Goal: Use online tool/utility: Use online tool/utility

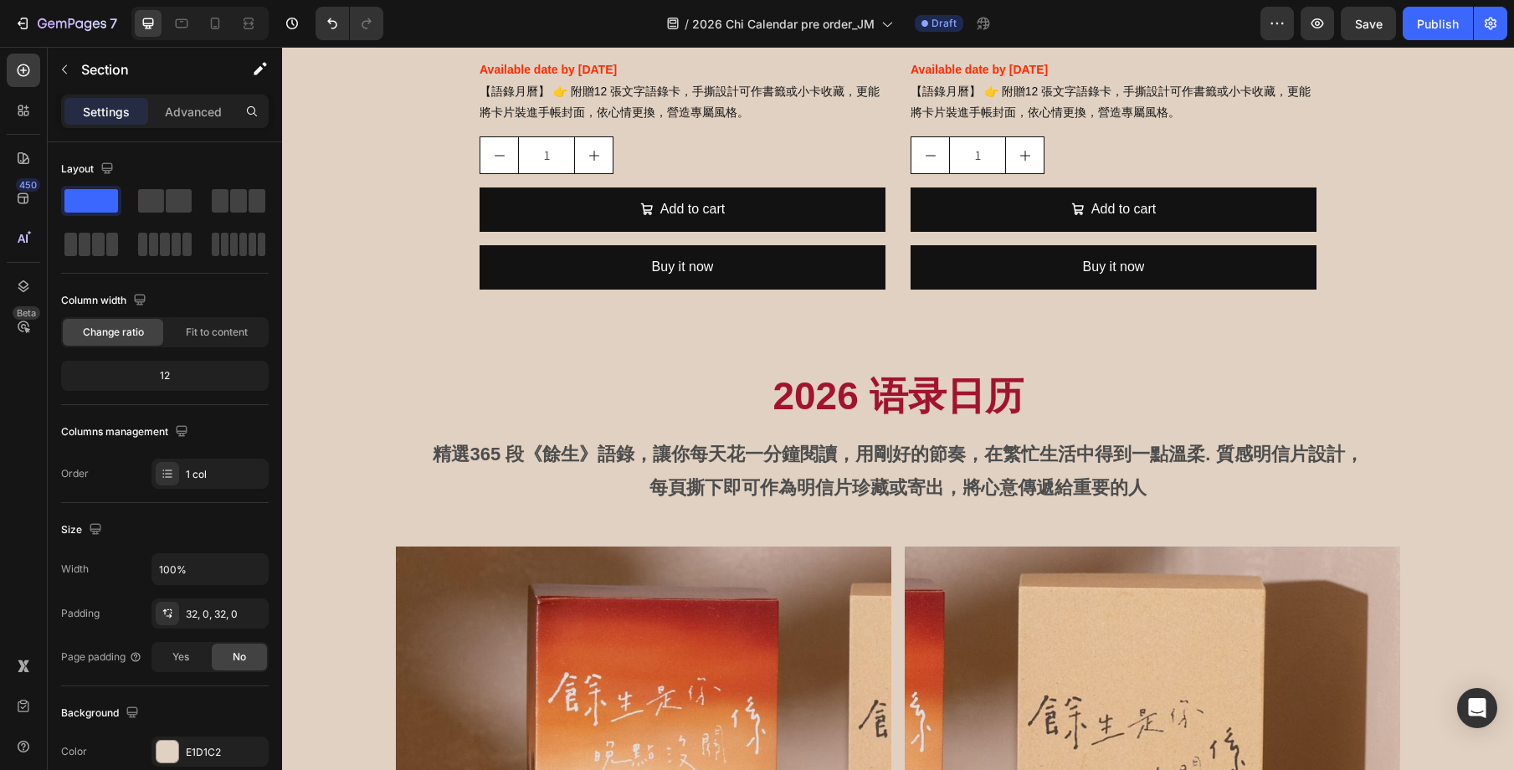
scroll to position [1920, 0]
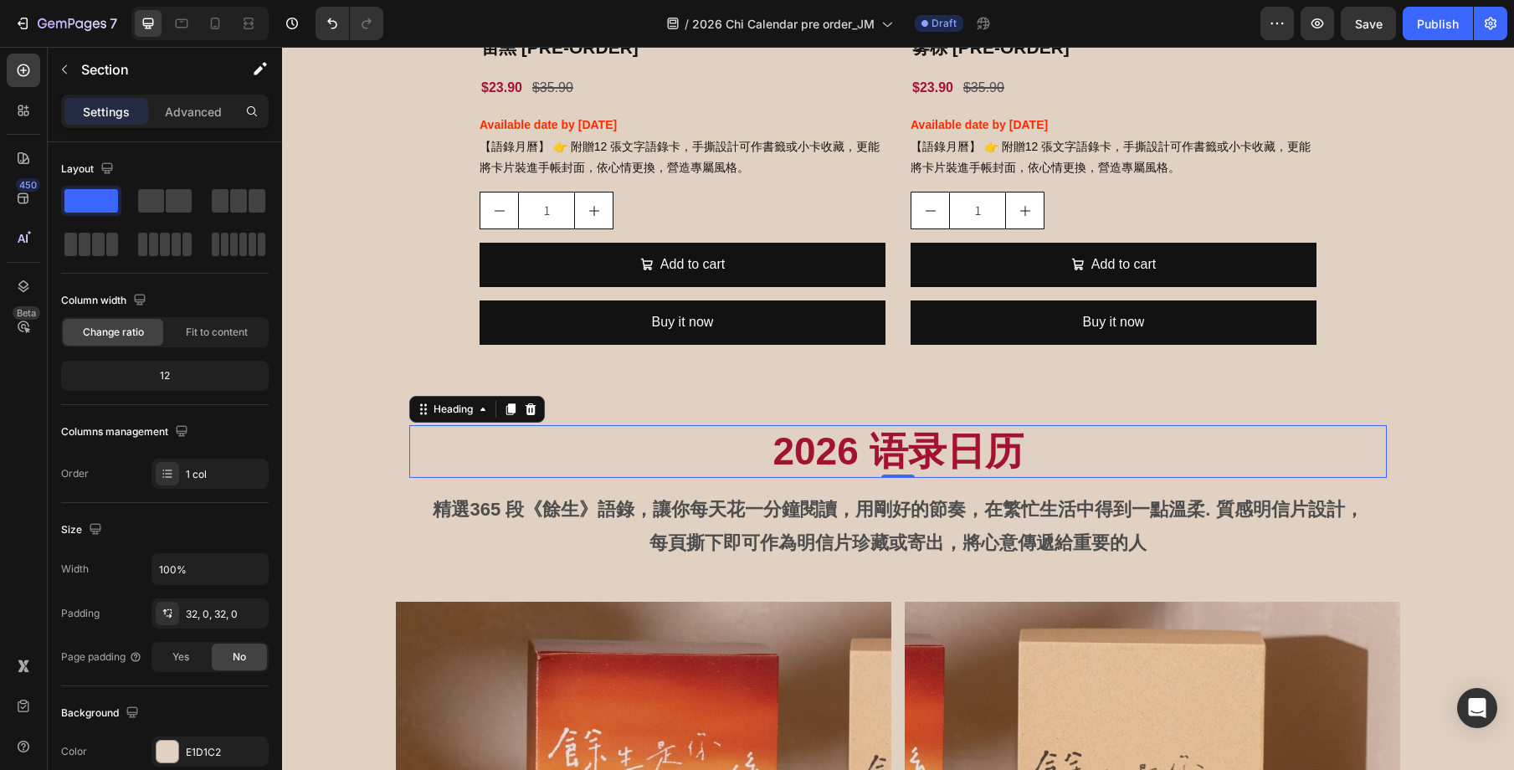
click at [1024, 450] on h2 "2026 语录日历" at bounding box center [898, 452] width 978 height 54
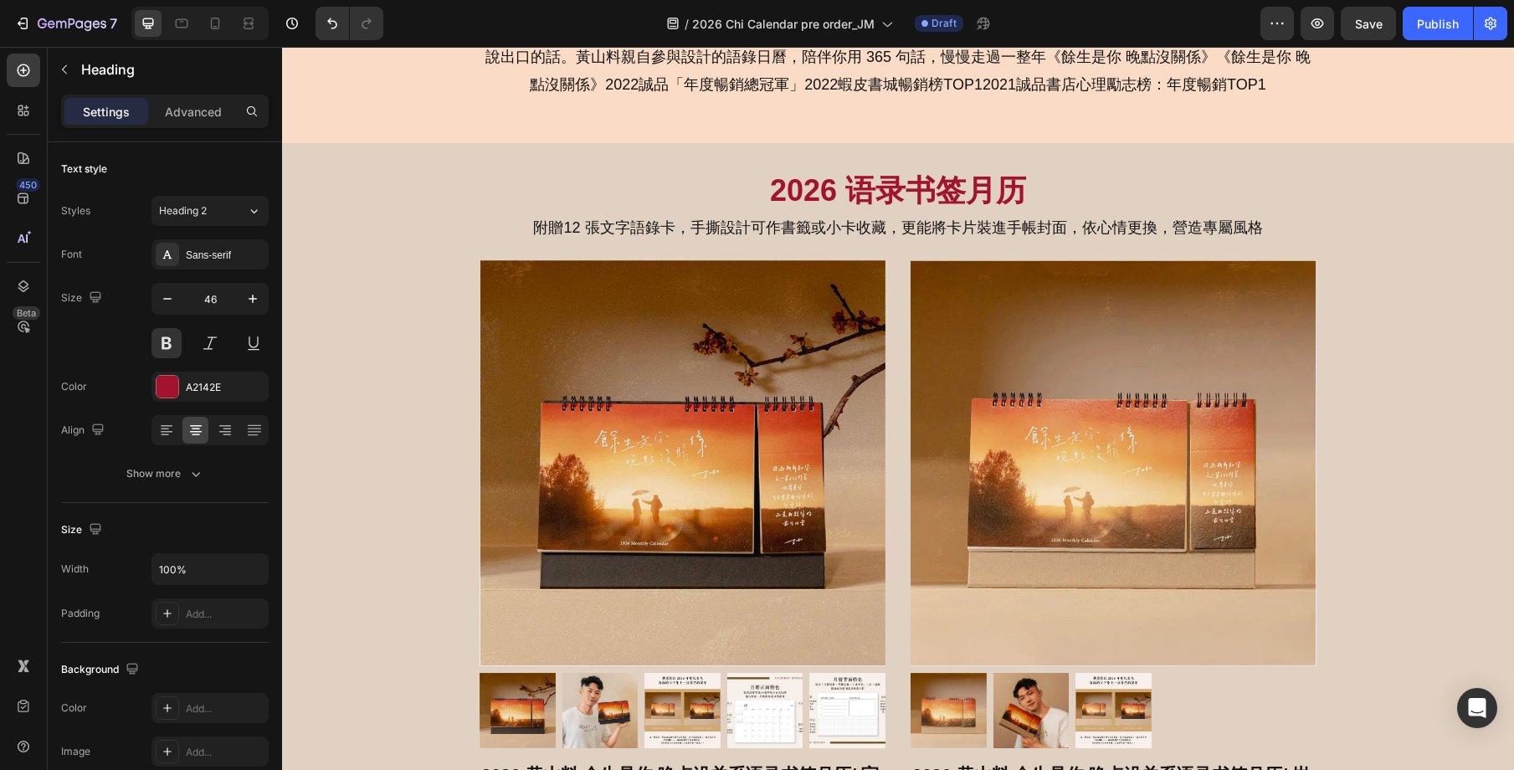
scroll to position [991, 0]
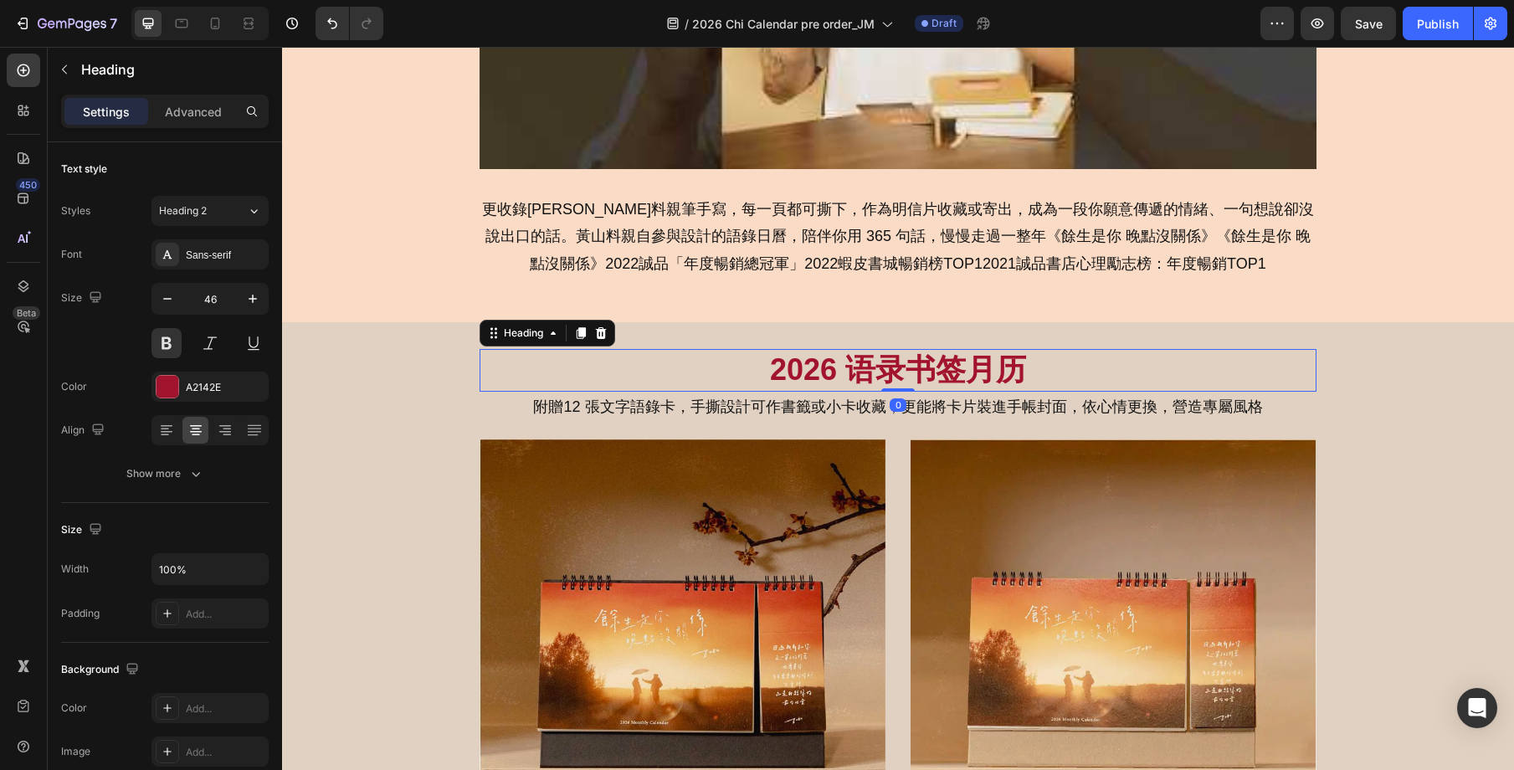
click at [993, 380] on h2 "2026 语录书签月历" at bounding box center [898, 370] width 837 height 43
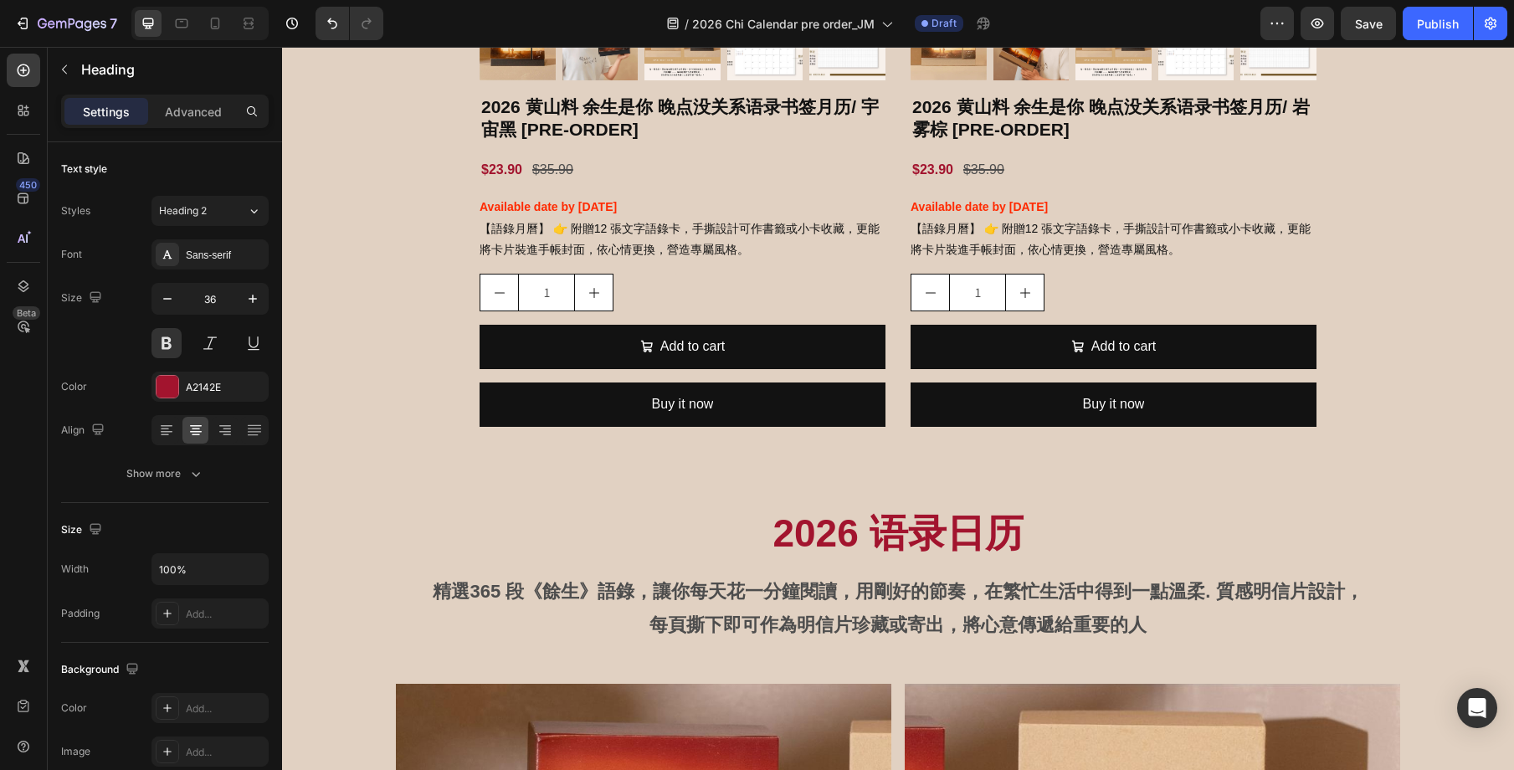
scroll to position [1841, 0]
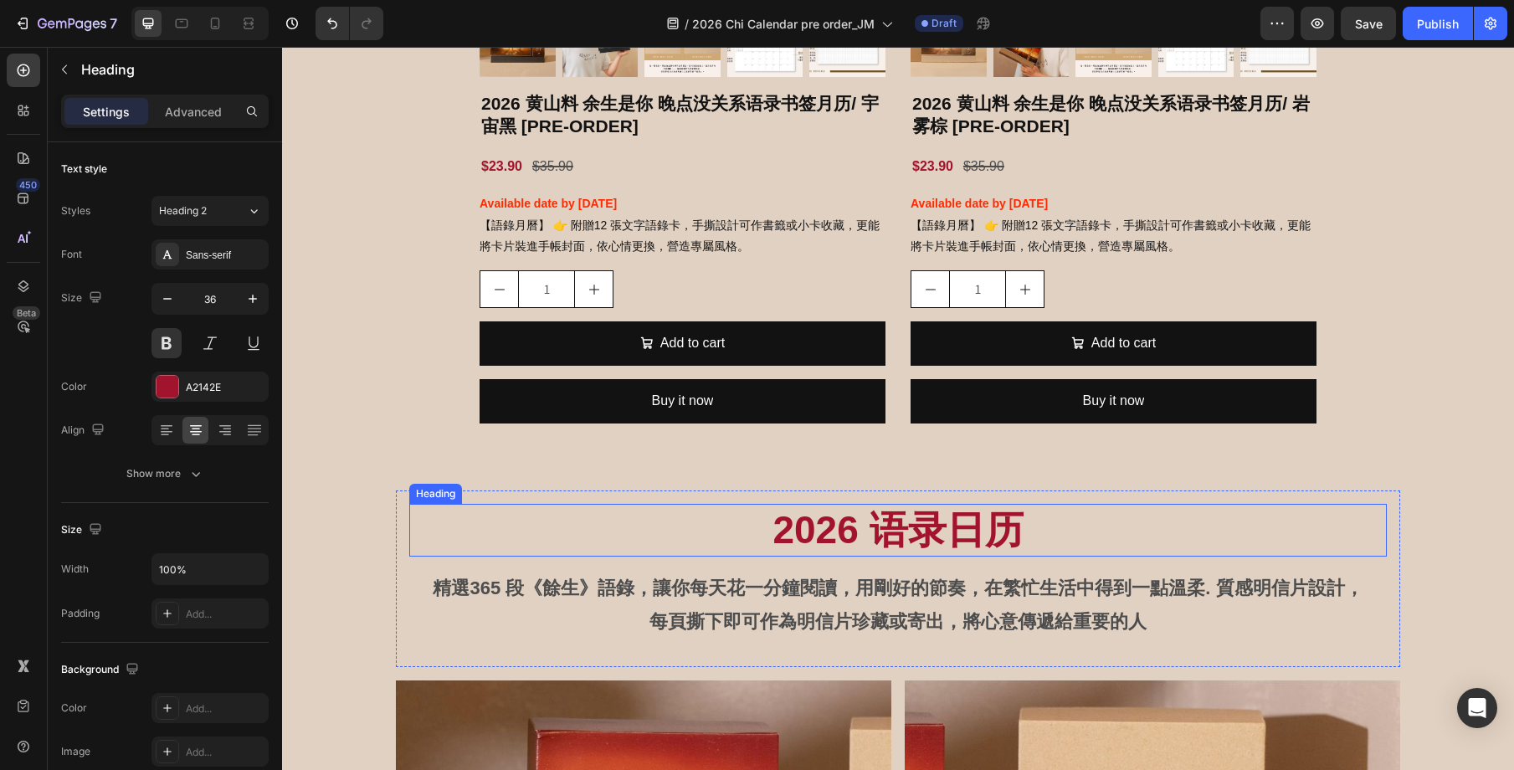
click at [962, 525] on h2 "2026 语录日历" at bounding box center [898, 531] width 978 height 54
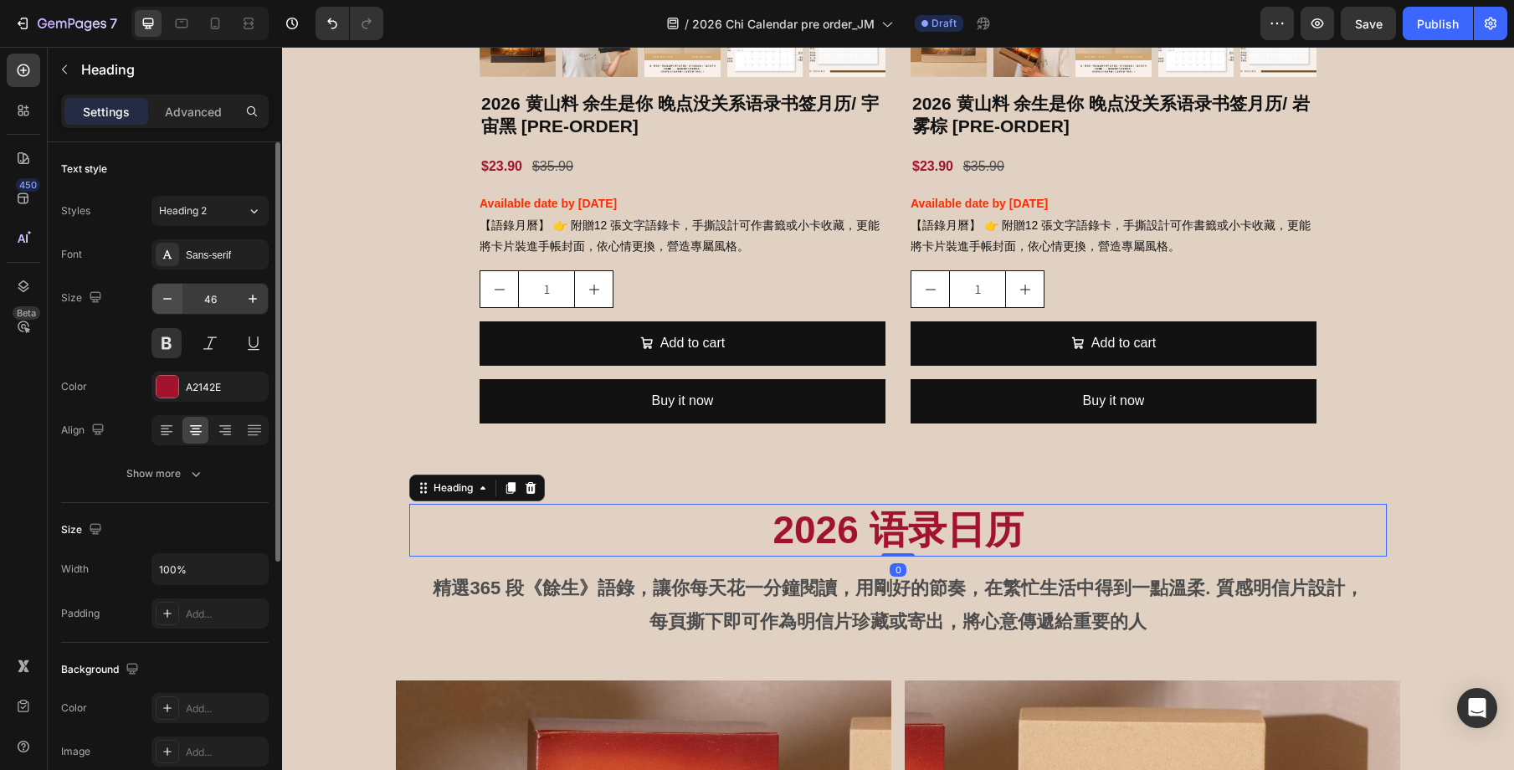
click at [161, 301] on icon "button" at bounding box center [167, 298] width 17 height 17
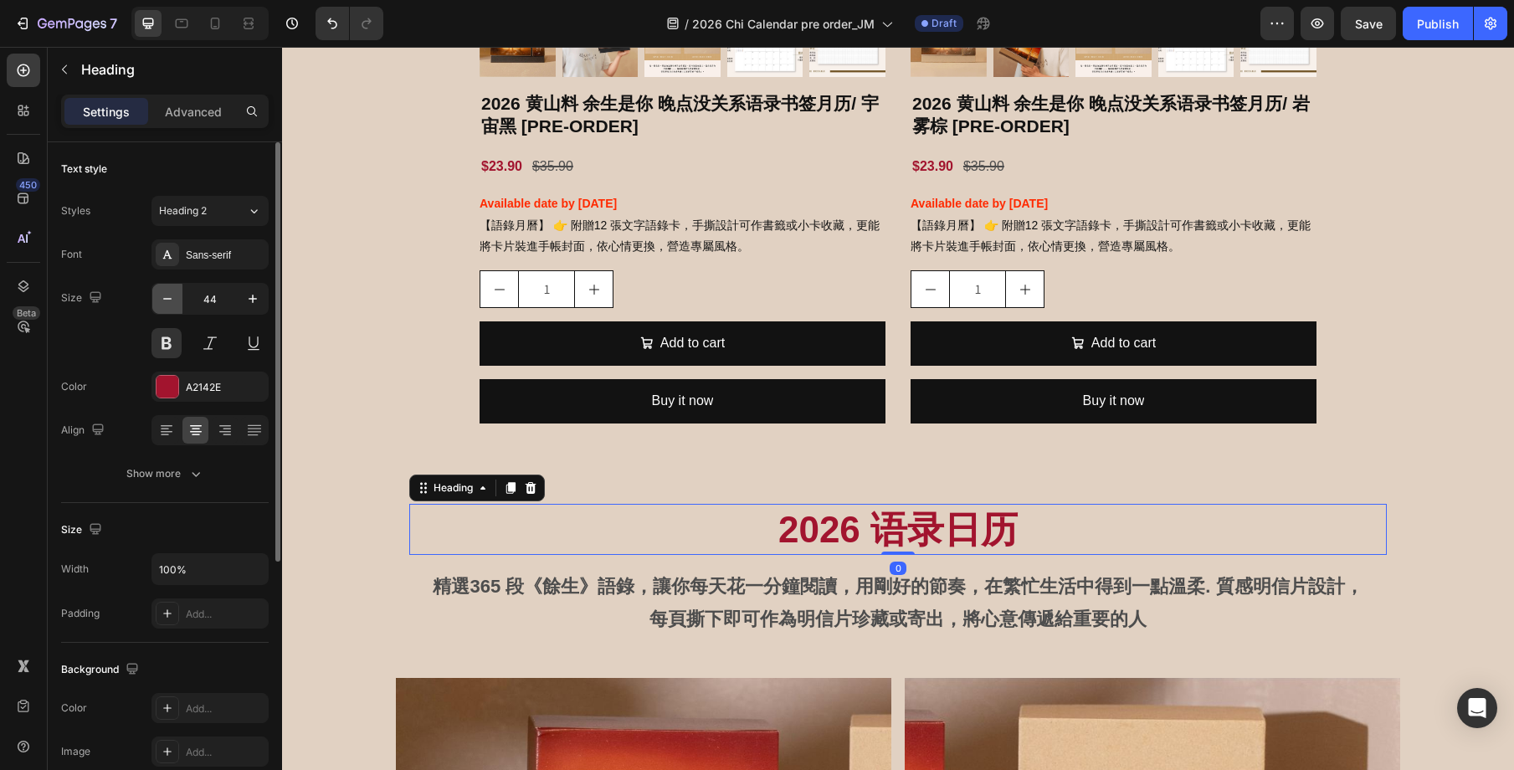
click at [161, 301] on icon "button" at bounding box center [167, 298] width 17 height 17
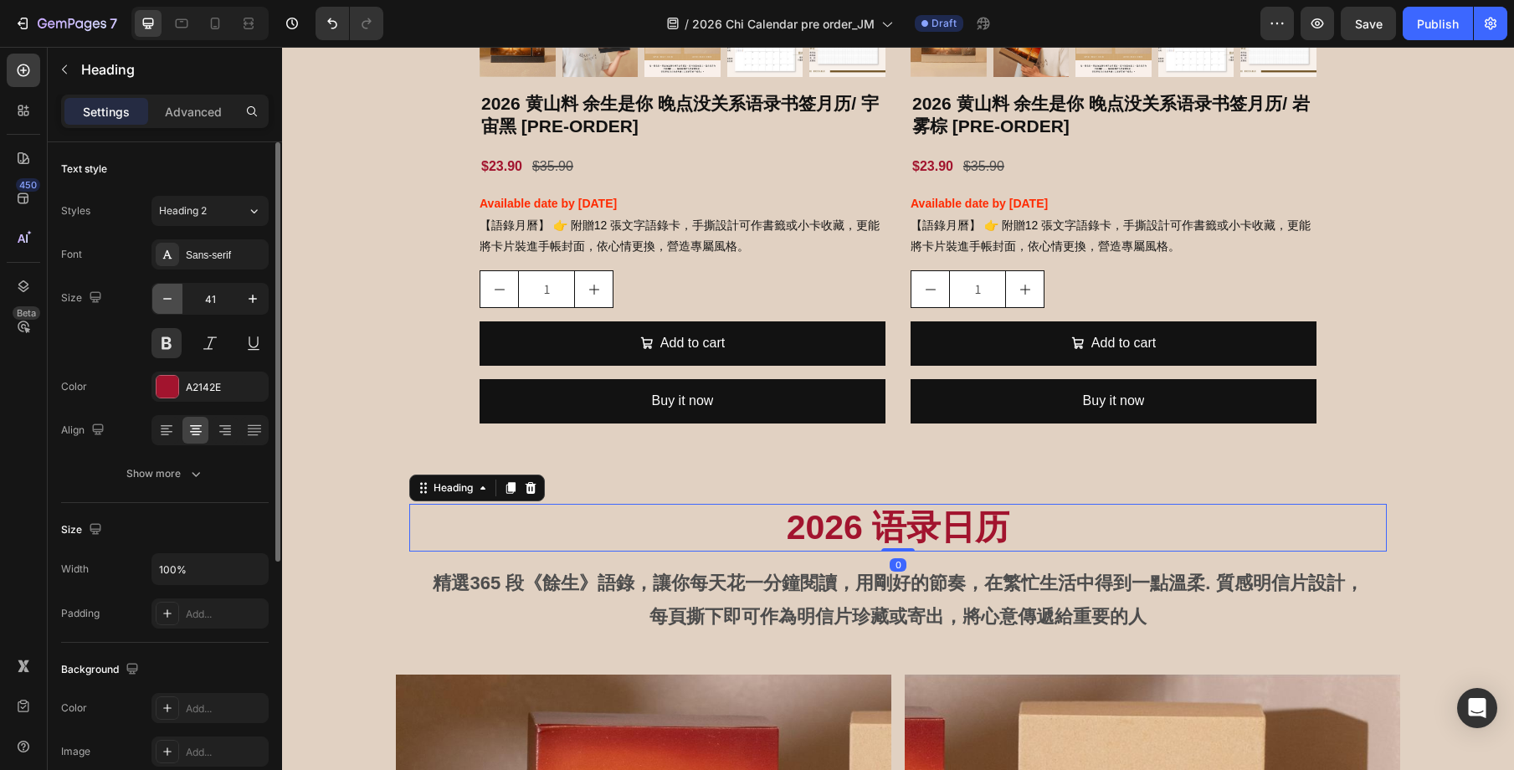
click at [161, 301] on icon "button" at bounding box center [167, 298] width 17 height 17
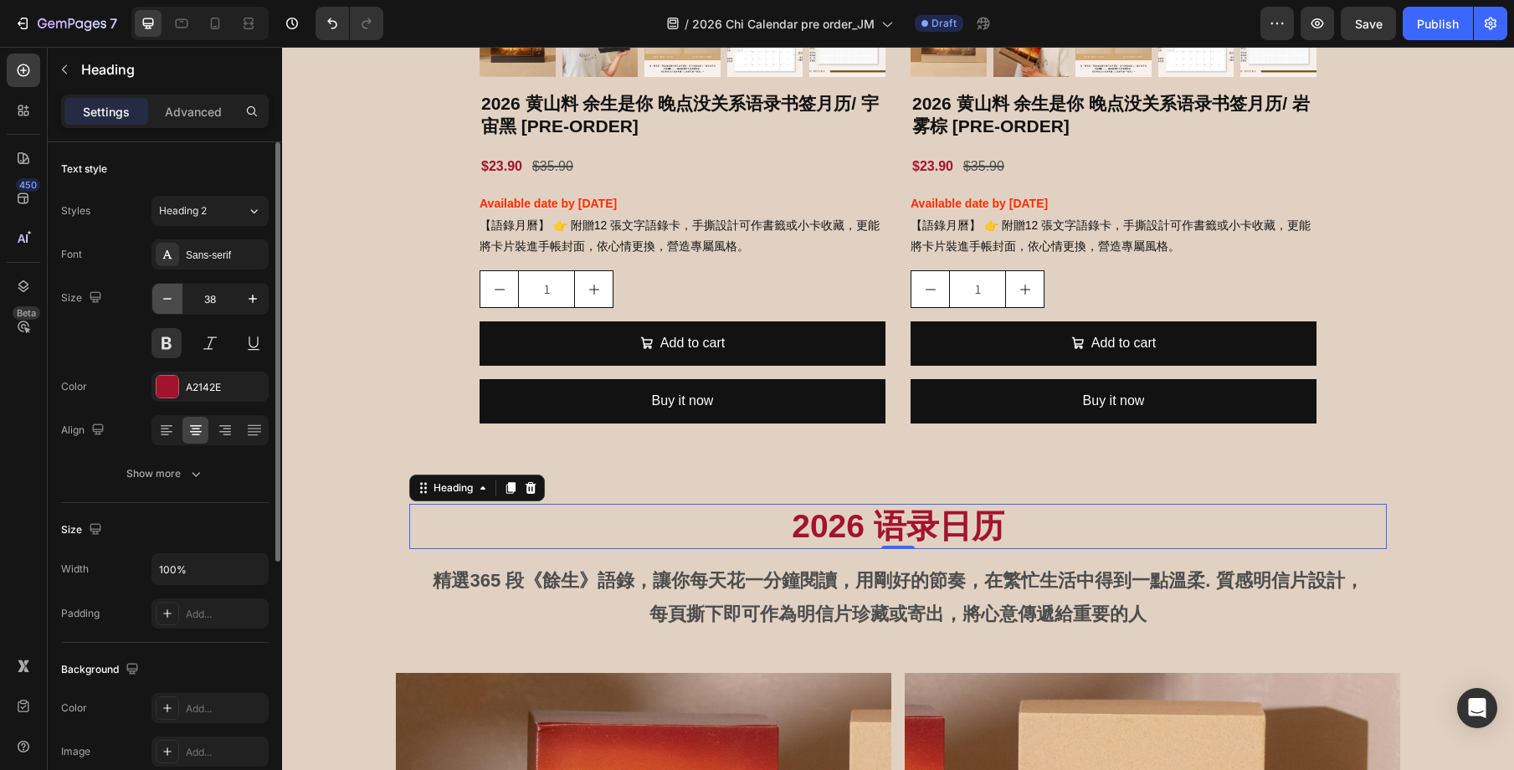
click at [161, 301] on icon "button" at bounding box center [167, 298] width 17 height 17
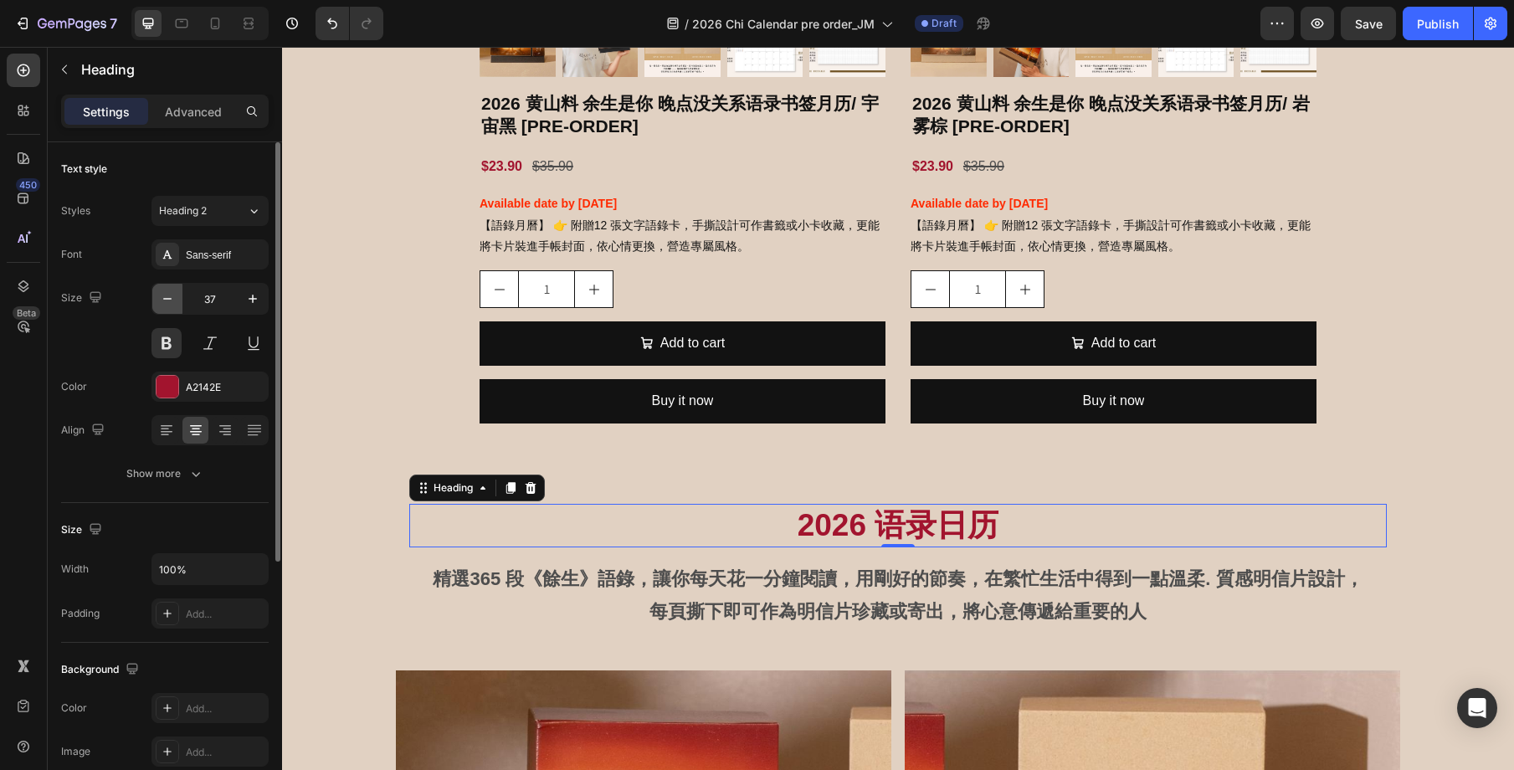
click at [161, 301] on icon "button" at bounding box center [167, 298] width 17 height 17
type input "36"
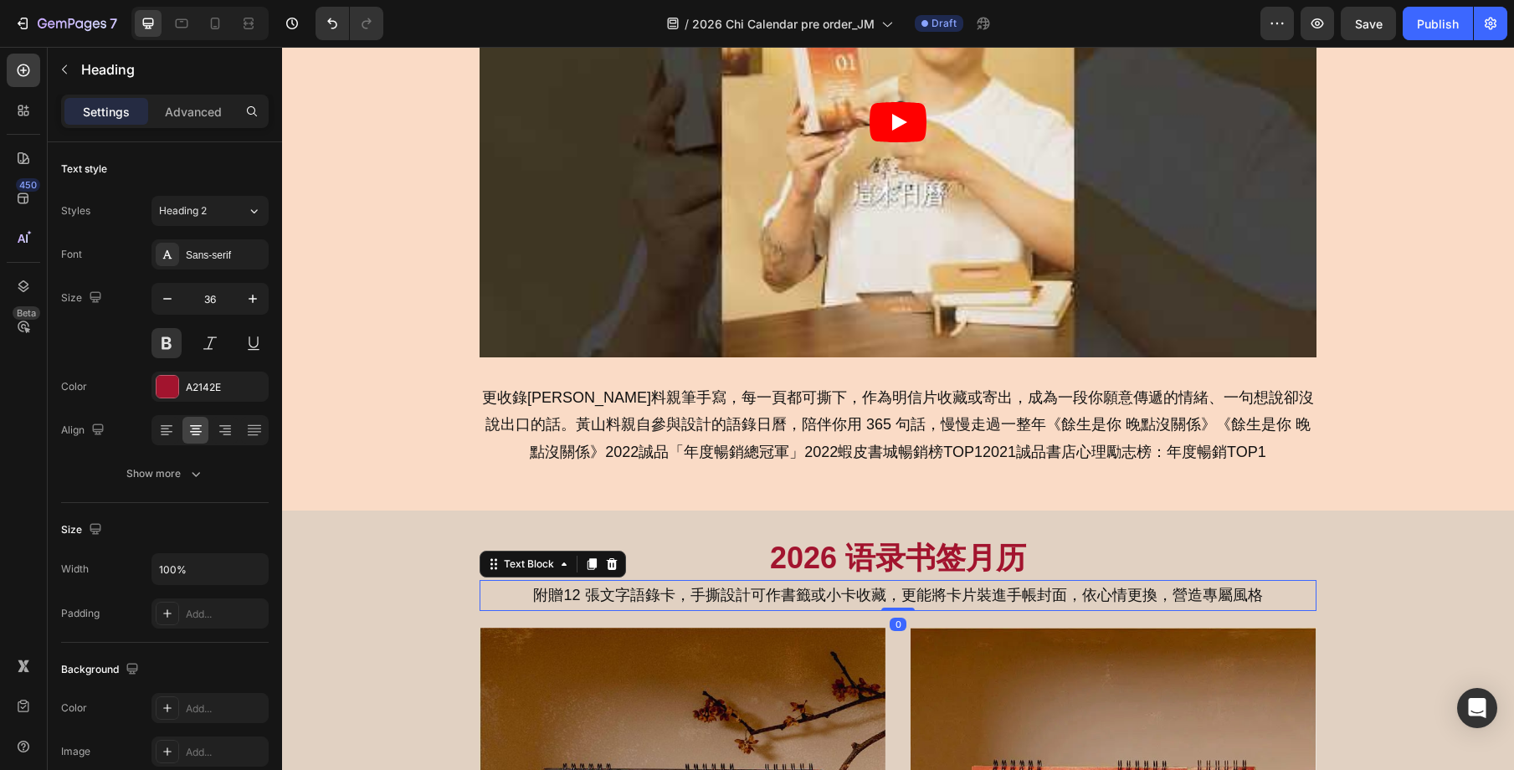
click at [977, 595] on p "附贈12 張文字語錄卡，手撕設計可作書籤或小卡收藏，更能將卡片裝進手帳封面，依心情更換，營造專屬風格" at bounding box center [898, 595] width 834 height 27
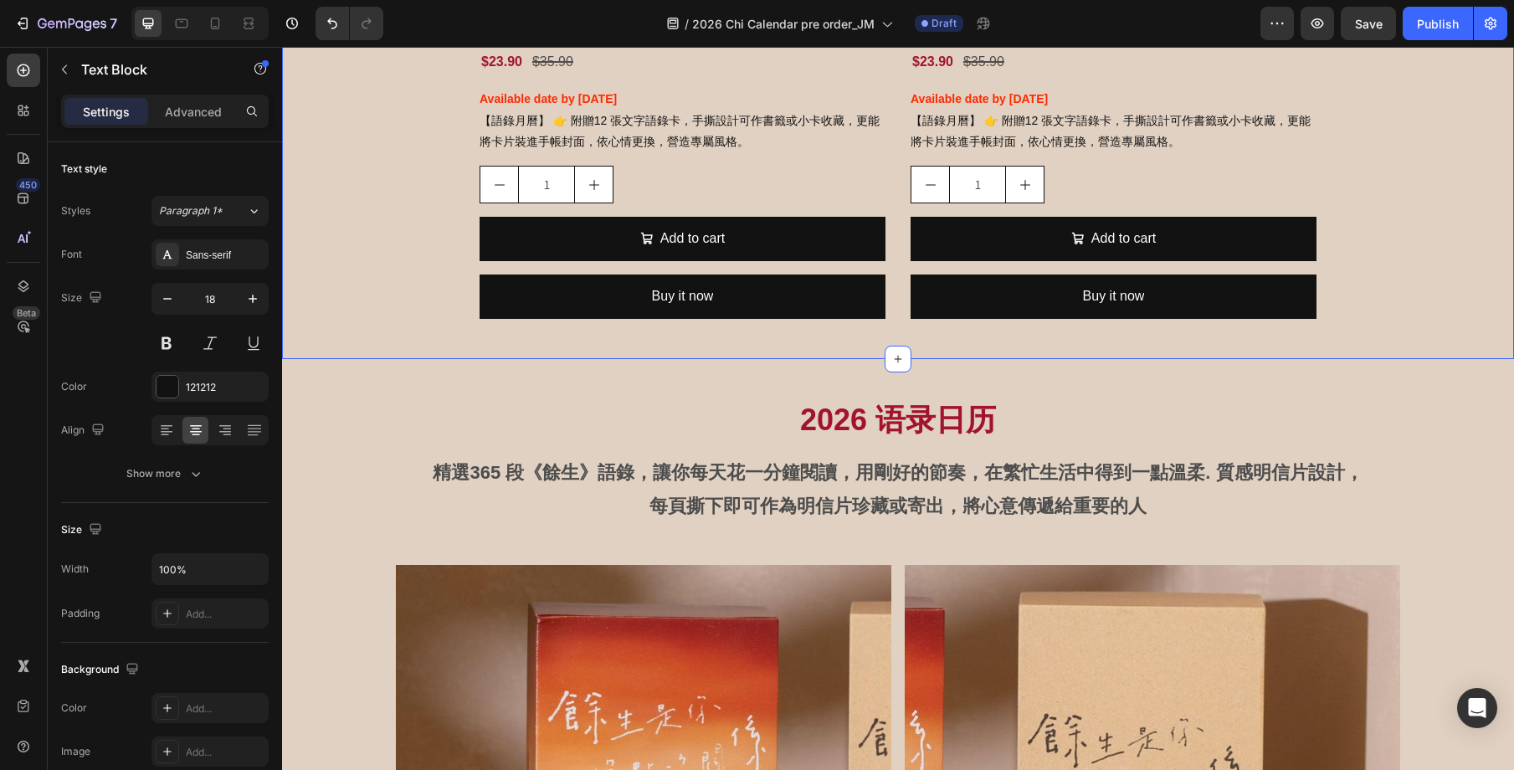
scroll to position [1956, 0]
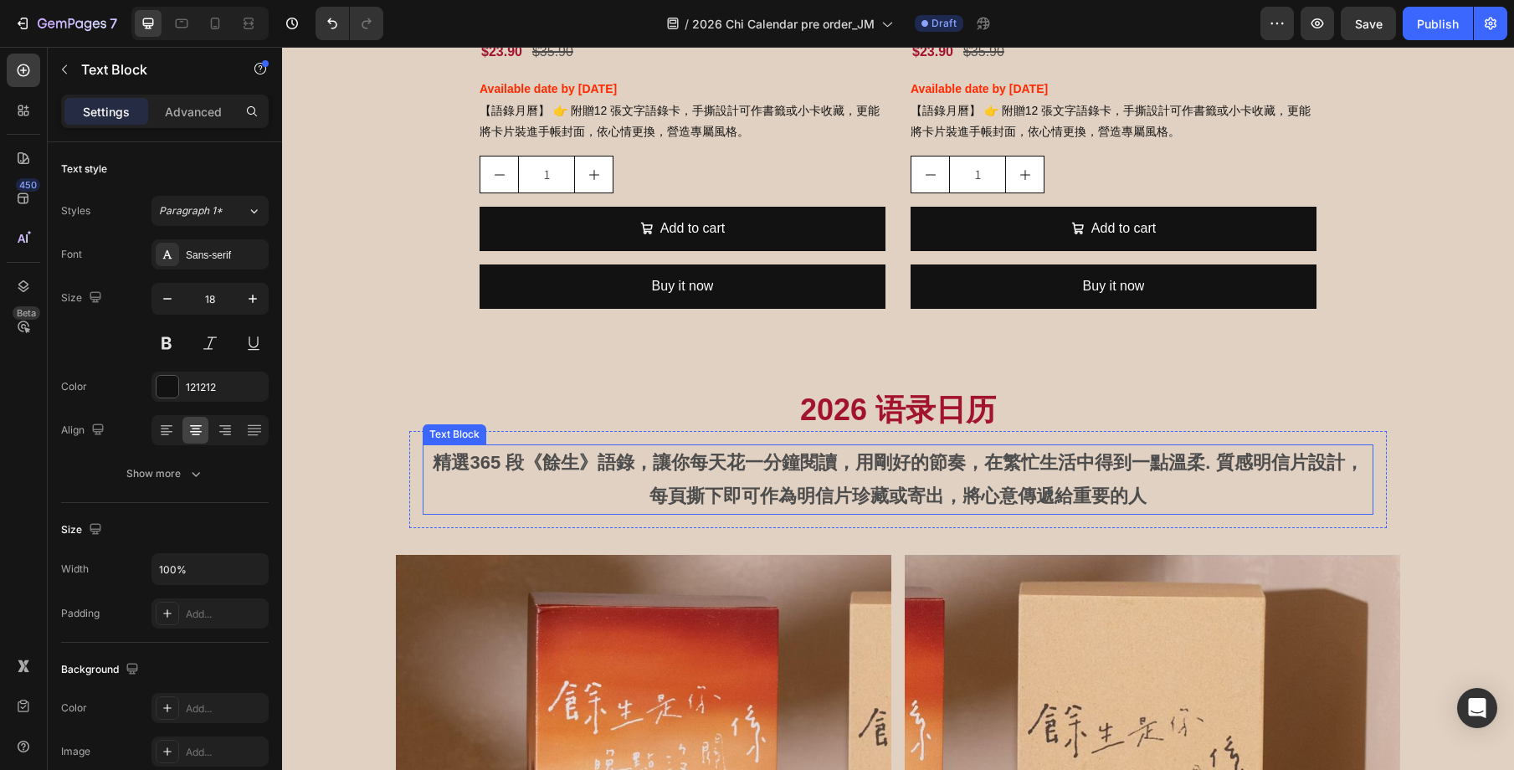
click at [930, 488] on p "精選365 段《餘生》語錄，讓你每天花一分鐘閱讀，用剛好的節奏，在繁忙生活中得到一點溫柔. 質感明信片設計，每頁撕下即可作為明信片珍藏或寄出，將心意傳遞給重要…" at bounding box center [897, 479] width 947 height 66
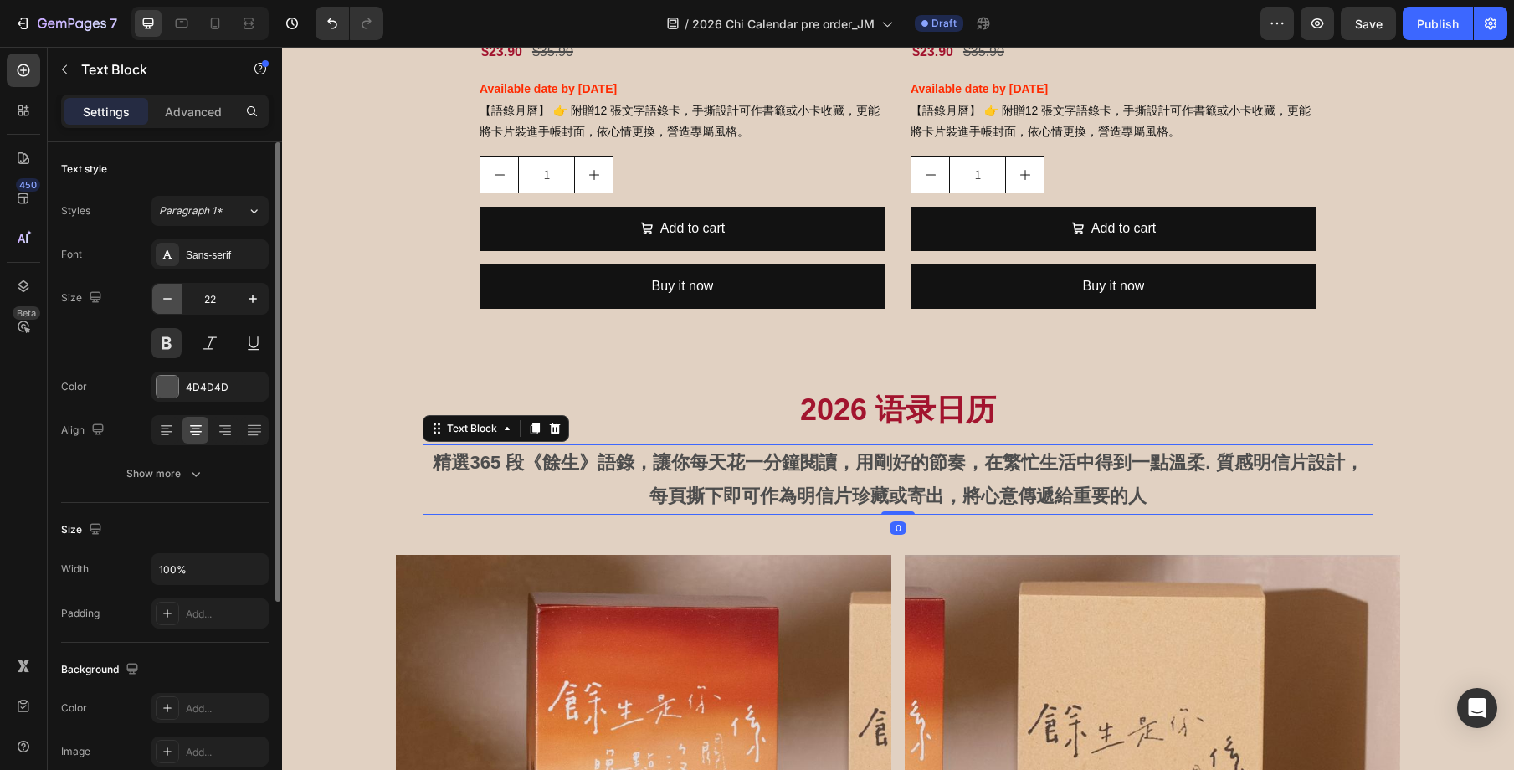
click at [172, 296] on icon "button" at bounding box center [167, 298] width 17 height 17
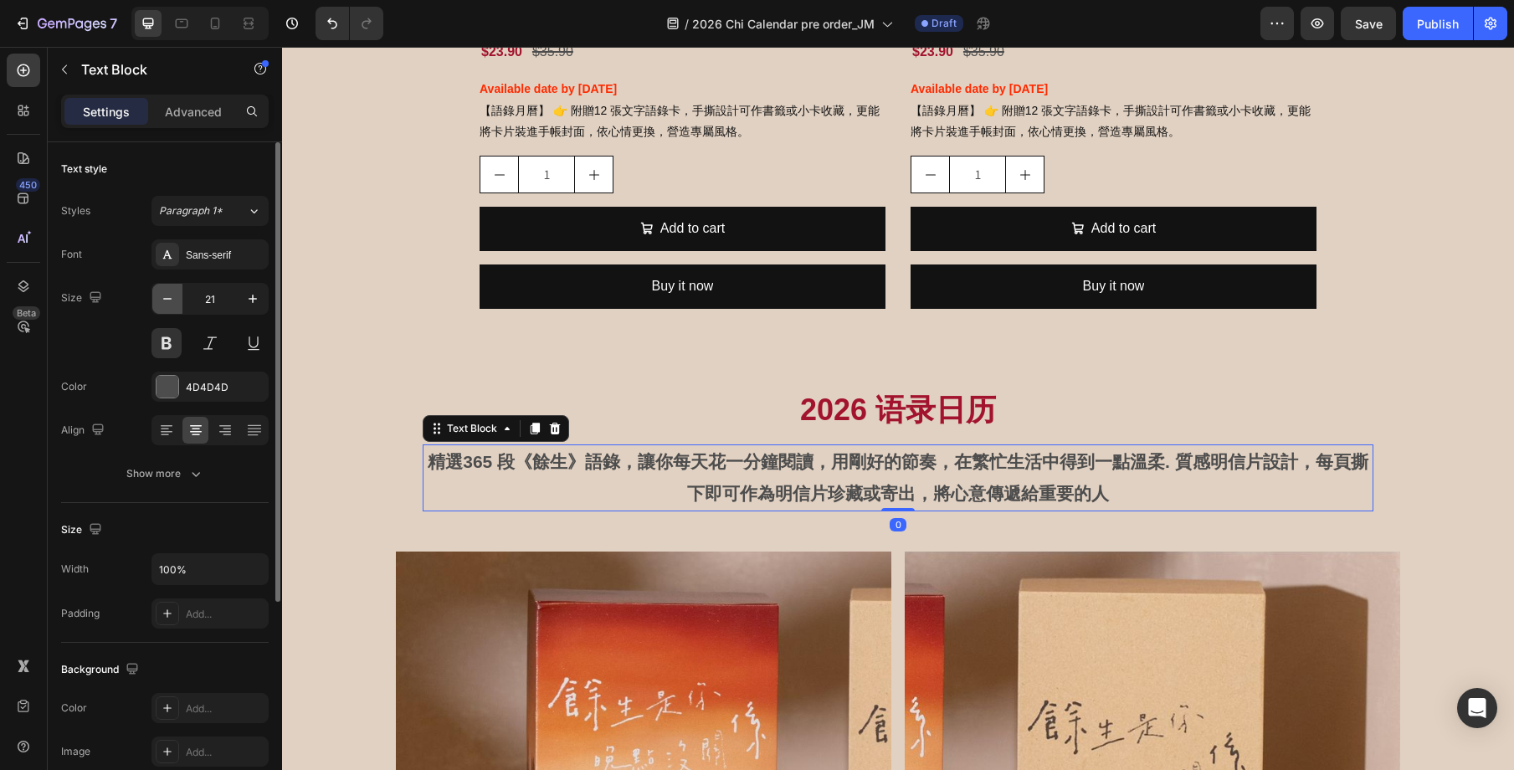
click at [172, 296] on icon "button" at bounding box center [167, 298] width 17 height 17
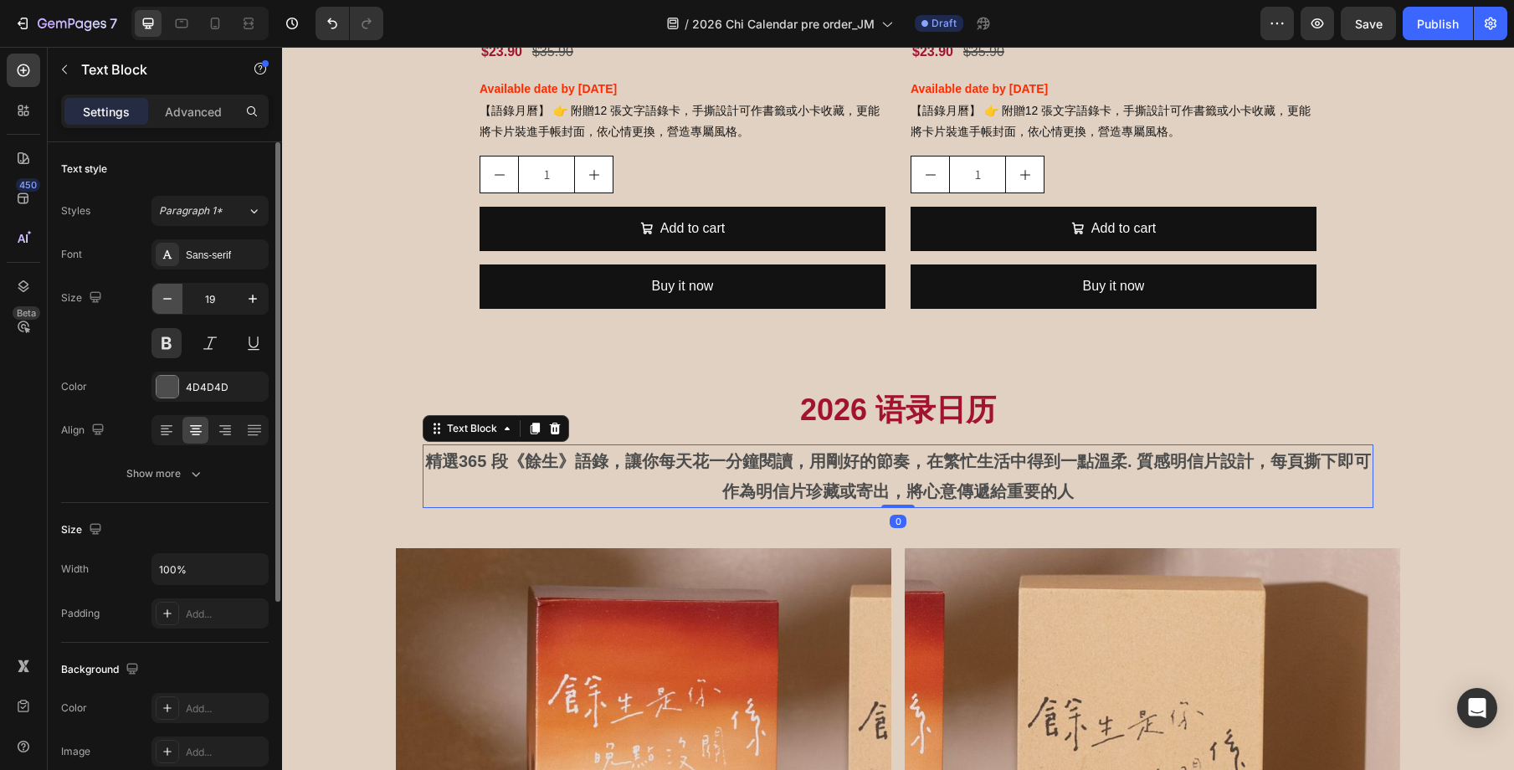
click at [172, 296] on icon "button" at bounding box center [167, 298] width 17 height 17
type input "18"
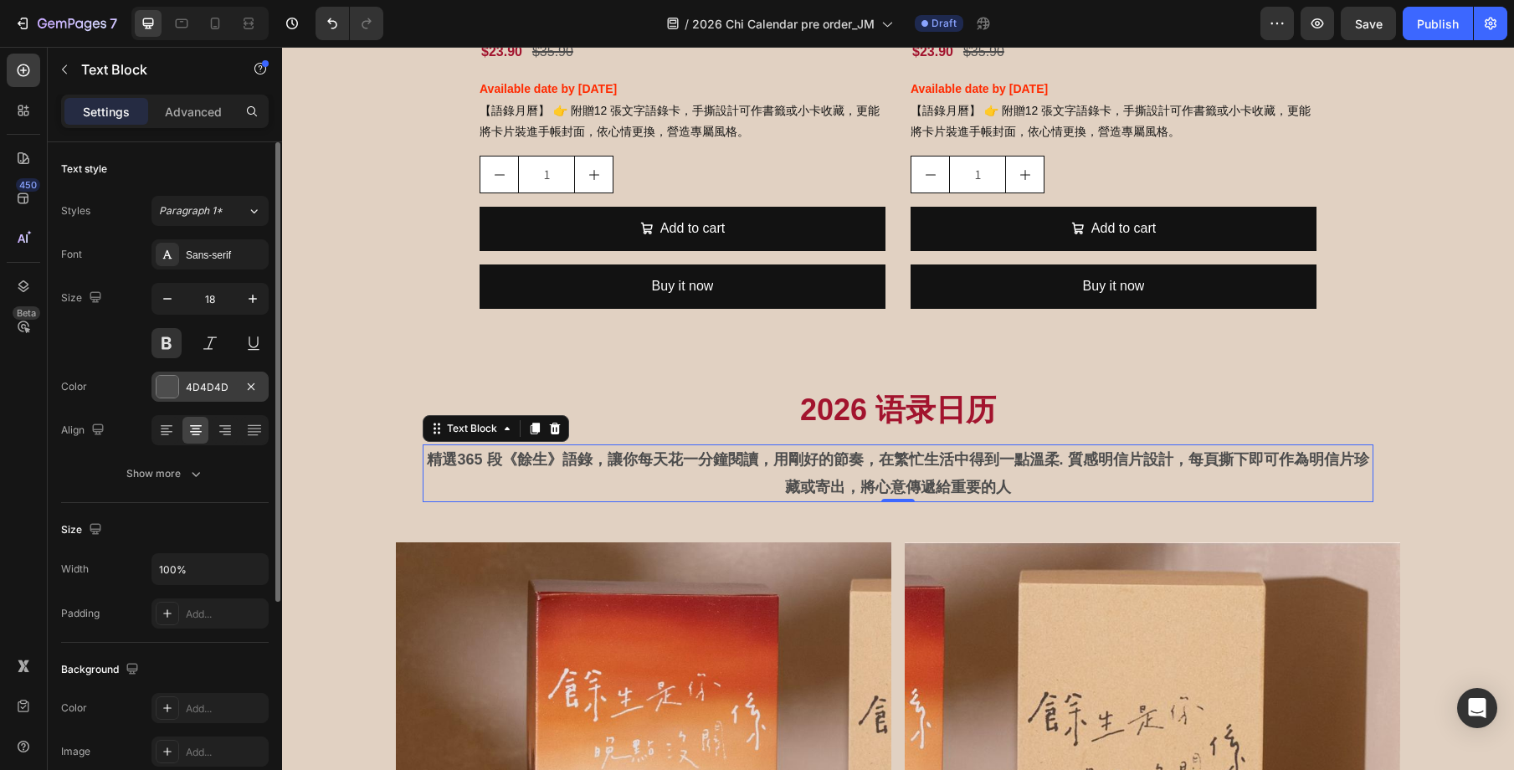
click at [223, 392] on div "4D4D4D" at bounding box center [210, 387] width 49 height 15
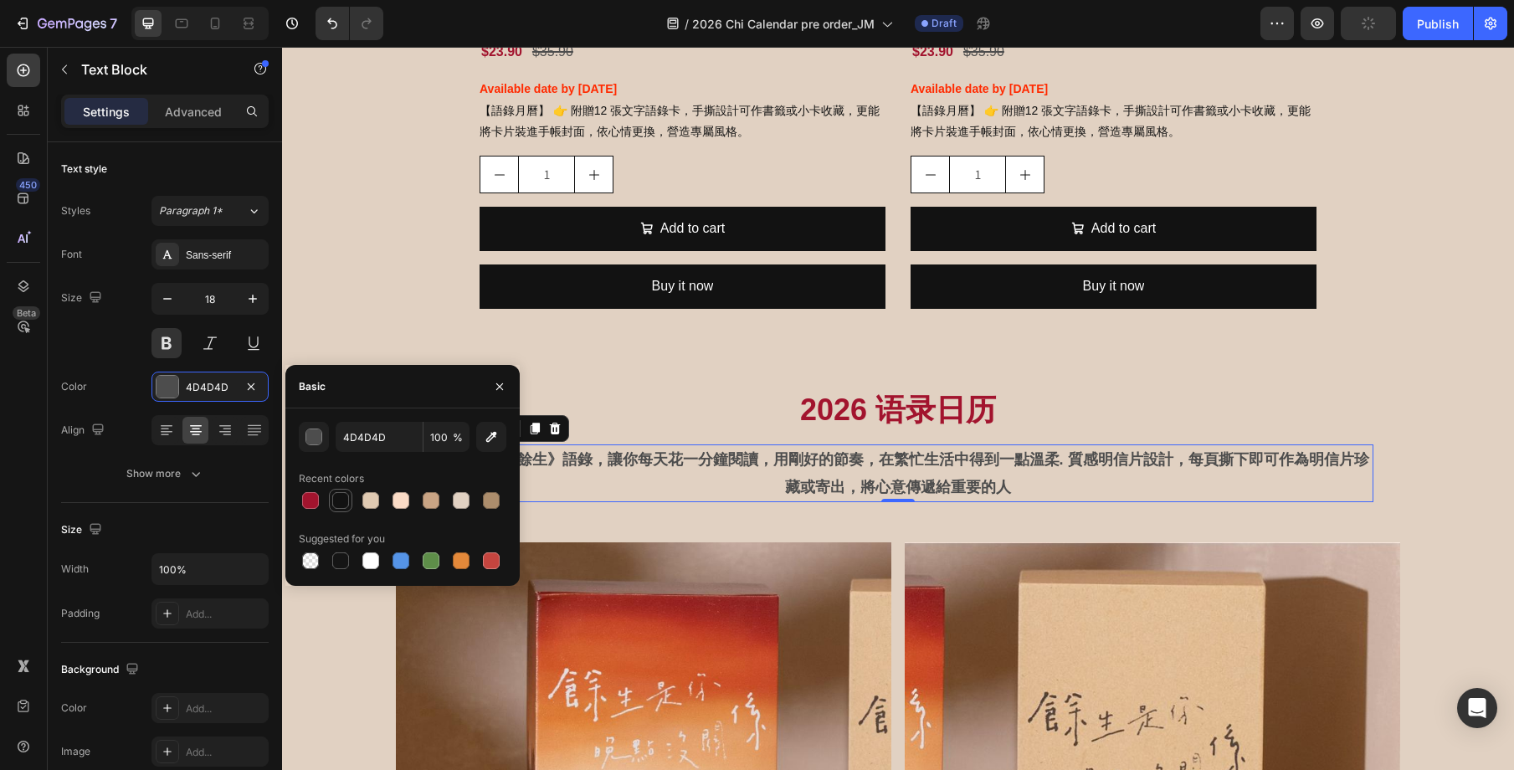
click at [336, 494] on div at bounding box center [340, 500] width 17 height 17
type input "121212"
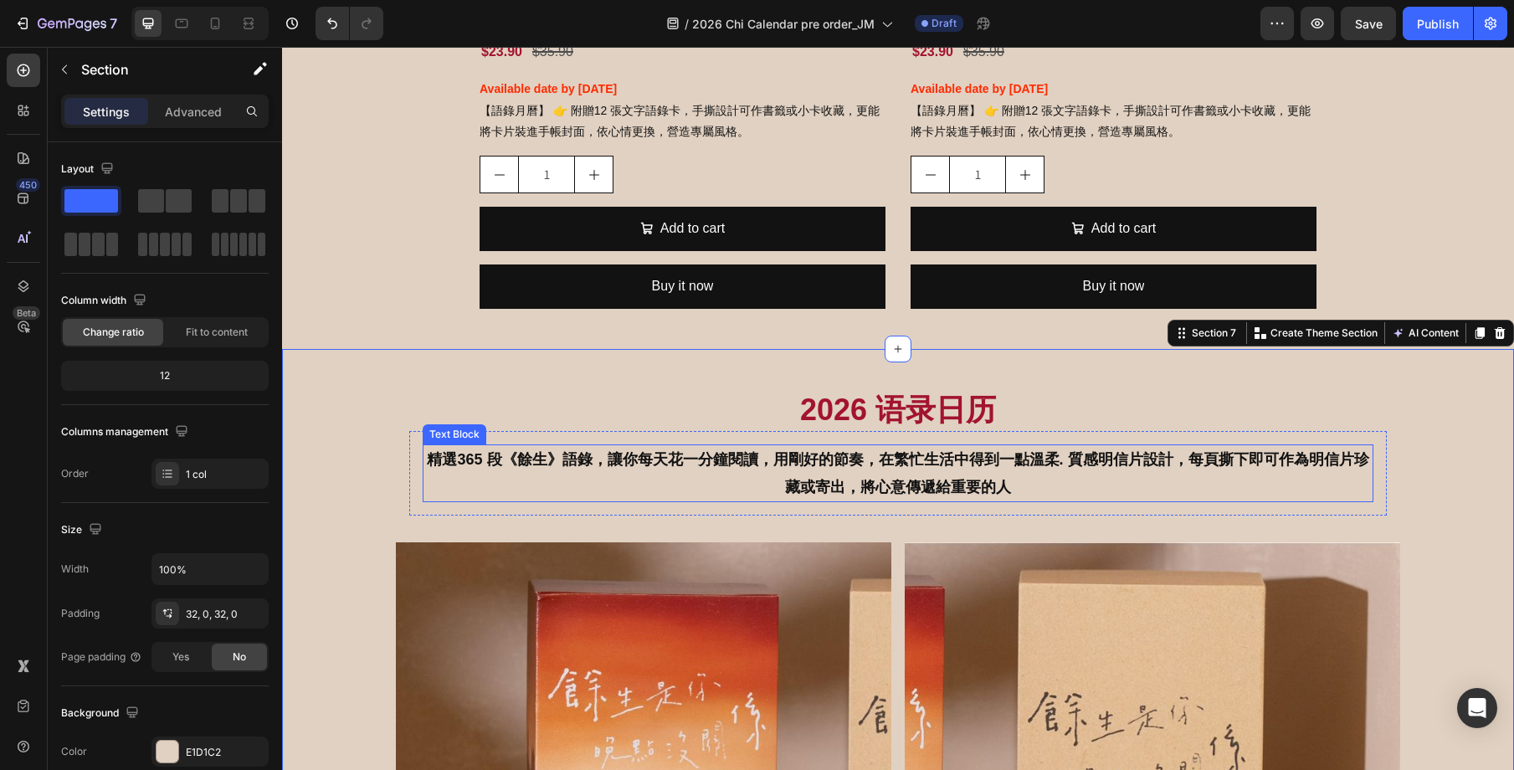
click at [1199, 481] on p "精選365 段《餘生》語錄，讓你每天花一分鐘閱讀，用剛好的節奏，在繁忙生活中得到一點溫柔. 質感明信片設計，每頁撕下即可作為明信片珍藏或寄出，將心意傳遞給重要…" at bounding box center [897, 473] width 947 height 54
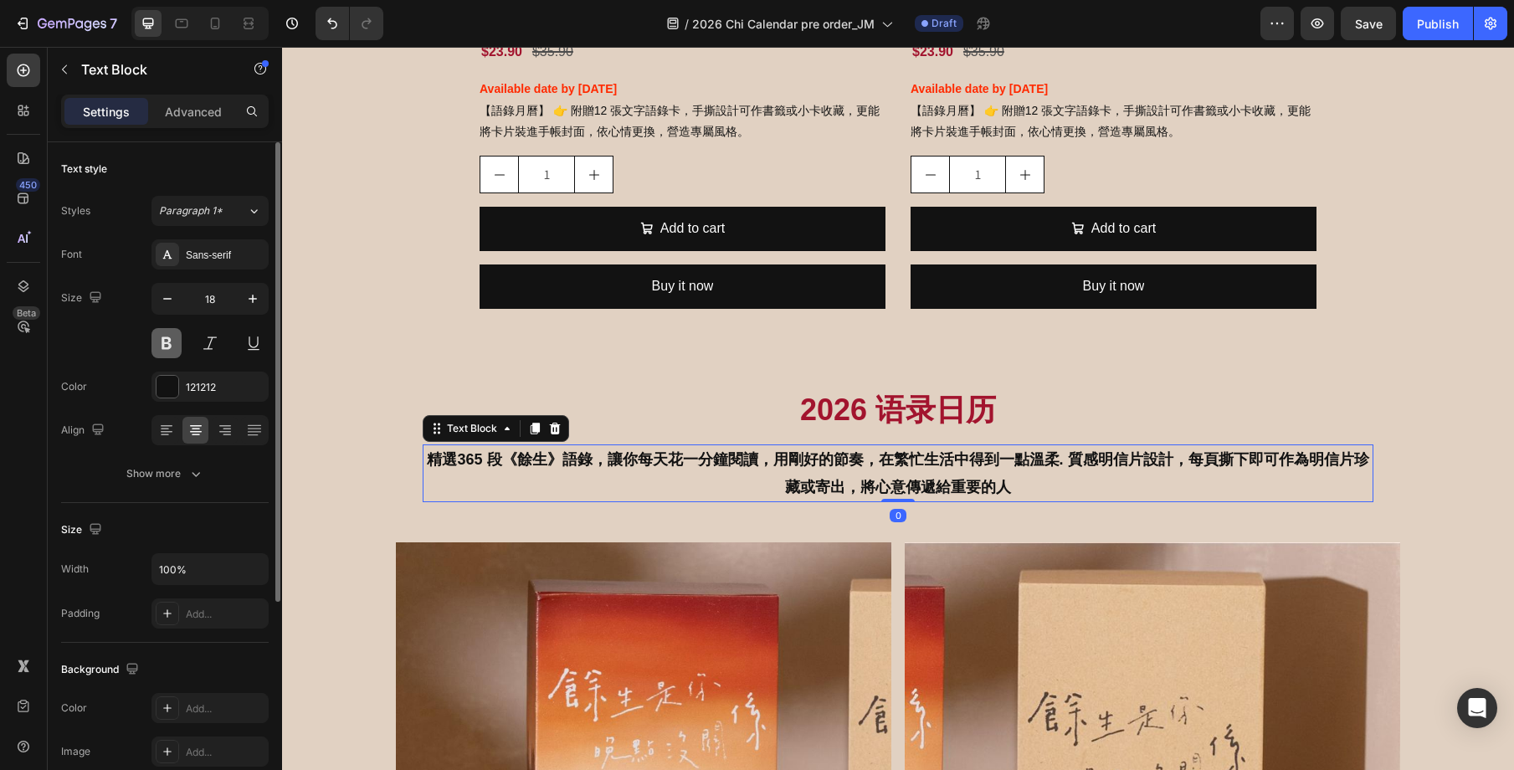
click at [160, 341] on button at bounding box center [166, 343] width 30 height 30
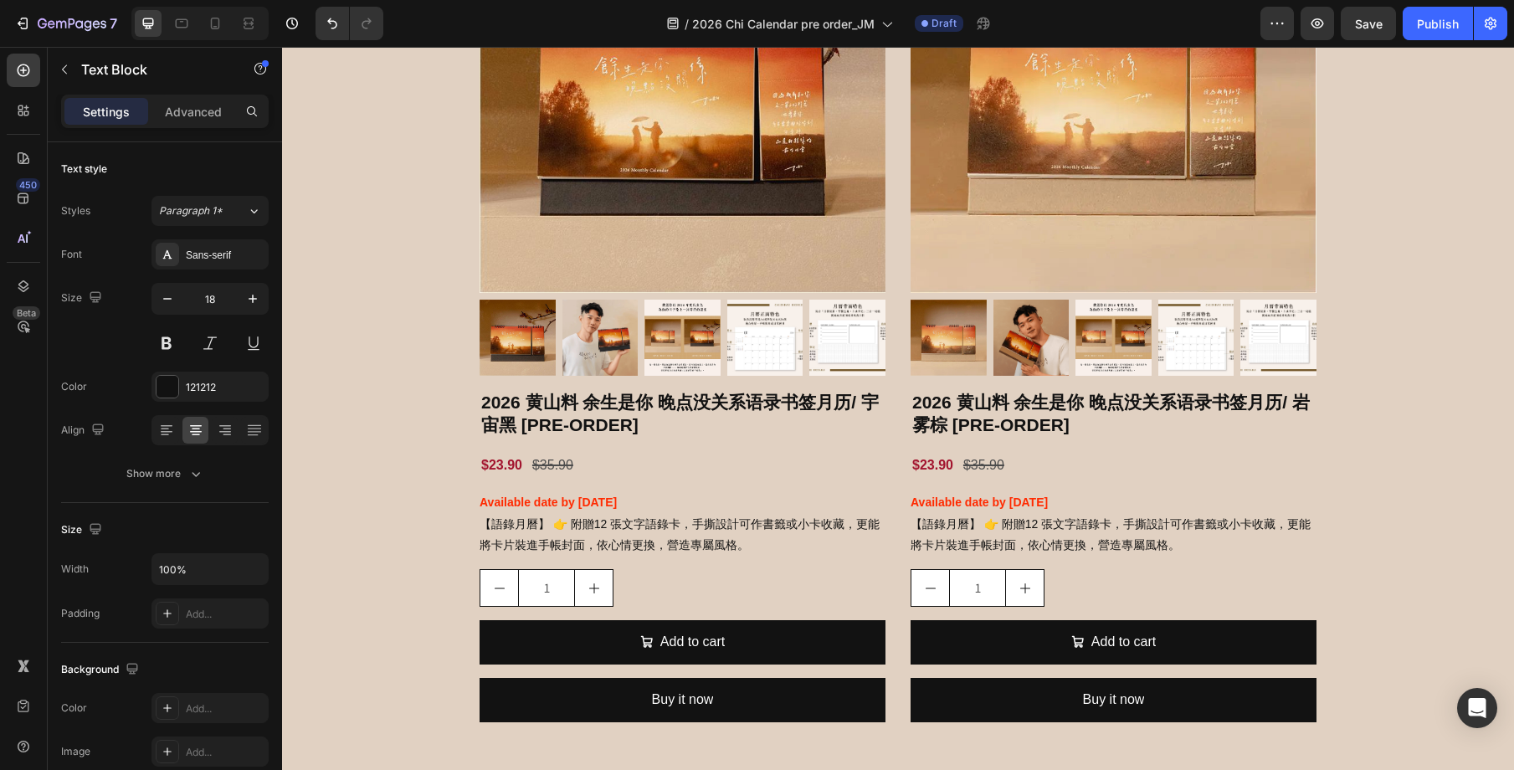
scroll to position [1544, 0]
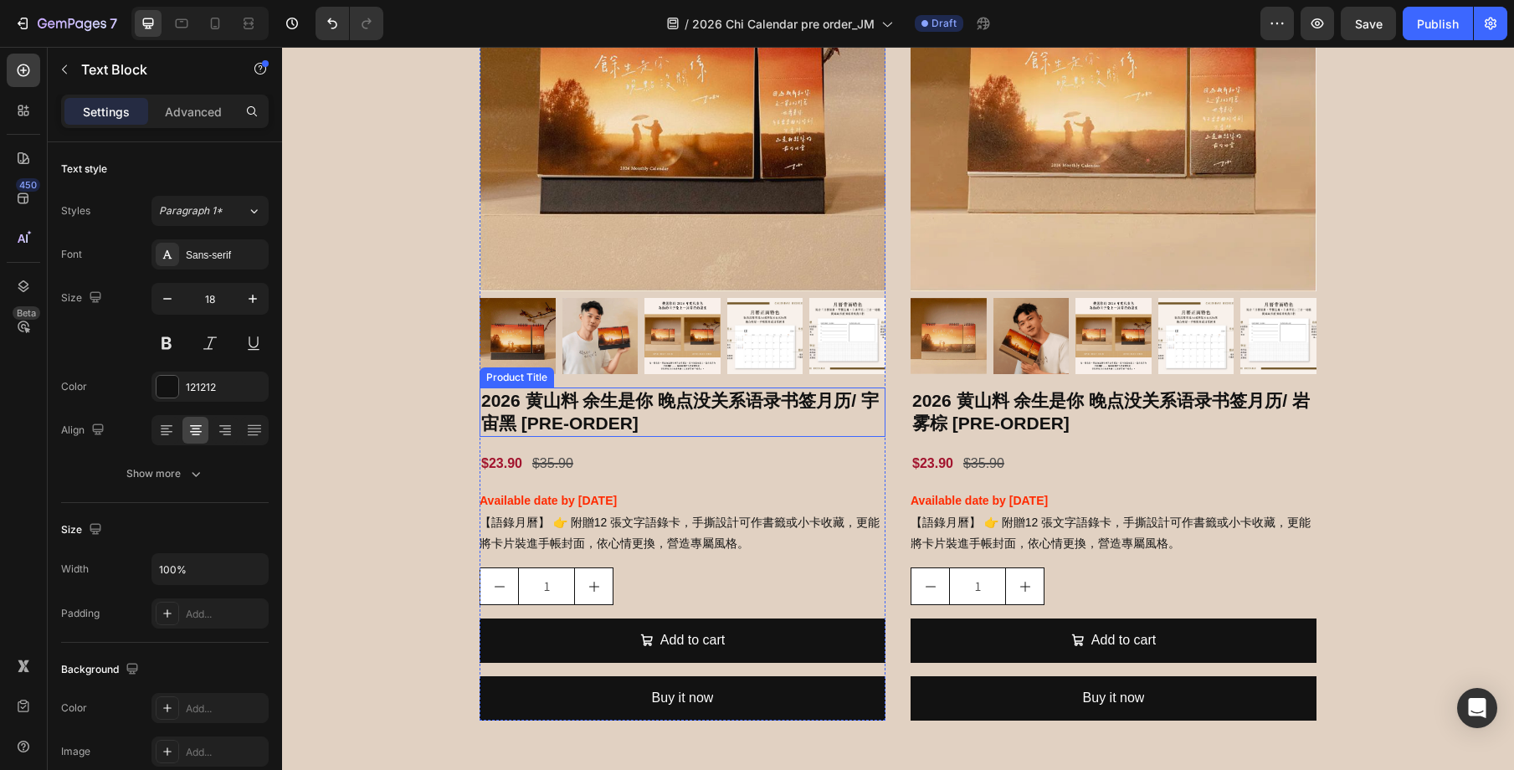
click at [633, 418] on h2 "2026 黄山料 余生是你 晚点没关系语录书签月历/ 宇宙黑 [PRE-ORDER]" at bounding box center [683, 411] width 406 height 49
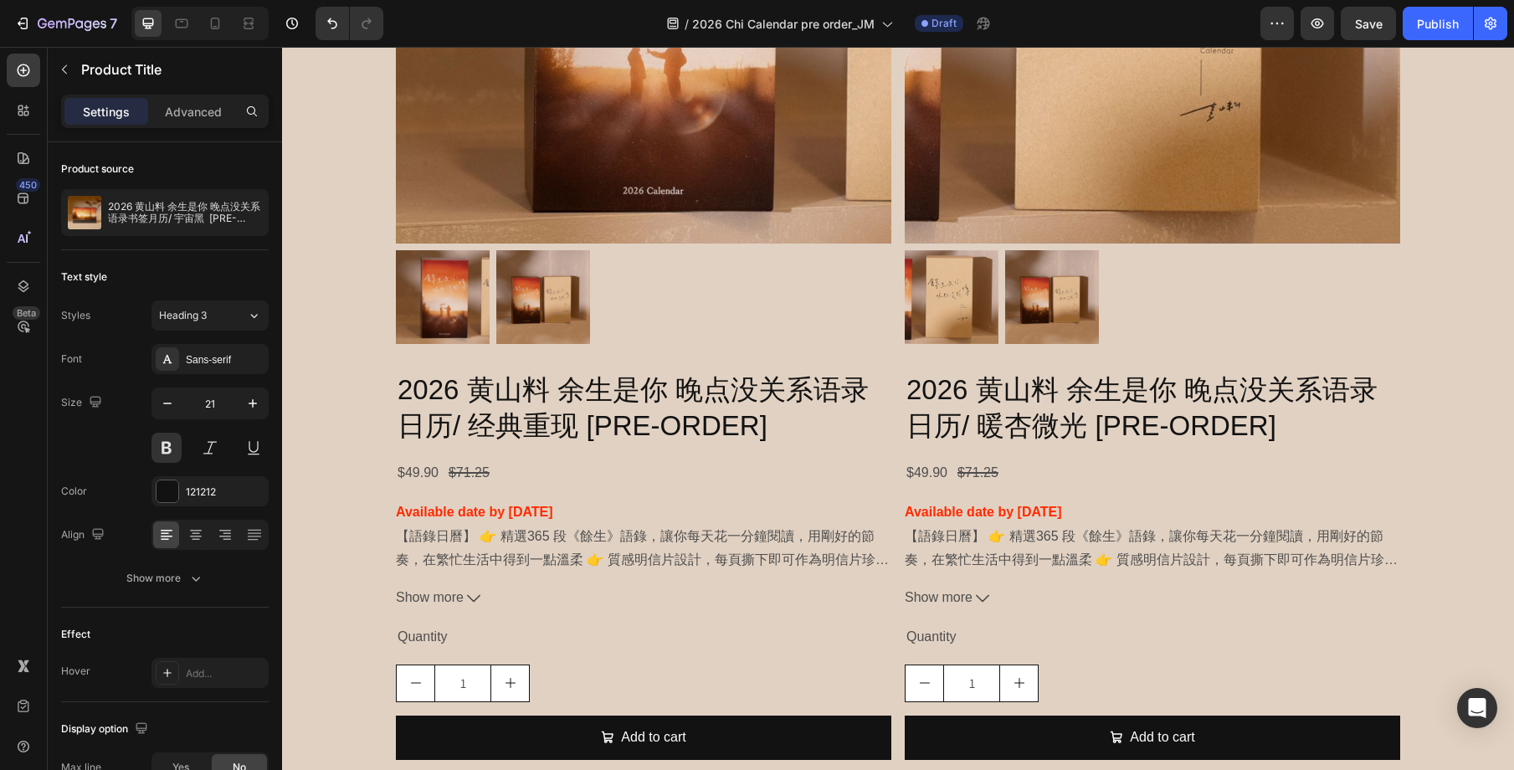
scroll to position [2753, 0]
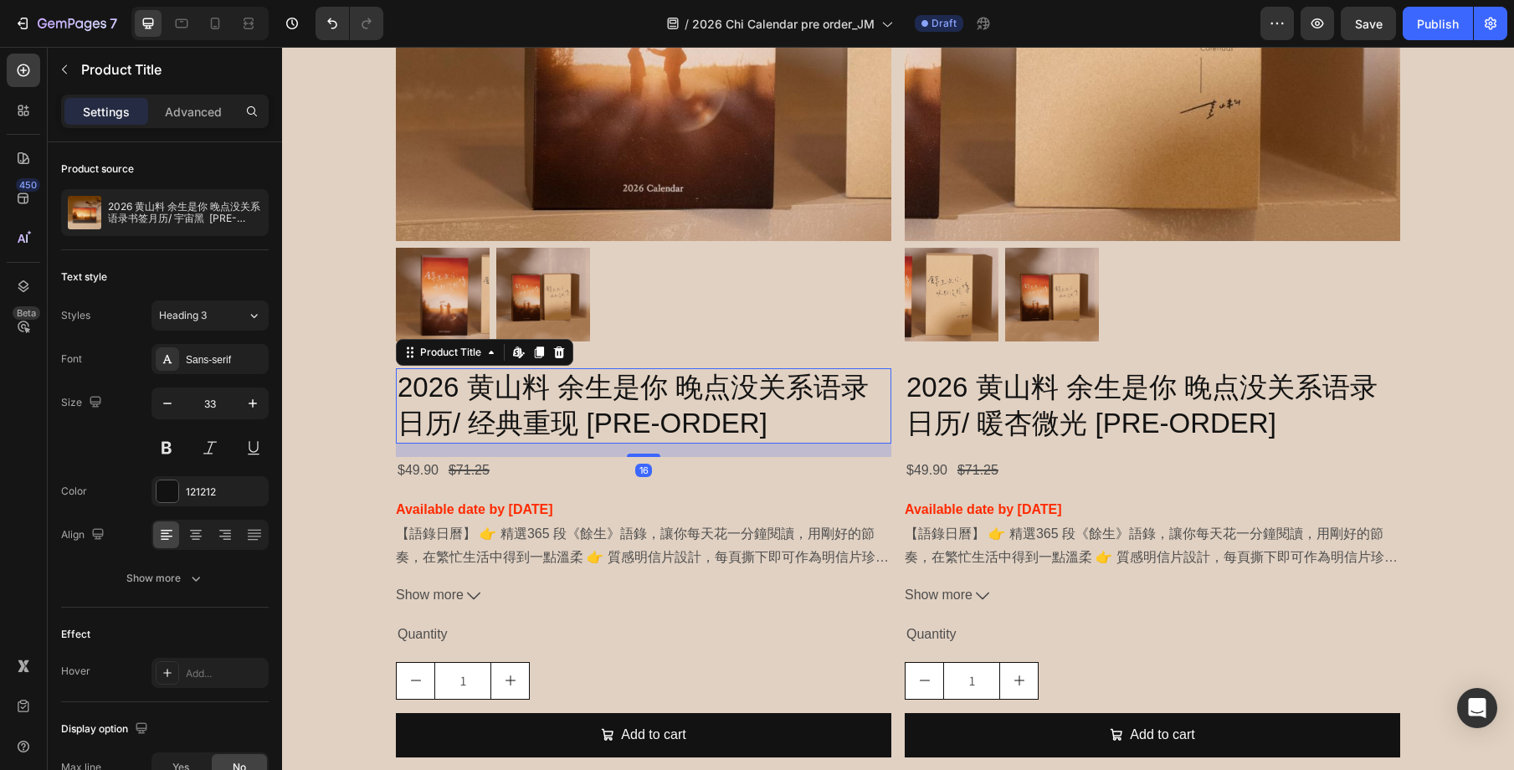
click at [668, 416] on h2 "2026 黄山料 余生是你 晚点没关系语录日历/ 经典重现 [PRE-ORDER]" at bounding box center [643, 405] width 495 height 75
click at [166, 400] on icon "button" at bounding box center [167, 403] width 17 height 17
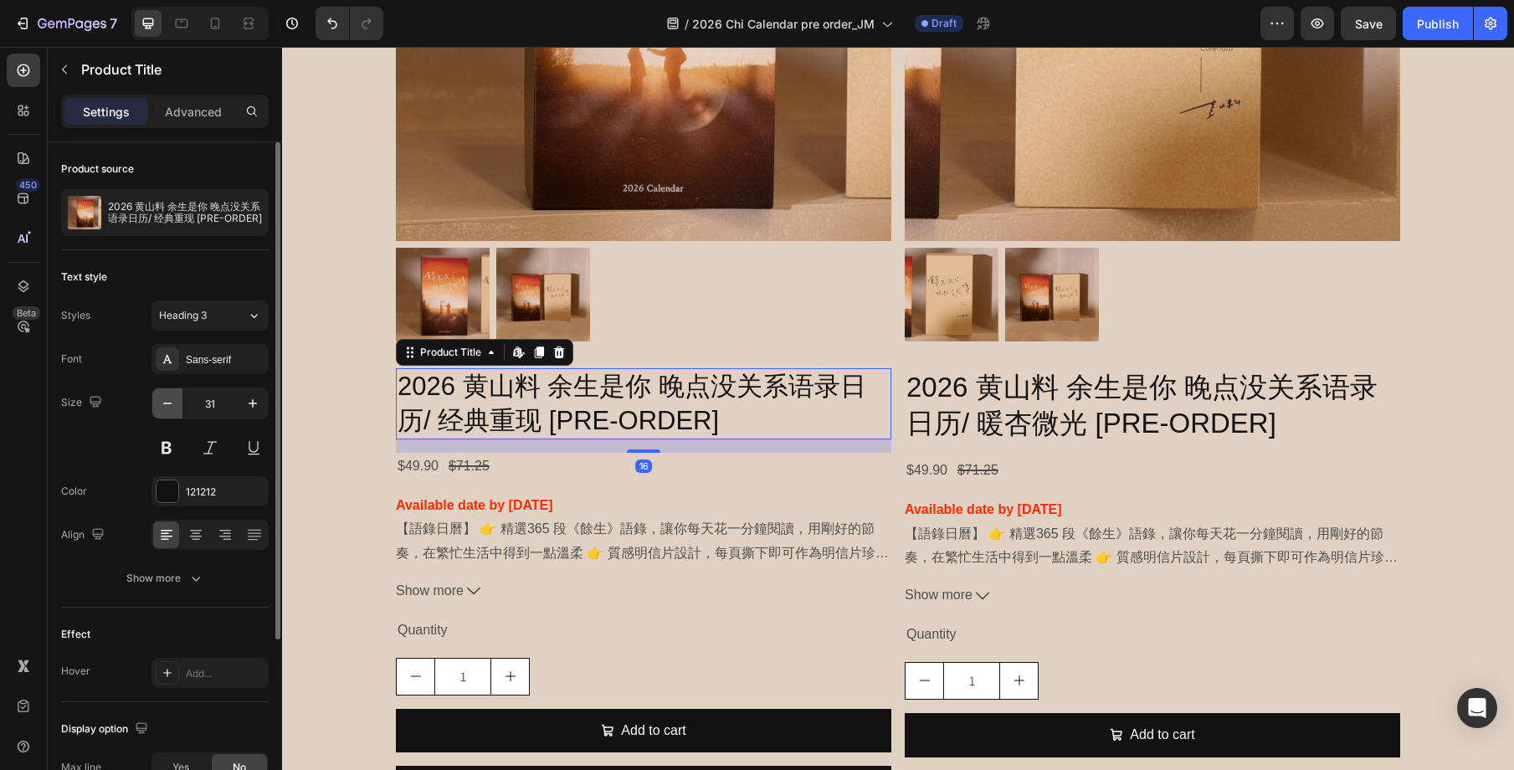
click at [166, 400] on icon "button" at bounding box center [167, 403] width 17 height 17
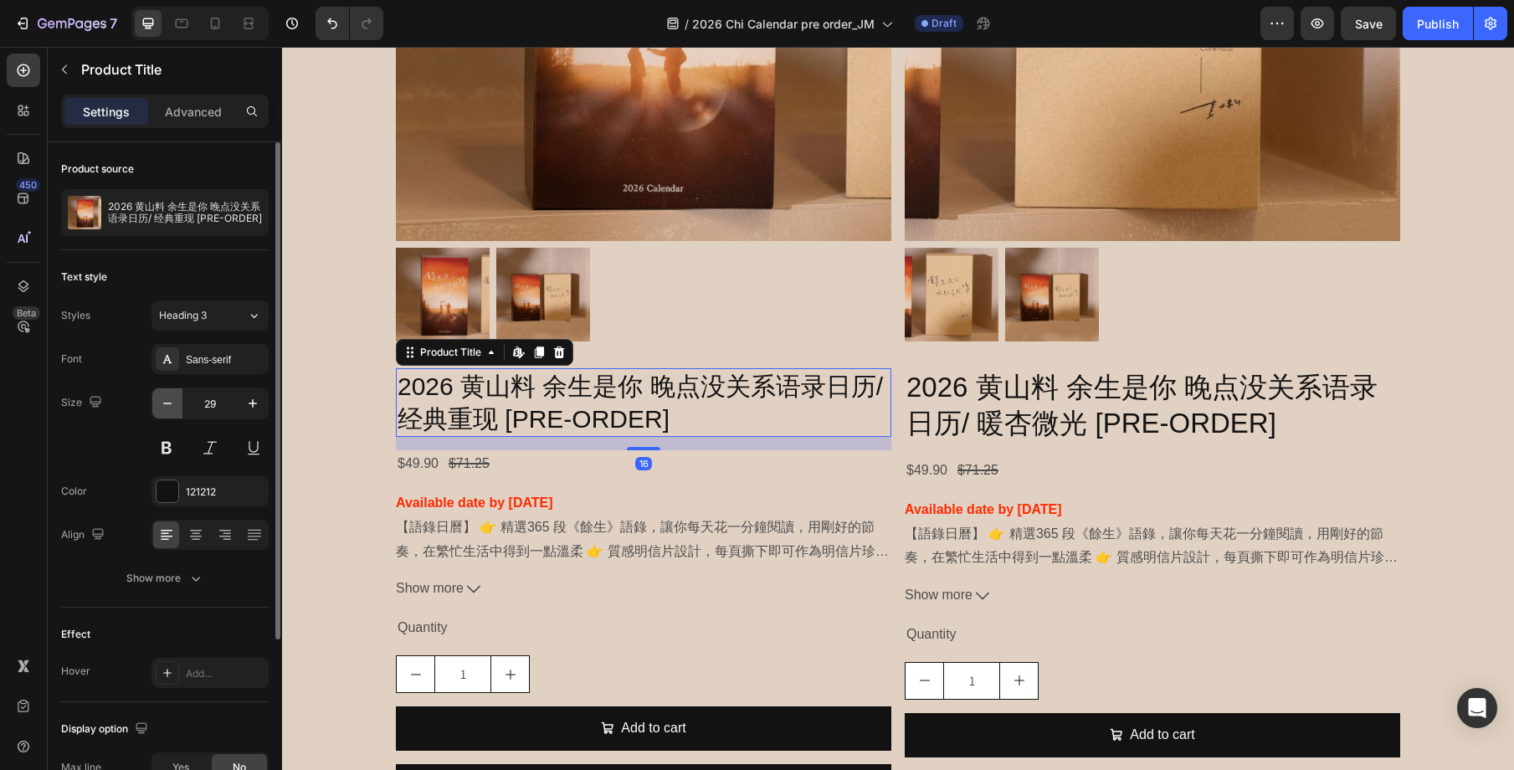
click at [166, 400] on icon "button" at bounding box center [167, 403] width 17 height 17
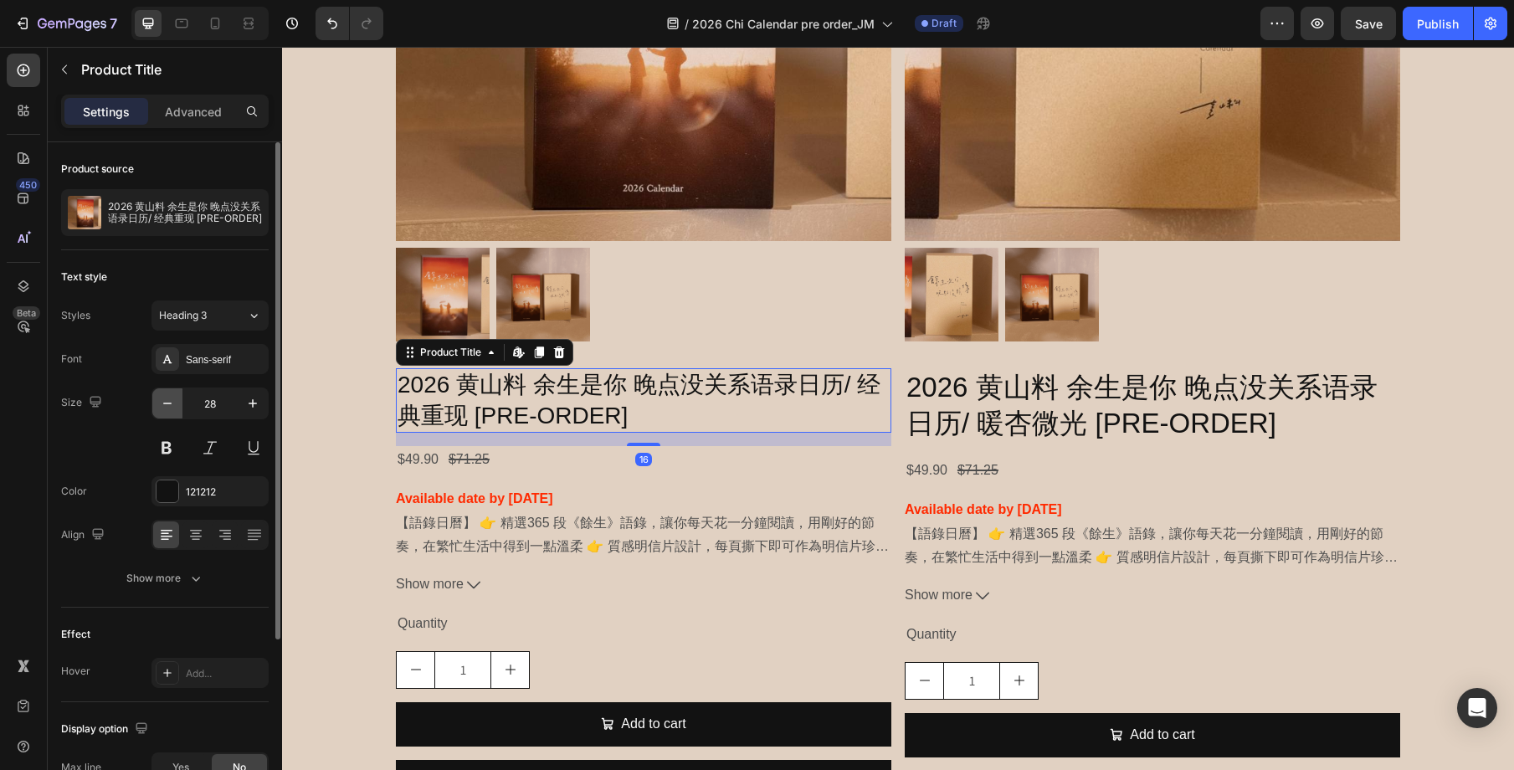
click at [166, 400] on icon "button" at bounding box center [167, 403] width 17 height 17
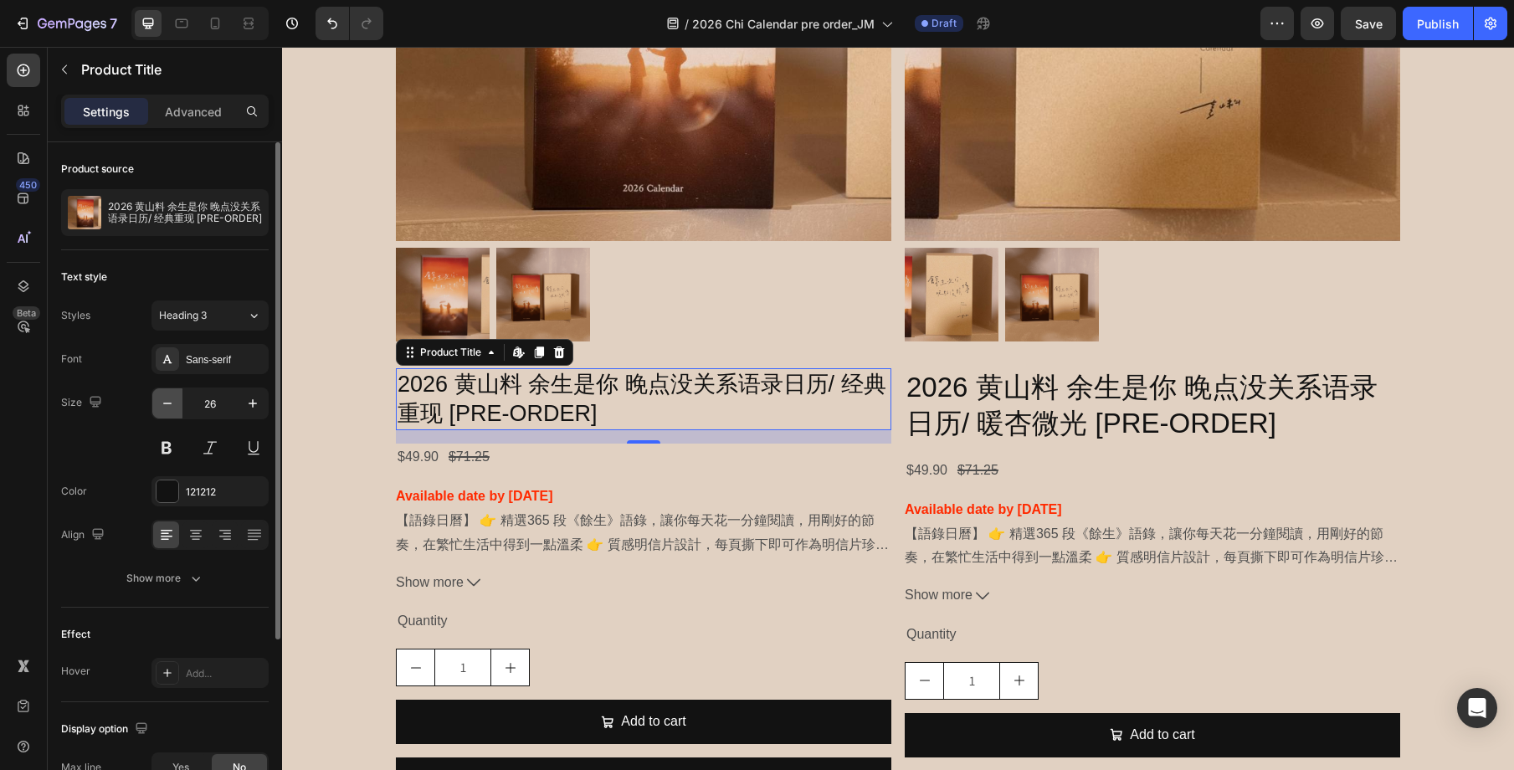
click at [166, 400] on icon "button" at bounding box center [167, 403] width 17 height 17
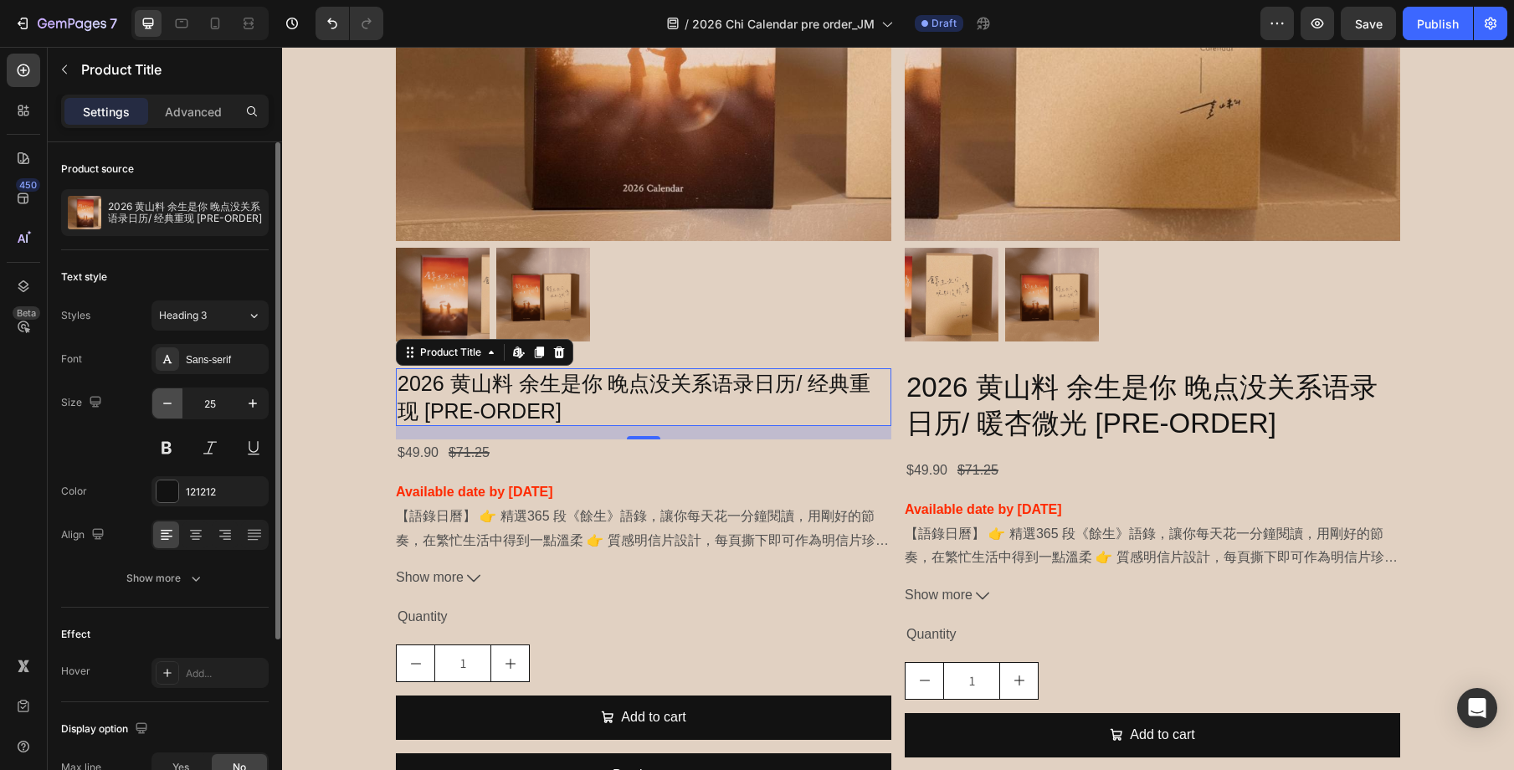
click at [166, 400] on icon "button" at bounding box center [167, 403] width 17 height 17
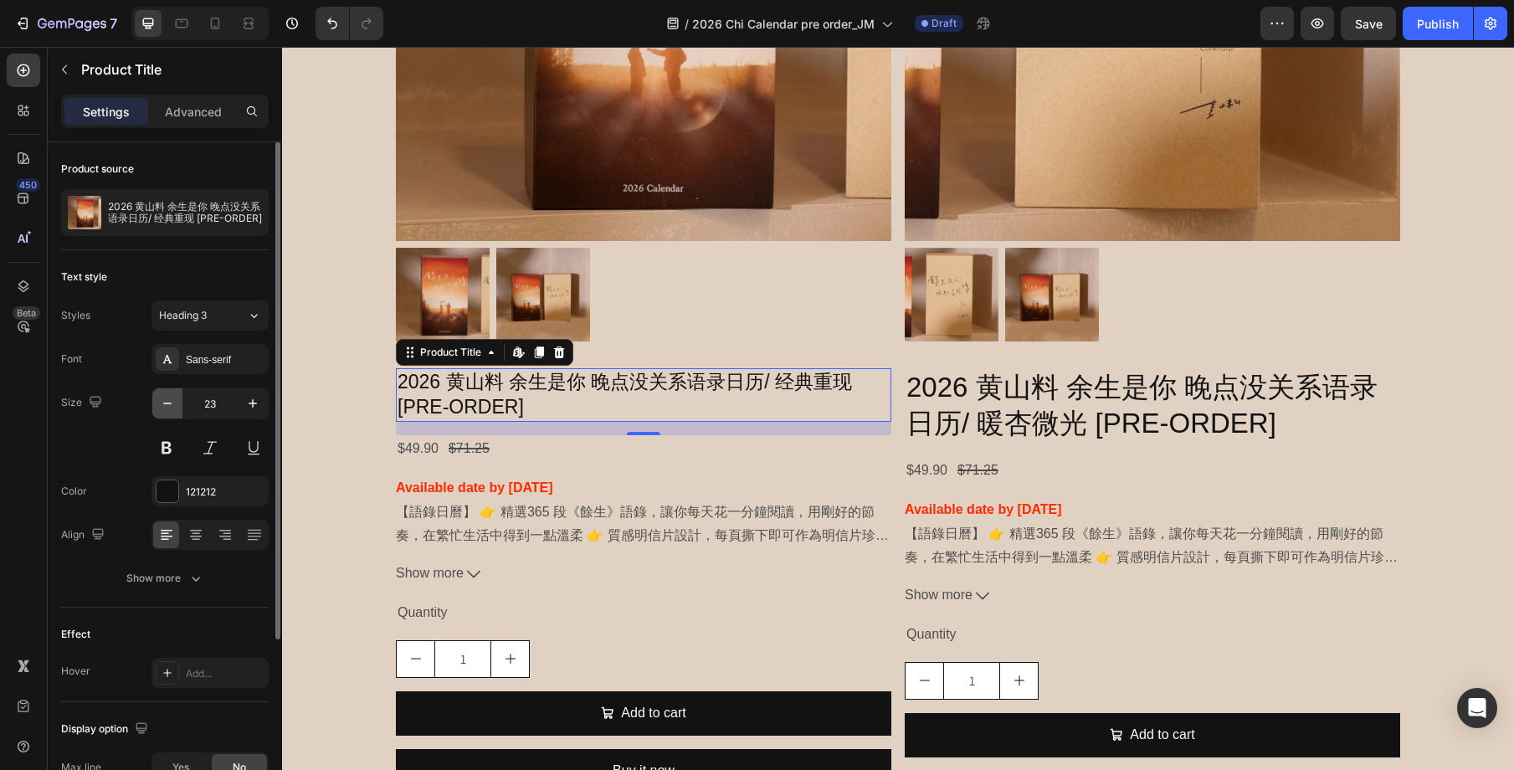
click at [166, 400] on icon "button" at bounding box center [167, 403] width 17 height 17
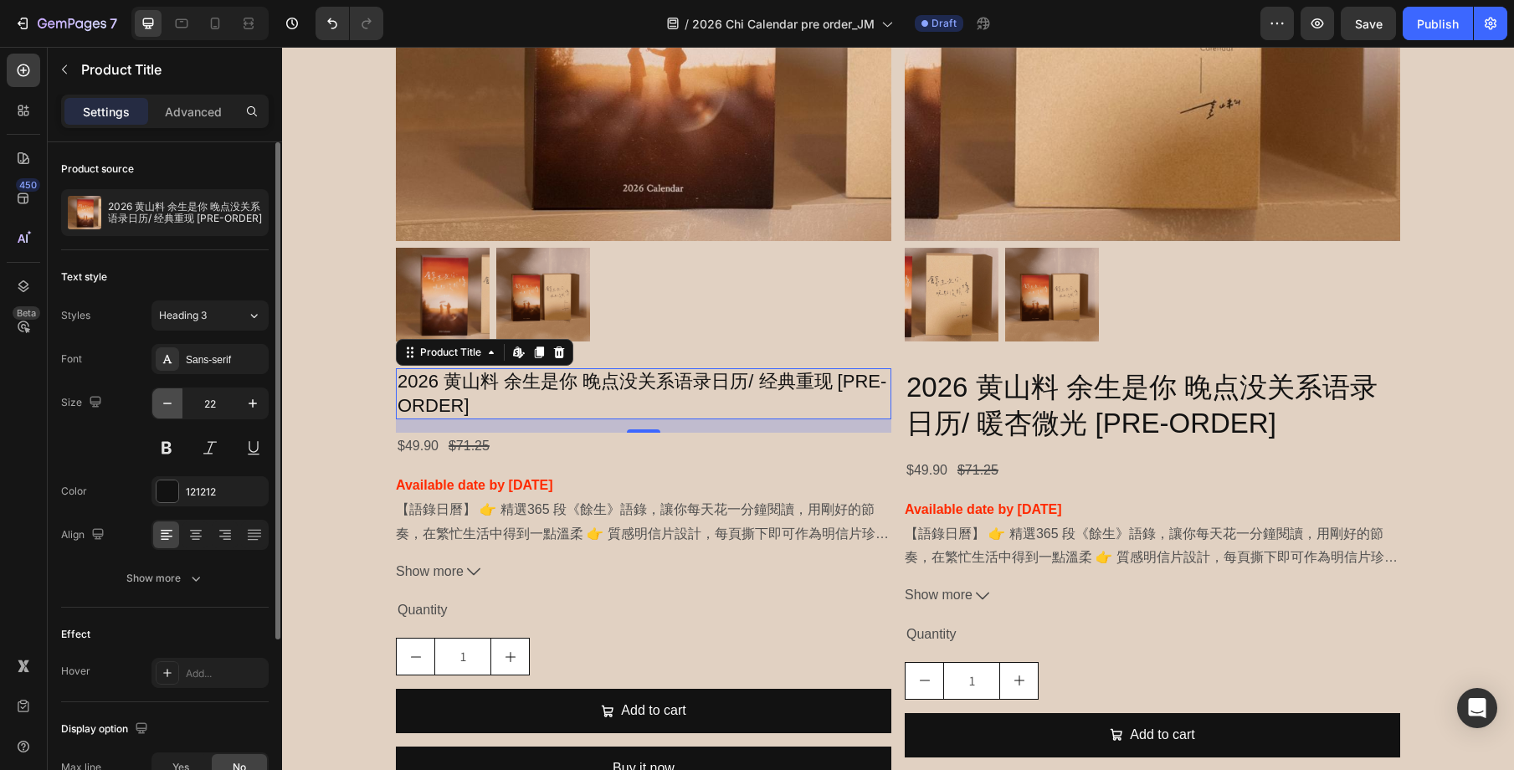
click at [166, 400] on icon "button" at bounding box center [167, 403] width 17 height 17
type input "21"
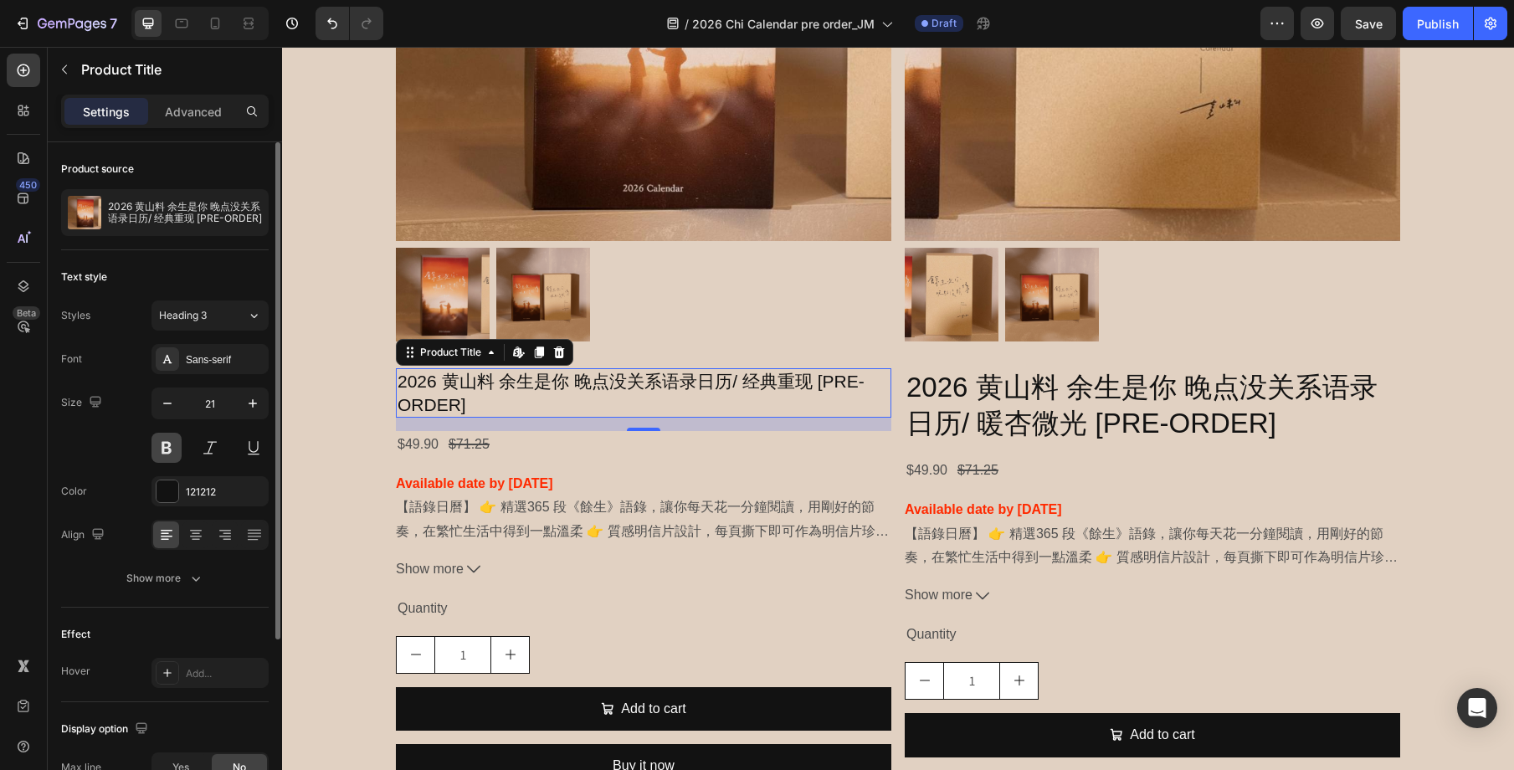
click at [172, 449] on button at bounding box center [166, 448] width 30 height 30
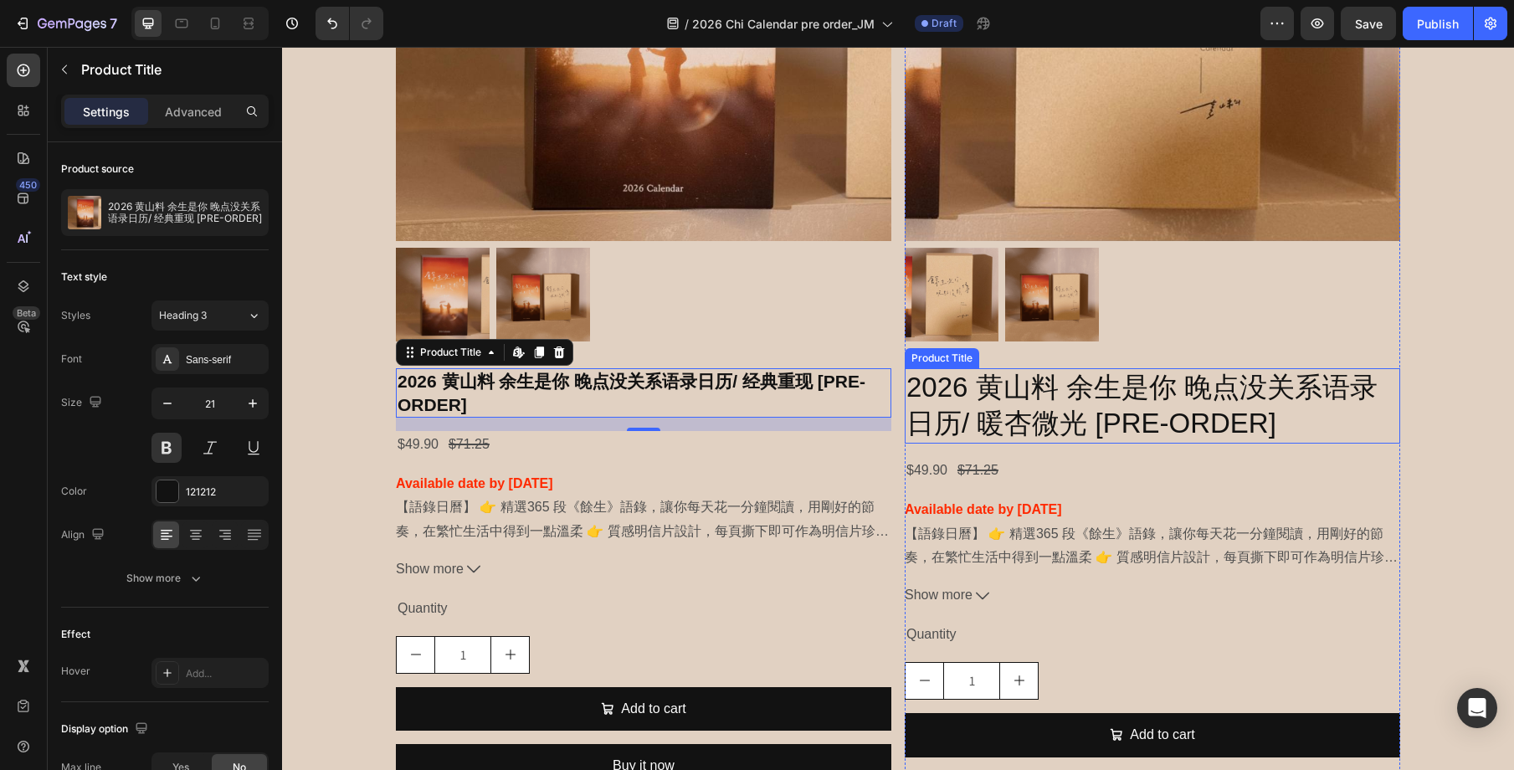
click at [1076, 390] on h2 "2026 黄山料 余生是你 晚点没关系语录日历/ 暖杏微光 [PRE-ORDER]" at bounding box center [1152, 405] width 495 height 75
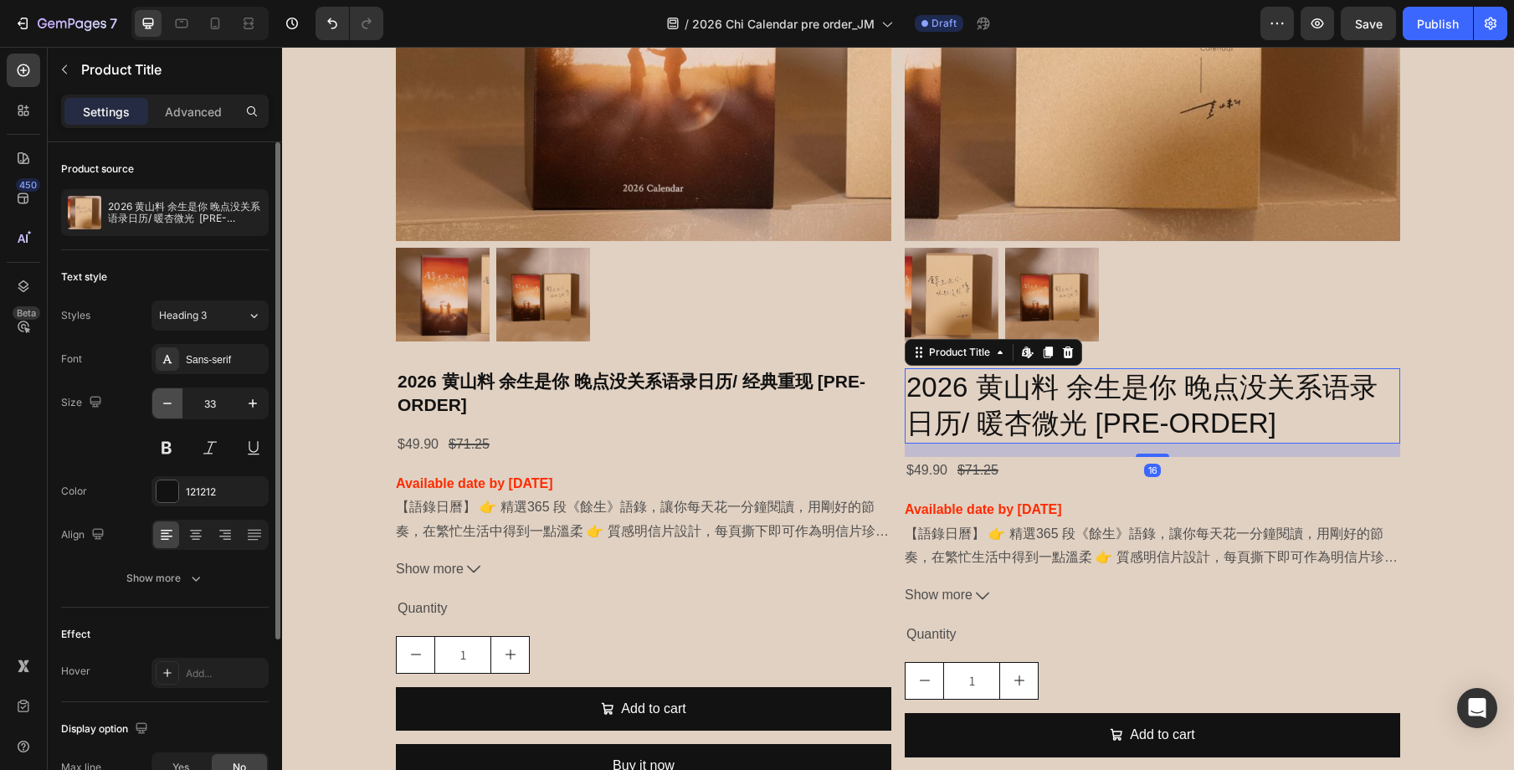
click at [169, 399] on icon "button" at bounding box center [167, 403] width 17 height 17
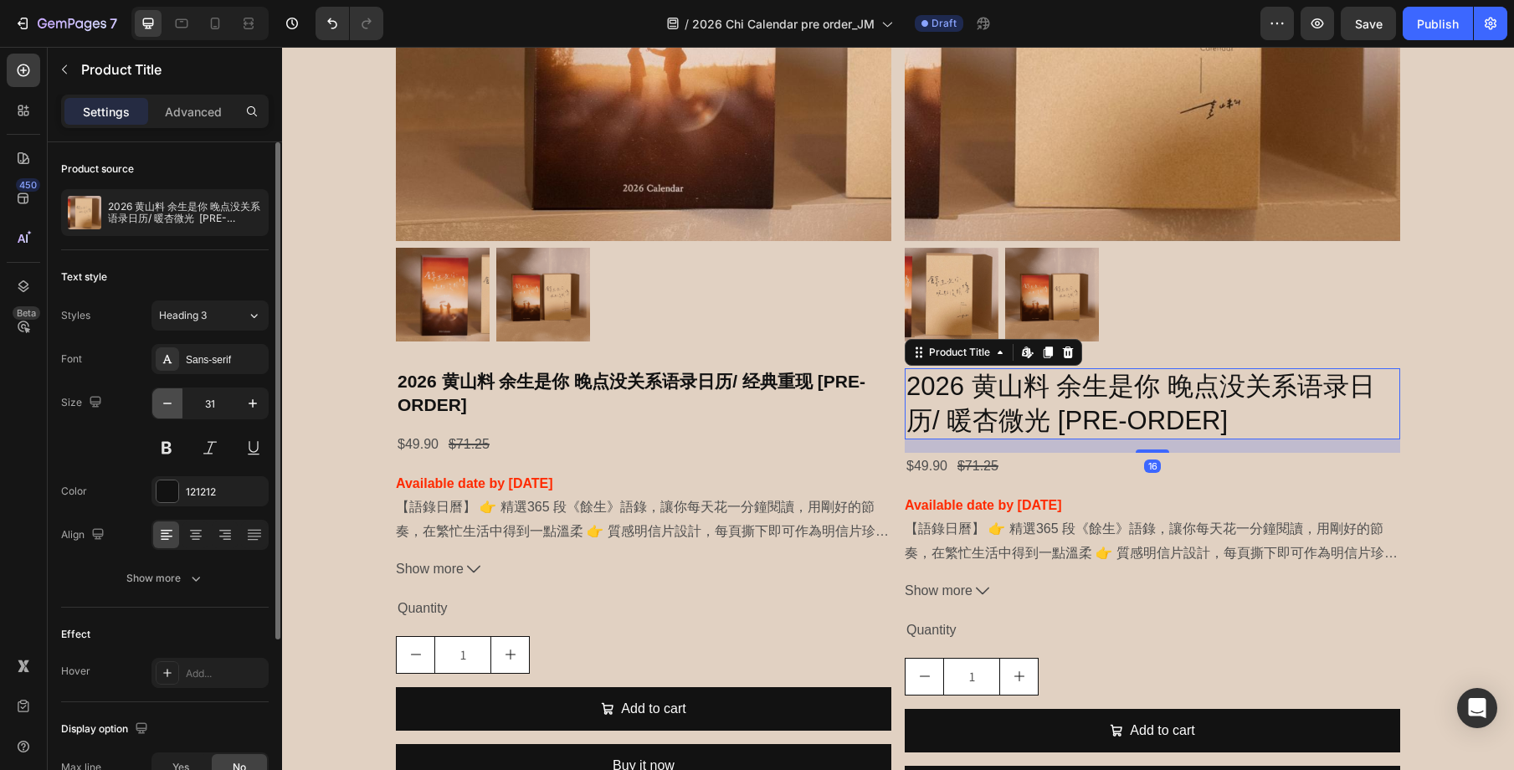
click at [169, 399] on icon "button" at bounding box center [167, 403] width 17 height 17
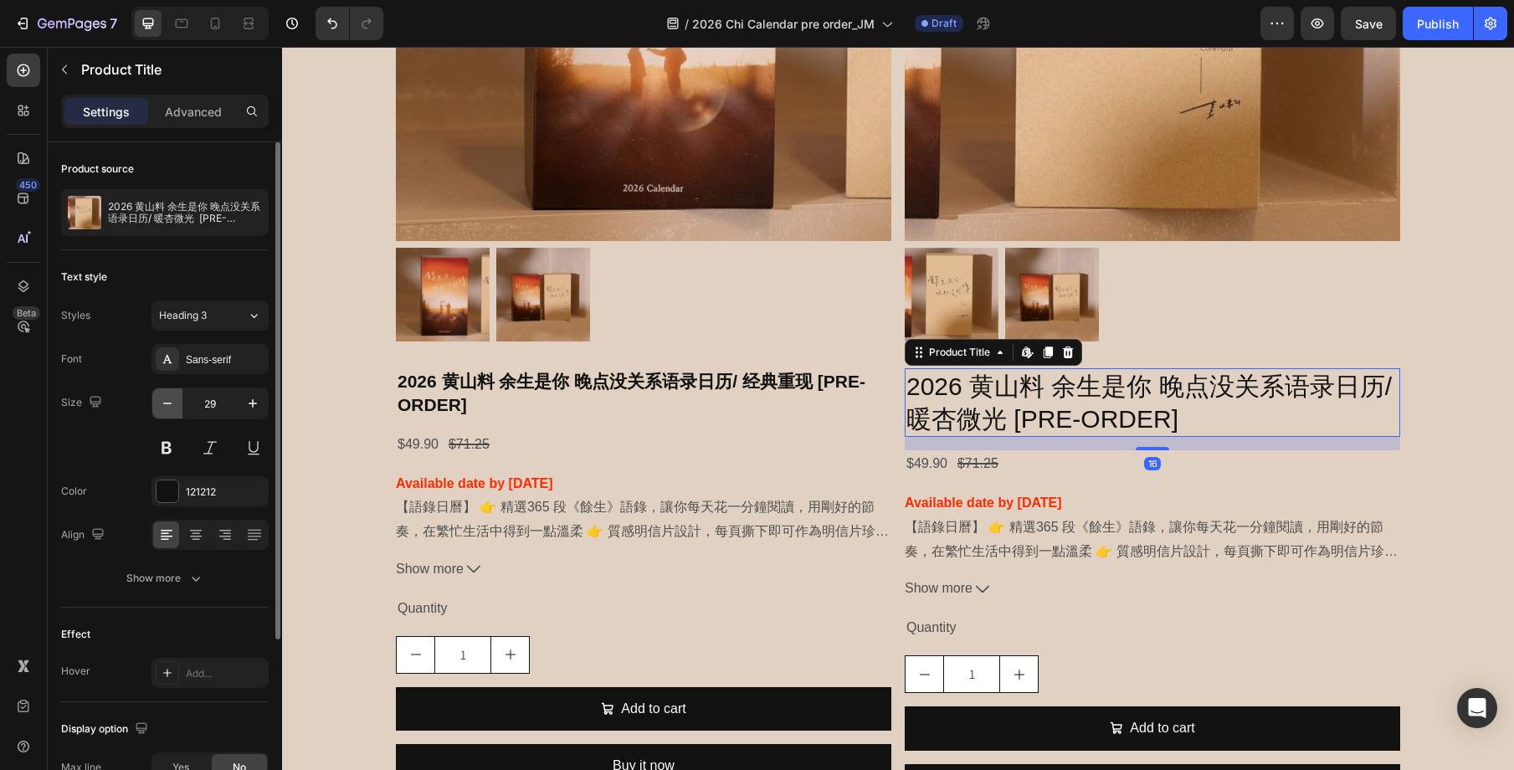
click at [169, 399] on icon "button" at bounding box center [167, 403] width 17 height 17
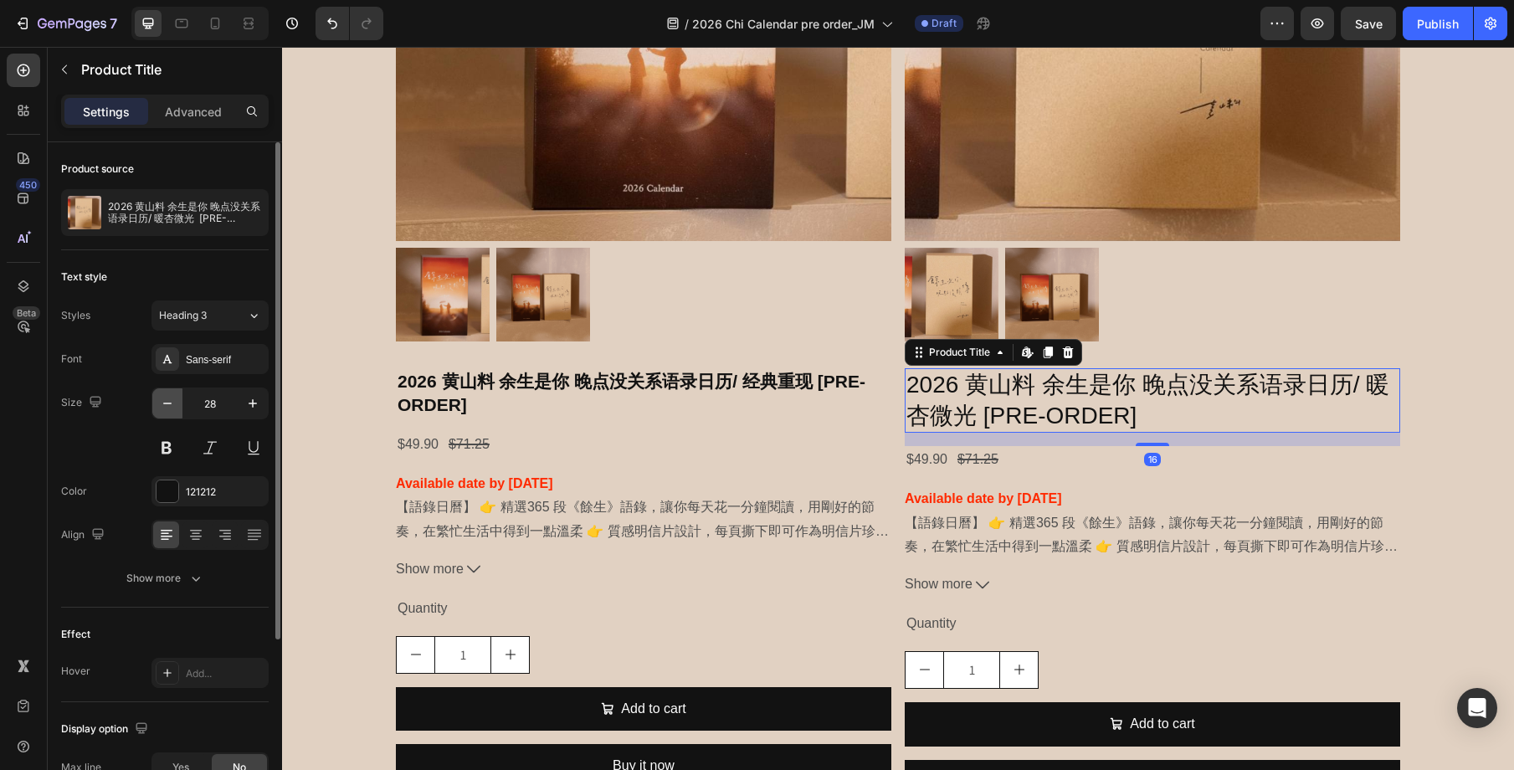
click at [169, 399] on icon "button" at bounding box center [167, 403] width 17 height 17
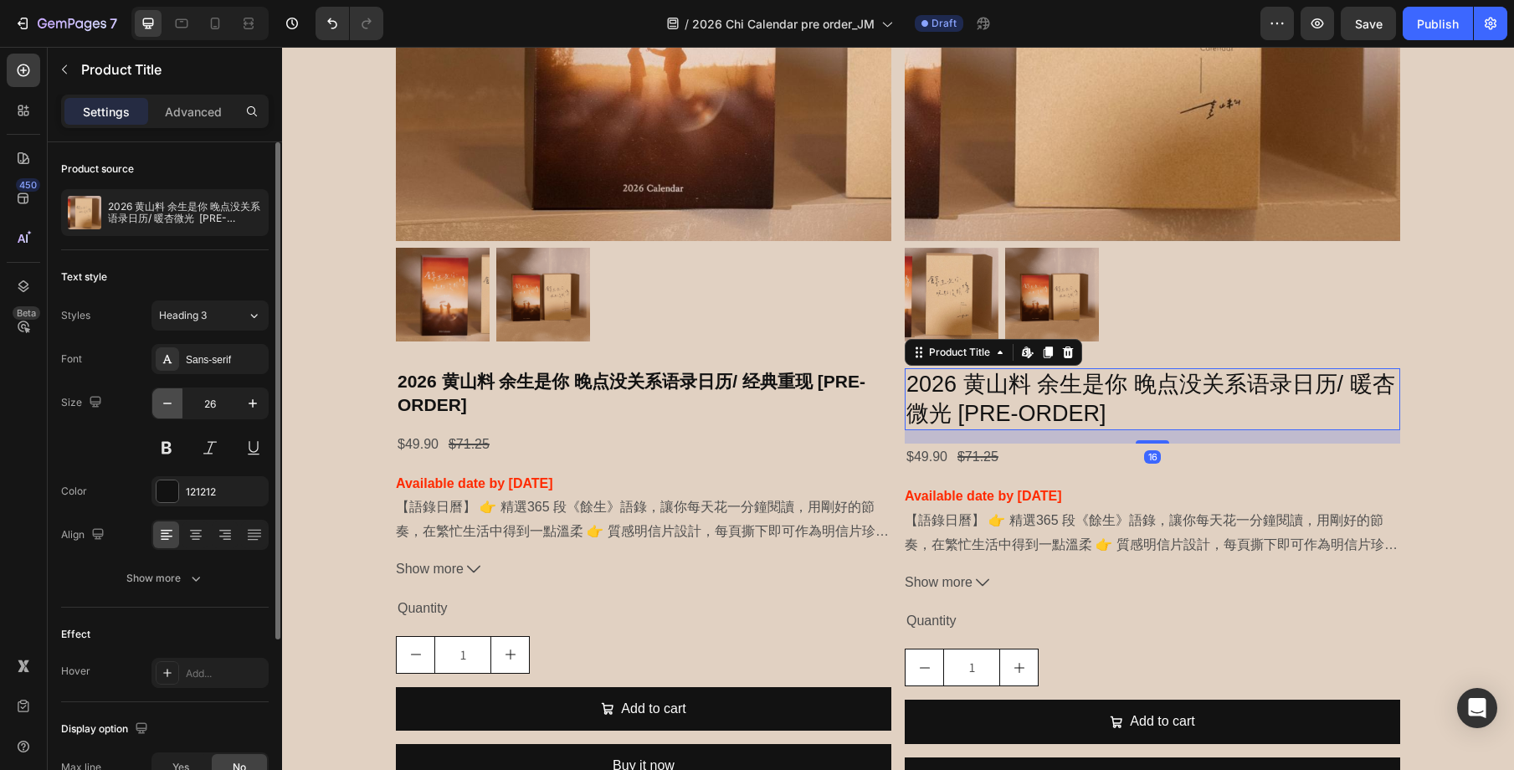
click at [169, 399] on icon "button" at bounding box center [167, 403] width 17 height 17
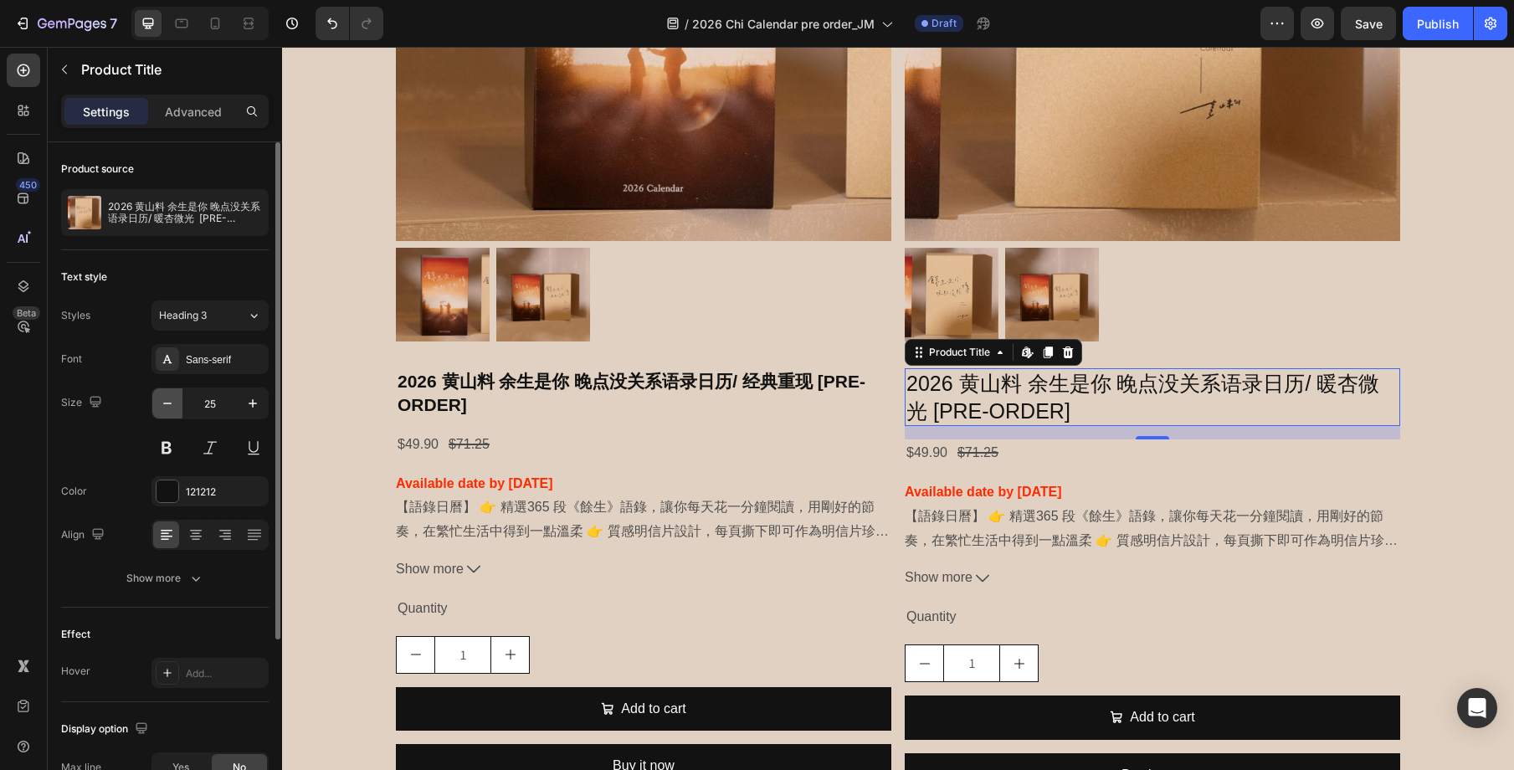
click at [169, 399] on icon "button" at bounding box center [167, 403] width 17 height 17
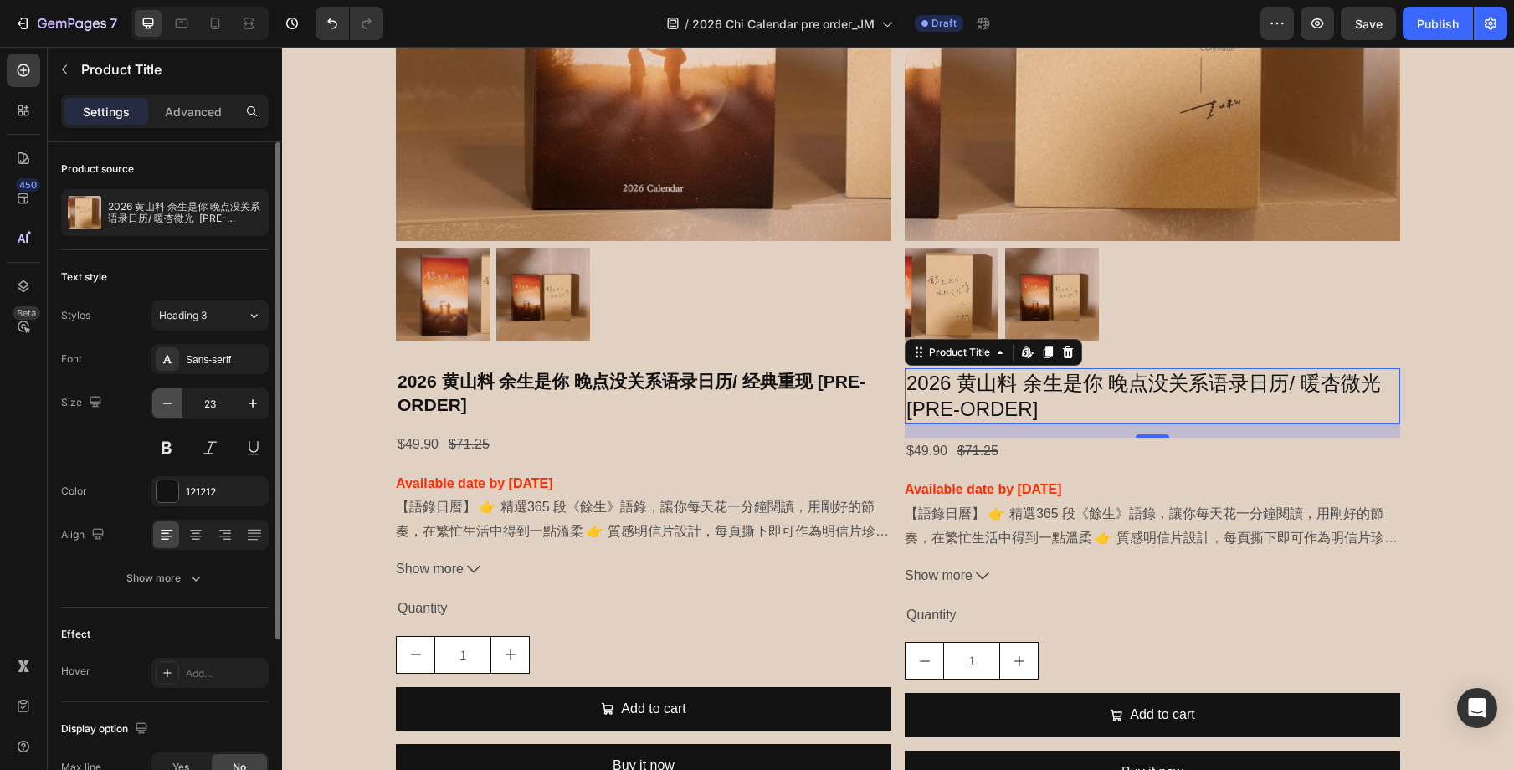
click at [169, 399] on icon "button" at bounding box center [167, 403] width 17 height 17
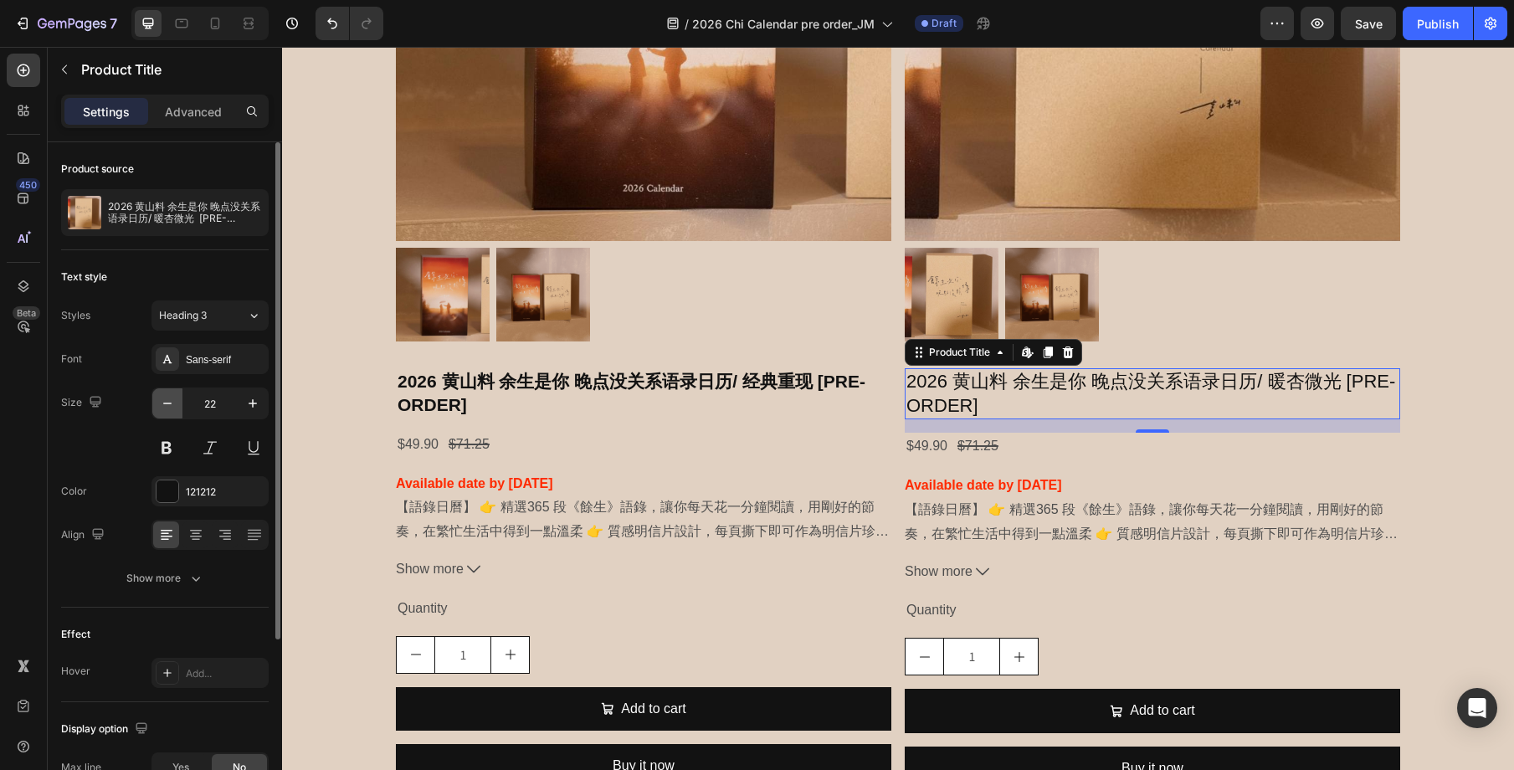
click at [169, 399] on icon "button" at bounding box center [167, 403] width 17 height 17
type input "21"
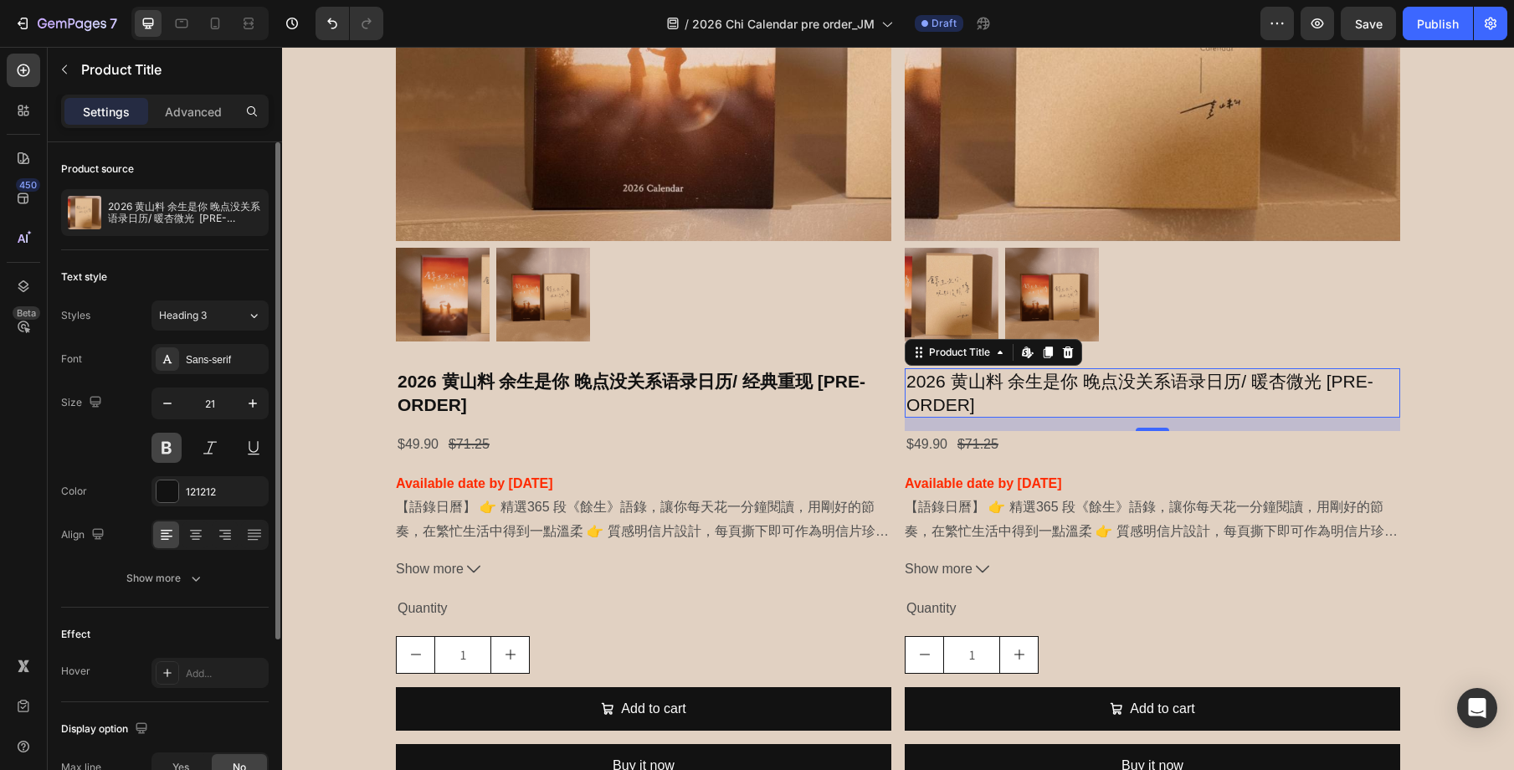
click at [169, 444] on button at bounding box center [166, 448] width 30 height 30
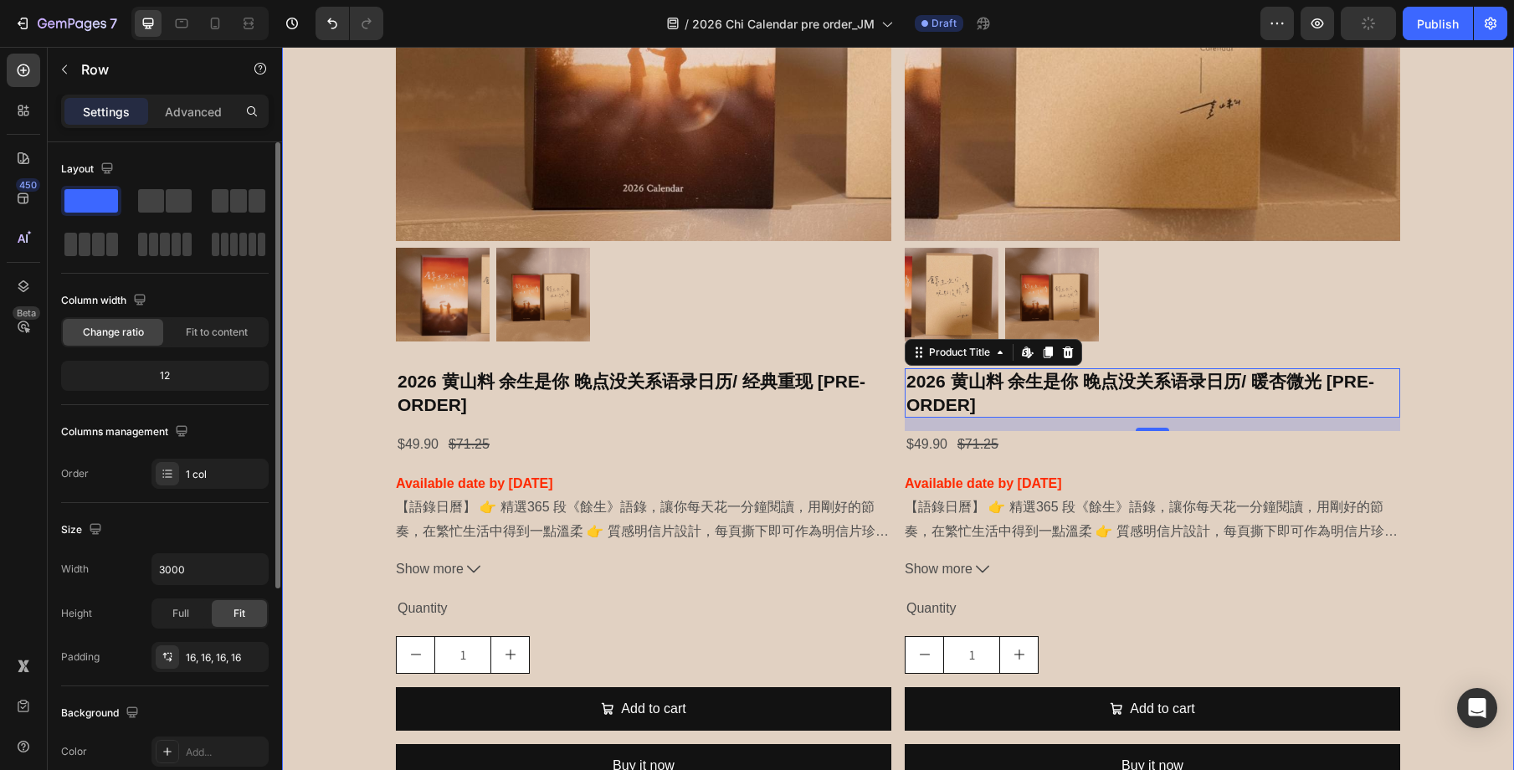
click at [352, 429] on div "Product Images 2026 黄山料 余生是你 晚点没关系语录日历/ 经典重现 [PRE-ORDER] Product Title $49.90 P…" at bounding box center [897, 274] width 1205 height 1056
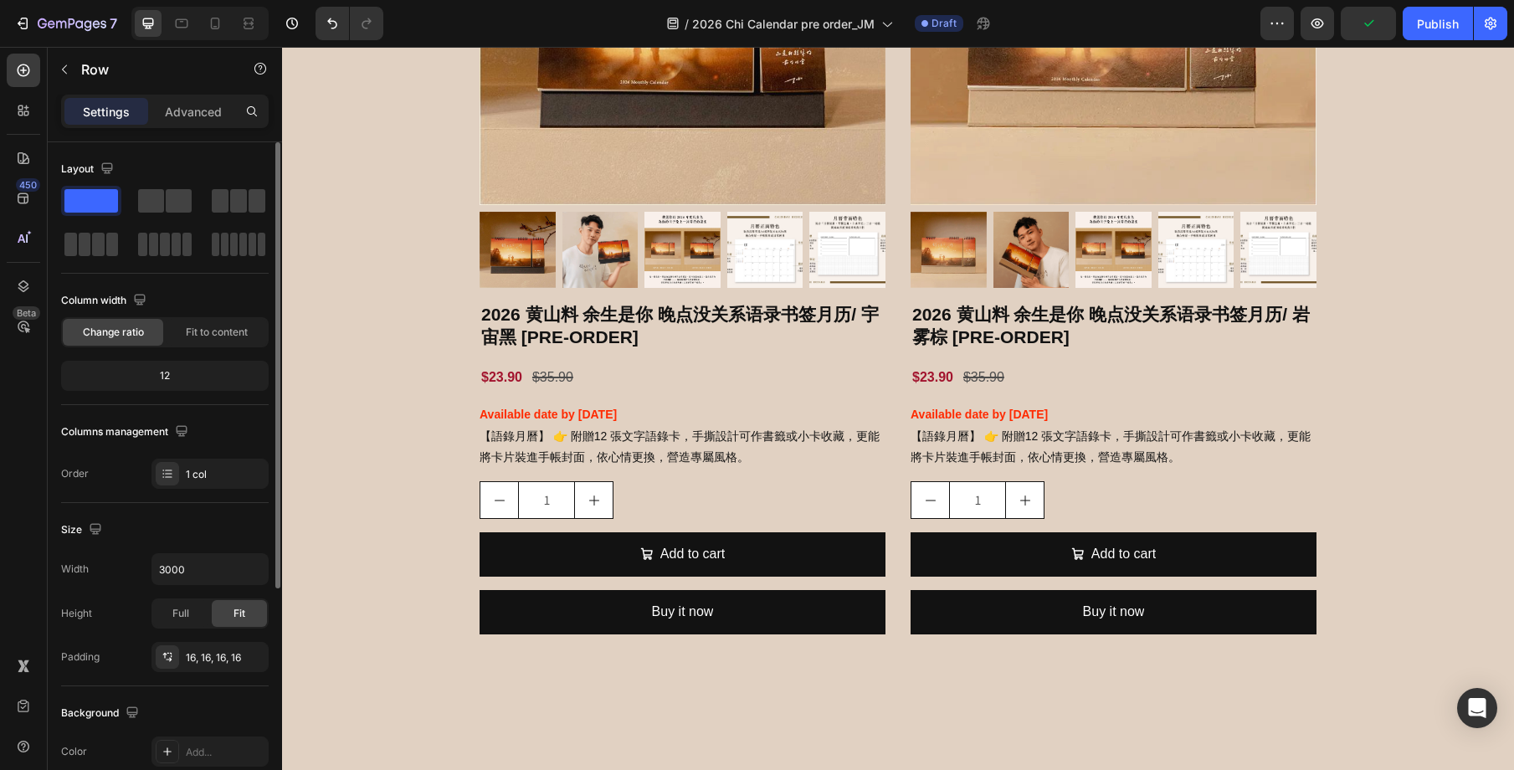
scroll to position [1254, 0]
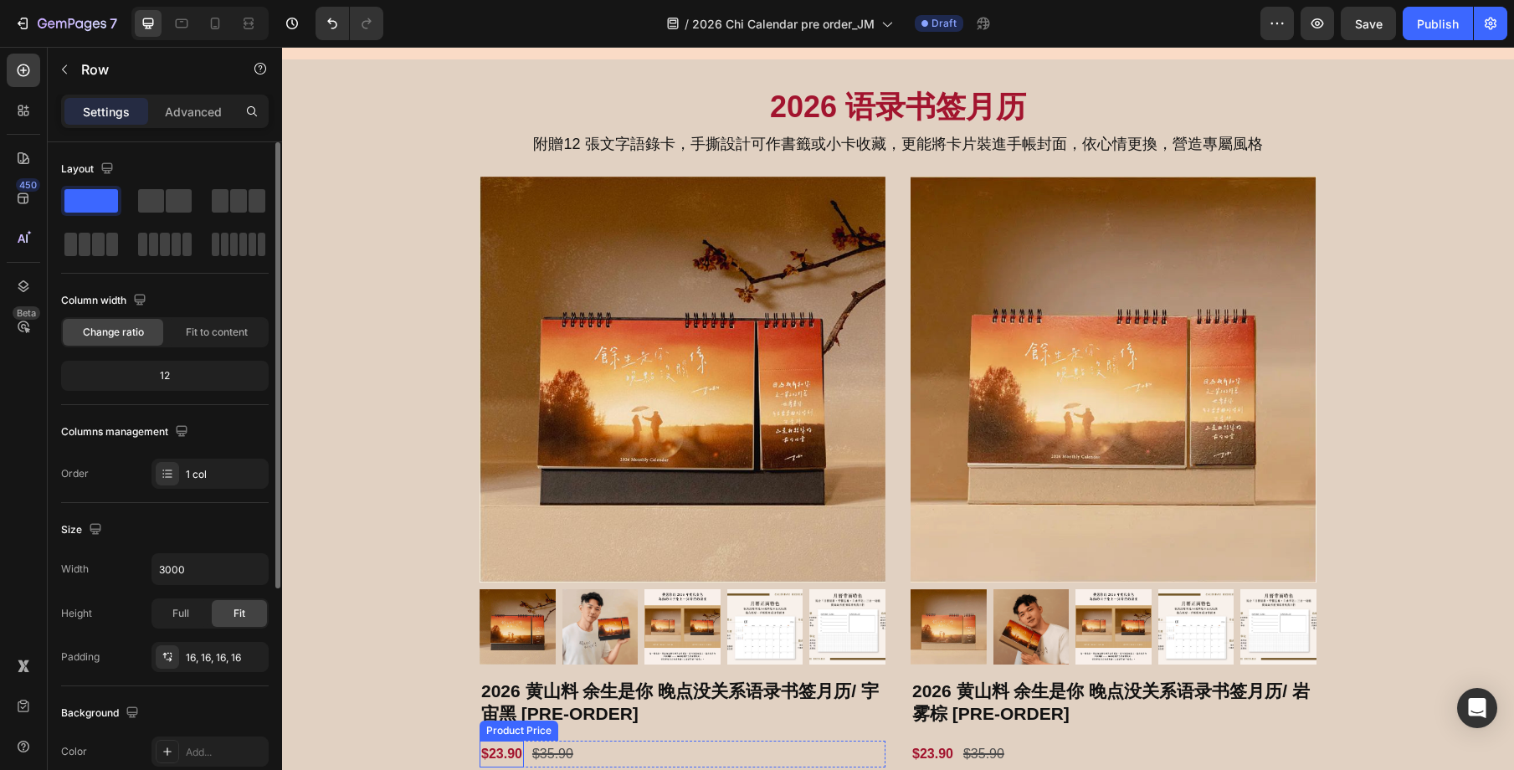
click at [509, 749] on div "$23.90" at bounding box center [502, 755] width 44 height 28
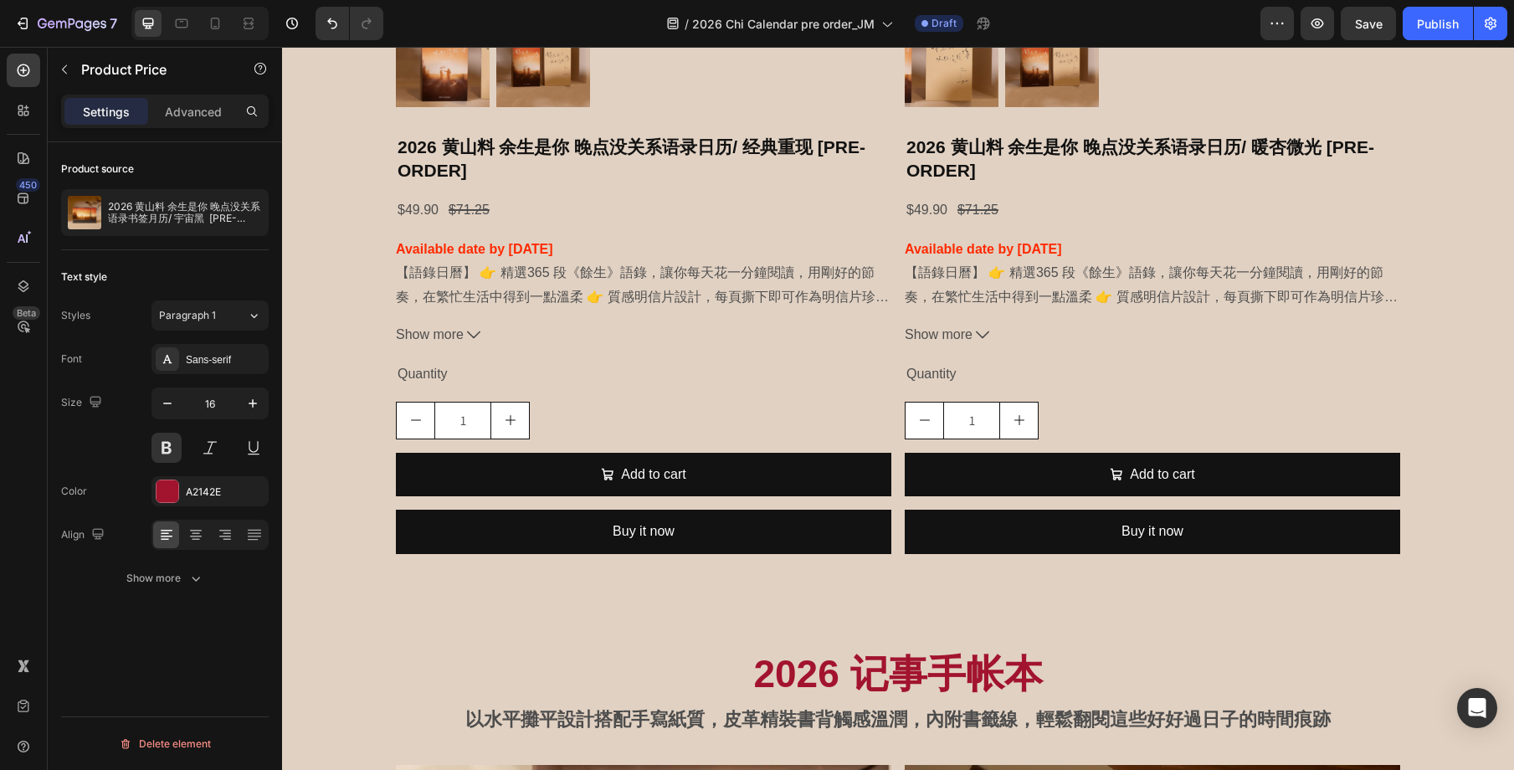
scroll to position [2999, 0]
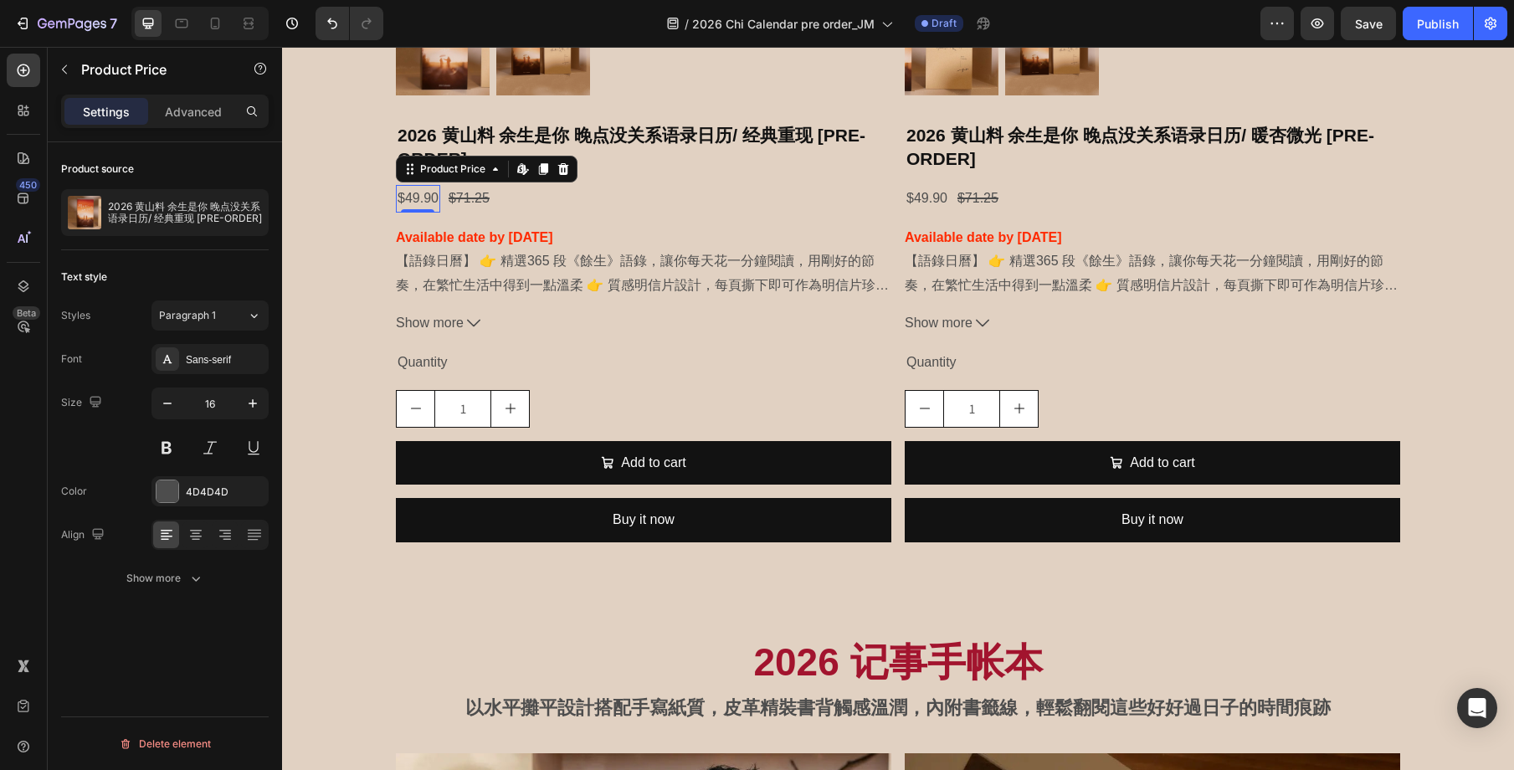
click at [423, 199] on div "$49.90" at bounding box center [418, 199] width 44 height 28
click at [170, 452] on button at bounding box center [166, 448] width 30 height 30
click at [208, 495] on div "4D4D4D" at bounding box center [210, 492] width 49 height 15
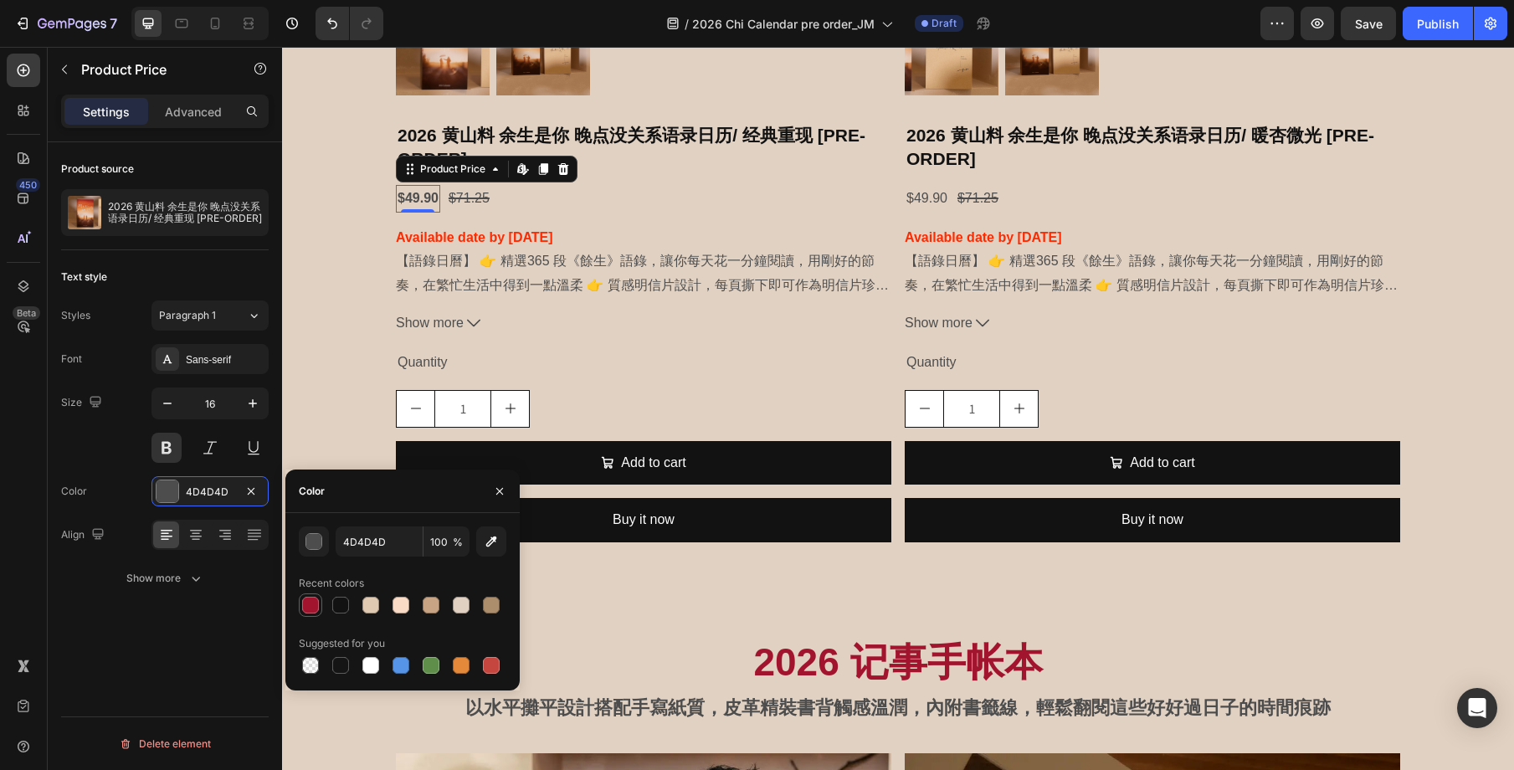
click at [314, 608] on div at bounding box center [310, 605] width 17 height 17
type input "A2142E"
click at [929, 199] on div "$49.90" at bounding box center [927, 199] width 44 height 28
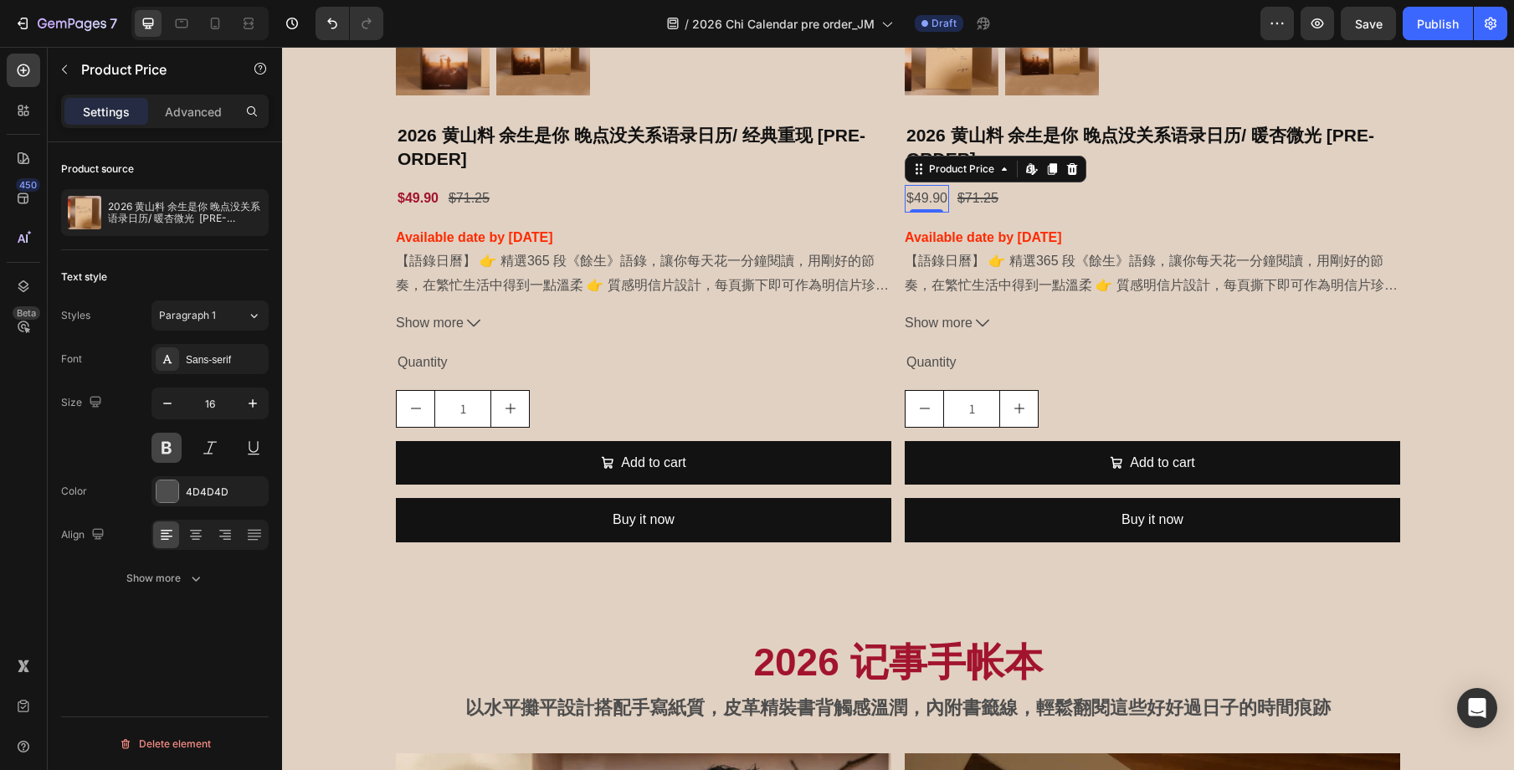
click at [158, 445] on button at bounding box center [166, 448] width 30 height 30
click at [165, 492] on div at bounding box center [168, 491] width 22 height 22
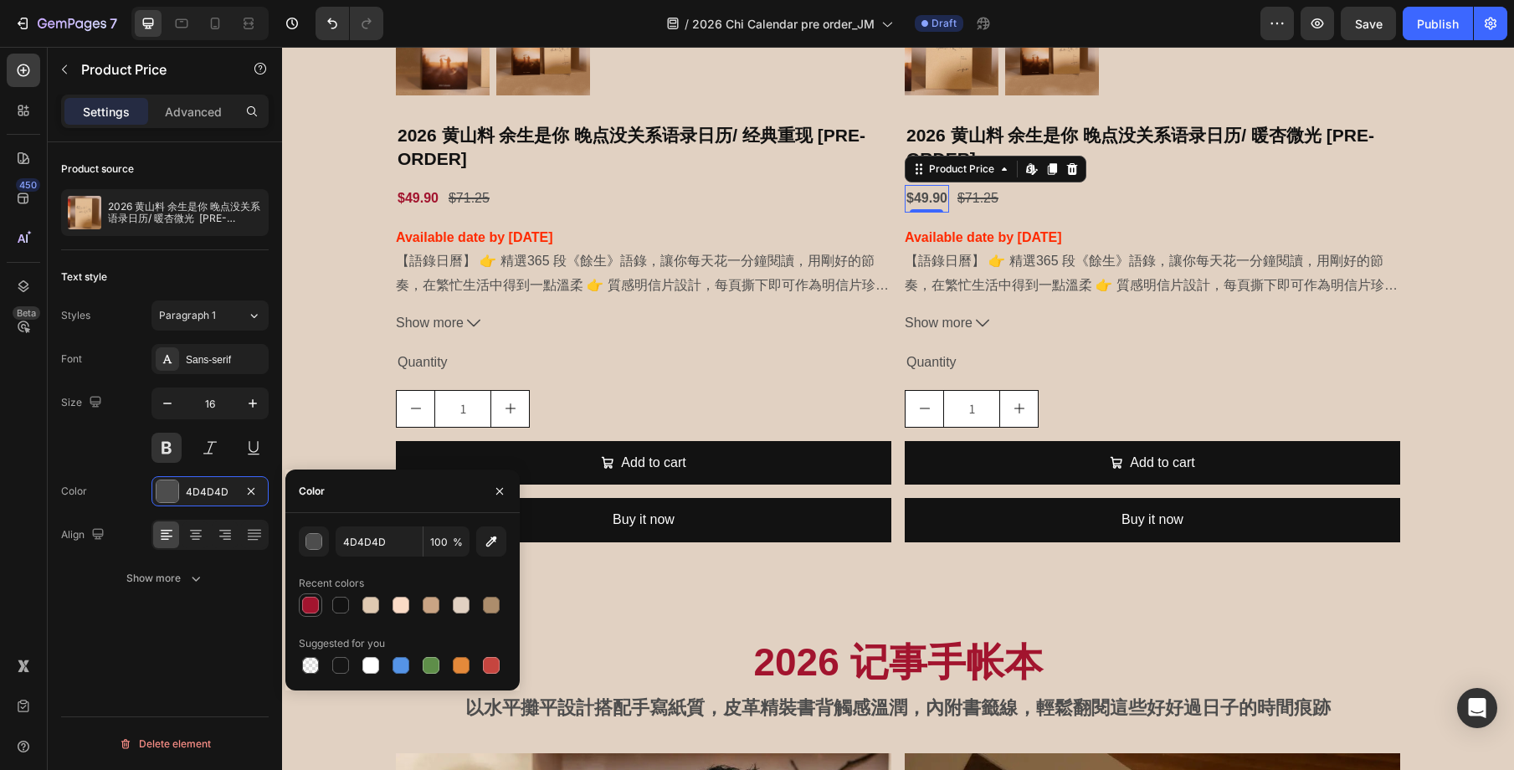
click at [300, 602] on div at bounding box center [310, 605] width 20 height 20
type input "A2142E"
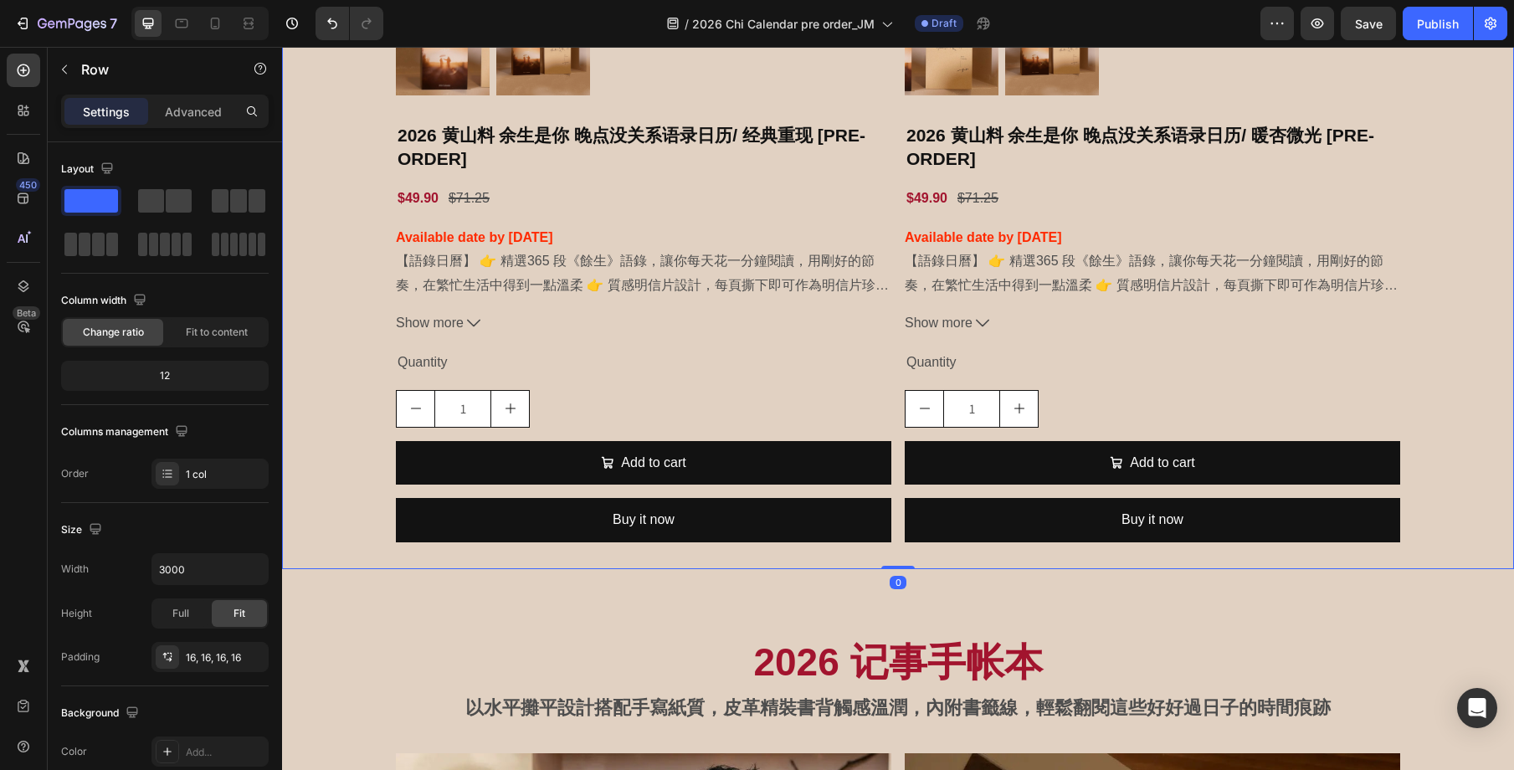
click at [381, 324] on div "Product Images 2026 黄山料 余生是你 晚点没关系语录日历/ 经典重现 [PRE-ORDER] Product Title $49.90 P…" at bounding box center [897, 28] width 1205 height 1056
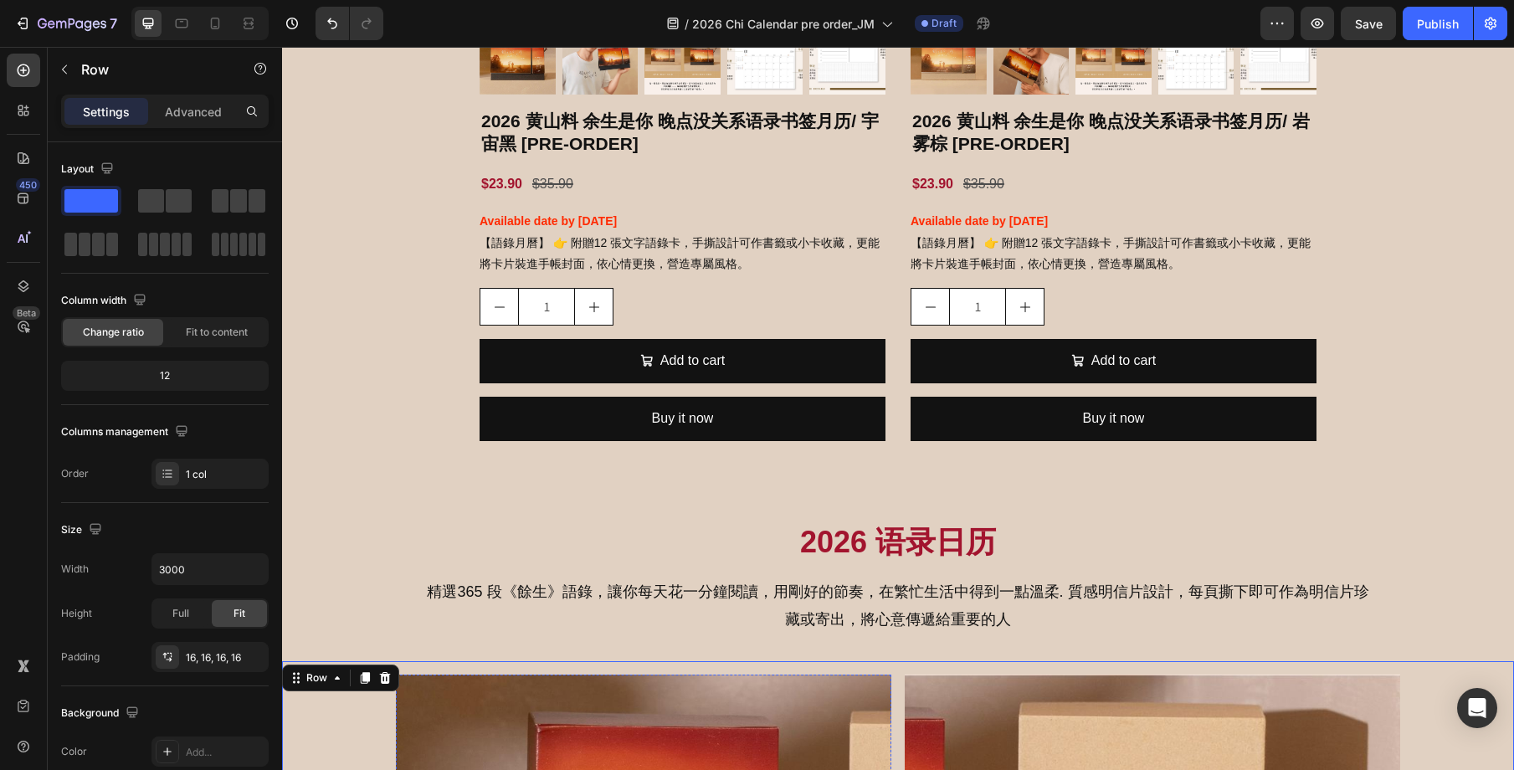
scroll to position [1708, 0]
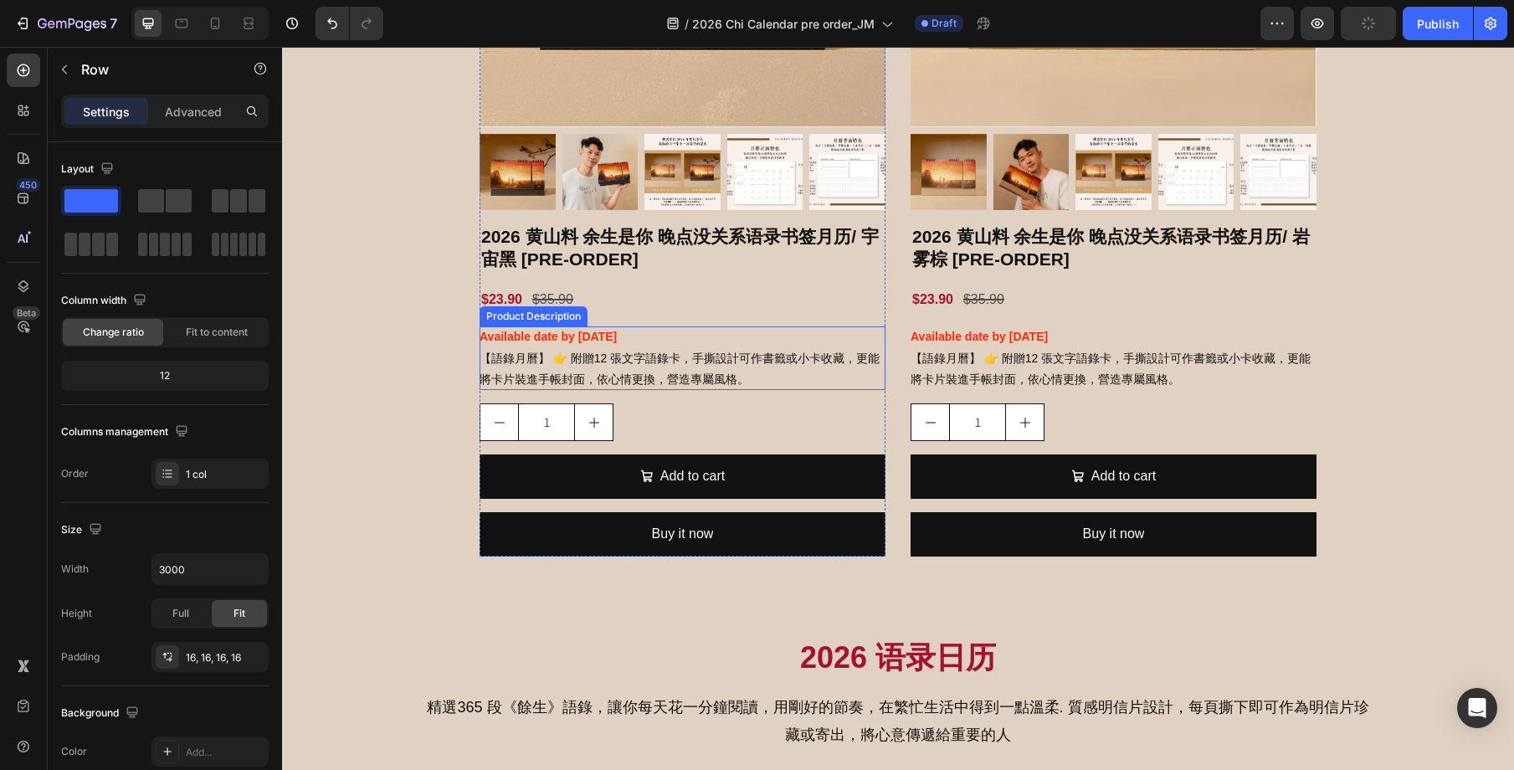
click at [670, 362] on p "【語錄月曆】 👉 附贈12 張文字語錄卡，手撕設計可作書籤或小卡收藏，更能將卡片裝進手帳封面，依心情更換，營造專屬風格。" at bounding box center [680, 369] width 400 height 34
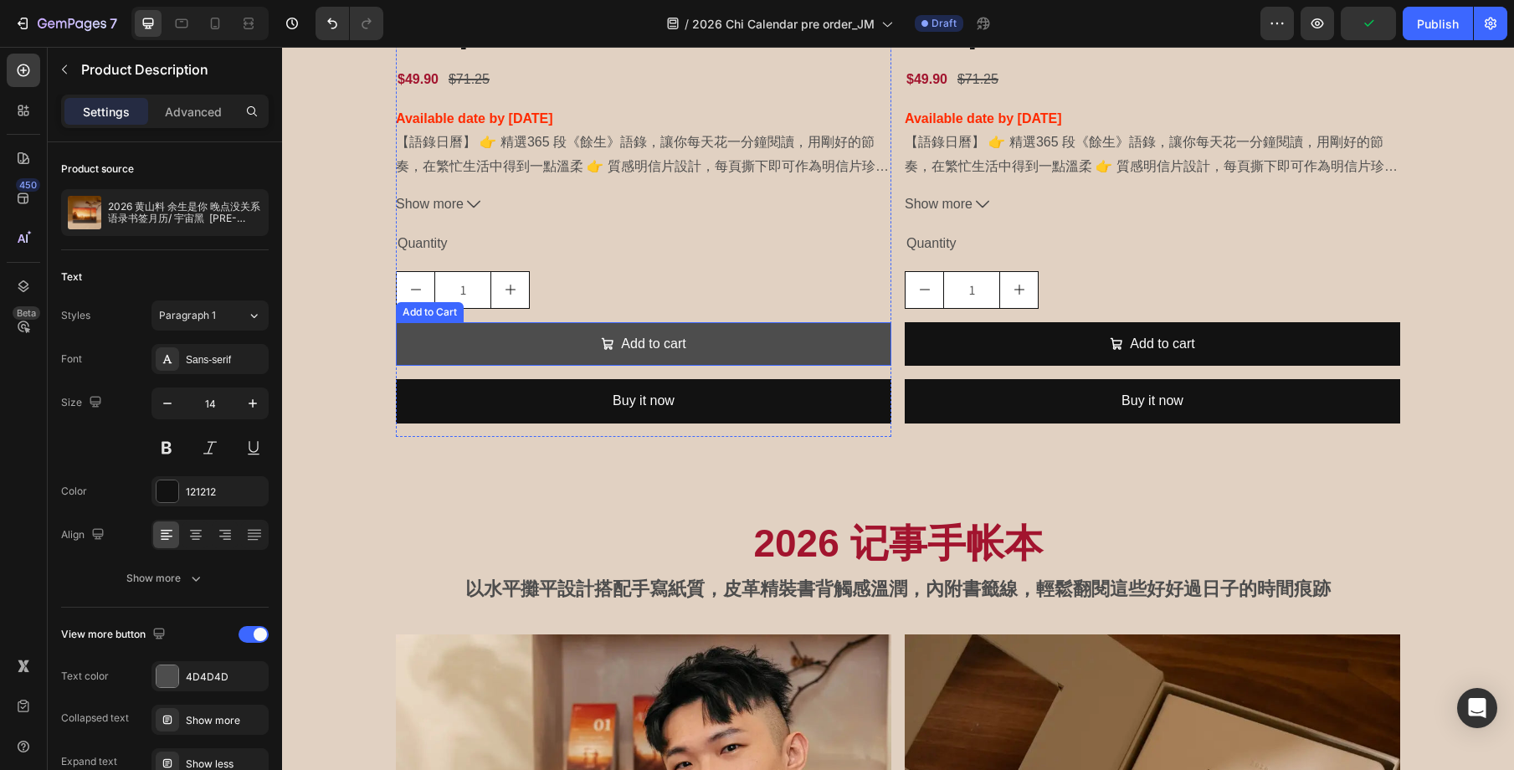
scroll to position [3052, 0]
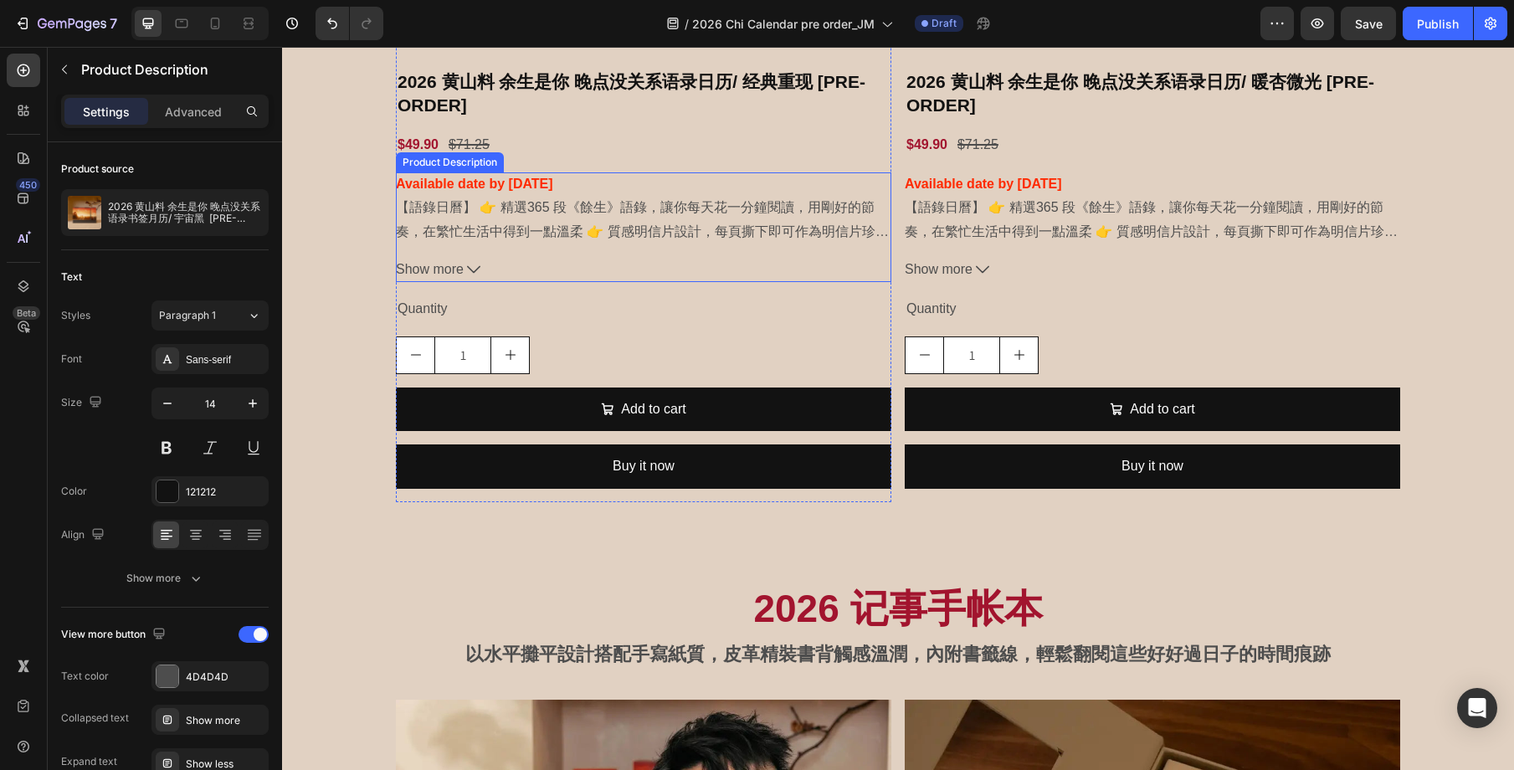
click at [679, 220] on div "Available date by [DATE] 【語錄日曆】 👉 精選365 段《餘生》語錄，讓你每天花一分鐘閱讀，用剛好的節奏，在繁忙生活中得到一點溫柔 …" at bounding box center [643, 208] width 495 height 72
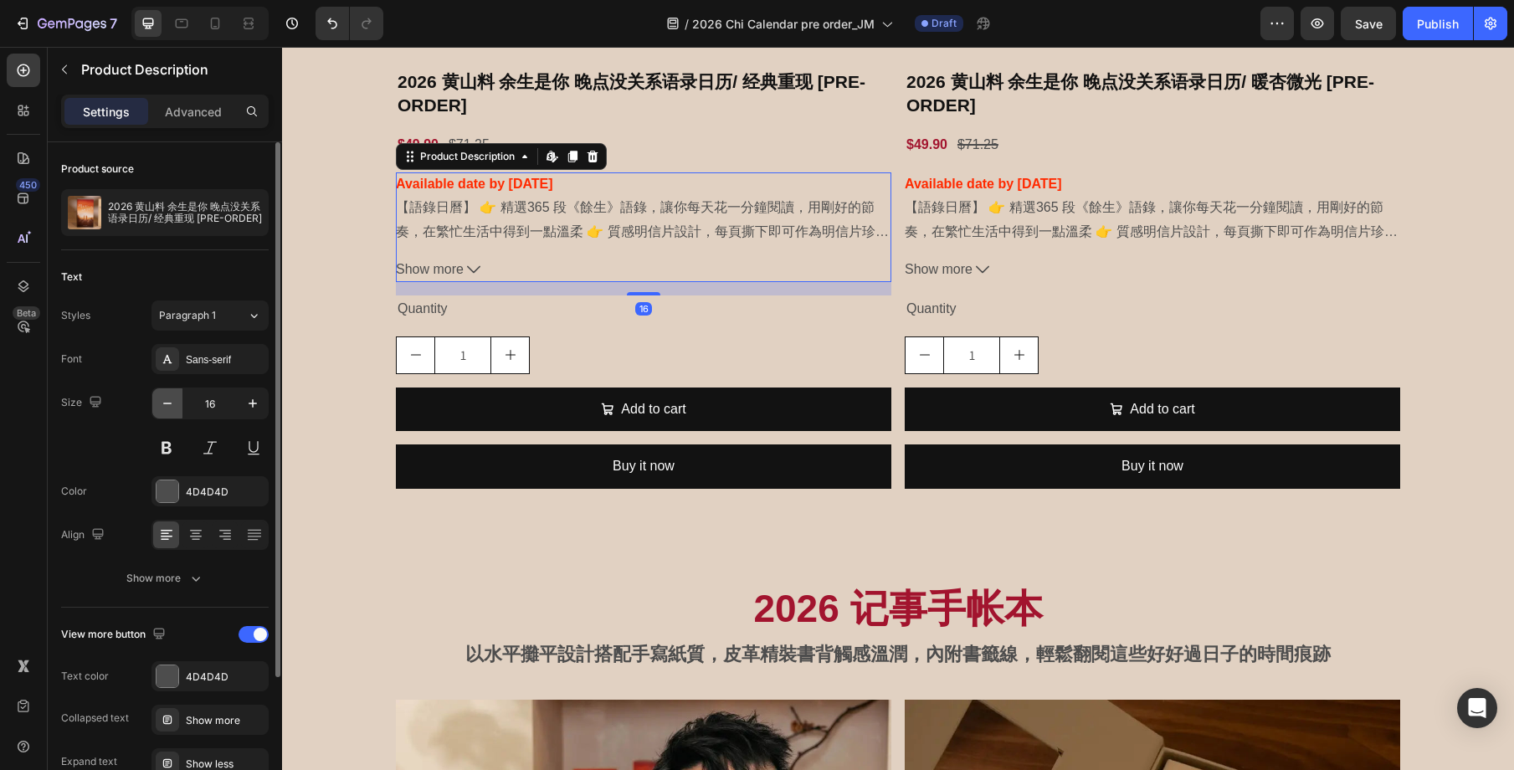
click at [167, 398] on icon "button" at bounding box center [167, 403] width 17 height 17
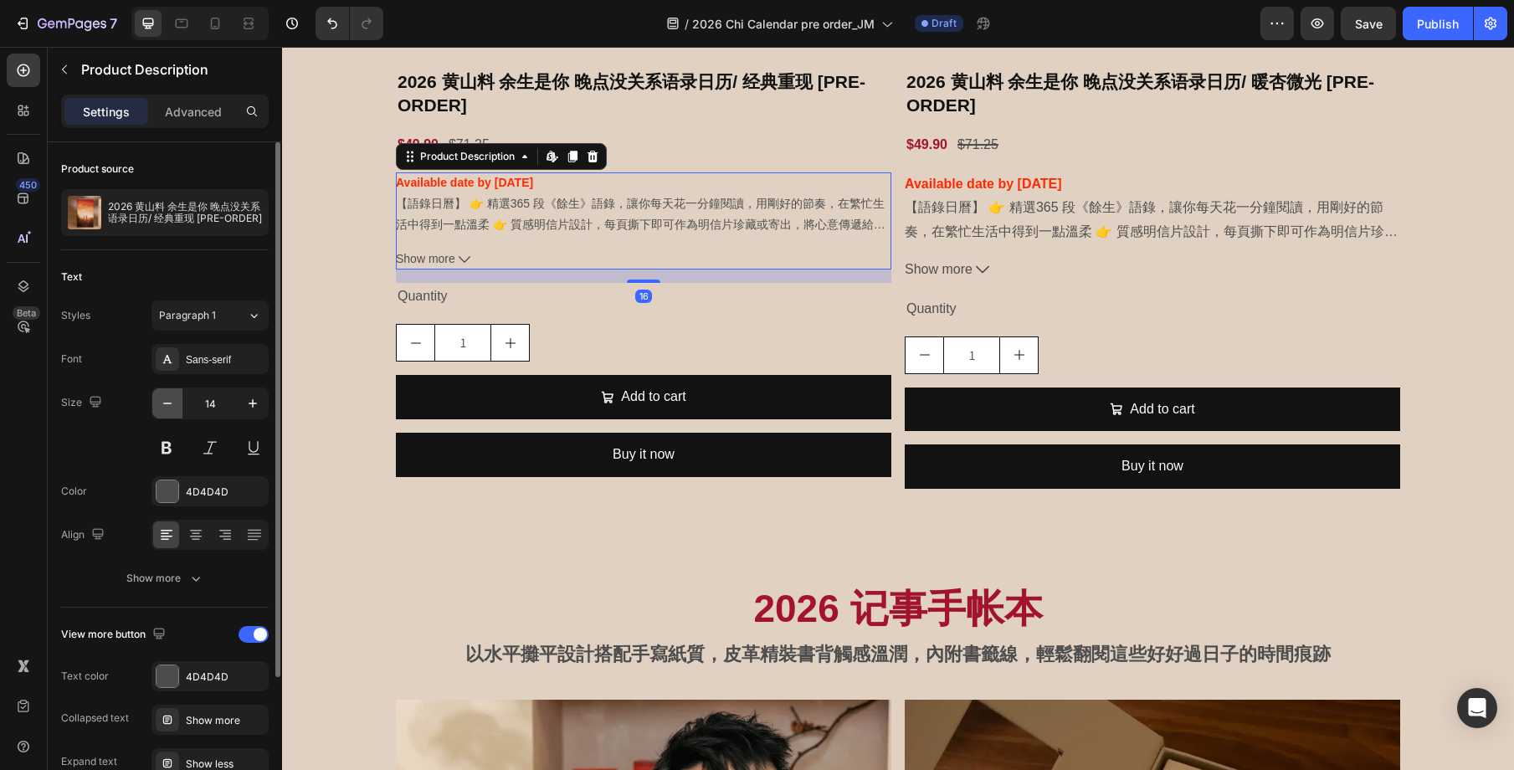
click at [167, 398] on icon "button" at bounding box center [167, 403] width 17 height 17
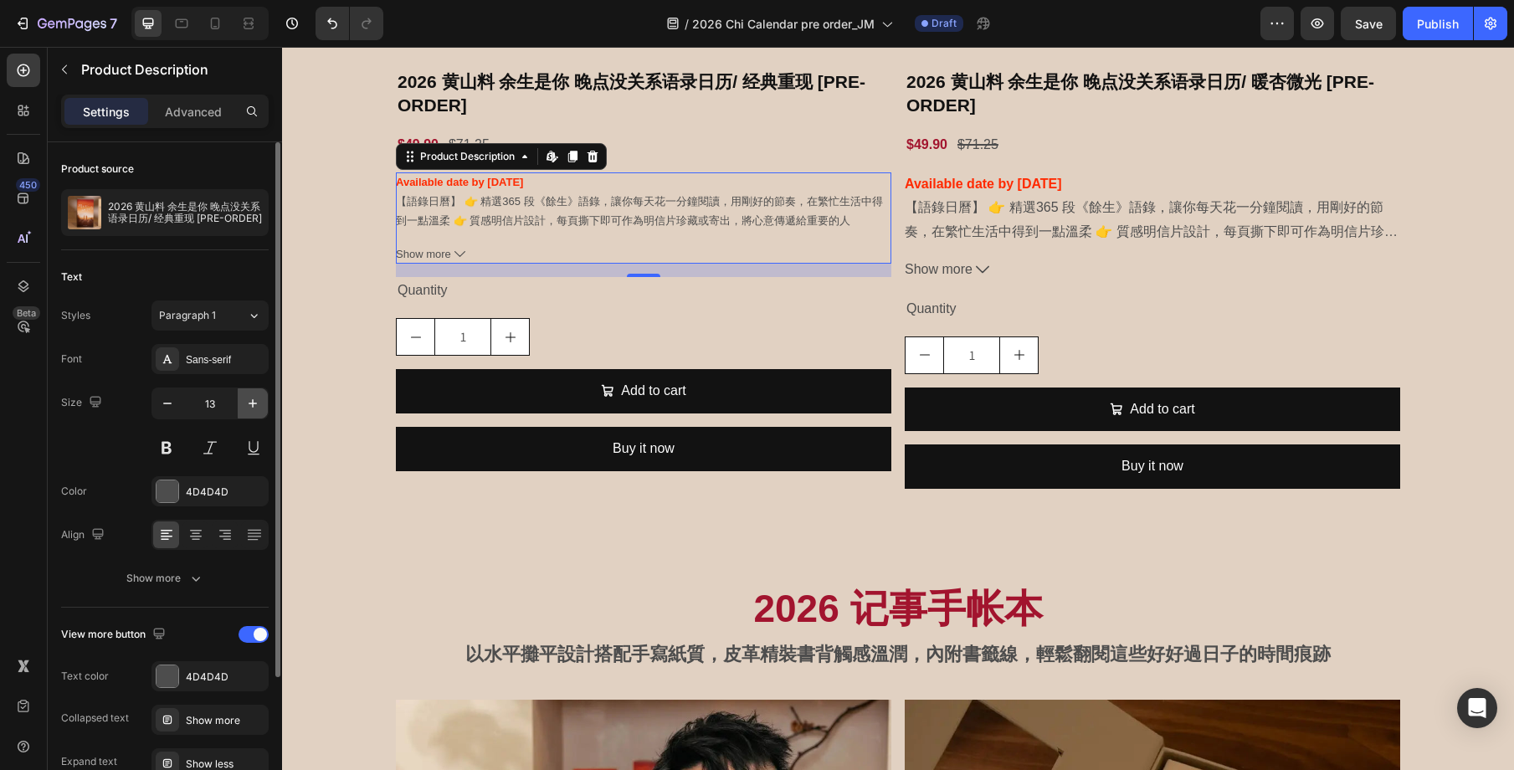
click at [250, 407] on icon "button" at bounding box center [252, 403] width 17 height 17
type input "14"
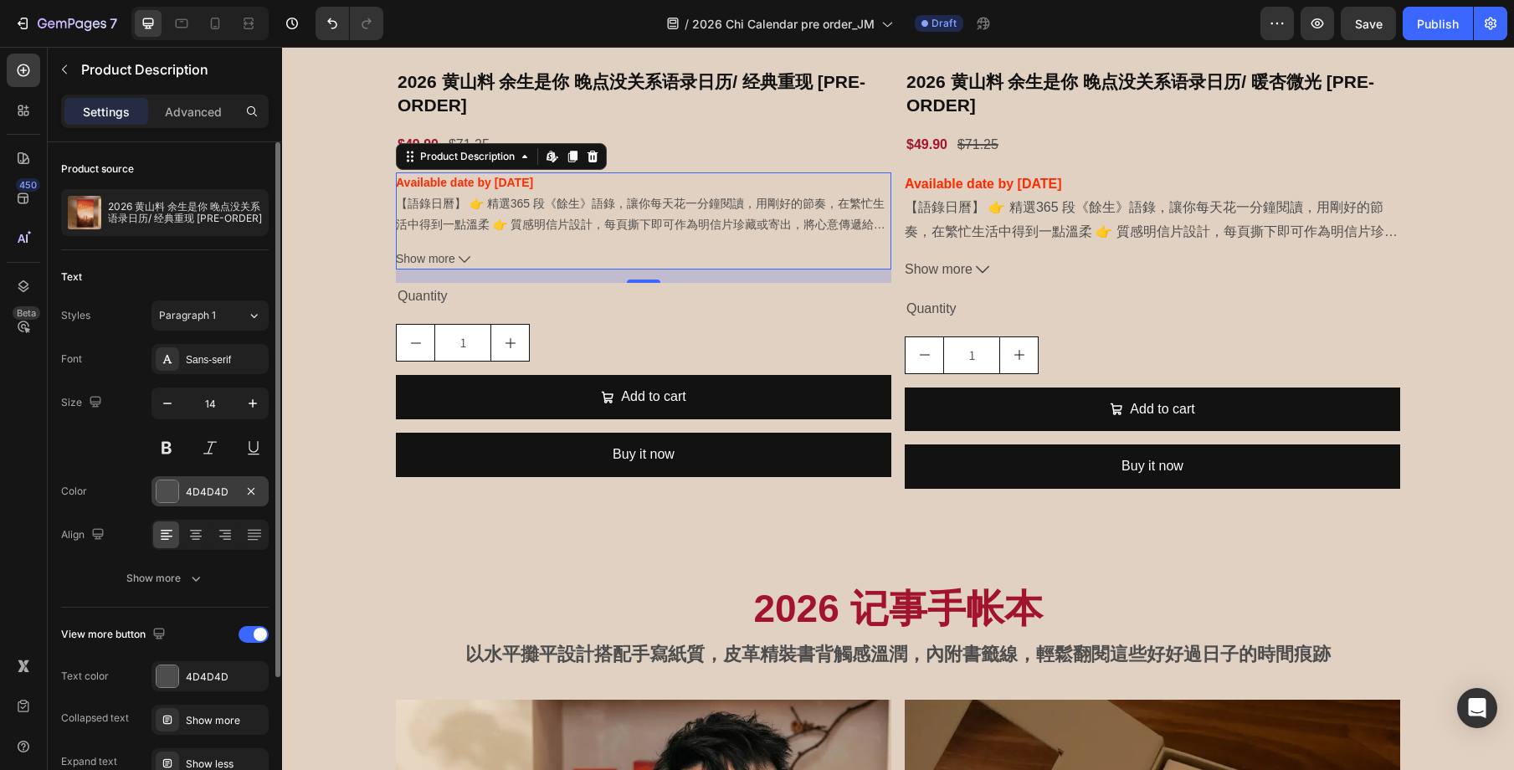
click at [163, 490] on div at bounding box center [168, 491] width 22 height 22
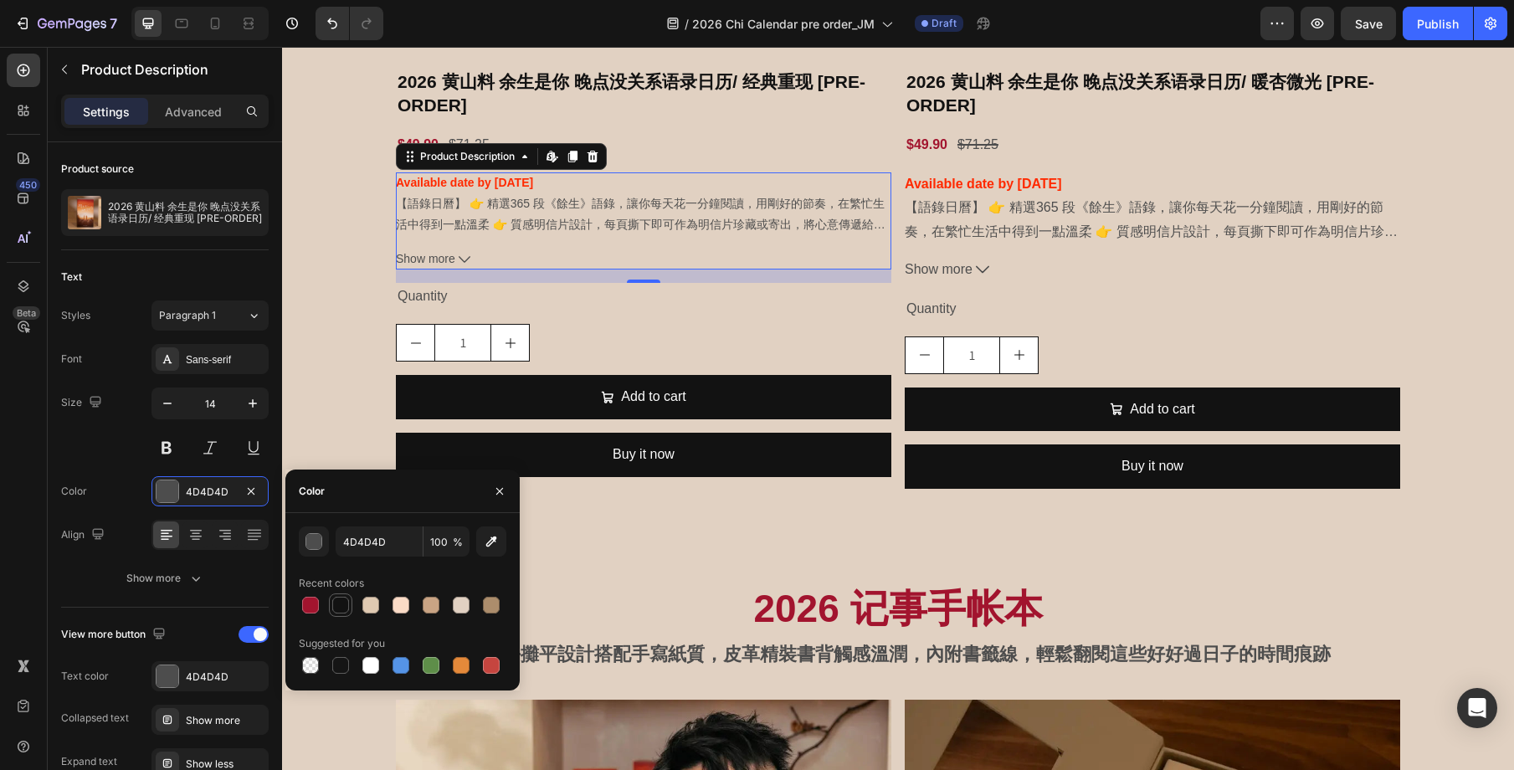
click at [348, 603] on div at bounding box center [340, 605] width 17 height 17
type input "121212"
click at [1019, 223] on div "Available date by [DATE] 【語錄日曆】 👉 精選365 段《餘生》語錄，讓你每天花一分鐘閱讀，用剛好的節奏，在繁忙生活中得到一點溫柔 …" at bounding box center [1152, 208] width 495 height 72
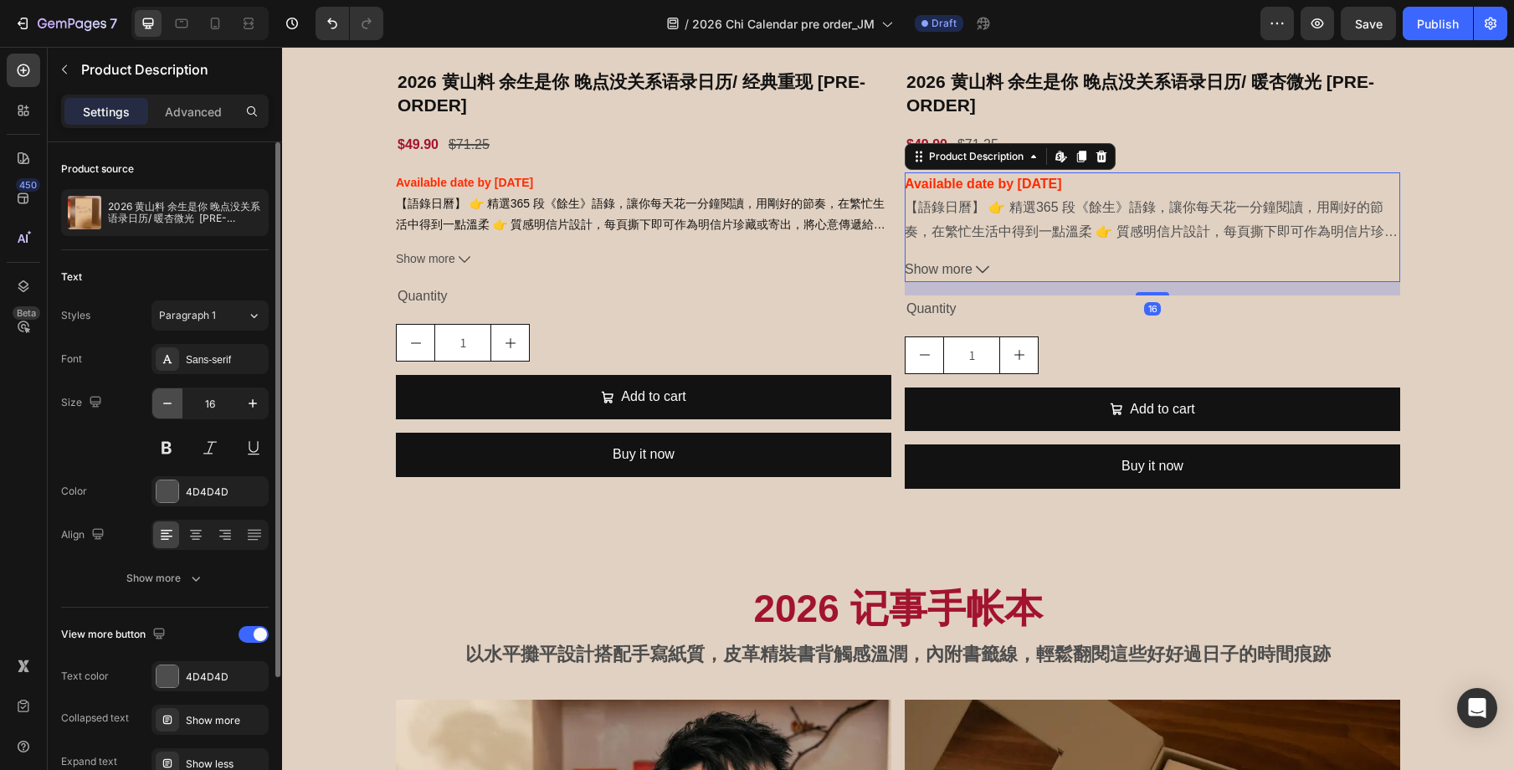
click at [160, 400] on icon "button" at bounding box center [167, 403] width 17 height 17
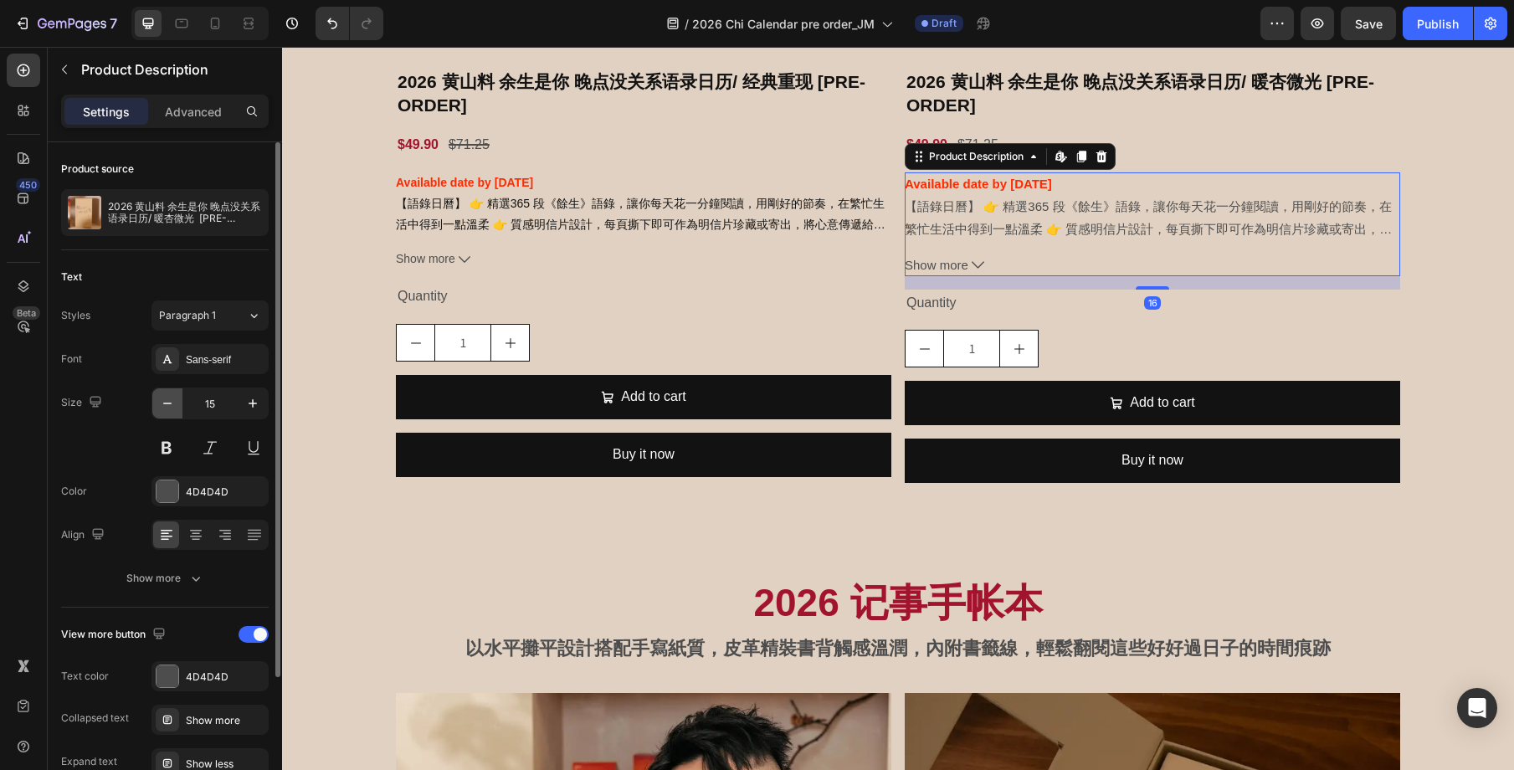
click at [160, 400] on icon "button" at bounding box center [167, 403] width 17 height 17
type input "14"
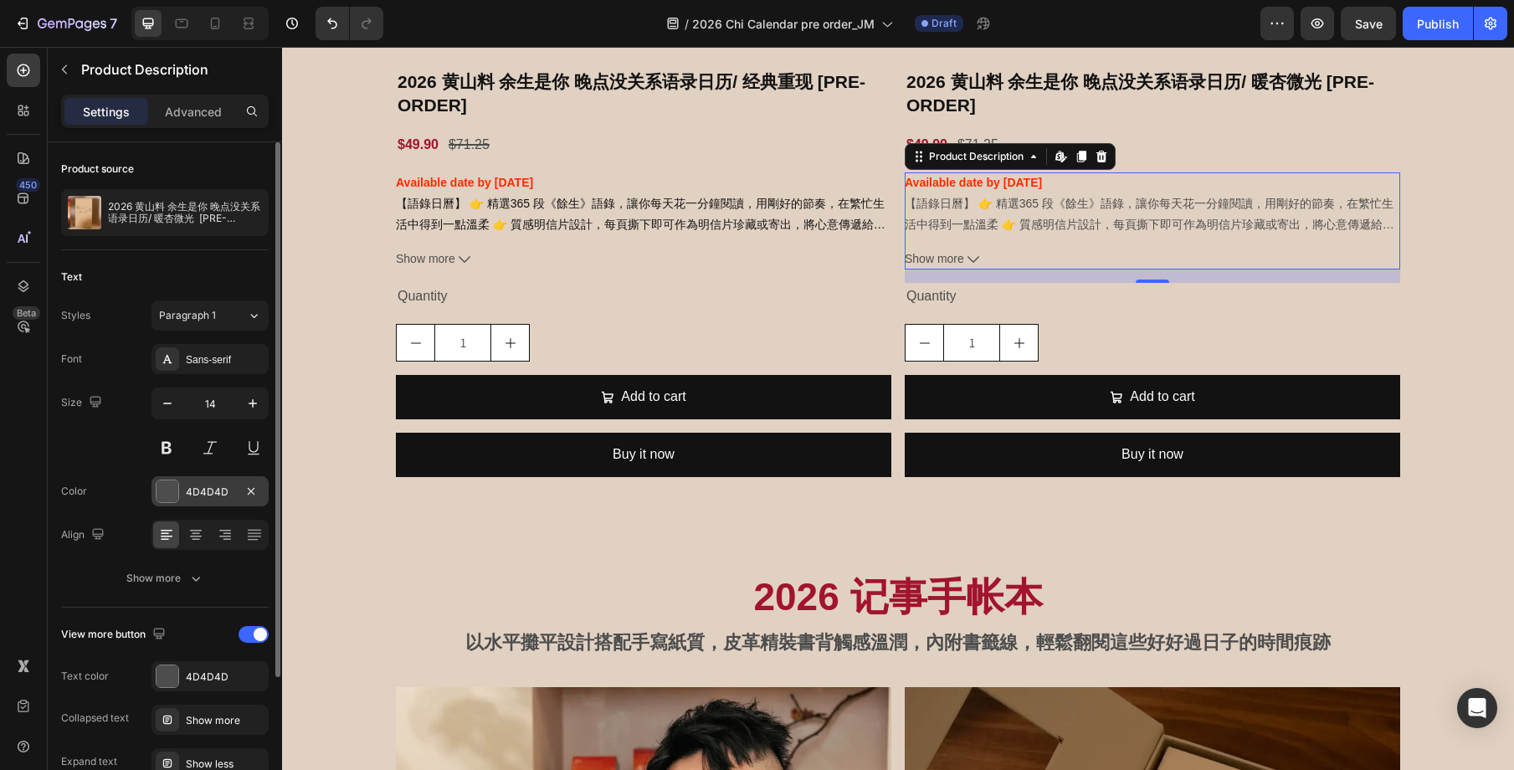
click at [203, 488] on div "4D4D4D" at bounding box center [210, 492] width 49 height 15
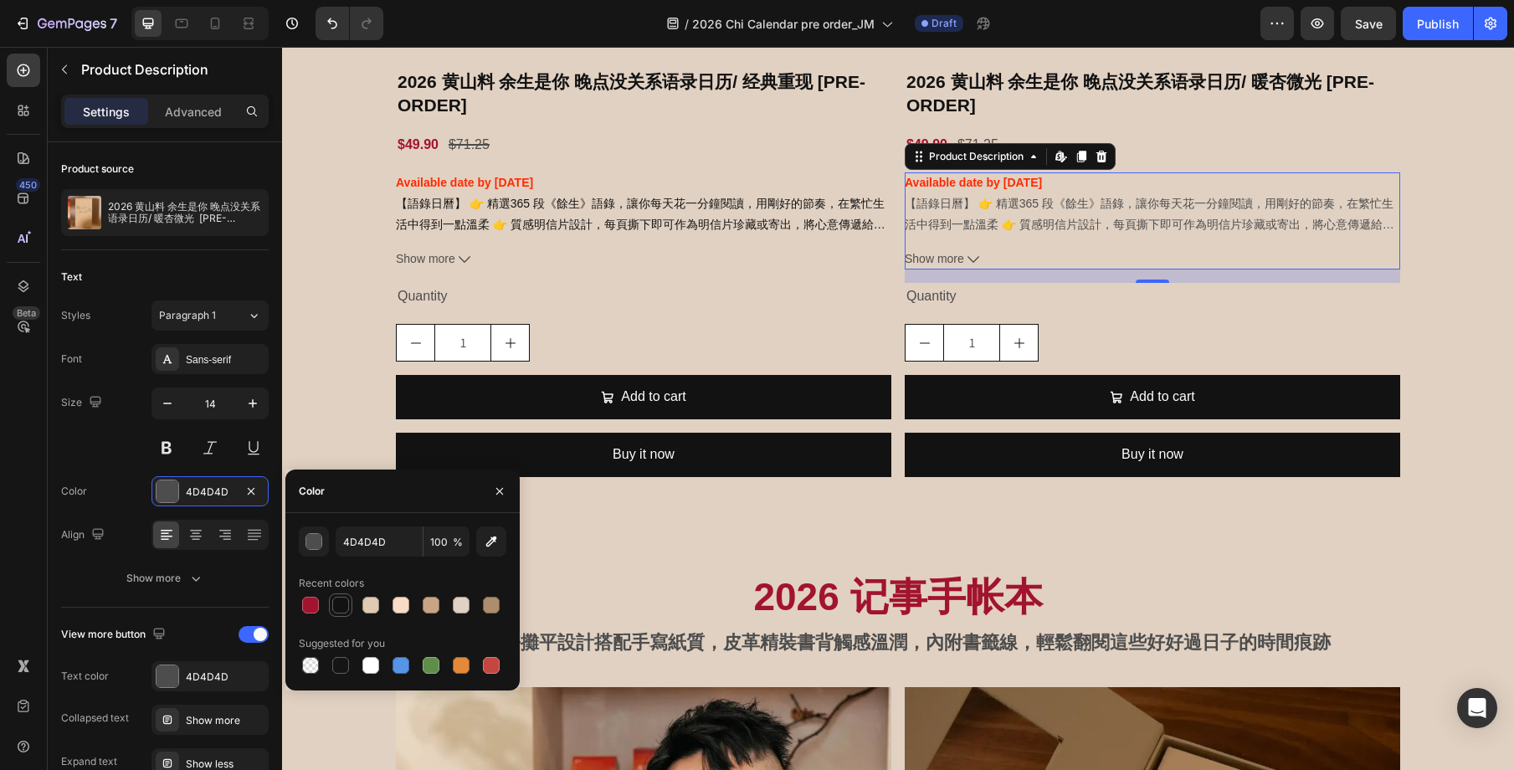
click at [341, 600] on div at bounding box center [340, 605] width 17 height 17
type input "121212"
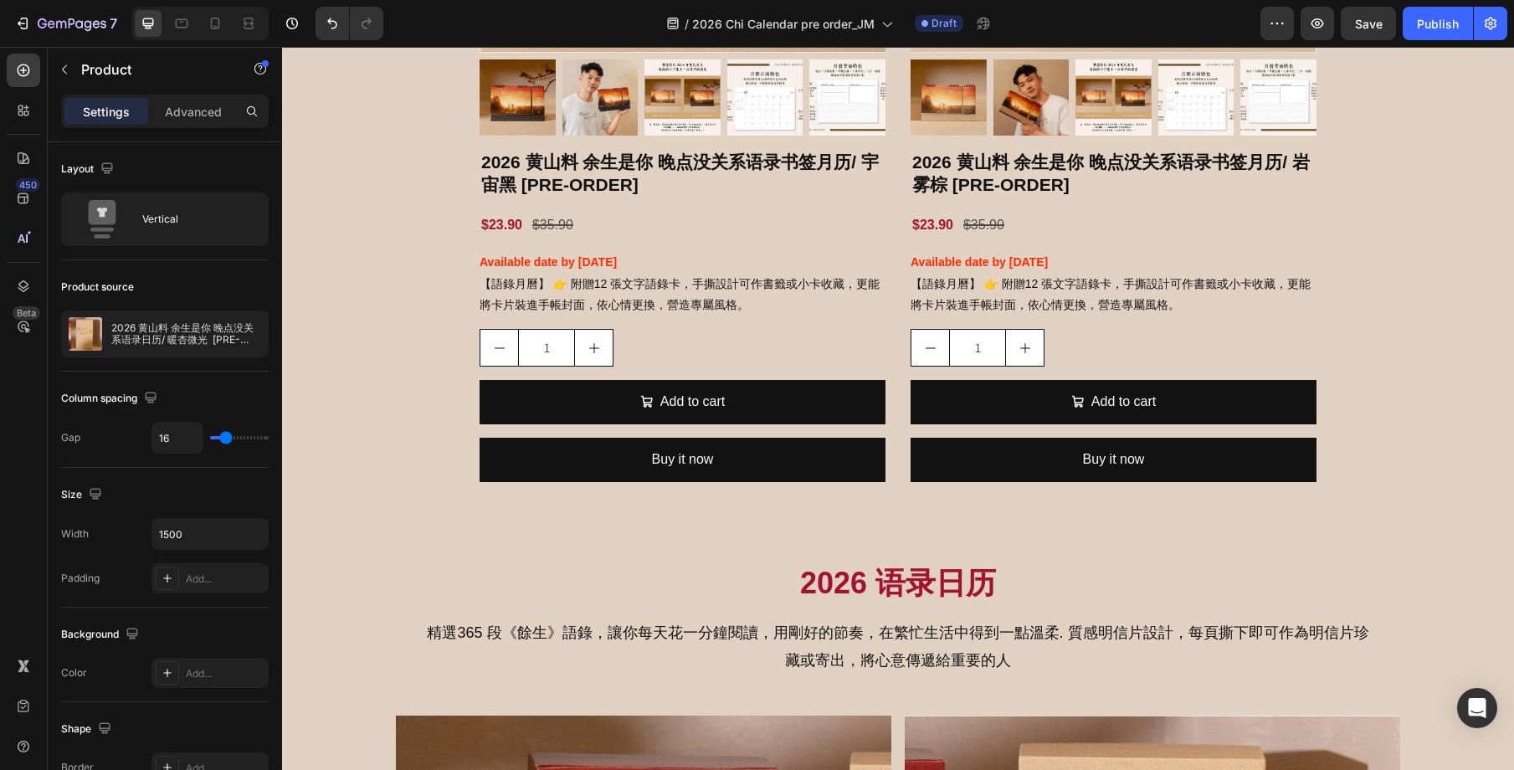
scroll to position [1769, 0]
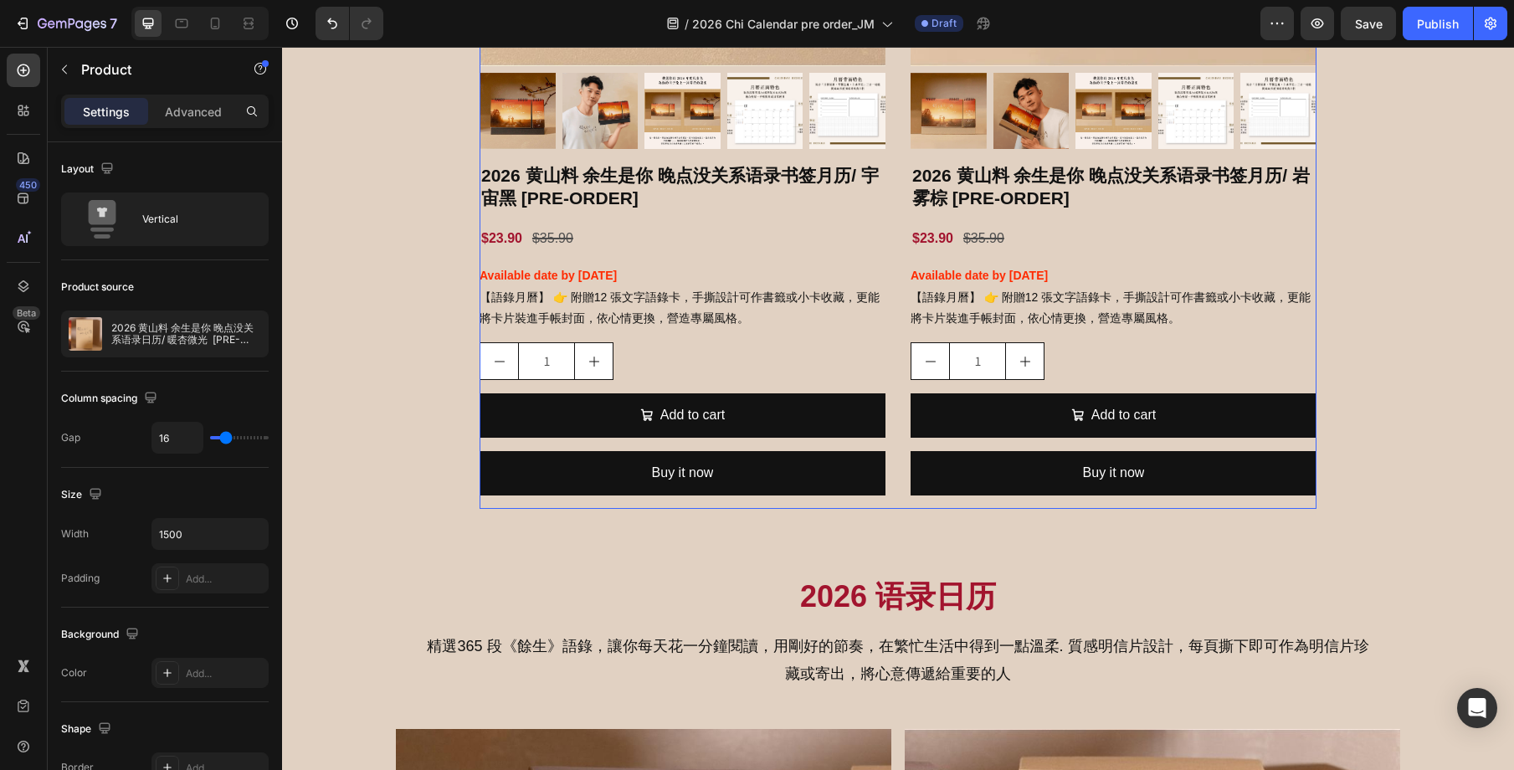
click at [888, 267] on div "Product Images 2026 黄山料 余生是你 晚点没关系语录书签月历/ 宇宙黑 [PRE-ORDER] Product Title $23.90 …" at bounding box center [898, 75] width 837 height 865
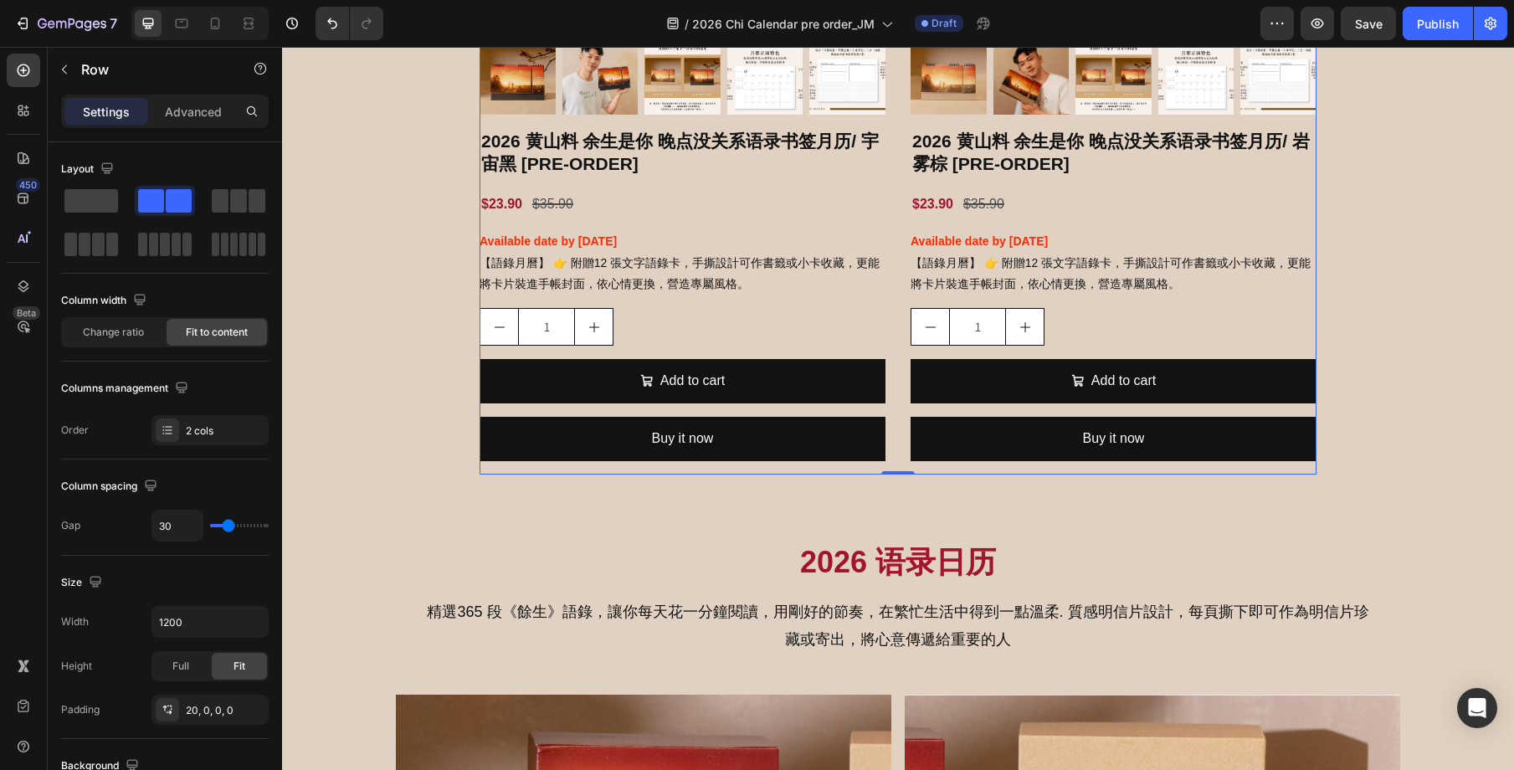
scroll to position [1802, 0]
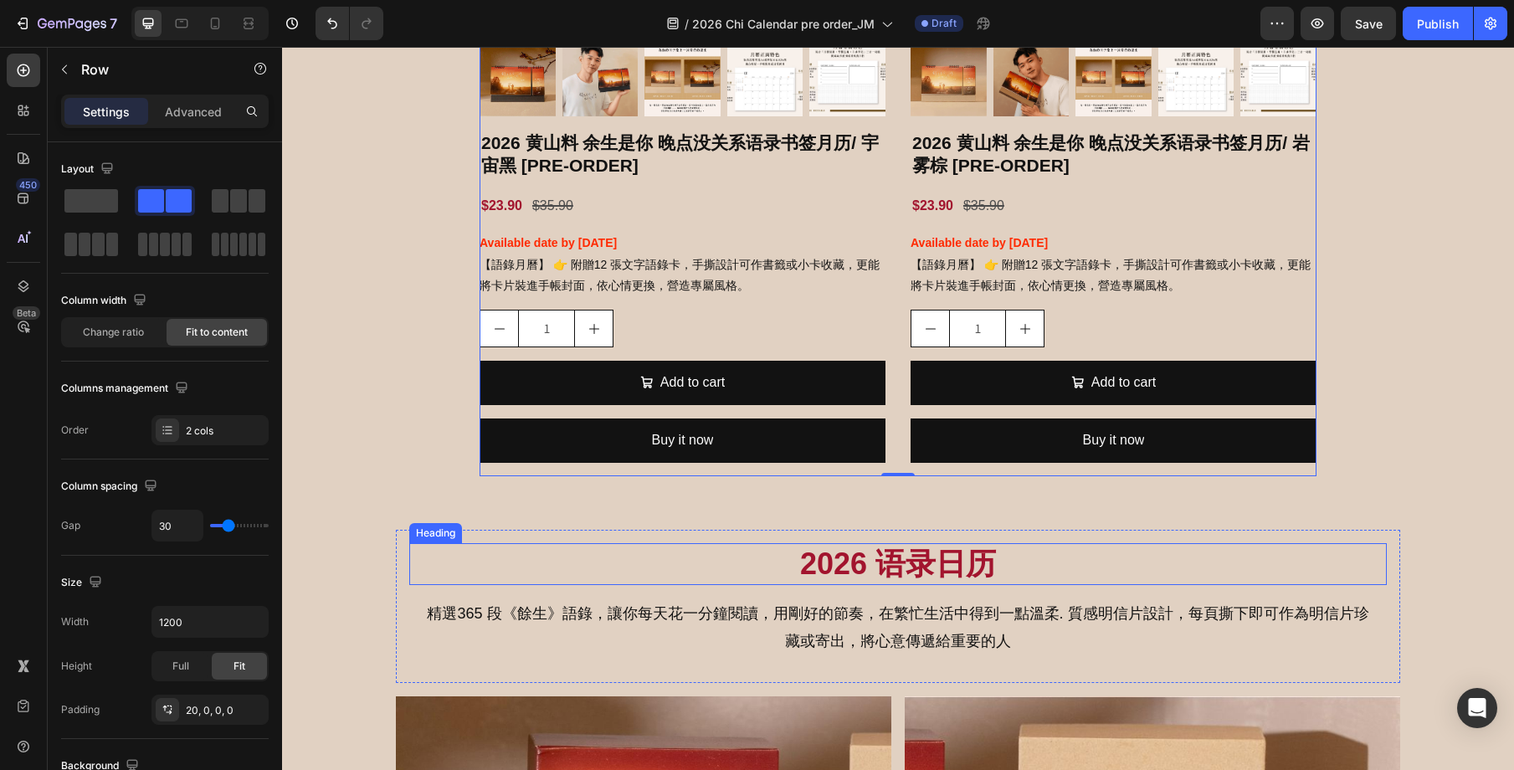
click at [1001, 574] on h2 "2026 语录日历" at bounding box center [898, 564] width 978 height 43
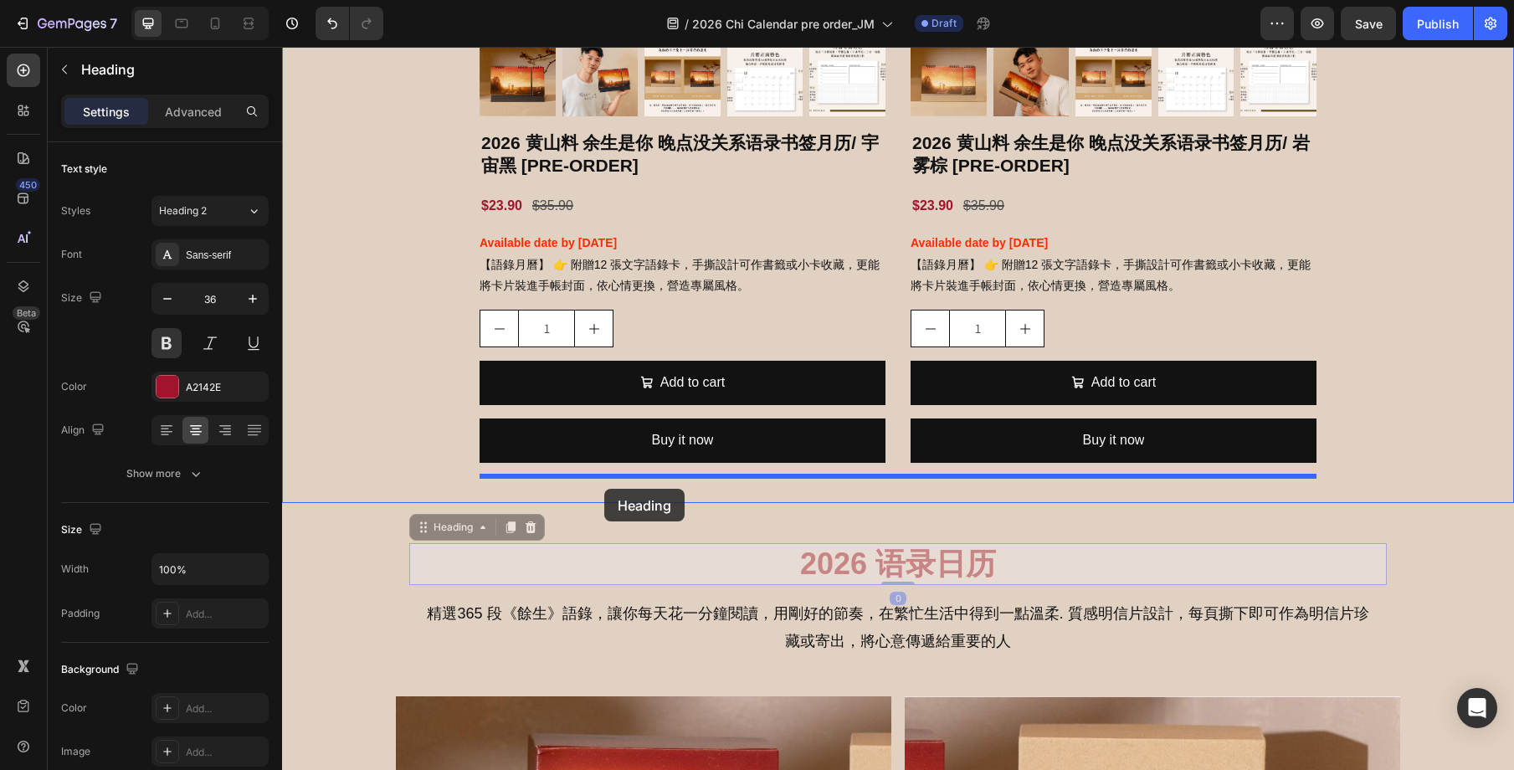
drag, startPoint x: 444, startPoint y: 531, endPoint x: 604, endPoint y: 489, distance: 165.5
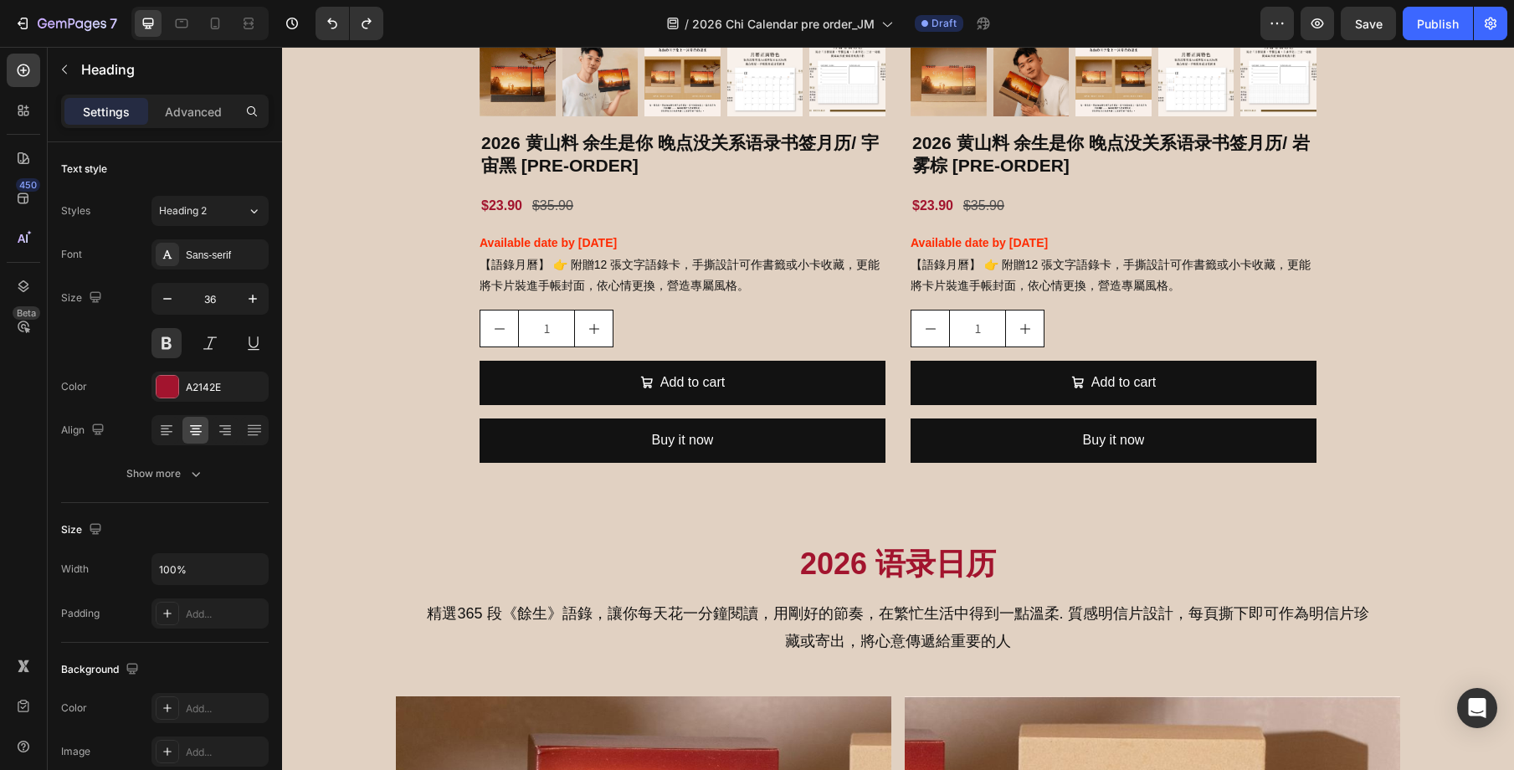
click at [721, 562] on h2 "2026 语录日历" at bounding box center [898, 564] width 978 height 43
click at [837, 541] on div "2026 语录日历 Heading 精選365 段《餘生》語錄，讓你每天花一分鐘閱讀，用剛好的節奏，在繁忙生活中得到一點溫柔. 質感明信片設計，每頁撕下即可作…" at bounding box center [898, 607] width 1004 height 154
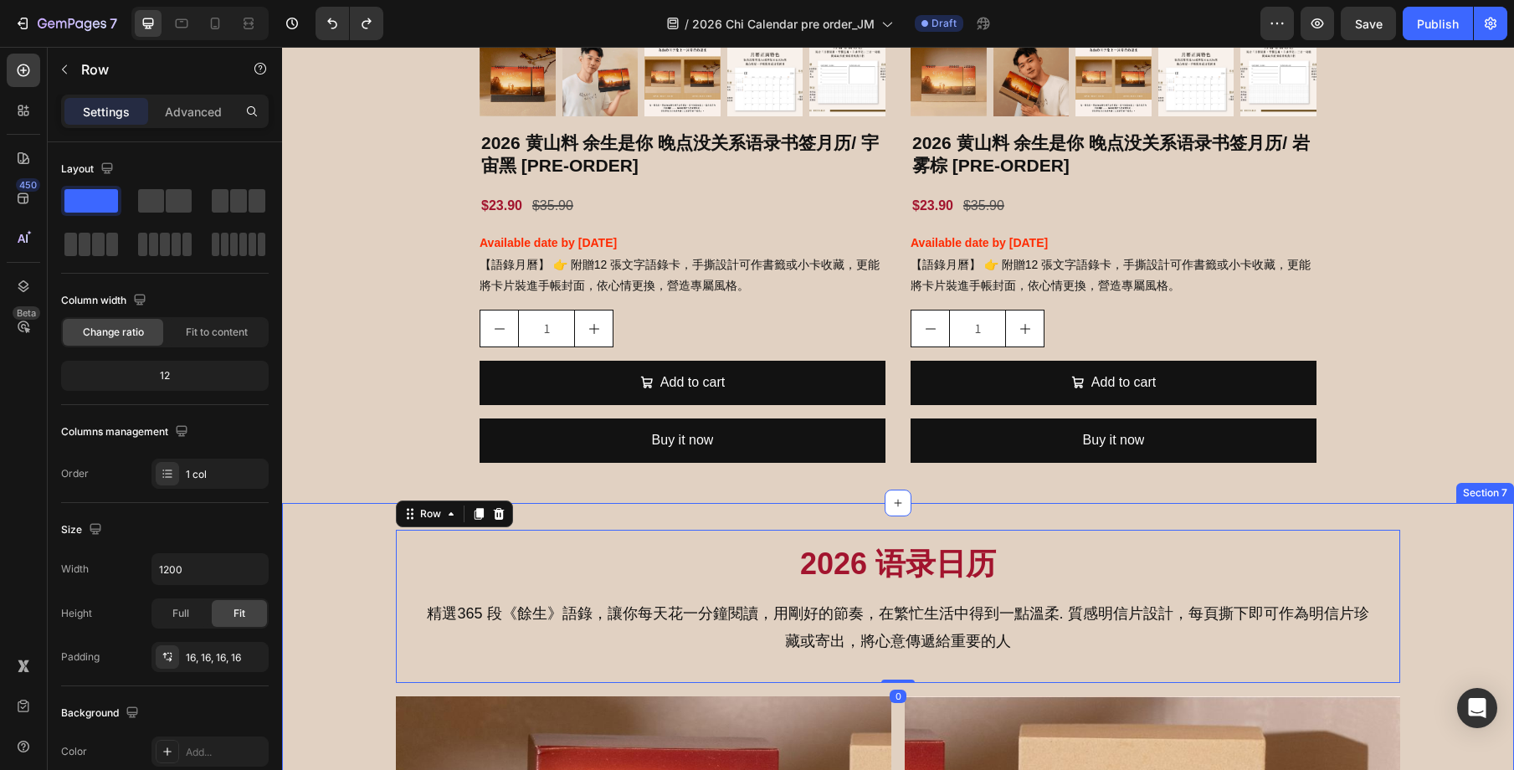
click at [787, 530] on div "2026 语录日历 Heading 精選365 段《餘生》語錄，讓你每天花一分鐘閱讀，用剛好的節奏，在繁忙生活中得到一點溫柔. 質感明信片設計，每頁撕下即可作…" at bounding box center [898, 607] width 1004 height 154
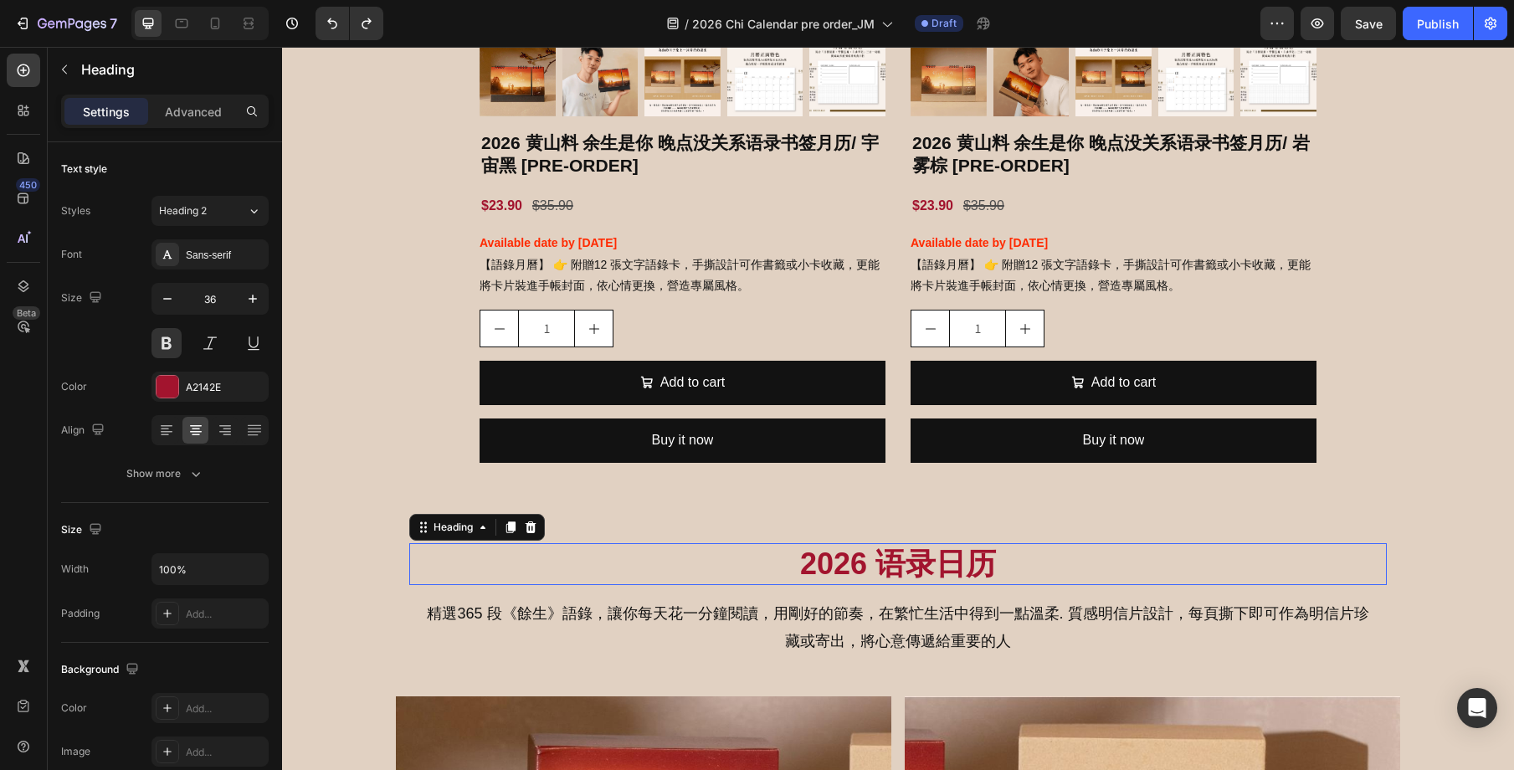
click at [822, 545] on p "2026 语录日历" at bounding box center [898, 564] width 974 height 39
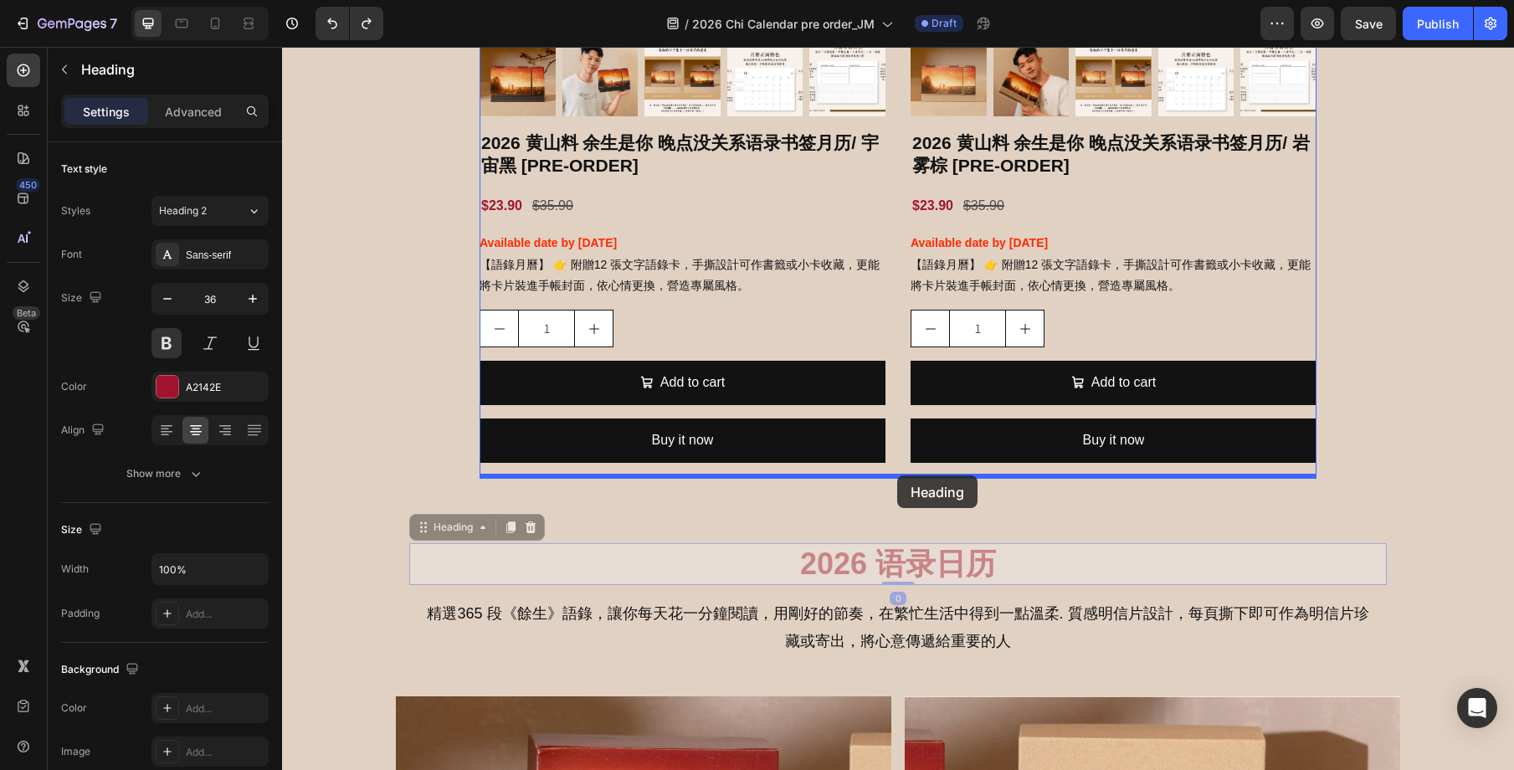
drag, startPoint x: 439, startPoint y: 531, endPoint x: 897, endPoint y: 475, distance: 461.2
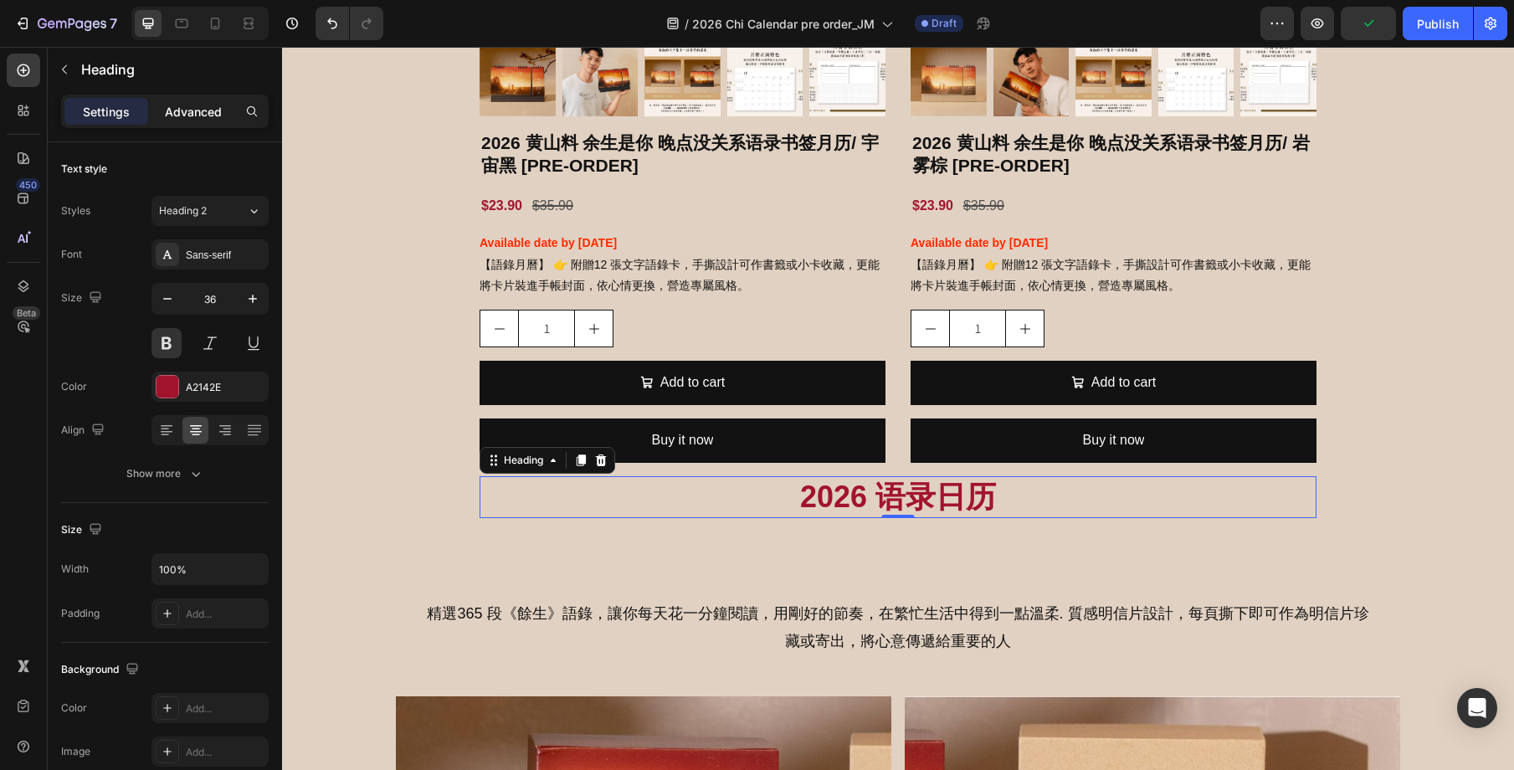
click at [186, 120] on p "Advanced" at bounding box center [193, 112] width 57 height 18
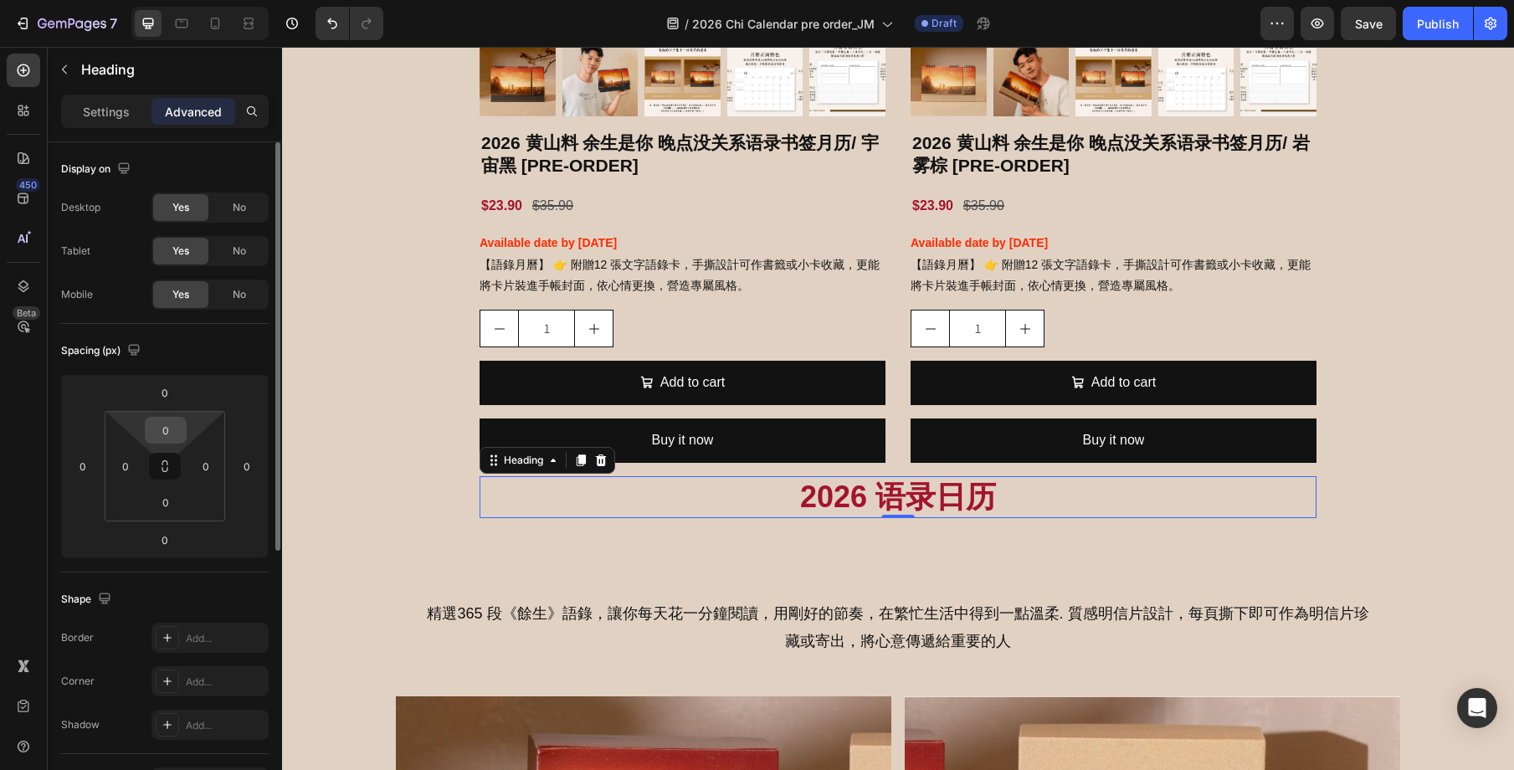
click at [166, 433] on input "0" at bounding box center [165, 430] width 33 height 25
type input "30"
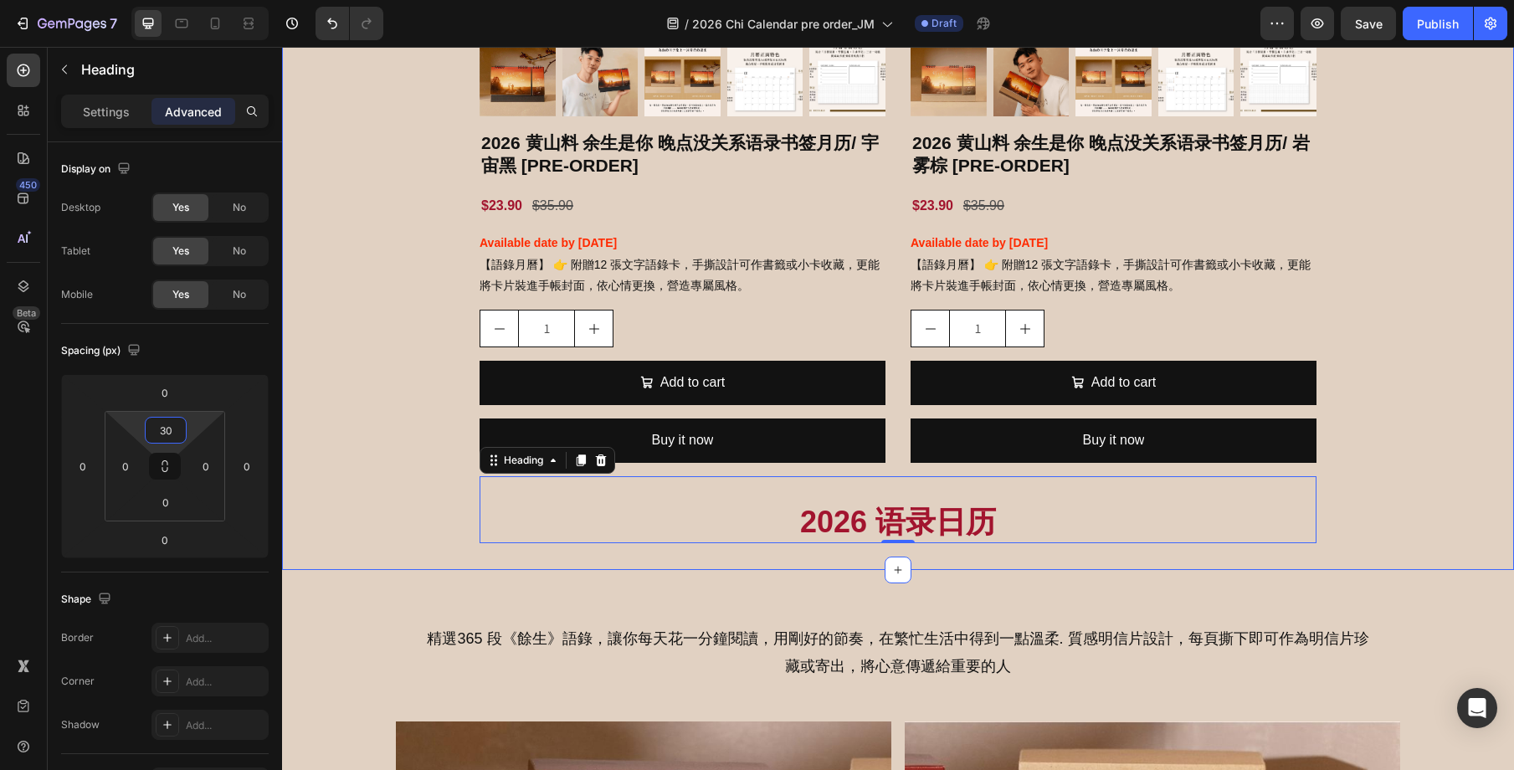
click at [1370, 473] on div "2026 语录书签月历 Heading 附贈12 張文字語錄卡，手撕設計可作書籤或小卡收藏，更能將卡片裝進手帳封面，依心情更換，營造專屬風格 Text Blo…" at bounding box center [898, 40] width 1232 height 1005
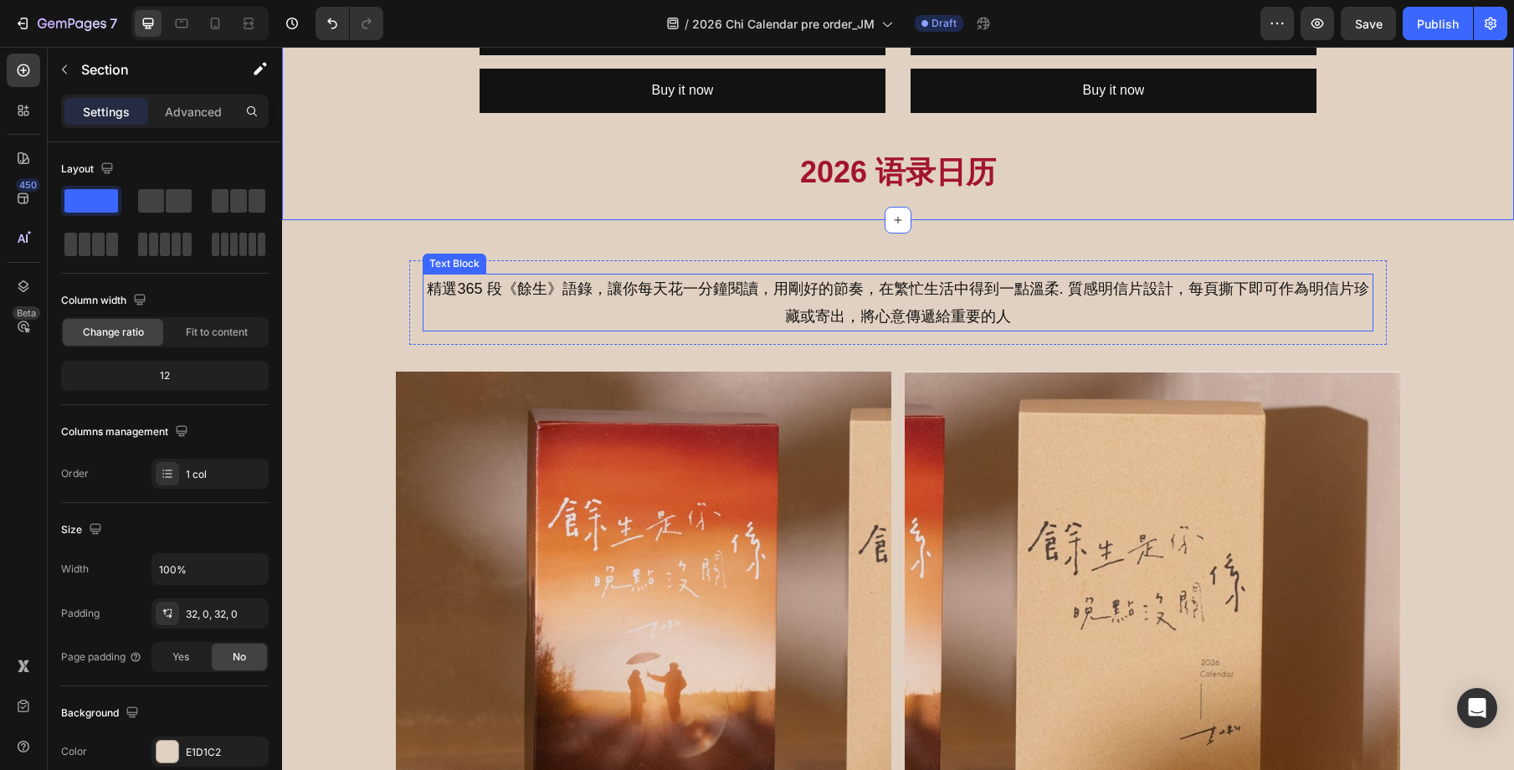
click at [909, 304] on p "精選365 段《餘生》語錄，讓你每天花一分鐘閱讀，用剛好的節奏，在繁忙生活中得到一點溫柔. 質感明信片設計，每頁撕下即可作為明信片珍藏或寄出，將心意傳遞給重要…" at bounding box center [897, 302] width 947 height 54
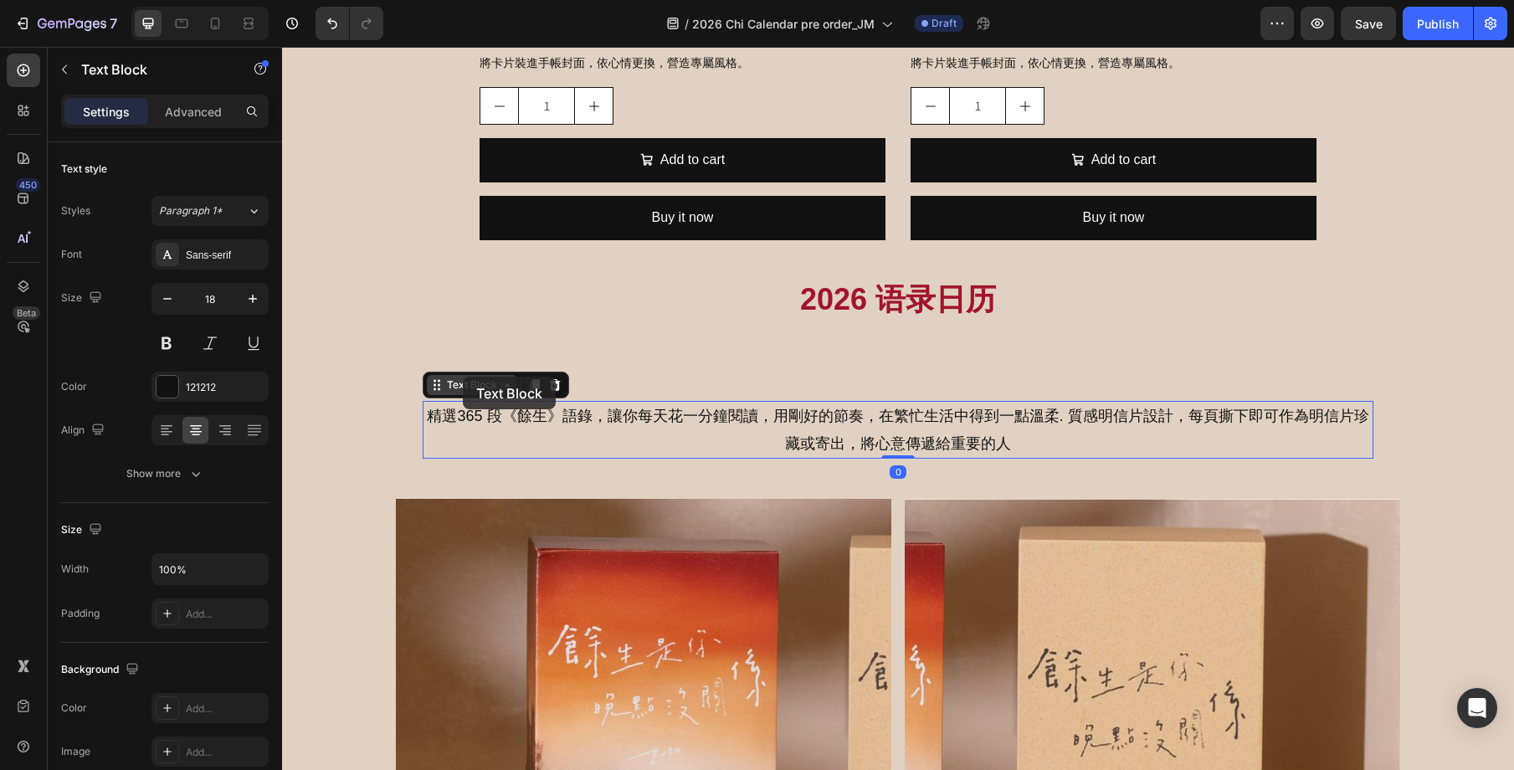
scroll to position [2030, 0]
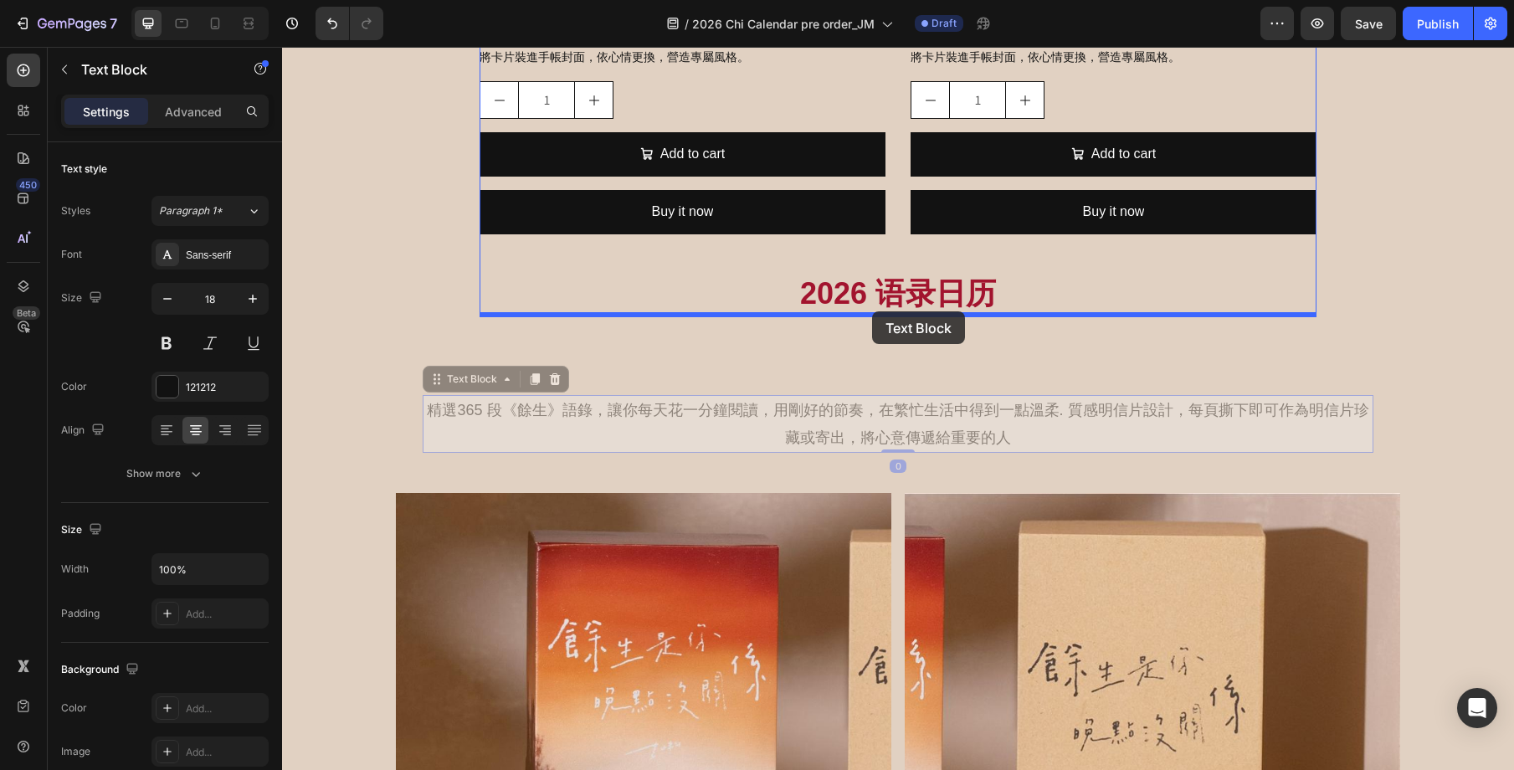
drag, startPoint x: 463, startPoint y: 377, endPoint x: 872, endPoint y: 311, distance: 414.4
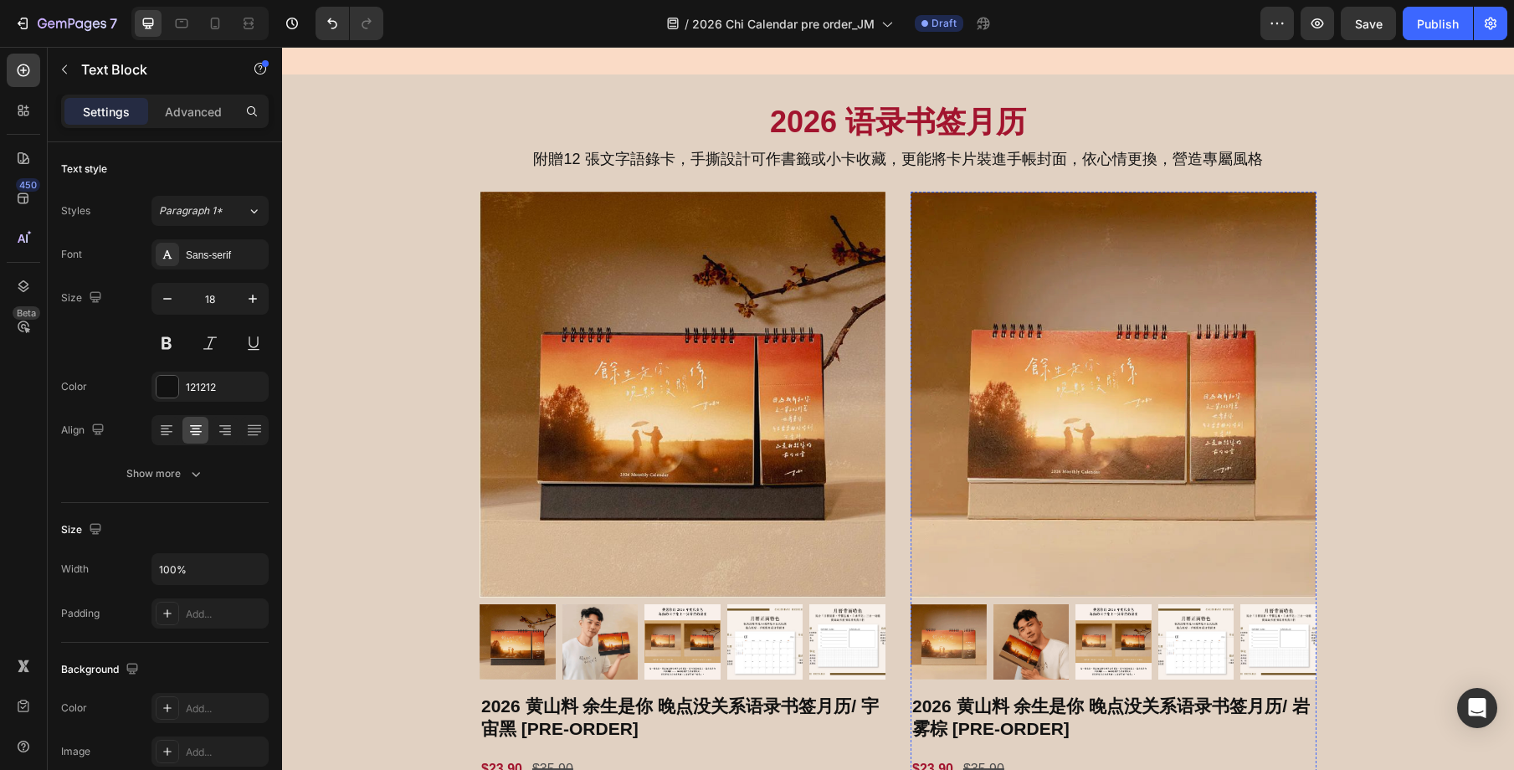
scroll to position [1235, 0]
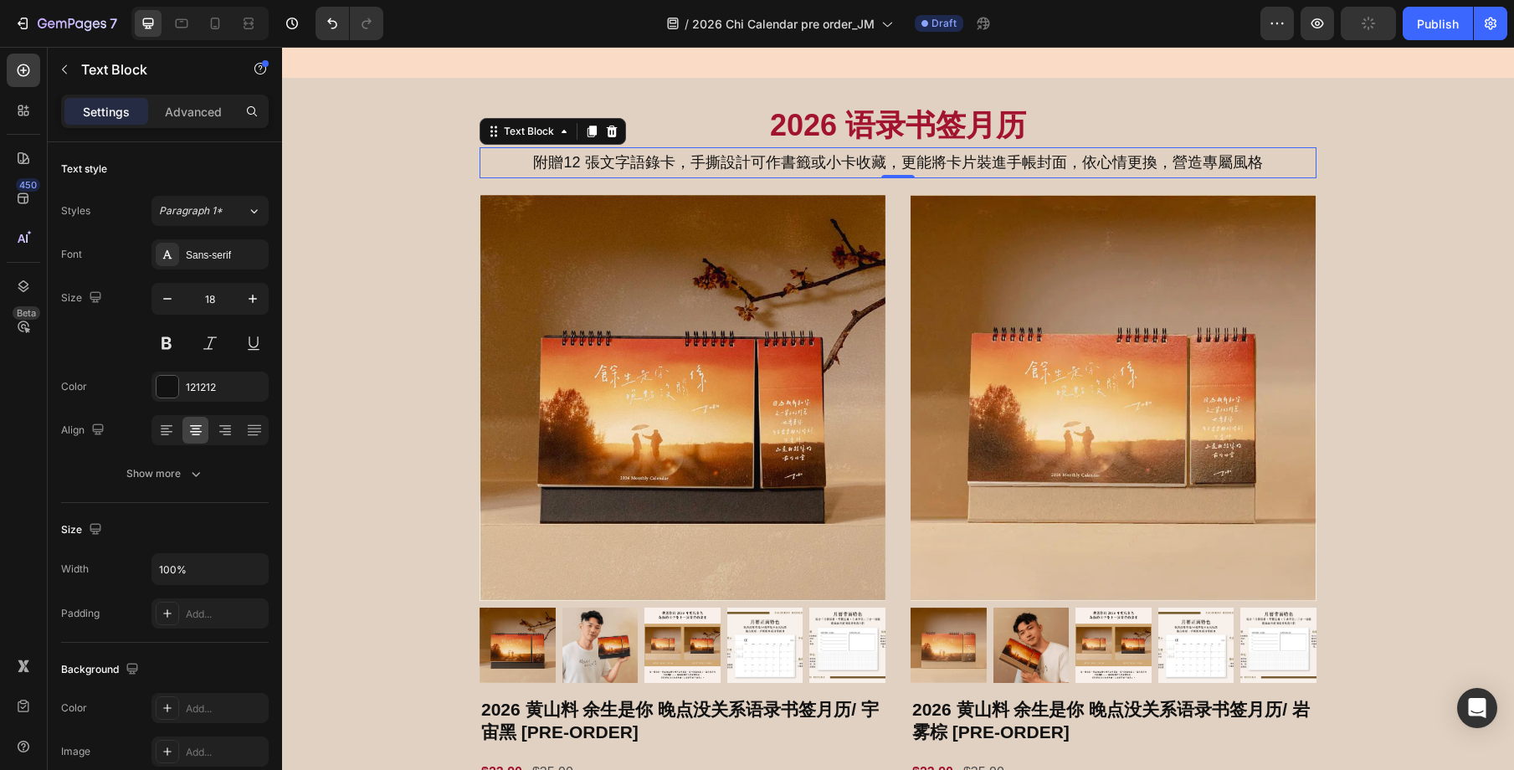
click at [933, 171] on p "附贈12 張文字語錄卡，手撕設計可作書籤或小卡收藏，更能將卡片裝進手帳封面，依心情更換，營造專屬風格" at bounding box center [898, 162] width 834 height 27
click at [164, 295] on icon "button" at bounding box center [167, 298] width 17 height 17
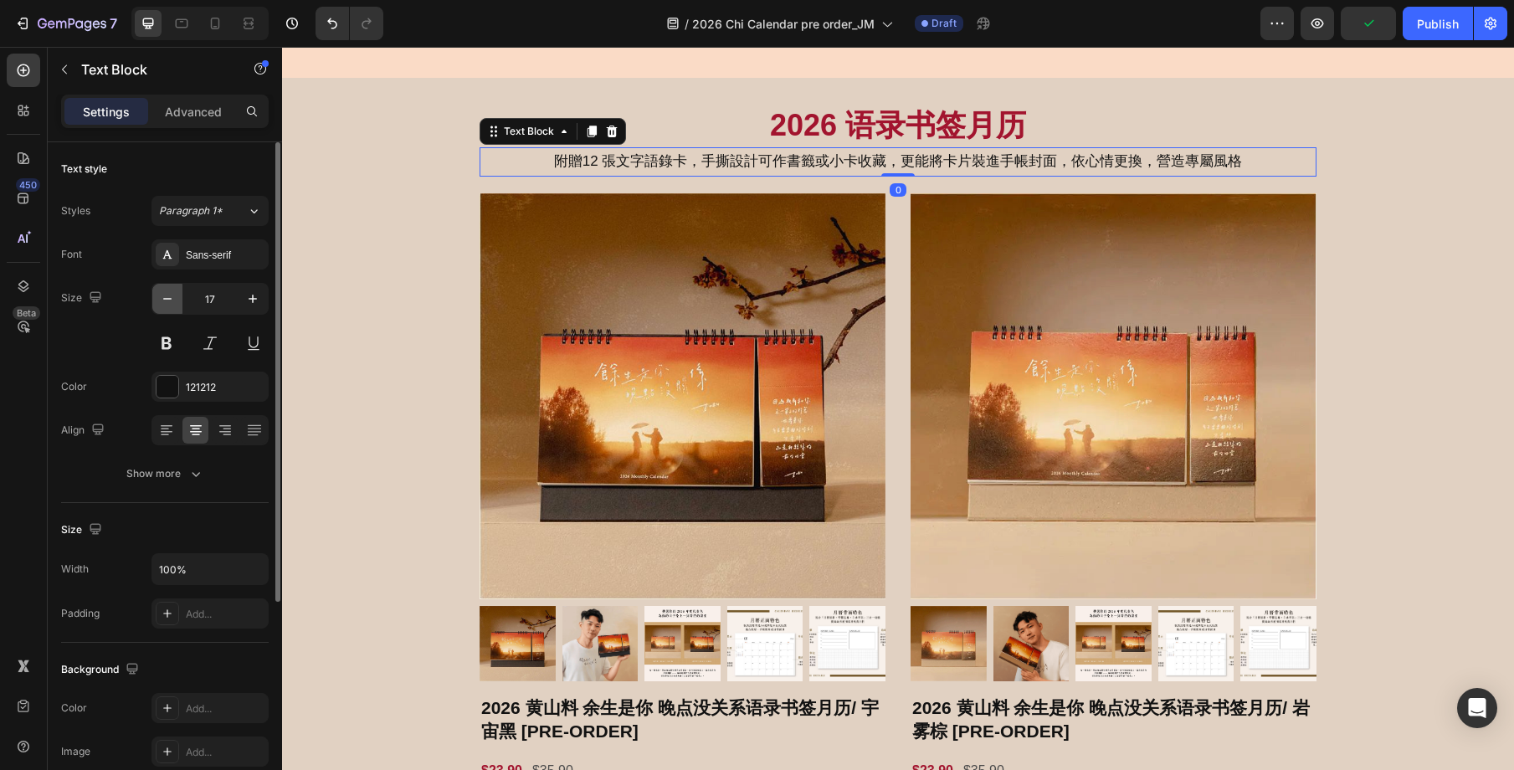
click at [164, 295] on icon "button" at bounding box center [167, 298] width 17 height 17
type input "16"
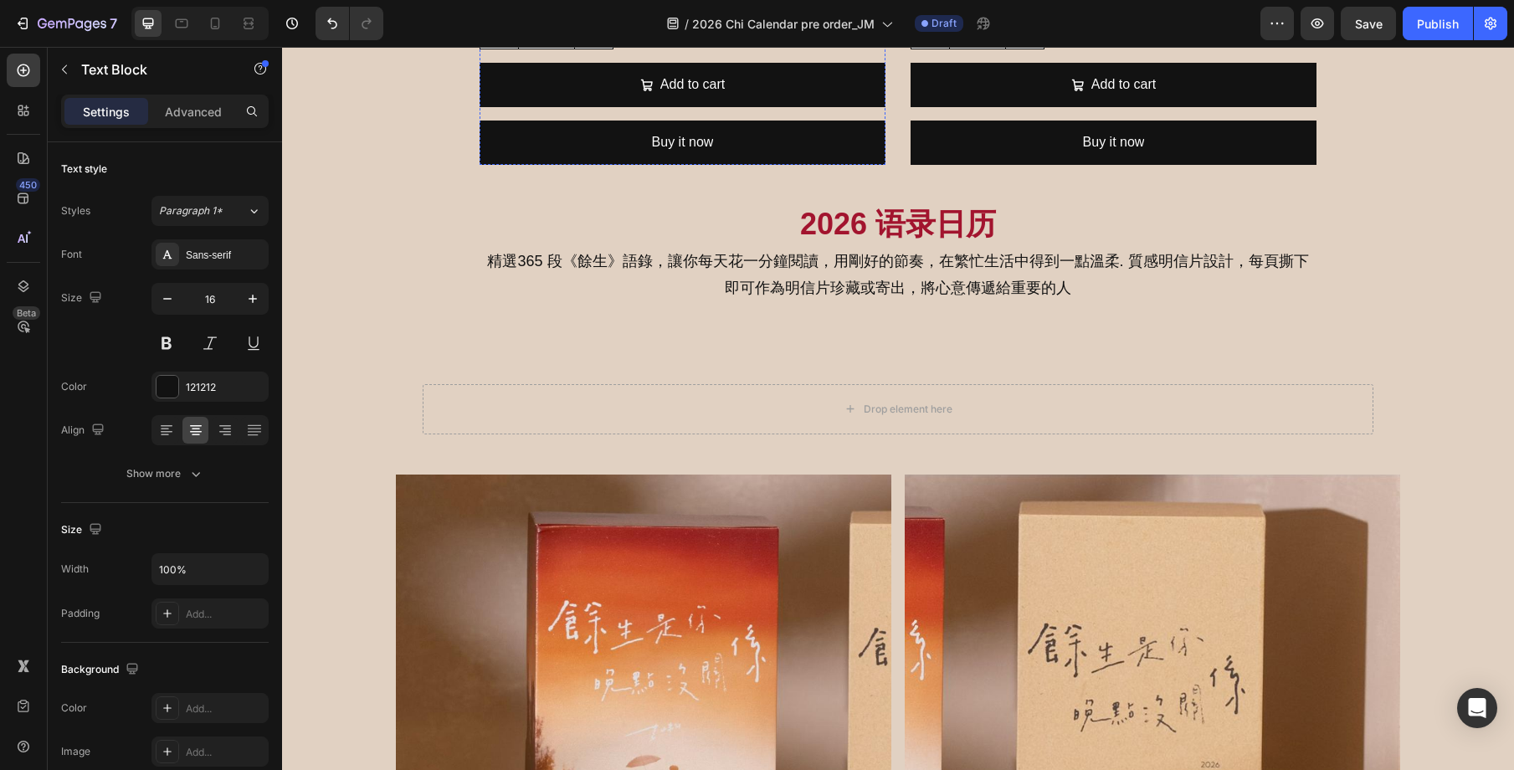
scroll to position [2103, 0]
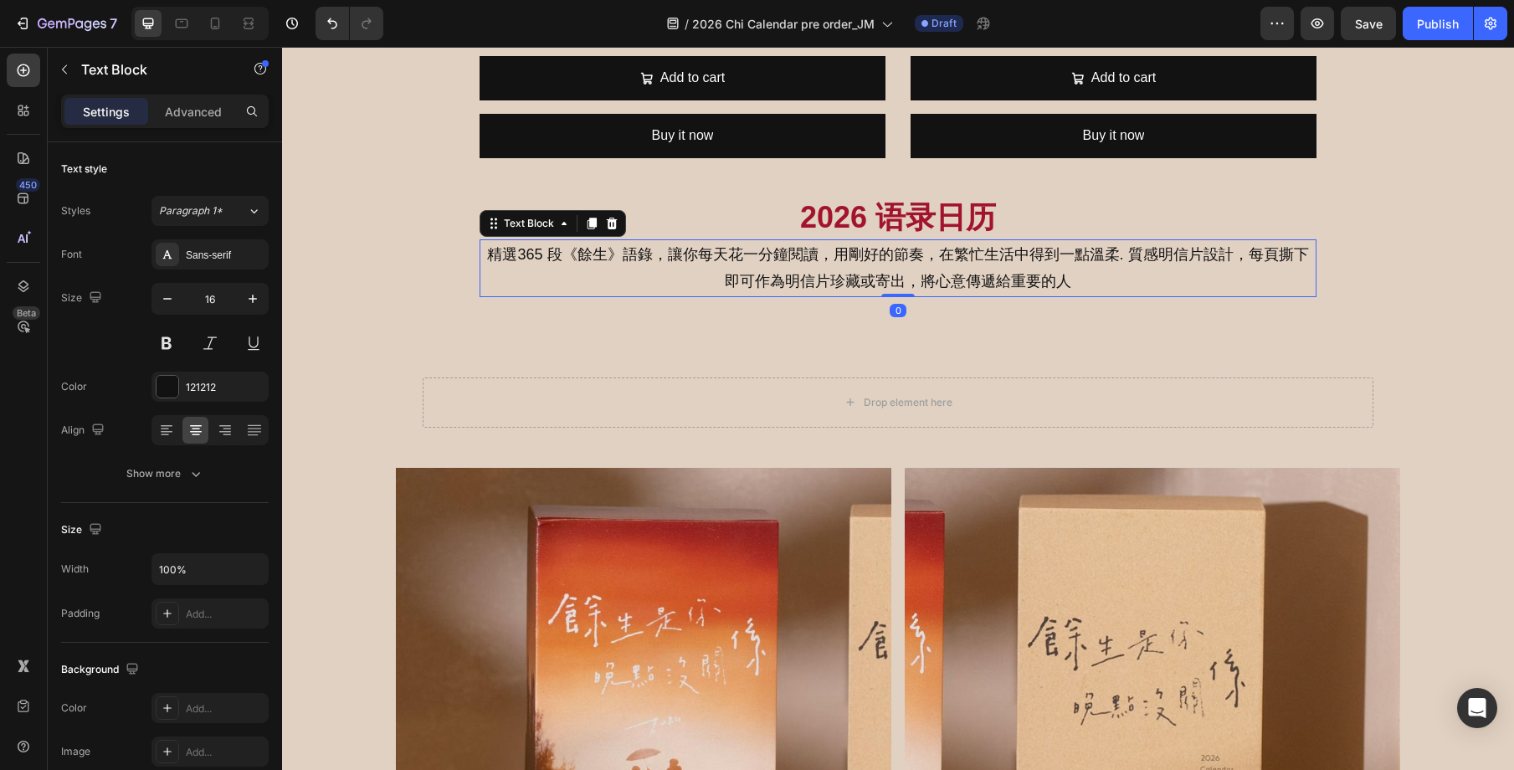
click at [890, 281] on p "精選365 段《餘生》語錄，讓你每天花一分鐘閱讀，用剛好的節奏，在繁忙生活中得到一點溫柔. 質感明信片設計，每頁撕下即可作為明信片珍藏或寄出，將心意傳遞給重要…" at bounding box center [898, 268] width 834 height 54
click at [171, 292] on icon "button" at bounding box center [167, 298] width 17 height 17
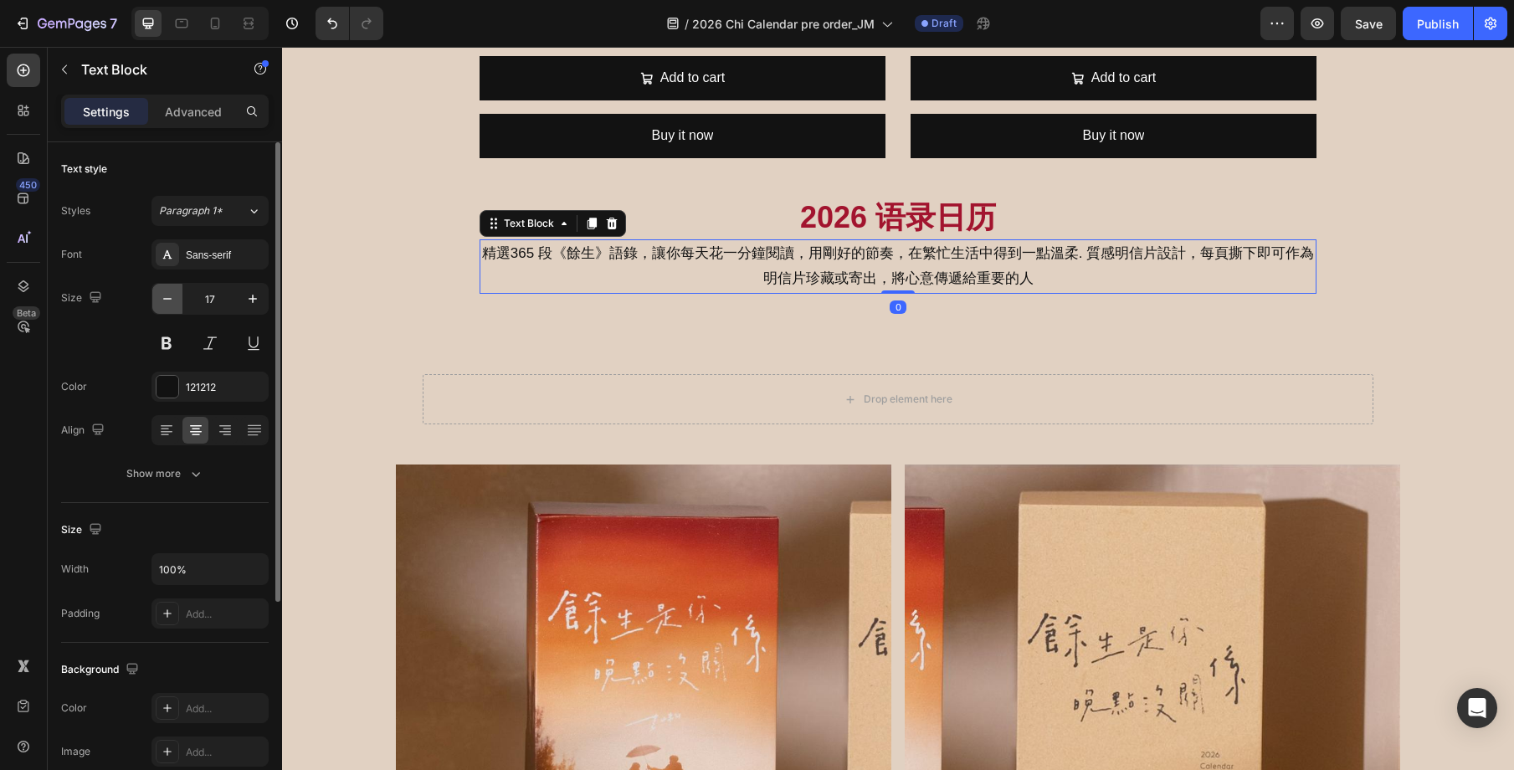
type input "16"
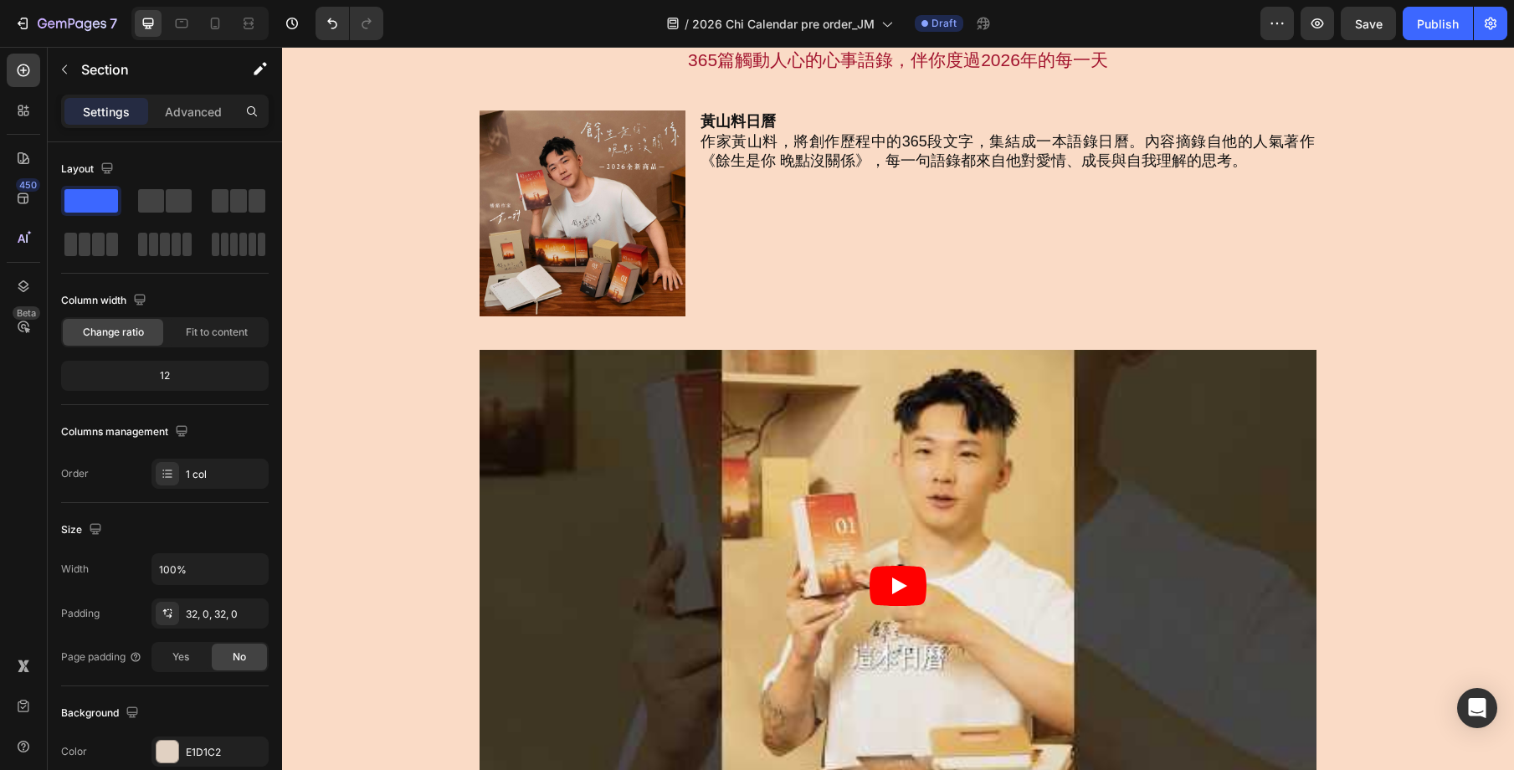
scroll to position [143, 0]
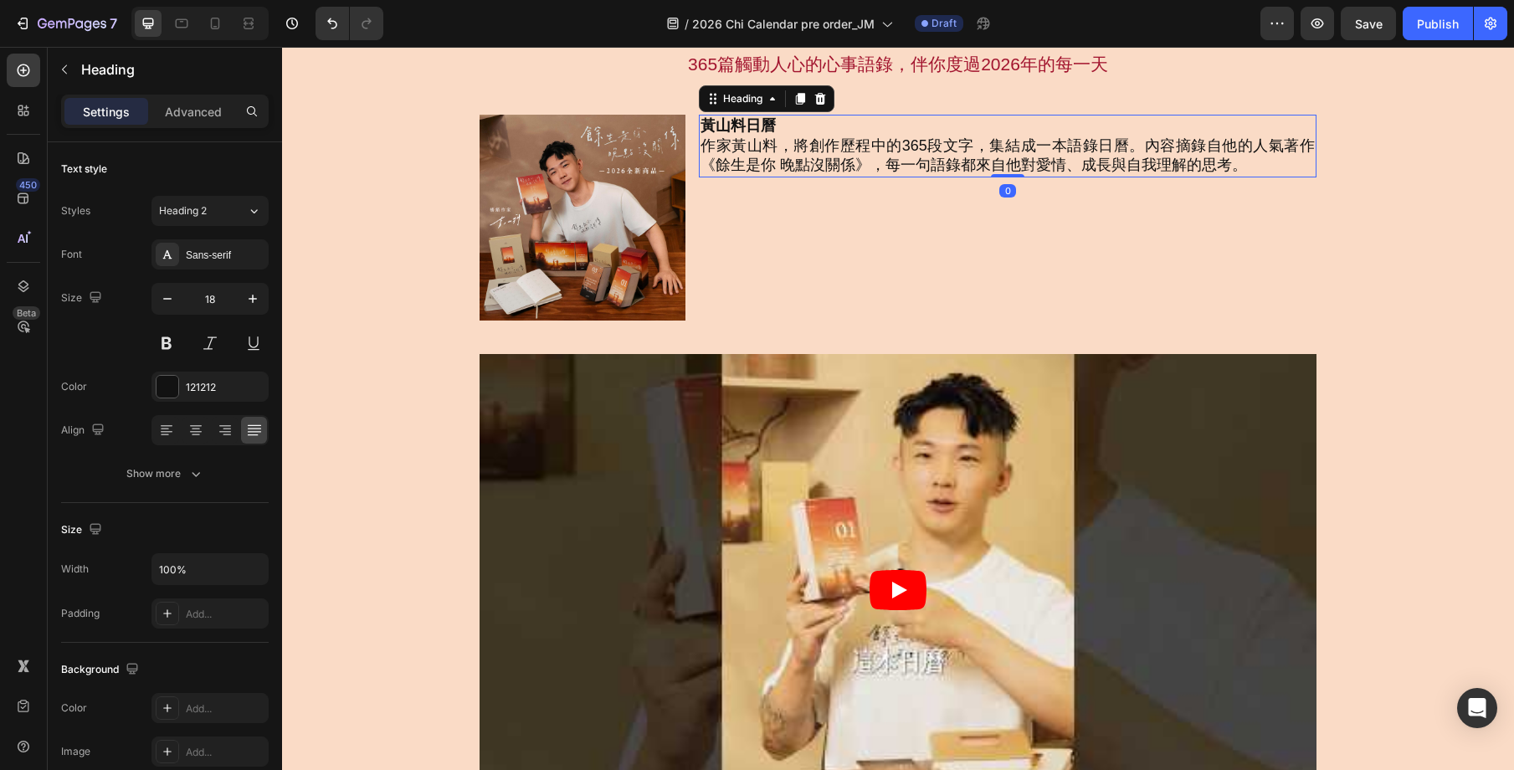
click at [1188, 177] on h2 "黃山料日曆 作家黃山料，將創作歷程中的365段文字，集結成一本語錄日曆。內容摘錄自他的人氣著作《餘生是你 晚點沒關係》，每一句語錄都來自他對愛情、成長與自我理…" at bounding box center [1008, 146] width 618 height 62
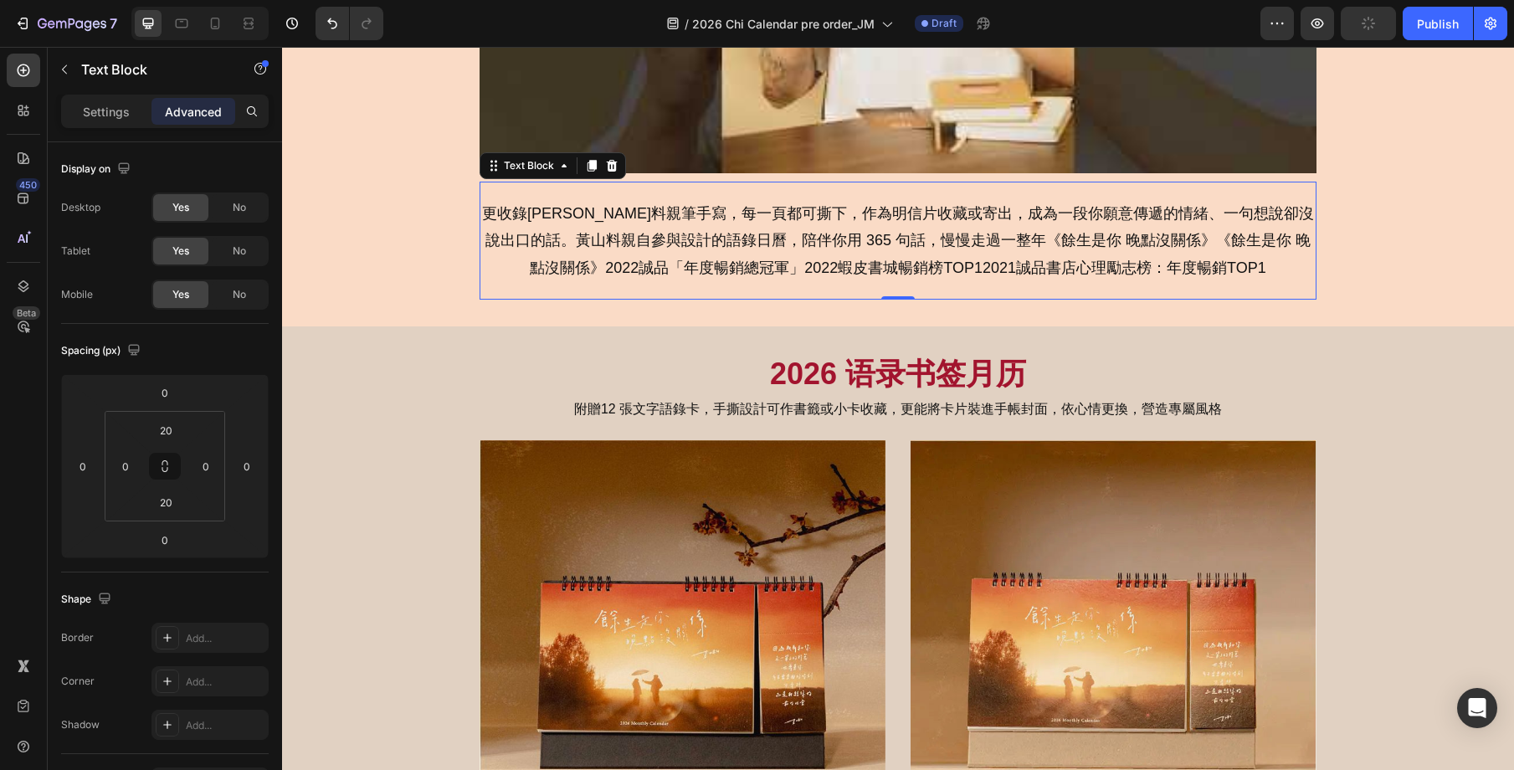
click at [973, 255] on p "更收錄[PERSON_NAME]料親筆手寫，每一頁都可撕下，作為明信片收藏或寄出，成為一段你願意傳遞的情緒、一句想說卻沒說出口的話。黃山料親自參與設計的語錄日…" at bounding box center [898, 240] width 834 height 81
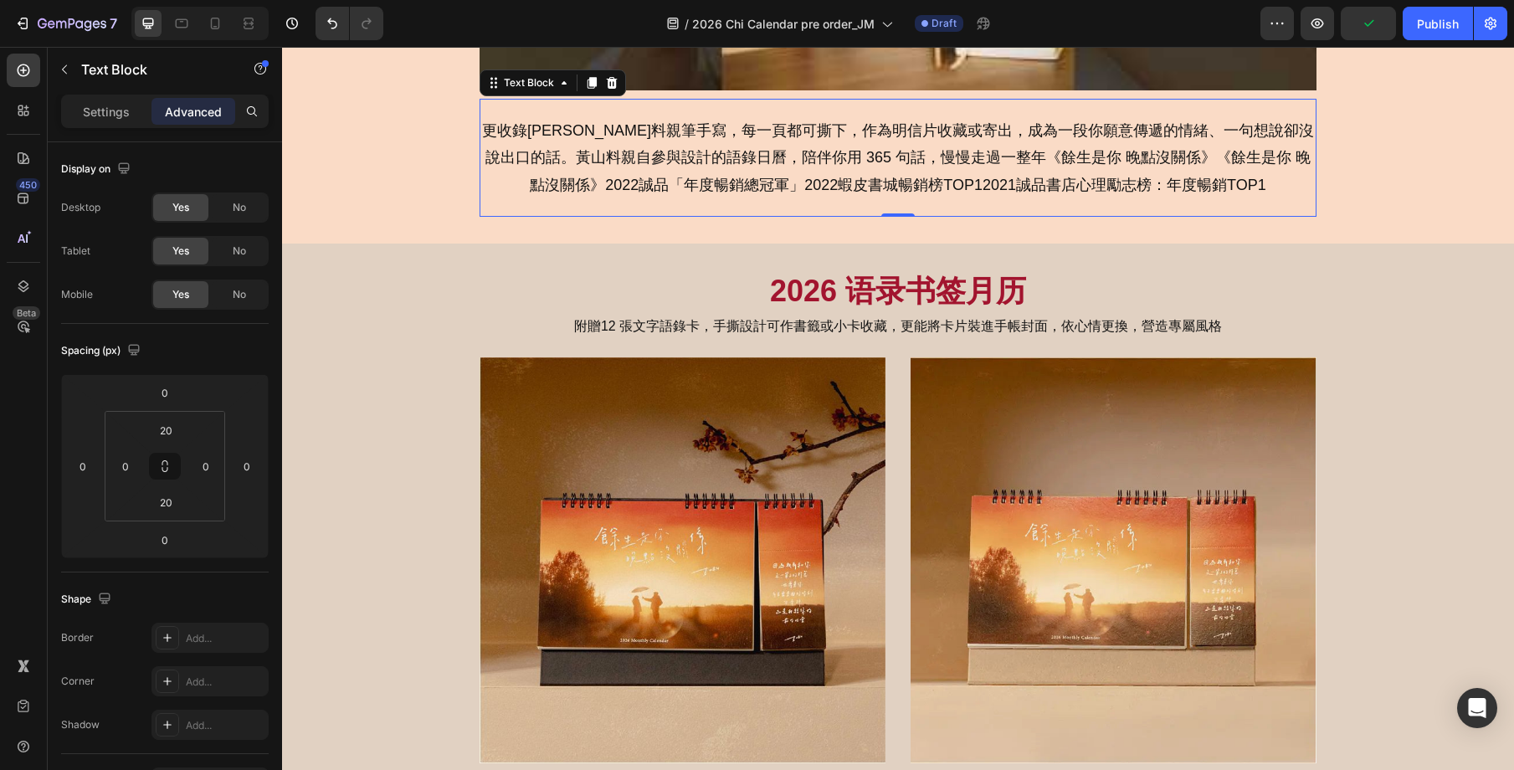
scroll to position [1098, 0]
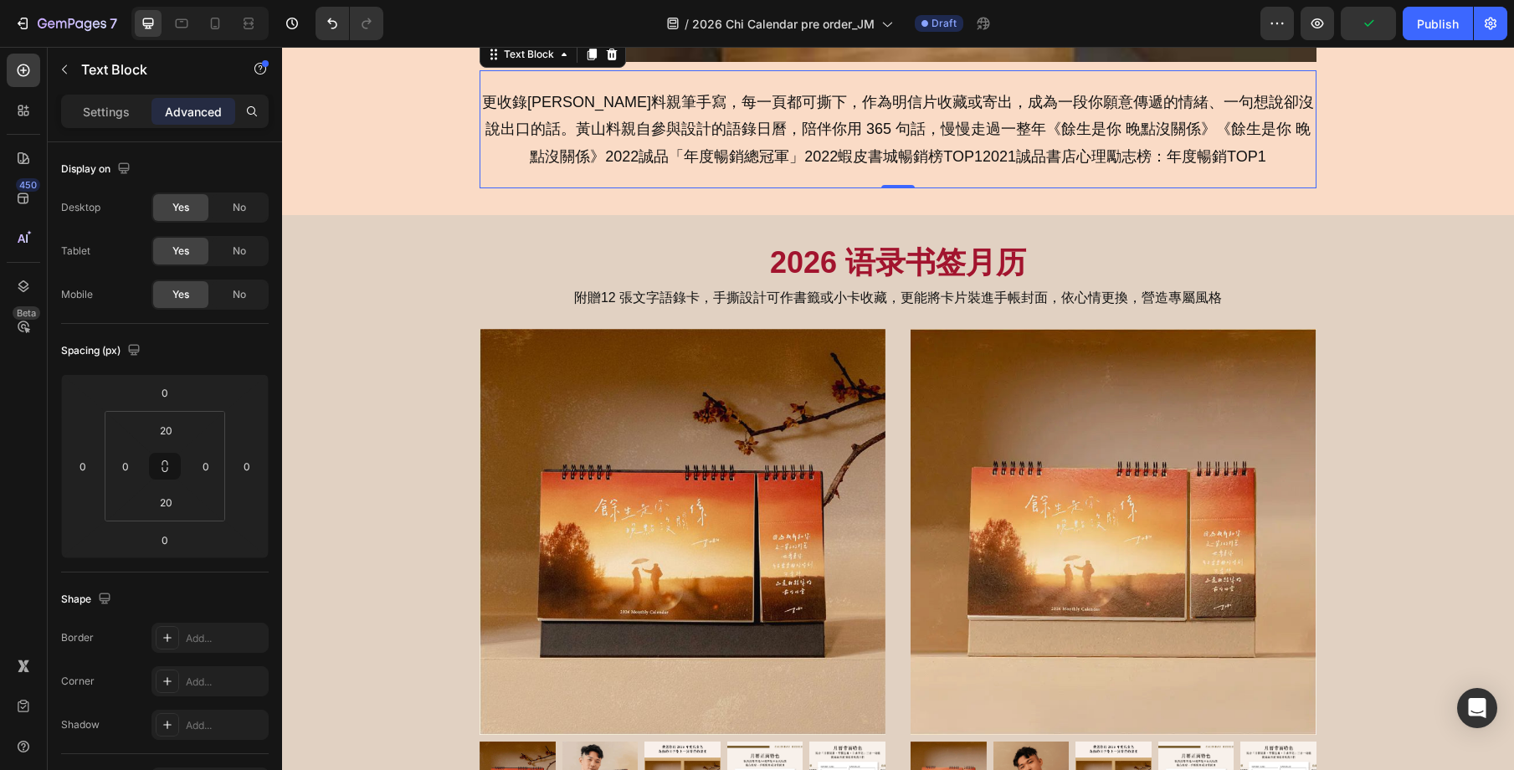
click at [61, 108] on div "Settings Advanced" at bounding box center [165, 111] width 208 height 33
click at [90, 110] on p "Settings" at bounding box center [106, 112] width 47 height 18
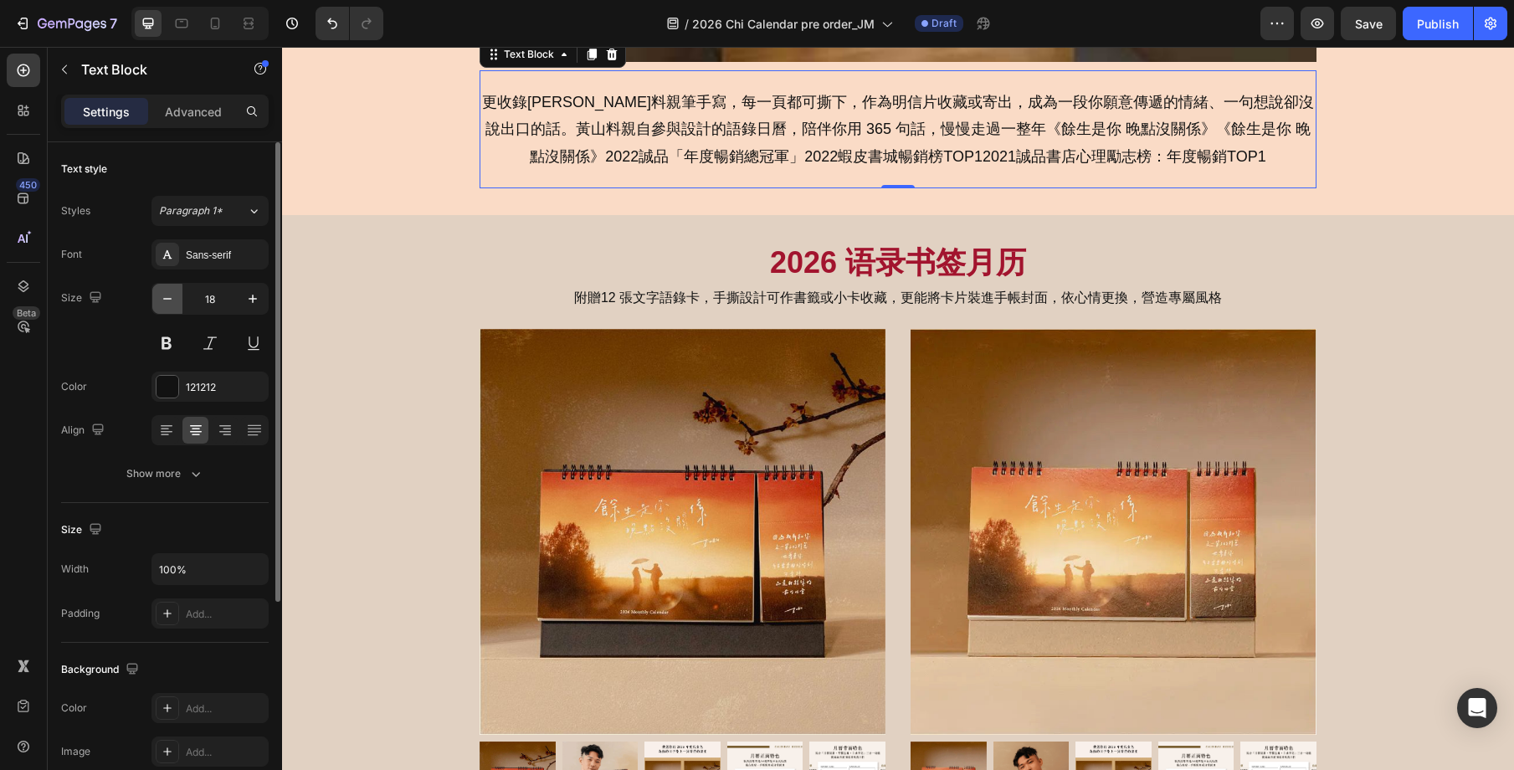
click at [162, 296] on icon "button" at bounding box center [167, 298] width 17 height 17
type input "16"
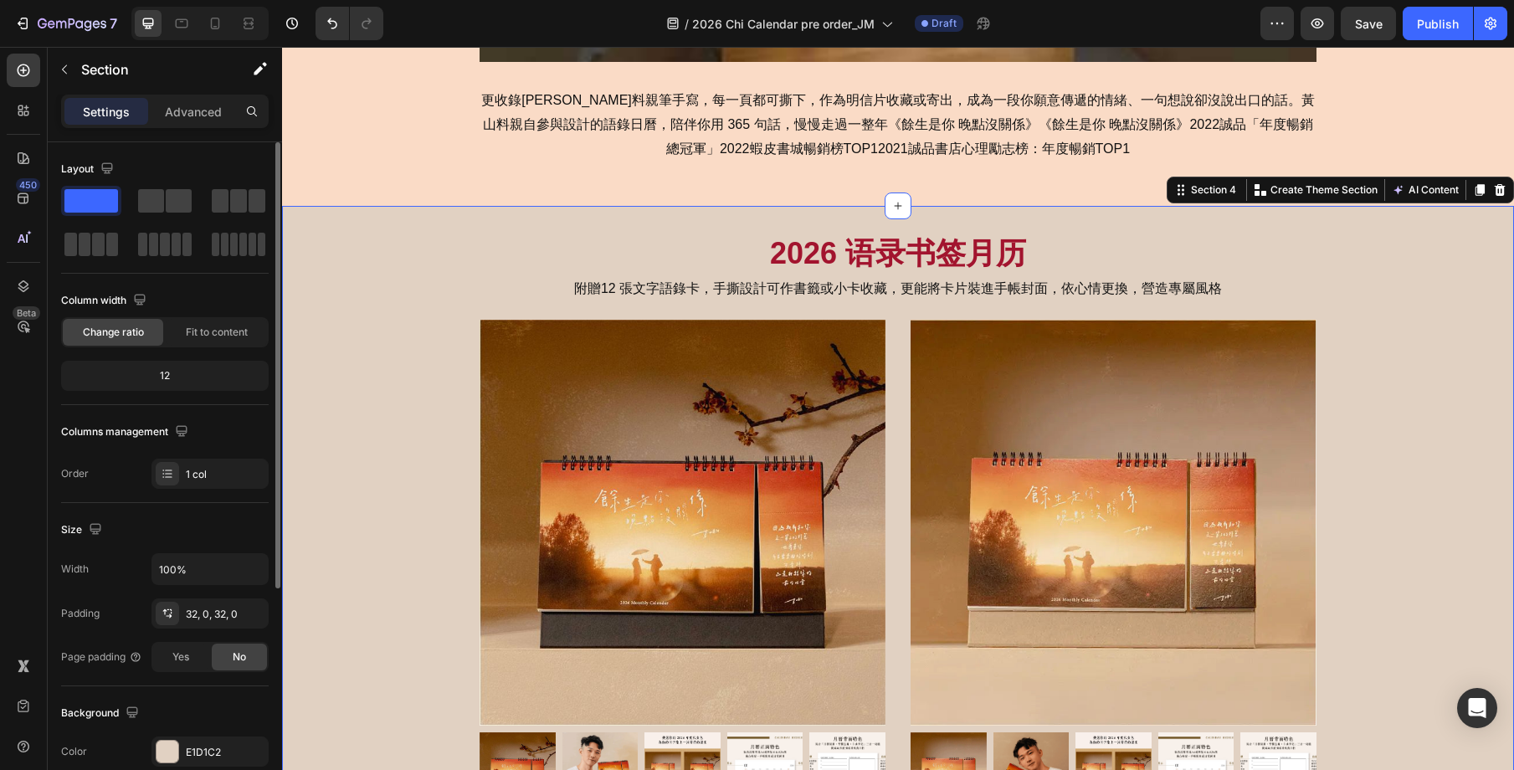
drag, startPoint x: 1432, startPoint y: 272, endPoint x: 1373, endPoint y: 283, distance: 59.6
click at [1432, 272] on div "2026 语录书签月历 Heading 附贈12 張文字語錄卡，手撕設計可作書籤或小卡收藏，更能將卡片裝進手帳封面，依心情更換，營造專屬風格 Text Blo…" at bounding box center [898, 760] width 1232 height 1054
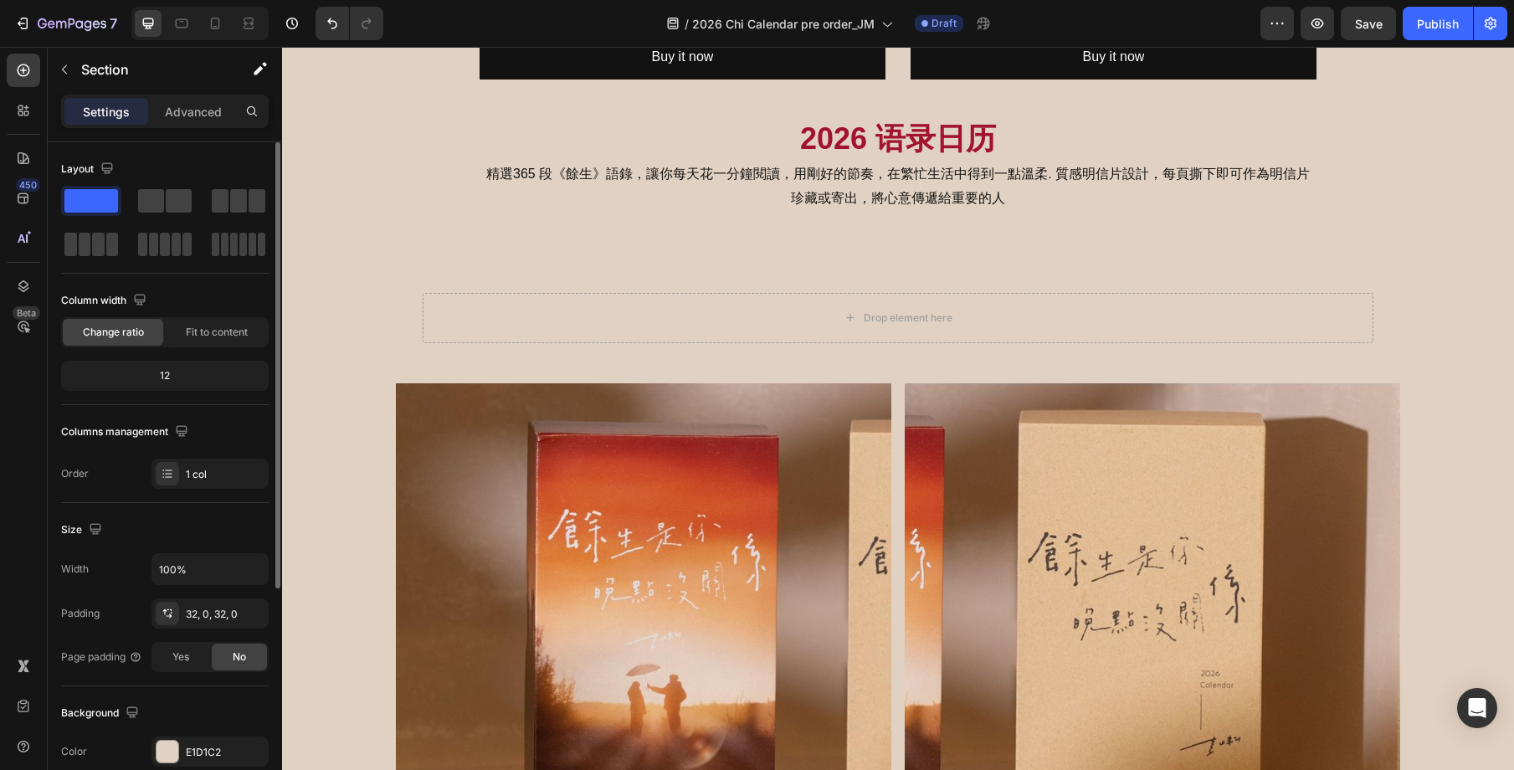
scroll to position [2172, 0]
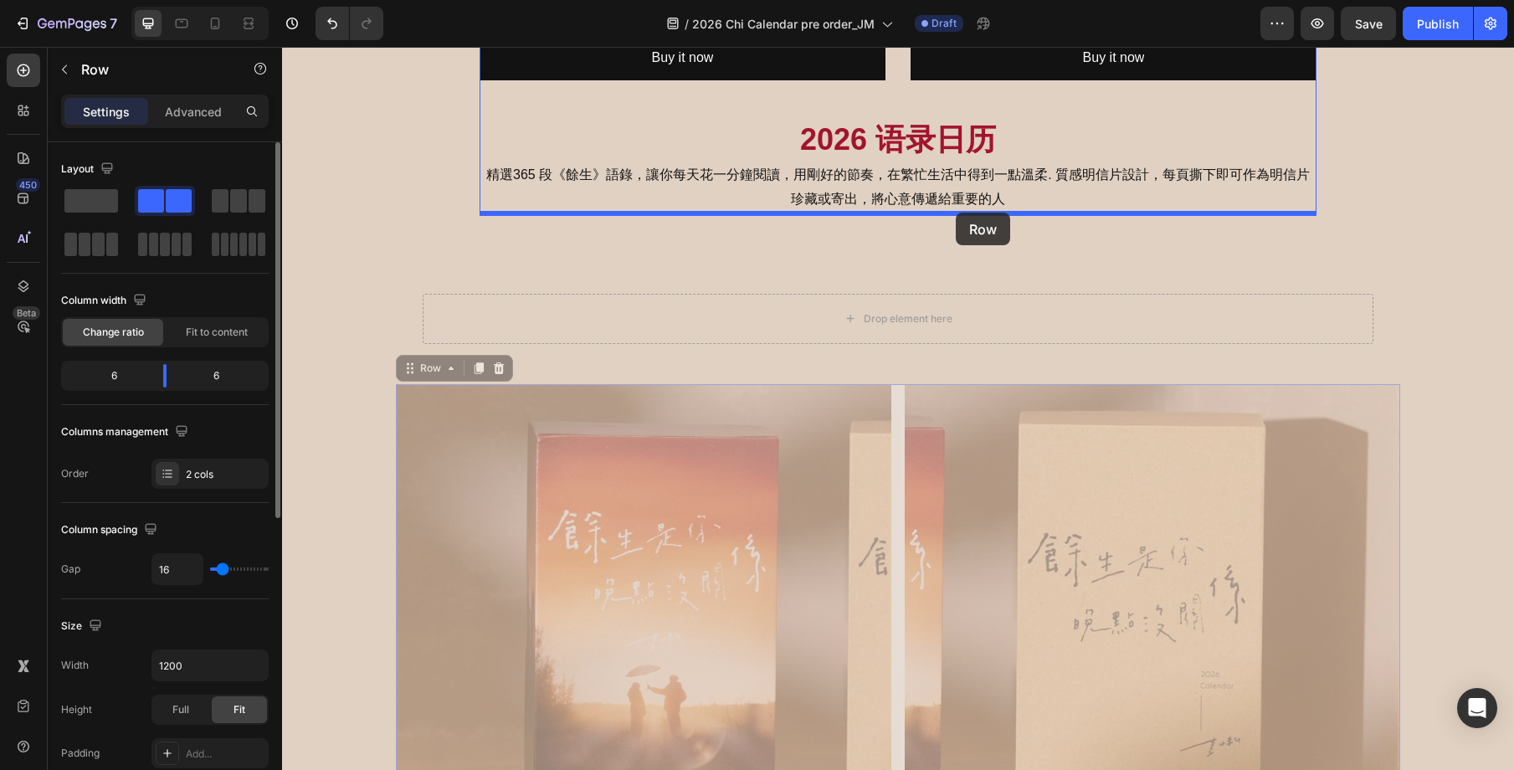
drag, startPoint x: 418, startPoint y: 369, endPoint x: 956, endPoint y: 213, distance: 560.4
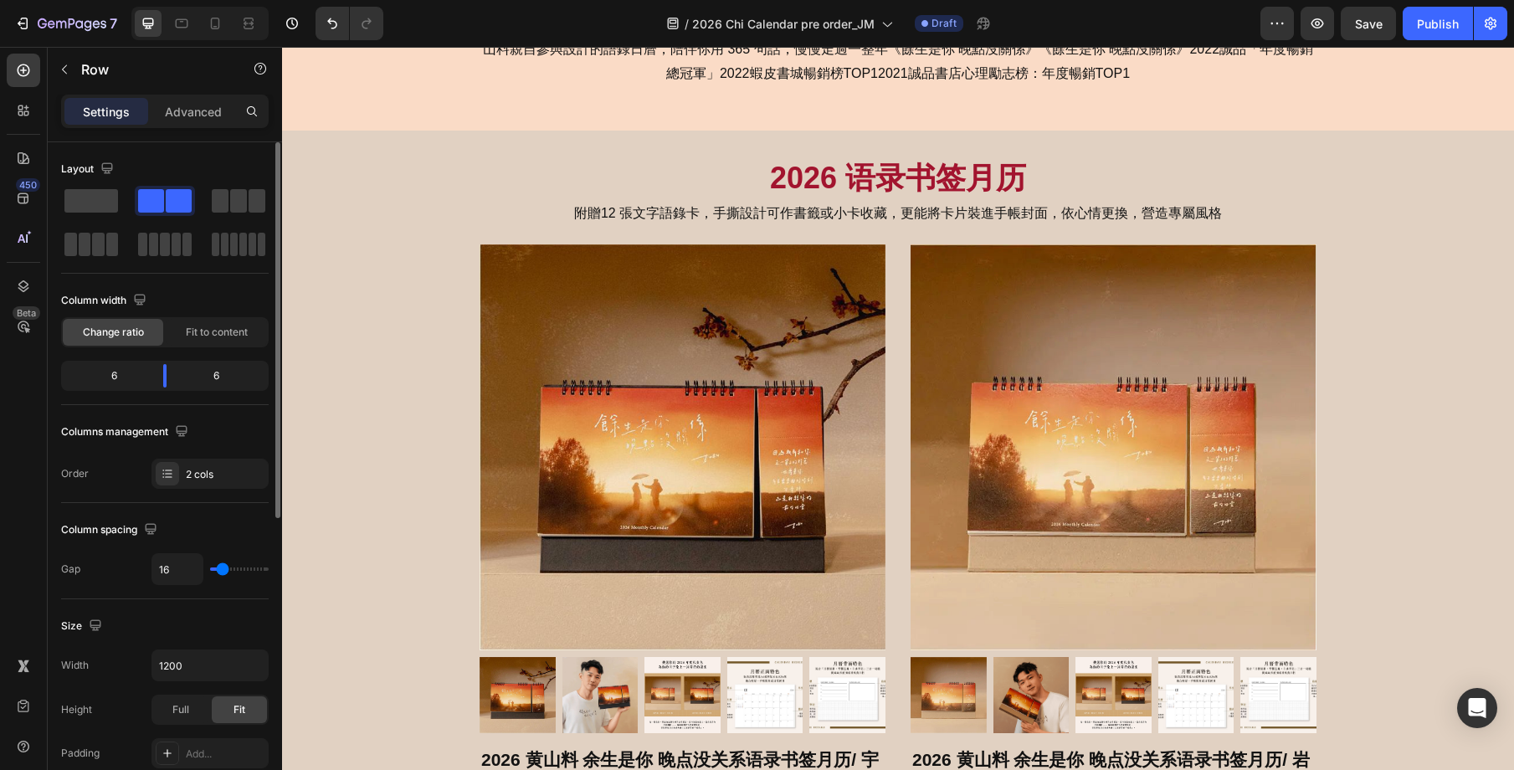
scroll to position [1140, 0]
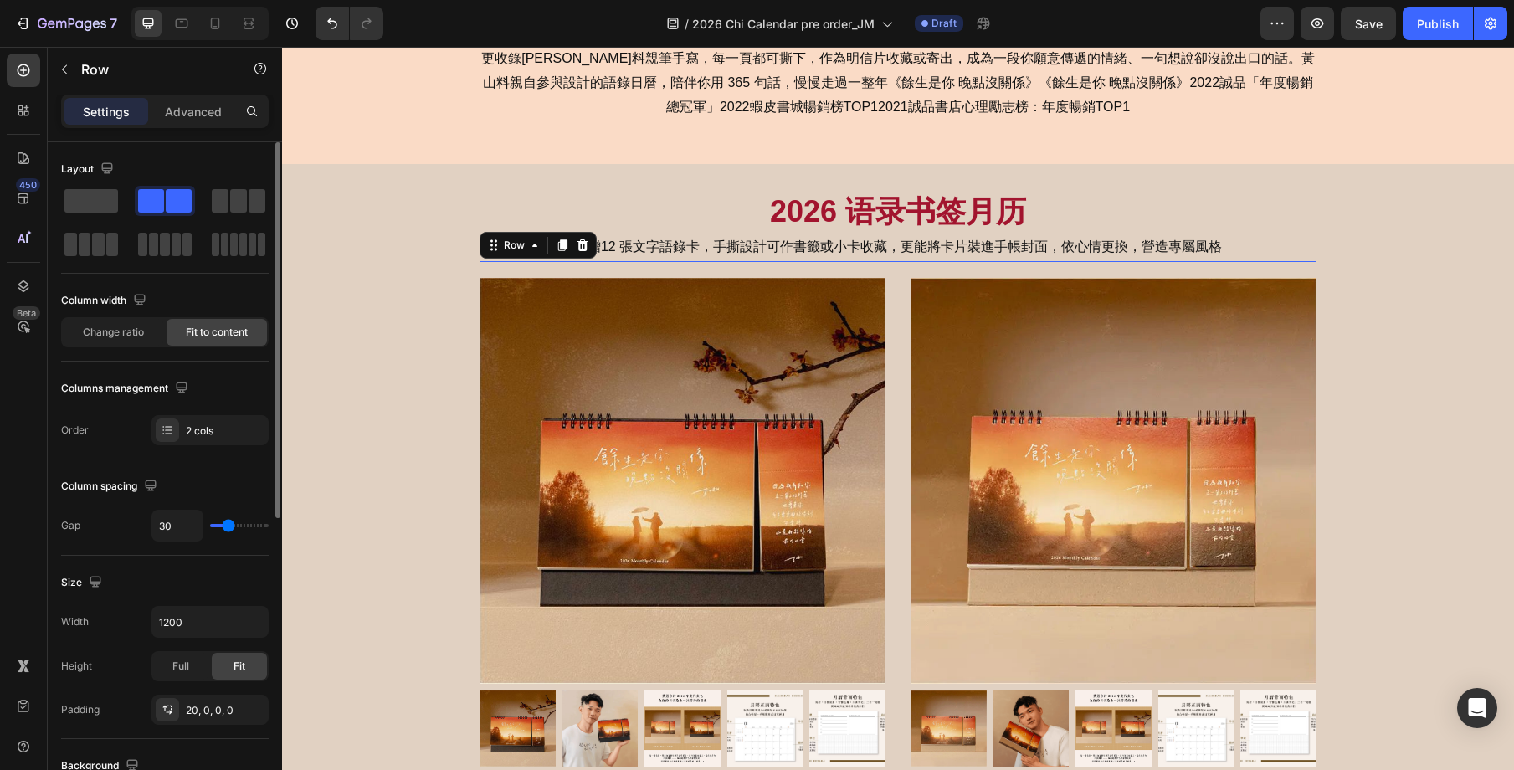
click at [899, 275] on div "Product Images 2026 黄山料 余生是你 晚点没关系语录书签月历/ 宇宙黑 [PRE-ORDER] Product Title $23.90 …" at bounding box center [898, 693] width 837 height 865
click at [190, 118] on p "Advanced" at bounding box center [193, 112] width 57 height 18
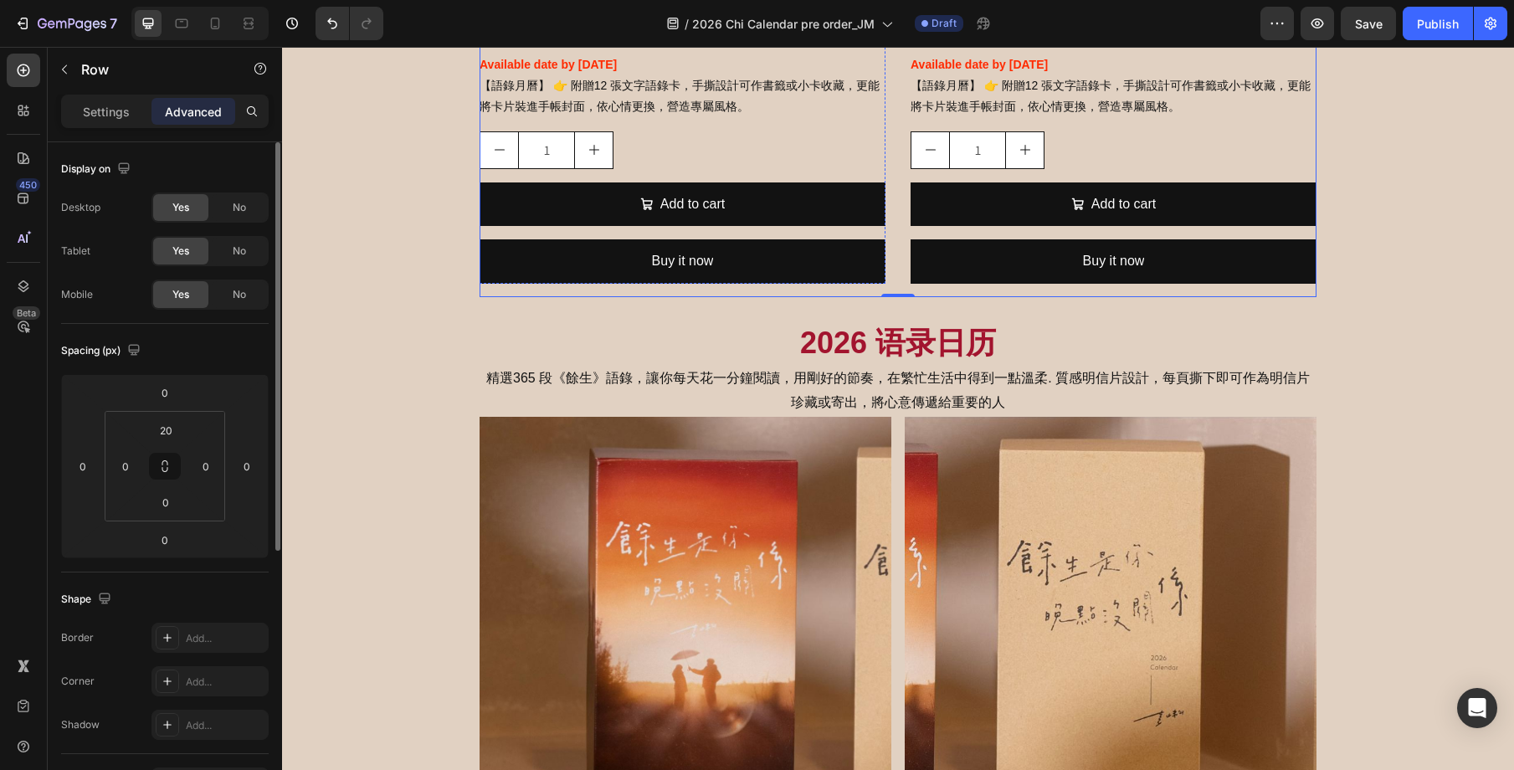
scroll to position [1976, 0]
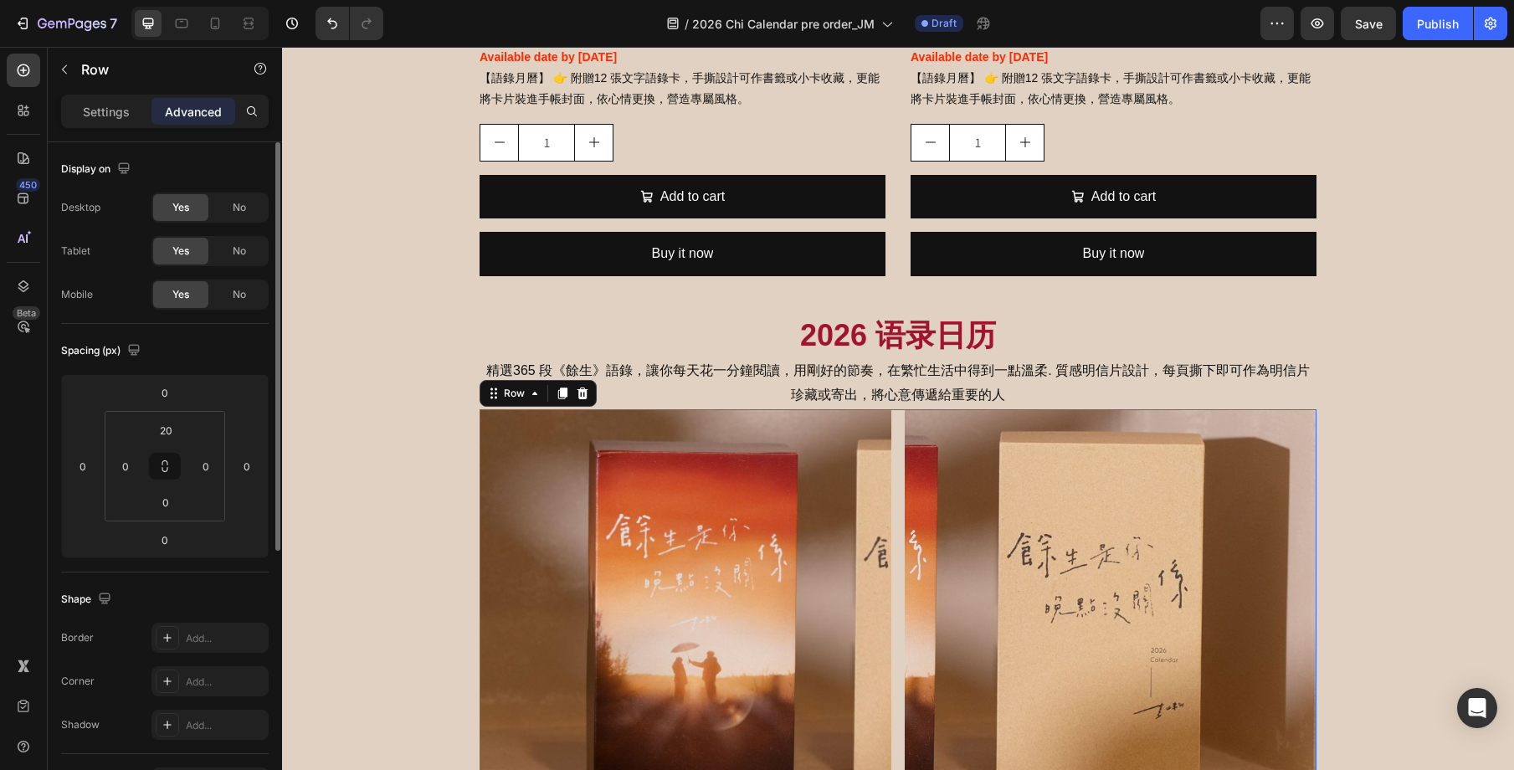
click at [174, 426] on input "0" at bounding box center [165, 430] width 33 height 25
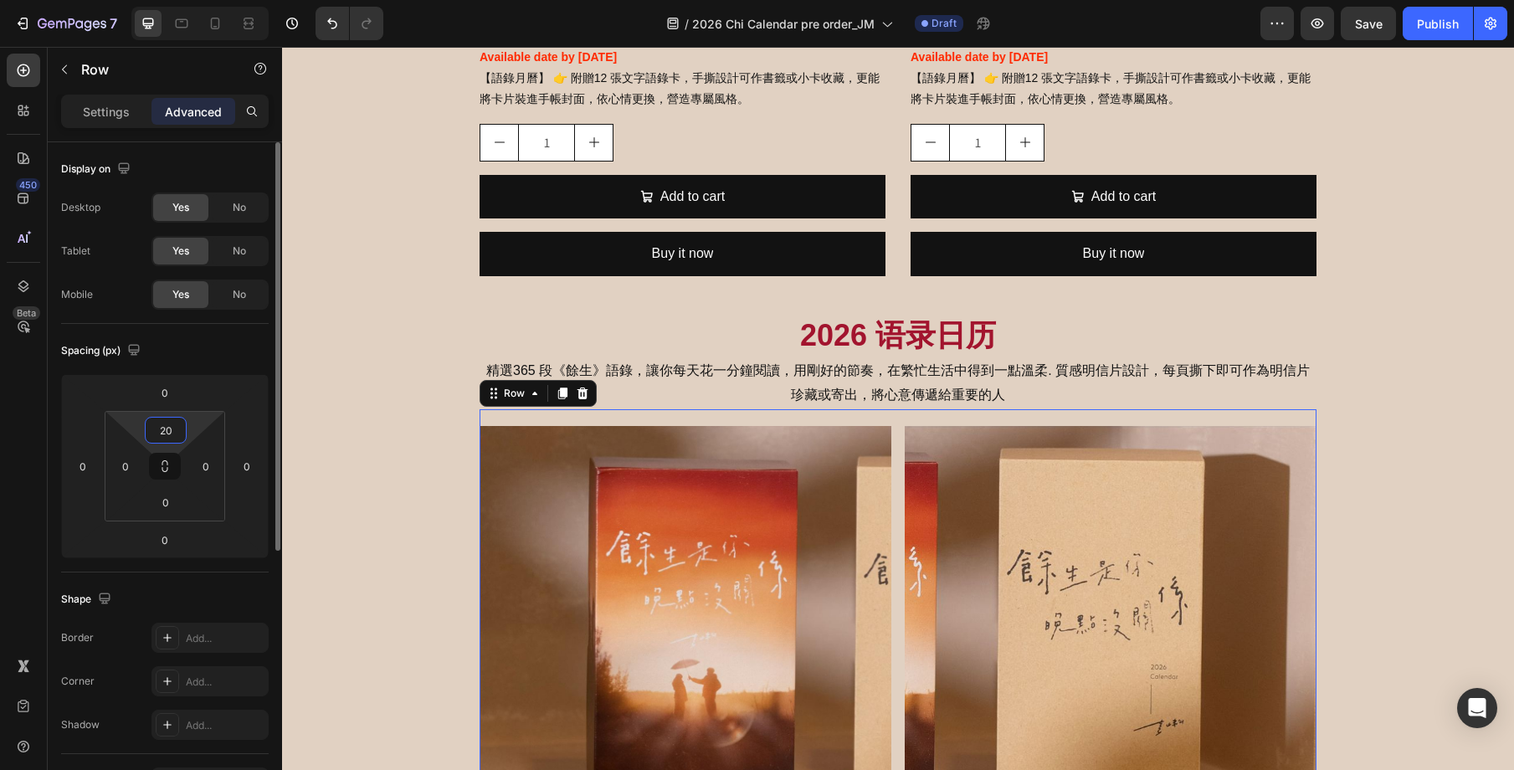
type input "20"
click at [403, 363] on div "2026 语录书签月历 Heading 附贈12 張文字語錄卡，手撕設計可作書籤或小卡收藏，更能將卡片裝進手帳封面，依心情更換，營造專屬風格 Text Blo…" at bounding box center [898, 362] width 1232 height 2014
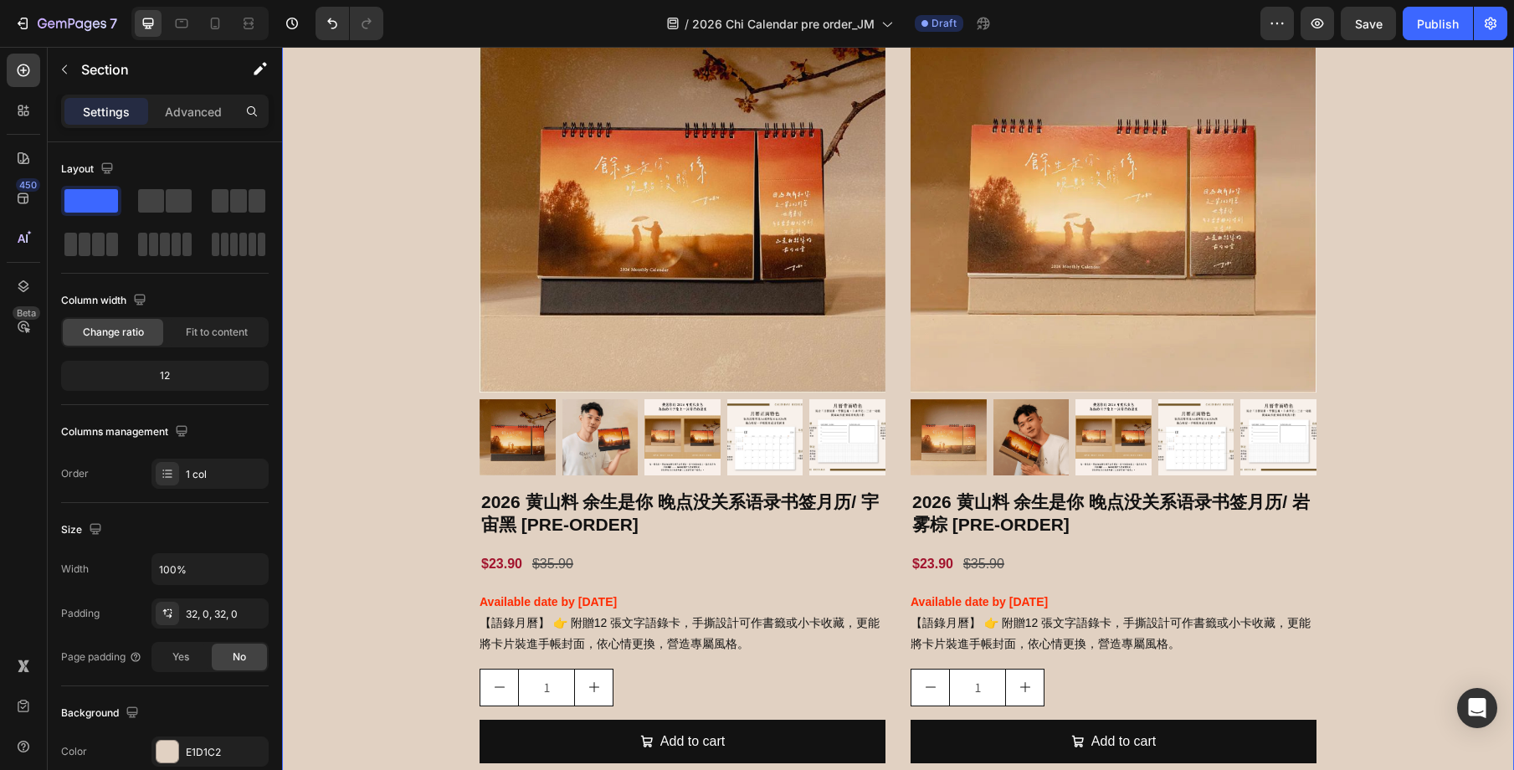
scroll to position [1428, 0]
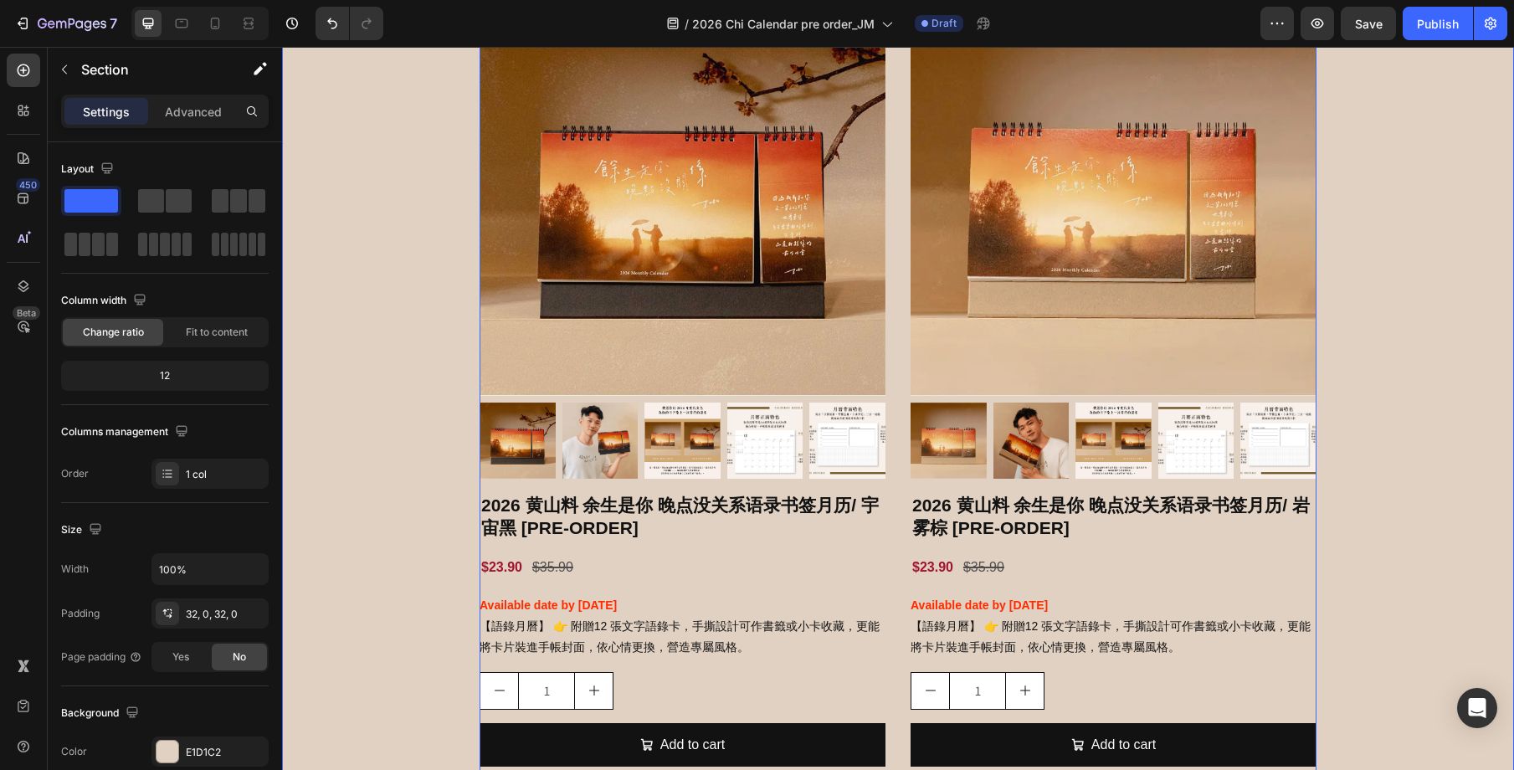
click at [901, 259] on div "Product Images 2026 黄山料 余生是你 晚点没关系语录书签月历/ 宇宙黑 [PRE-ORDER] Product Title $23.90 …" at bounding box center [898, 405] width 837 height 865
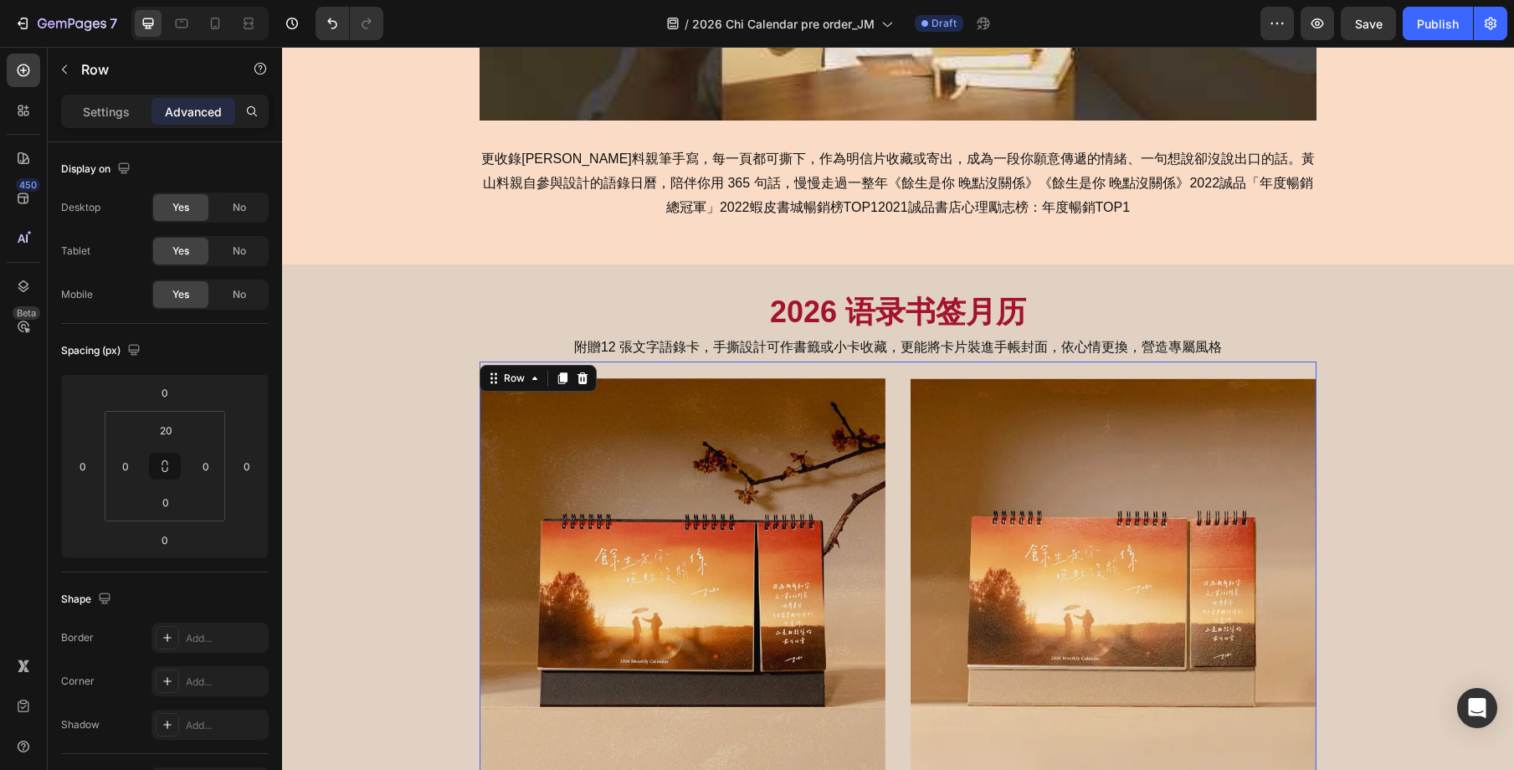
scroll to position [980, 0]
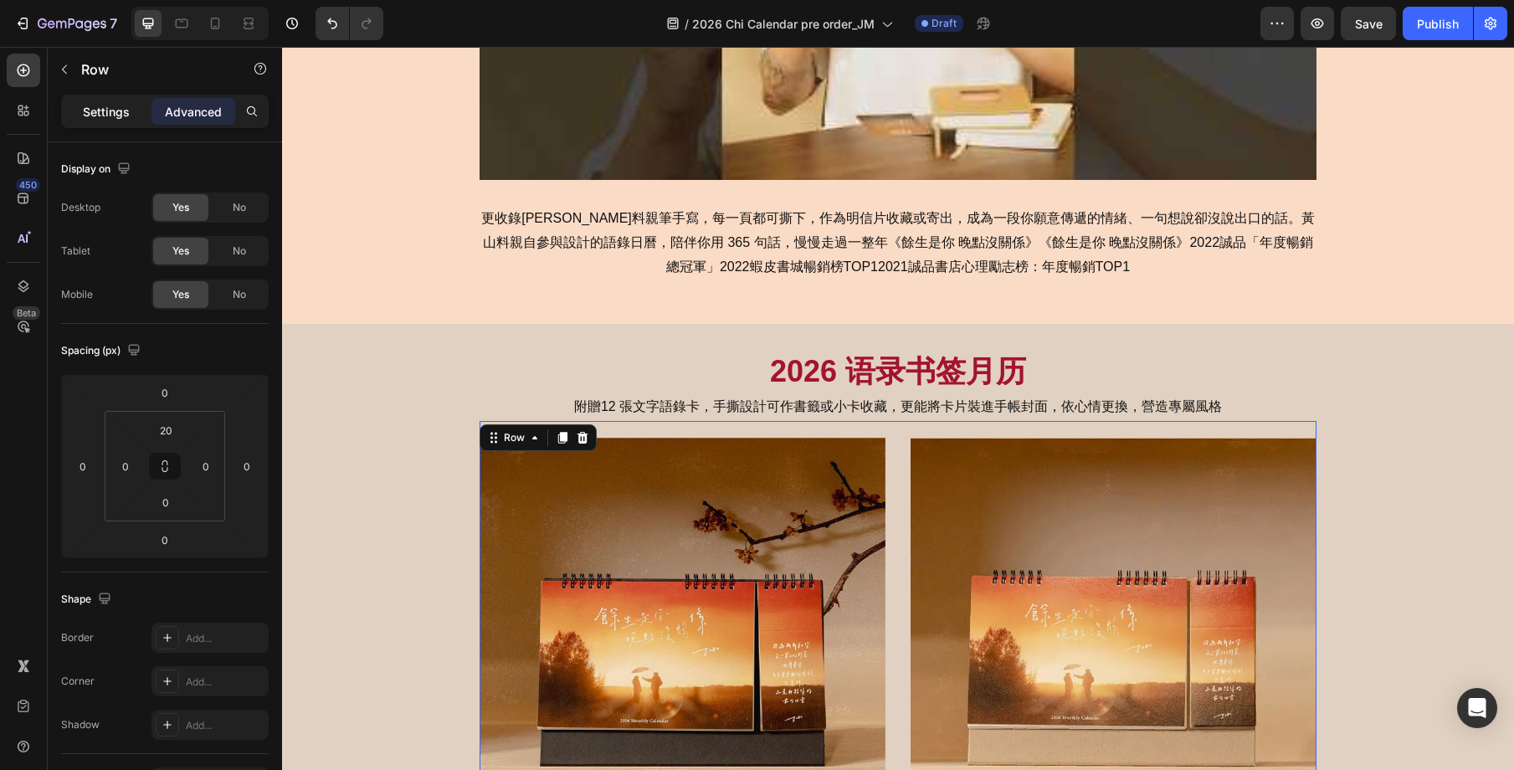
click at [104, 103] on p "Settings" at bounding box center [106, 112] width 47 height 18
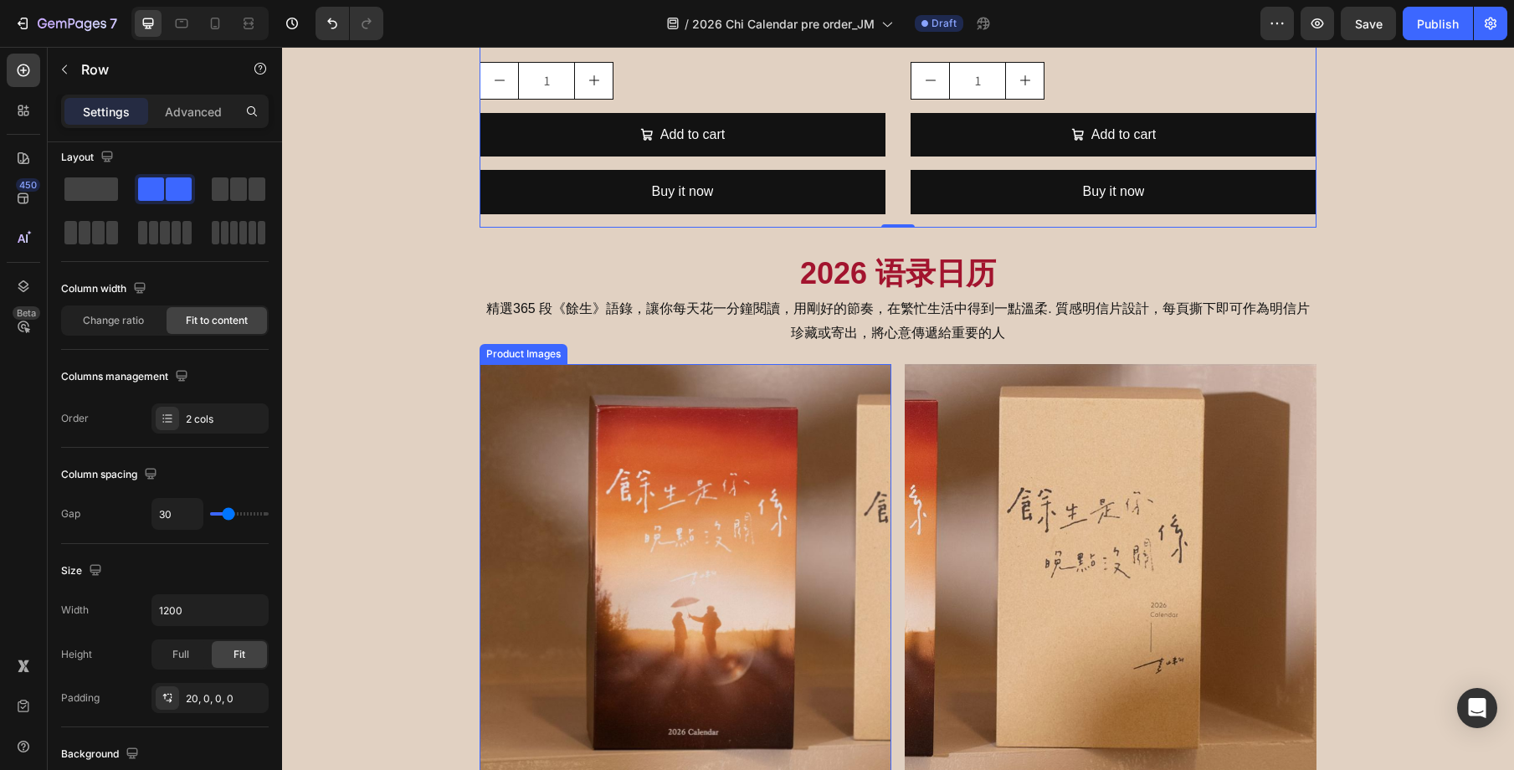
scroll to position [2043, 0]
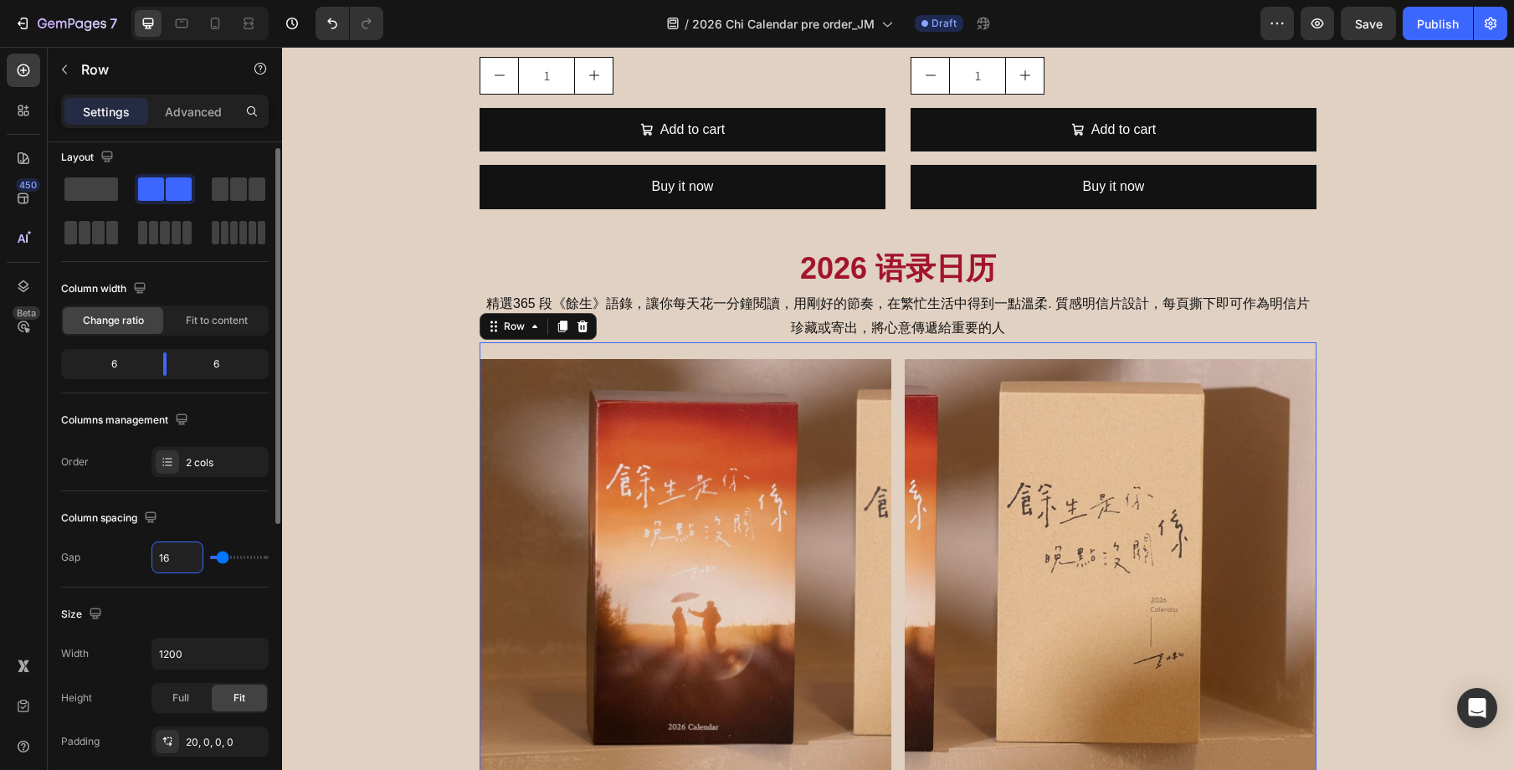
drag, startPoint x: 165, startPoint y: 555, endPoint x: 135, endPoint y: 556, distance: 30.1
click at [135, 556] on div "Gap 16" at bounding box center [165, 557] width 208 height 32
drag, startPoint x: 180, startPoint y: 557, endPoint x: 145, endPoint y: 557, distance: 35.2
click at [145, 557] on div "Gap 16" at bounding box center [165, 557] width 208 height 32
type input "3"
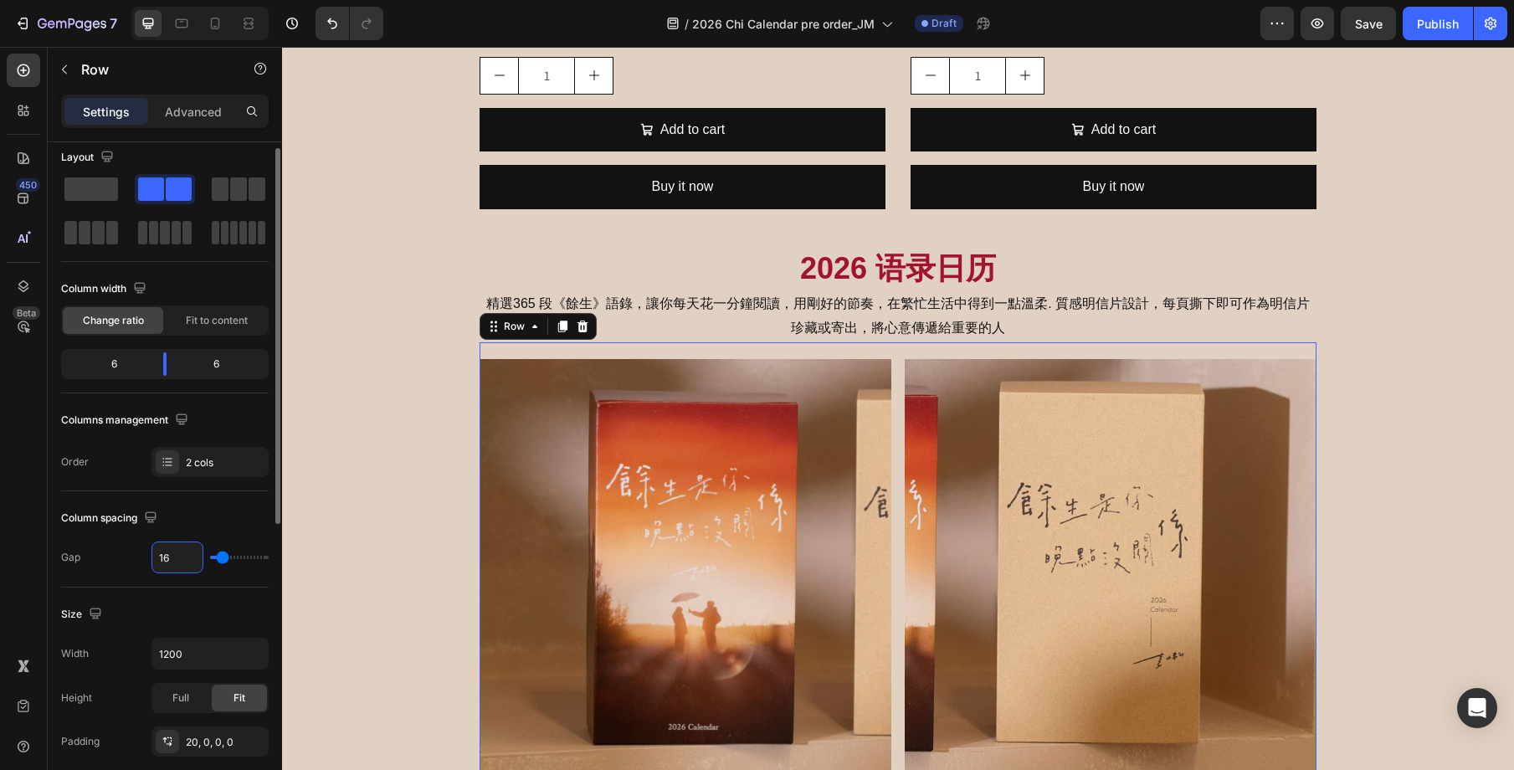
type input "3"
type input "30"
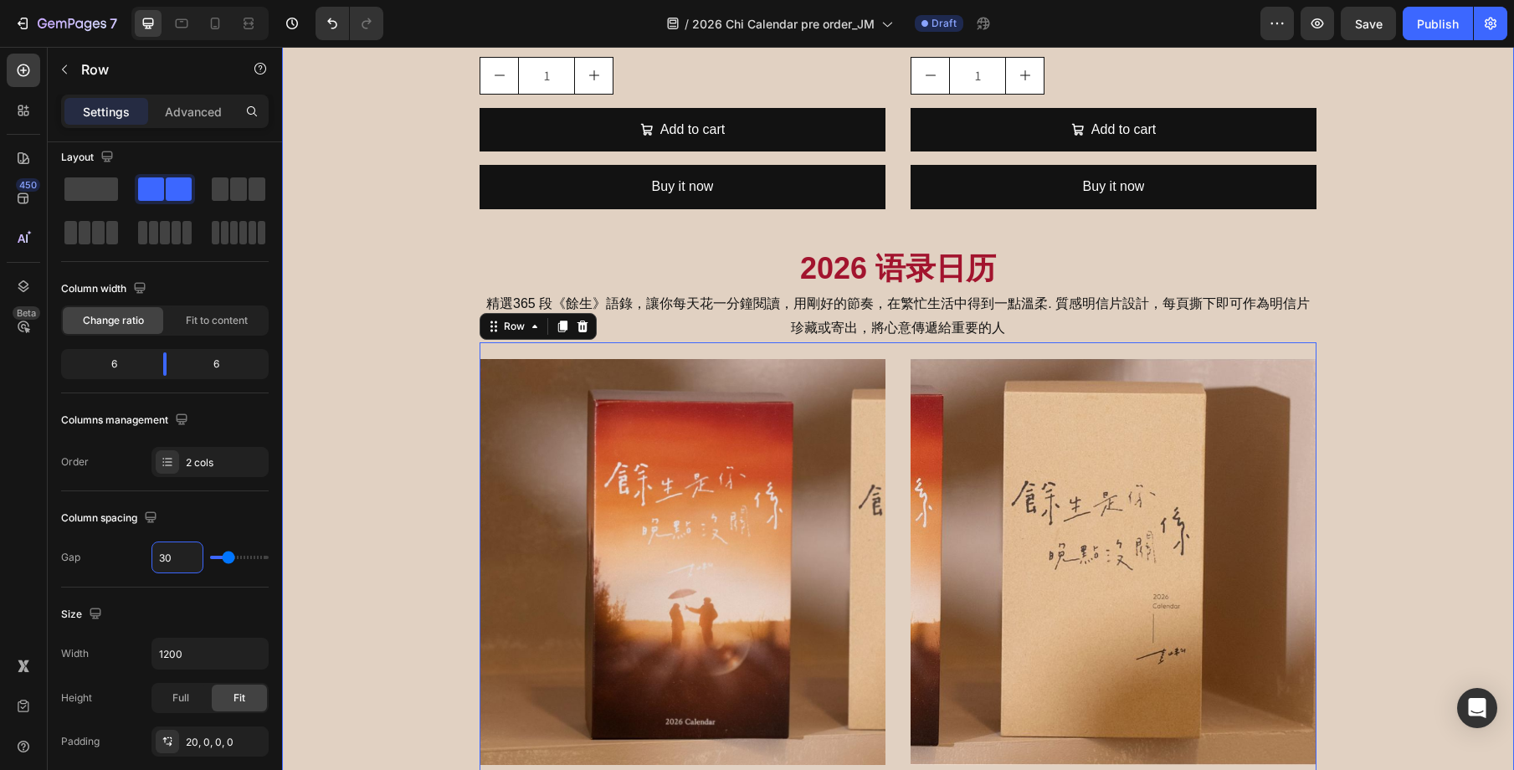
click at [1434, 439] on div "2026 语录书签月历 Heading 附贈12 張文字語錄卡，手撕設計可作書籤或小卡收藏，更能將卡片裝進手帳封面，依心情更換，營造專屬風格 Text Blo…" at bounding box center [898, 291] width 1232 height 2007
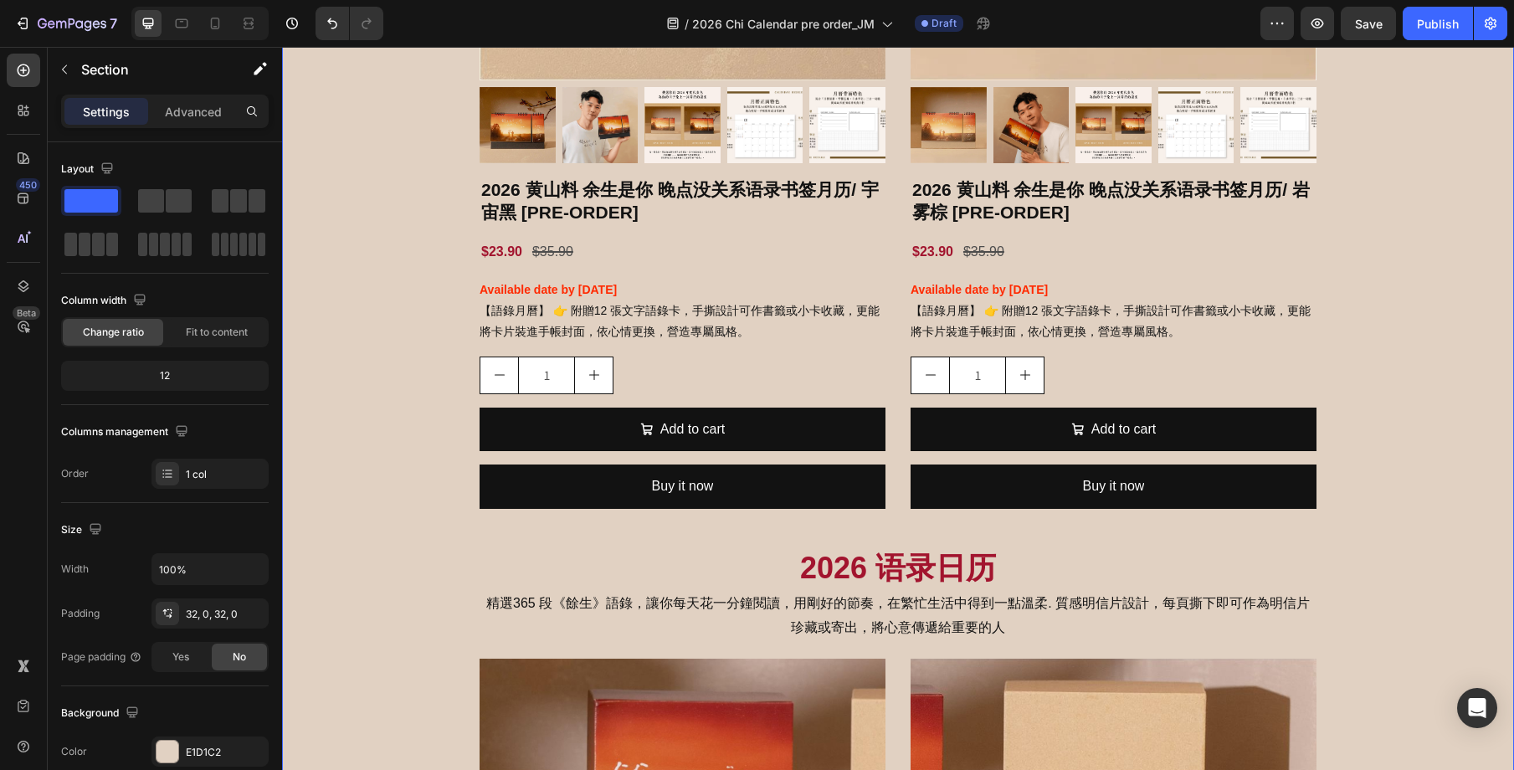
scroll to position [1747, 0]
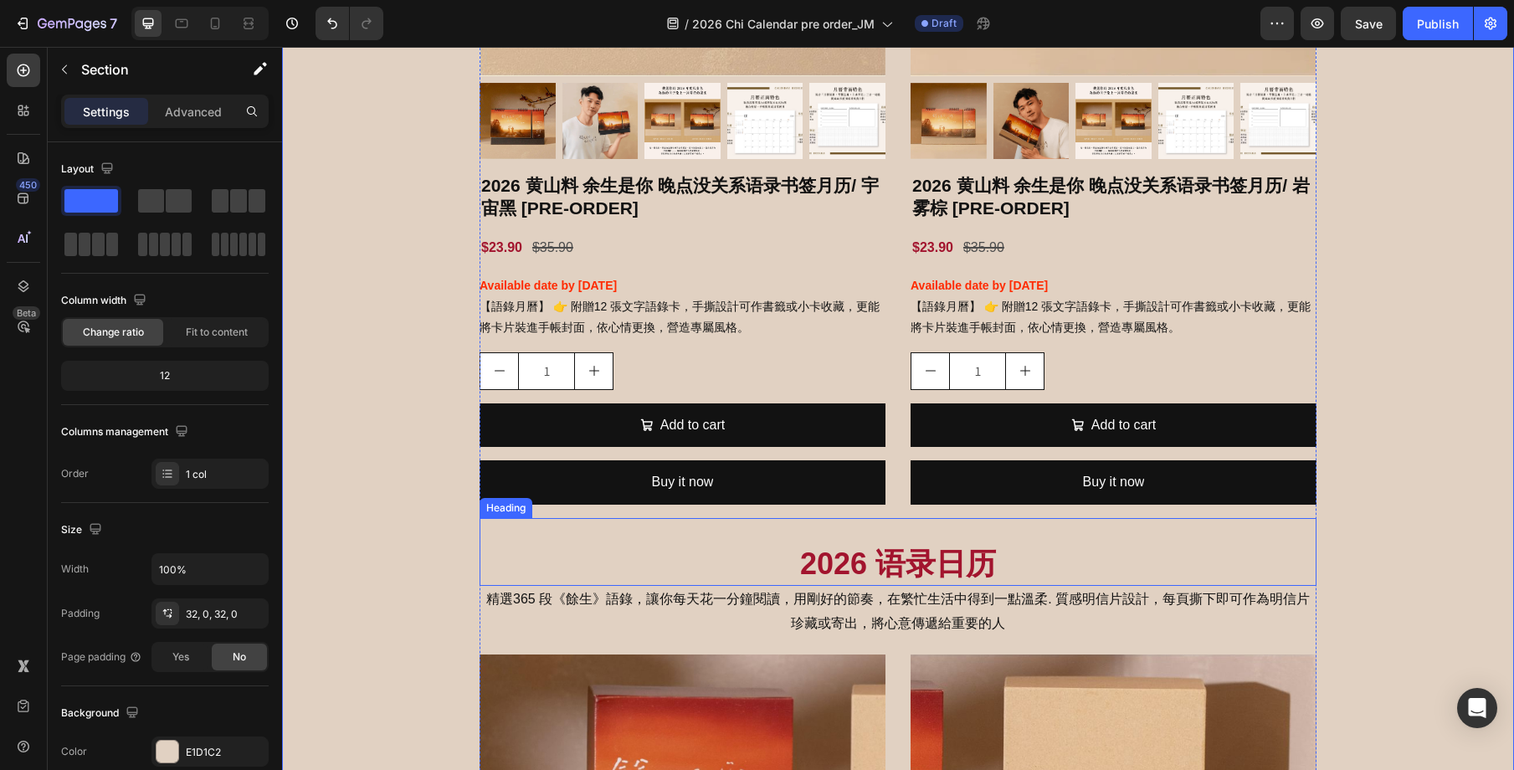
click at [900, 527] on div "2026 语录日历 Heading" at bounding box center [898, 552] width 837 height 68
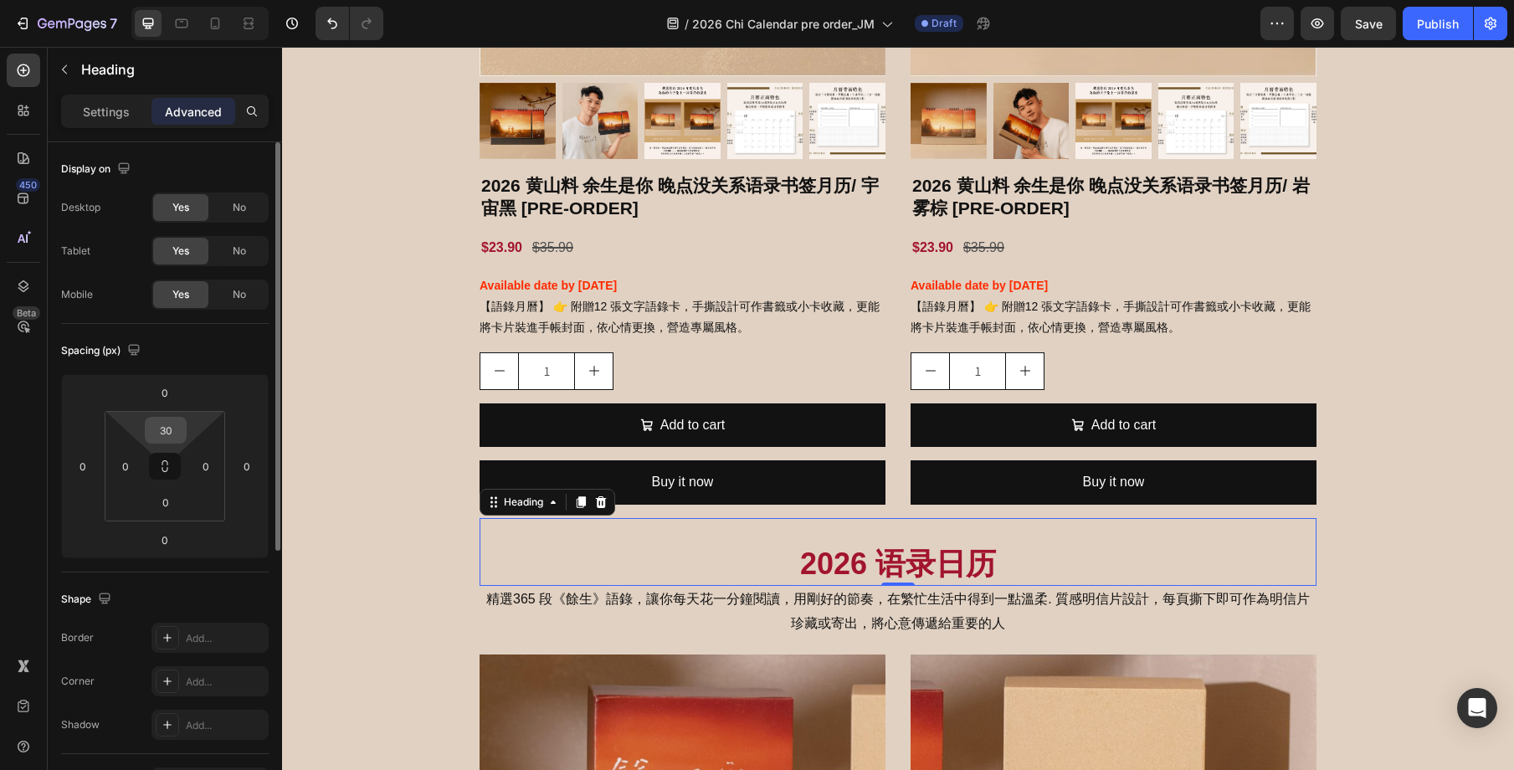
click at [170, 434] on input "30" at bounding box center [165, 430] width 33 height 25
type input "50"
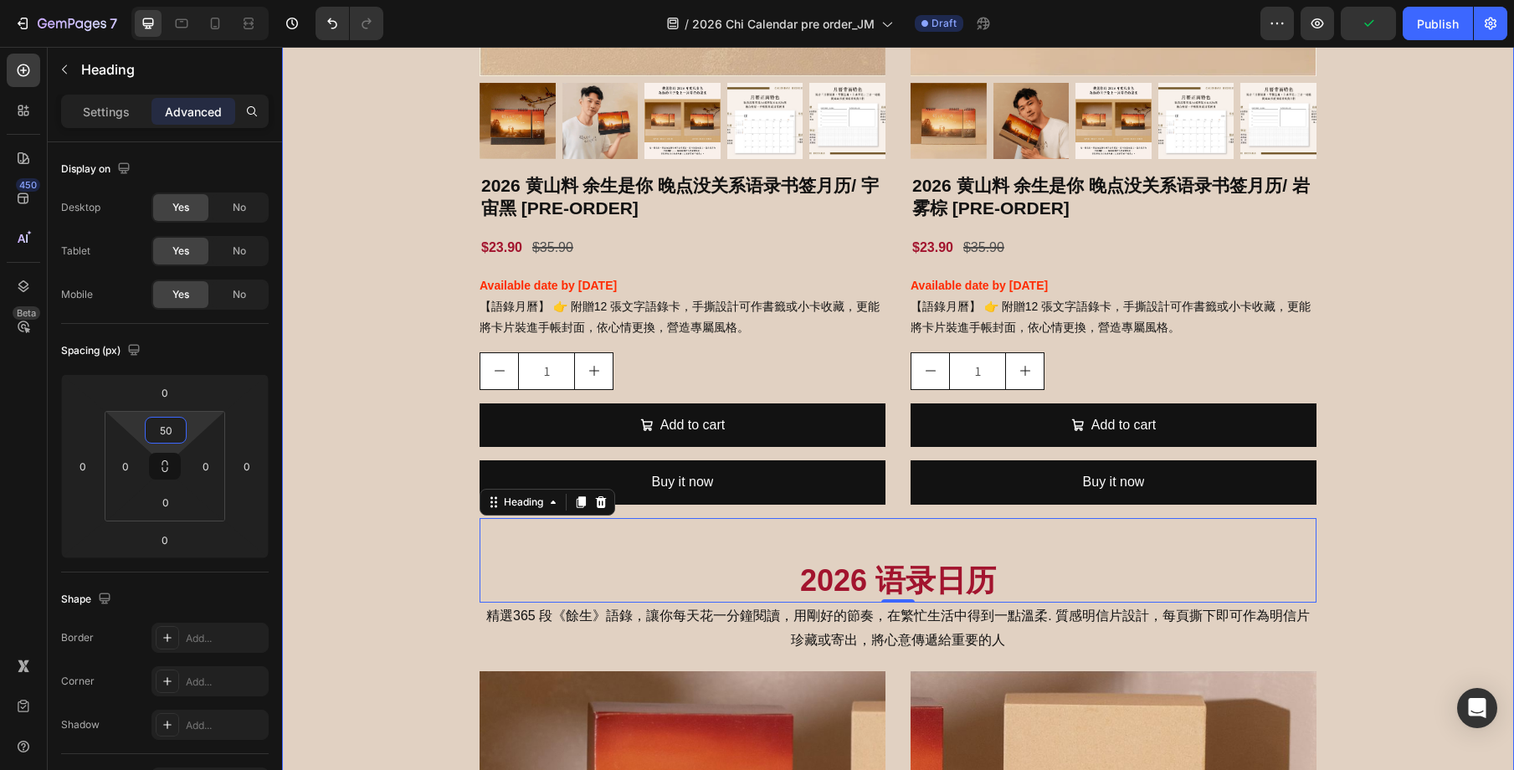
click at [1406, 448] on div "2026 语录书签月历 Heading 附贈12 張文字語錄卡，手撕設計可作書籤或小卡收藏，更能將卡片裝進手帳封面，依心情更換，營造專屬風格 Text Blo…" at bounding box center [898, 595] width 1232 height 2024
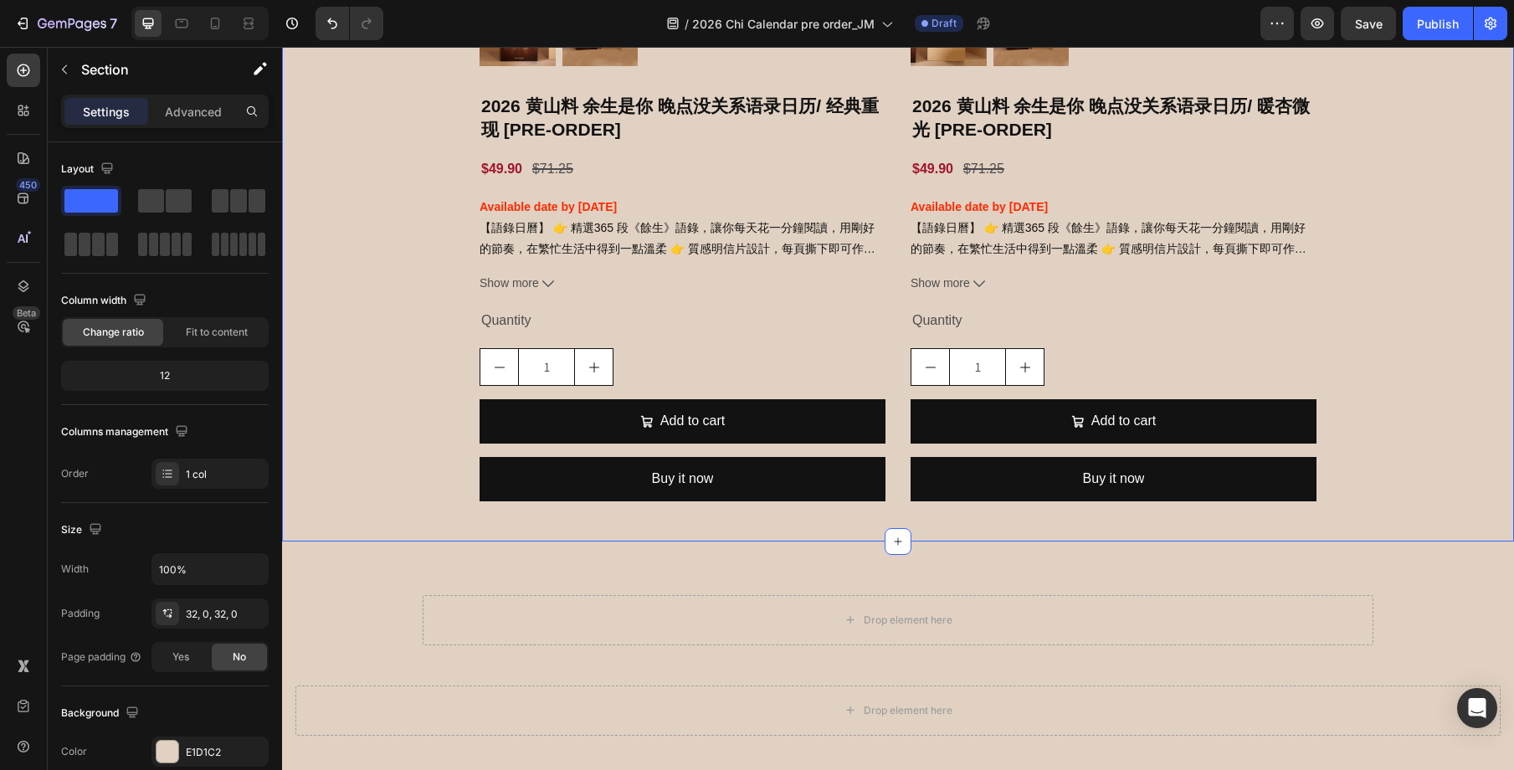
scroll to position [2879, 0]
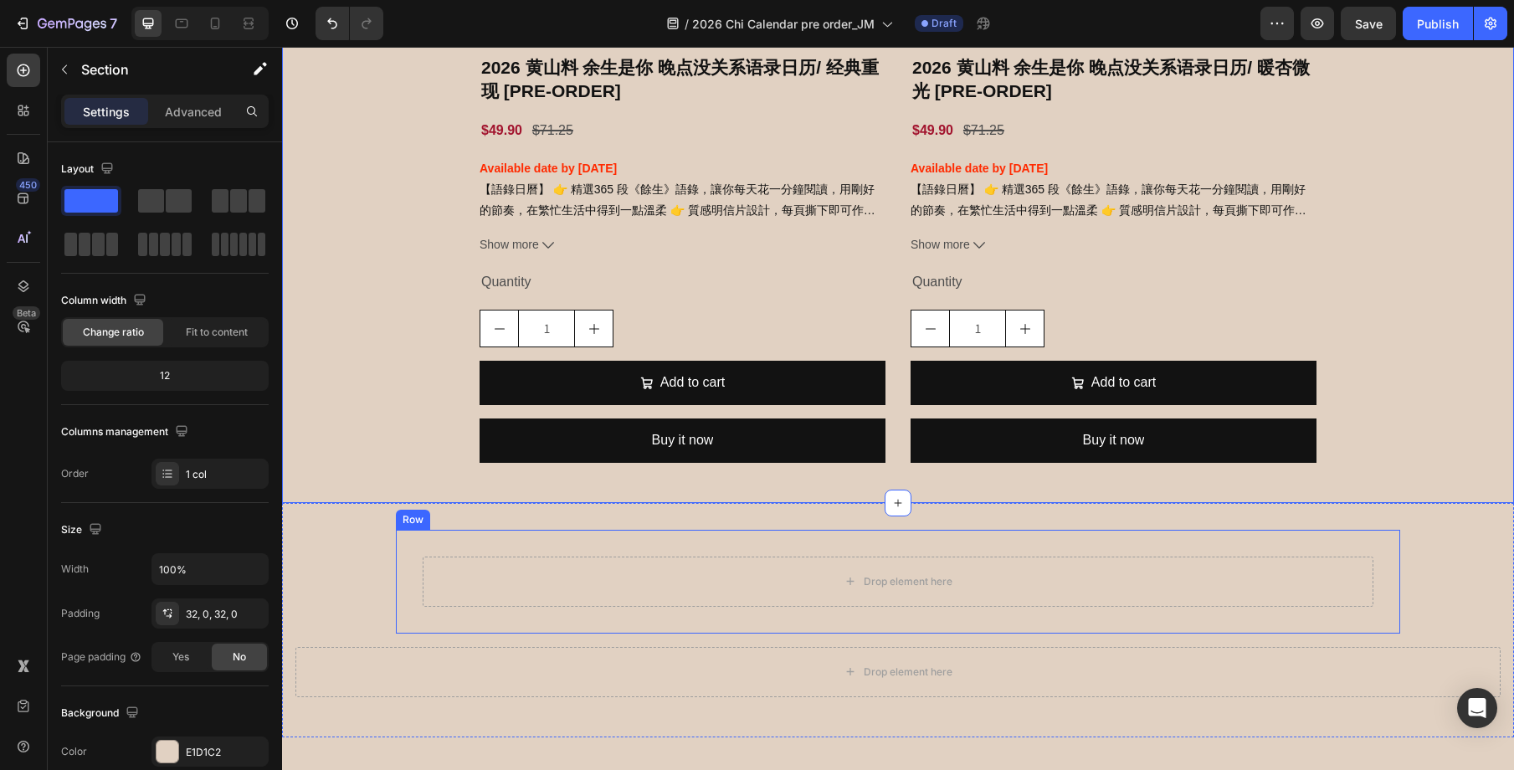
click at [1065, 530] on div "Drop element here Row Row" at bounding box center [898, 582] width 1004 height 104
click at [1065, 516] on div "Drop element here Row Row 0 Drop element here Row Section 7" at bounding box center [898, 620] width 1232 height 234
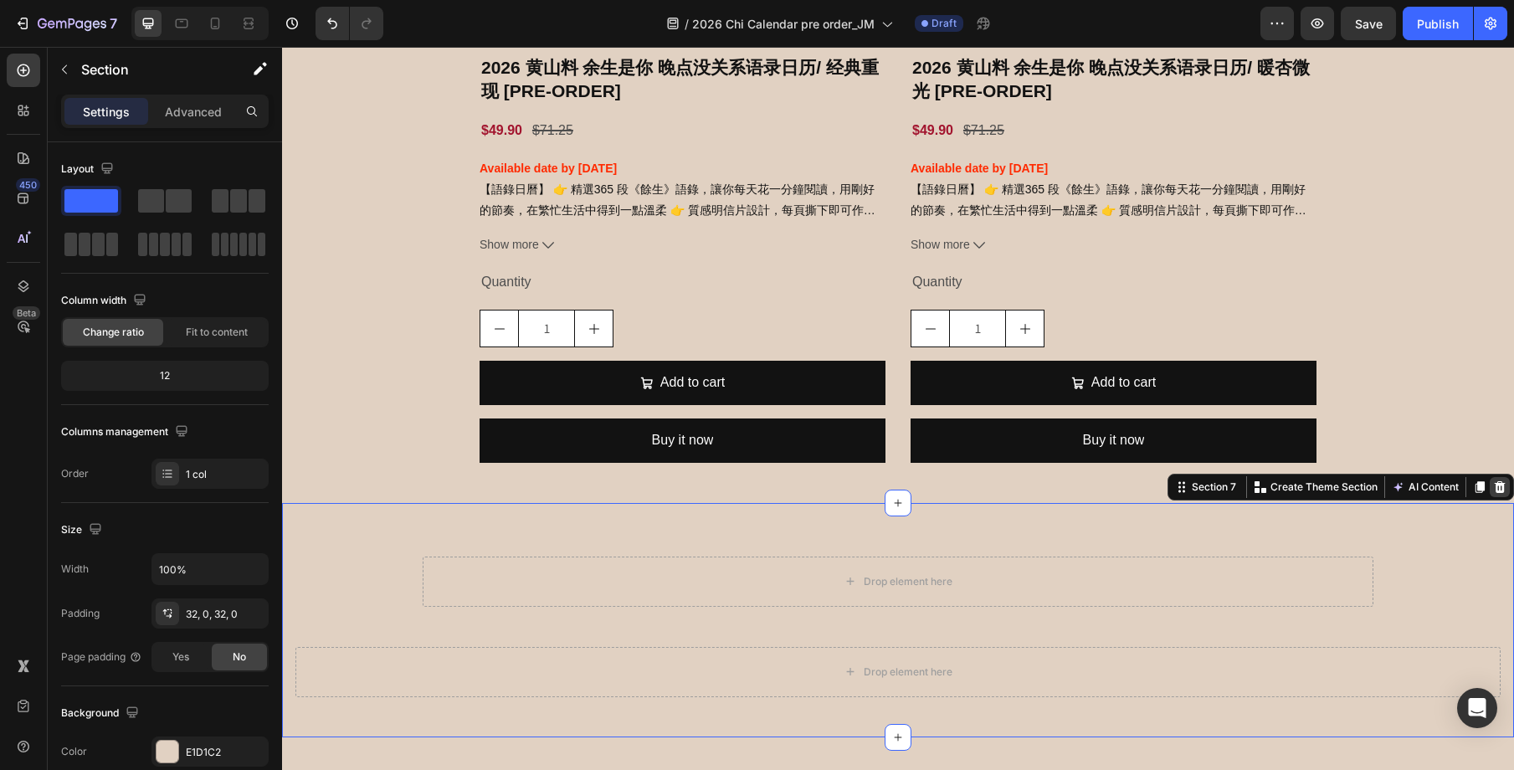
click at [1500, 493] on icon at bounding box center [1499, 486] width 13 height 13
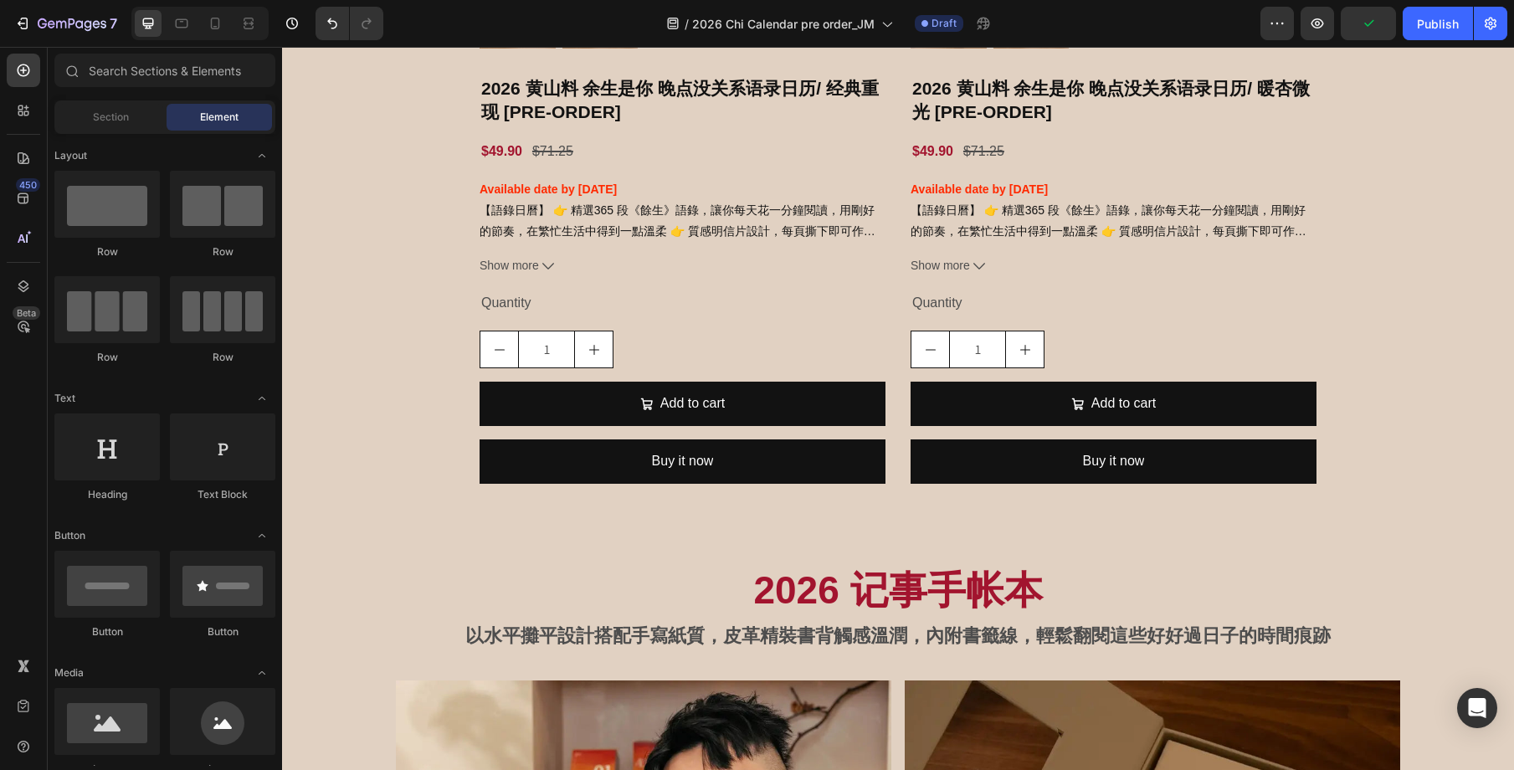
scroll to position [2936, 0]
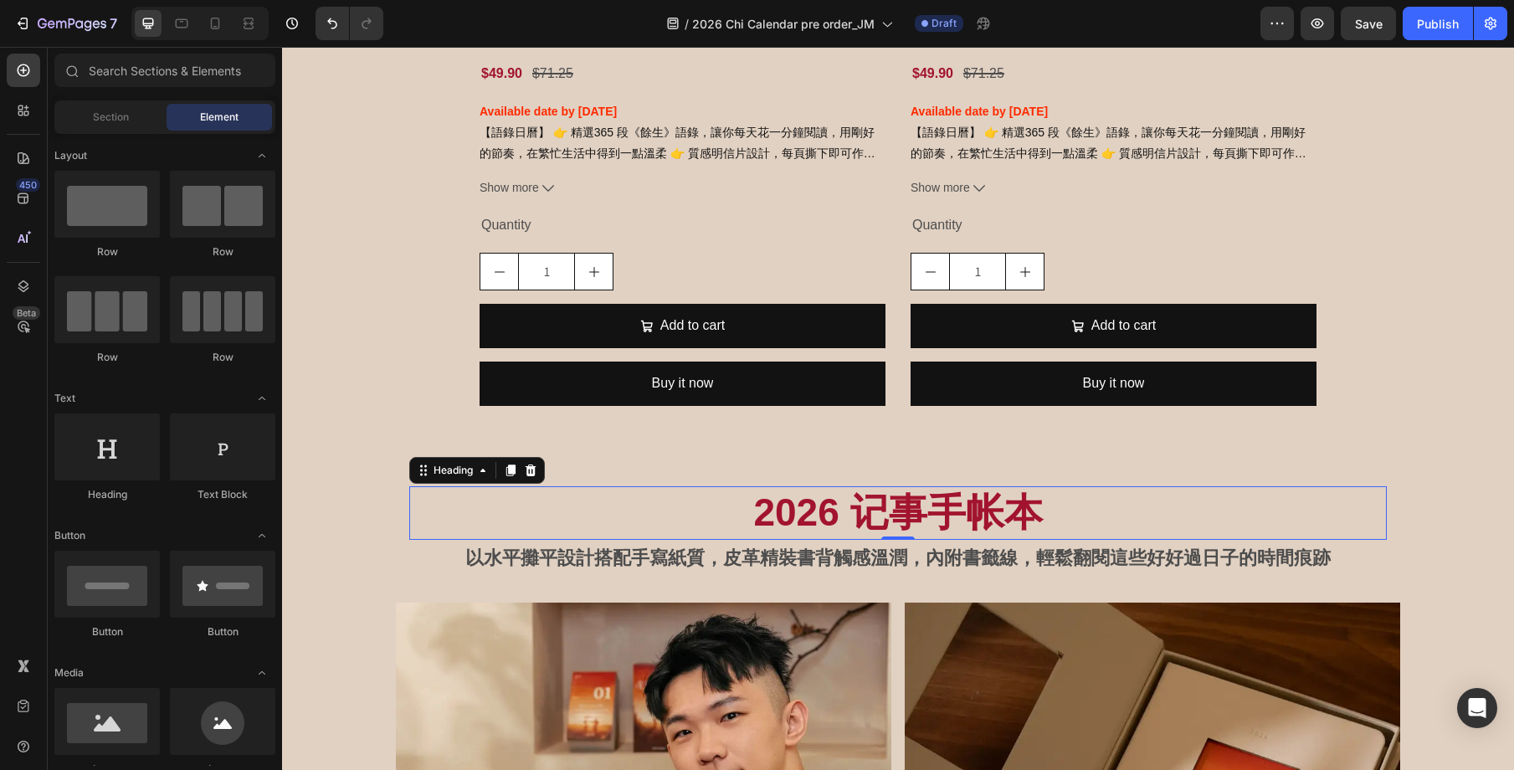
click at [995, 493] on h2 "2026 记事手帐本" at bounding box center [898, 513] width 978 height 54
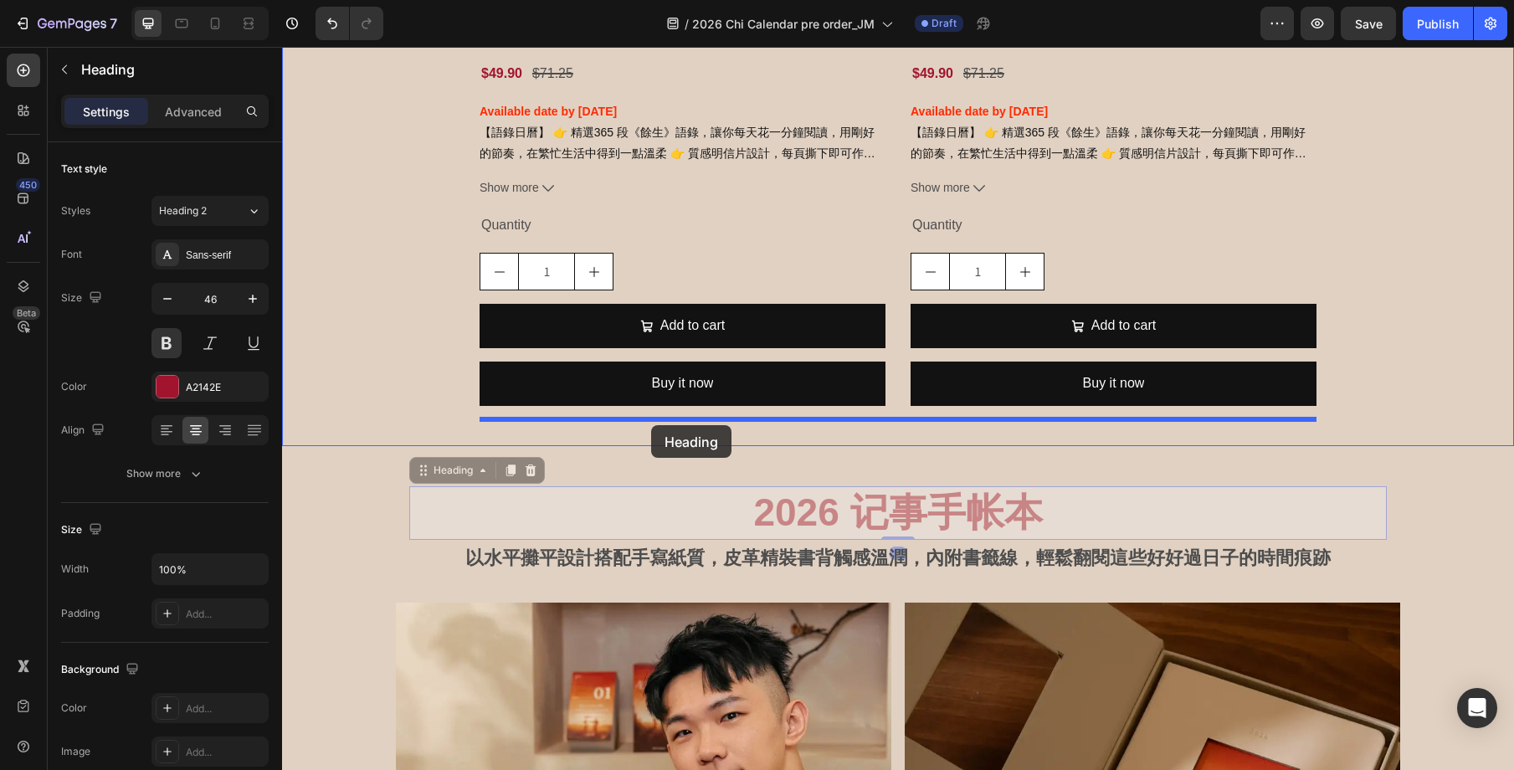
drag, startPoint x: 424, startPoint y: 474, endPoint x: 651, endPoint y: 425, distance: 231.9
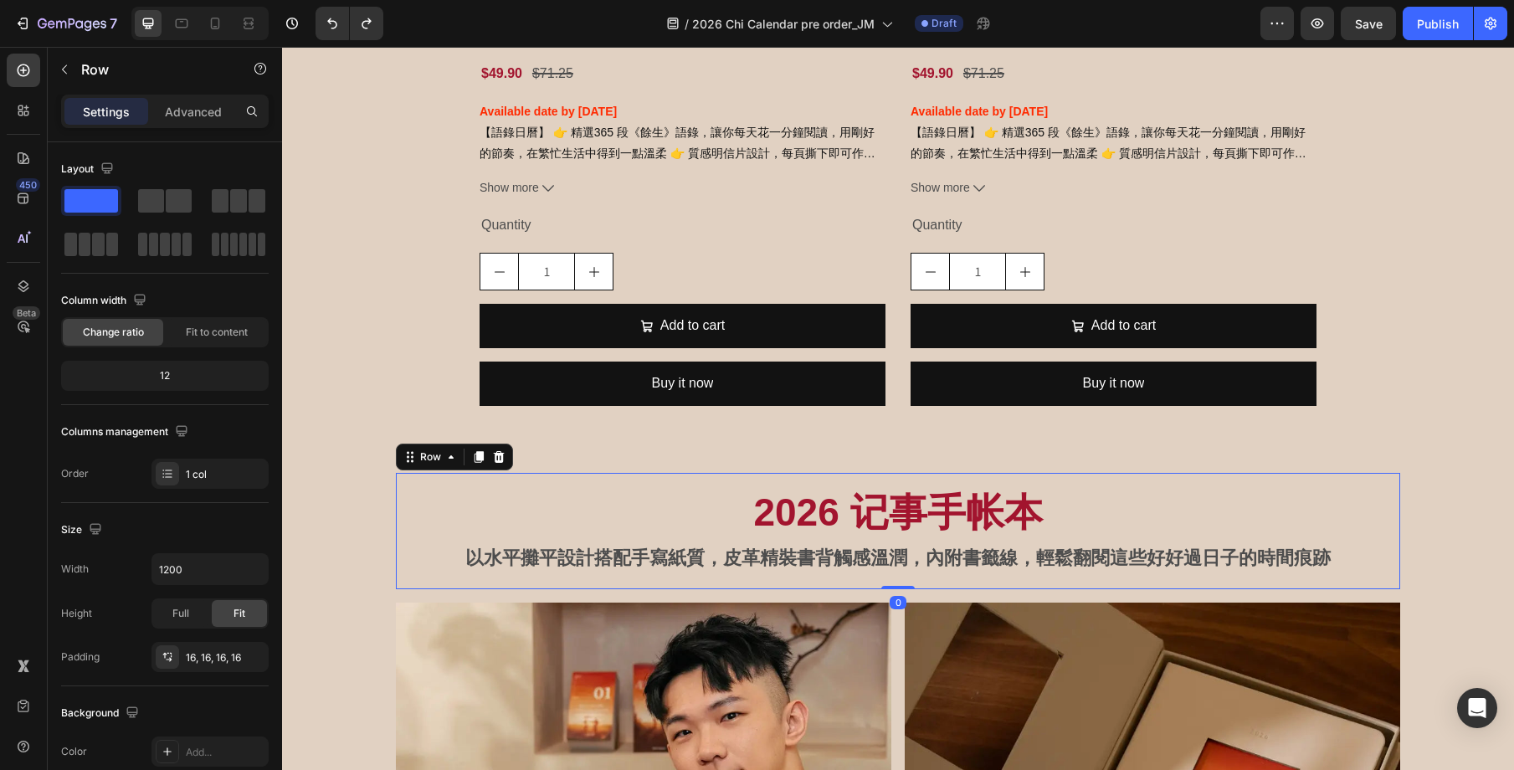
click at [894, 485] on div "2026 记事手帐本 Heading 以水平攤平設計搭配手寫紙質，皮革精裝書背觸感溫潤，內附書籤線，輕鬆翻閱這些好好過日子的時間痕跡 Text Block R…" at bounding box center [898, 531] width 1004 height 116
click at [904, 497] on h2 "2026 记事手帐本" at bounding box center [898, 513] width 978 height 54
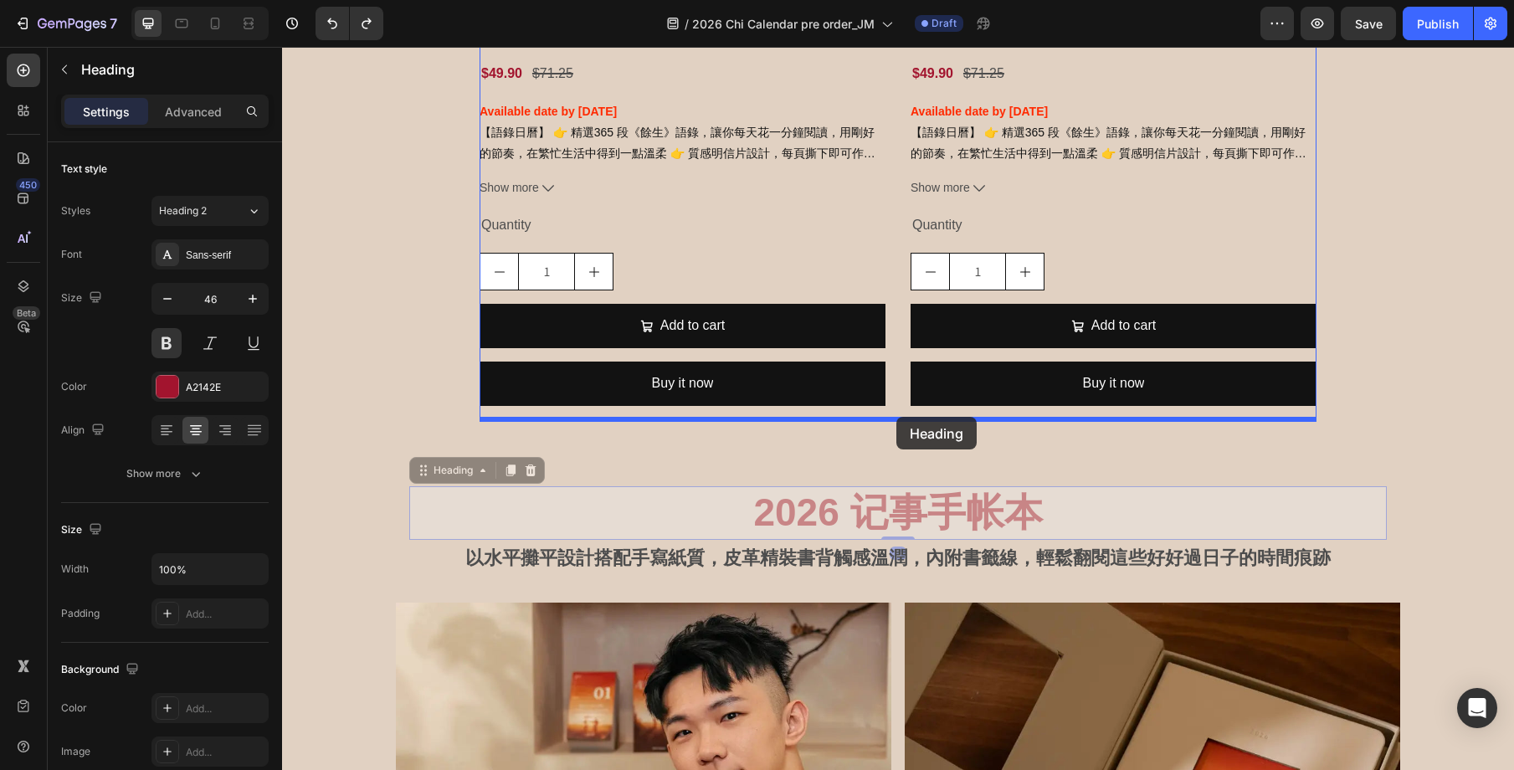
drag, startPoint x: 430, startPoint y: 472, endPoint x: 896, endPoint y: 417, distance: 469.4
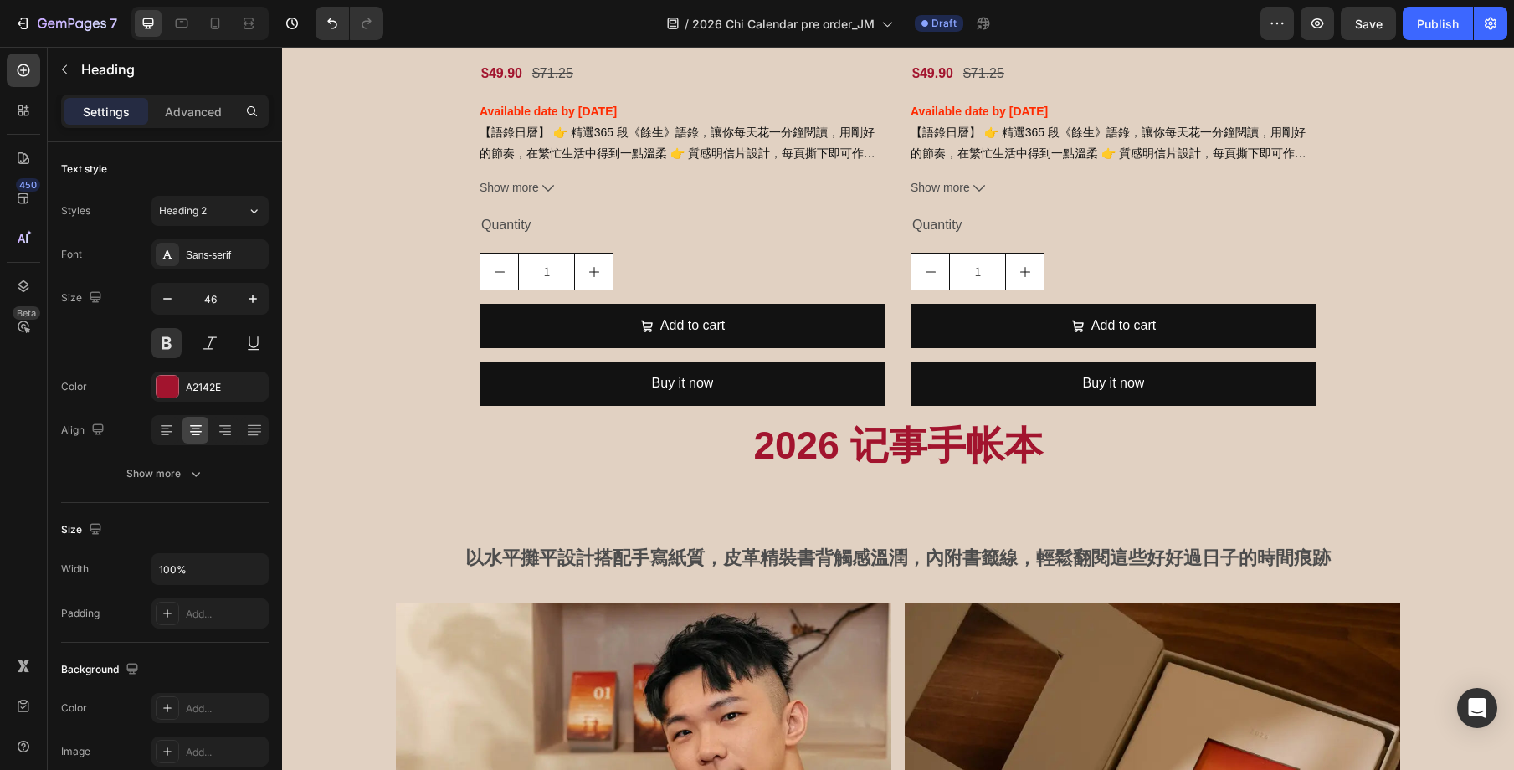
click at [899, 439] on h2 "2026 记事手帐本" at bounding box center [898, 446] width 837 height 54
click at [938, 447] on p "2026 记事手帐本" at bounding box center [898, 446] width 834 height 50
click at [988, 464] on p "2026 记事手帐本" at bounding box center [898, 446] width 834 height 50
click at [173, 298] on icon "button" at bounding box center [167, 298] width 17 height 17
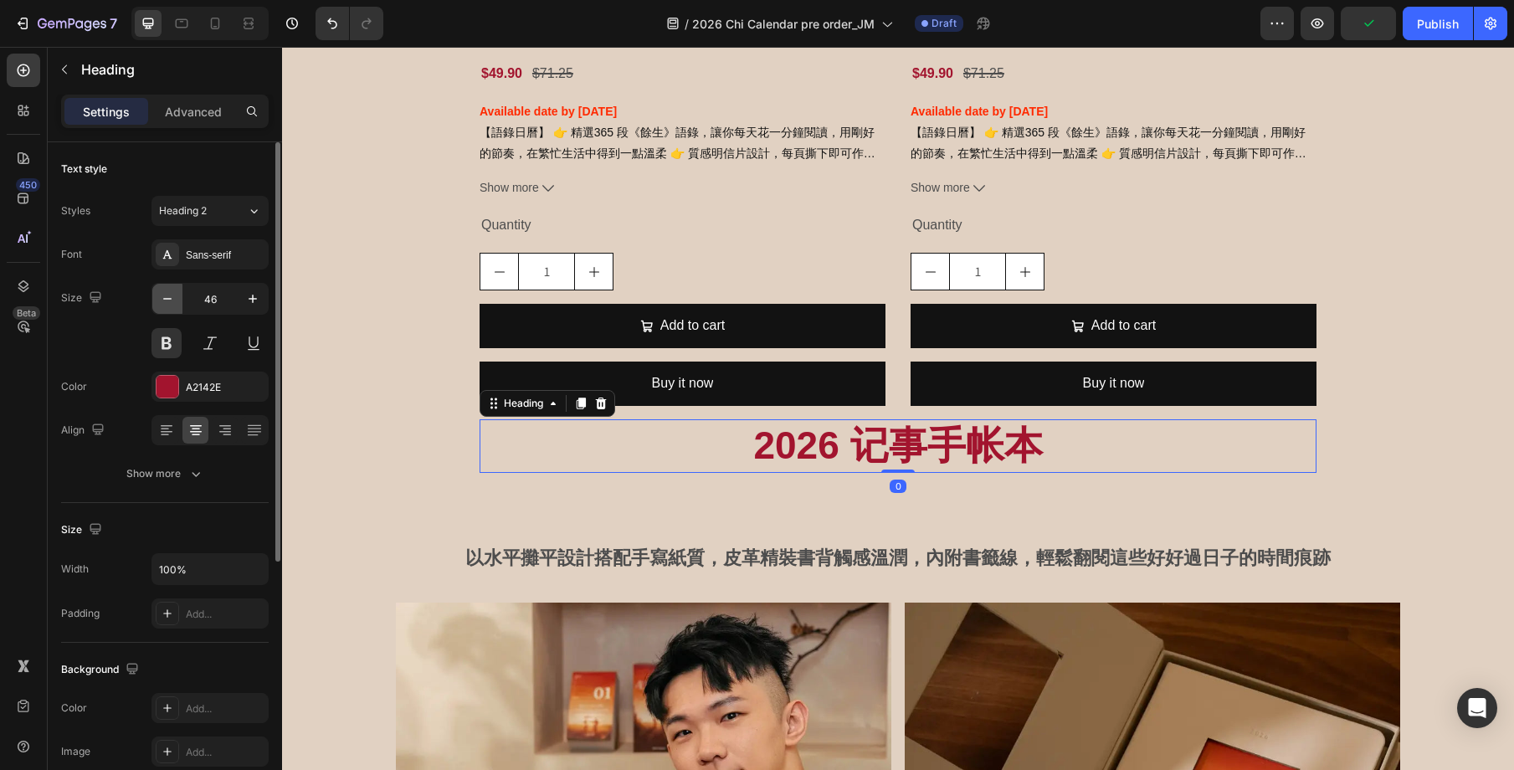
click at [173, 298] on icon "button" at bounding box center [167, 298] width 17 height 17
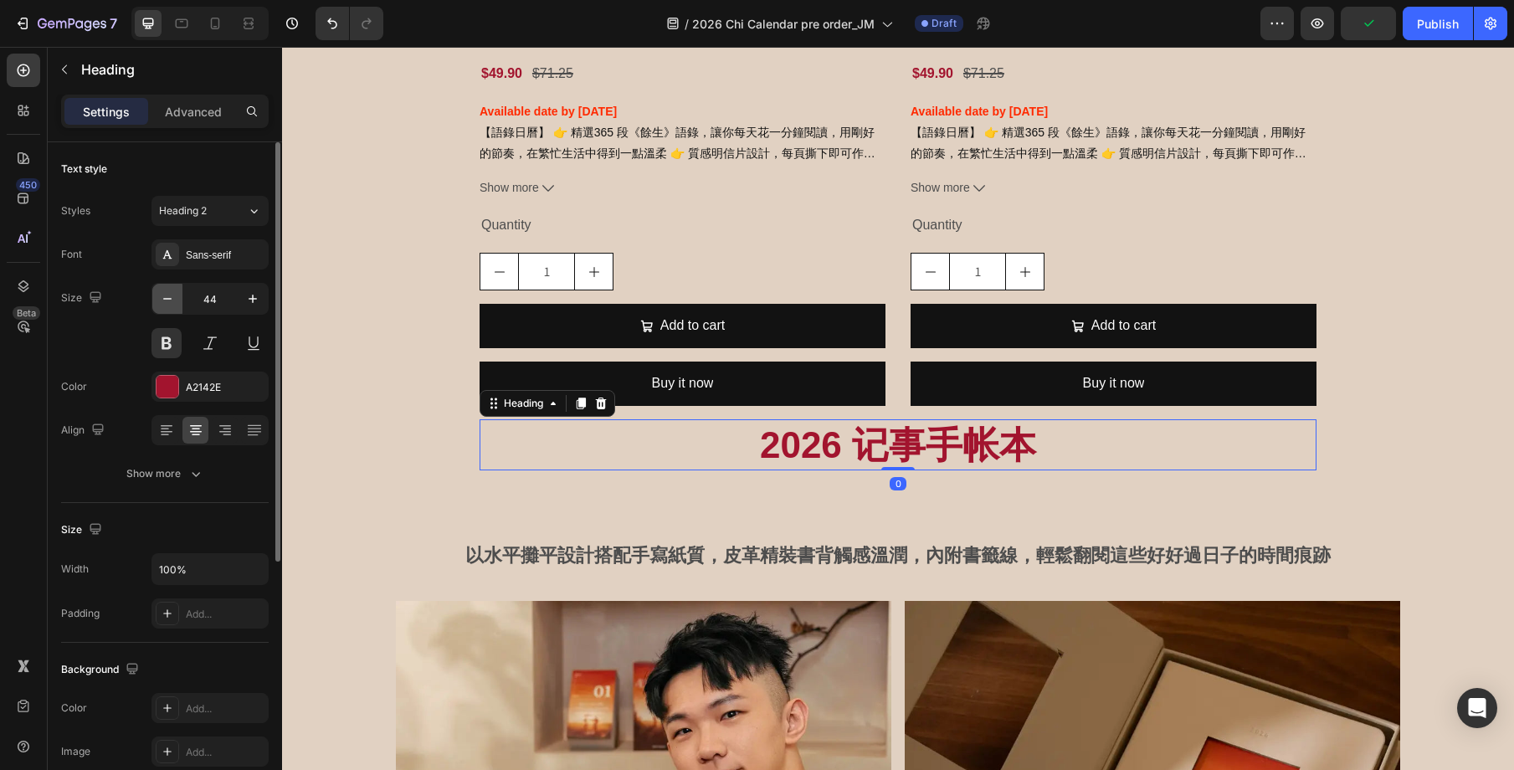
click at [173, 298] on icon "button" at bounding box center [167, 298] width 17 height 17
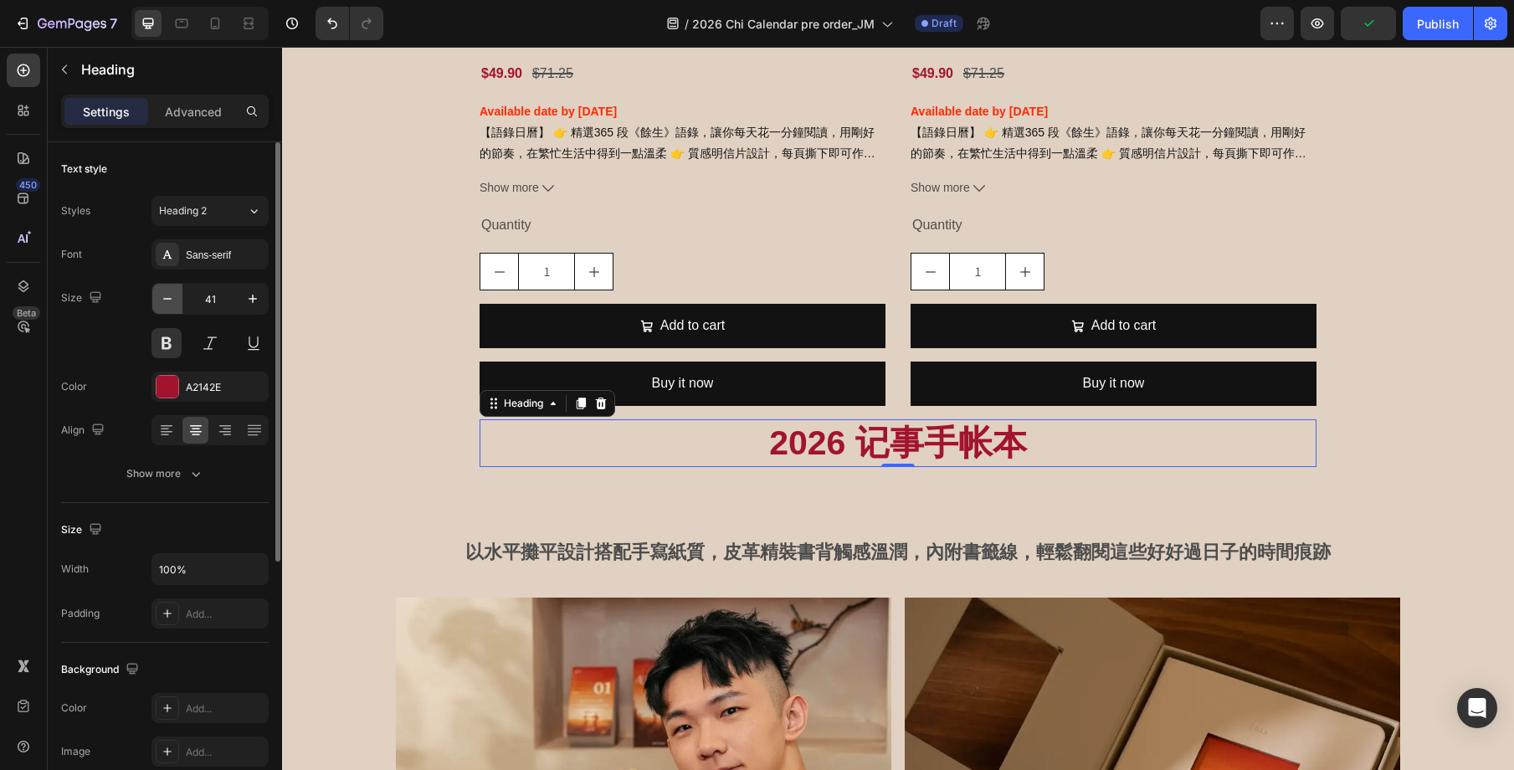
click at [173, 298] on icon "button" at bounding box center [167, 298] width 17 height 17
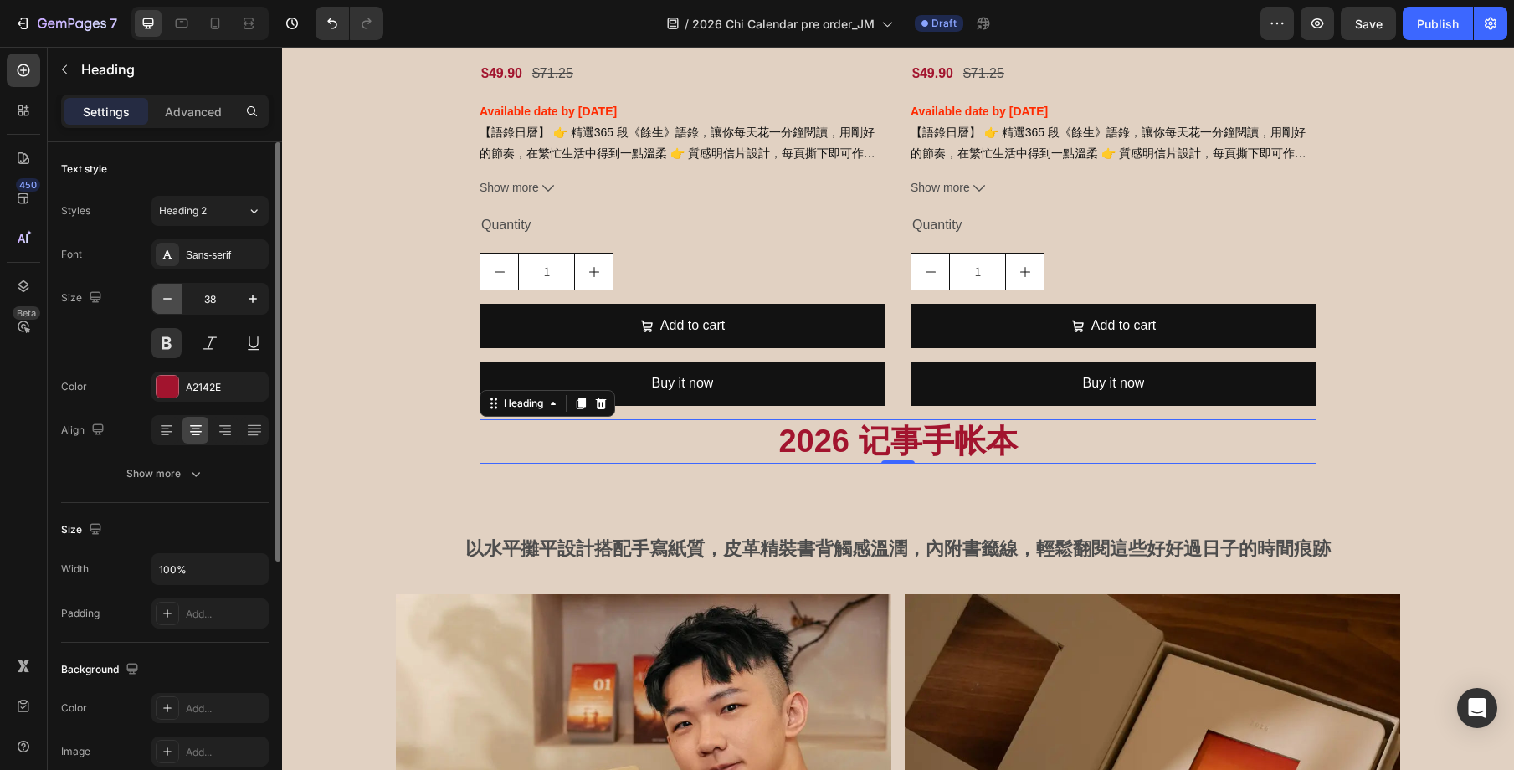
click at [173, 298] on icon "button" at bounding box center [167, 298] width 17 height 17
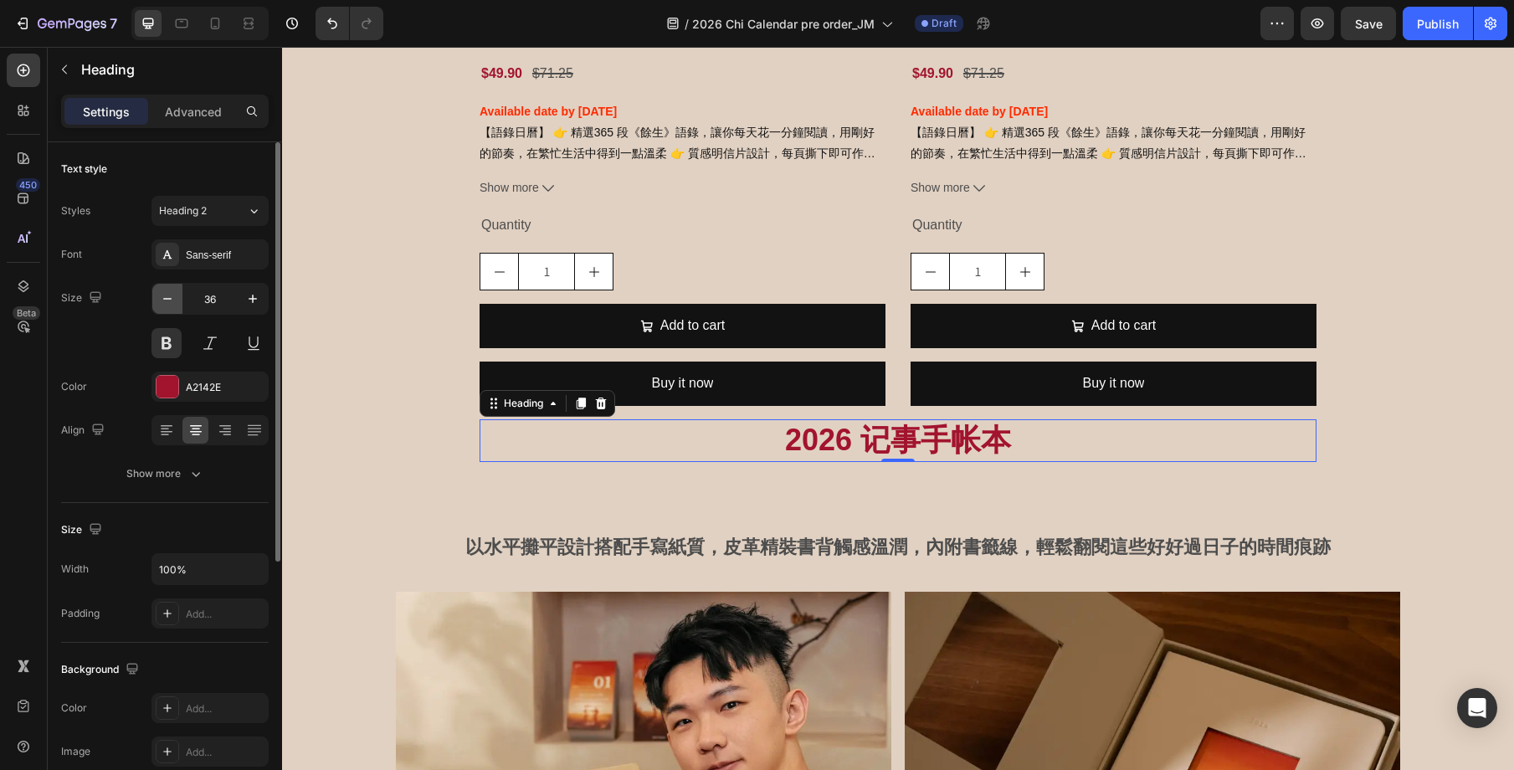
click at [173, 298] on icon "button" at bounding box center [167, 298] width 17 height 17
click at [252, 298] on icon "button" at bounding box center [253, 299] width 8 height 8
type input "36"
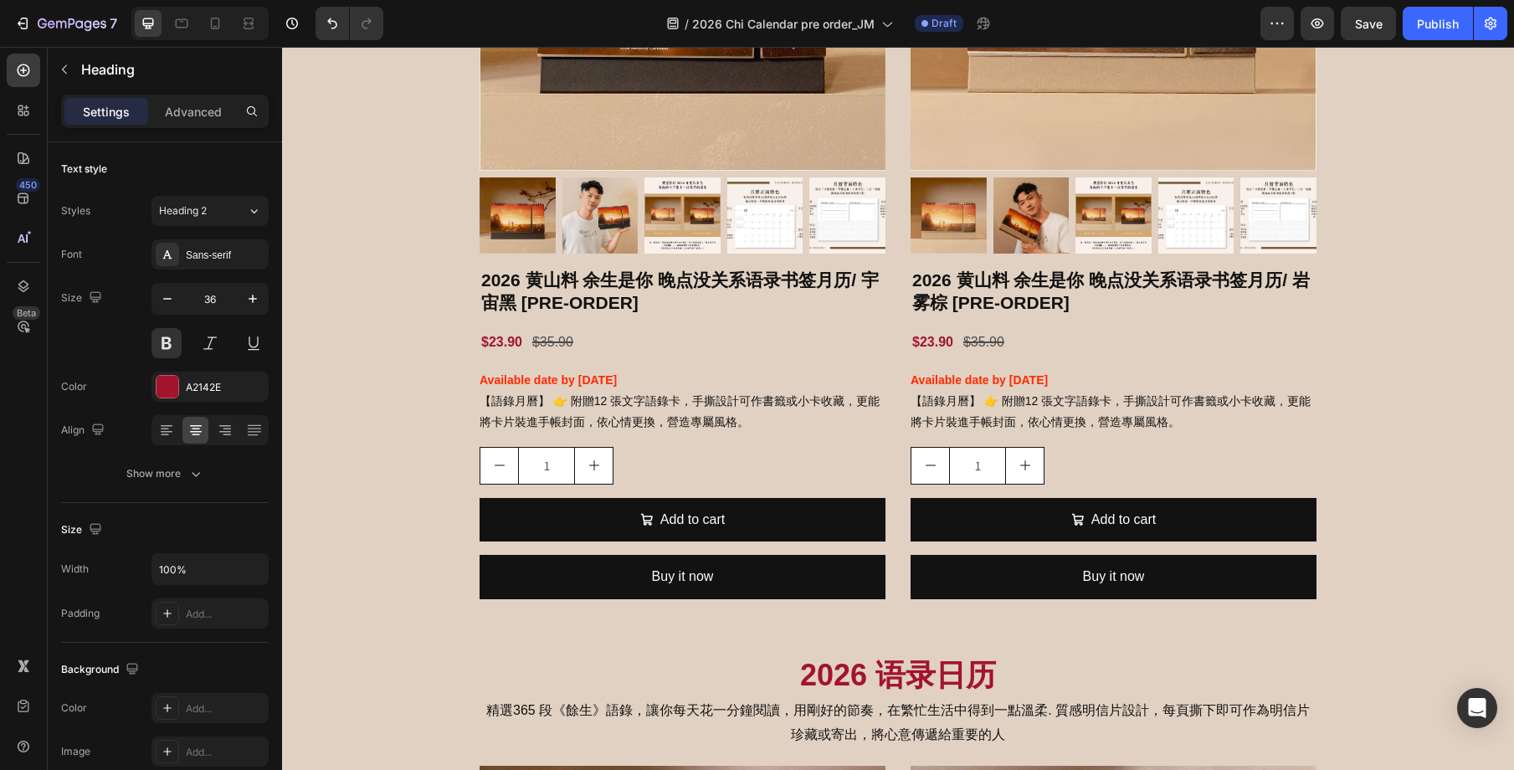
scroll to position [1664, 0]
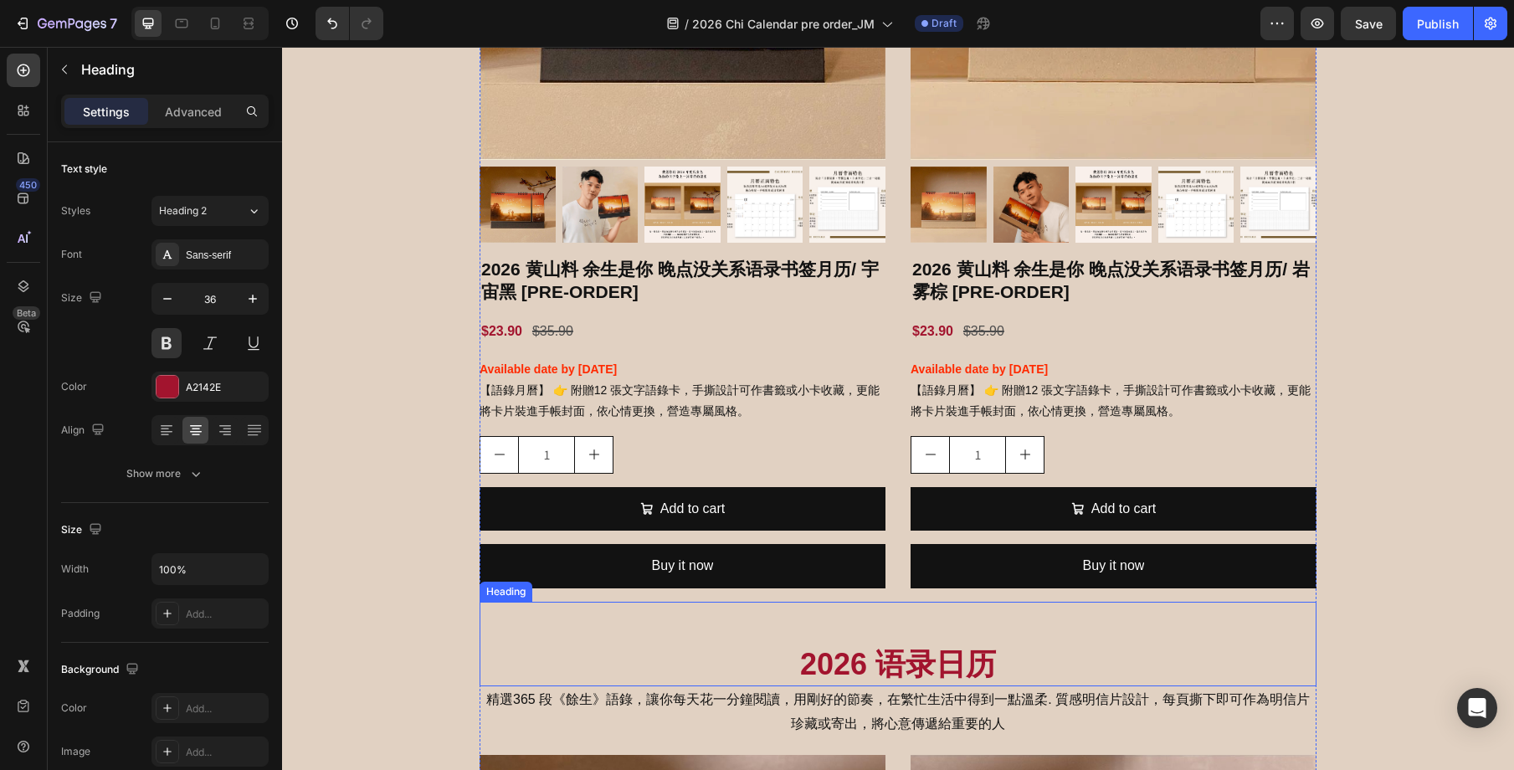
click at [963, 635] on div "2026 语录日历 Heading" at bounding box center [898, 644] width 837 height 85
click at [214, 110] on p "Advanced" at bounding box center [193, 112] width 57 height 18
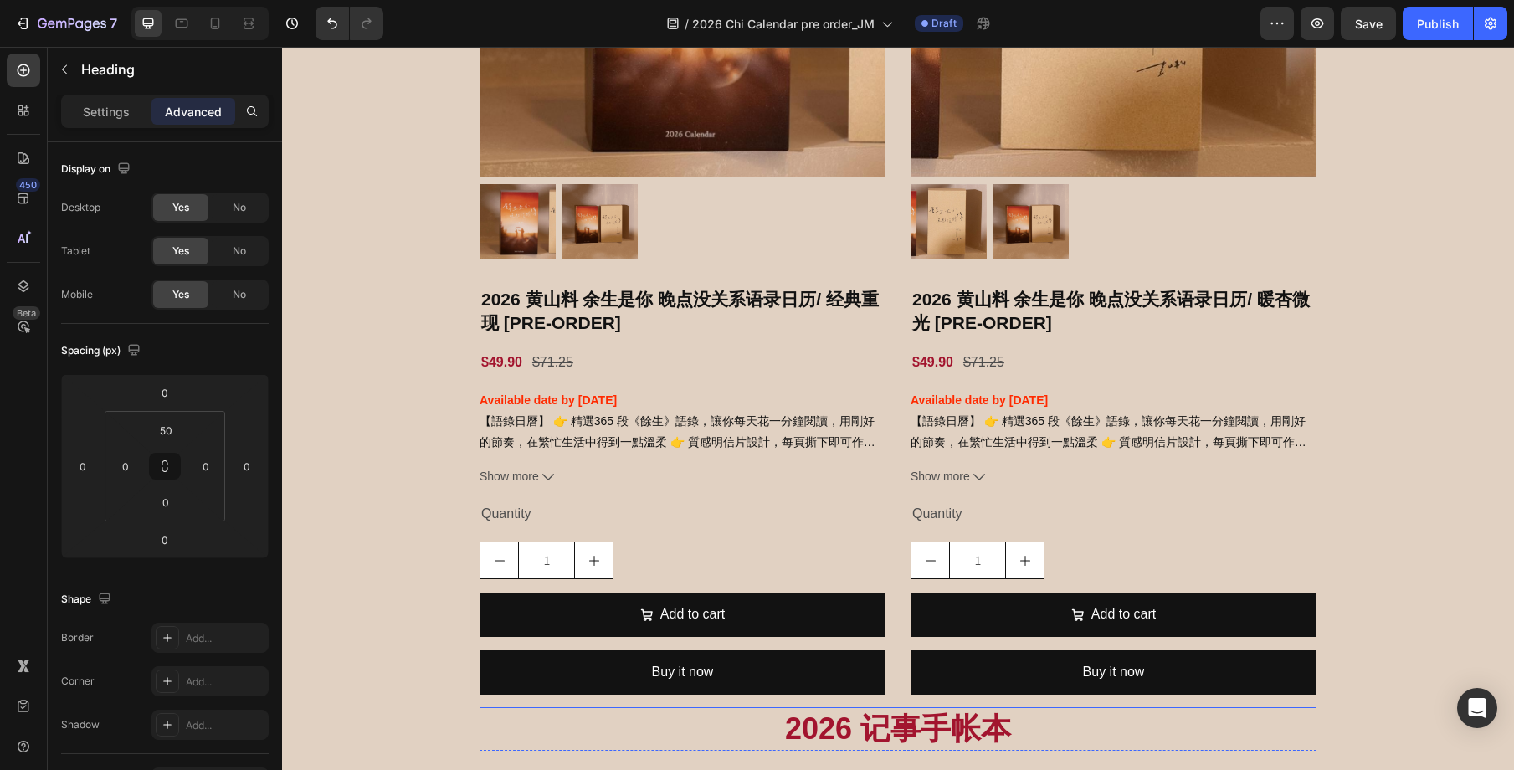
scroll to position [3013, 0]
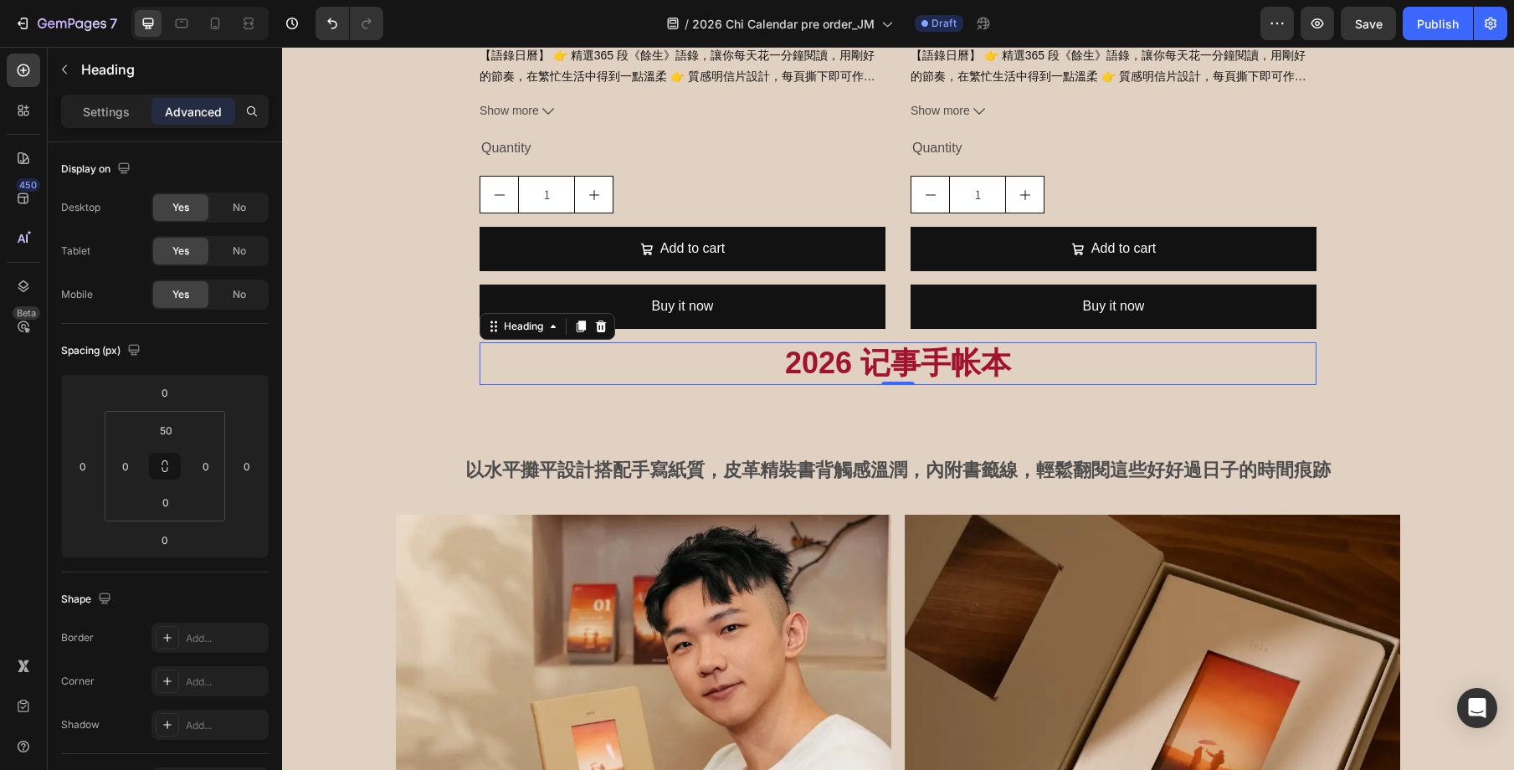
click at [883, 374] on p "2026 记事手帐本" at bounding box center [898, 363] width 834 height 39
click at [162, 436] on input "0" at bounding box center [165, 430] width 33 height 25
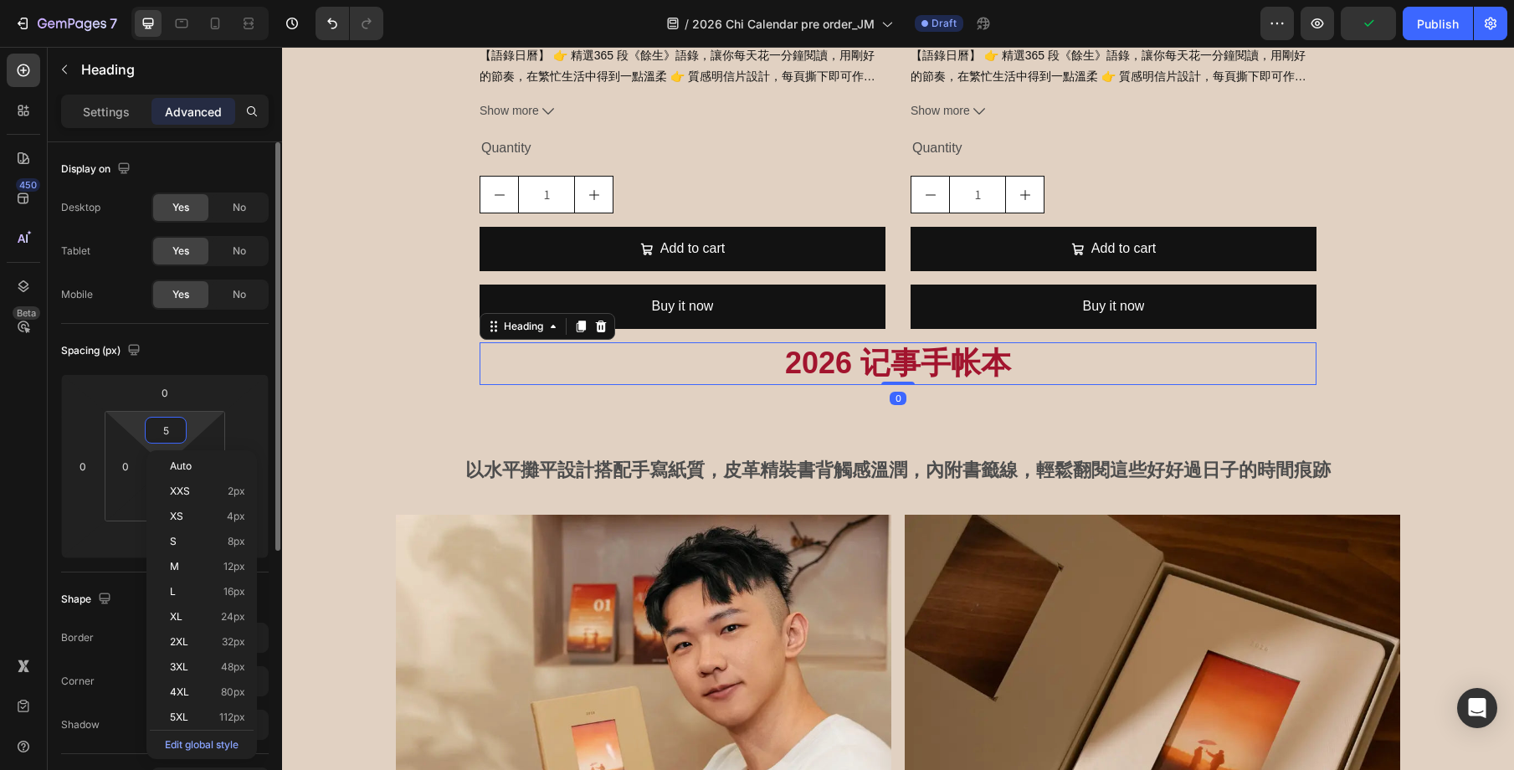
type input "50"
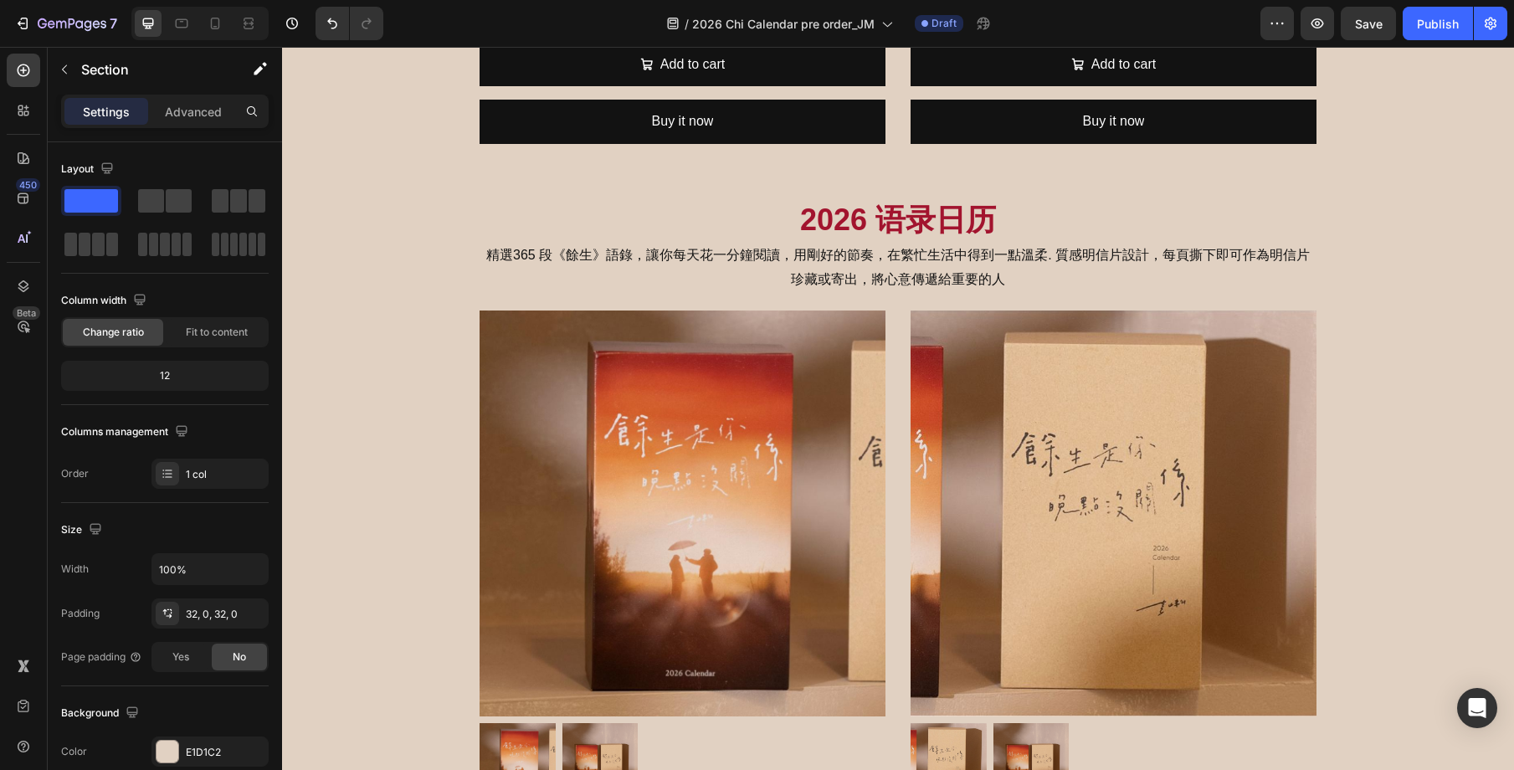
scroll to position [2147, 0]
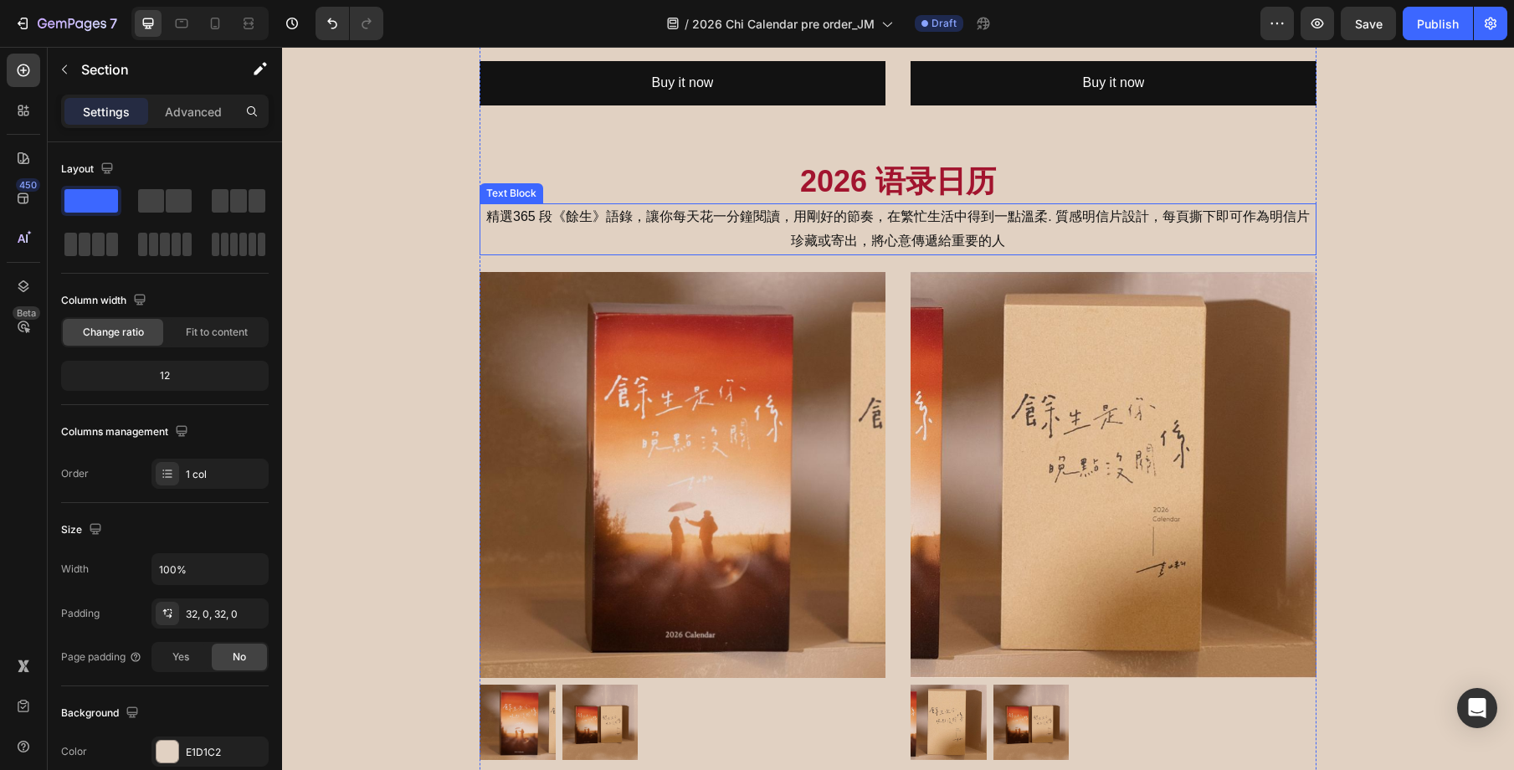
click at [917, 225] on p "精選365 段《餘生》語錄，讓你每天花一分鐘閱讀，用剛好的節奏，在繁忙生活中得到一點溫柔. 質感明信片設計，每頁撕下即可作為明信片珍藏或寄出，將心意傳遞給重要…" at bounding box center [898, 229] width 834 height 49
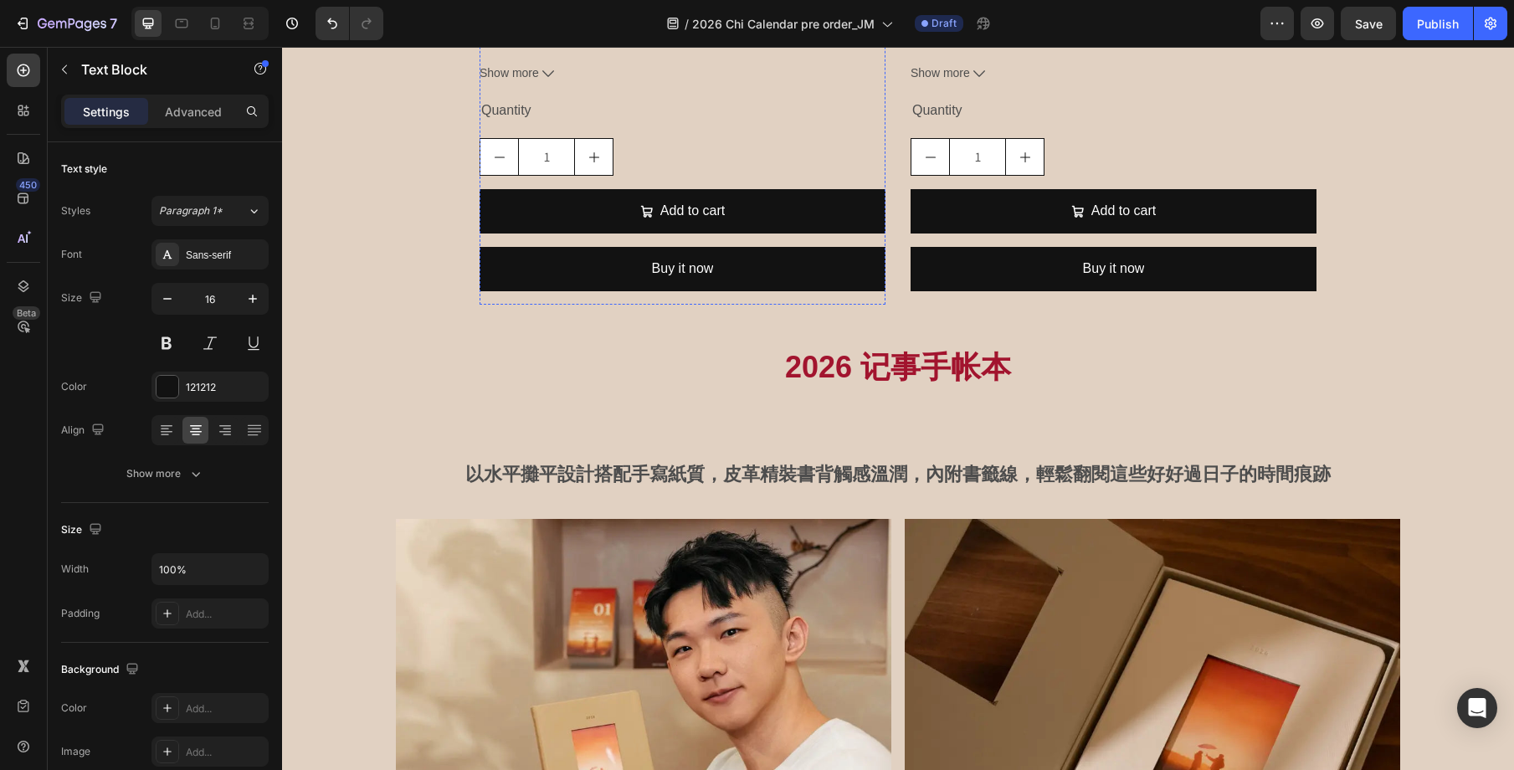
scroll to position [3073, 0]
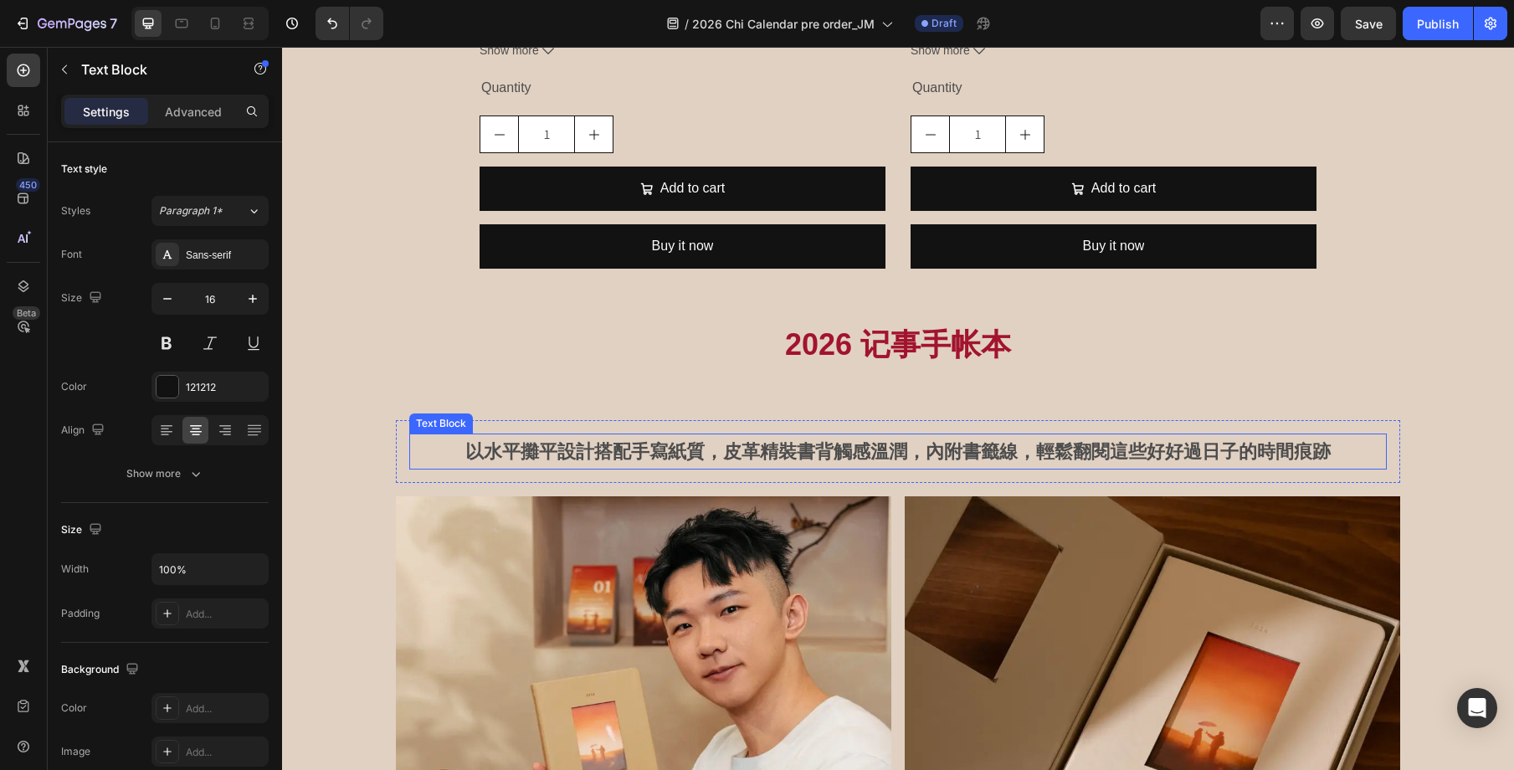
click at [882, 450] on p "以水平攤平設計搭配手寫紙質，皮革精裝書背觸感溫潤，內附書籤線，輕鬆翻閱這些好好過日子的時間痕跡" at bounding box center [898, 451] width 974 height 33
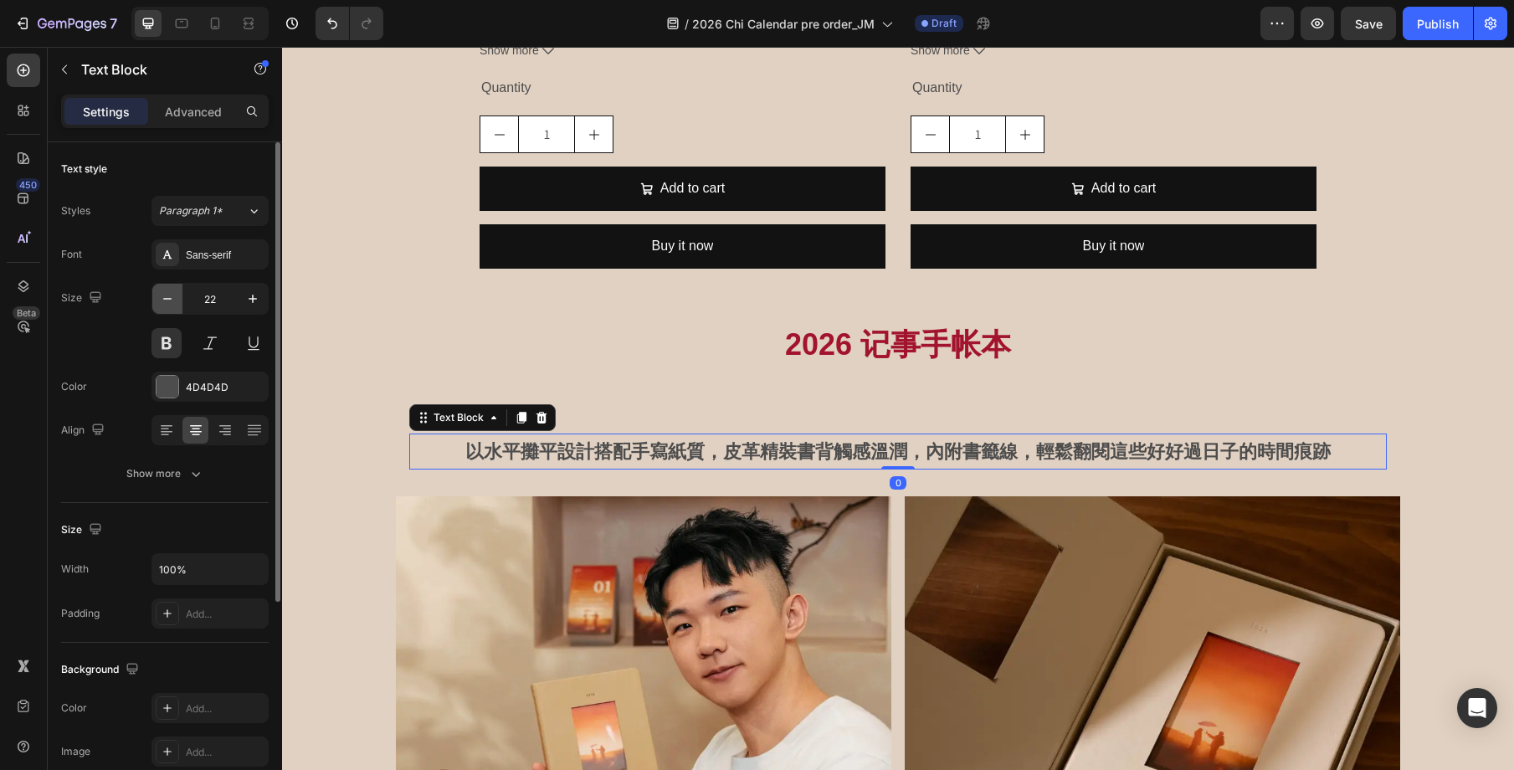
click at [169, 302] on icon "button" at bounding box center [167, 298] width 17 height 17
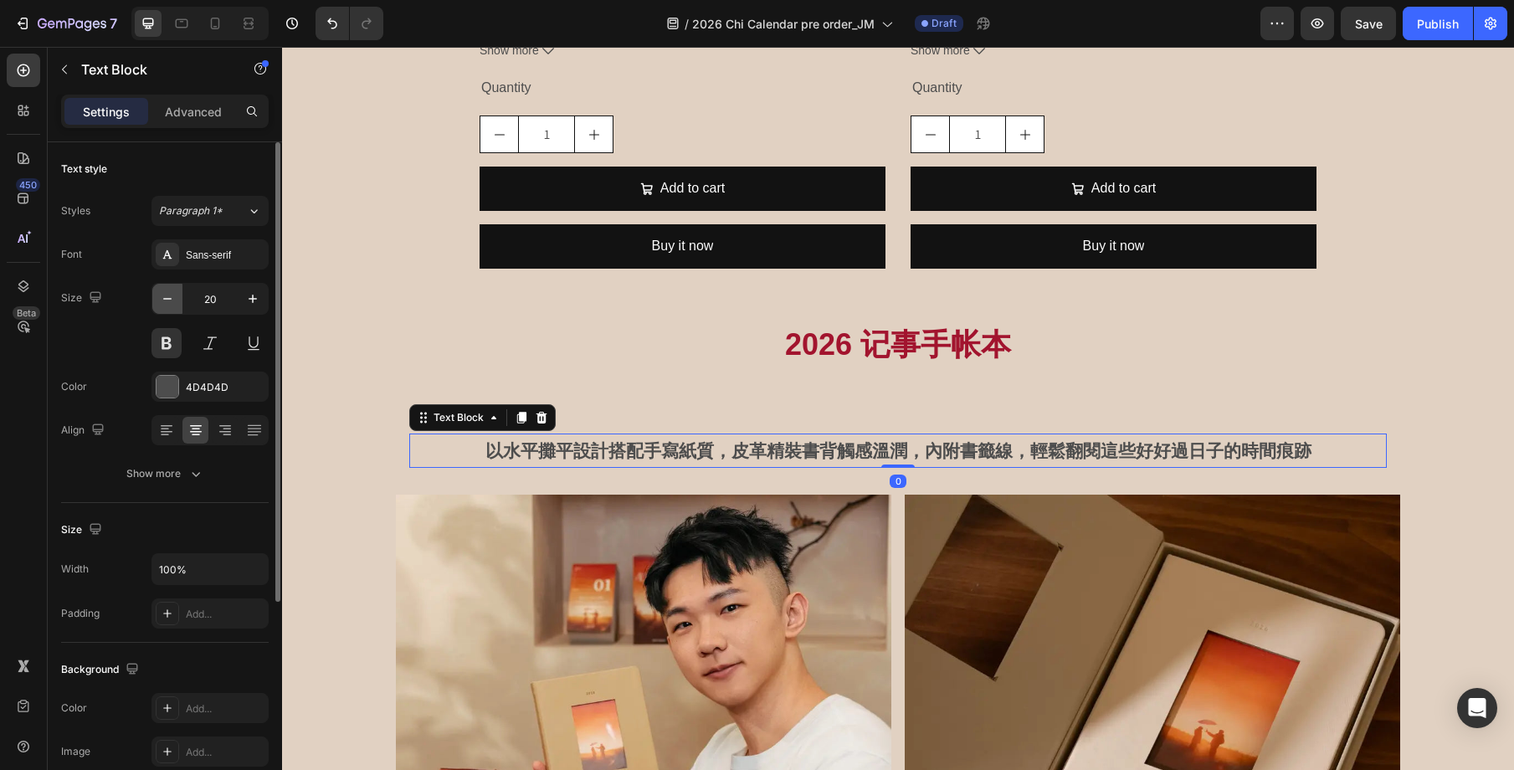
click at [169, 302] on icon "button" at bounding box center [167, 298] width 17 height 17
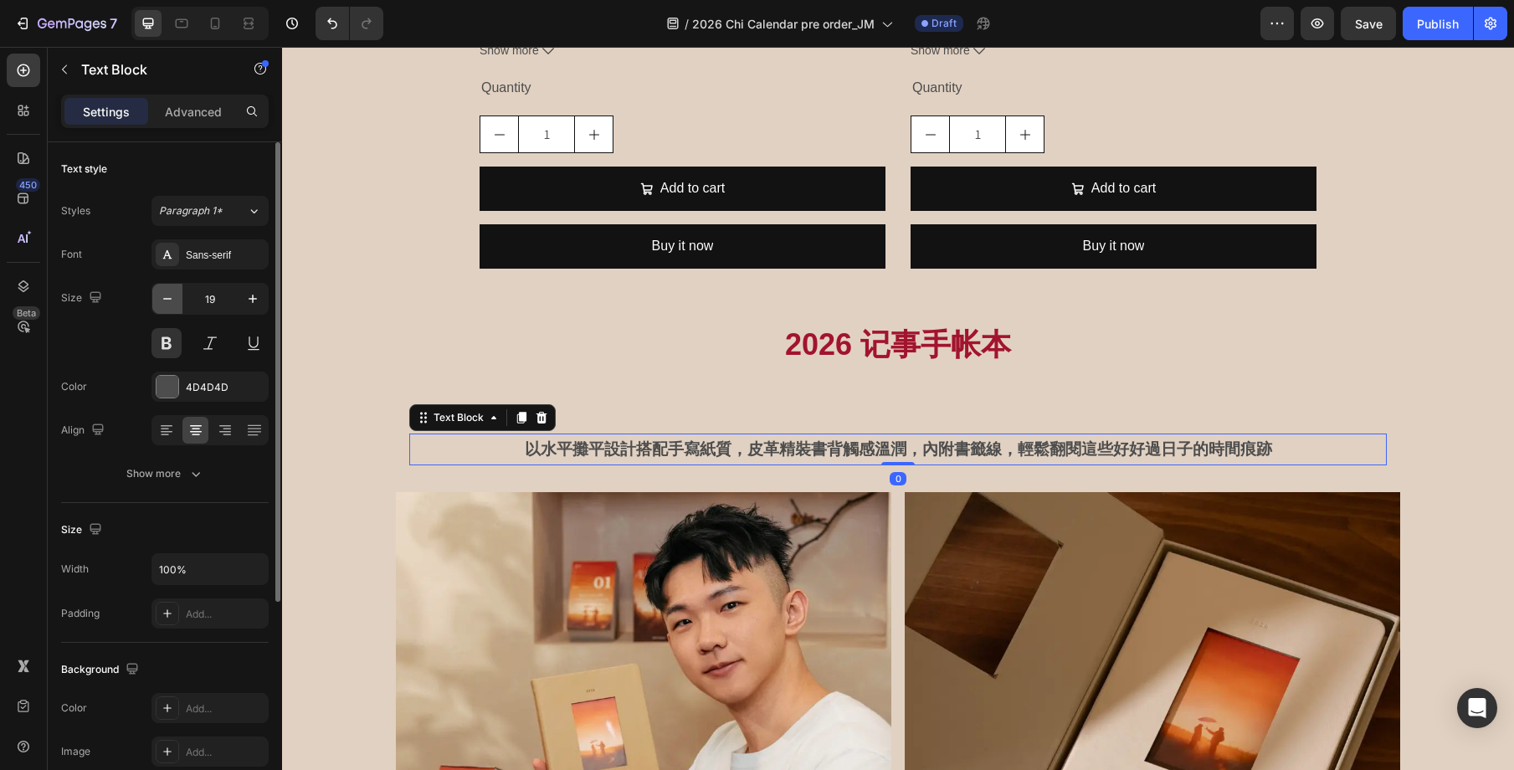
click at [169, 302] on icon "button" at bounding box center [167, 298] width 17 height 17
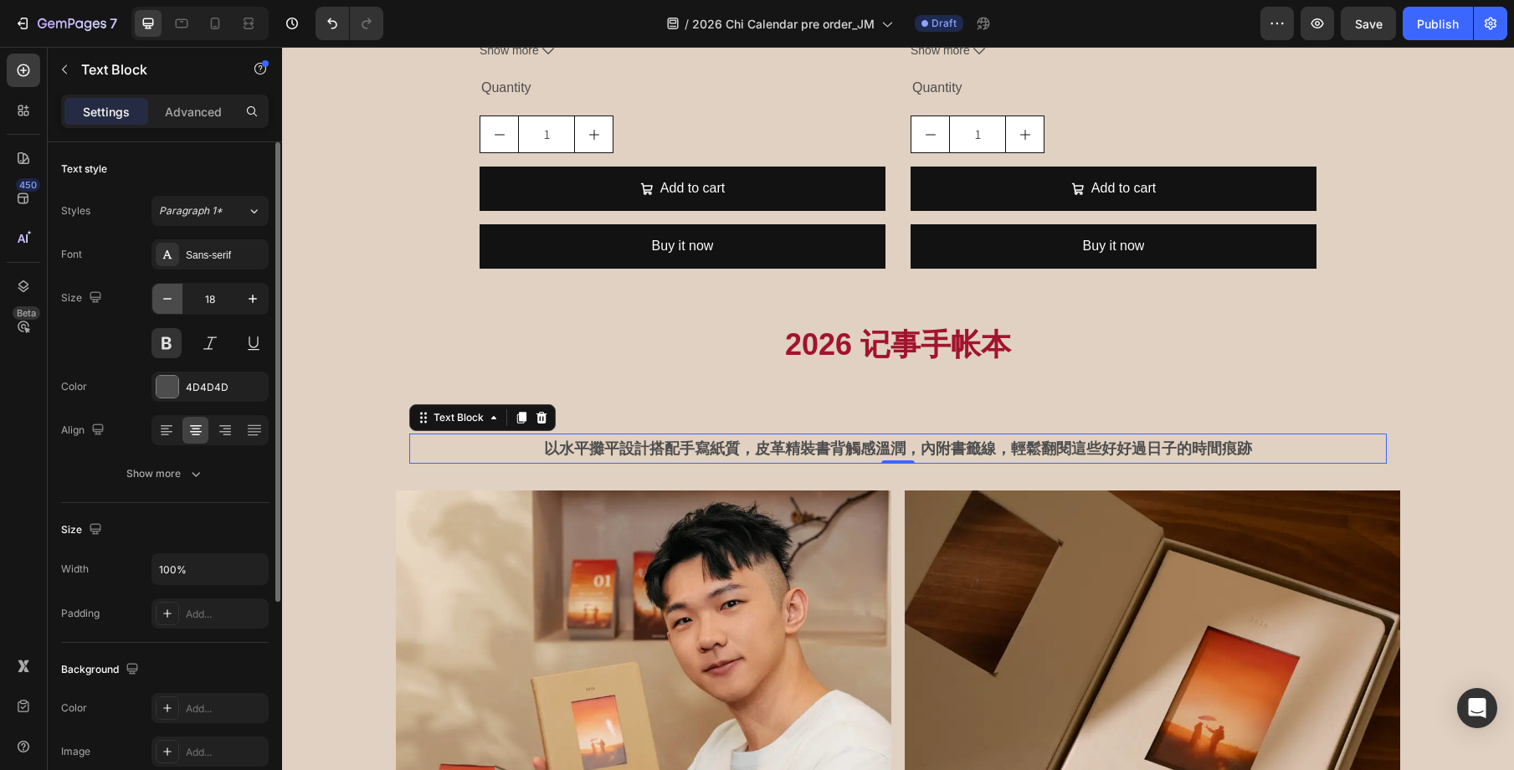
click at [169, 302] on icon "button" at bounding box center [167, 298] width 17 height 17
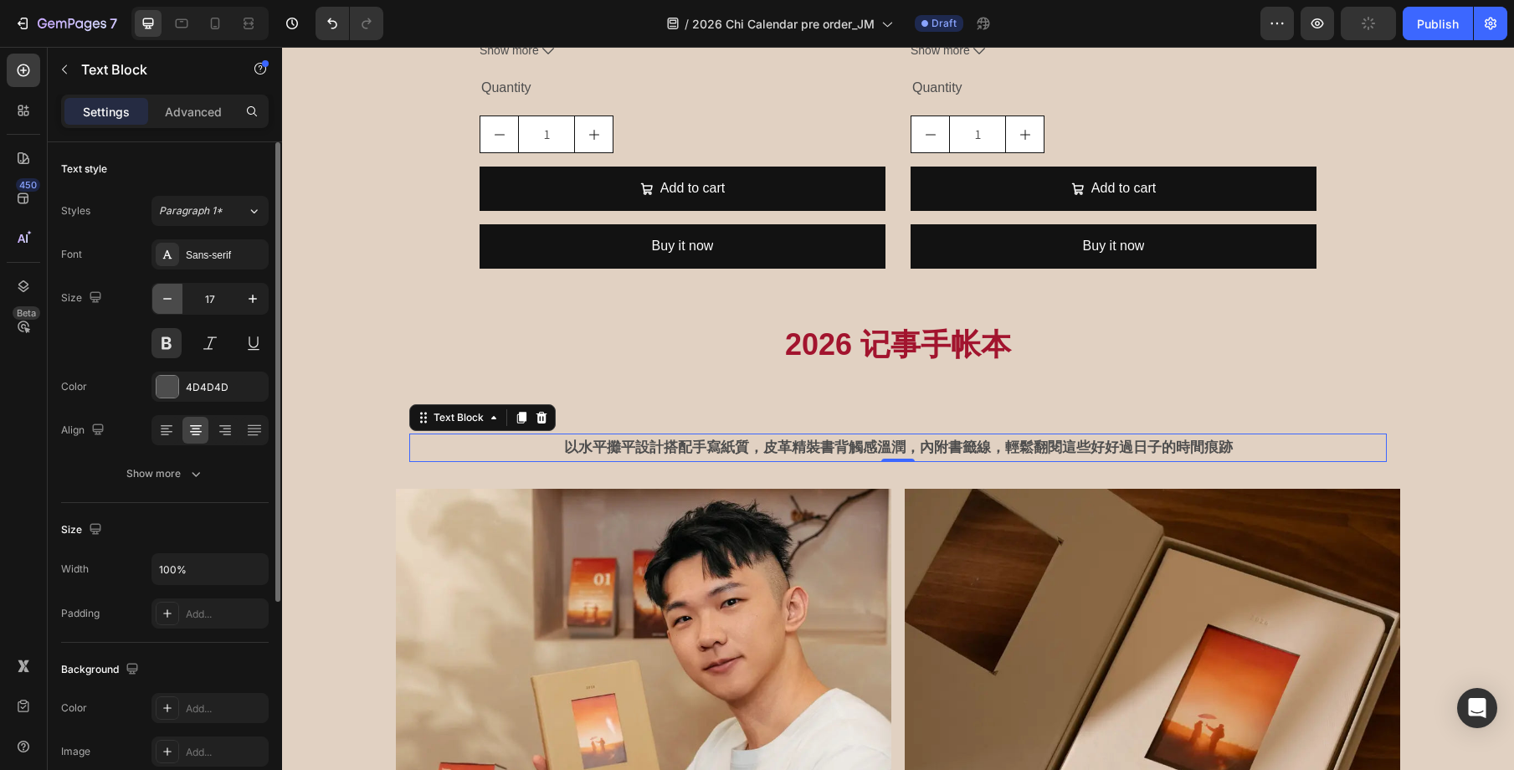
click at [169, 302] on icon "button" at bounding box center [167, 298] width 17 height 17
type input "16"
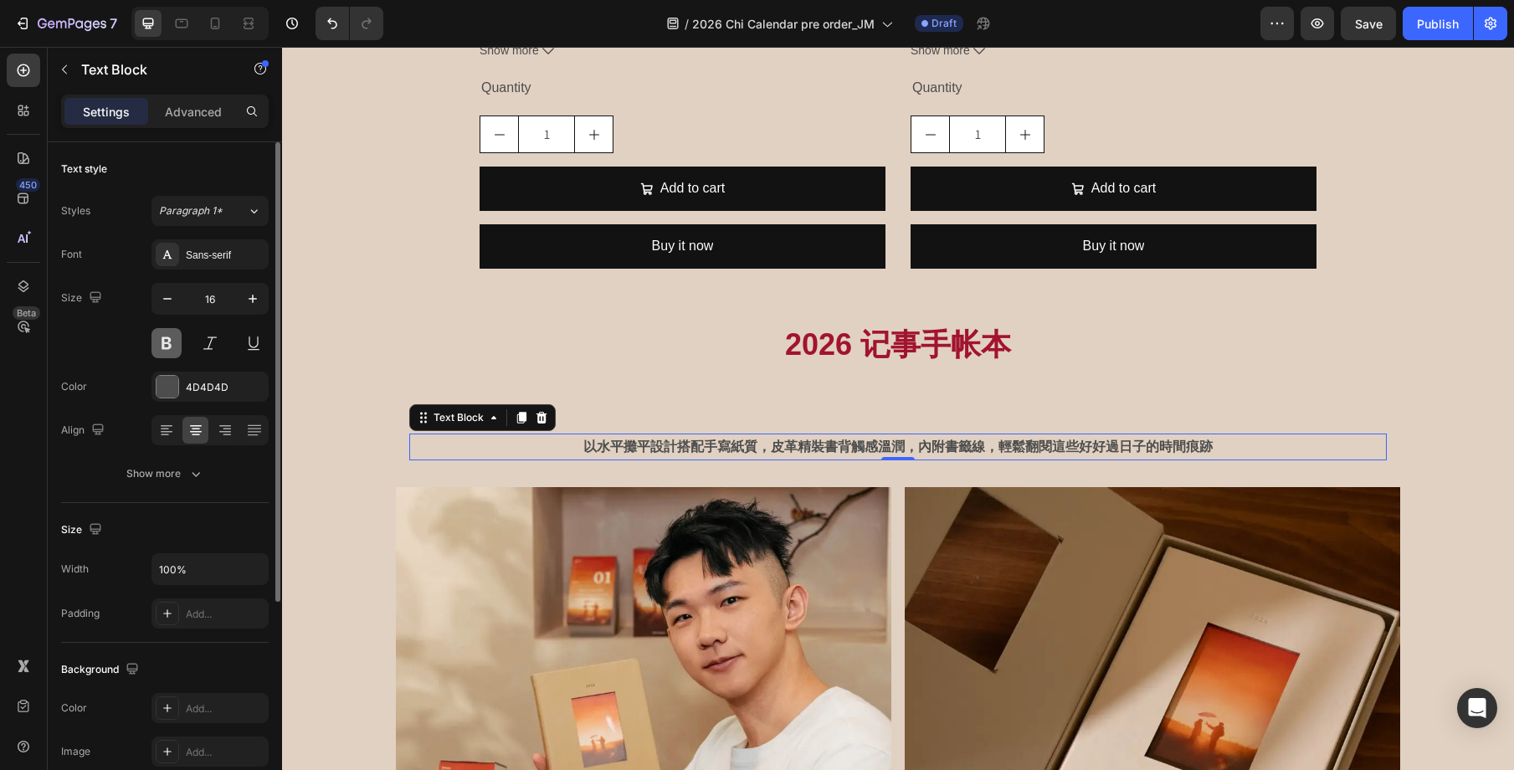
click at [172, 336] on button at bounding box center [166, 343] width 30 height 30
click at [192, 388] on div "4D4D4D" at bounding box center [210, 387] width 49 height 15
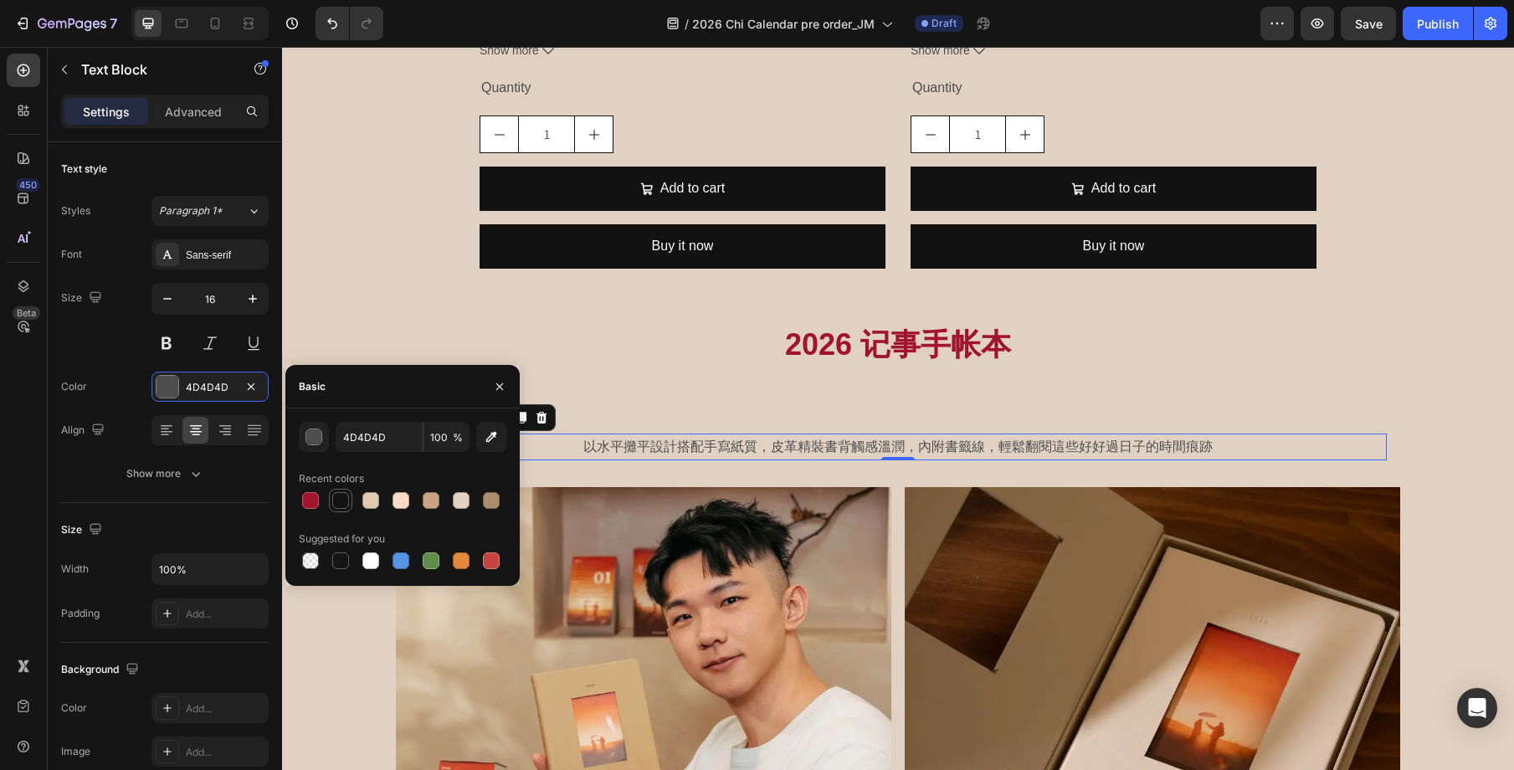
click at [351, 507] on div at bounding box center [340, 500] width 23 height 23
type input "121212"
click at [716, 448] on p "以水平攤平設計搭配手寫紙質，皮革精裝書背觸感溫潤，內附書籤線，輕鬆翻閱這些好好過日子的時間痕跡" at bounding box center [898, 447] width 974 height 24
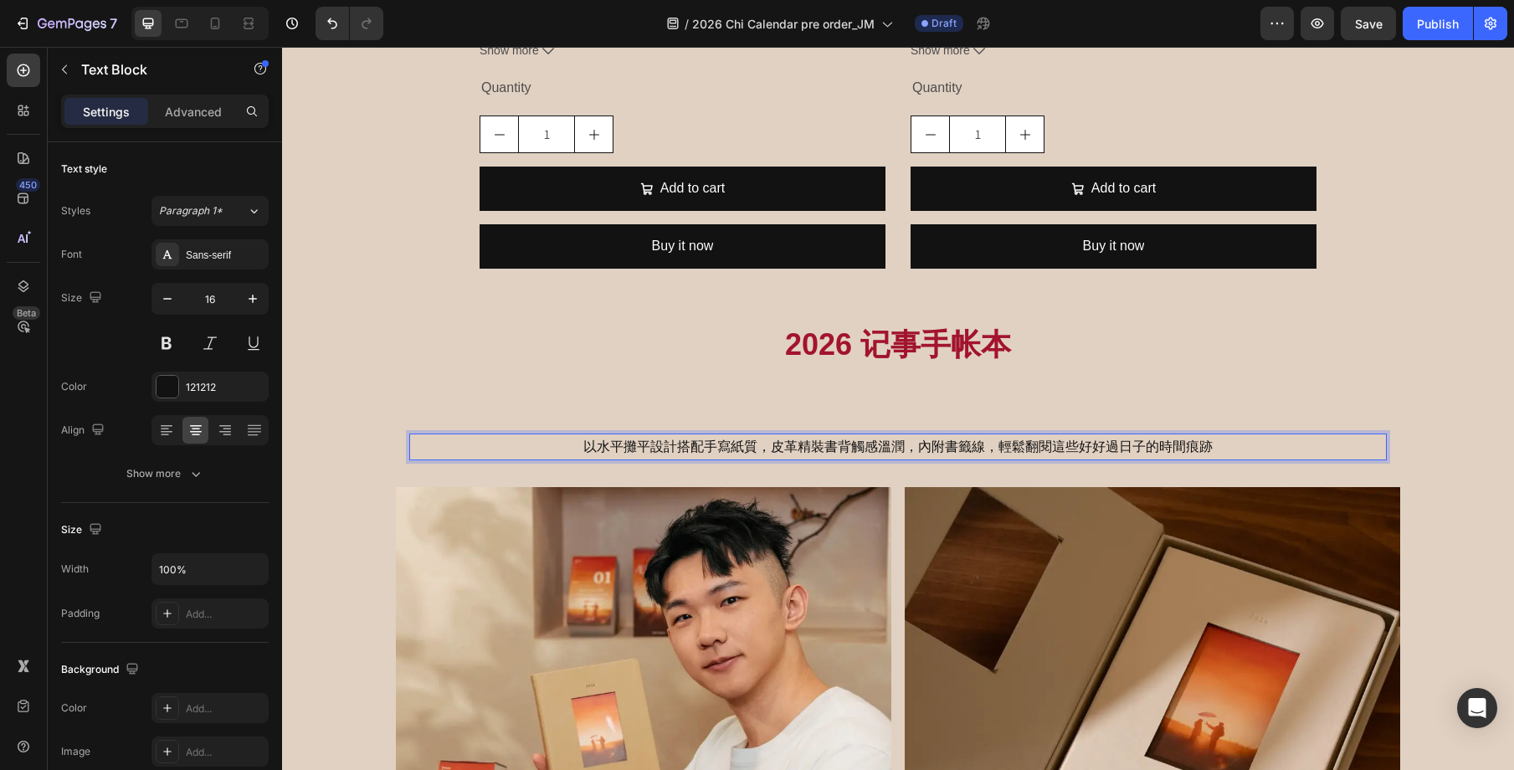
click at [499, 437] on p "以水平攤平設計搭配手寫紙質，皮革精裝書背觸感溫潤，內附書籤線，輕鬆翻閱這些好好過日子的時間痕跡" at bounding box center [898, 447] width 974 height 24
click at [495, 429] on div "以水平攤平設計搭配手寫紙質，皮革精裝書背觸感溫潤，內附書籤線，輕鬆翻閱這些好好過日子的時間痕跡 Text Block 0 Row" at bounding box center [898, 447] width 1004 height 54
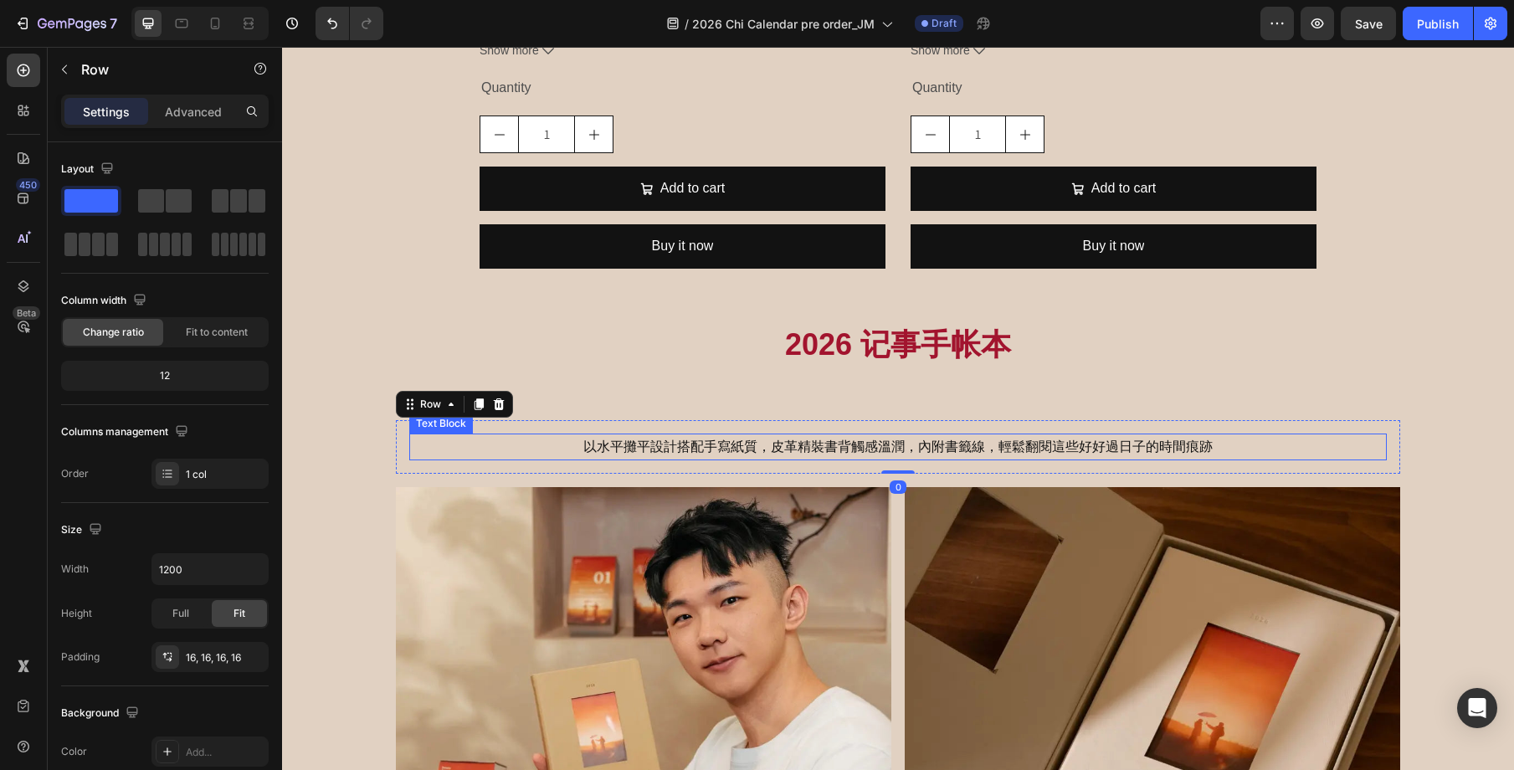
click at [522, 446] on p "以水平攤平設計搭配手寫紙質，皮革精裝書背觸感溫潤，內附書籤線，輕鬆翻閱這些好好過日子的時間痕跡" at bounding box center [898, 447] width 974 height 24
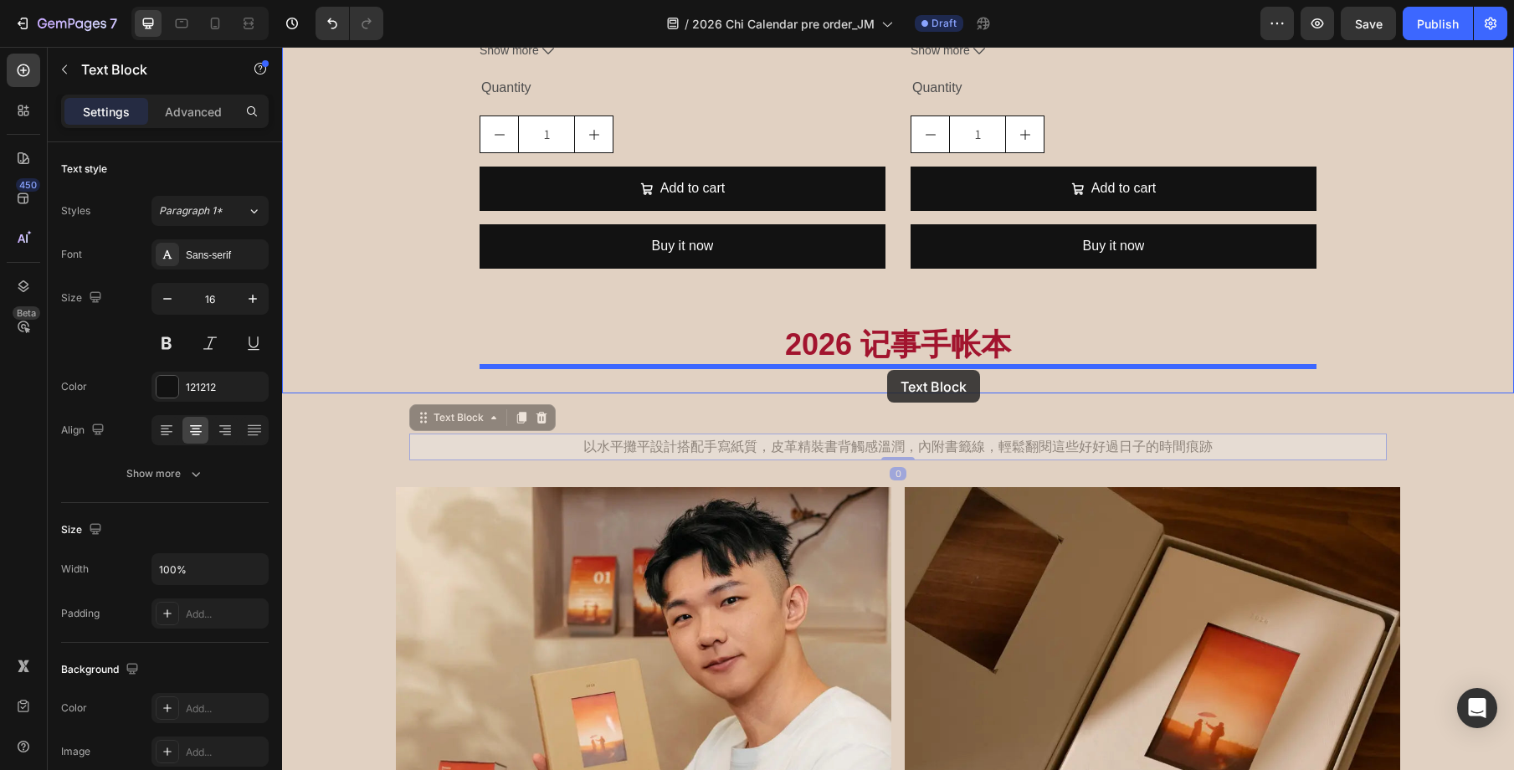
drag, startPoint x: 457, startPoint y: 423, endPoint x: 887, endPoint y: 370, distance: 433.4
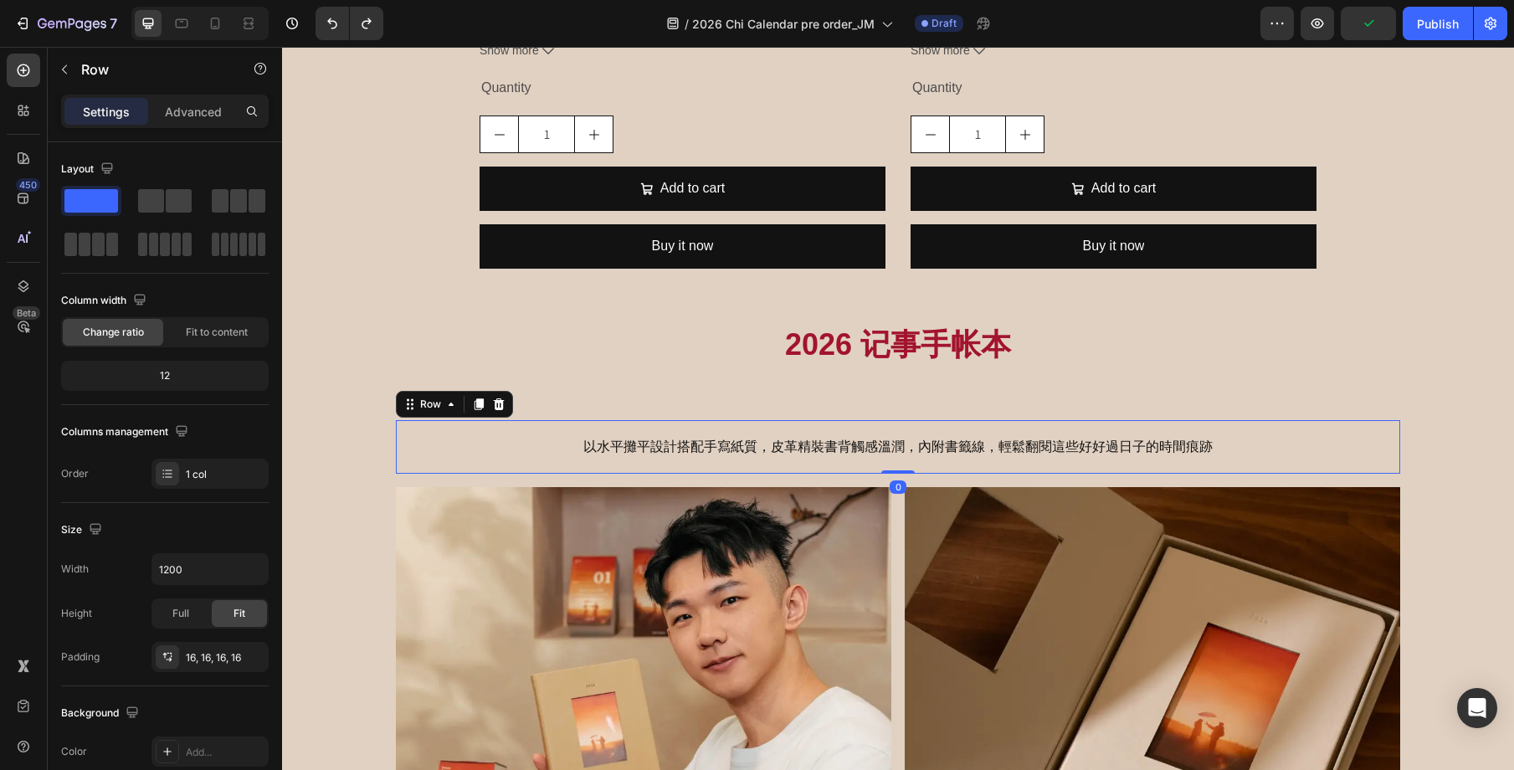
click at [614, 431] on div "以水平攤平設計搭配手寫紙質，皮革精裝書背觸感溫潤，內附書籤線，輕鬆翻閱這些好好過日子的時間痕跡 Text Block Row 0" at bounding box center [898, 447] width 1004 height 54
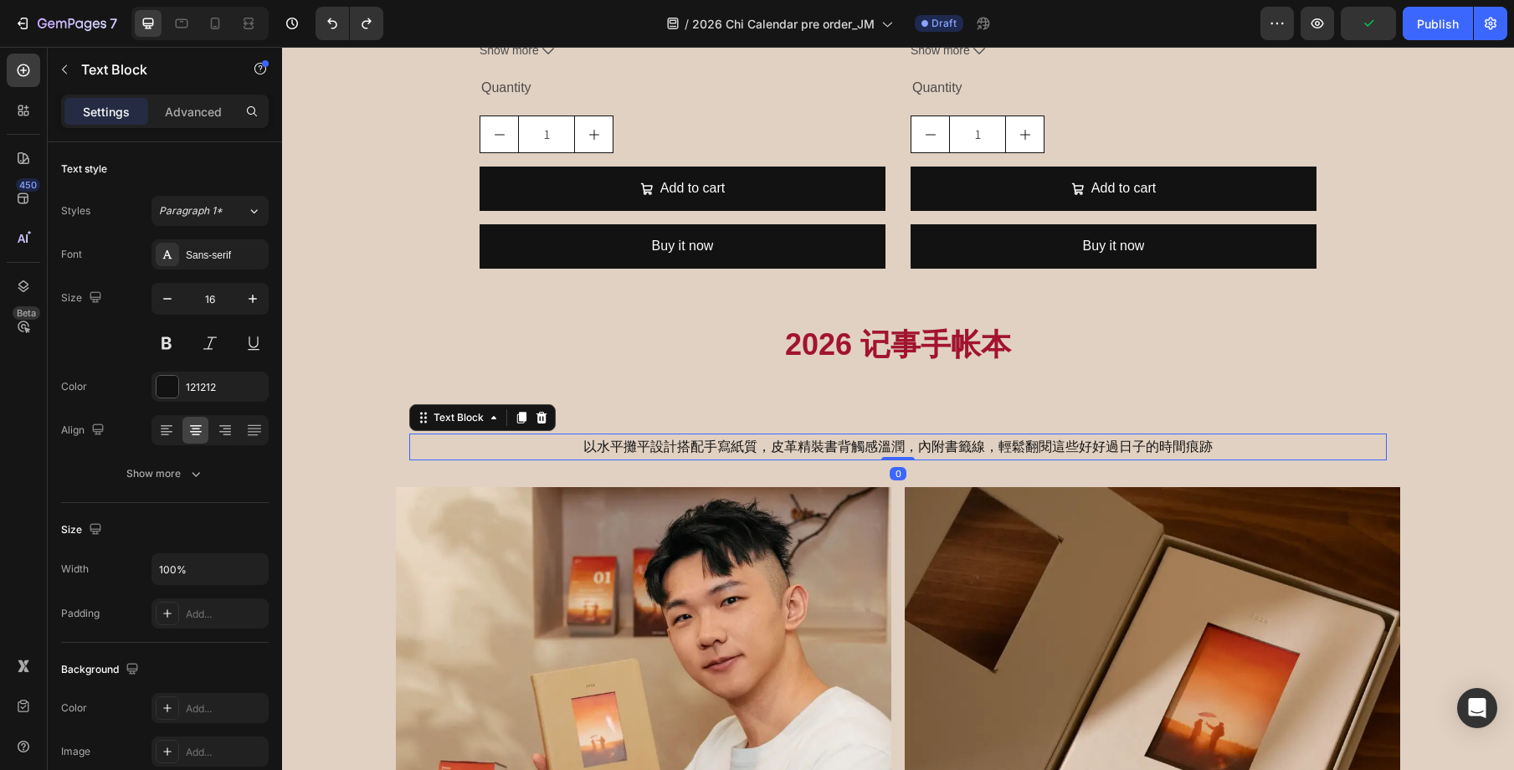
click at [650, 459] on div "以水平攤平設計搭配手寫紙質，皮革精裝書背觸感溫潤，內附書籤線，輕鬆翻閱這些好好過日子的時間痕跡" at bounding box center [898, 448] width 978 height 28
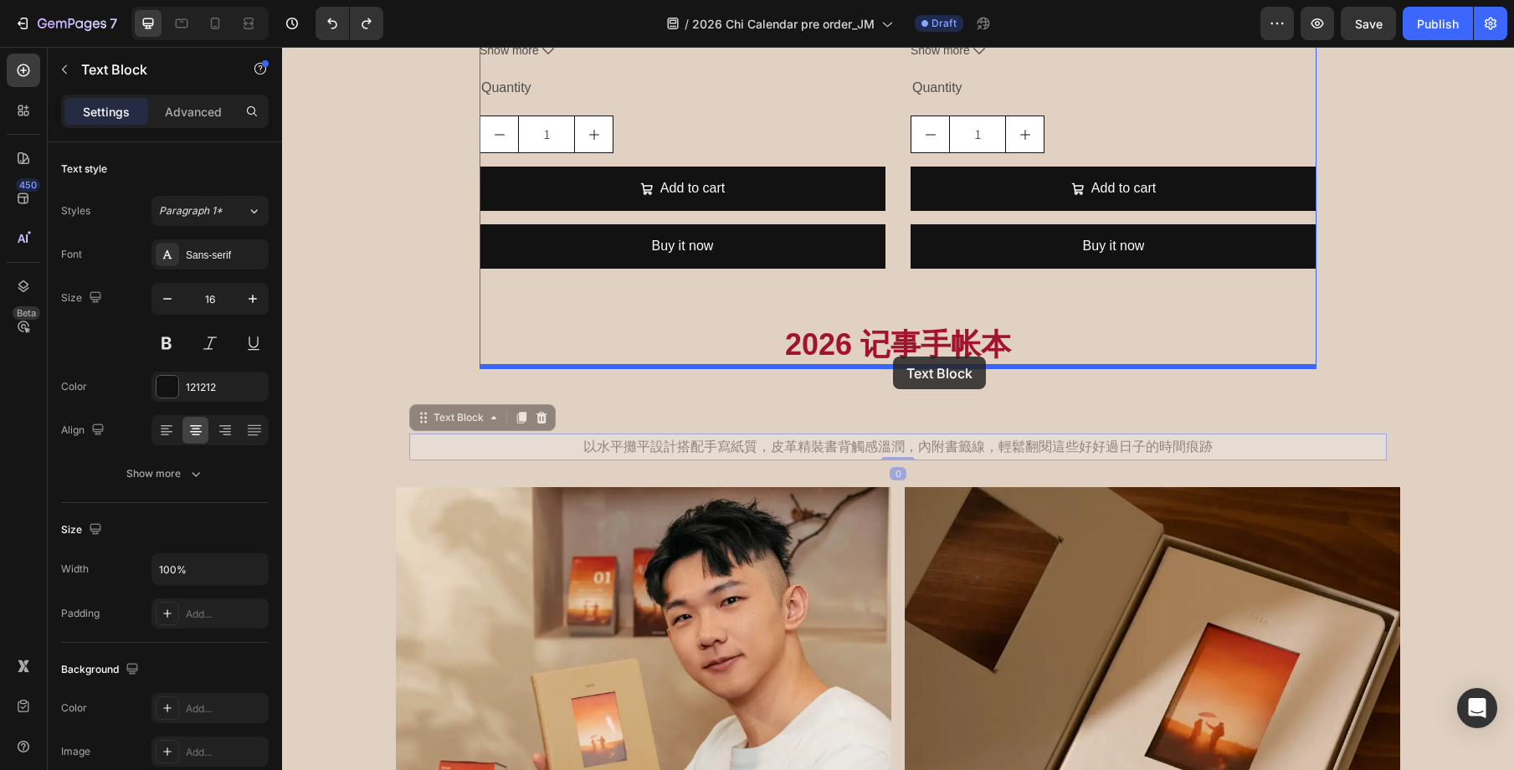
drag, startPoint x: 434, startPoint y: 418, endPoint x: 893, endPoint y: 357, distance: 462.7
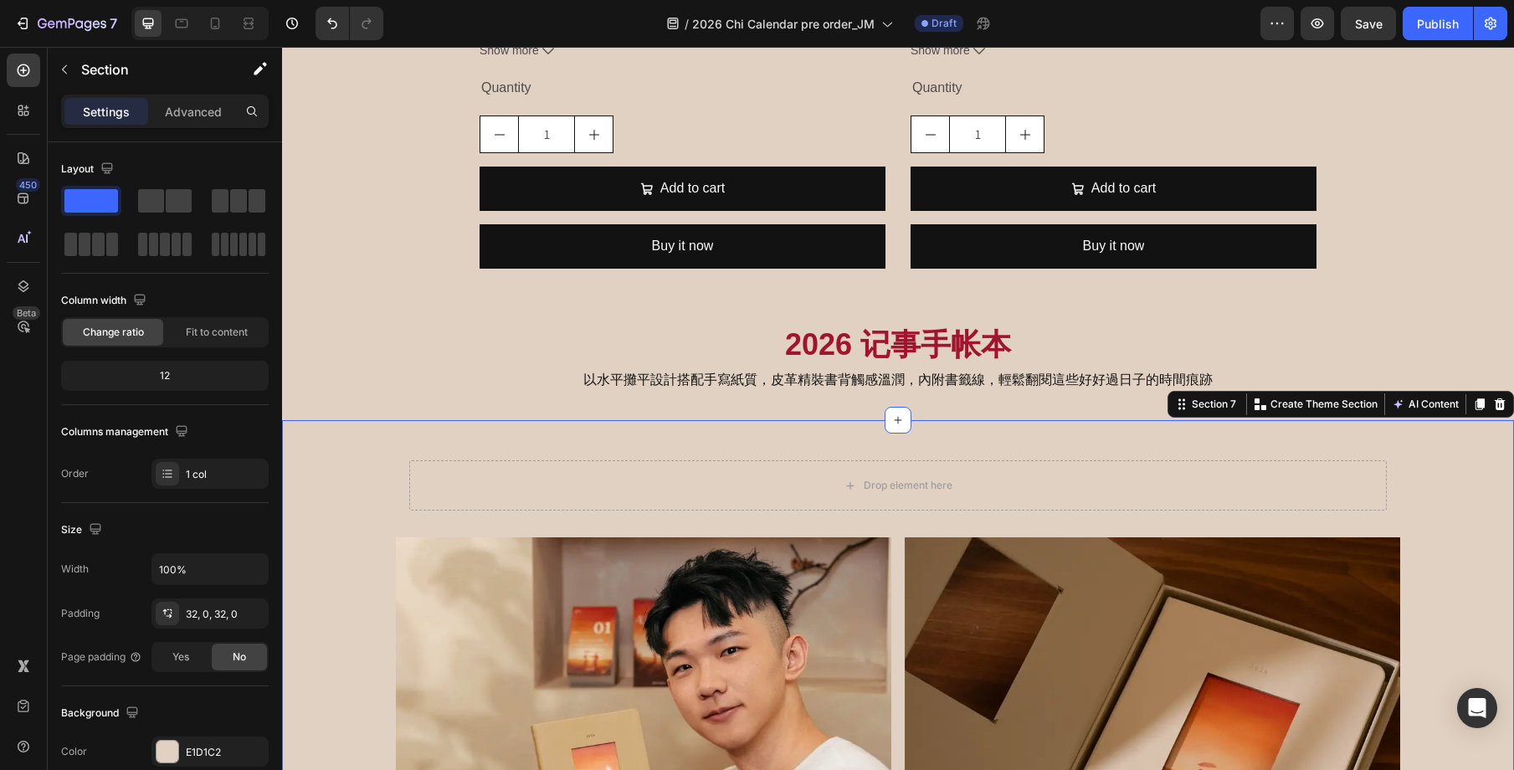
scroll to position [3173, 0]
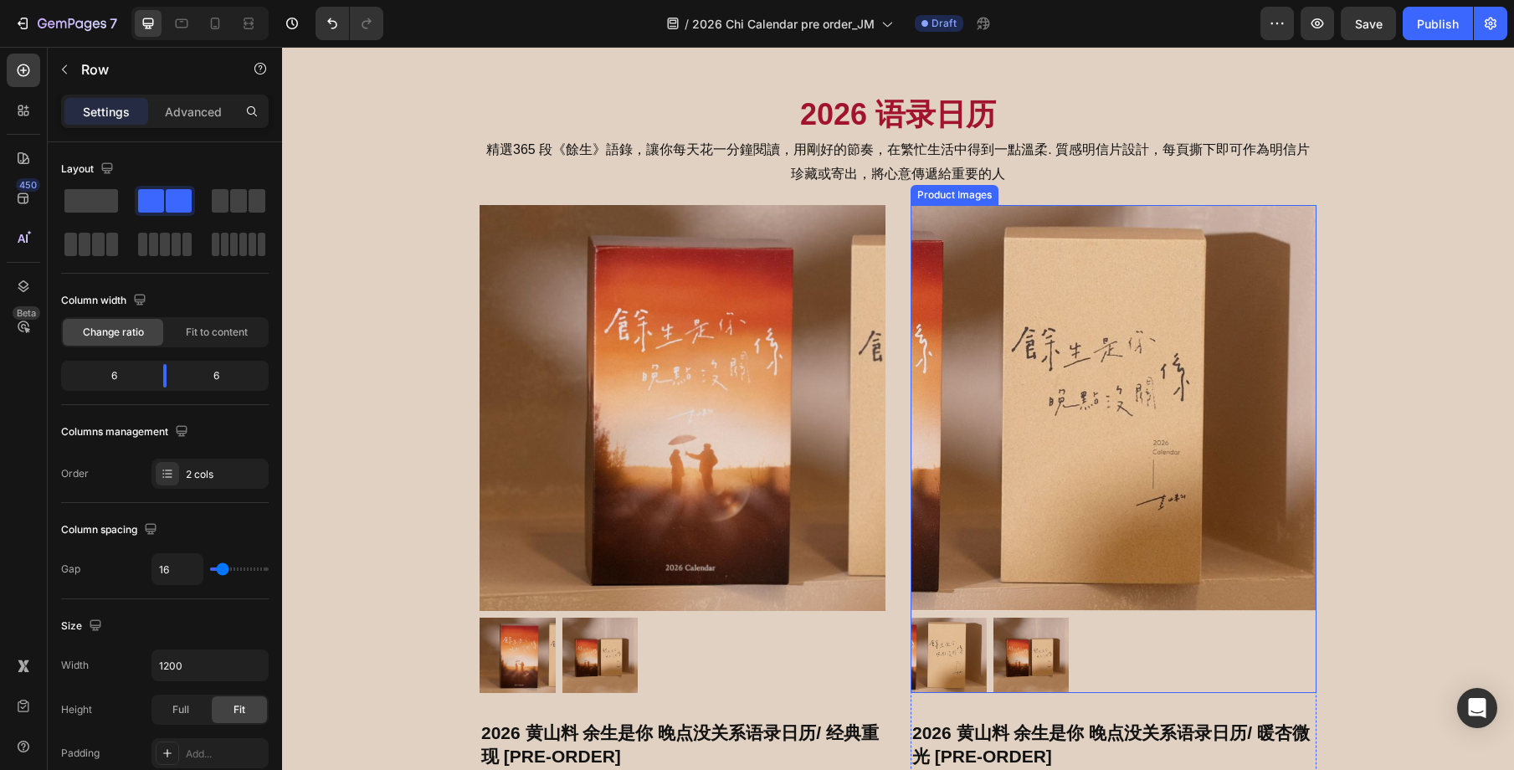
scroll to position [2205, 0]
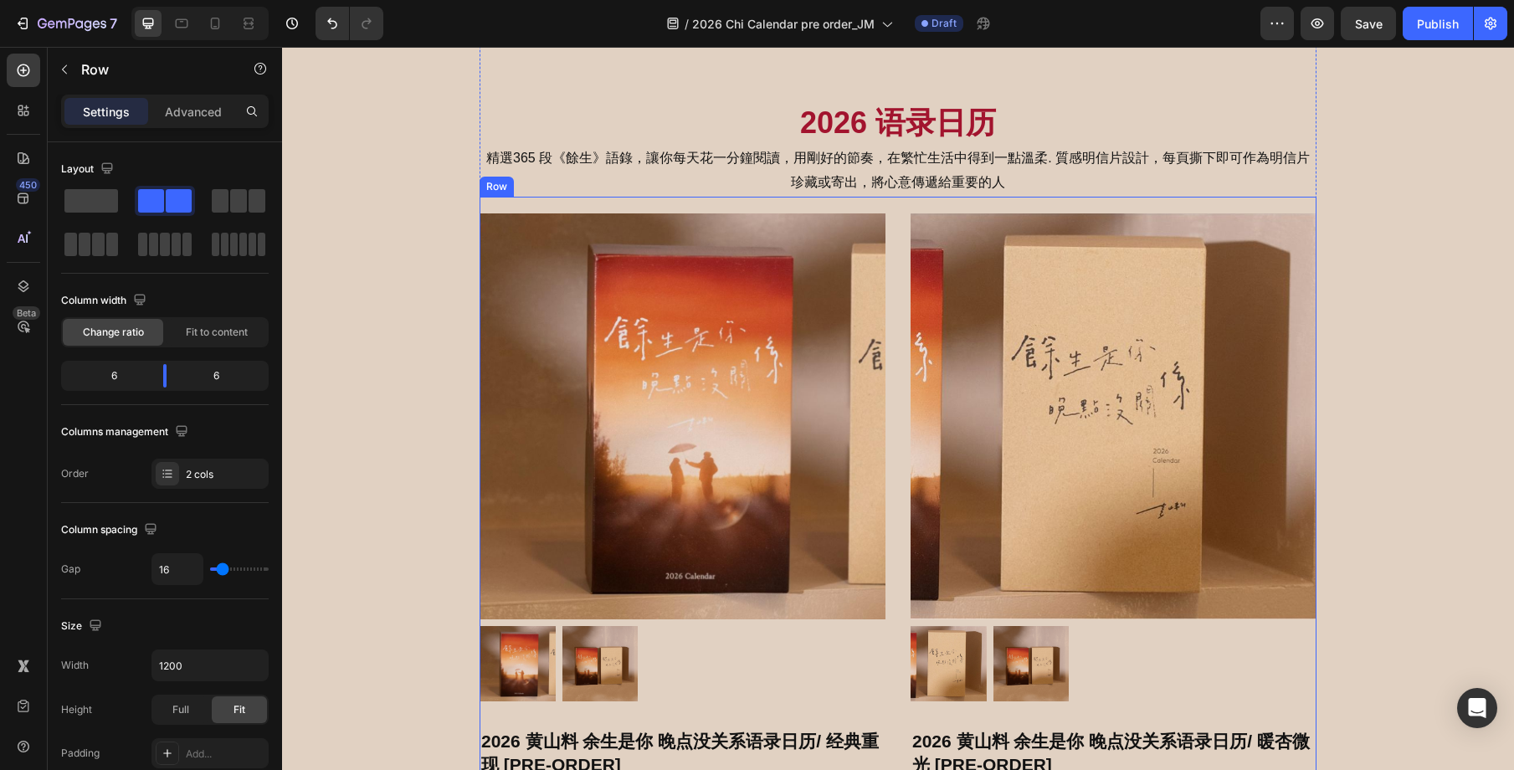
click at [891, 211] on div "Product Images 2026 黄山料 余生是你 晚点没关系语录日历/ 经典重现 [PRE-ORDER] Product Title $49.90 P…" at bounding box center [898, 673] width 837 height 953
click at [192, 112] on p "Advanced" at bounding box center [193, 112] width 57 height 18
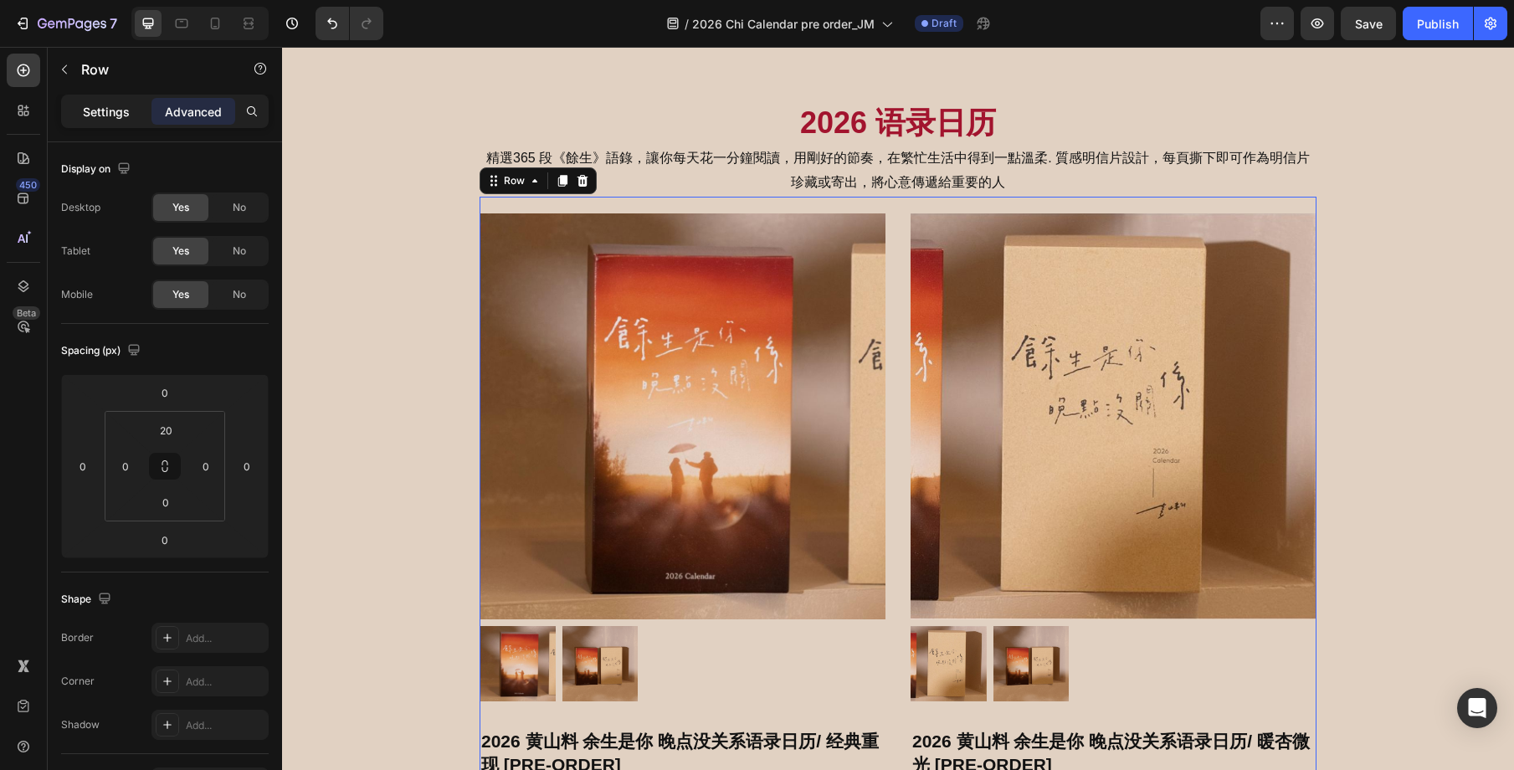
click at [117, 107] on p "Settings" at bounding box center [106, 112] width 47 height 18
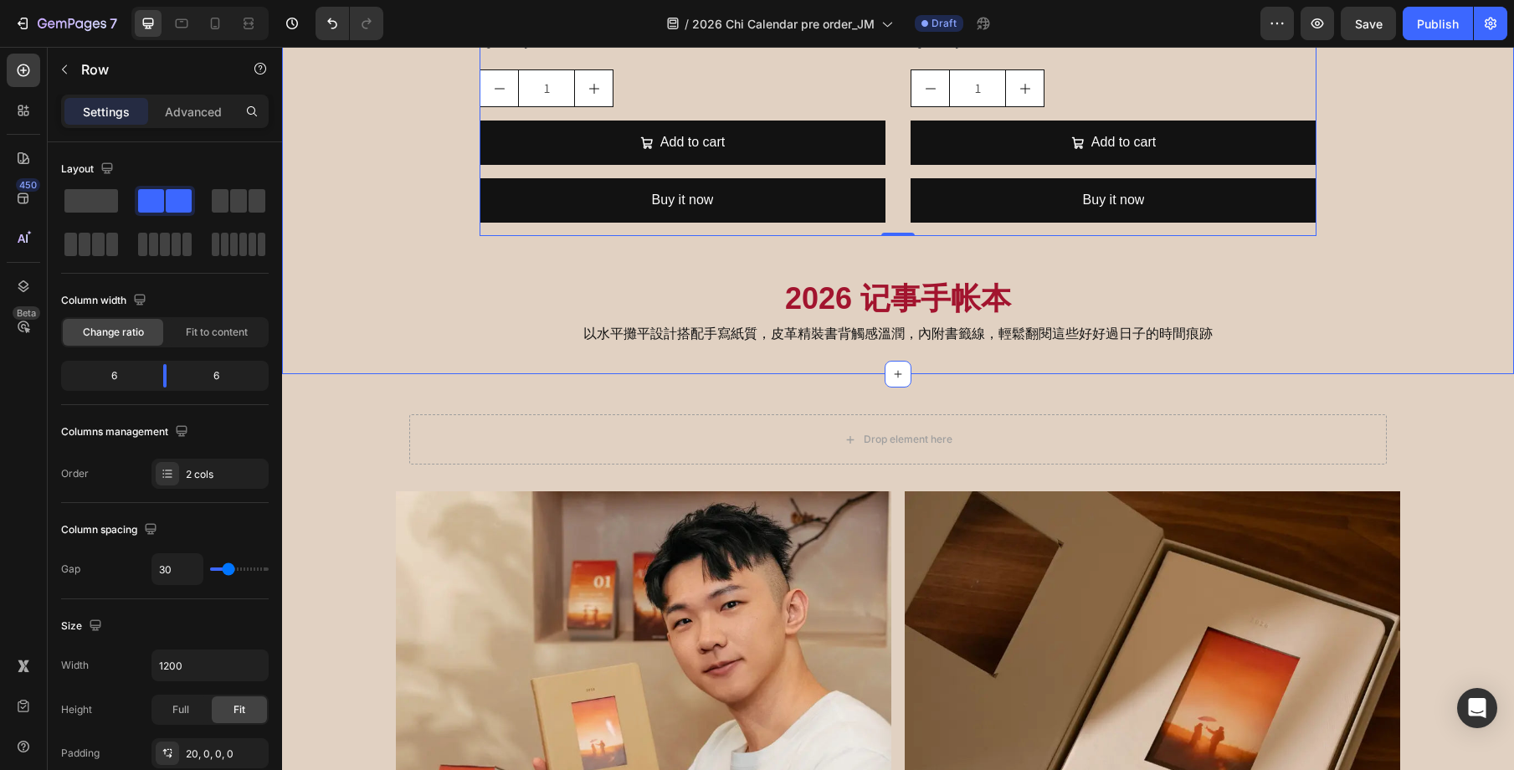
scroll to position [3158, 0]
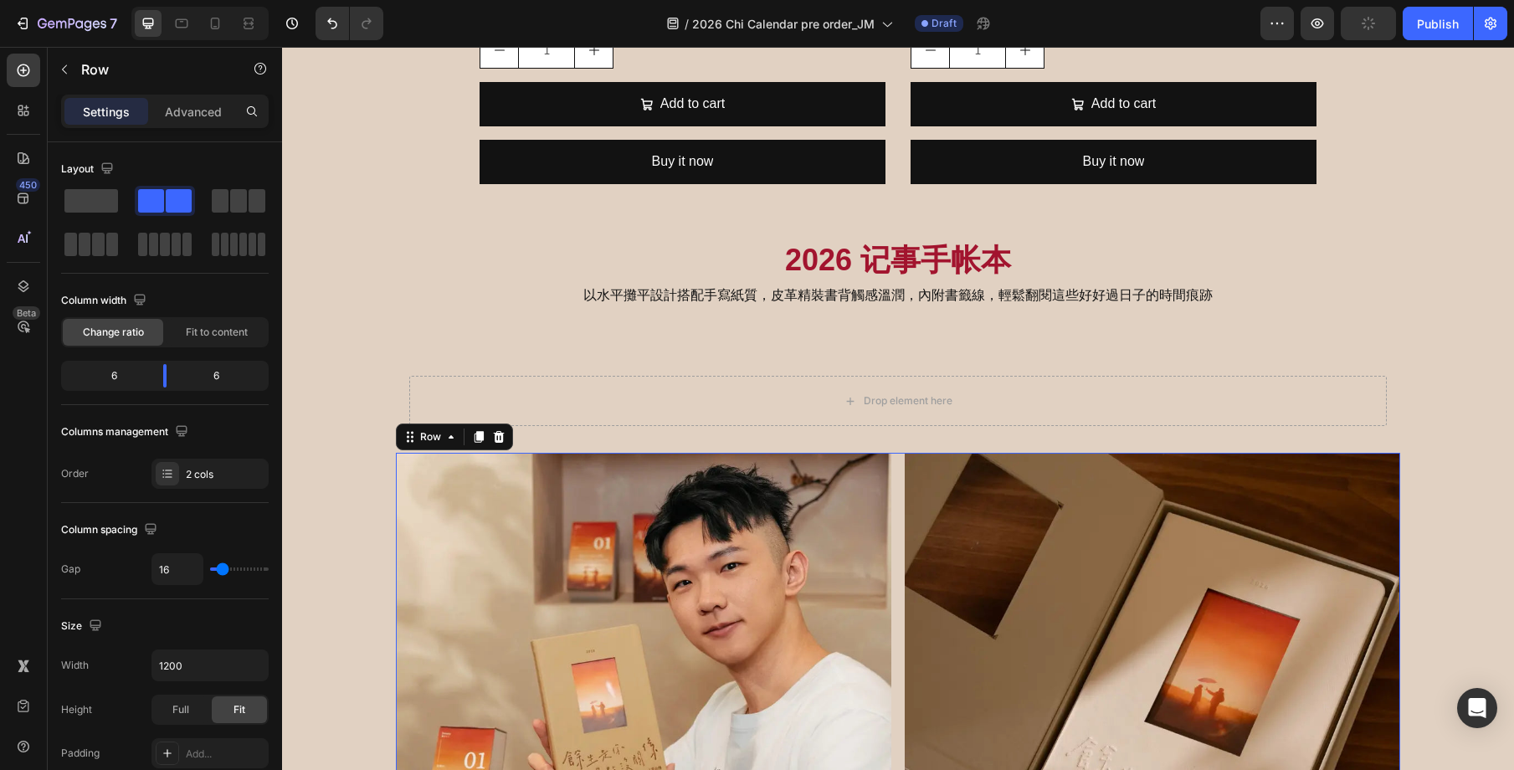
click at [197, 112] on p "Advanced" at bounding box center [193, 112] width 57 height 18
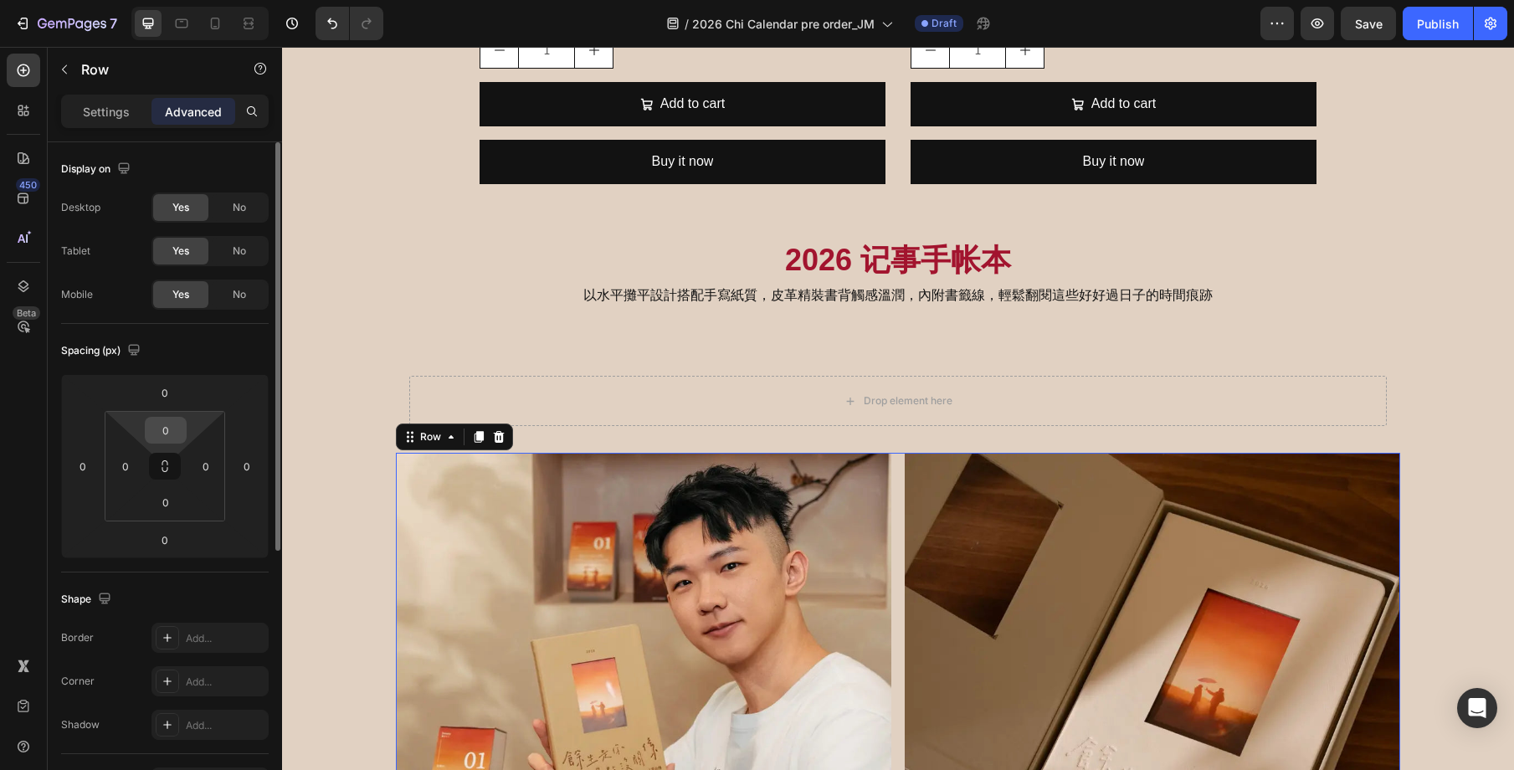
click at [171, 426] on input "0" at bounding box center [165, 430] width 33 height 25
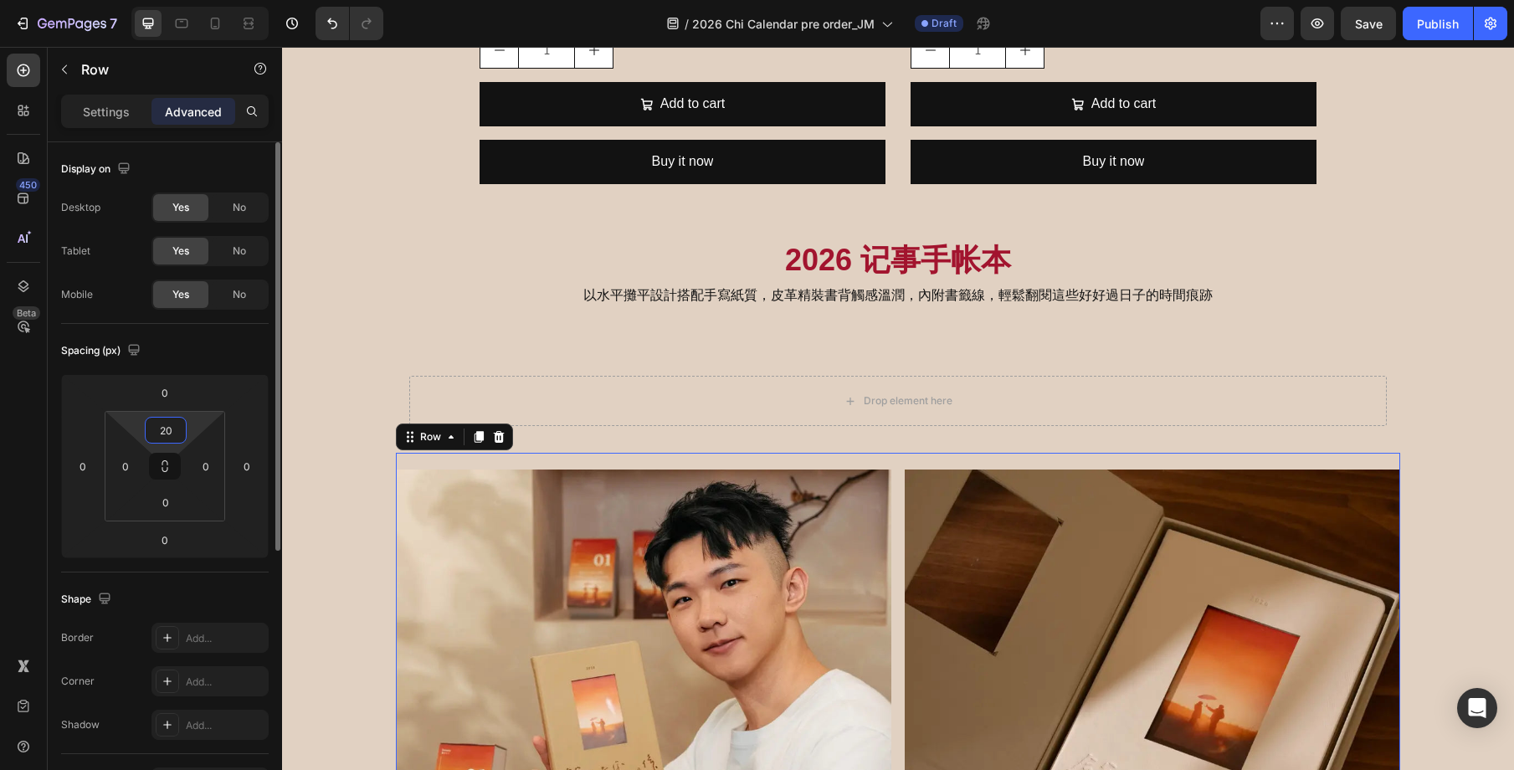
type input "20"
click at [90, 114] on p "Settings" at bounding box center [106, 112] width 47 height 18
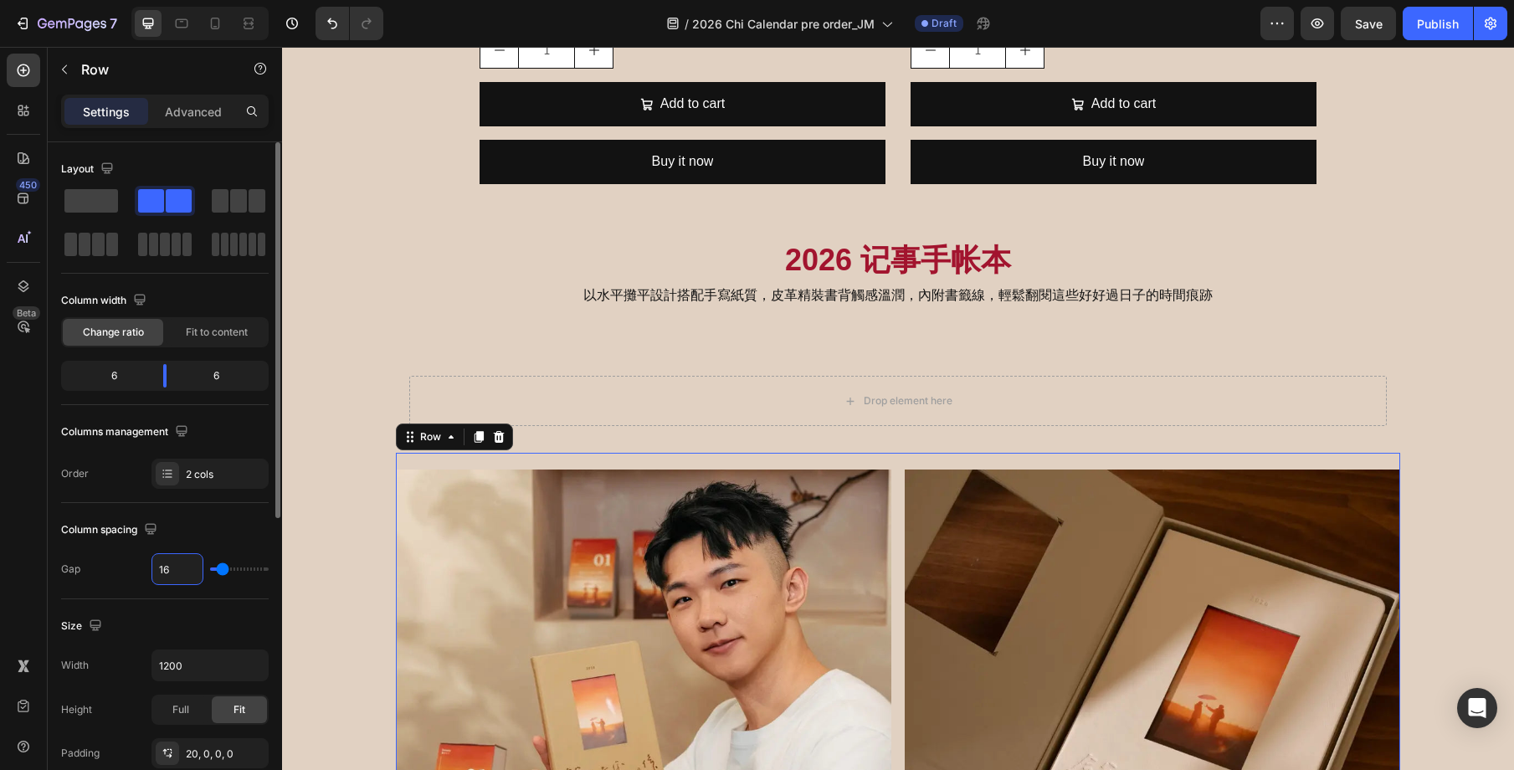
click at [184, 569] on input "16" at bounding box center [177, 569] width 50 height 30
type input "3"
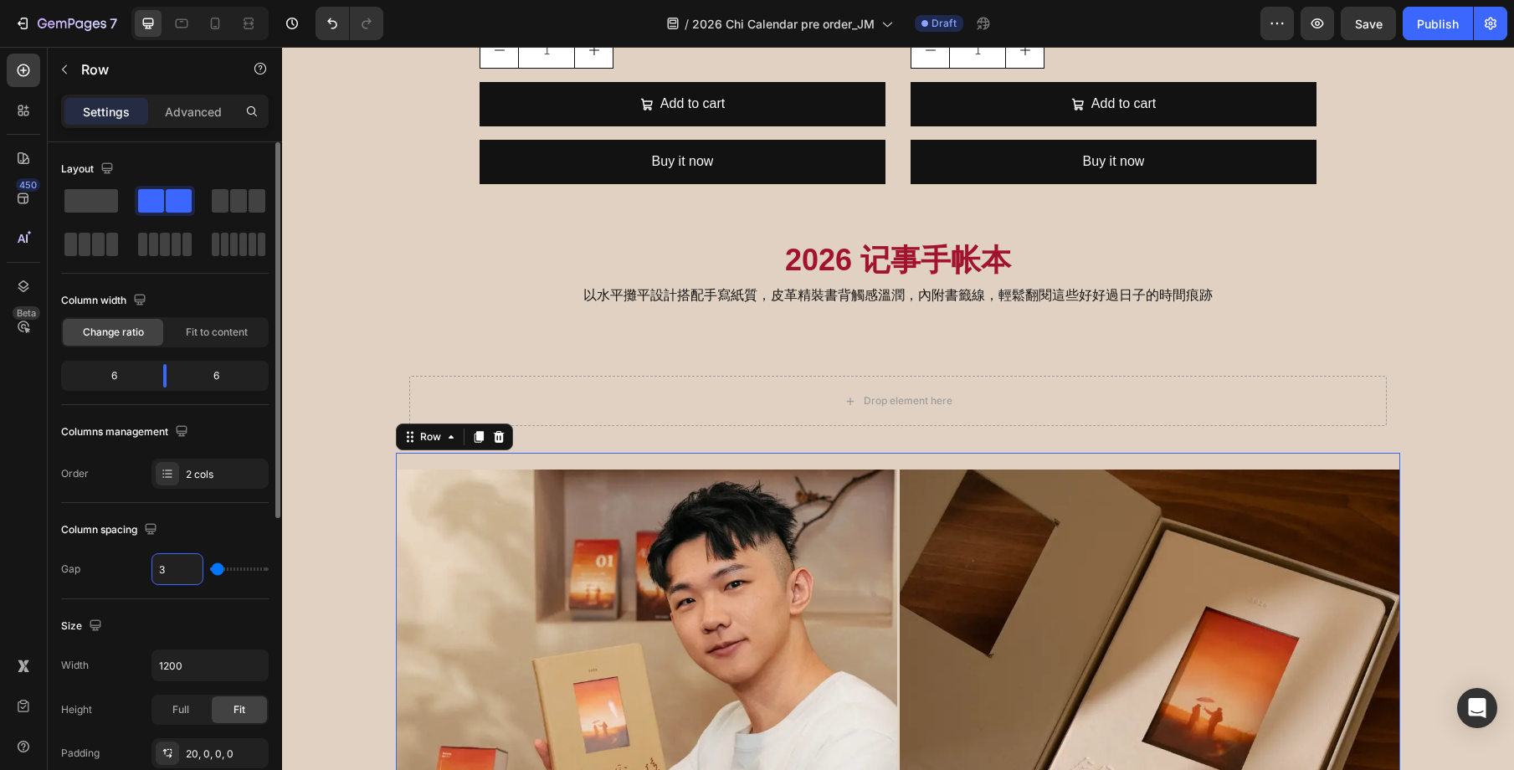
type input "30"
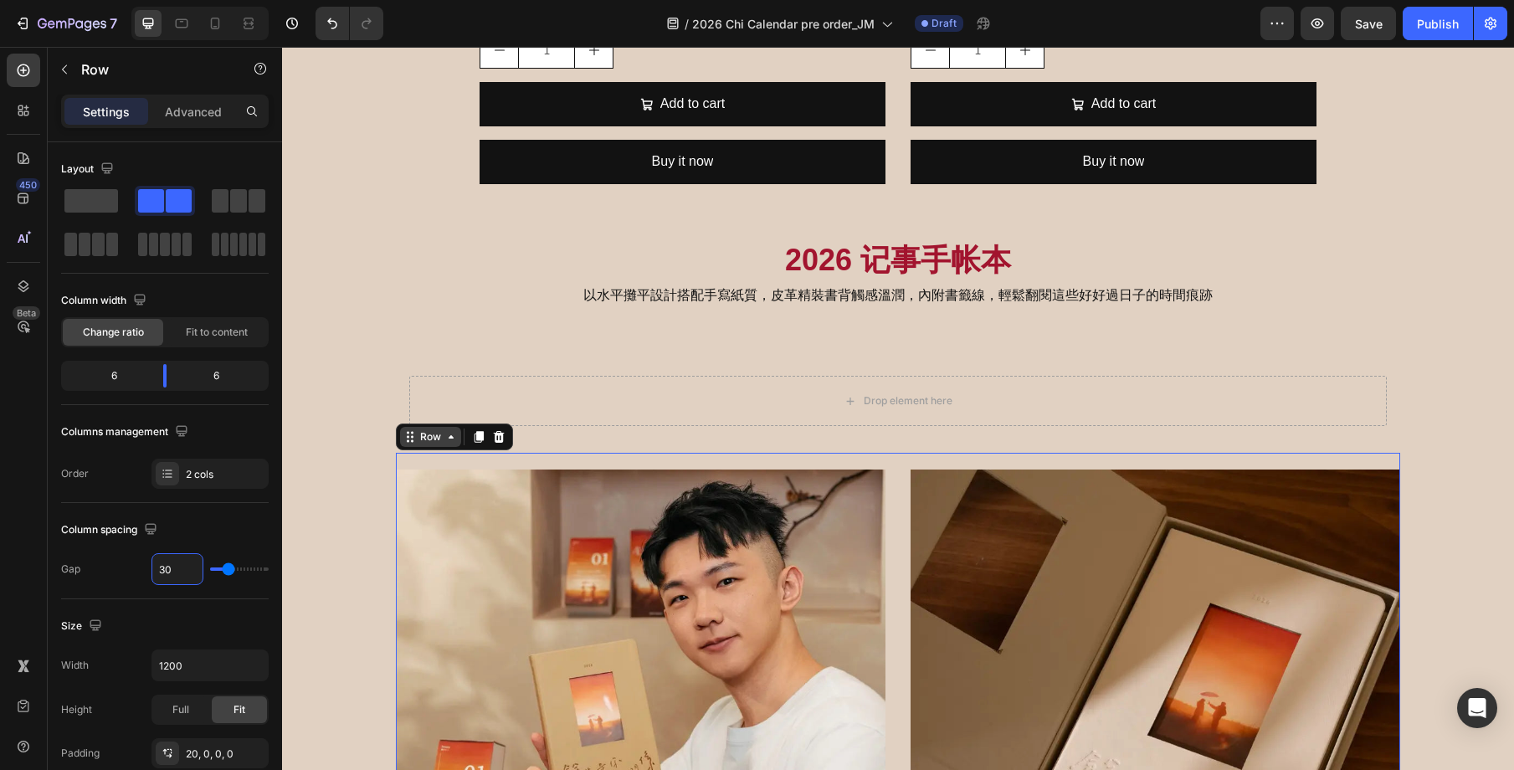
type input "30"
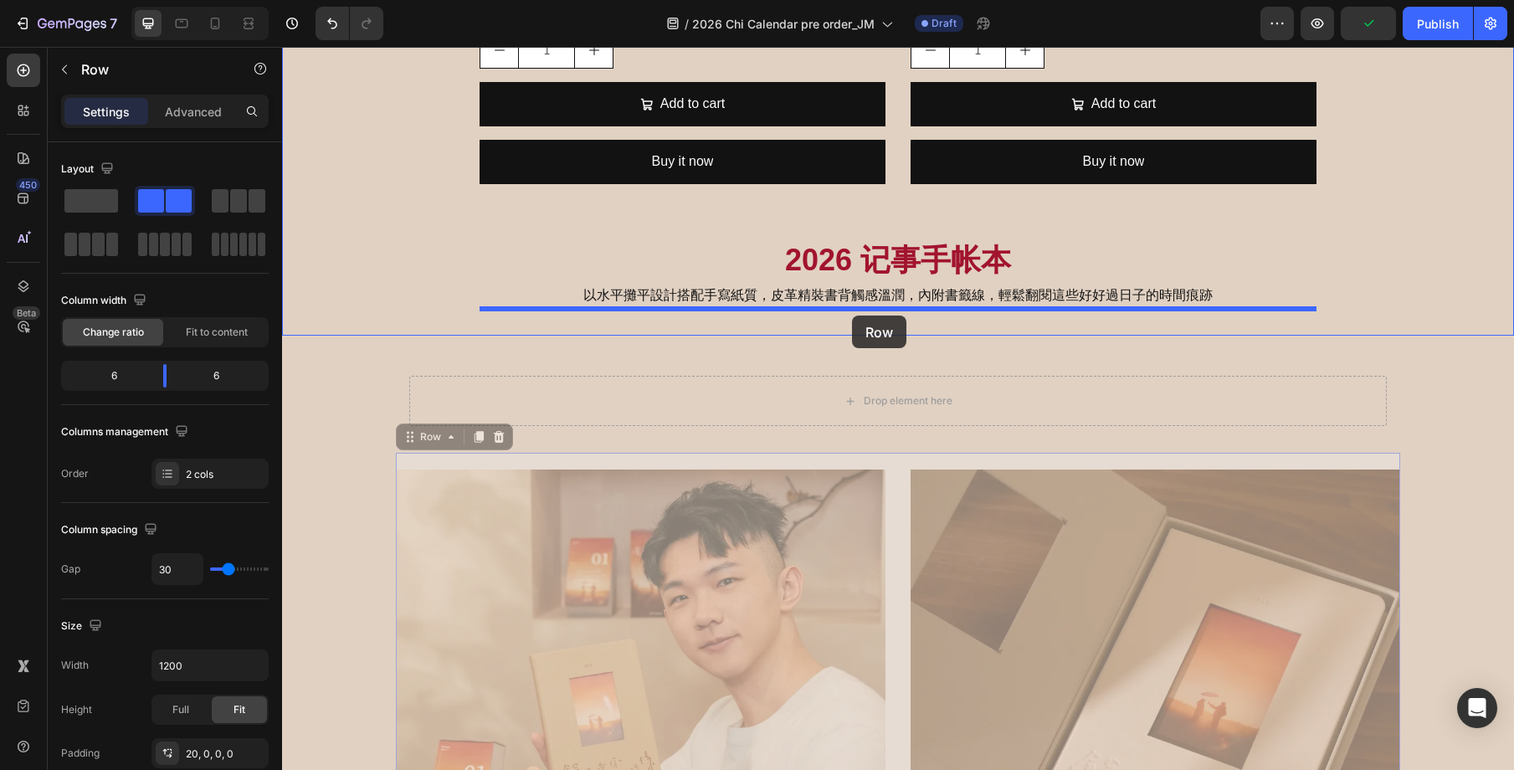
drag, startPoint x: 421, startPoint y: 443, endPoint x: 852, endPoint y: 316, distance: 449.4
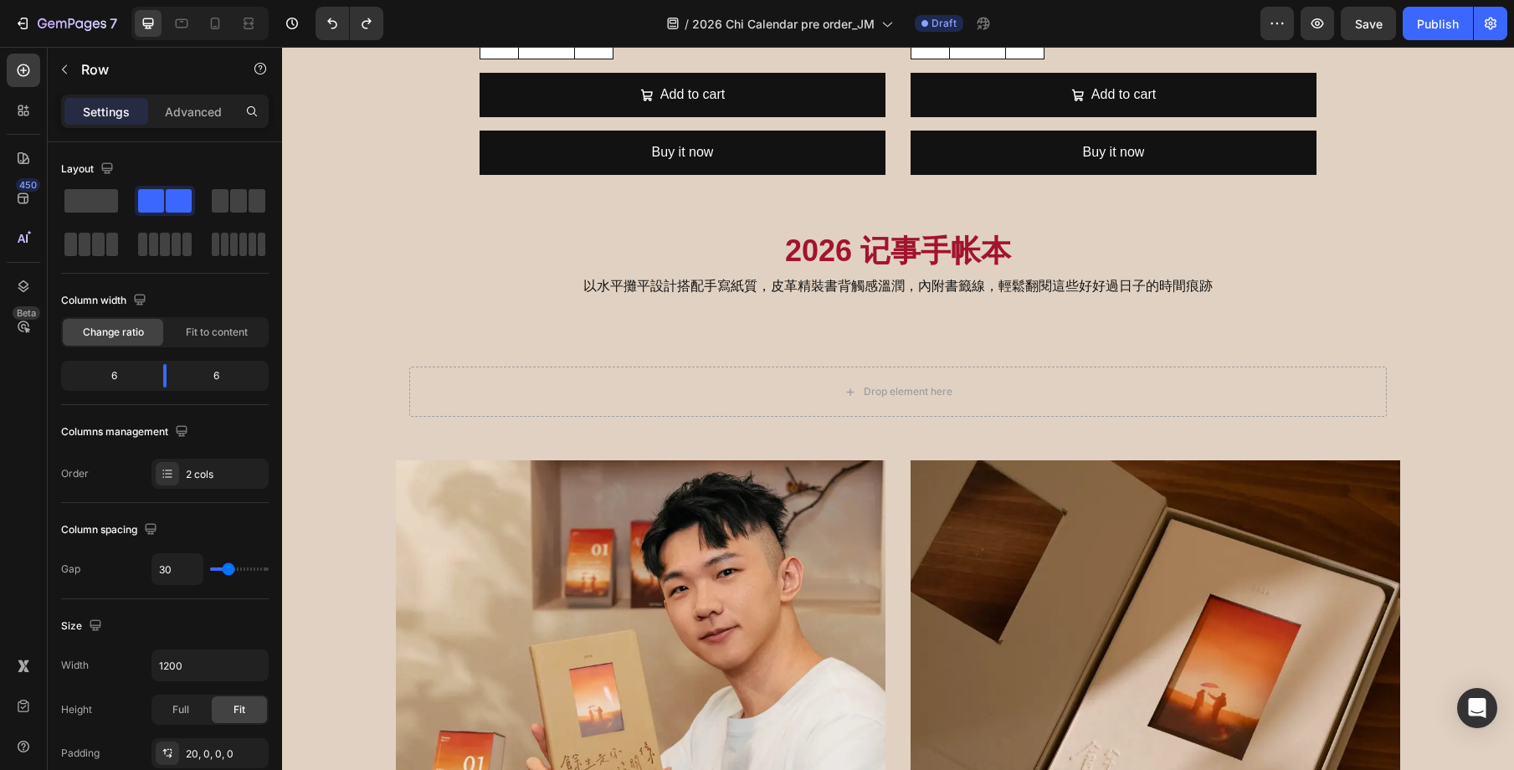
scroll to position [3165, 0]
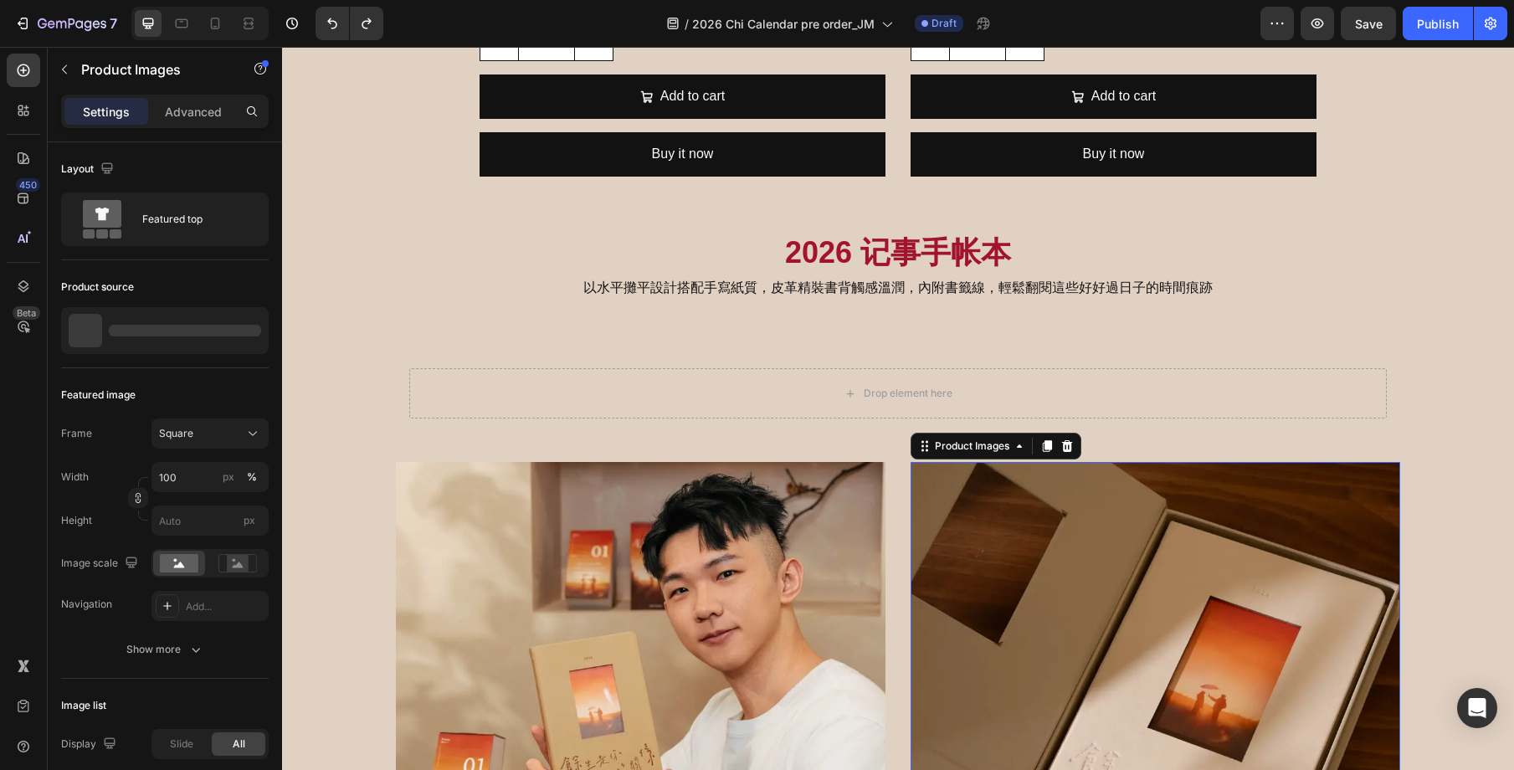
click at [929, 462] on img at bounding box center [1156, 707] width 490 height 490
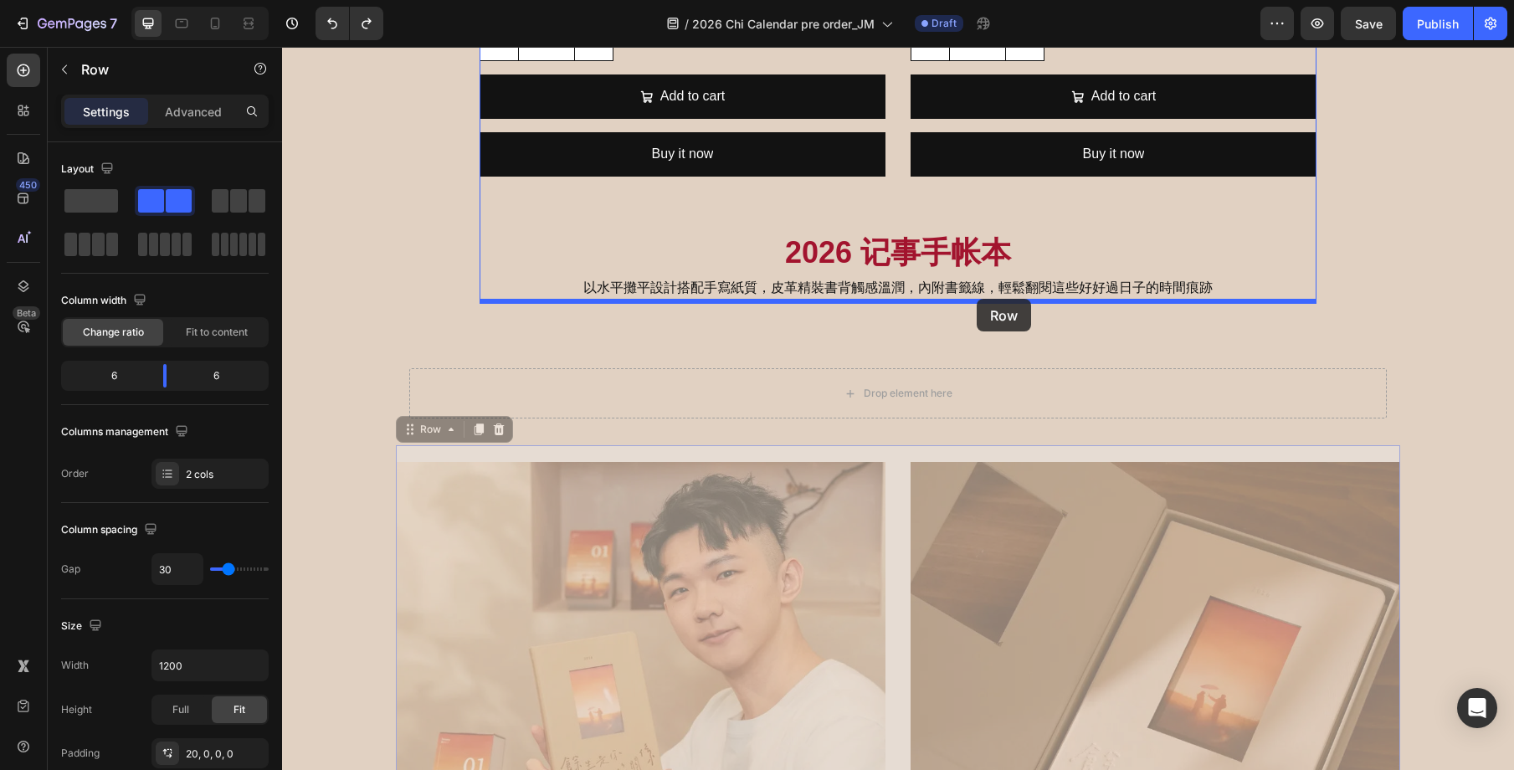
drag, startPoint x: 415, startPoint y: 429, endPoint x: 977, endPoint y: 299, distance: 576.4
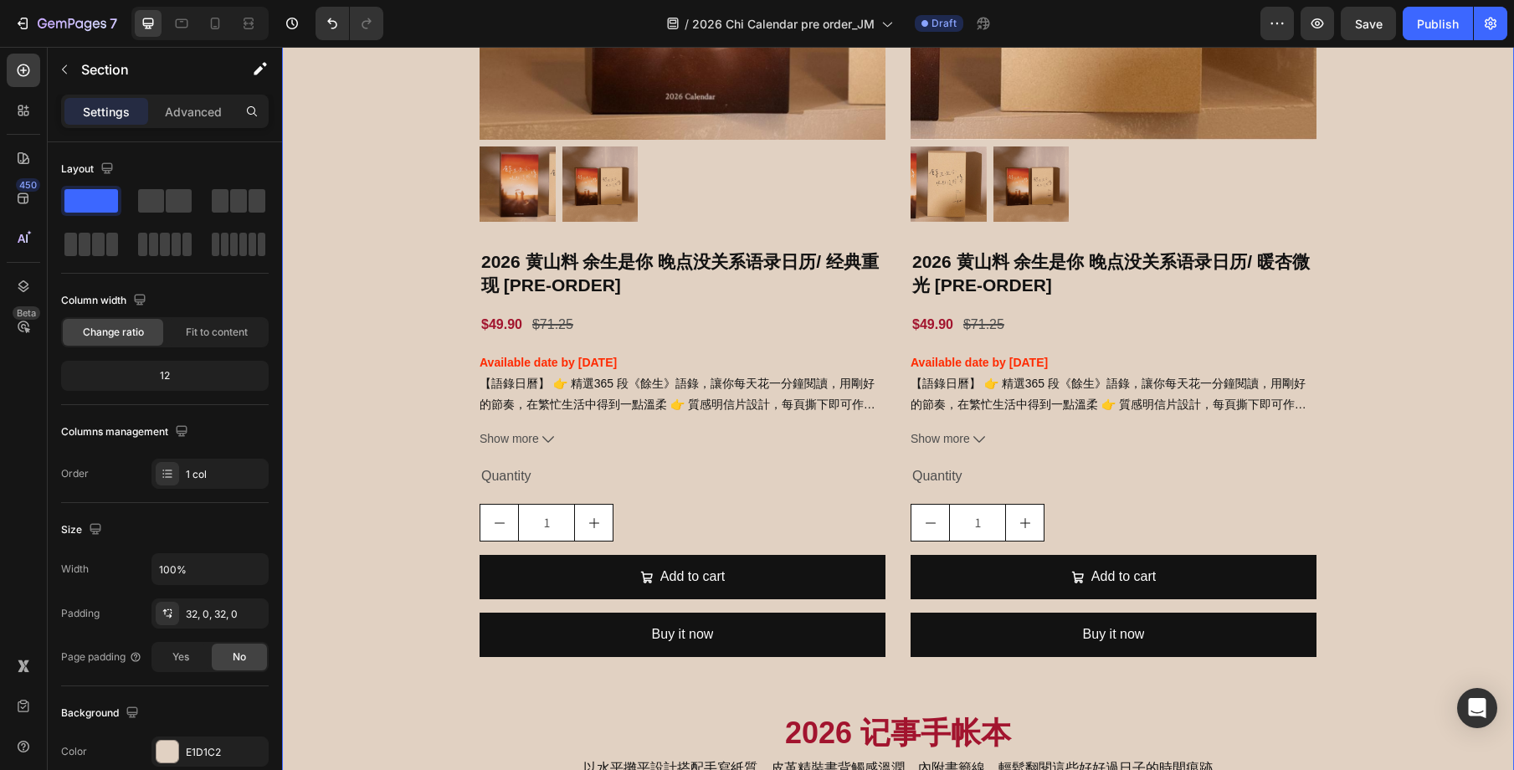
scroll to position [2665, 0]
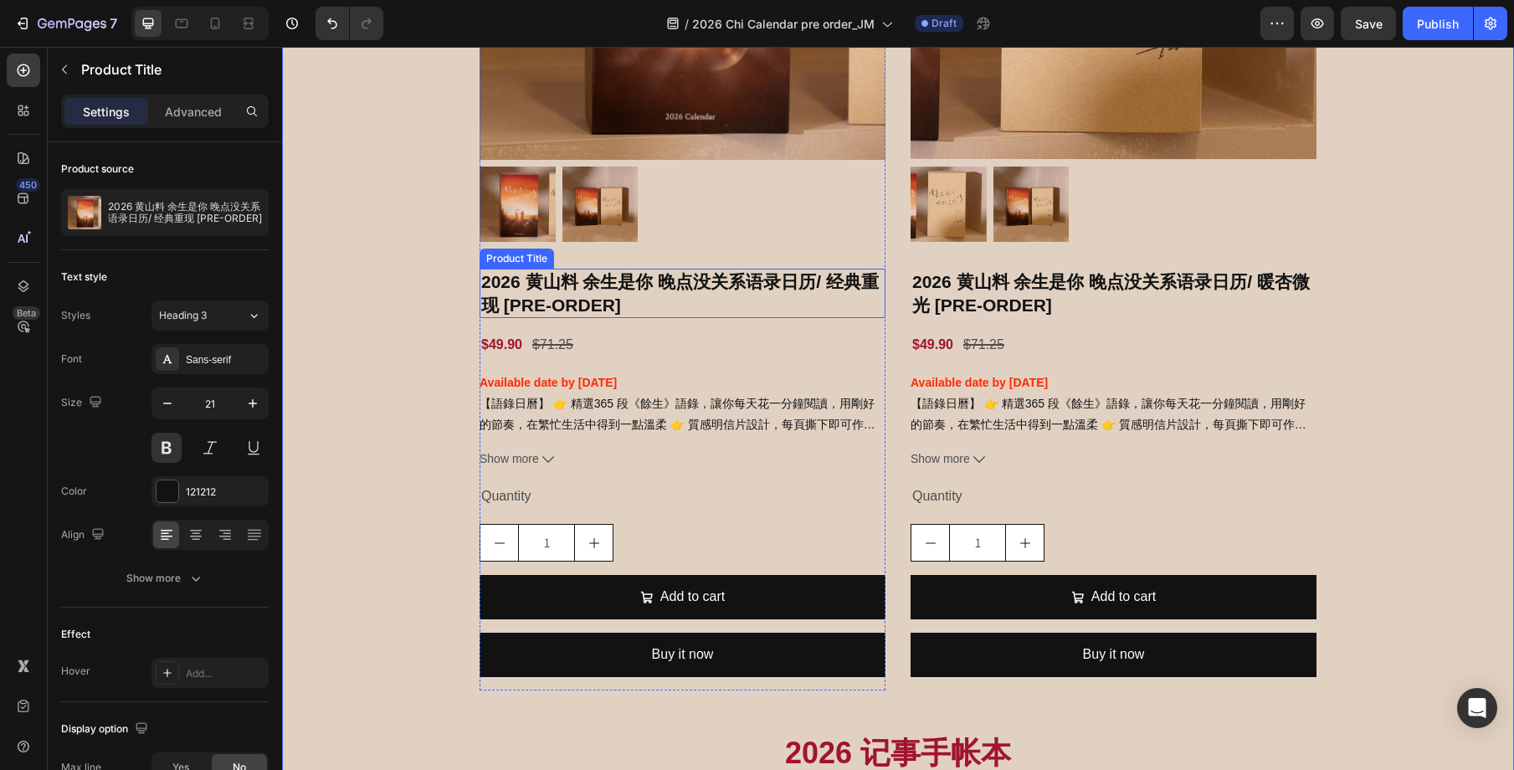
click at [774, 288] on h2 "2026 黄山料 余生是你 晚点没关系语录日历/ 经典重现 [PRE-ORDER]" at bounding box center [683, 293] width 406 height 49
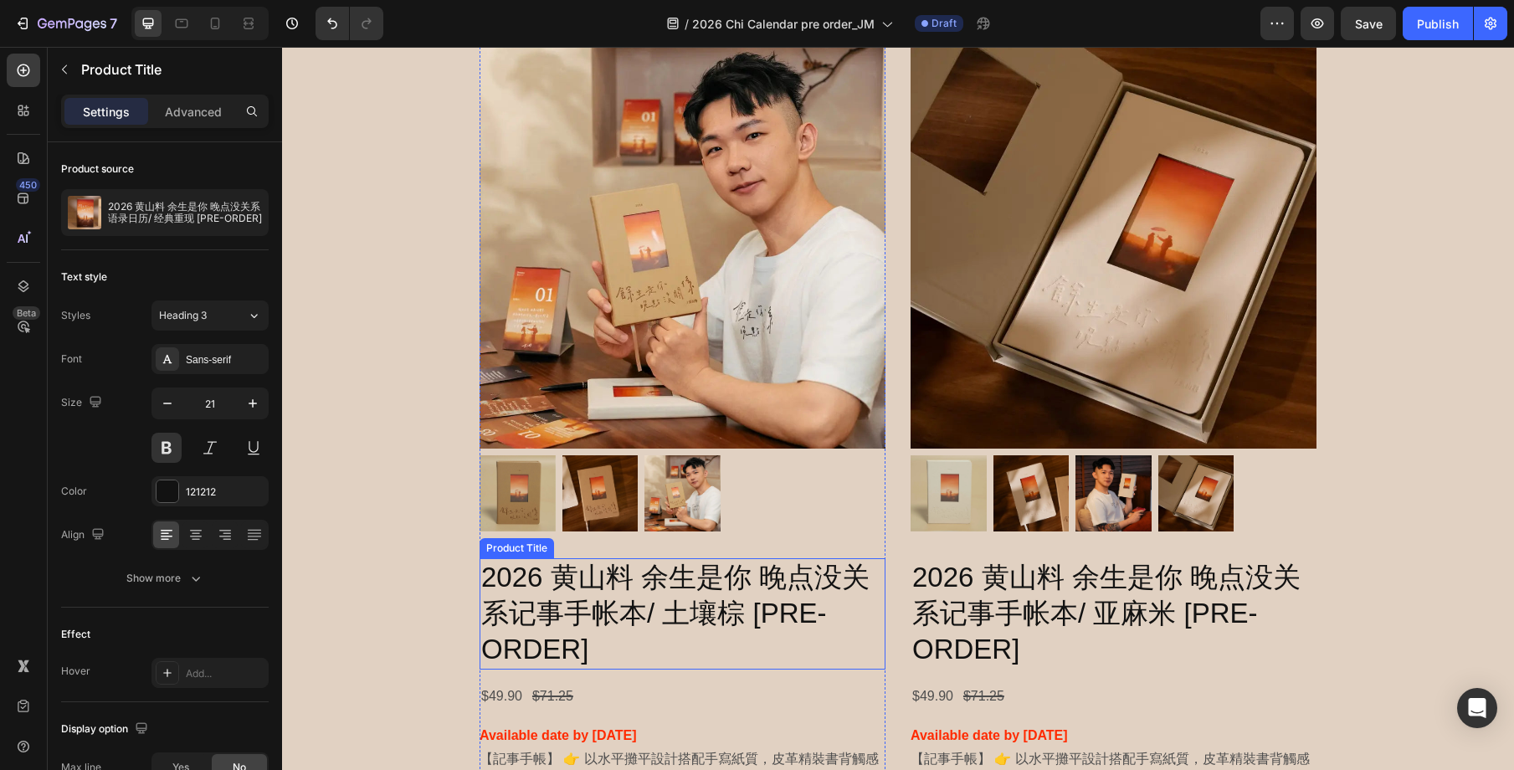
click at [743, 613] on h2 "2026 黄山料 余生是你 晚点没关系记事手帐本/ 土壤棕 [PRE-ORDER]" at bounding box center [683, 613] width 406 height 111
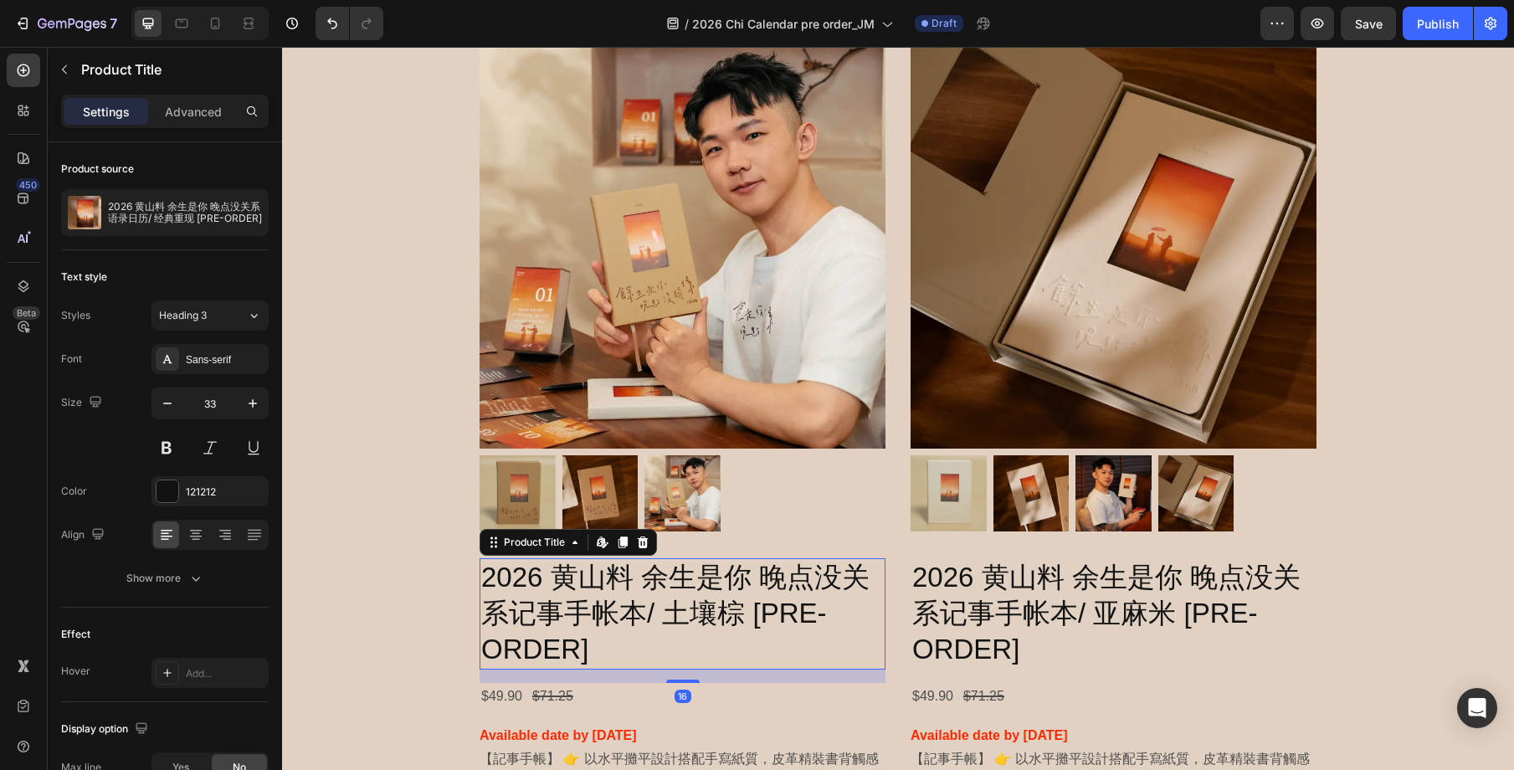
scroll to position [3440, 0]
click at [164, 403] on icon "button" at bounding box center [167, 403] width 17 height 17
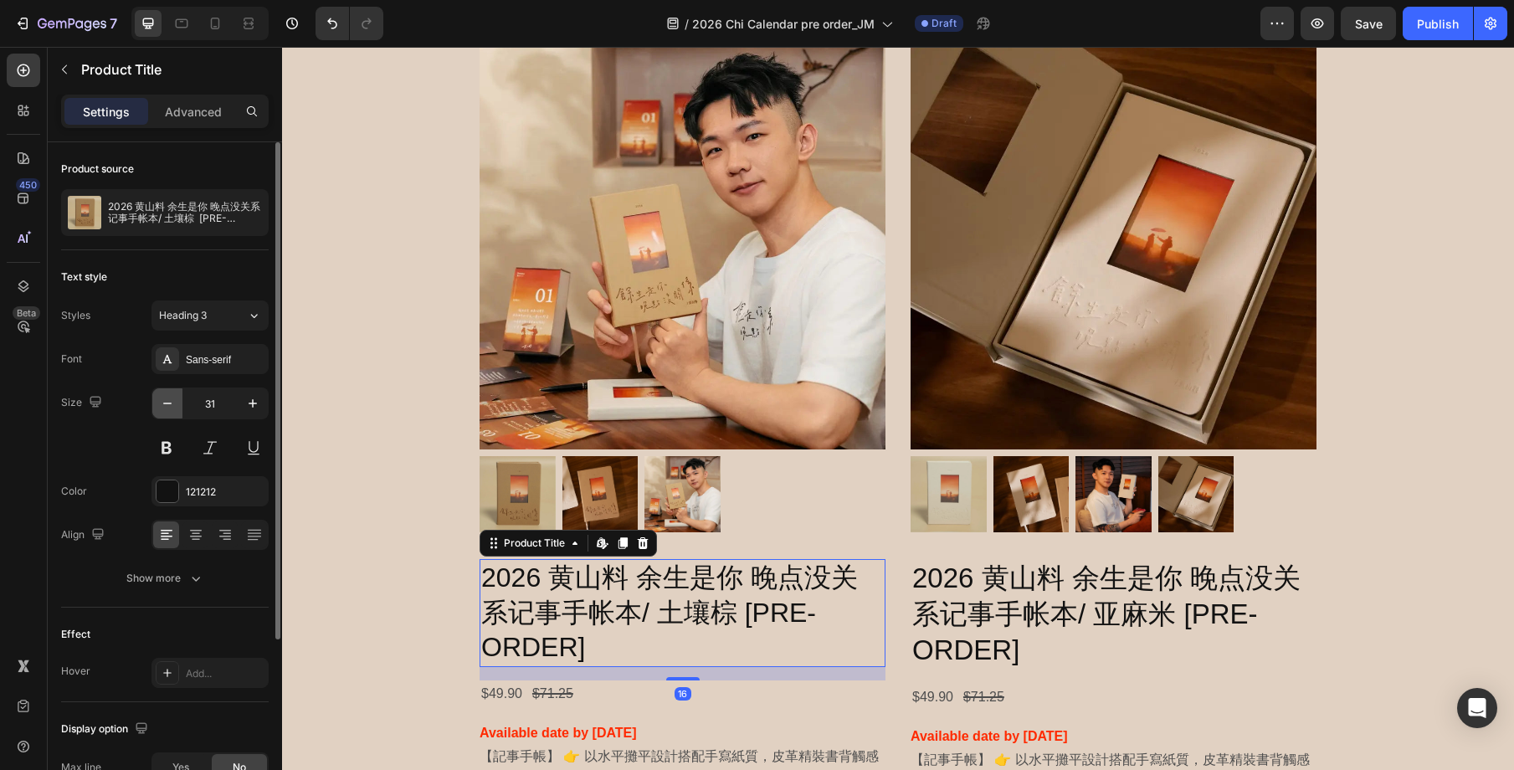
click at [164, 403] on icon "button" at bounding box center [167, 403] width 17 height 17
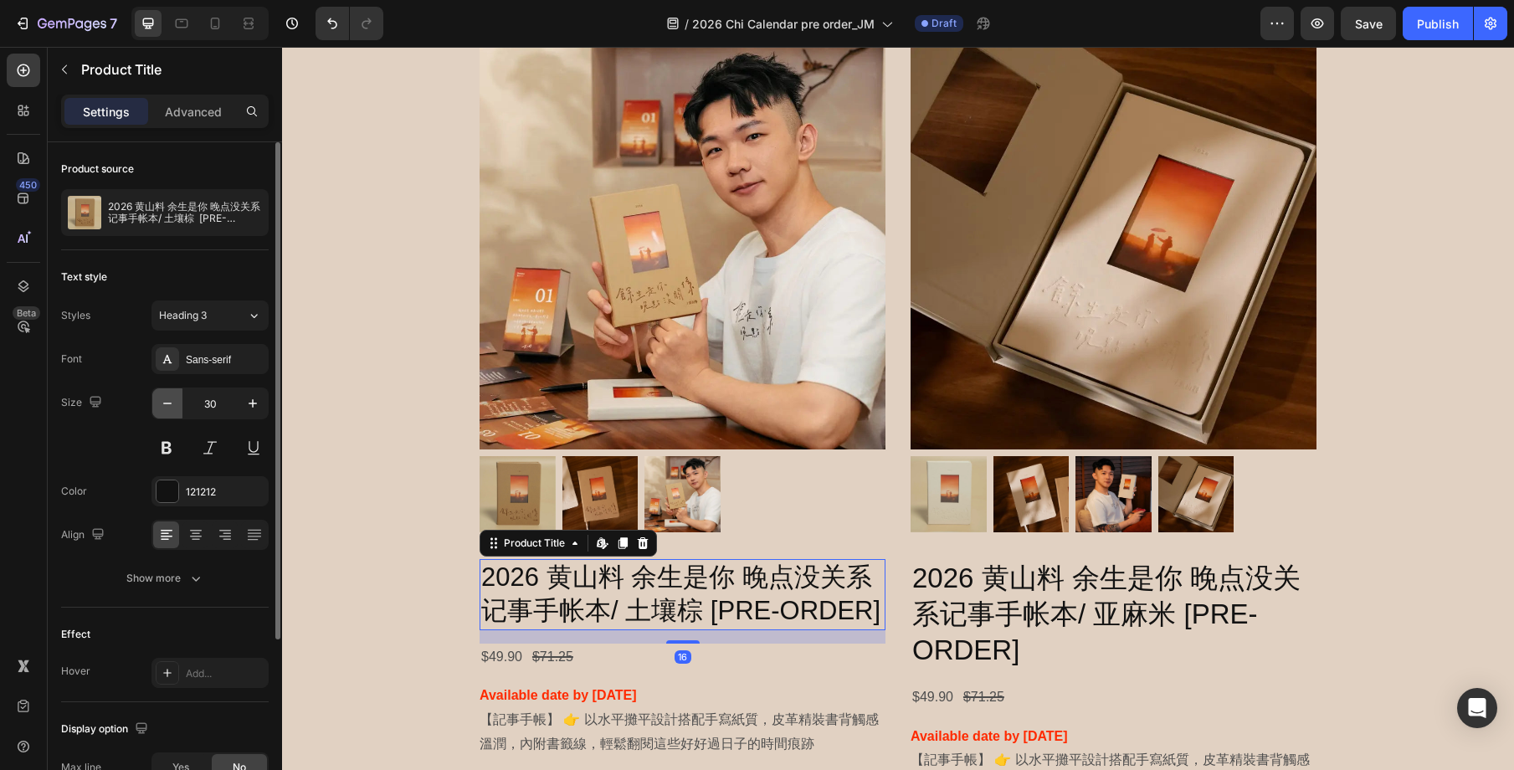
click at [164, 403] on icon "button" at bounding box center [167, 403] width 17 height 17
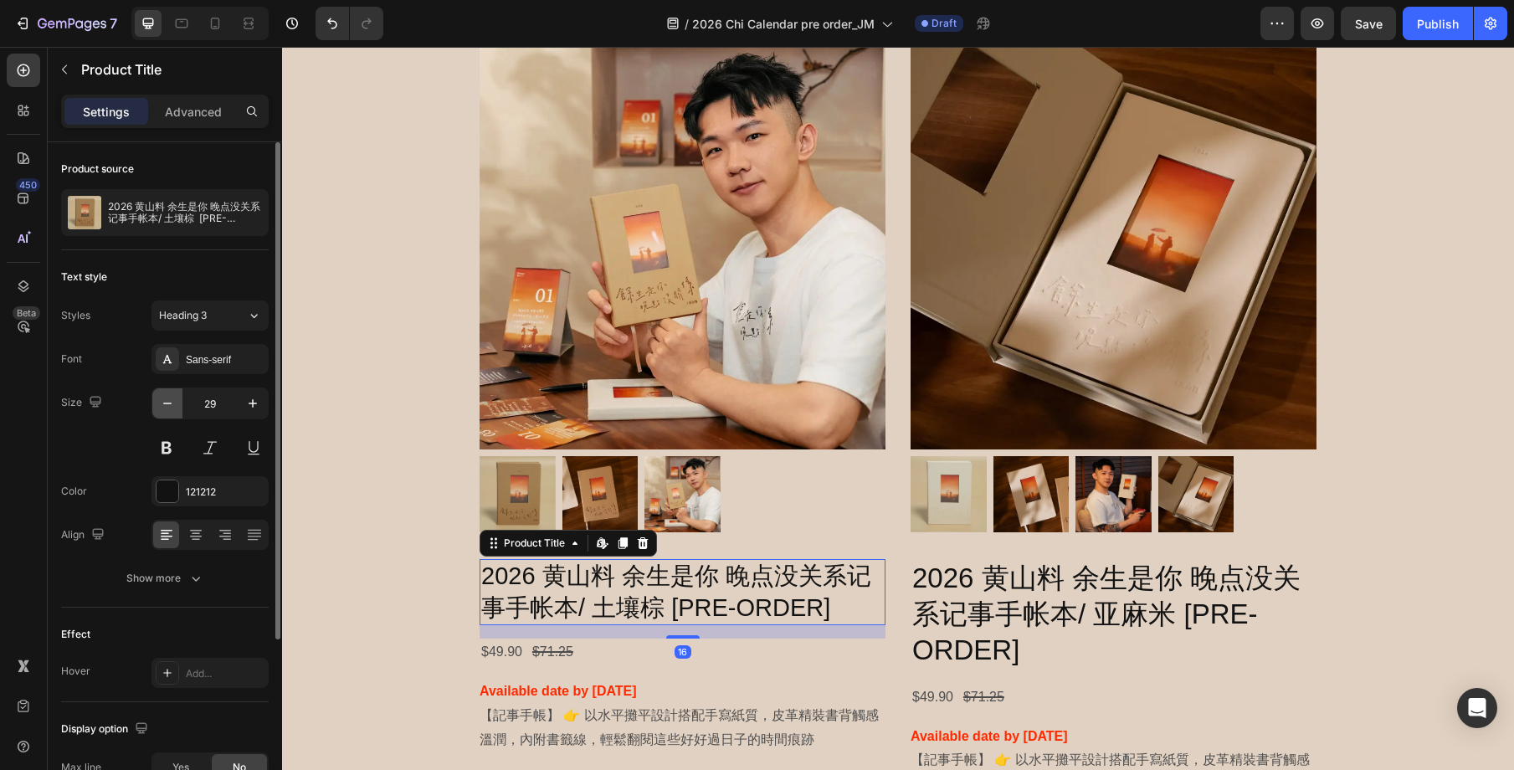
click at [164, 403] on icon "button" at bounding box center [167, 403] width 17 height 17
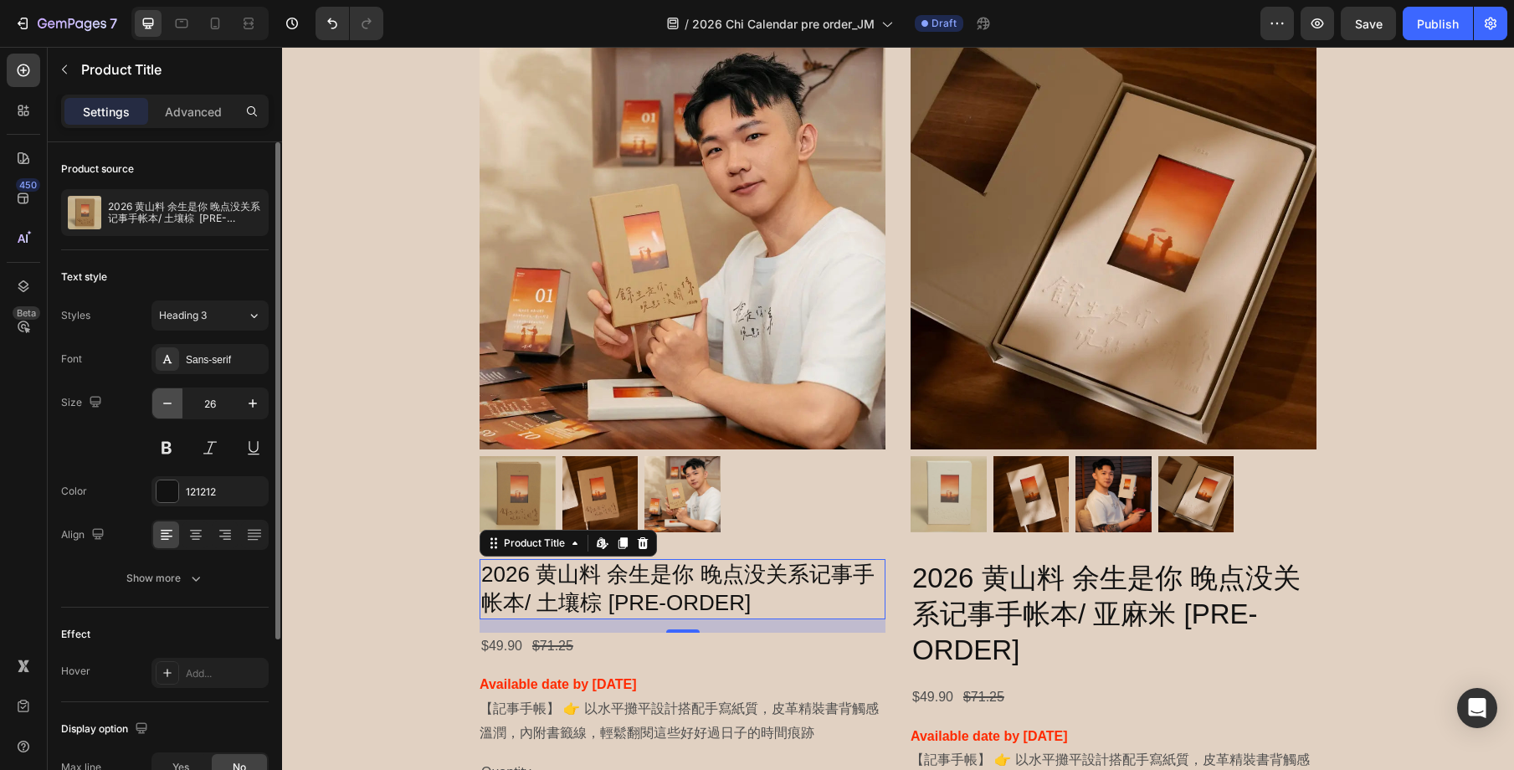
click at [164, 403] on icon "button" at bounding box center [167, 403] width 17 height 17
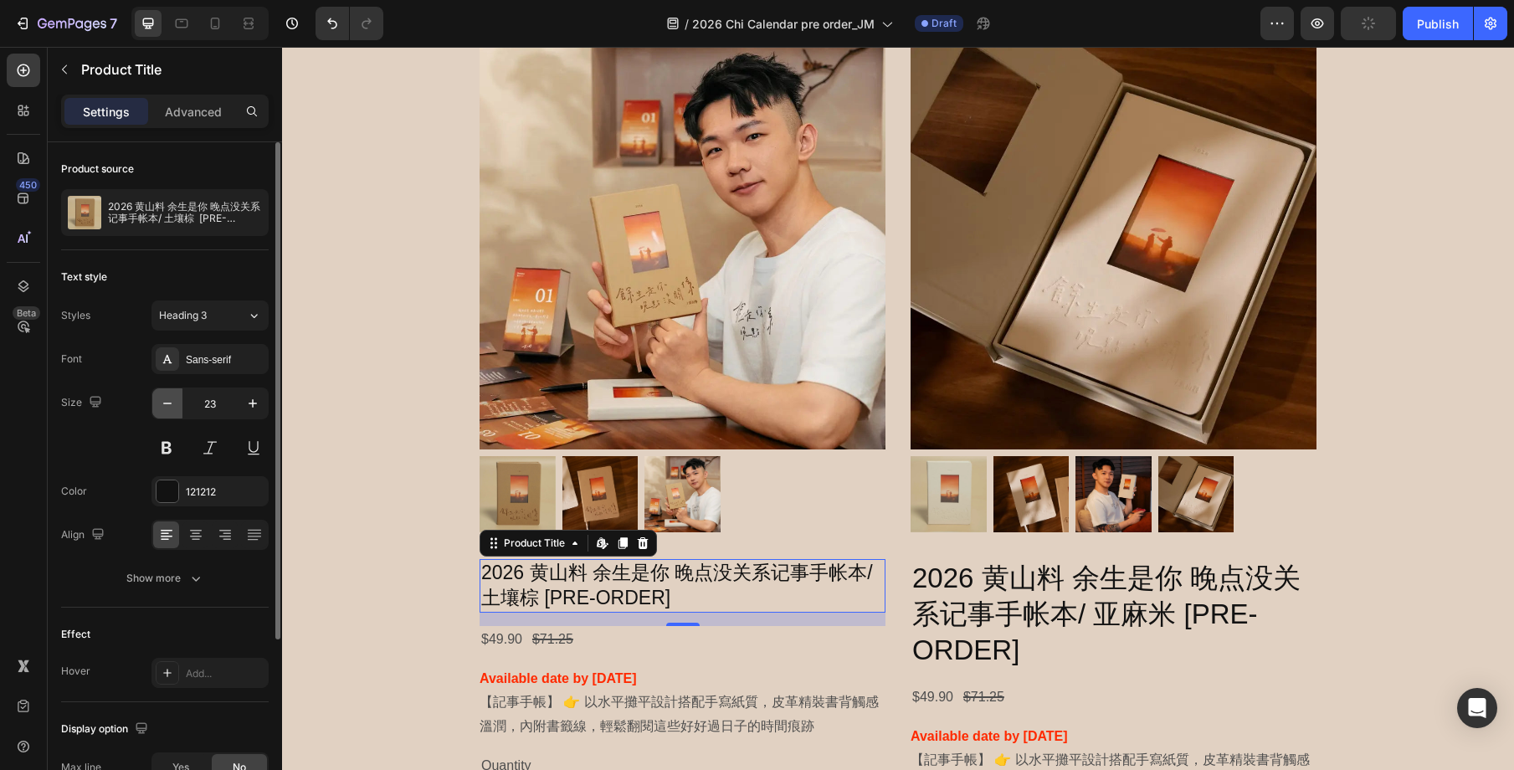
click at [164, 403] on icon "button" at bounding box center [167, 403] width 17 height 17
type input "21"
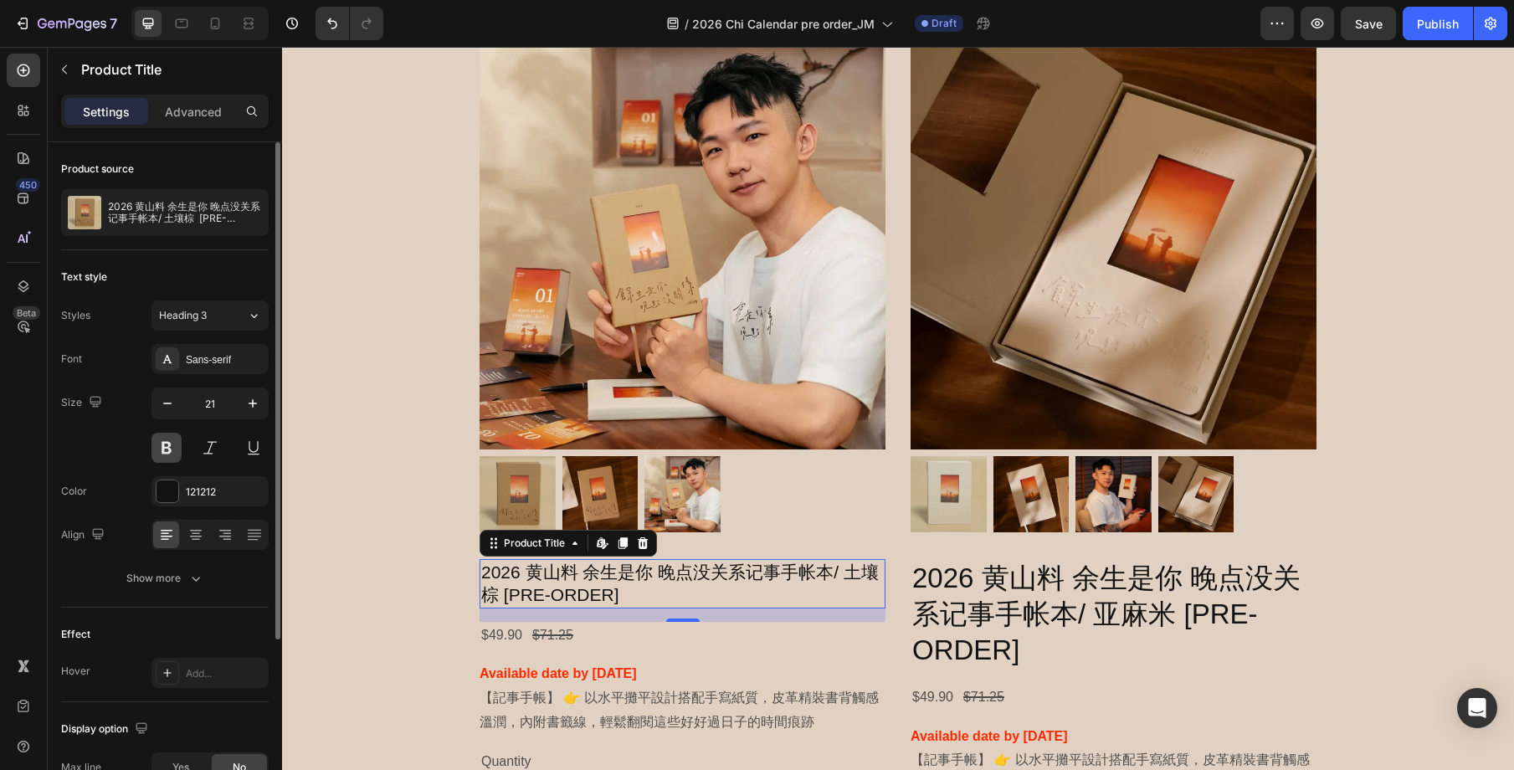
click at [168, 454] on button at bounding box center [166, 448] width 30 height 30
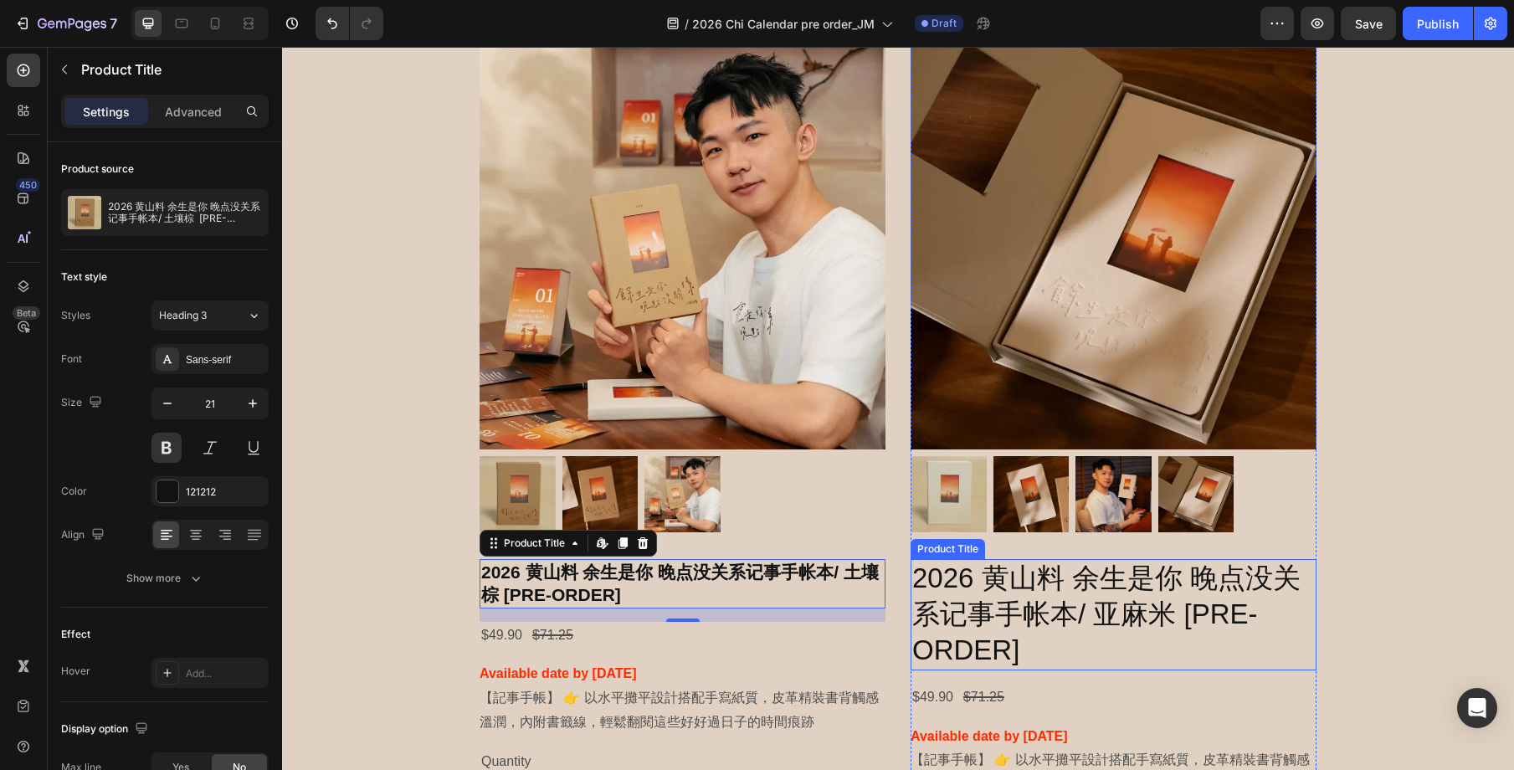
click at [1033, 639] on h2 "2026 黄山料 余生是你 晚点没关系记事手帐本/ 亚麻米 [PRE-ORDER]" at bounding box center [1114, 614] width 406 height 111
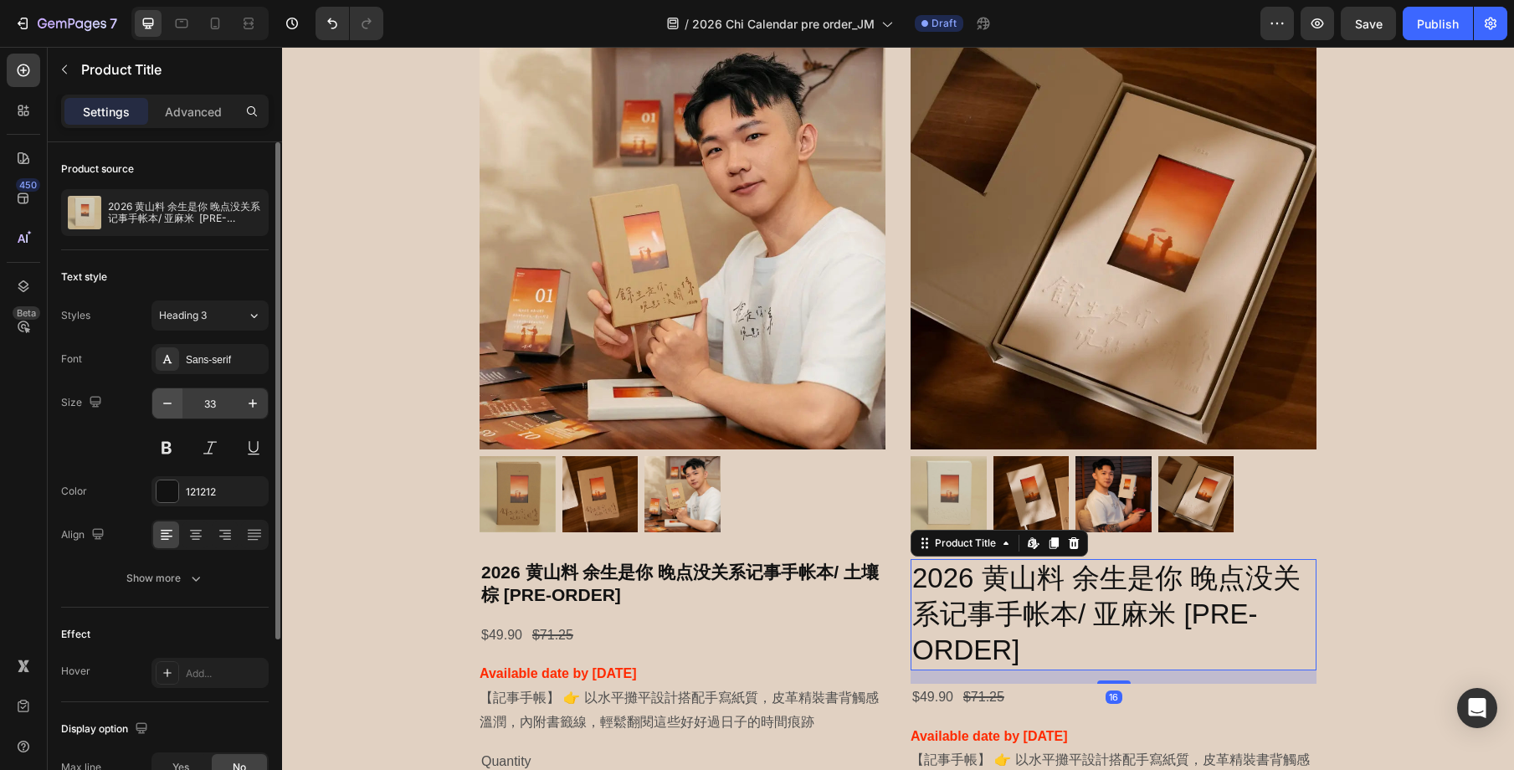
click at [179, 401] on button "button" at bounding box center [167, 403] width 30 height 30
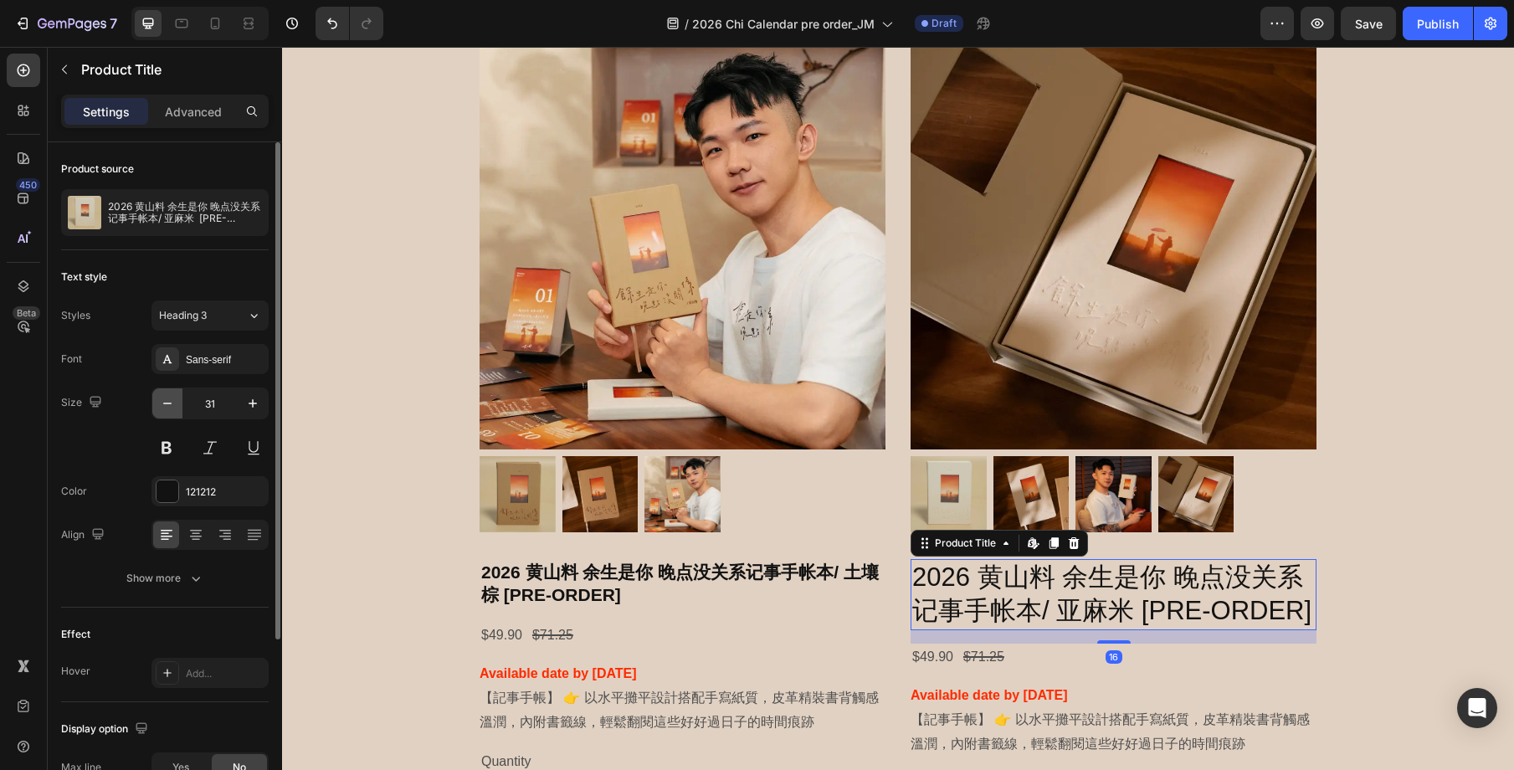
click at [179, 401] on button "button" at bounding box center [167, 403] width 30 height 30
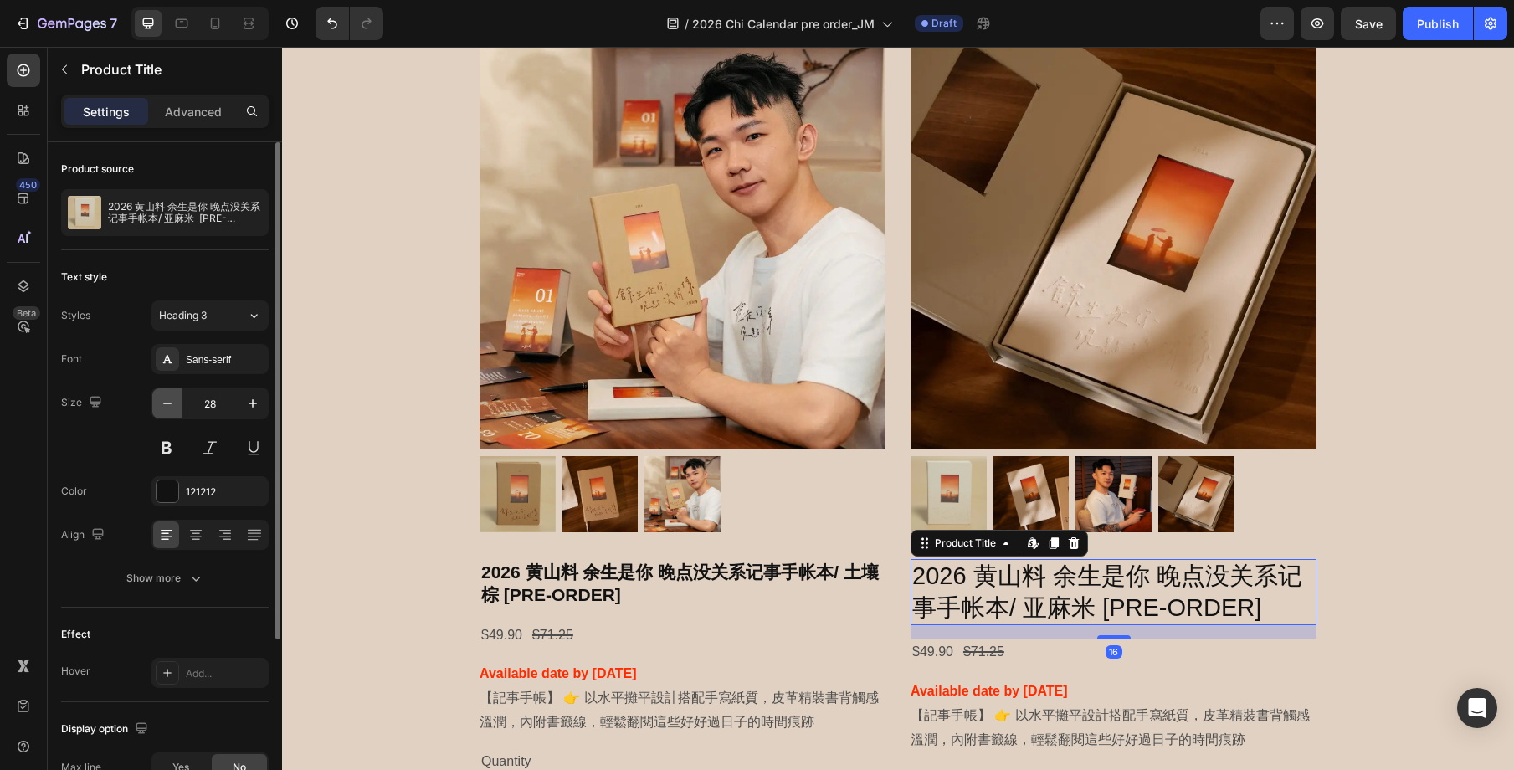
click at [179, 401] on button "button" at bounding box center [167, 403] width 30 height 30
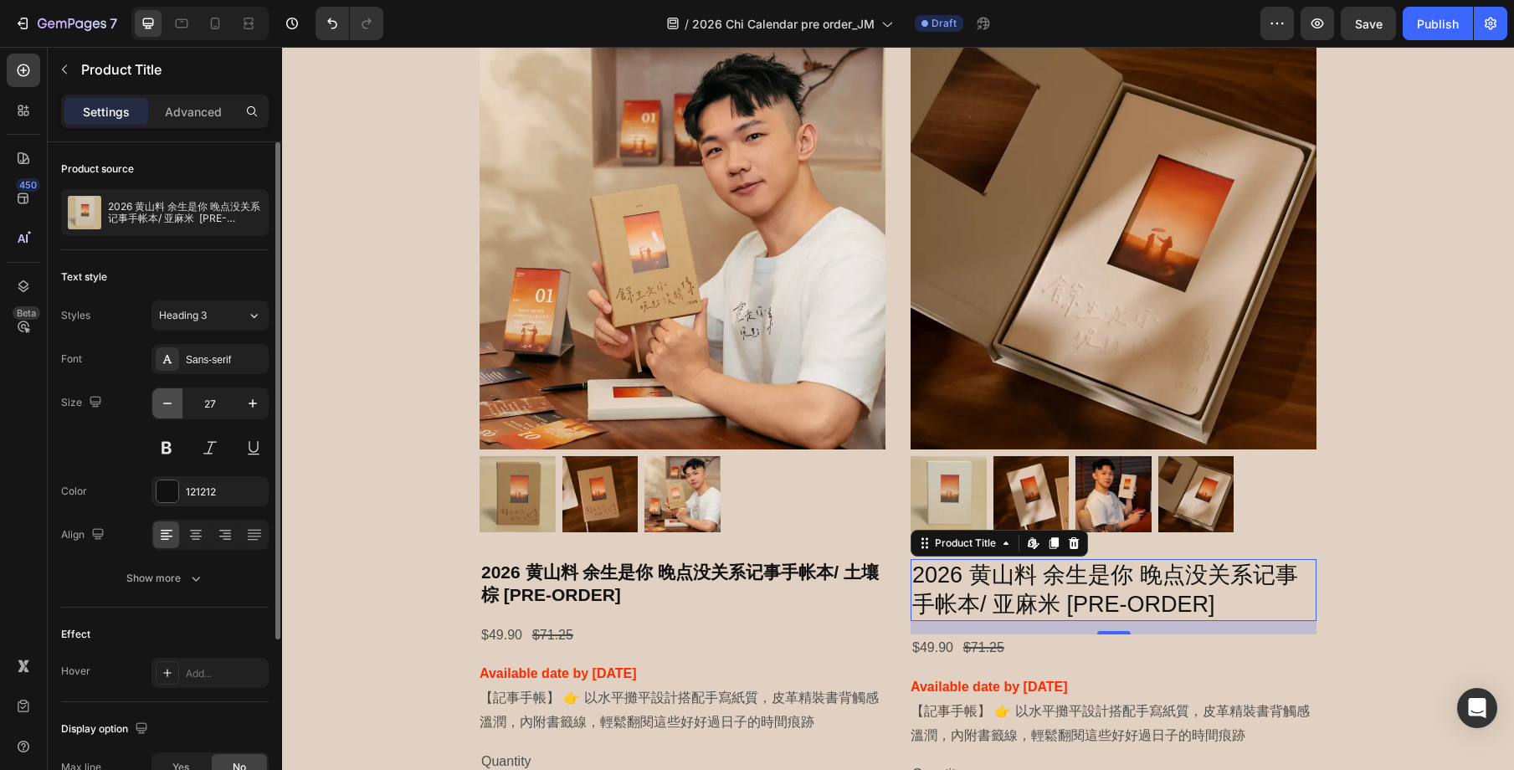
click at [179, 401] on button "button" at bounding box center [167, 403] width 30 height 30
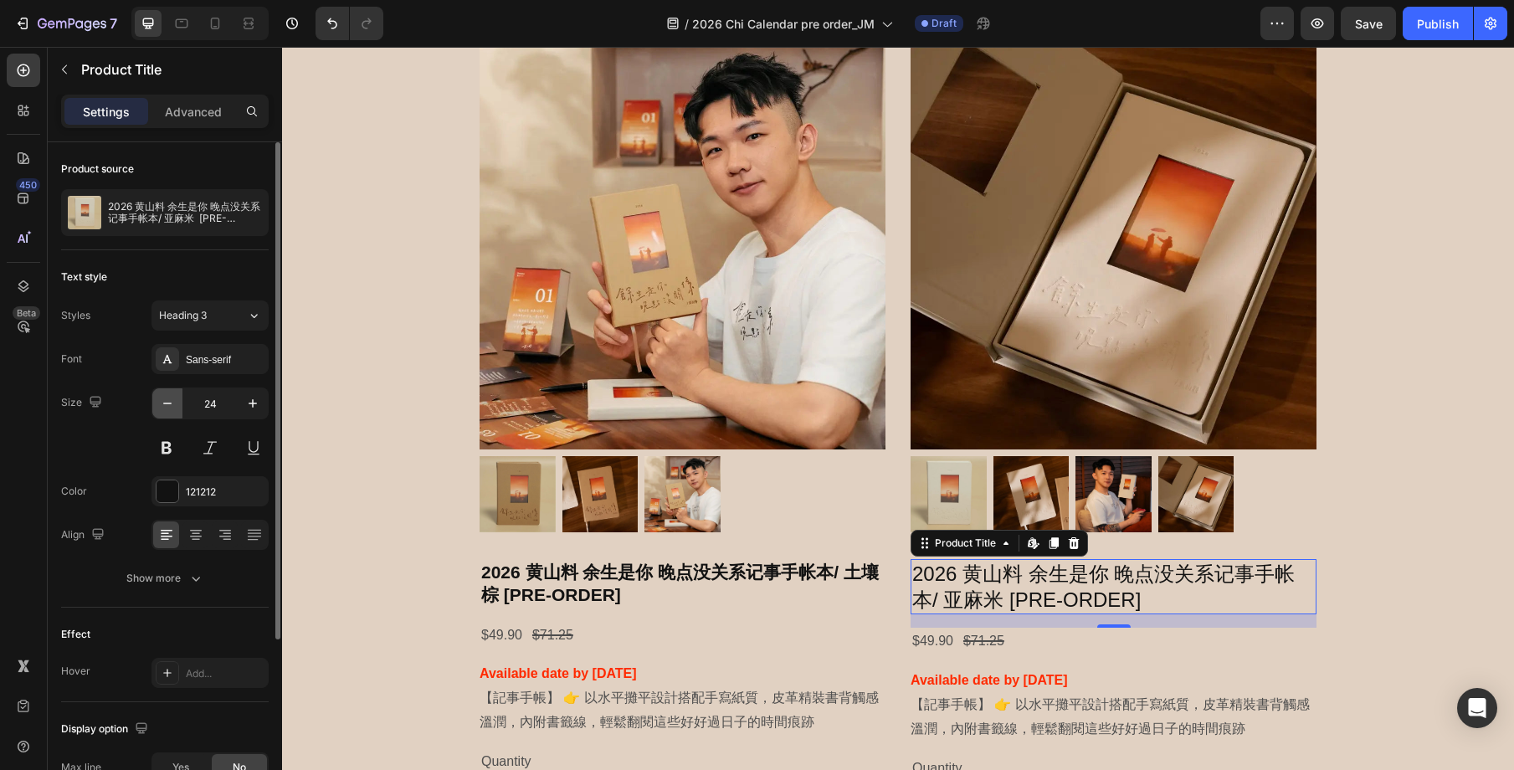
click at [179, 401] on button "button" at bounding box center [167, 403] width 30 height 30
type input "21"
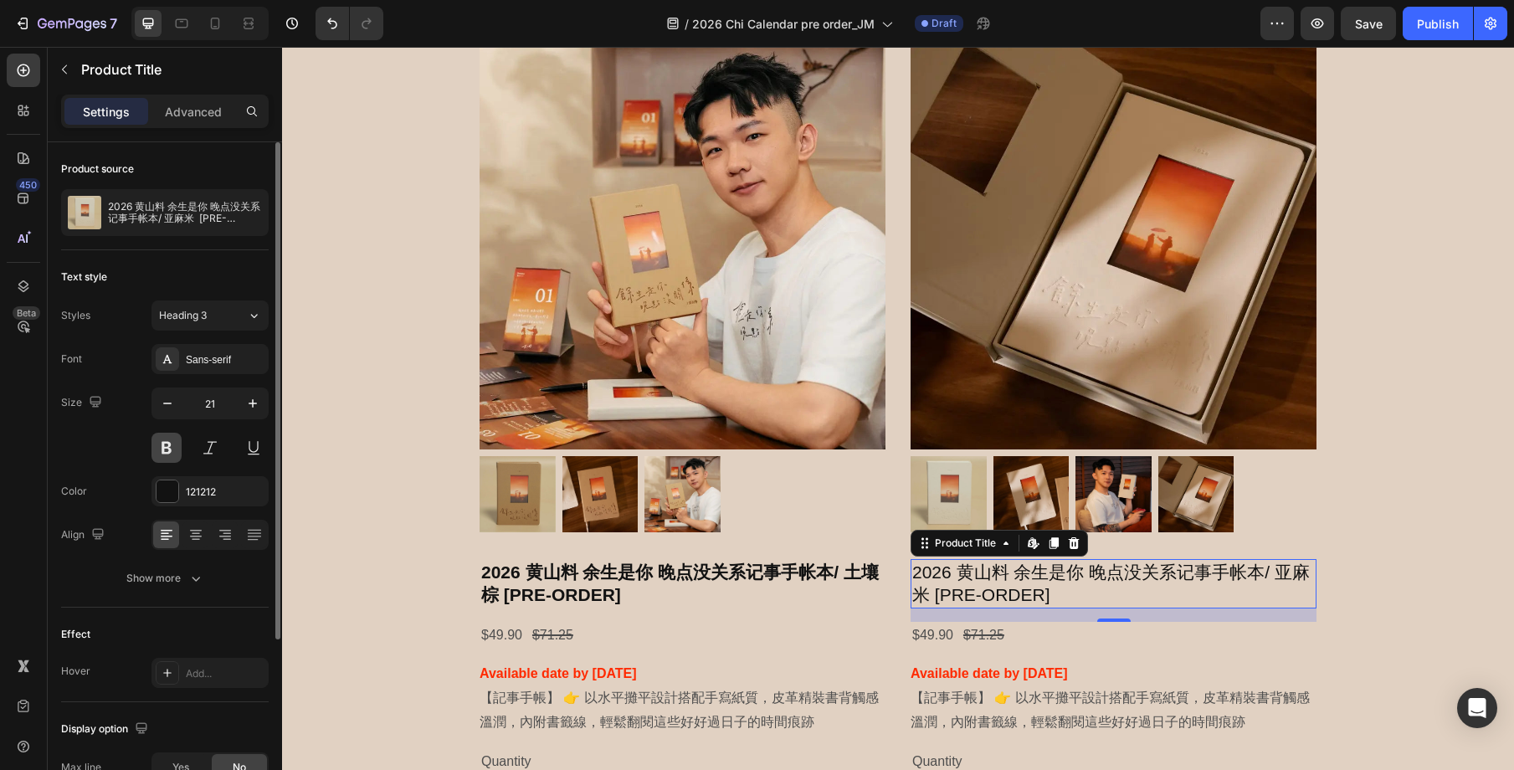
click at [172, 443] on button at bounding box center [166, 448] width 30 height 30
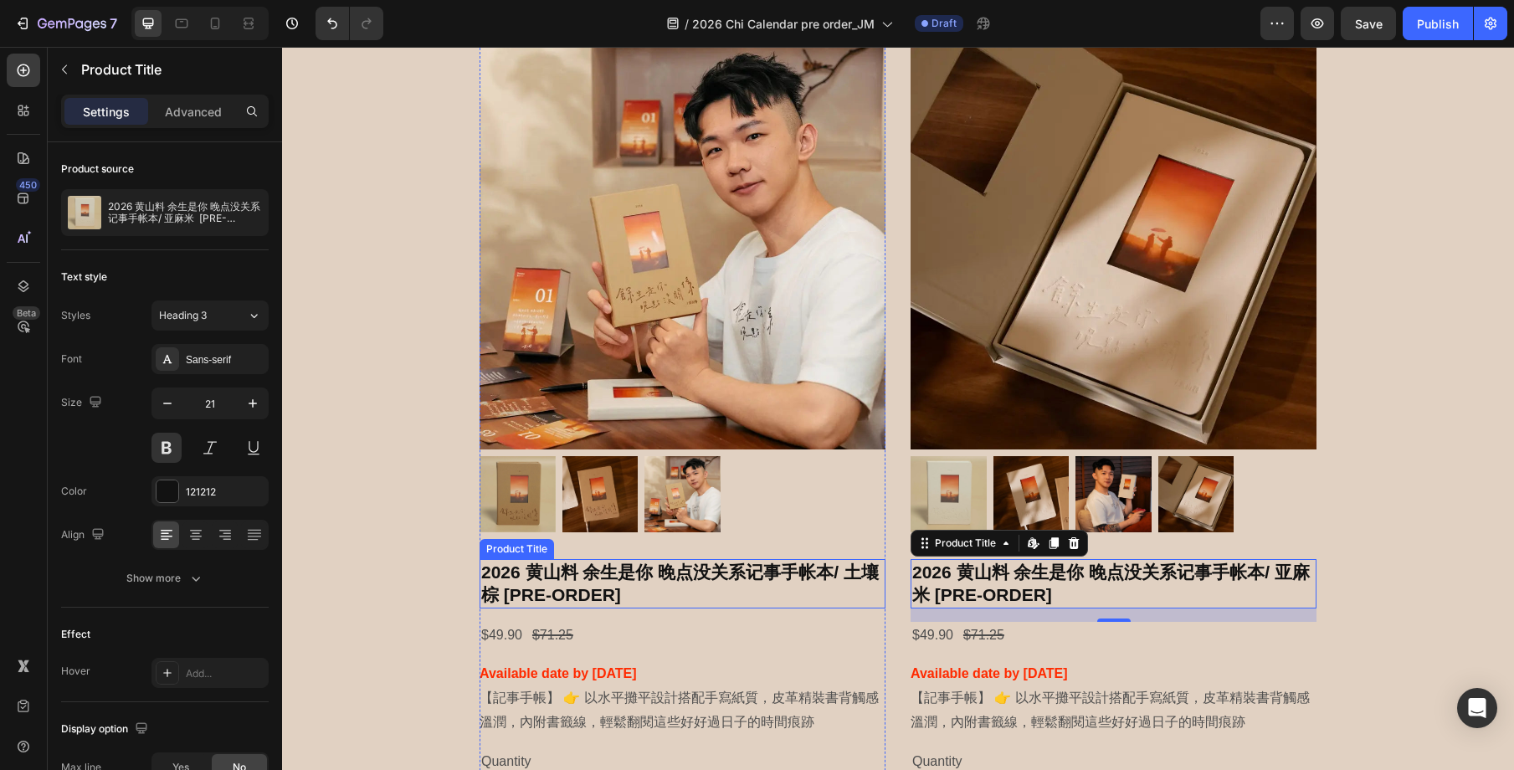
scroll to position [3525, 0]
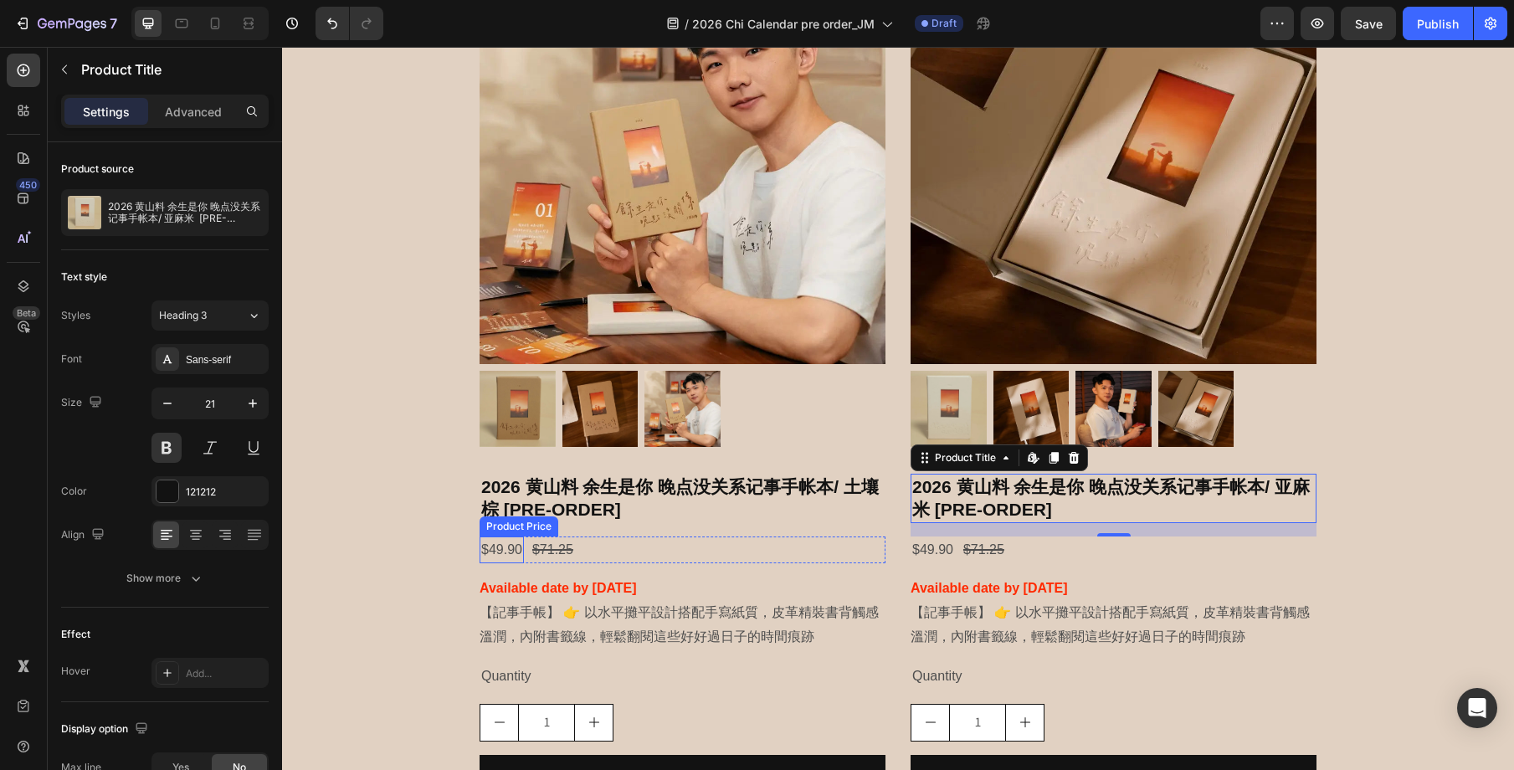
click at [496, 549] on div "$49.90" at bounding box center [502, 550] width 44 height 28
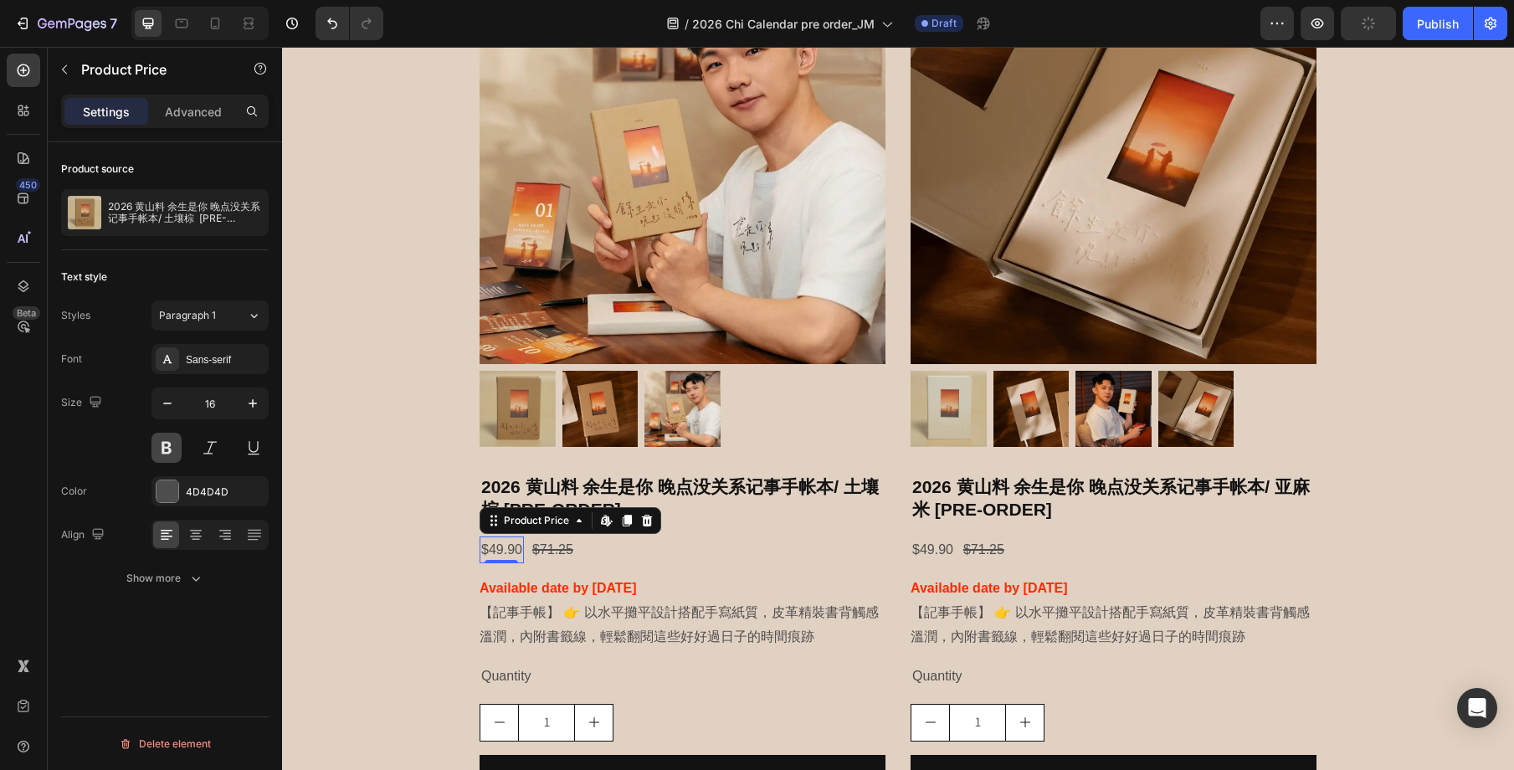
click at [163, 447] on button at bounding box center [166, 448] width 30 height 30
click at [212, 495] on div "4D4D4D" at bounding box center [210, 492] width 49 height 15
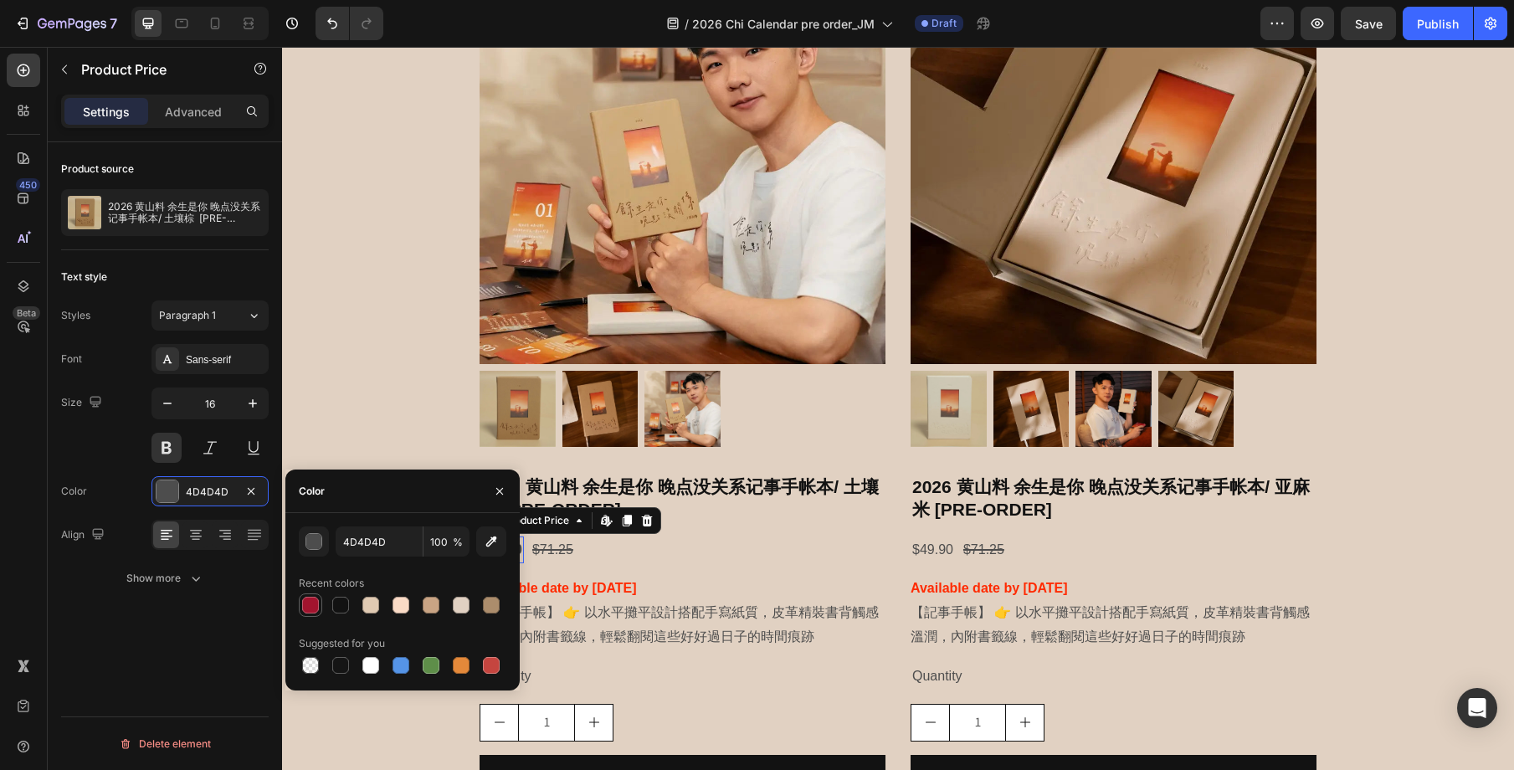
click at [306, 600] on div at bounding box center [310, 605] width 17 height 17
type input "A2142E"
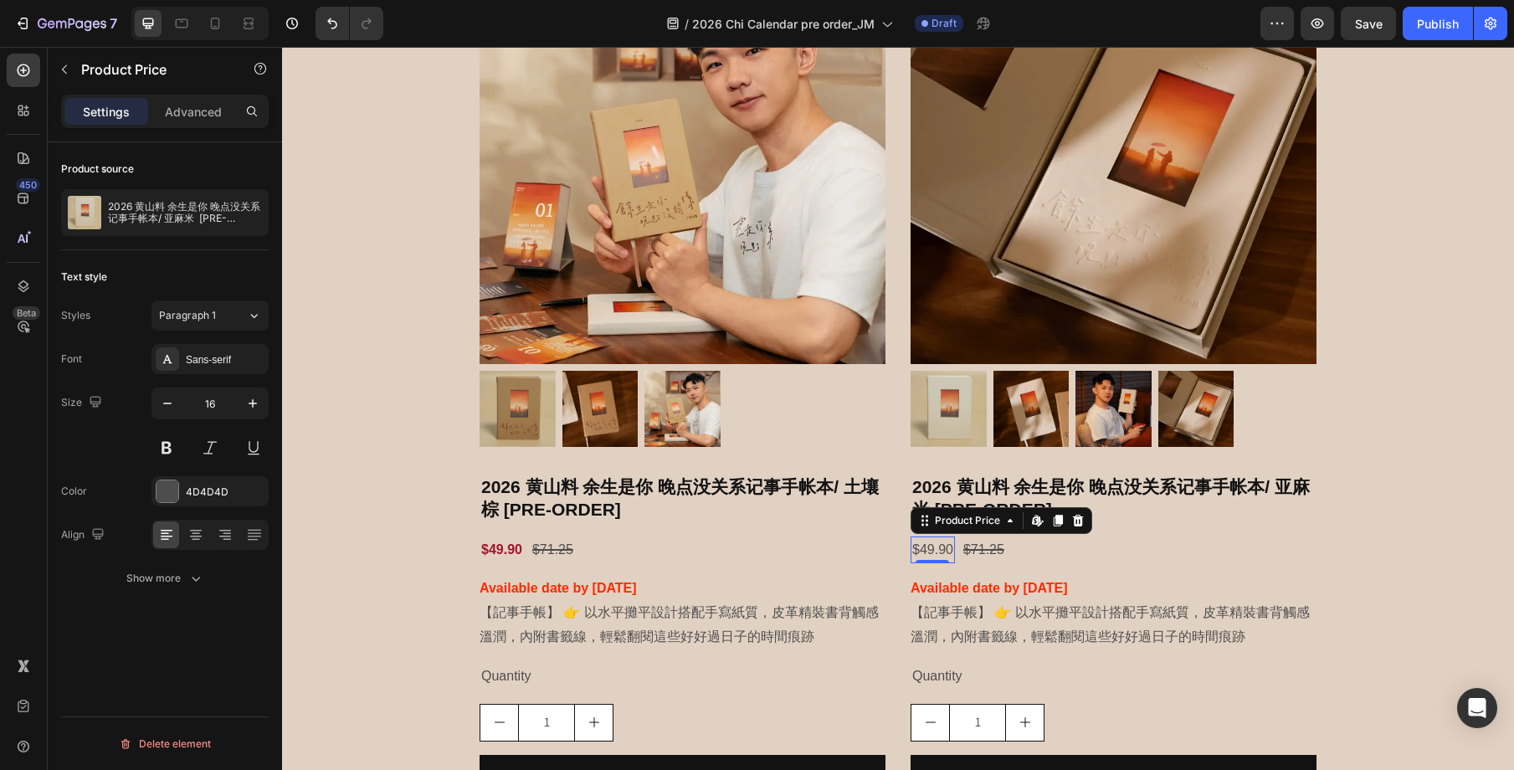
click at [942, 553] on div "$49.90" at bounding box center [933, 550] width 44 height 28
click at [165, 484] on div at bounding box center [168, 491] width 22 height 22
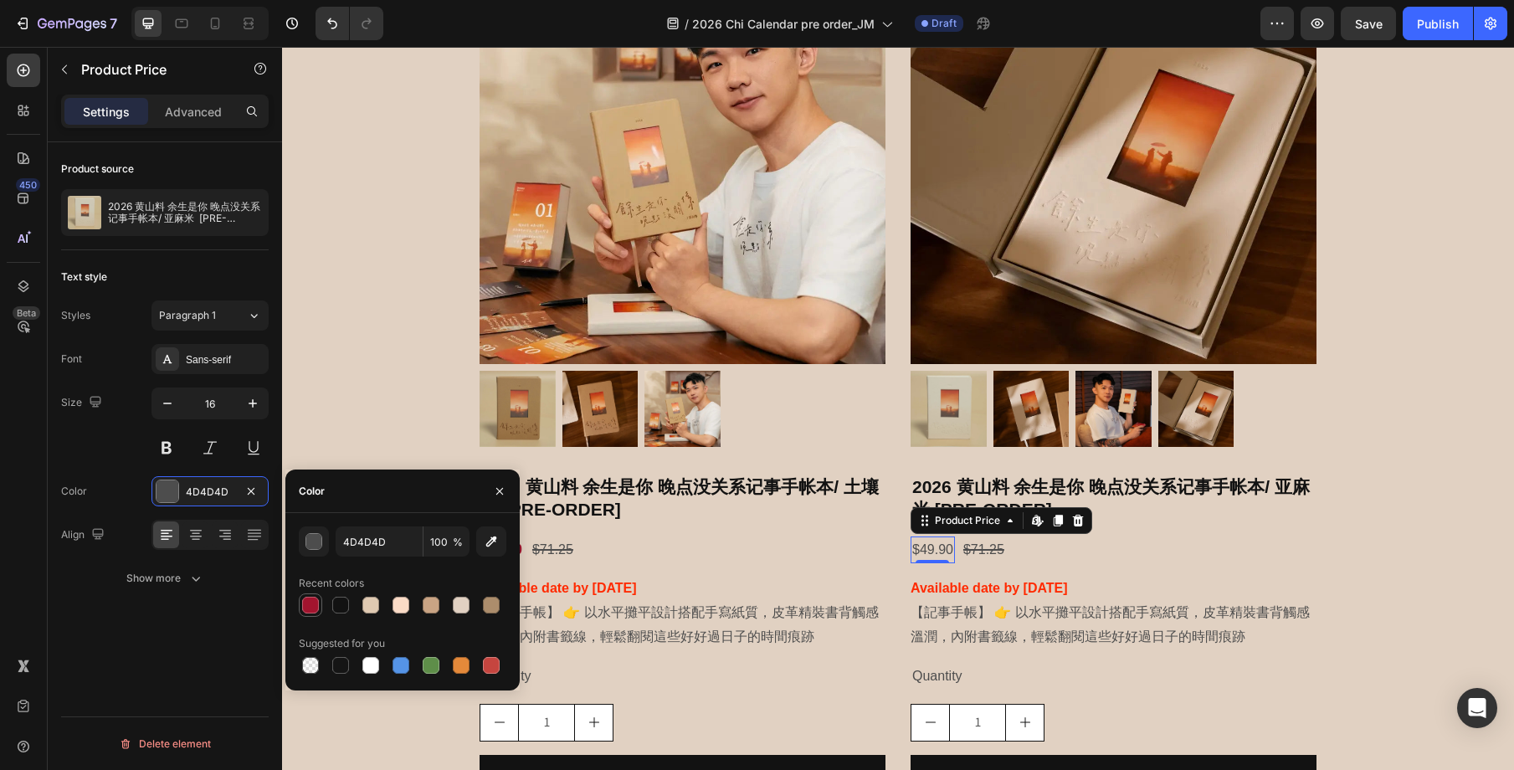
click at [309, 599] on div at bounding box center [310, 605] width 17 height 17
type input "A2142E"
click at [163, 449] on button at bounding box center [166, 448] width 30 height 30
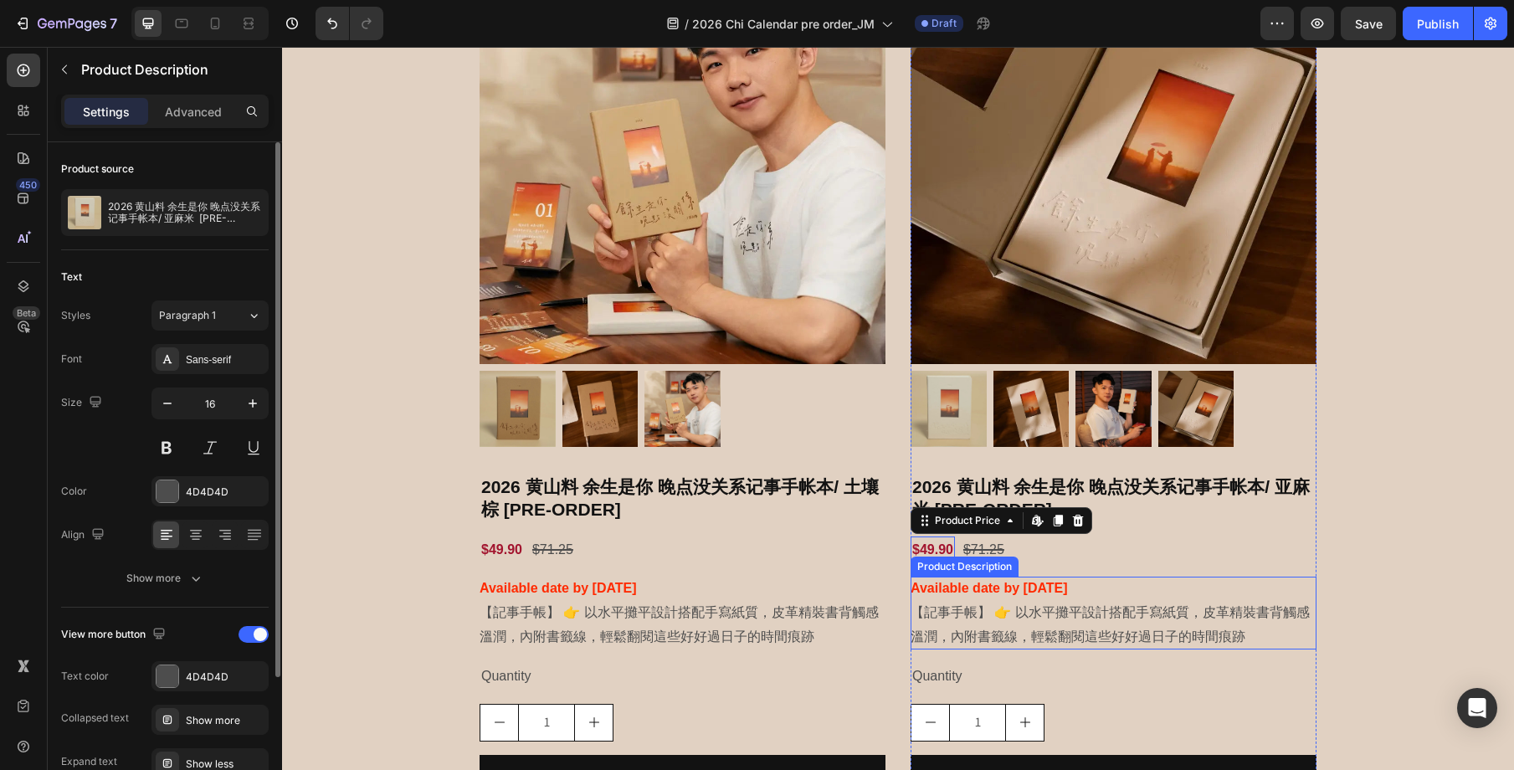
click at [1152, 611] on p "【記事手帳】 👉 以水平攤平設計搭配手寫紙質，皮革精裝書背觸感溫潤，內附書籤線，輕鬆翻閱這些好好過日子的時間痕跡" at bounding box center [1110, 624] width 399 height 38
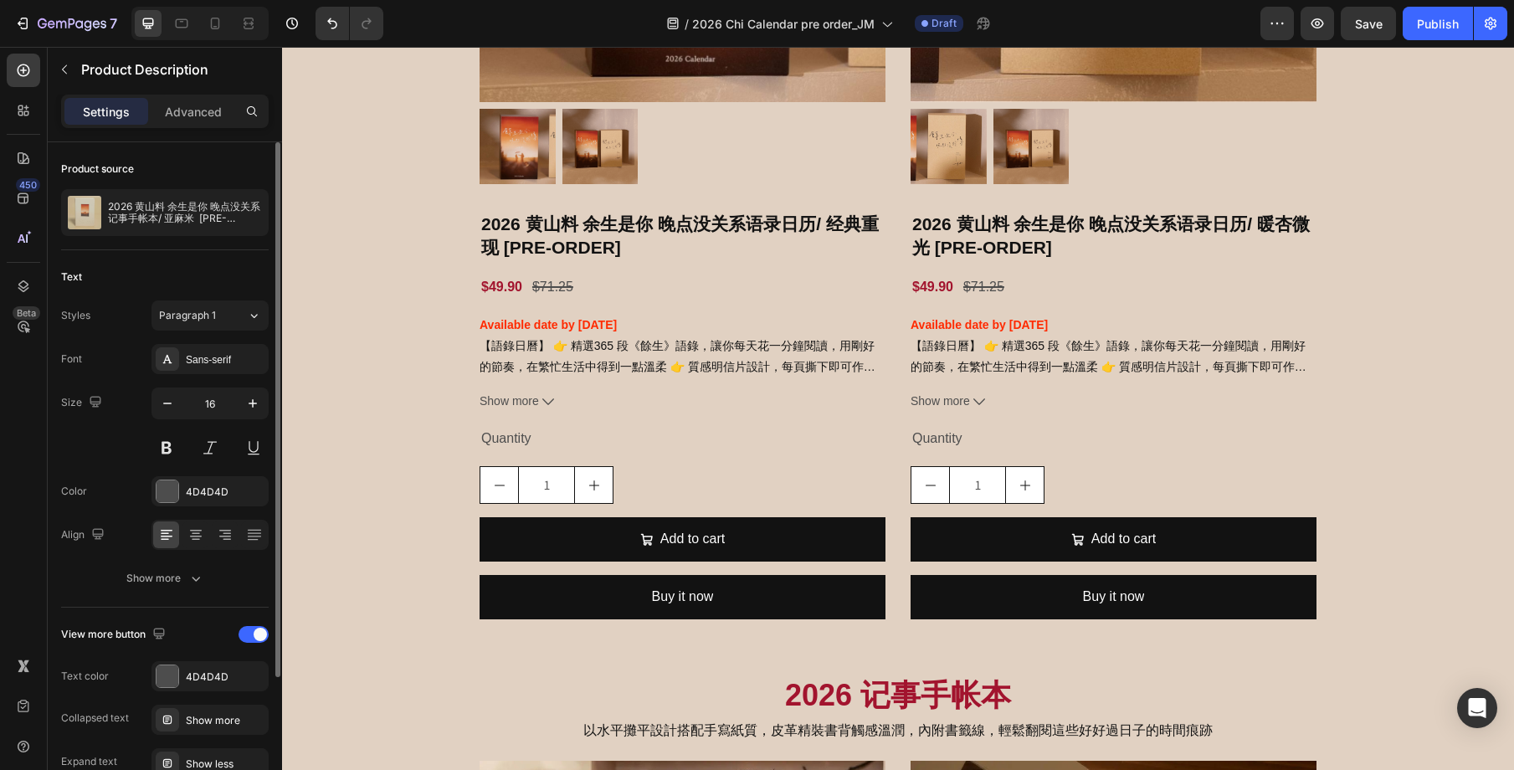
scroll to position [2700, 0]
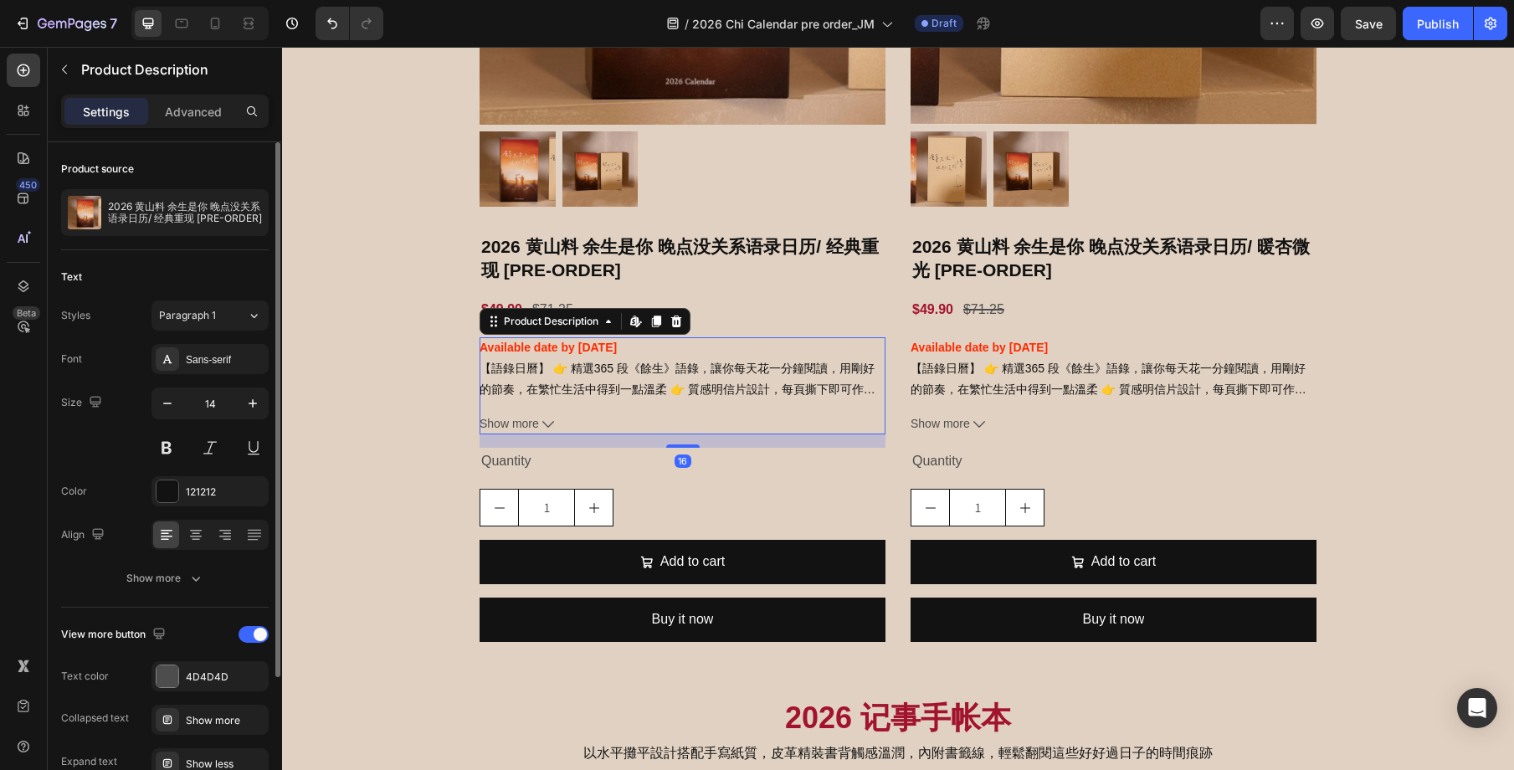
click at [719, 388] on p "【語錄日曆】 👉 精選365 段《餘生》語錄，讓你每天花一分鐘閱讀，用剛好的節奏，在繁忙生活中得到一點溫柔 👉 質感明信片設計，每頁撕下即可作為明信片珍藏或寄…" at bounding box center [678, 389] width 396 height 55
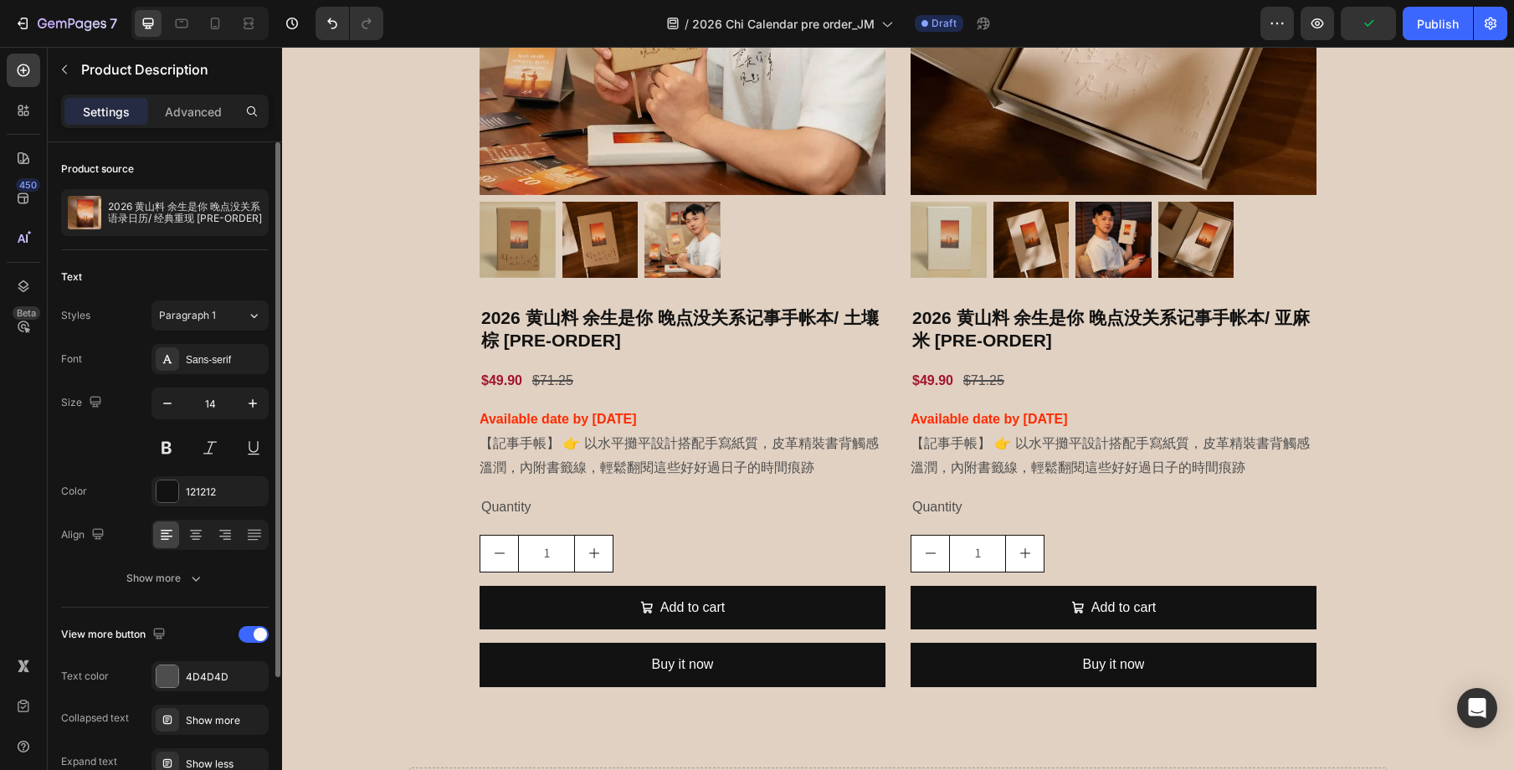
scroll to position [3796, 0]
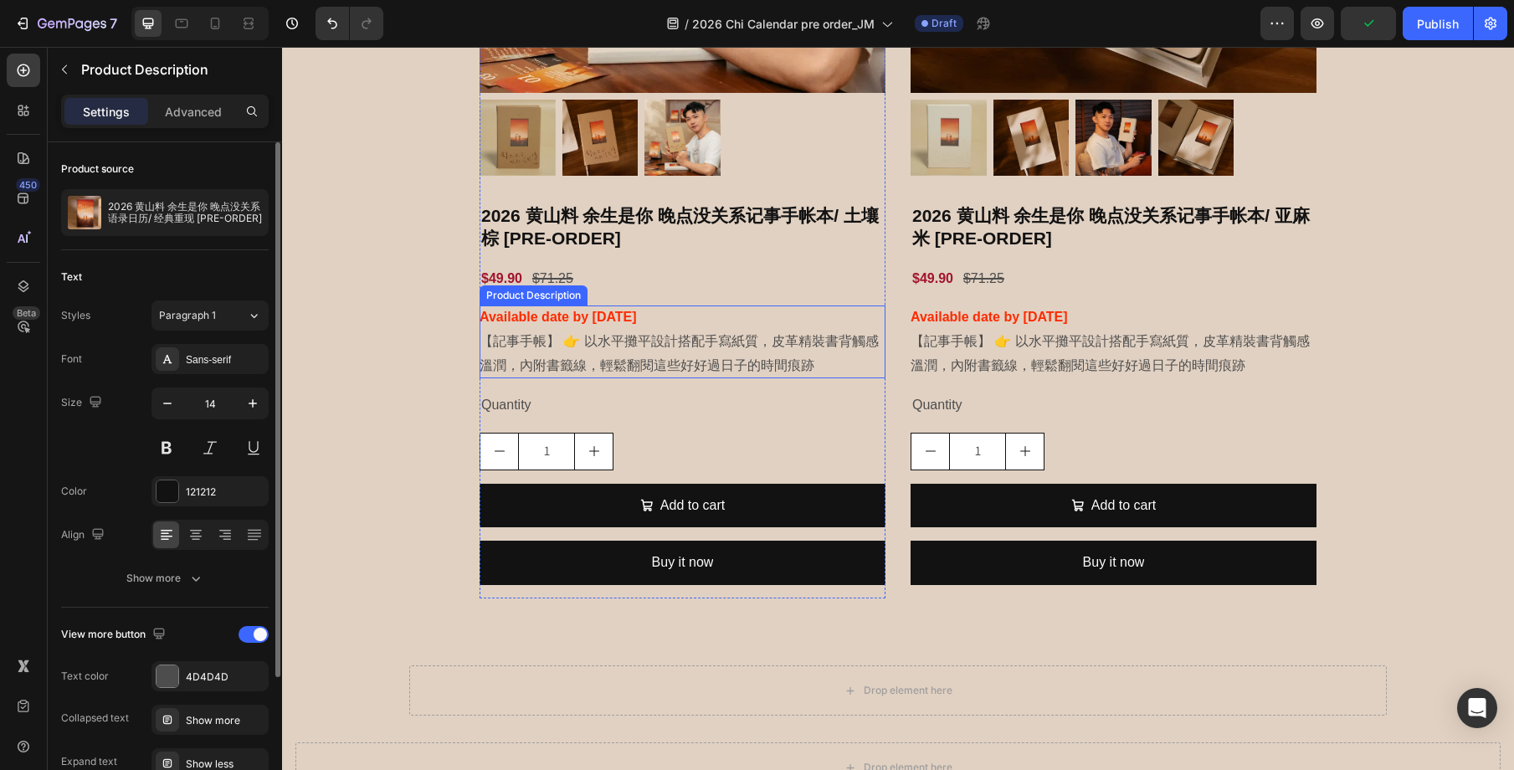
click at [762, 359] on p "【記事手帳】 👉 以水平攤平設計搭配手寫紙質，皮革精裝書背觸感溫潤，內附書籤線，輕鬆翻閱這些好好過日子的時間痕跡" at bounding box center [679, 353] width 399 height 38
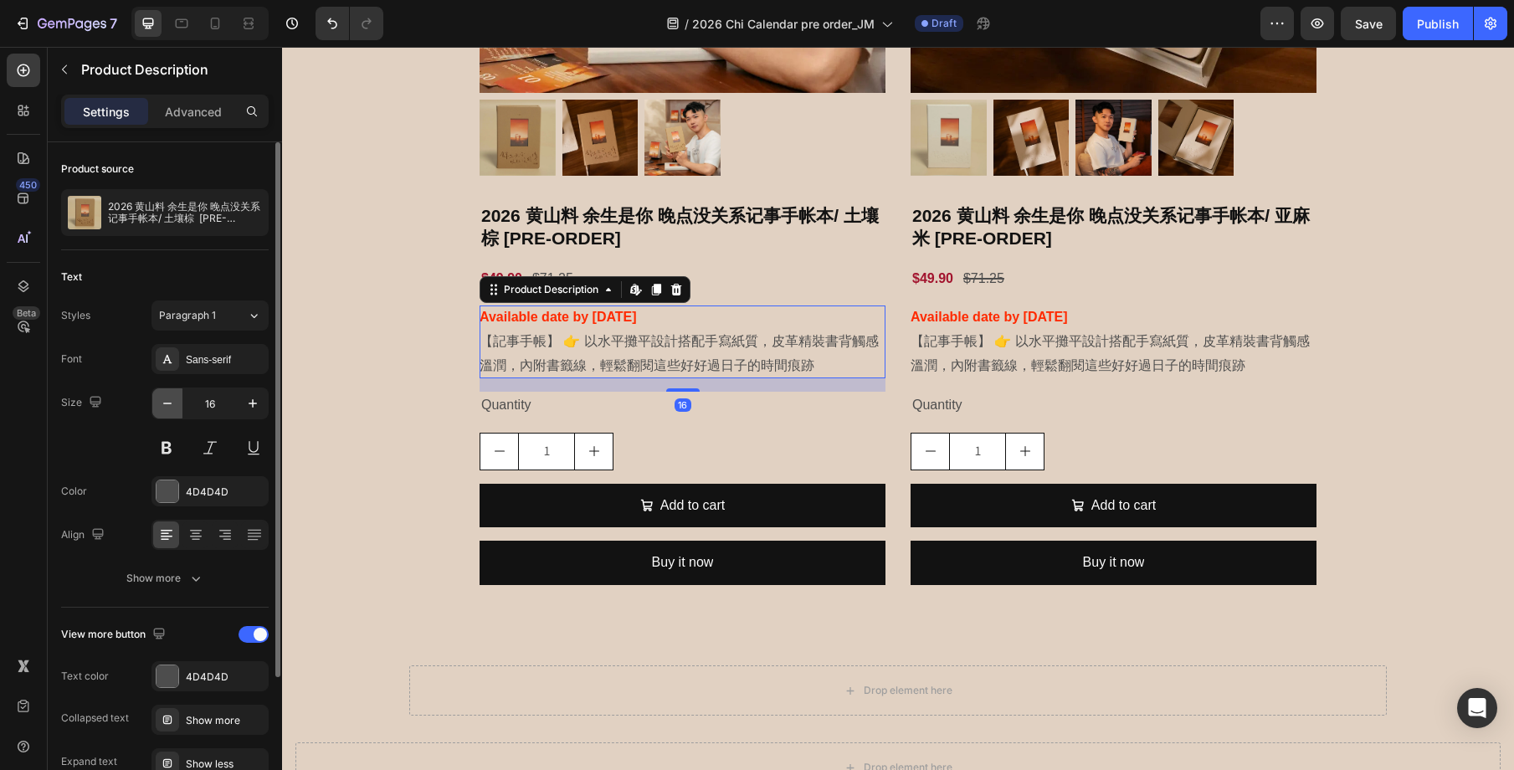
click at [169, 398] on icon "button" at bounding box center [167, 403] width 17 height 17
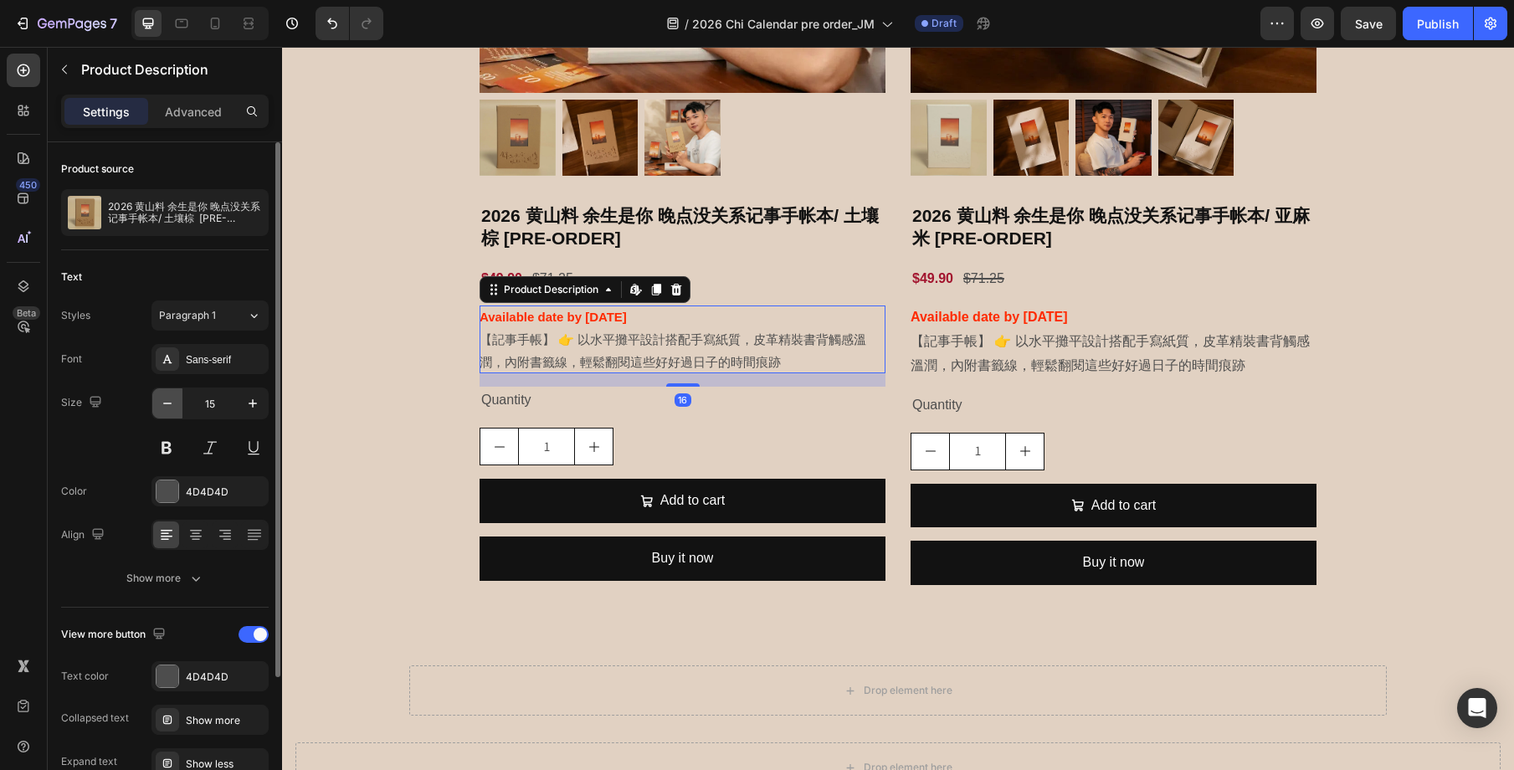
type input "14"
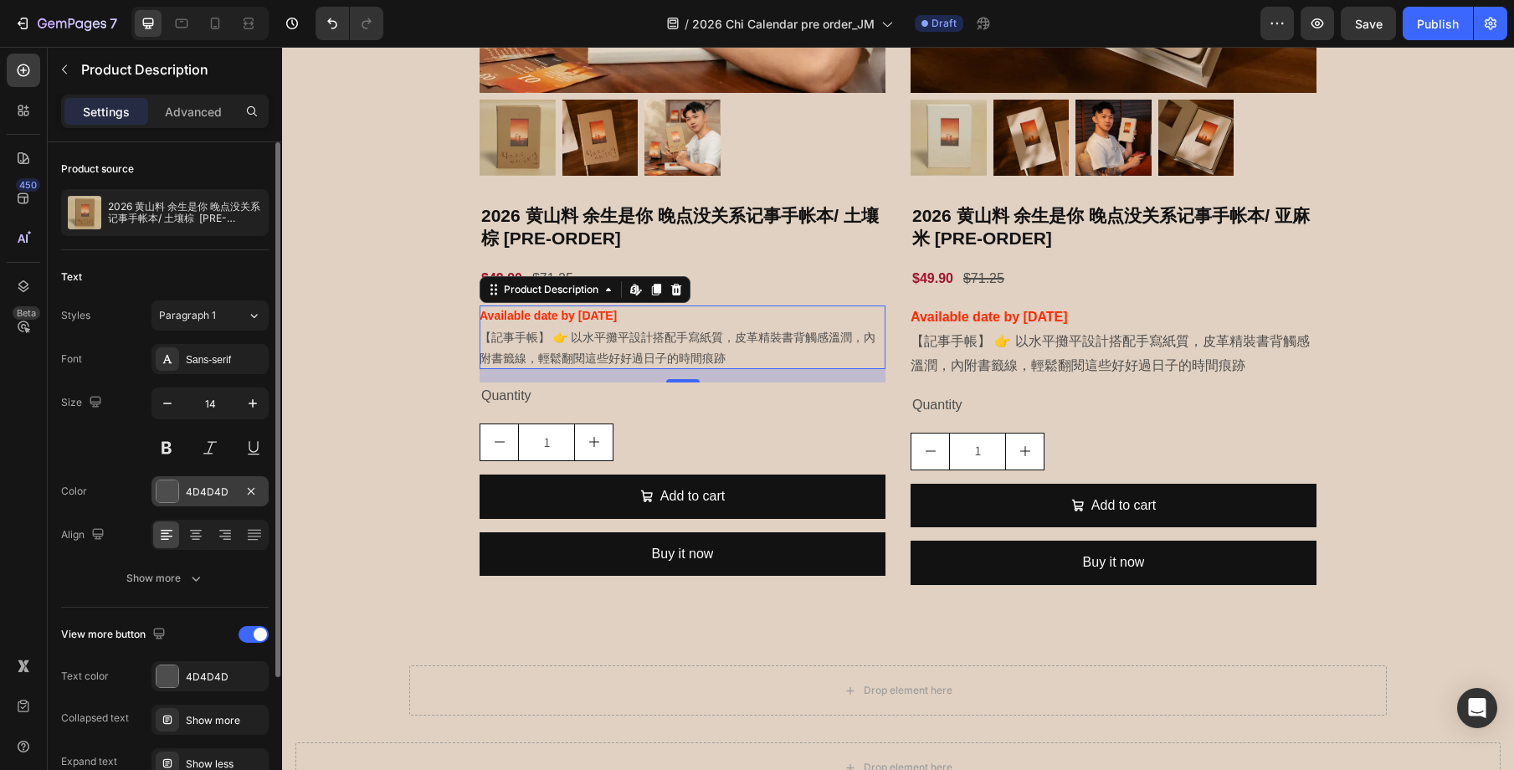
click at [167, 490] on div at bounding box center [168, 491] width 22 height 22
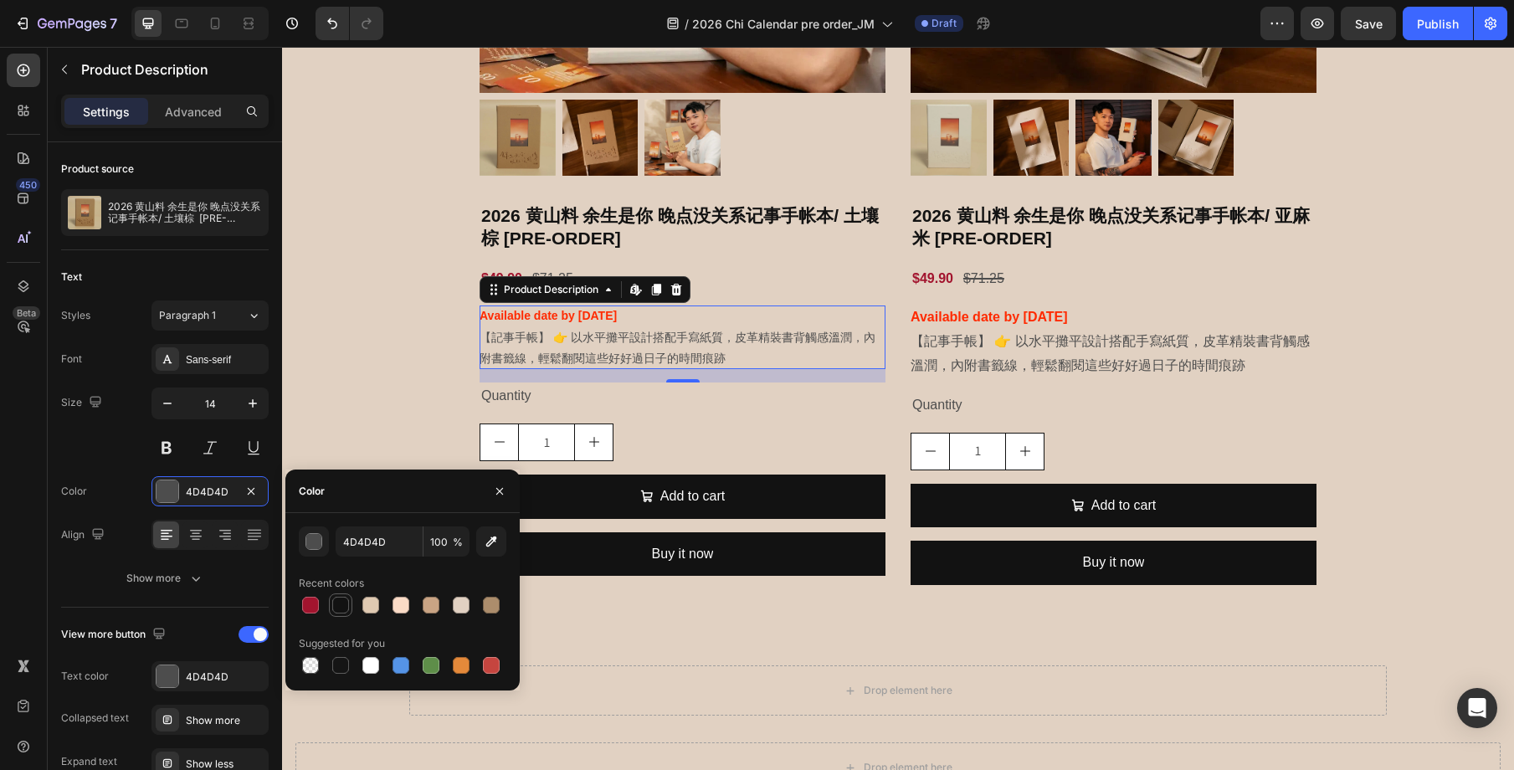
click at [350, 600] on div at bounding box center [341, 605] width 20 height 20
type input "121212"
click at [1017, 361] on p "【記事手帳】 👉 以水平攤平設計搭配手寫紙質，皮革精裝書背觸感溫潤，內附書籤線，輕鬆翻閱這些好好過日子的時間痕跡" at bounding box center [1110, 353] width 399 height 38
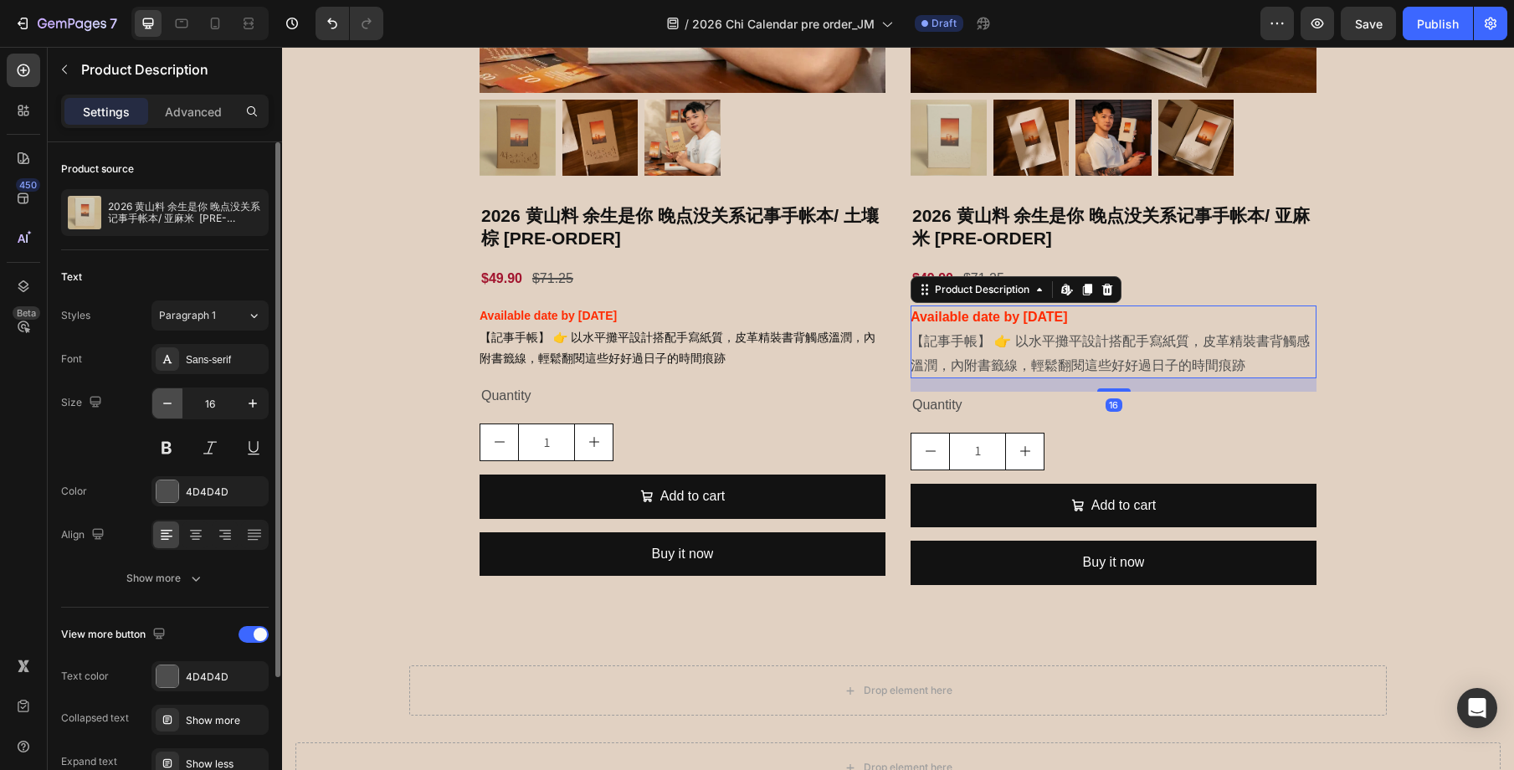
click at [160, 399] on icon "button" at bounding box center [167, 403] width 17 height 17
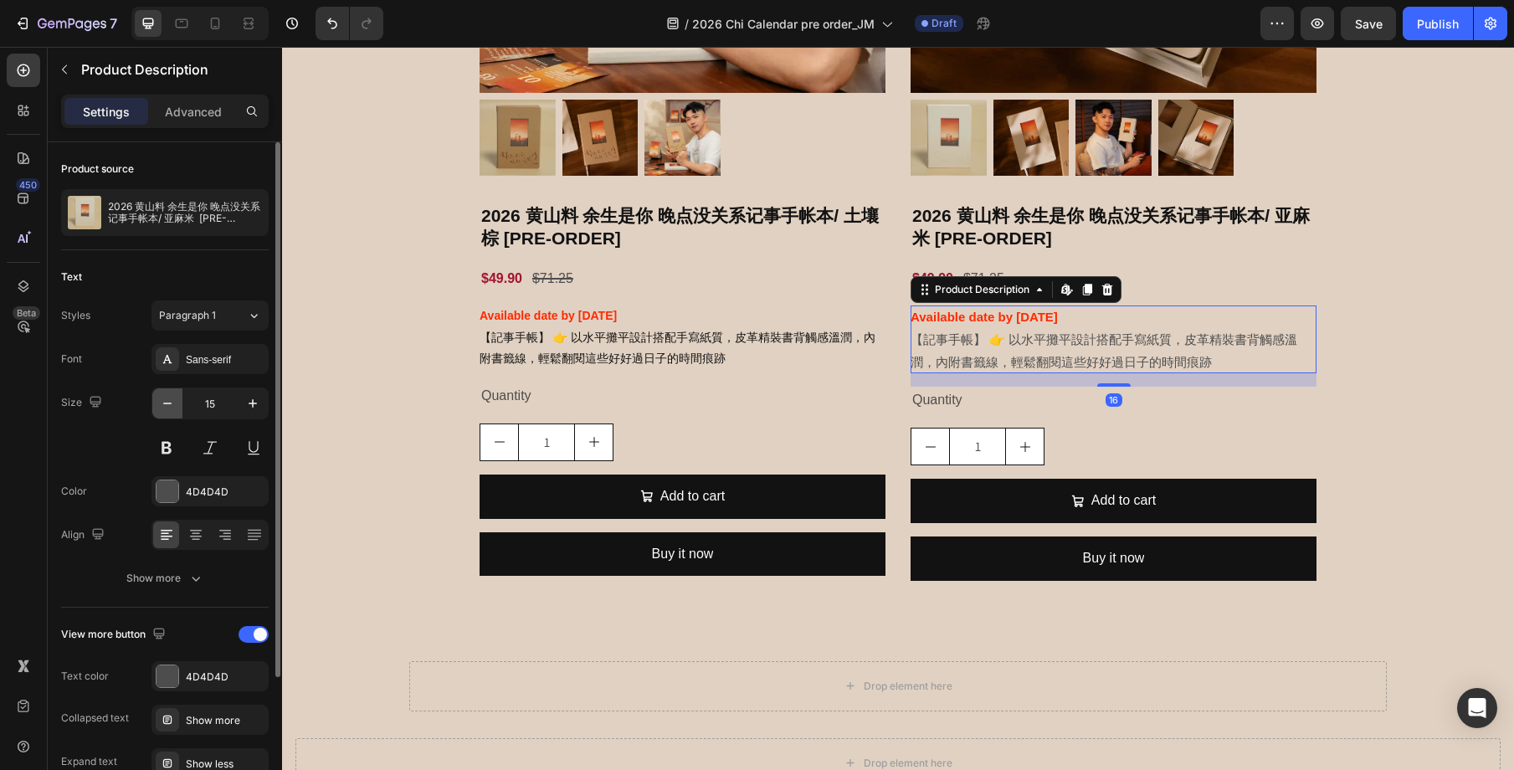
click at [160, 399] on icon "button" at bounding box center [167, 403] width 17 height 17
type input "14"
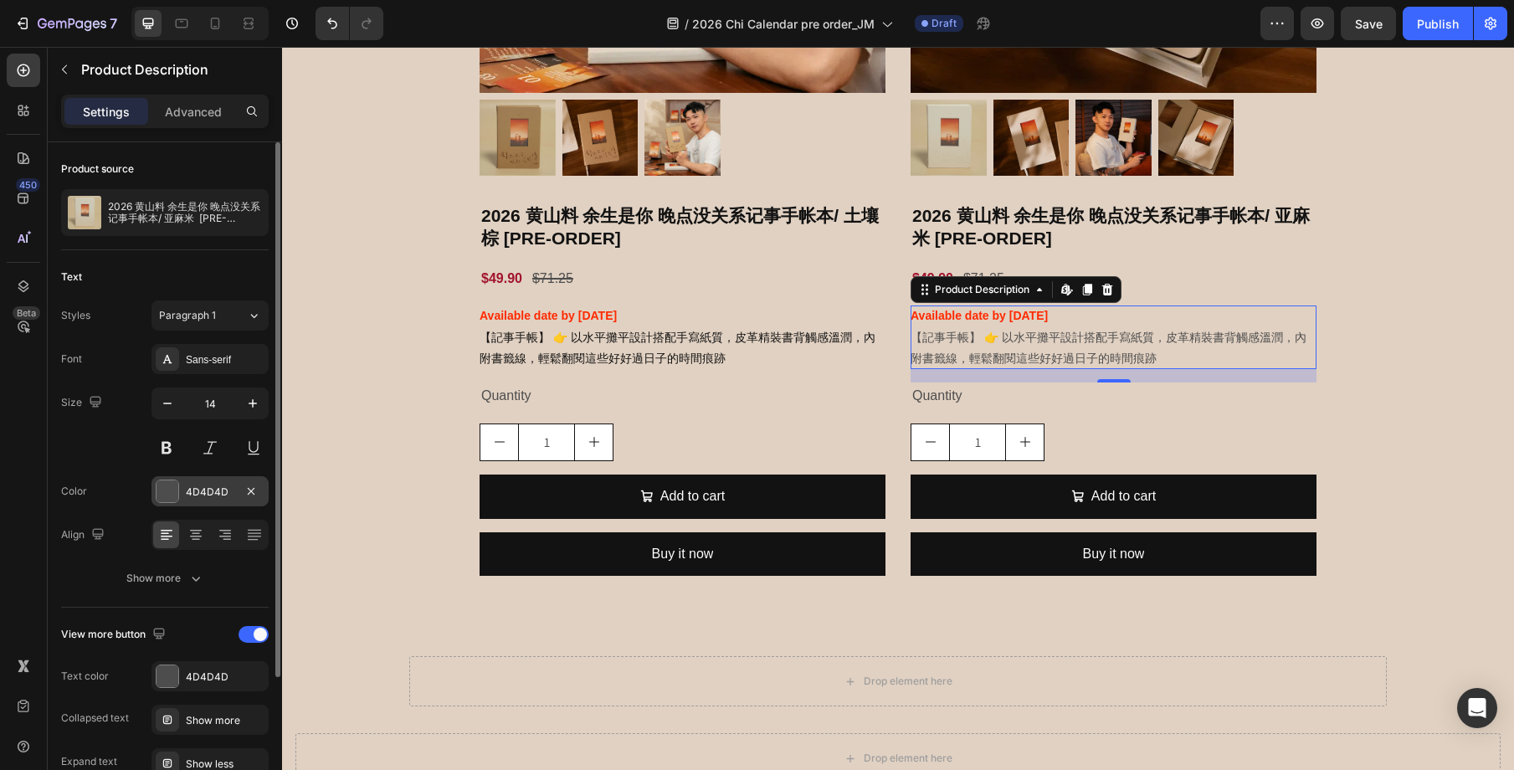
click at [218, 495] on div "4D4D4D" at bounding box center [210, 492] width 49 height 15
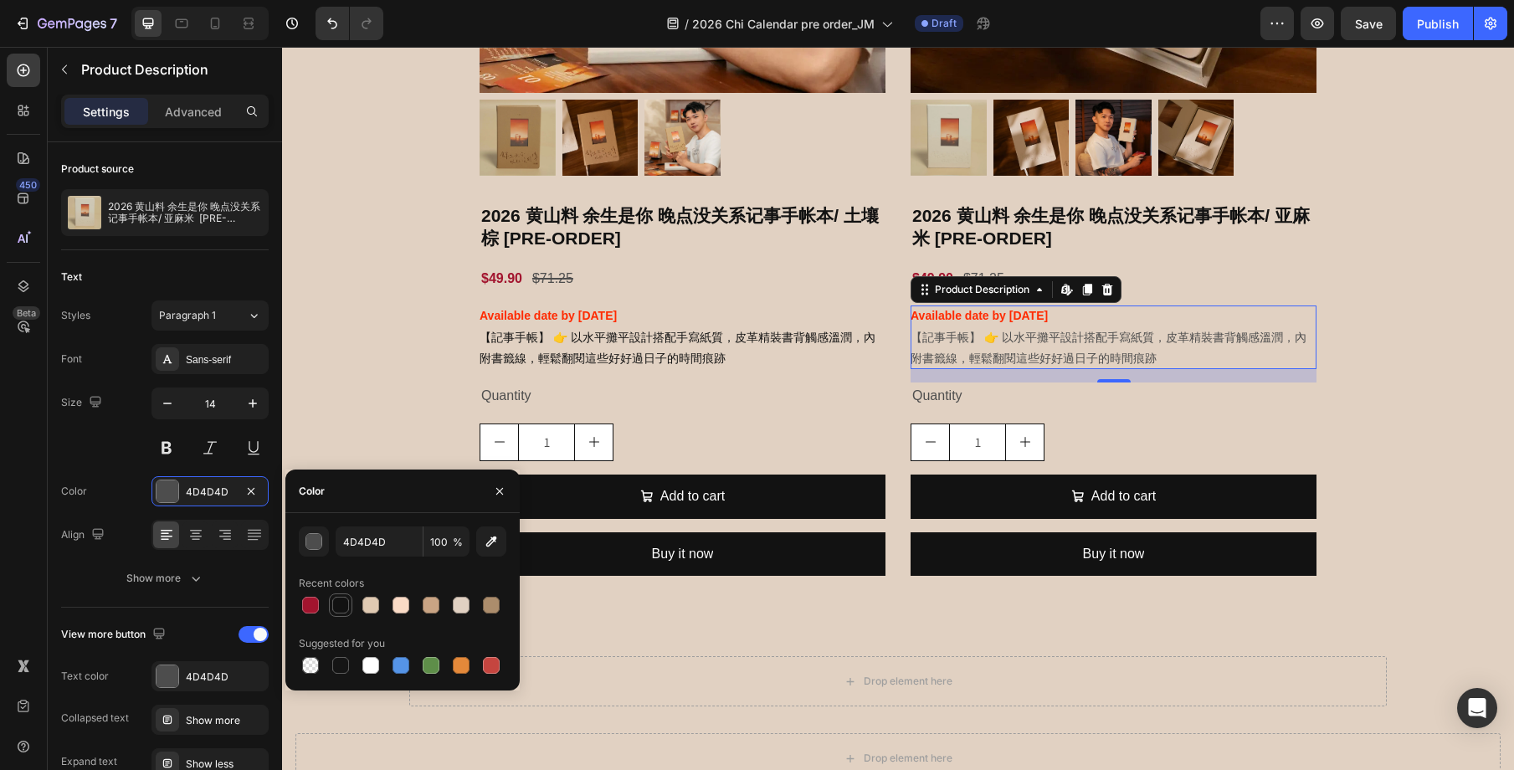
click at [339, 596] on div at bounding box center [341, 605] width 20 height 20
type input "121212"
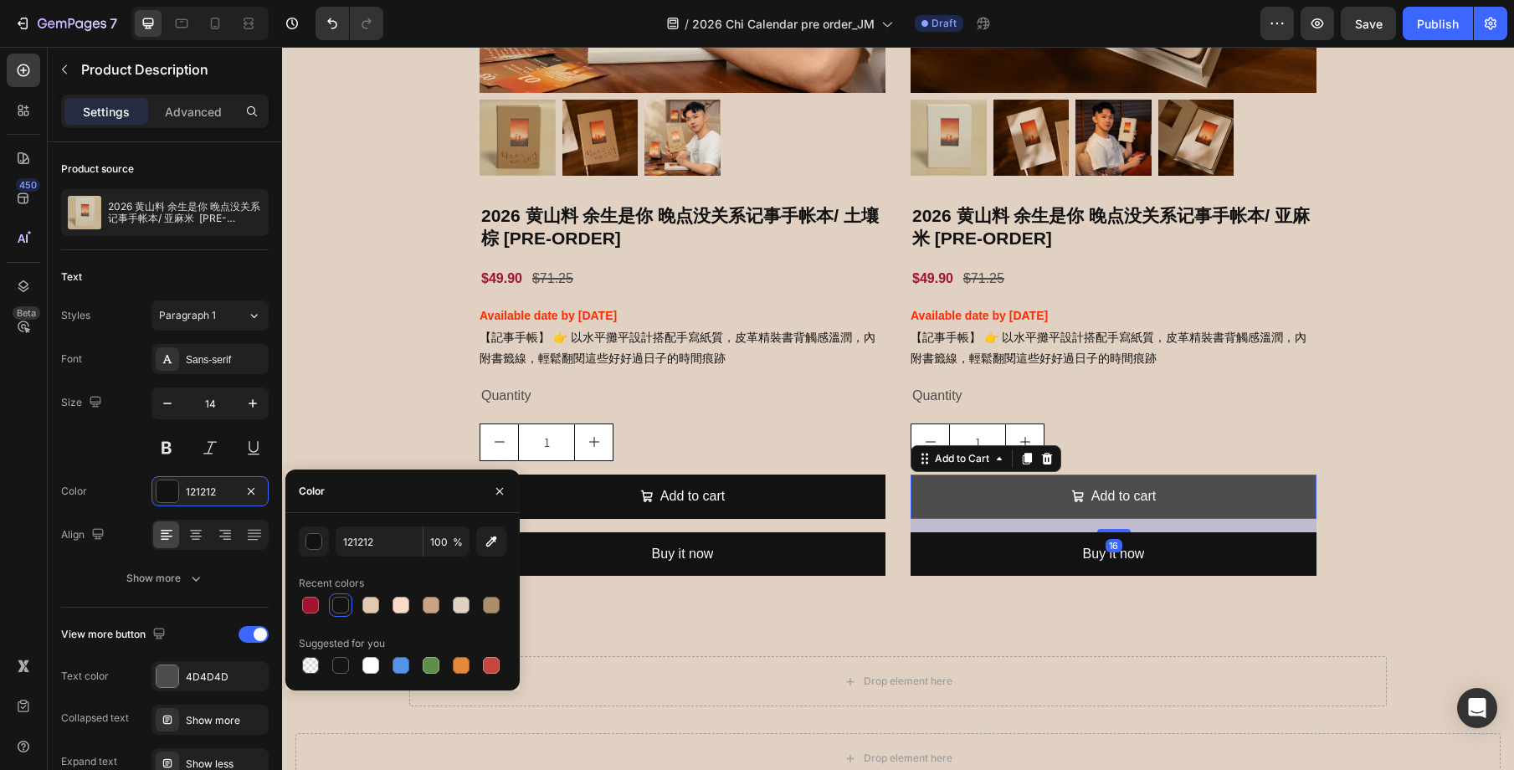
click at [1290, 492] on button "Add to cart" at bounding box center [1114, 497] width 406 height 44
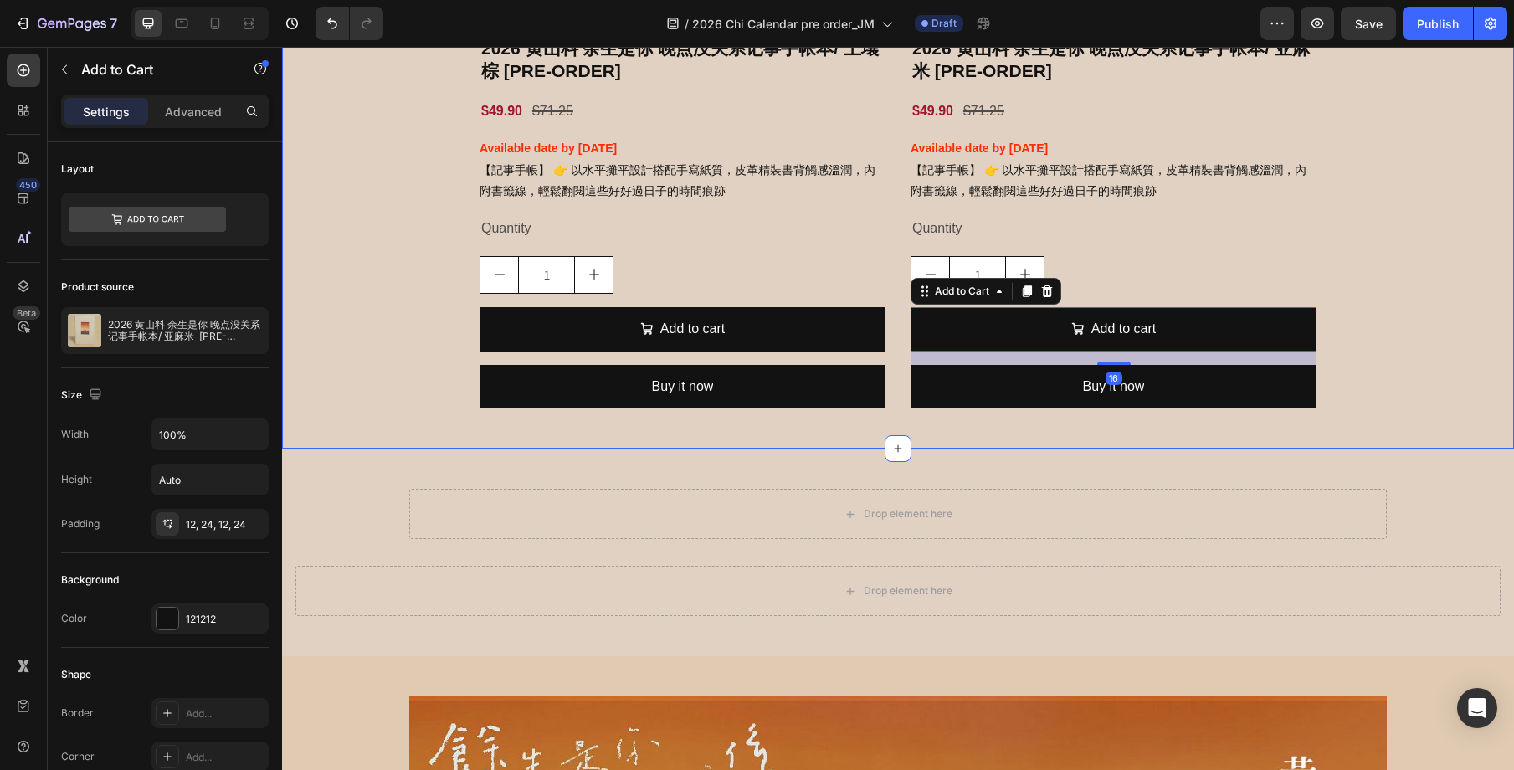
scroll to position [4073, 0]
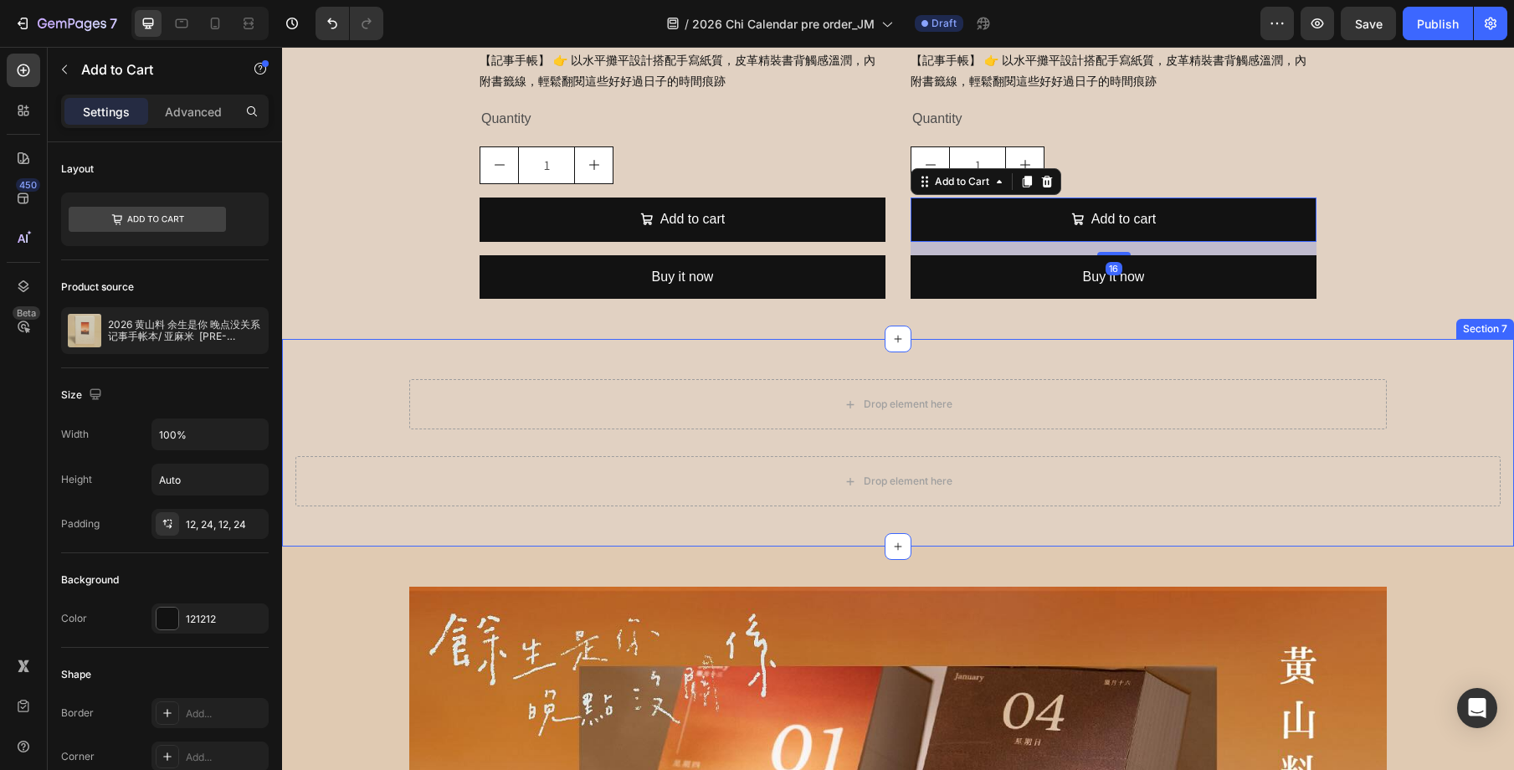
click at [1426, 406] on div "Drop element here Row Drop element here Row" at bounding box center [898, 443] width 1232 height 154
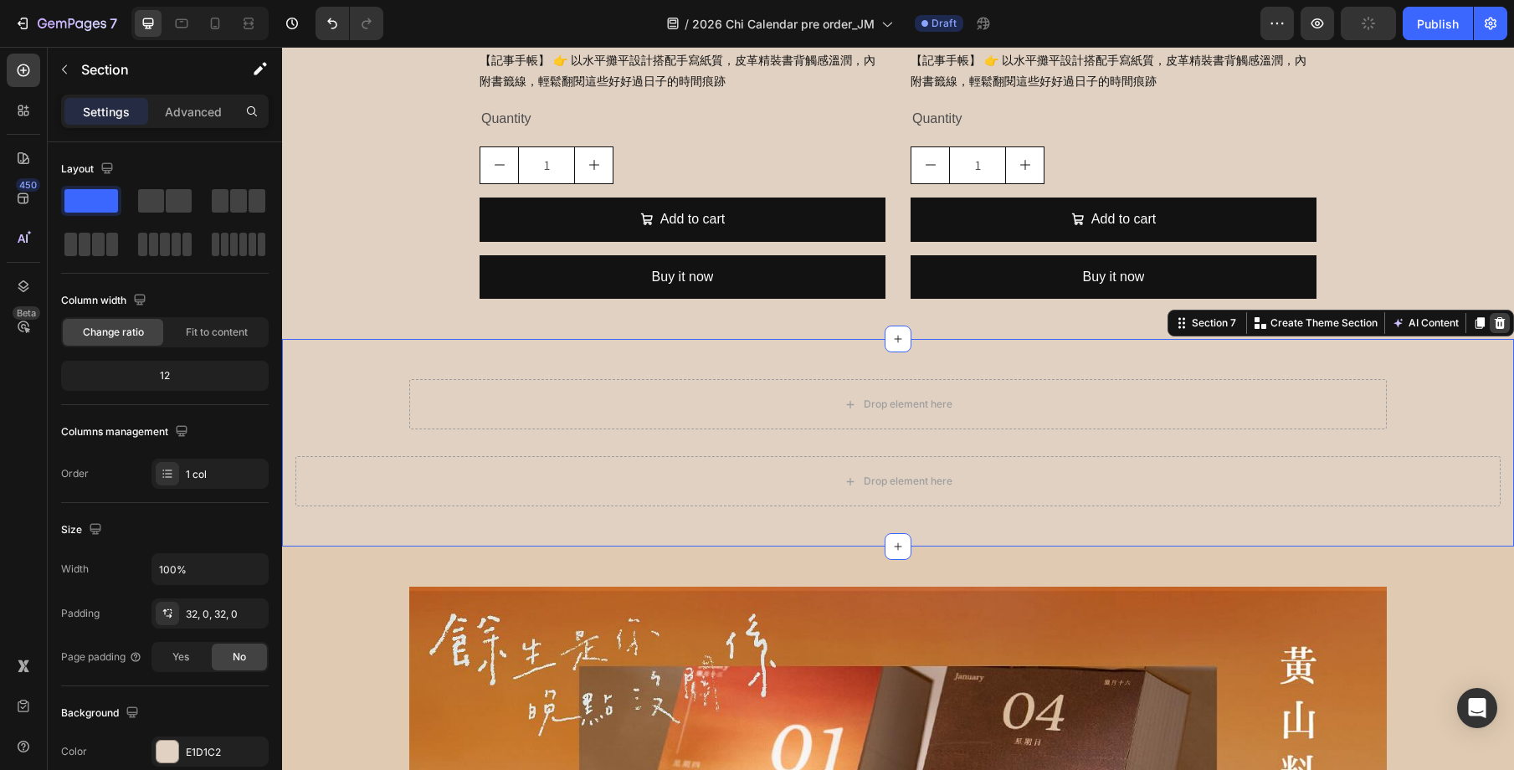
click at [1497, 328] on icon at bounding box center [1500, 323] width 11 height 12
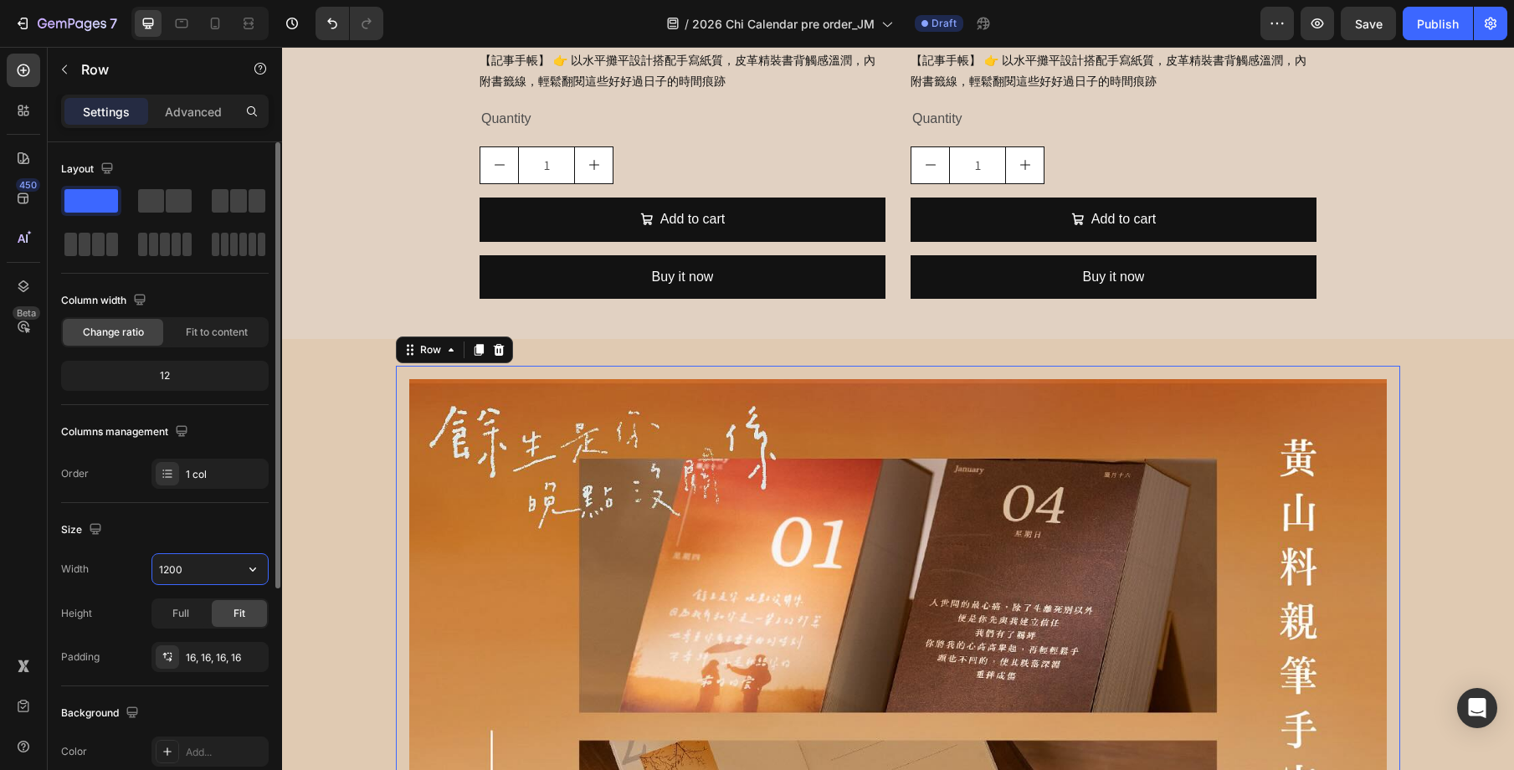
click at [200, 572] on input "1200" at bounding box center [209, 569] width 115 height 30
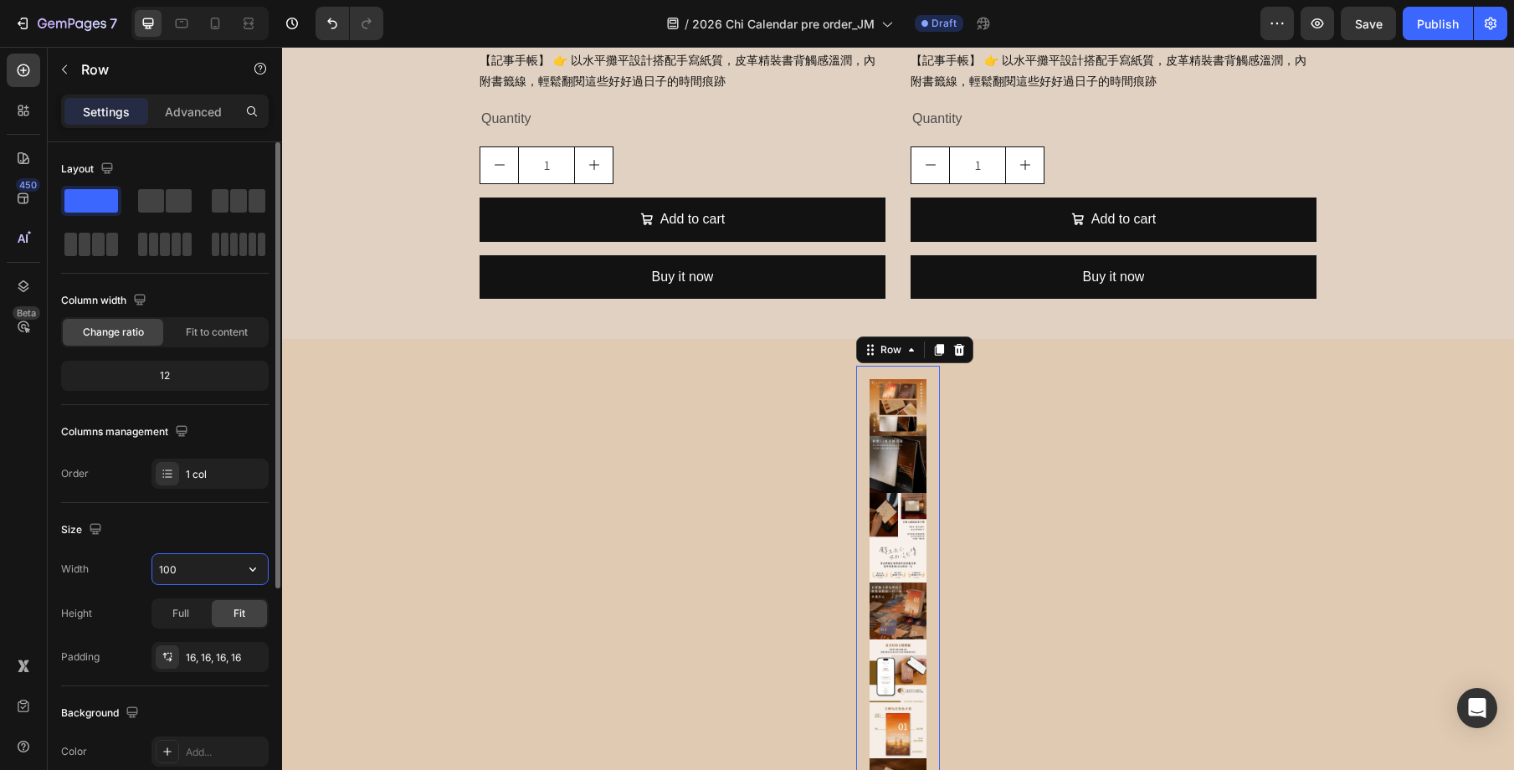
type input "1000"
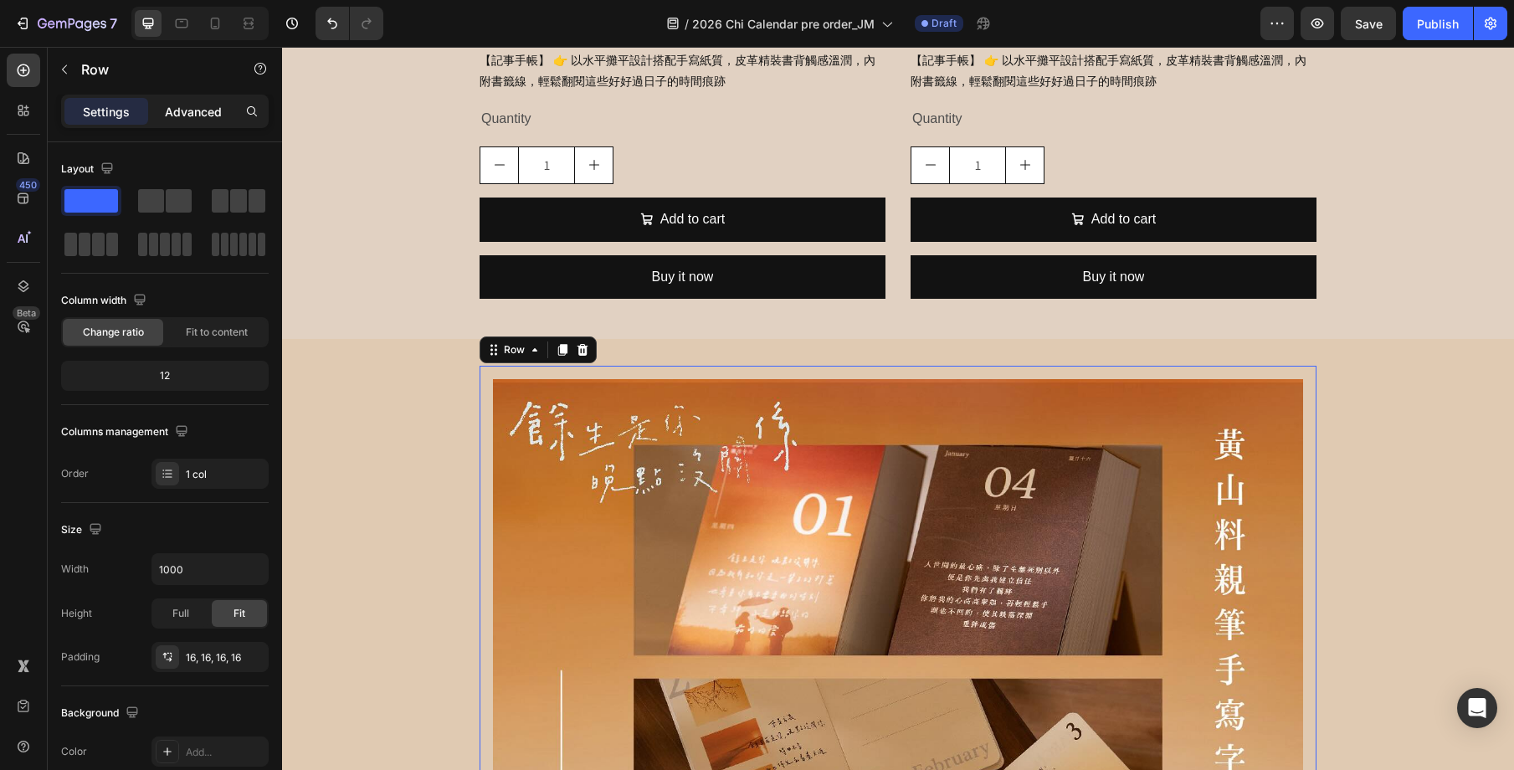
click at [192, 110] on p "Advanced" at bounding box center [193, 112] width 57 height 18
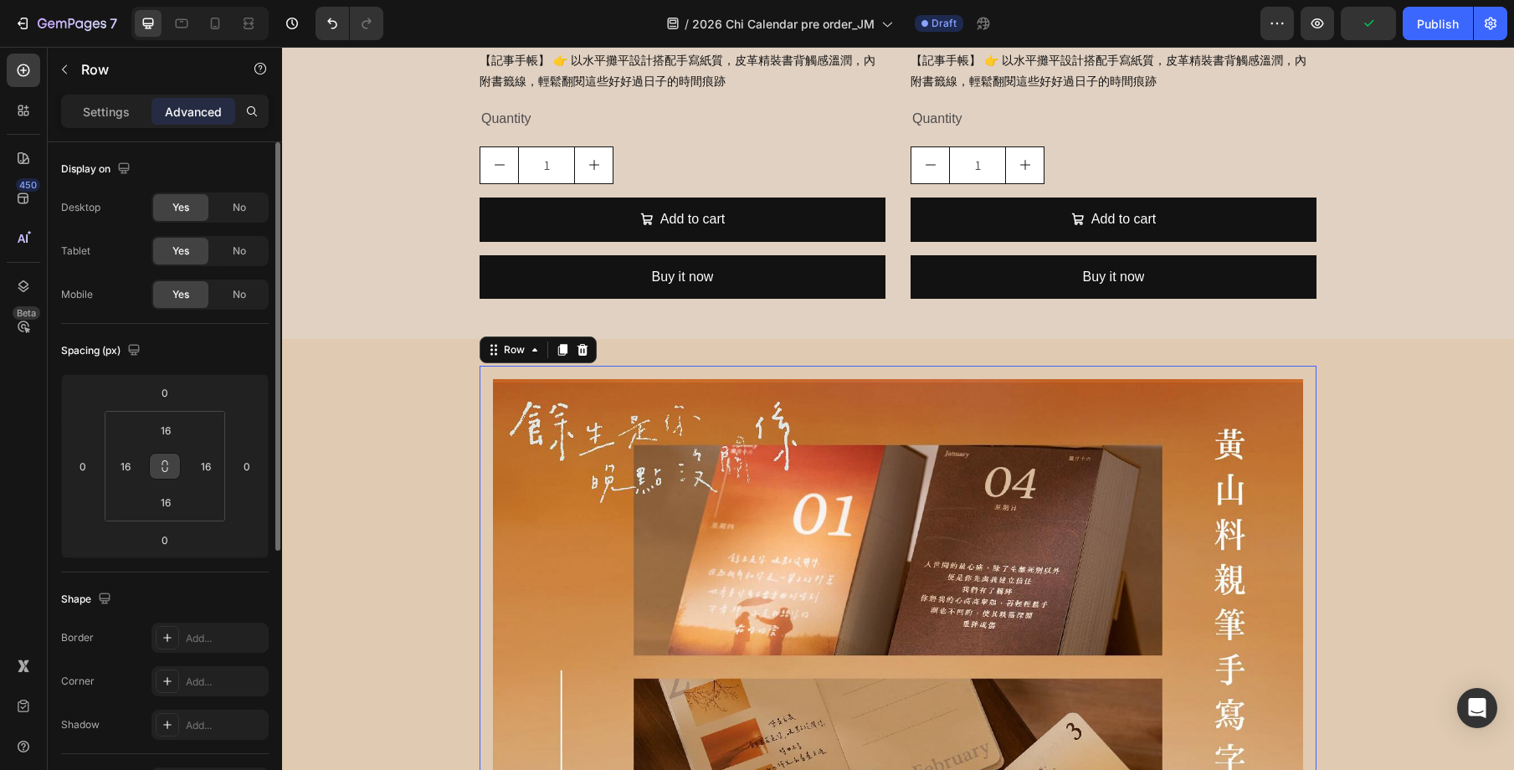
click at [173, 459] on button at bounding box center [165, 466] width 32 height 27
click at [169, 438] on input "16" at bounding box center [165, 430] width 33 height 25
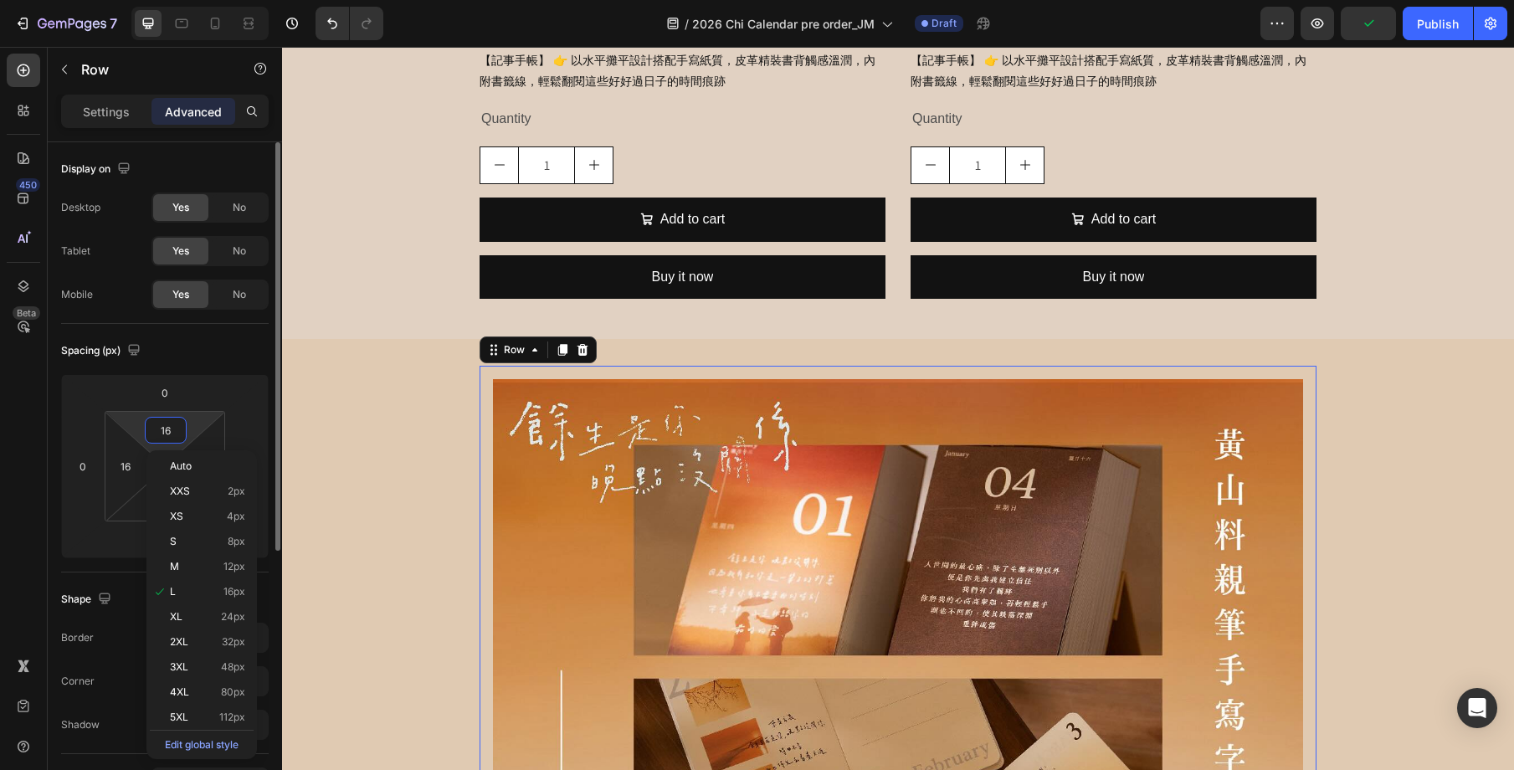
type input "0"
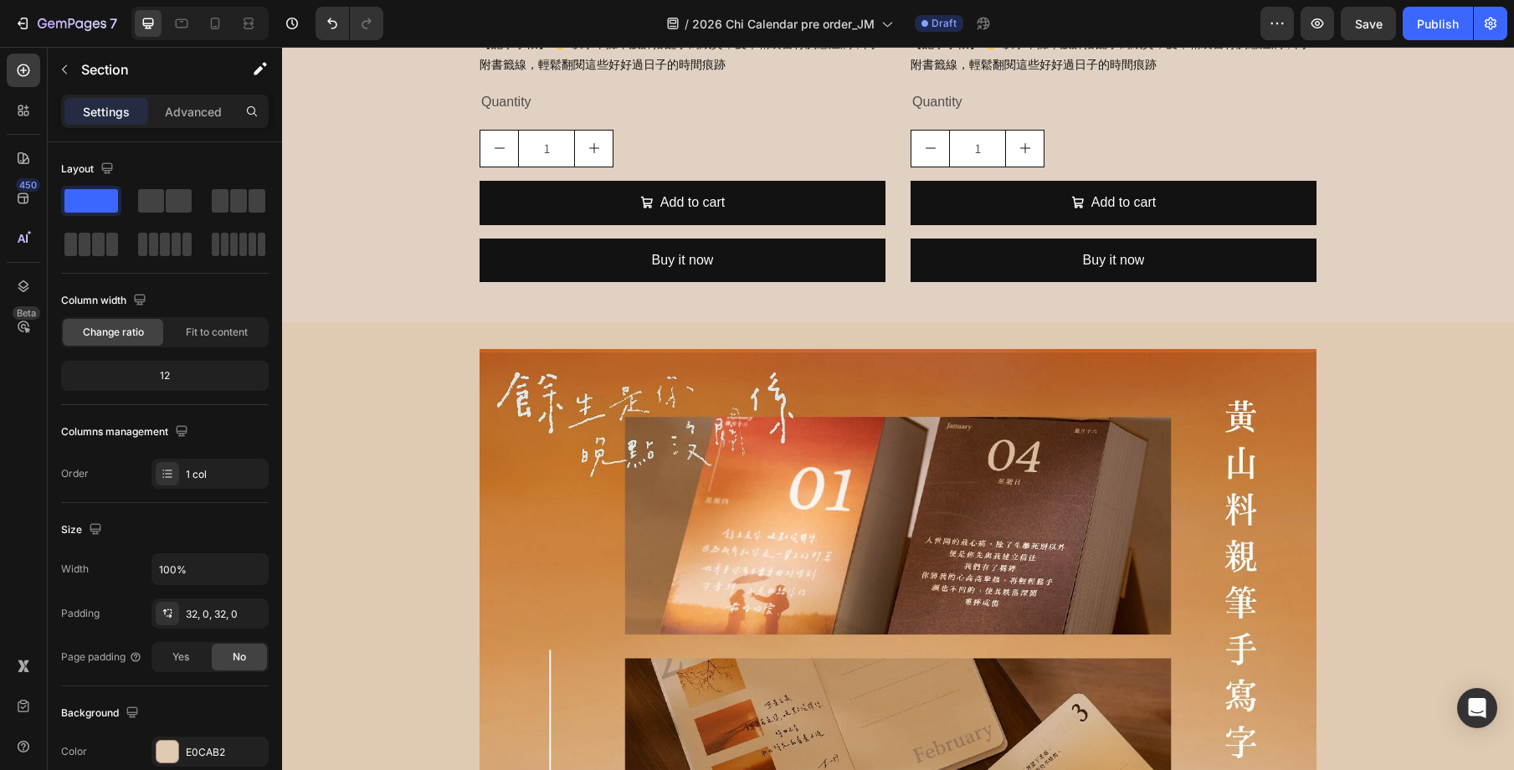
scroll to position [4092, 0]
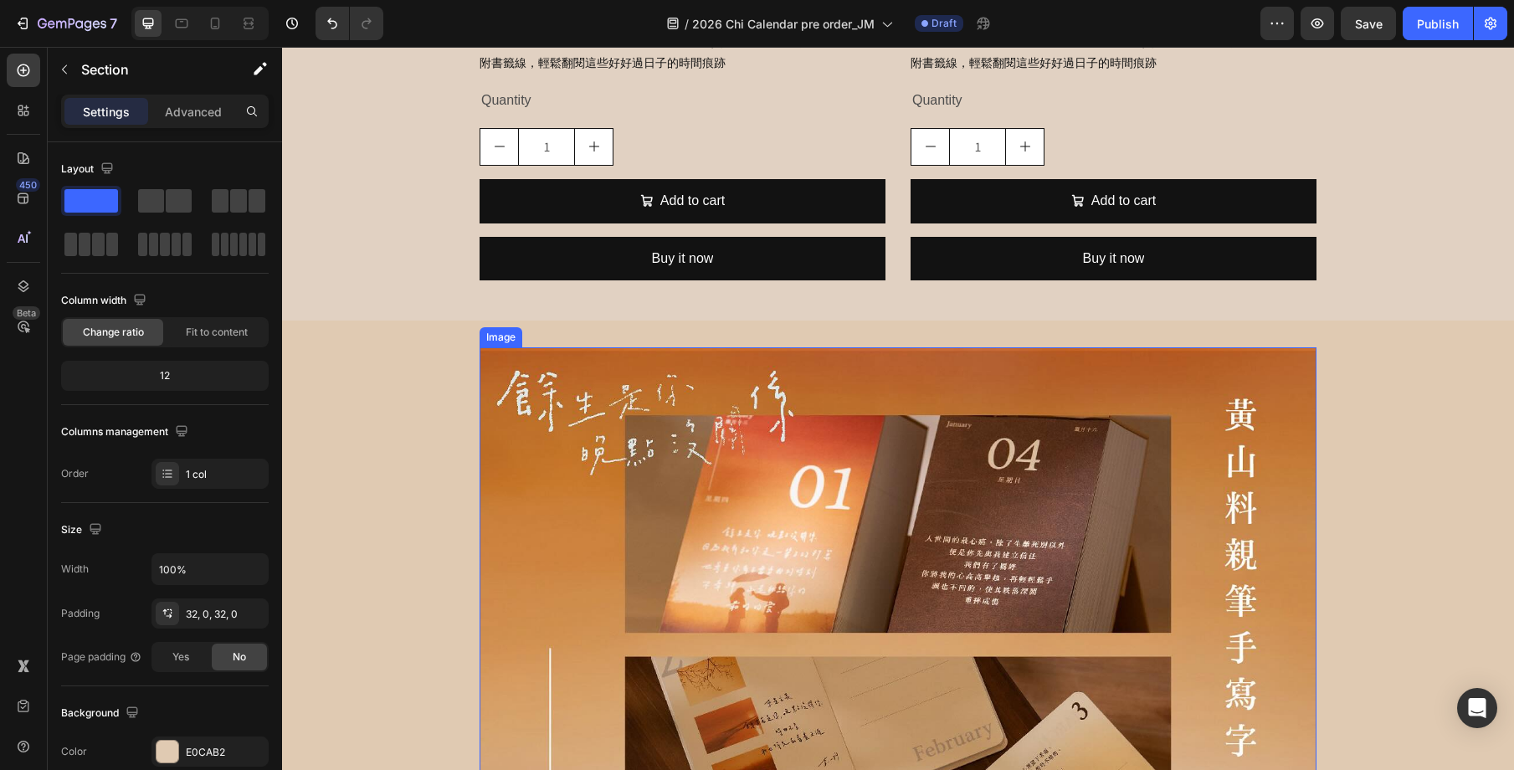
click at [1298, 352] on img at bounding box center [898, 765] width 837 height 837
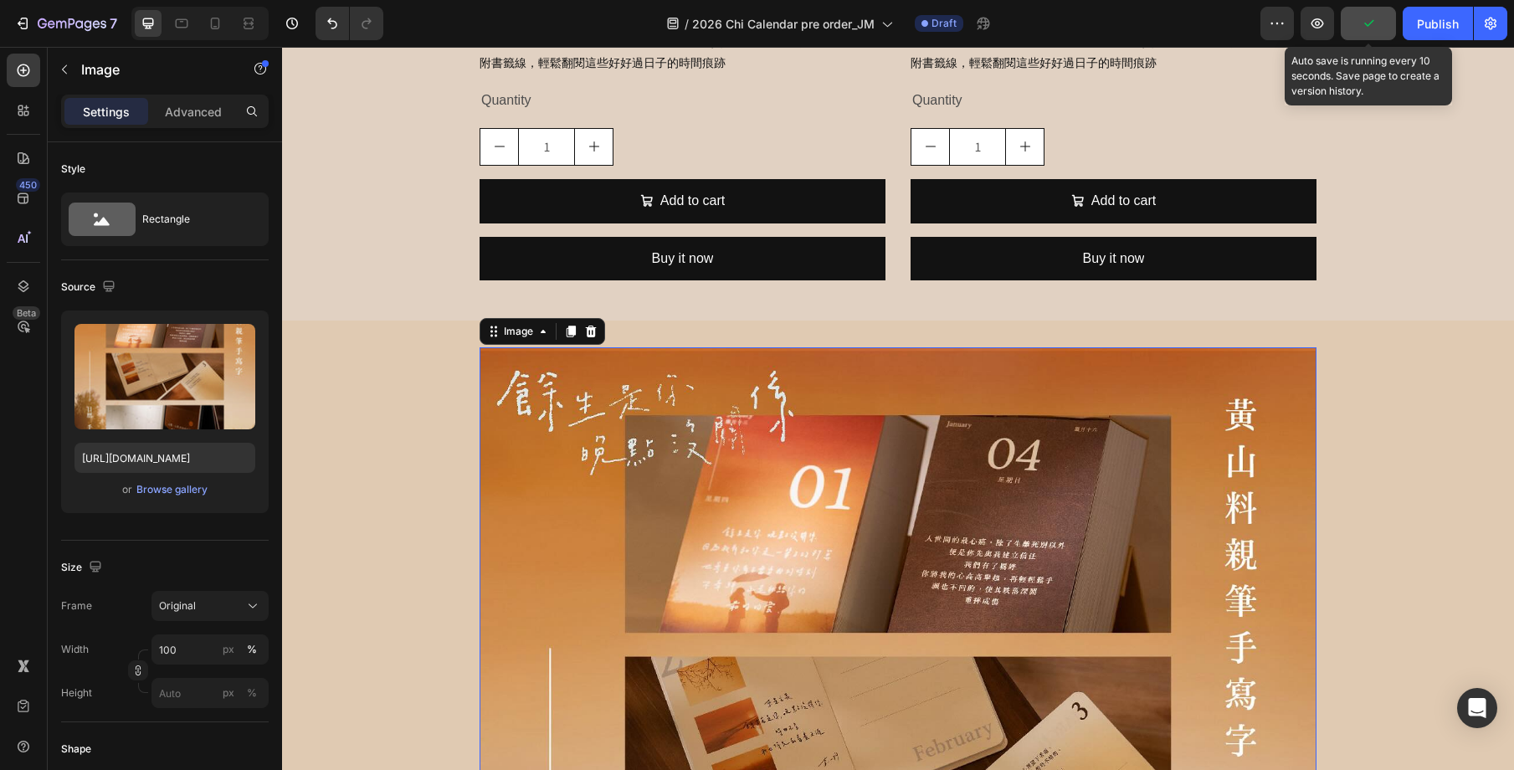
click at [1368, 25] on icon "button" at bounding box center [1368, 23] width 9 height 7
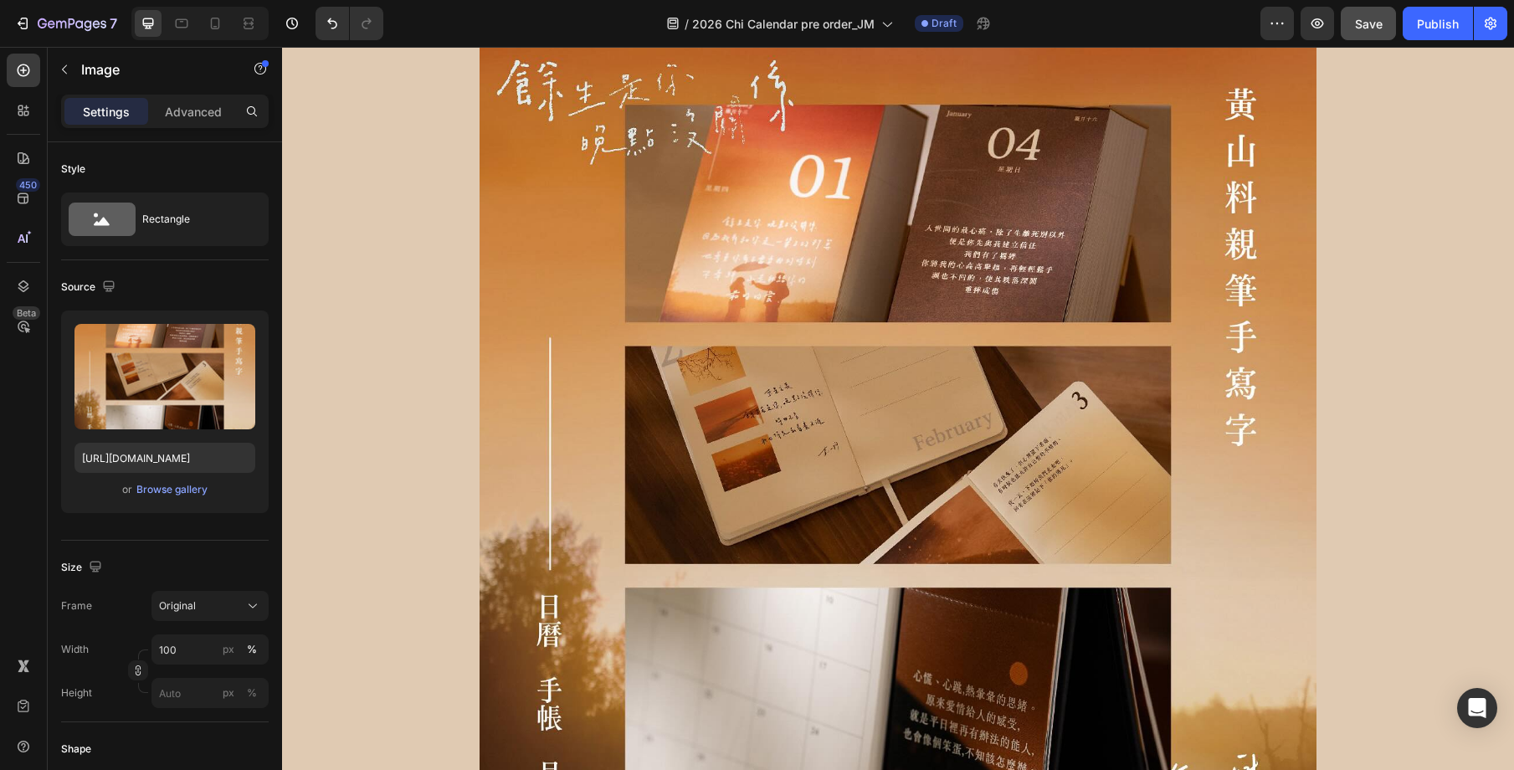
scroll to position [4339, 0]
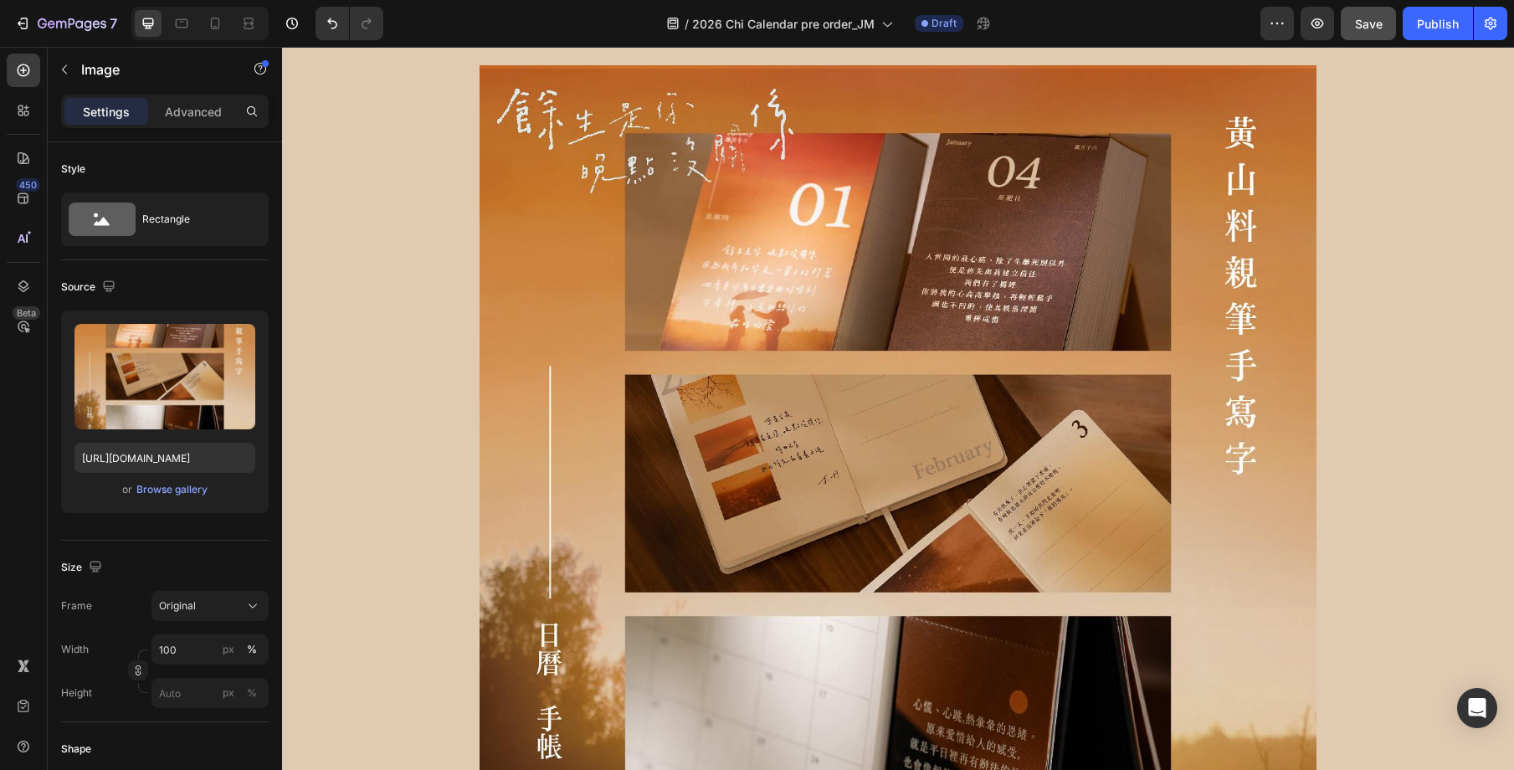
click at [1273, 69] on img at bounding box center [898, 483] width 837 height 837
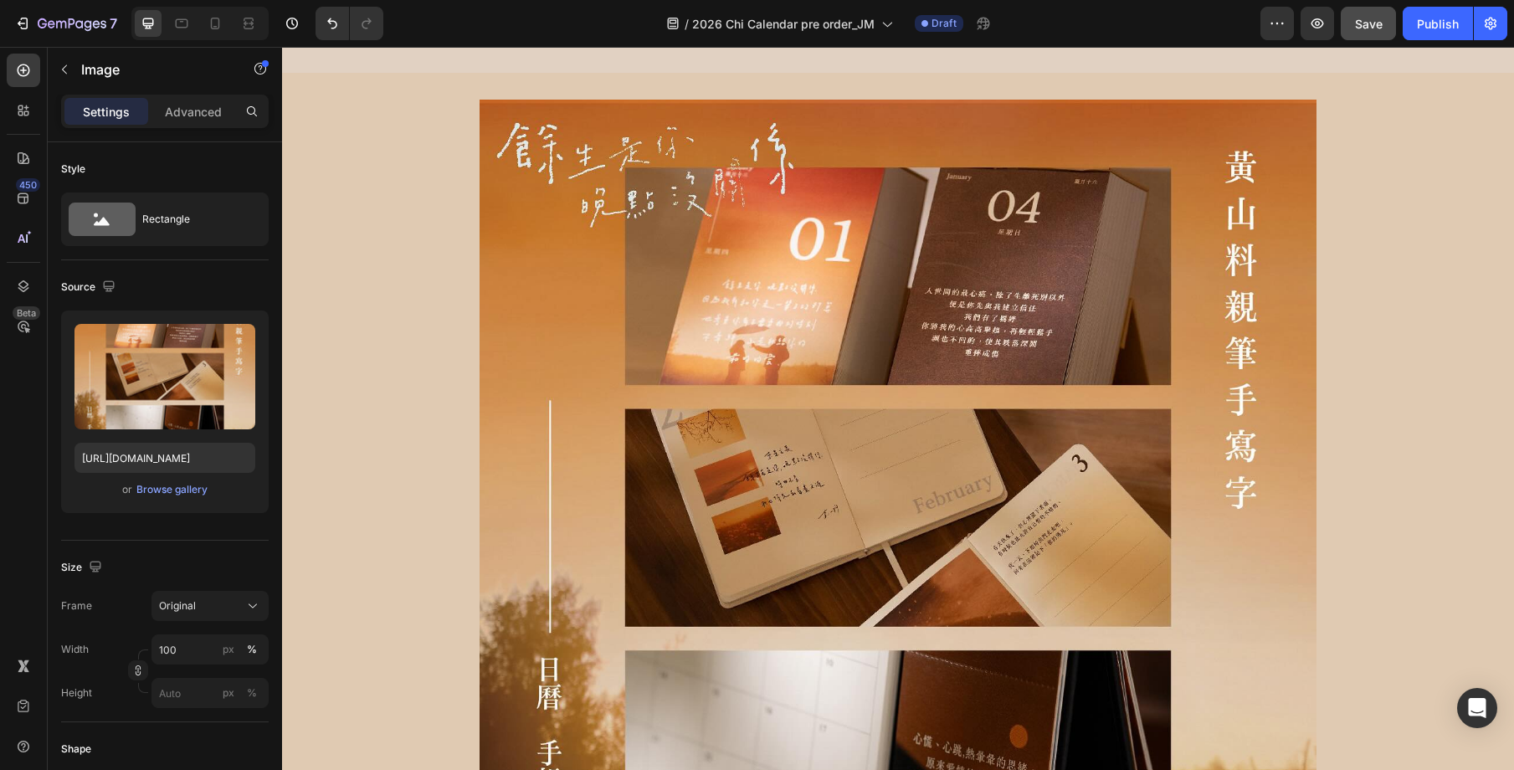
scroll to position [4252, 0]
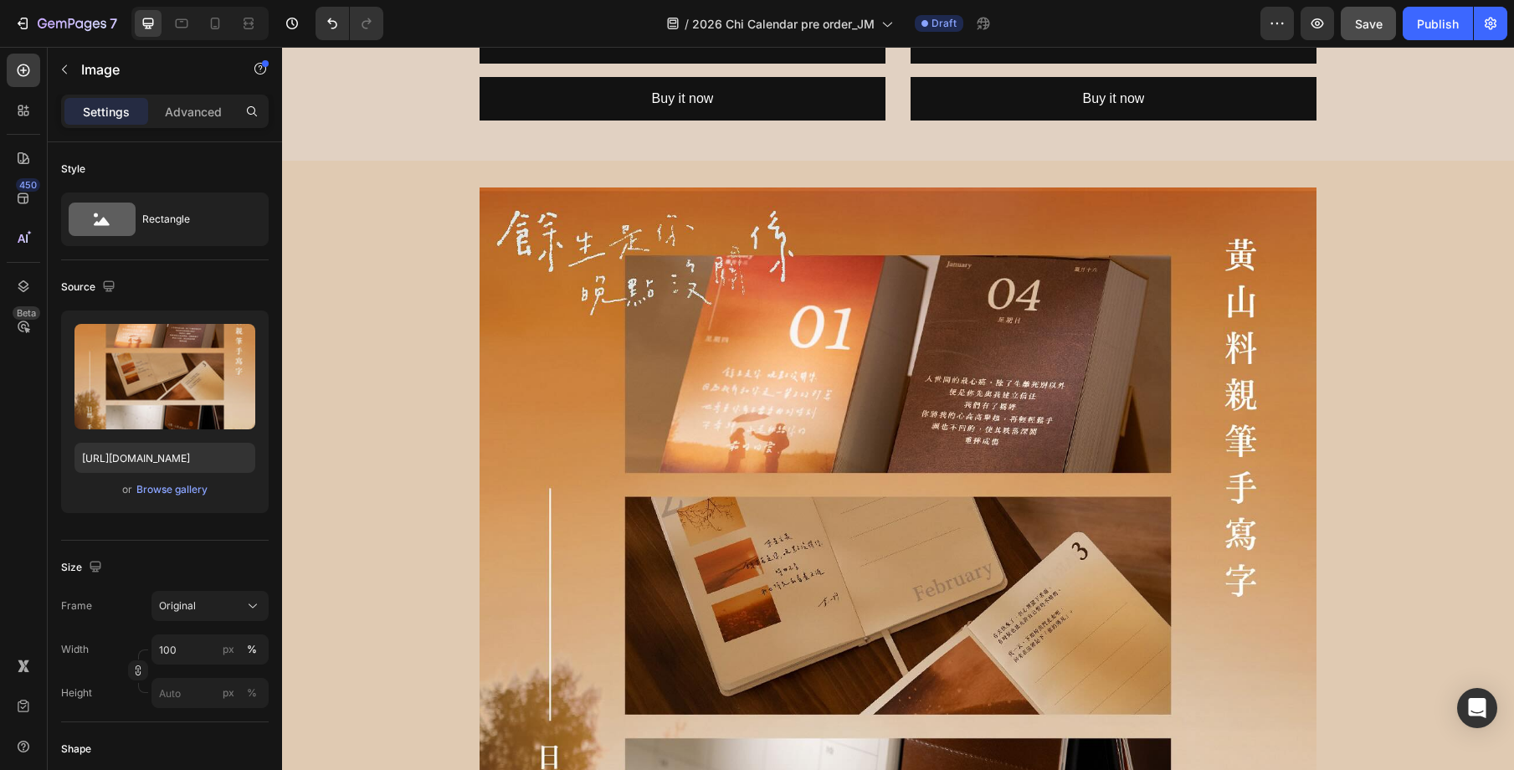
click at [1213, 187] on img at bounding box center [898, 605] width 837 height 837
click at [1215, 208] on img at bounding box center [898, 605] width 837 height 837
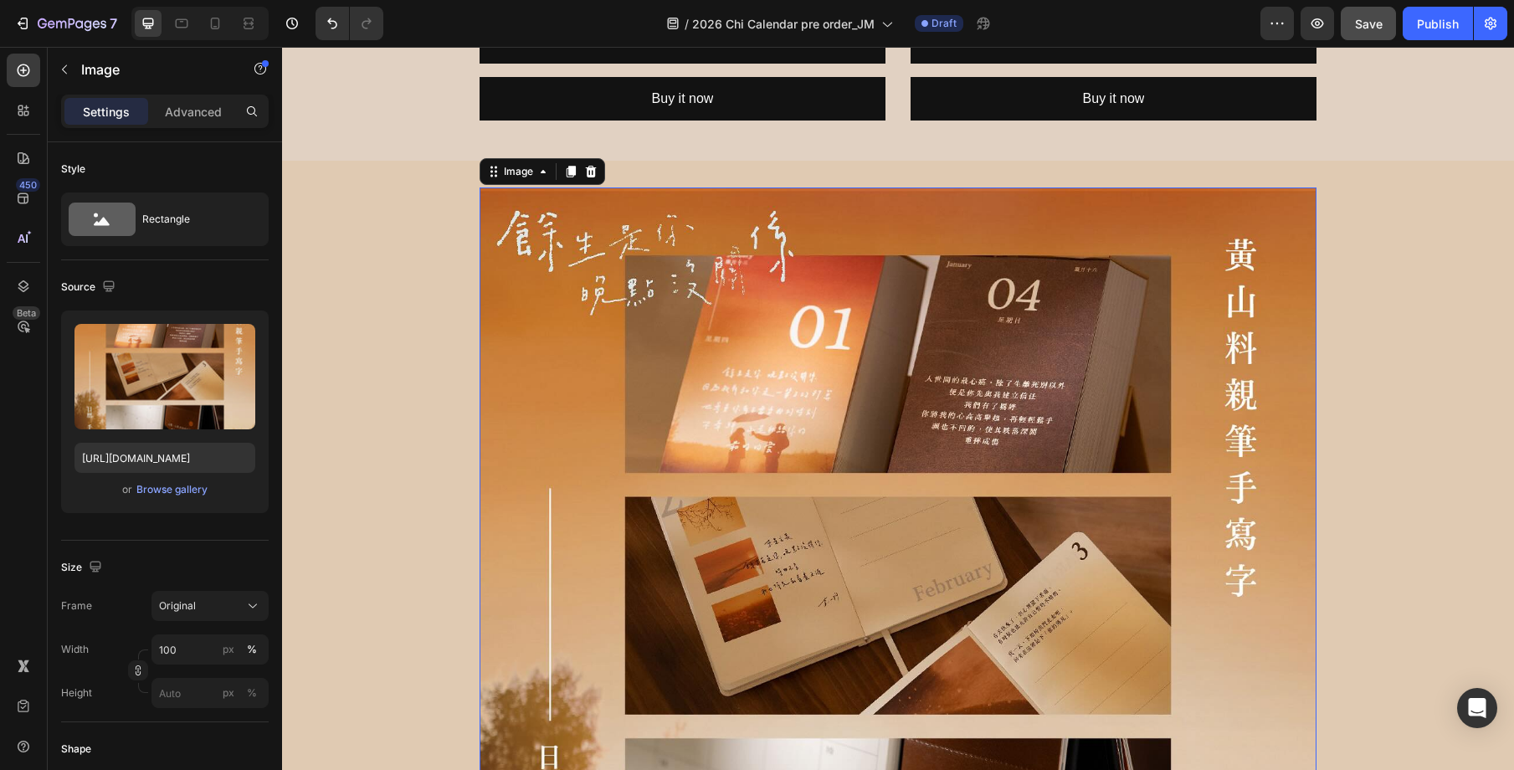
click at [1279, 196] on img at bounding box center [898, 605] width 837 height 837
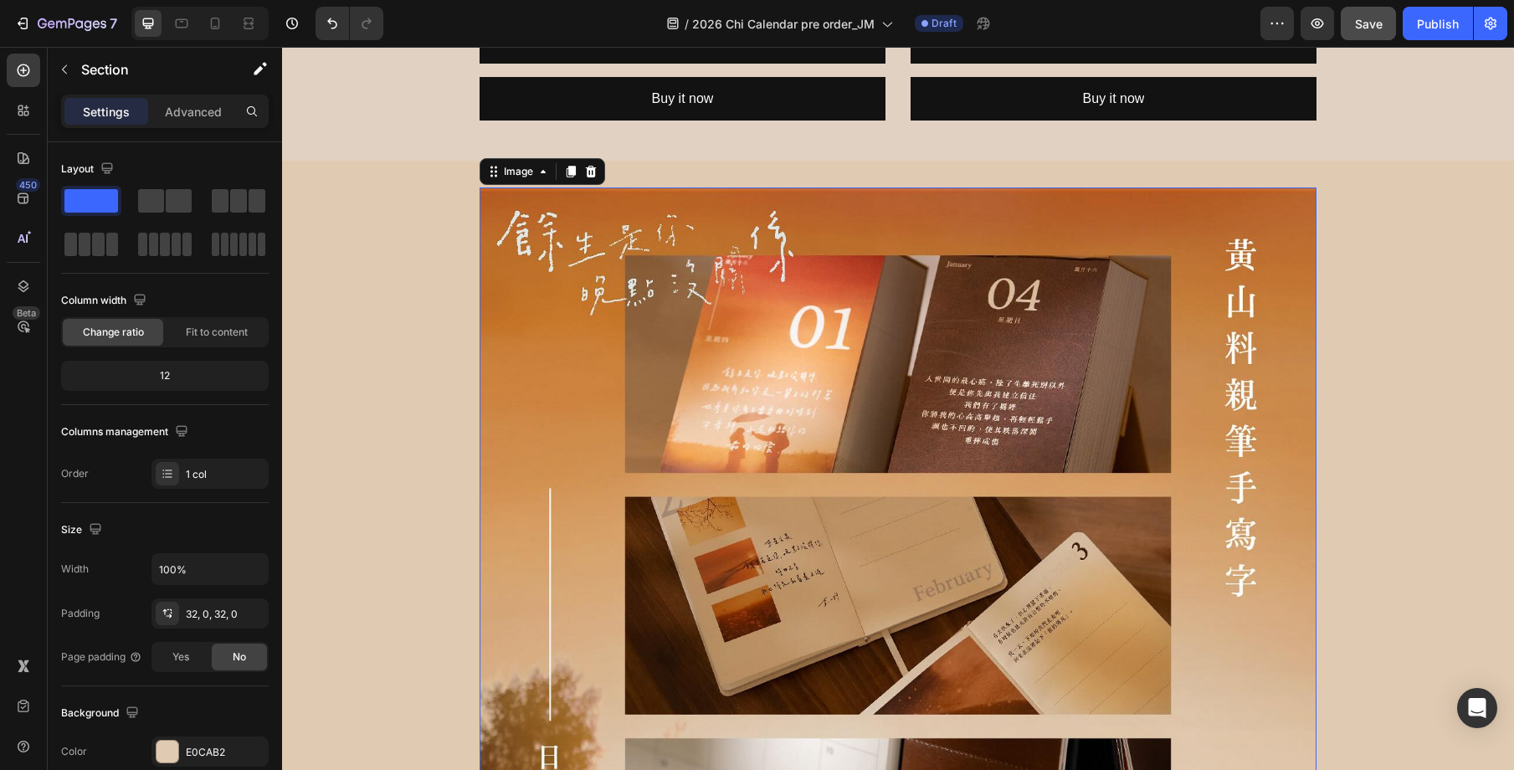
click at [696, 303] on img at bounding box center [898, 605] width 837 height 837
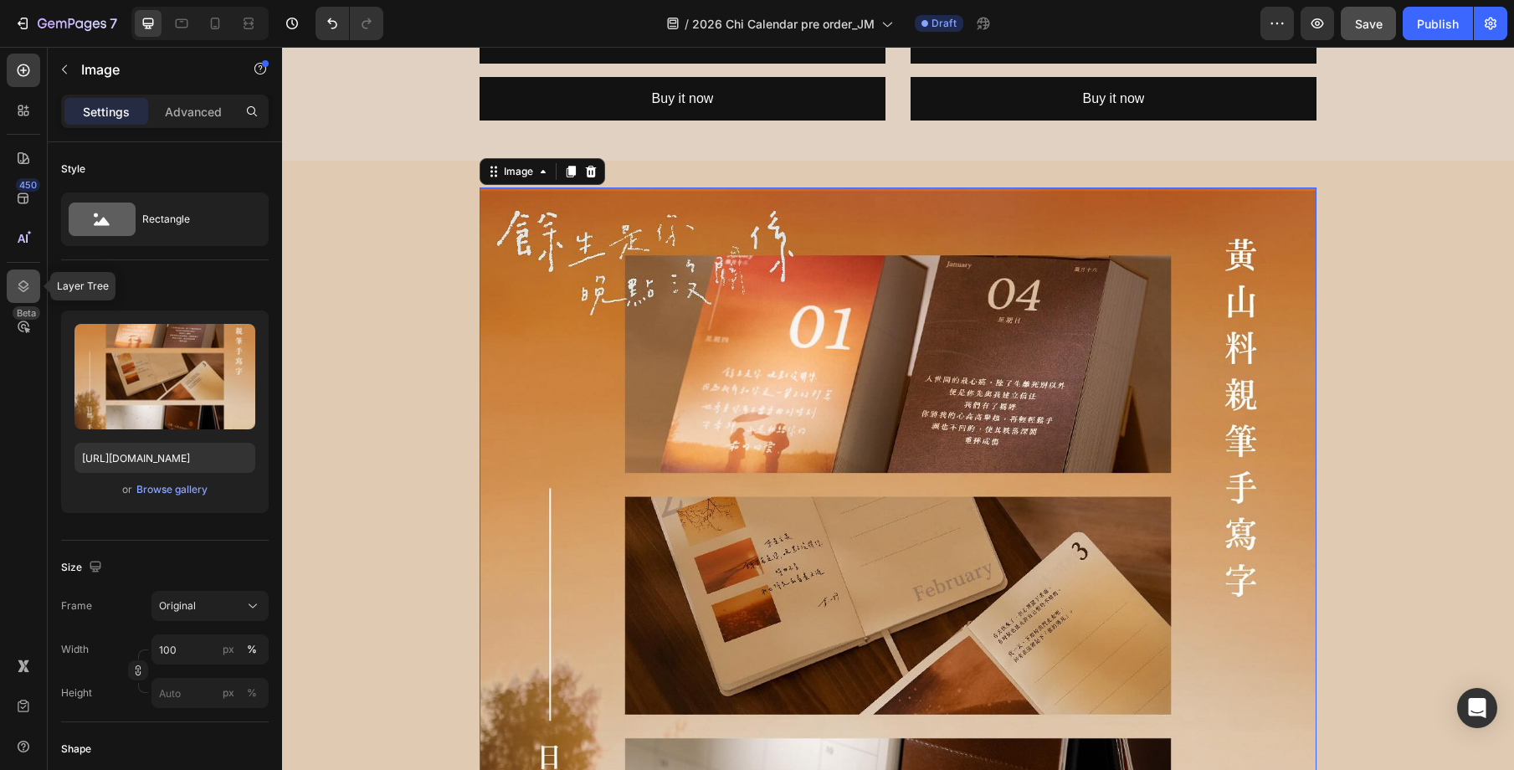
click at [27, 285] on icon at bounding box center [23, 286] width 11 height 12
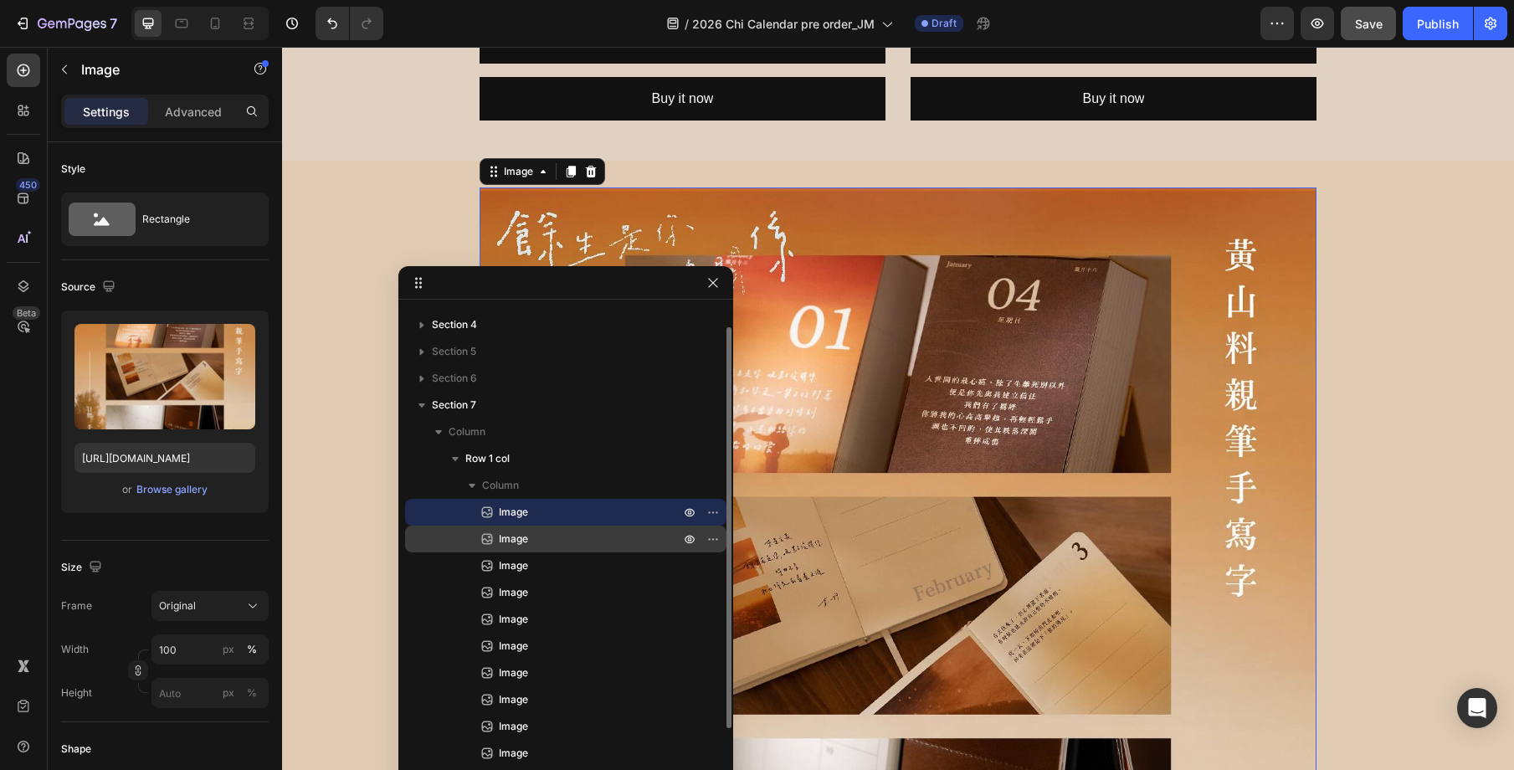
scroll to position [76, 0]
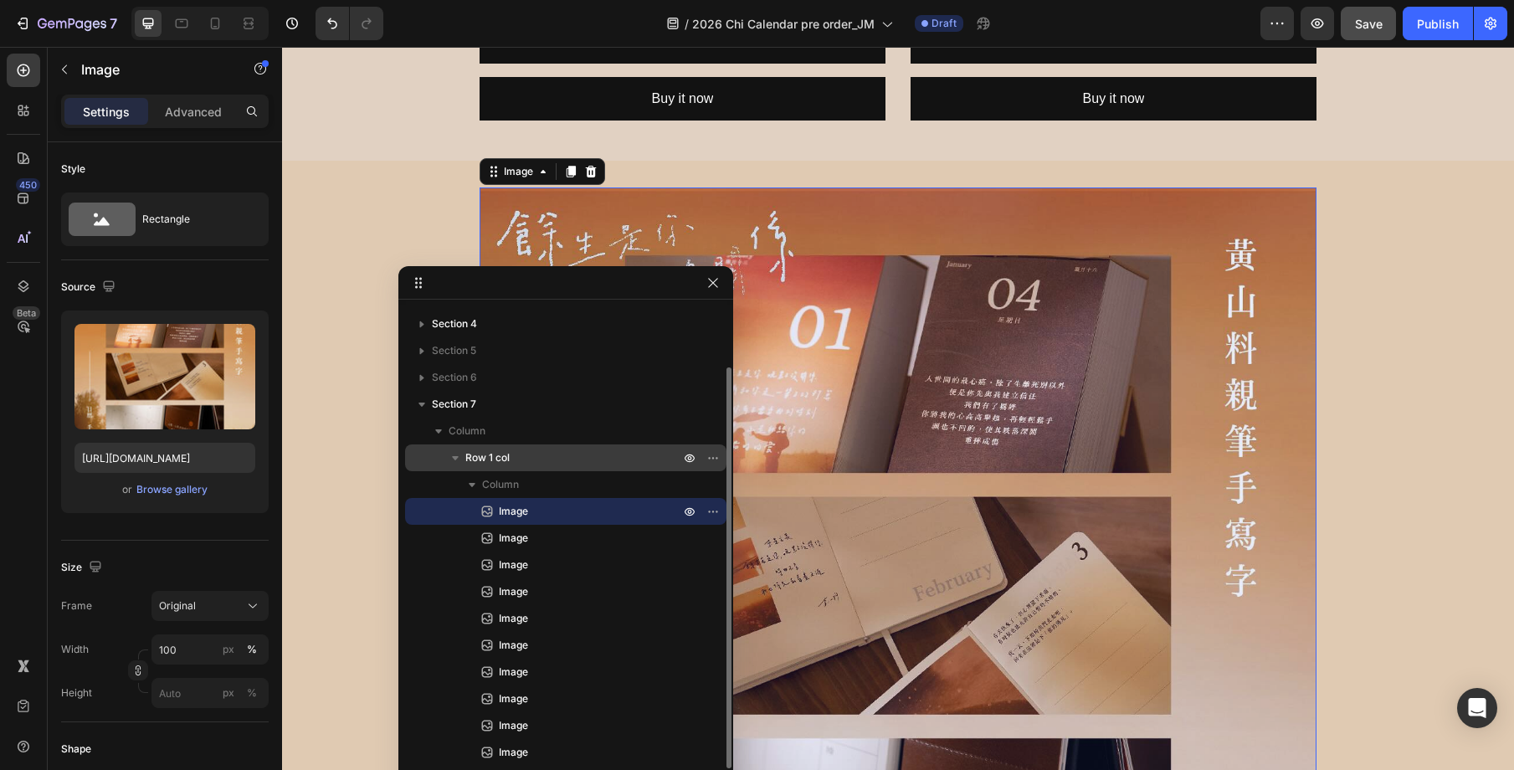
click at [545, 464] on p "Row 1 col" at bounding box center [574, 457] width 218 height 17
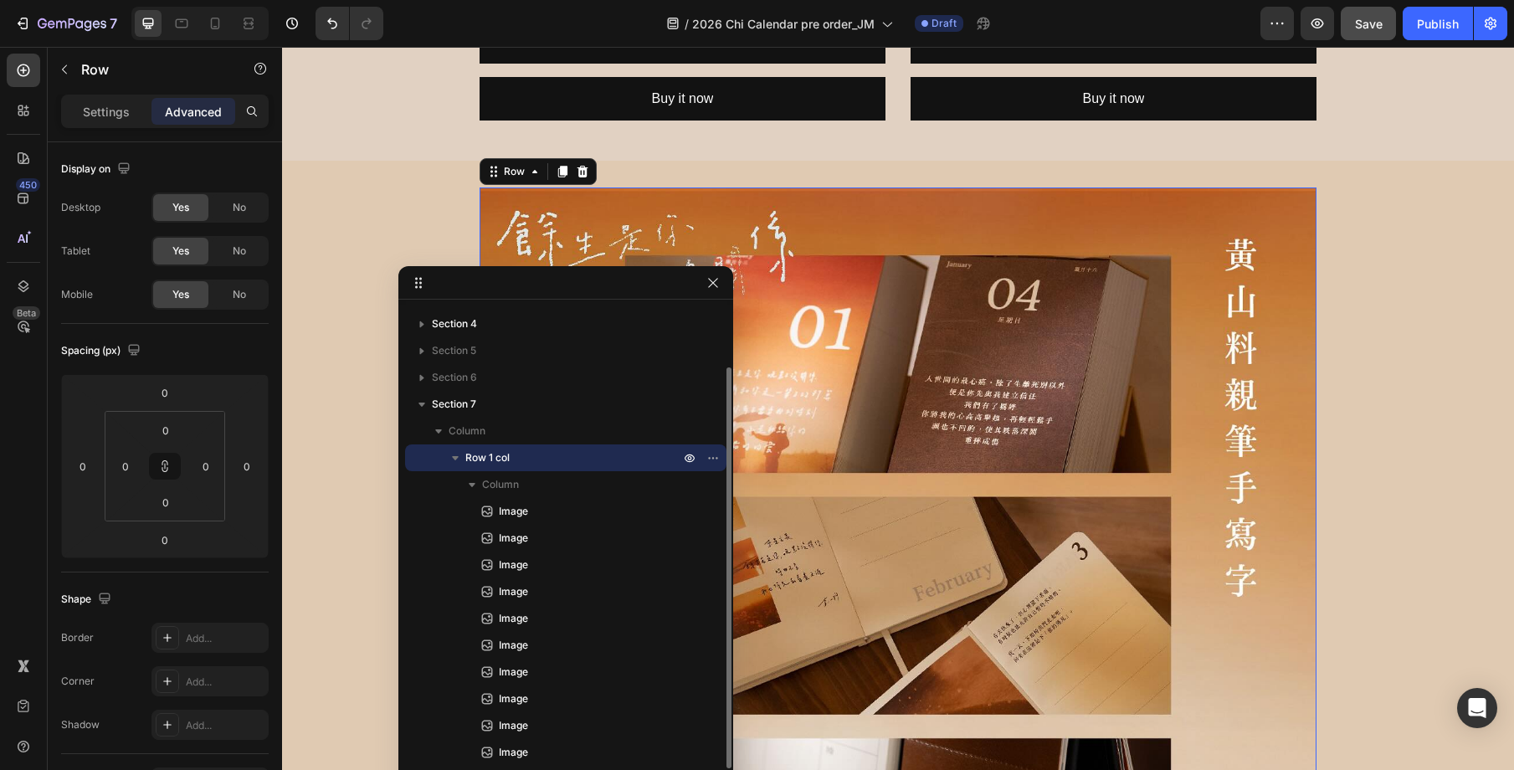
scroll to position [4334, 0]
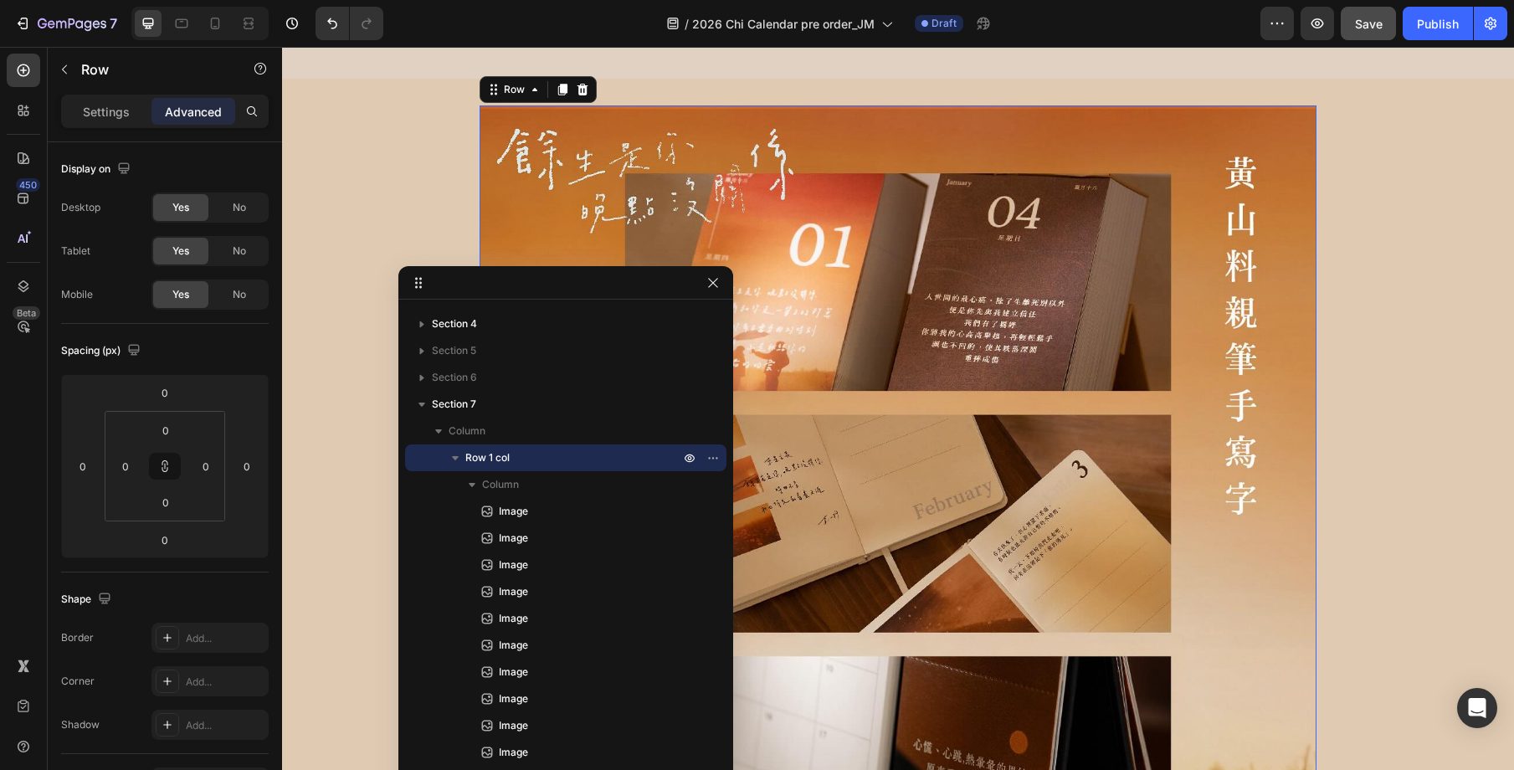
click at [111, 92] on div "Row" at bounding box center [143, 71] width 191 height 48
click at [115, 110] on p "Settings" at bounding box center [106, 112] width 47 height 18
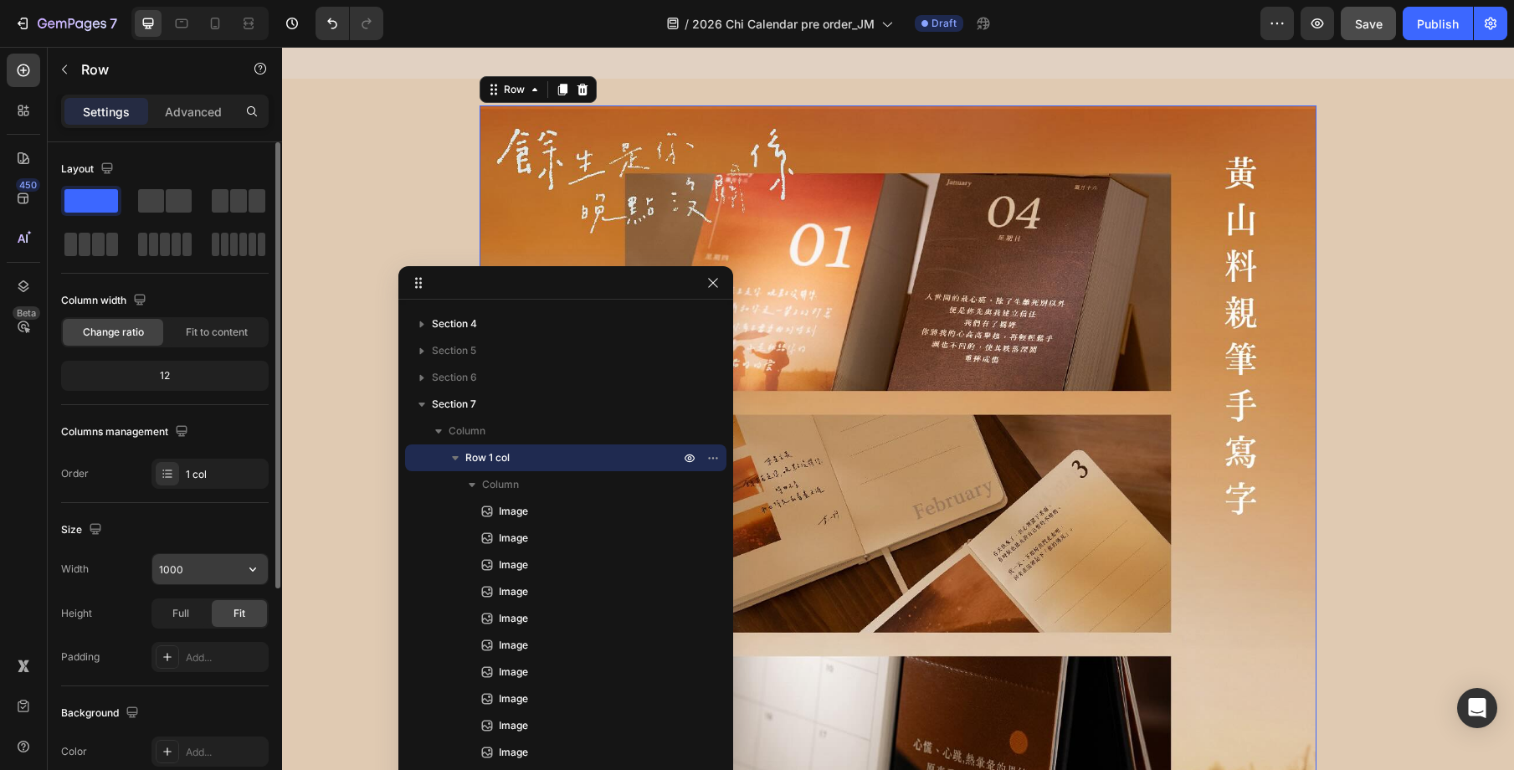
click at [191, 563] on input "1000" at bounding box center [209, 569] width 115 height 30
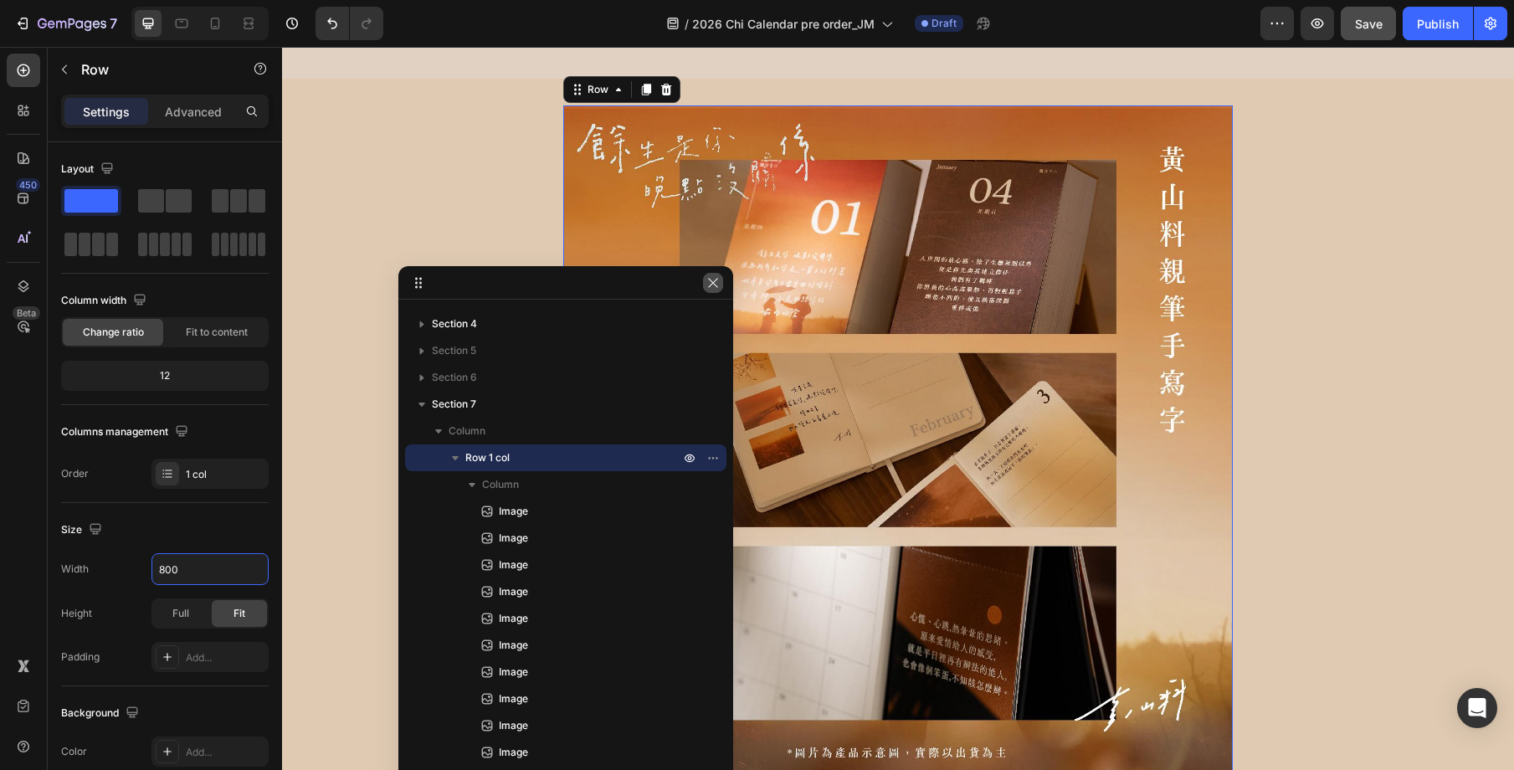
type input "800"
click at [716, 285] on icon "button" at bounding box center [712, 282] width 9 height 9
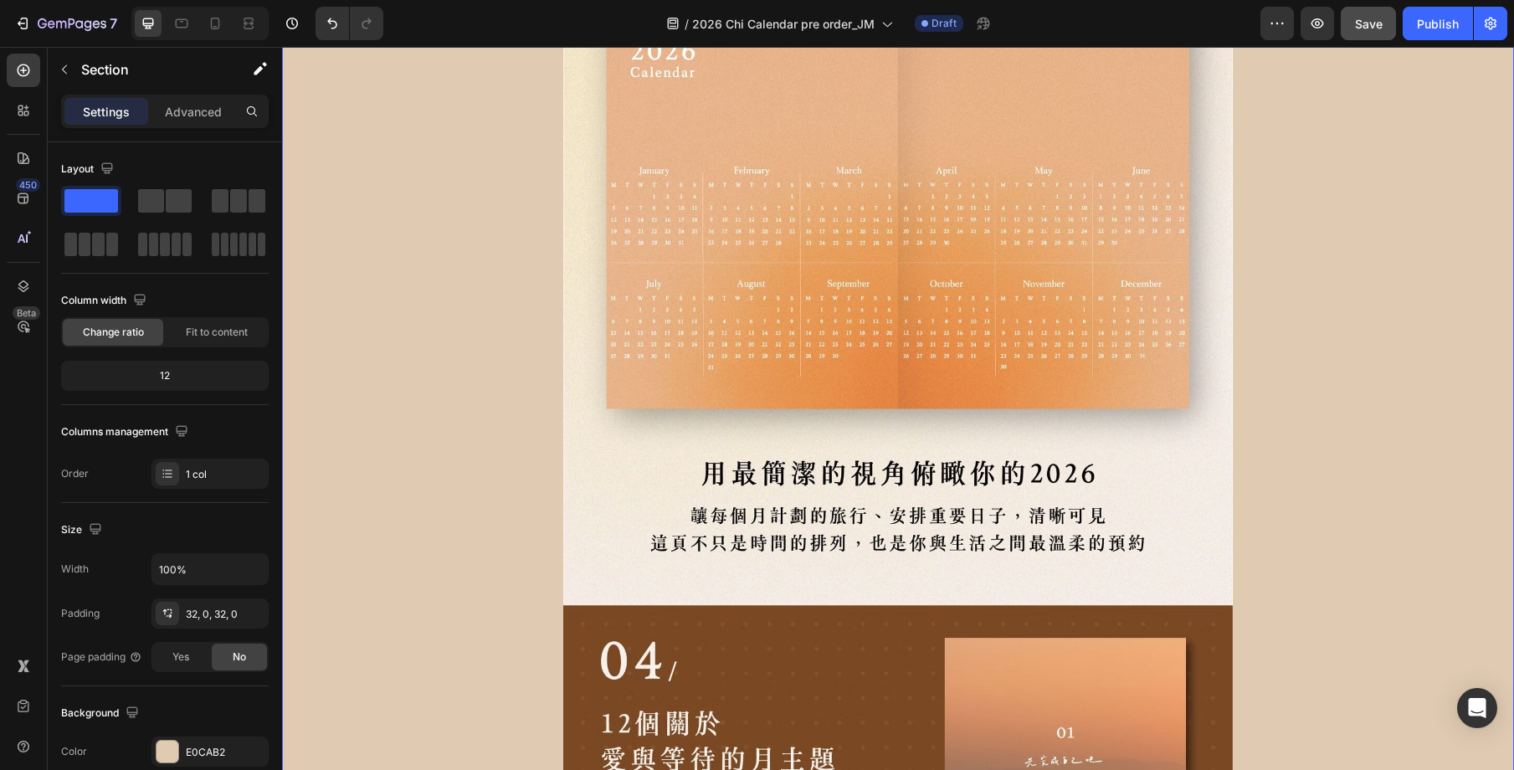
scroll to position [11432, 0]
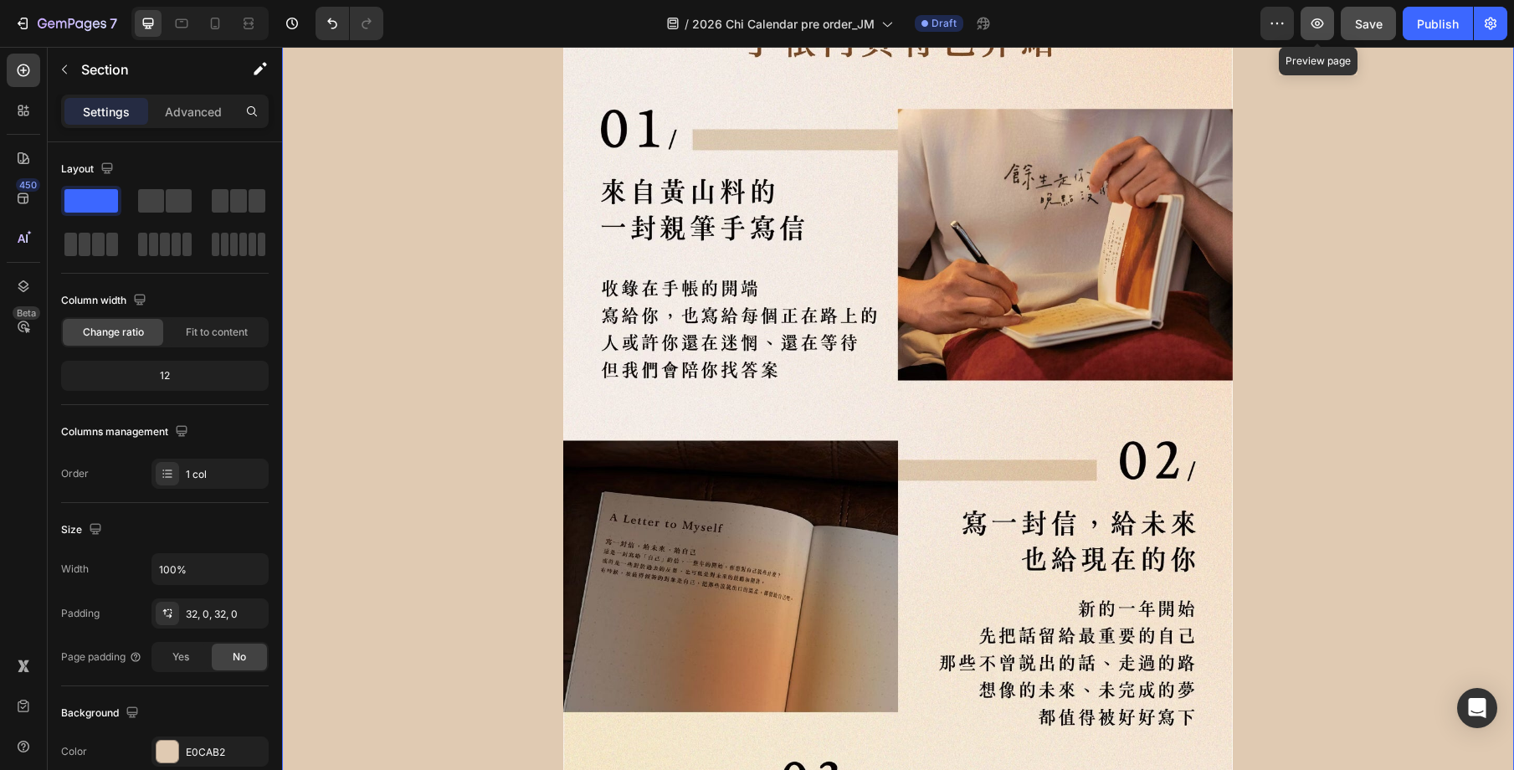
click at [1316, 25] on icon "button" at bounding box center [1317, 23] width 17 height 17
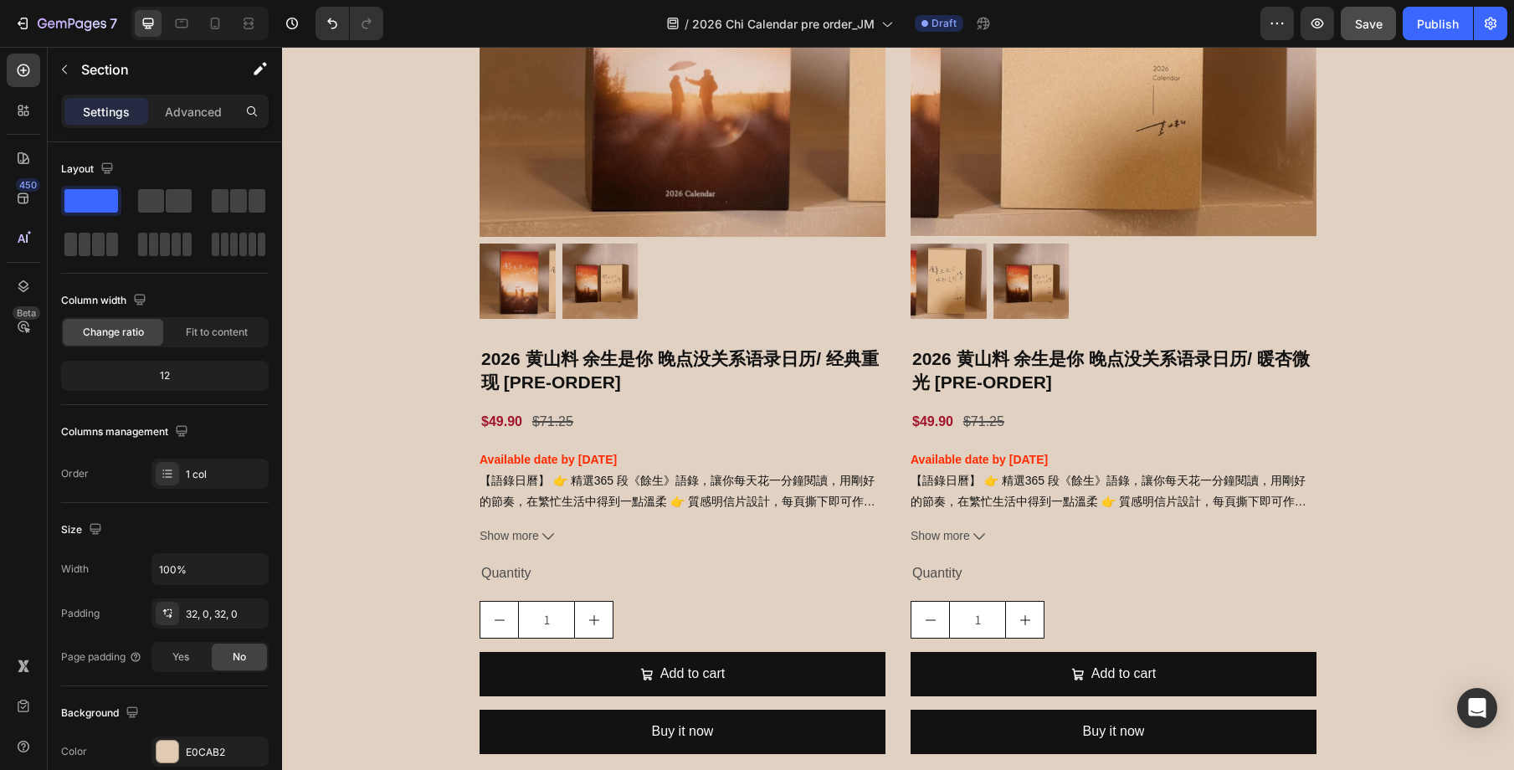
scroll to position [2594, 0]
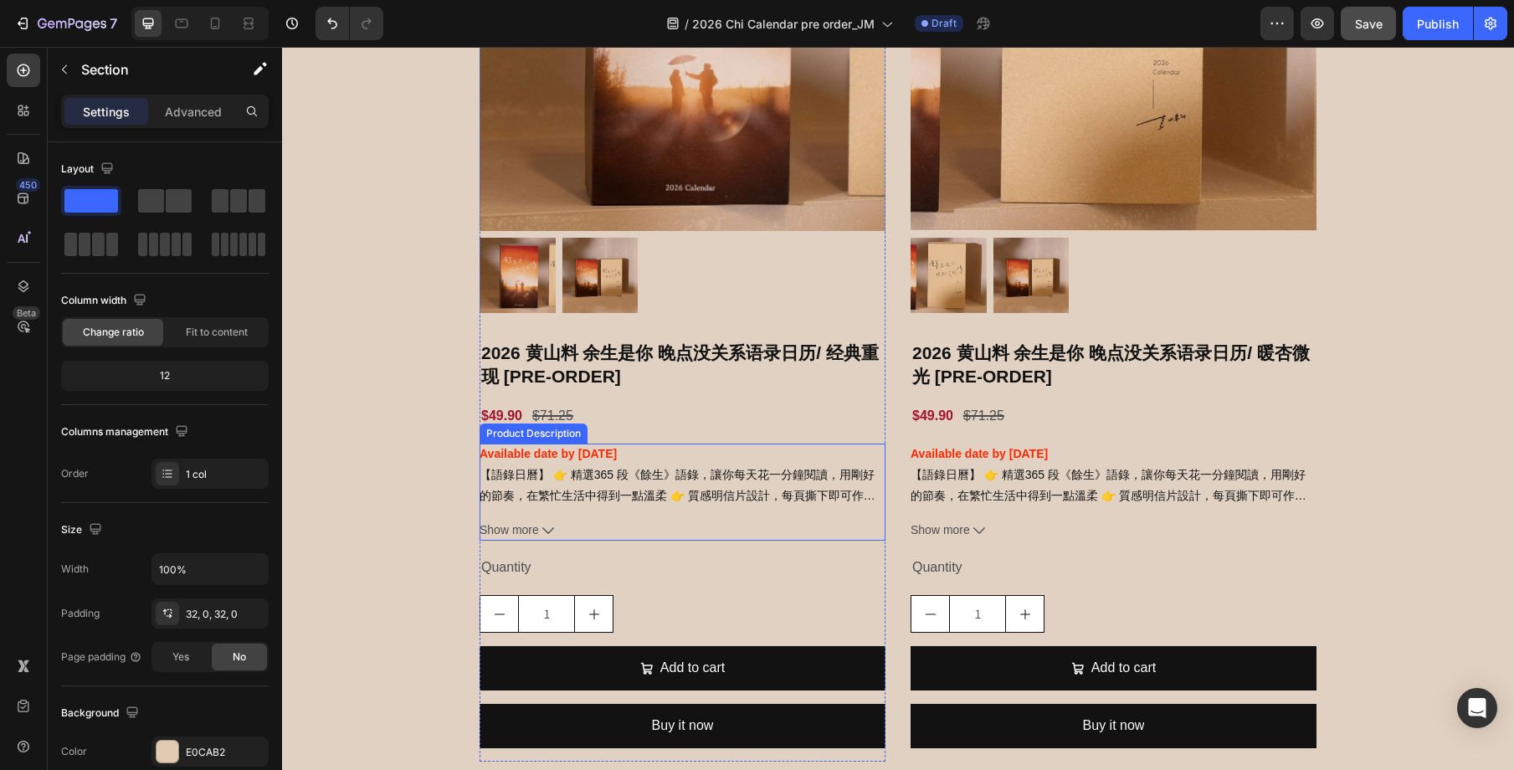
click at [603, 499] on p "【語錄日曆】 👉 精選365 段《餘生》語錄，讓你每天花一分鐘閱讀，用剛好的節奏，在繁忙生活中得到一點溫柔 👉 質感明信片設計，每頁撕下即可作為明信片珍藏或寄…" at bounding box center [678, 495] width 396 height 55
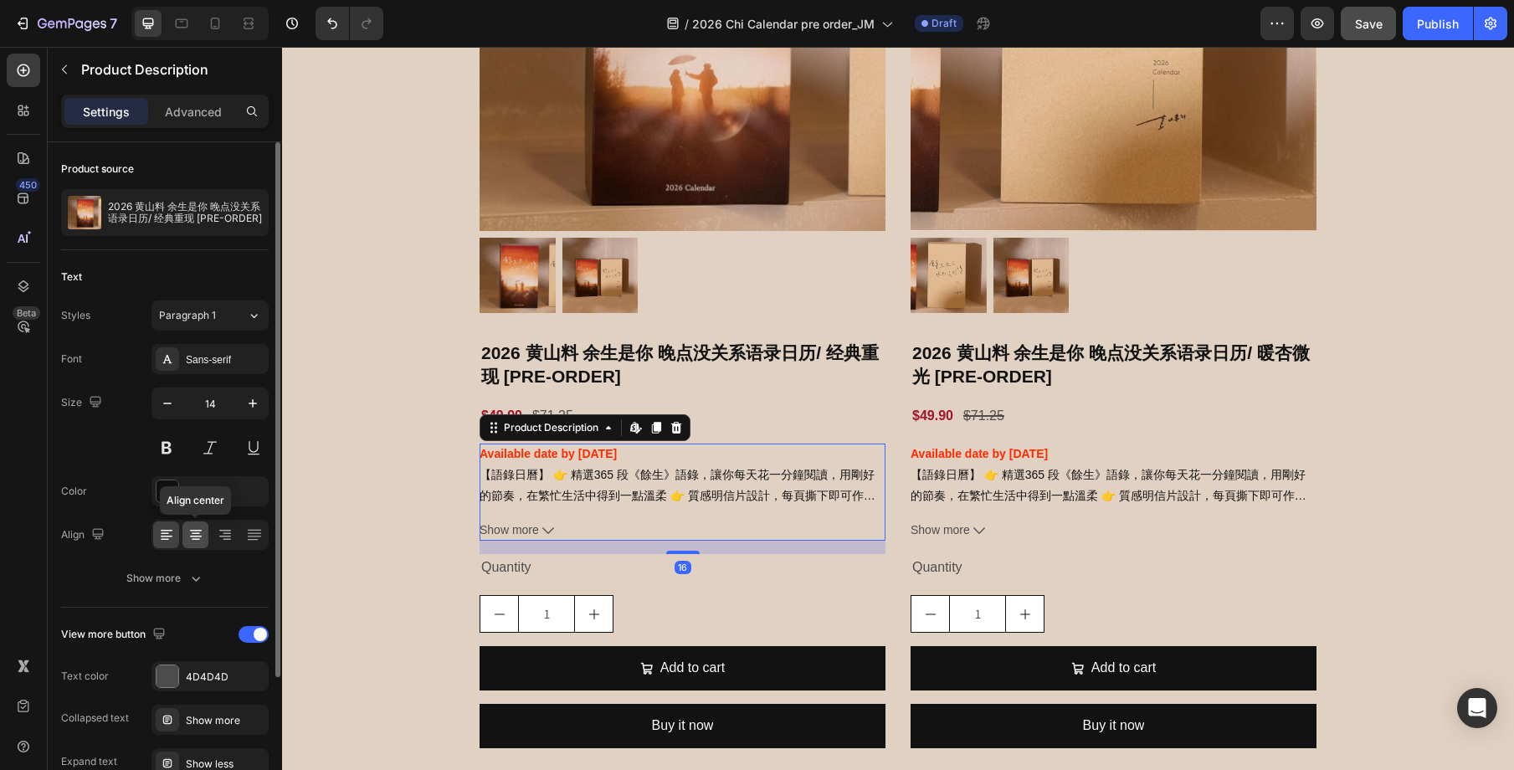
scroll to position [177, 0]
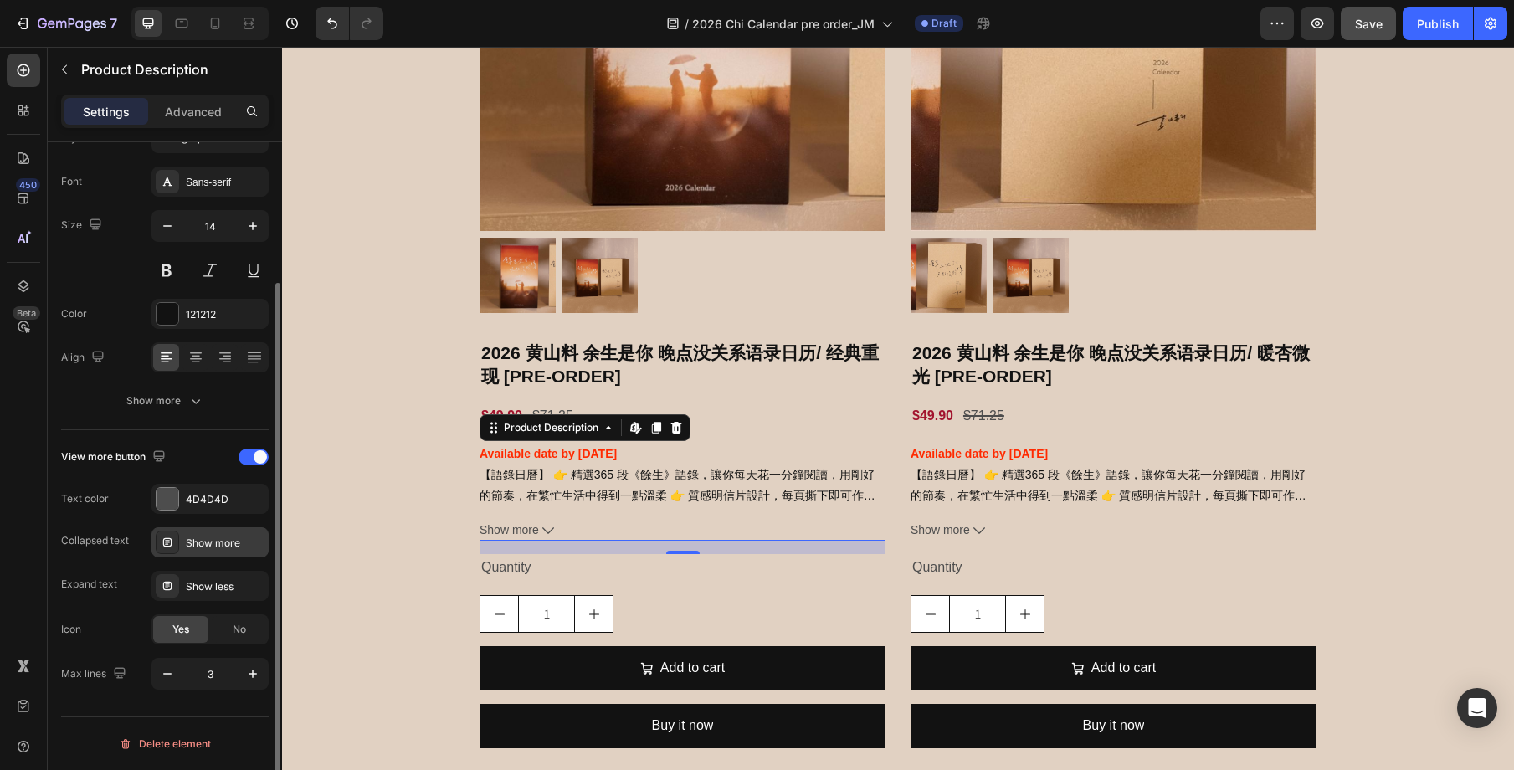
click at [225, 544] on div "Show more" at bounding box center [225, 543] width 79 height 15
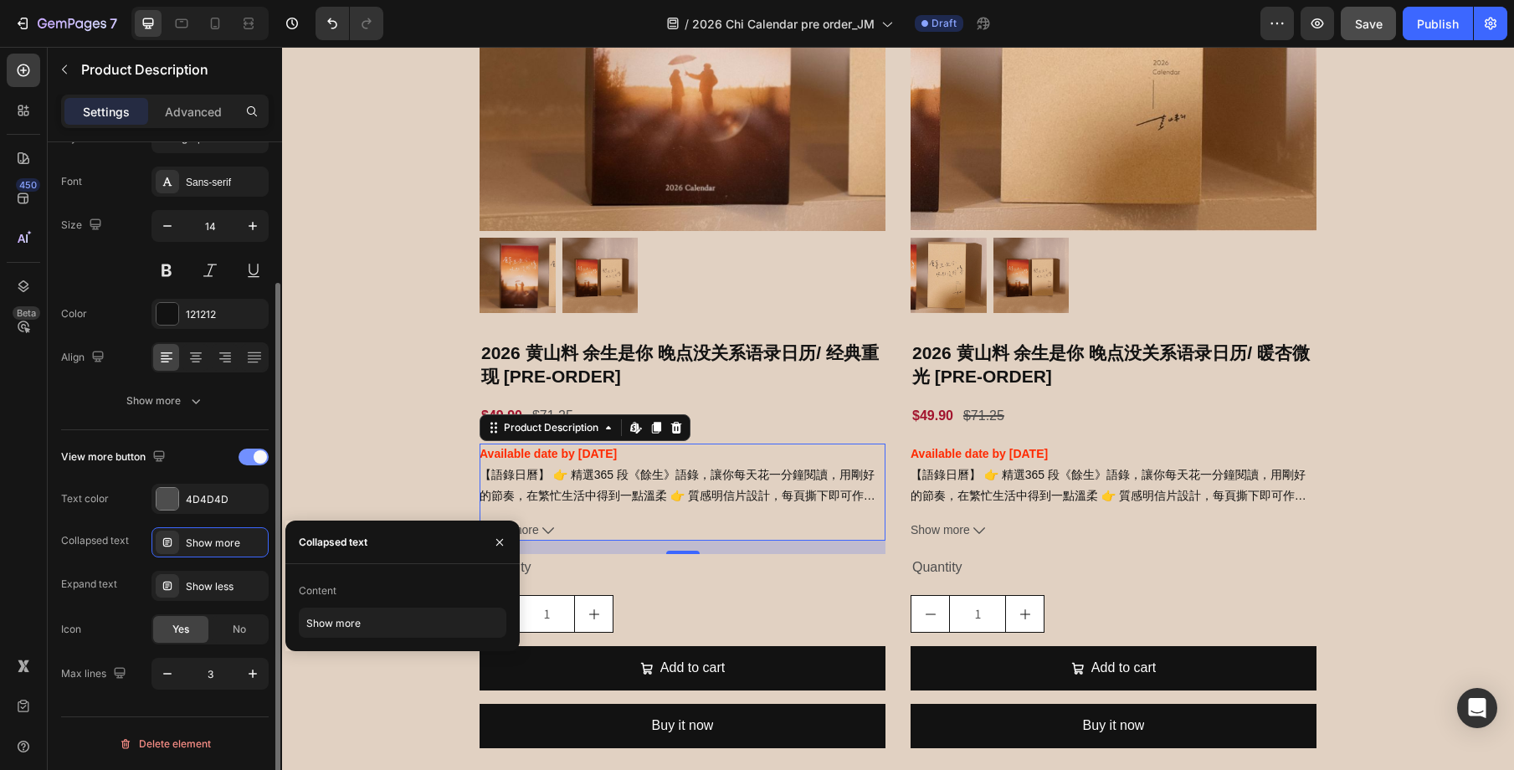
click at [259, 459] on span at bounding box center [260, 456] width 13 height 13
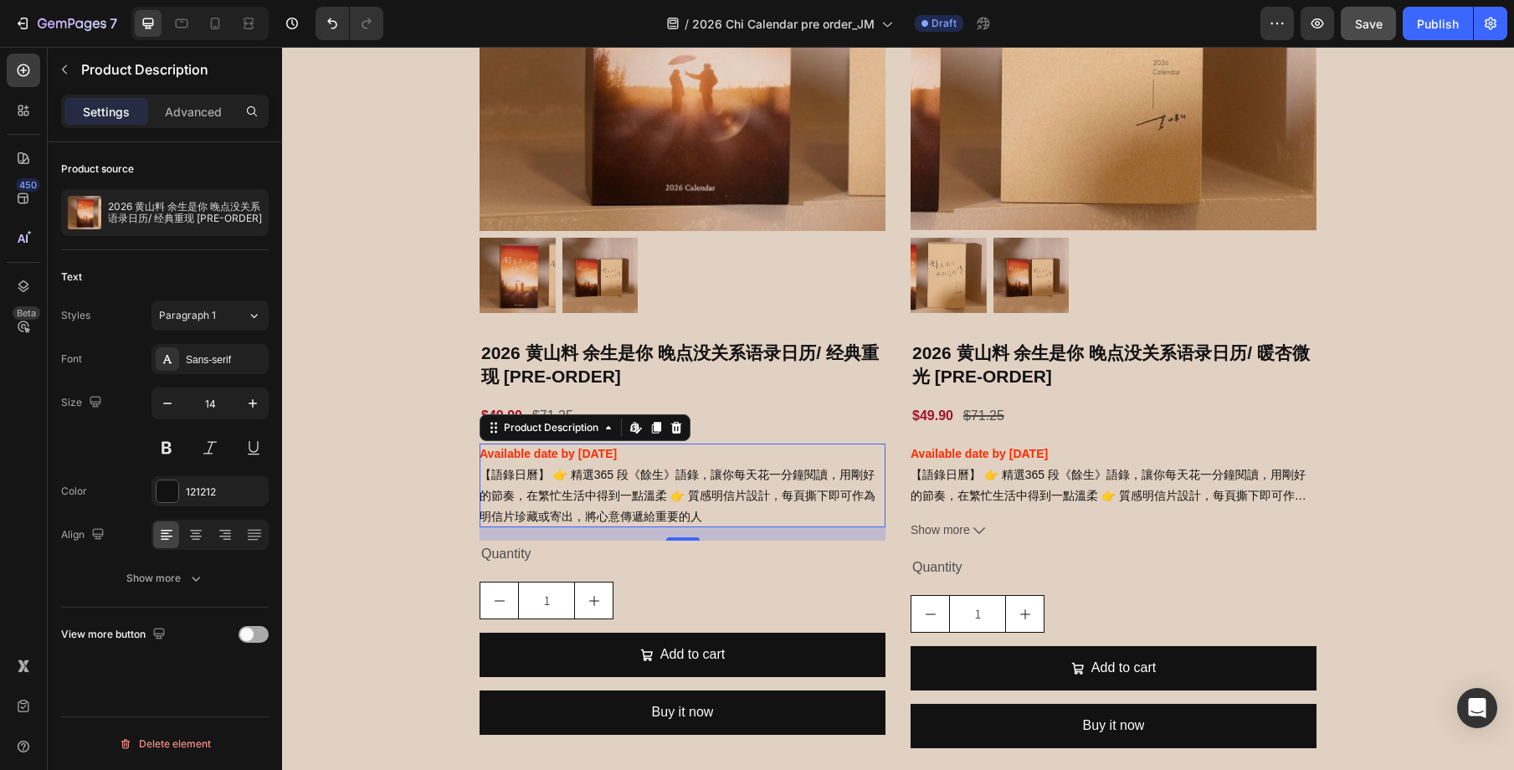
scroll to position [0, 0]
click at [1061, 485] on div "Available date by [DATE] 【語錄日曆】 👉 精選365 段《餘生》語錄，讓你每天花一分鐘閱讀，用剛好的節奏，在繁忙生活中得到一點溫柔 …" at bounding box center [1114, 476] width 406 height 64
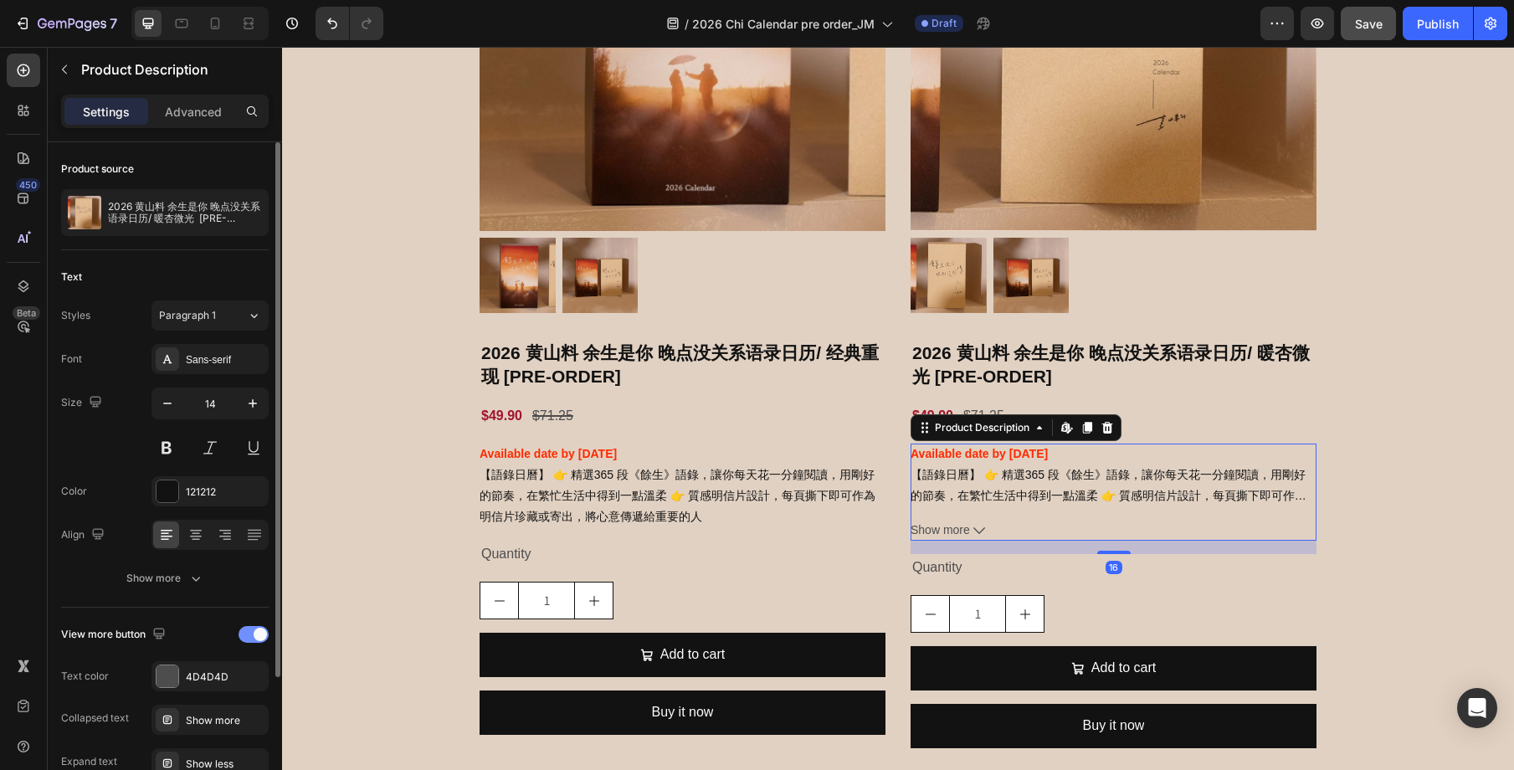
click at [254, 632] on span at bounding box center [260, 634] width 13 height 13
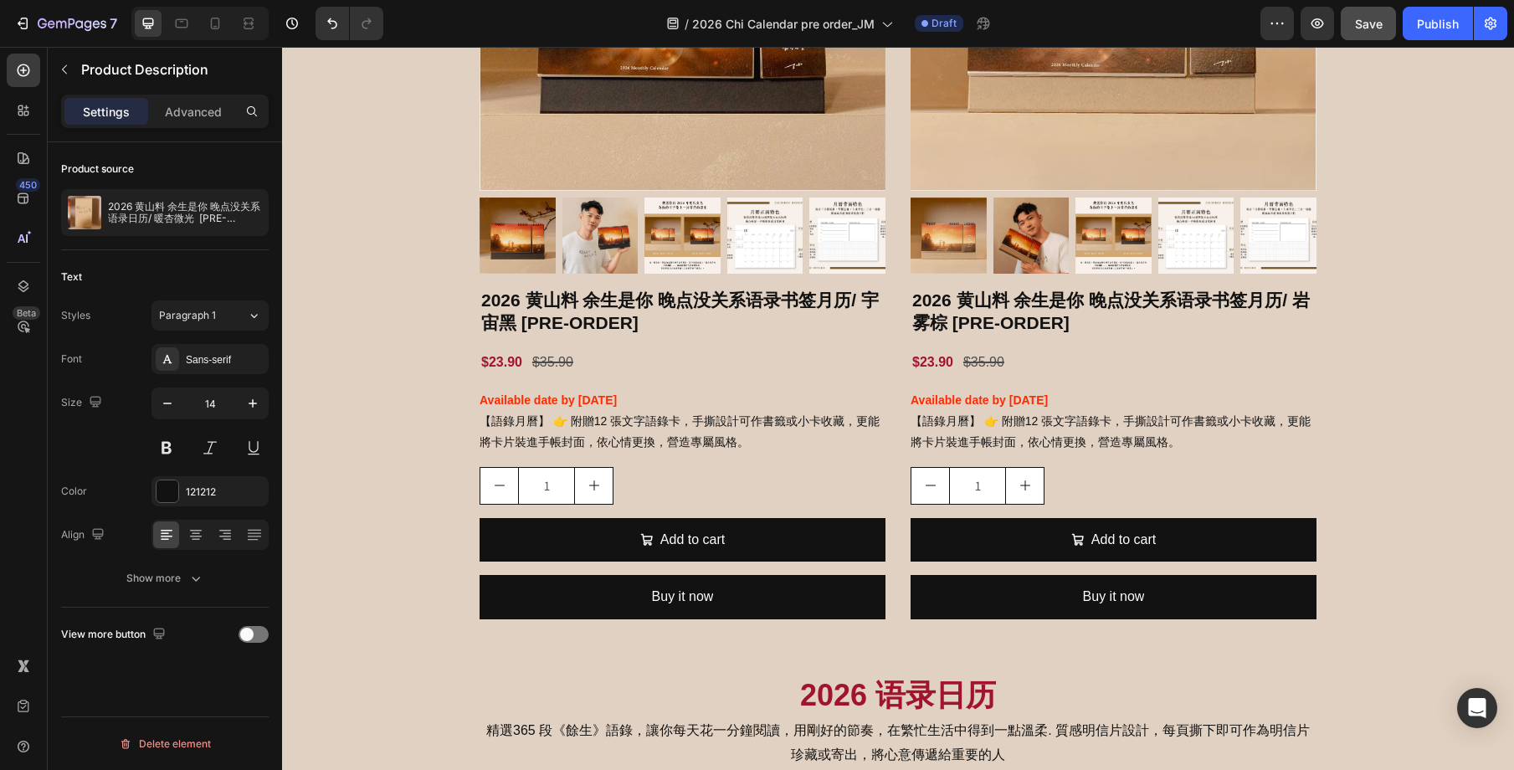
scroll to position [1636, 0]
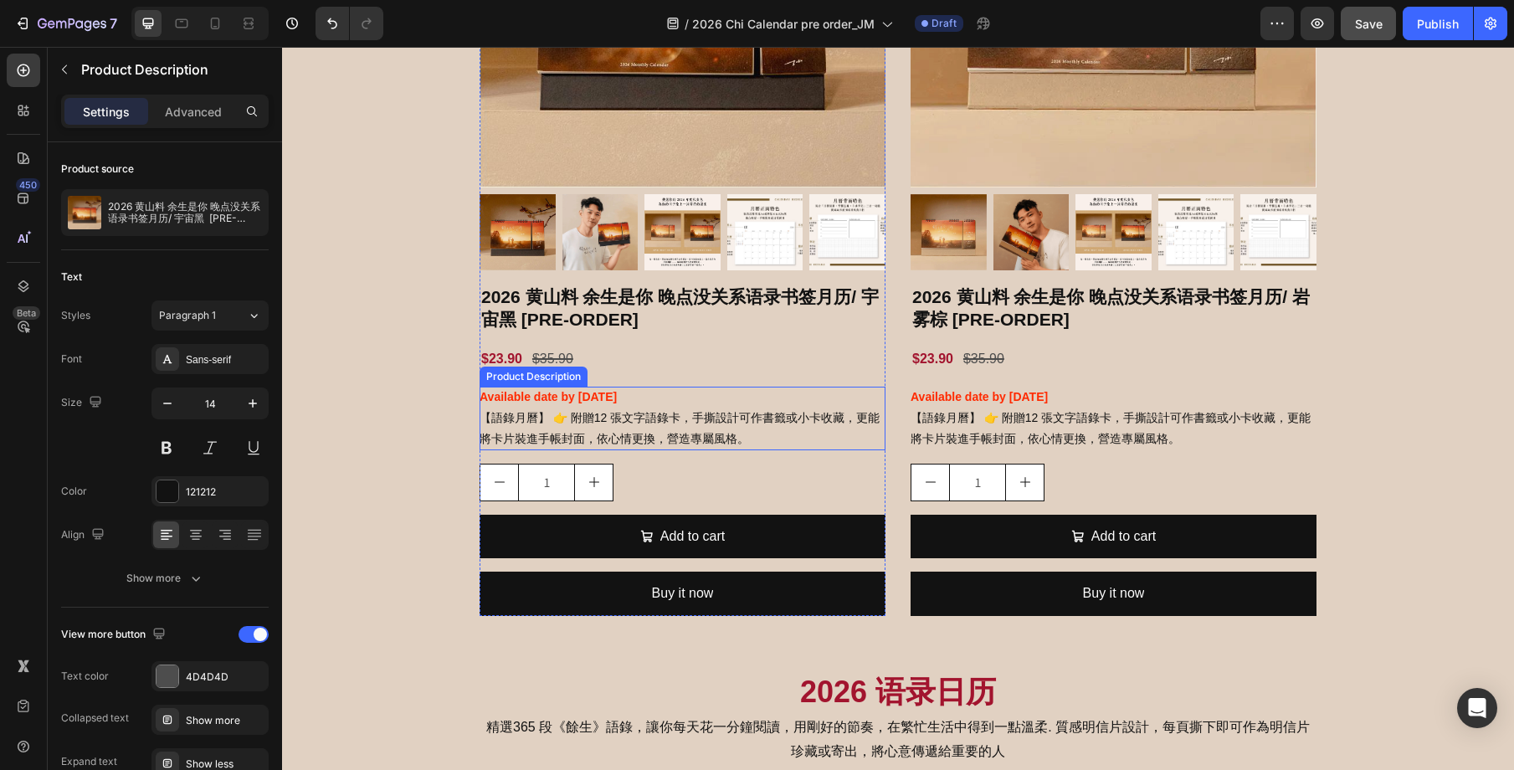
click at [757, 441] on div "Available date by [DATE] 【語錄月曆】 👉 附贈12 張文字語錄卡，手撕設計可作書籤或小卡收藏，更能將卡片裝進手帳封面，依心情更換，營…" at bounding box center [683, 419] width 406 height 64
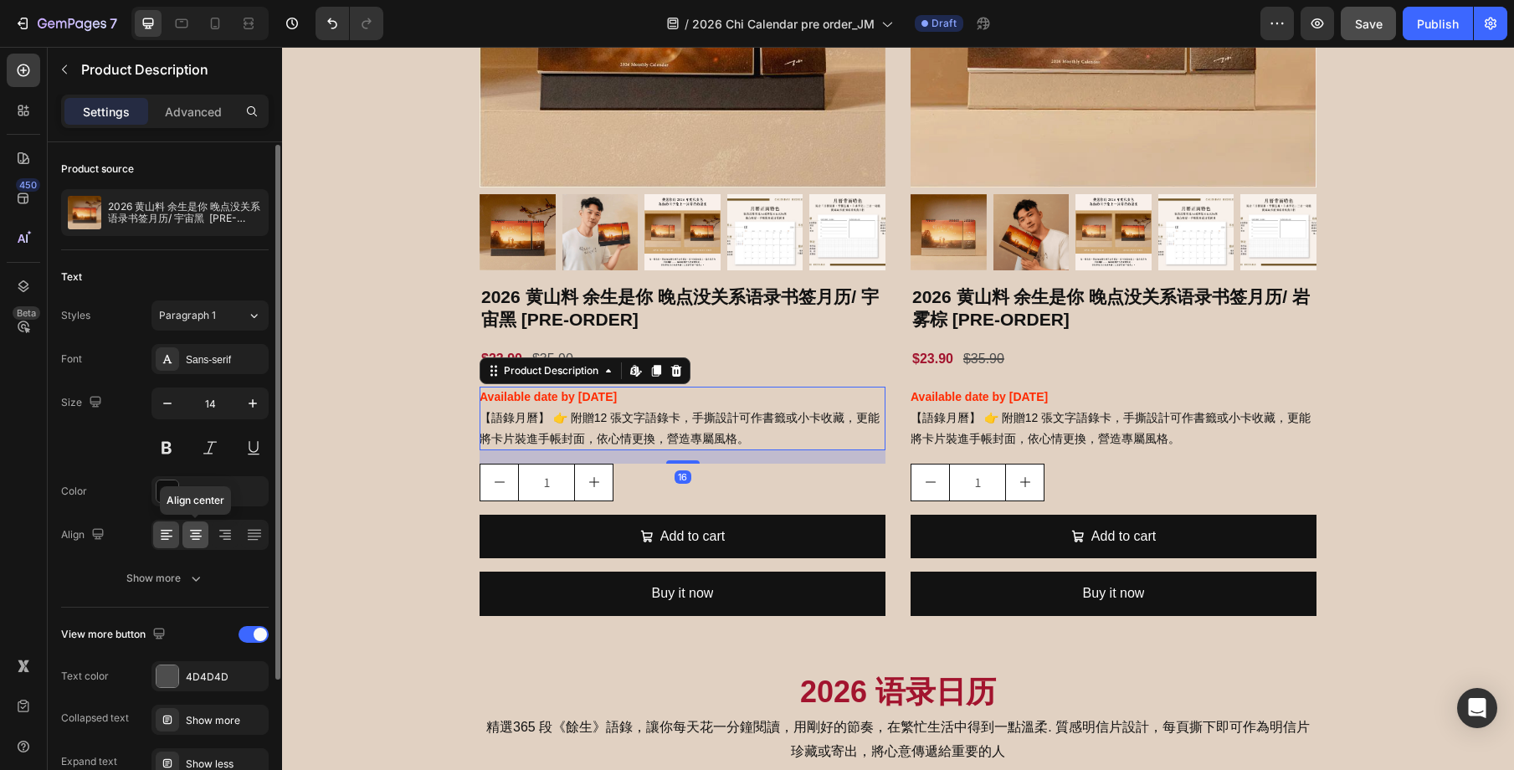
scroll to position [177, 0]
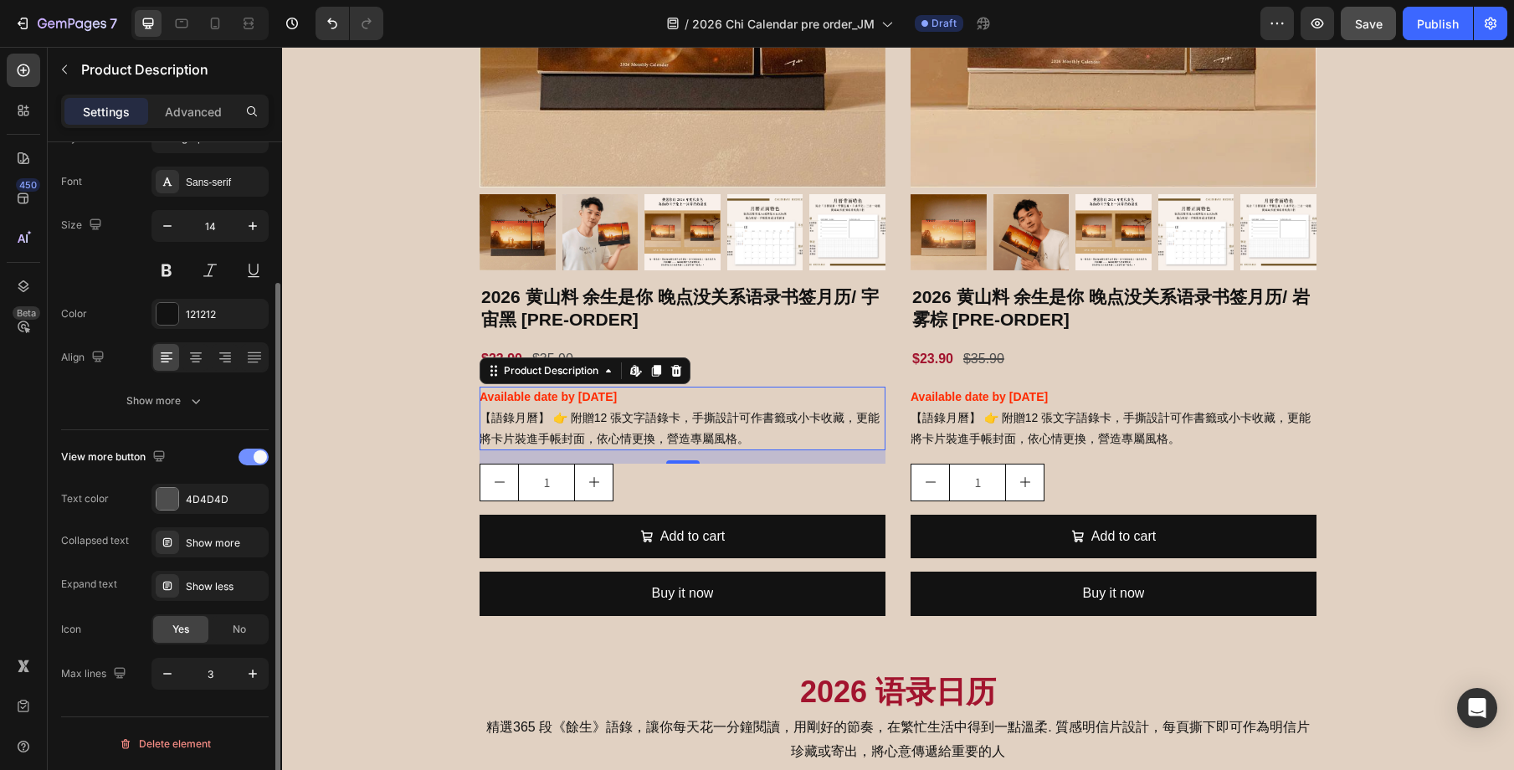
click at [253, 456] on div at bounding box center [254, 457] width 30 height 17
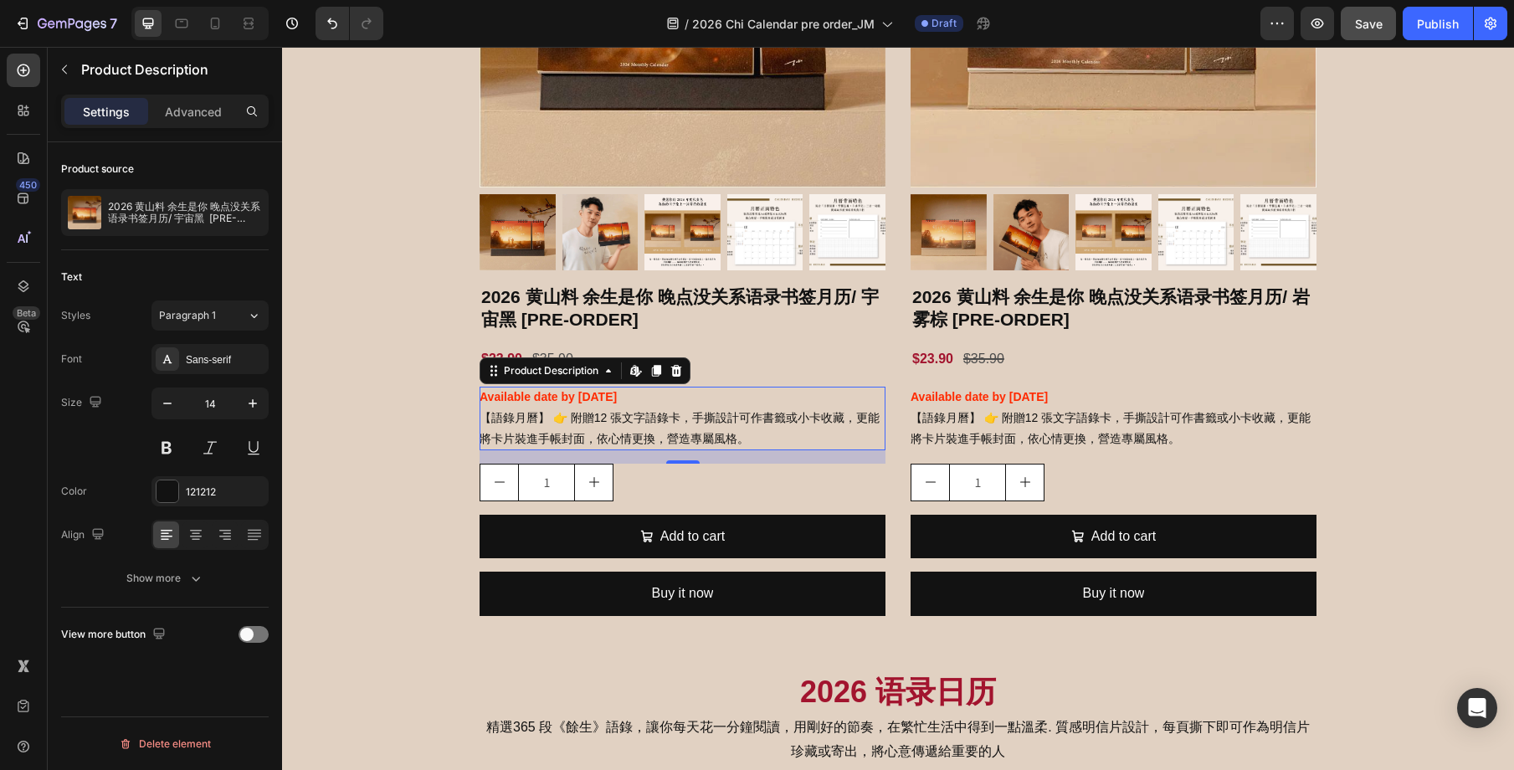
scroll to position [0, 0]
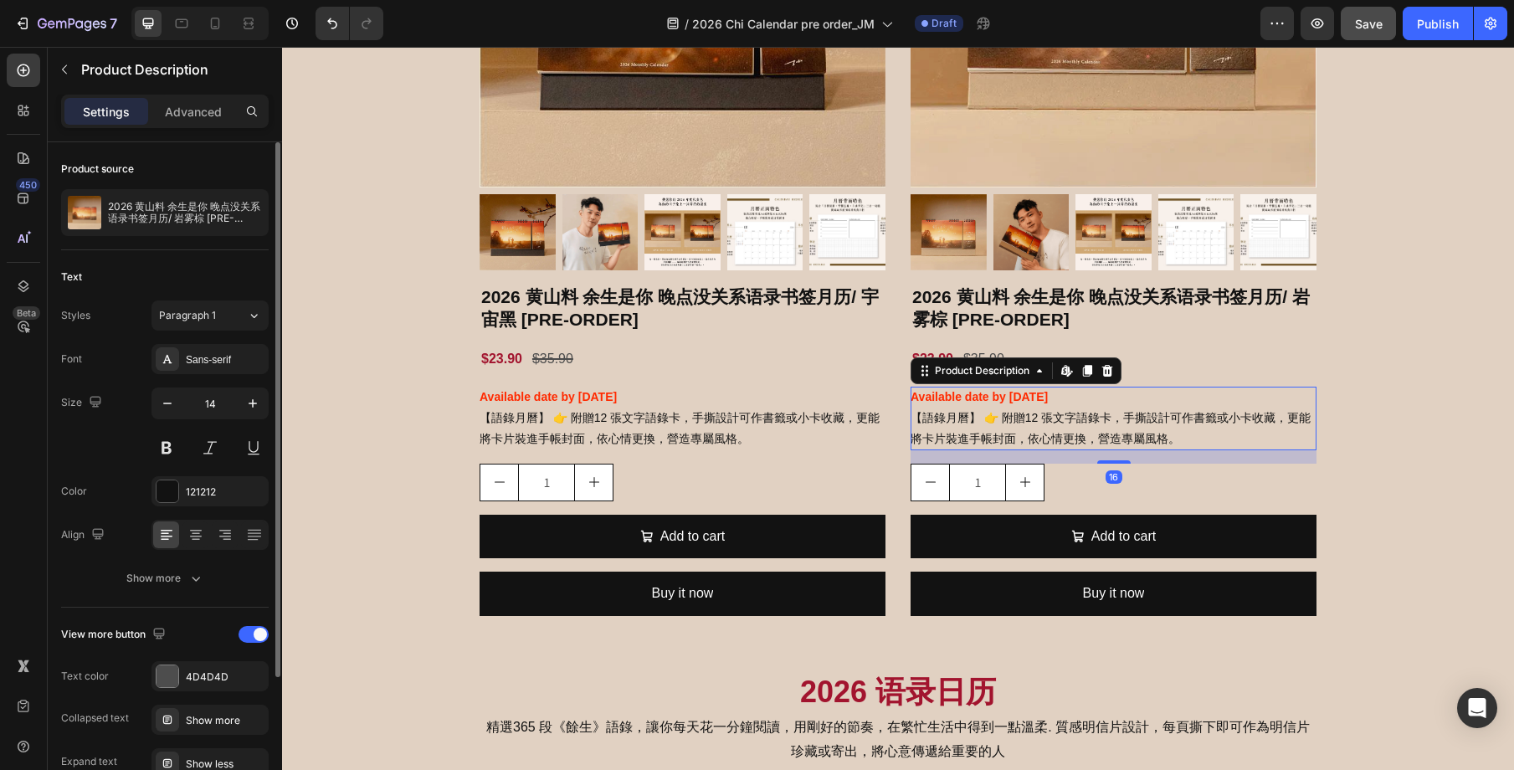
click at [1101, 427] on div "Available date by [DATE] 【語錄月曆】 👉 附贈12 張文字語錄卡，手撕設計可作書籤或小卡收藏，更能將卡片裝進手帳封面，依心情更換，營…" at bounding box center [1114, 419] width 406 height 64
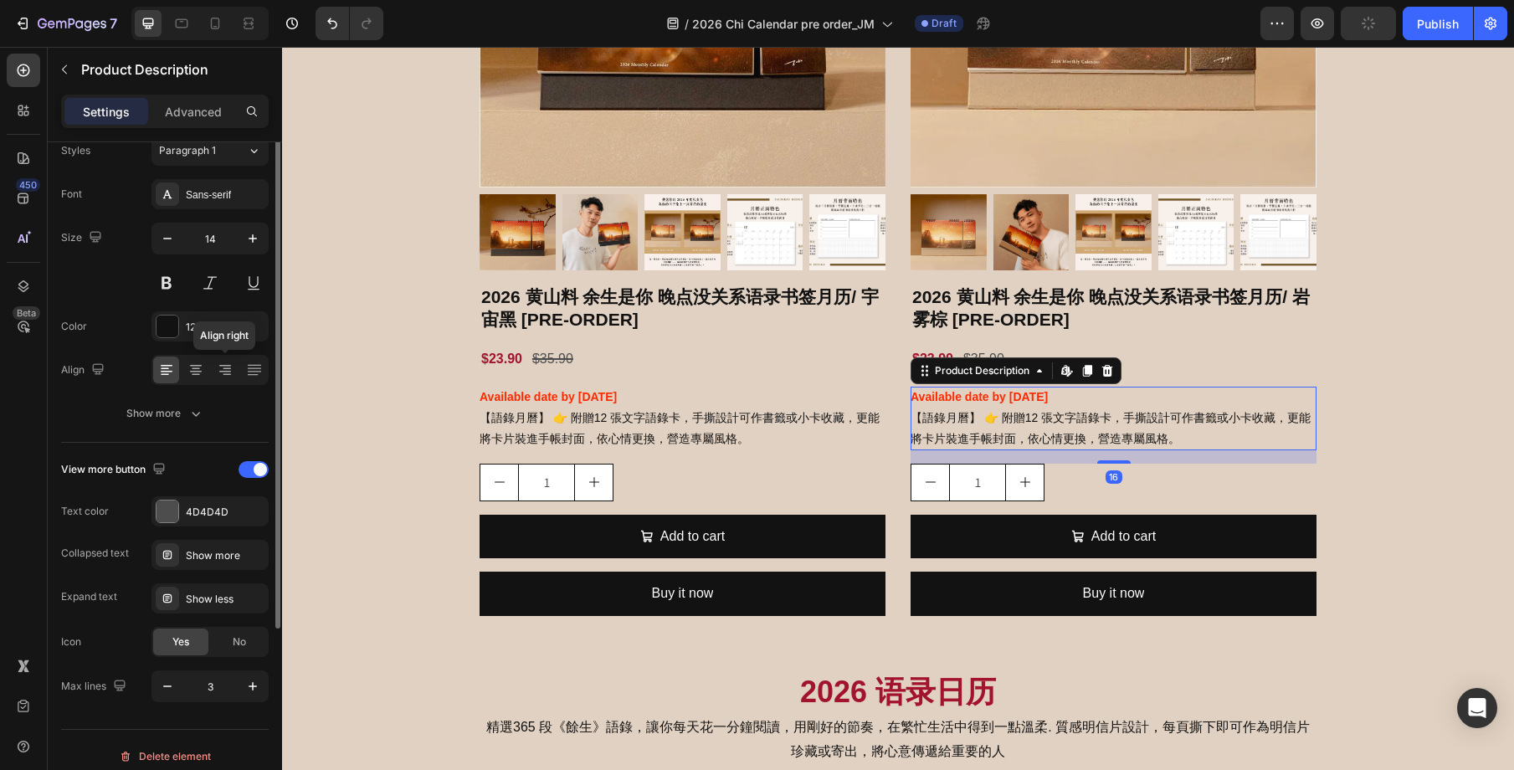
scroll to position [177, 0]
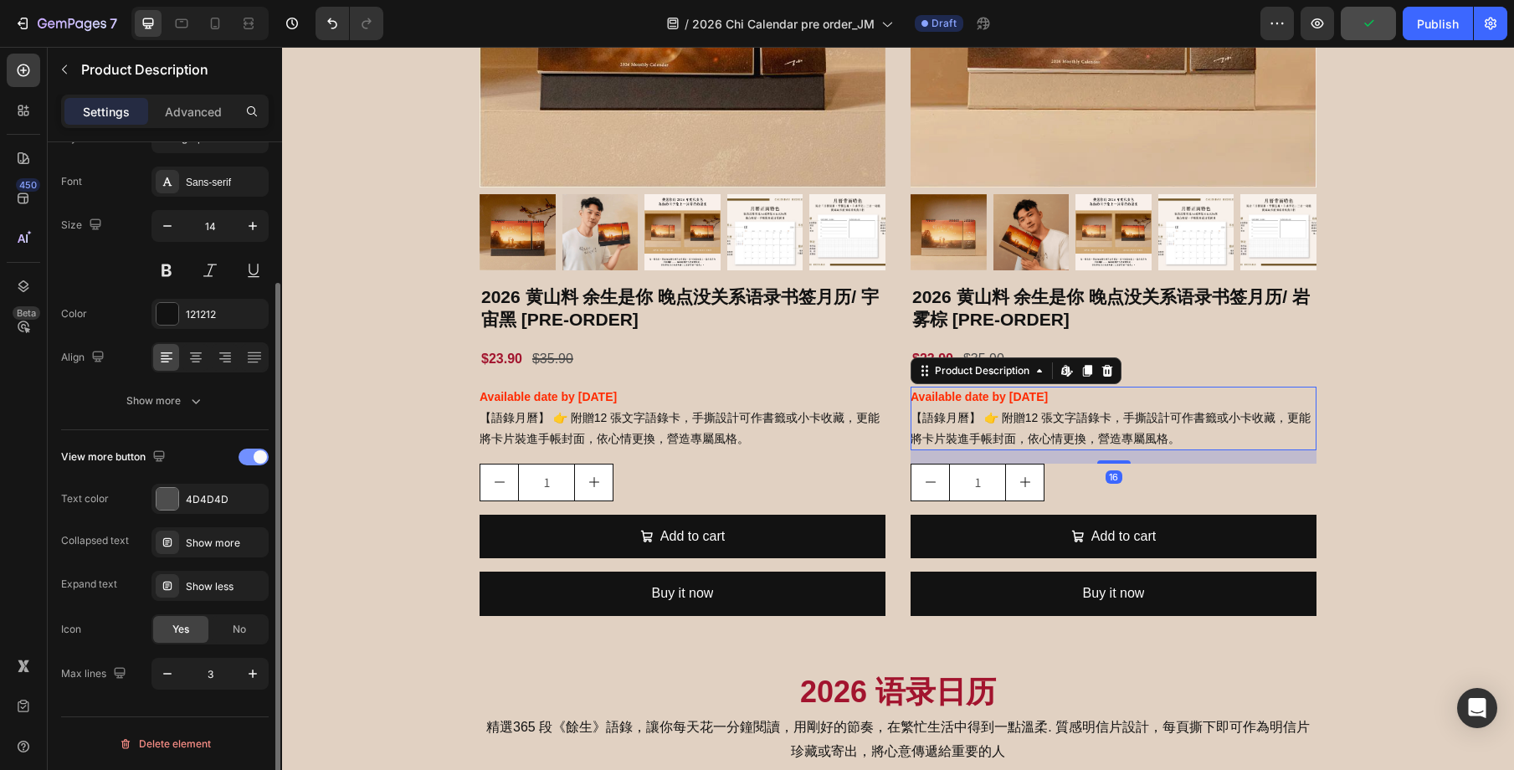
click at [254, 455] on span at bounding box center [260, 456] width 13 height 13
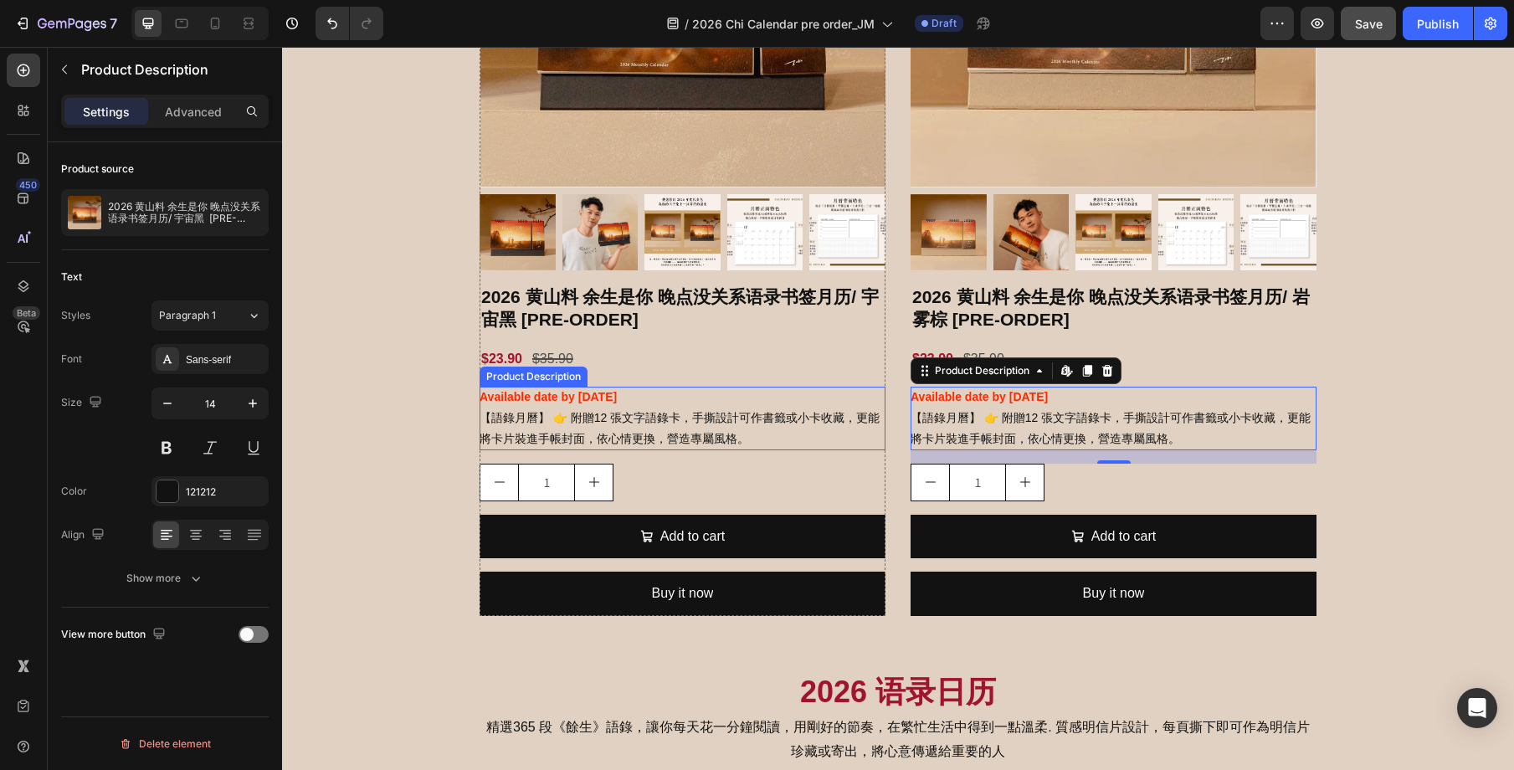
click at [644, 399] on div "Available date by [DATE] 【語錄月曆】 👉 附贈12 張文字語錄卡，手撕設計可作書籤或小卡收藏，更能將卡片裝進手帳封面，依心情更換，營…" at bounding box center [683, 419] width 406 height 64
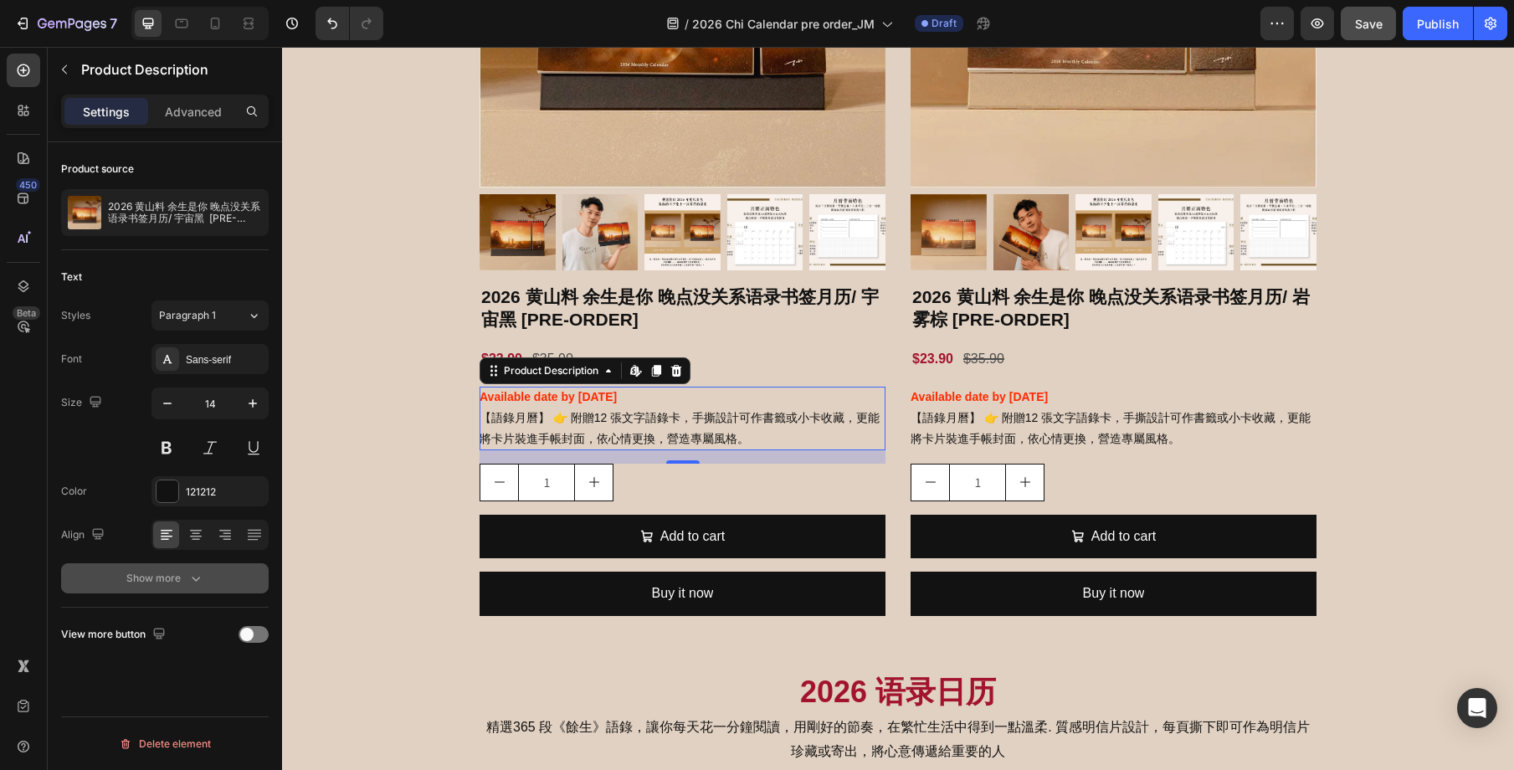
click at [199, 576] on icon "button" at bounding box center [195, 578] width 17 height 17
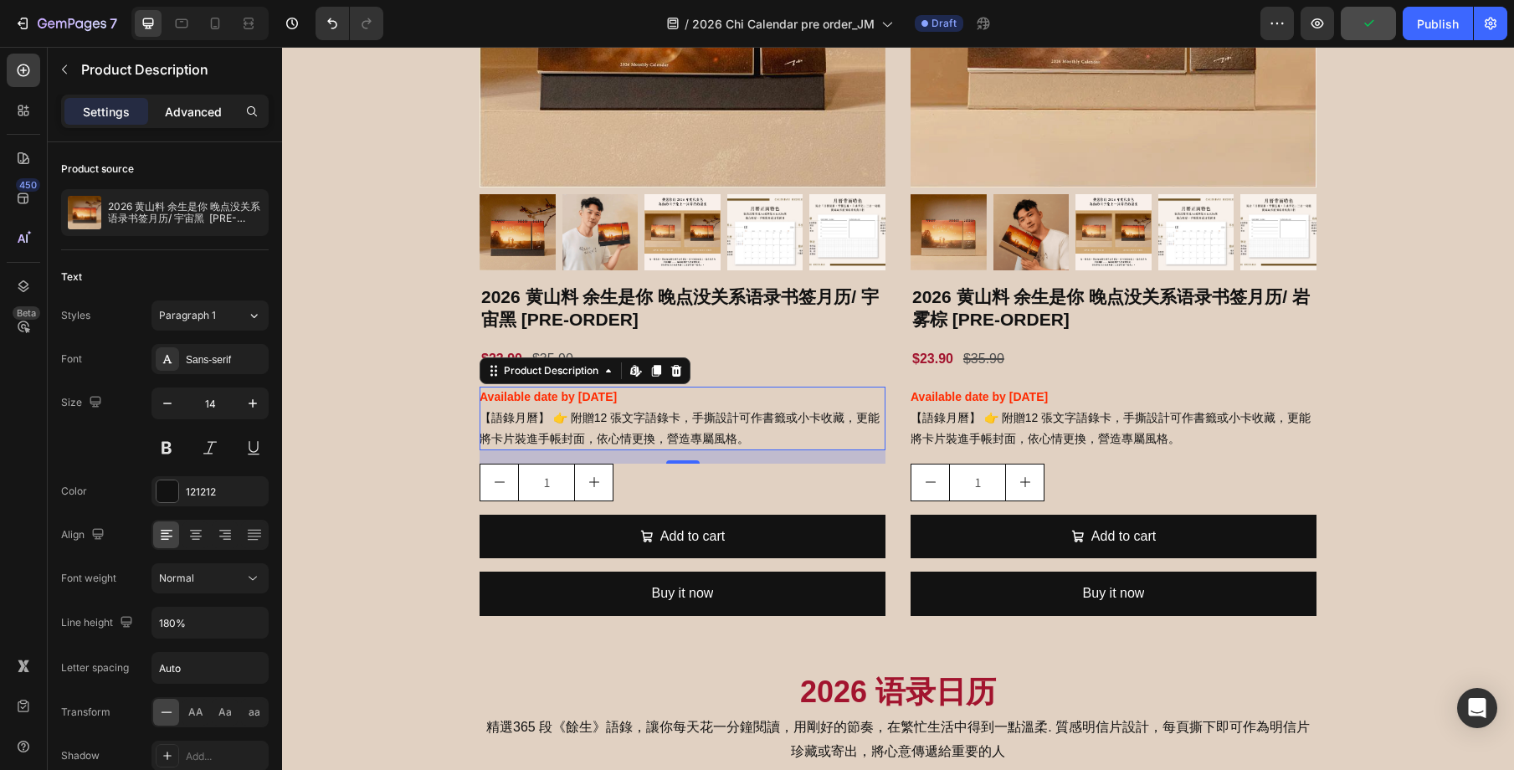
click at [200, 118] on p "Advanced" at bounding box center [193, 112] width 57 height 18
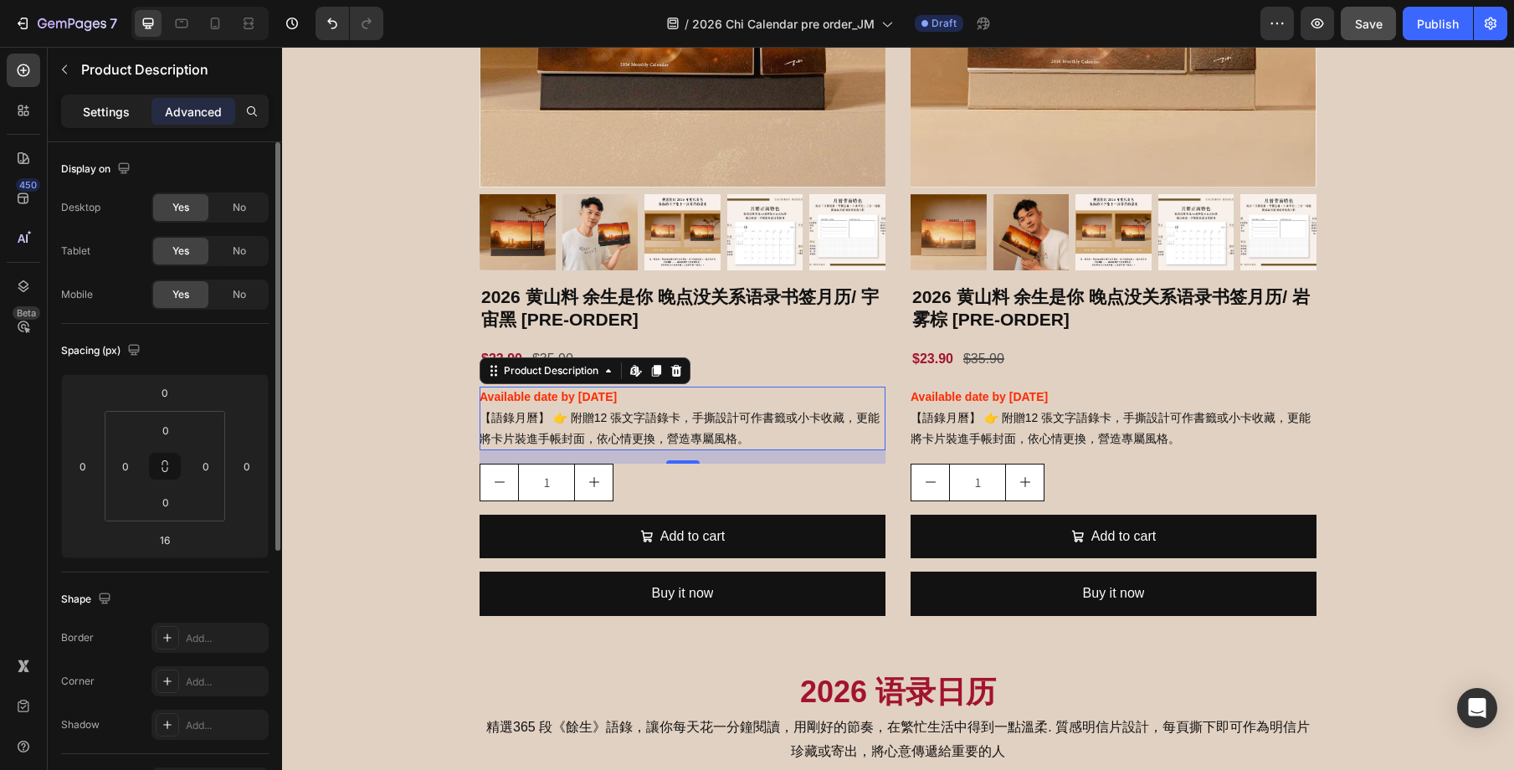
click at [101, 103] on p "Settings" at bounding box center [106, 112] width 47 height 18
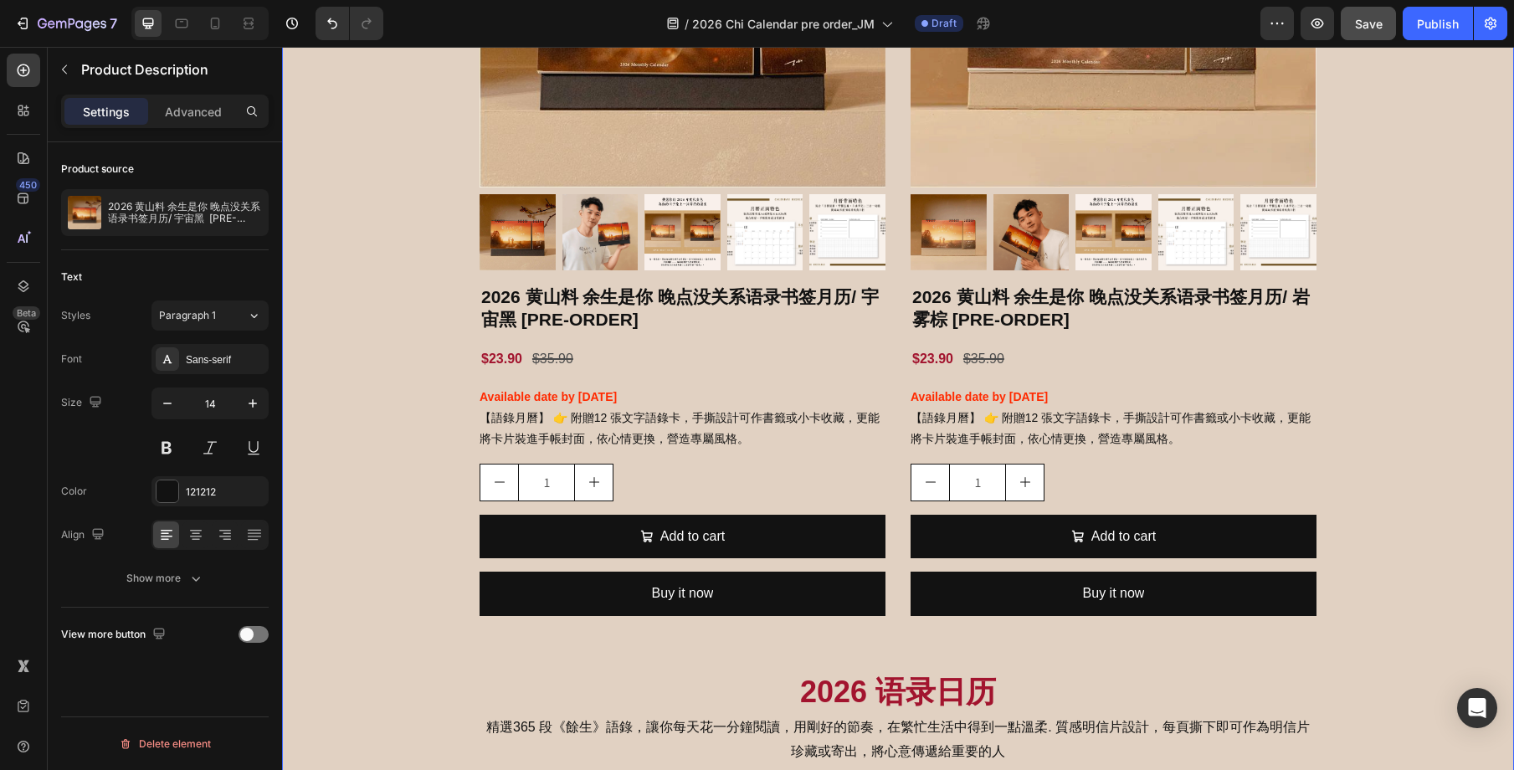
drag, startPoint x: 1363, startPoint y: 383, endPoint x: 1376, endPoint y: 388, distance: 13.5
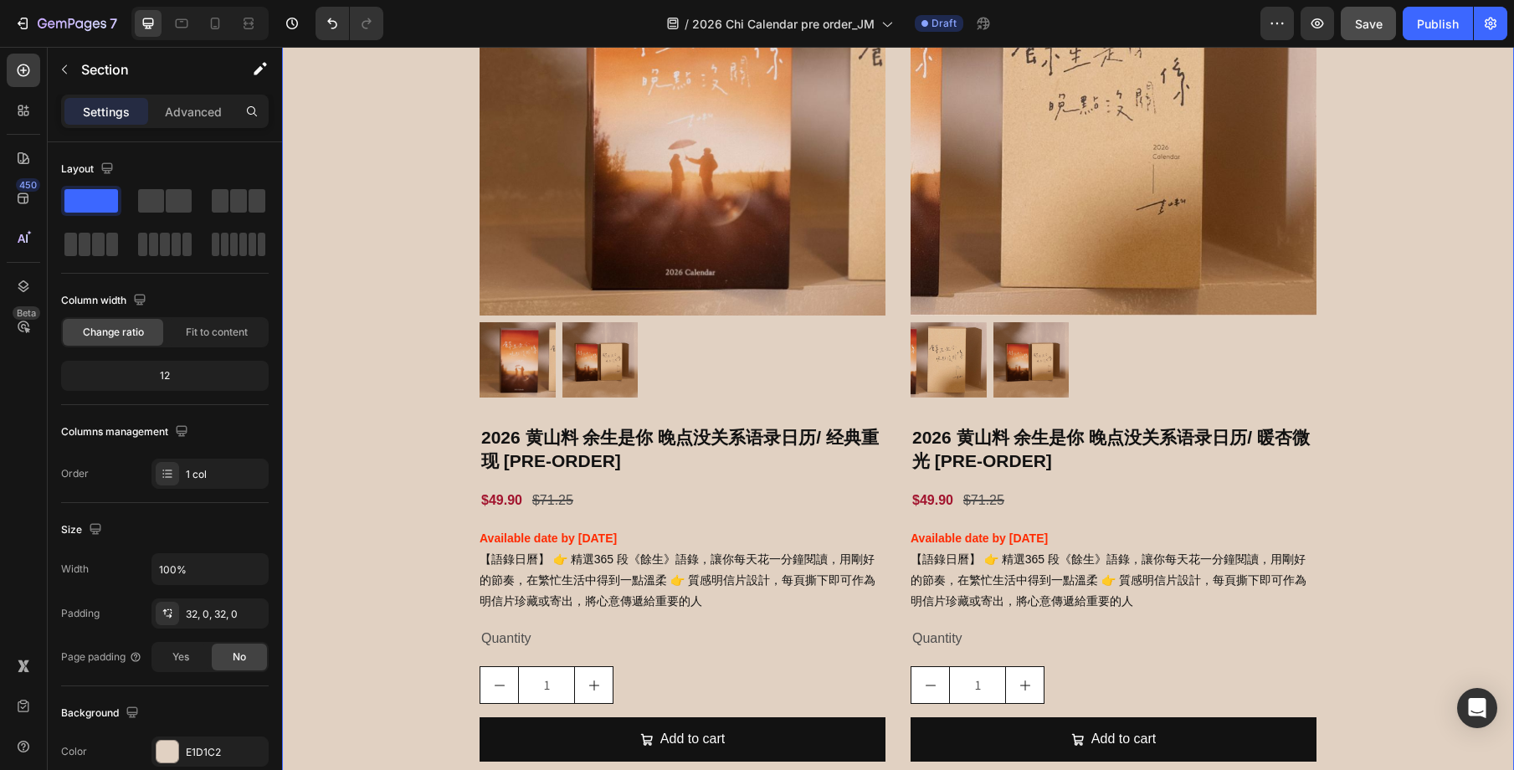
scroll to position [2525, 0]
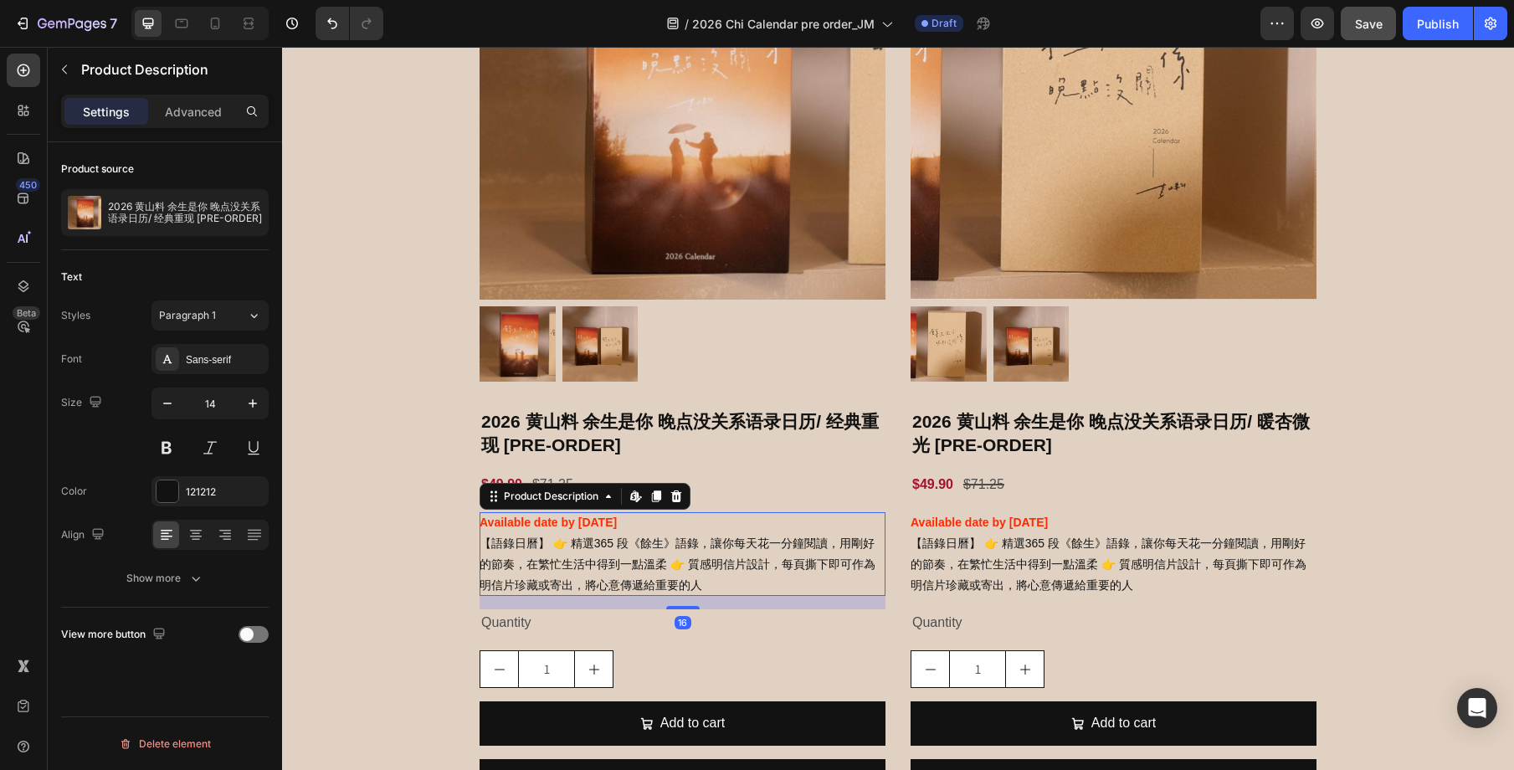
click at [683, 582] on div "Available date by [DATE] 【語錄日曆】 👉 精選365 段《餘生》語錄，讓你每天花一分鐘閱讀，用剛好的節奏，在繁忙生活中得到一點溫柔 …" at bounding box center [683, 554] width 406 height 85
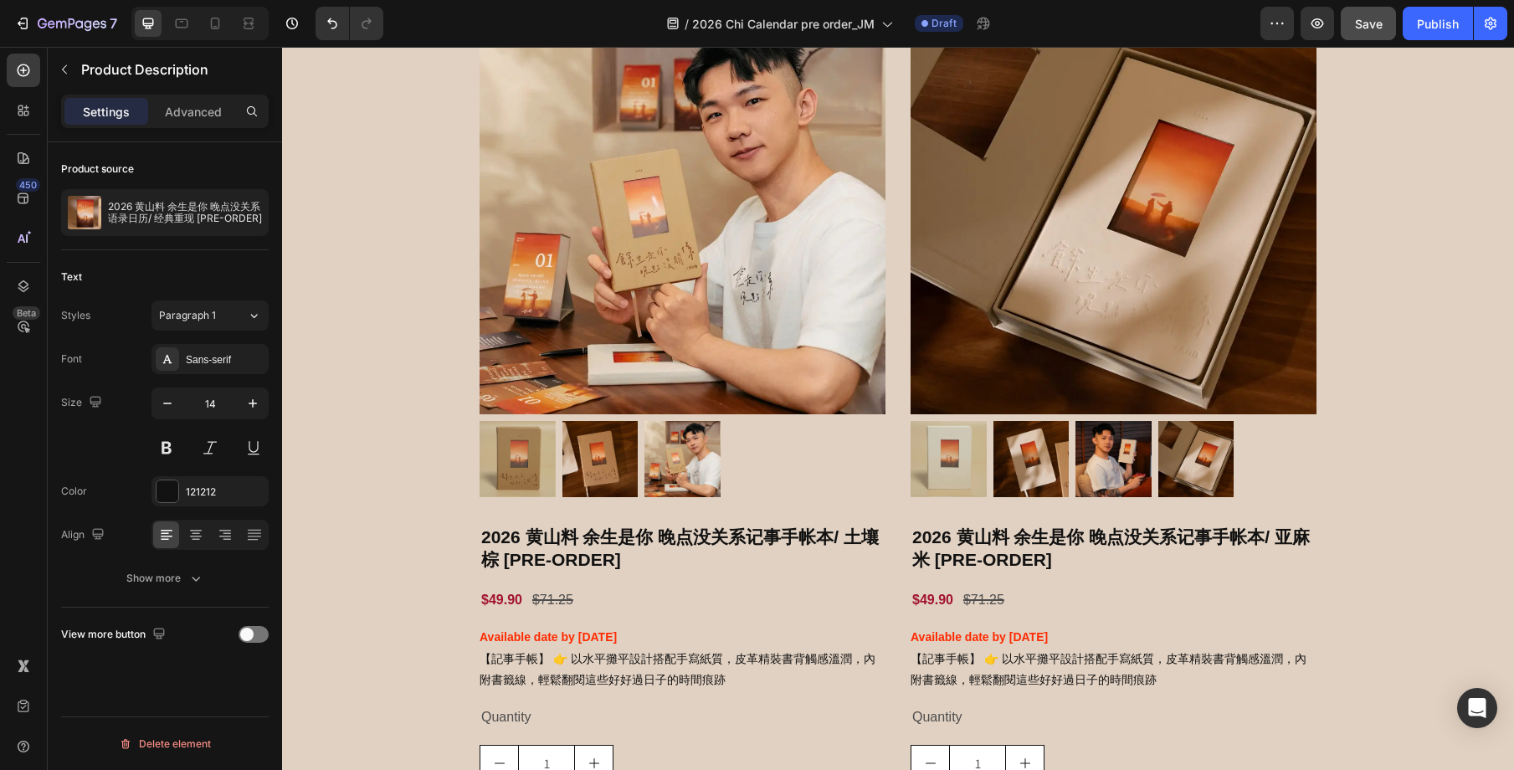
scroll to position [3489, 0]
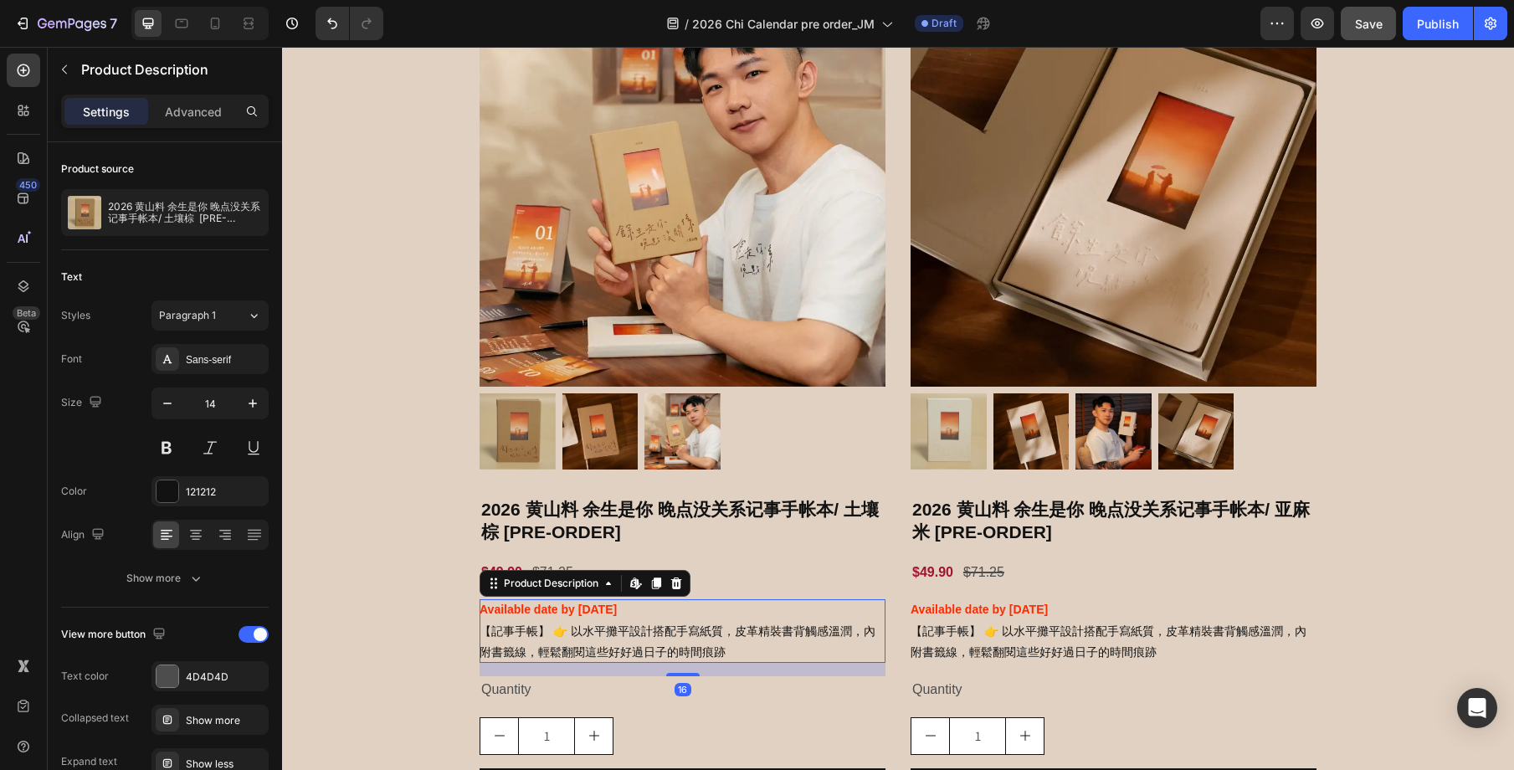
click at [679, 626] on p "【記事手帳】 👉 以水平攤平設計搭配手寫紙質，皮革精裝書背觸感溫潤，內附書籤線，輕鬆翻閱這些好好過日子的時間痕跡" at bounding box center [678, 641] width 396 height 34
click at [250, 633] on div at bounding box center [254, 634] width 30 height 17
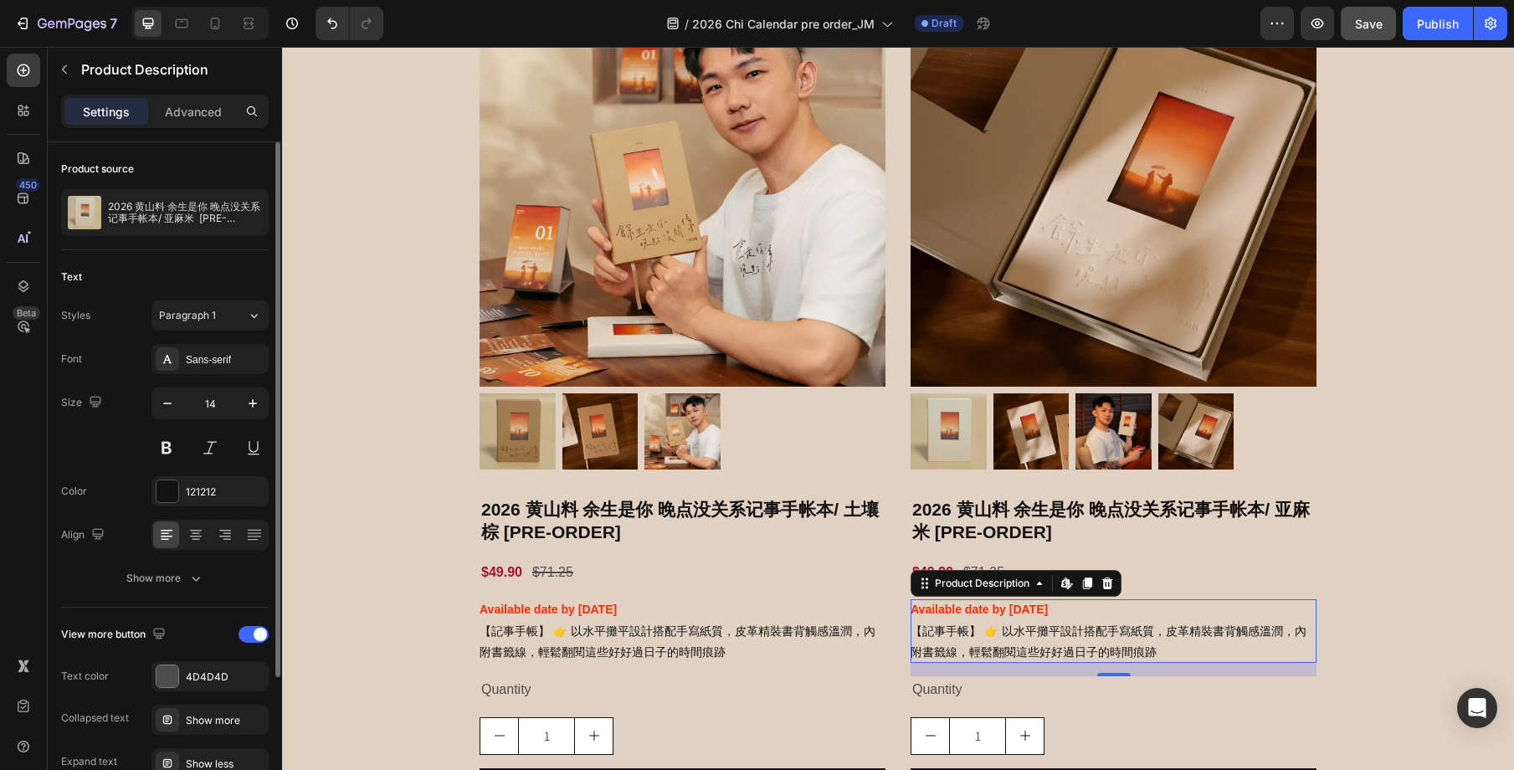
click at [1070, 648] on p "【記事手帳】 👉 以水平攤平設計搭配手寫紙質，皮革精裝書背觸感溫潤，內附書籤線，輕鬆翻閱這些好好過日子的時間痕跡" at bounding box center [1109, 641] width 396 height 34
click at [259, 636] on span at bounding box center [260, 634] width 13 height 13
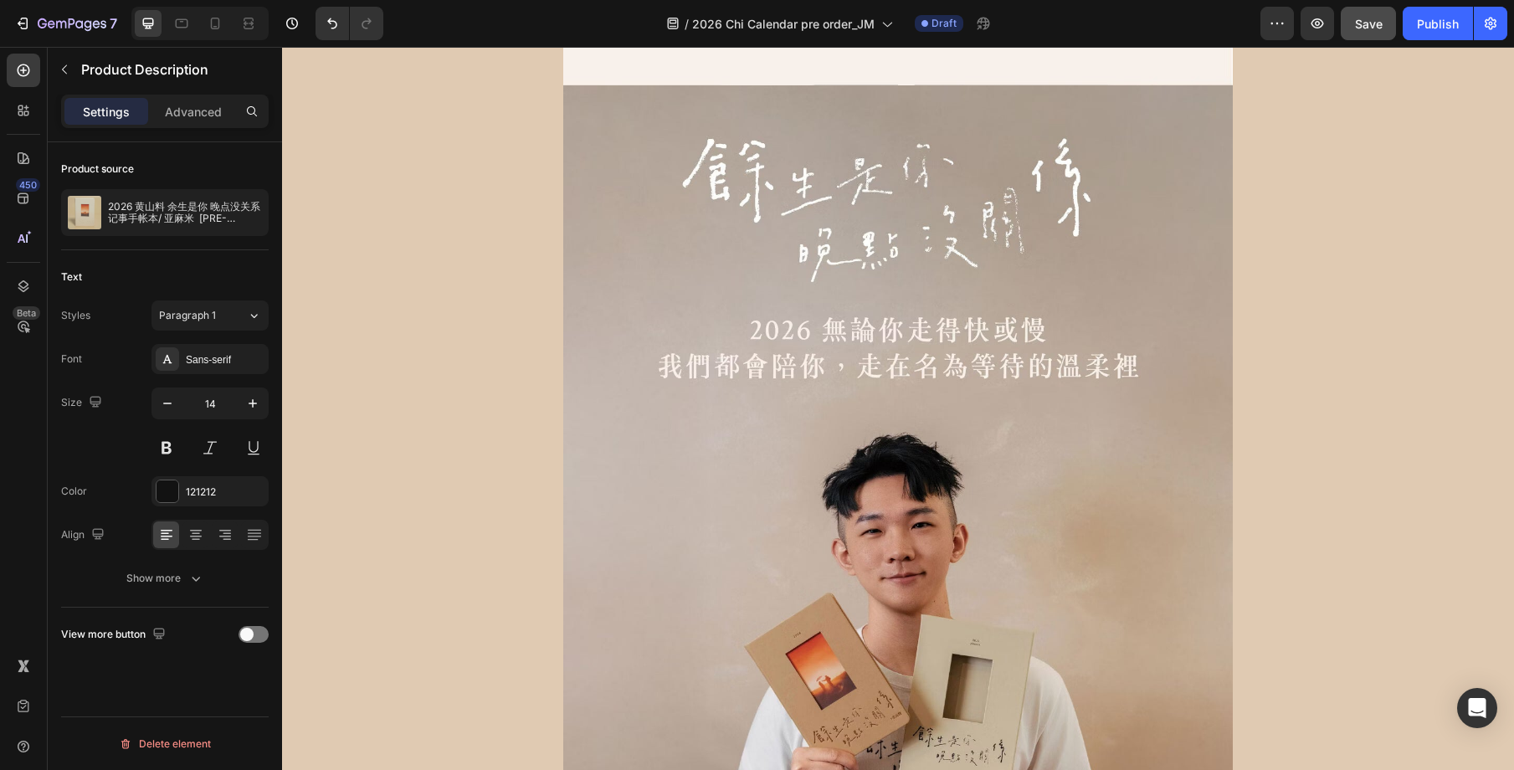
scroll to position [15167, 0]
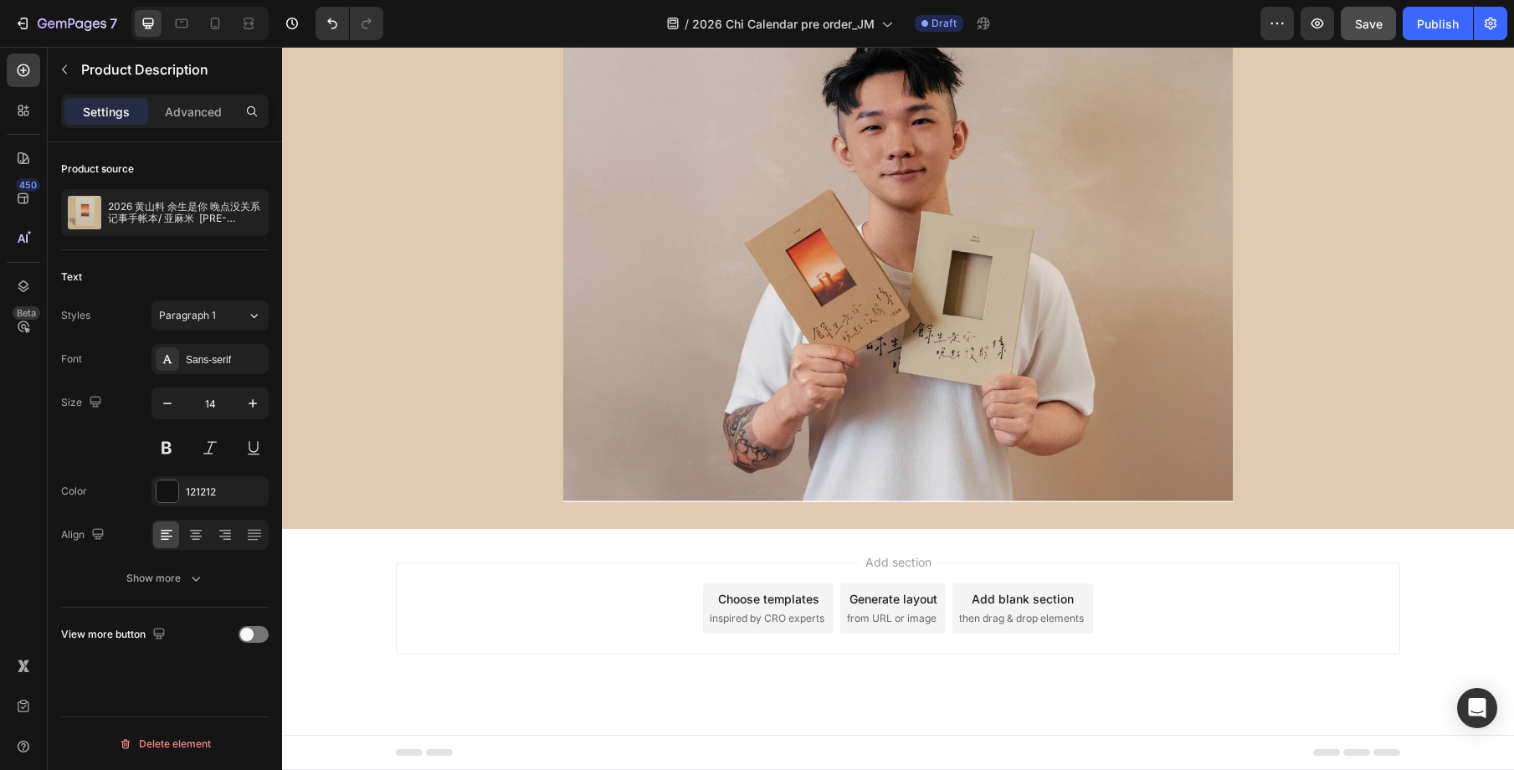
click at [1366, 5] on div "7 Version history / 2026 Chi Calendar pre order_JM Draft Preview Save Publish" at bounding box center [757, 24] width 1514 height 48
click at [1368, 18] on span "Save" at bounding box center [1369, 24] width 28 height 14
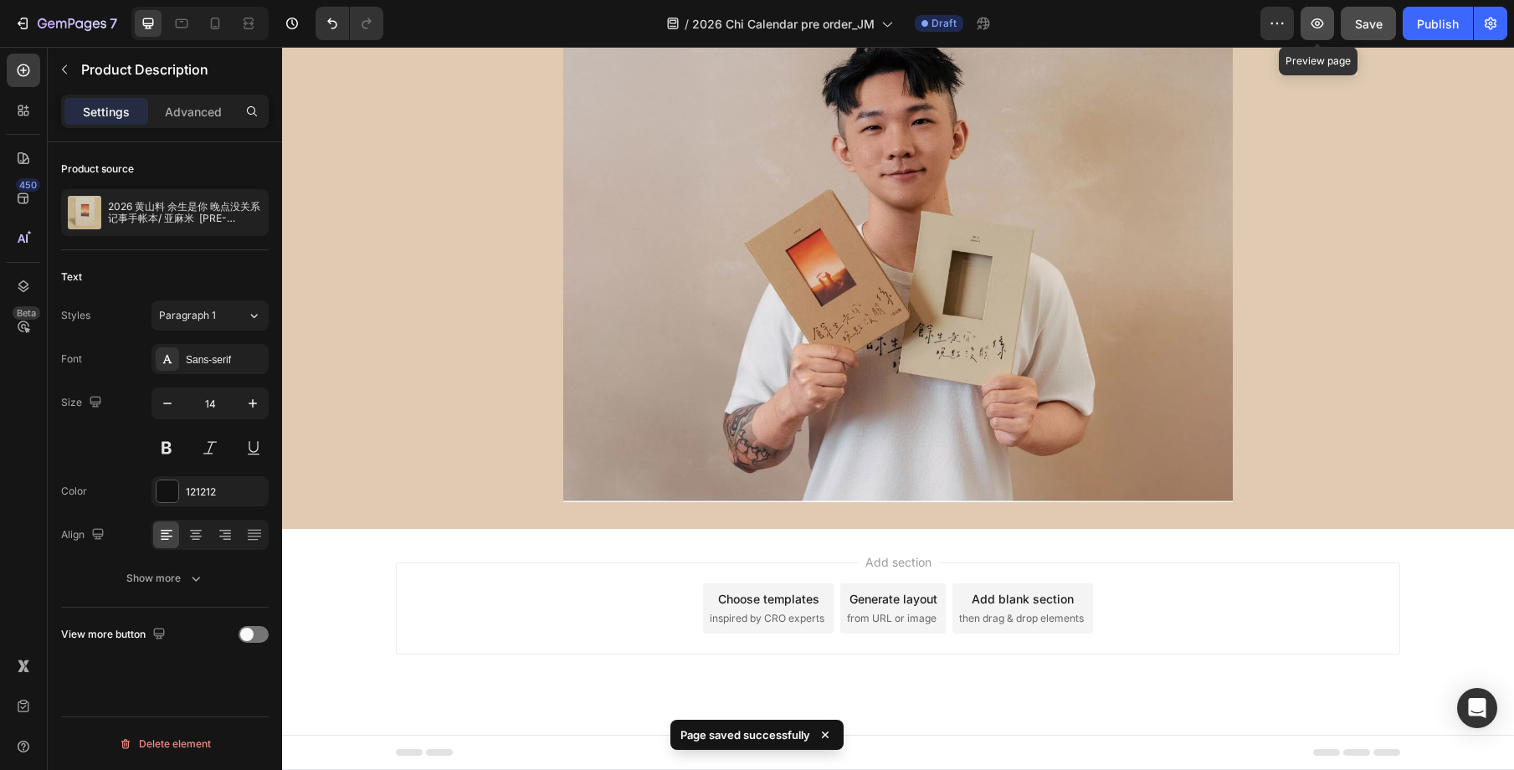
click at [1321, 13] on button "button" at bounding box center [1317, 23] width 33 height 33
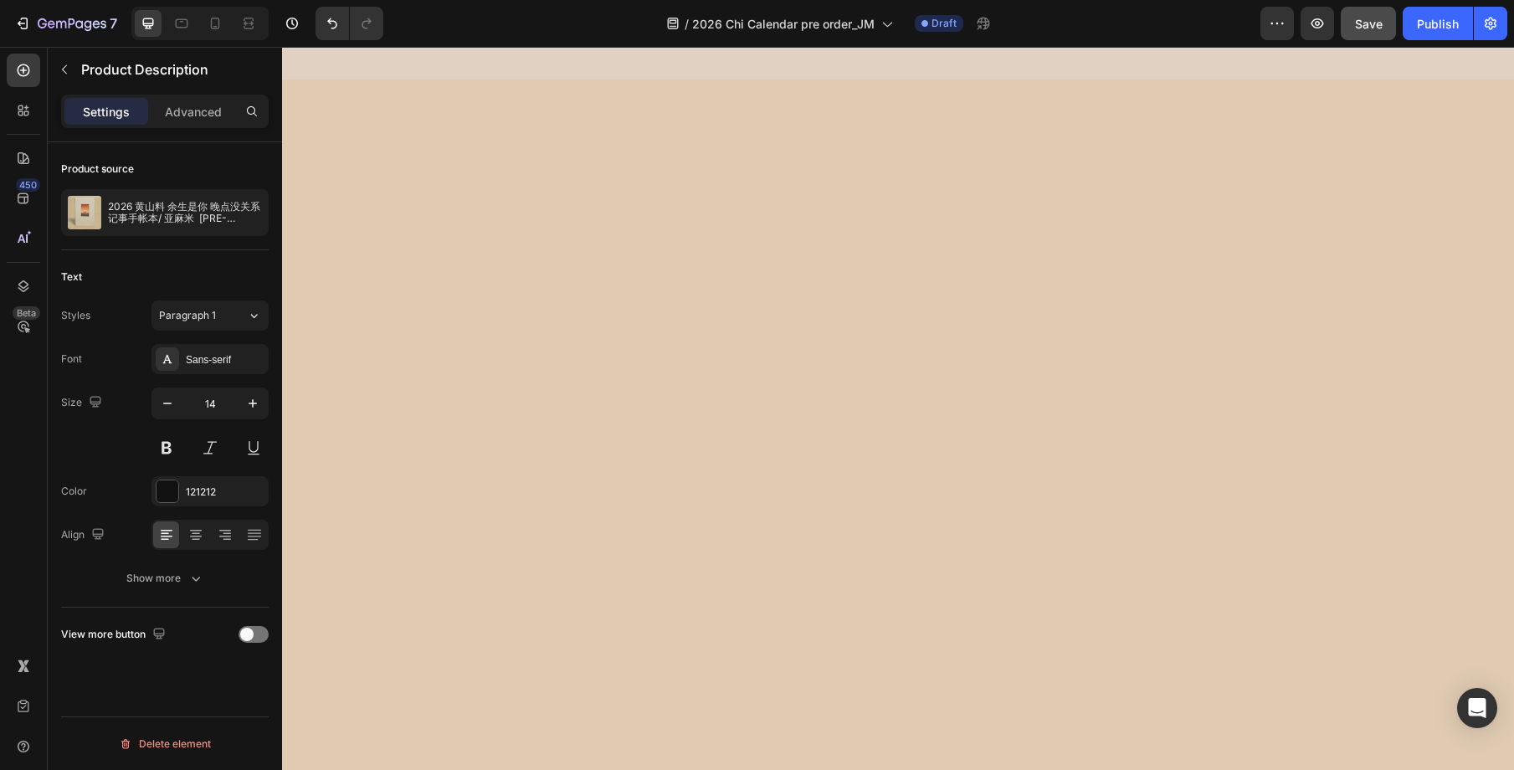
scroll to position [0, 0]
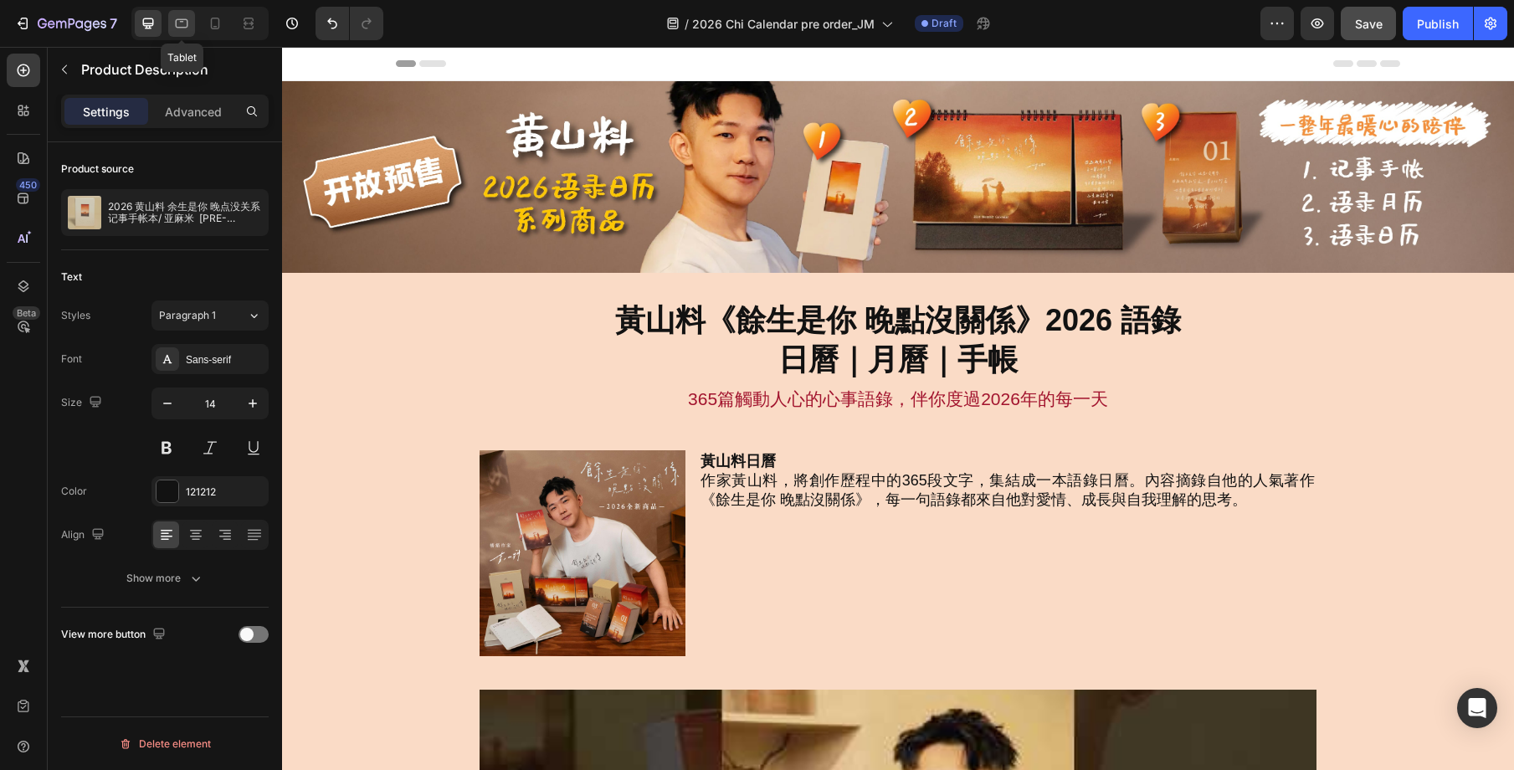
click at [186, 16] on icon at bounding box center [181, 23] width 17 height 17
type input "16"
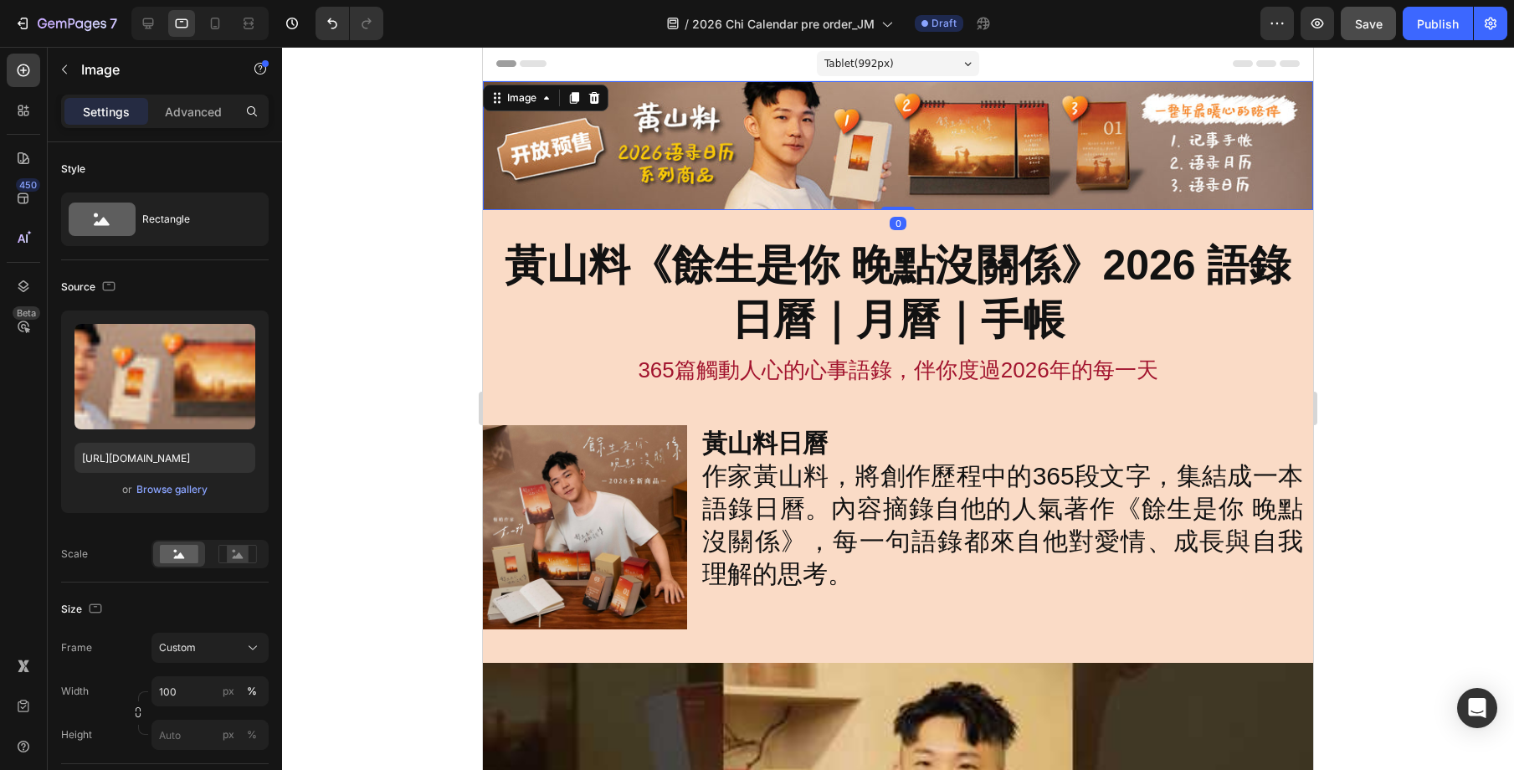
click at [1006, 182] on img at bounding box center [898, 145] width 830 height 129
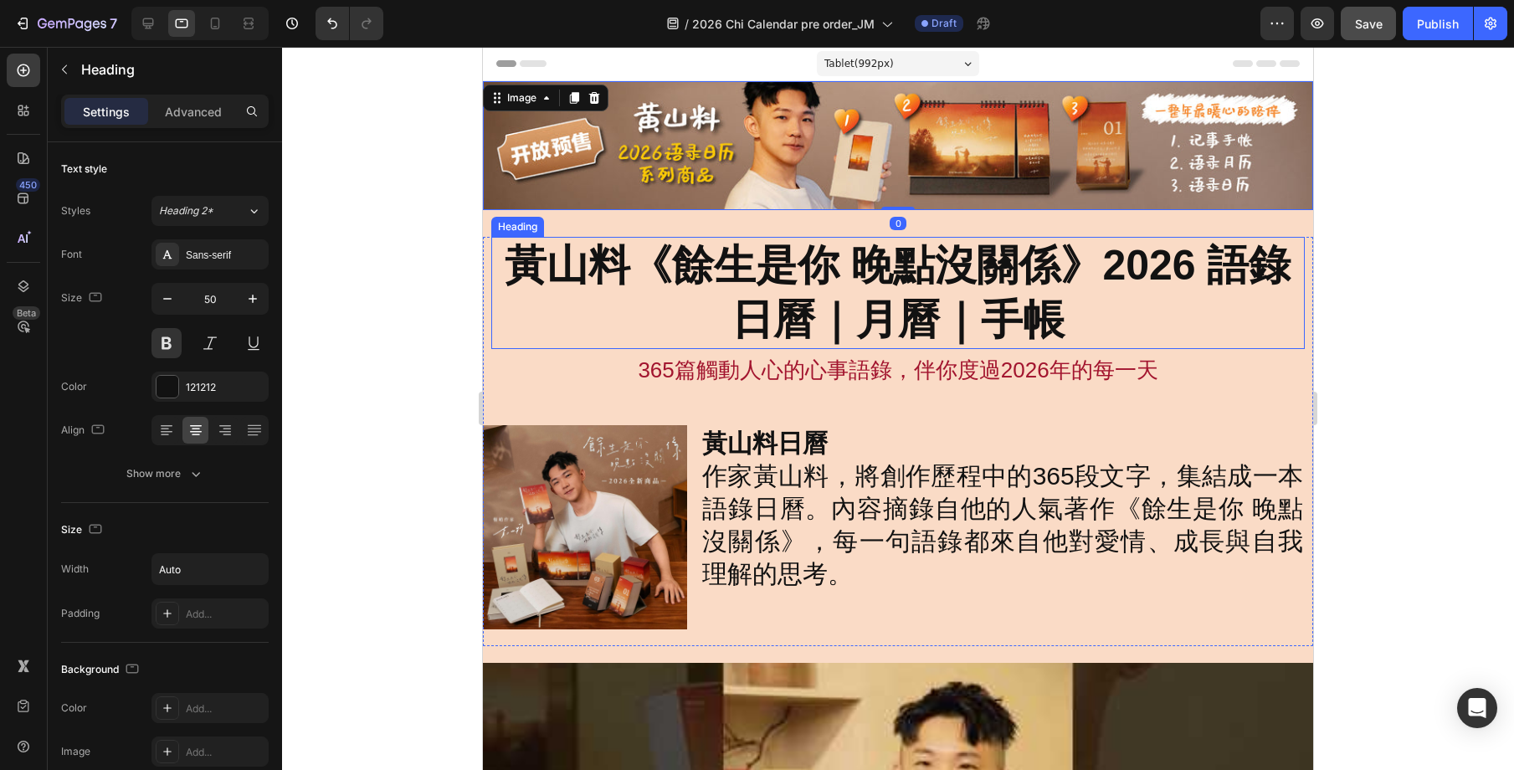
click at [1039, 271] on h2 "黃山料《餘生是你 晚點沒關係》2026 語錄 日曆｜月曆｜手帳" at bounding box center [897, 293] width 789 height 112
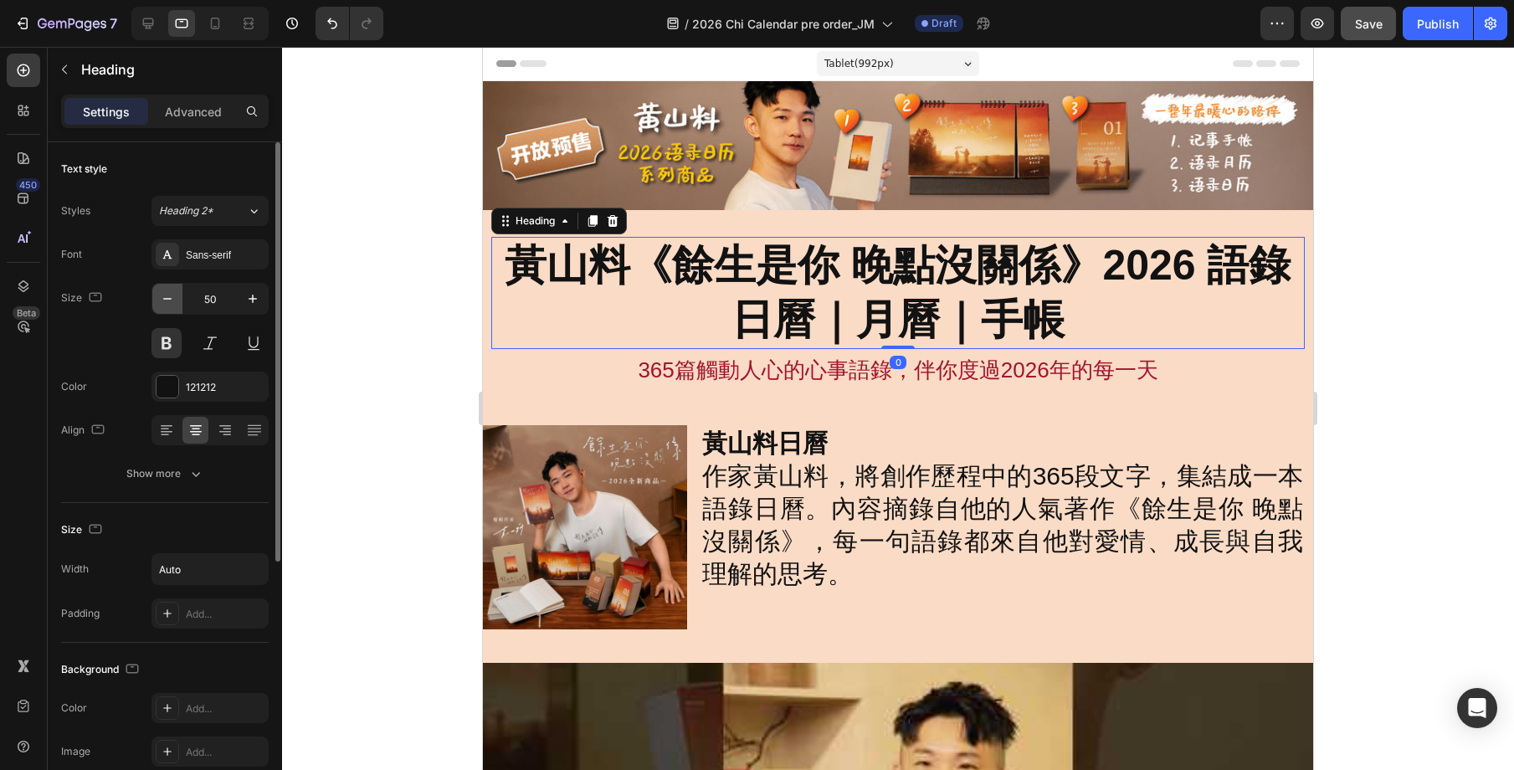
click at [172, 293] on icon "button" at bounding box center [167, 298] width 17 height 17
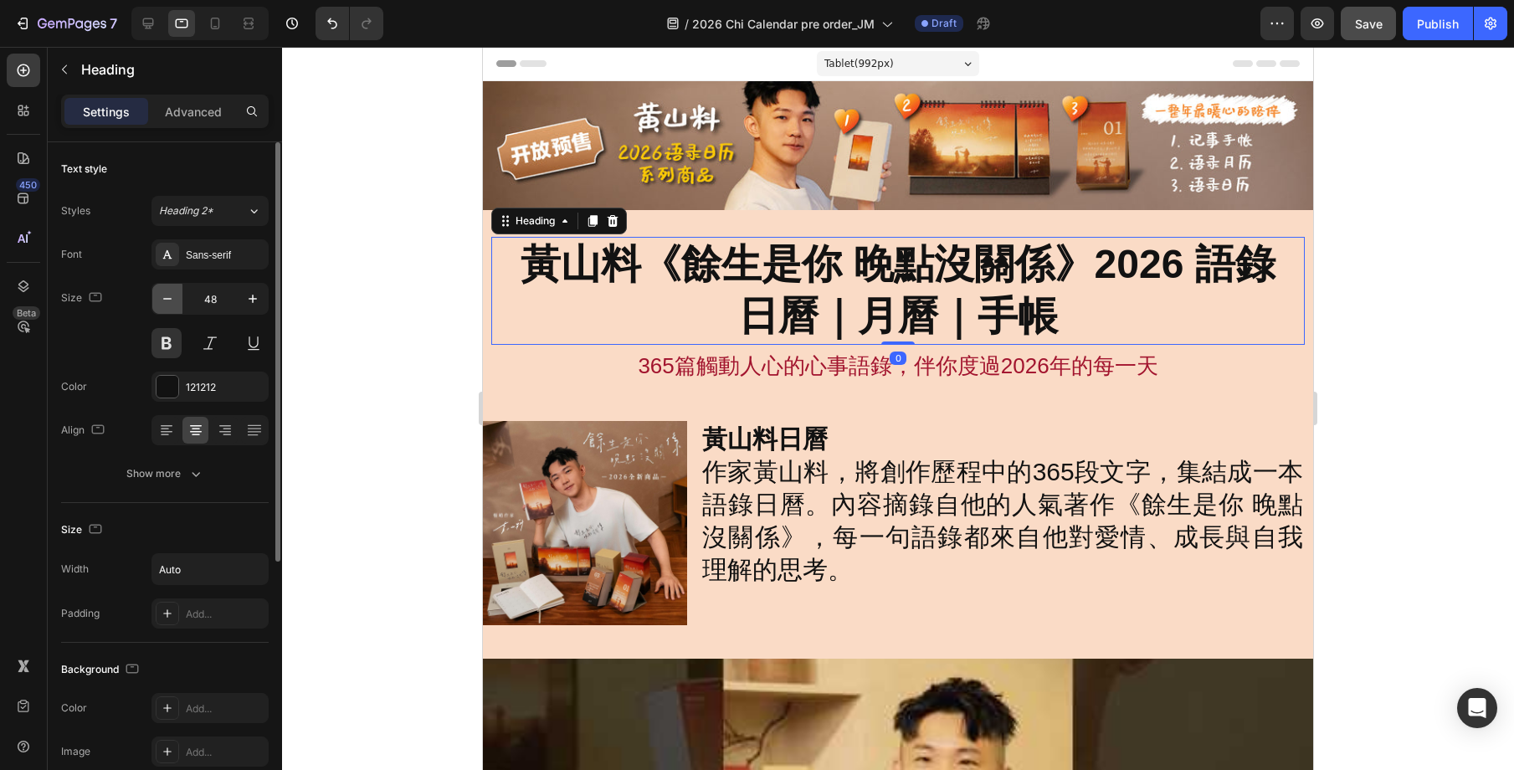
click at [172, 293] on icon "button" at bounding box center [167, 298] width 17 height 17
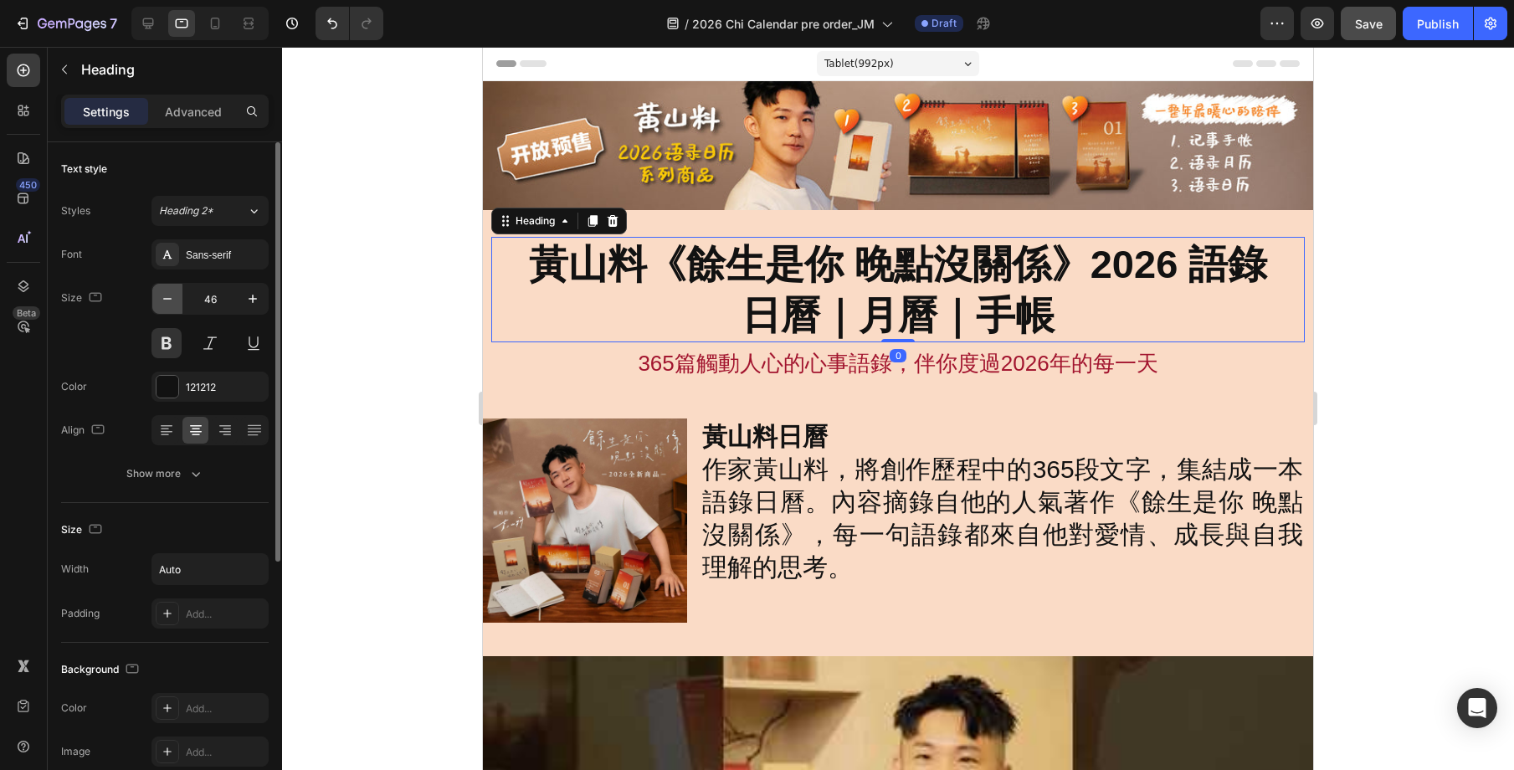
click at [172, 293] on icon "button" at bounding box center [167, 298] width 17 height 17
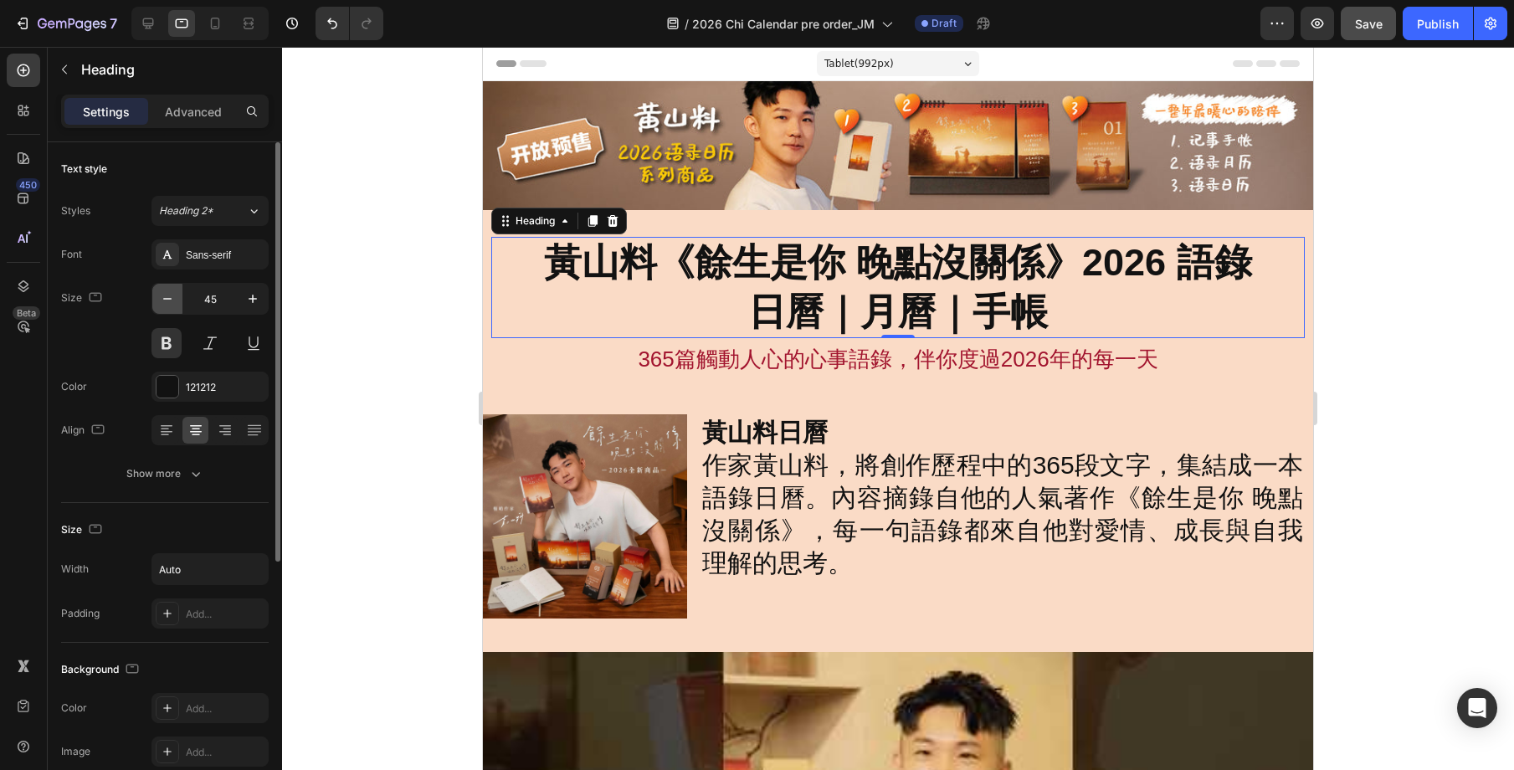
click at [172, 293] on icon "button" at bounding box center [167, 298] width 17 height 17
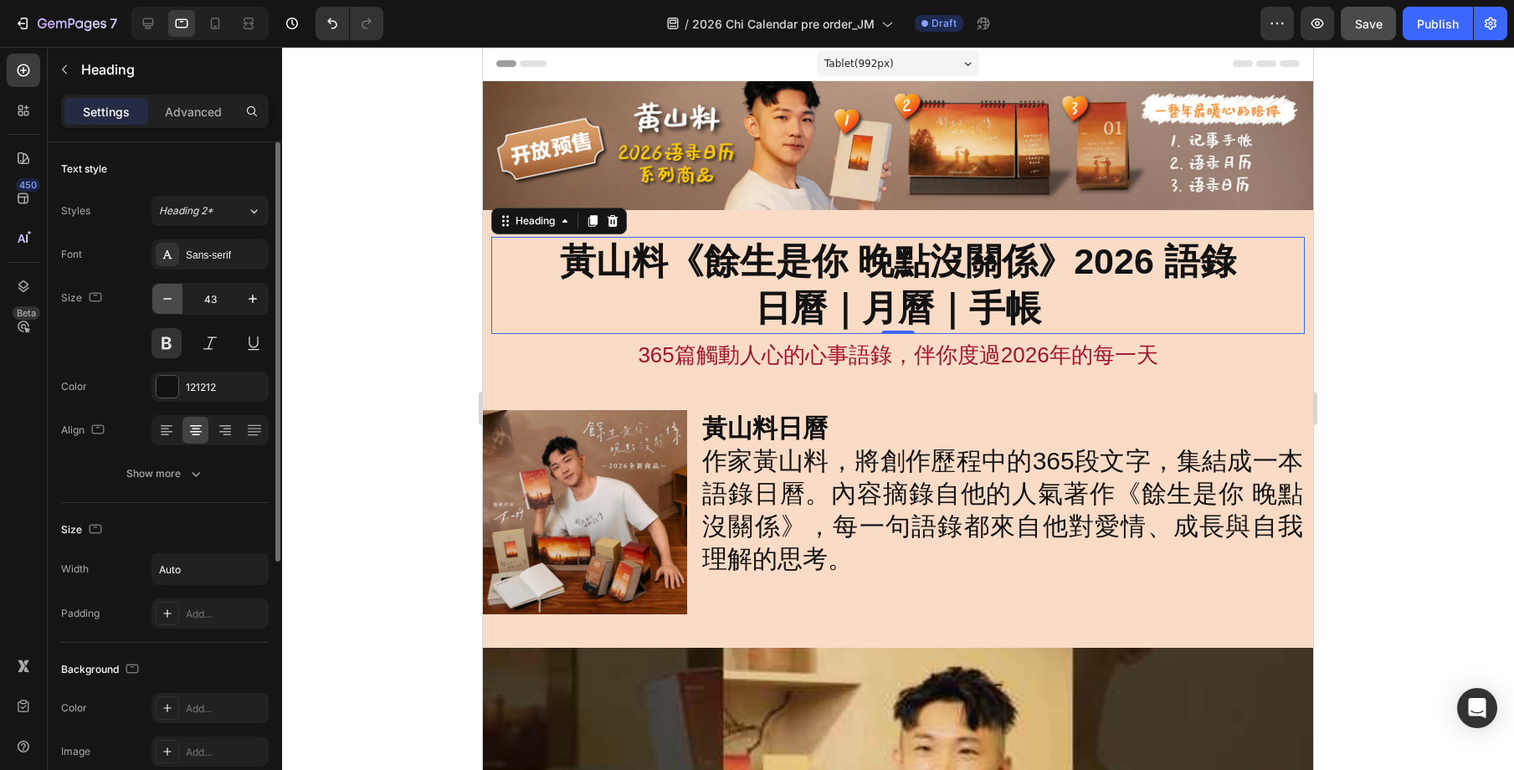
click at [172, 293] on icon "button" at bounding box center [167, 298] width 17 height 17
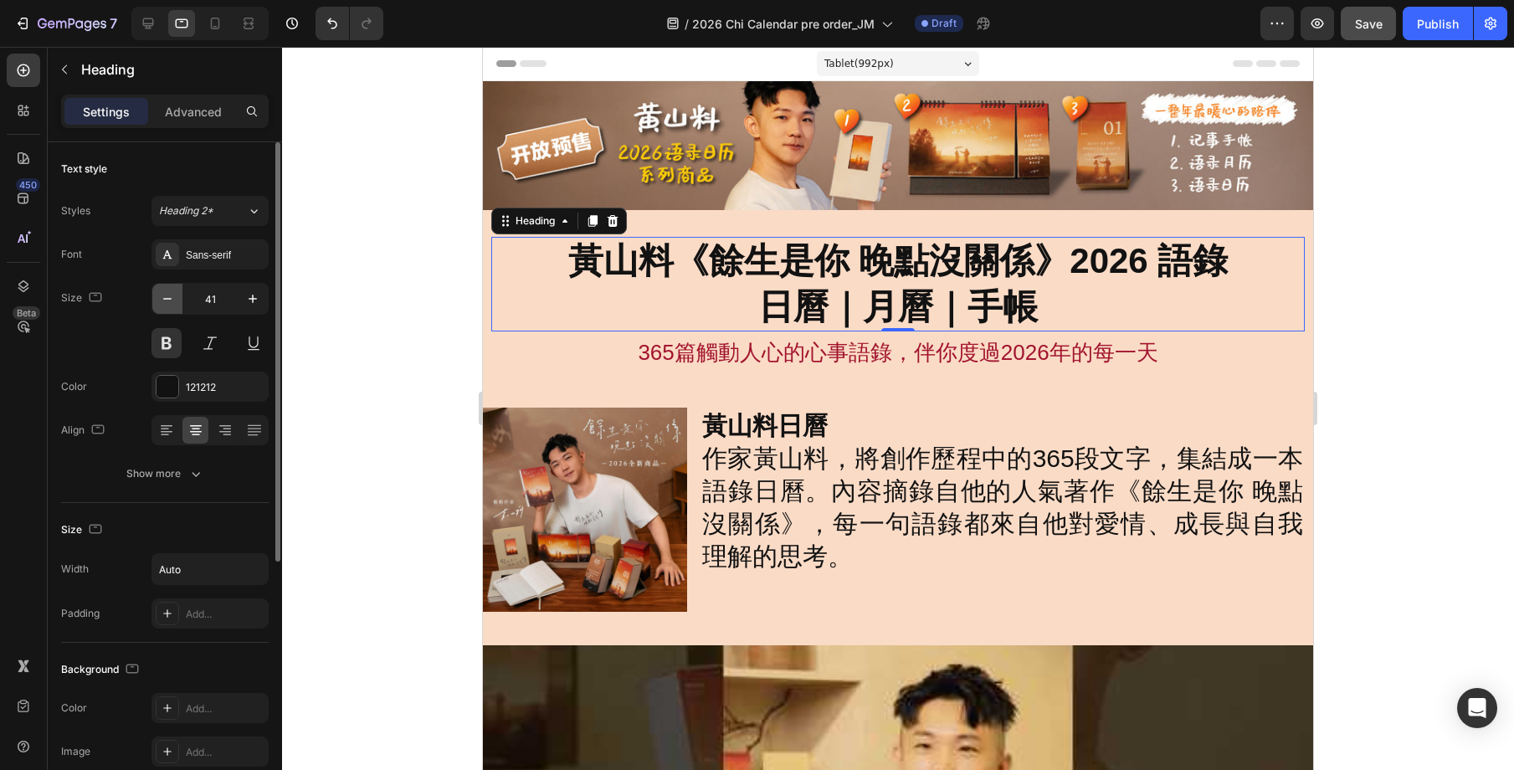
click at [172, 293] on icon "button" at bounding box center [167, 298] width 17 height 17
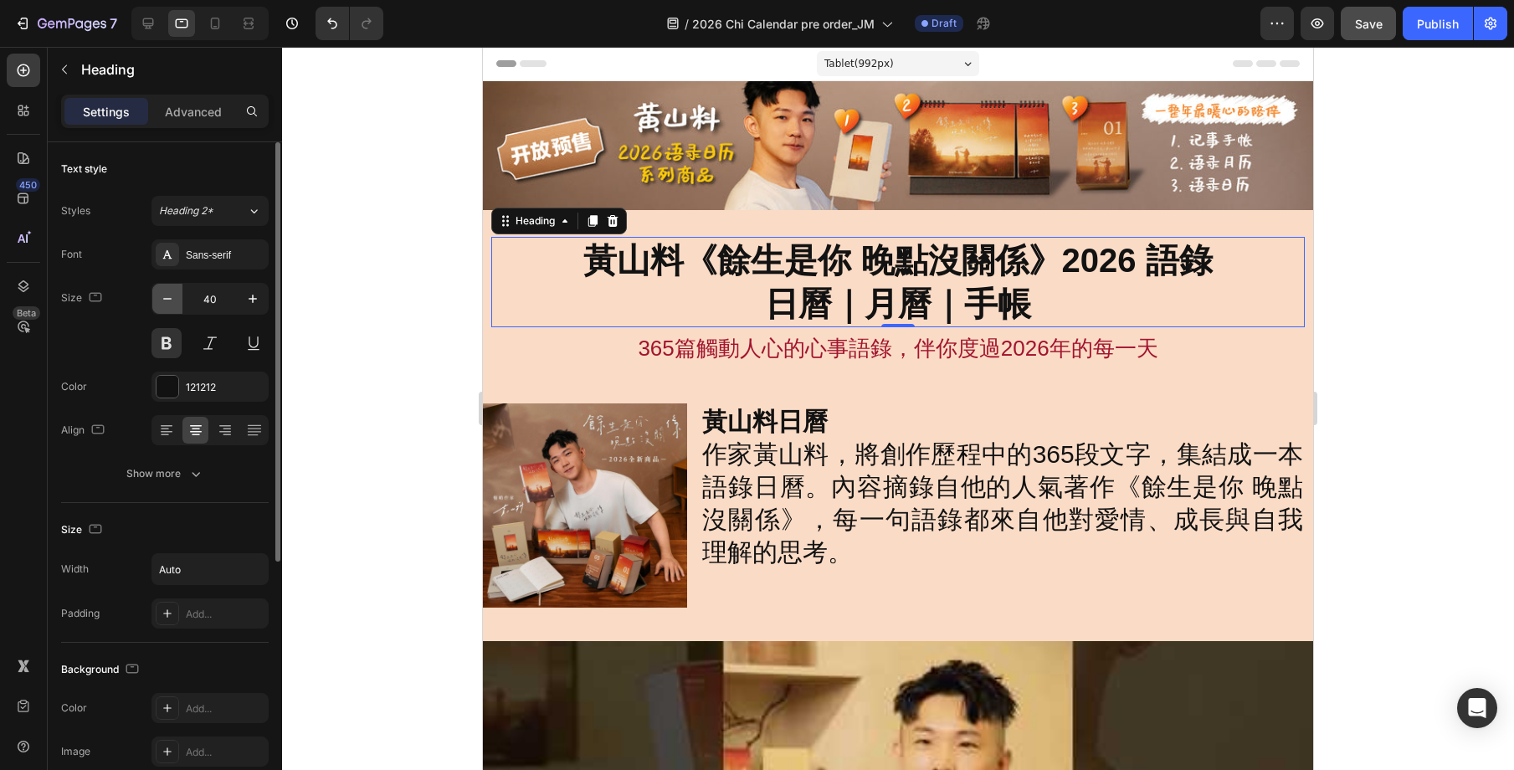
click at [172, 293] on icon "button" at bounding box center [167, 298] width 17 height 17
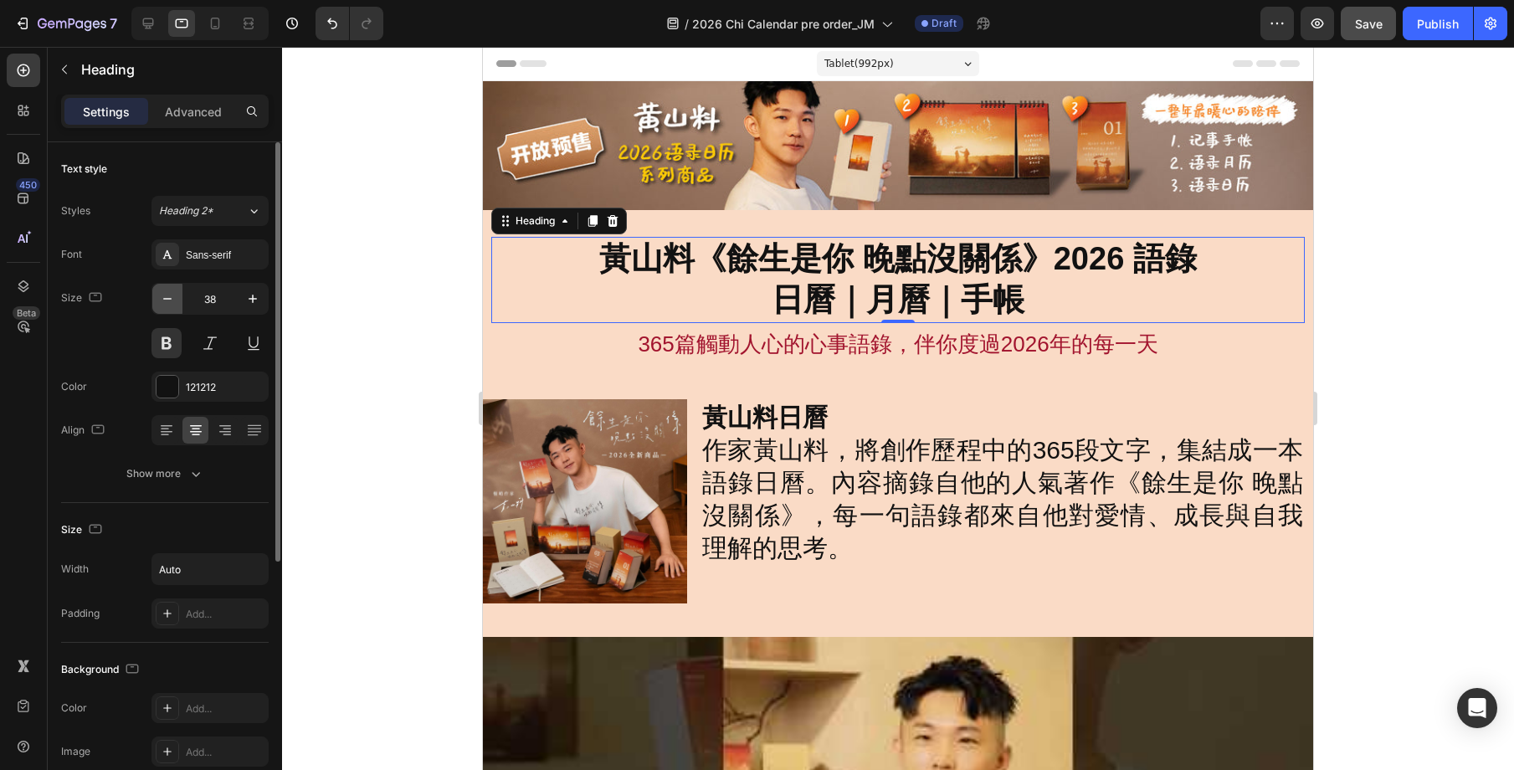
click at [172, 293] on icon "button" at bounding box center [167, 298] width 17 height 17
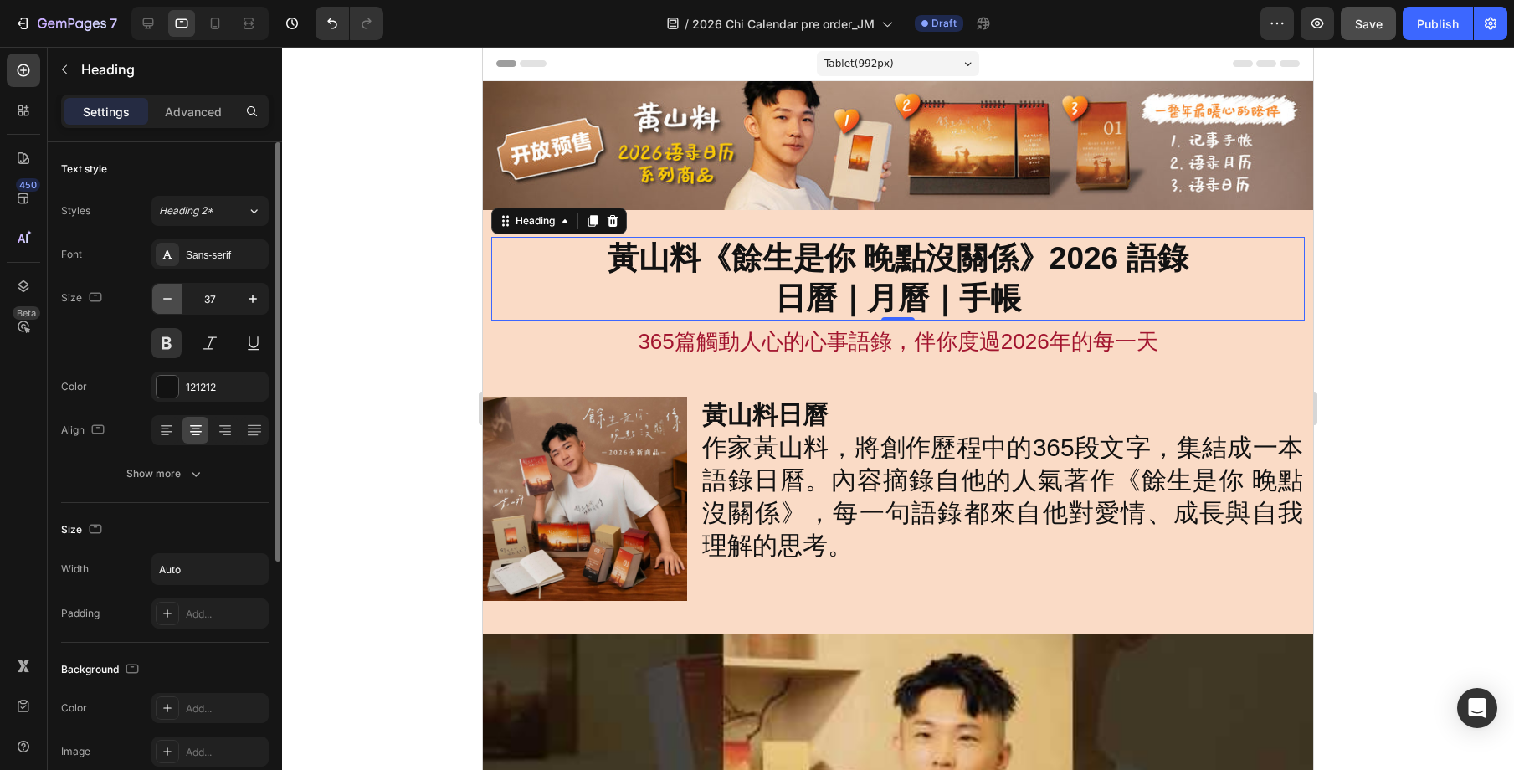
click at [172, 293] on icon "button" at bounding box center [167, 298] width 17 height 17
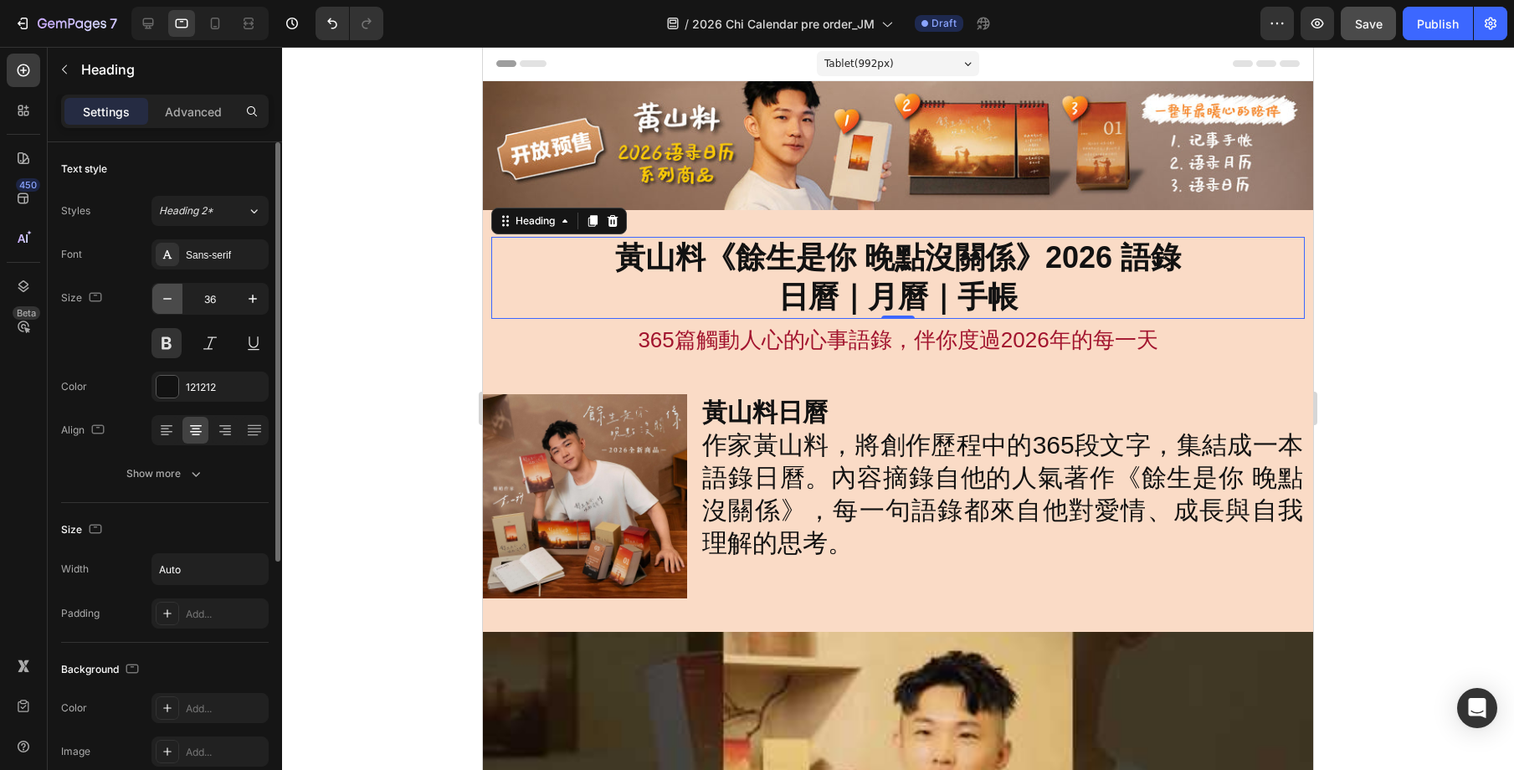
click at [172, 293] on icon "button" at bounding box center [167, 298] width 17 height 17
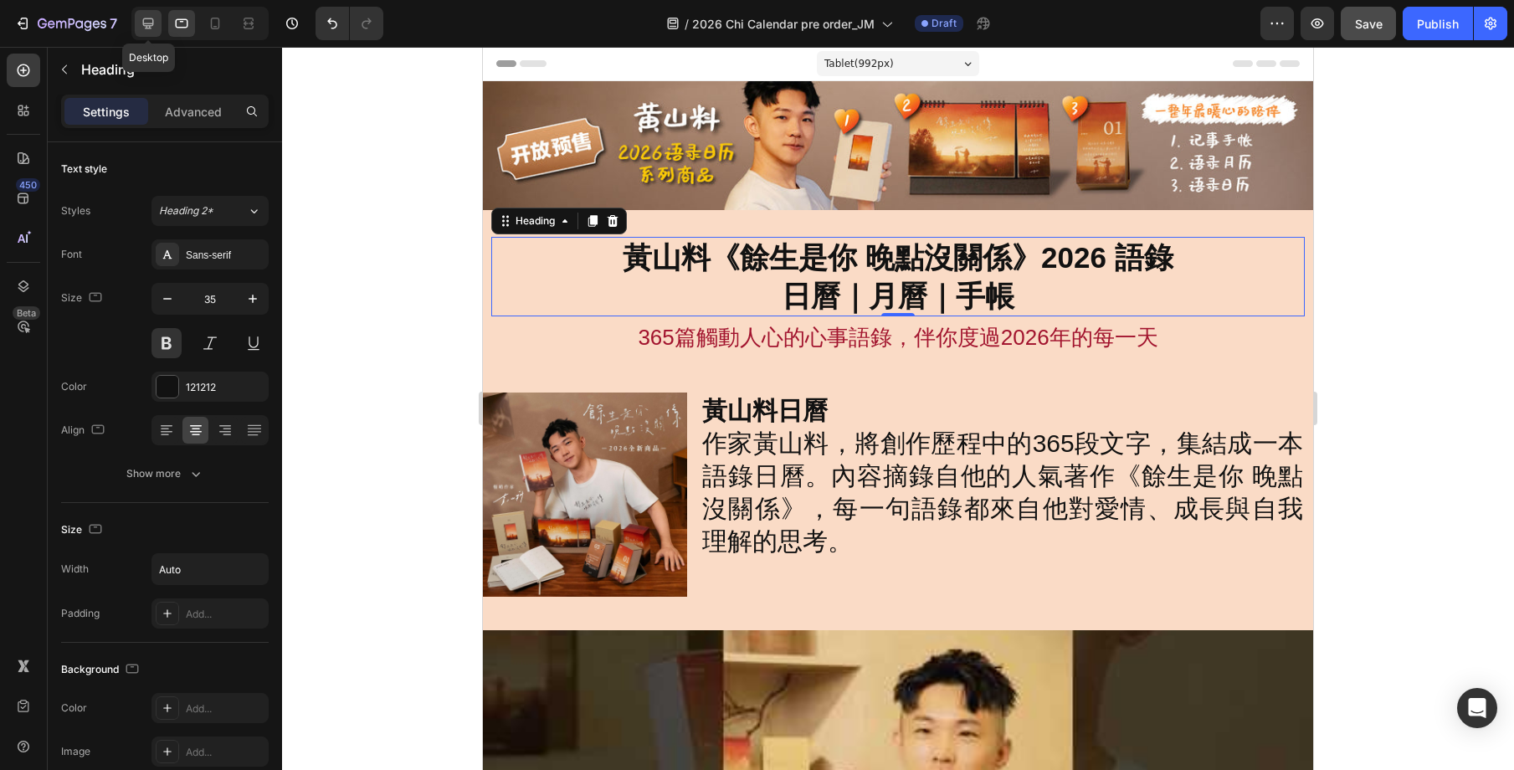
click at [151, 23] on icon at bounding box center [148, 23] width 17 height 17
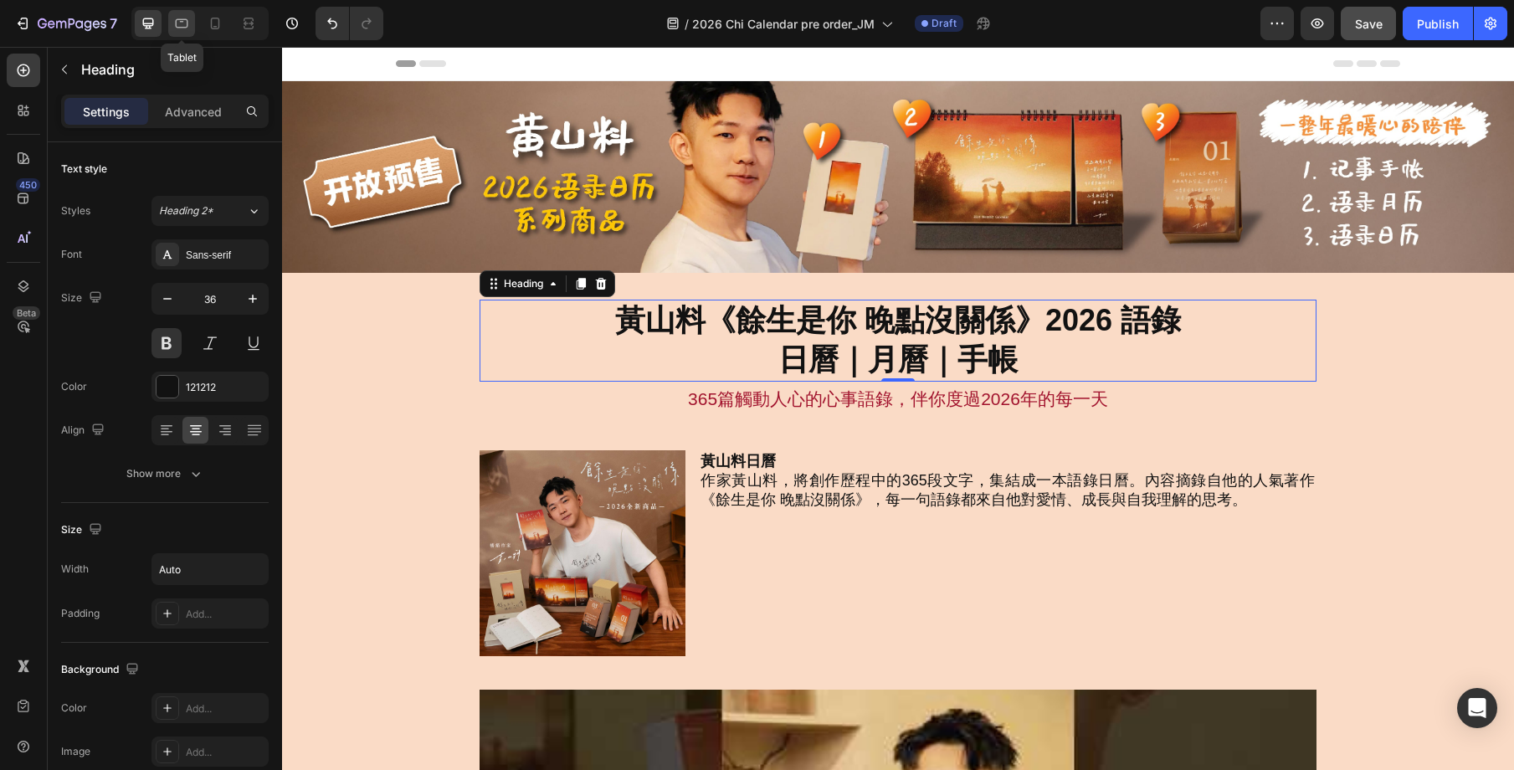
click at [186, 22] on icon at bounding box center [181, 23] width 17 height 17
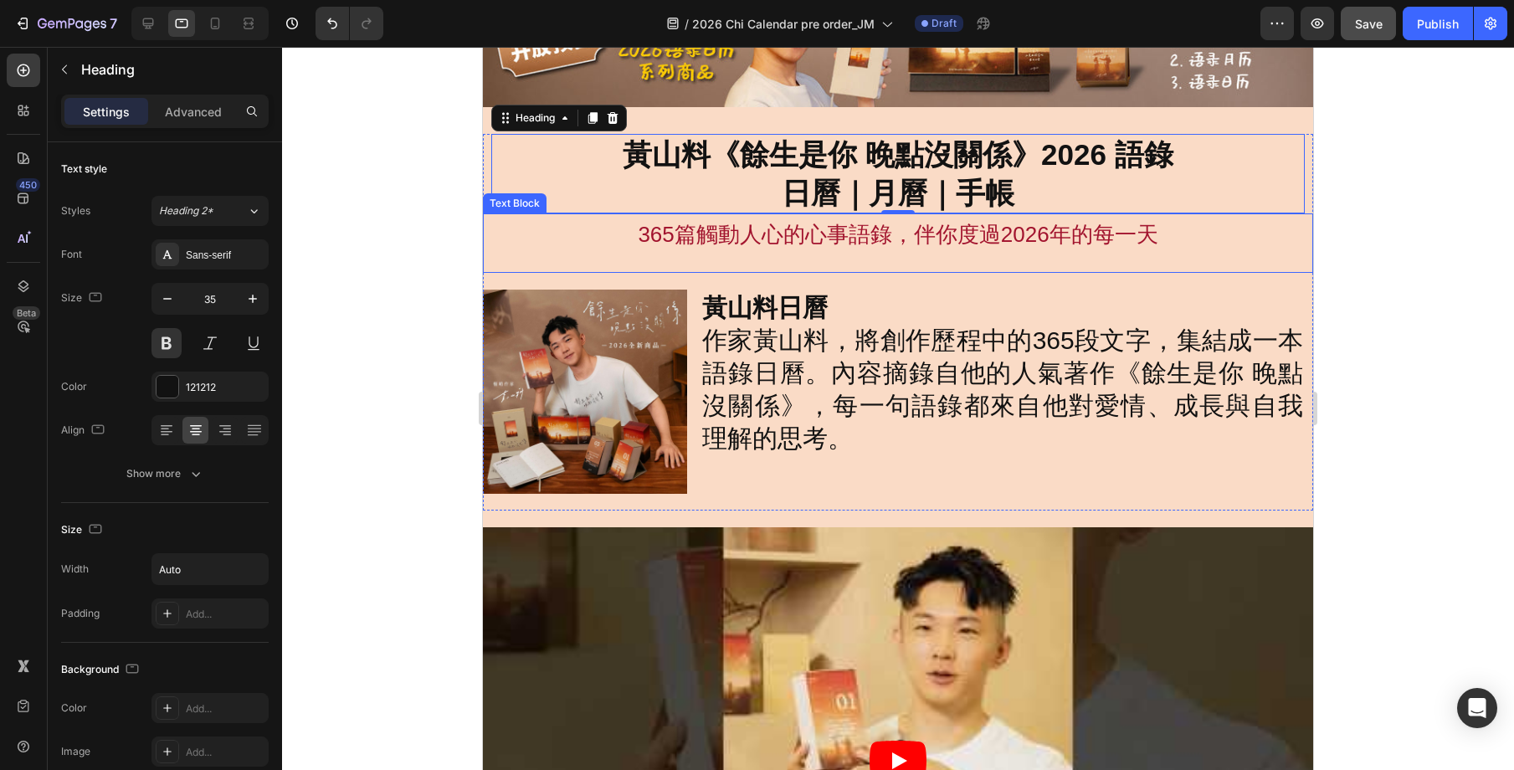
scroll to position [131, 0]
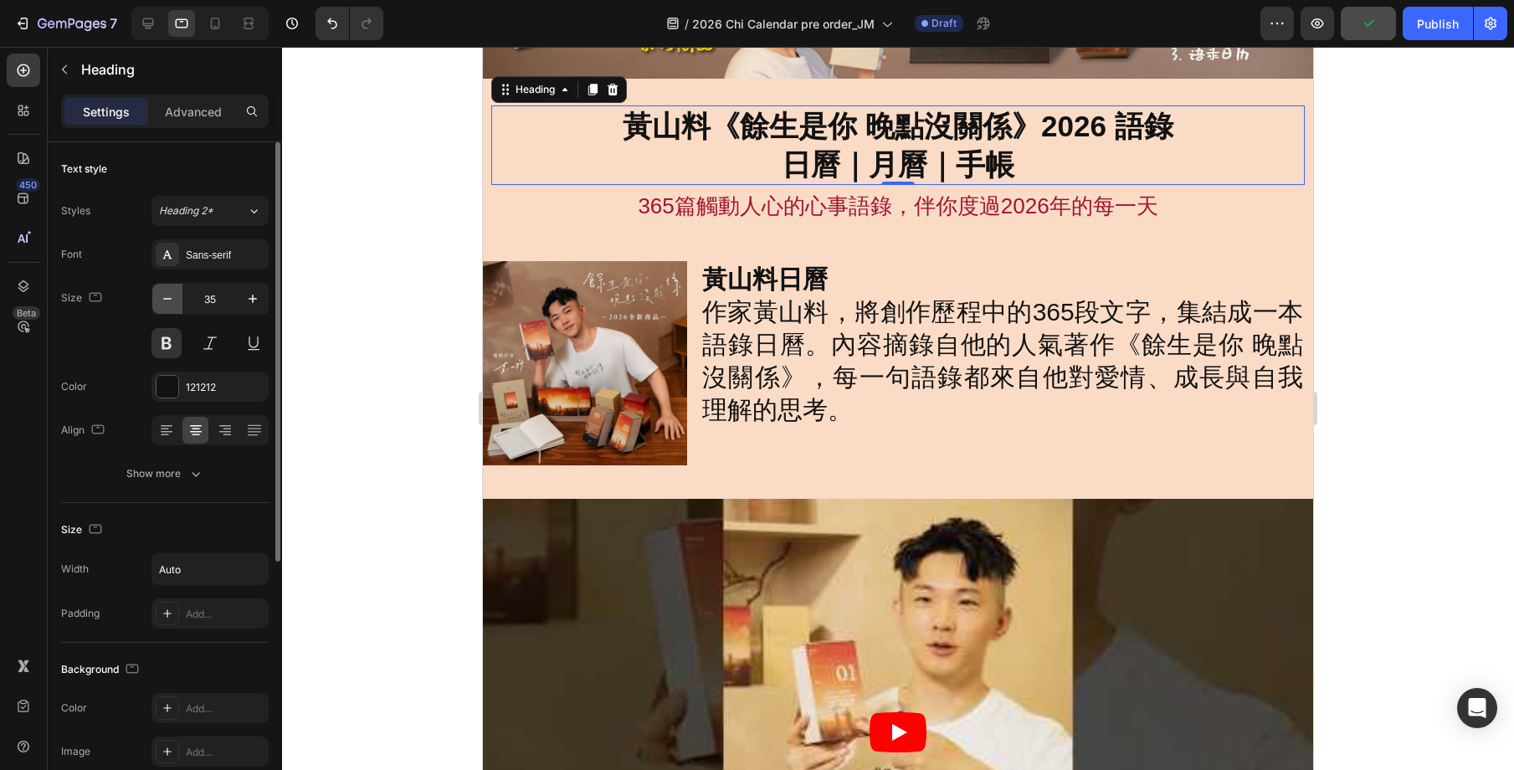
click at [167, 300] on icon "button" at bounding box center [167, 298] width 17 height 17
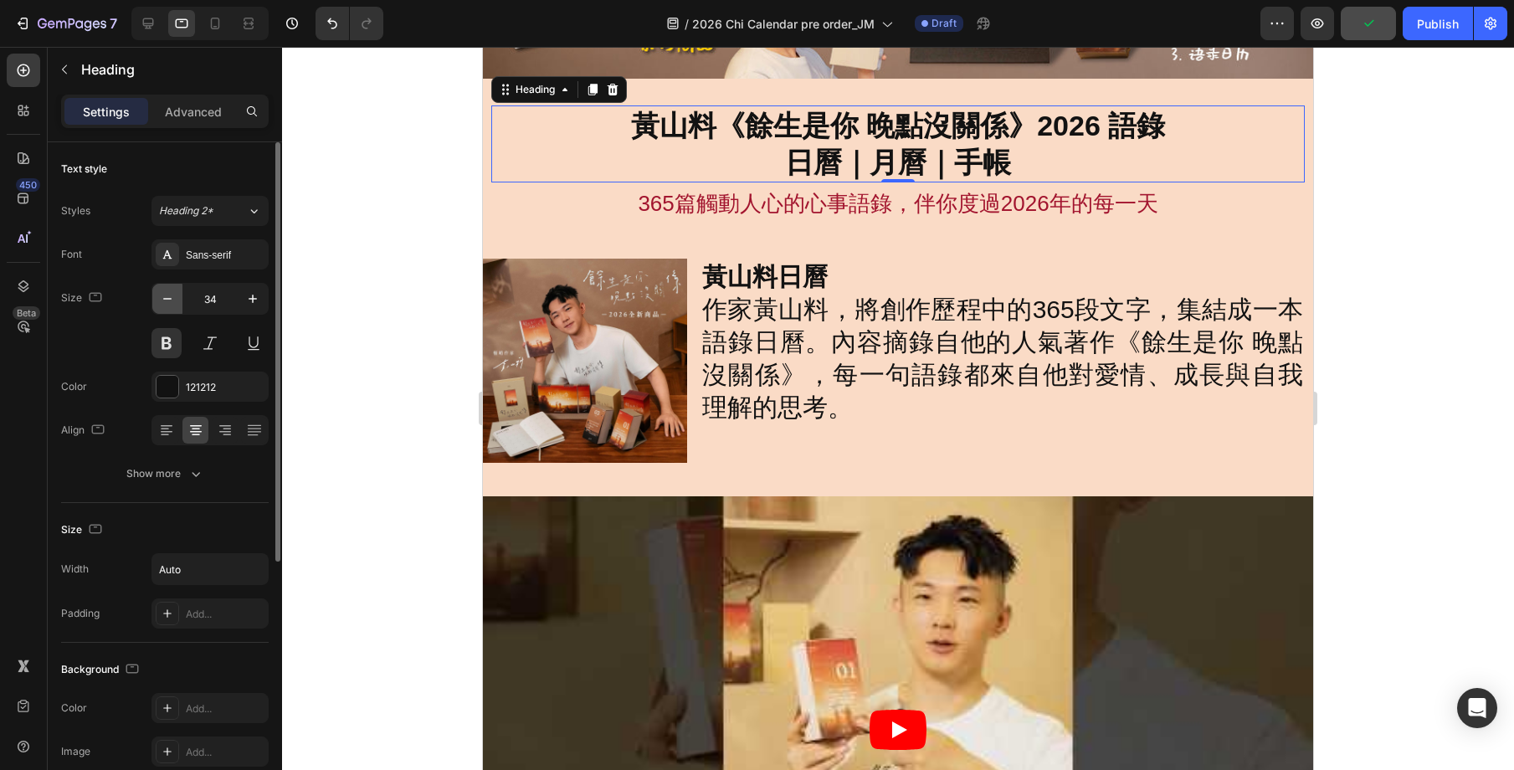
click at [167, 300] on icon "button" at bounding box center [167, 298] width 17 height 17
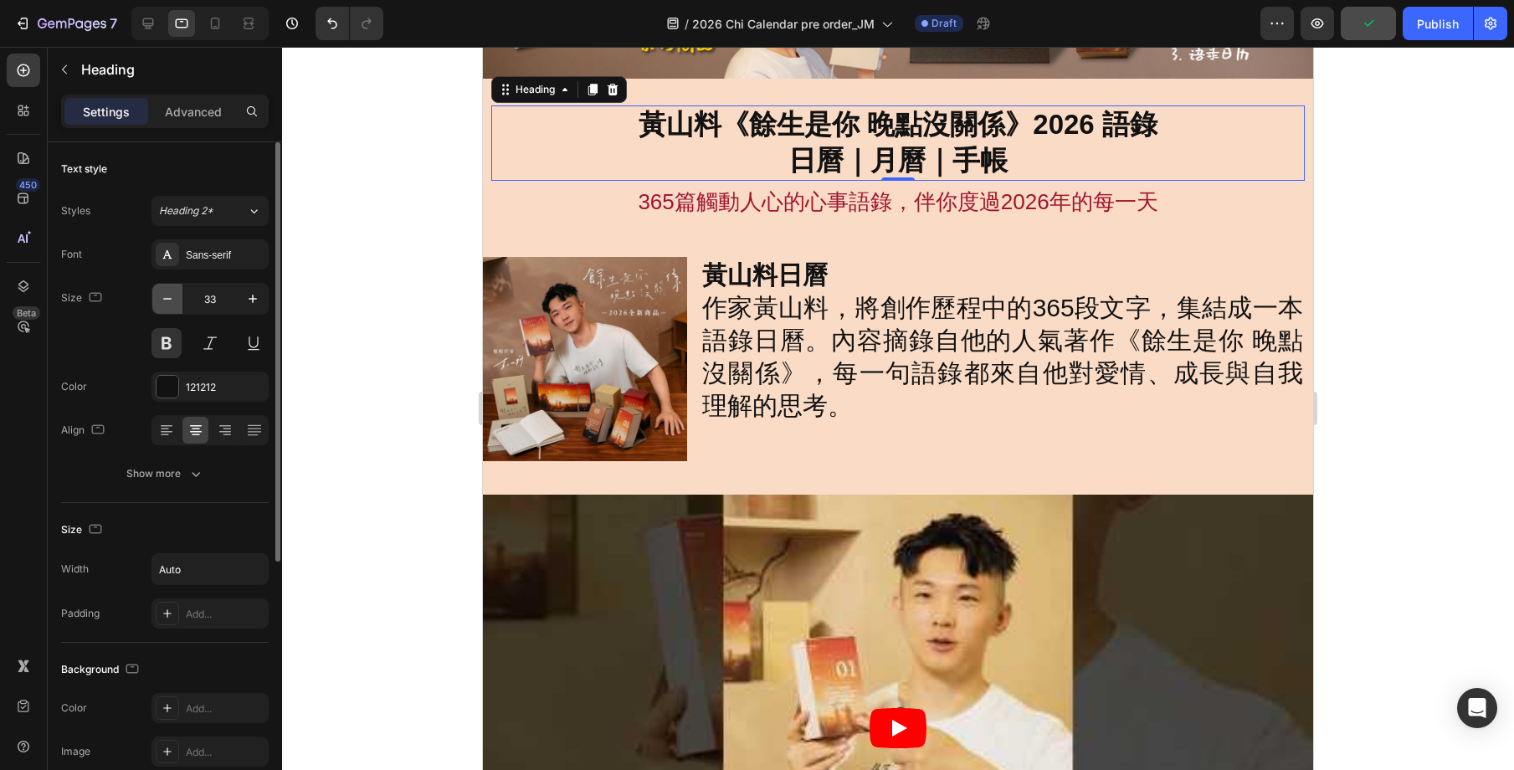
click at [167, 300] on icon "button" at bounding box center [167, 298] width 17 height 17
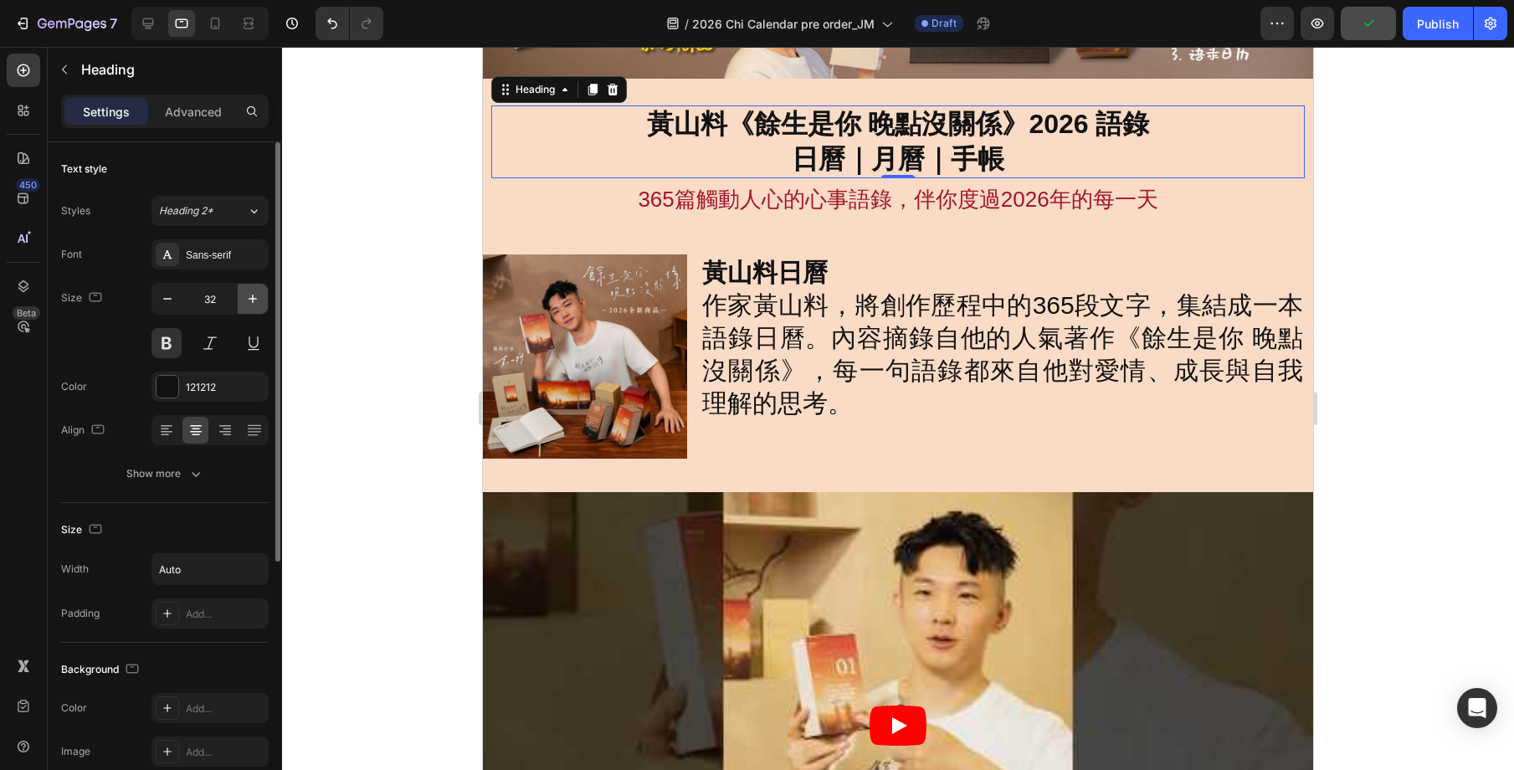
click at [248, 300] on icon "button" at bounding box center [252, 298] width 17 height 17
type input "33"
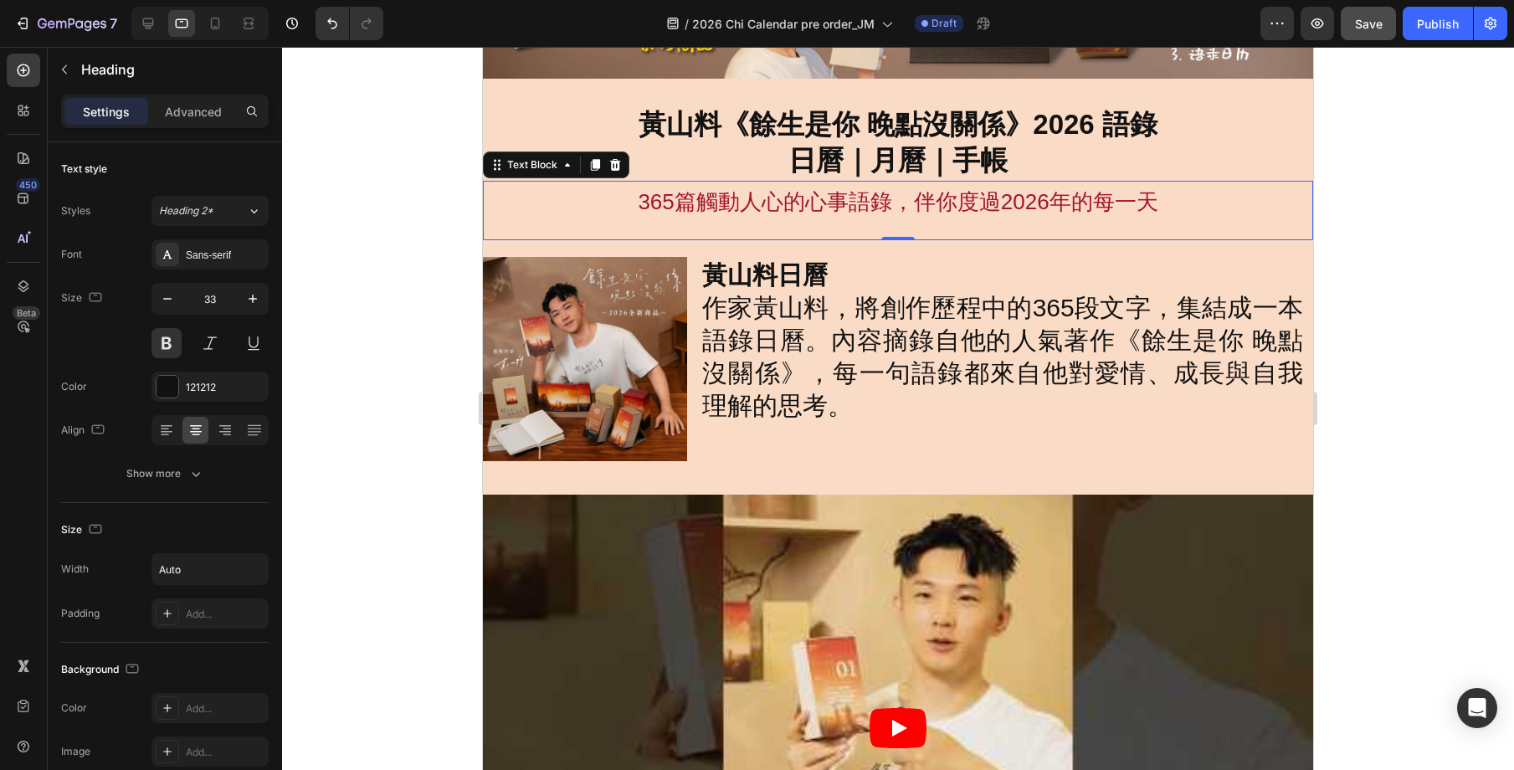
click at [803, 194] on p "365篇觸動人心的心事語錄，伴你度過2026年的每一天" at bounding box center [898, 201] width 827 height 39
click at [170, 294] on icon "button" at bounding box center [167, 298] width 17 height 17
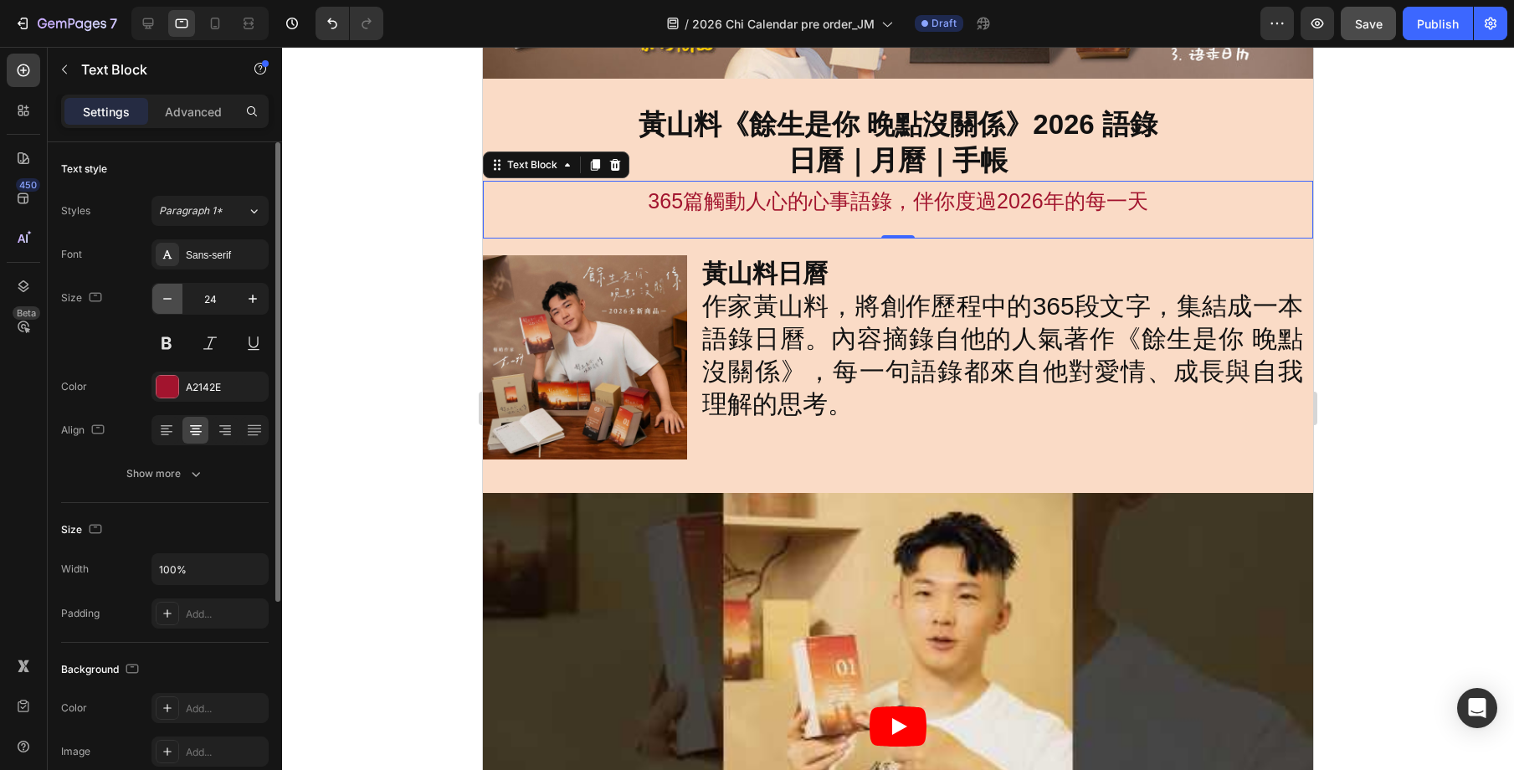
click at [170, 294] on icon "button" at bounding box center [167, 298] width 17 height 17
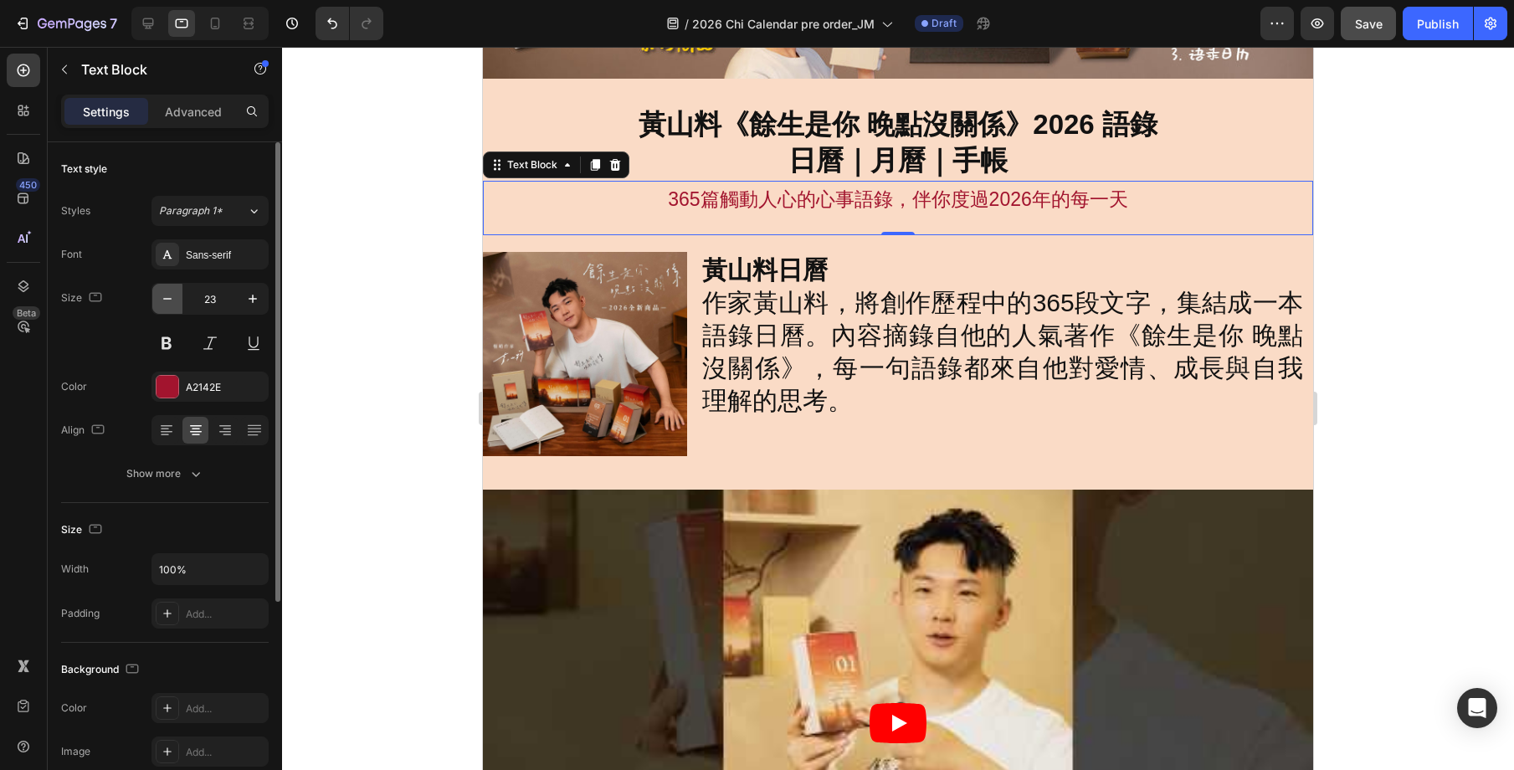
click at [170, 294] on icon "button" at bounding box center [167, 298] width 17 height 17
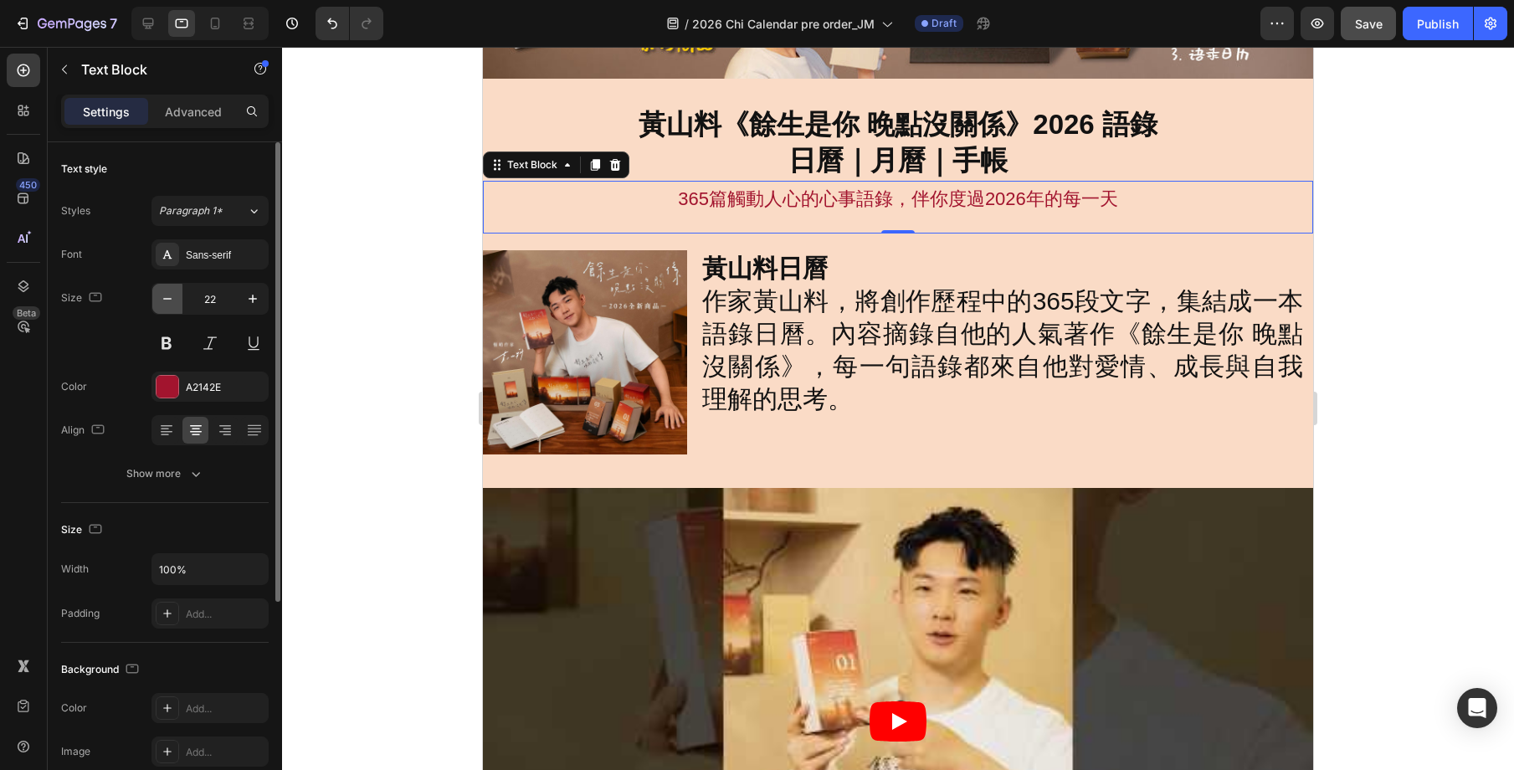
click at [170, 294] on icon "button" at bounding box center [167, 298] width 17 height 17
type input "21"
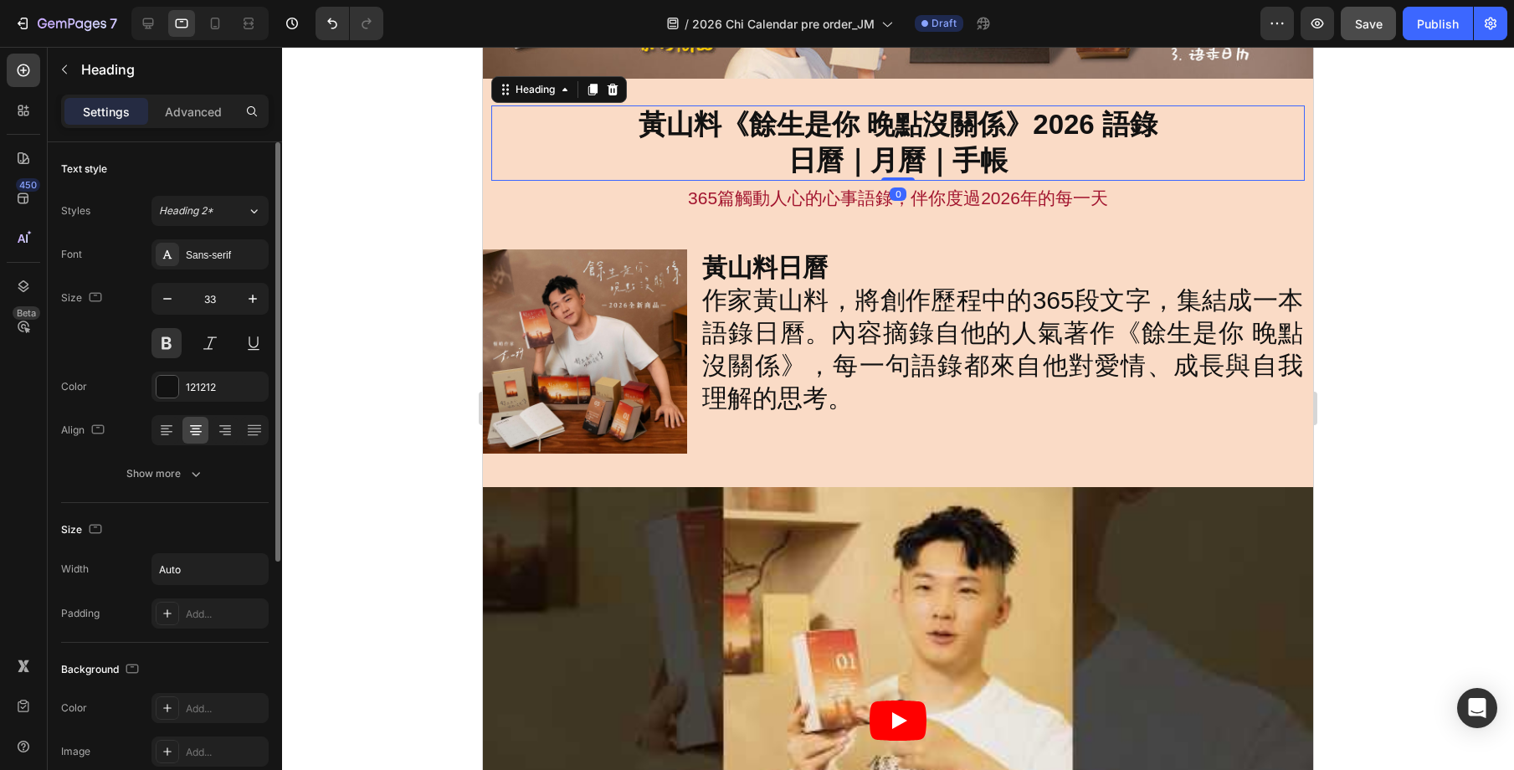
click at [1254, 128] on div "黃山料《餘生是你 晚點沒關係》2026 語錄 日曆｜月曆｜手帳" at bounding box center [897, 142] width 813 height 75
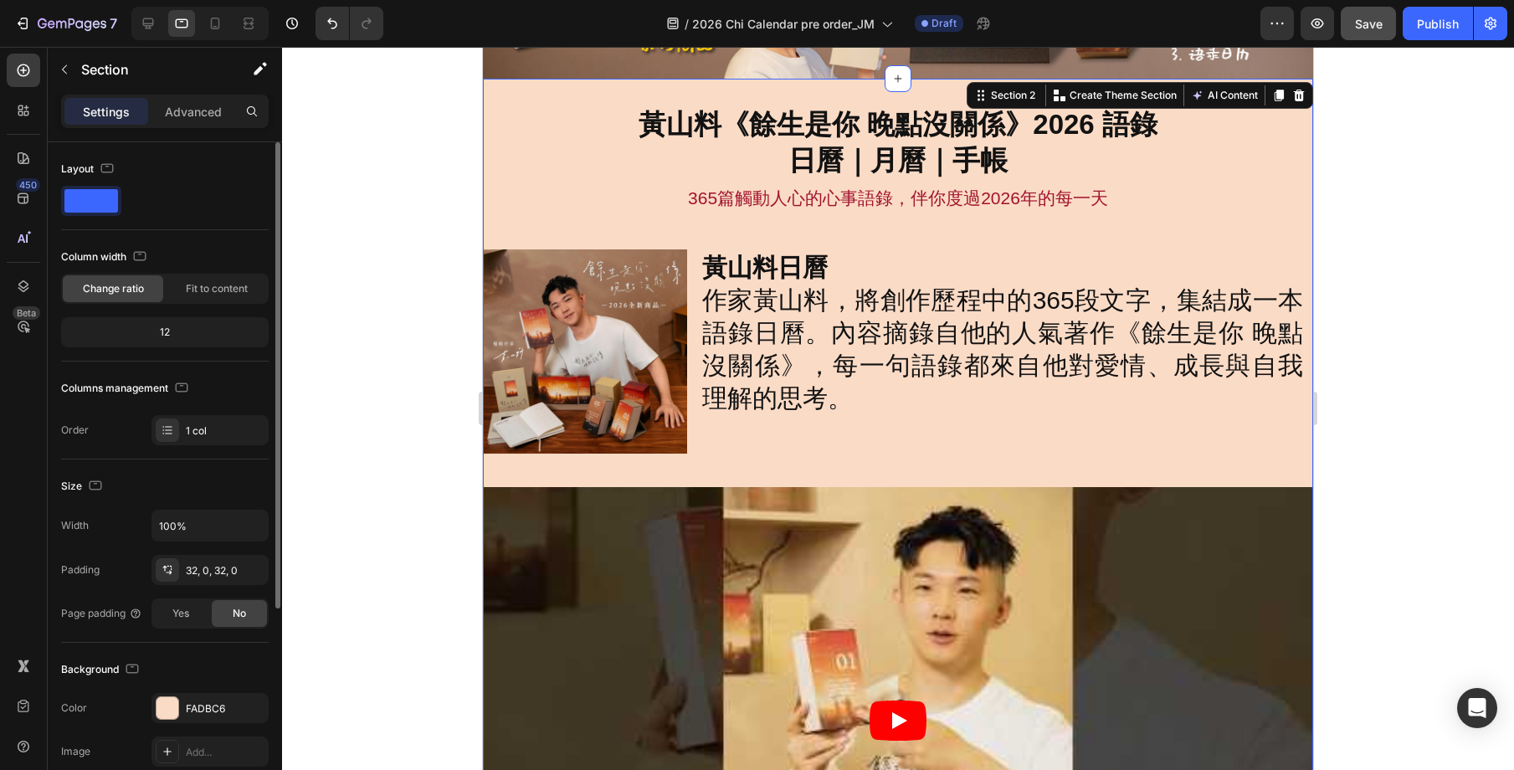
click at [1255, 98] on div "黃山料《餘生是你 晚點沒關係》2026 語錄 日曆｜月曆｜手帳 Heading 365篇觸動人心的心事語錄，伴你度過[DATE]的每一天 Text Block…" at bounding box center [898, 619] width 830 height 1080
click at [598, 104] on div "黃山料《餘生是你 晚點沒關係》2026 語錄 日曆｜月曆｜手帳 Heading 365篇觸動人心的心事語錄，伴你度過[DATE]的每一天 Text Block…" at bounding box center [898, 619] width 830 height 1080
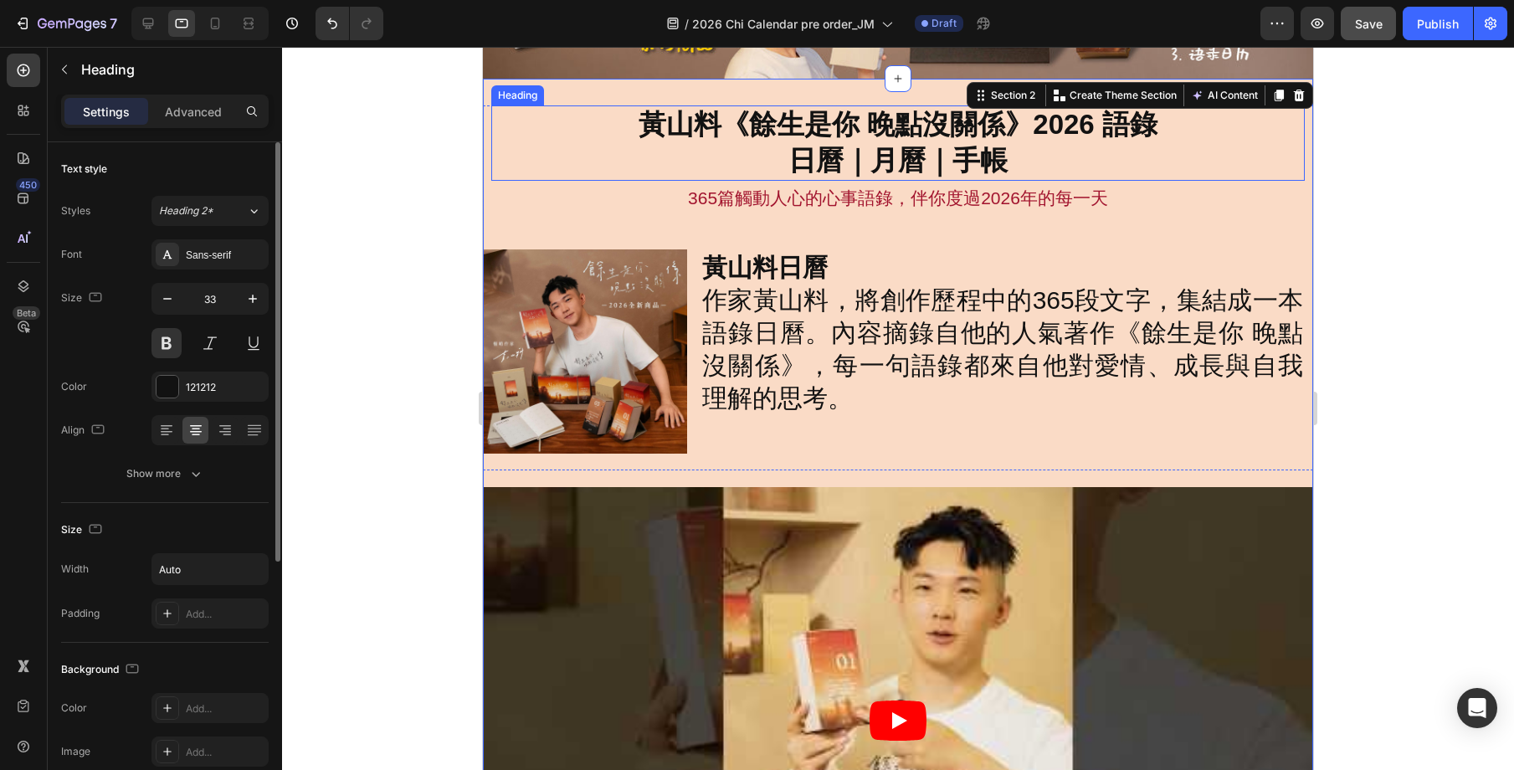
click at [587, 115] on div "黃山料《餘生是你 晚點沒關係》2026 語錄 日曆｜月曆｜手帳" at bounding box center [897, 142] width 813 height 75
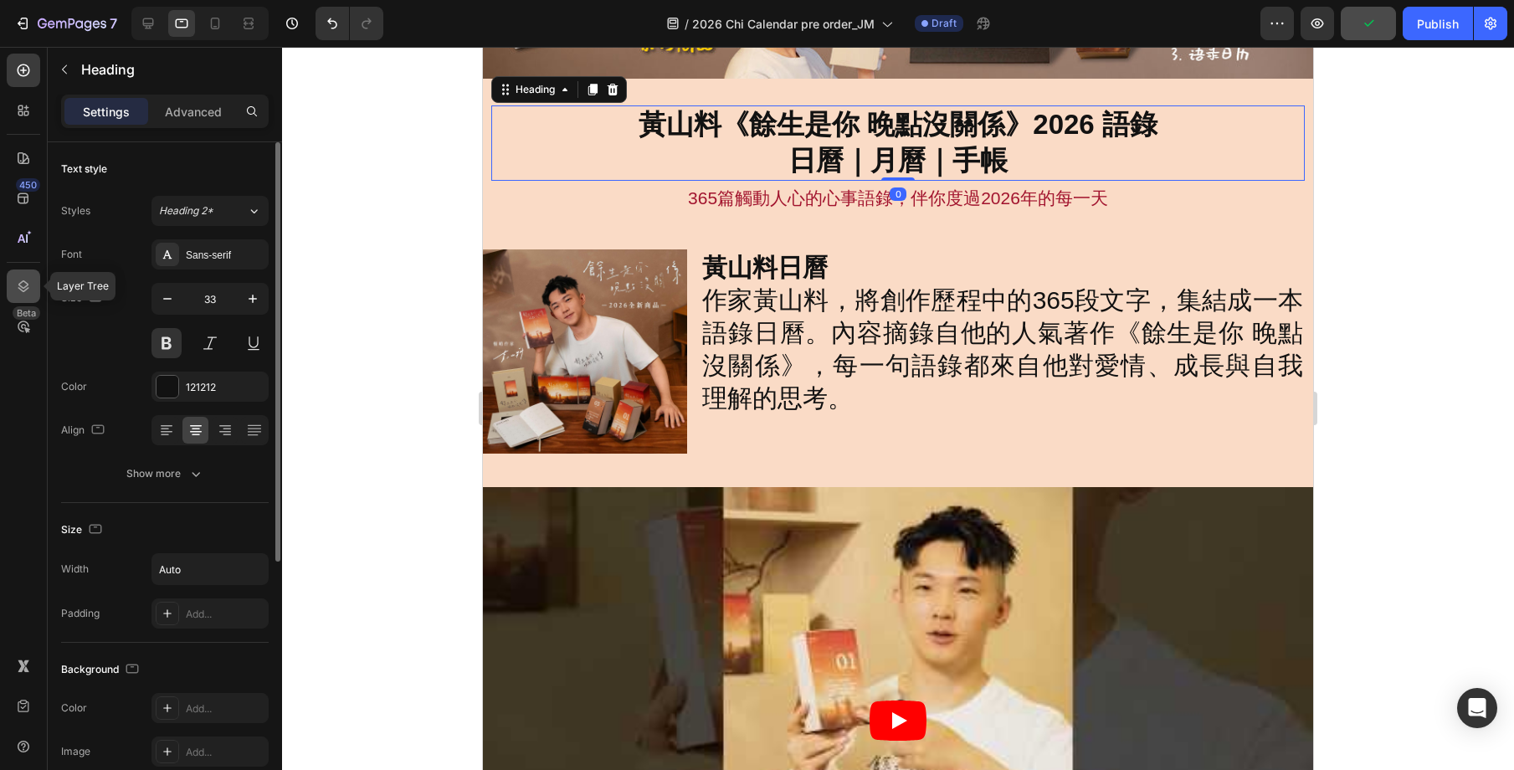
click at [35, 285] on div at bounding box center [23, 285] width 33 height 33
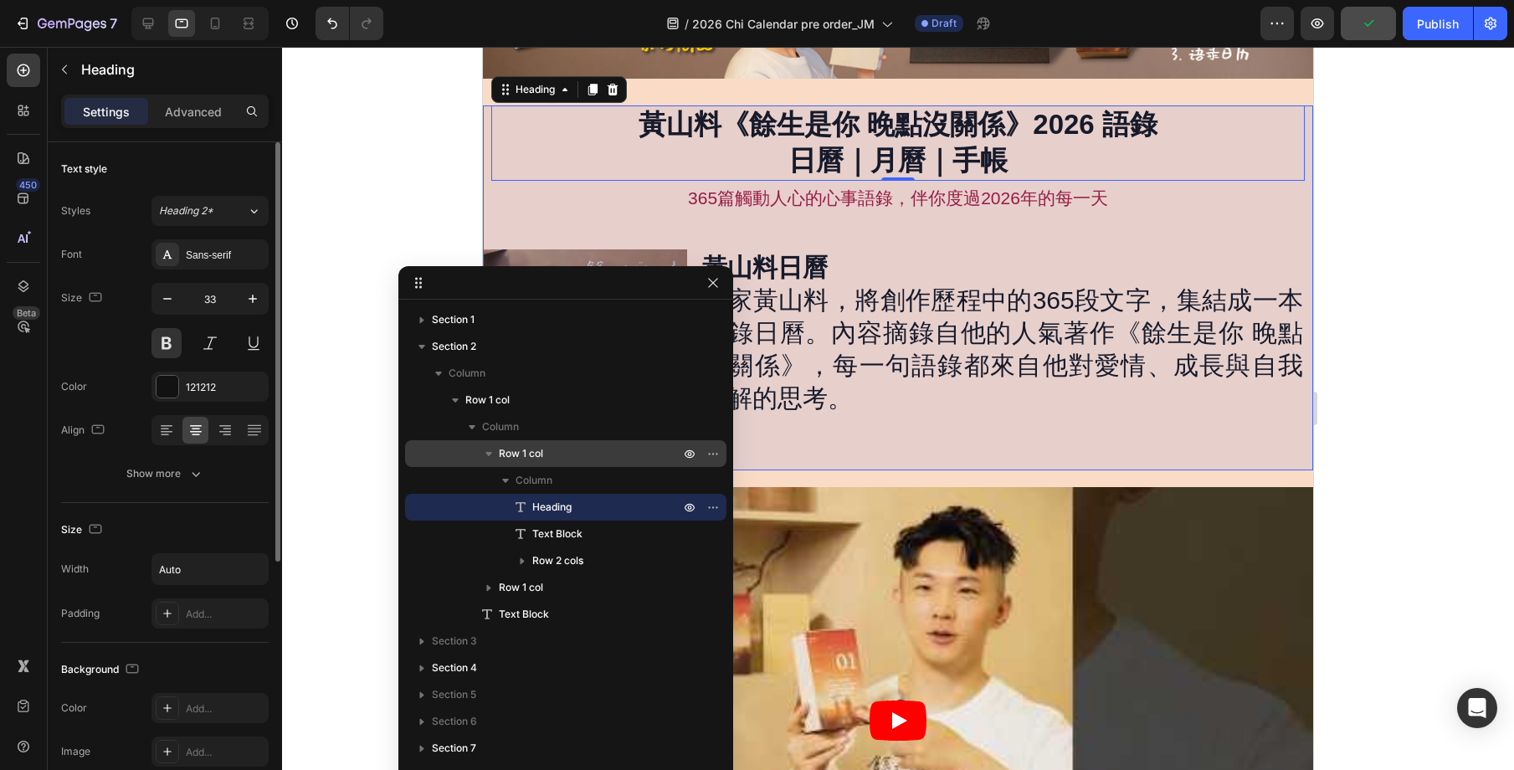
click at [536, 453] on span "Row 1 col" at bounding box center [521, 453] width 44 height 17
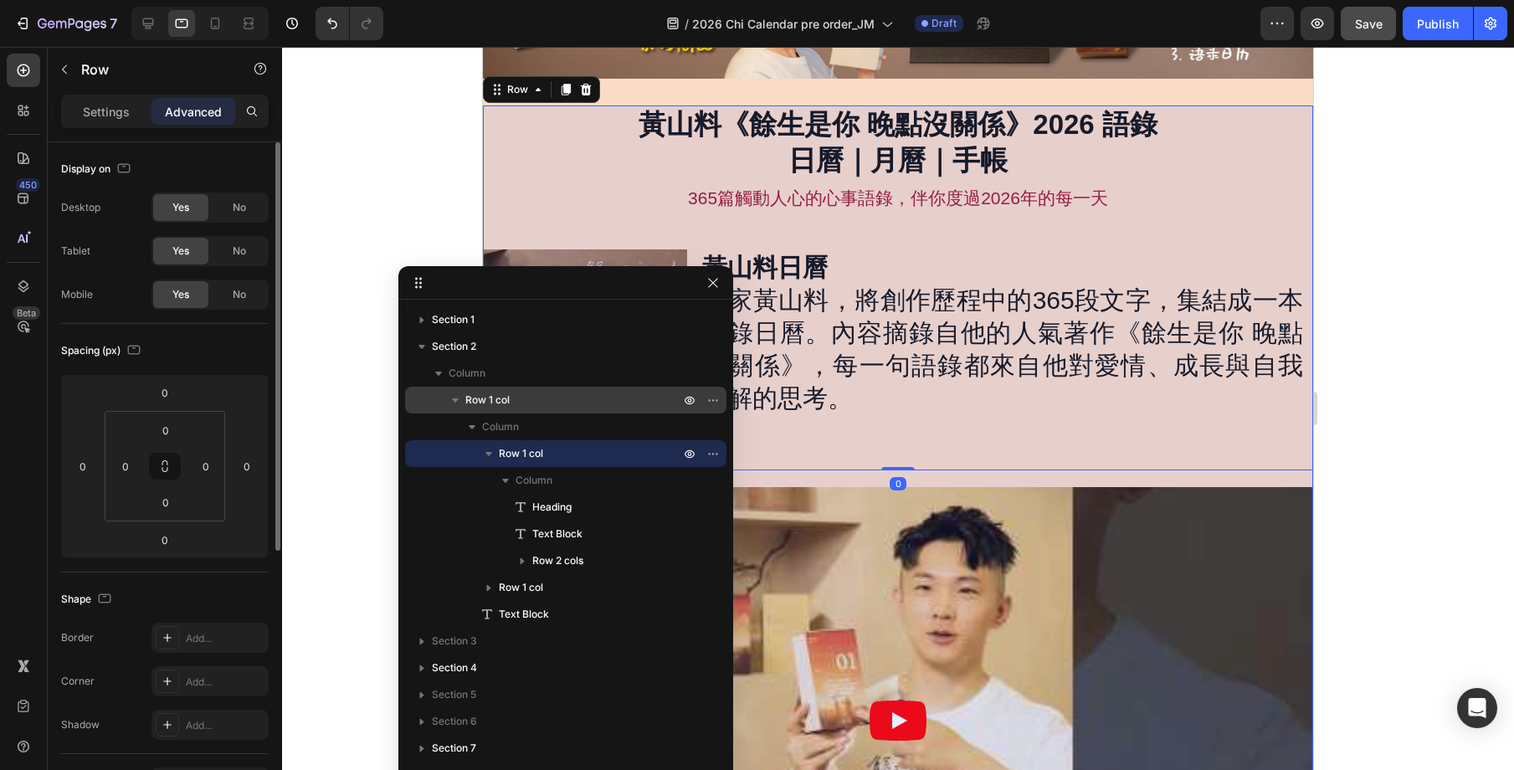
click at [523, 403] on p "Row 1 col" at bounding box center [574, 400] width 218 height 17
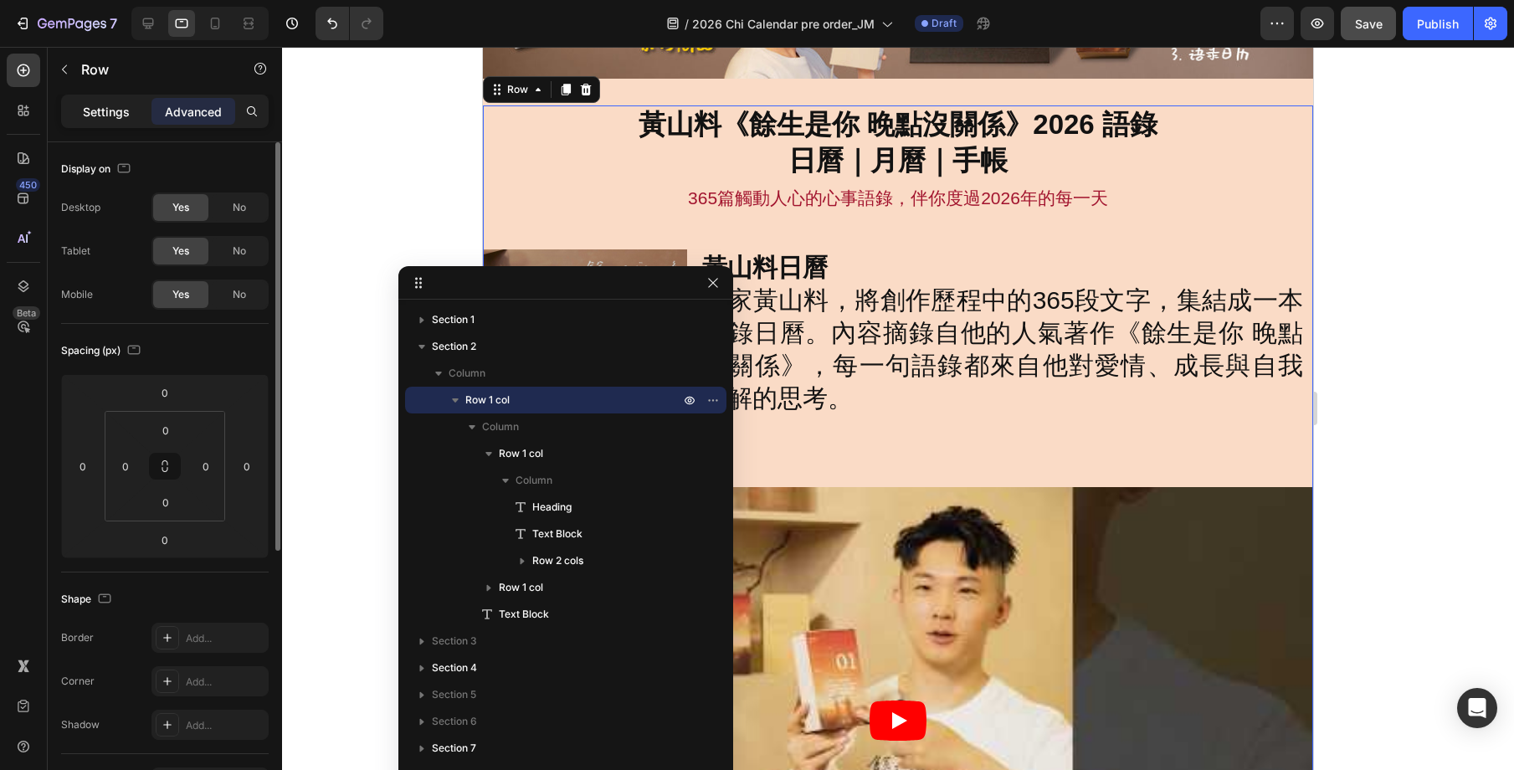
click at [92, 109] on p "Settings" at bounding box center [106, 112] width 47 height 18
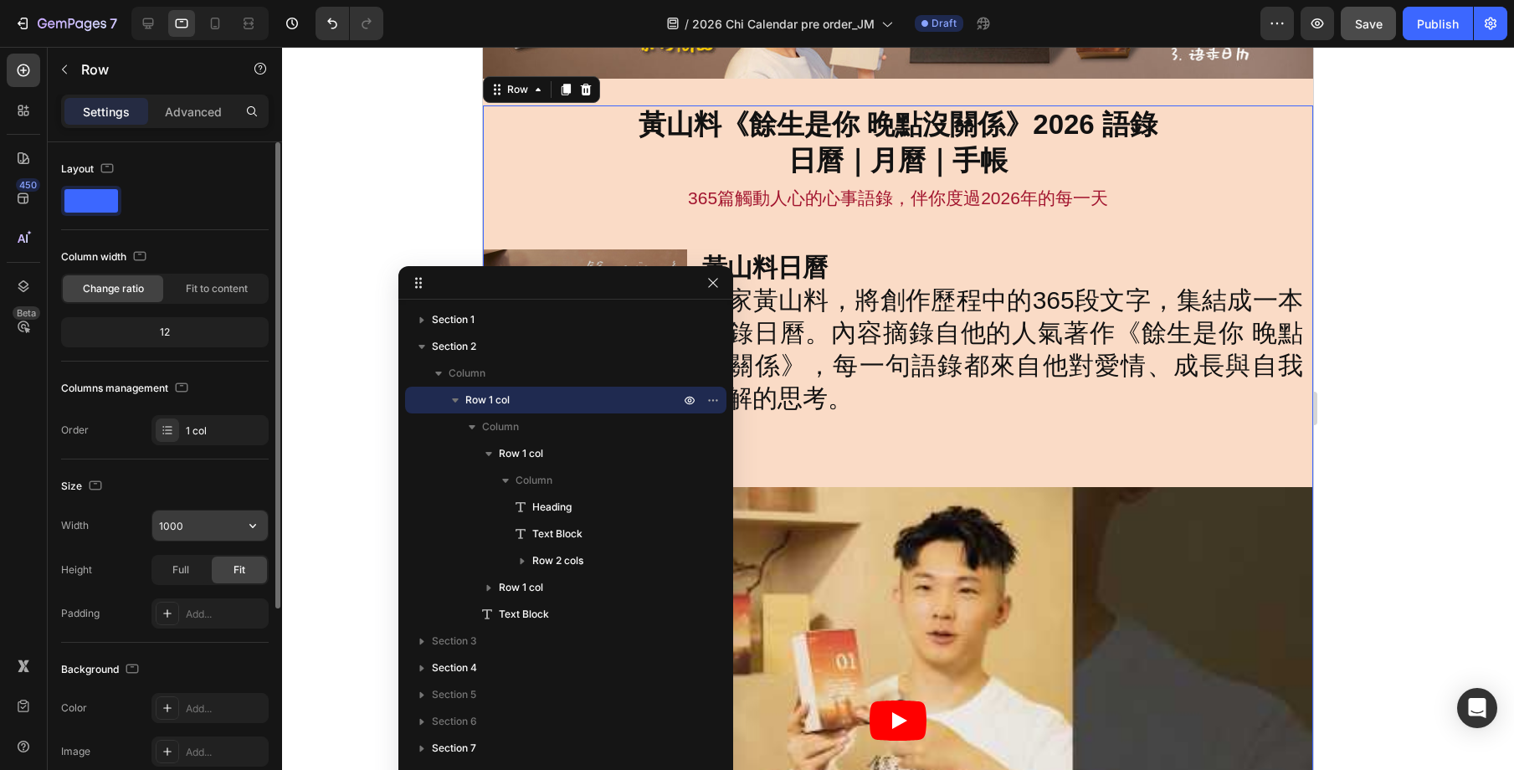
click at [203, 526] on input "1000" at bounding box center [209, 526] width 115 height 30
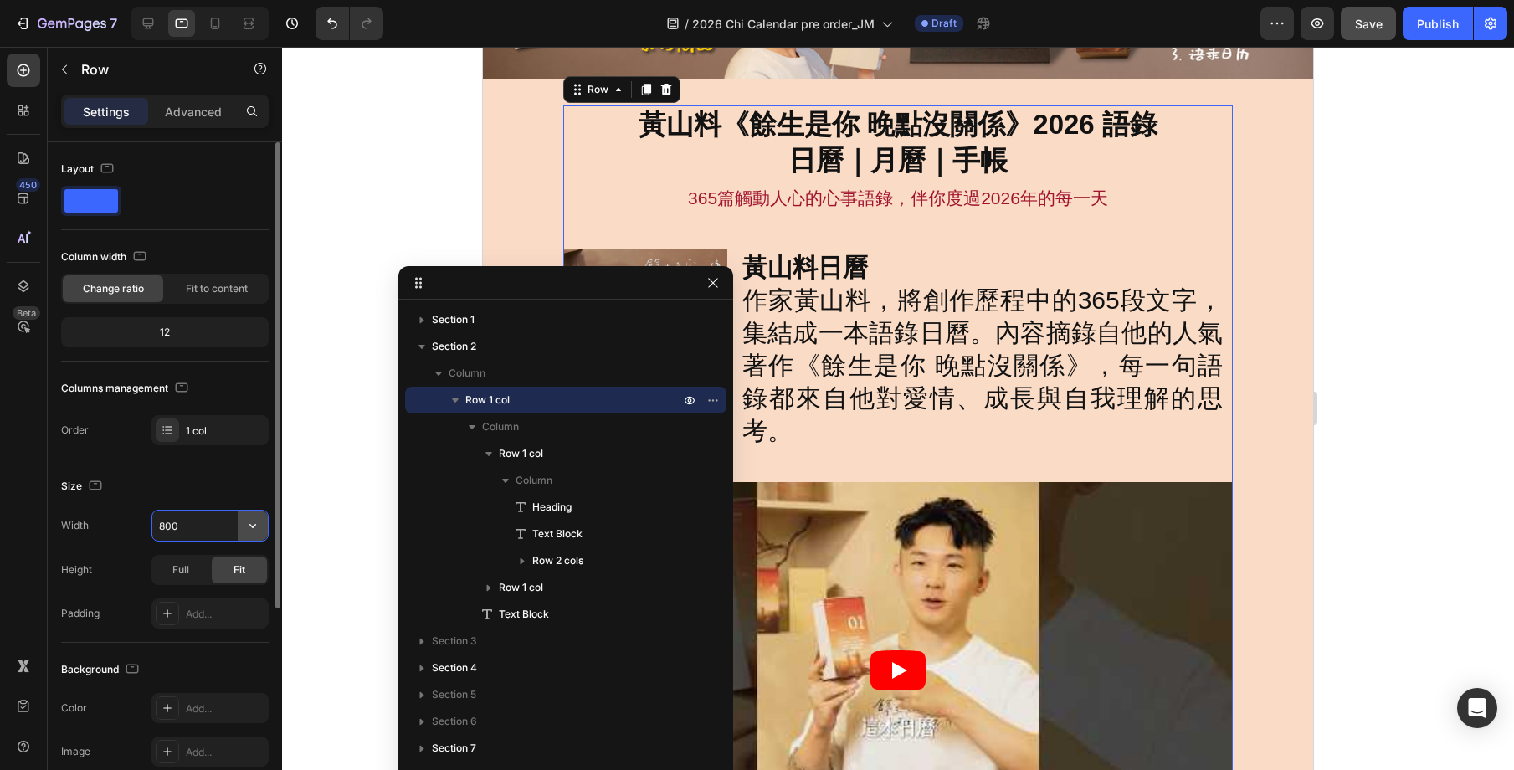
click at [249, 527] on icon "button" at bounding box center [252, 525] width 17 height 17
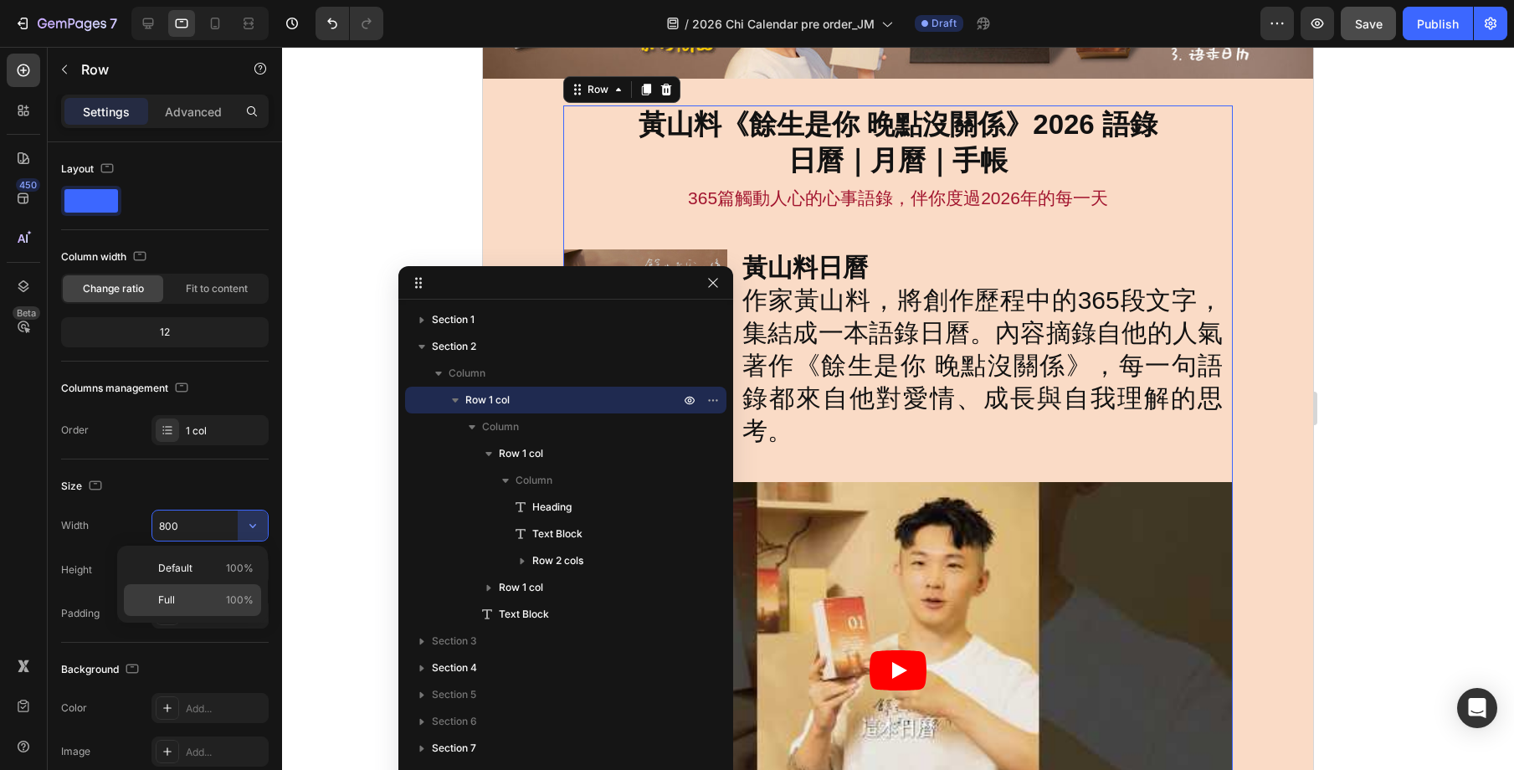
click at [227, 593] on span "100%" at bounding box center [240, 600] width 28 height 15
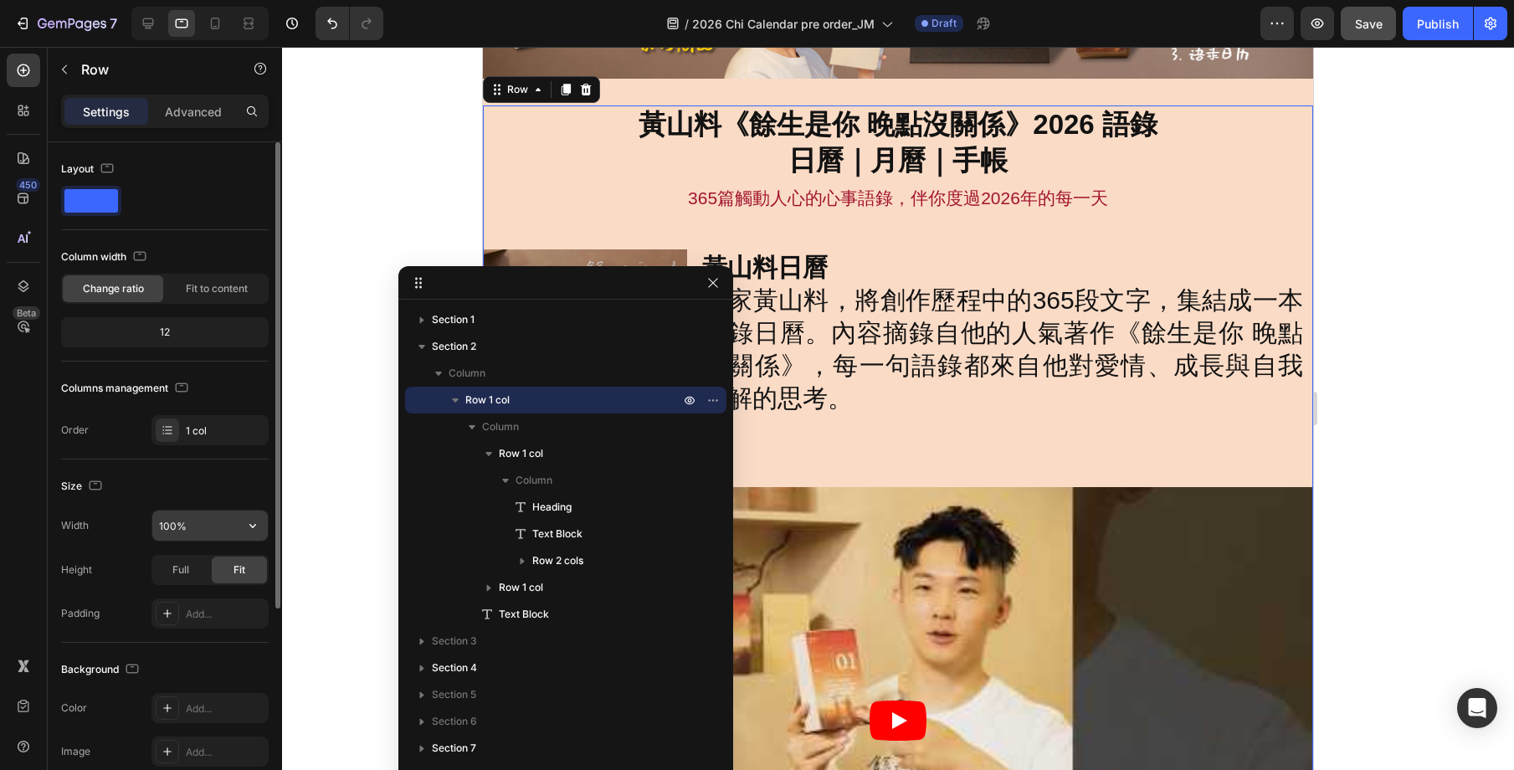
click at [191, 532] on input "100%" at bounding box center [209, 526] width 115 height 30
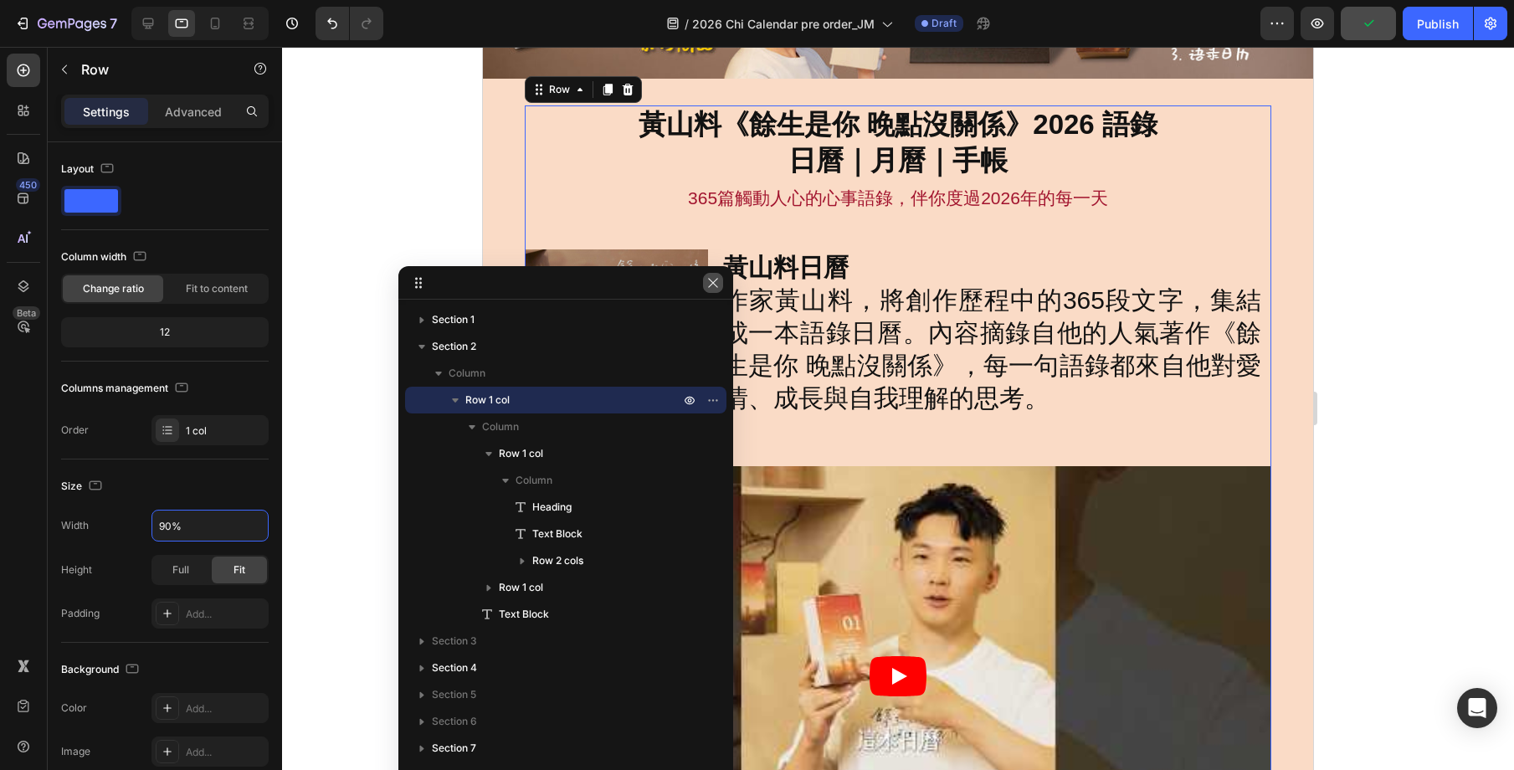
type input "90%"
click at [713, 288] on icon "button" at bounding box center [712, 282] width 13 height 13
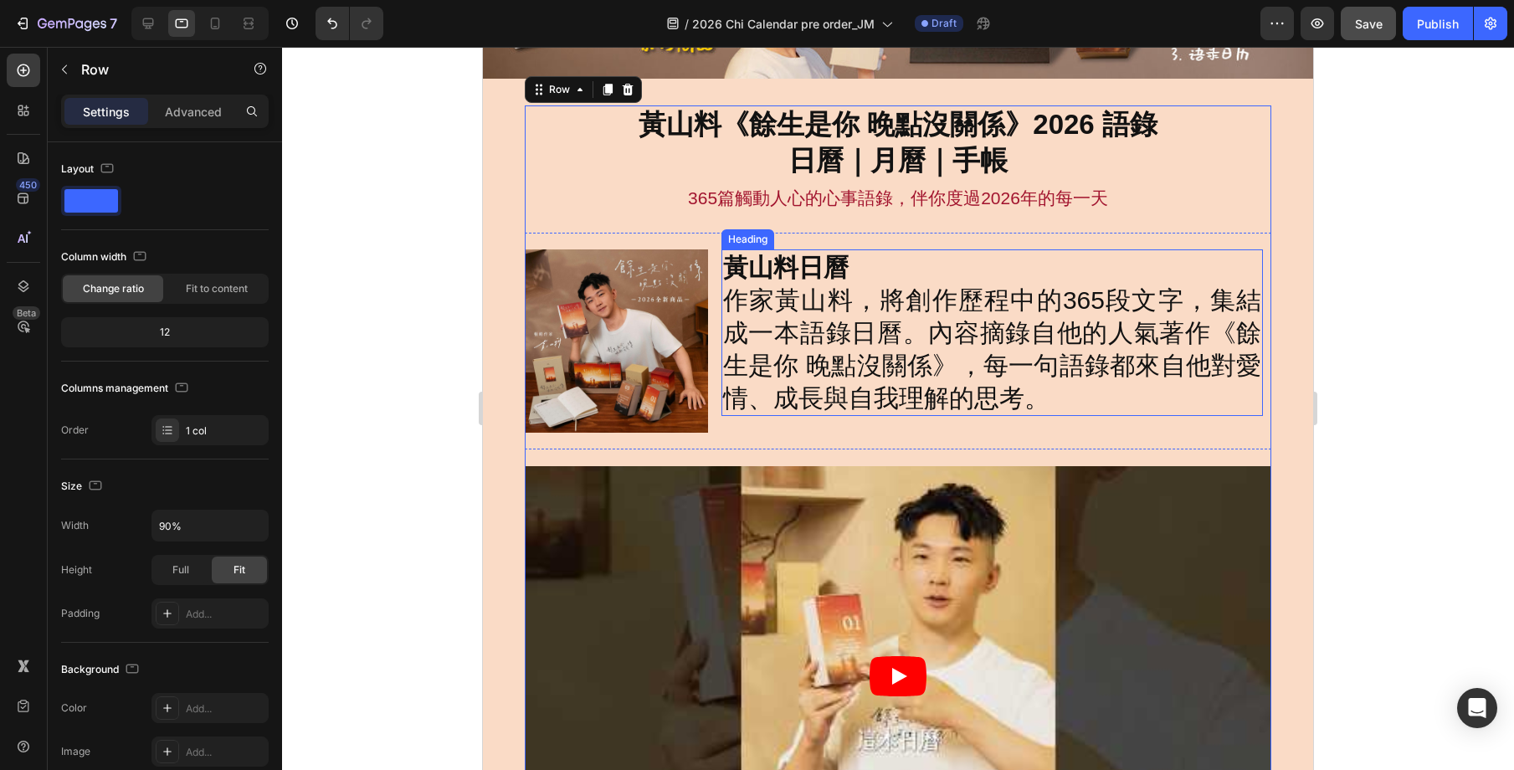
click at [867, 337] on h2 "黃山料日曆 作家黃山料，將創作歷程中的365段文字，集結成一本語錄日曆。內容摘錄自他的人氣著作《餘生是你 晚點沒關係》，每一句語錄都來自他對愛情、成長與自我理…" at bounding box center [992, 332] width 542 height 167
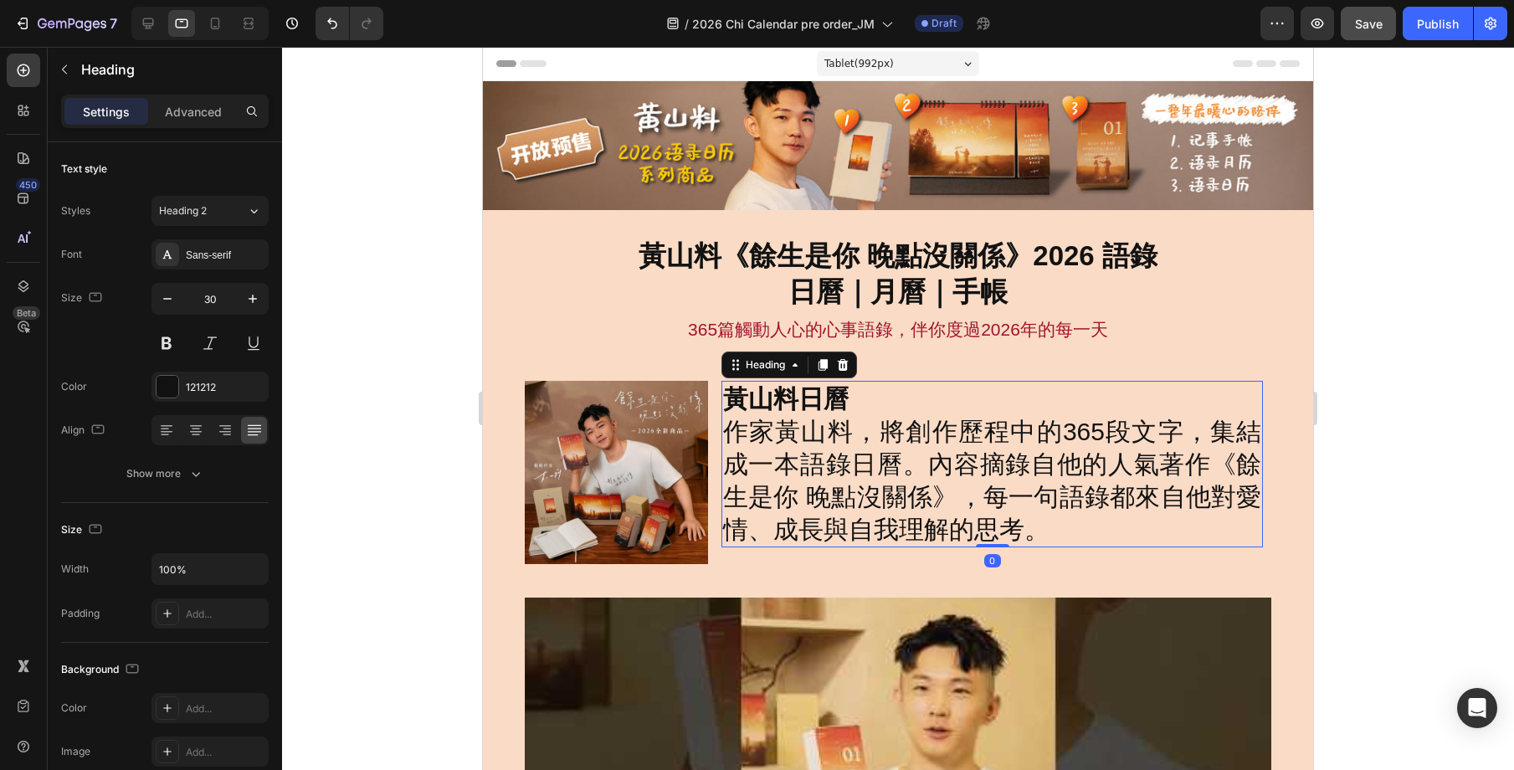
scroll to position [33, 0]
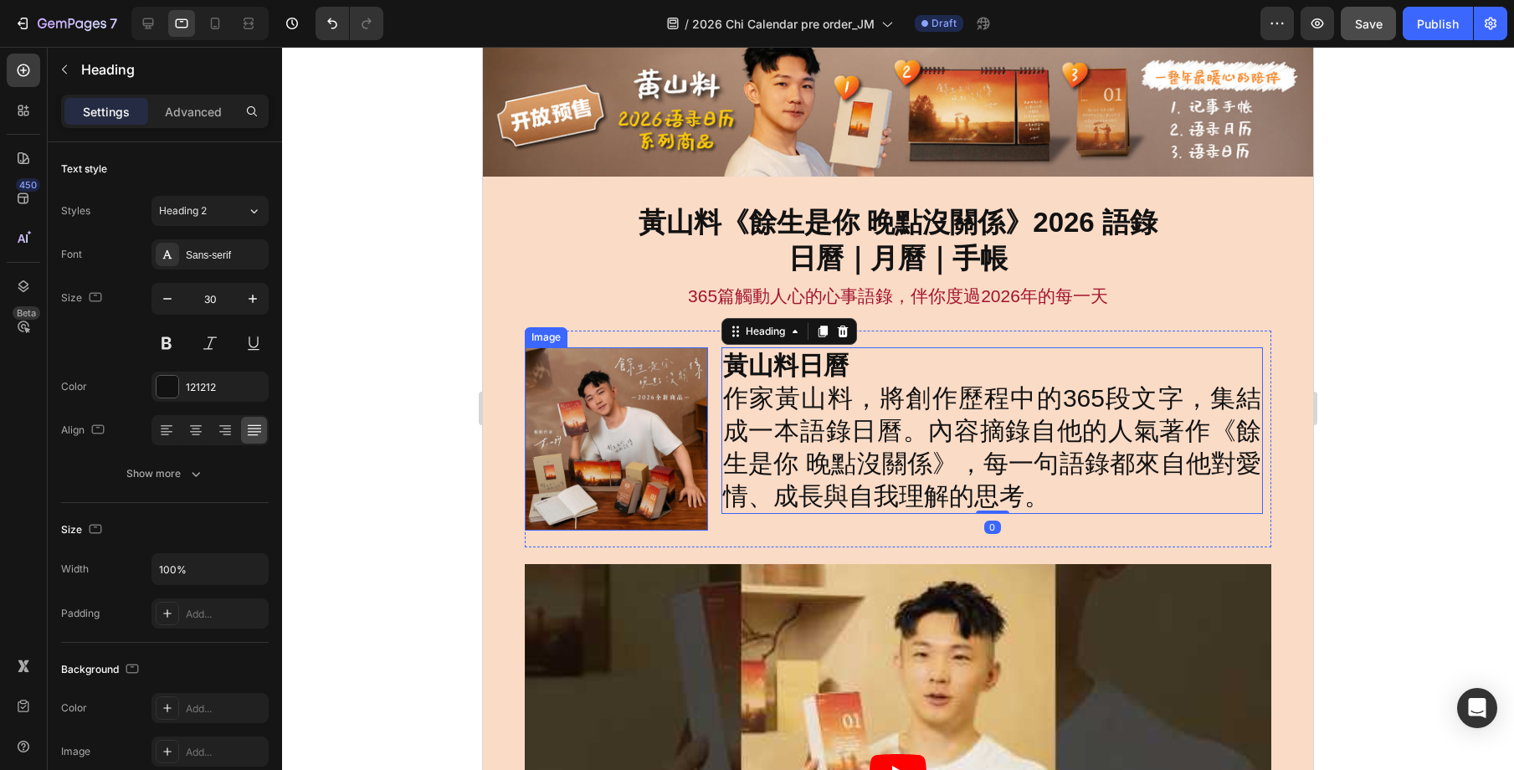
click at [675, 447] on img at bounding box center [616, 438] width 183 height 183
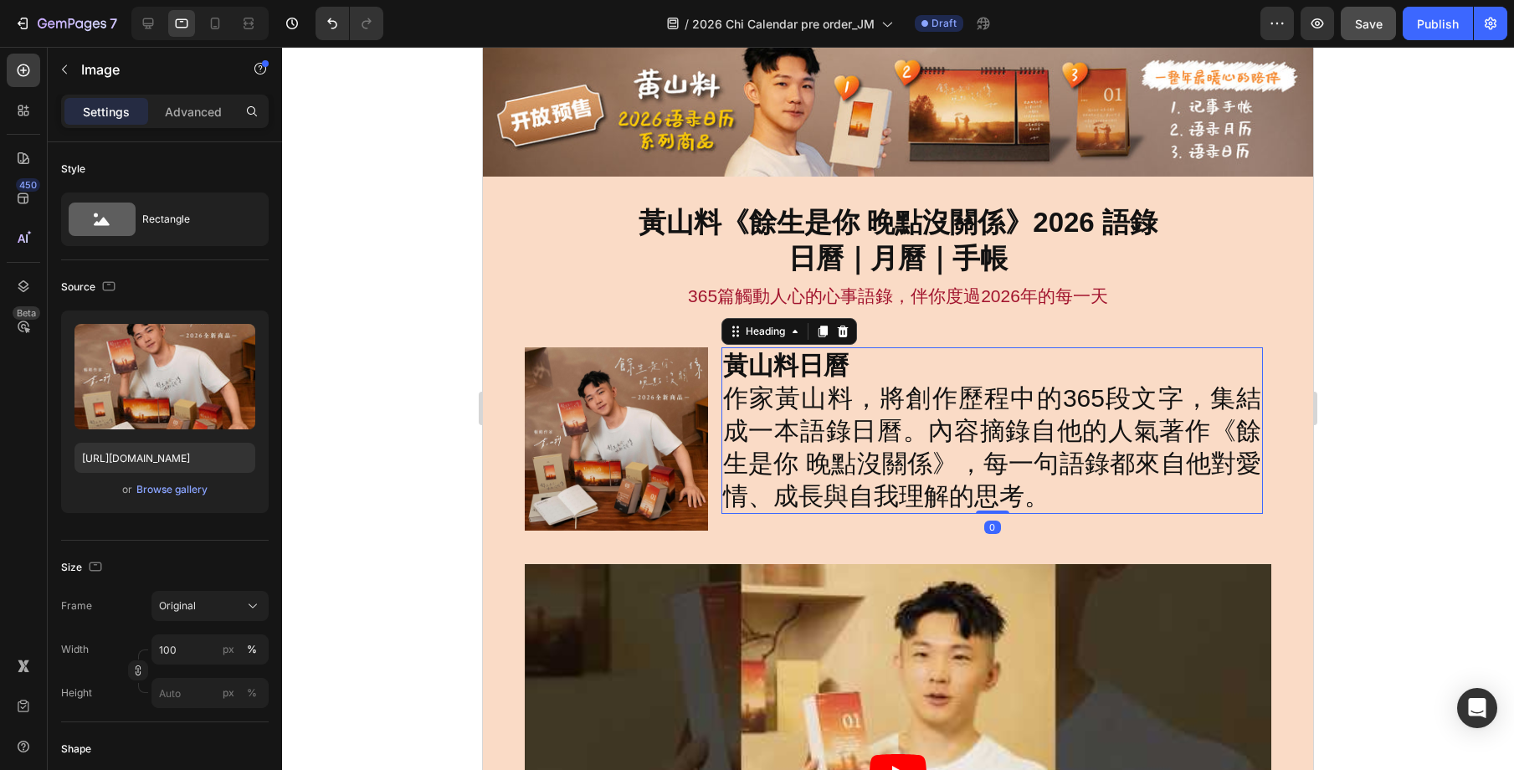
click at [805, 439] on h2 "黃山料日曆 作家黃山料，將創作歷程中的365段文字，集結成一本語錄日曆。內容摘錄自他的人氣著作《餘生是你 晚點沒關係》，每一句語錄都來自他對愛情、成長與自我理…" at bounding box center [992, 430] width 542 height 167
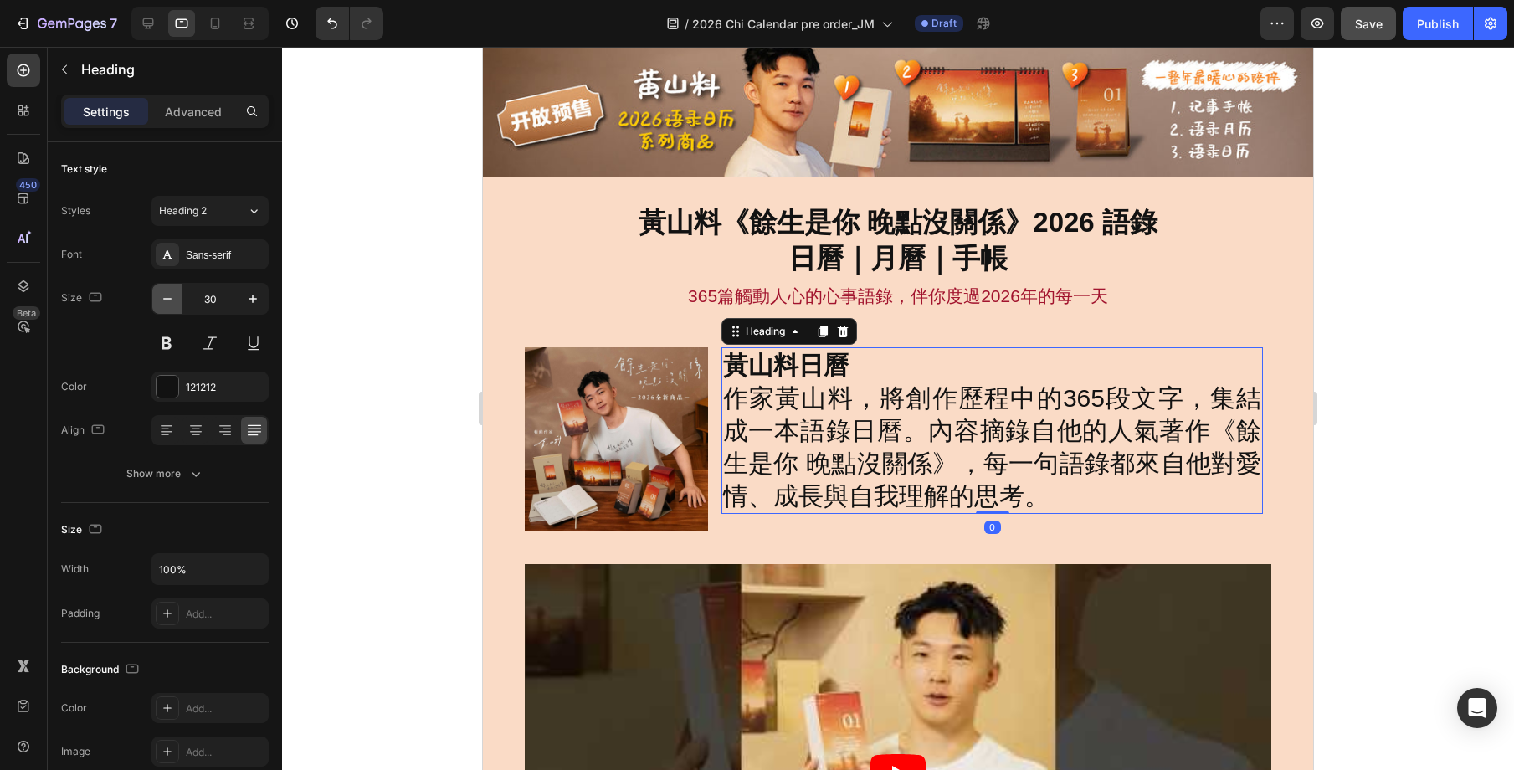
click at [164, 300] on icon "button" at bounding box center [167, 298] width 17 height 17
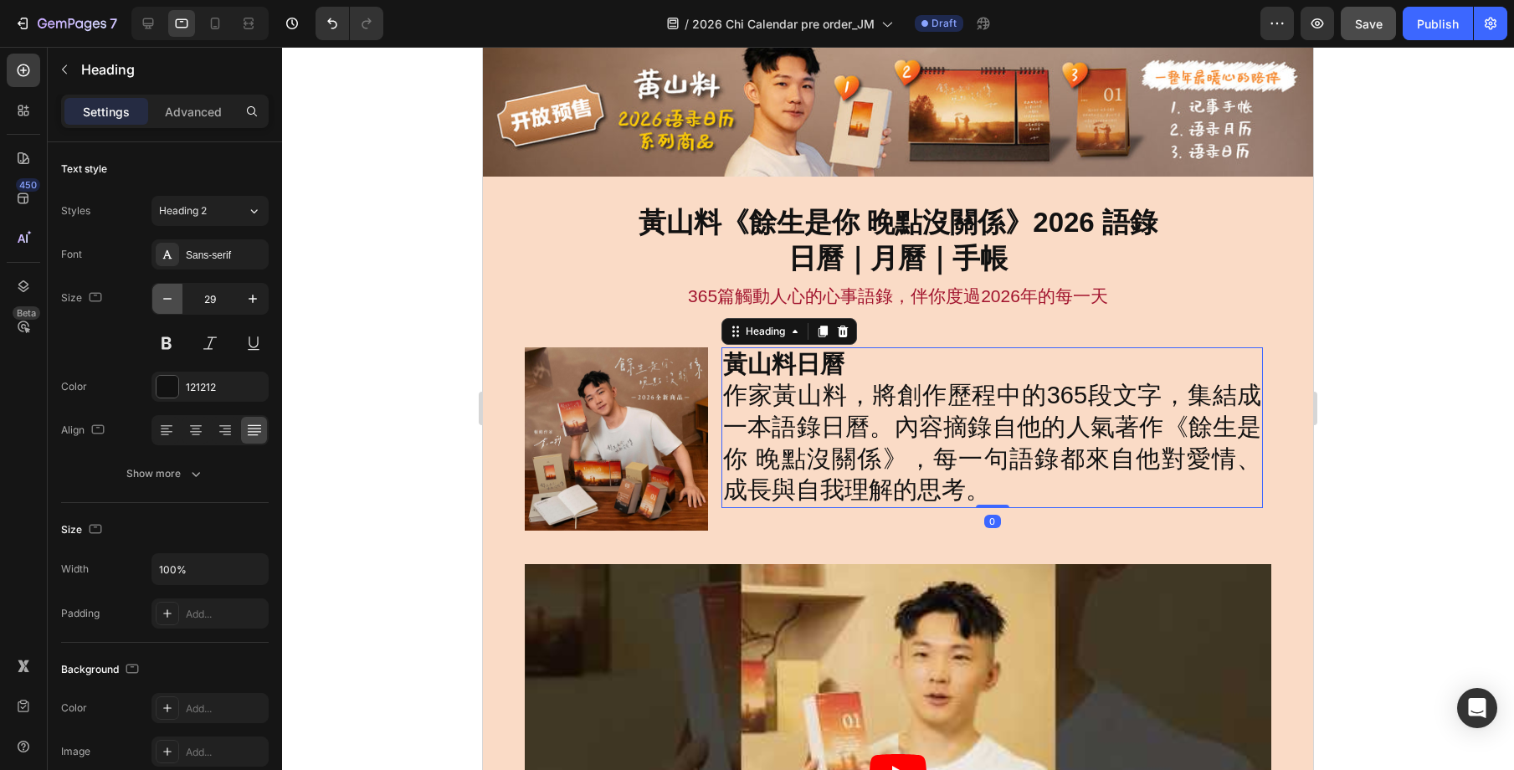
click at [164, 300] on icon "button" at bounding box center [167, 298] width 17 height 17
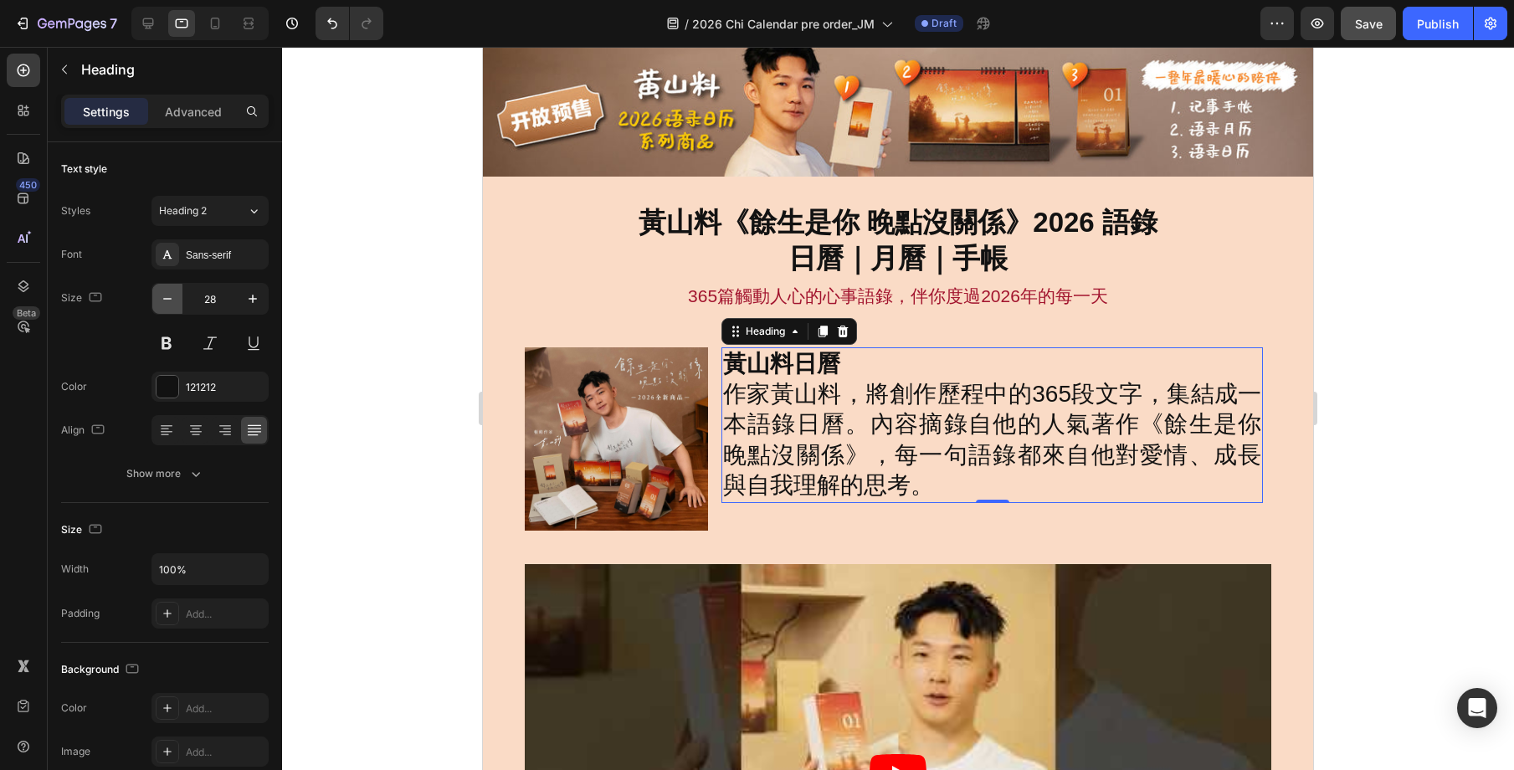
click at [164, 300] on icon "button" at bounding box center [167, 298] width 17 height 17
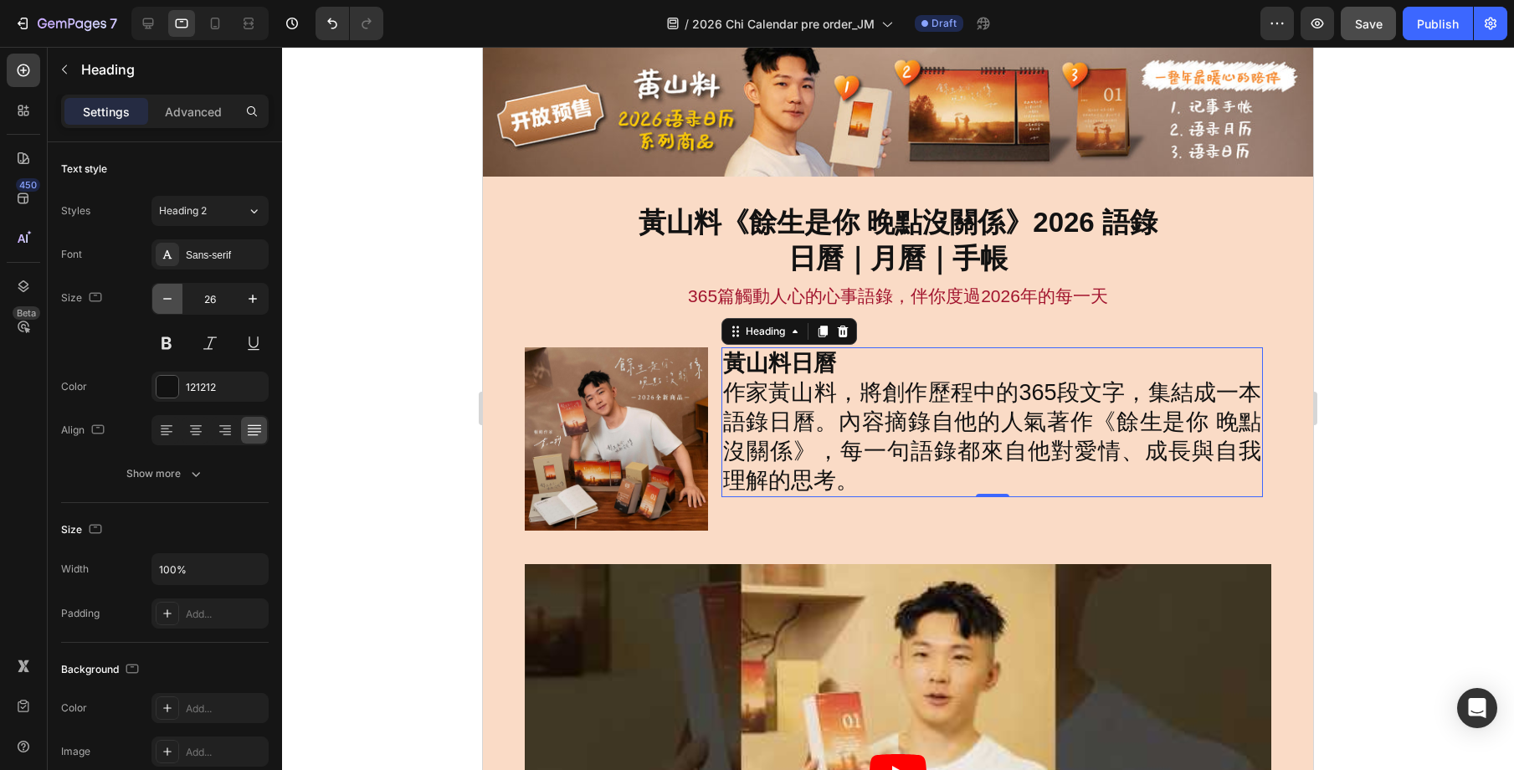
click at [164, 300] on icon "button" at bounding box center [167, 298] width 17 height 17
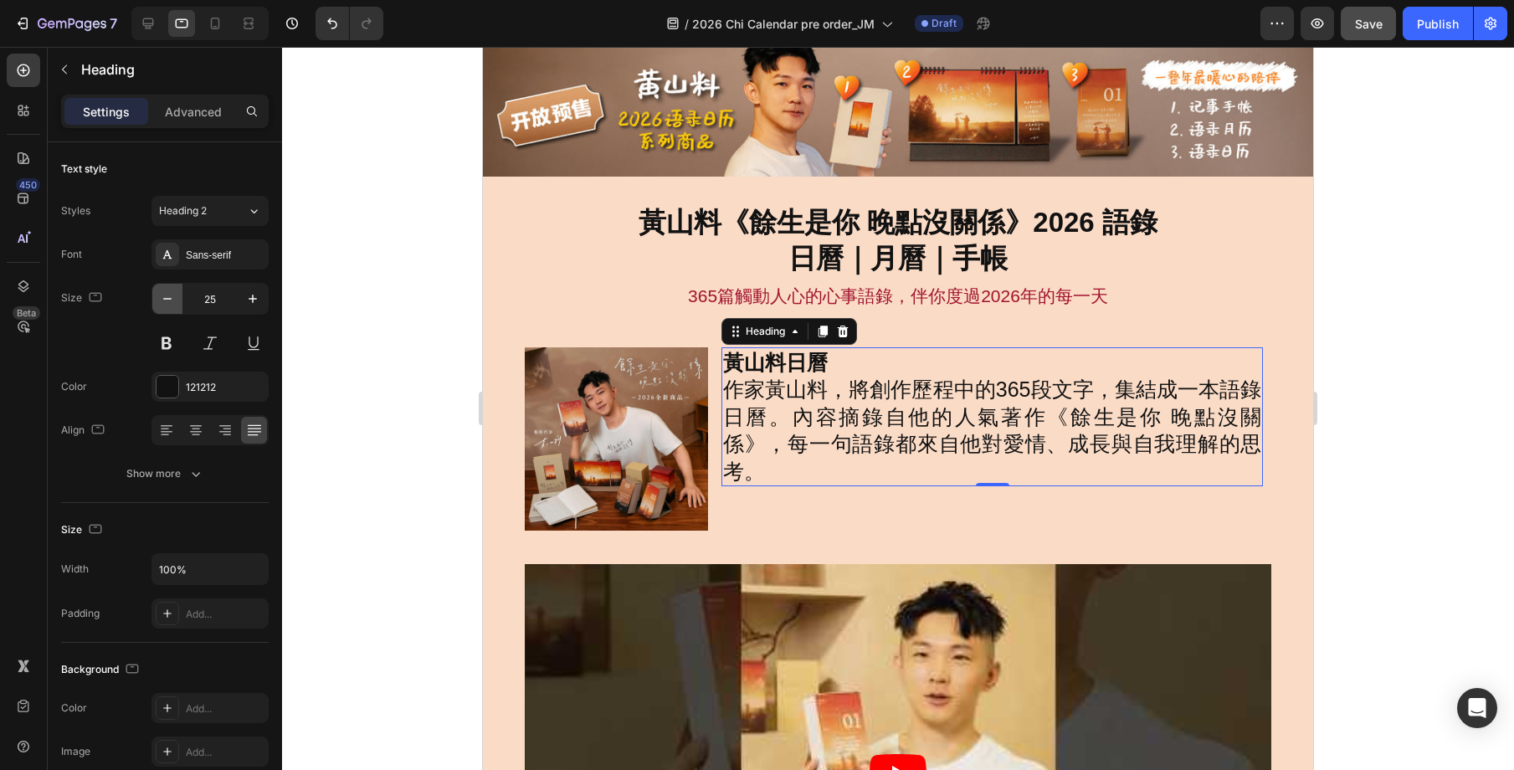
click at [164, 300] on icon "button" at bounding box center [167, 298] width 17 height 17
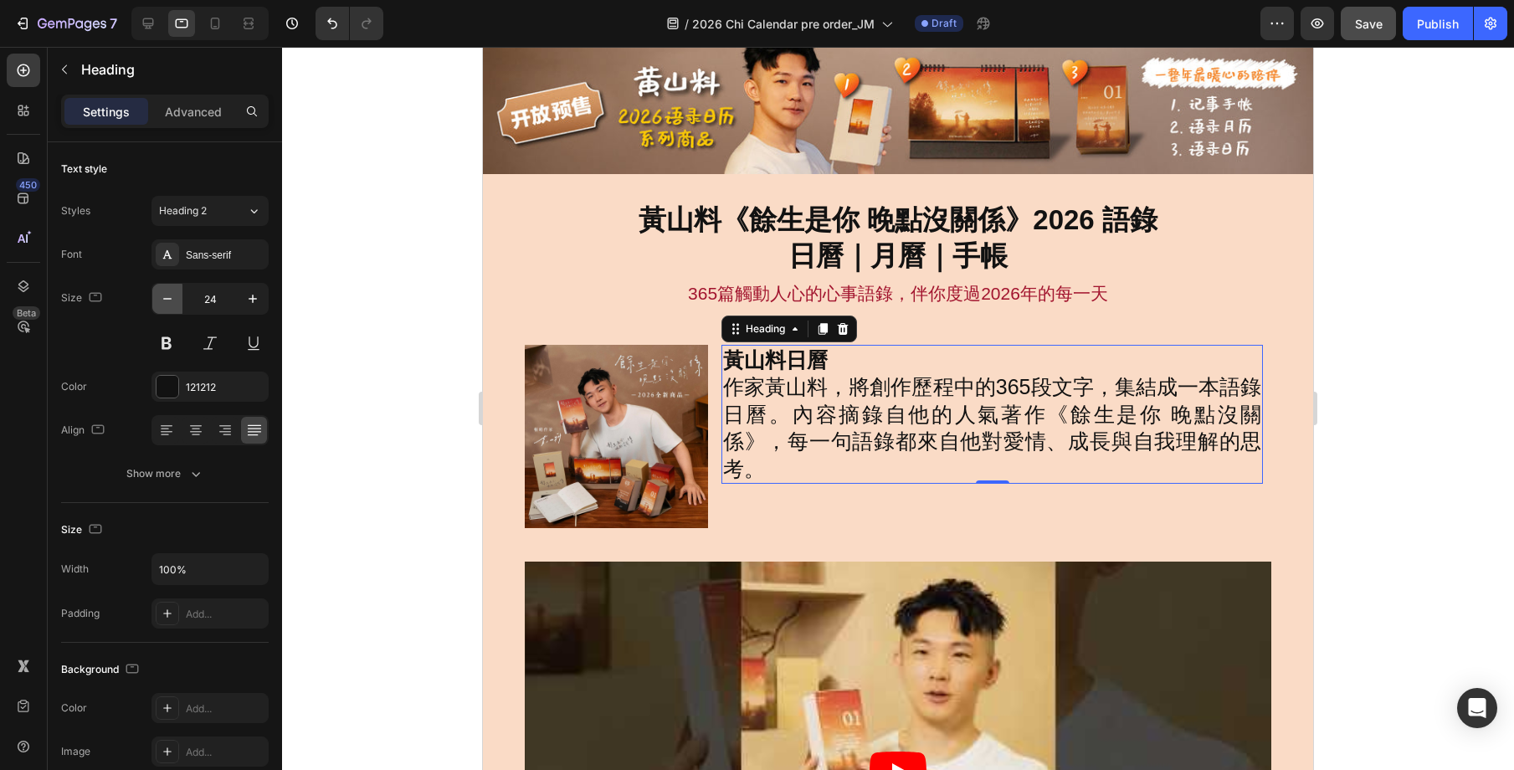
click at [164, 300] on icon "button" at bounding box center [167, 298] width 17 height 17
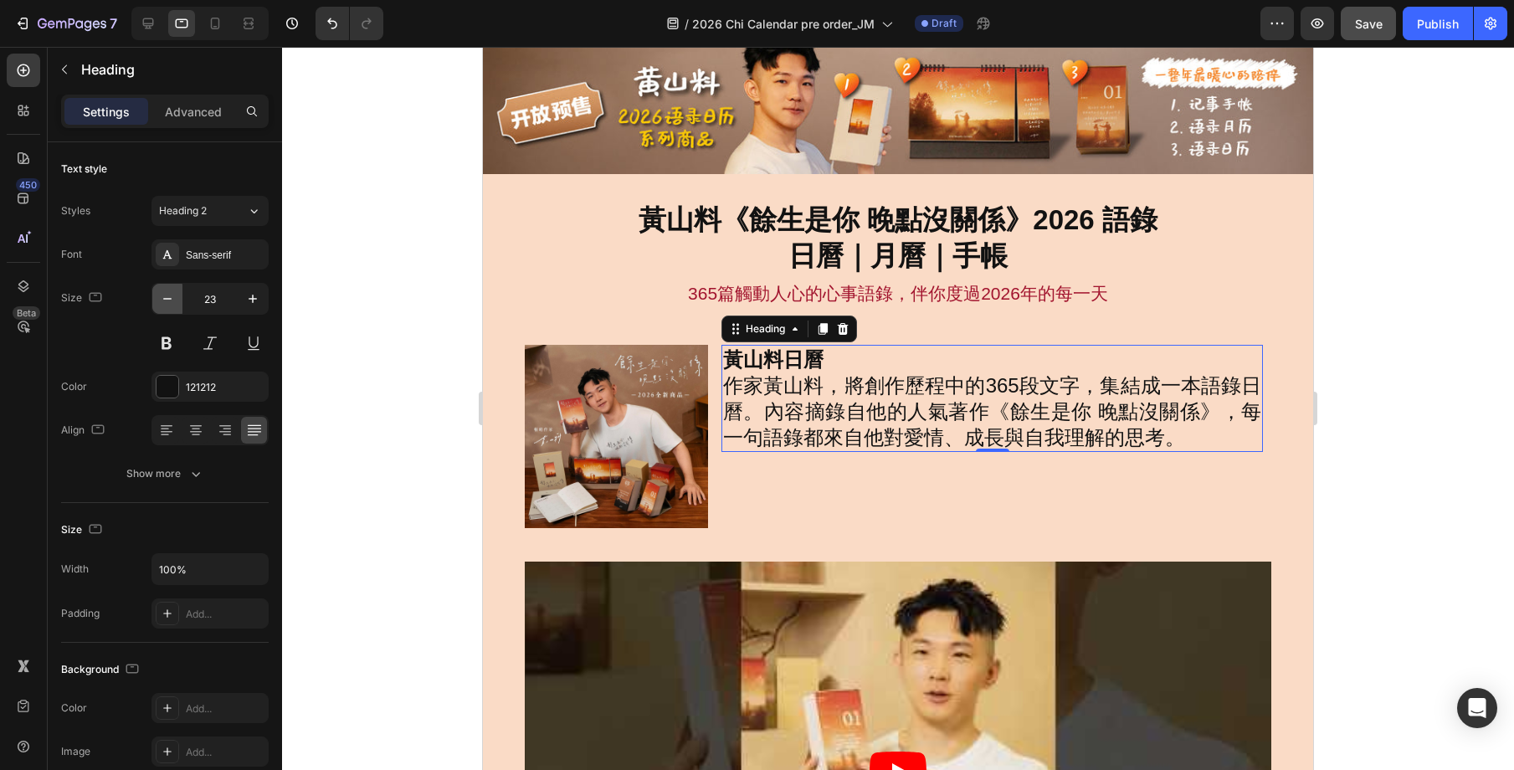
click at [164, 300] on icon "button" at bounding box center [167, 298] width 17 height 17
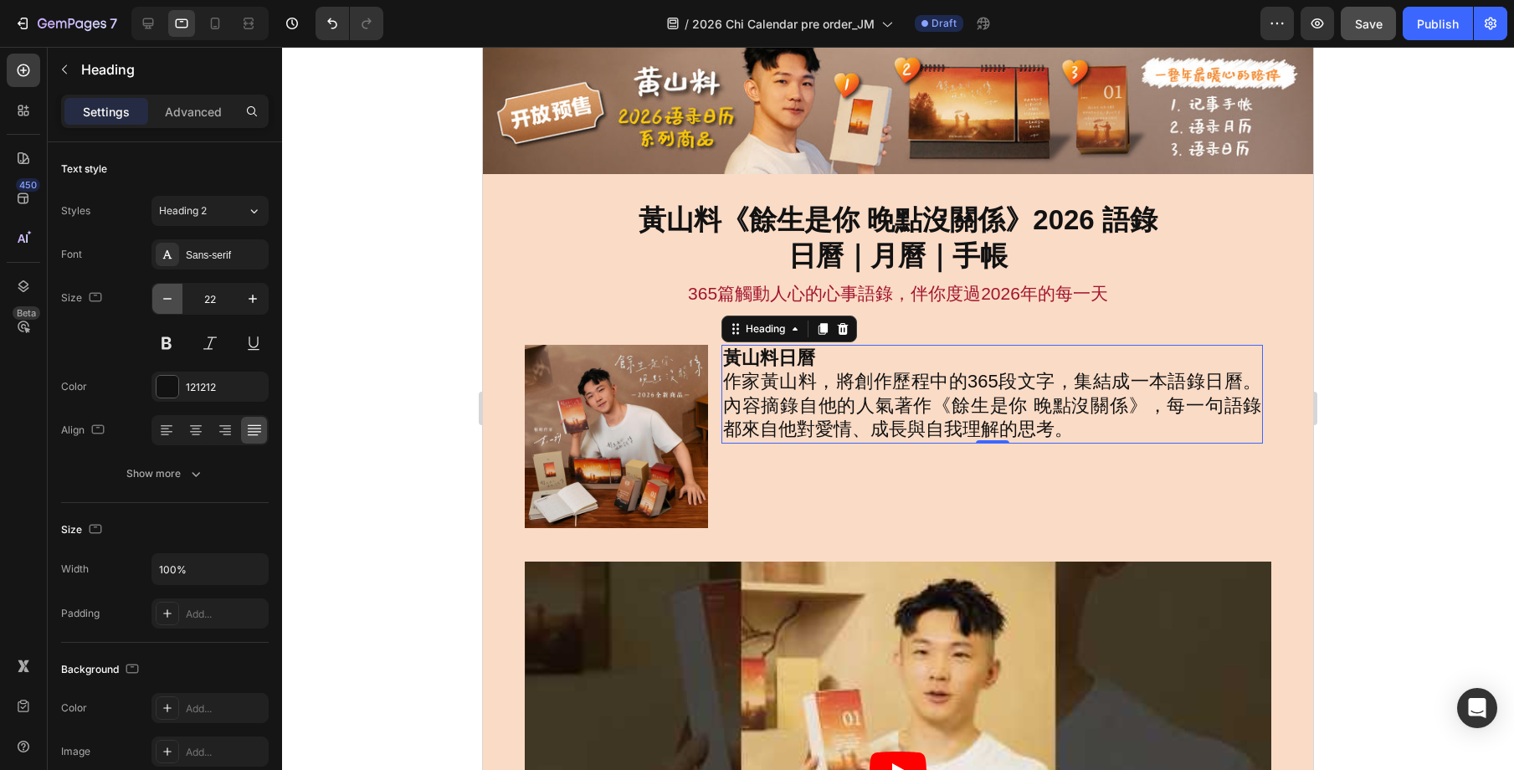
click at [164, 300] on icon "button" at bounding box center [167, 298] width 17 height 17
type input "21"
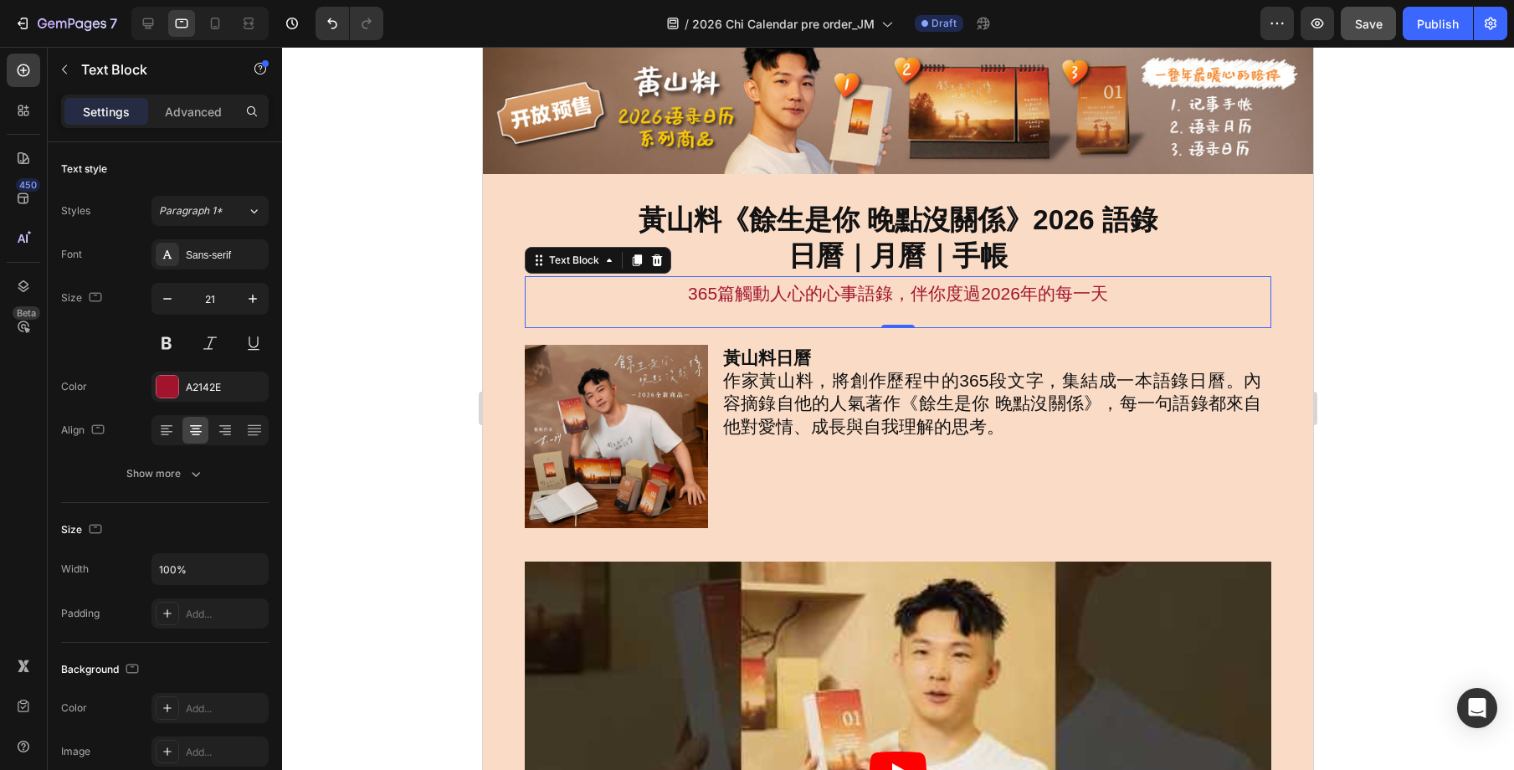
click at [960, 303] on p "365篇觸動人心的心事語錄，伴你度過2026年的每一天" at bounding box center [898, 294] width 744 height 32
click at [1384, 411] on div at bounding box center [898, 408] width 1232 height 723
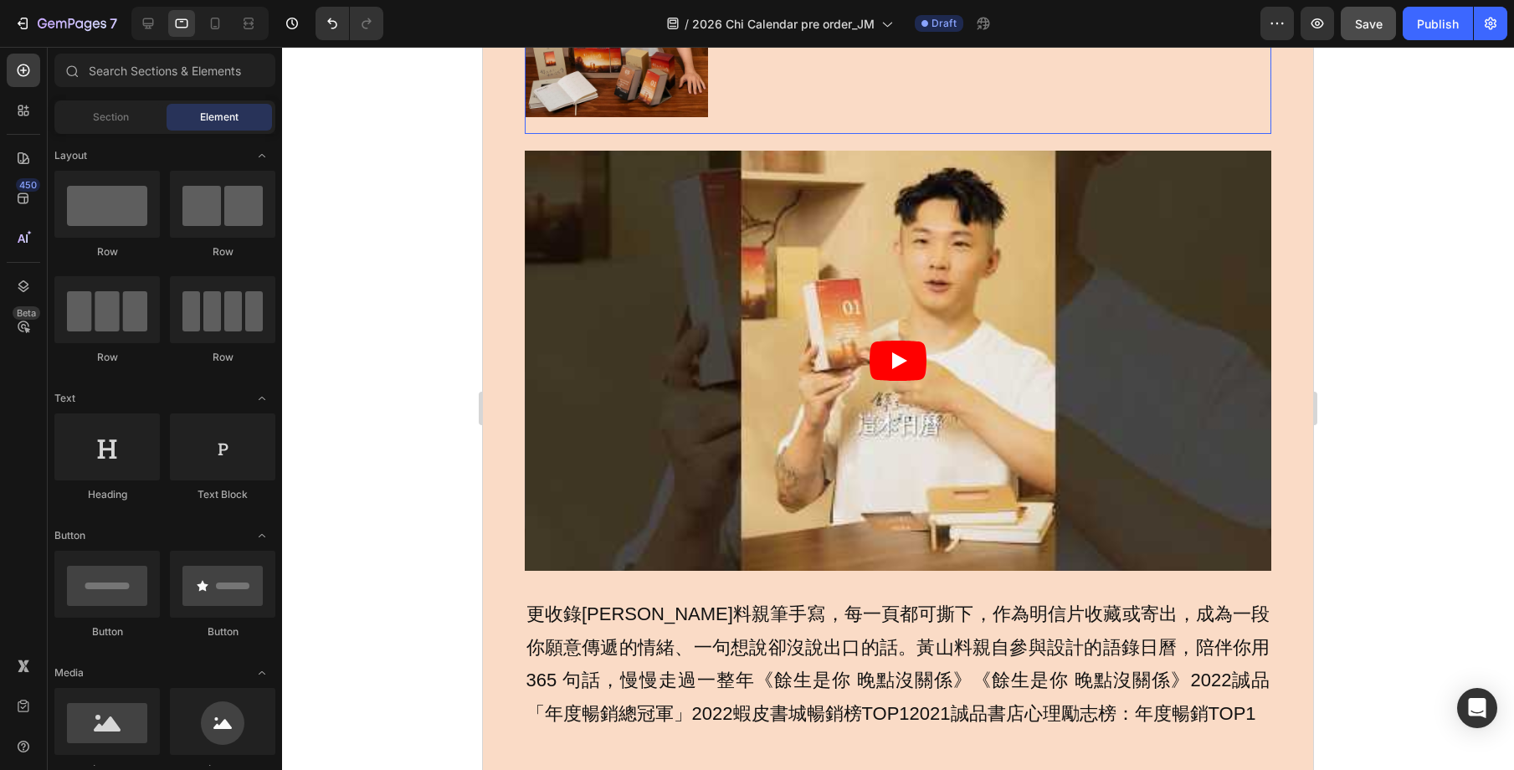
scroll to position [774, 0]
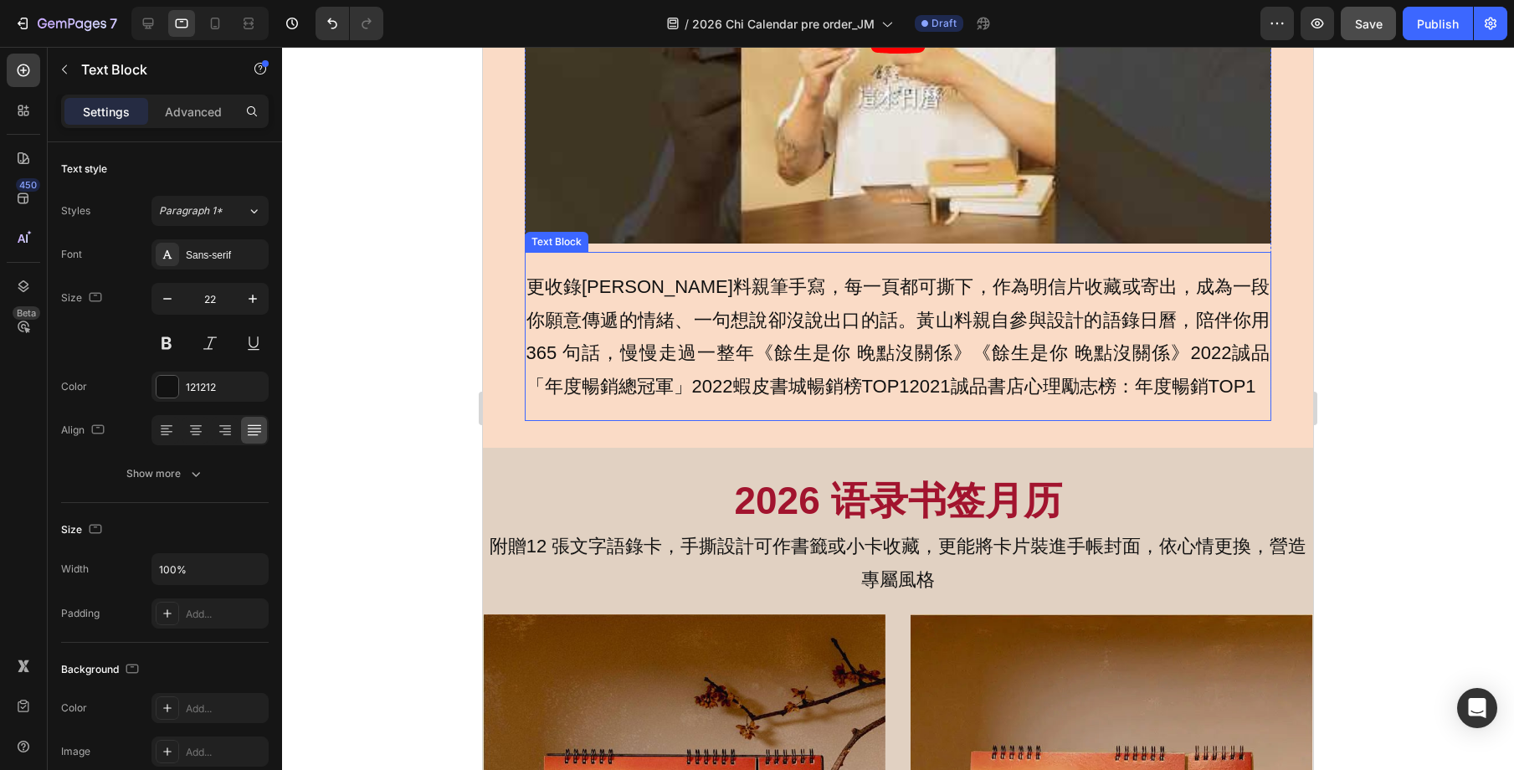
click at [1039, 398] on p "更收錄[PERSON_NAME]料親筆手寫，每一頁都可撕下，作為明信片收藏或寄出，成為一段你願意傳遞的情緒、一句想說卻沒說出口的話。黃山料親自參與設計的語錄日…" at bounding box center [898, 336] width 744 height 132
click at [172, 300] on icon "button" at bounding box center [167, 298] width 17 height 17
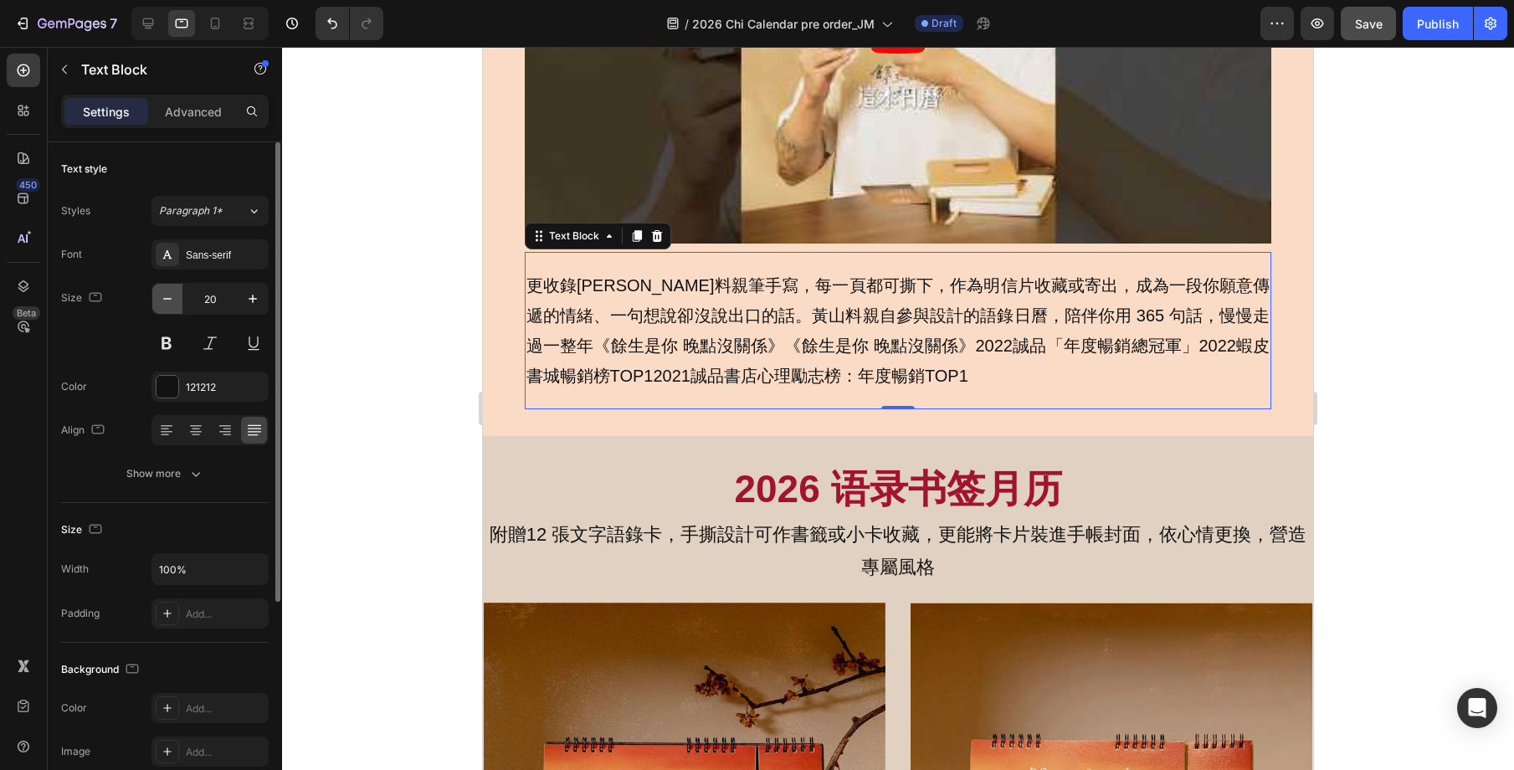
click at [172, 300] on icon "button" at bounding box center [167, 298] width 17 height 17
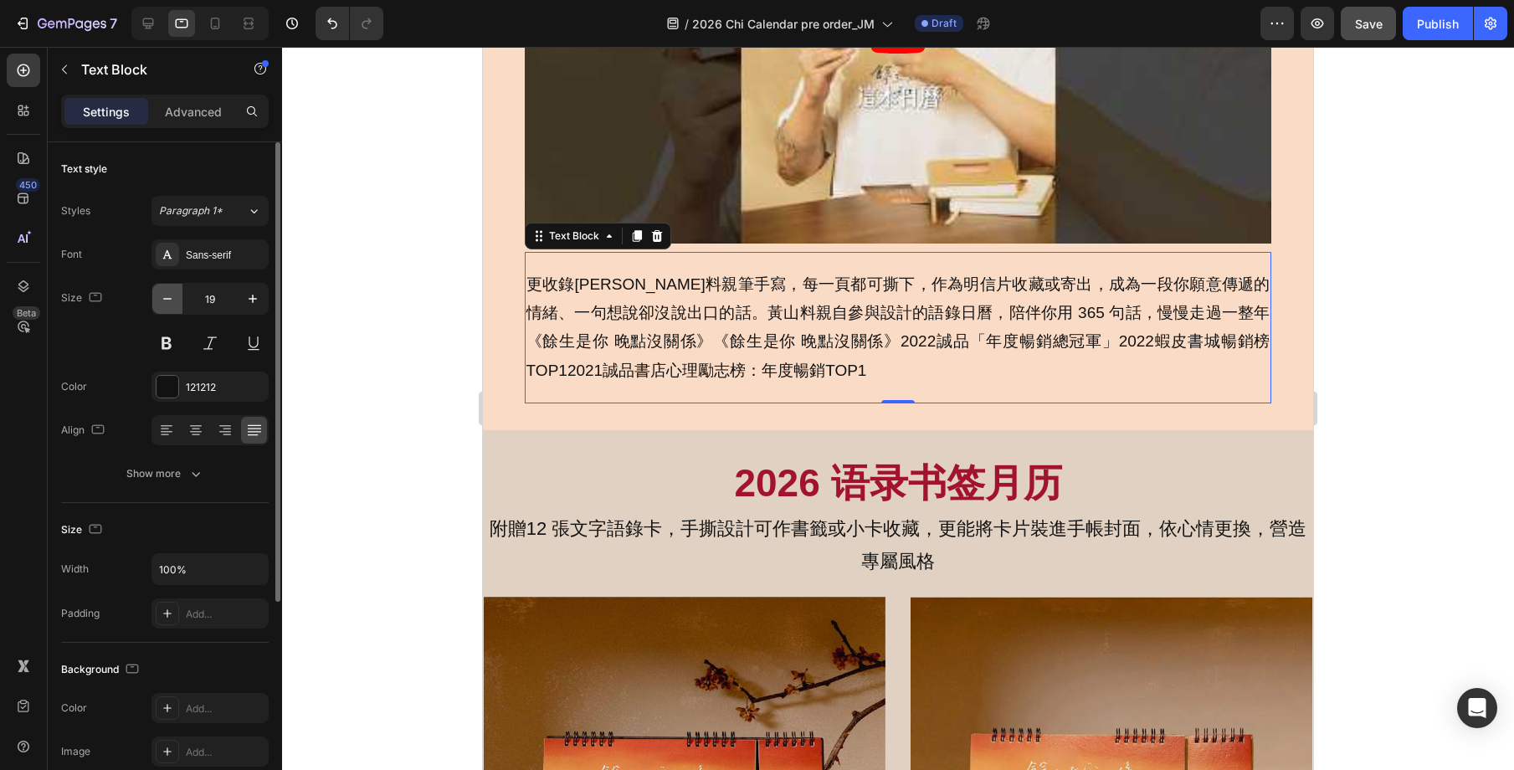
click at [172, 300] on icon "button" at bounding box center [167, 298] width 17 height 17
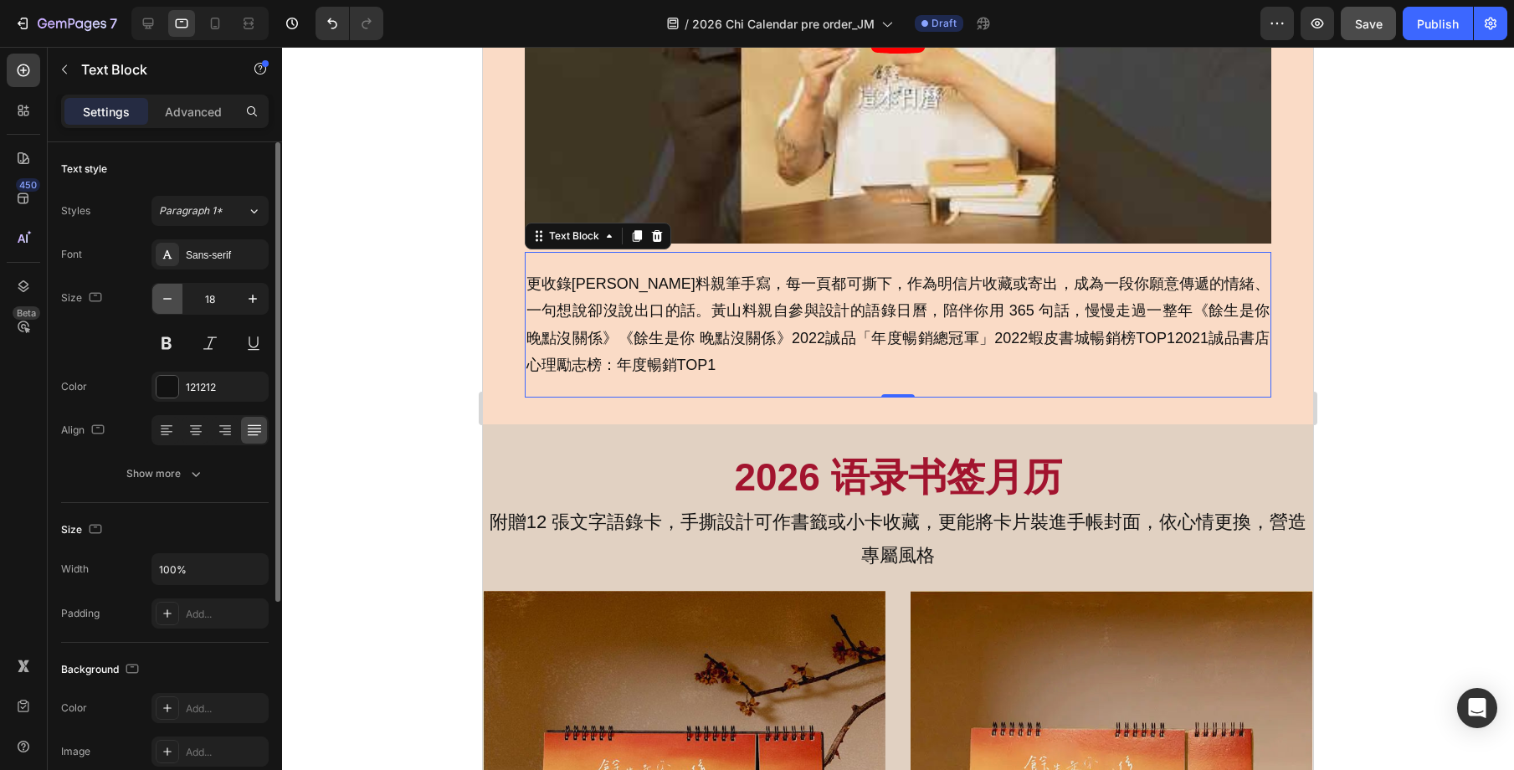
click at [172, 300] on icon "button" at bounding box center [167, 298] width 17 height 17
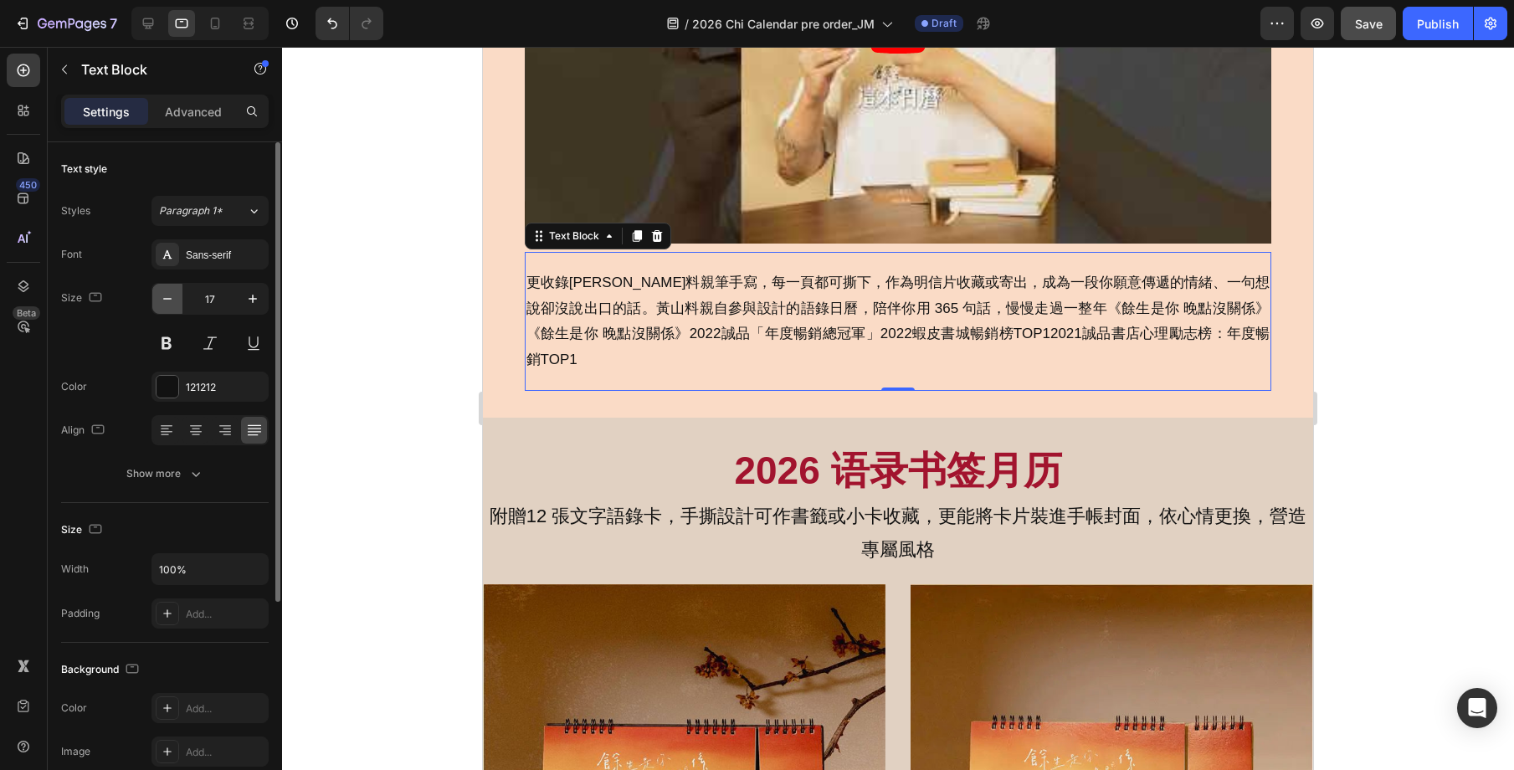
type input "16"
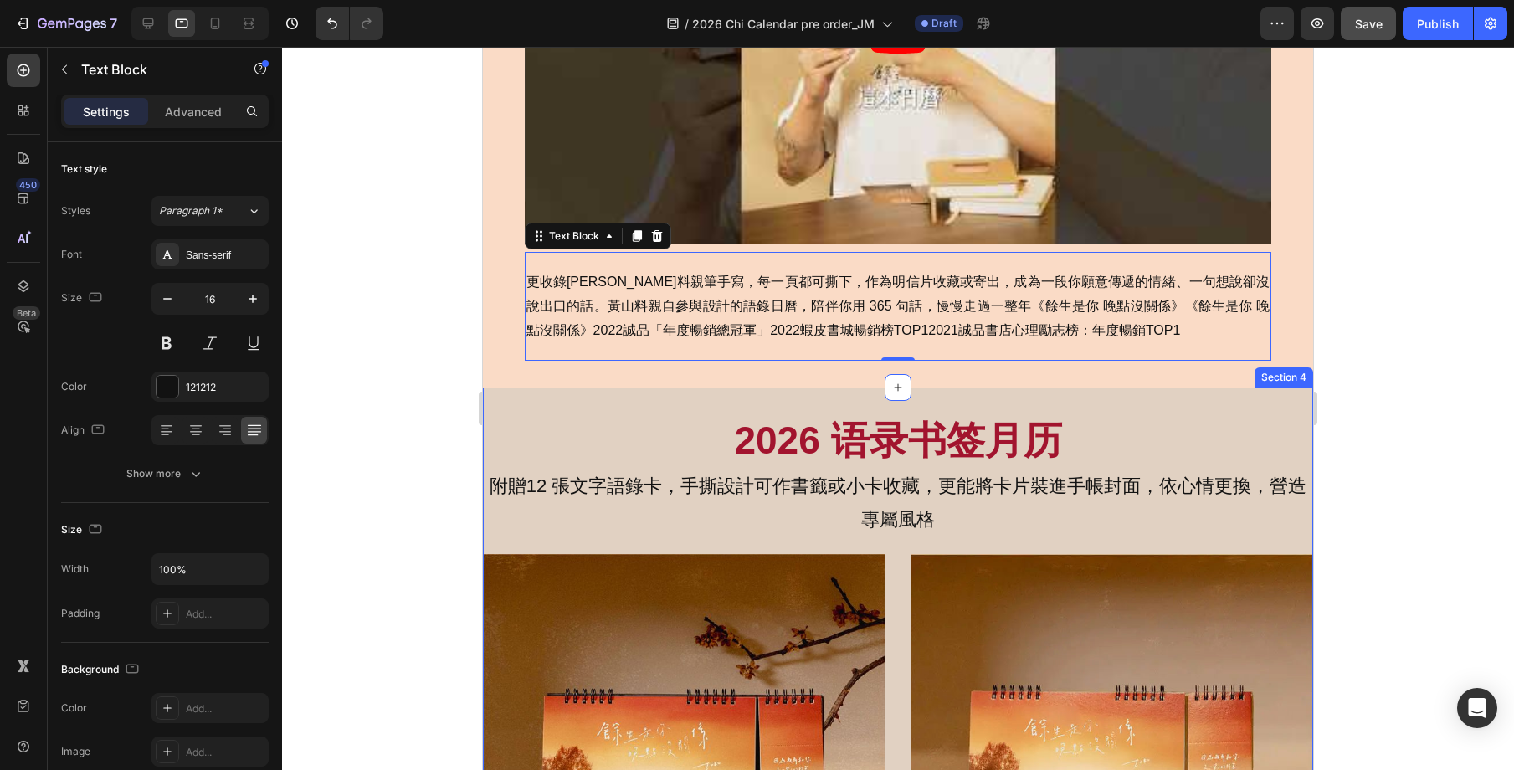
click at [1360, 375] on div at bounding box center [898, 408] width 1232 height 723
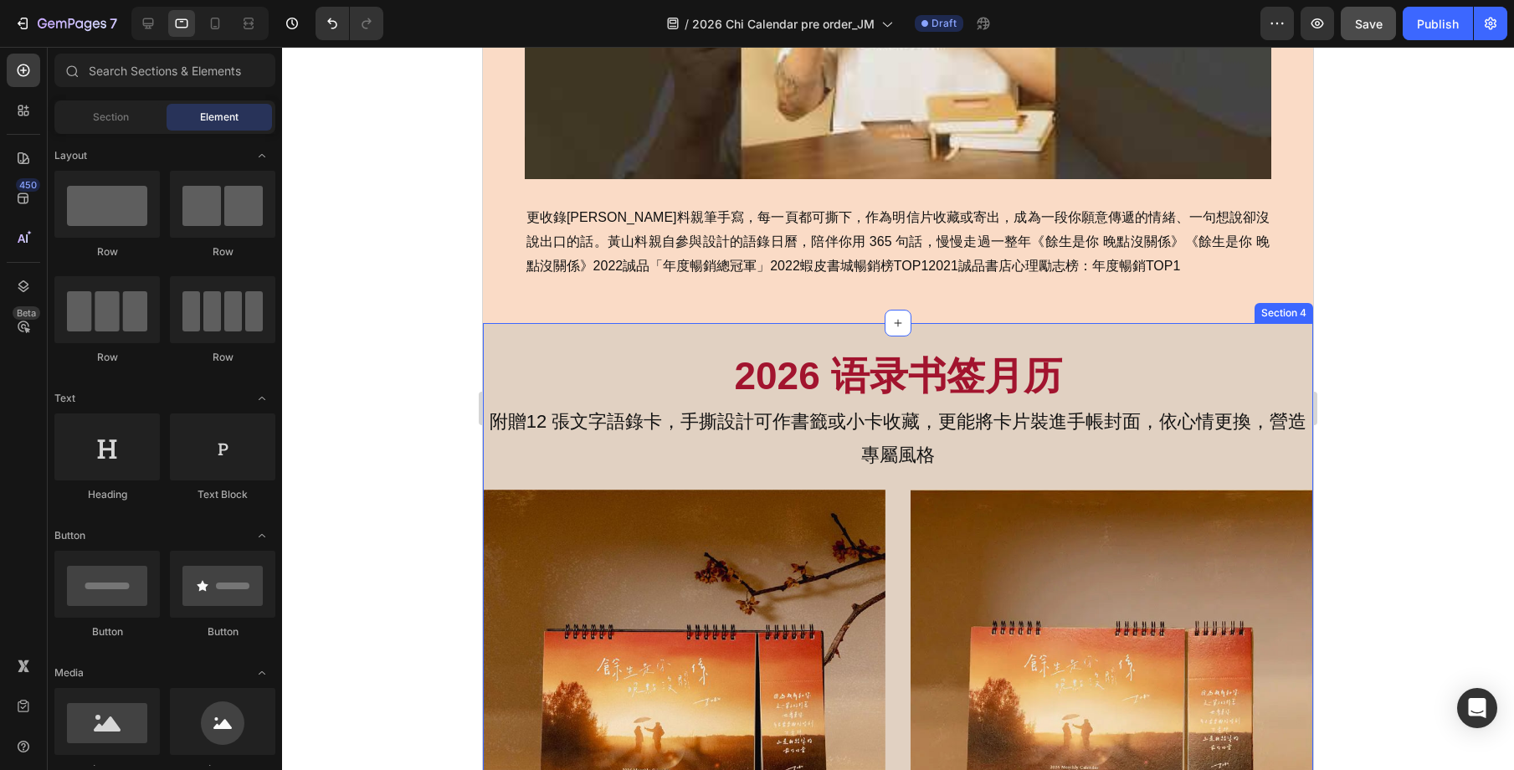
scroll to position [837, 0]
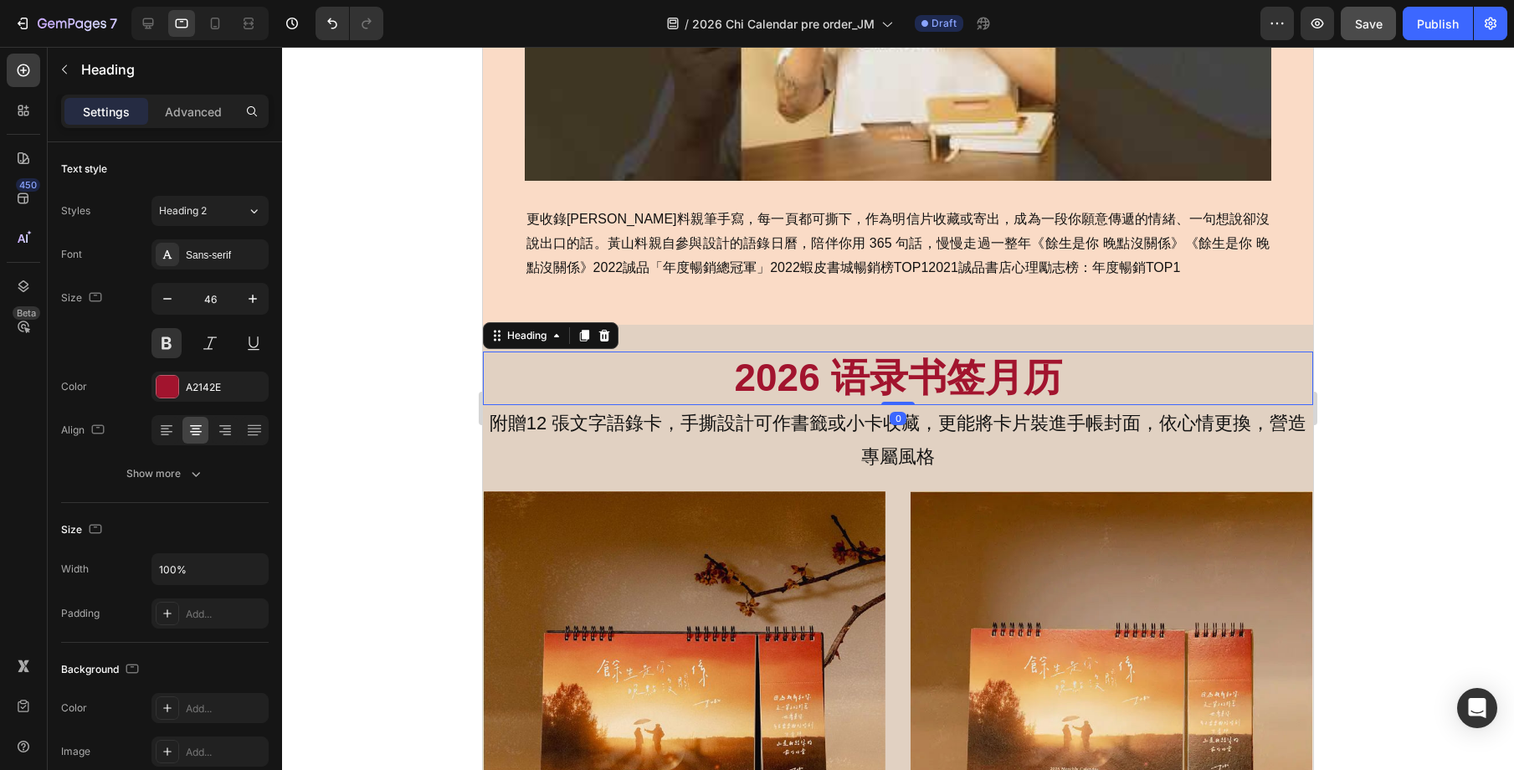
click at [1026, 374] on h2 "2026 语录书签月历" at bounding box center [898, 379] width 830 height 54
click at [168, 296] on icon "button" at bounding box center [167, 298] width 17 height 17
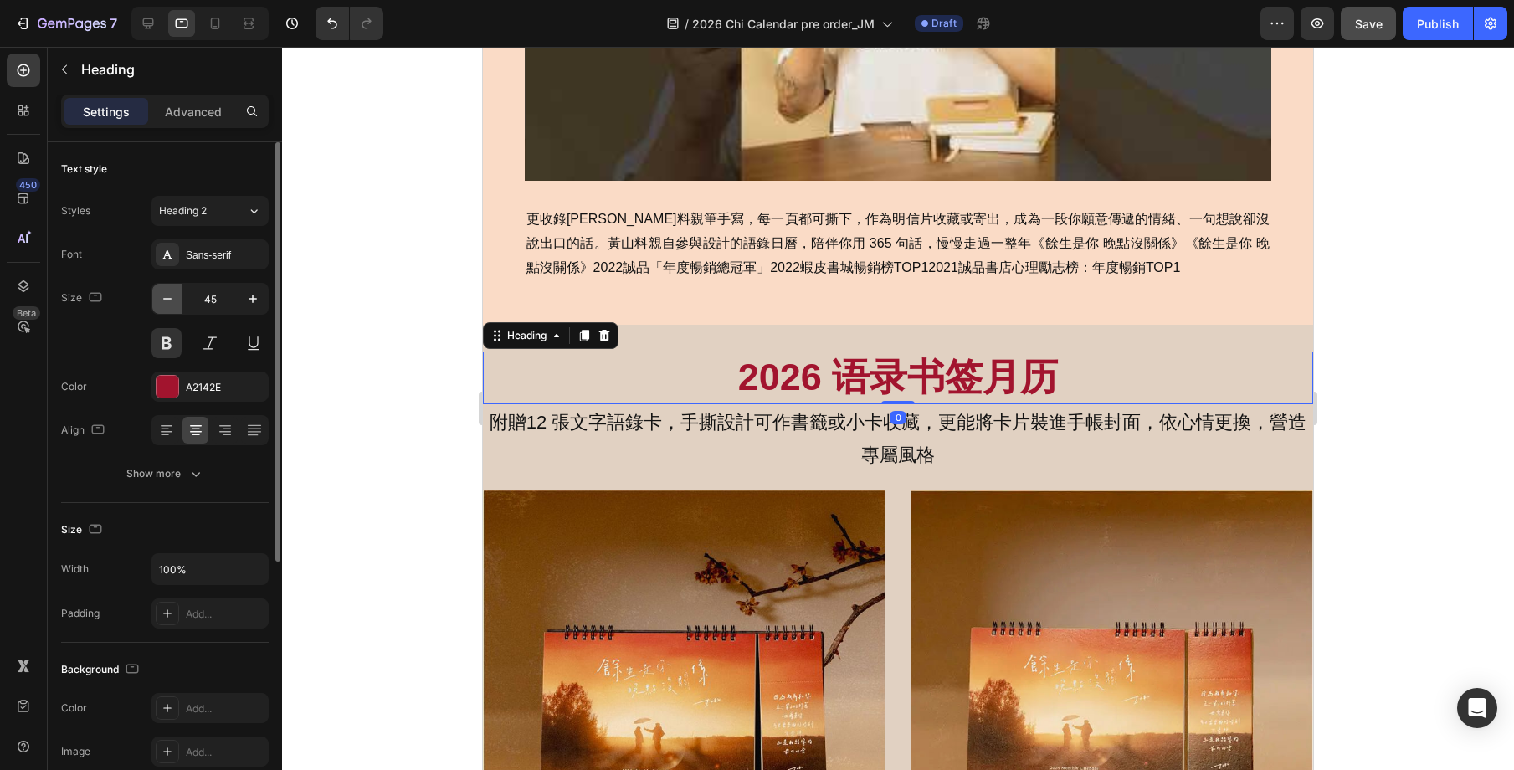
click at [168, 296] on icon "button" at bounding box center [167, 298] width 17 height 17
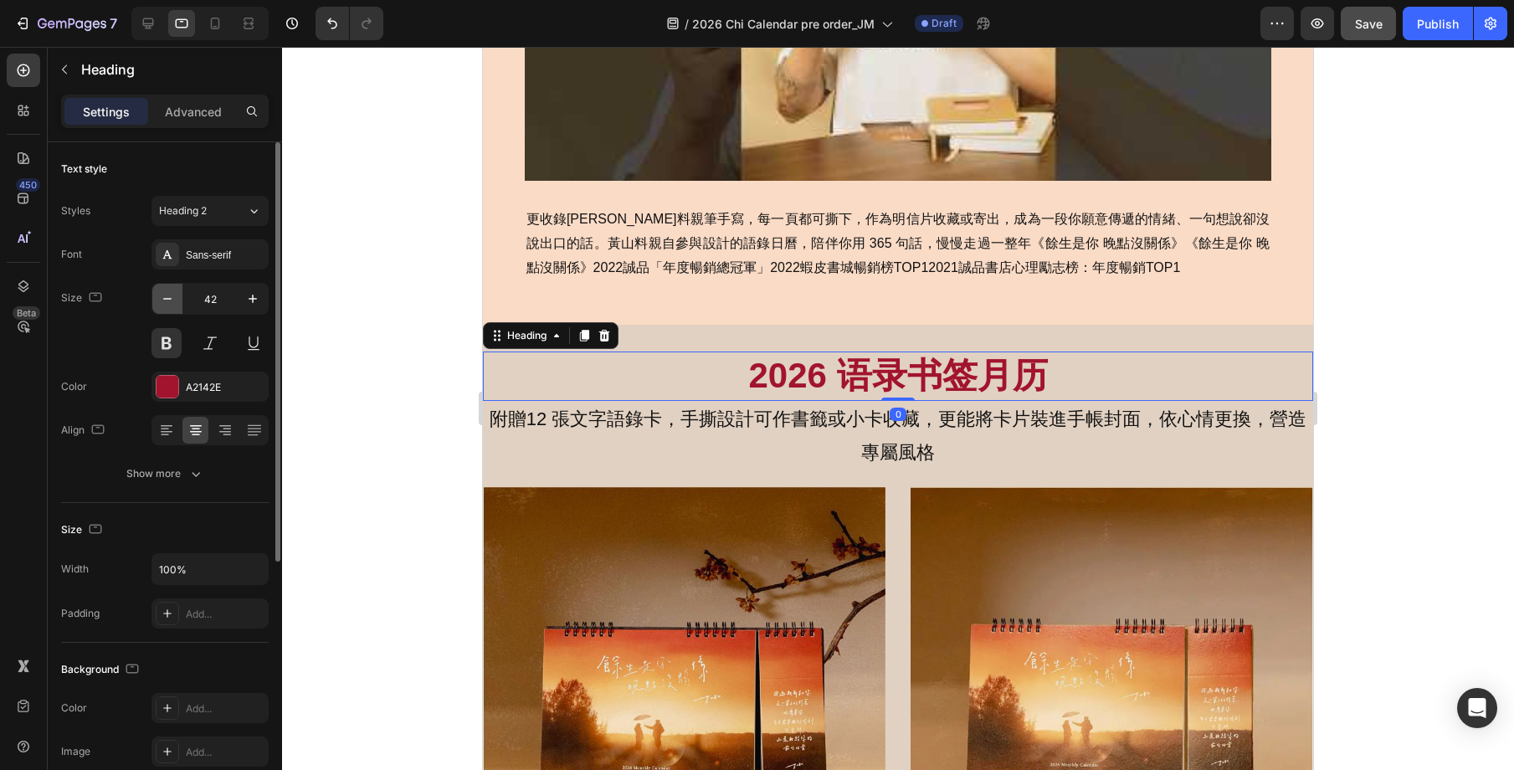
click at [168, 296] on icon "button" at bounding box center [167, 298] width 17 height 17
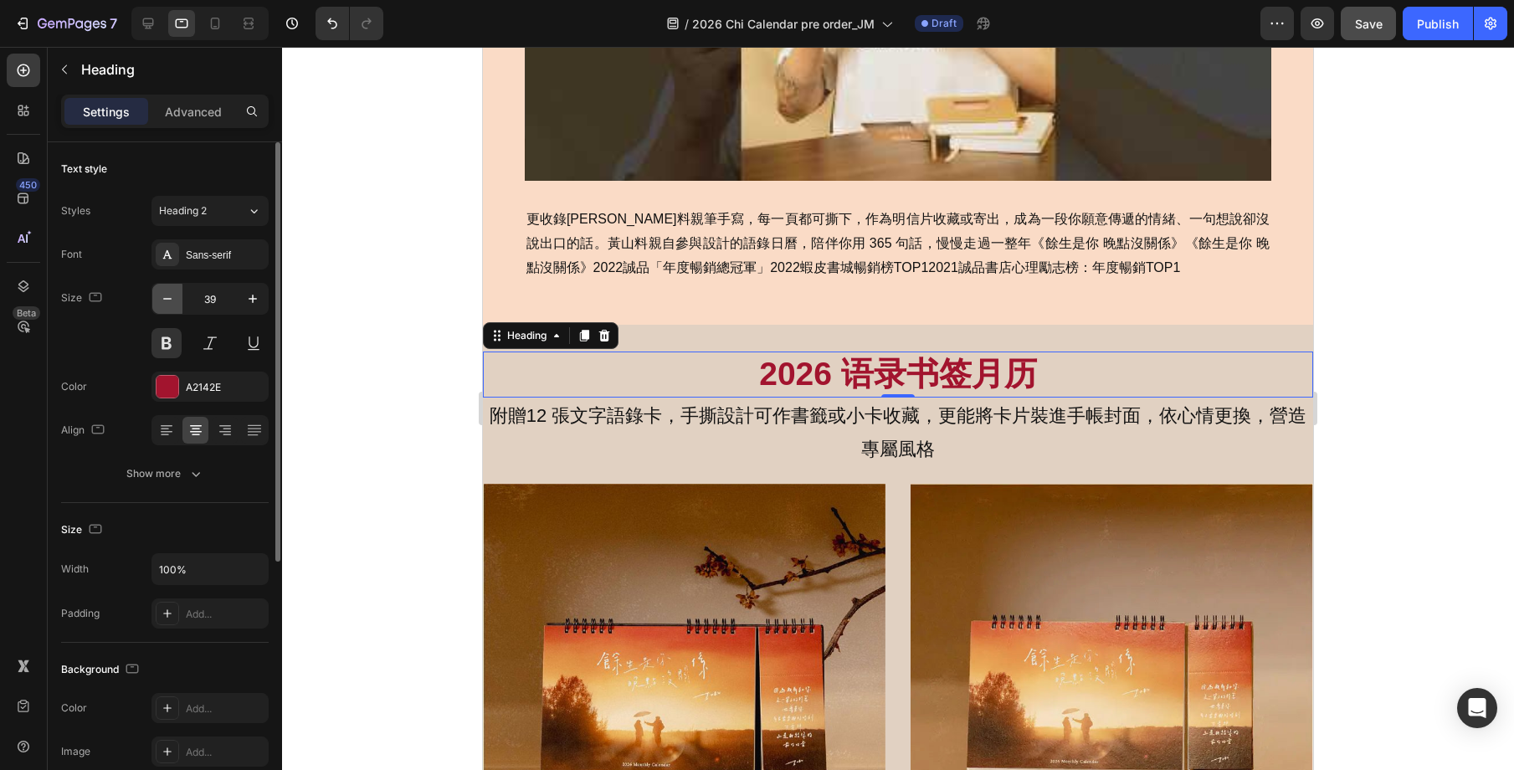
click at [168, 296] on icon "button" at bounding box center [167, 298] width 17 height 17
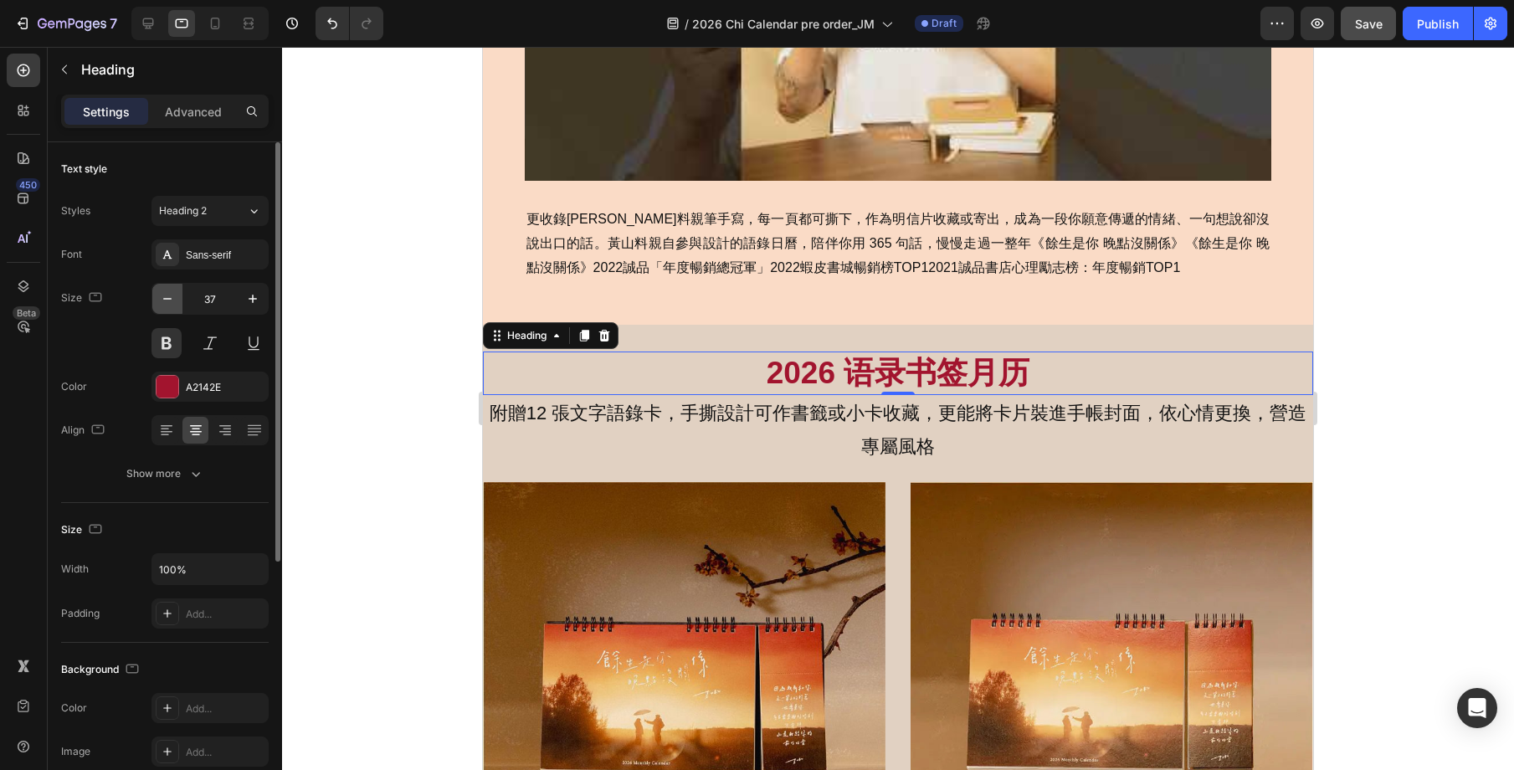
type input "36"
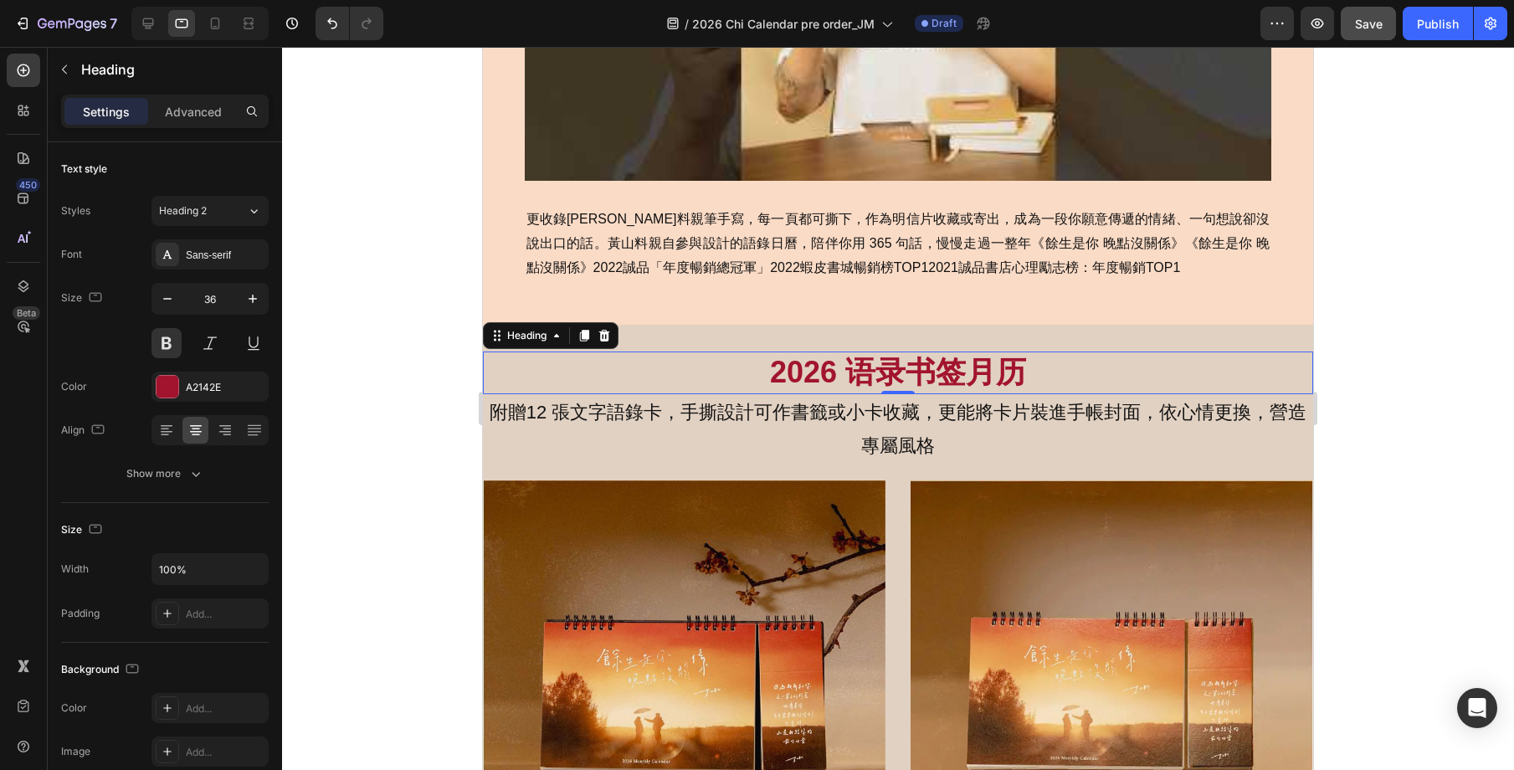
click at [893, 413] on div "0" at bounding box center [898, 407] width 17 height 13
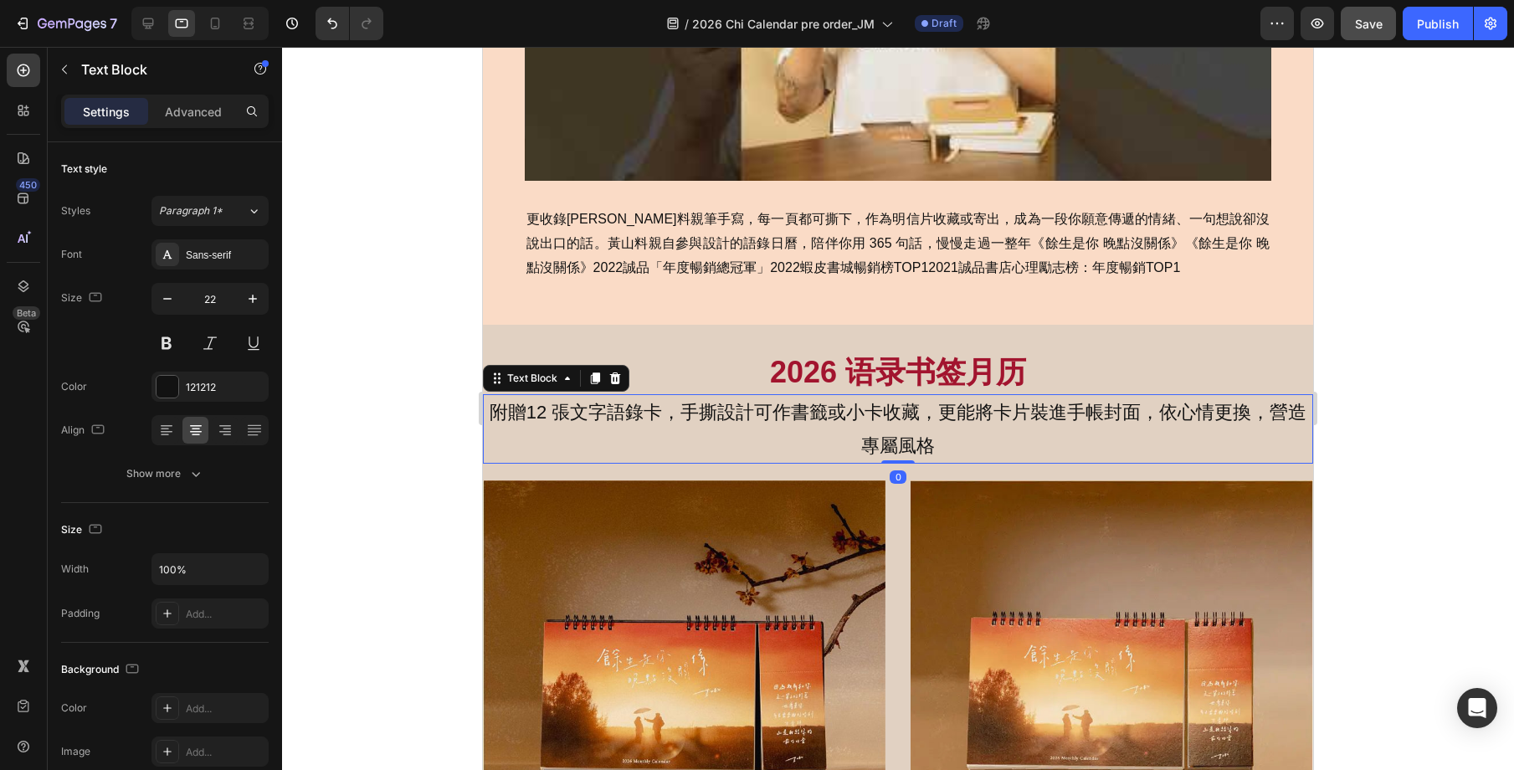
click at [845, 418] on p "附贈12 張文字語錄卡，手撕設計可作書籤或小卡收藏，更能將卡片裝進手帳封面，依心情更換，營造專屬風格" at bounding box center [898, 429] width 827 height 66
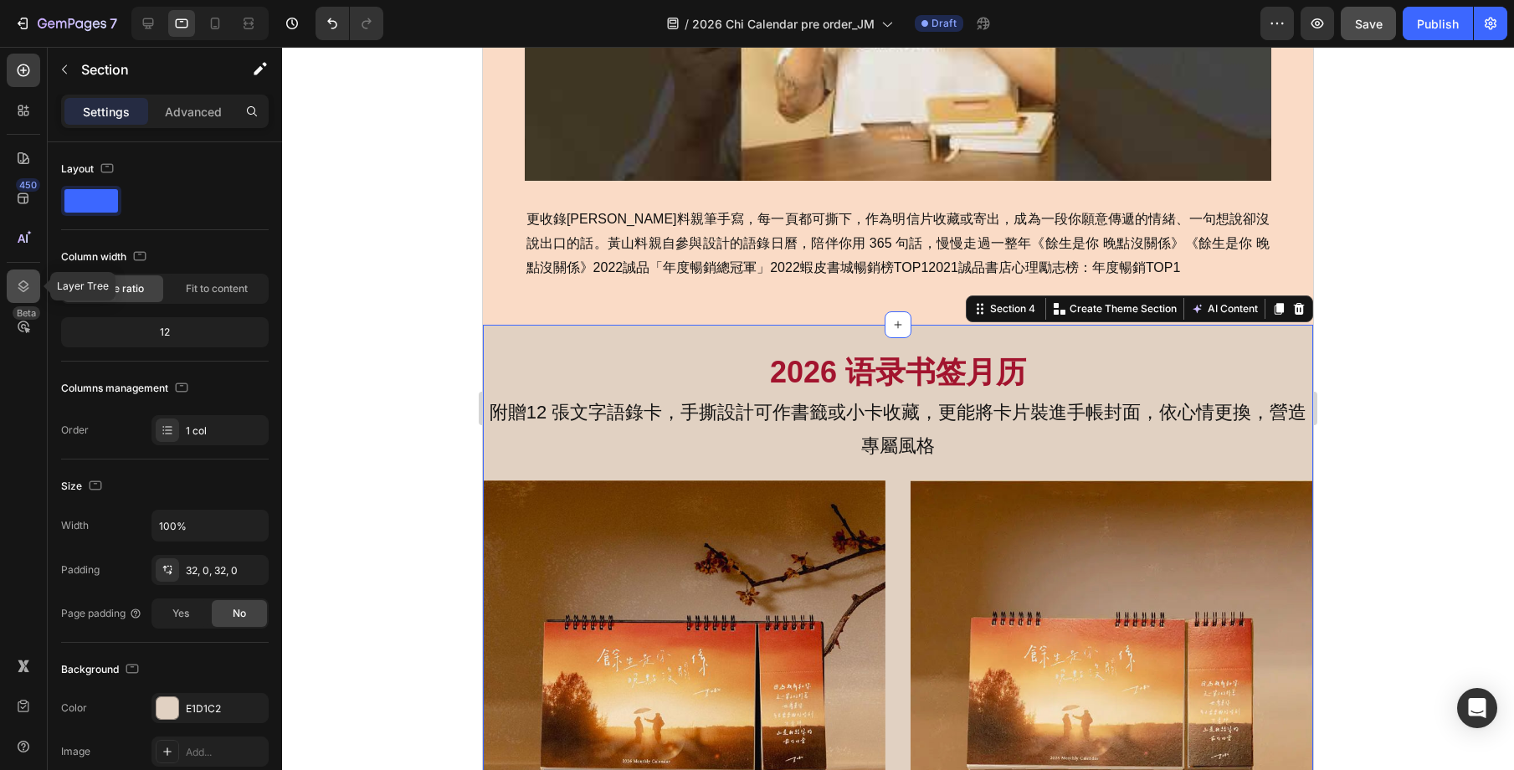
click at [23, 295] on div at bounding box center [23, 285] width 33 height 33
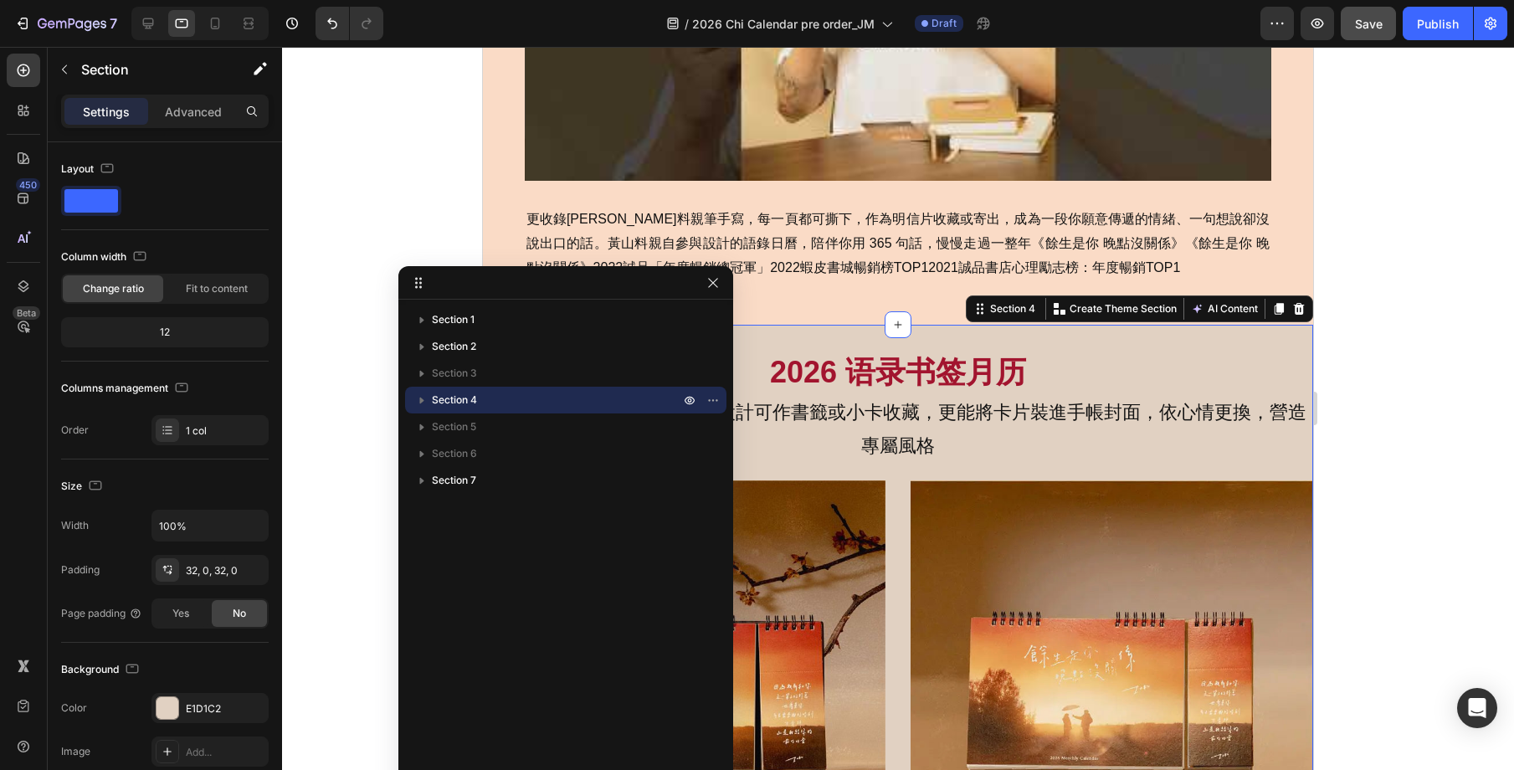
click at [427, 396] on icon "button" at bounding box center [421, 400] width 17 height 17
click at [425, 400] on icon "button" at bounding box center [421, 400] width 17 height 17
click at [510, 367] on p "Section 3" at bounding box center [557, 373] width 251 height 17
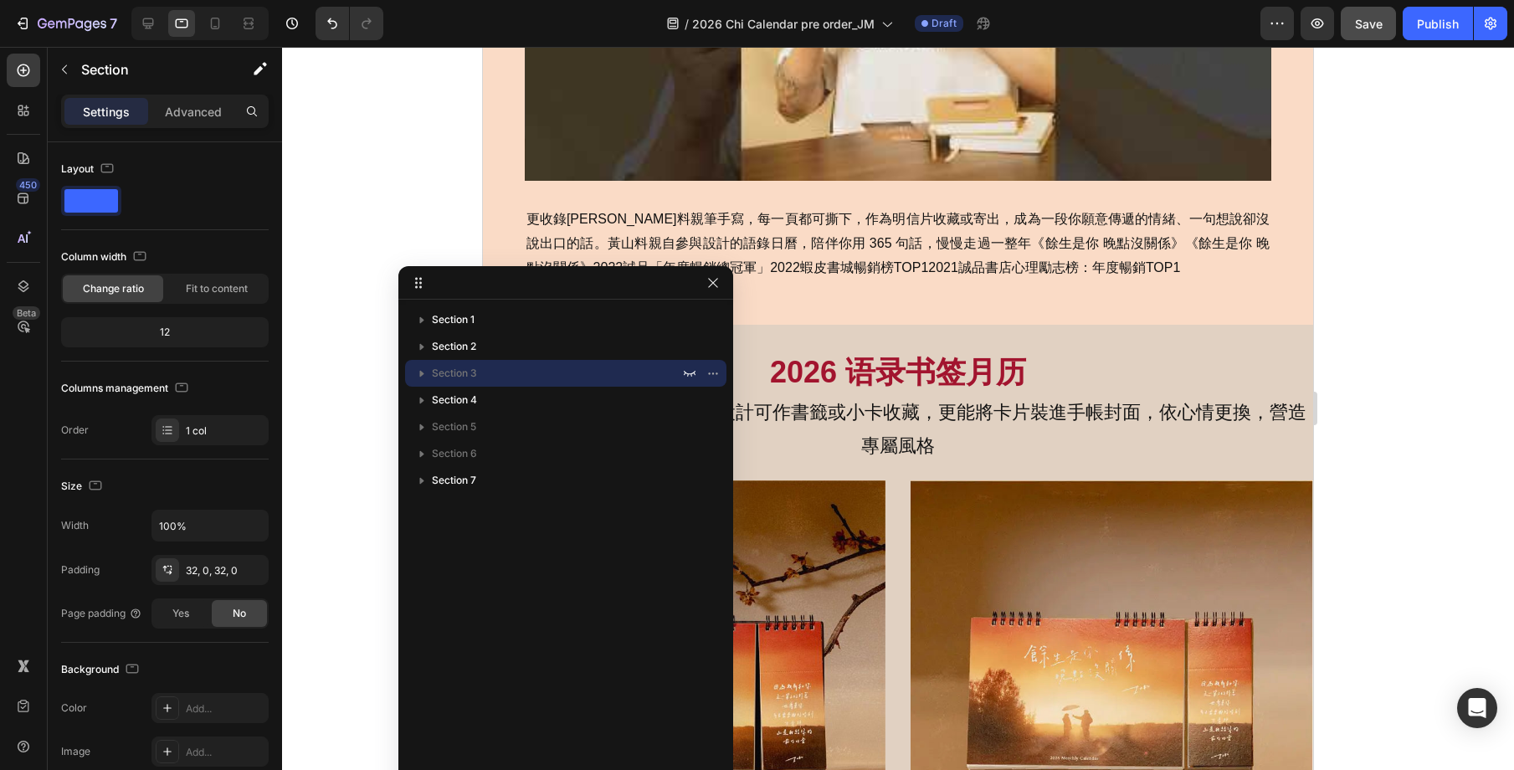
click at [418, 372] on icon "button" at bounding box center [421, 373] width 17 height 17
click at [422, 372] on icon "button" at bounding box center [422, 374] width 4 height 7
click at [685, 372] on icon "button" at bounding box center [690, 374] width 12 height 6
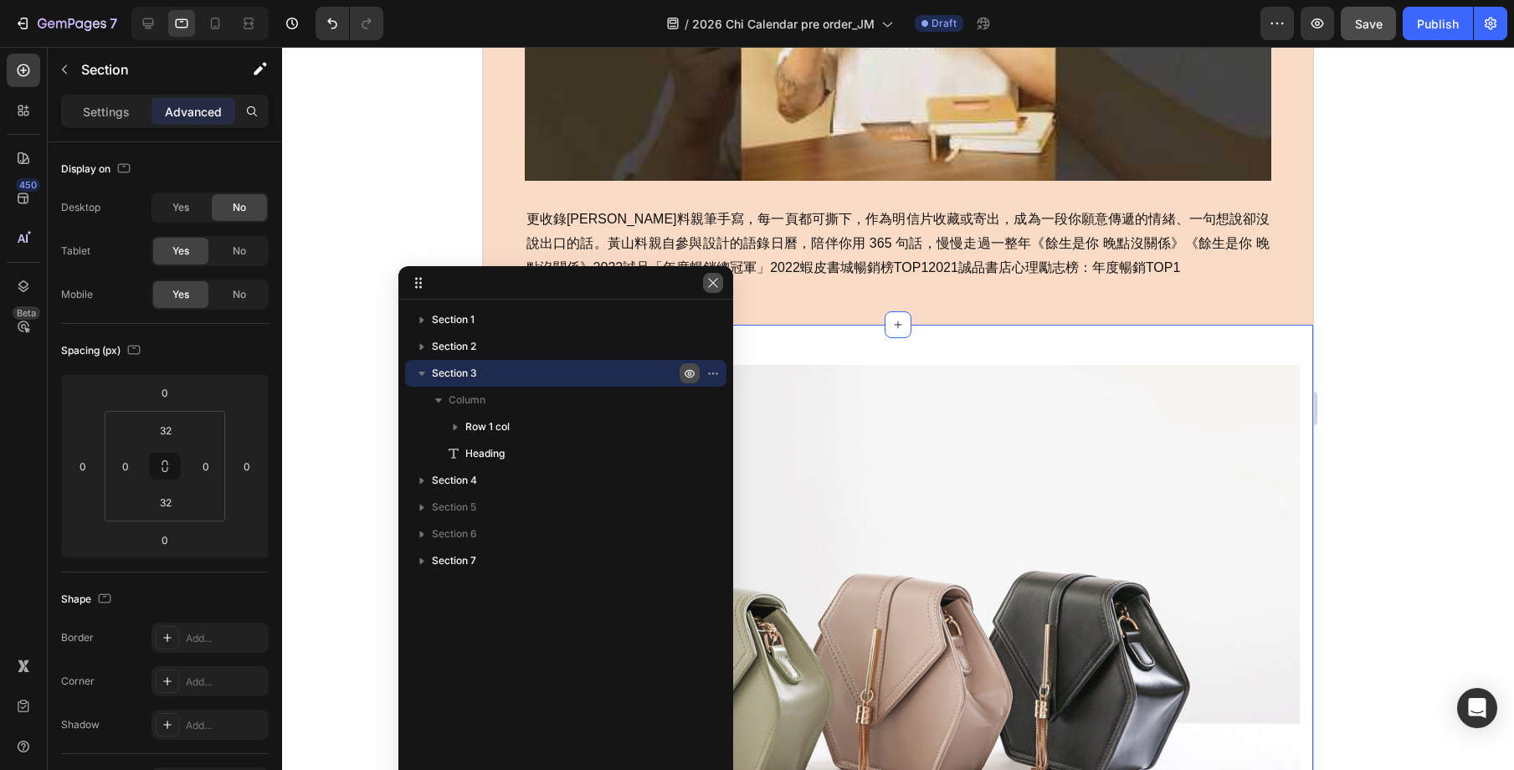
click at [706, 287] on icon "button" at bounding box center [712, 282] width 13 height 13
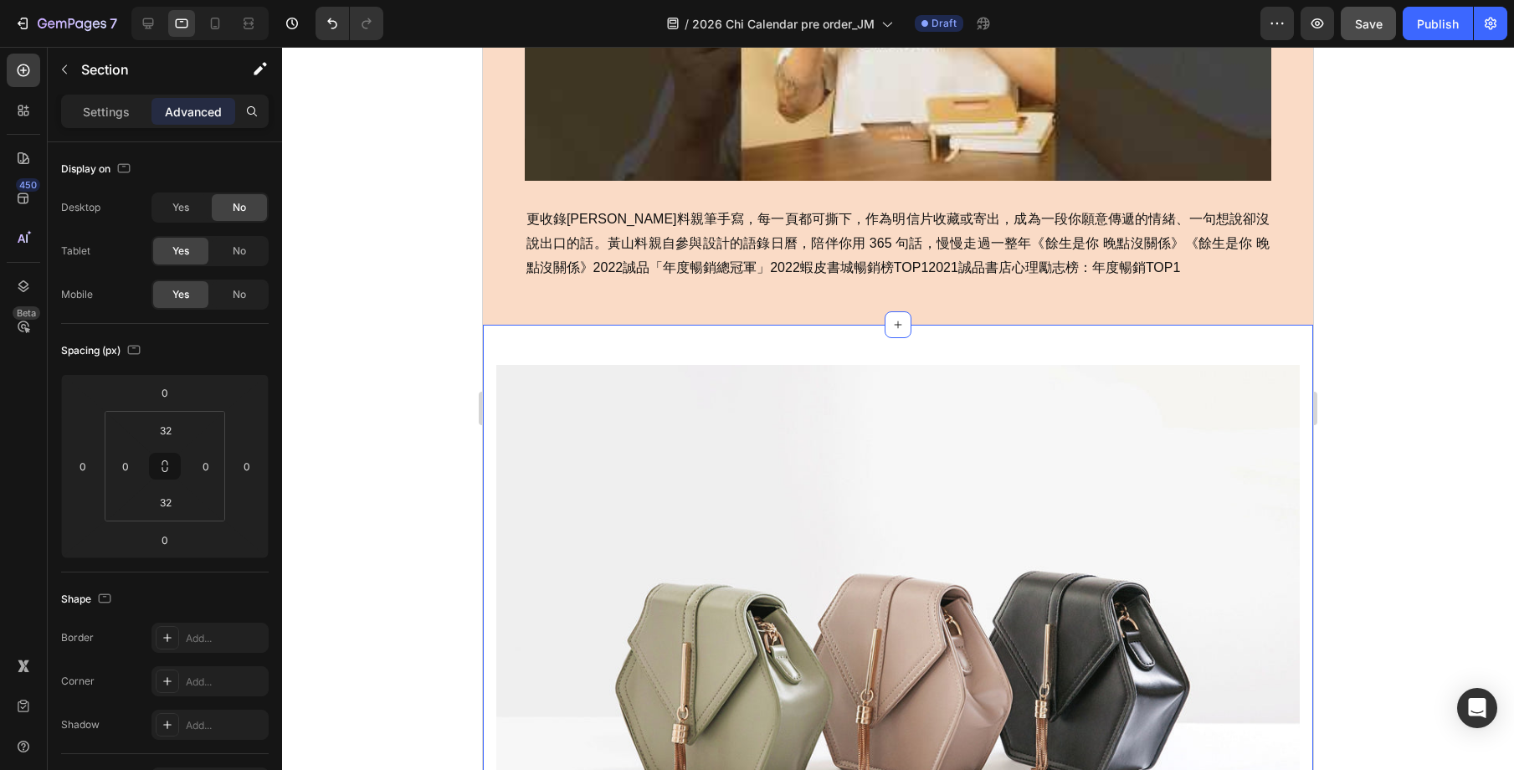
click at [152, 26] on icon at bounding box center [148, 23] width 17 height 17
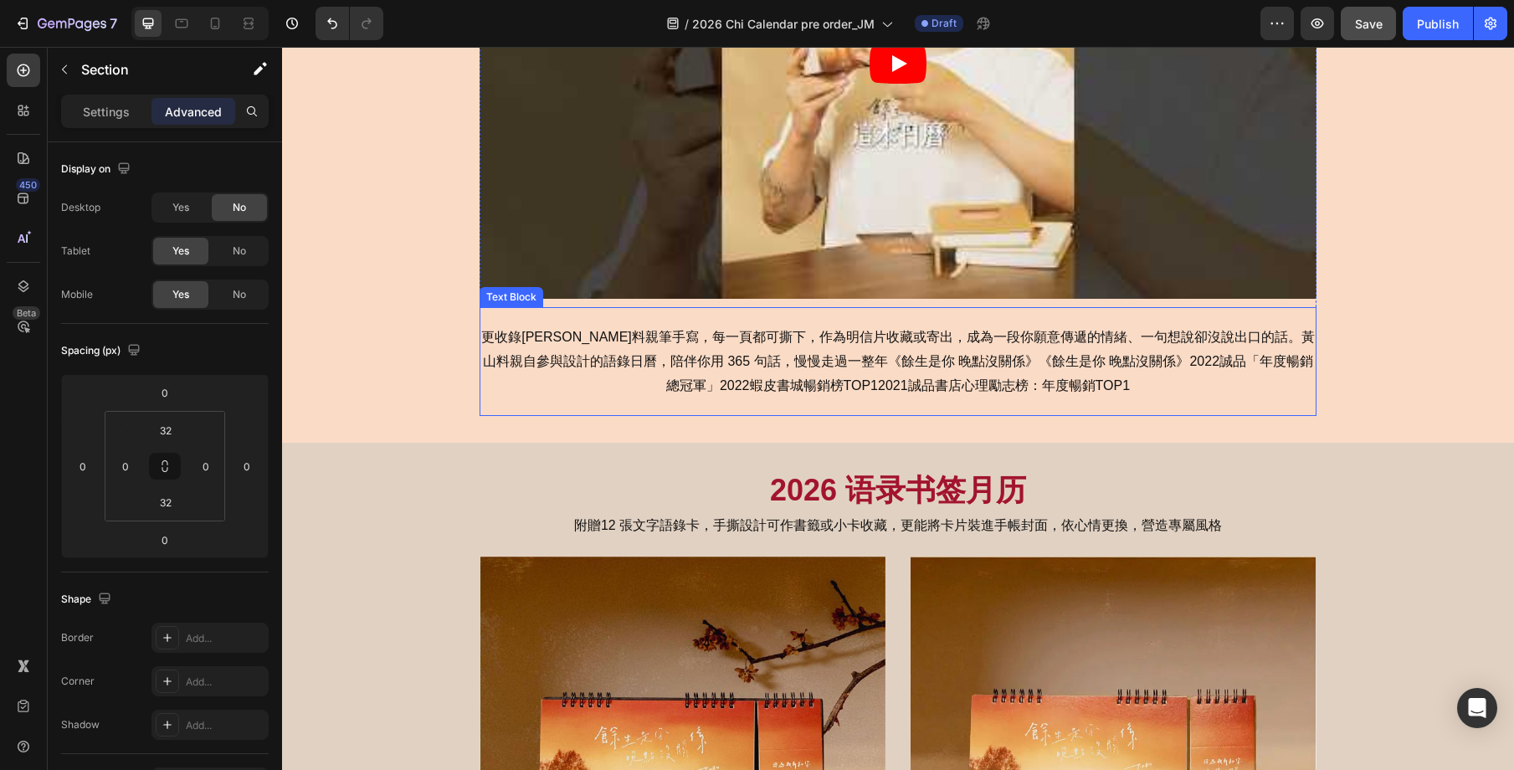
scroll to position [778, 0]
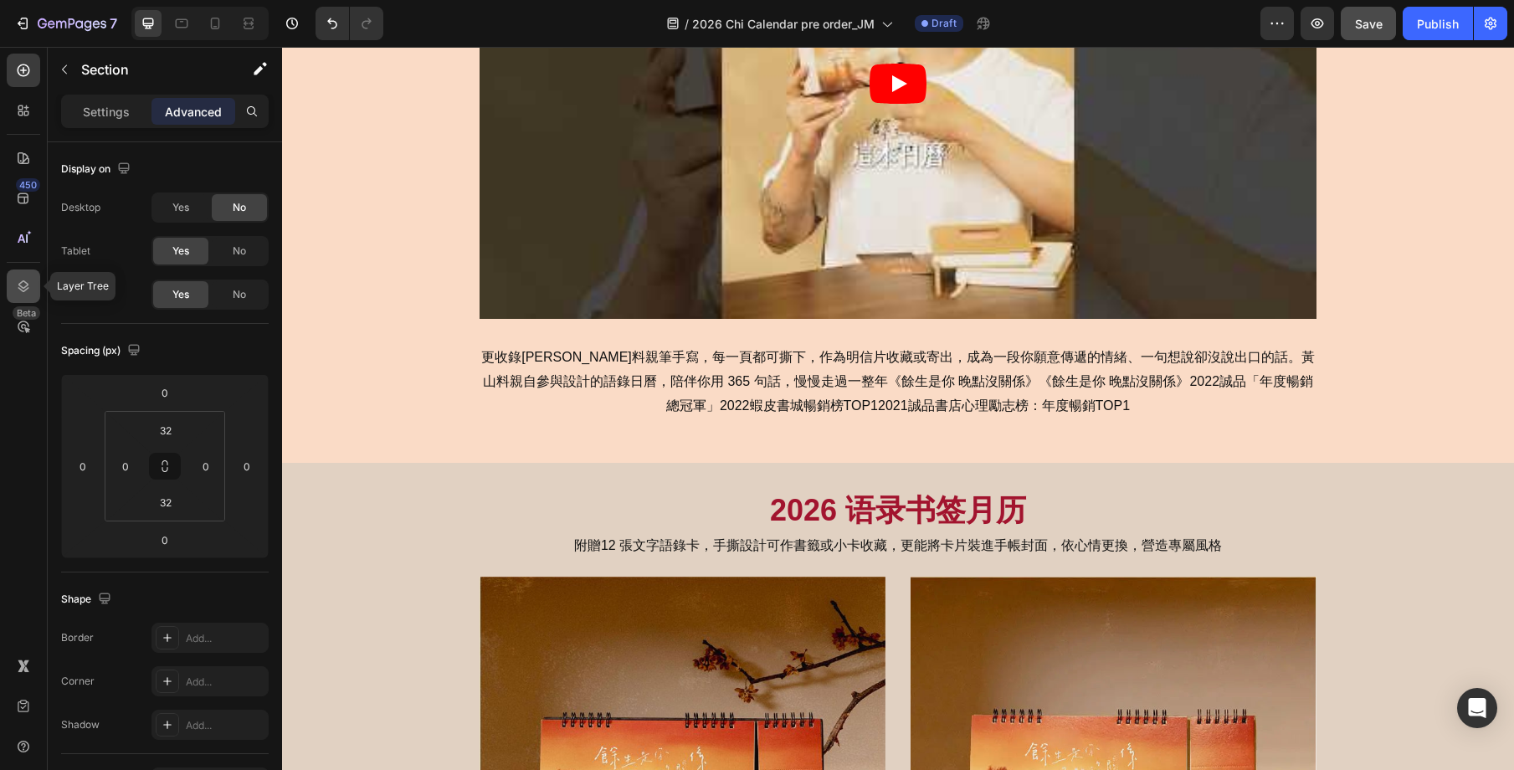
click at [27, 281] on icon at bounding box center [23, 286] width 17 height 17
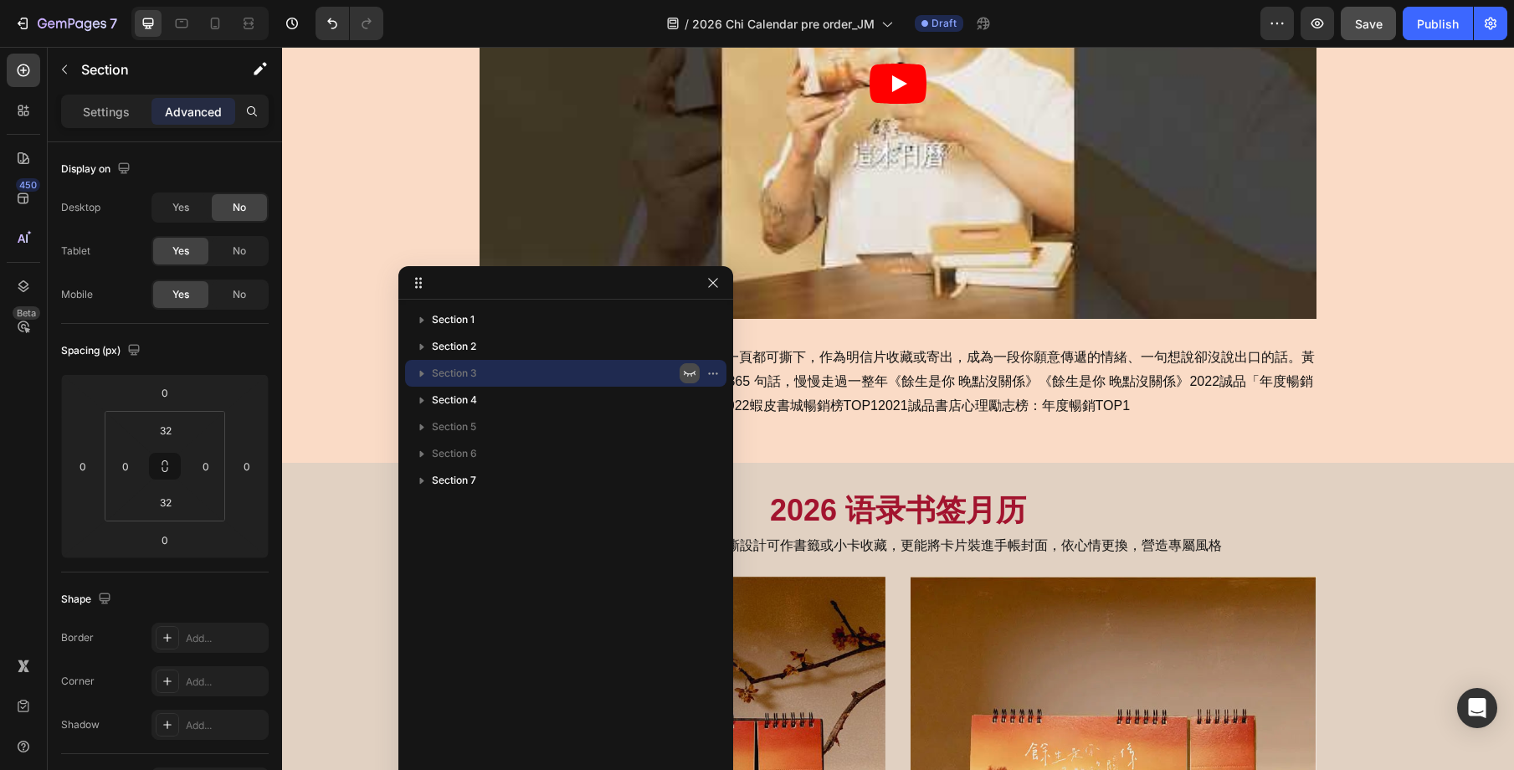
click at [683, 368] on icon "button" at bounding box center [689, 373] width 13 height 13
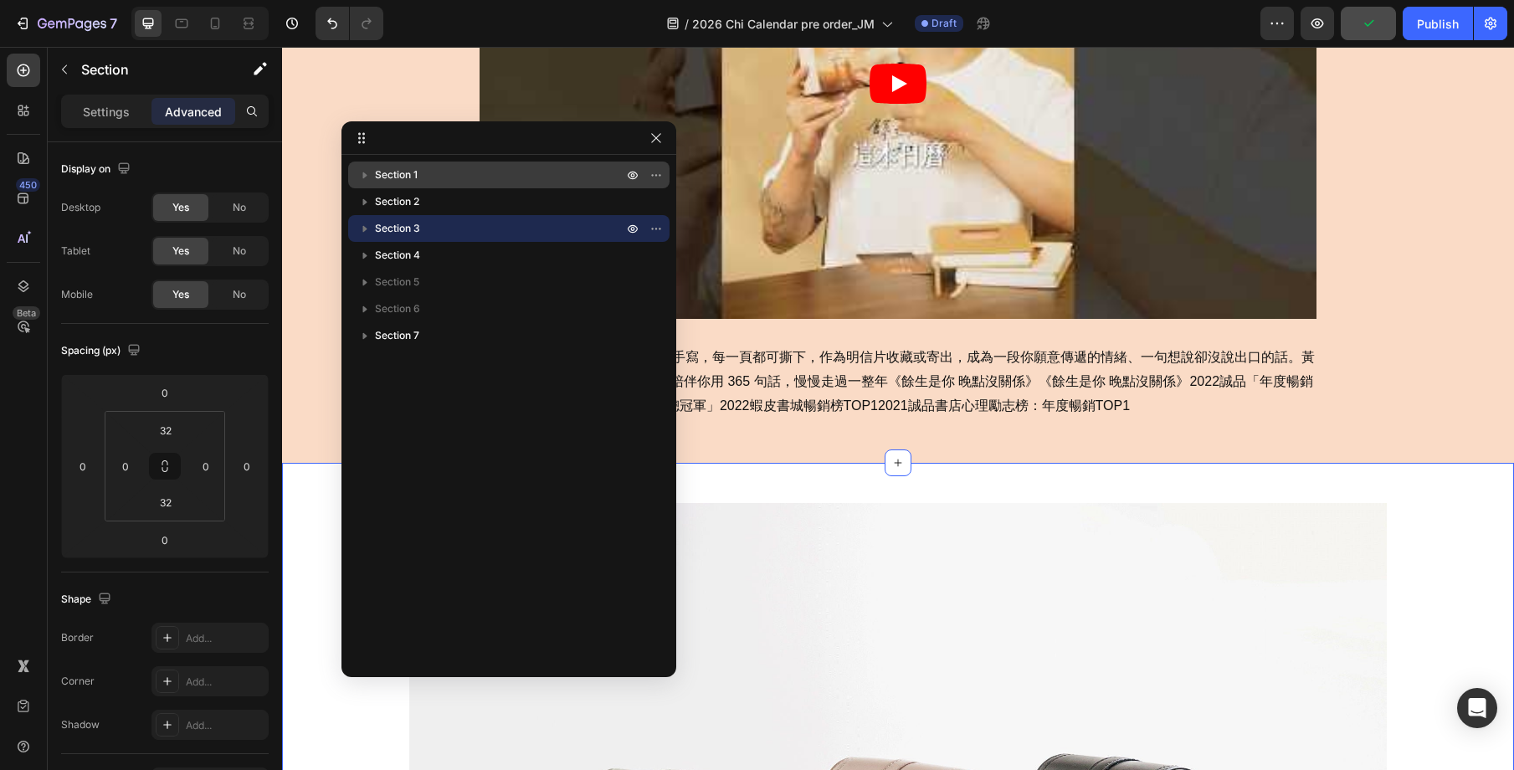
drag, startPoint x: 688, startPoint y: 287, endPoint x: 665, endPoint y: 170, distance: 119.5
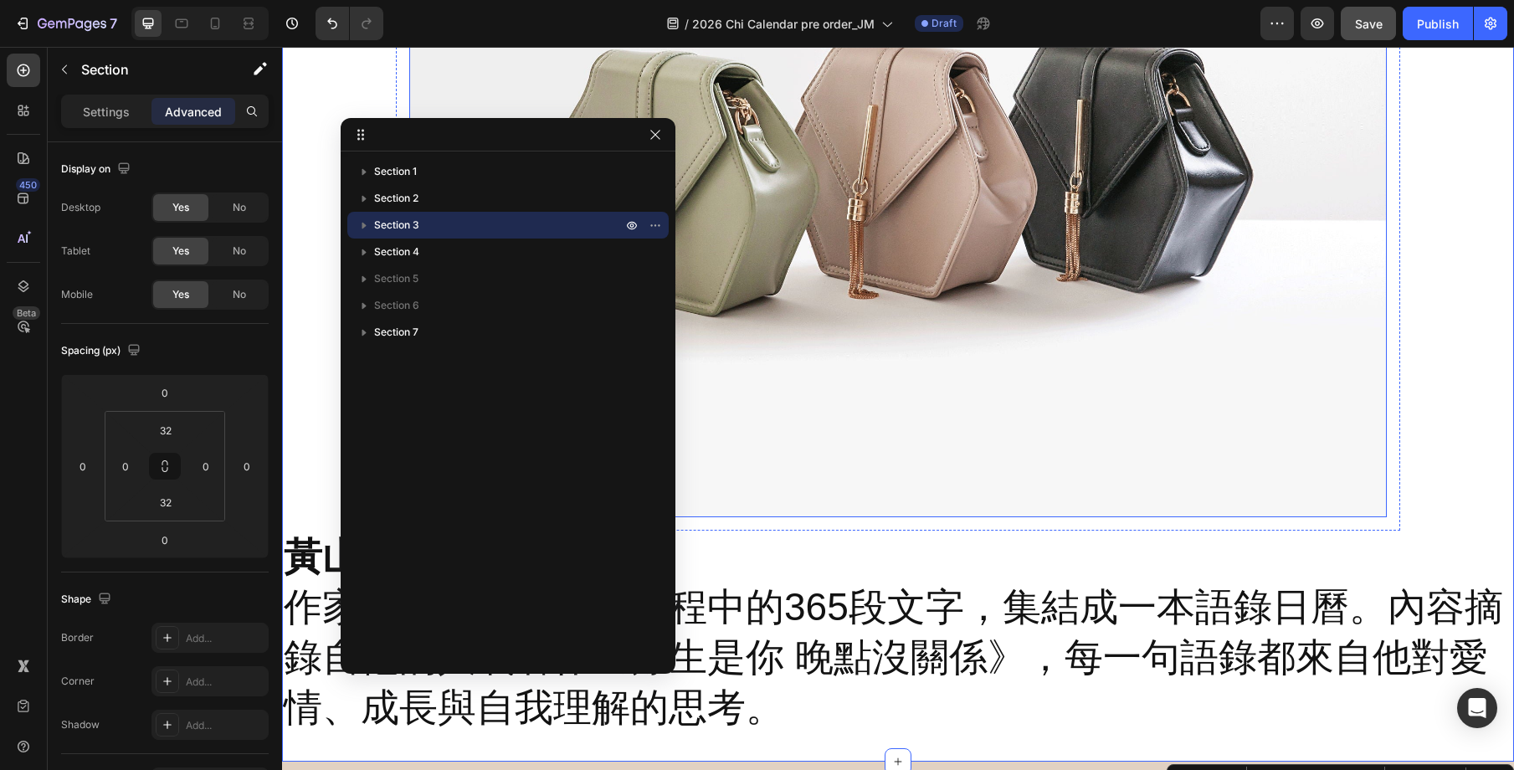
scroll to position [1434, 0]
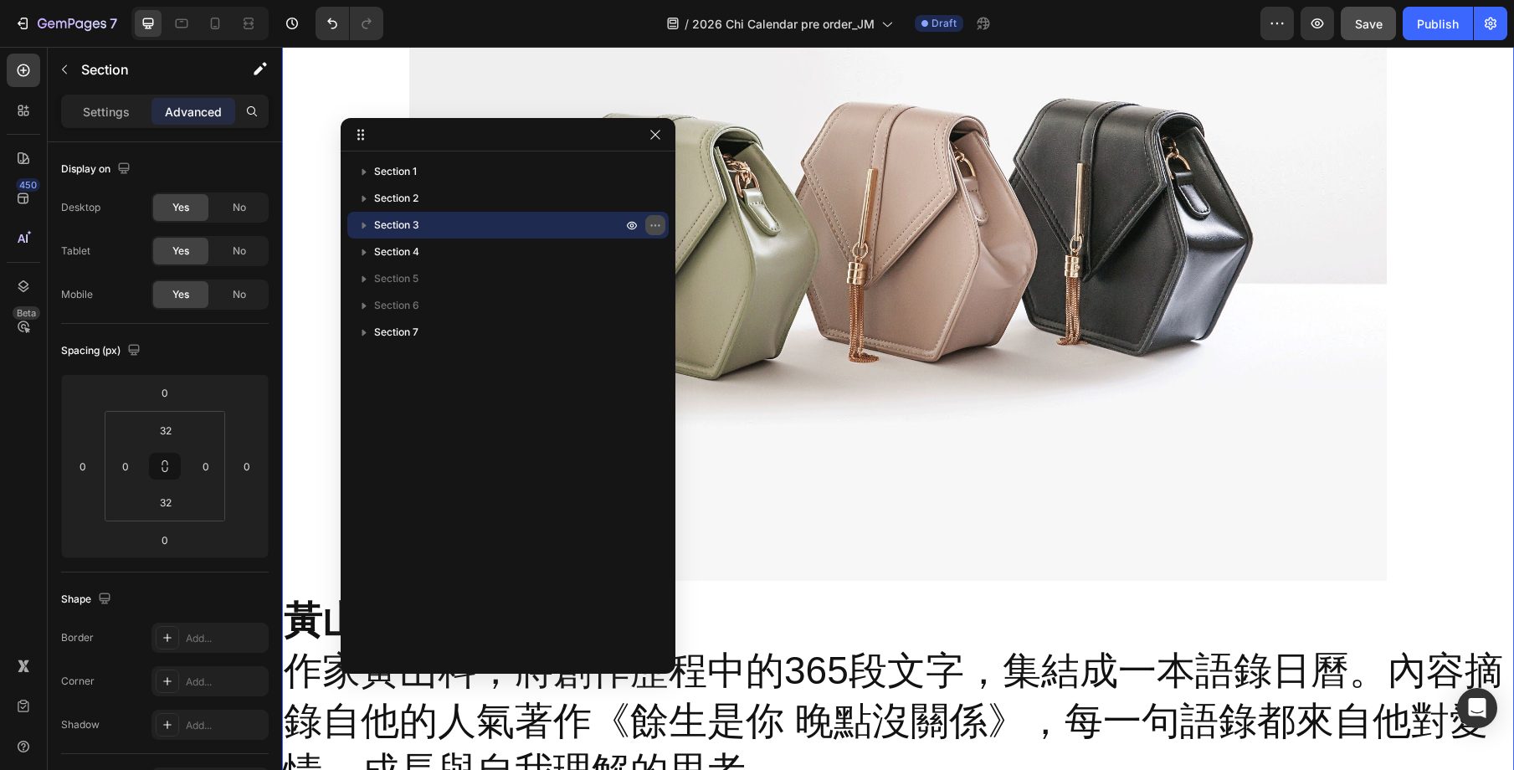
click at [659, 228] on icon "button" at bounding box center [655, 224] width 13 height 13
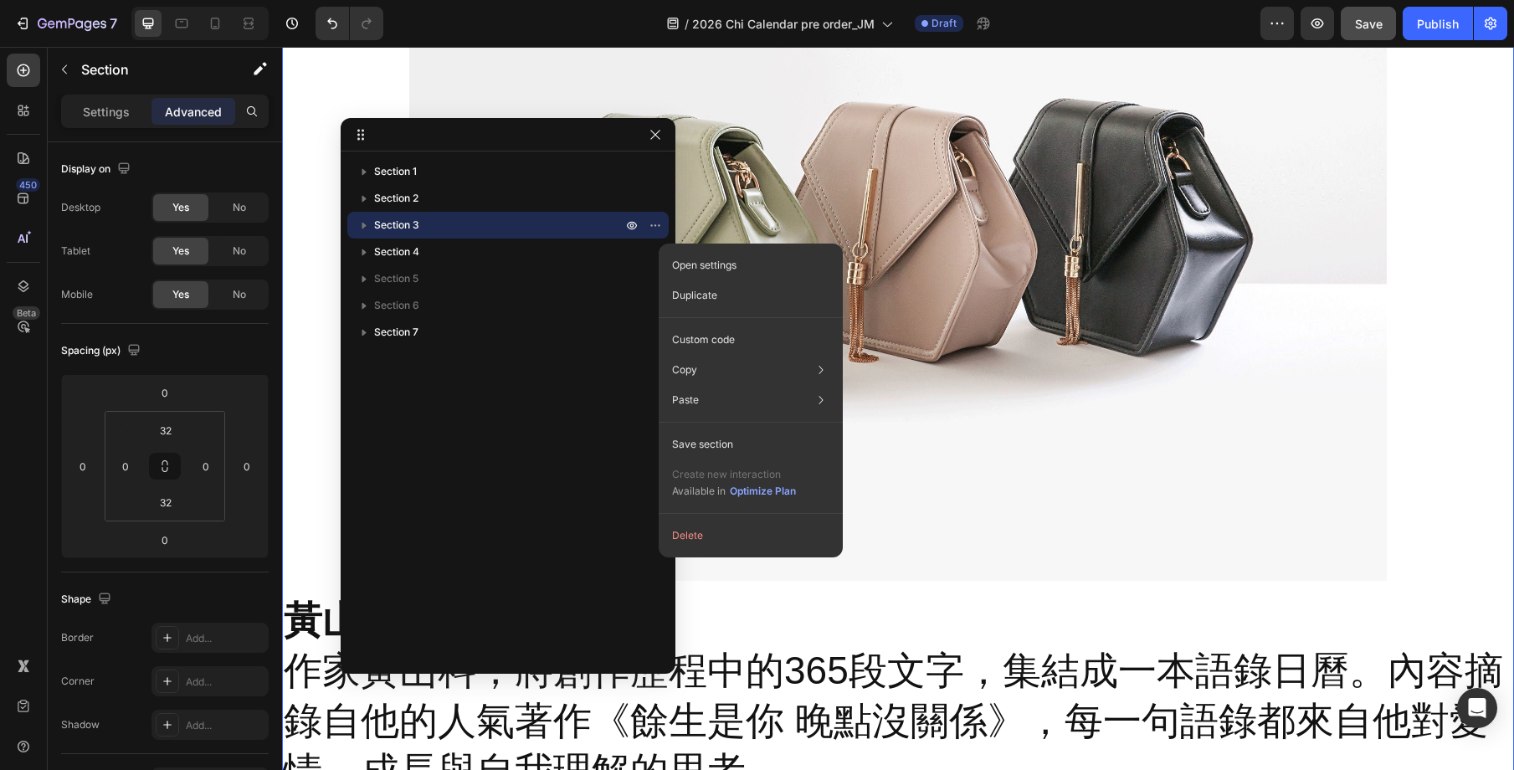
click at [697, 536] on button "Delete" at bounding box center [750, 536] width 171 height 30
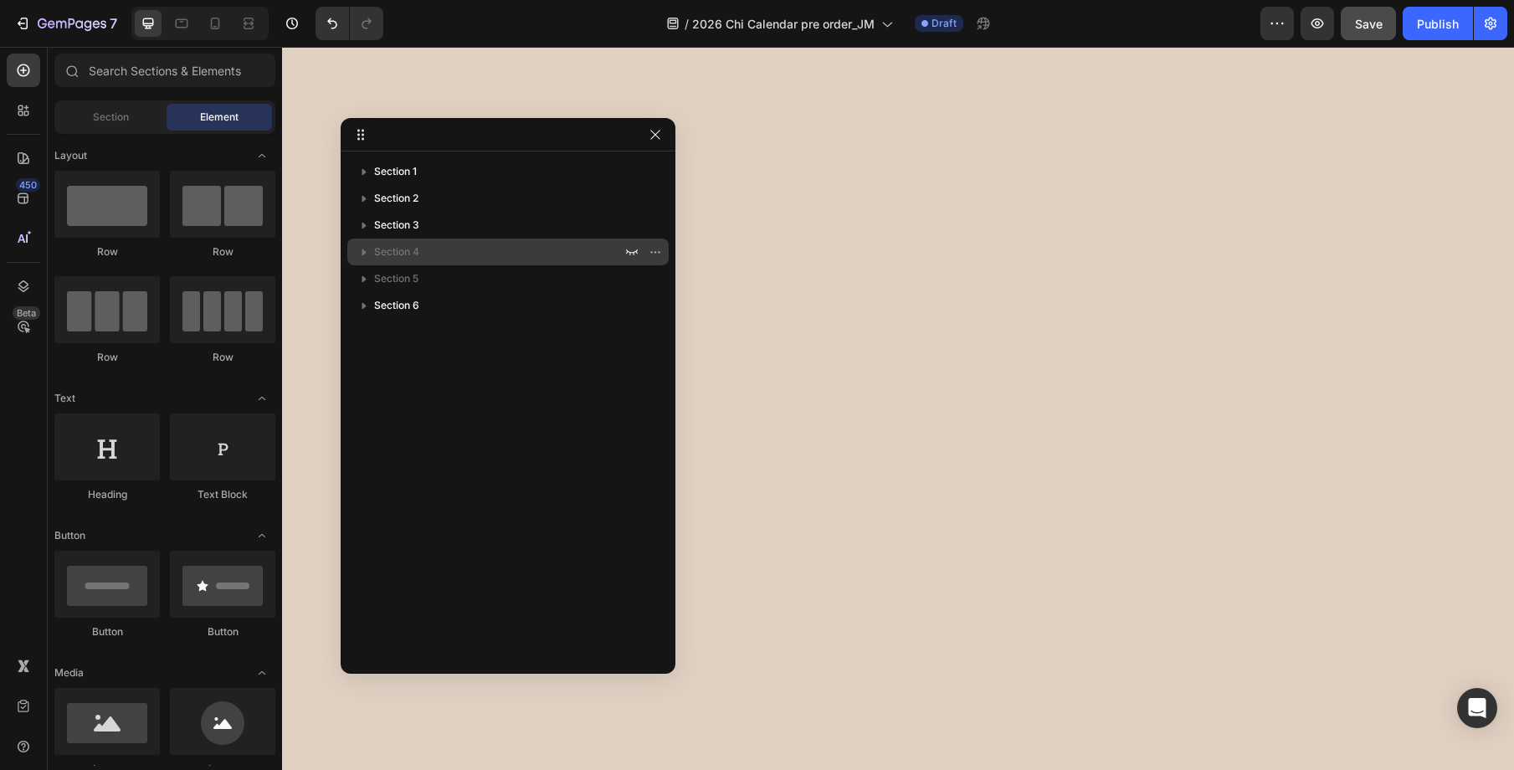
click at [449, 260] on div "Section 4" at bounding box center [508, 252] width 308 height 27
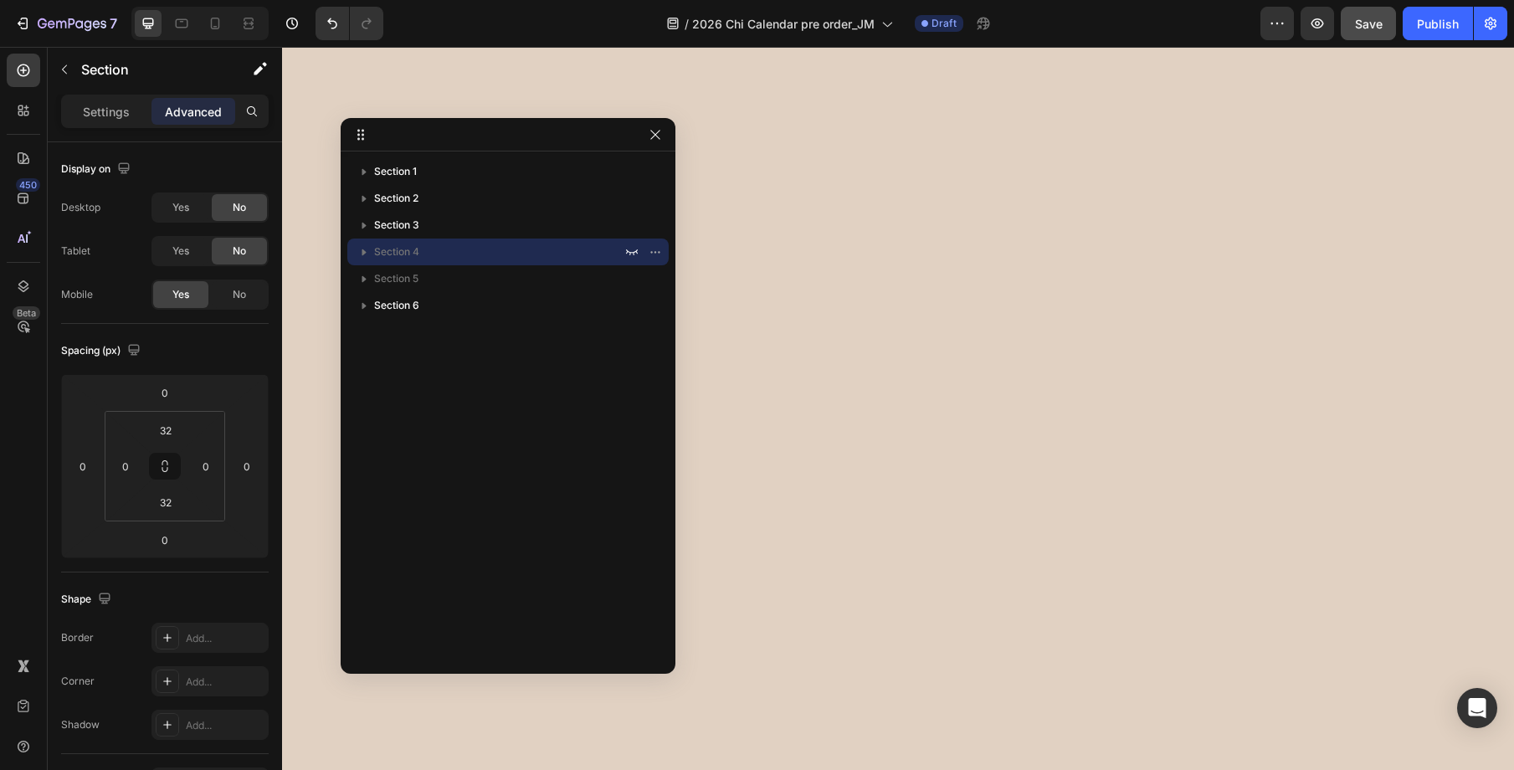
click at [621, 251] on p "Section 4" at bounding box center [499, 252] width 251 height 17
click at [630, 251] on icon "button" at bounding box center [631, 251] width 13 height 13
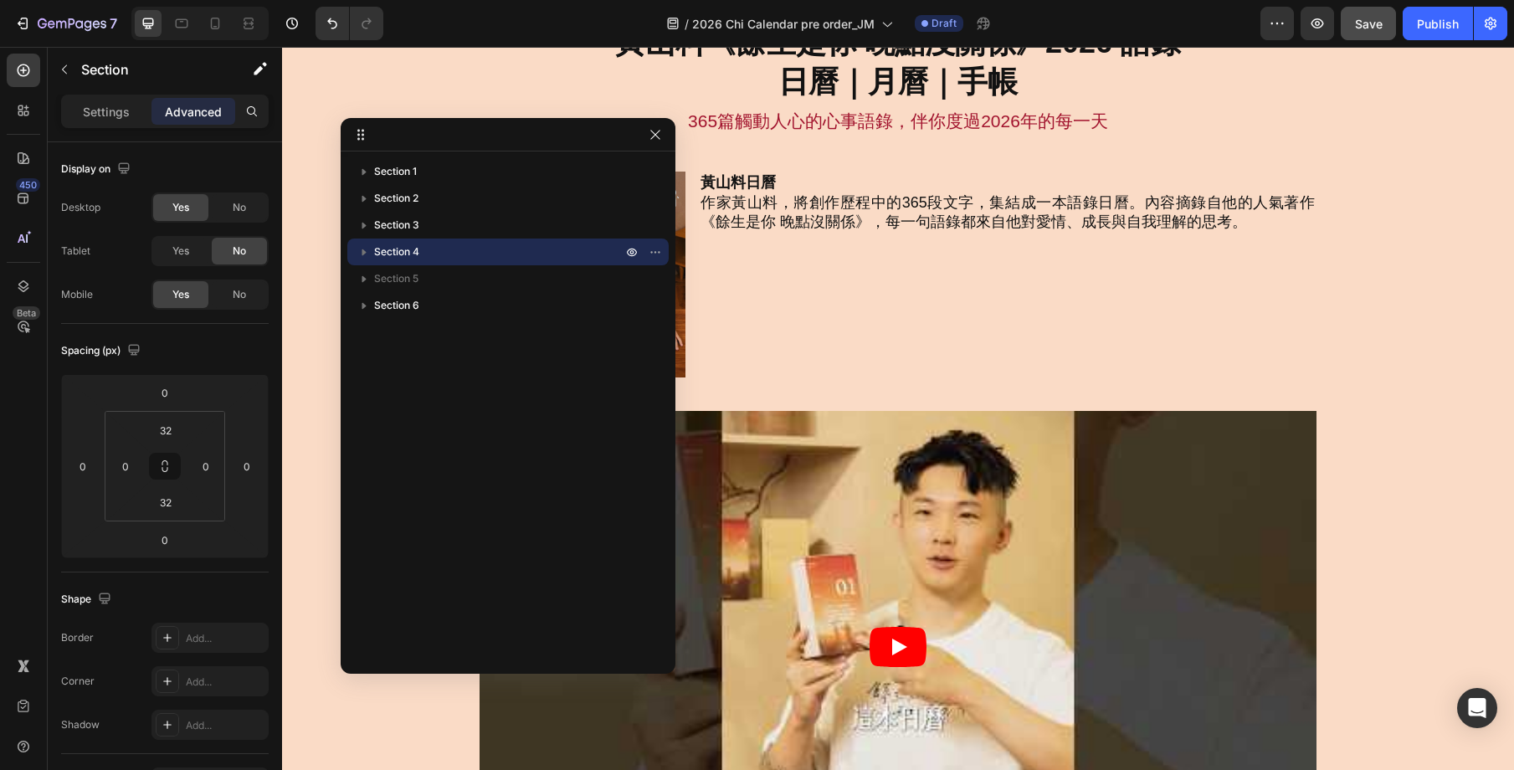
scroll to position [0, 0]
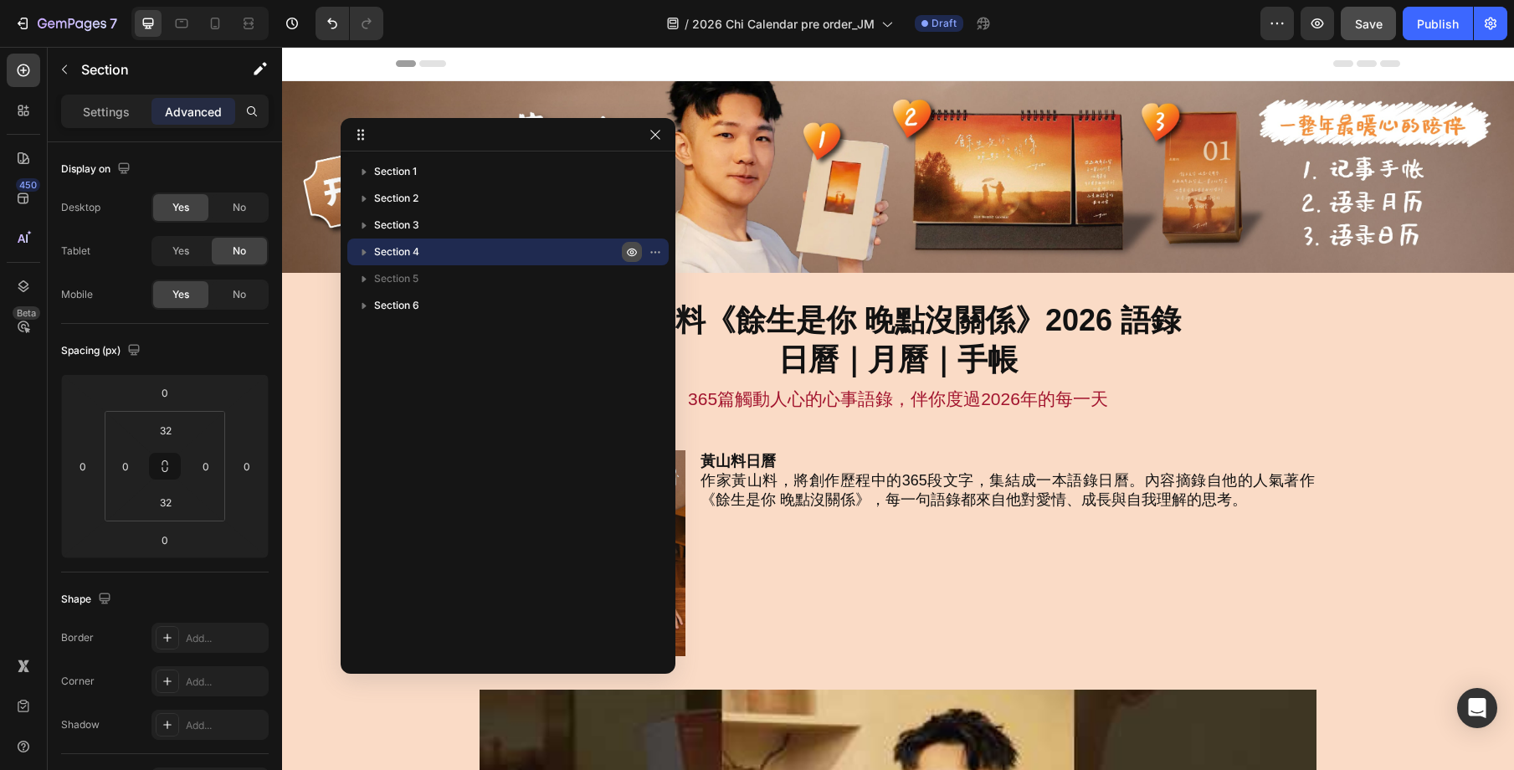
click at [627, 254] on icon "button" at bounding box center [631, 251] width 13 height 13
click at [513, 252] on p "Section 4" at bounding box center [499, 252] width 251 height 17
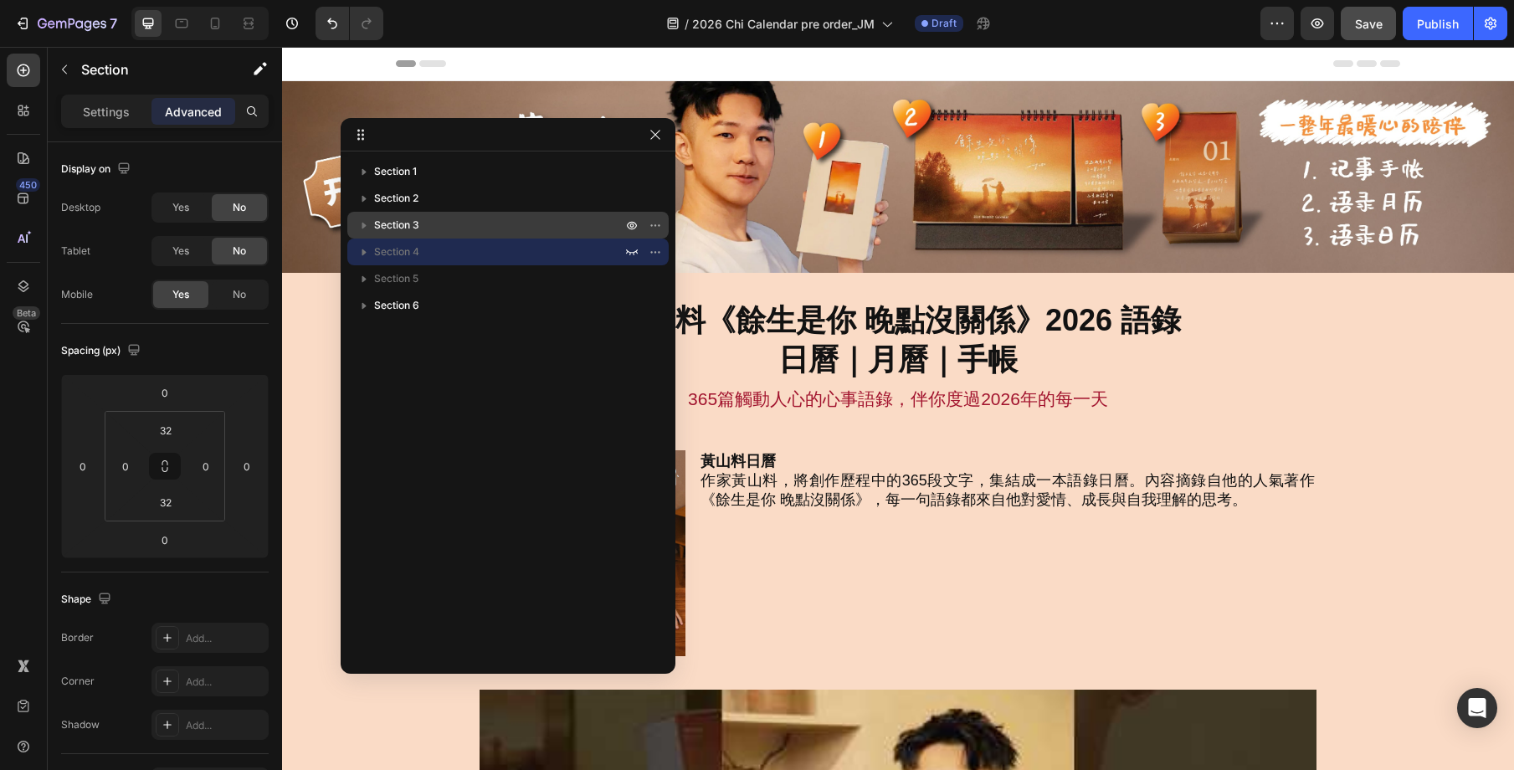
click at [495, 228] on p "Section 3" at bounding box center [499, 225] width 251 height 17
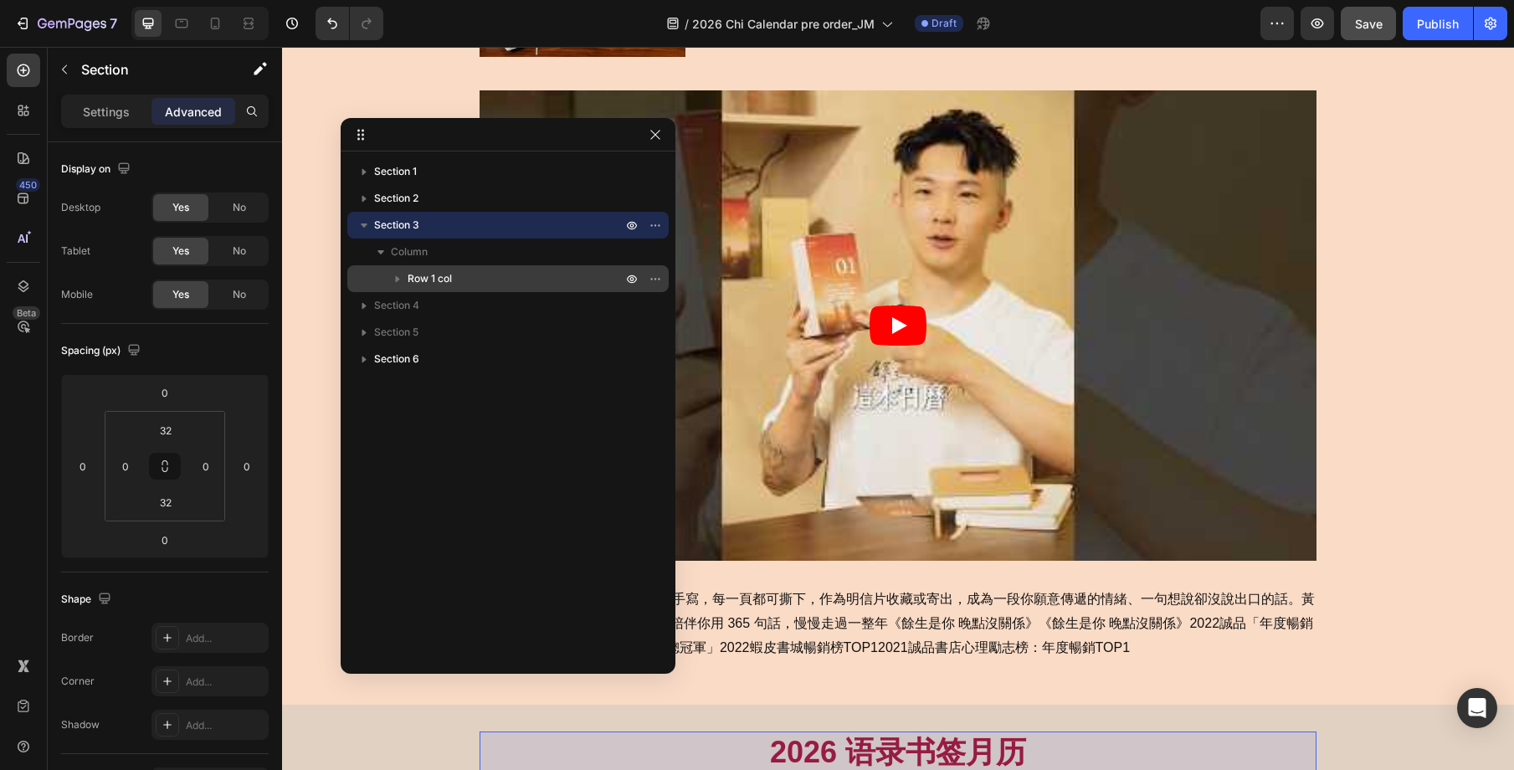
scroll to position [1198, 0]
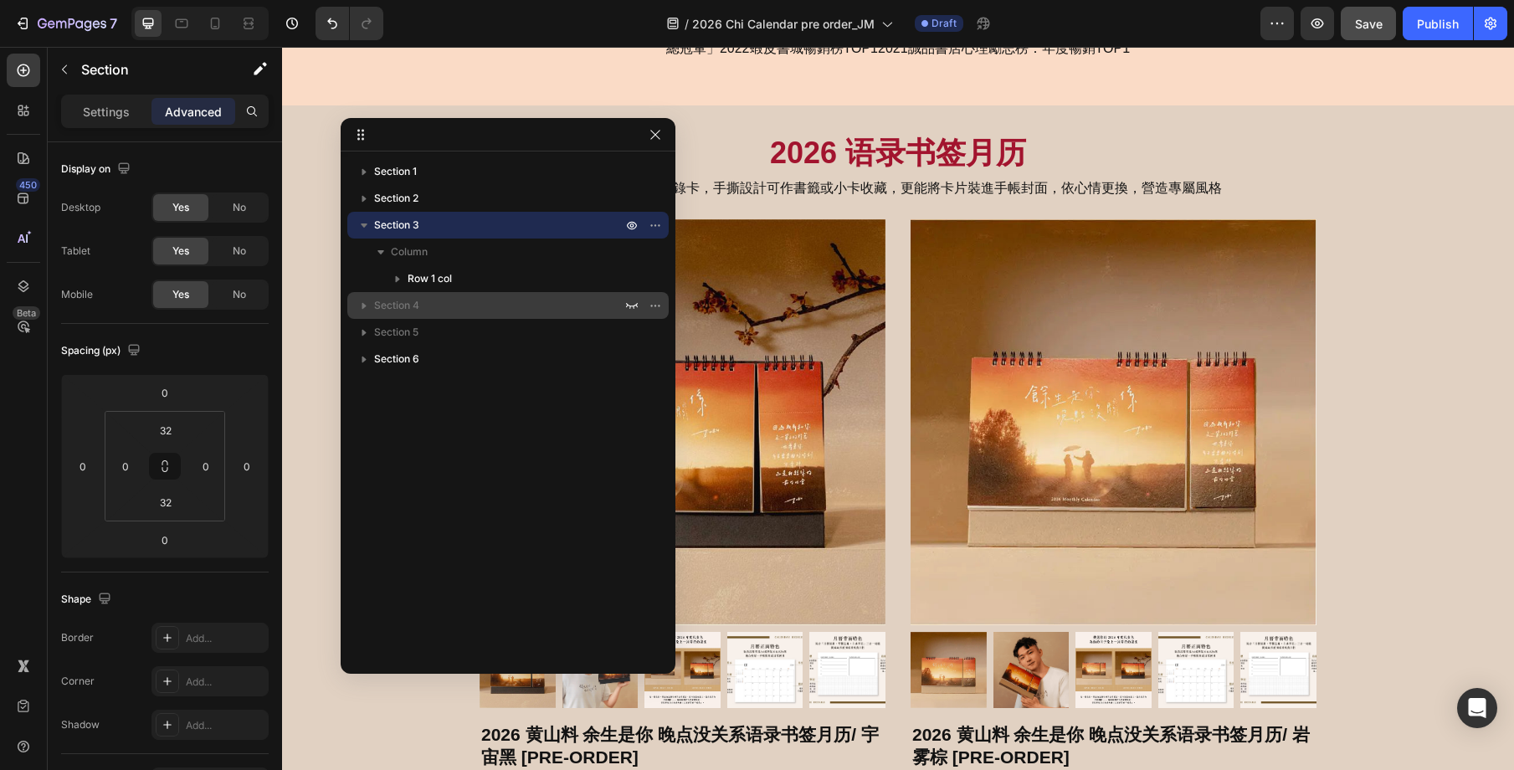
click at [463, 298] on p "Section 4" at bounding box center [499, 305] width 251 height 17
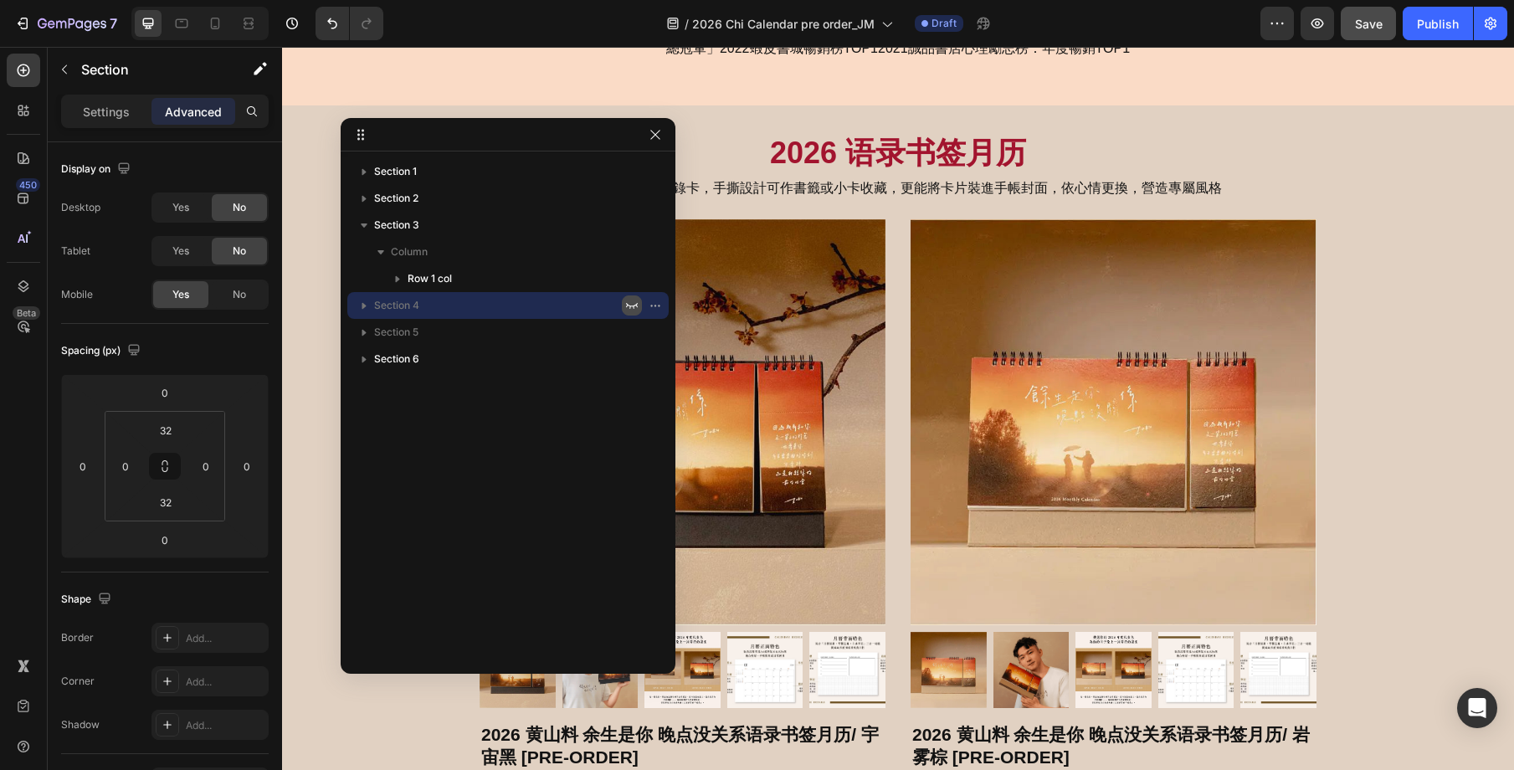
click at [636, 309] on icon "button" at bounding box center [631, 305] width 13 height 13
click at [505, 306] on p "Section 4" at bounding box center [499, 305] width 251 height 17
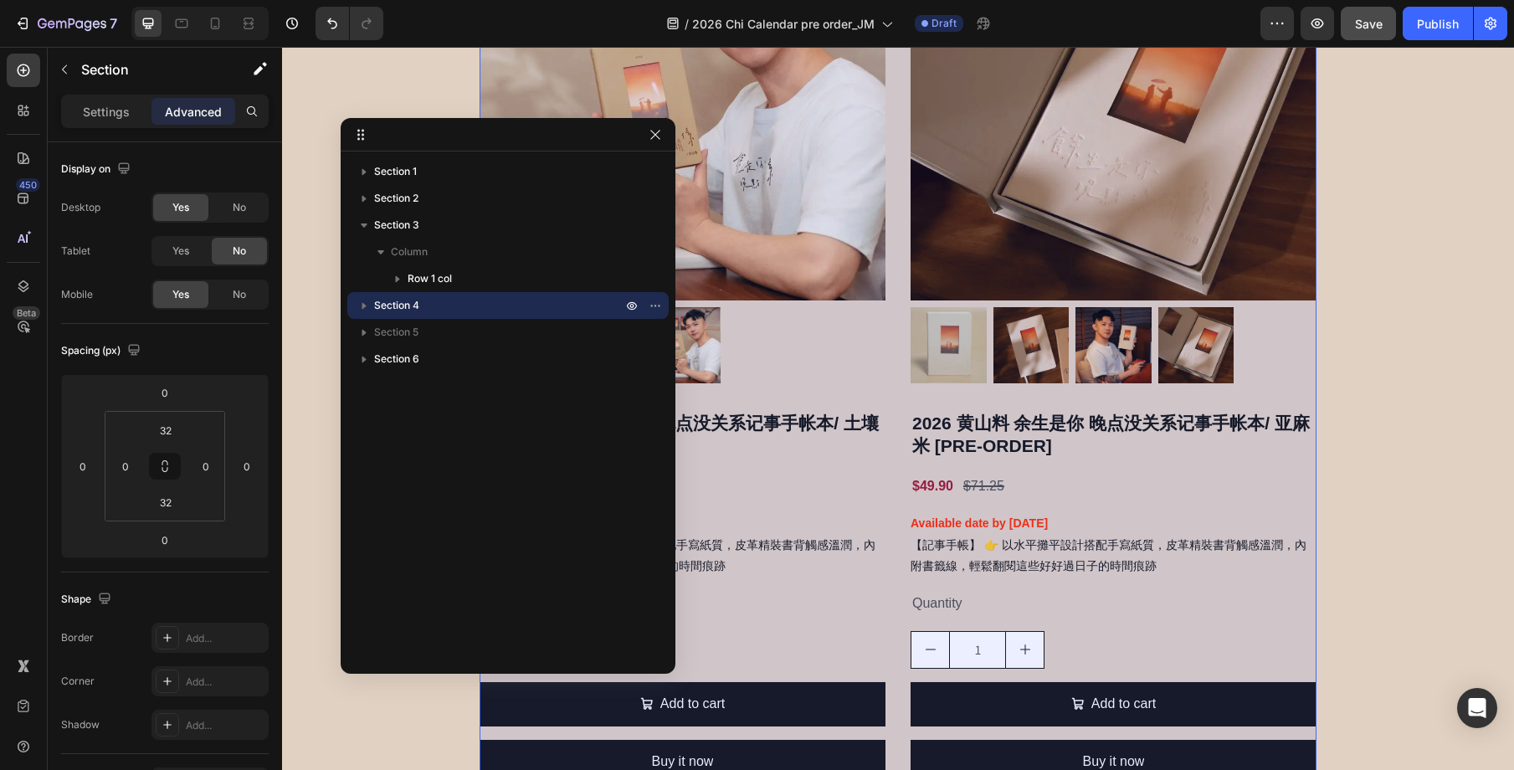
scroll to position [4293, 0]
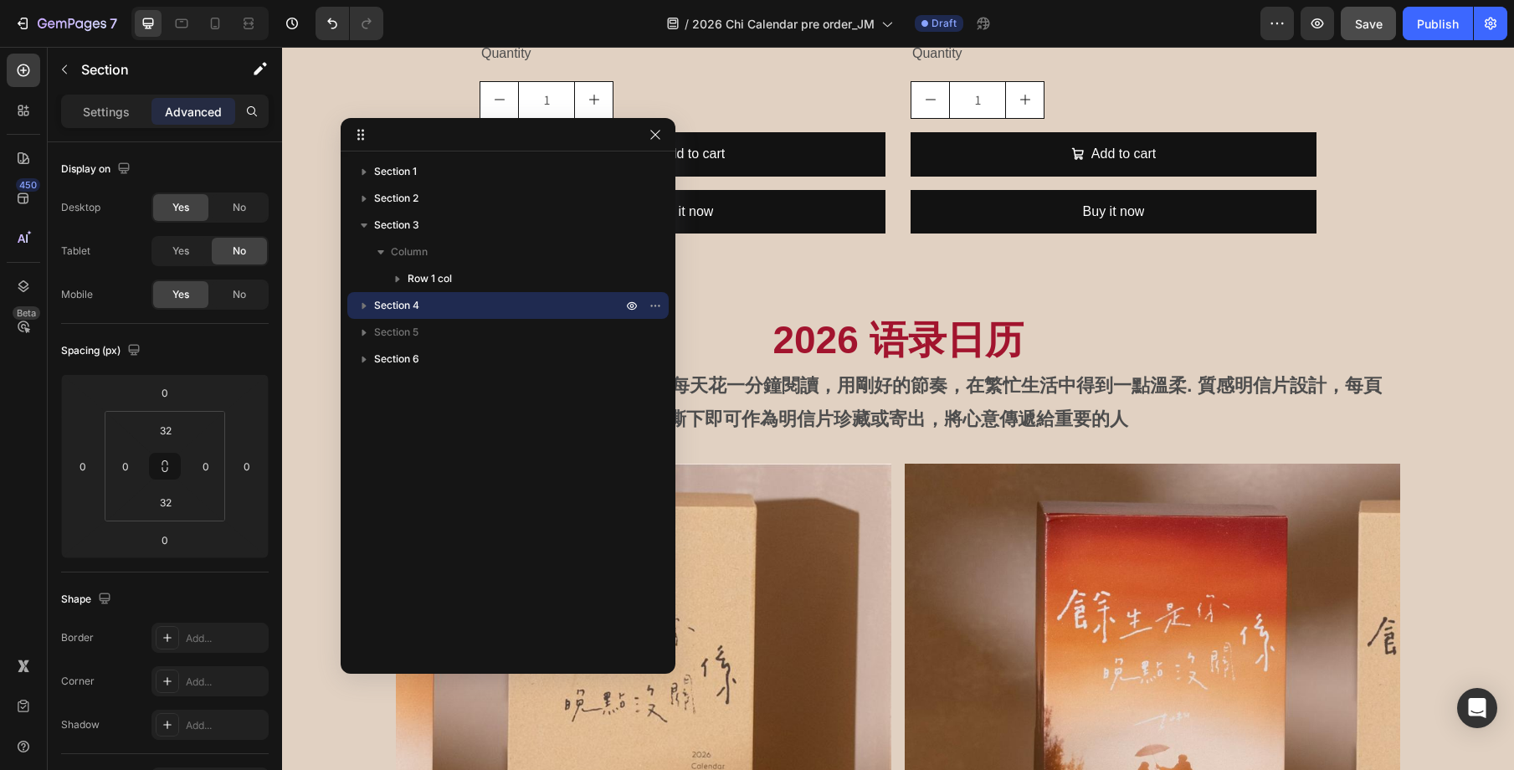
click at [521, 302] on p "Section 4" at bounding box center [499, 305] width 251 height 17
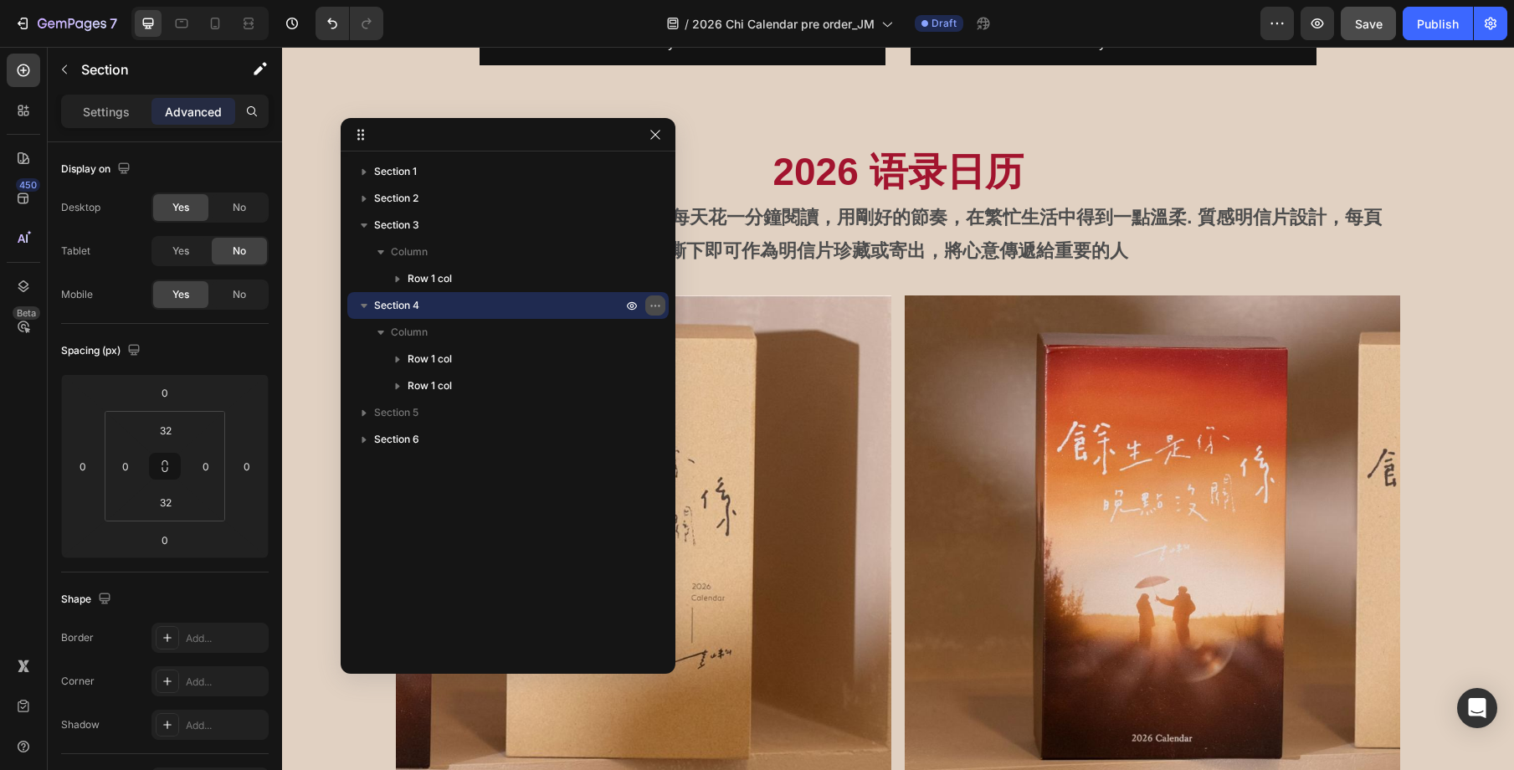
click at [654, 306] on icon "button" at bounding box center [655, 305] width 13 height 13
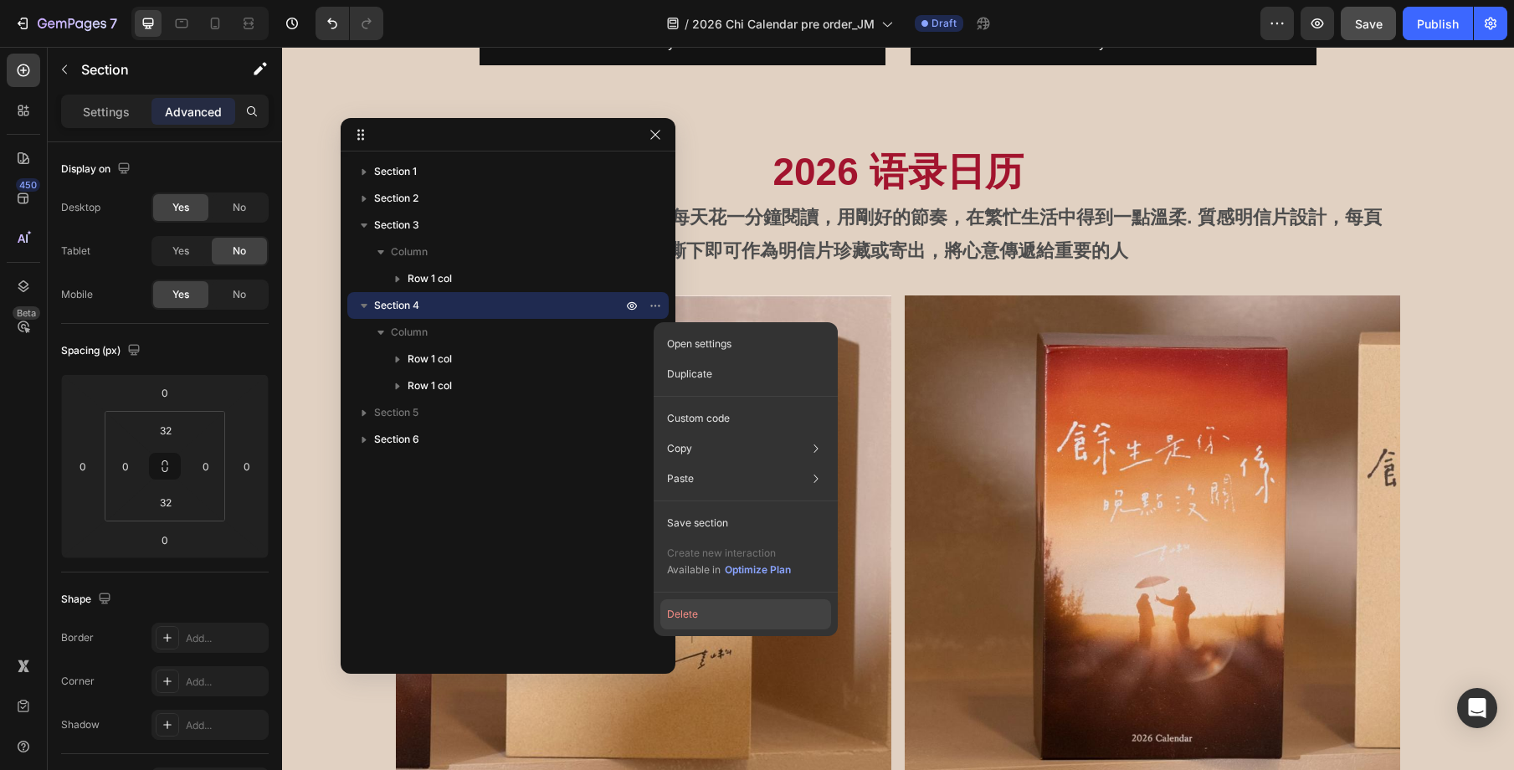
click at [711, 607] on button "Delete" at bounding box center [745, 614] width 171 height 30
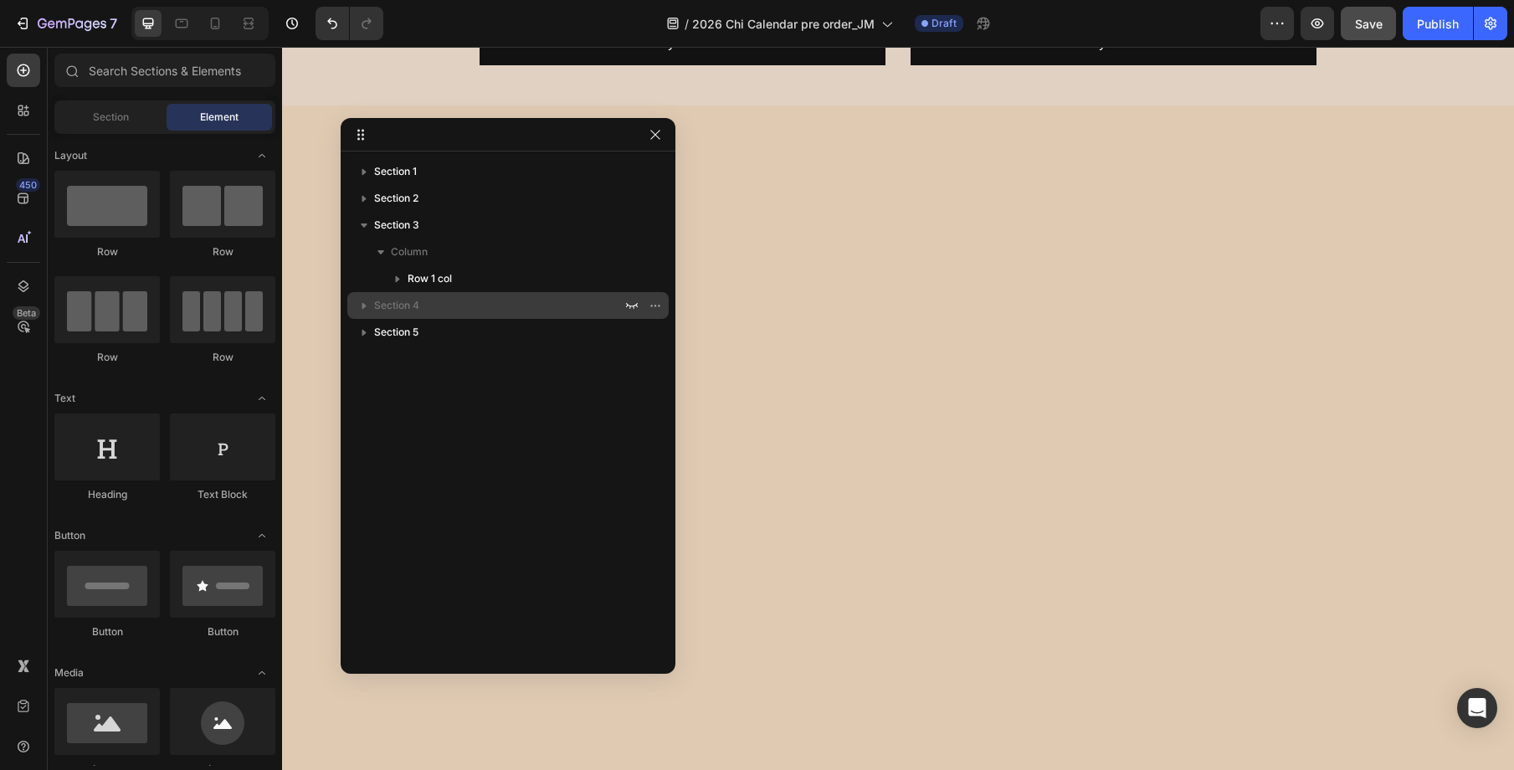
click at [457, 312] on p "Section 4" at bounding box center [499, 305] width 251 height 17
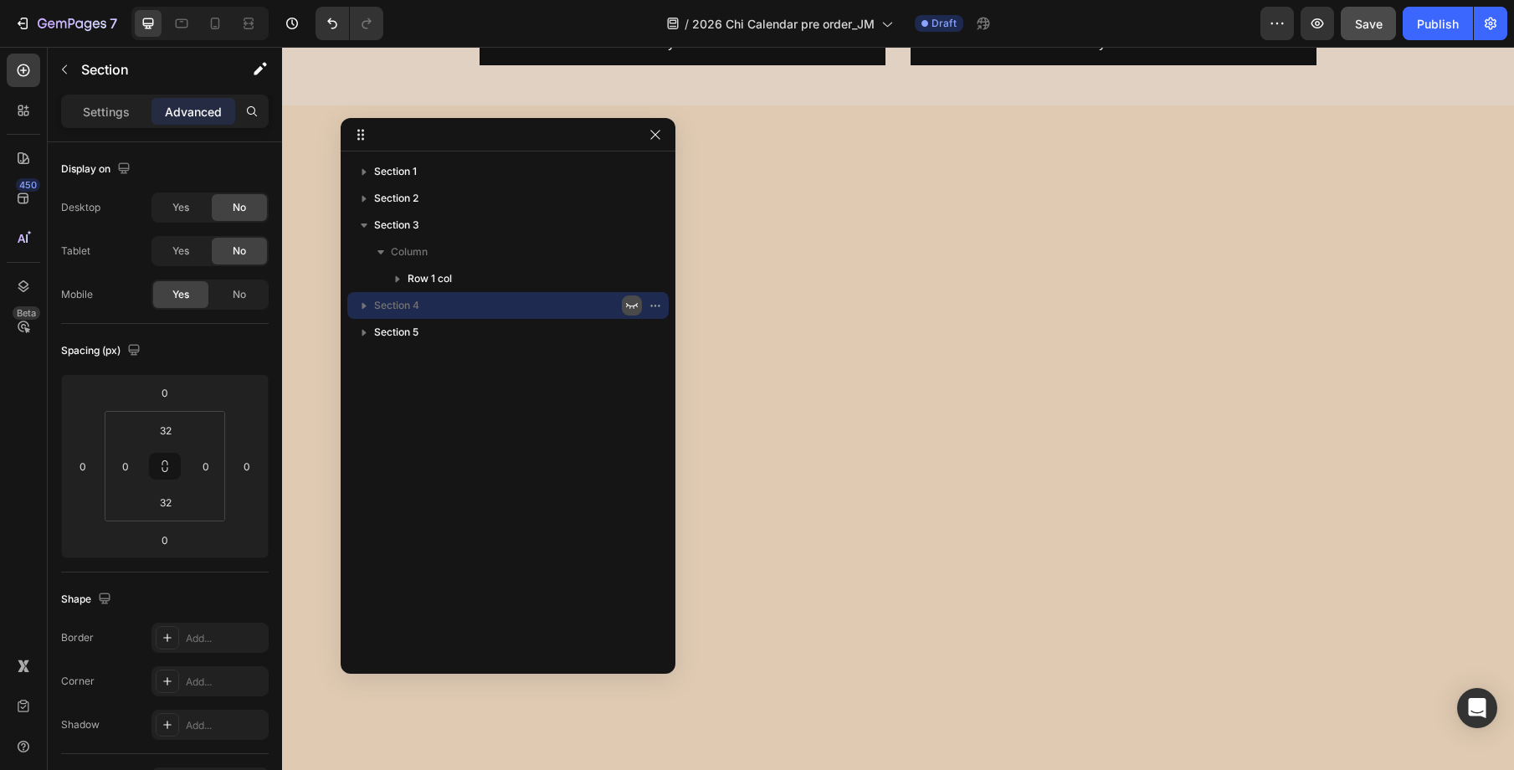
click at [629, 306] on icon "button" at bounding box center [631, 305] width 13 height 13
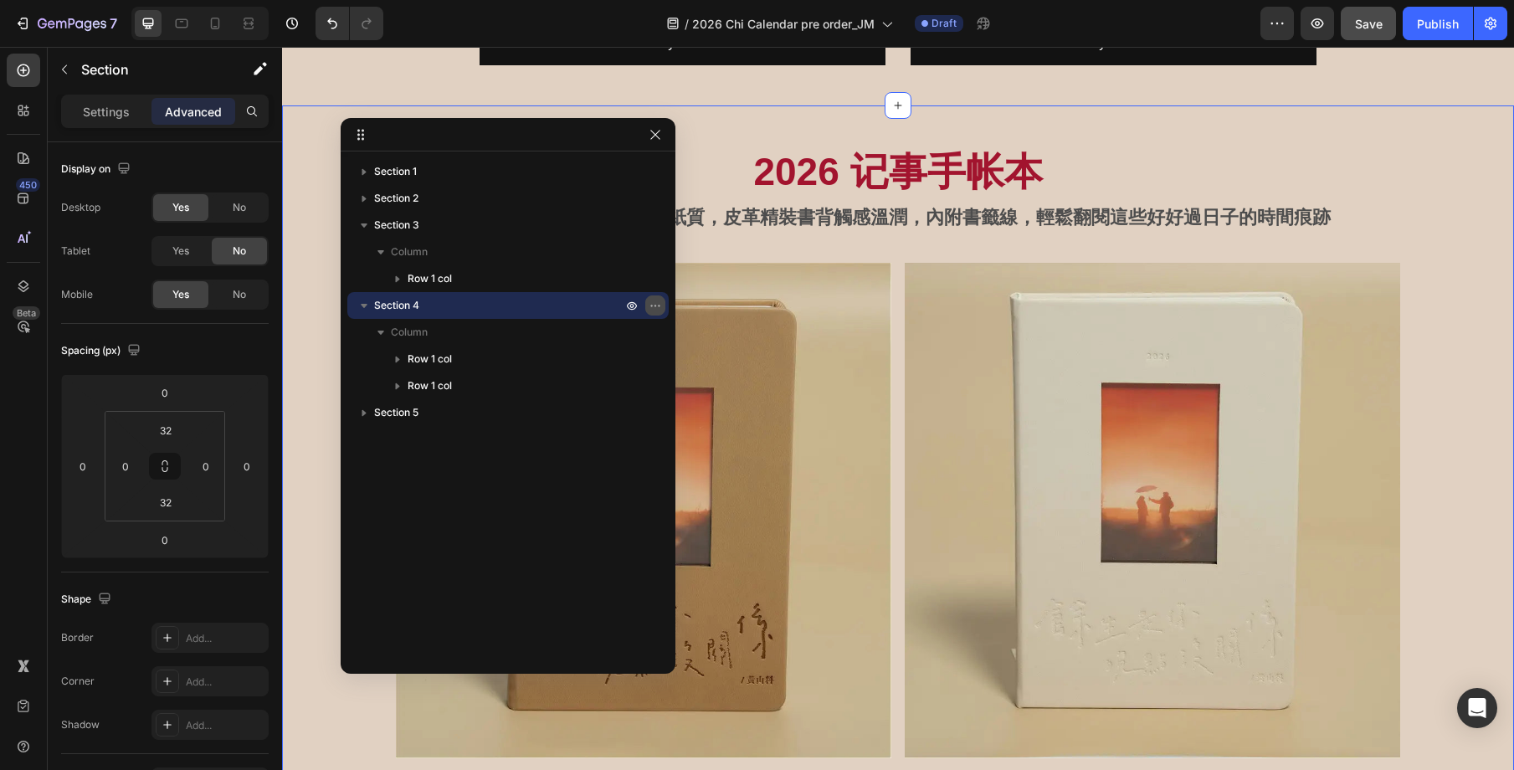
click at [663, 306] on button "button" at bounding box center [655, 305] width 20 height 20
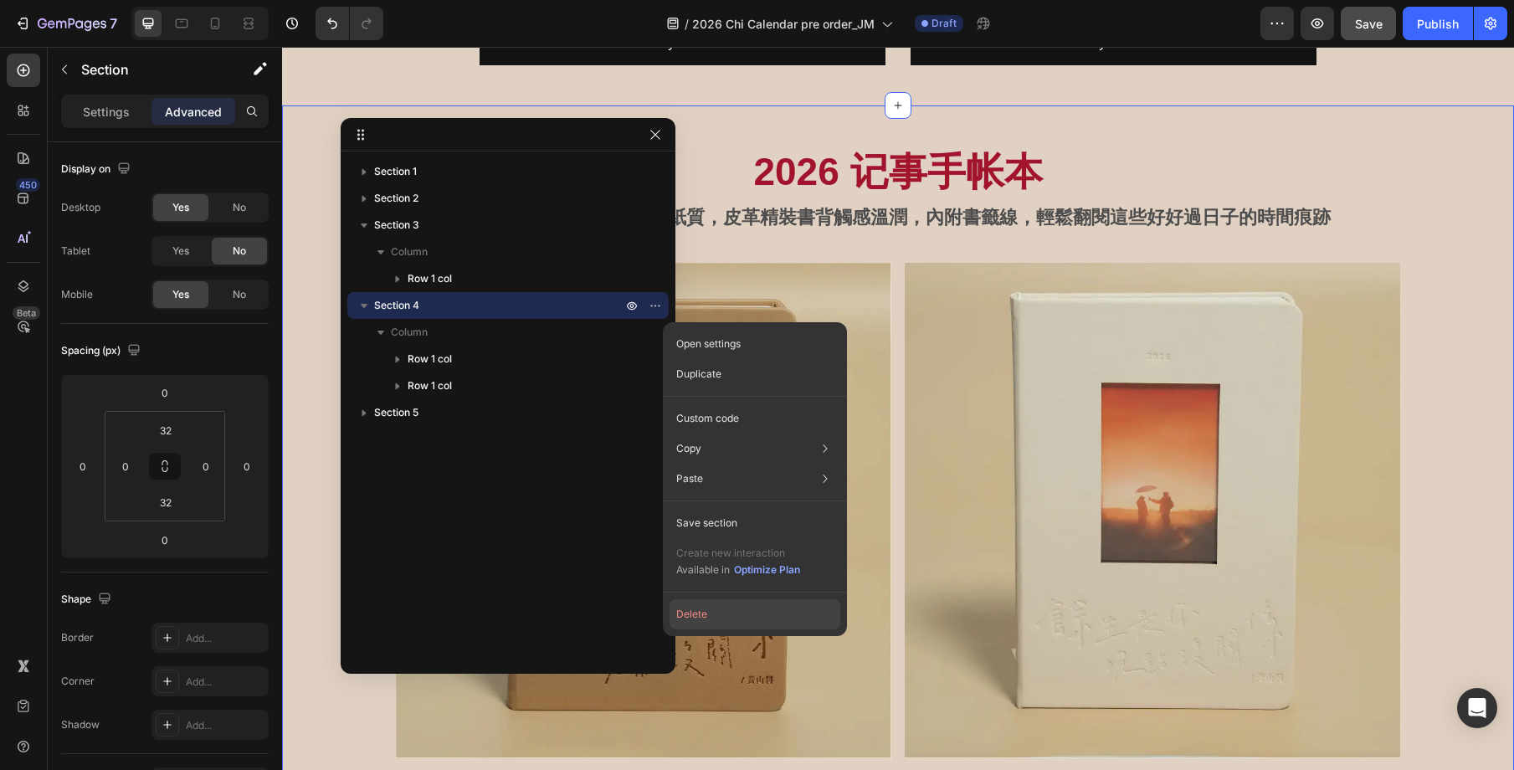
drag, startPoint x: 718, startPoint y: 616, endPoint x: 436, endPoint y: 569, distance: 285.9
click at [718, 616] on button "Delete" at bounding box center [755, 614] width 171 height 30
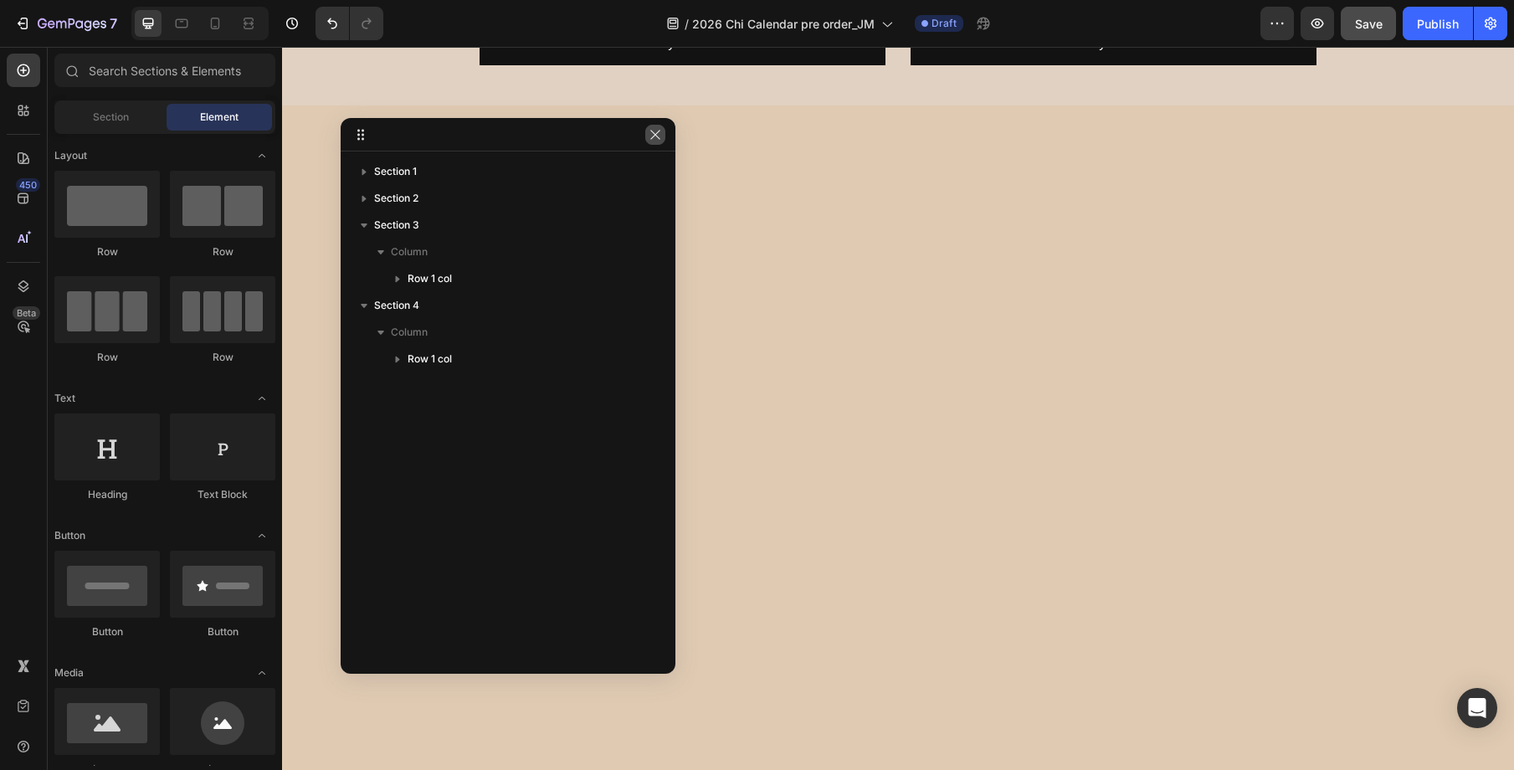
click at [658, 141] on button "button" at bounding box center [655, 135] width 20 height 20
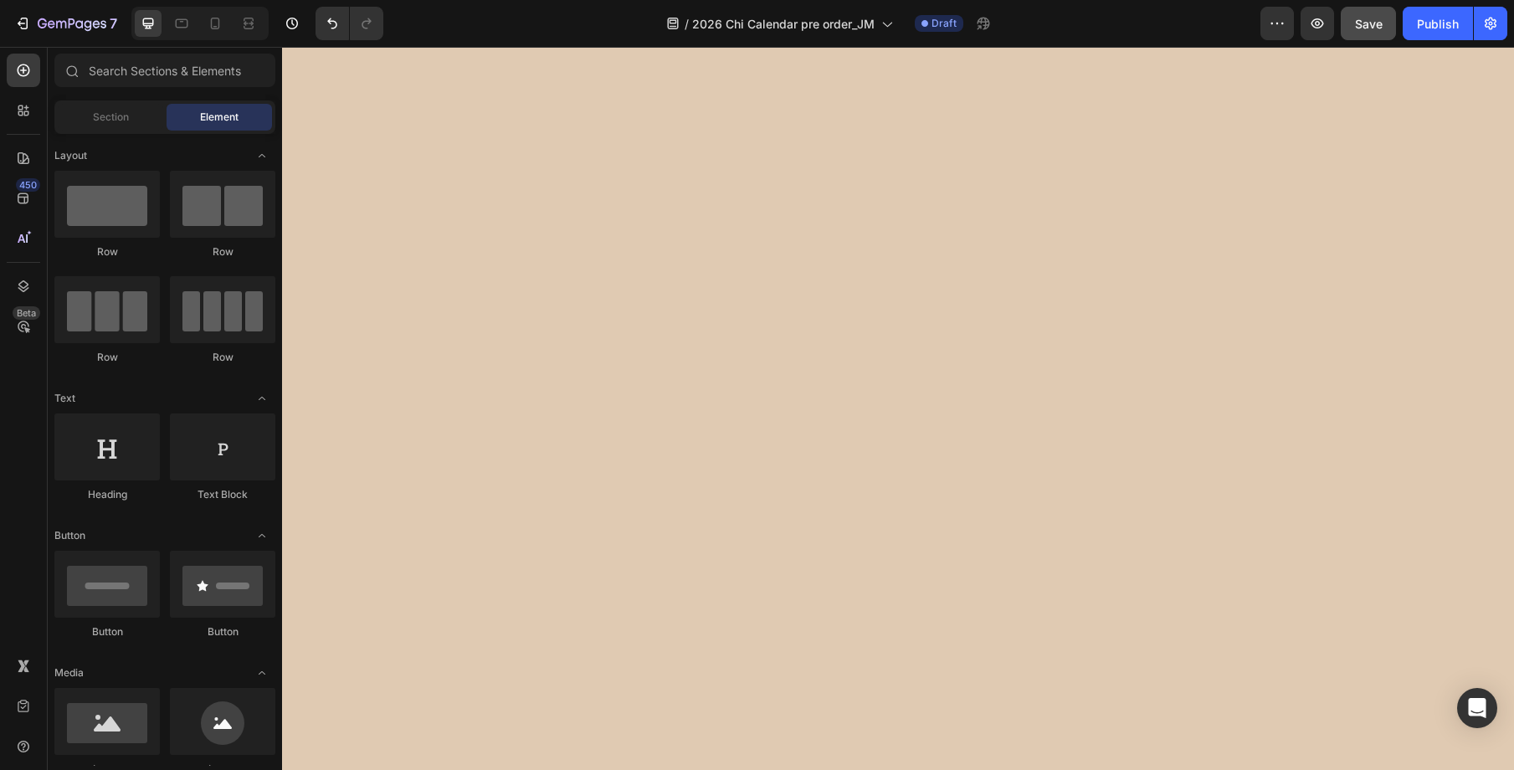
scroll to position [0, 0]
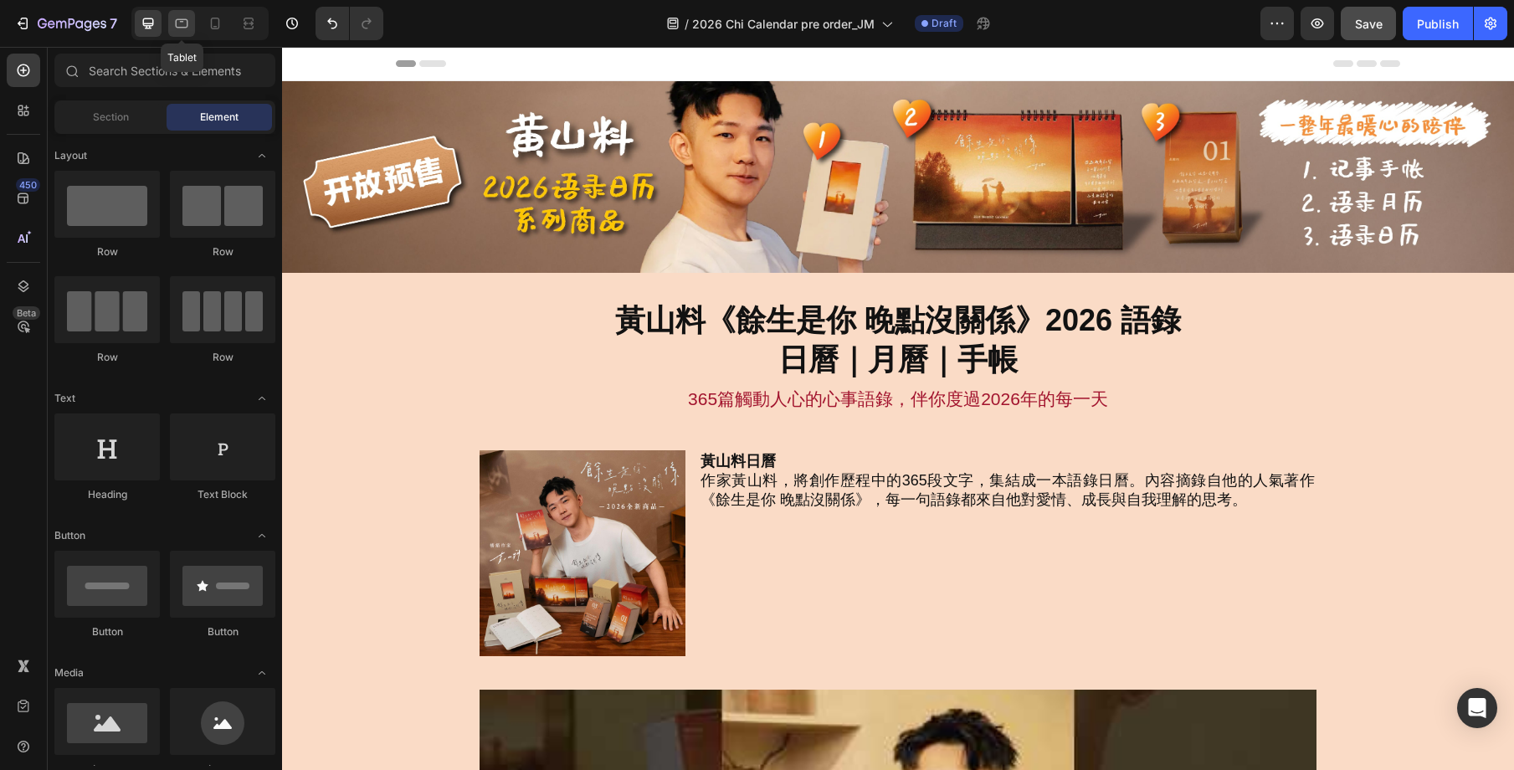
click at [187, 32] on div at bounding box center [181, 23] width 27 height 27
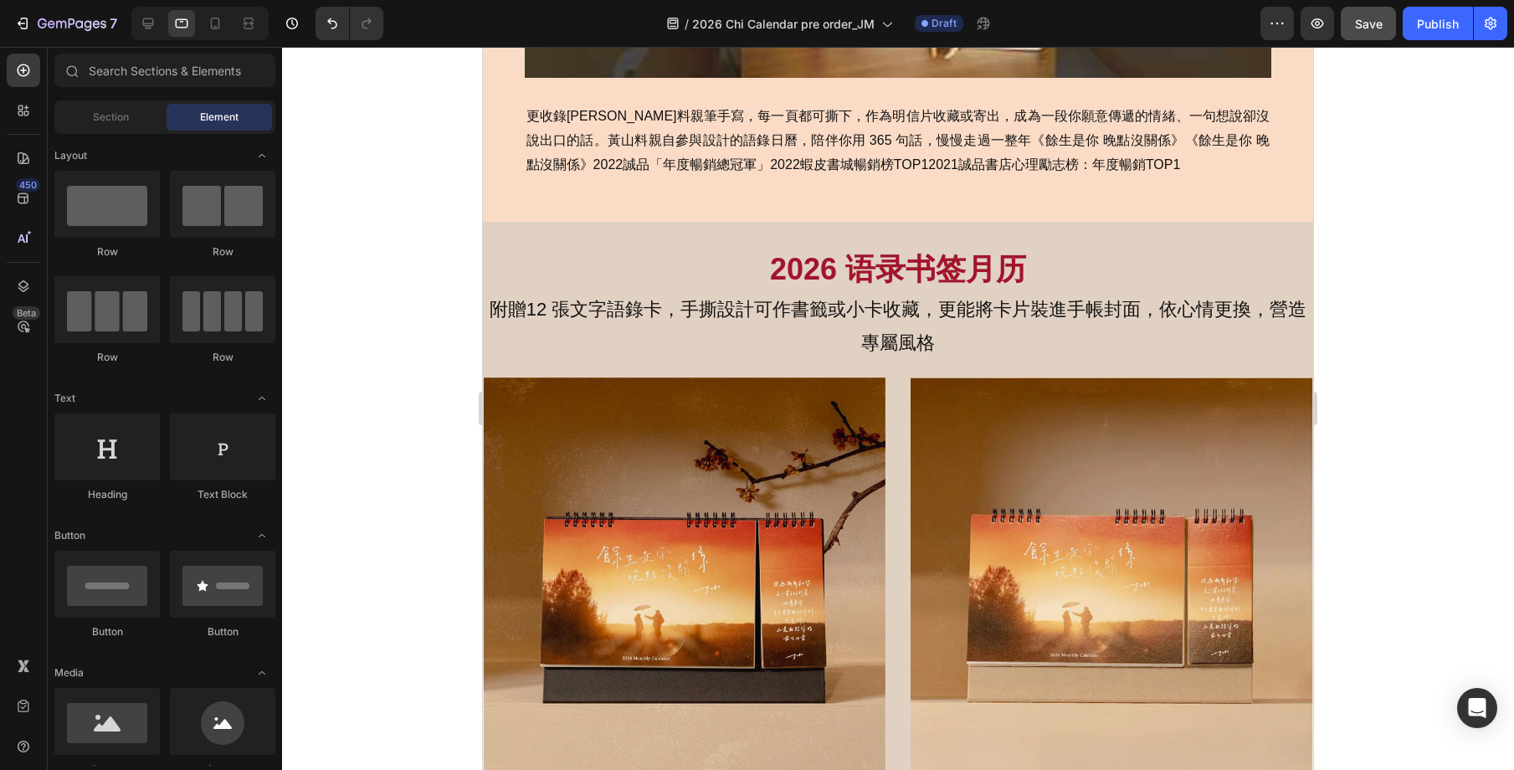
scroll to position [896, 0]
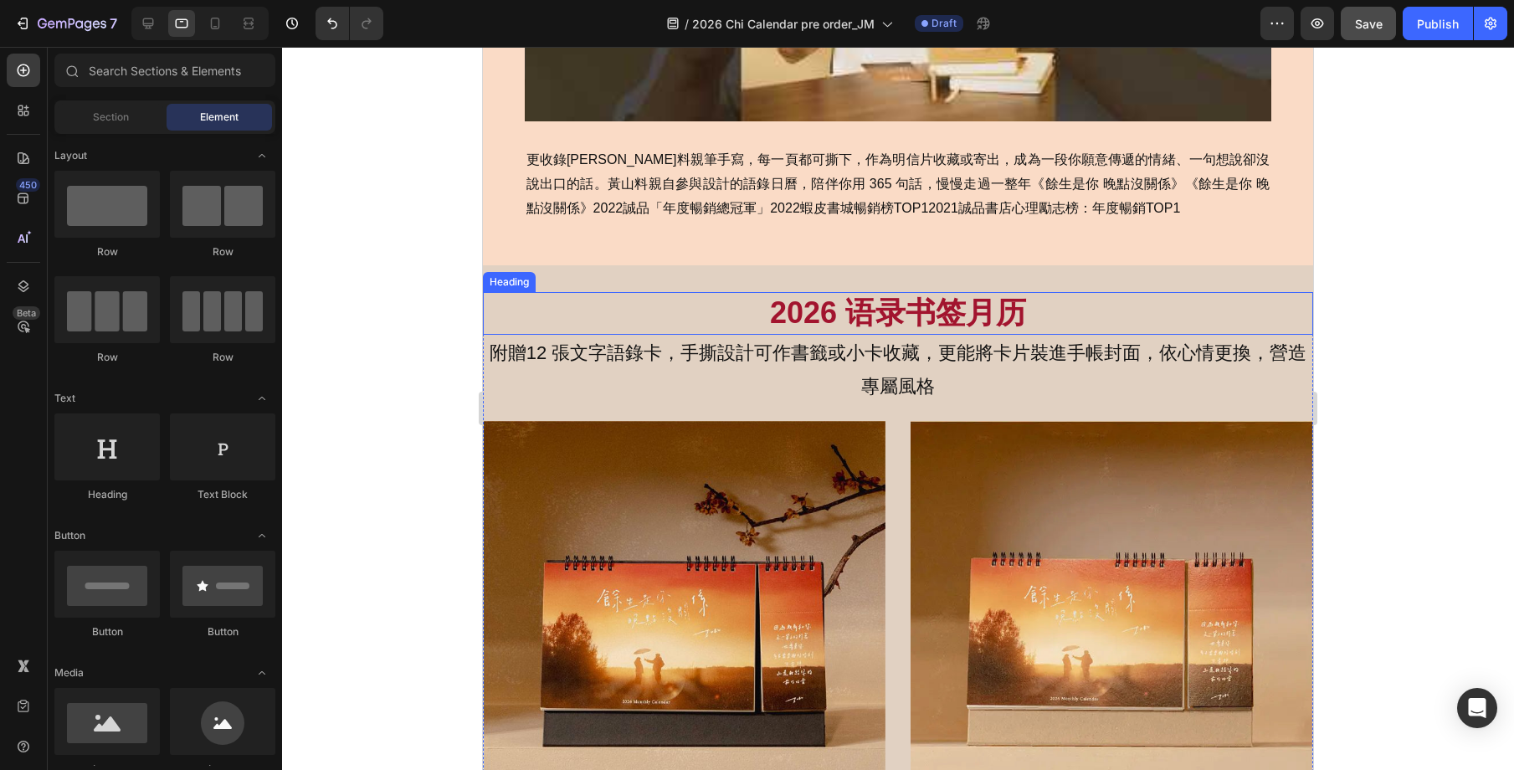
click at [1142, 294] on h2 "2026 语录书签月历" at bounding box center [898, 313] width 830 height 43
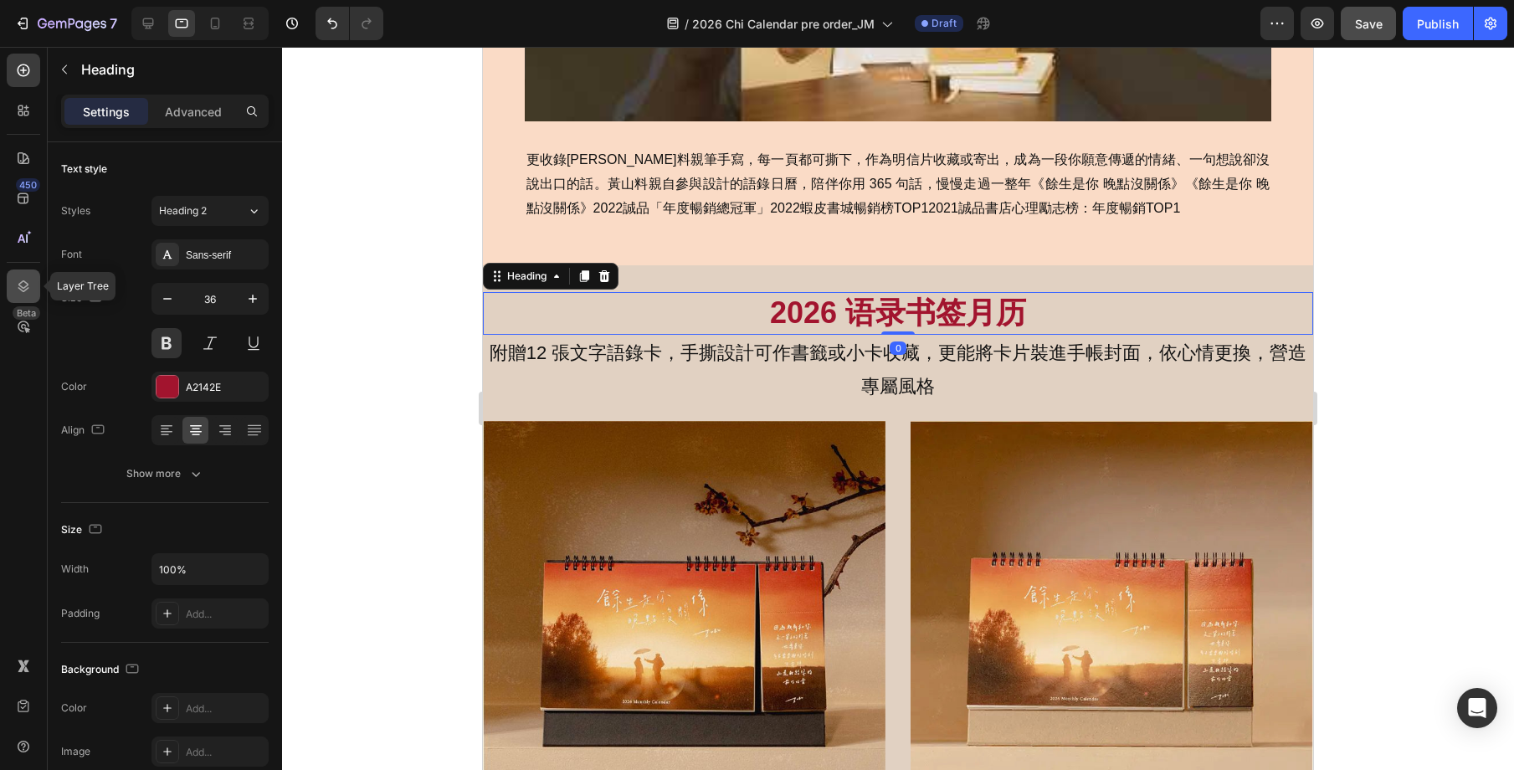
click at [19, 289] on icon at bounding box center [23, 286] width 11 height 12
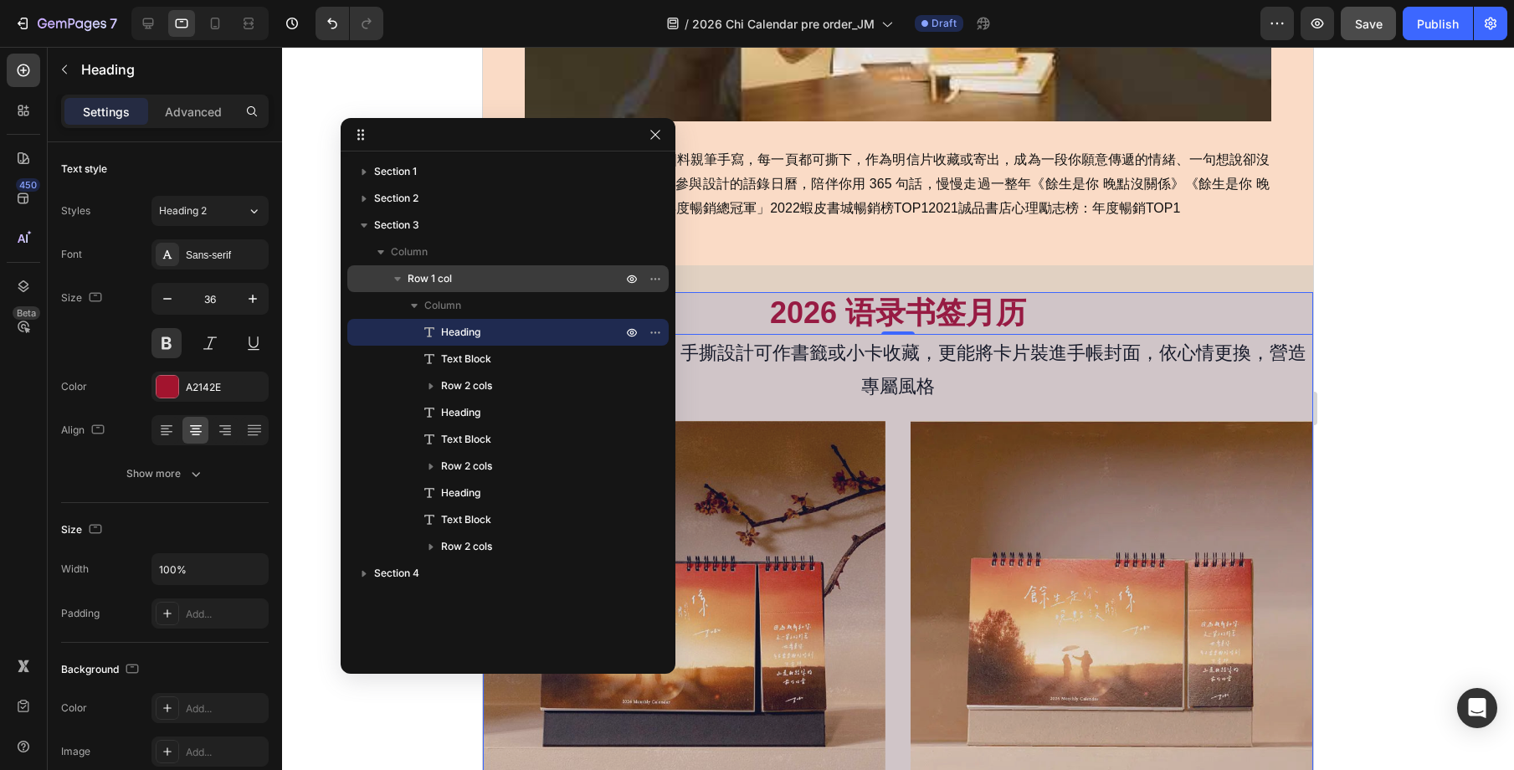
click at [429, 282] on span "Row 1 col" at bounding box center [430, 278] width 44 height 17
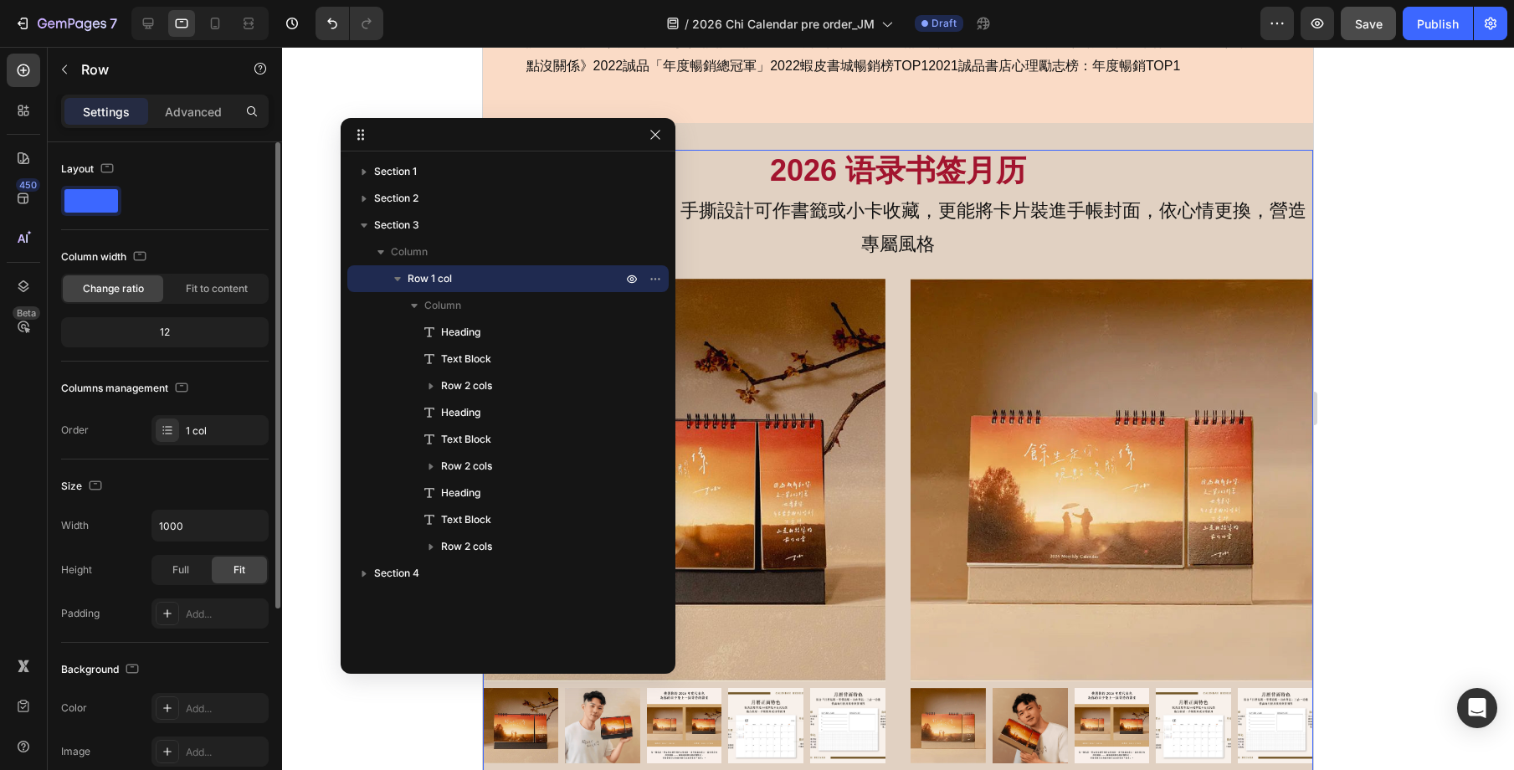
scroll to position [1083, 0]
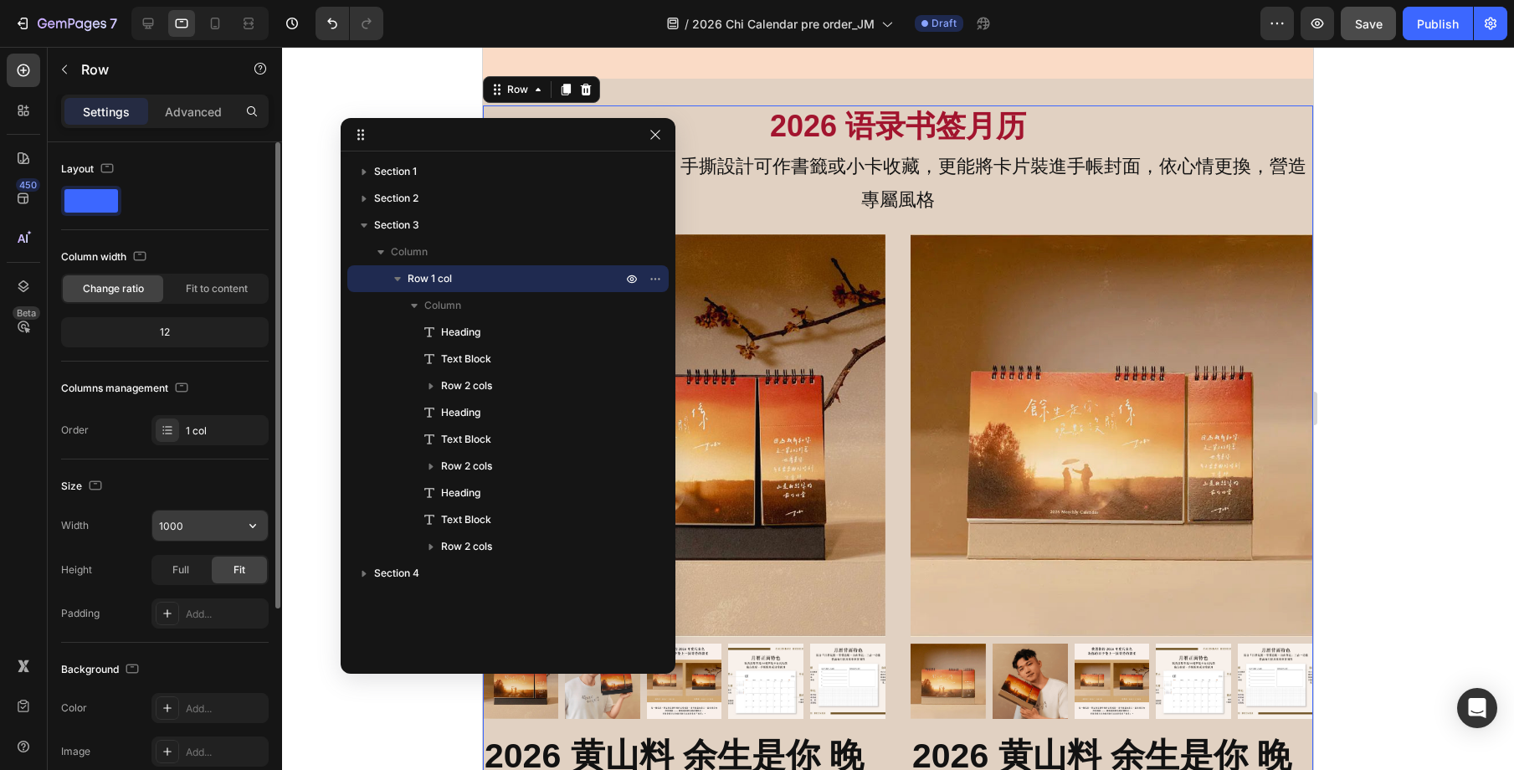
click at [220, 528] on input "1000" at bounding box center [209, 526] width 115 height 30
click at [257, 526] on icon "button" at bounding box center [252, 525] width 17 height 17
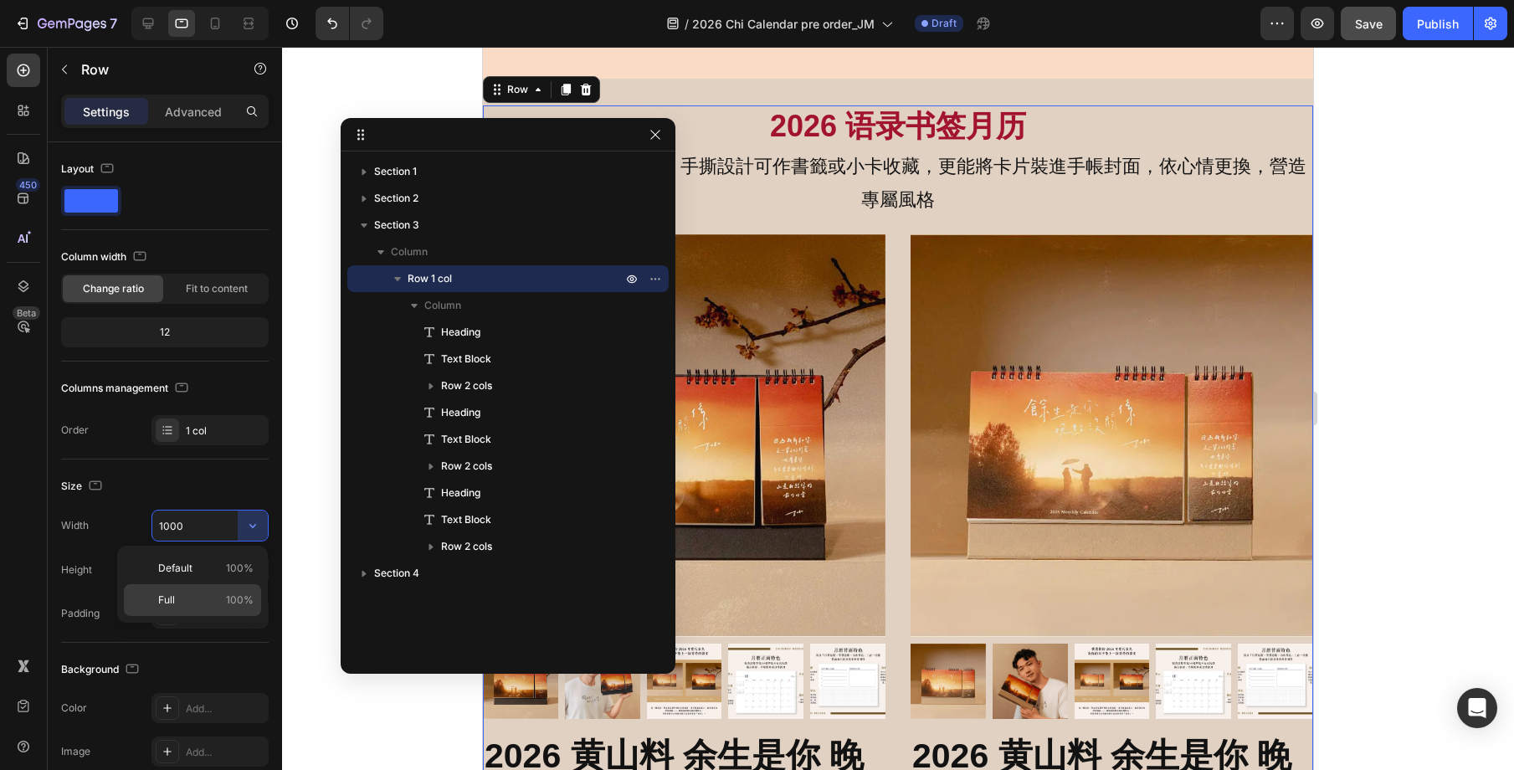
click at [223, 584] on div "Full 100%" at bounding box center [192, 600] width 137 height 32
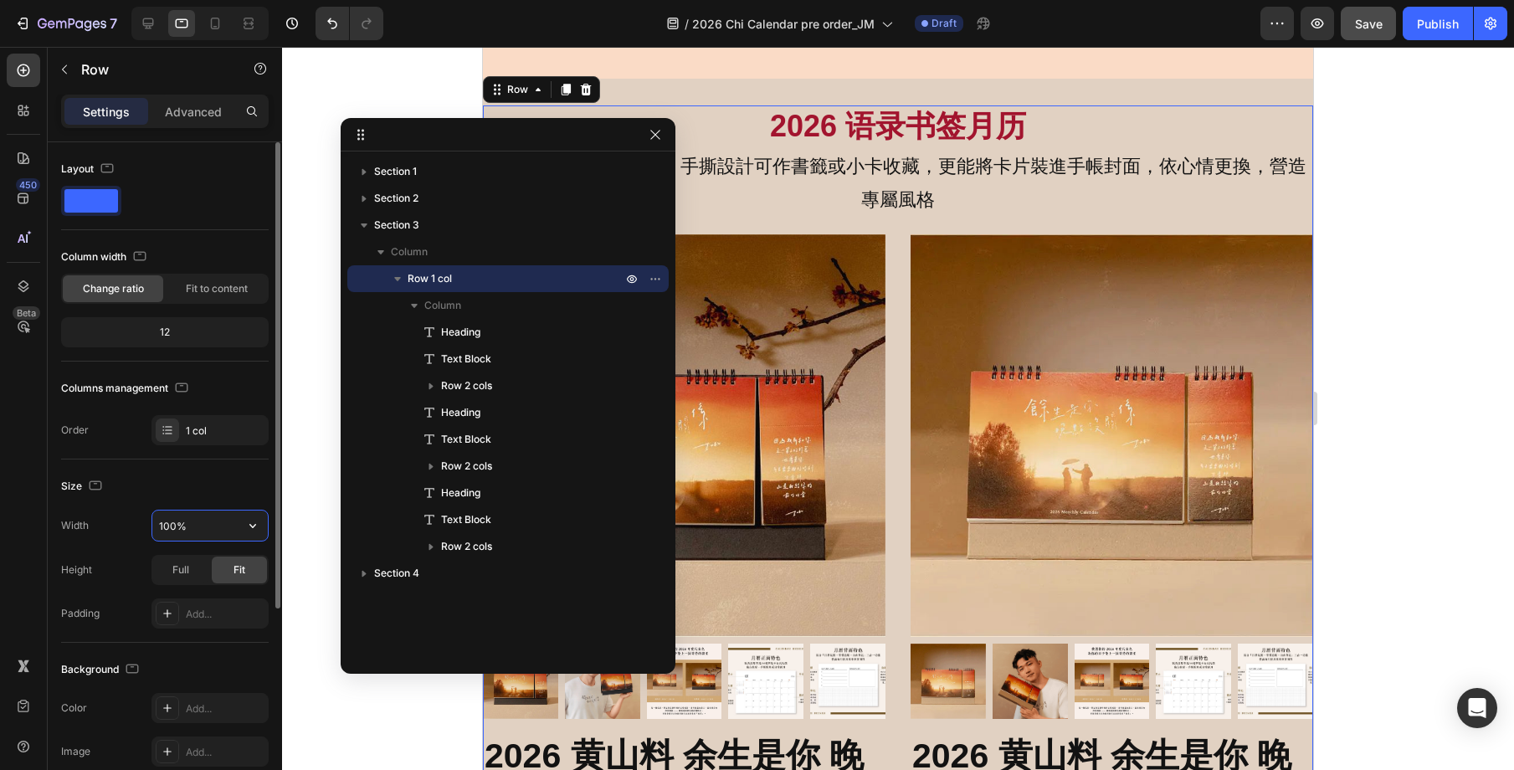
drag, startPoint x: 165, startPoint y: 528, endPoint x: 153, endPoint y: 528, distance: 11.7
click at [153, 528] on input "100%" at bounding box center [209, 526] width 115 height 30
drag, startPoint x: 167, startPoint y: 524, endPoint x: 147, endPoint y: 523, distance: 20.1
click at [147, 523] on div "Width 100%" at bounding box center [165, 526] width 208 height 32
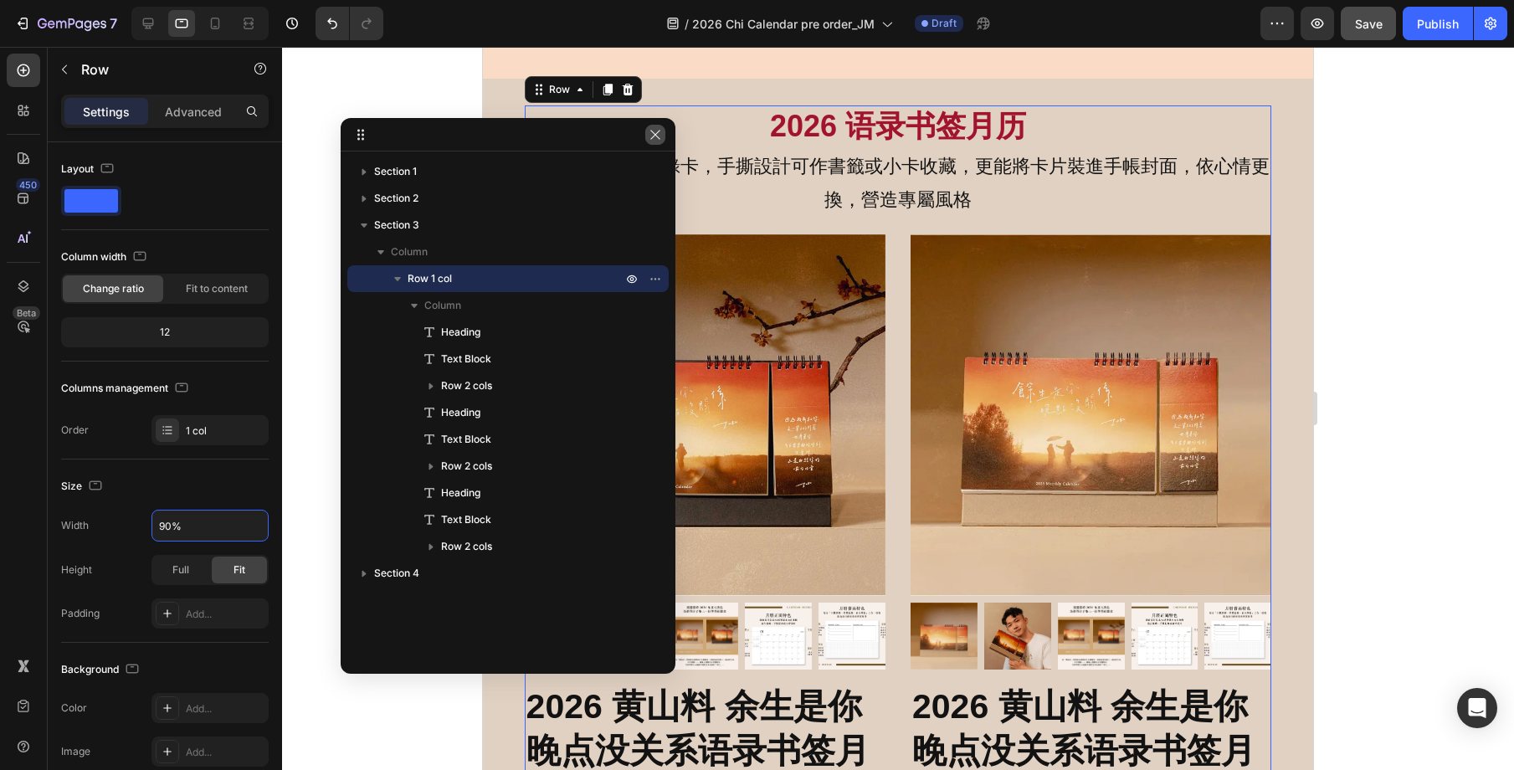
type input "90%"
click at [653, 137] on icon "button" at bounding box center [655, 134] width 13 height 13
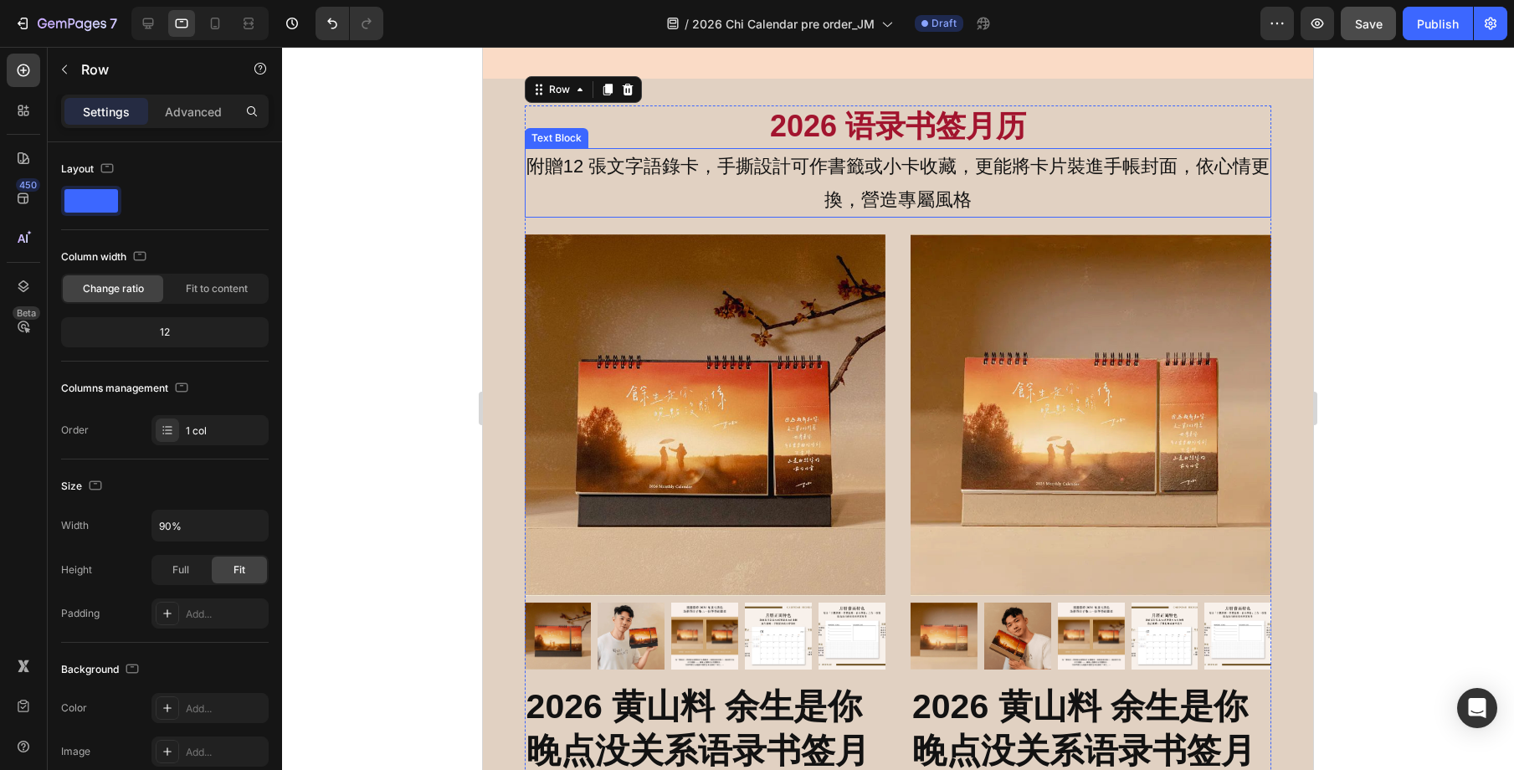
click at [1071, 182] on p "附贈12 張文字語錄卡，手撕設計可作書籤或小卡收藏，更能將卡片裝進手帳封面，依心情更換，營造專屬風格" at bounding box center [898, 183] width 744 height 66
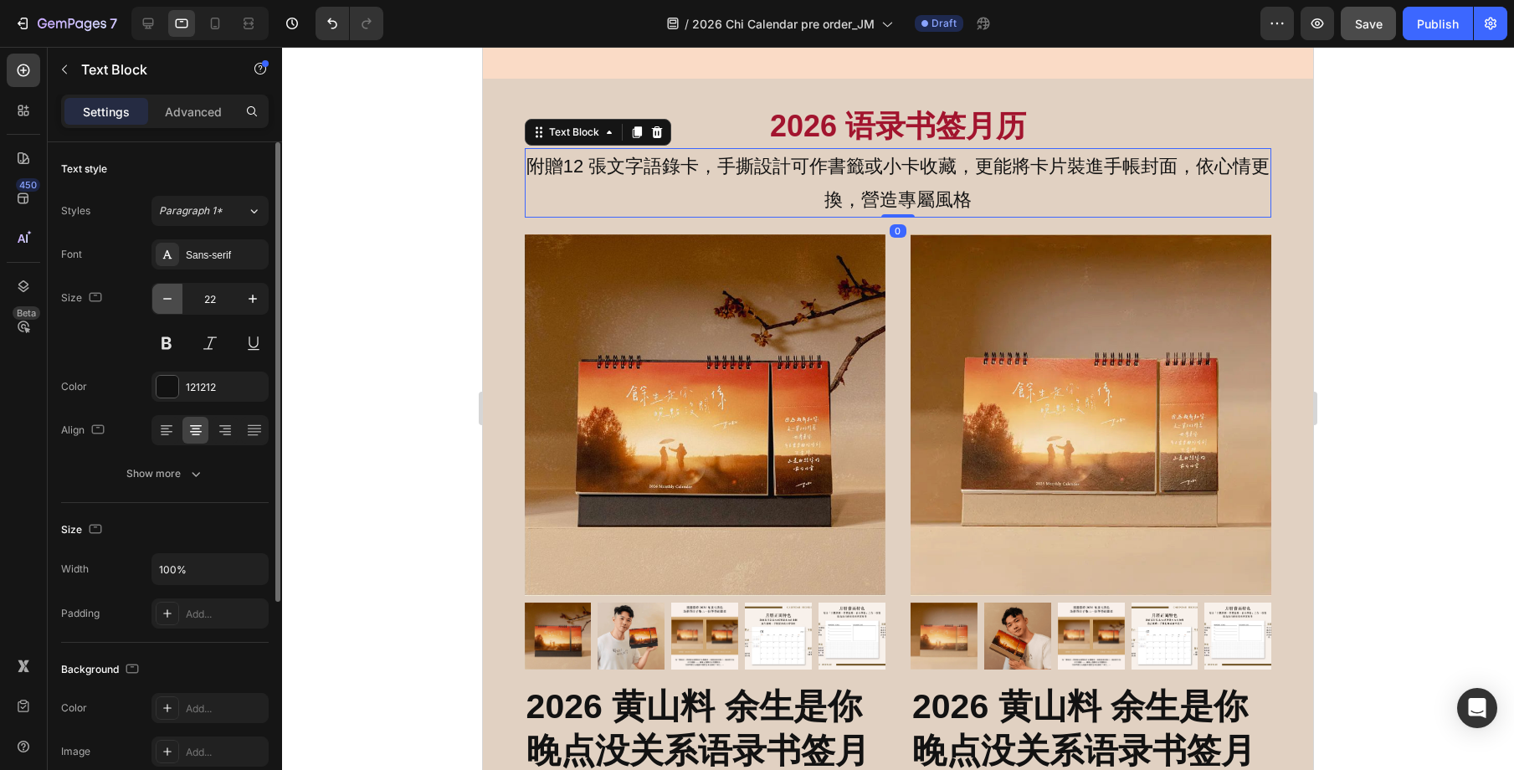
click at [160, 293] on icon "button" at bounding box center [167, 298] width 17 height 17
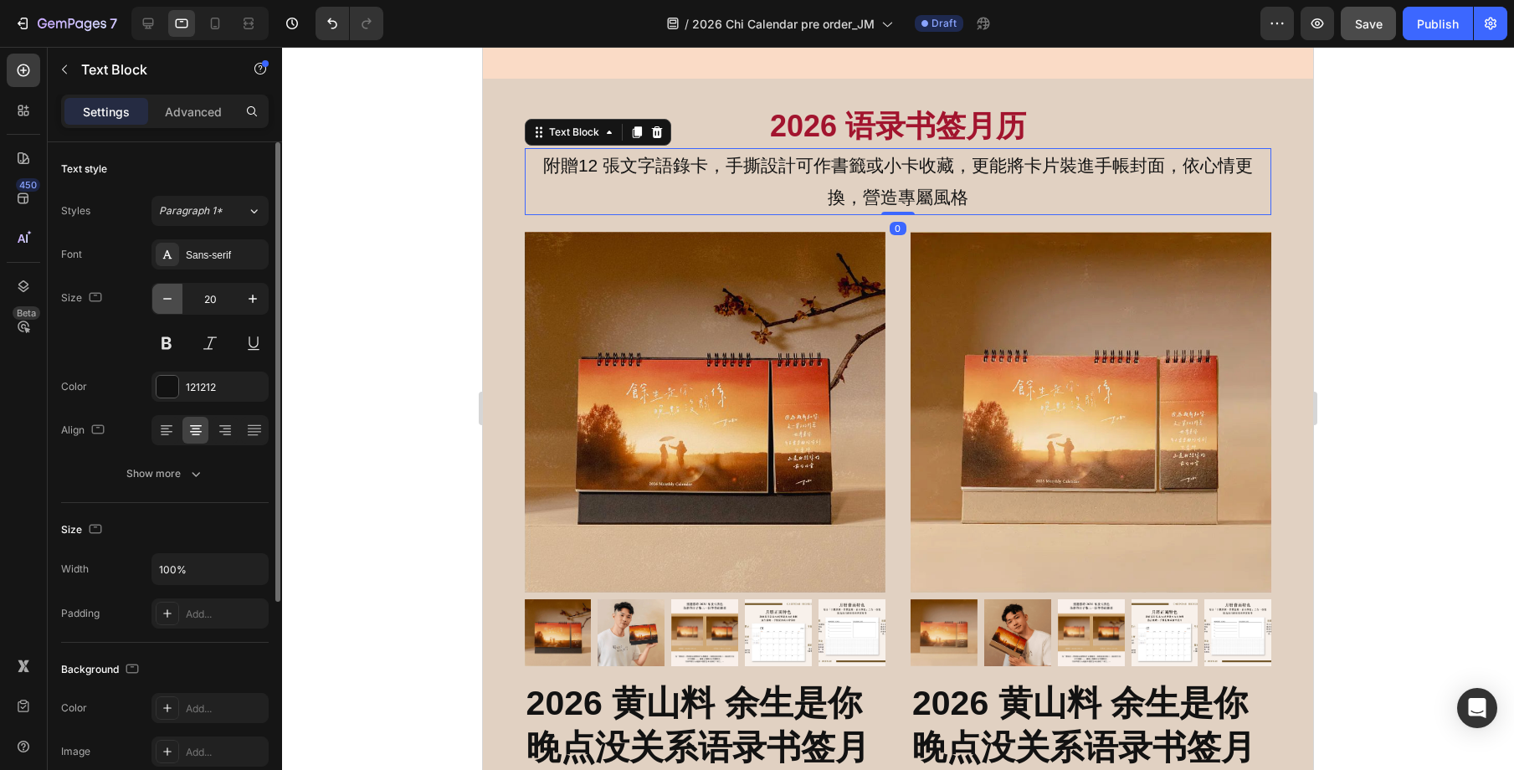
click at [160, 293] on icon "button" at bounding box center [167, 298] width 17 height 17
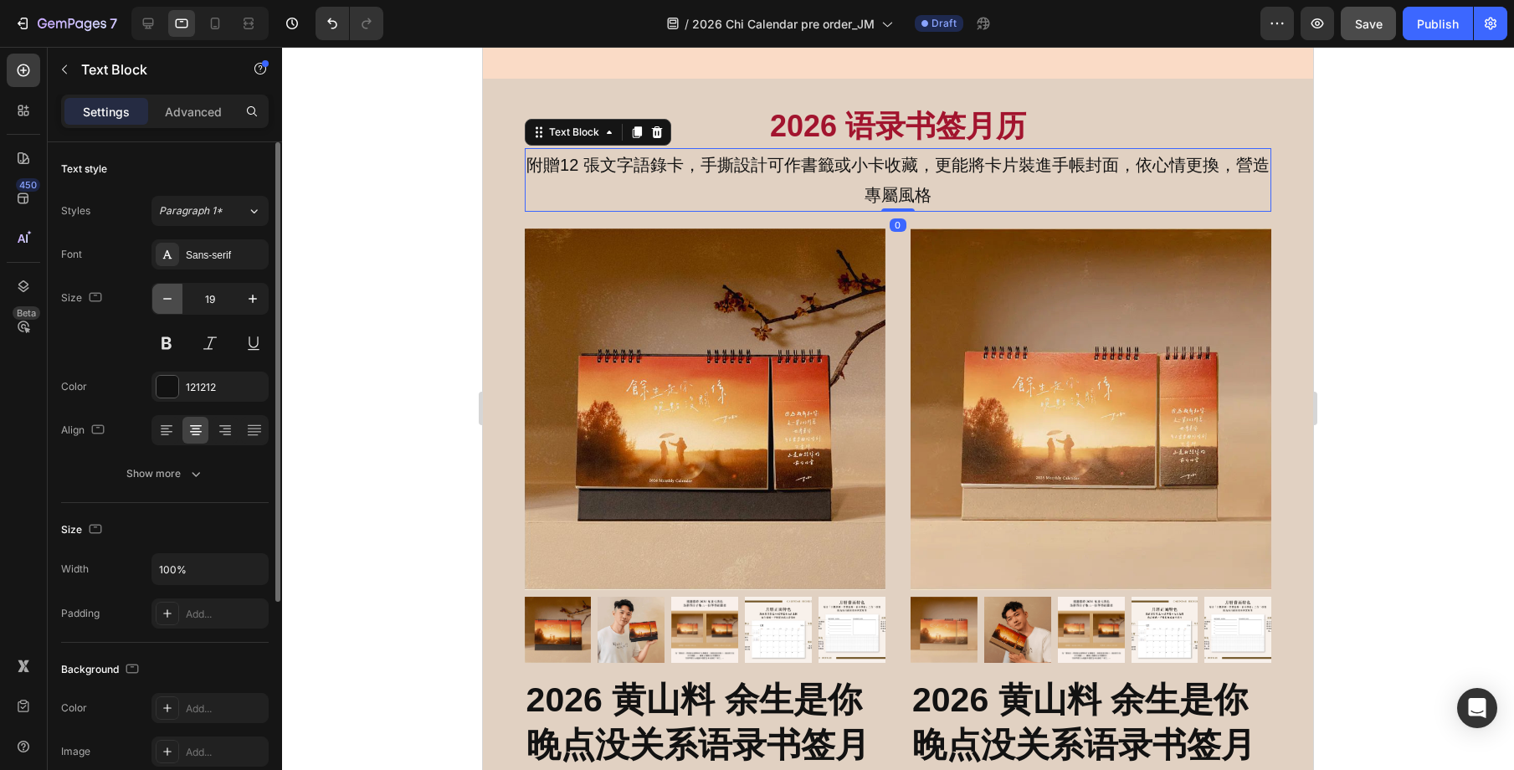
click at [160, 293] on icon "button" at bounding box center [167, 298] width 17 height 17
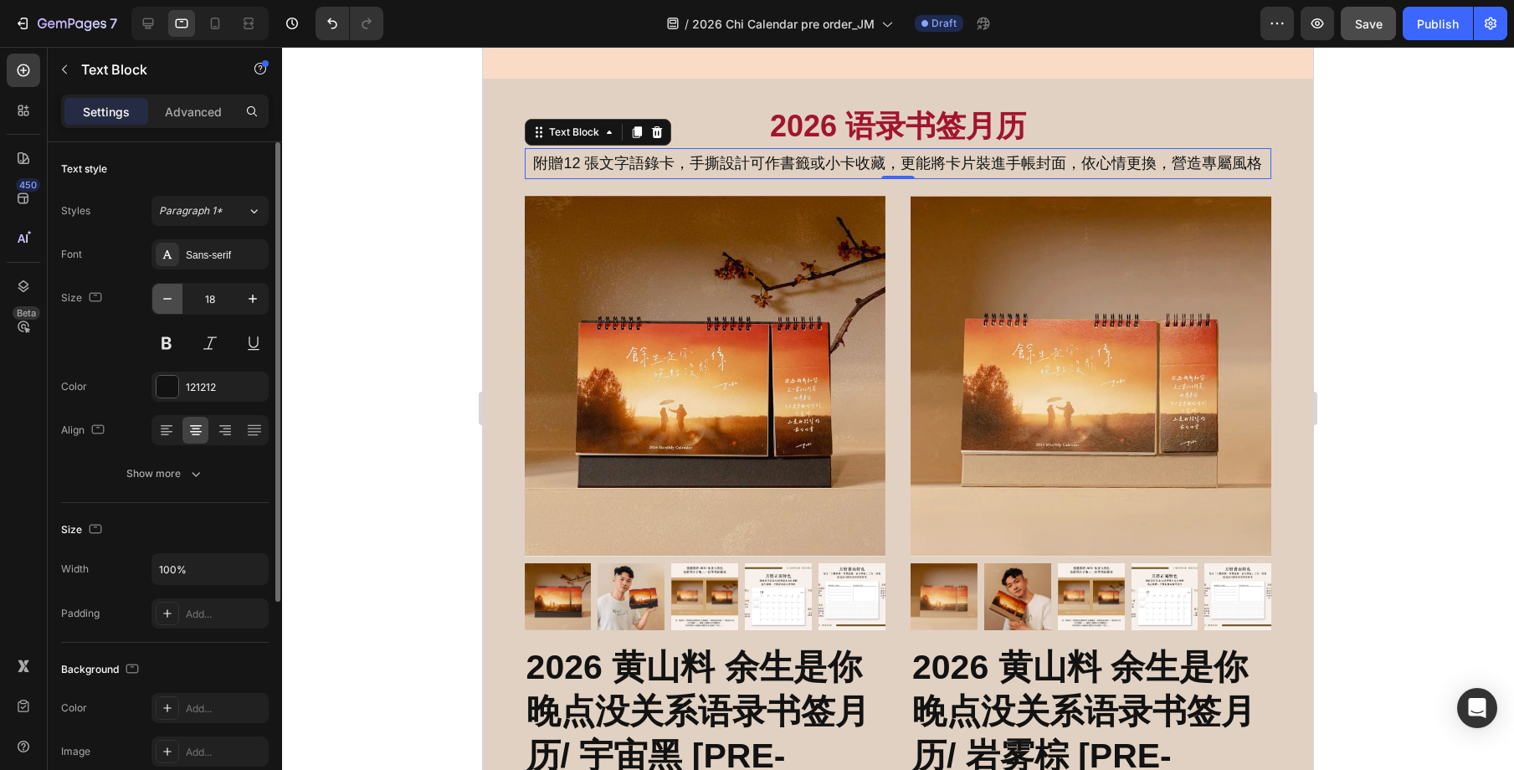
click at [160, 293] on icon "button" at bounding box center [167, 298] width 17 height 17
type input "16"
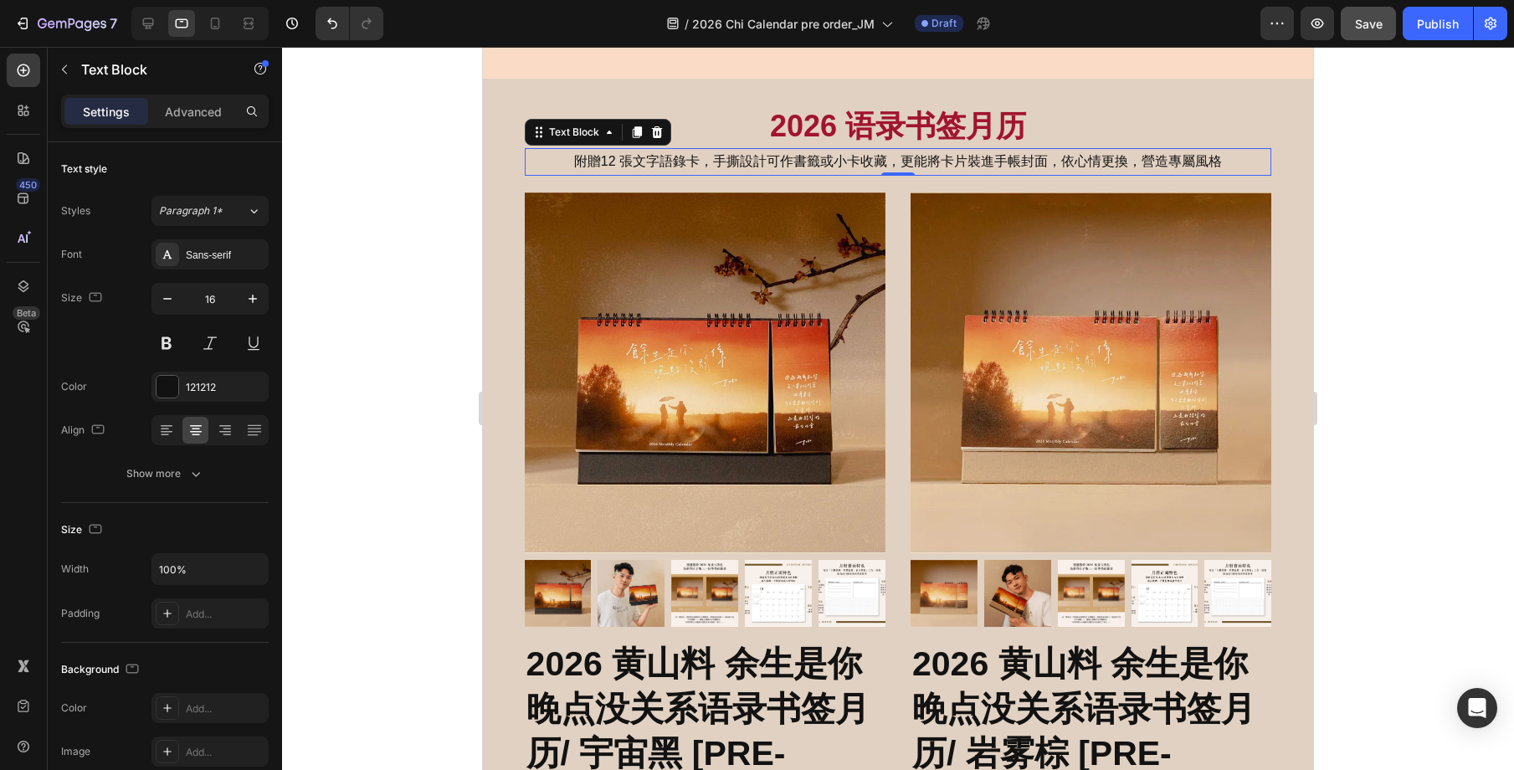
click at [1407, 387] on div at bounding box center [898, 408] width 1232 height 723
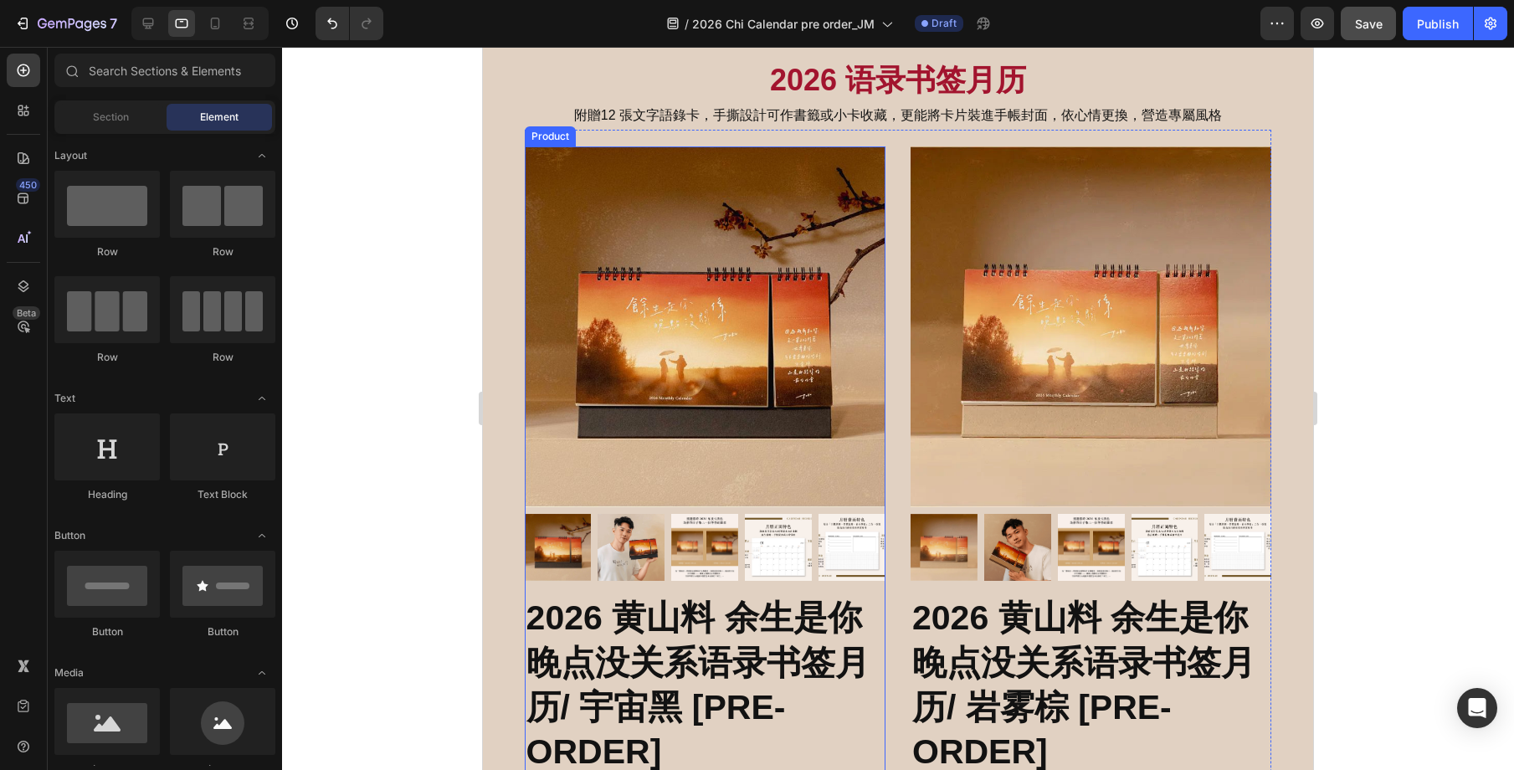
scroll to position [1135, 0]
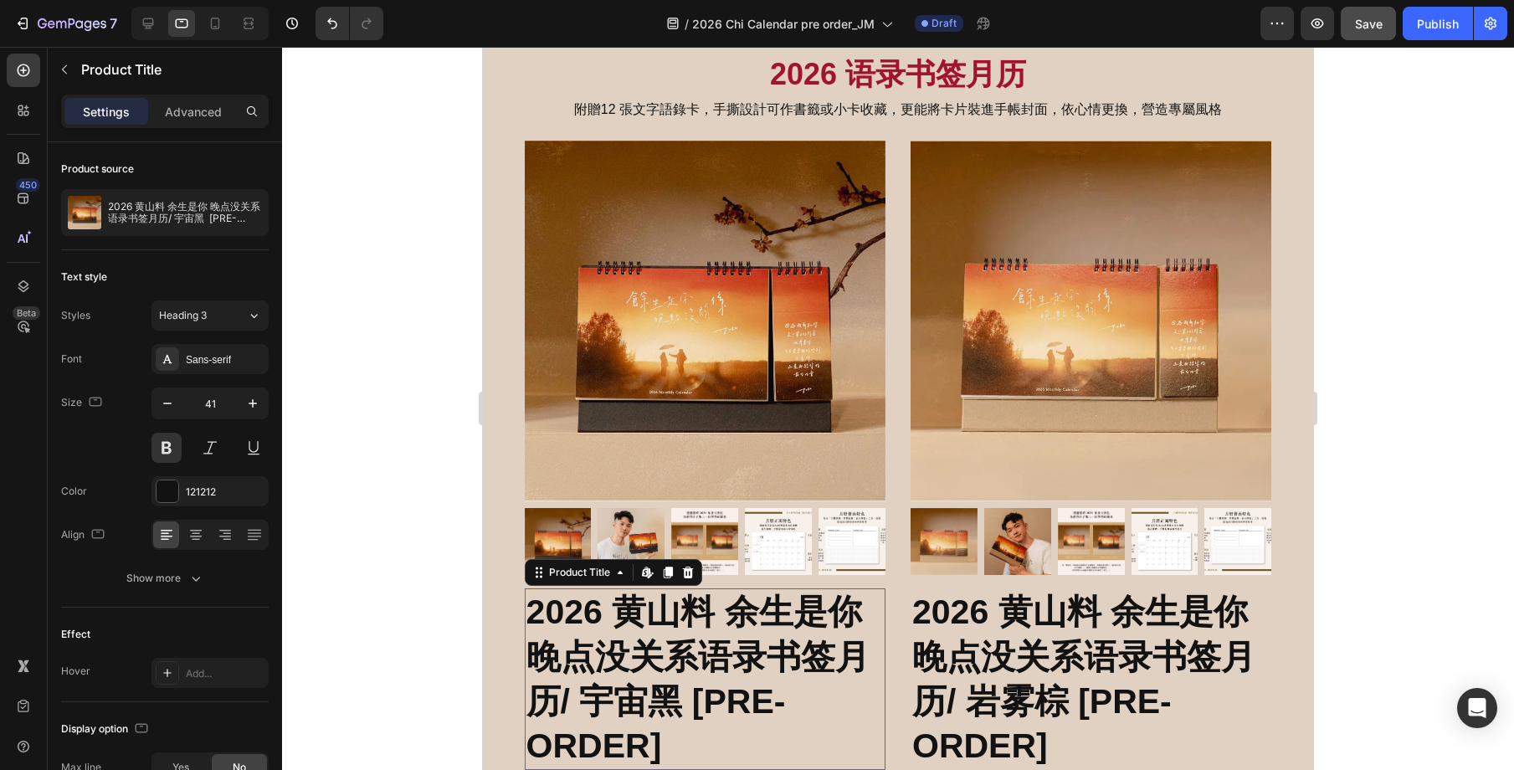
click at [722, 622] on h2 "2026 黄山料 余生是你 晚点没关系语录书签月历/ 宇宙黑 [PRE-ORDER]" at bounding box center [705, 679] width 361 height 182
click at [165, 400] on icon "button" at bounding box center [167, 403] width 17 height 17
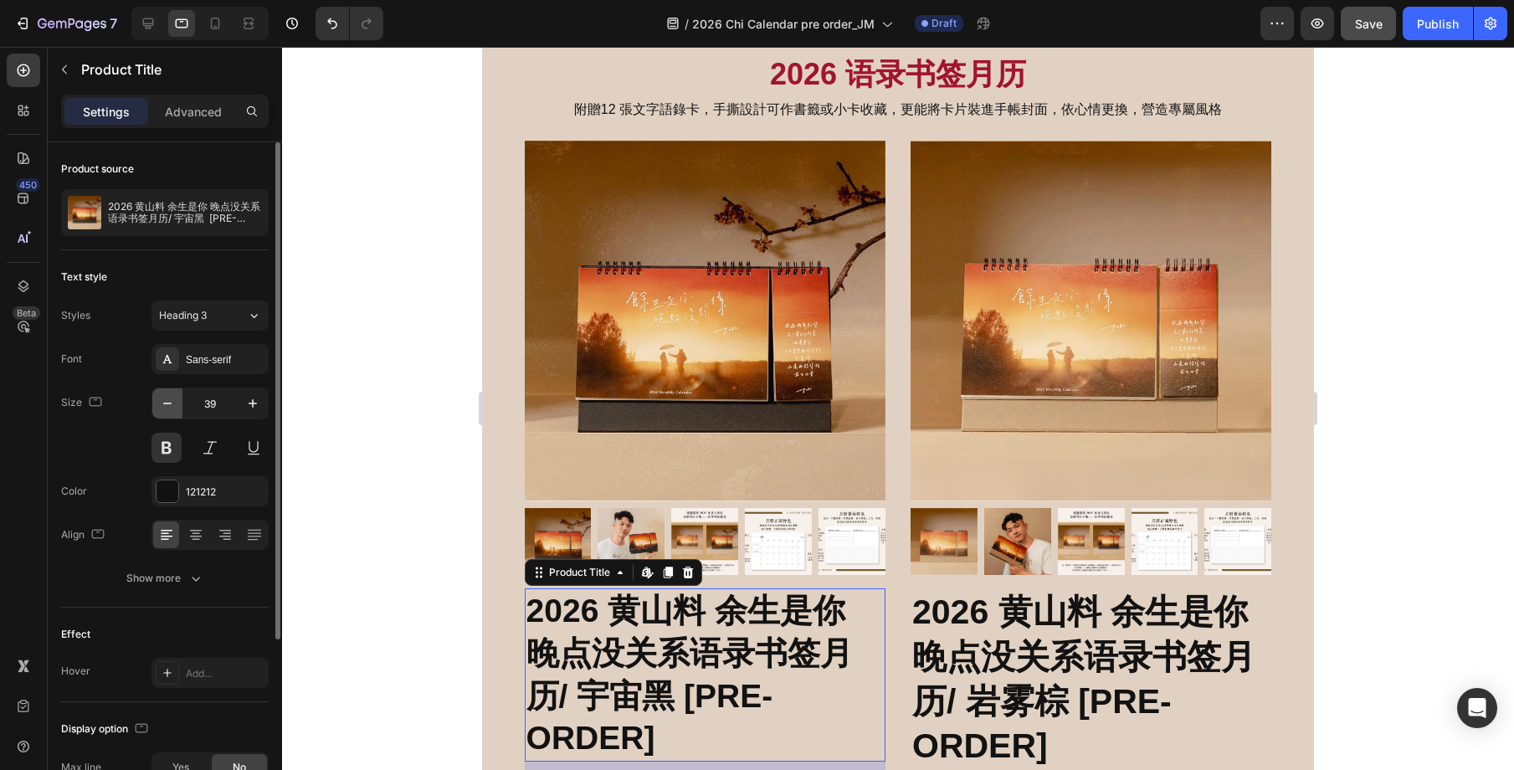
click at [165, 400] on icon "button" at bounding box center [167, 403] width 17 height 17
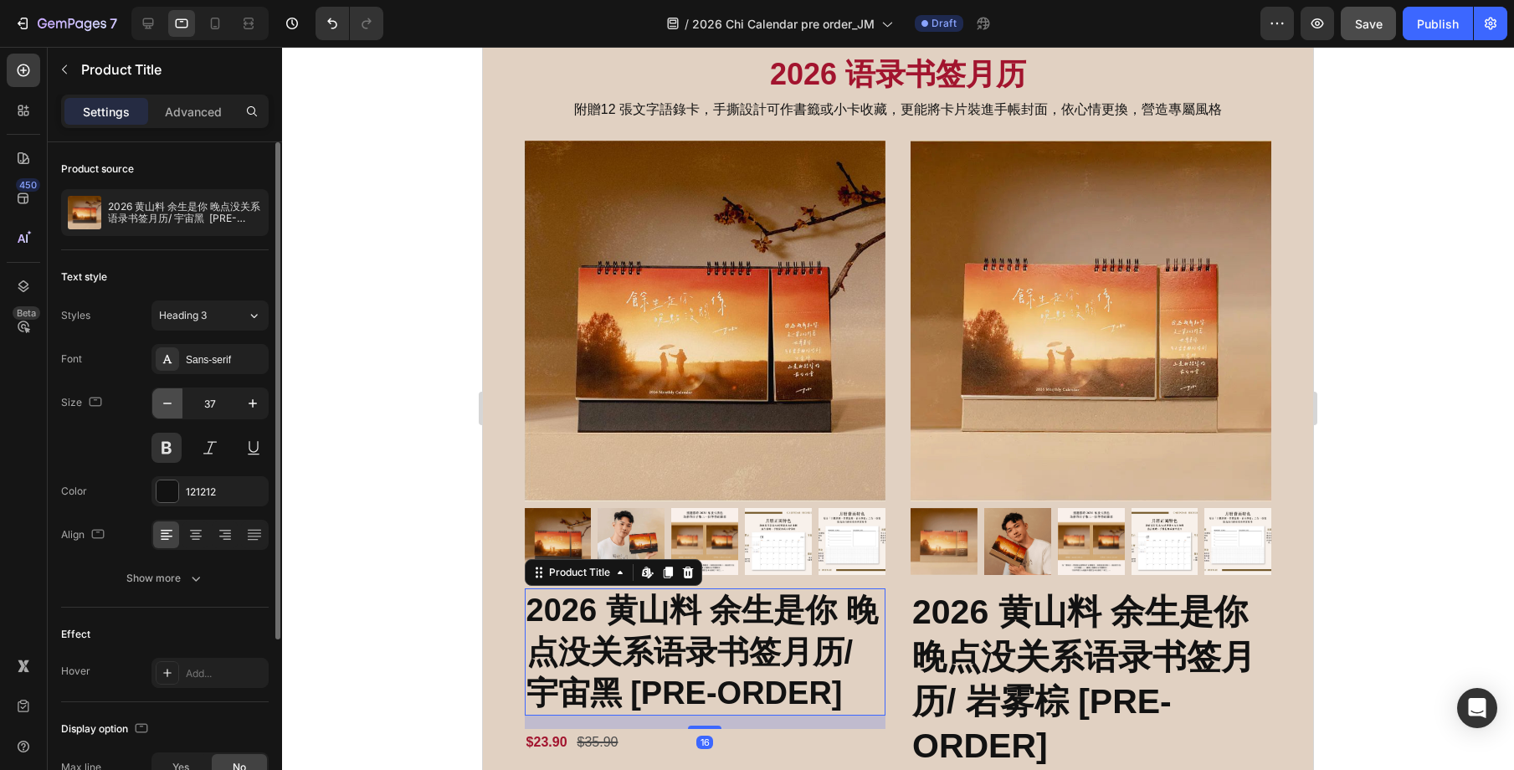
click at [165, 400] on icon "button" at bounding box center [167, 403] width 17 height 17
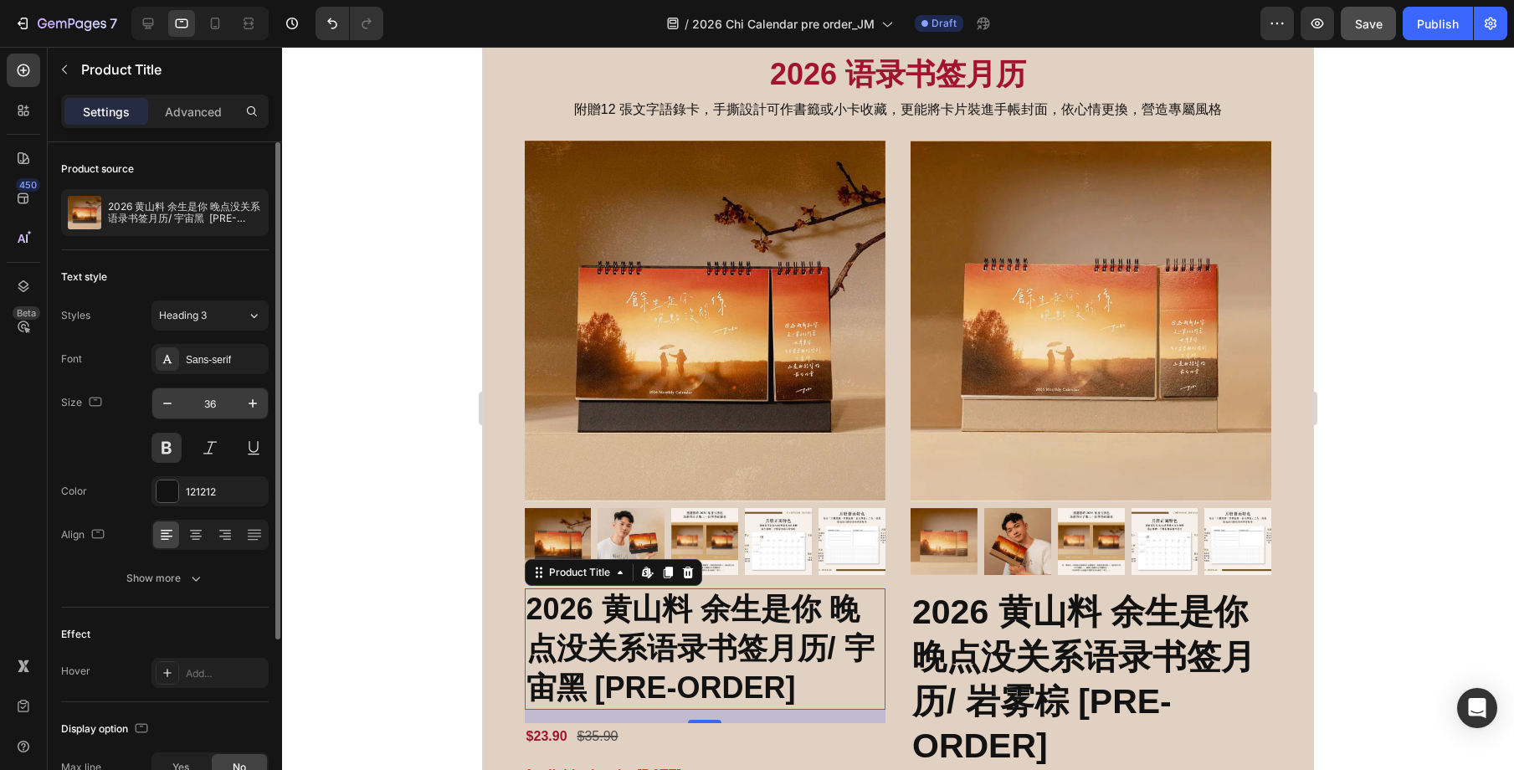
click at [222, 404] on input "36" at bounding box center [209, 403] width 55 height 30
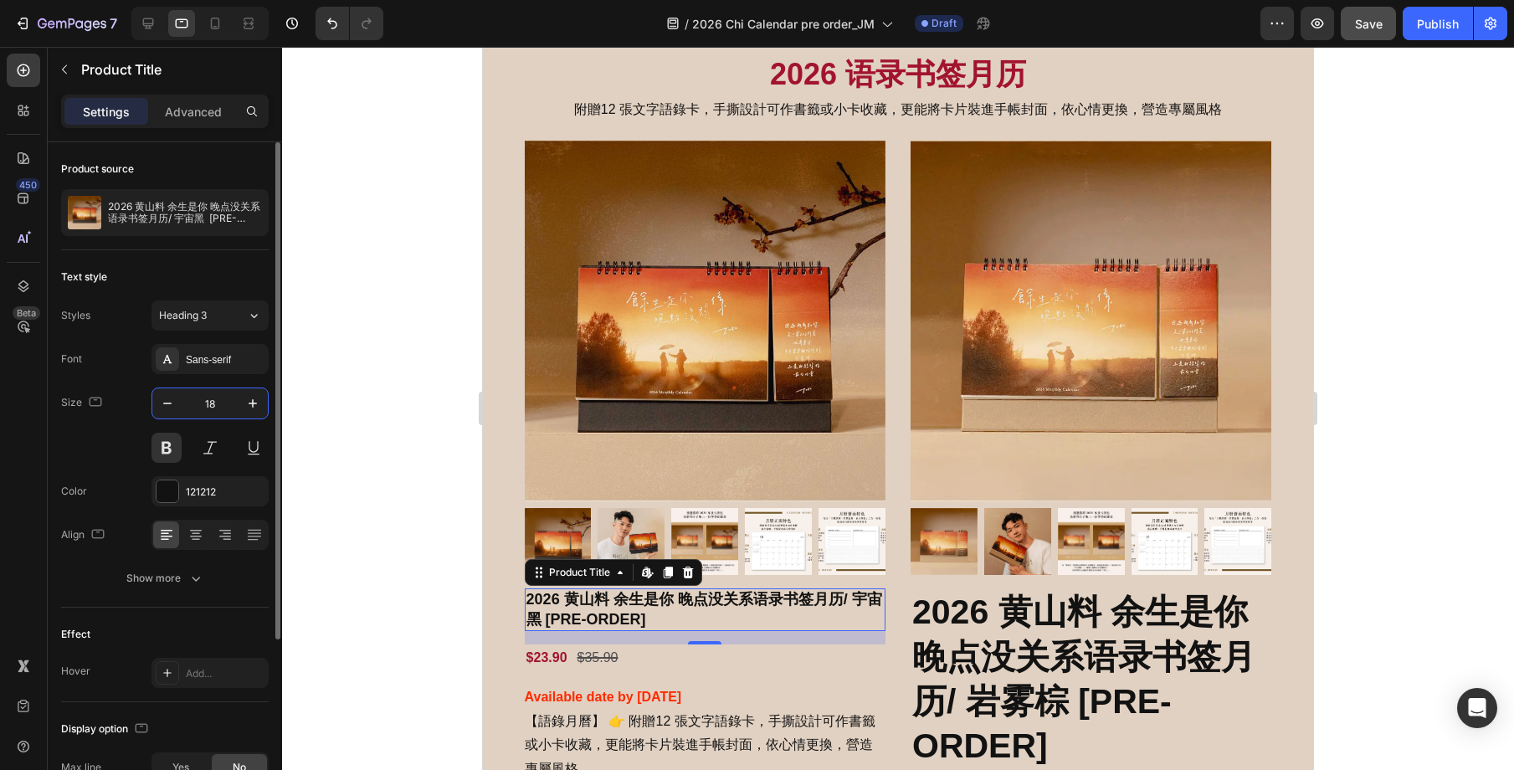
type input "18"
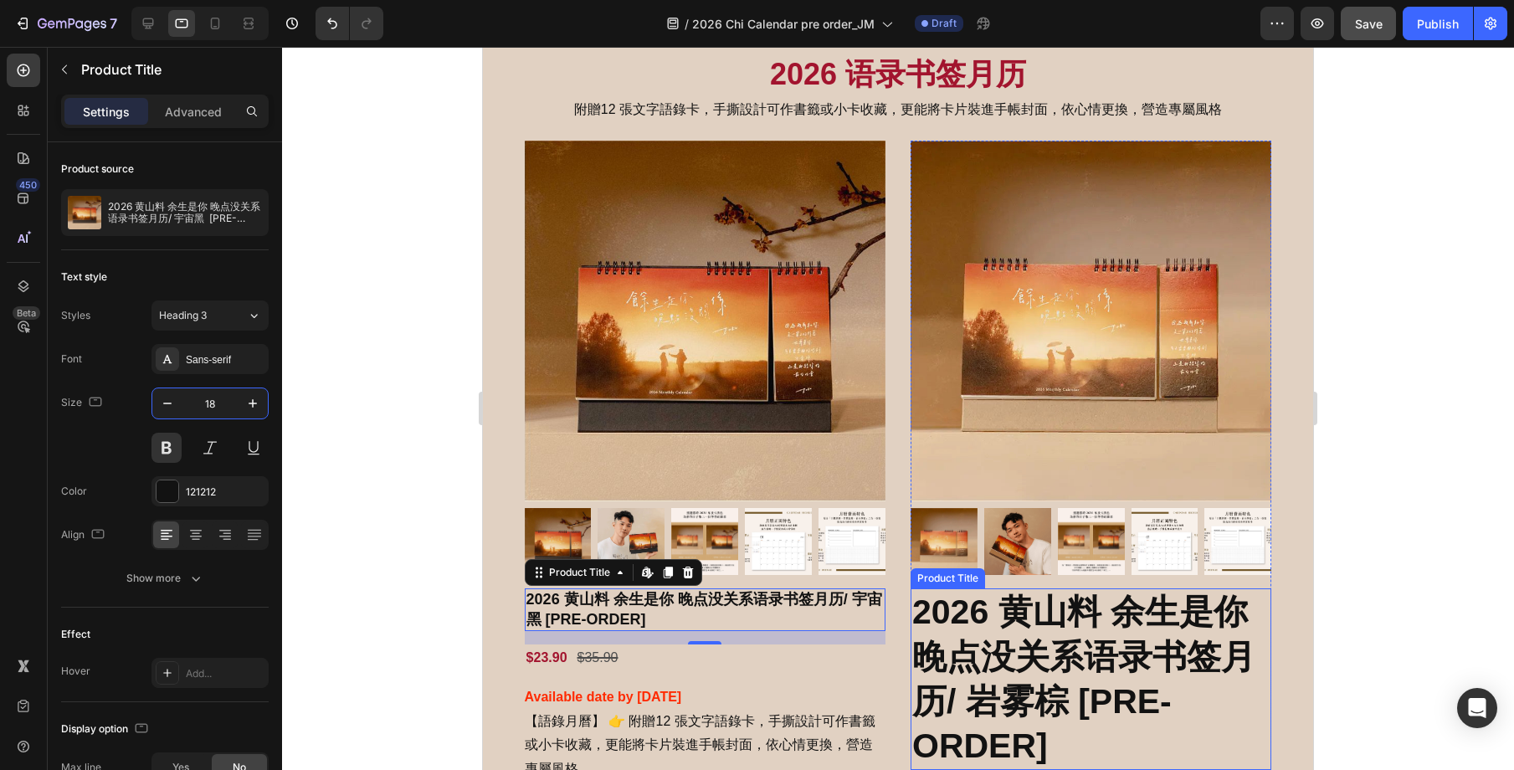
click at [1054, 596] on h2 "2026 黄山料 余生是你 晚点没关系语录书签月历/ 岩雾棕 [PRE-ORDER]" at bounding box center [1091, 679] width 361 height 182
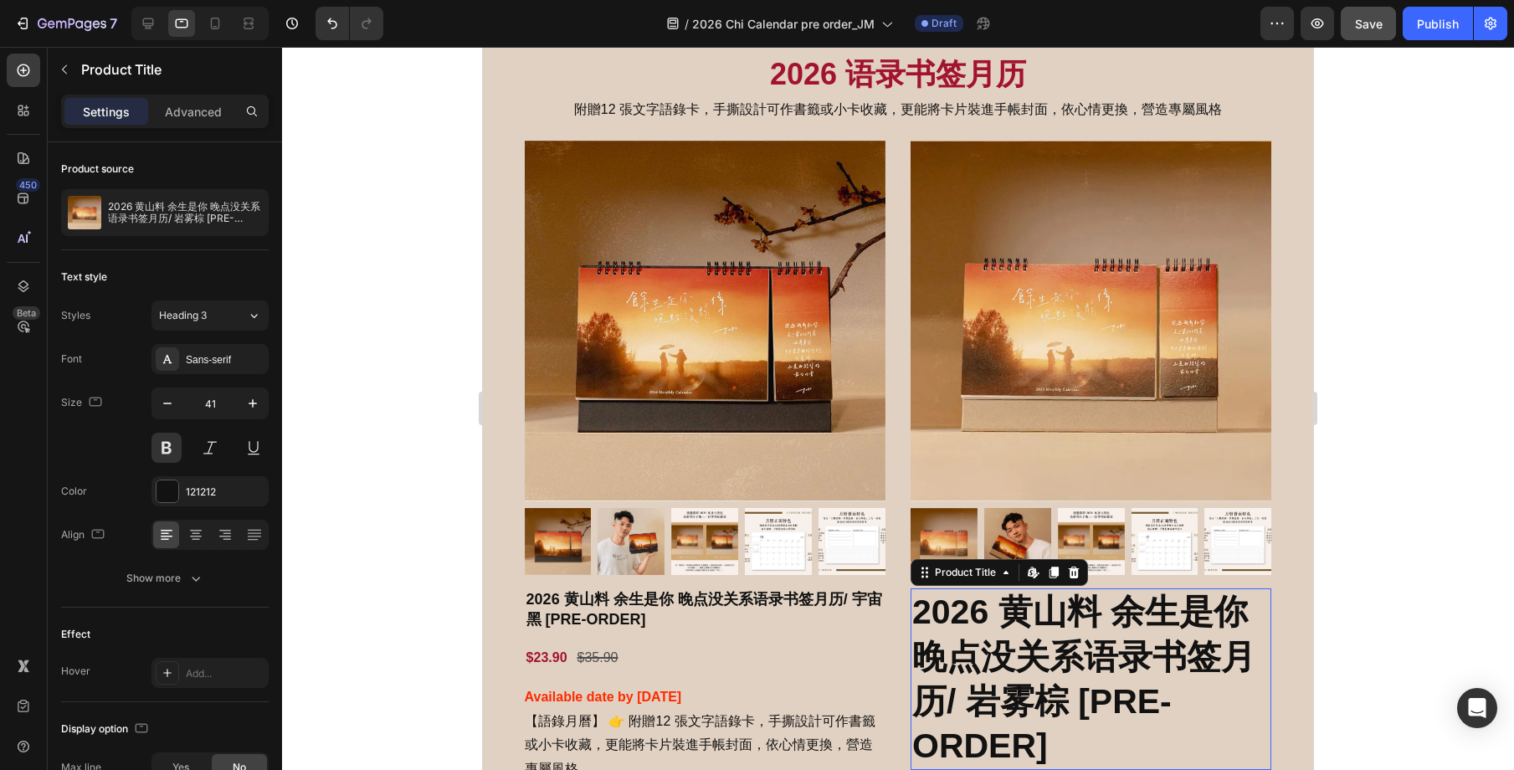
scroll to position [1138, 0]
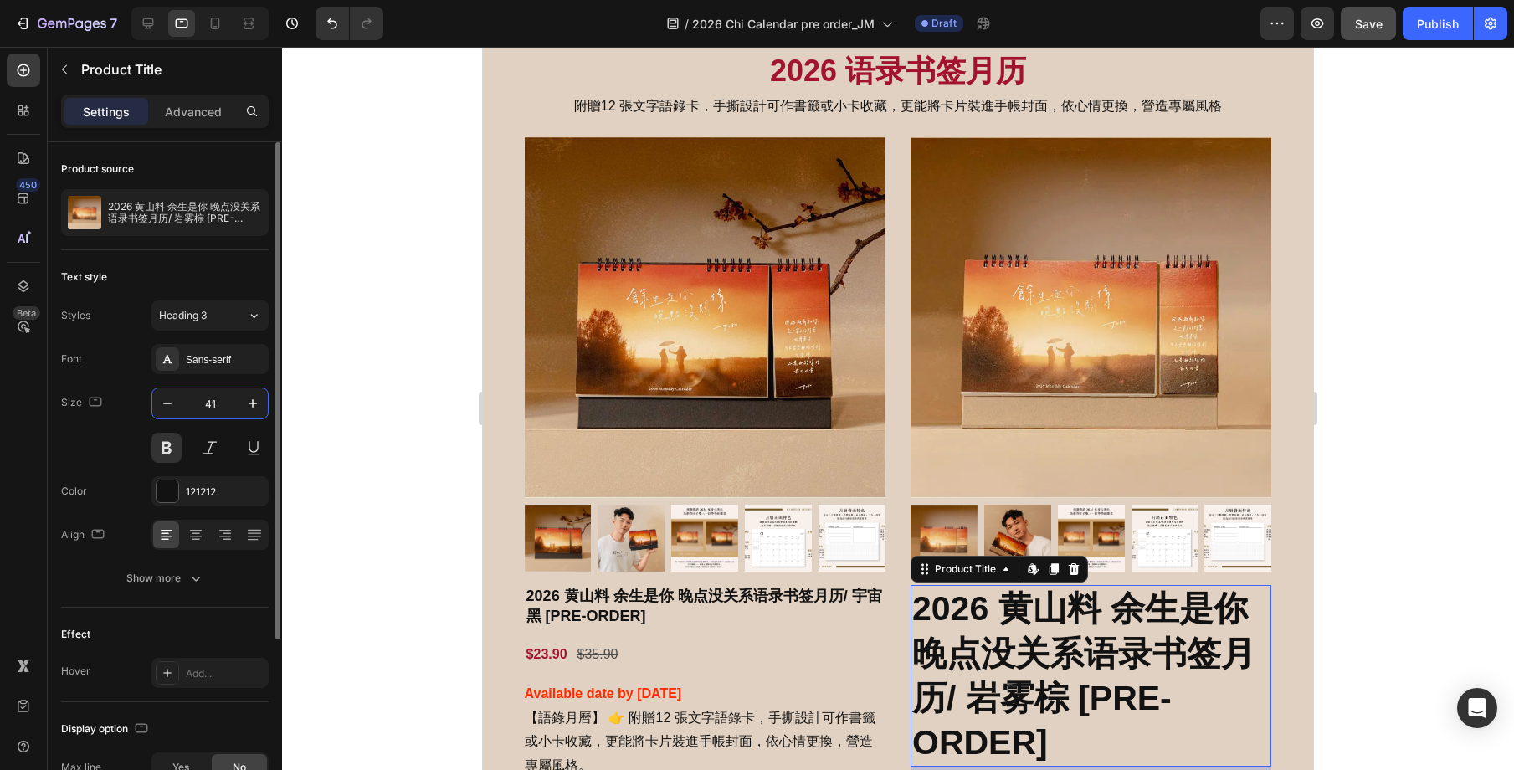
click at [224, 405] on input "41" at bounding box center [209, 403] width 55 height 30
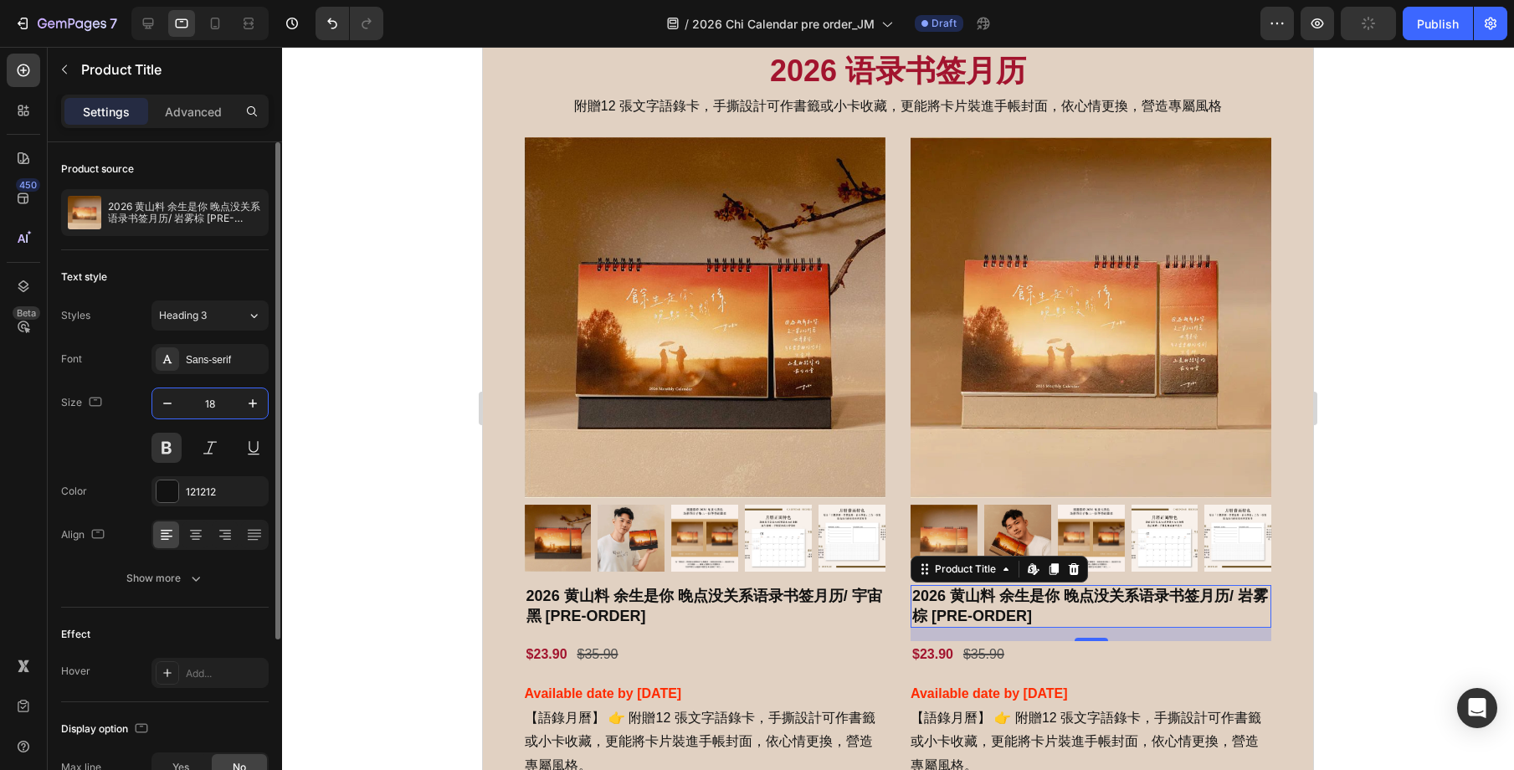
type input "18"
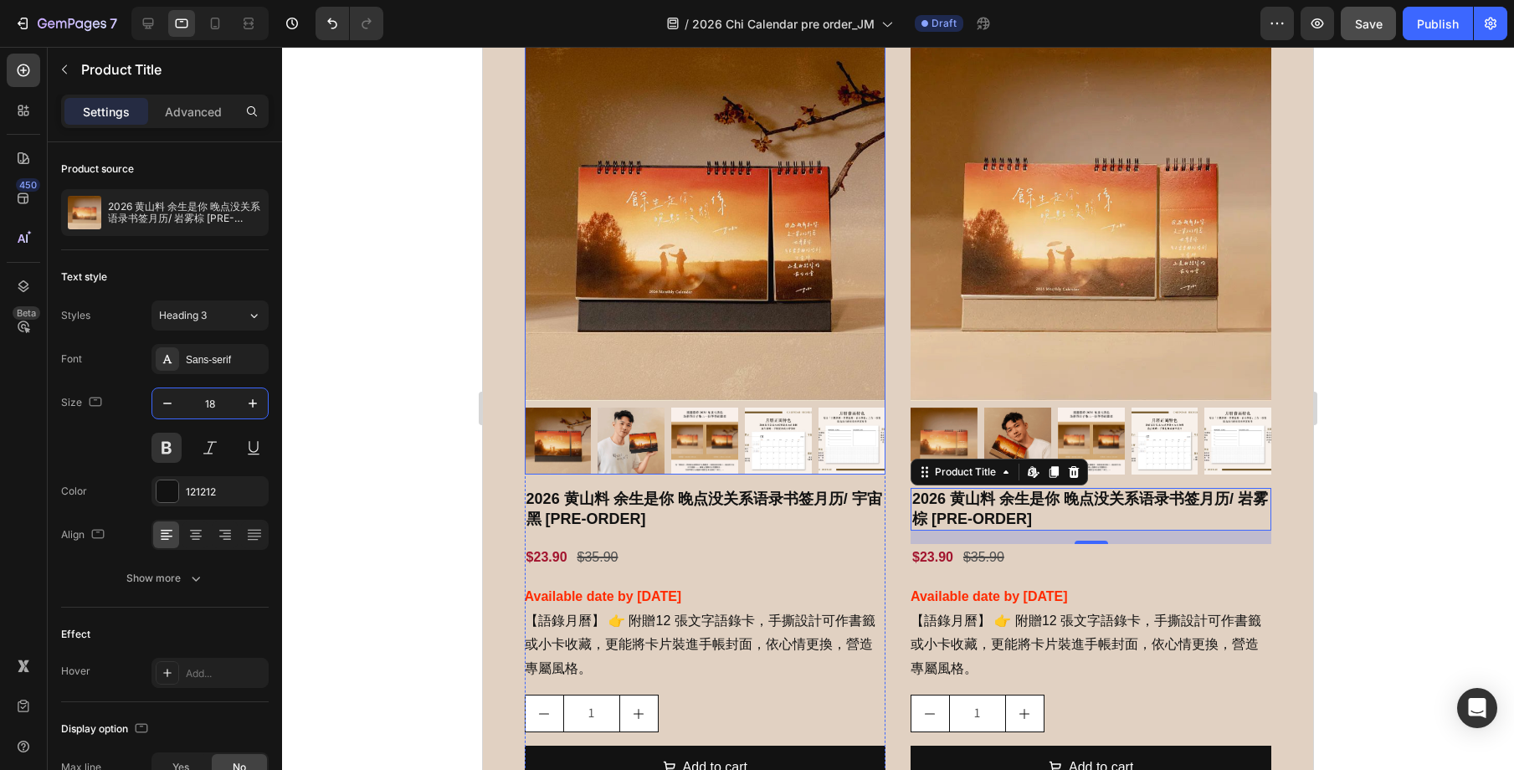
scroll to position [1250, 0]
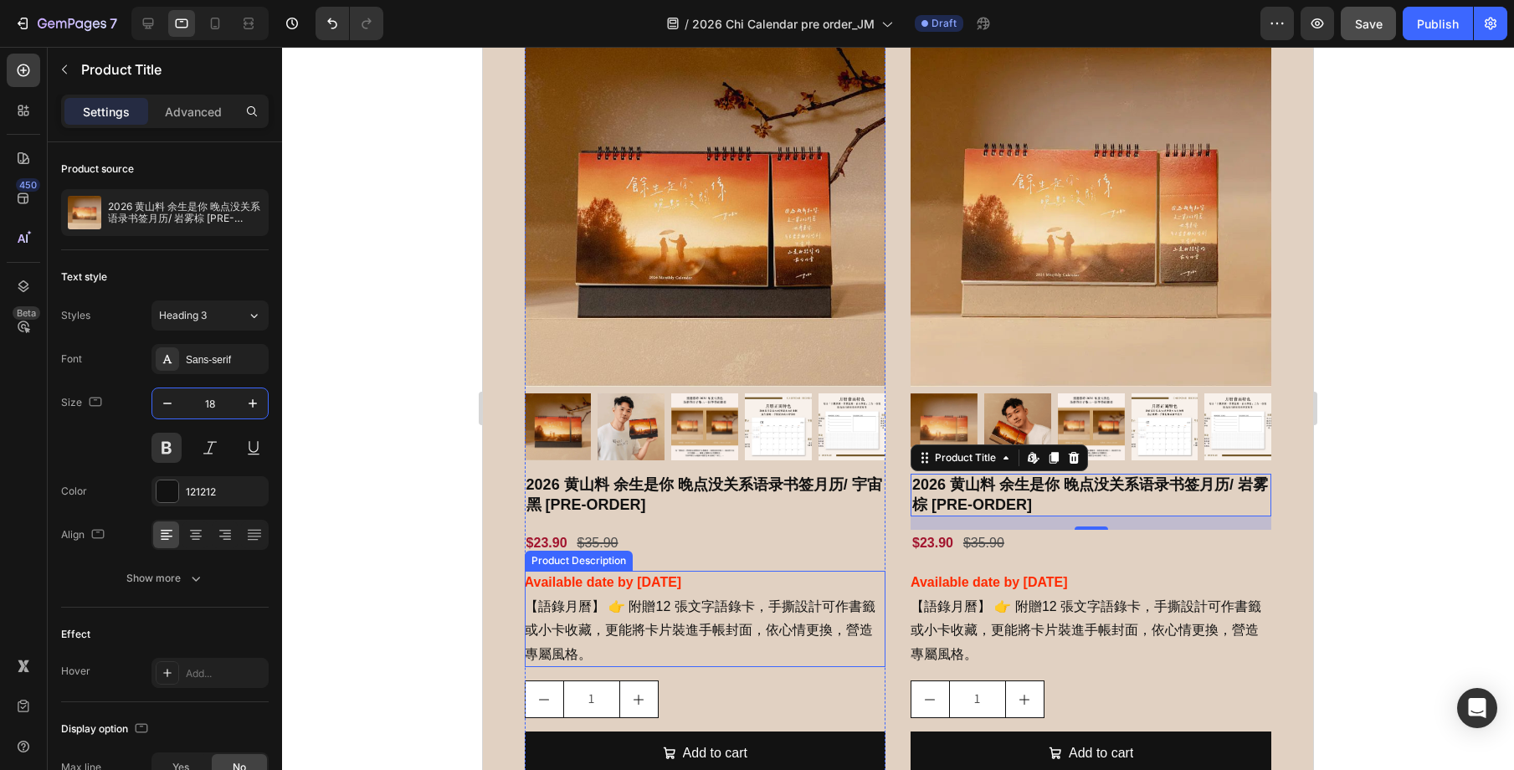
click at [742, 645] on div "Available date by [DATE] 【語錄月曆】 👉 附贈12 張文字語錄卡，手撕設計可作書籤或小卡收藏，更能將卡片裝進手帳封面，依心情更換，營…" at bounding box center [705, 619] width 361 height 96
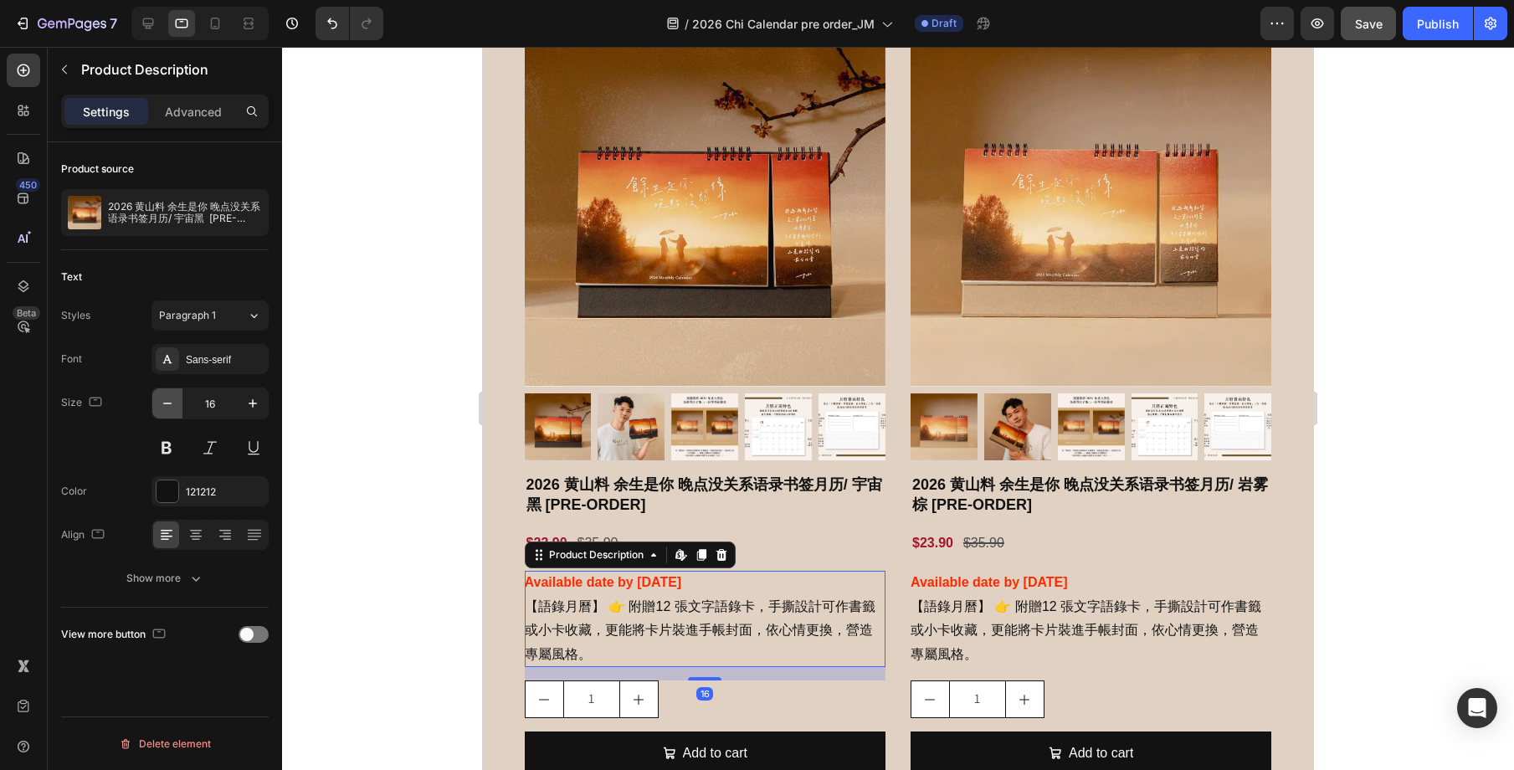
click at [159, 400] on icon "button" at bounding box center [167, 403] width 17 height 17
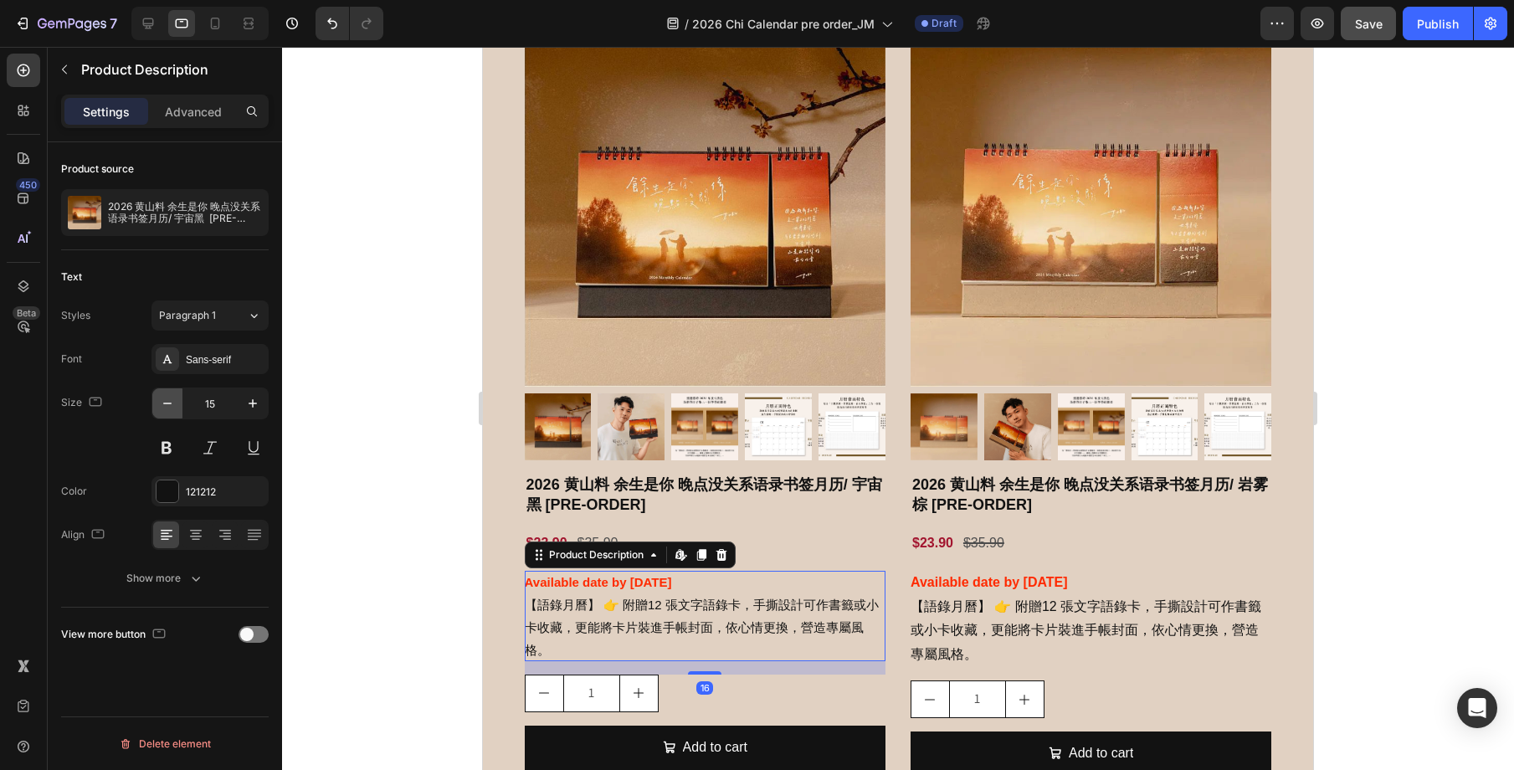
click at [159, 400] on icon "button" at bounding box center [167, 403] width 17 height 17
type input "14"
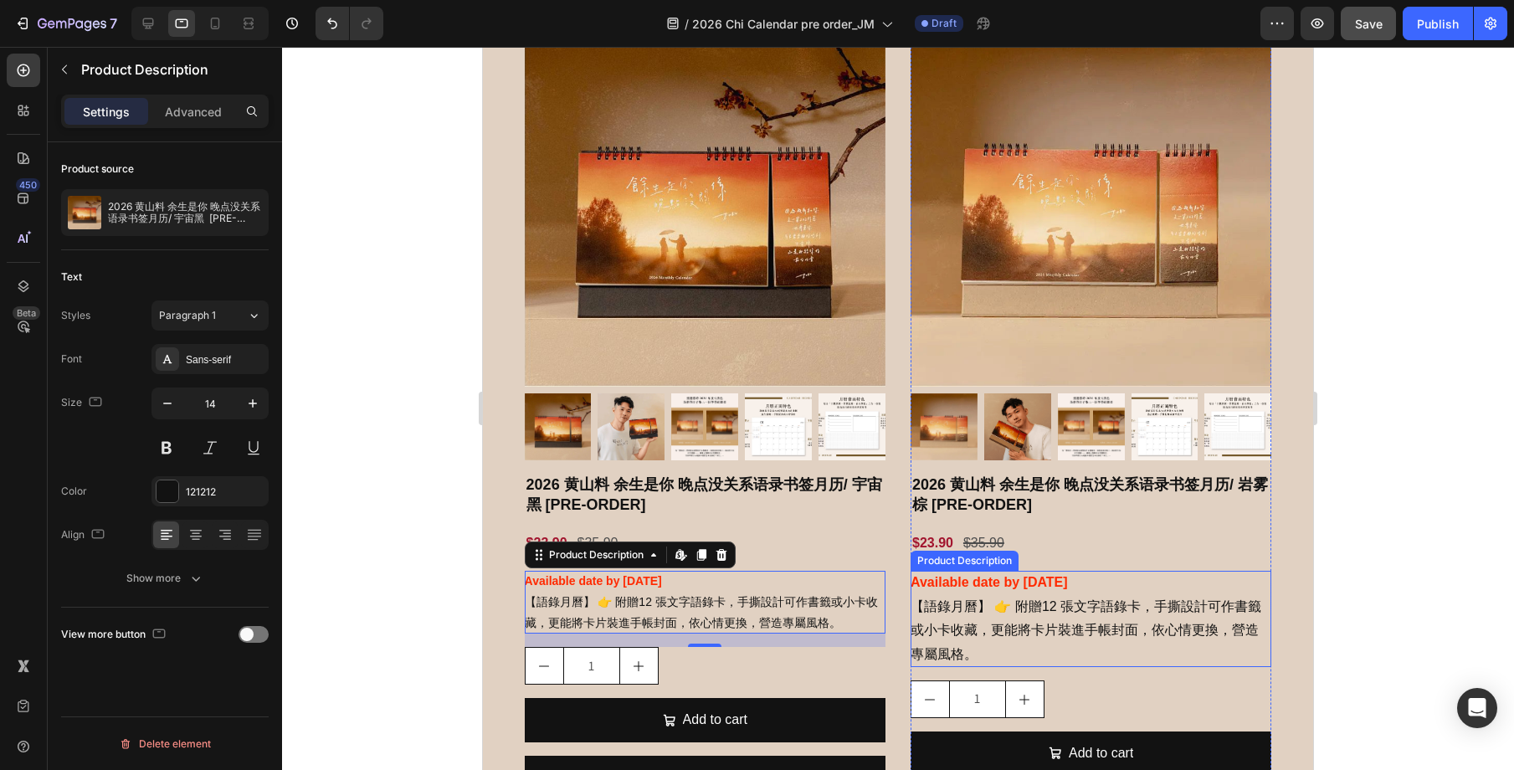
click at [947, 614] on div "Available date by [DATE] 【語錄月曆】 👉 附贈12 張文字語錄卡，手撕設計可作書籤或小卡收藏，更能將卡片裝進手帳封面，依心情更換，營…" at bounding box center [1091, 619] width 361 height 96
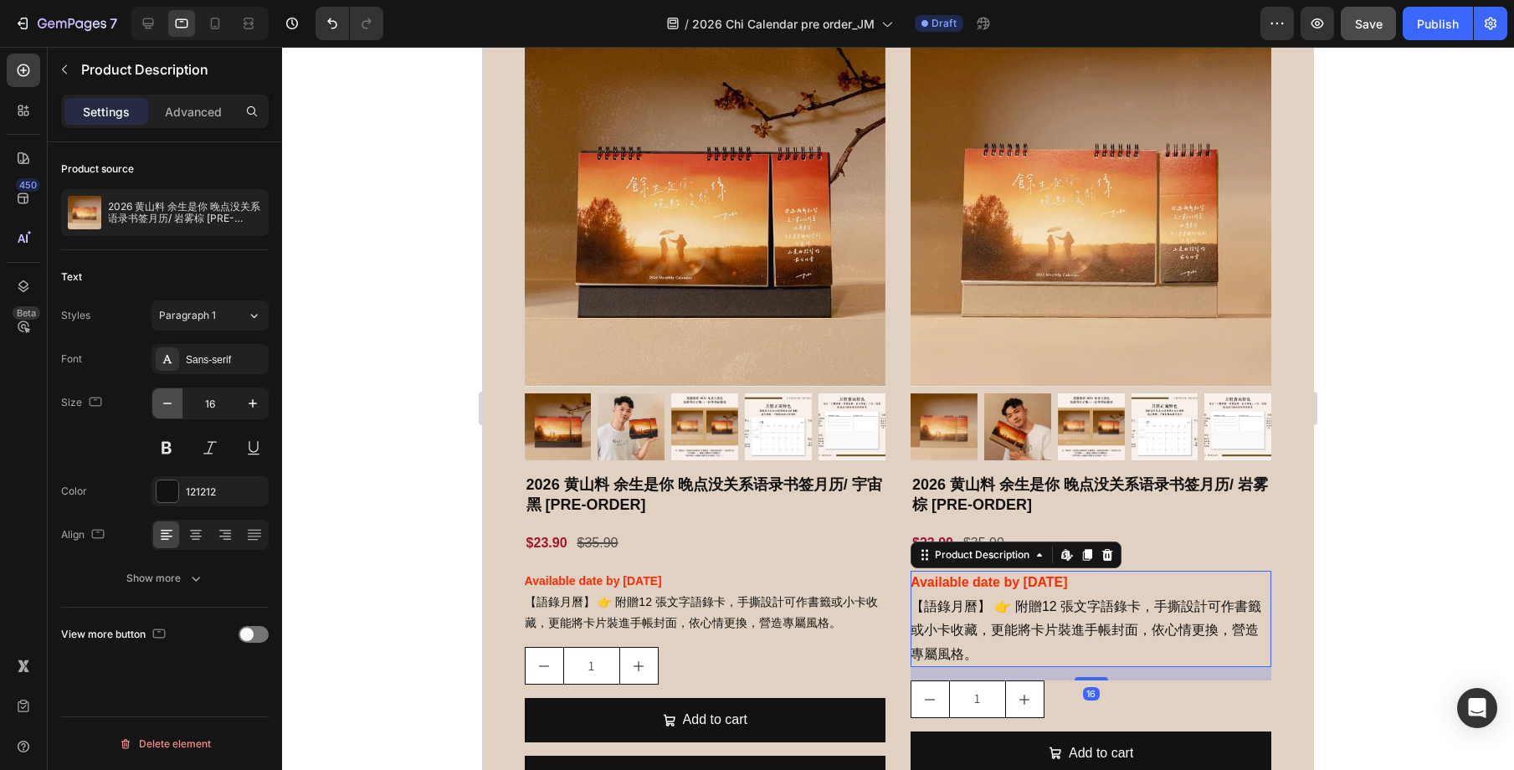
click at [162, 400] on icon "button" at bounding box center [167, 403] width 17 height 17
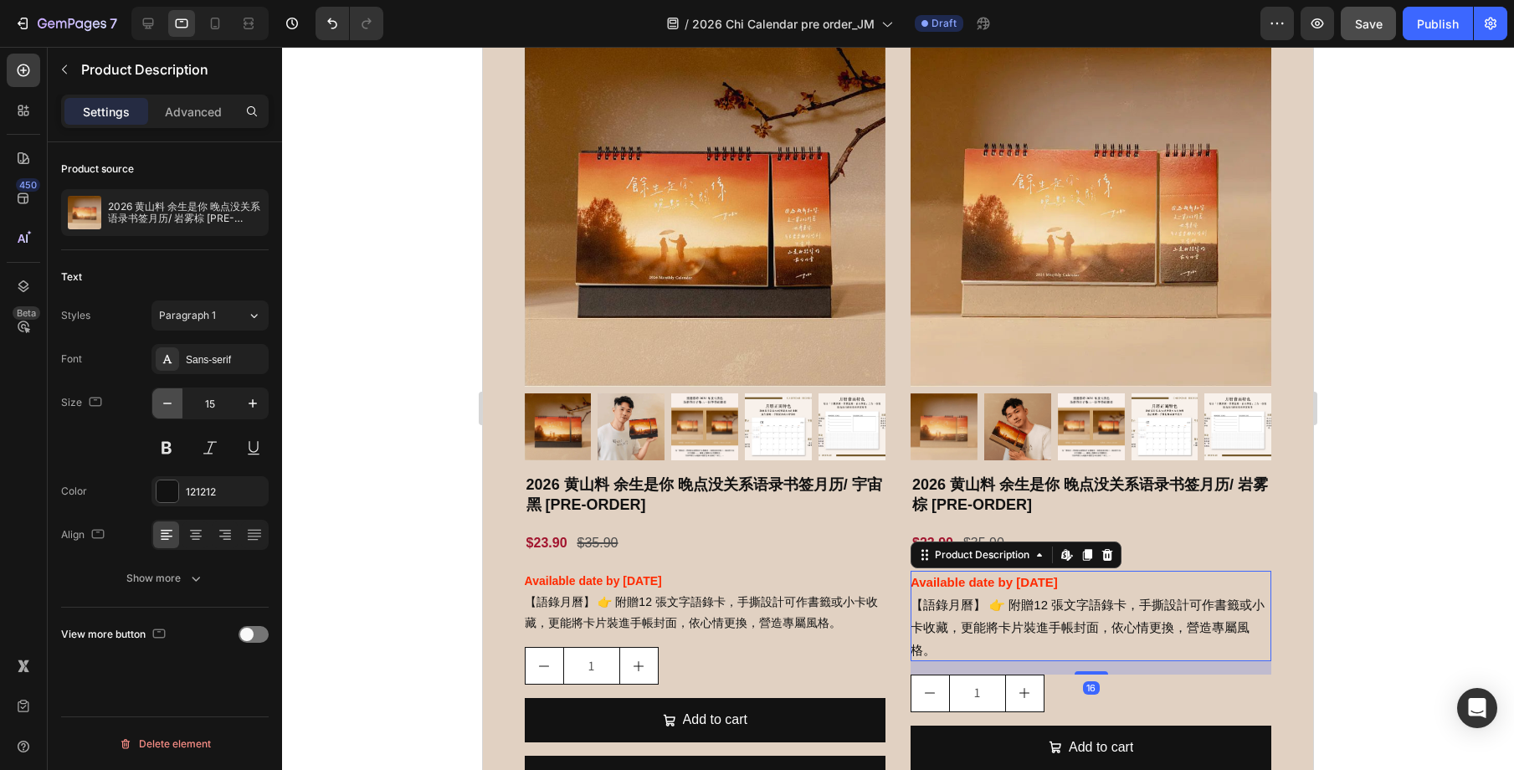
type input "14"
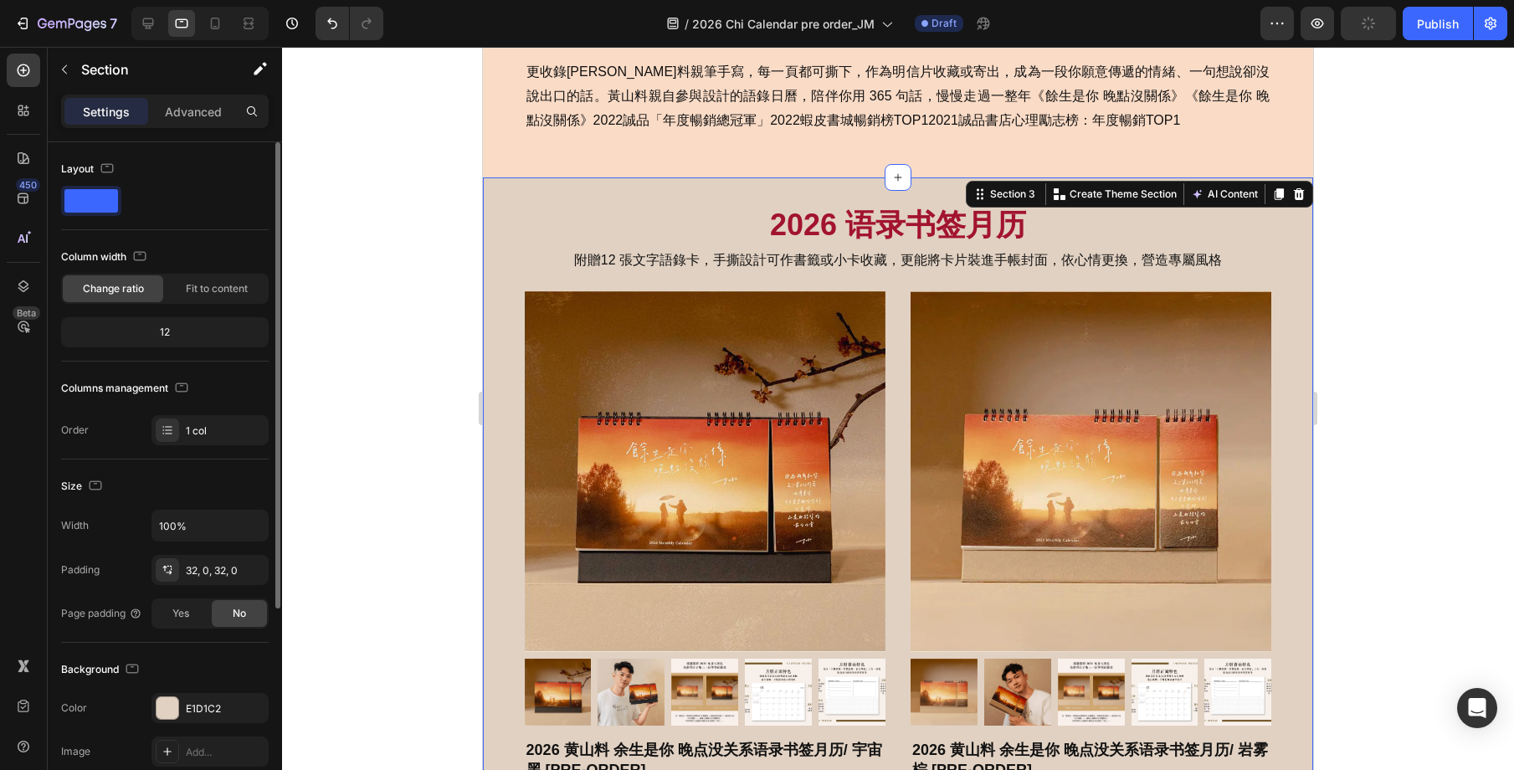
scroll to position [986, 0]
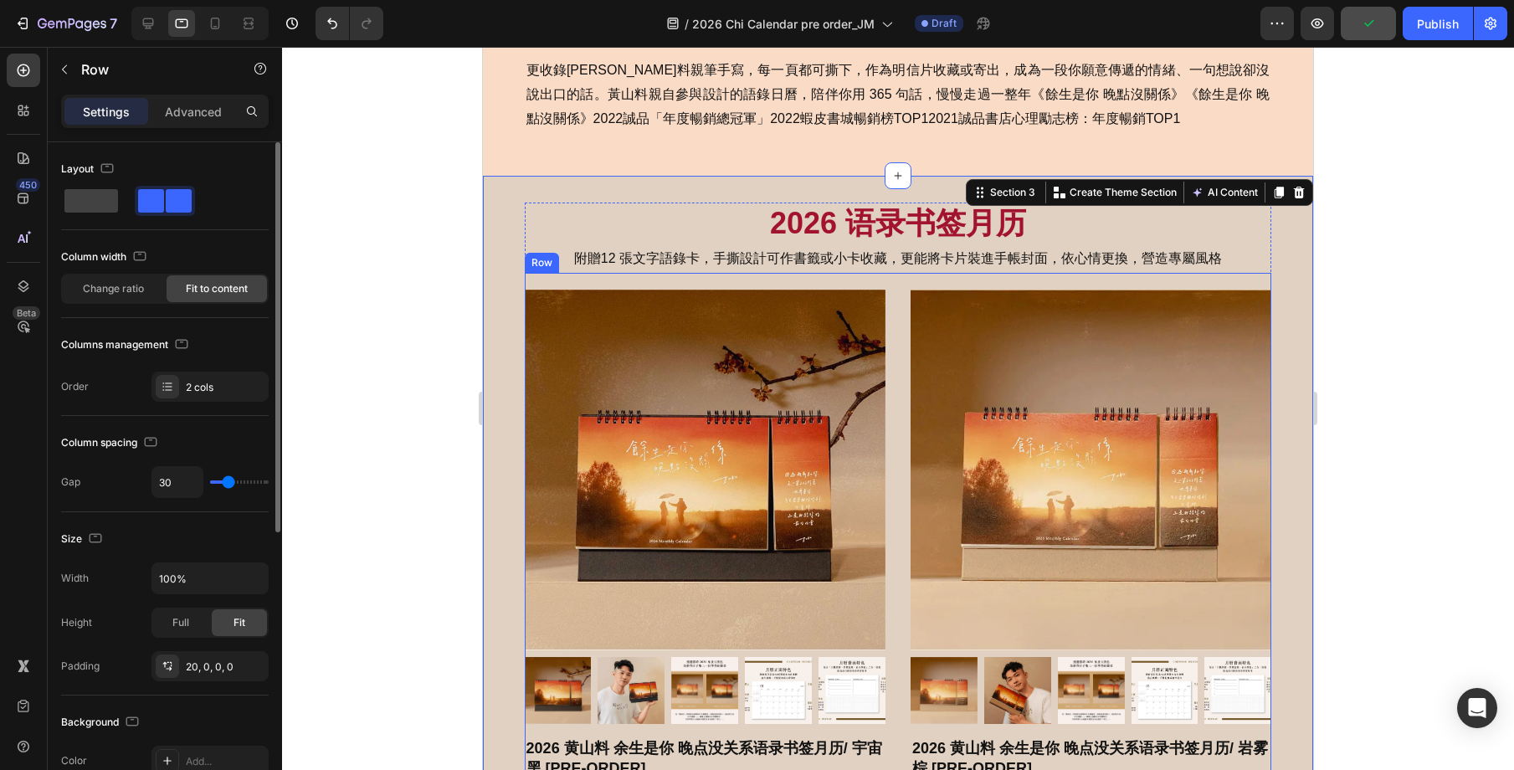
click at [902, 331] on div "Product Images 2026 黄山料 余生是你 晚点没关系语录书签月历/ 宇宙黑 [PRE-ORDER] Product Title $23.90 …" at bounding box center [898, 675] width 747 height 804
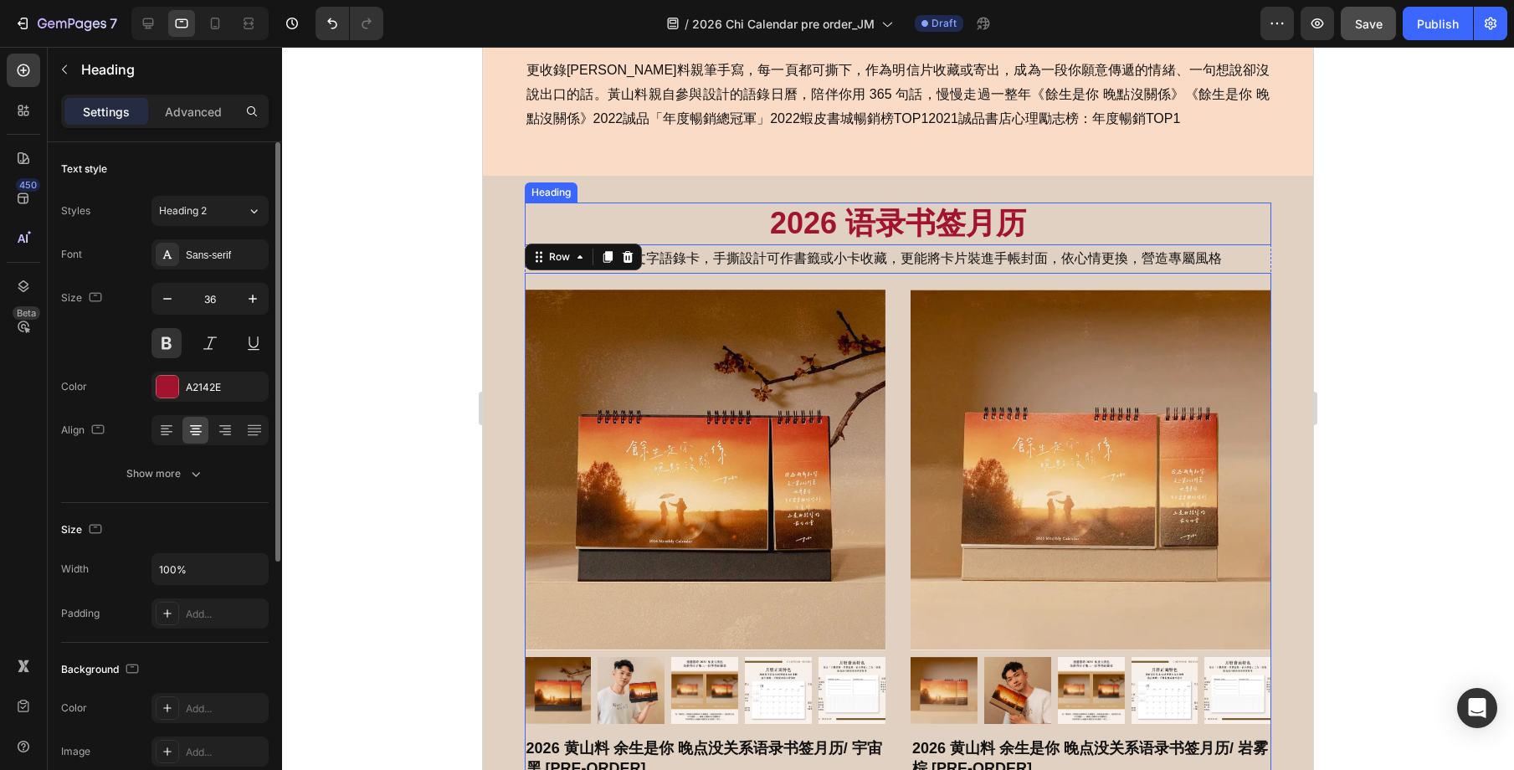
click at [1019, 225] on h2 "2026 语录书签月历" at bounding box center [898, 224] width 747 height 43
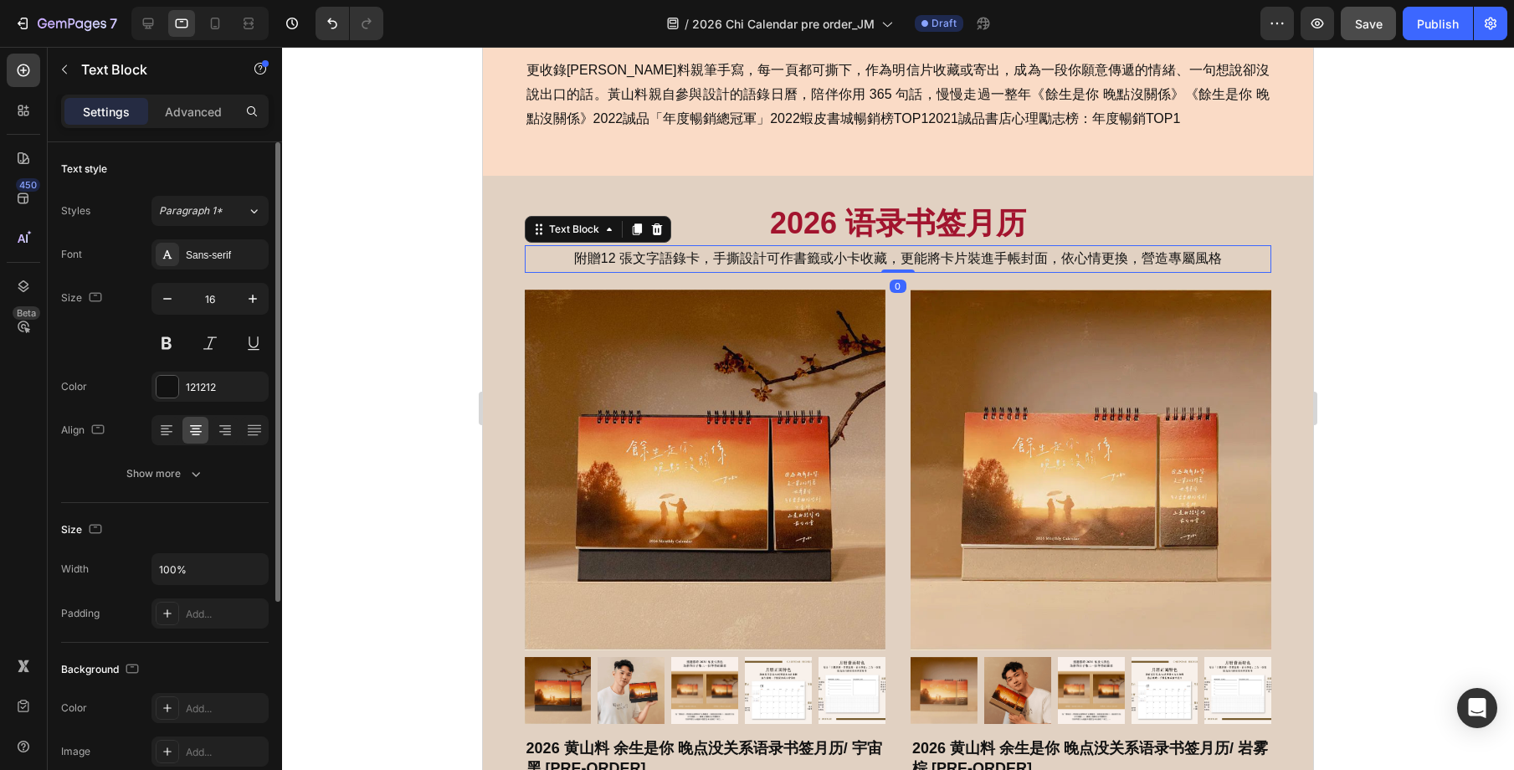
click at [1023, 247] on p "附贈12 張文字語錄卡，手撕設計可作書籤或小卡收藏，更能將卡片裝進手帳封面，依心情更換，營造專屬風格" at bounding box center [898, 259] width 744 height 24
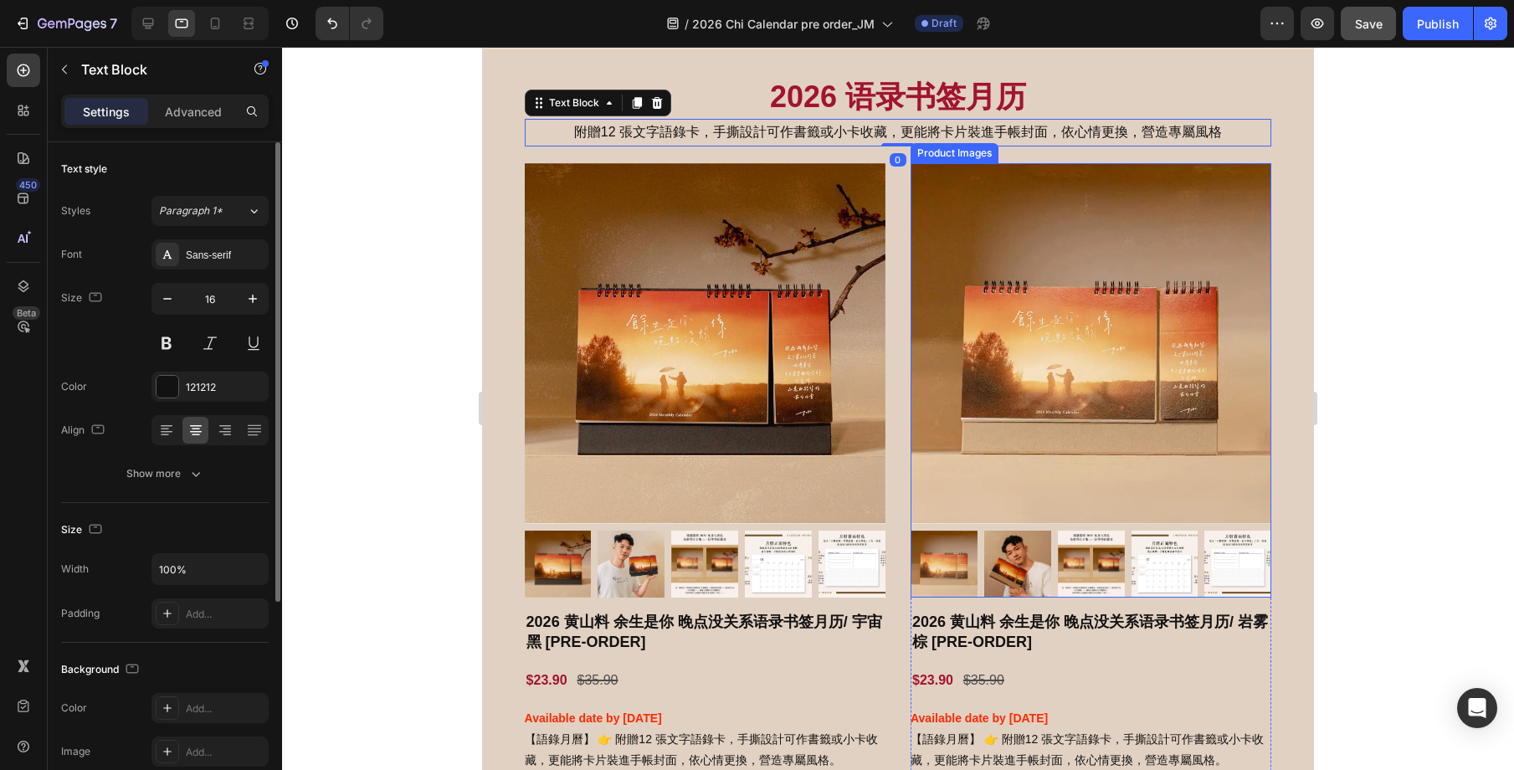
scroll to position [1194, 0]
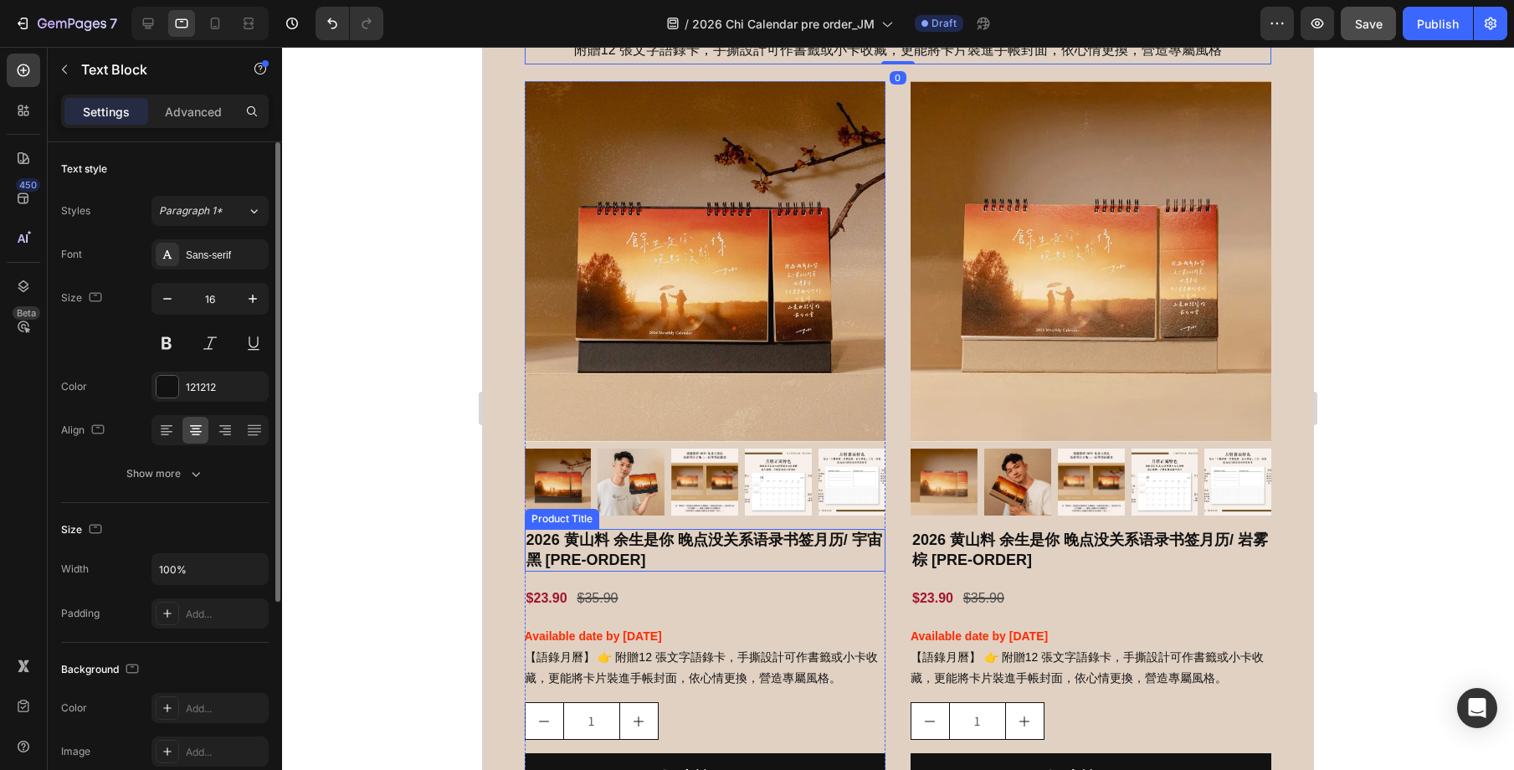
click at [716, 559] on h2 "2026 黄山料 余生是你 晚点没关系语录书签月历/ 宇宙黑 [PRE-ORDER]" at bounding box center [705, 550] width 361 height 43
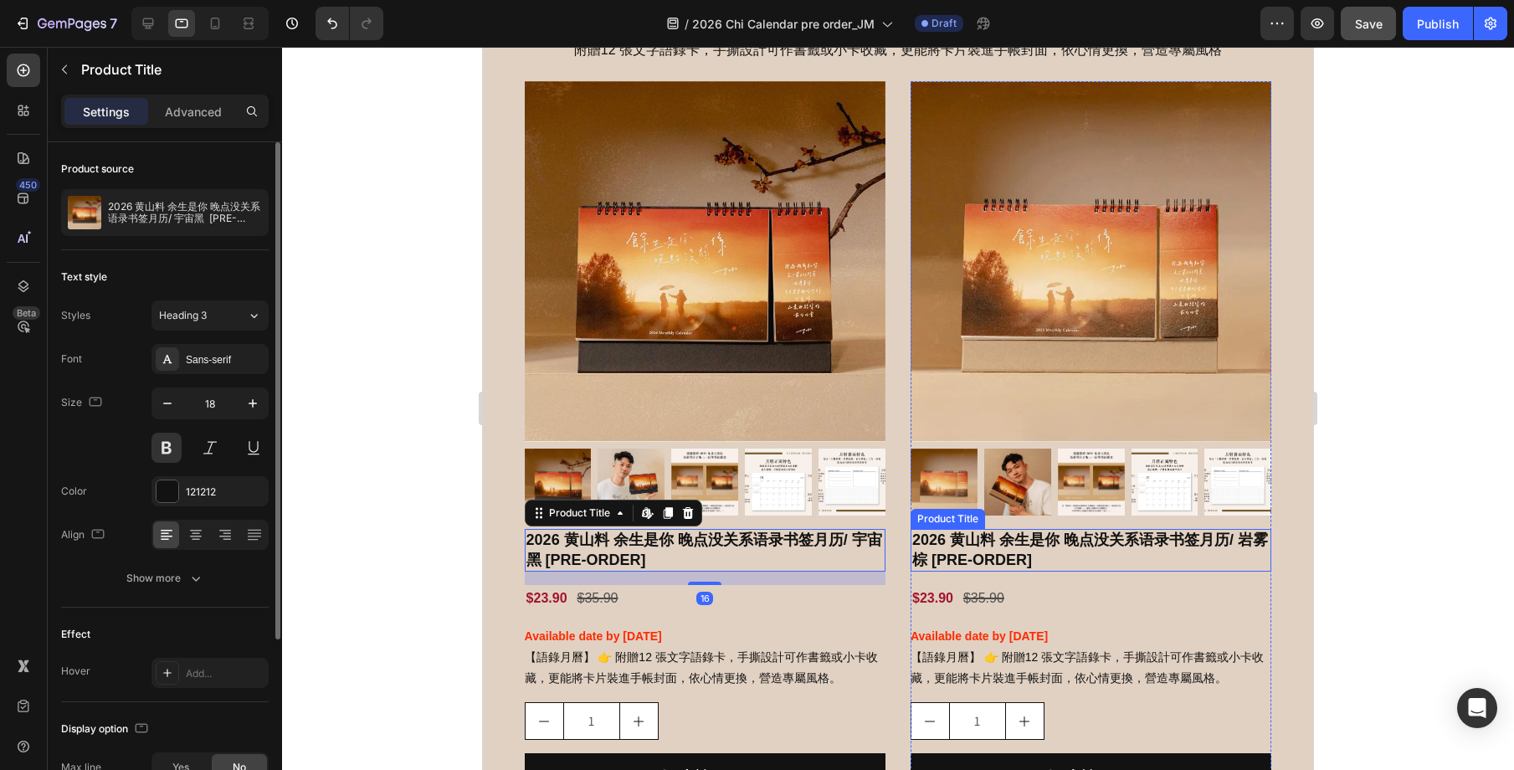
click at [1024, 556] on h2 "2026 黄山料 余生是你 晚点没关系语录书签月历/ 岩雾棕 [PRE-ORDER]" at bounding box center [1091, 550] width 361 height 43
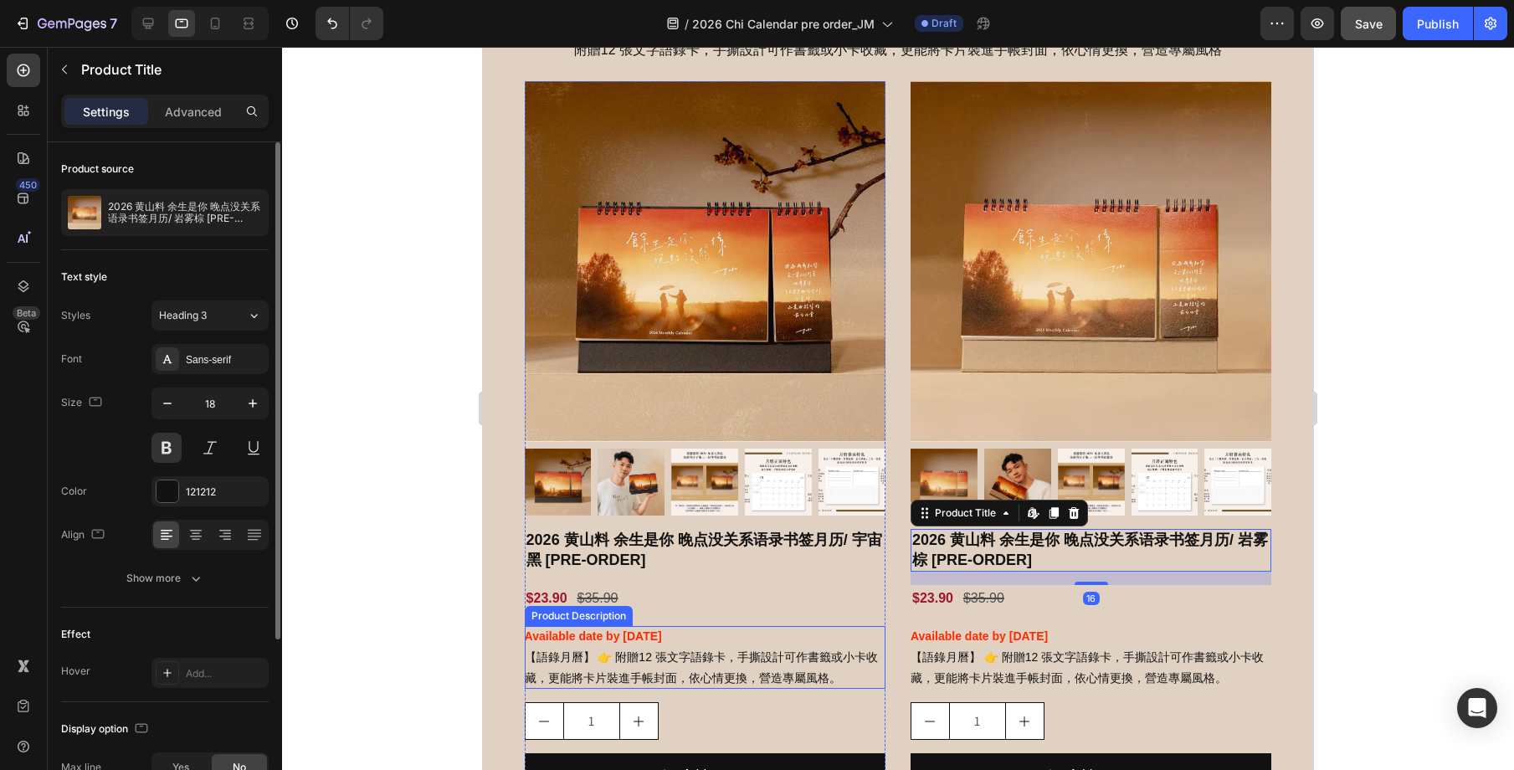
click at [751, 674] on p "【語錄月曆】 👉 附贈12 張文字語錄卡，手撕設計可作書籤或小卡收藏，更能將卡片裝進手帳封面，依心情更換，營造專屬風格。" at bounding box center [701, 667] width 353 height 34
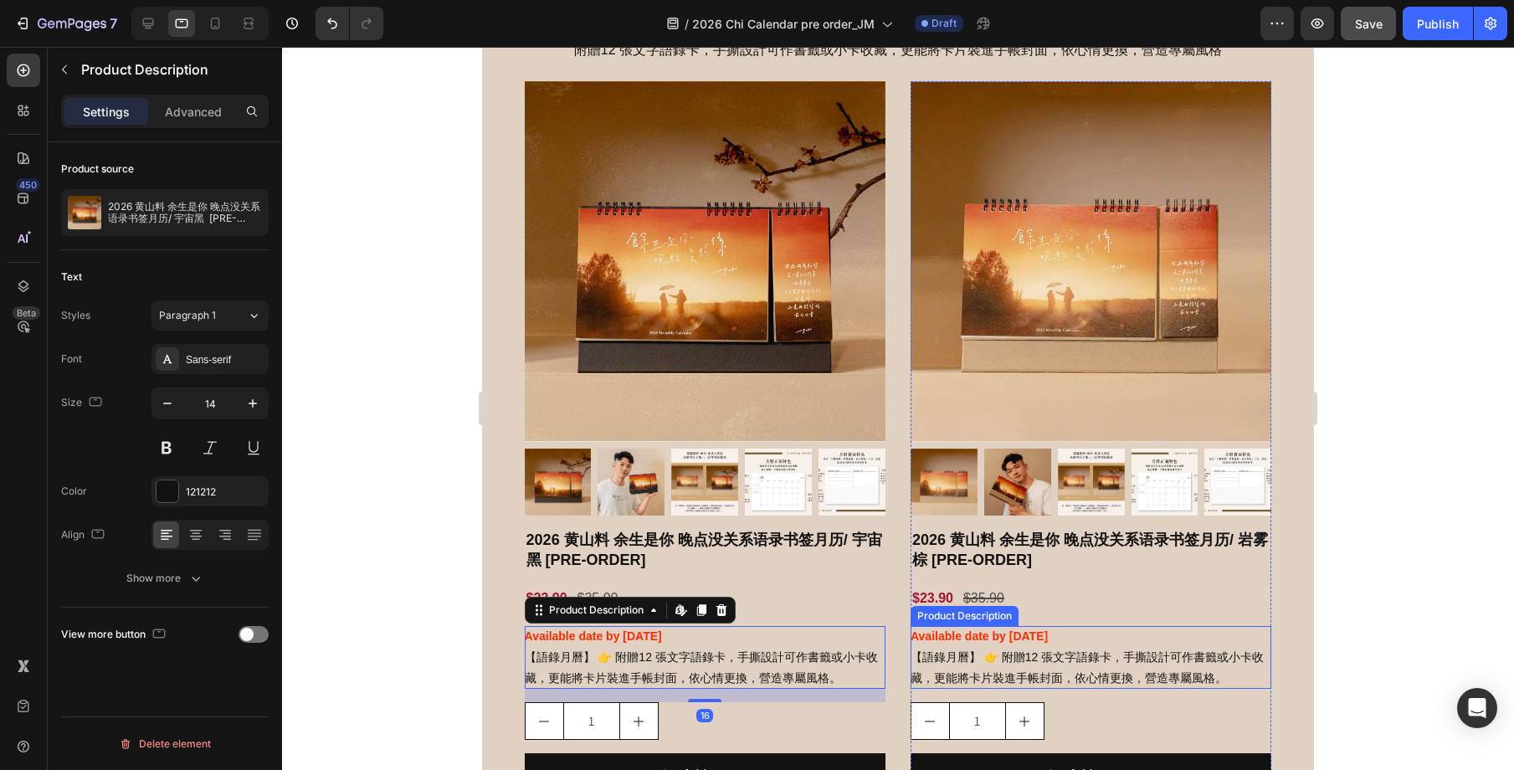
click at [1017, 675] on p "【語錄月曆】 👉 附贈12 張文字語錄卡，手撕設計可作書籤或小卡收藏，更能將卡片裝進手帳封面，依心情更換，營造專屬風格。" at bounding box center [1087, 667] width 353 height 34
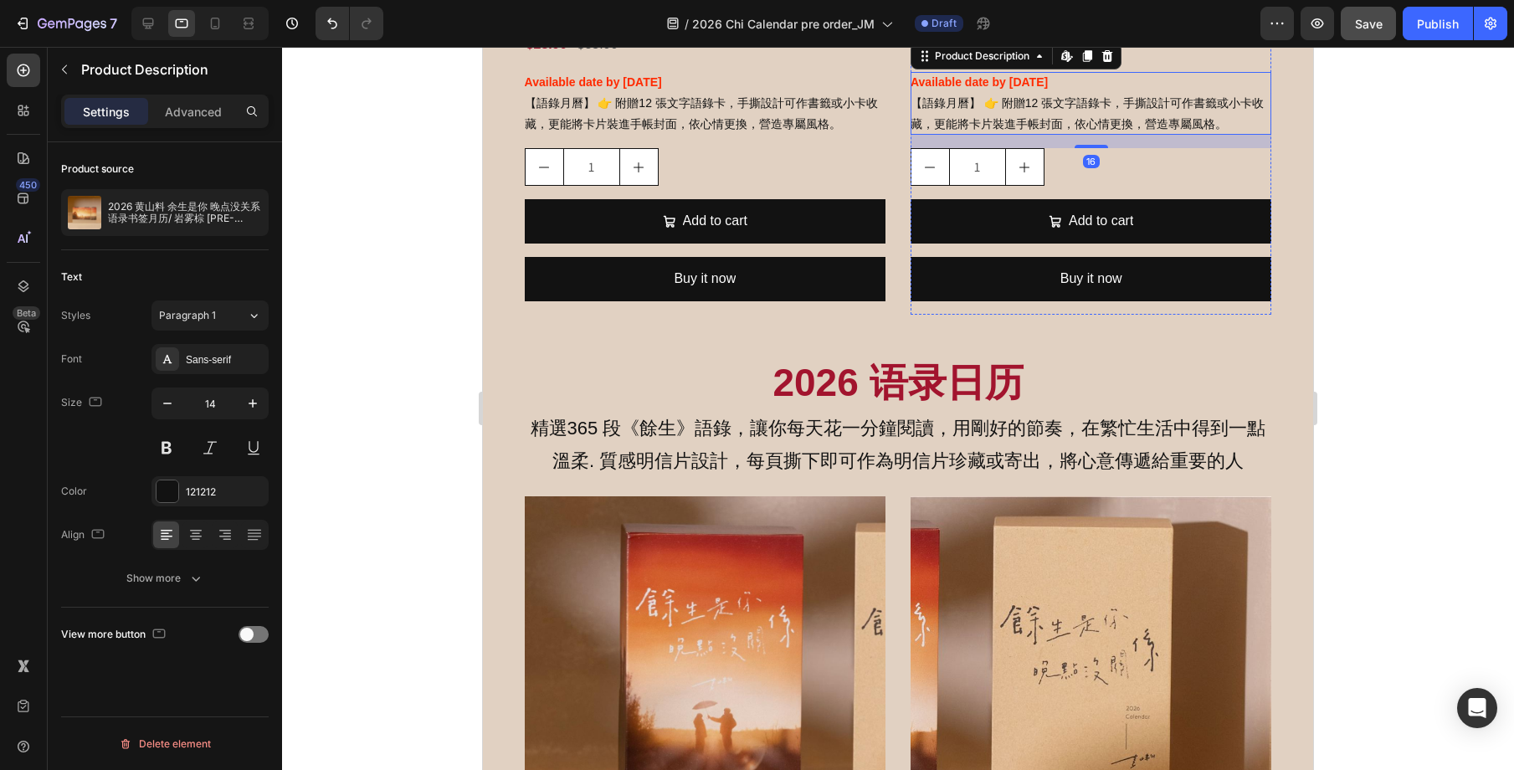
scroll to position [1753, 0]
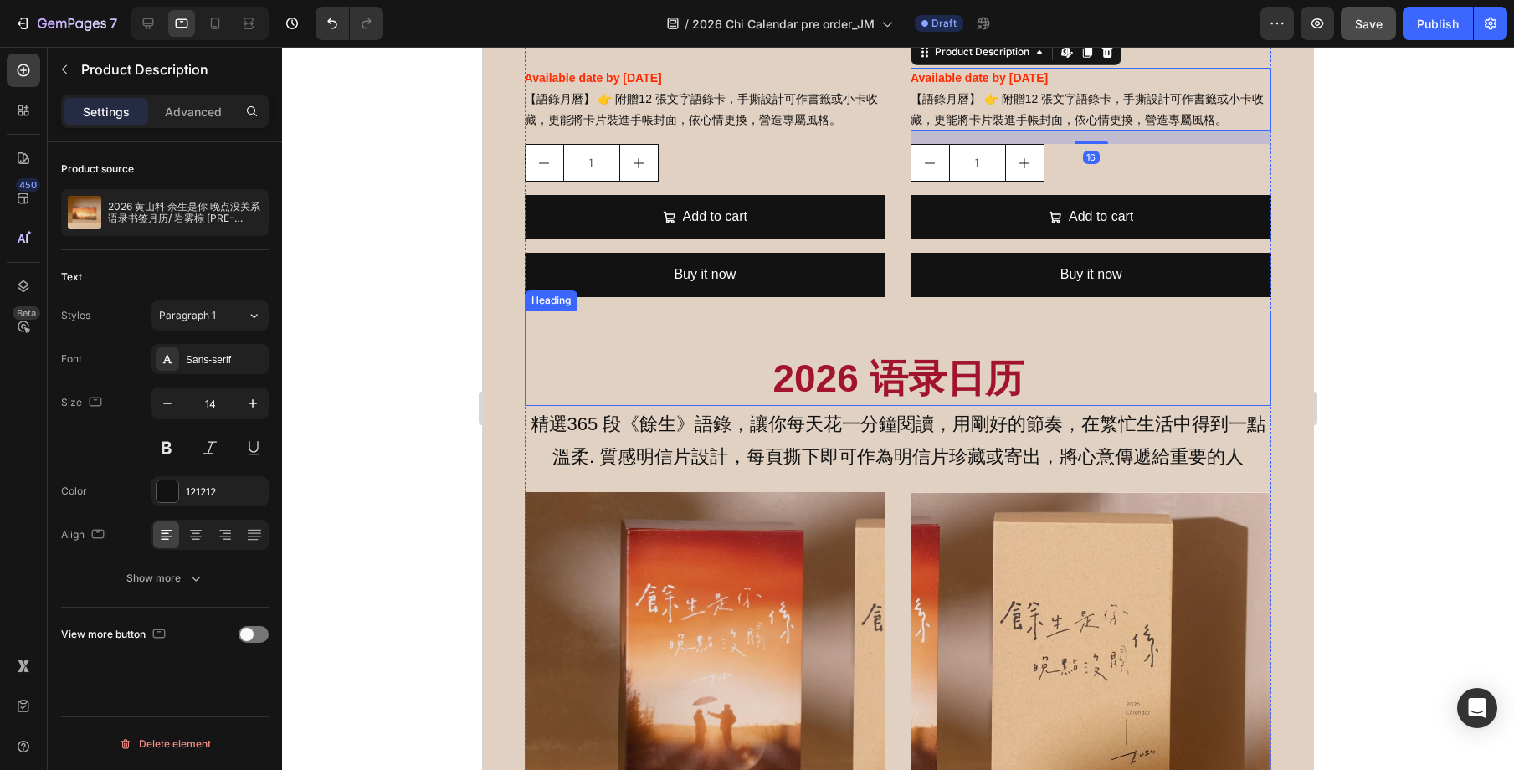
click at [921, 392] on h2 "2026 语录日历" at bounding box center [898, 379] width 747 height 54
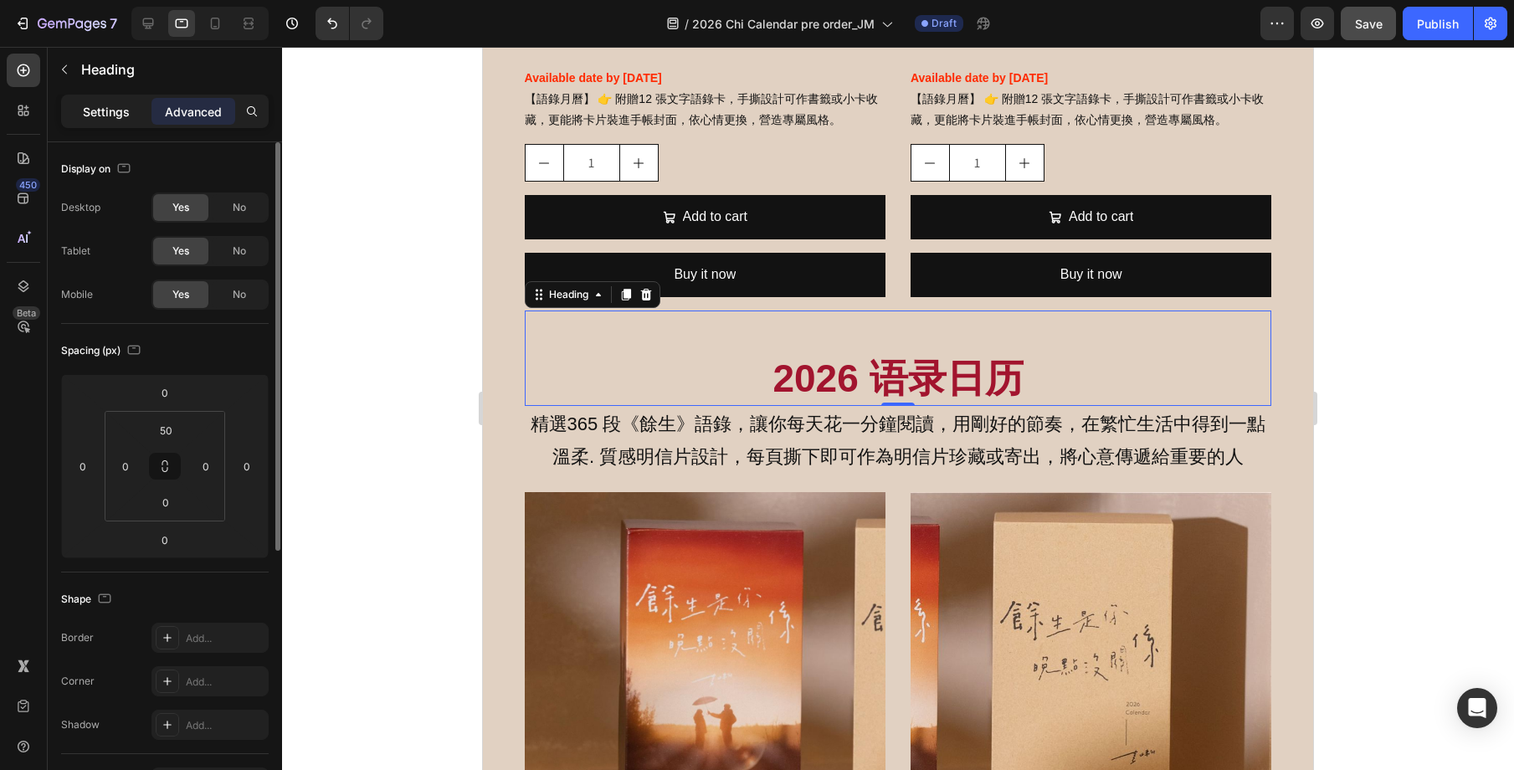
click at [101, 111] on p "Settings" at bounding box center [106, 112] width 47 height 18
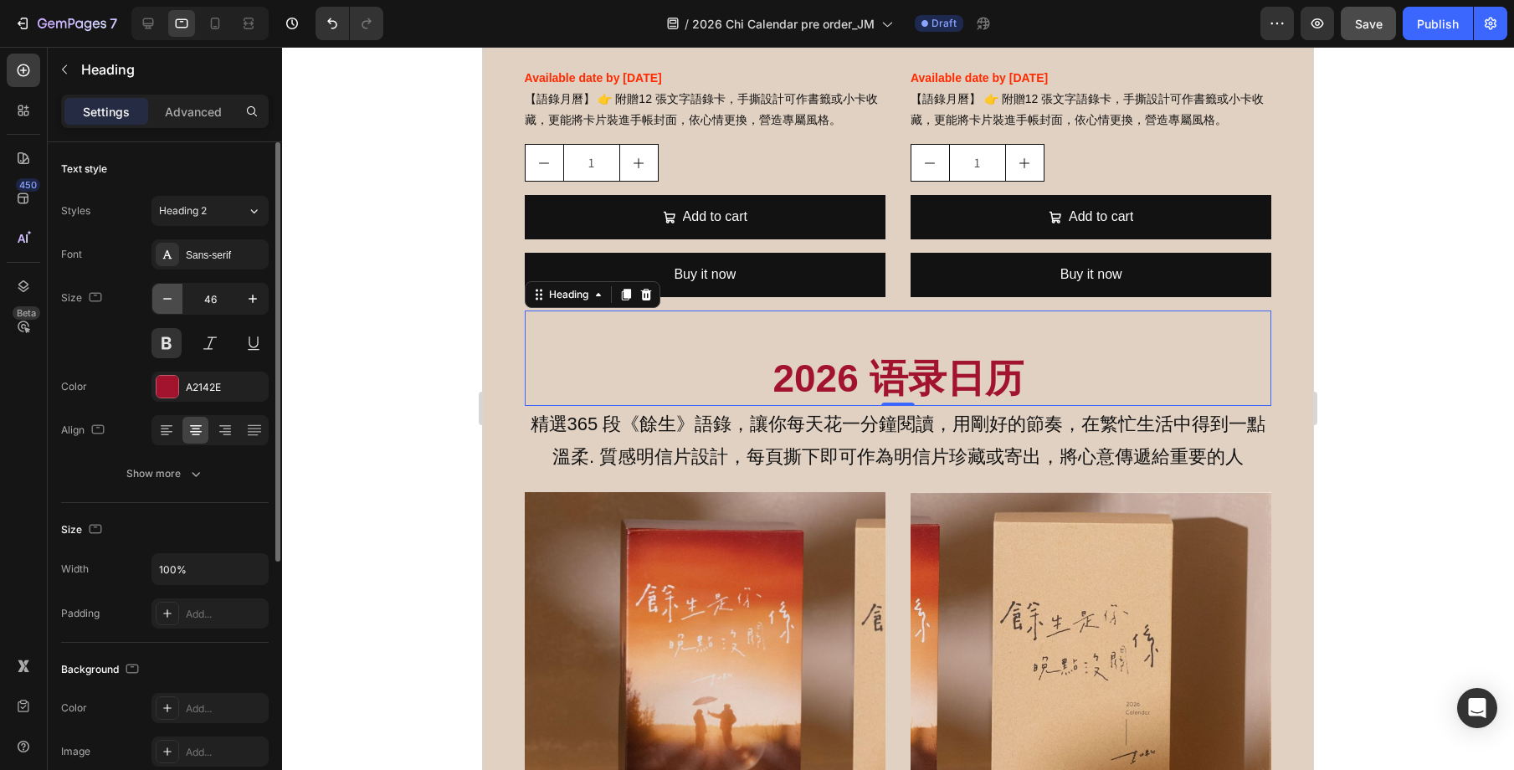
click at [170, 306] on icon "button" at bounding box center [167, 298] width 17 height 17
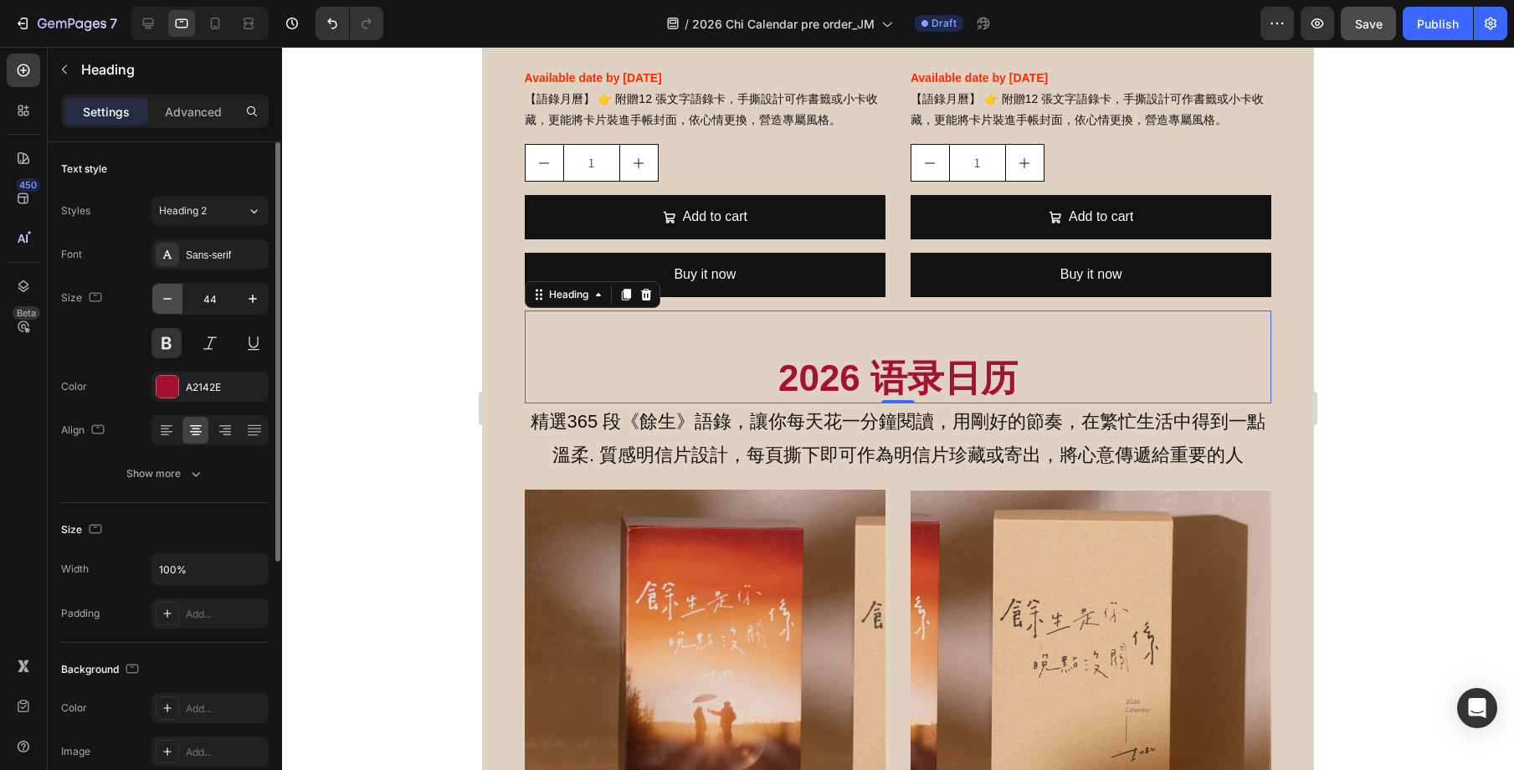
click at [170, 306] on icon "button" at bounding box center [167, 298] width 17 height 17
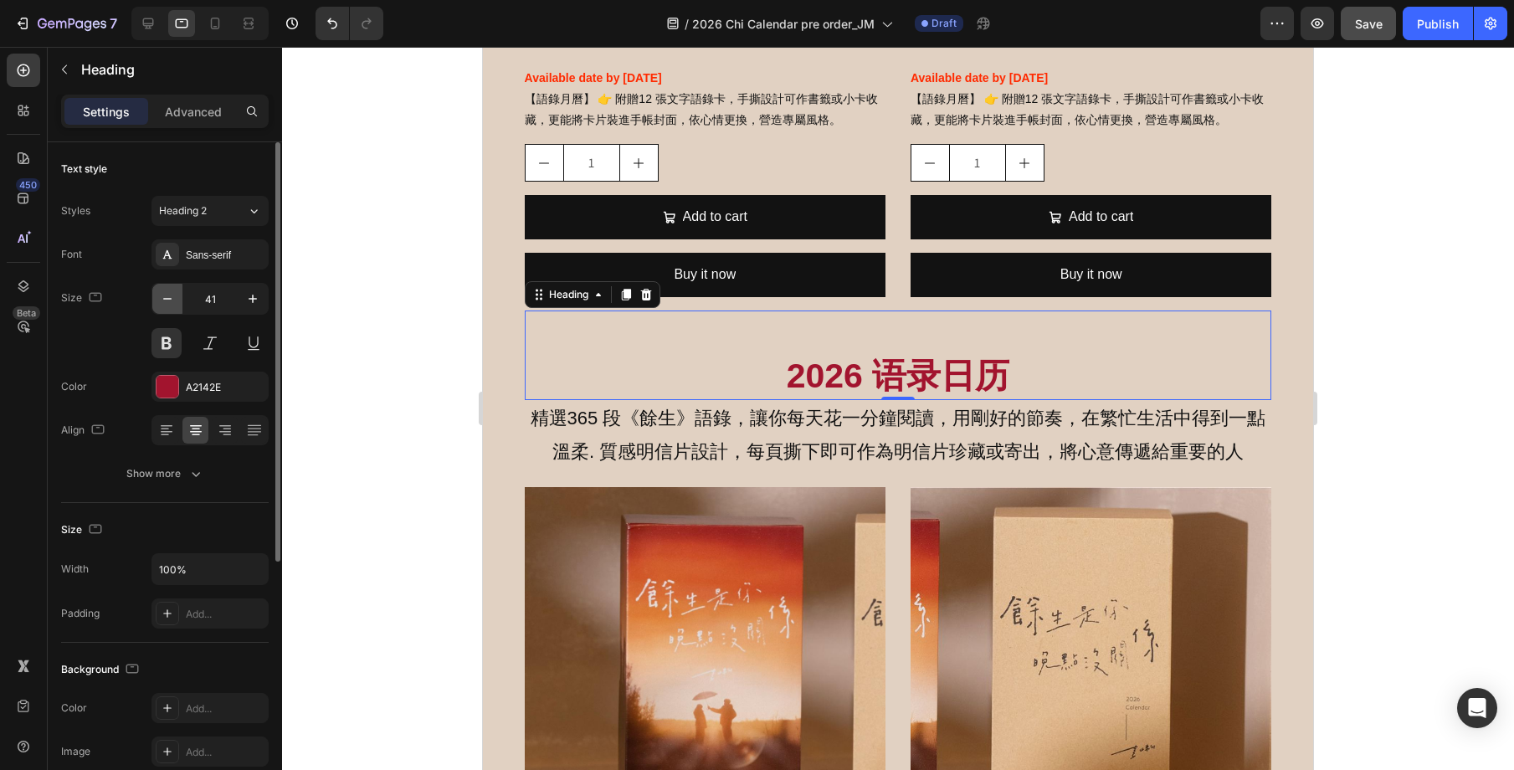
click at [170, 306] on icon "button" at bounding box center [167, 298] width 17 height 17
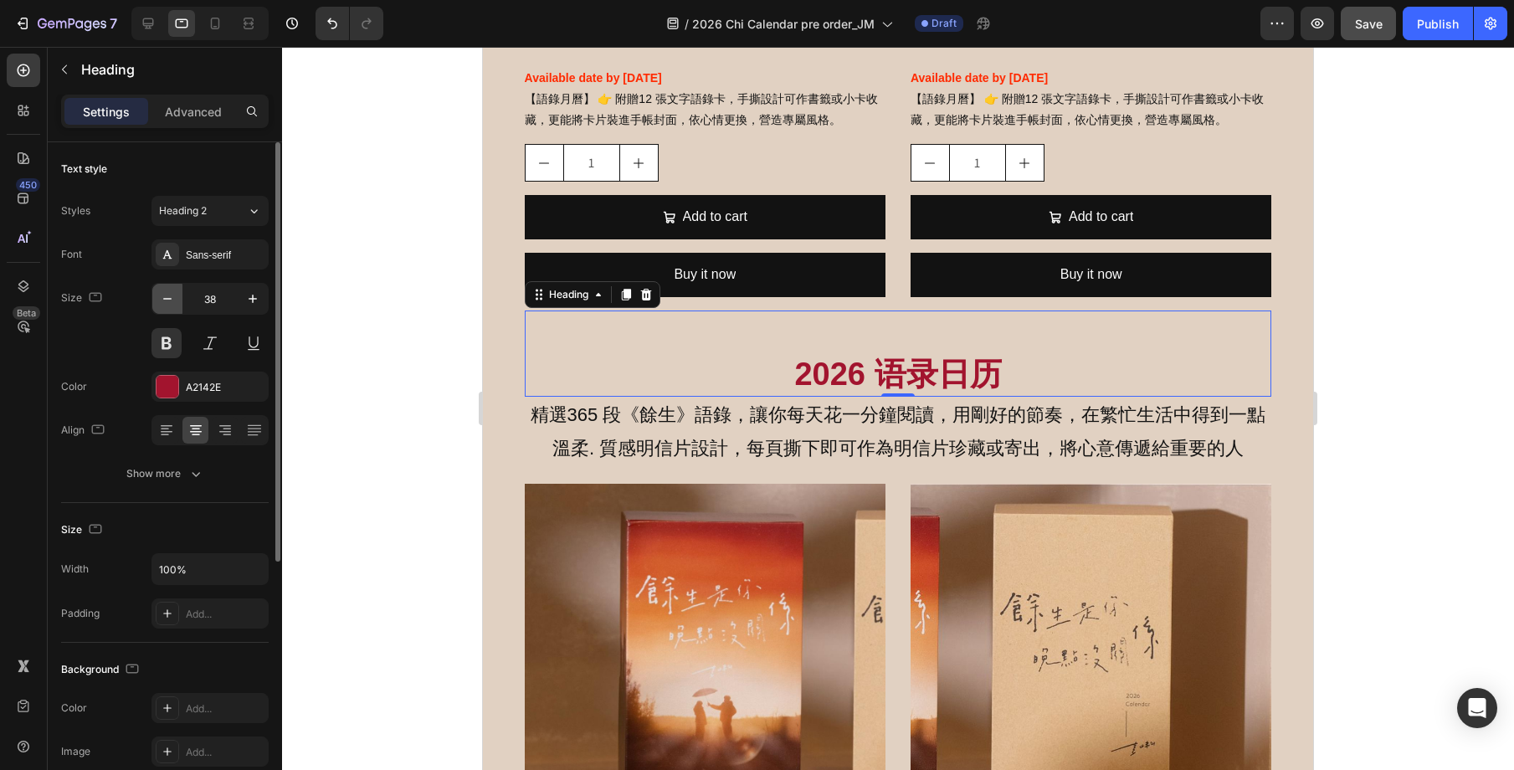
click at [170, 306] on icon "button" at bounding box center [167, 298] width 17 height 17
type input "36"
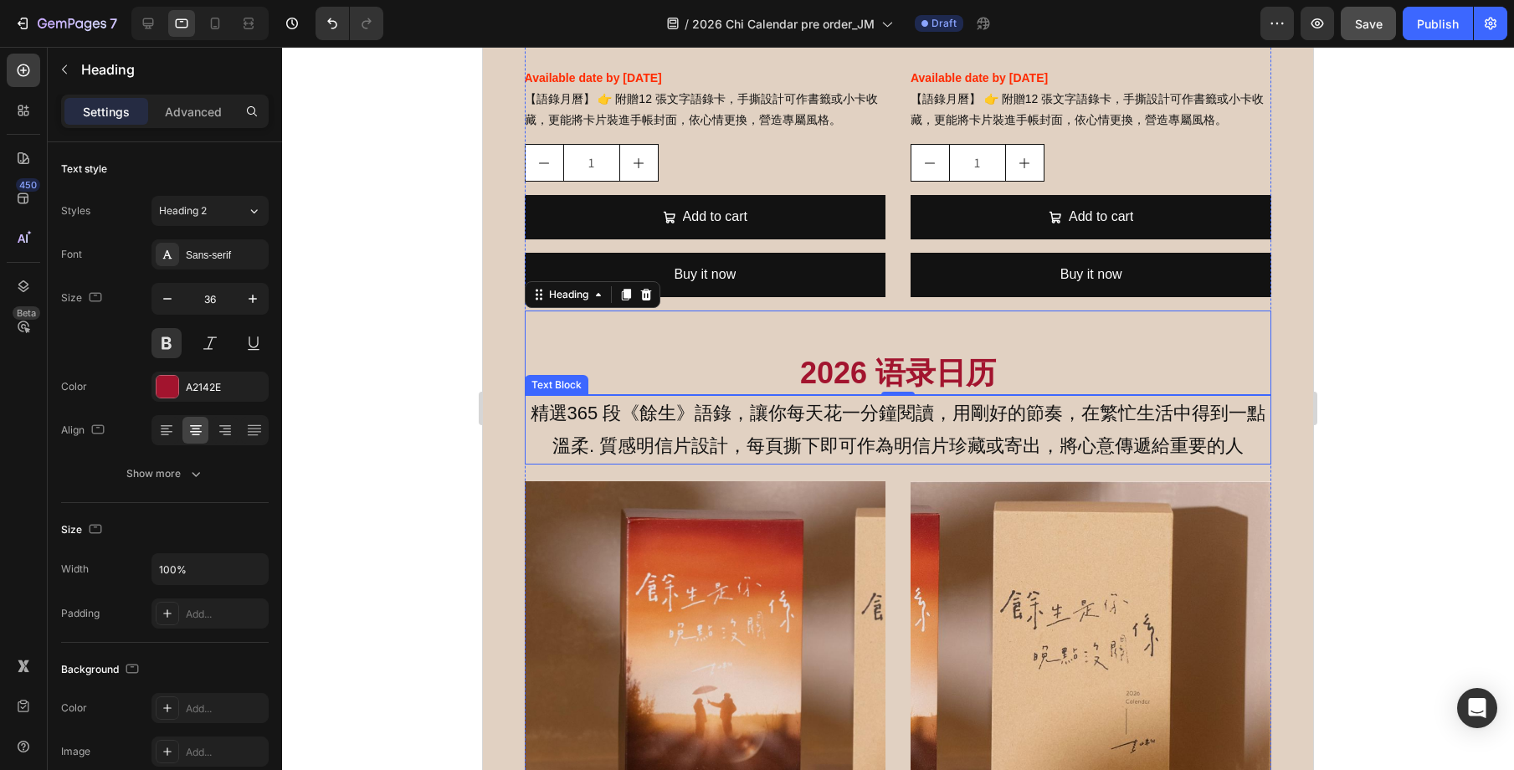
click at [668, 404] on p "精選365 段《餘生》語錄，讓你每天花一分鐘閱讀，用剛好的節奏，在繁忙生活中得到一點溫柔. 質感明信片設計，每頁撕下即可作為明信片珍藏或寄出，將心意傳遞給重要…" at bounding box center [898, 430] width 744 height 66
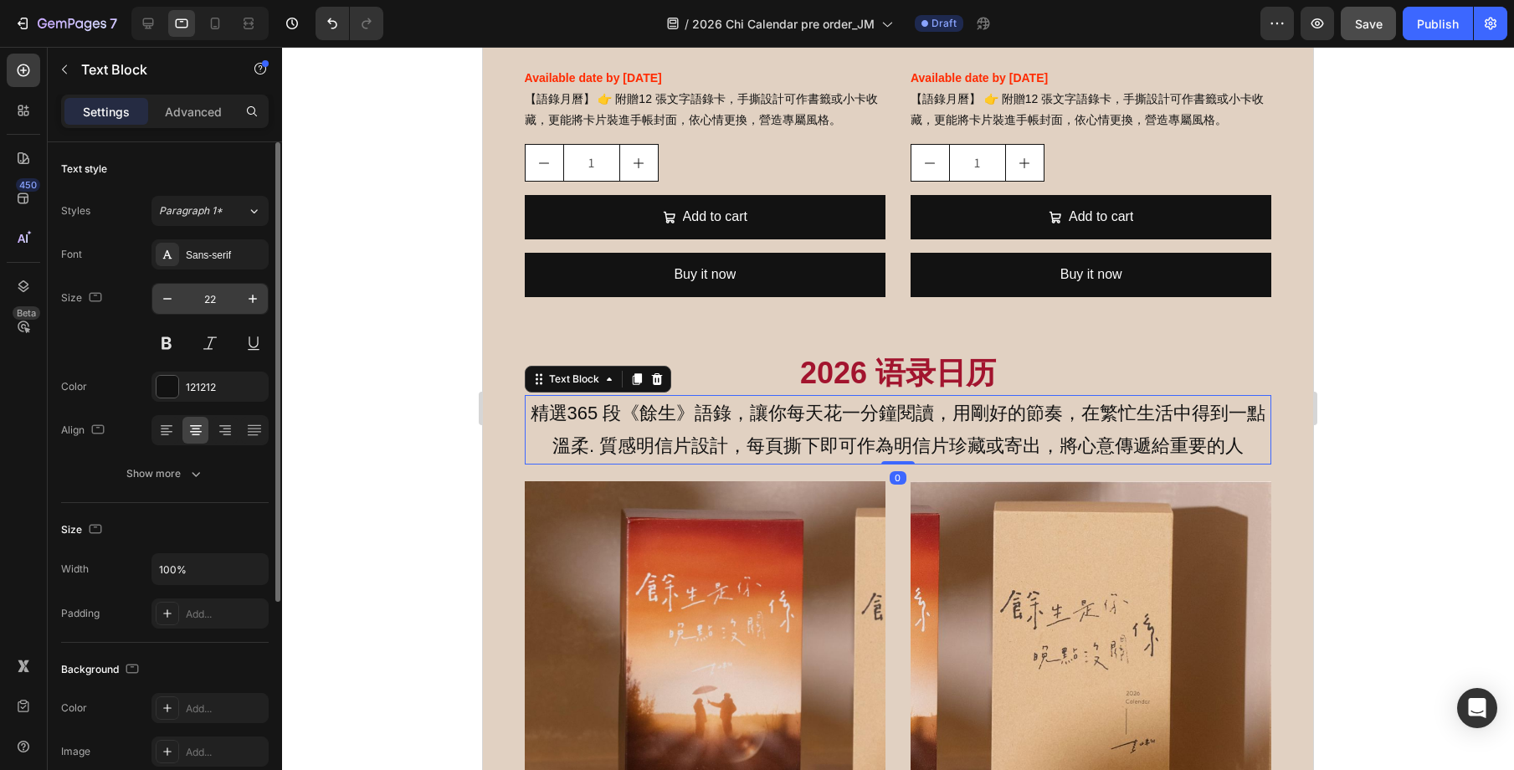
click at [228, 305] on input "22" at bounding box center [209, 299] width 55 height 30
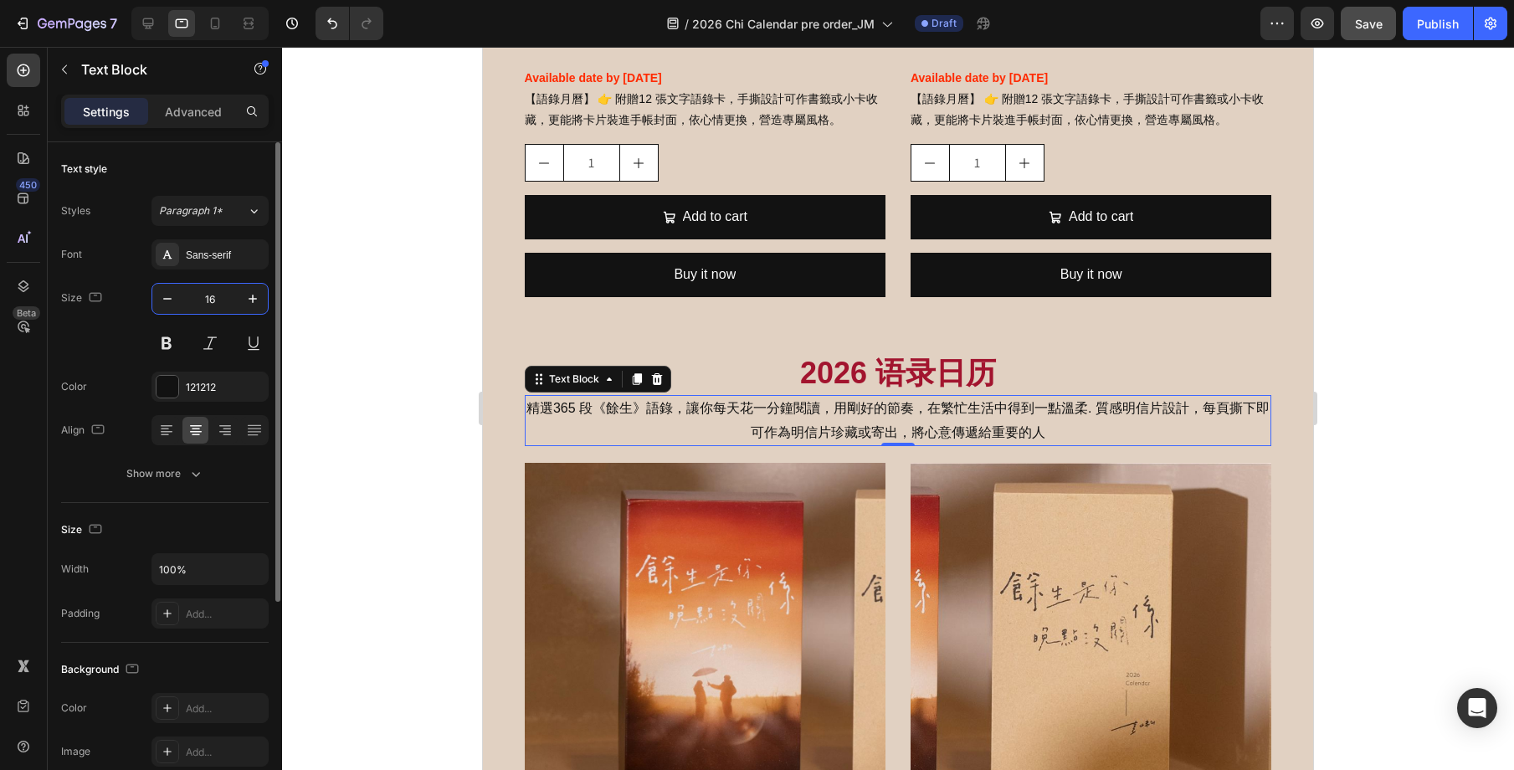
type input "16"
click at [1425, 418] on div at bounding box center [898, 408] width 1232 height 723
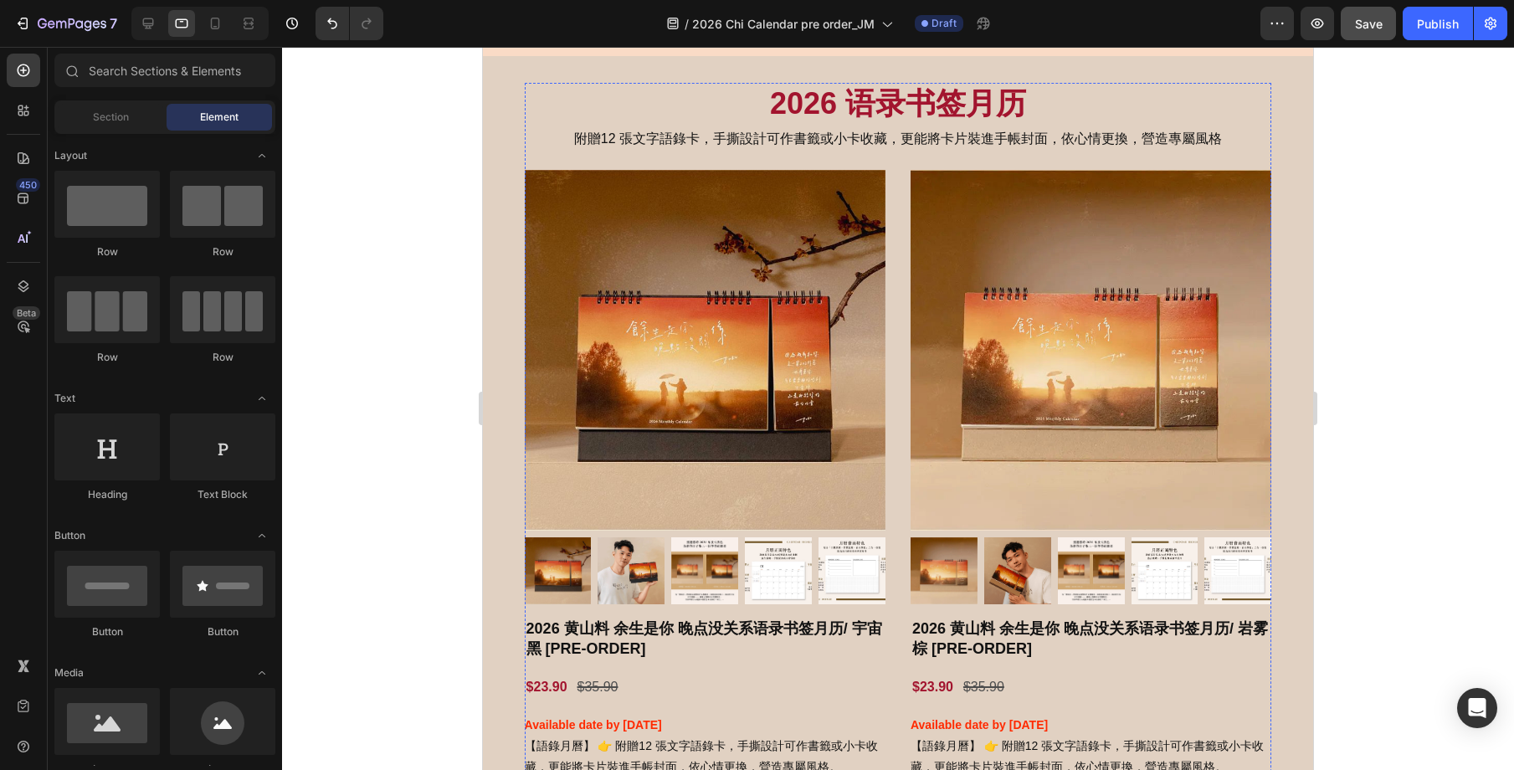
scroll to position [1103, 0]
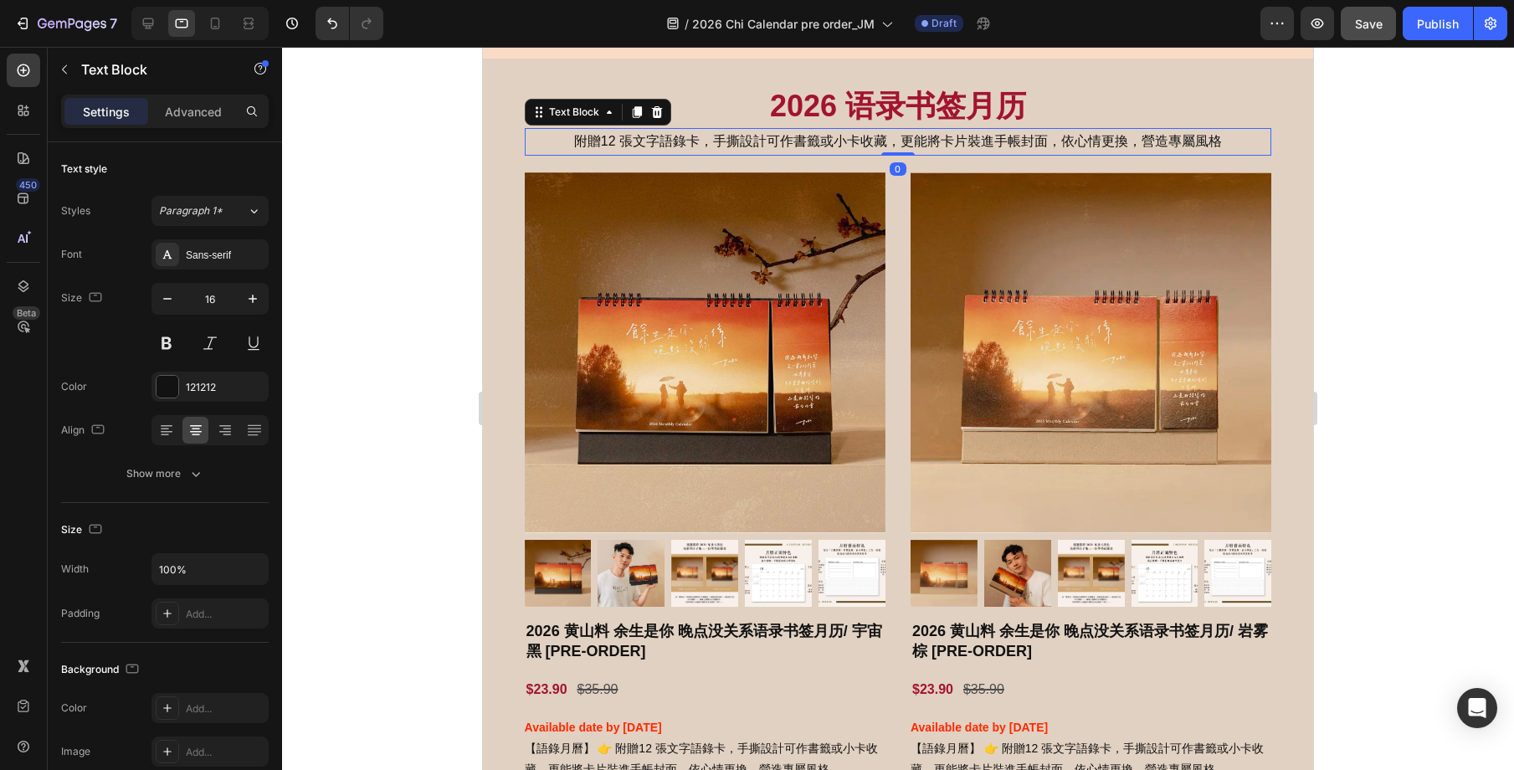
click at [1083, 150] on p "附贈12 張文字語錄卡，手撕設計可作書籤或小卡收藏，更能將卡片裝進手帳封面，依心情更換，營造專屬風格" at bounding box center [898, 142] width 744 height 24
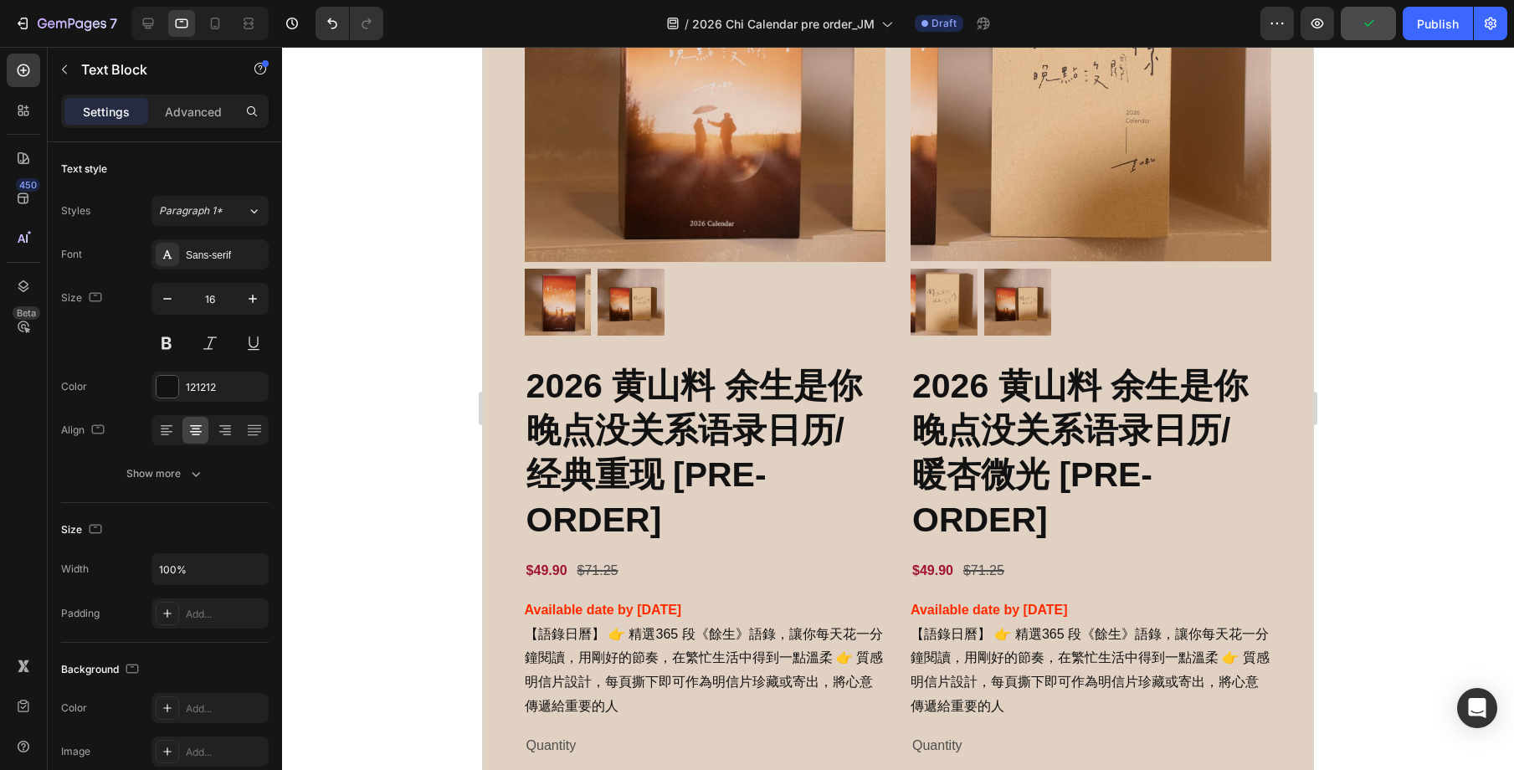
scroll to position [2338, 0]
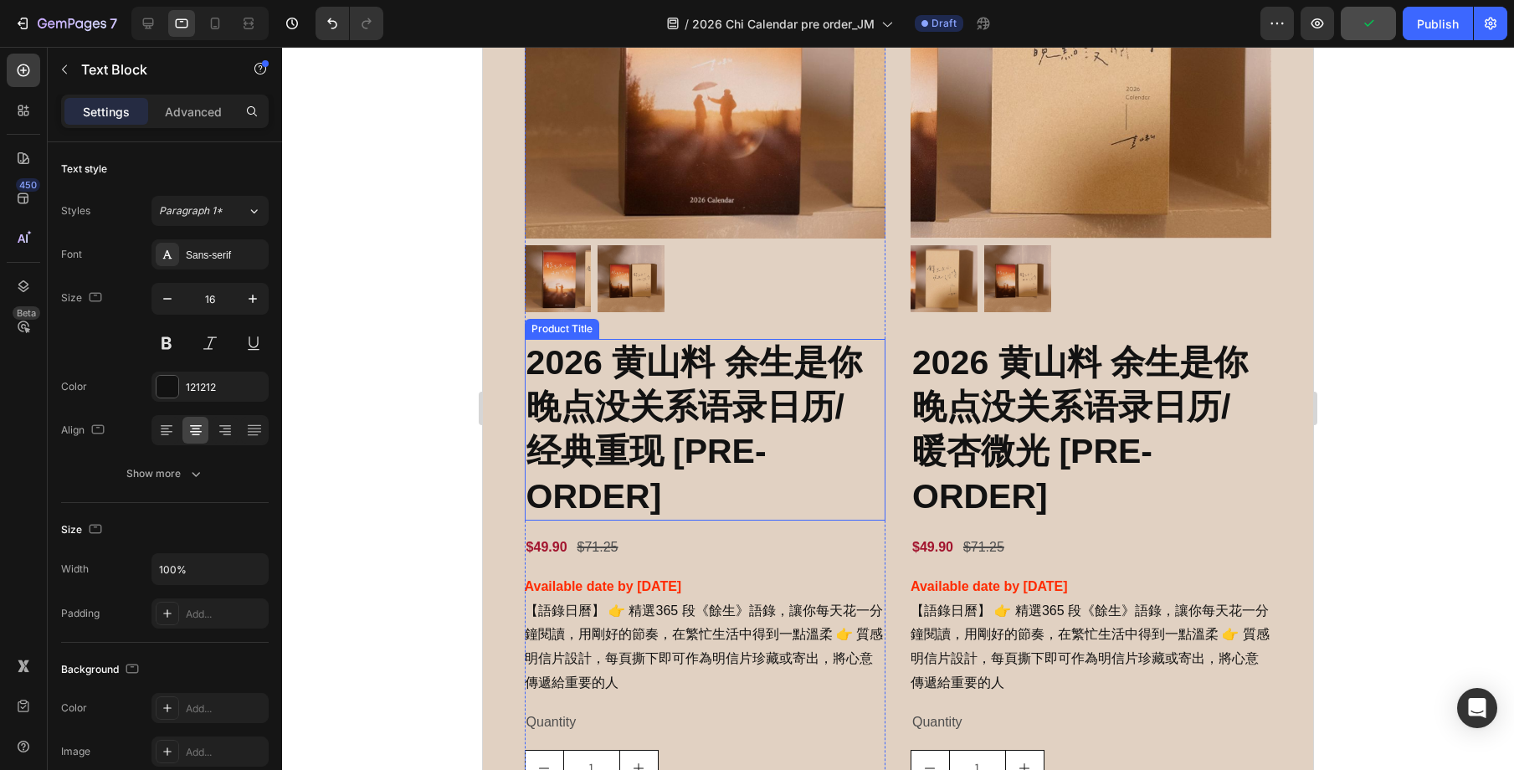
click at [757, 376] on h2 "2026 黄山料 余生是你 晚点没关系语录日历/ 经典重现 [PRE-ORDER]" at bounding box center [705, 430] width 361 height 182
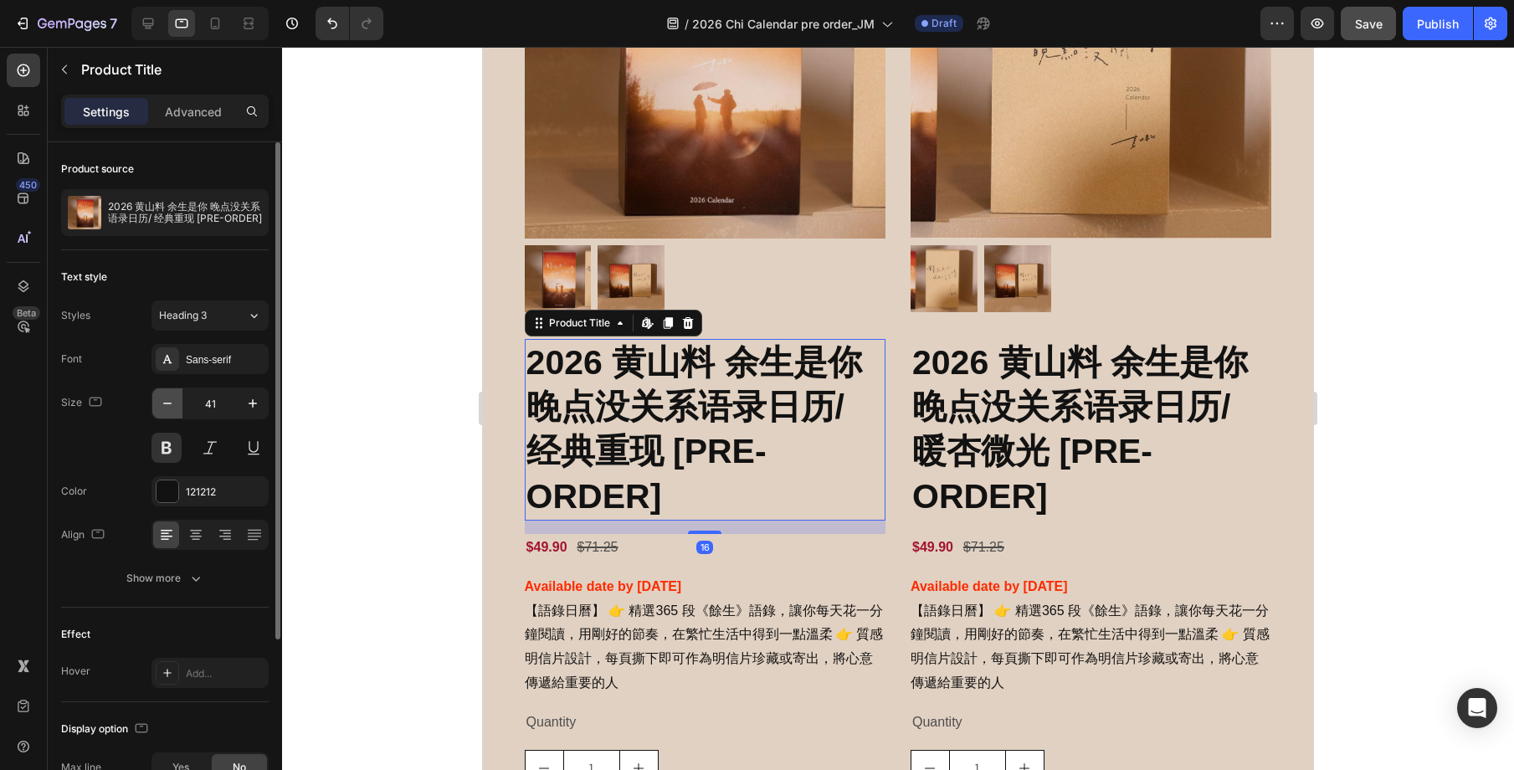
click at [162, 397] on icon "button" at bounding box center [167, 403] width 17 height 17
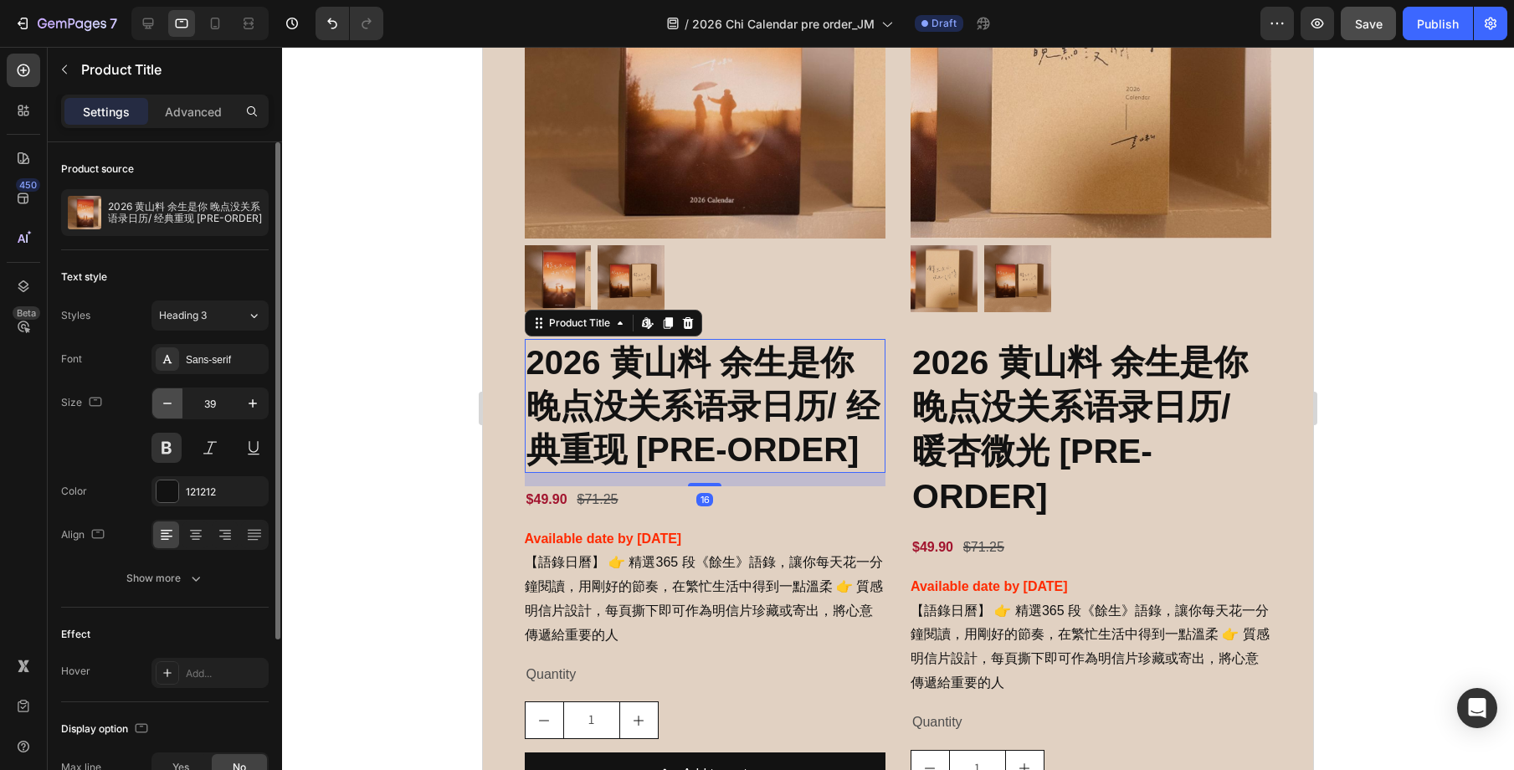
click at [162, 397] on icon "button" at bounding box center [167, 403] width 17 height 17
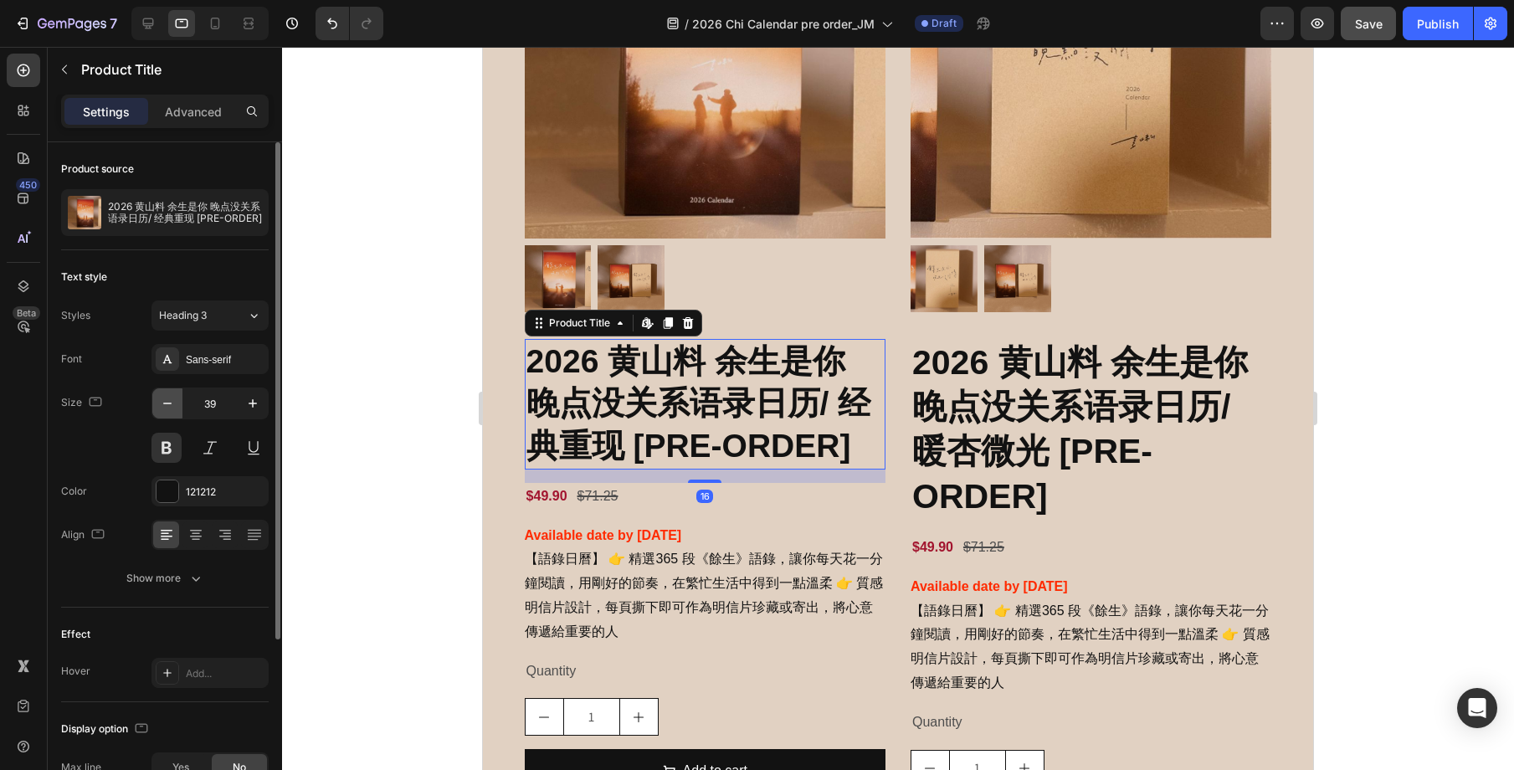
click at [162, 397] on icon "button" at bounding box center [167, 403] width 17 height 17
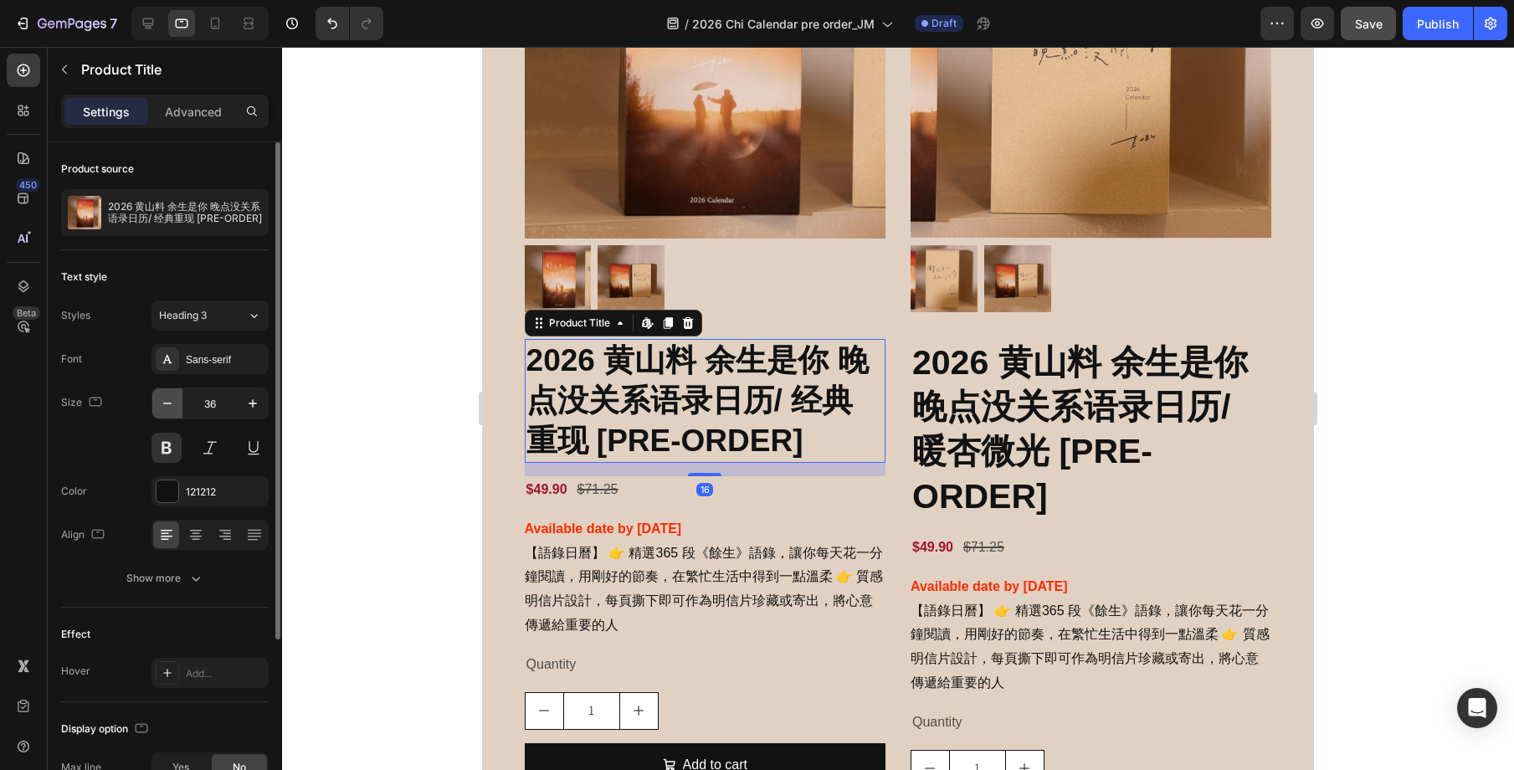
click at [162, 397] on icon "button" at bounding box center [167, 403] width 17 height 17
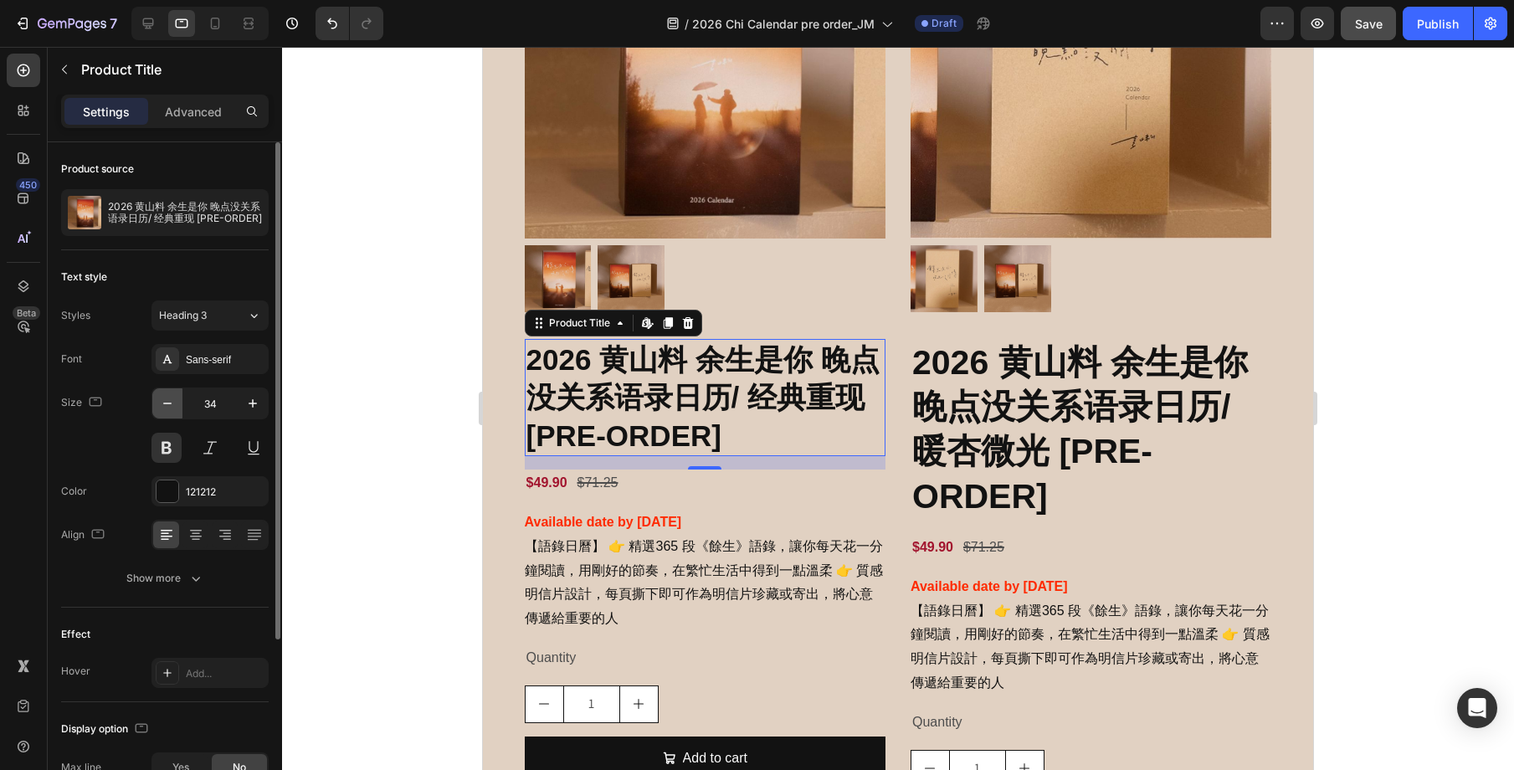
click at [162, 397] on icon "button" at bounding box center [167, 403] width 17 height 17
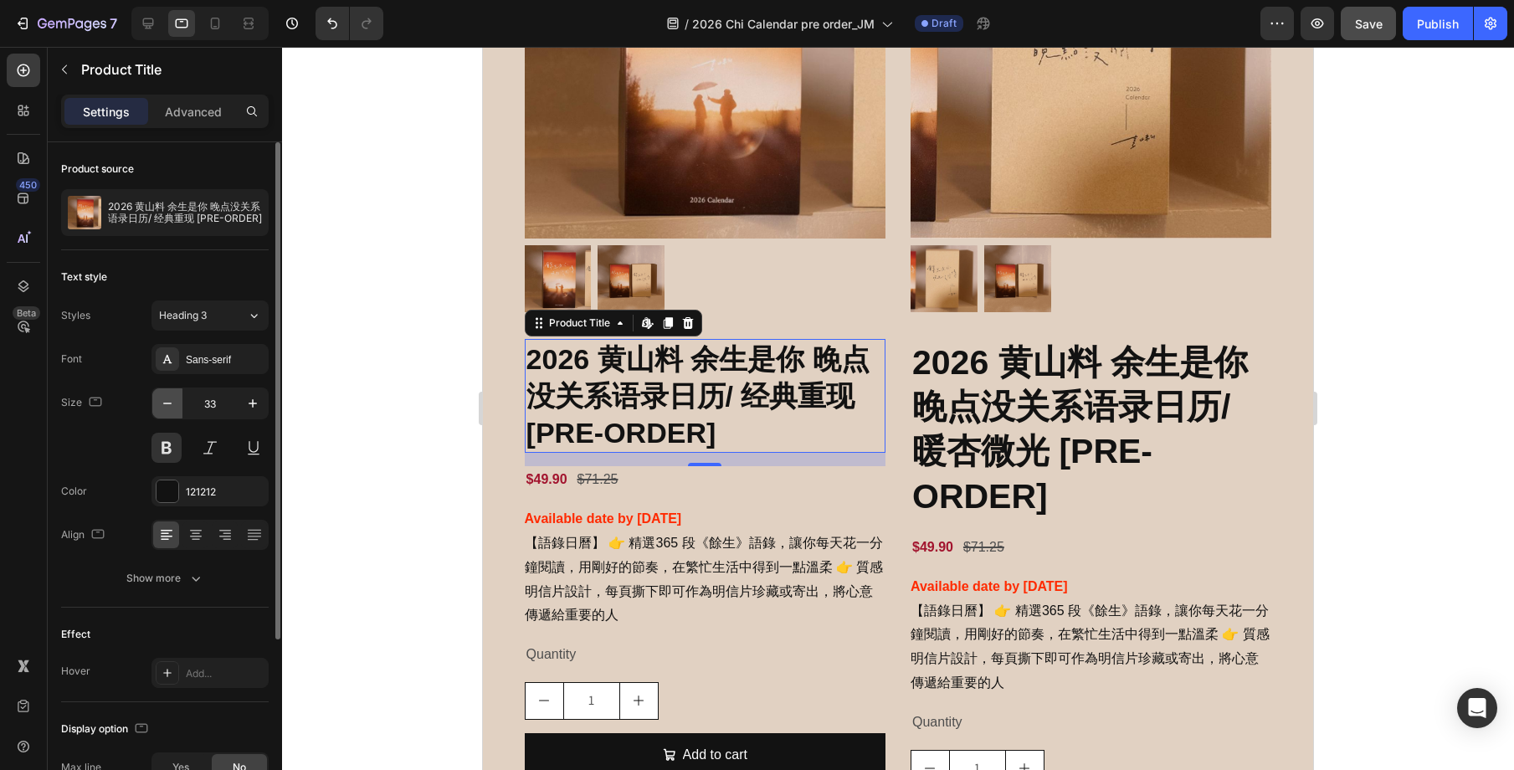
click at [162, 397] on icon "button" at bounding box center [167, 403] width 17 height 17
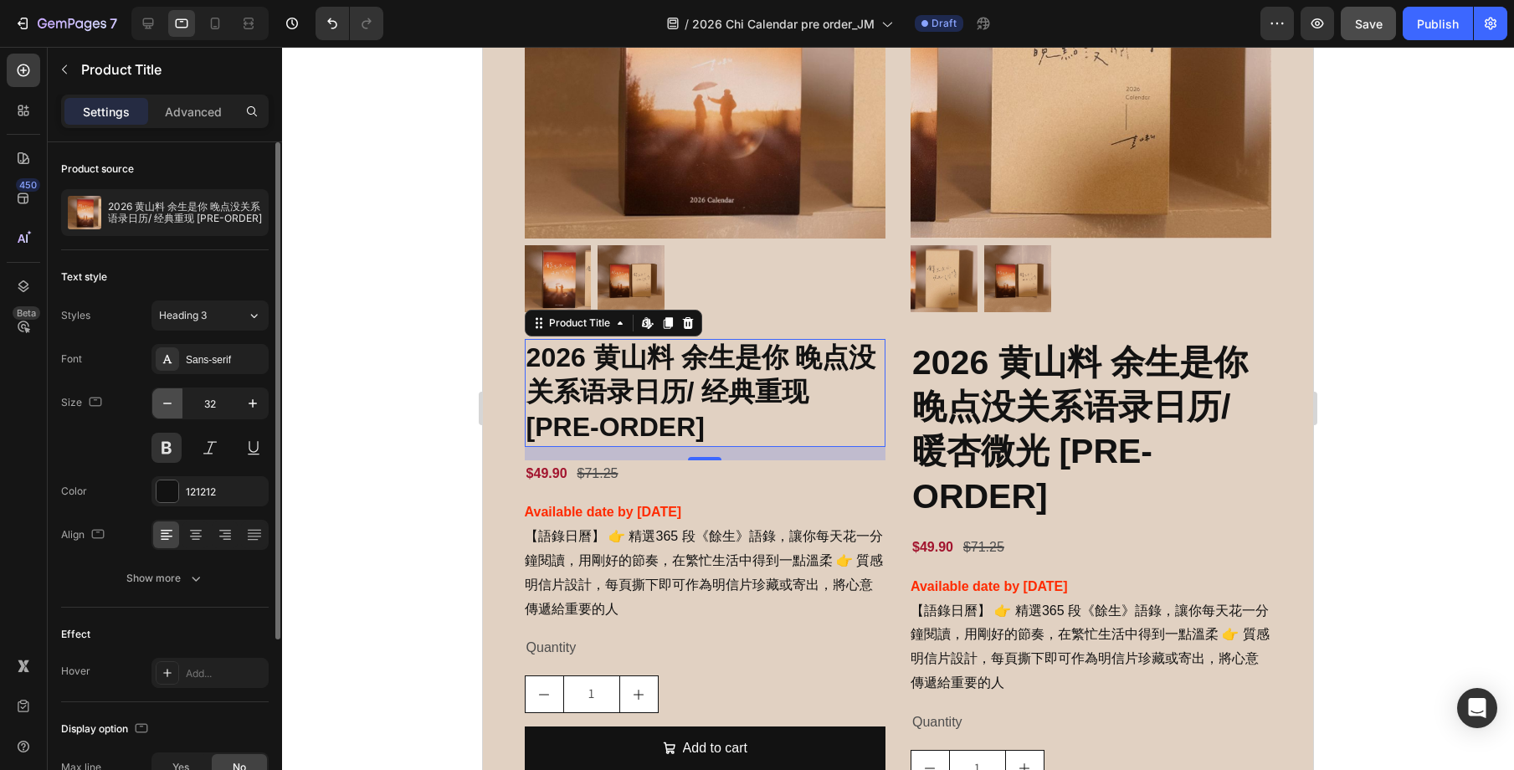
click at [162, 397] on icon "button" at bounding box center [167, 403] width 17 height 17
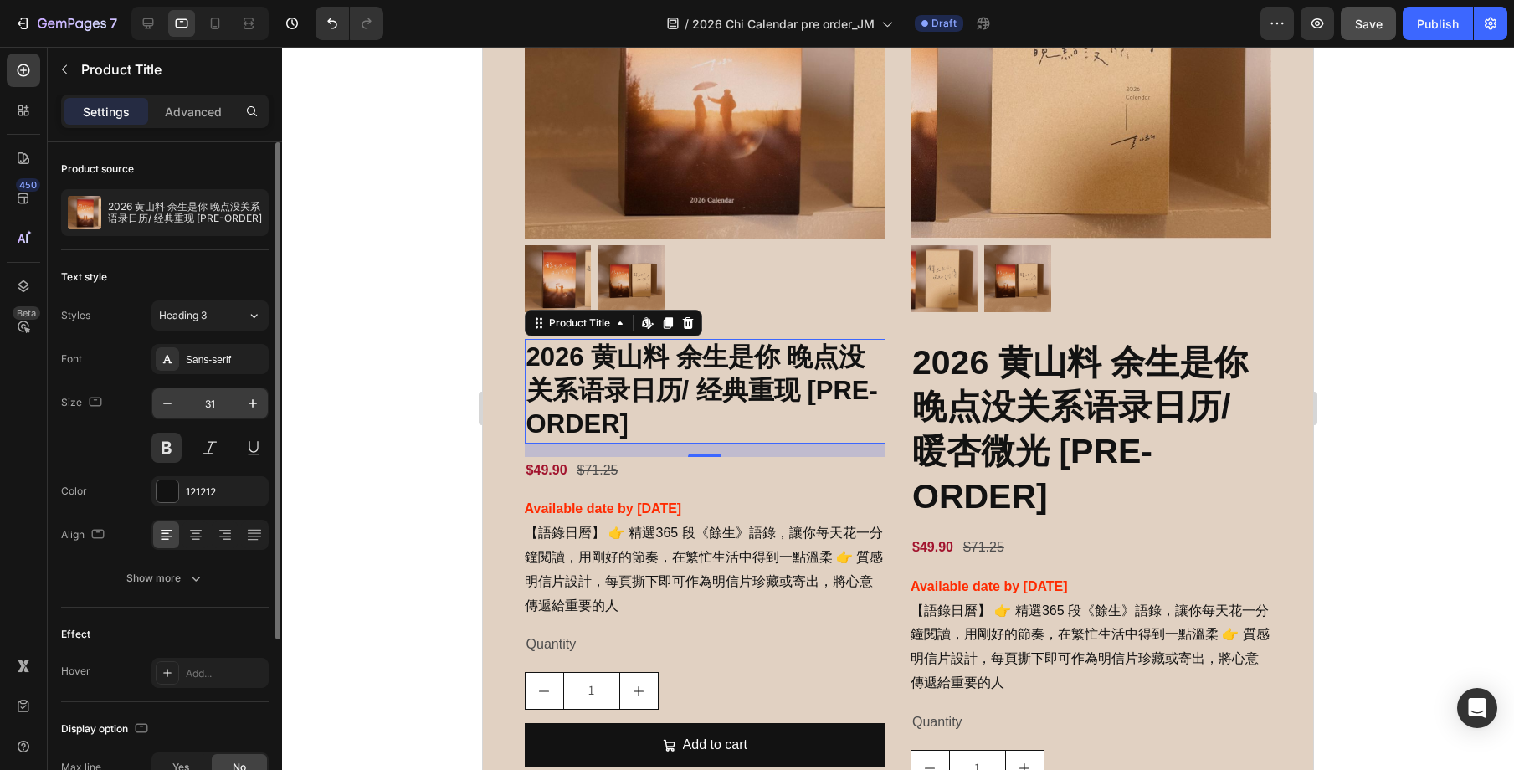
click at [229, 403] on input "31" at bounding box center [209, 403] width 55 height 30
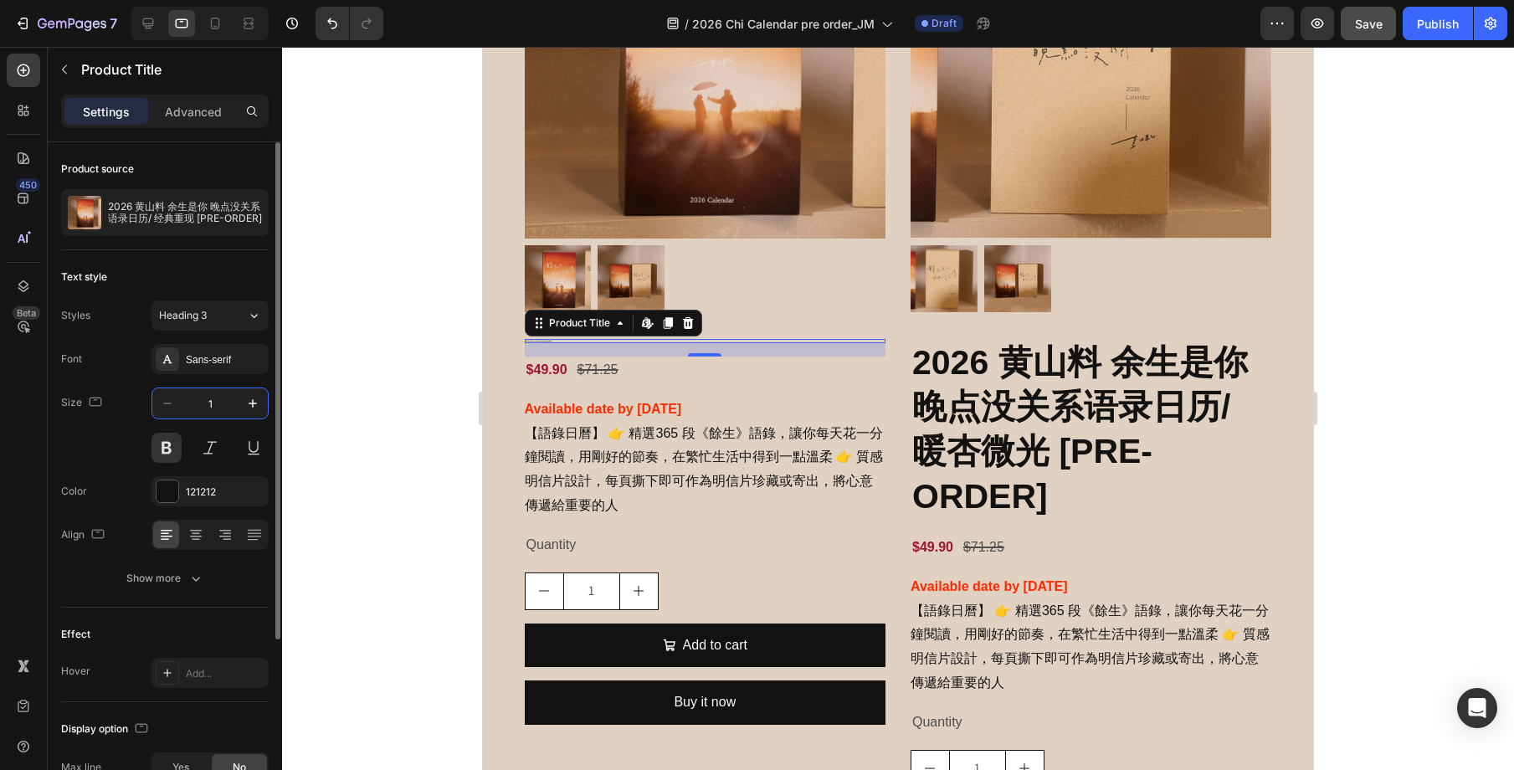
type input "16"
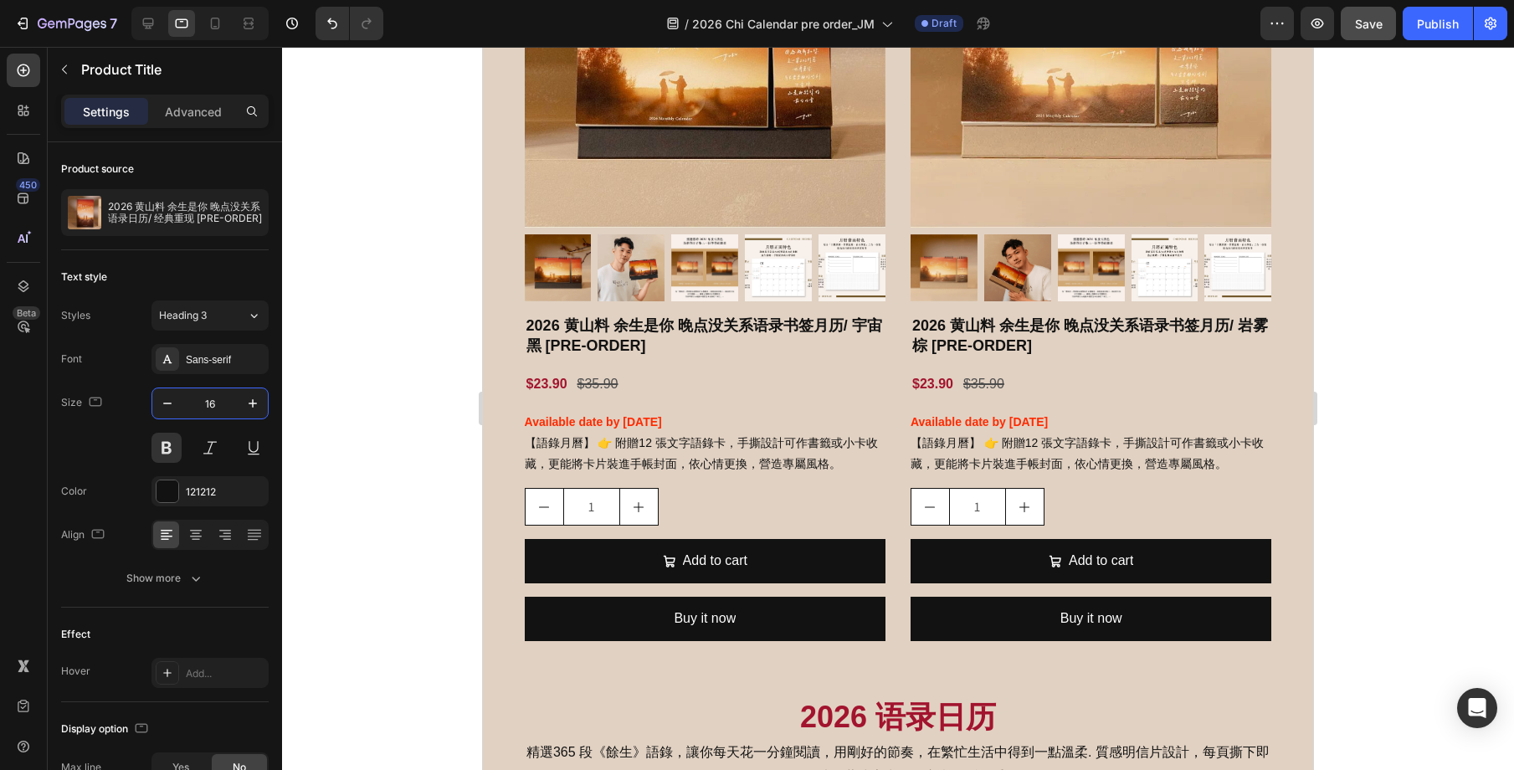
scroll to position [1396, 0]
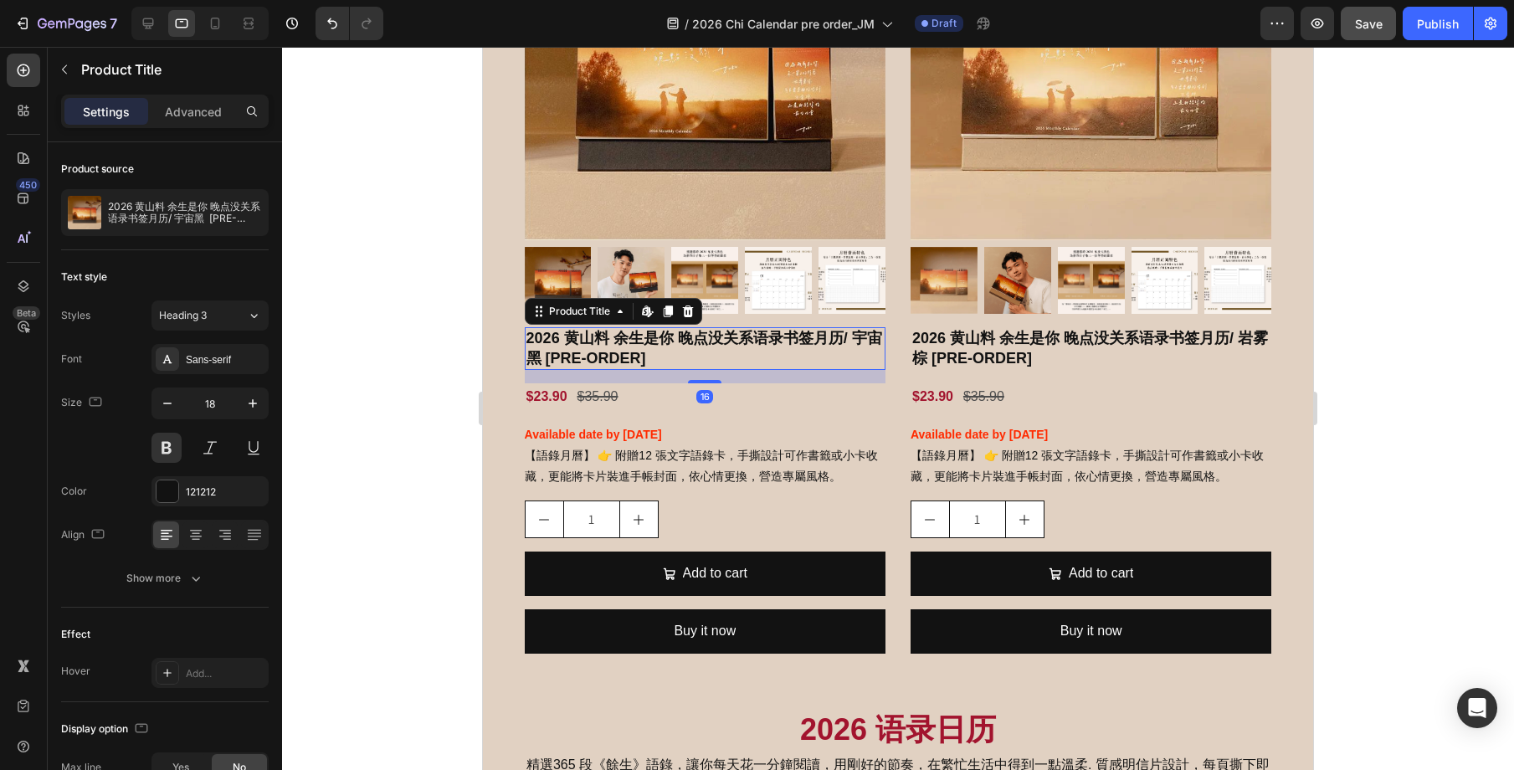
click at [632, 353] on h2 "2026 黄山料 余生是你 晚点没关系语录书签月历/ 宇宙黑 [PRE-ORDER]" at bounding box center [705, 348] width 361 height 43
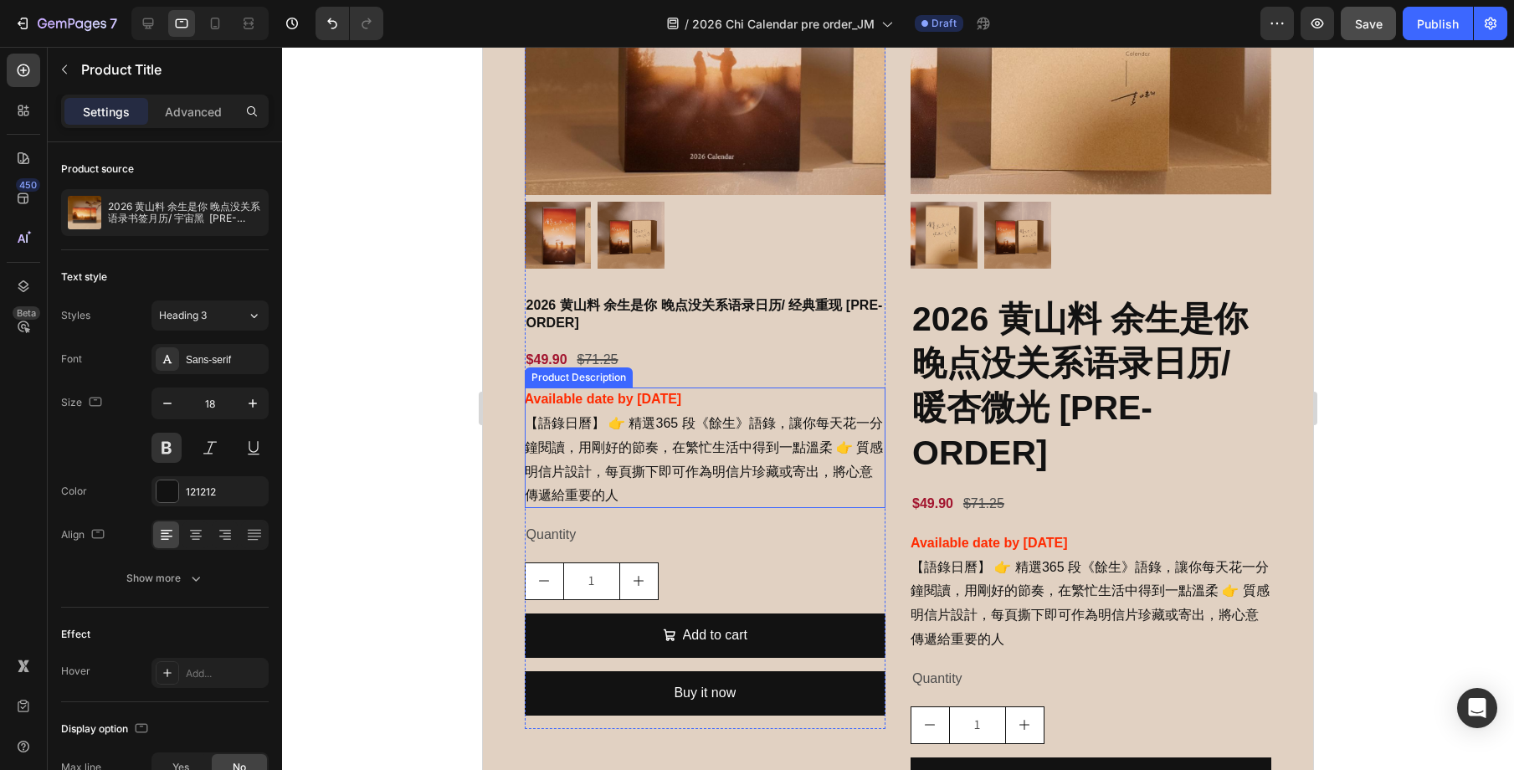
scroll to position [2400, 0]
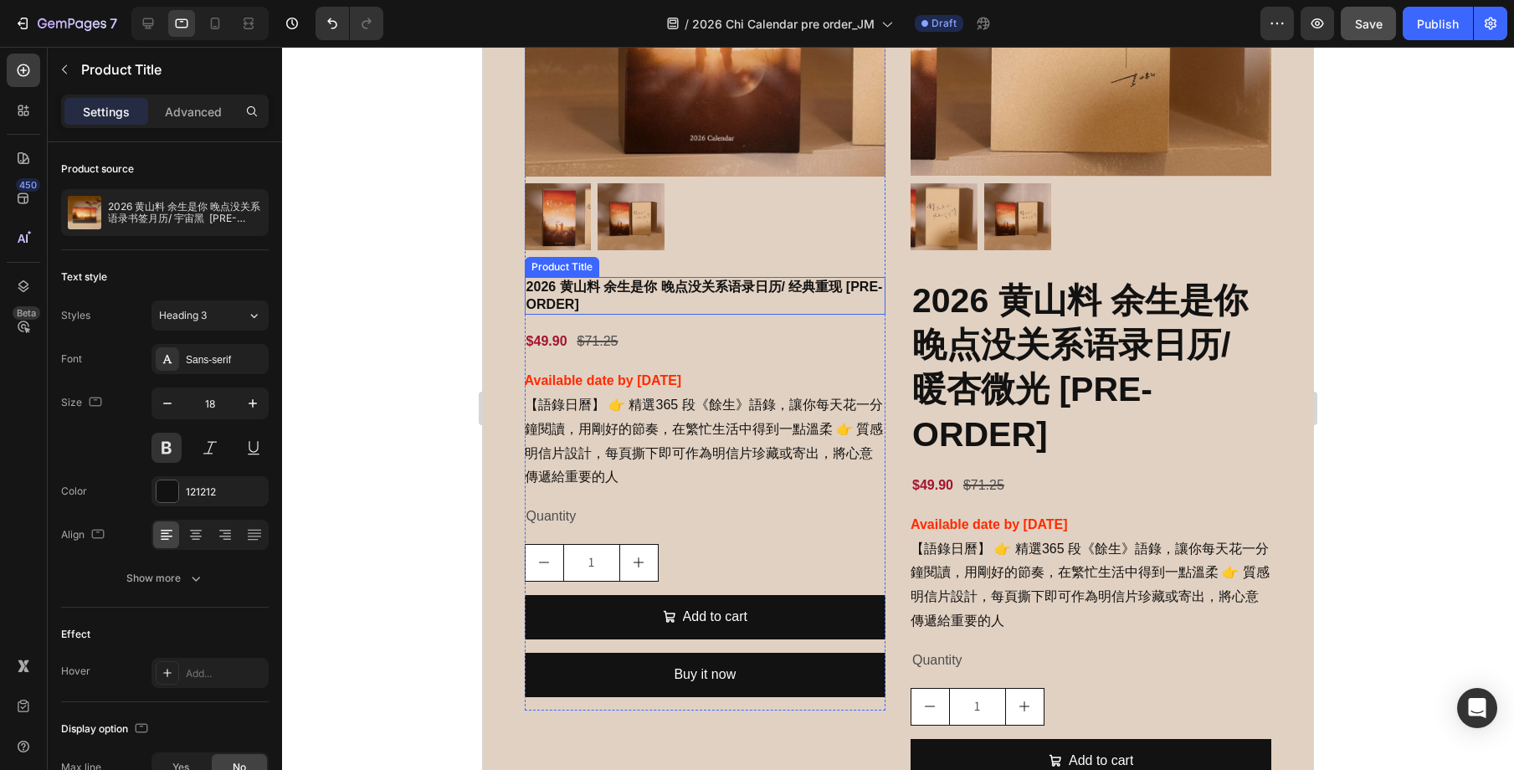
click at [644, 304] on h2 "2026 黄山料 余生是你 晚点没关系语录日历/ 经典重现 [PRE-ORDER]" at bounding box center [705, 296] width 361 height 38
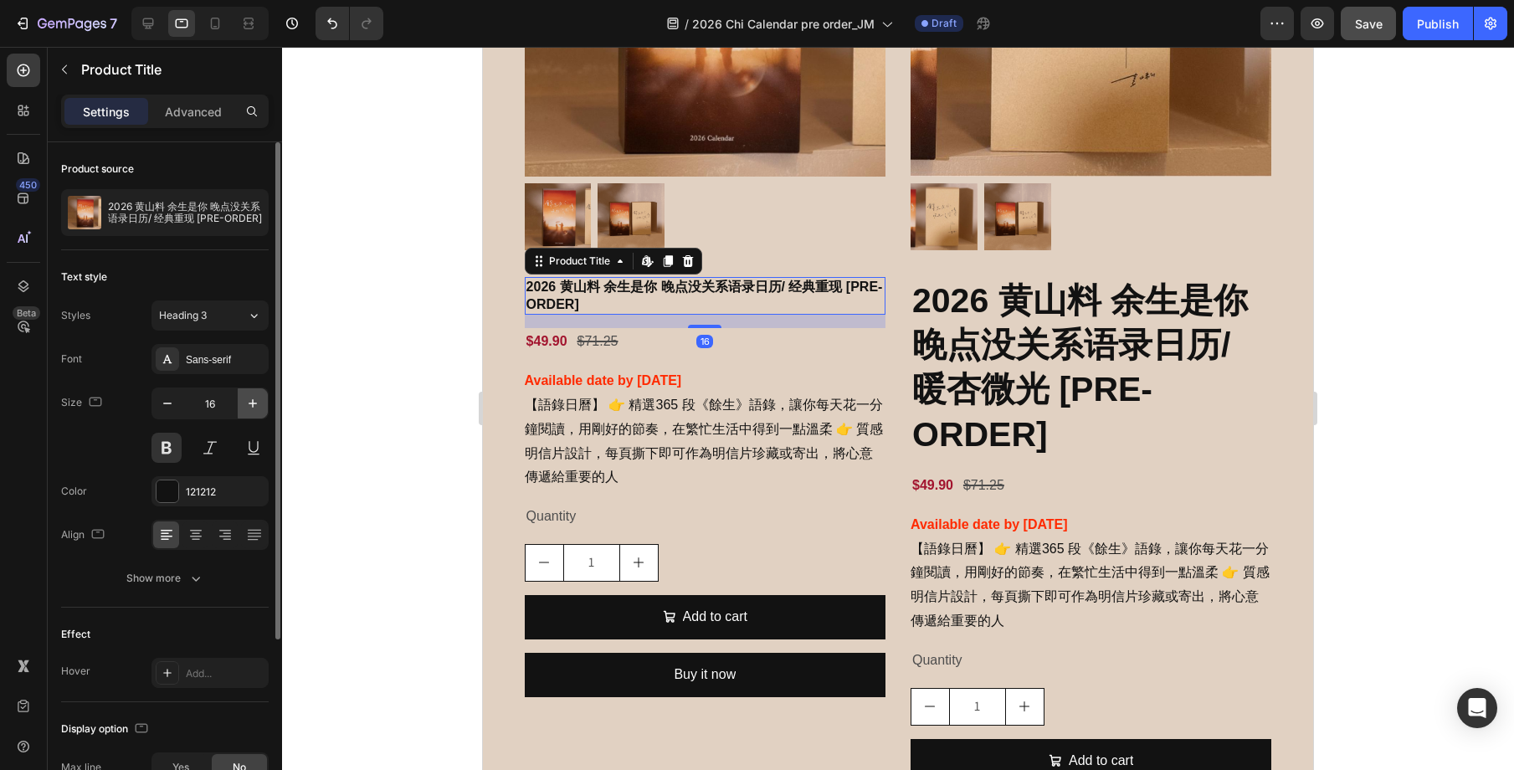
click at [246, 404] on icon "button" at bounding box center [252, 403] width 17 height 17
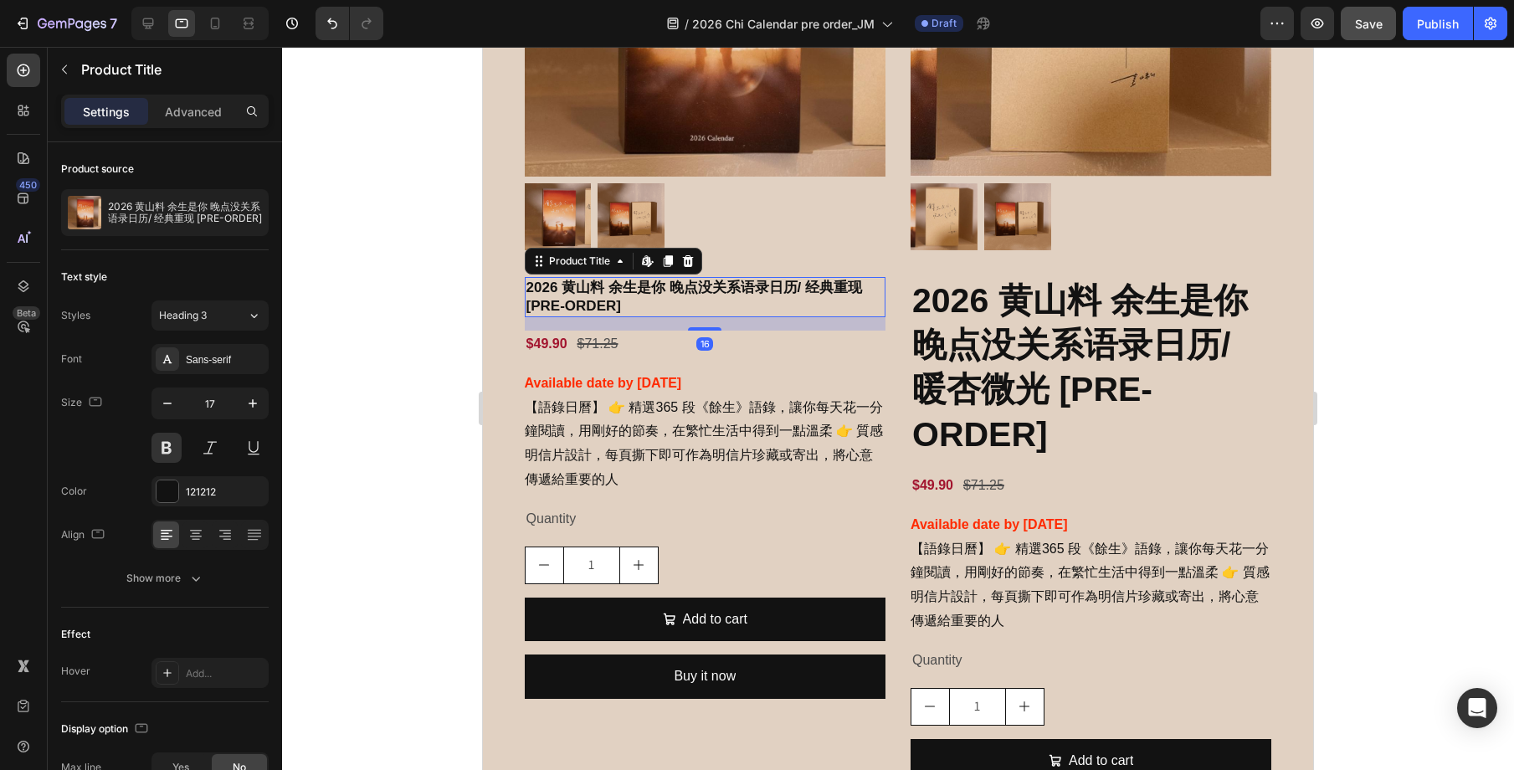
type input "18"
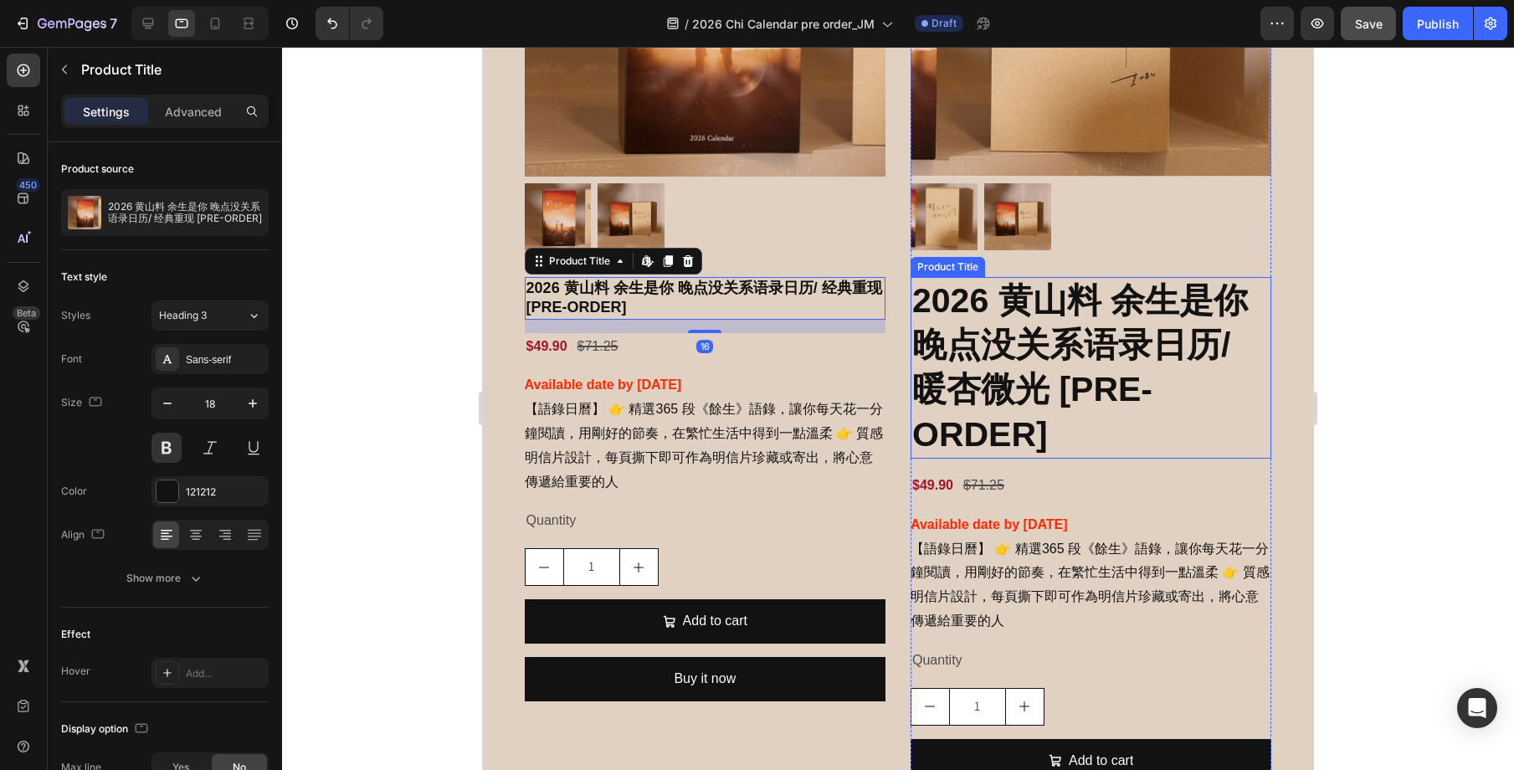
click at [937, 398] on h2 "2026 黄山料 余生是你 晚点没关系语录日历/ 暖杏微光 [PRE-ORDER]" at bounding box center [1091, 368] width 361 height 182
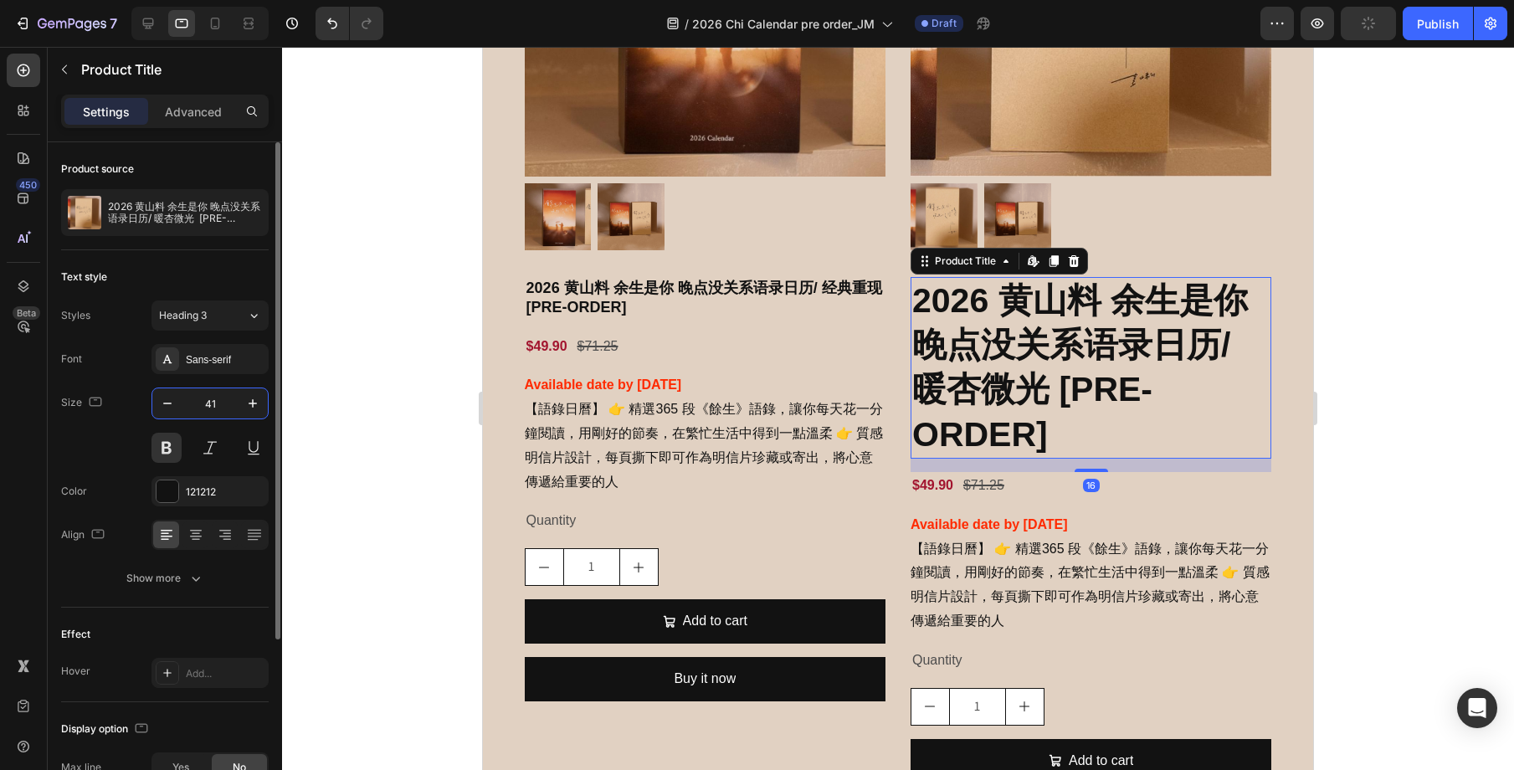
drag, startPoint x: 210, startPoint y: 404, endPoint x: 192, endPoint y: 405, distance: 17.6
click at [192, 405] on input "41" at bounding box center [209, 403] width 55 height 30
drag, startPoint x: 222, startPoint y: 403, endPoint x: 198, endPoint y: 402, distance: 23.4
click at [198, 402] on input "41" at bounding box center [209, 403] width 55 height 30
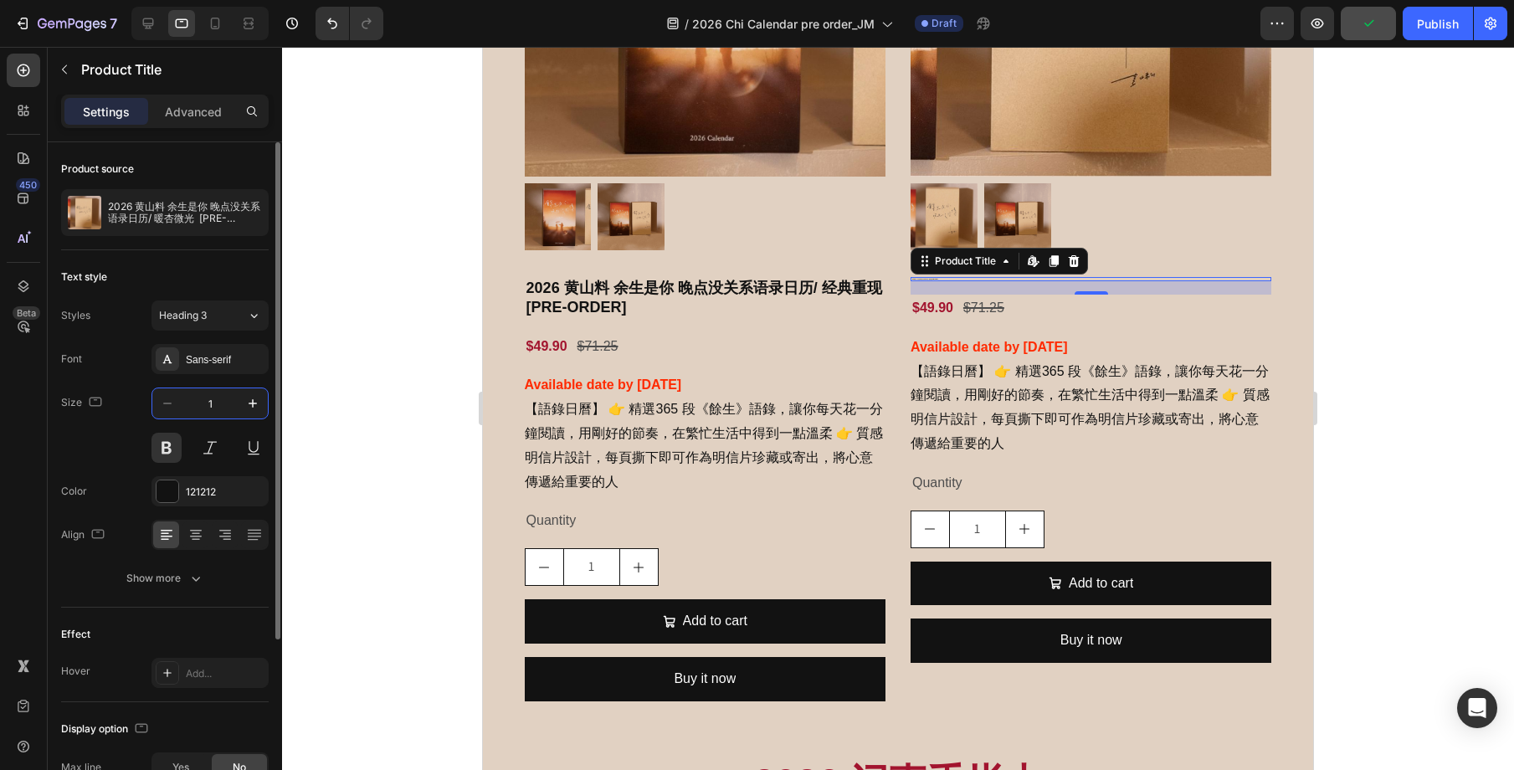
type input "18"
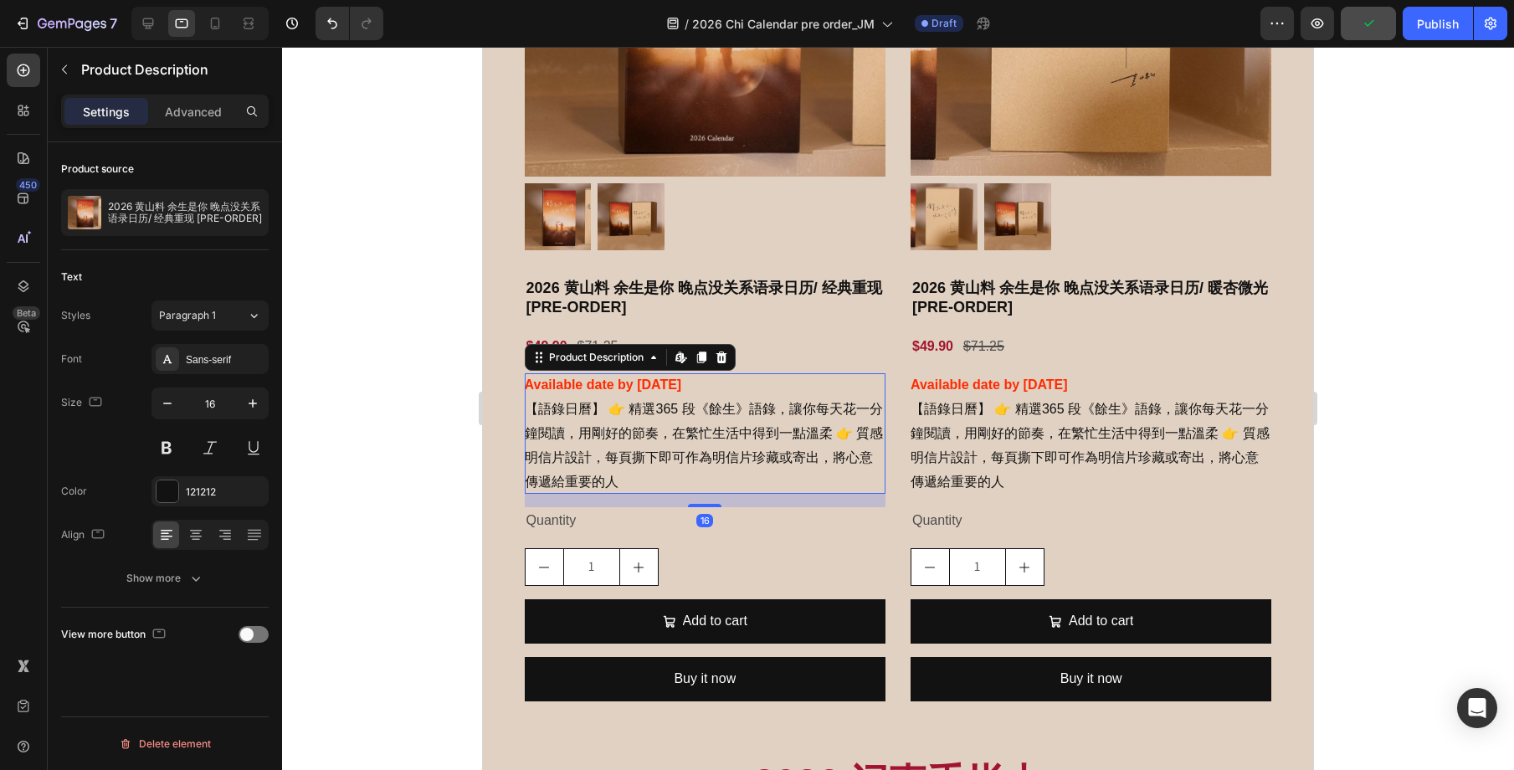
click at [700, 466] on div "Available date by [DATE] 【語錄日曆】 👉 精選365 段《餘生》語錄，讓你每天花一分鐘閱讀，用剛好的節奏，在繁忙生活中得到一點溫柔 …" at bounding box center [705, 433] width 361 height 121
drag, startPoint x: 230, startPoint y: 403, endPoint x: 213, endPoint y: 403, distance: 17.6
click at [213, 403] on input "16" at bounding box center [209, 403] width 55 height 30
click at [165, 403] on icon "button" at bounding box center [167, 404] width 8 height 2
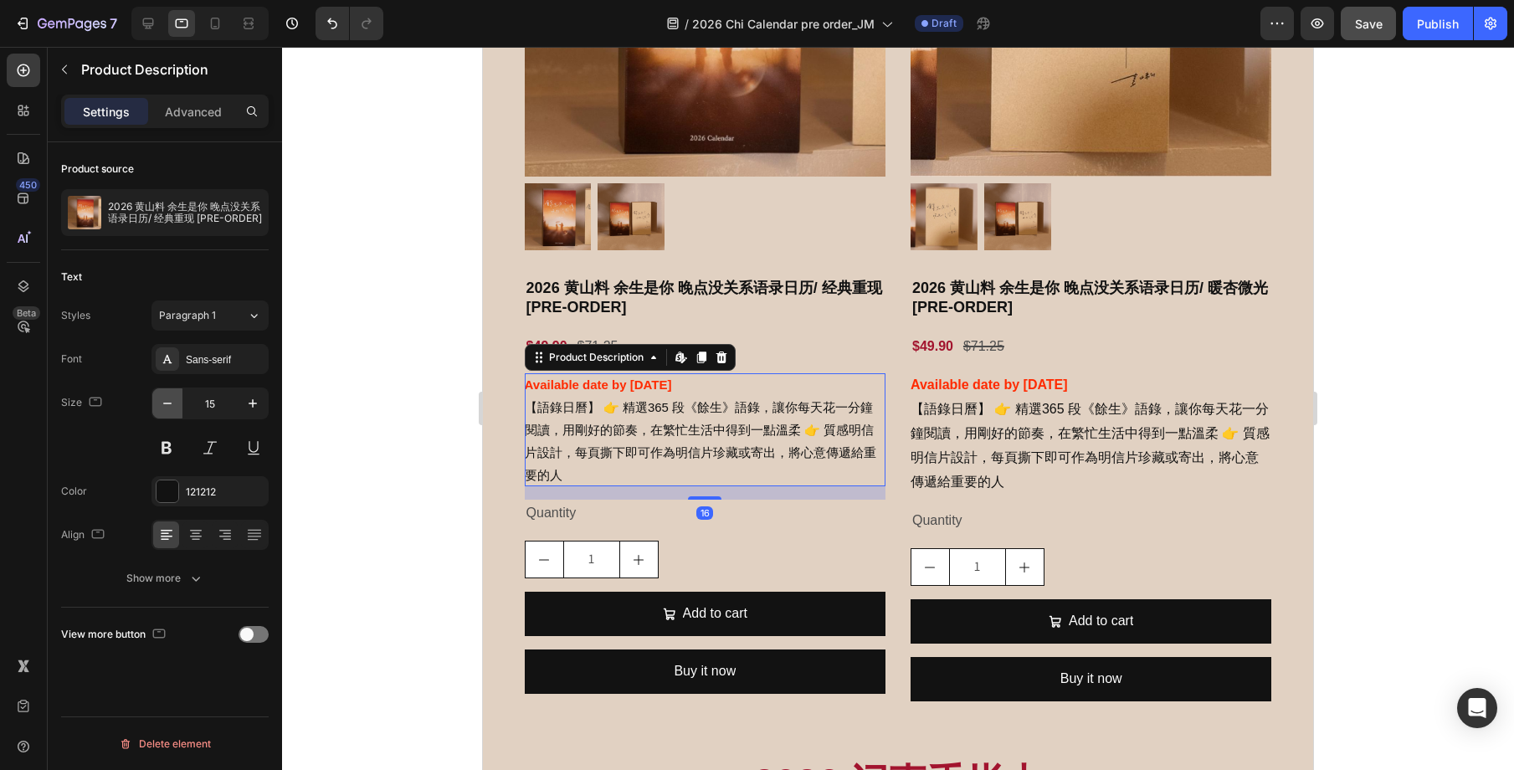
type input "14"
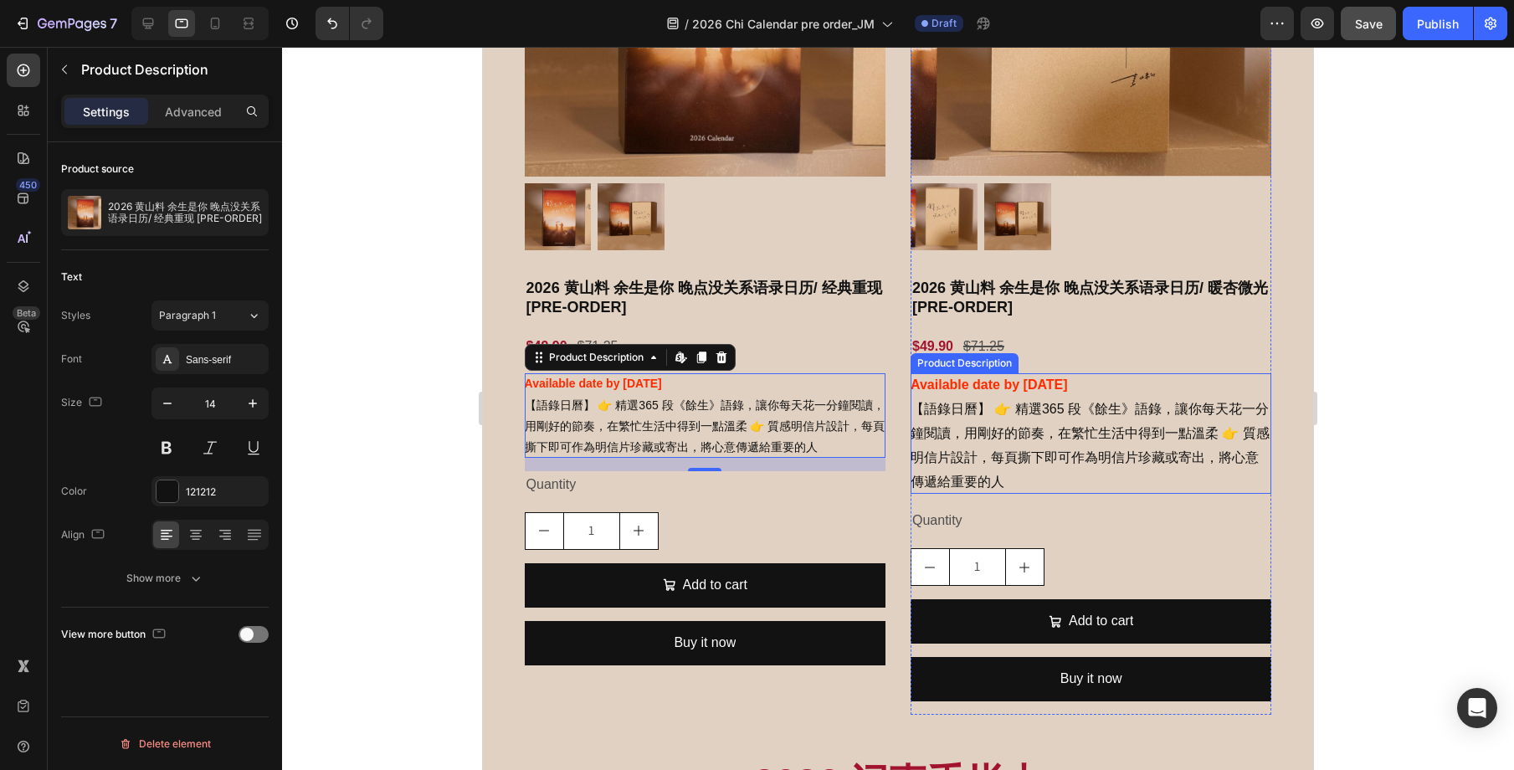
click at [942, 452] on p "【語錄日曆】 👉 精選365 段《餘生》語錄，讓你每天花一分鐘閱讀，用剛好的節奏，在繁忙生活中得到一點溫柔 👉 質感明信片設計，每頁撕下即可作為明信片珍藏或寄…" at bounding box center [1090, 445] width 359 height 86
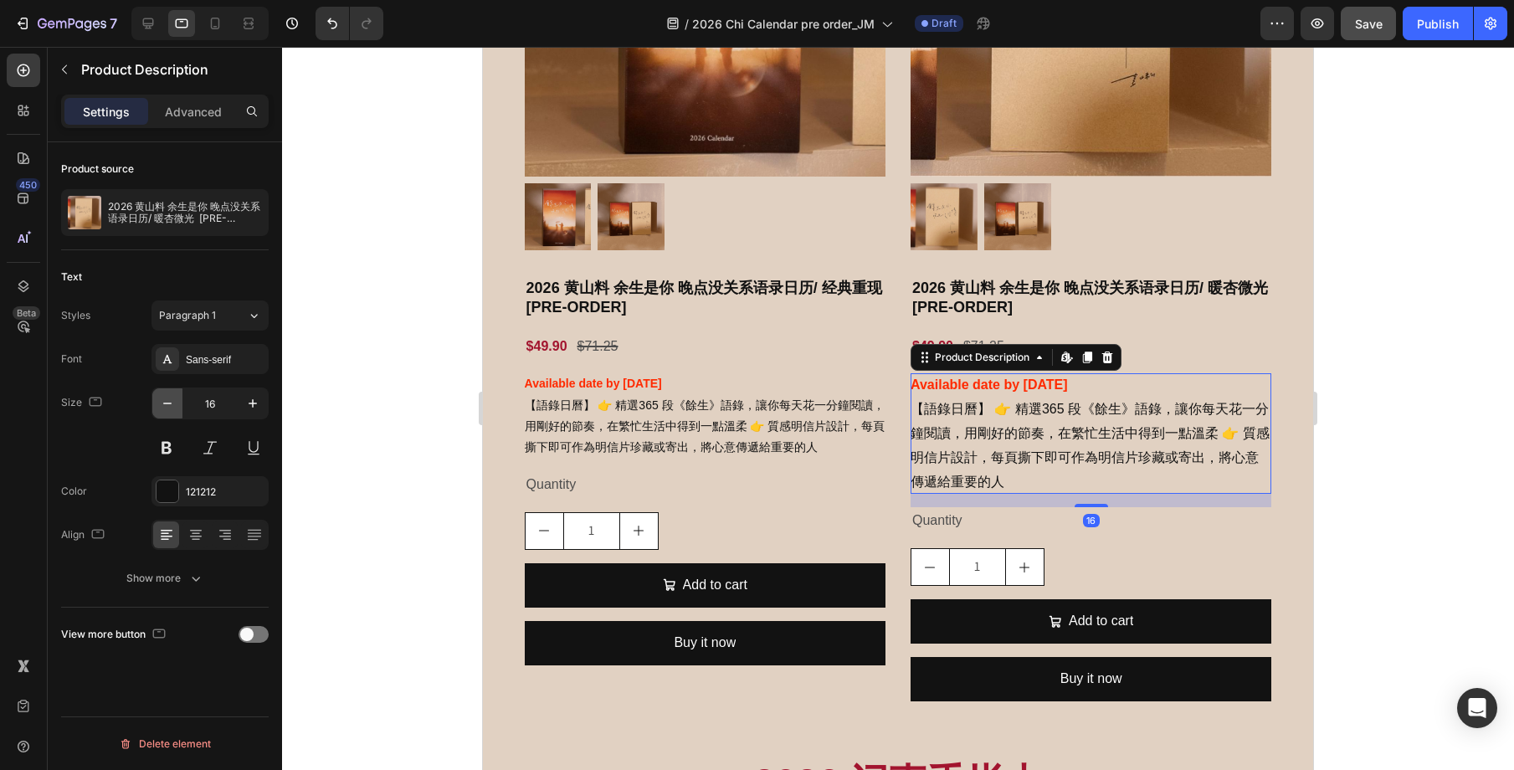
click at [174, 407] on icon "button" at bounding box center [167, 403] width 17 height 17
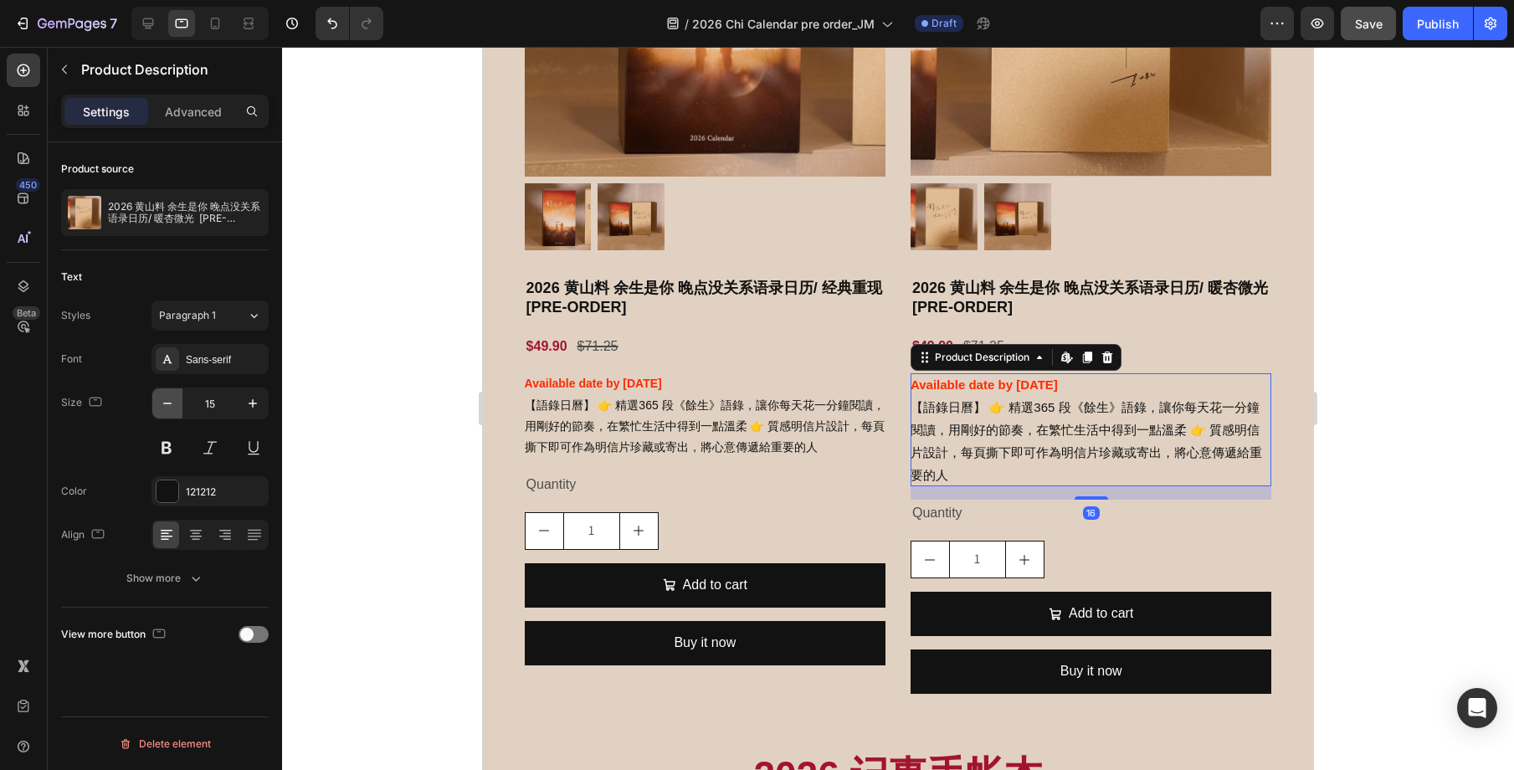
type input "14"
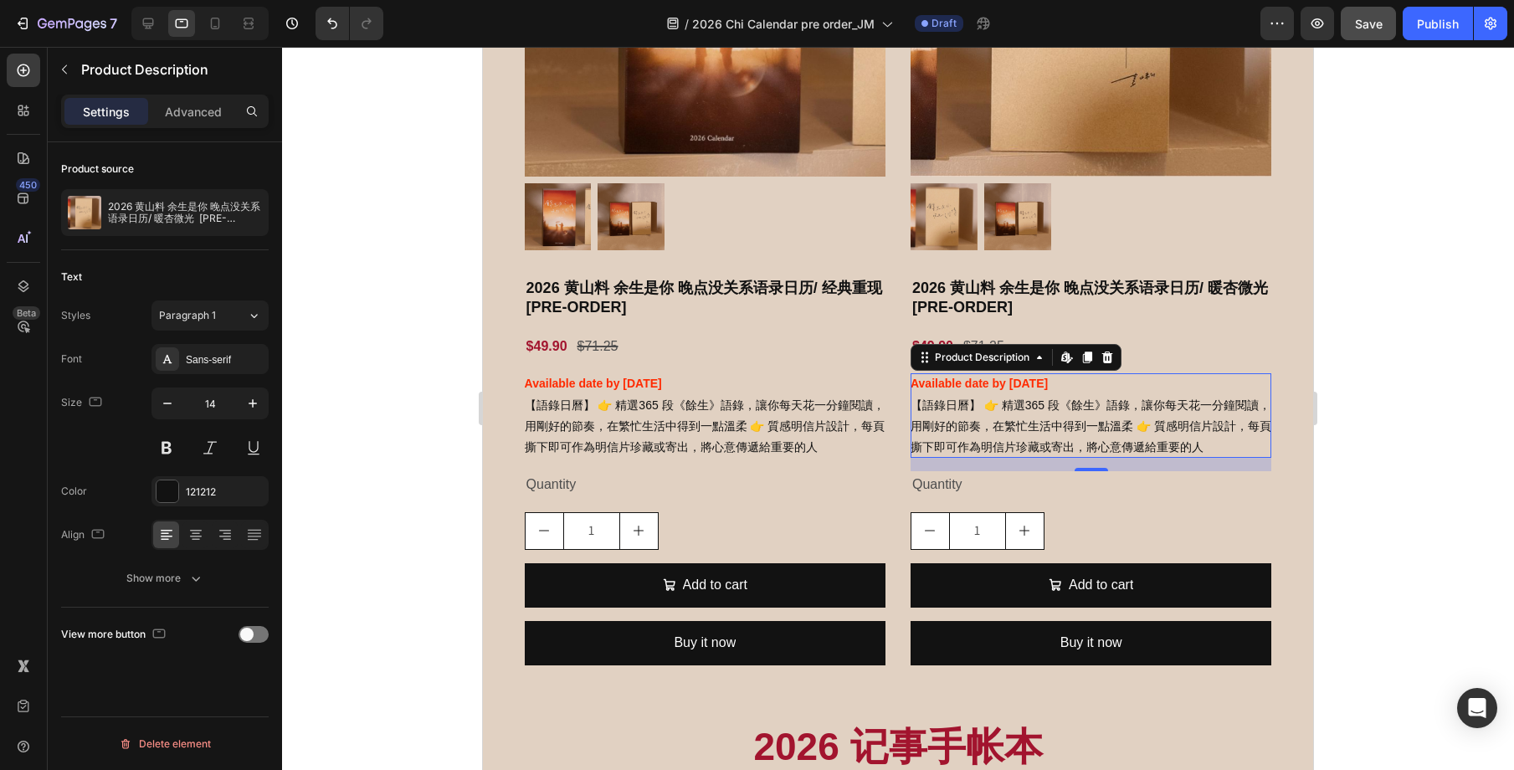
click at [1332, 510] on div at bounding box center [898, 408] width 1232 height 723
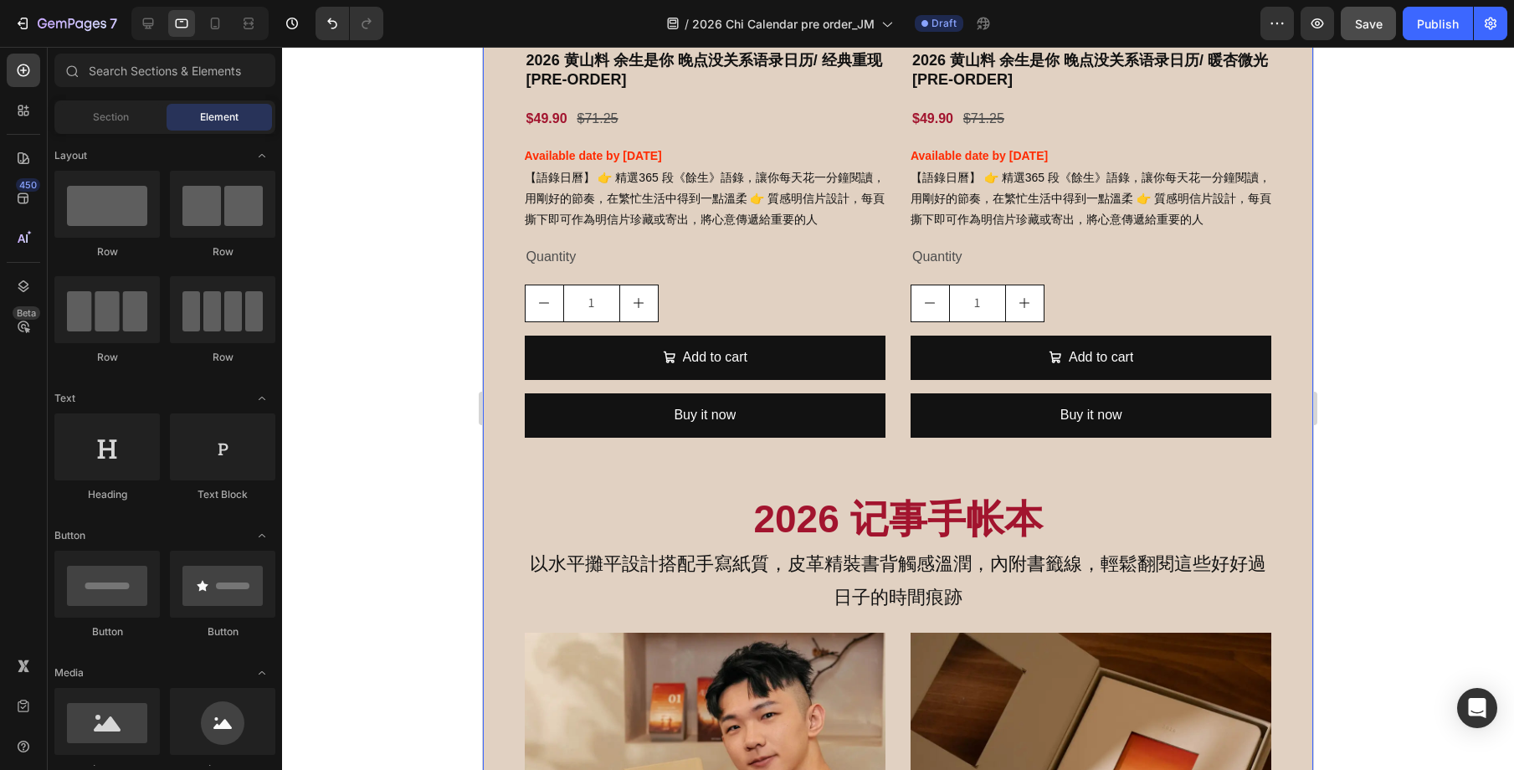
scroll to position [2661, 0]
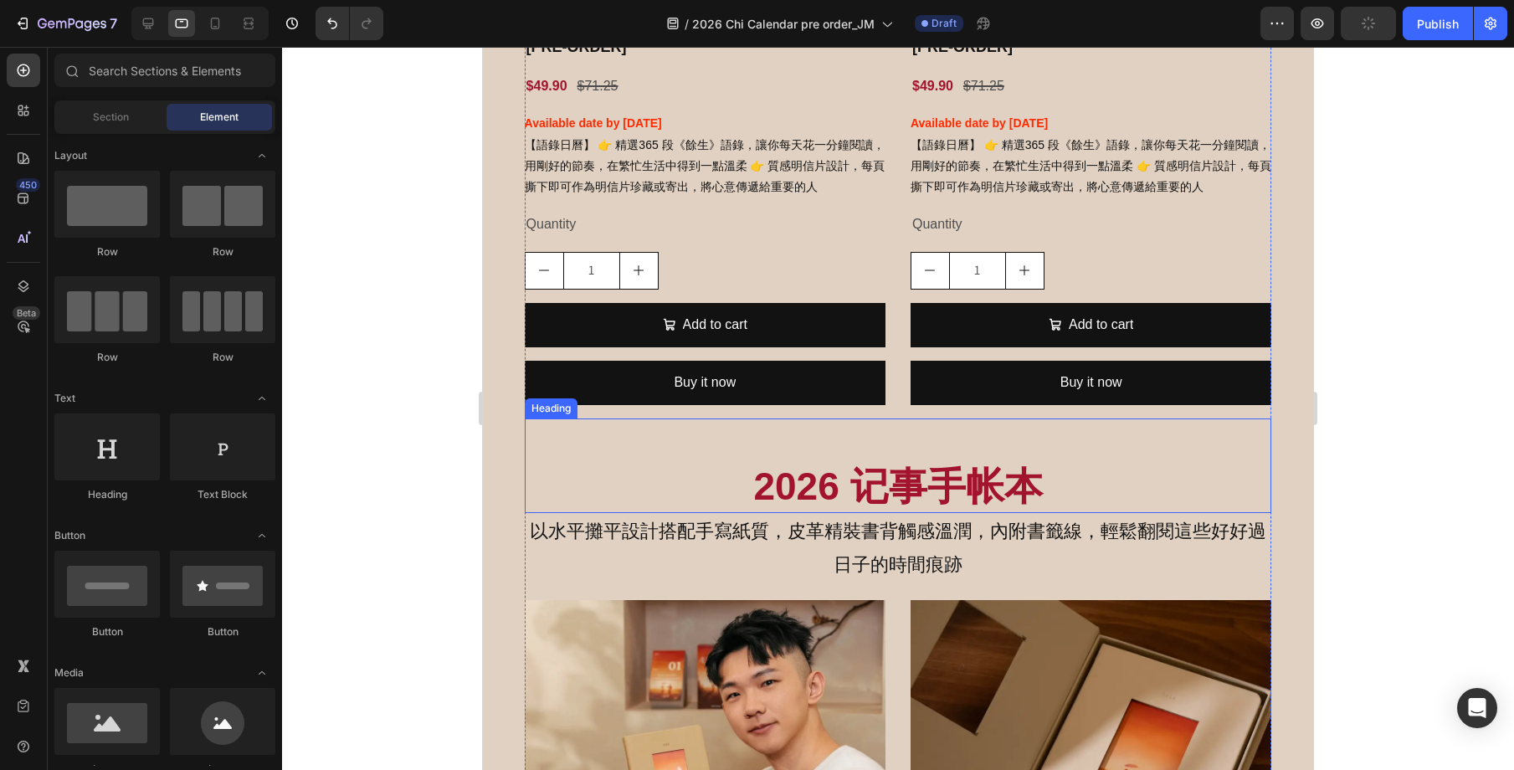
click at [988, 499] on h2 "2026 记事手帐本" at bounding box center [898, 487] width 747 height 54
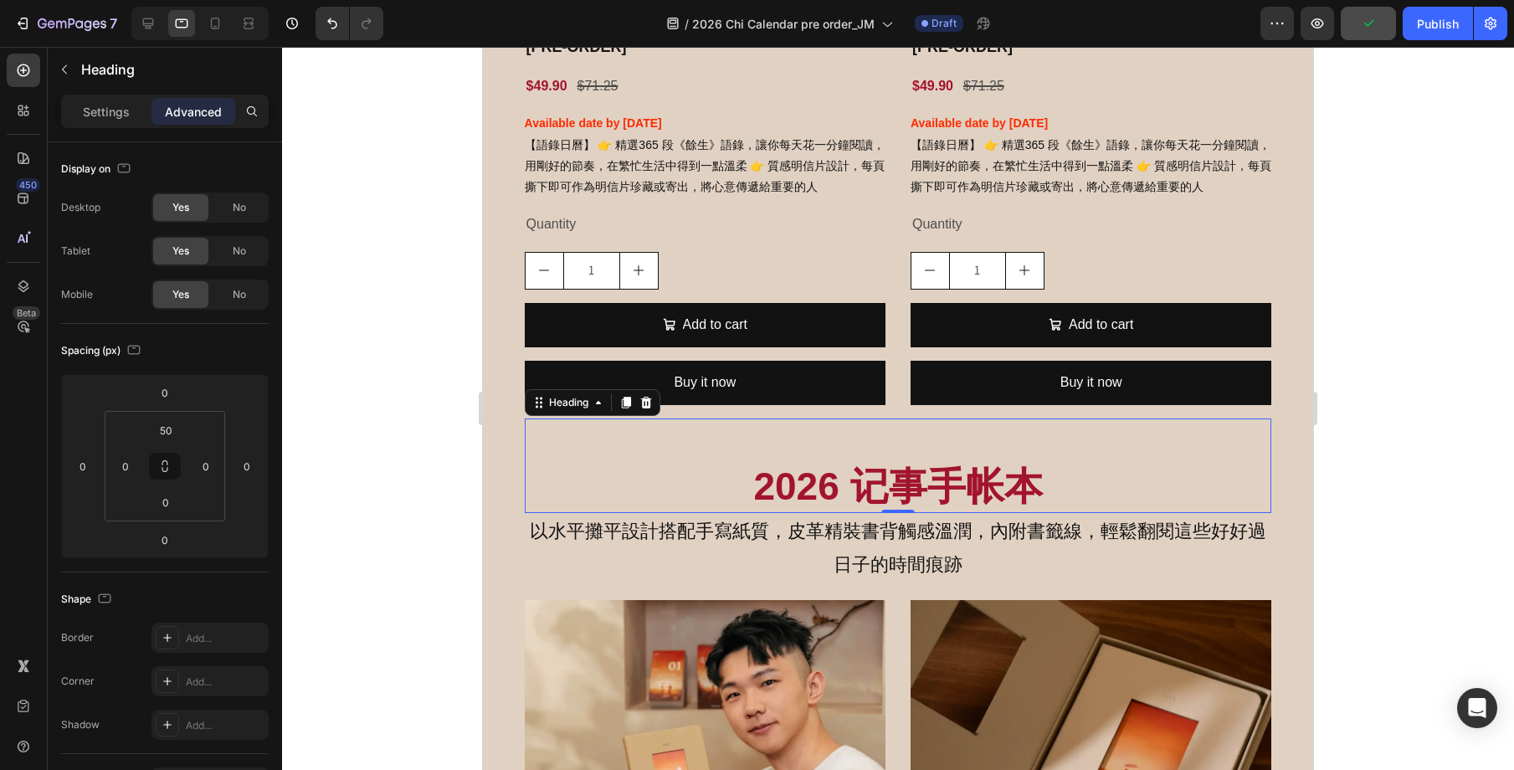
click at [103, 126] on div "Settings Advanced" at bounding box center [165, 111] width 208 height 33
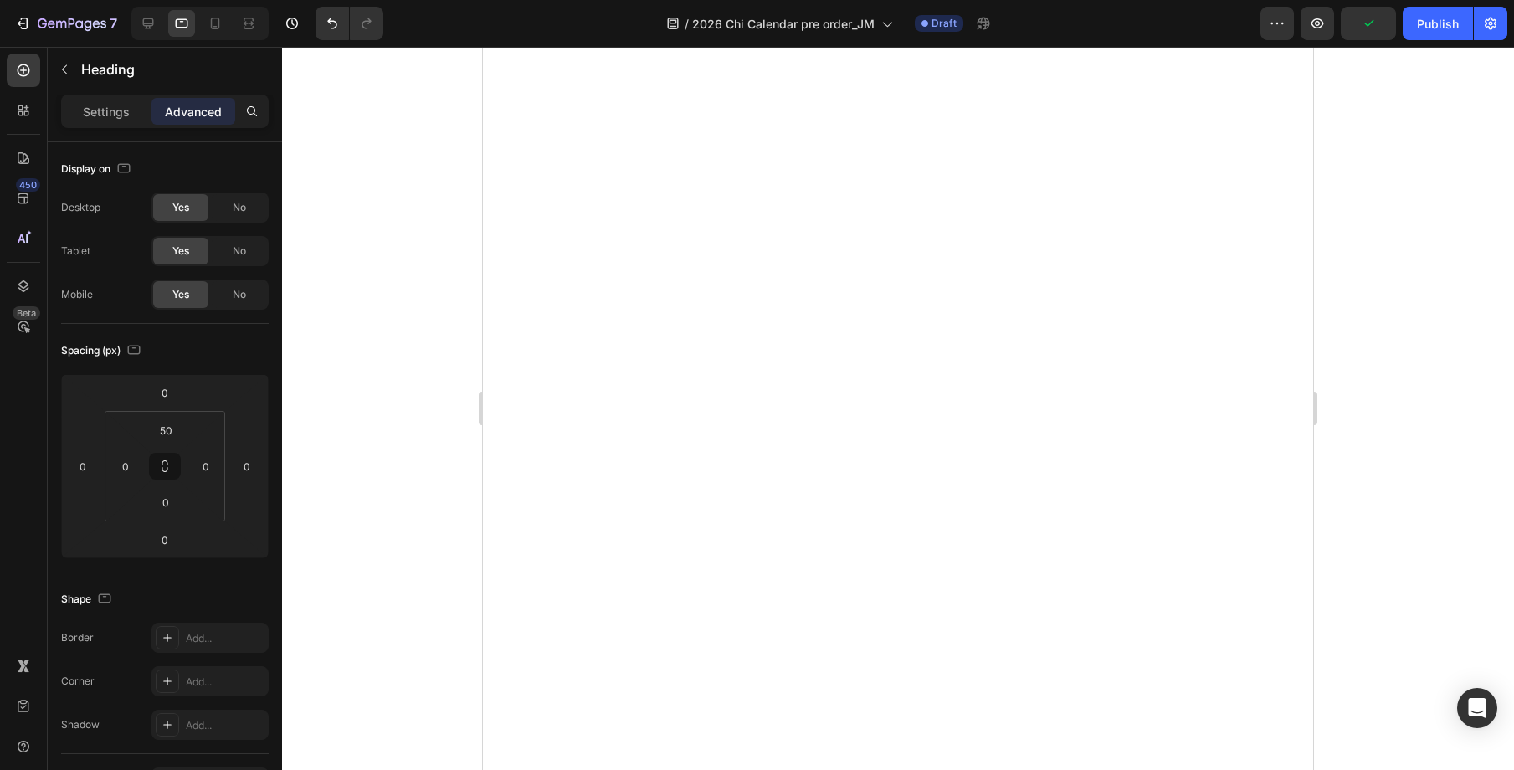
click at [104, 121] on div "Settings" at bounding box center [106, 111] width 84 height 27
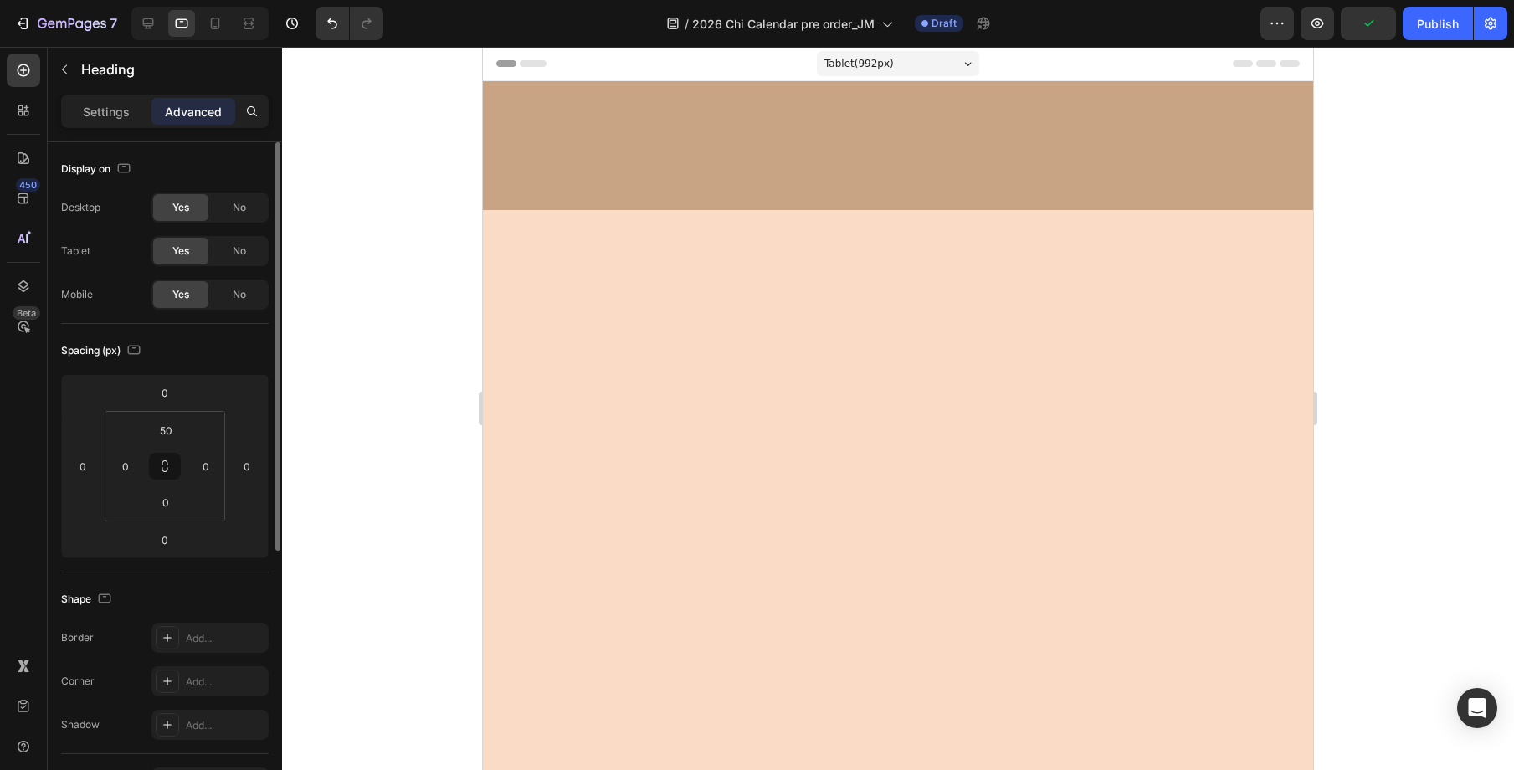
scroll to position [2661, 0]
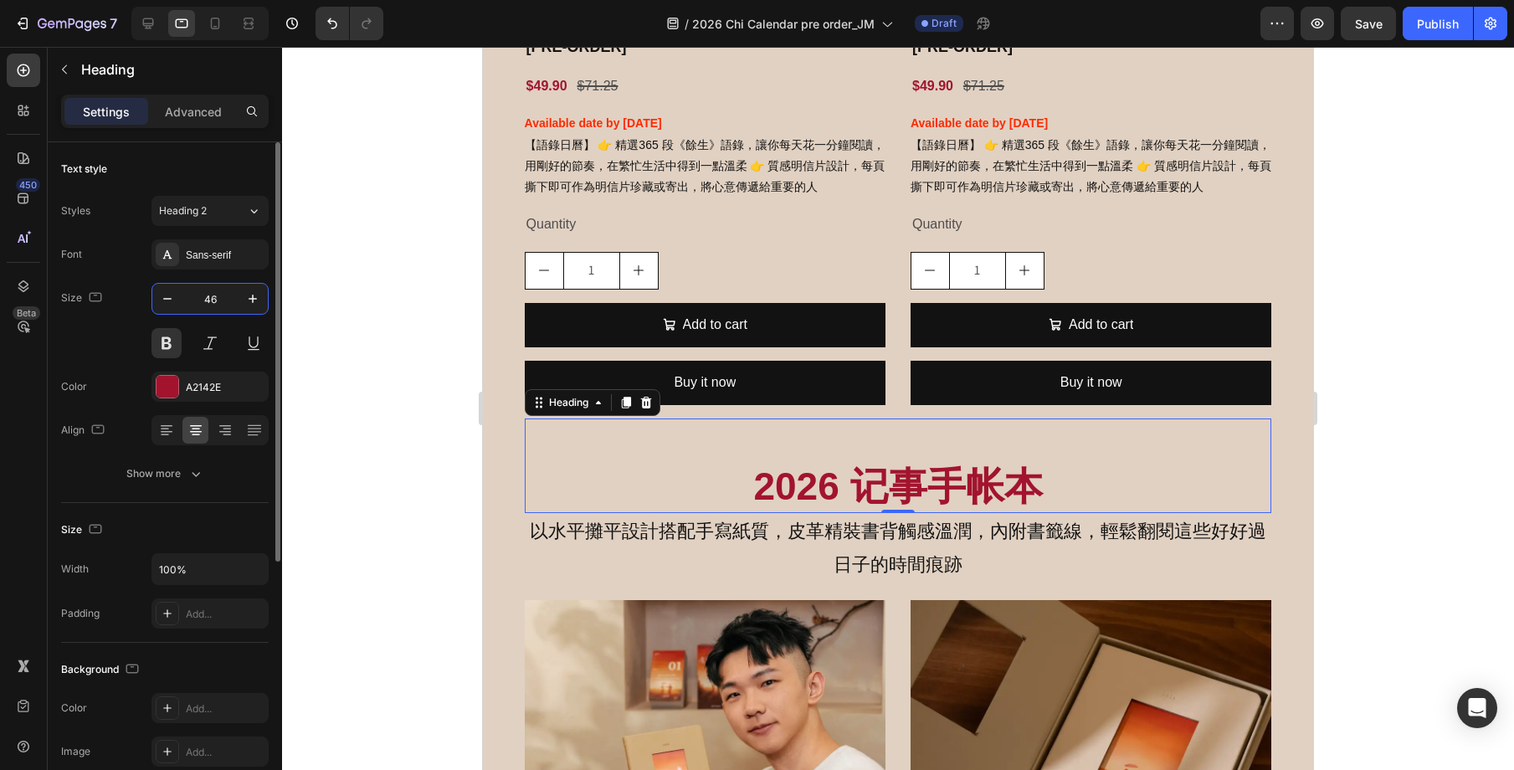
click at [208, 300] on input "46" at bounding box center [209, 299] width 55 height 30
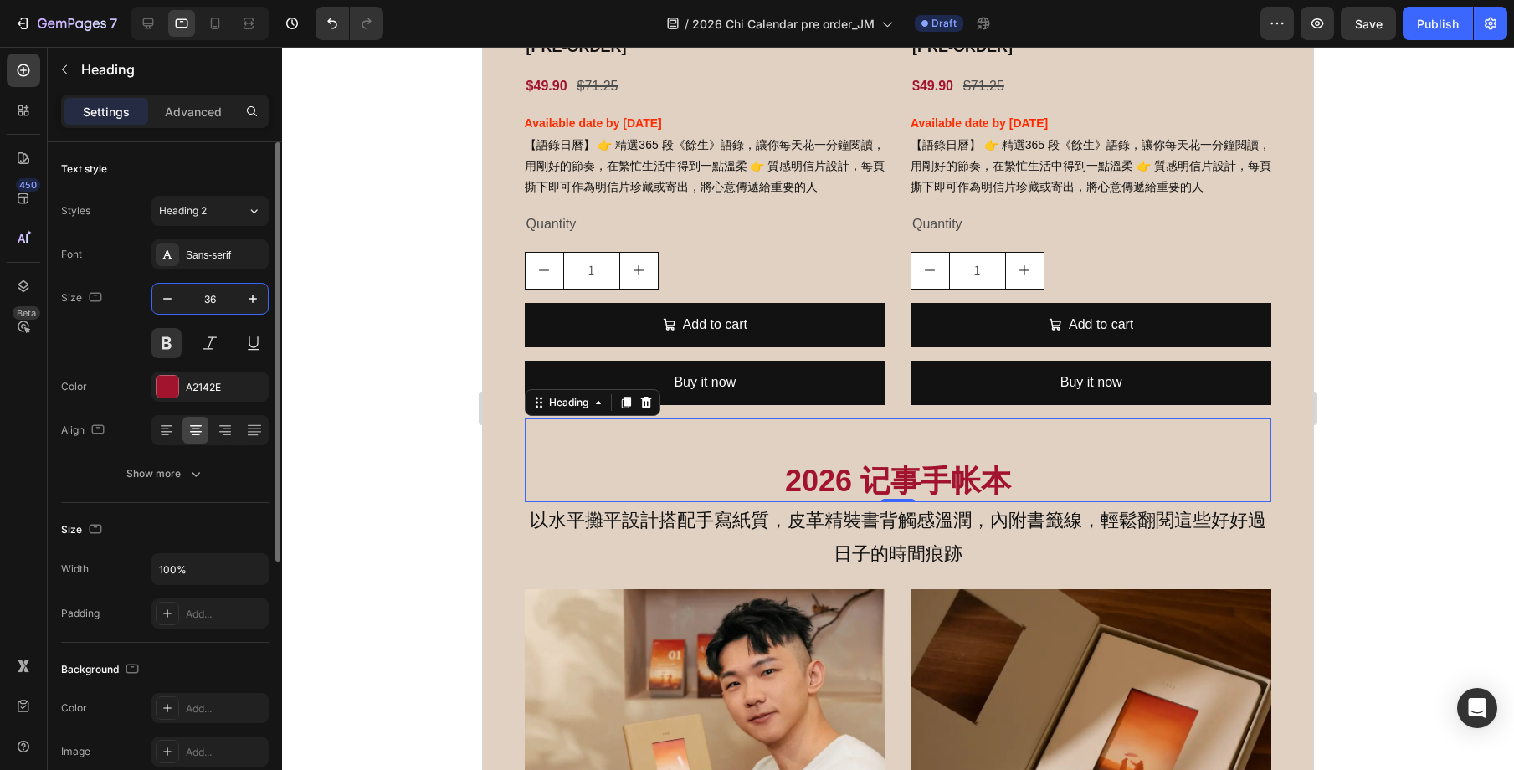
type input "36"
click at [902, 526] on p "以水平攤平設計搭配手寫紙質，皮革精裝書背觸感溫潤，內附書籤線，輕鬆翻閱這些好好過日子的時間痕跡" at bounding box center [898, 537] width 744 height 66
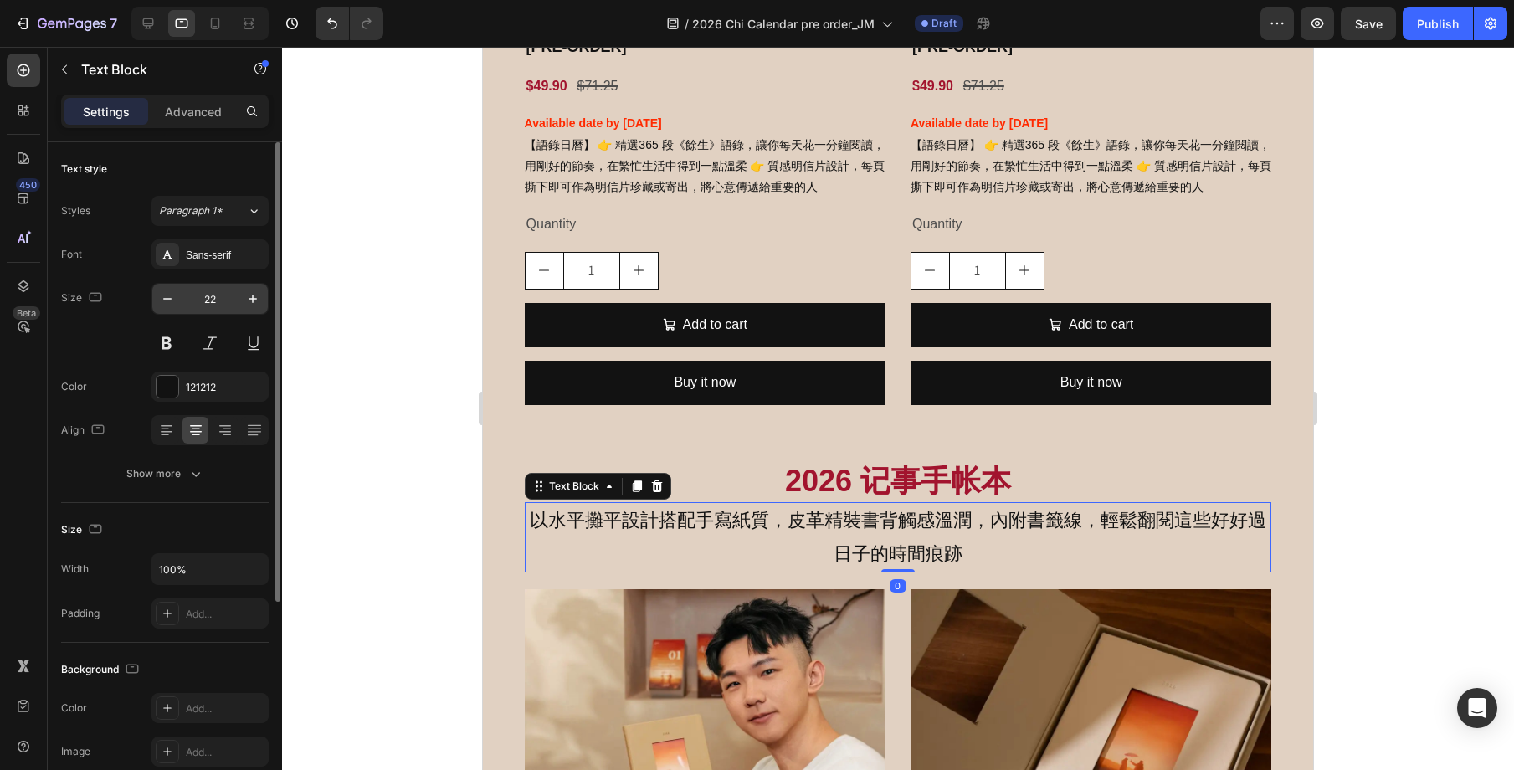
click at [200, 299] on input "22" at bounding box center [209, 299] width 55 height 30
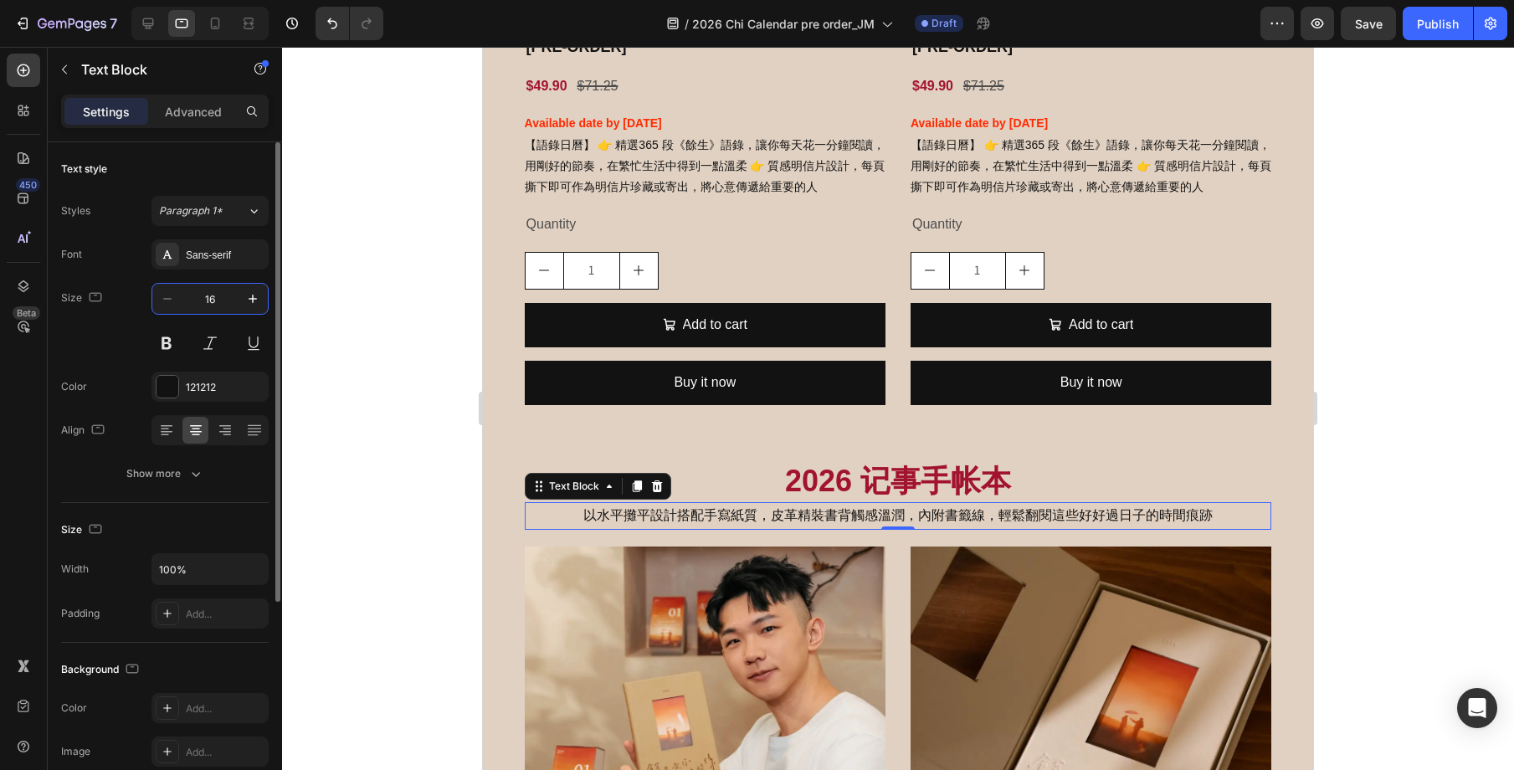
type input "16"
drag, startPoint x: 1414, startPoint y: 454, endPoint x: 1383, endPoint y: 454, distance: 31.8
click at [1414, 454] on div at bounding box center [898, 408] width 1232 height 723
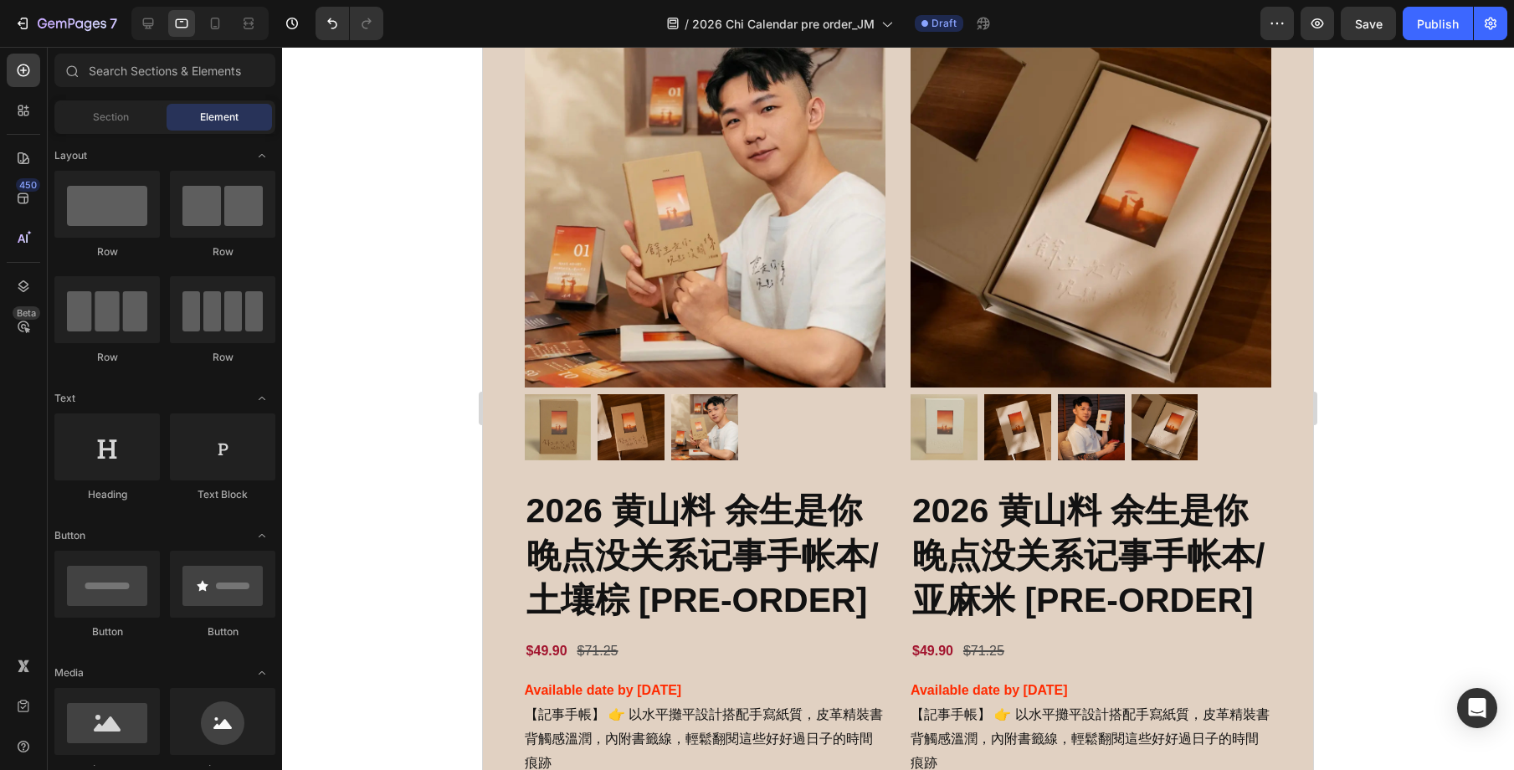
scroll to position [3194, 0]
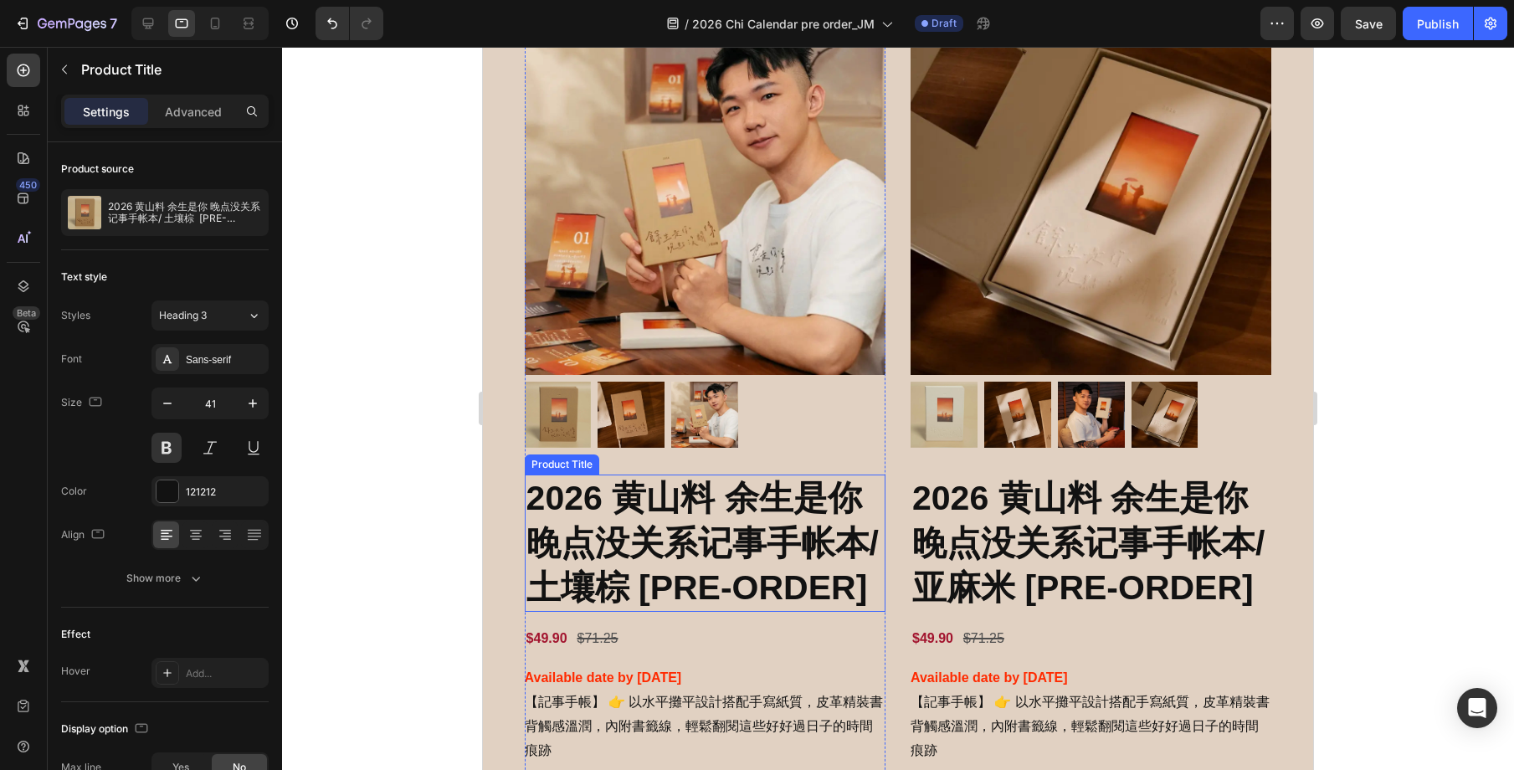
click at [730, 583] on h2 "2026 黄山料 余生是你 晚点没关系记事手帐本/ 土壤棕 [PRE-ORDER]" at bounding box center [705, 543] width 361 height 137
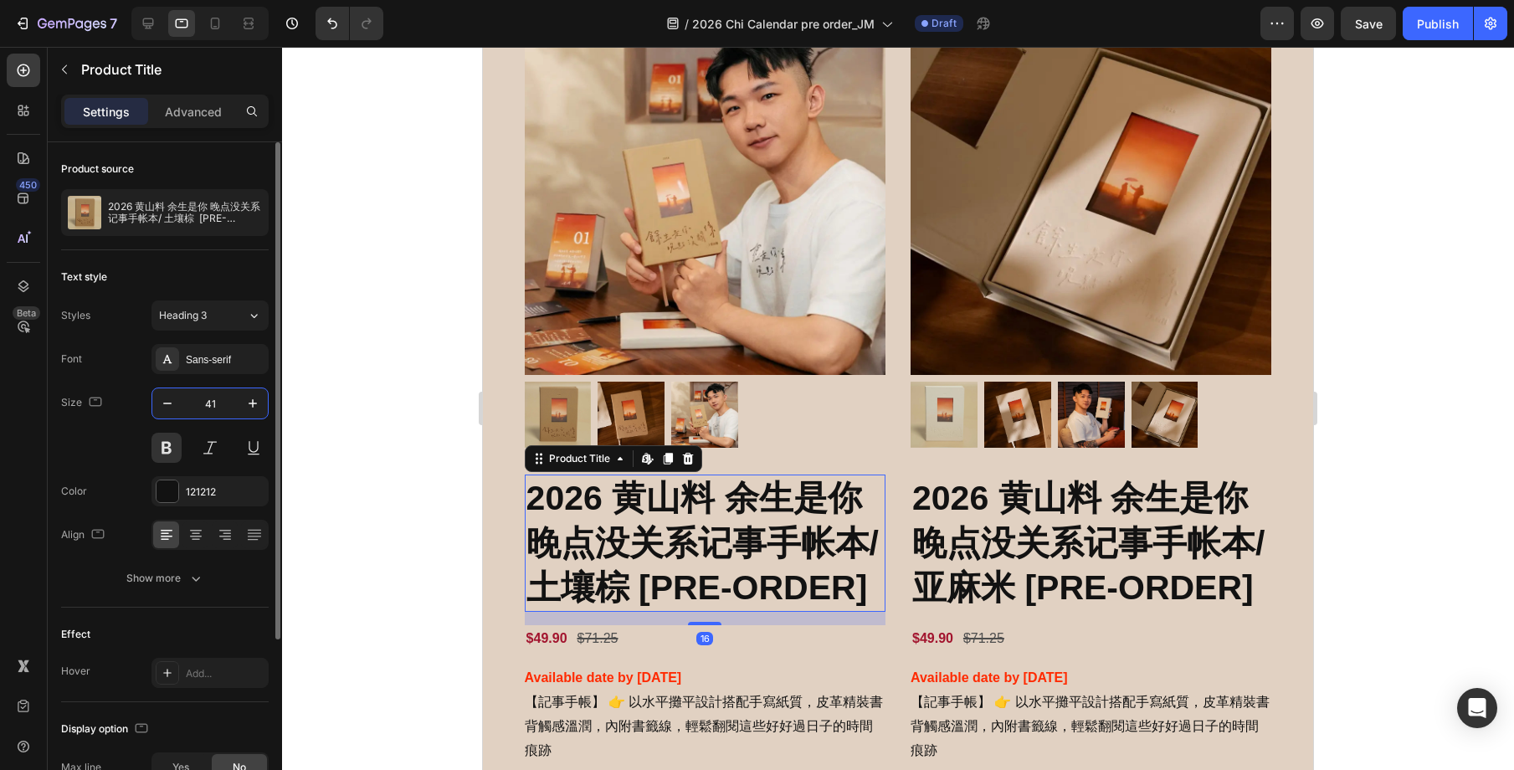
drag, startPoint x: 216, startPoint y: 398, endPoint x: 191, endPoint y: 399, distance: 25.1
click at [191, 399] on input "41" at bounding box center [209, 403] width 55 height 30
drag, startPoint x: 220, startPoint y: 405, endPoint x: 196, endPoint y: 405, distance: 24.3
click at [196, 405] on input "41" at bounding box center [209, 403] width 55 height 30
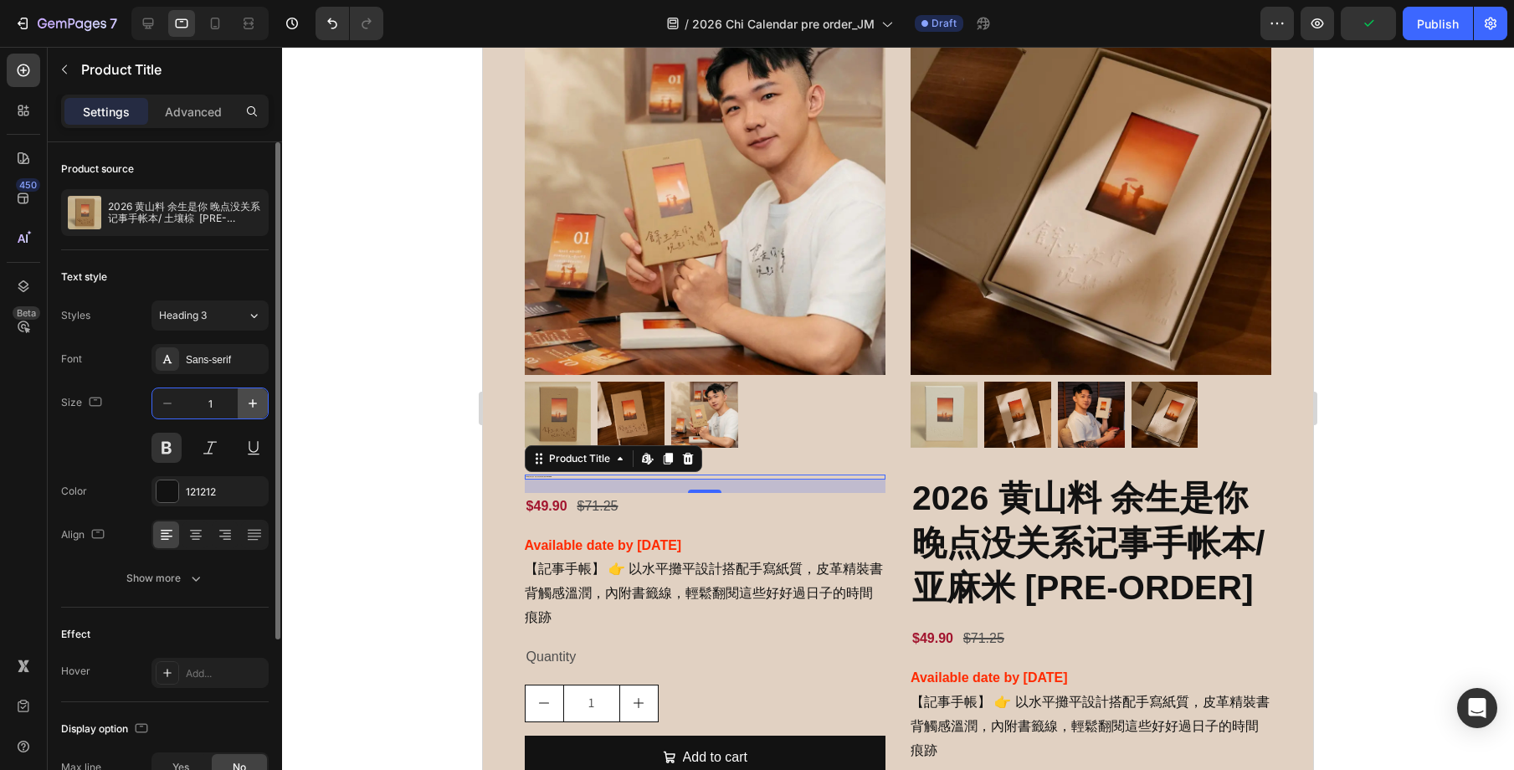
type input "18"
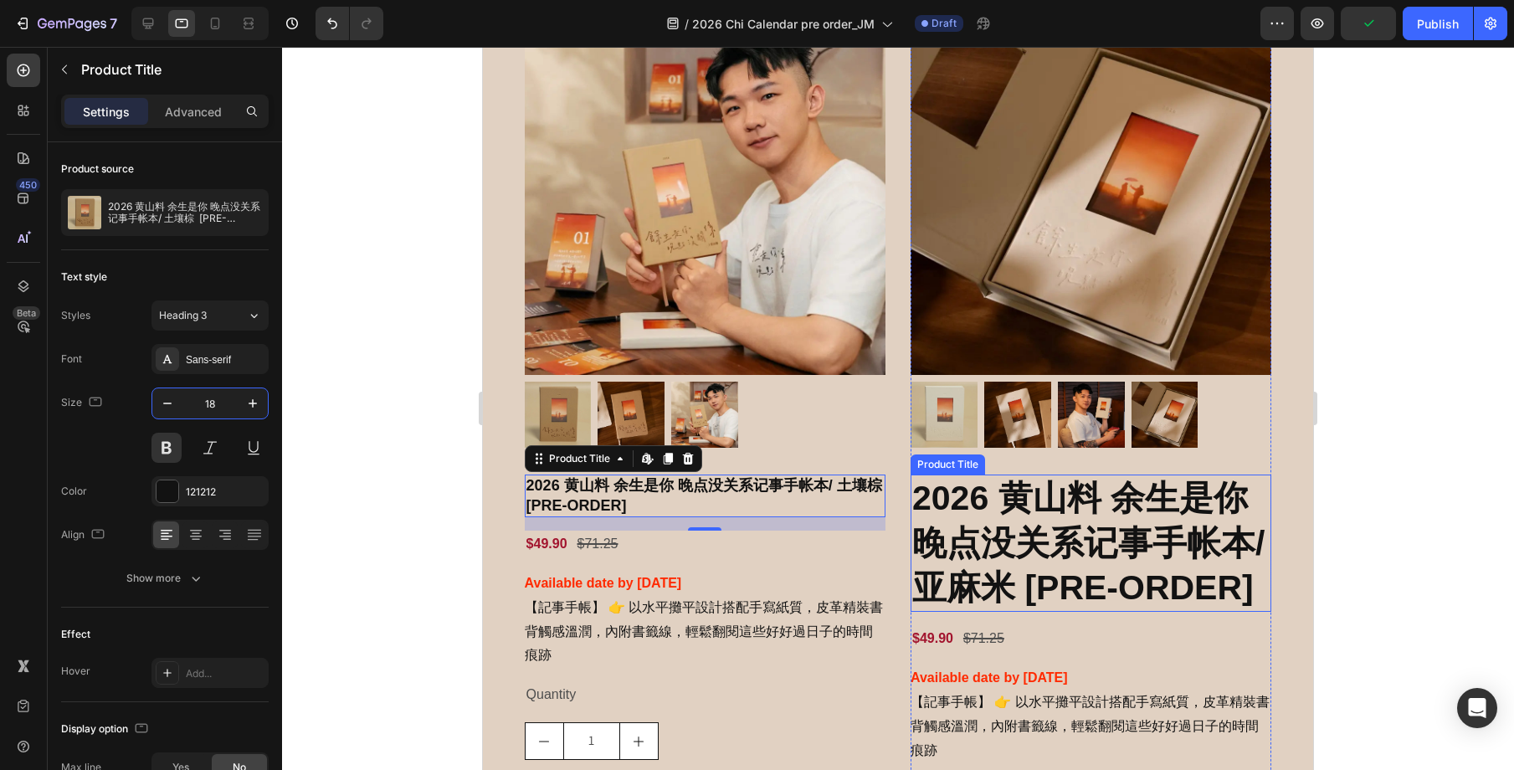
click at [1014, 512] on h2 "2026 黄山料 余生是你 晚点没关系记事手帐本/ 亚麻米 [PRE-ORDER]" at bounding box center [1091, 543] width 361 height 137
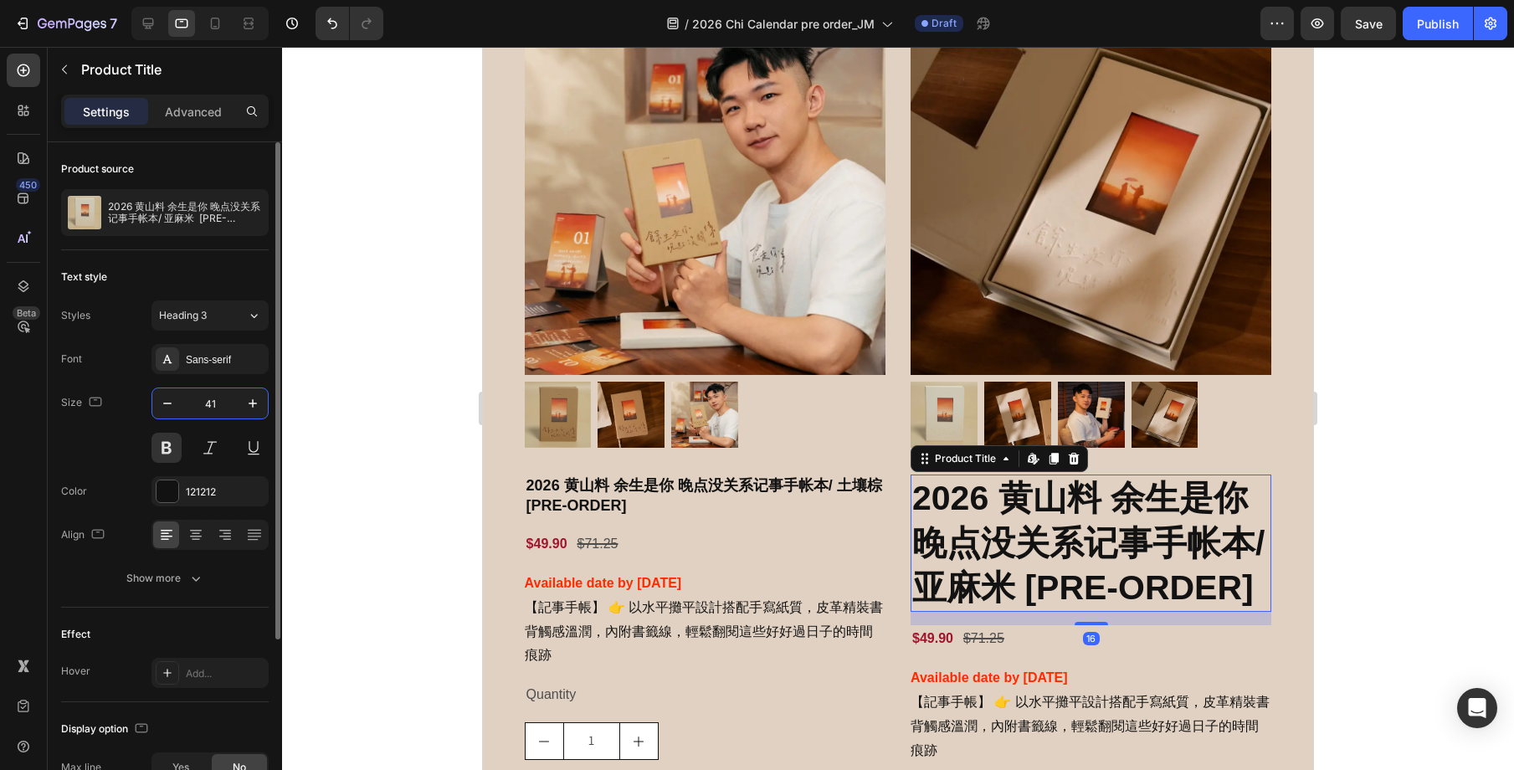
drag, startPoint x: 209, startPoint y: 401, endPoint x: 198, endPoint y: 401, distance: 11.7
click at [198, 401] on input "41" at bounding box center [209, 403] width 55 height 30
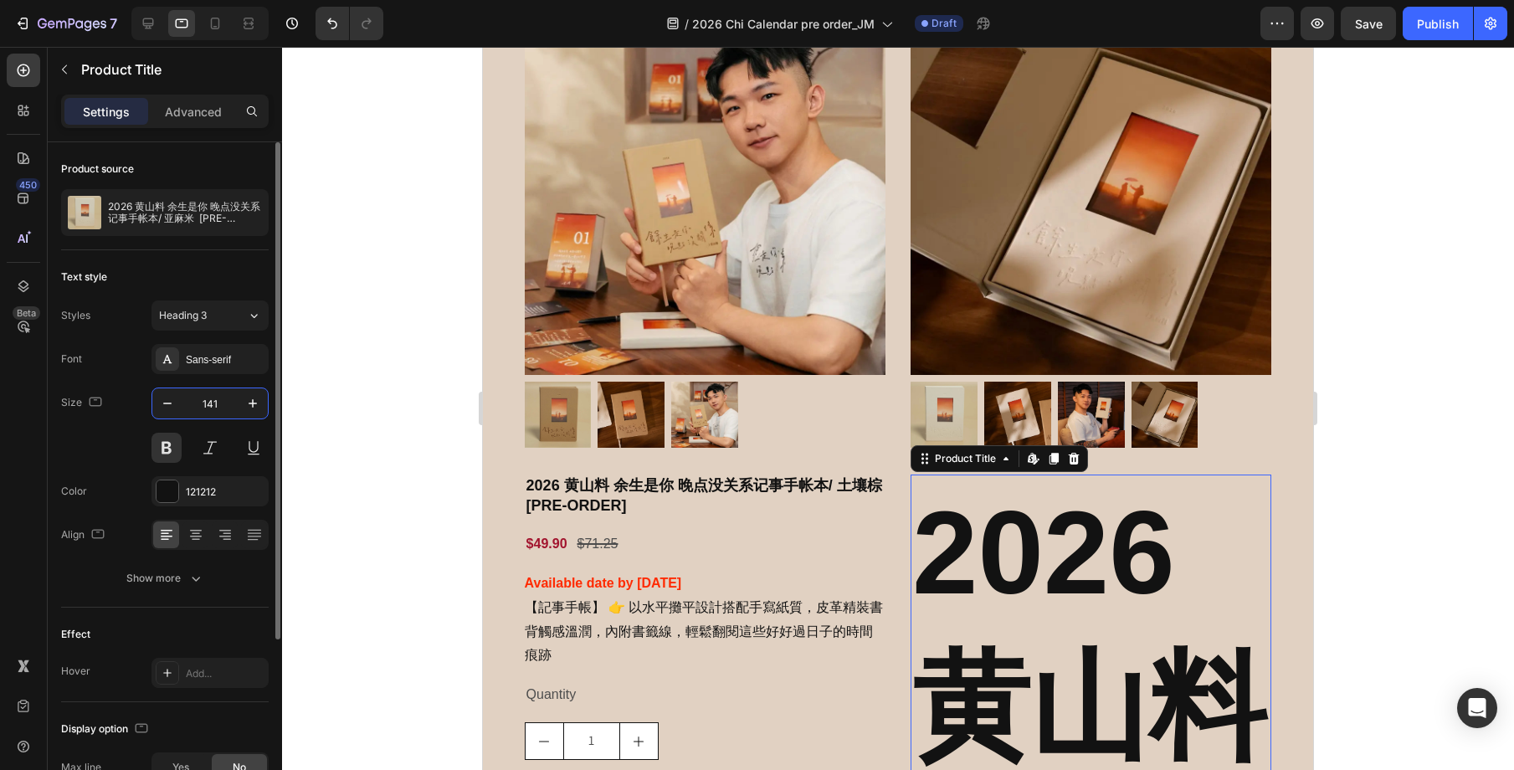
drag, startPoint x: 225, startPoint y: 403, endPoint x: 196, endPoint y: 403, distance: 29.3
click at [196, 403] on input "141" at bounding box center [209, 403] width 55 height 30
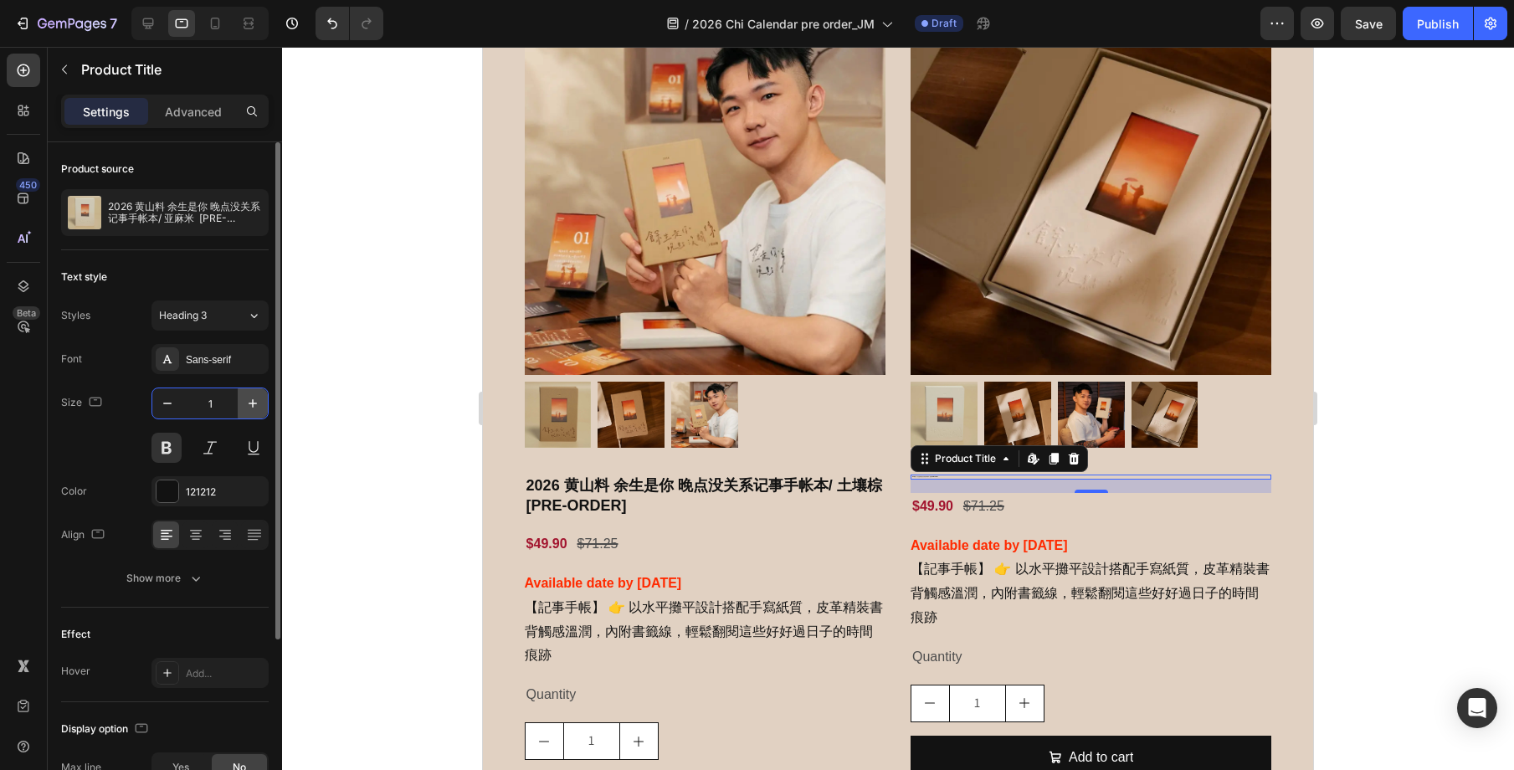
type input "18"
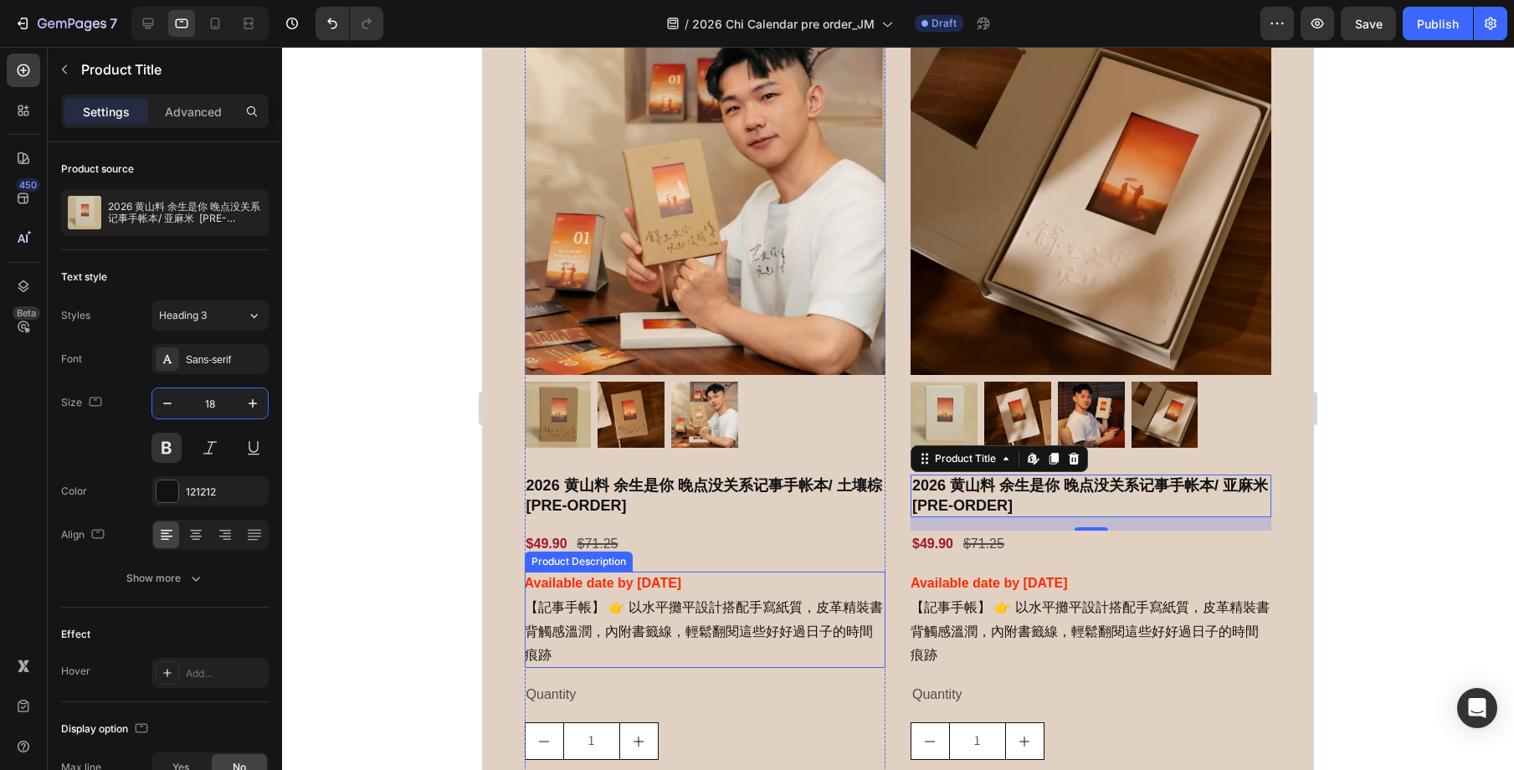
drag, startPoint x: 618, startPoint y: 600, endPoint x: 604, endPoint y: 593, distance: 15.7
click at [618, 600] on p "【記事手帳】 👉 以水平攤平設計搭配手寫紙質，皮革精裝書背觸感溫潤，內附書籤線，輕鬆翻閱這些好好過日子的時間痕跡" at bounding box center [704, 631] width 359 height 63
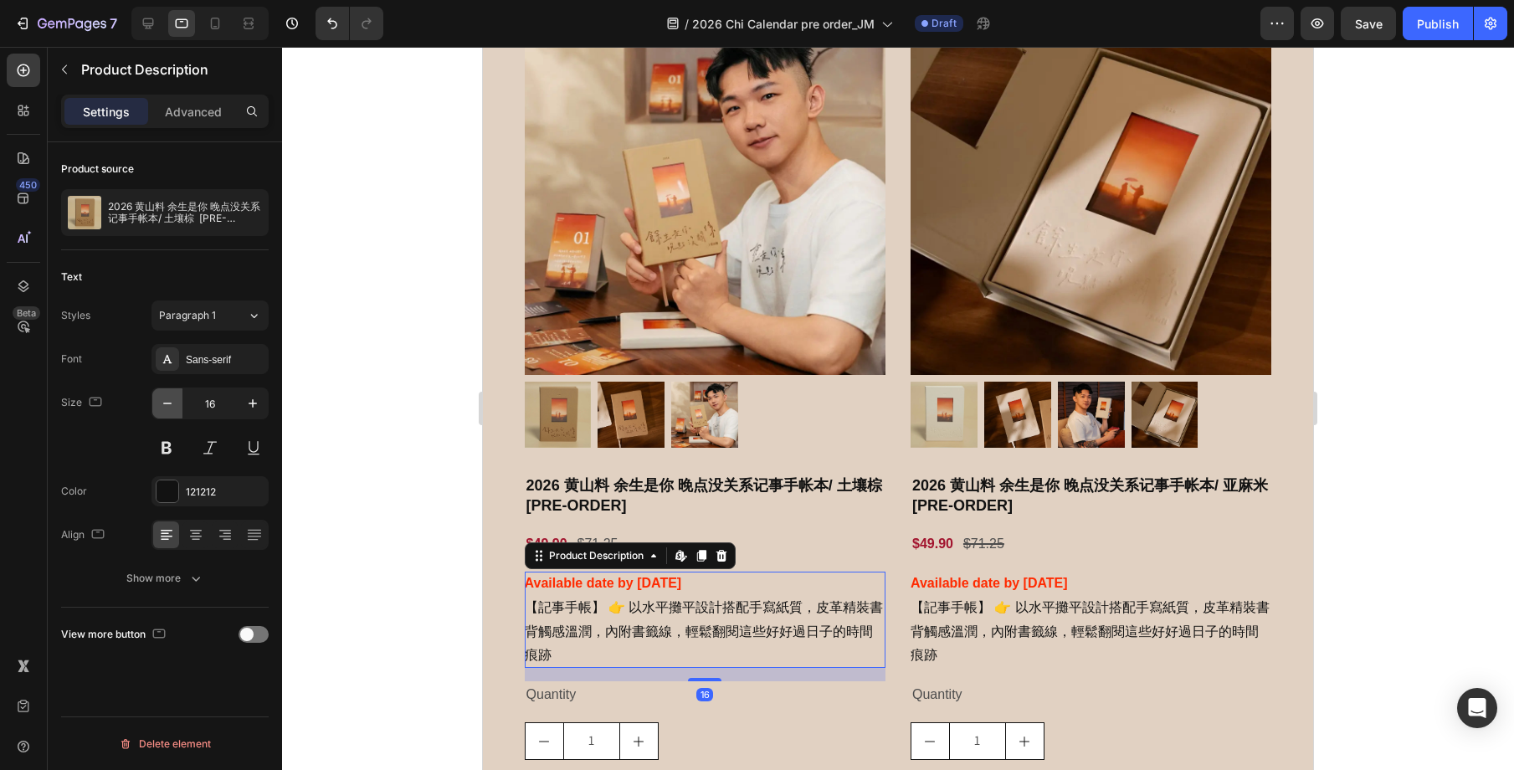
click at [169, 408] on icon "button" at bounding box center [167, 403] width 17 height 17
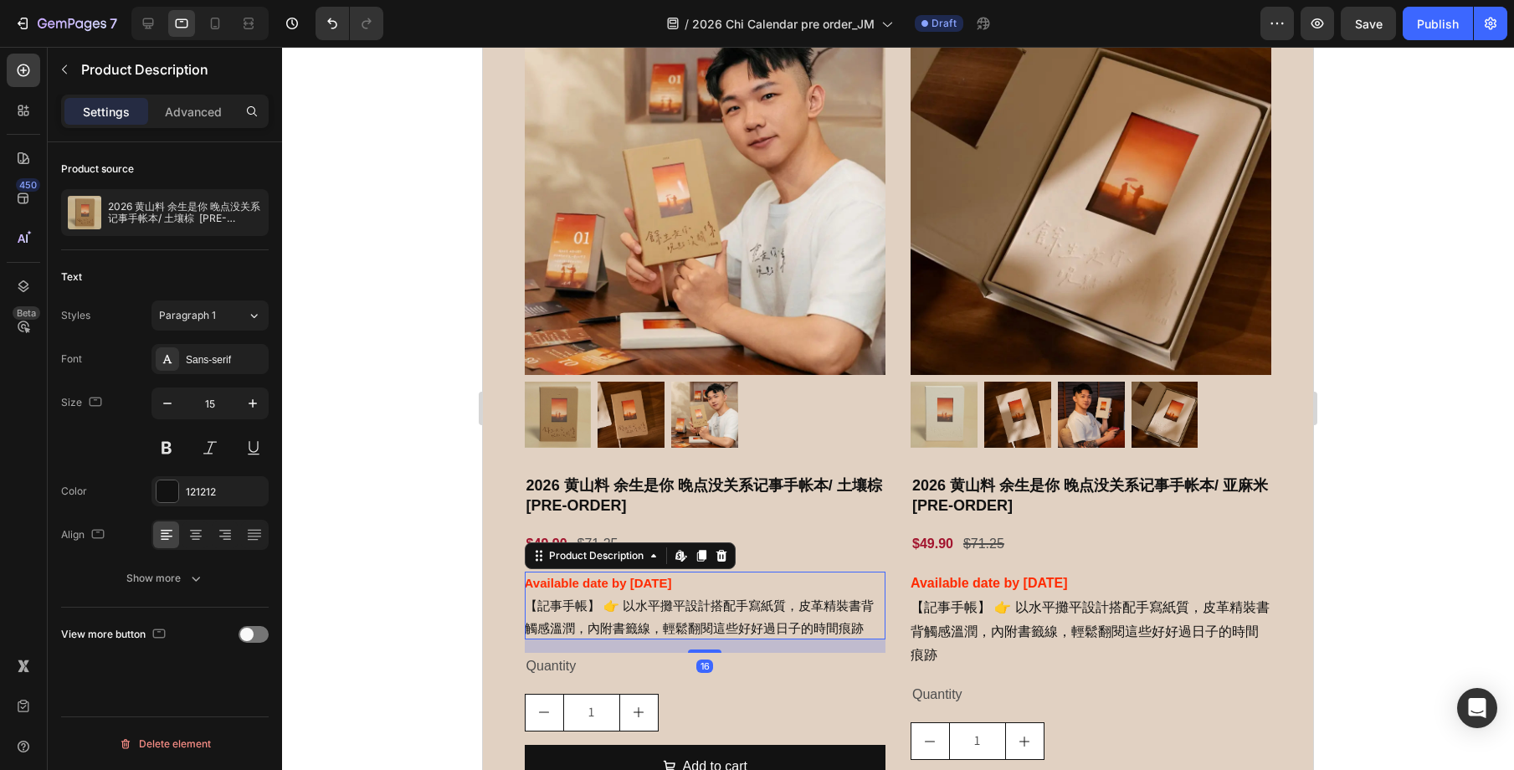
type input "14"
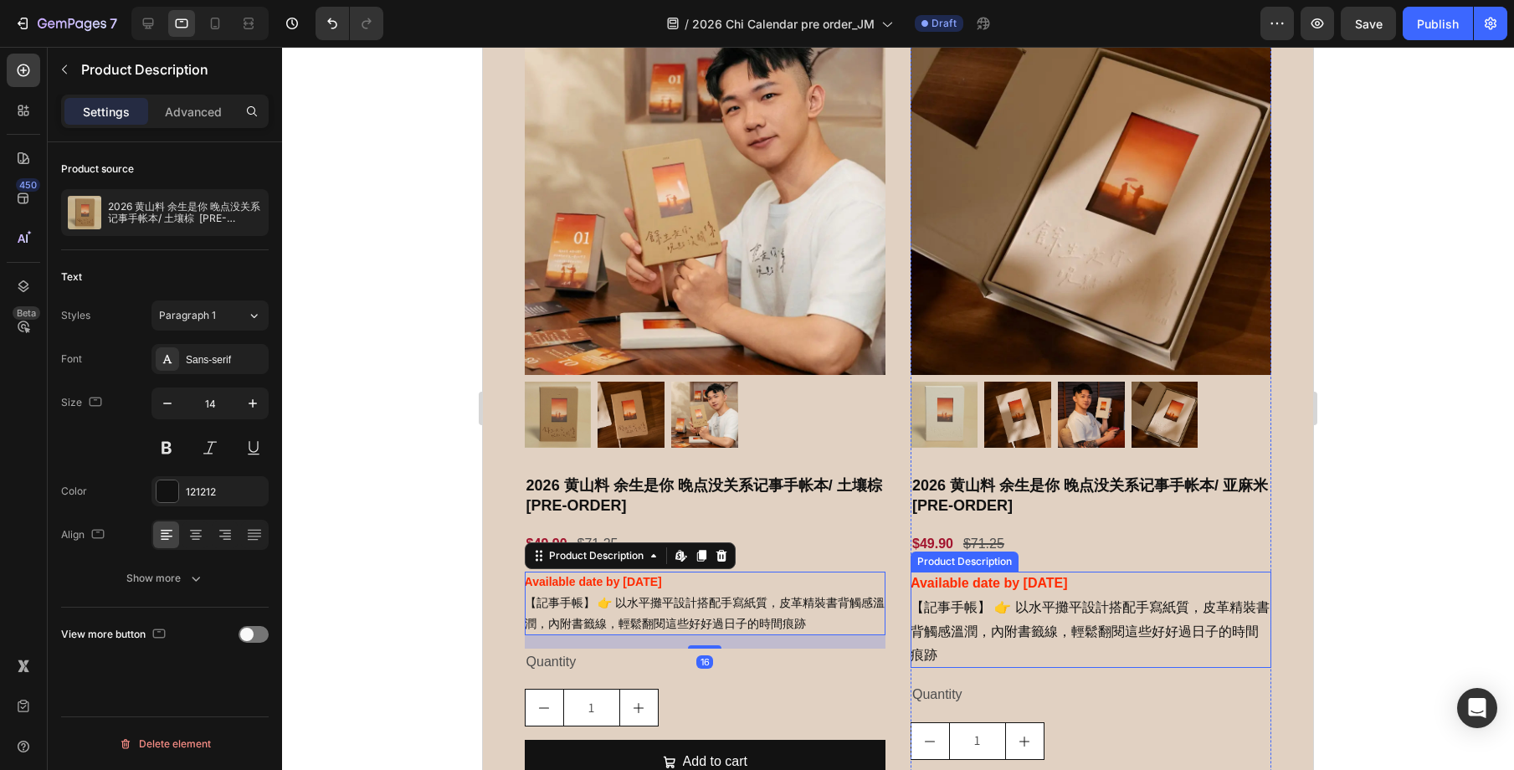
click at [967, 630] on p "【記事手帳】 👉 以水平攤平設計搭配手寫紙質，皮革精裝書背觸感溫潤，內附書籤線，輕鬆翻閱這些好好過日子的時間痕跡" at bounding box center [1090, 631] width 359 height 63
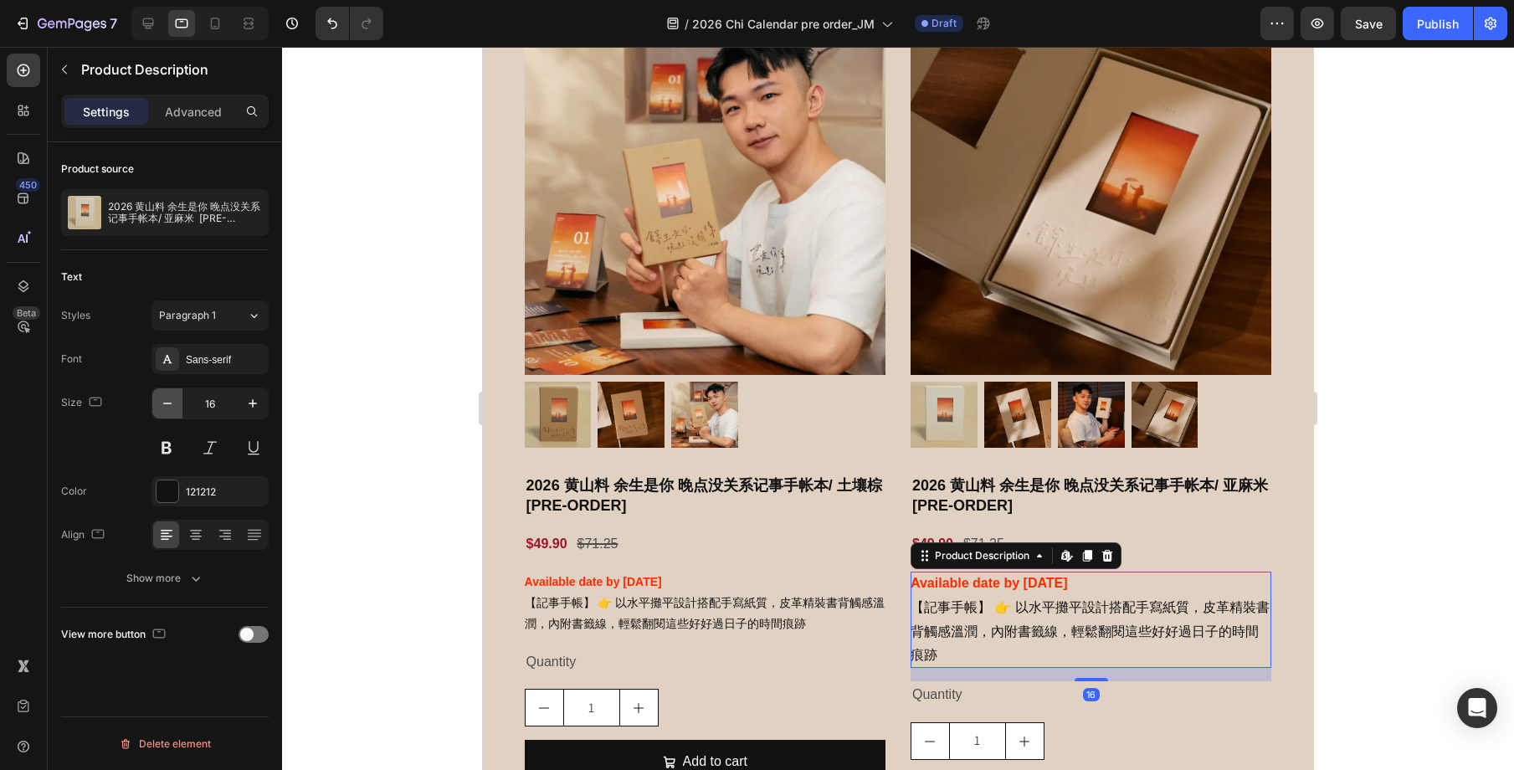
click at [171, 403] on icon "button" at bounding box center [167, 404] width 8 height 2
type input "14"
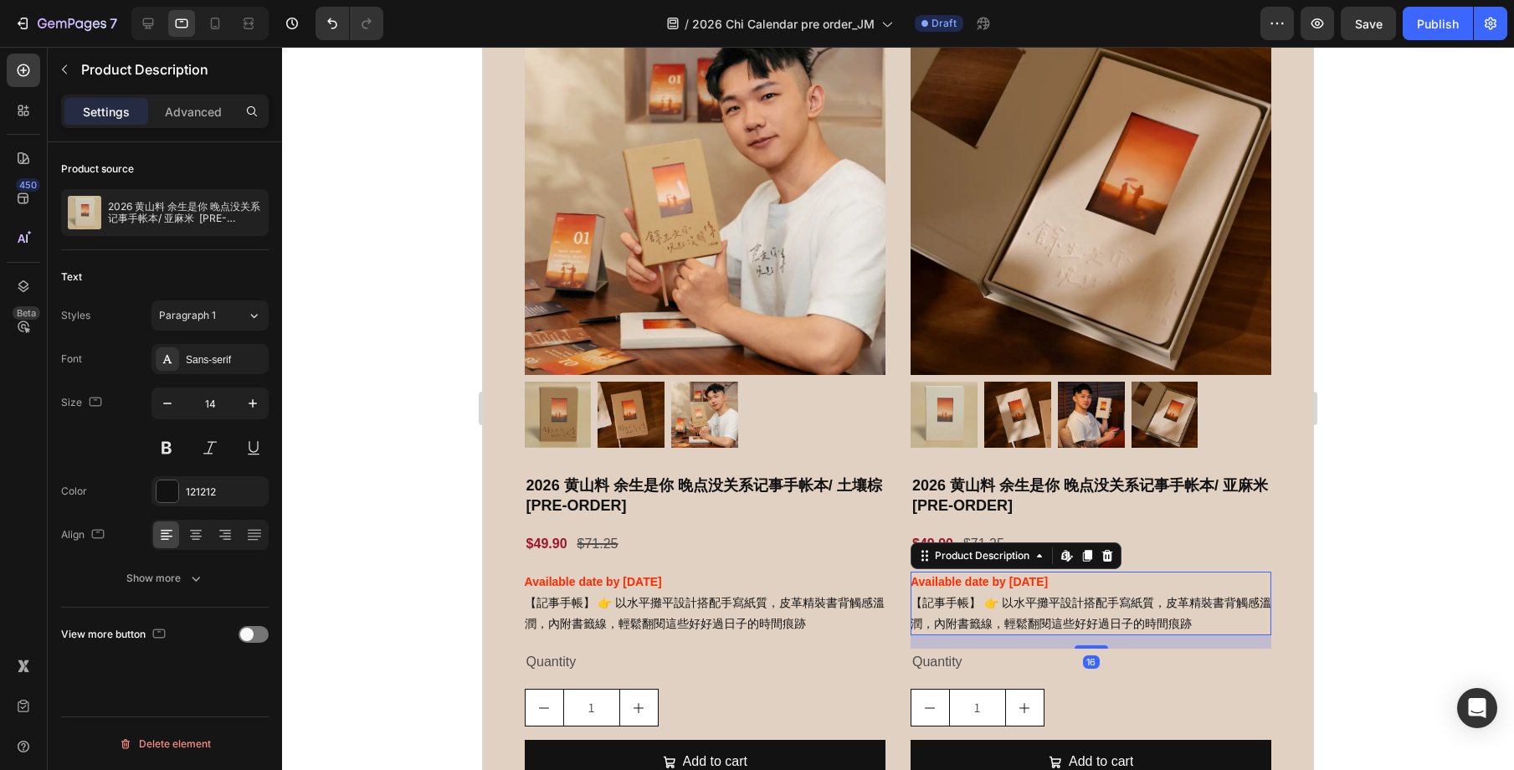
click at [409, 434] on div at bounding box center [898, 408] width 1232 height 723
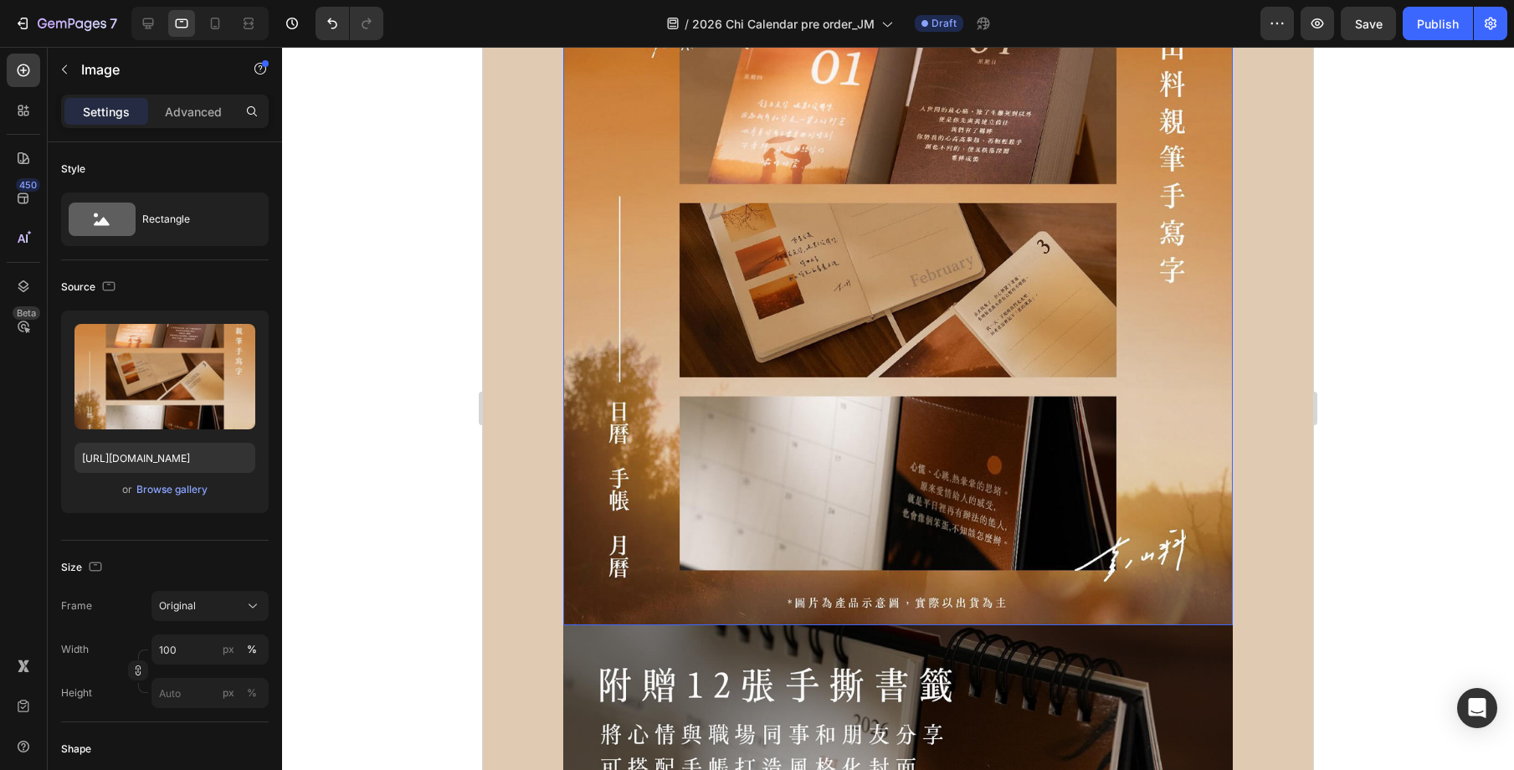
scroll to position [3871, 0]
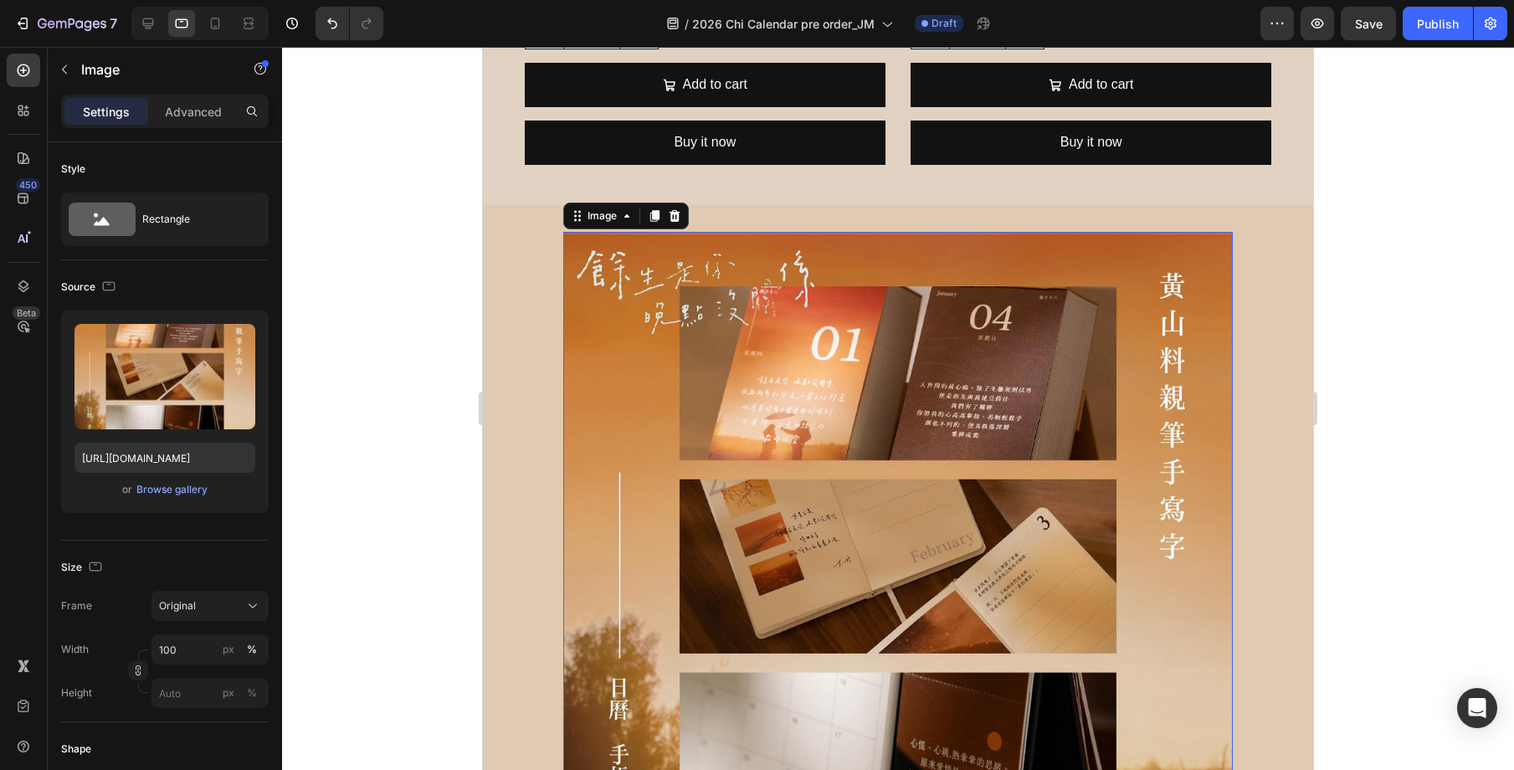
click at [767, 305] on img at bounding box center [898, 567] width 670 height 670
click at [195, 649] on input "100" at bounding box center [209, 649] width 117 height 30
type input "90"
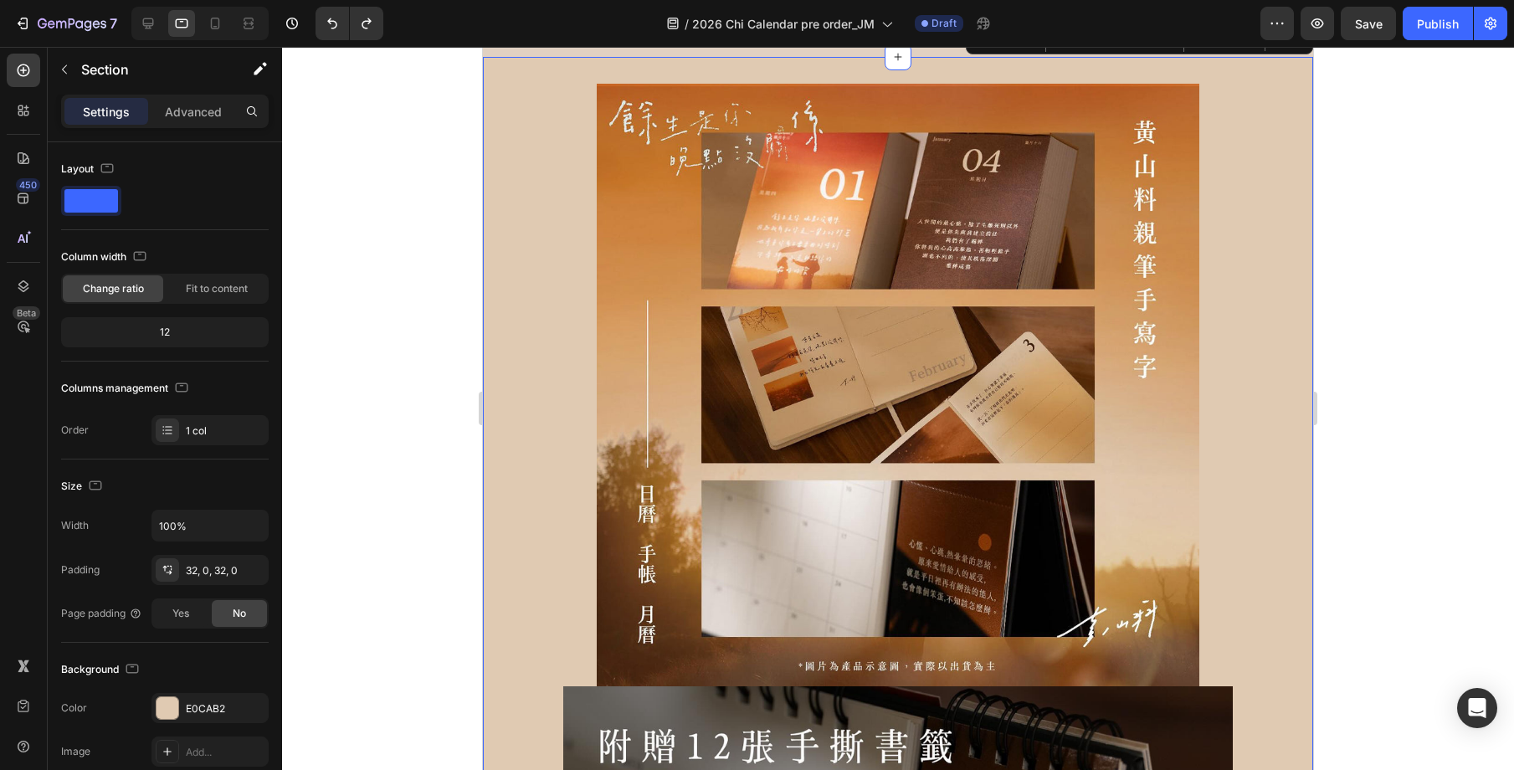
scroll to position [3860, 0]
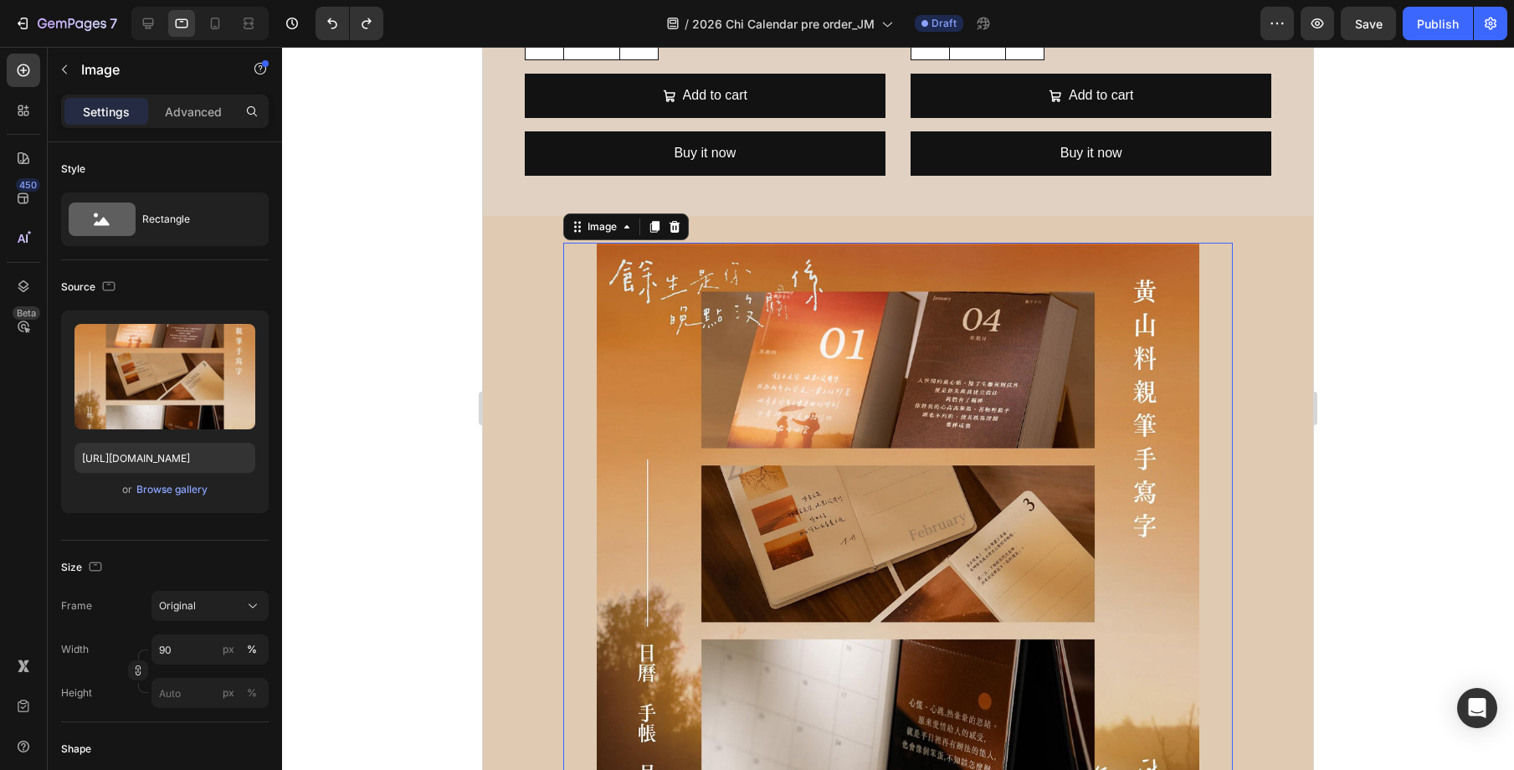
click at [1227, 402] on div at bounding box center [898, 544] width 670 height 603
click at [1143, 380] on img at bounding box center [898, 544] width 603 height 603
click at [211, 647] on input "90" at bounding box center [209, 649] width 117 height 30
click at [190, 681] on div "Full 100%" at bounding box center [193, 690] width 137 height 30
type input "100"
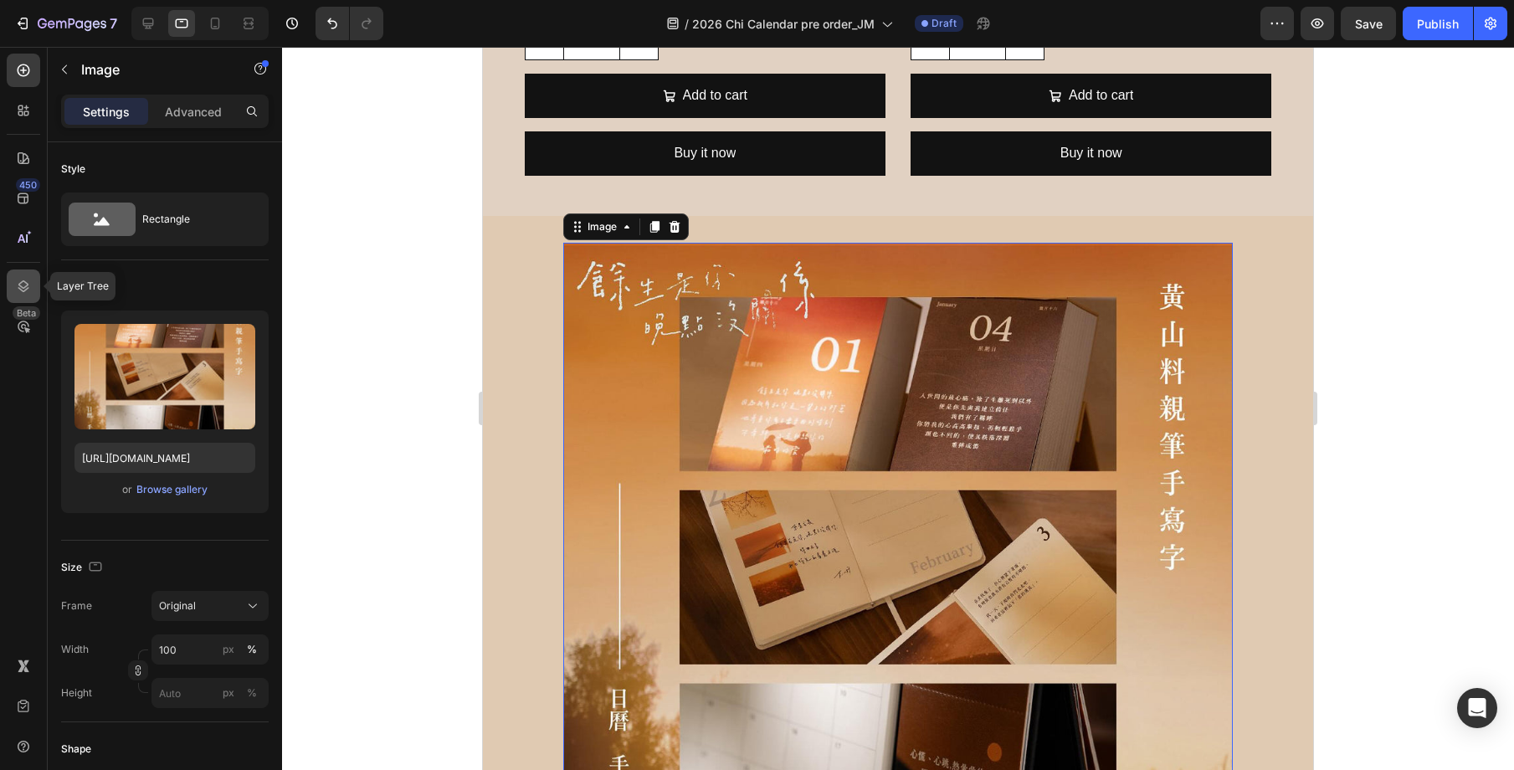
click at [28, 282] on icon at bounding box center [23, 286] width 17 height 17
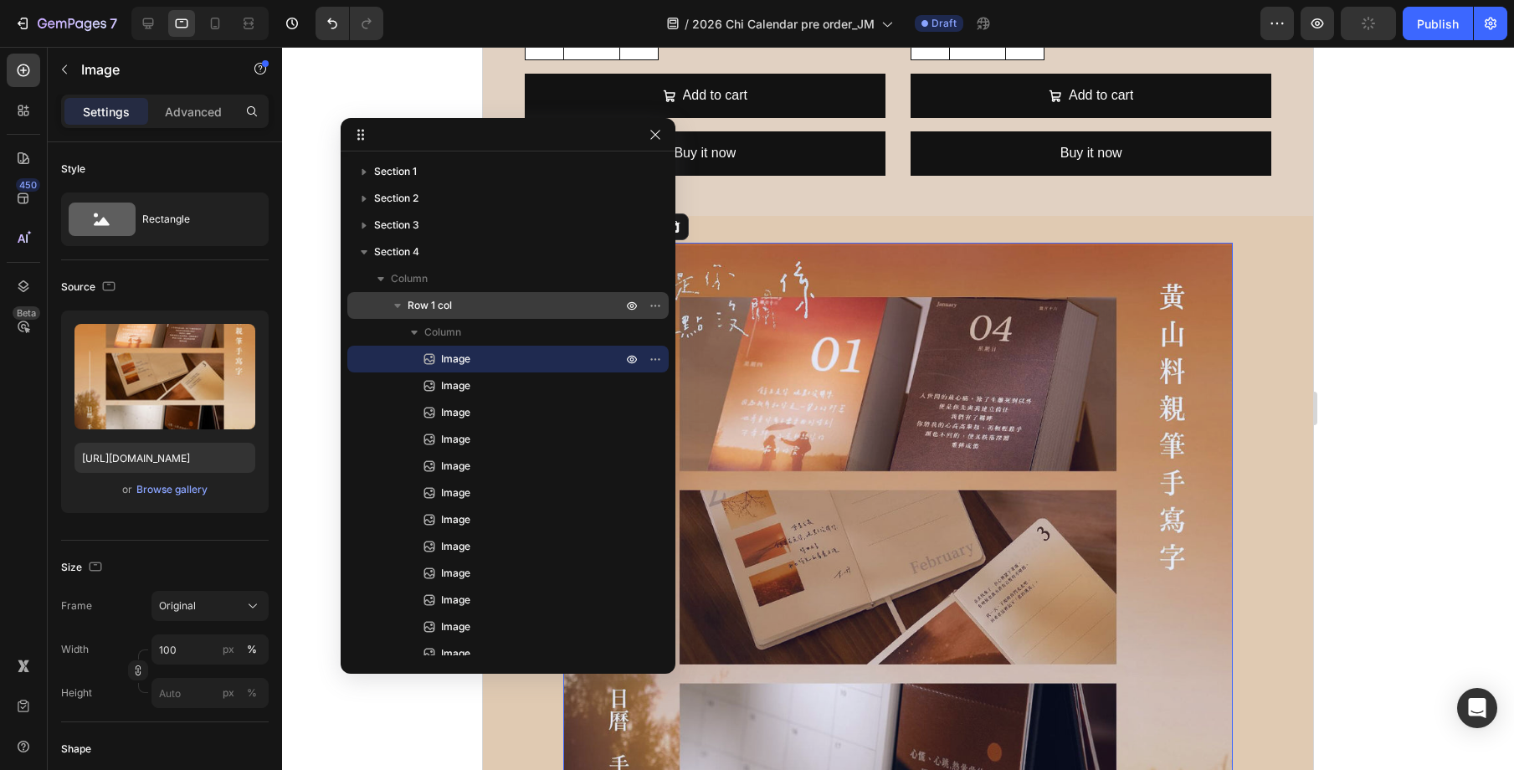
click at [477, 312] on p "Row 1 col" at bounding box center [517, 305] width 218 height 17
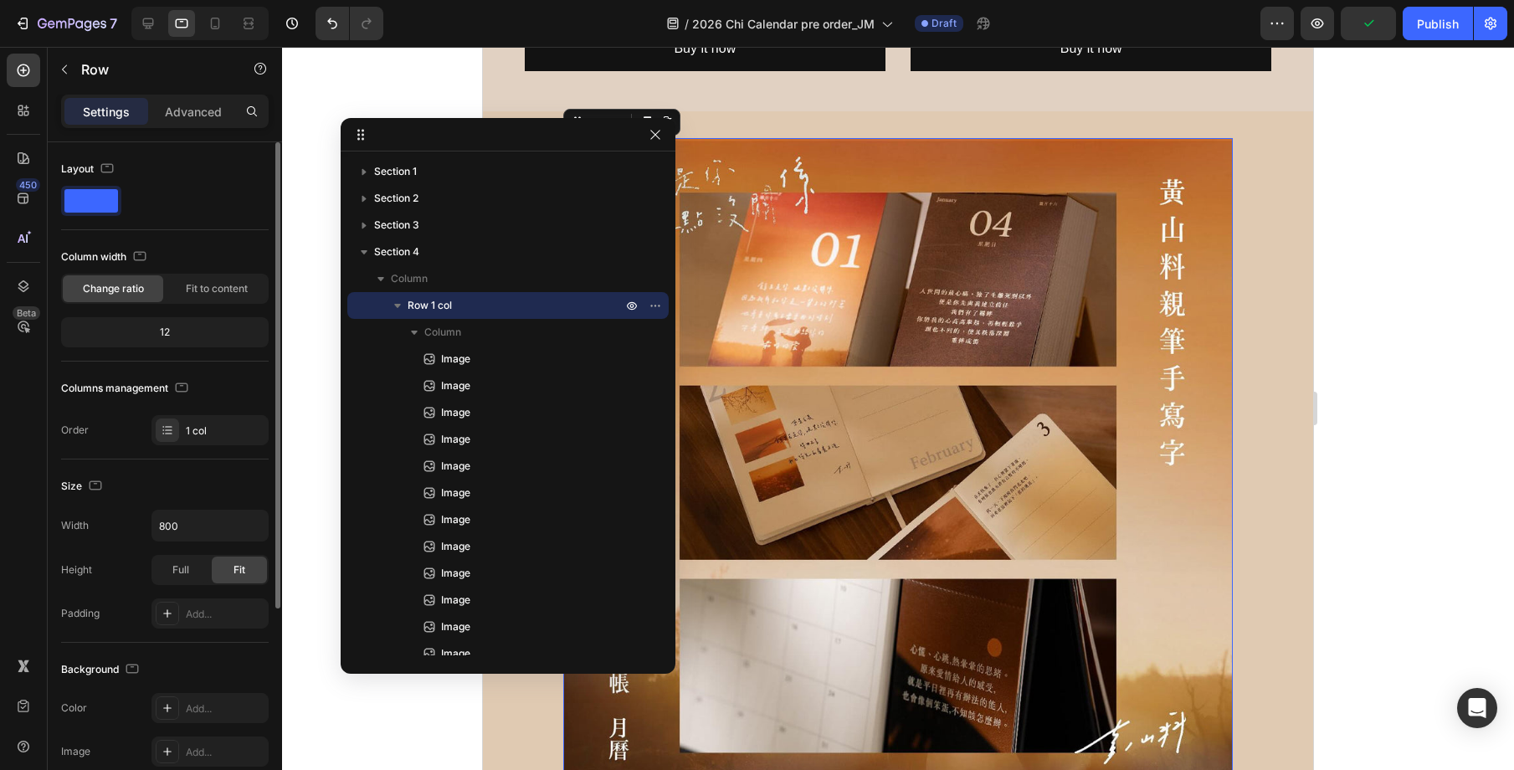
scroll to position [3996, 0]
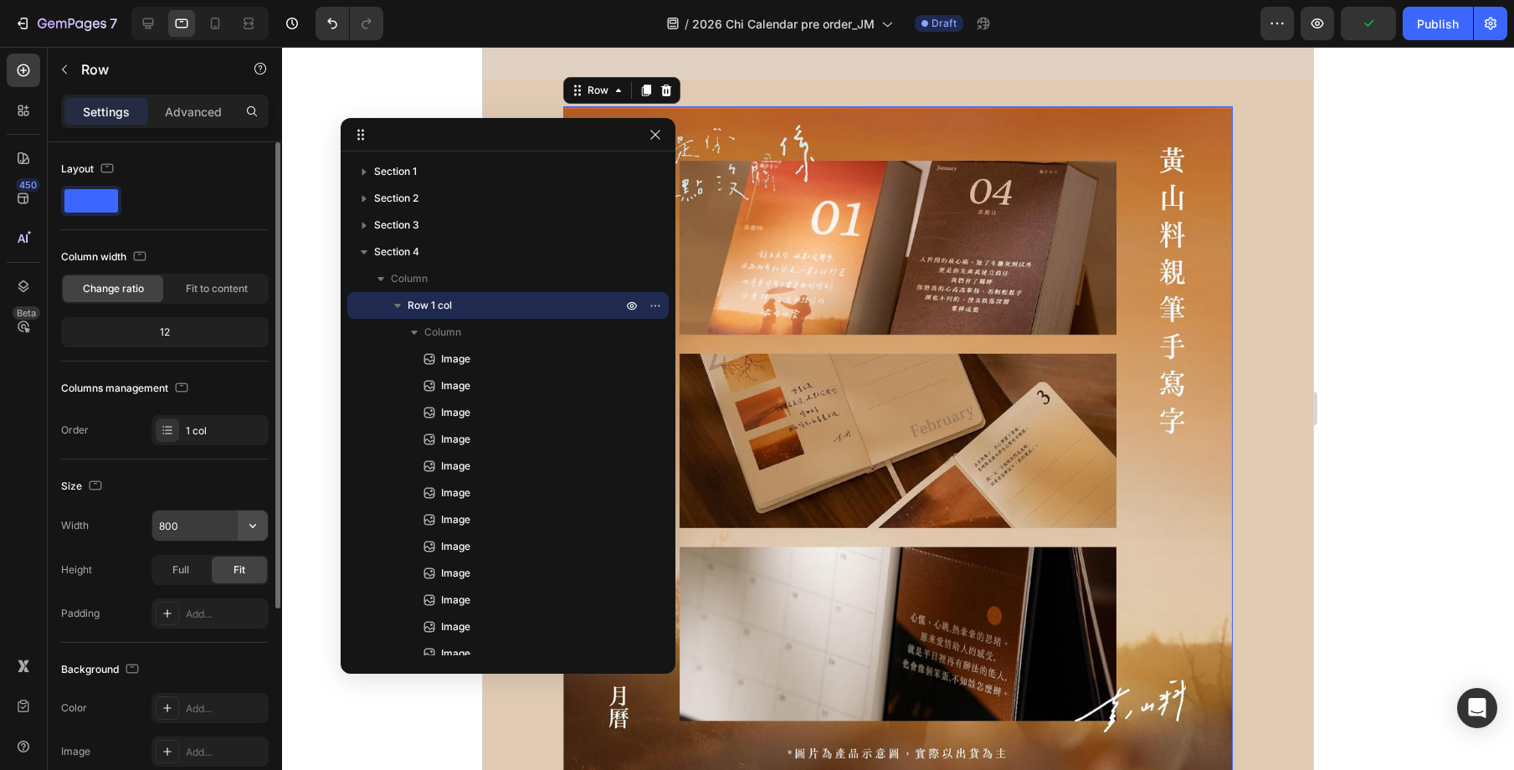
click at [259, 520] on icon "button" at bounding box center [252, 525] width 17 height 17
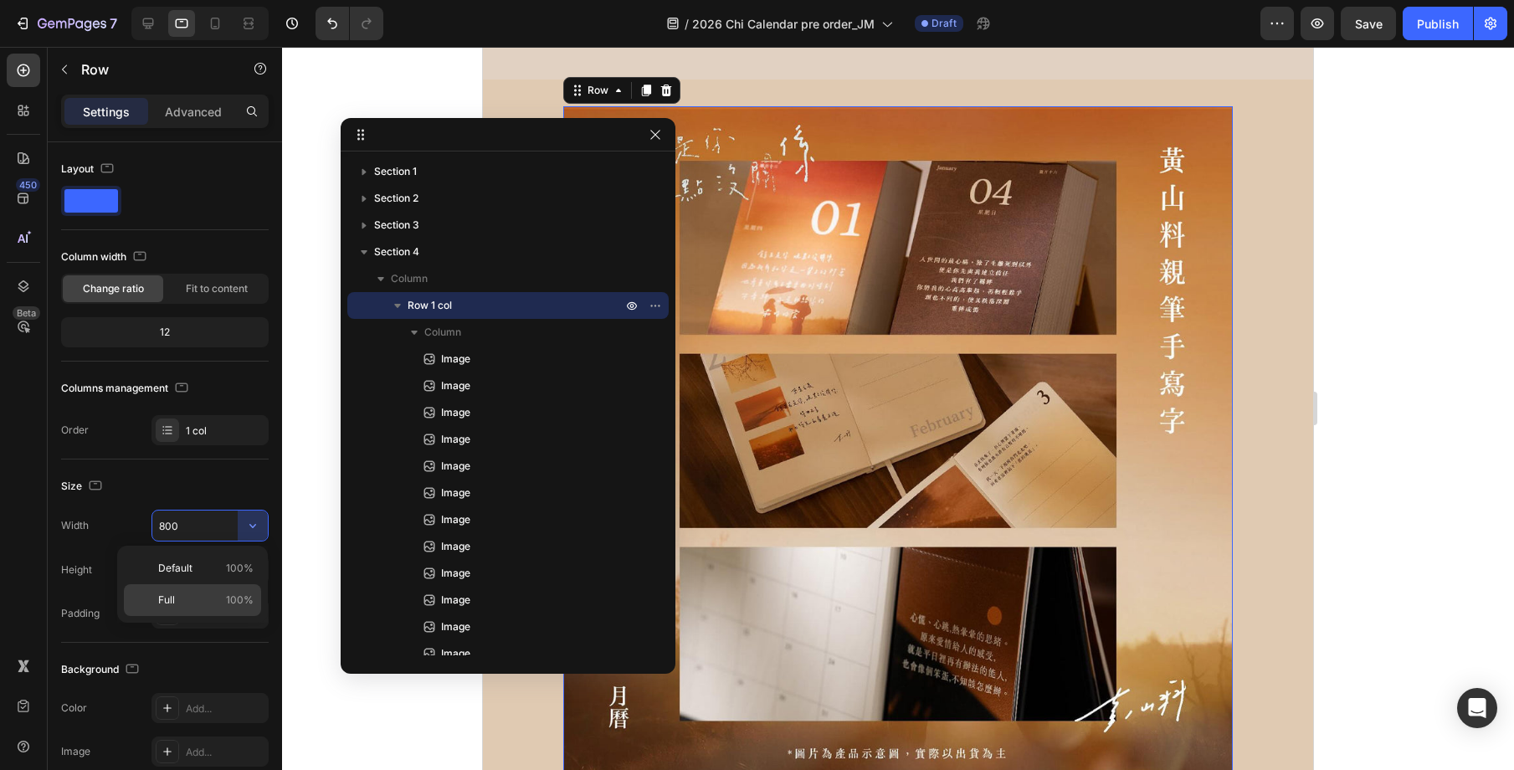
click at [200, 598] on p "Full 100%" at bounding box center [205, 600] width 95 height 15
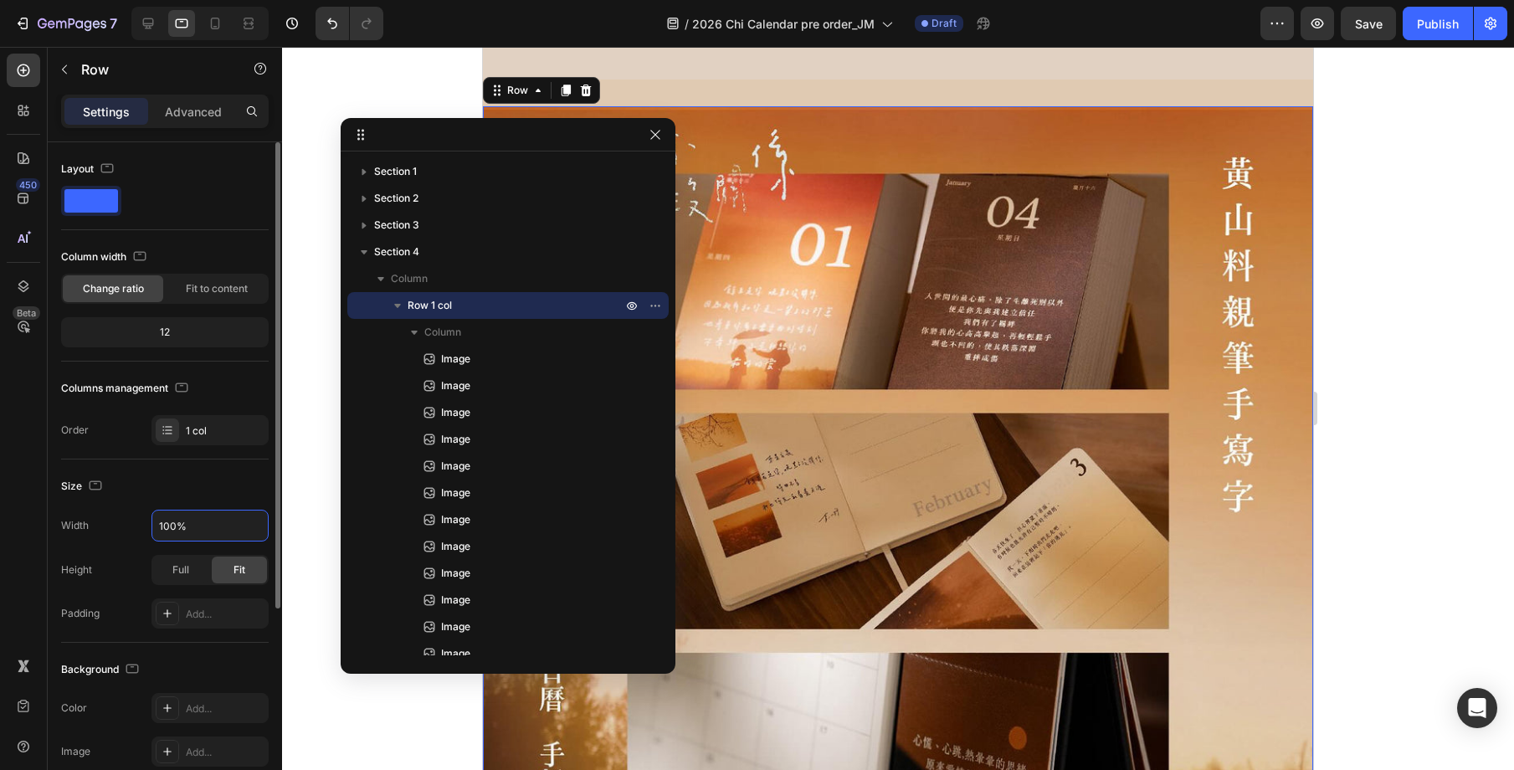
drag, startPoint x: 172, startPoint y: 526, endPoint x: 146, endPoint y: 525, distance: 26.8
click at [146, 525] on div "Width 100%" at bounding box center [165, 526] width 208 height 32
drag, startPoint x: 169, startPoint y: 523, endPoint x: 158, endPoint y: 523, distance: 10.9
click at [158, 523] on input "100%" at bounding box center [209, 526] width 115 height 30
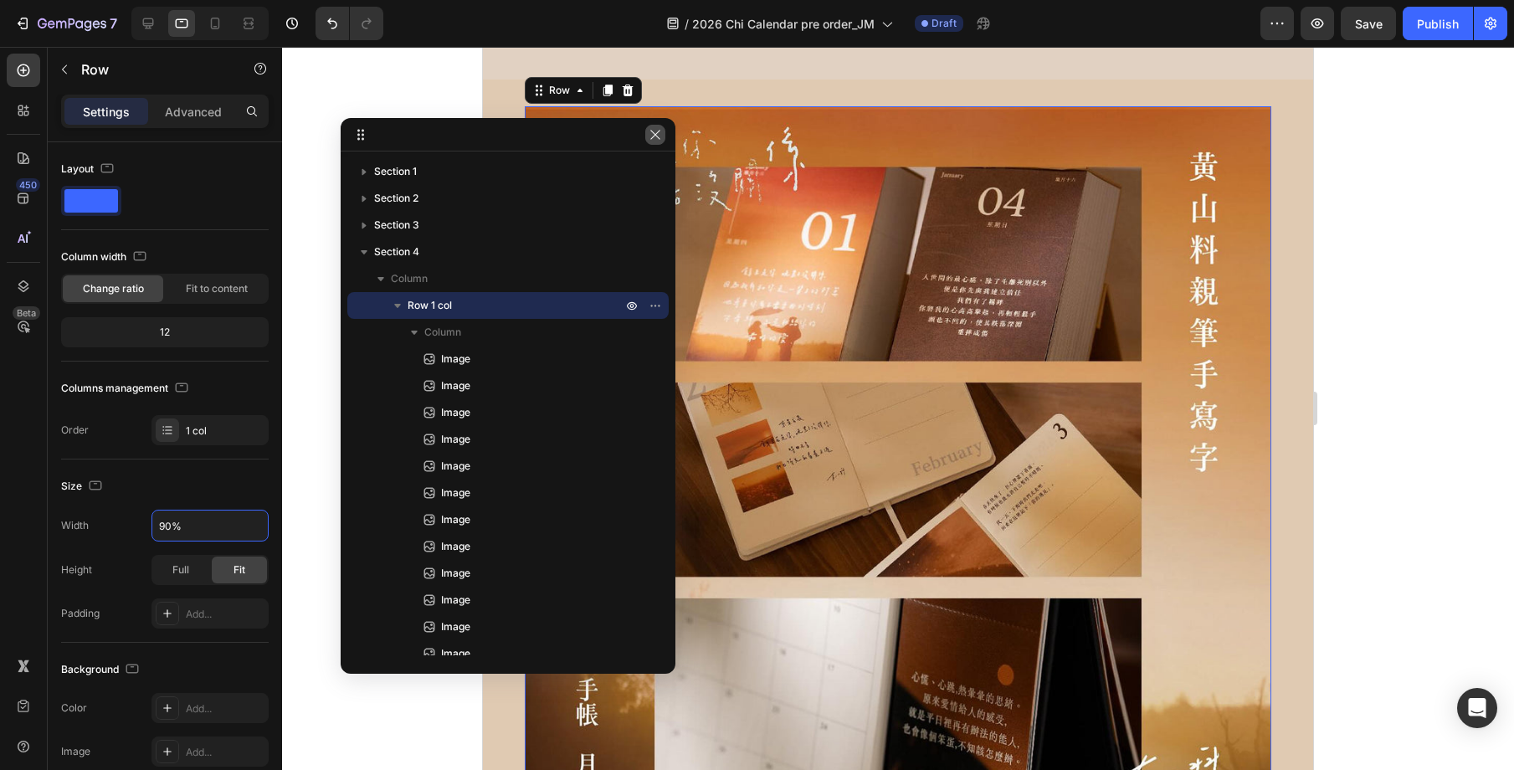
type input "90%"
click at [649, 135] on icon "button" at bounding box center [655, 134] width 13 height 13
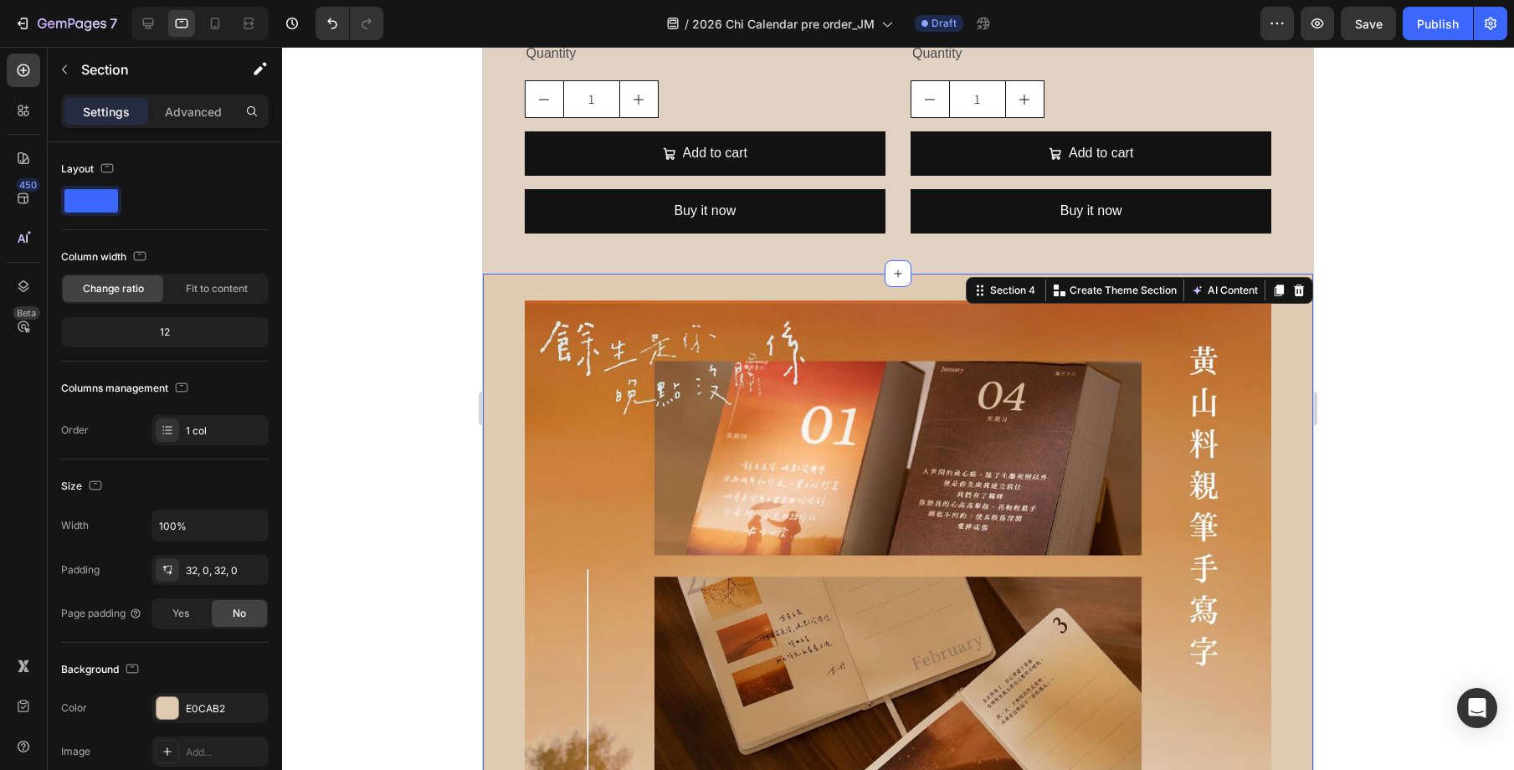
scroll to position [3801, 0]
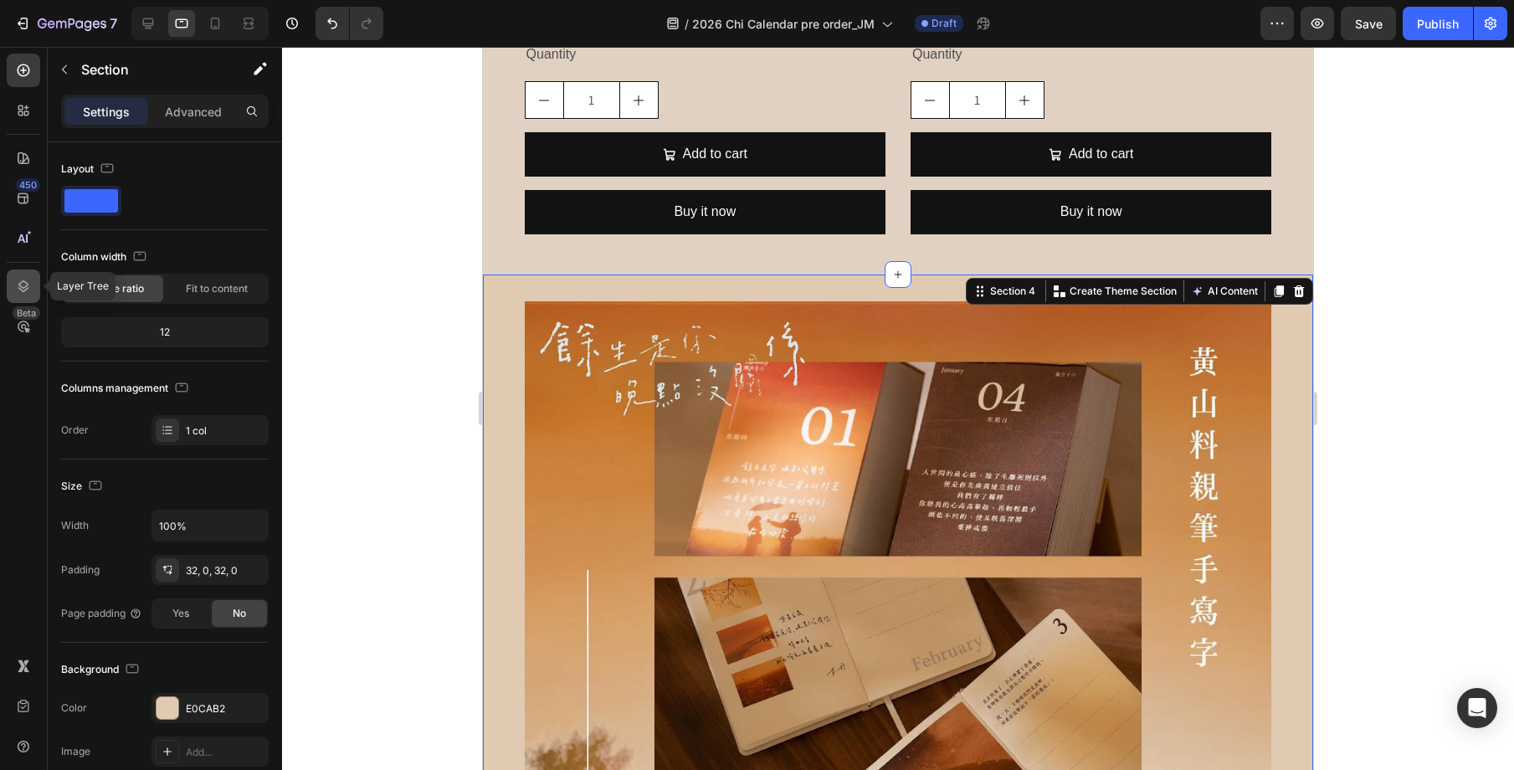
click at [17, 291] on icon at bounding box center [23, 286] width 17 height 17
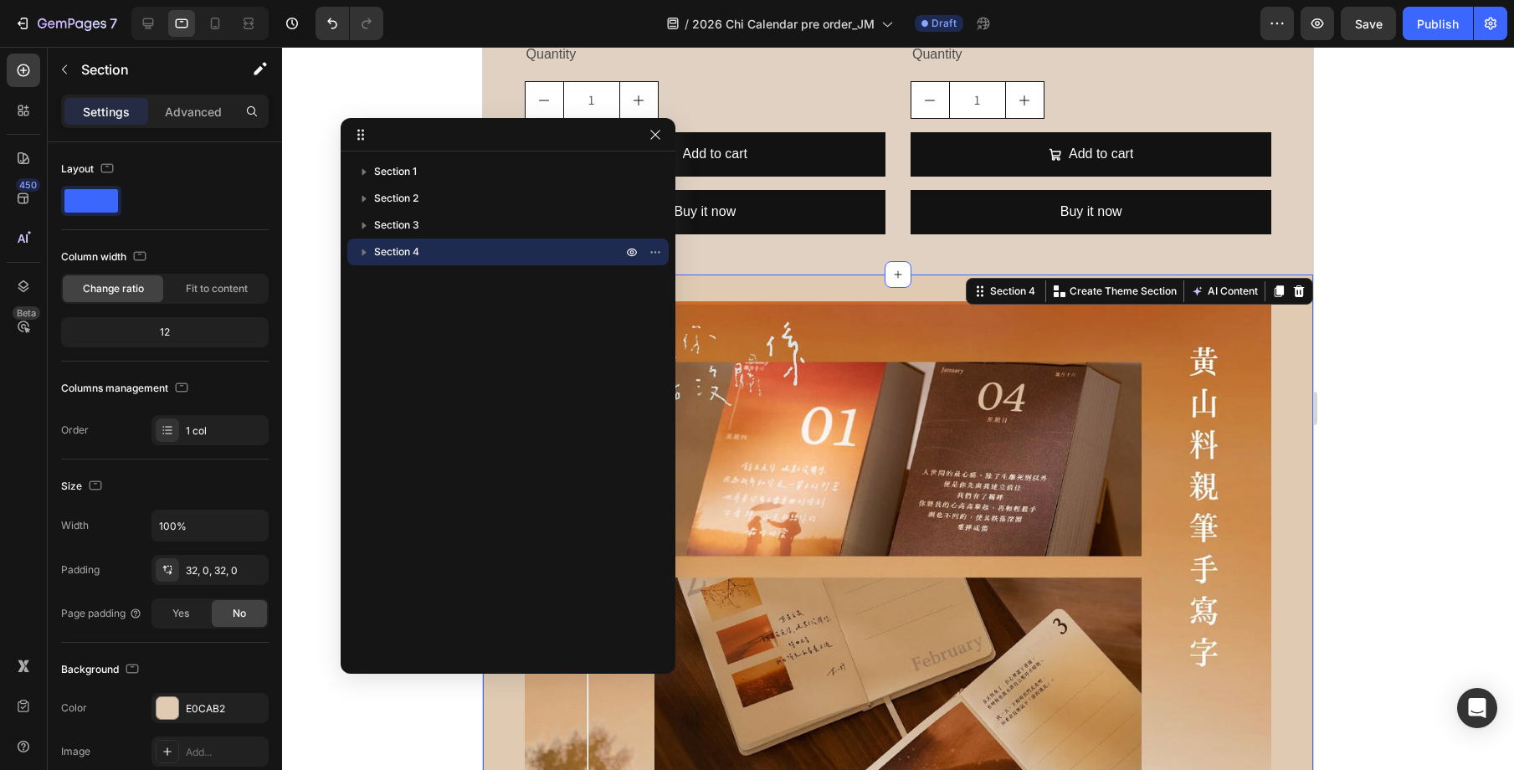
click at [364, 254] on icon "button" at bounding box center [364, 252] width 17 height 17
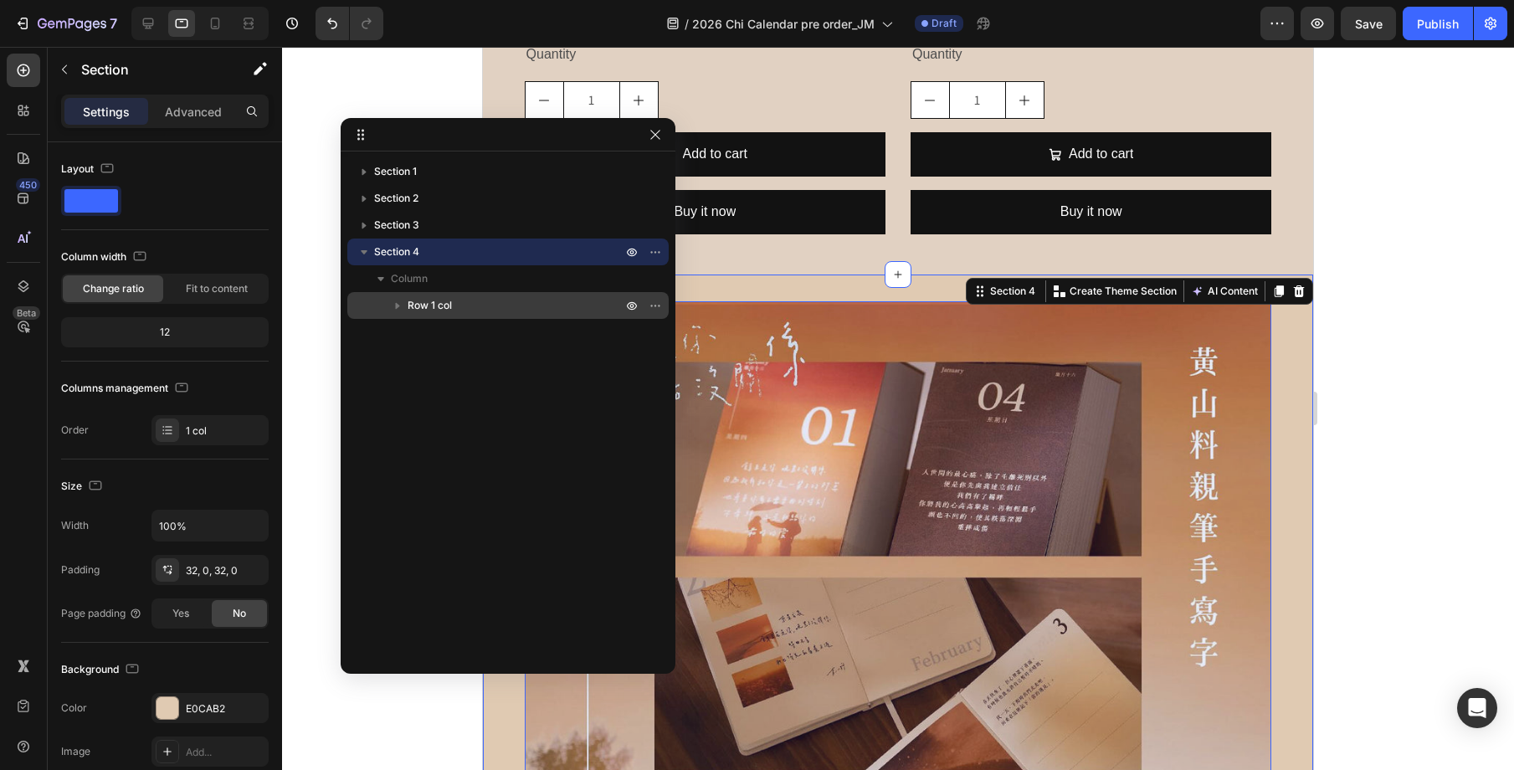
click at [433, 300] on span "Row 1 col" at bounding box center [430, 305] width 44 height 17
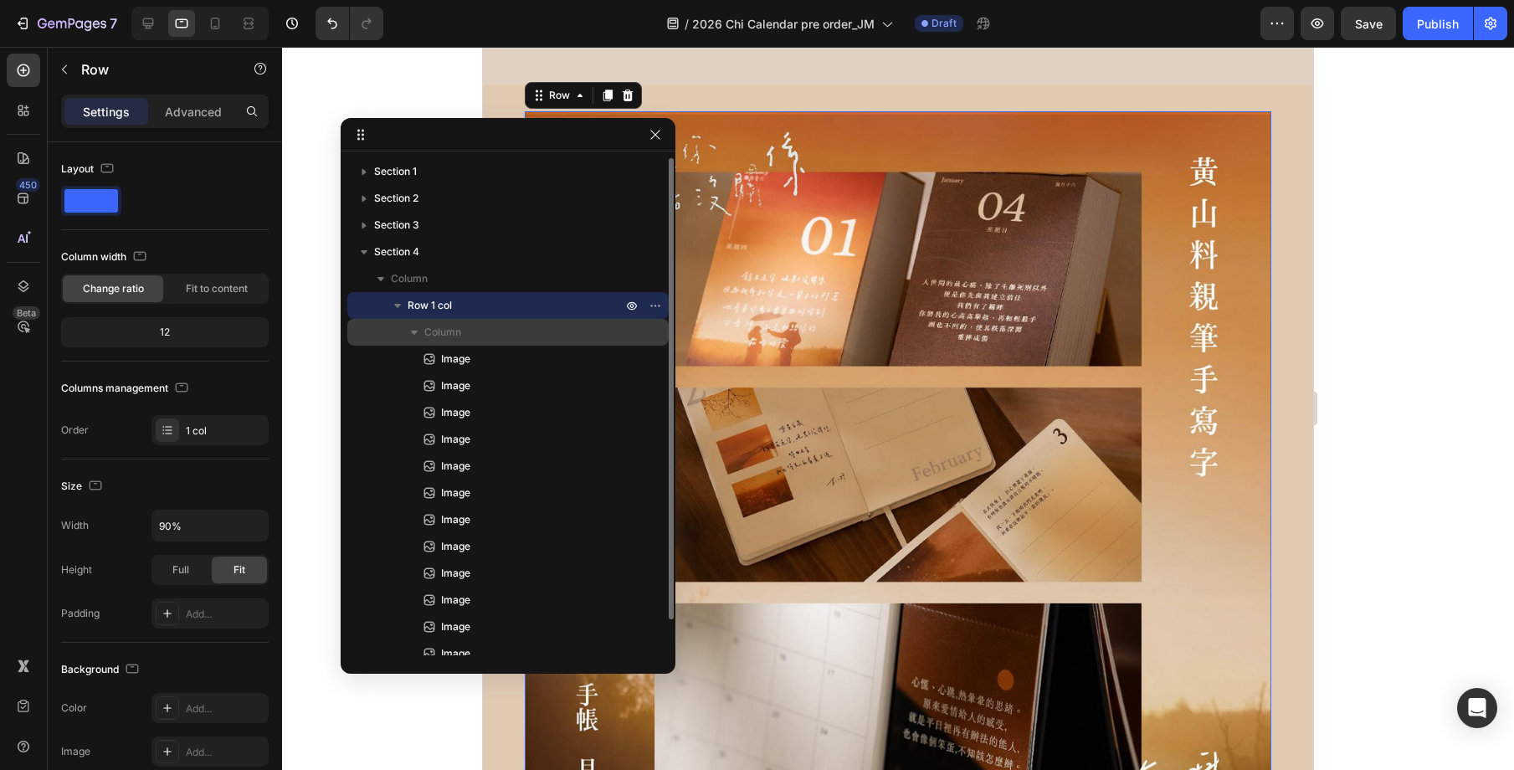
scroll to position [3996, 0]
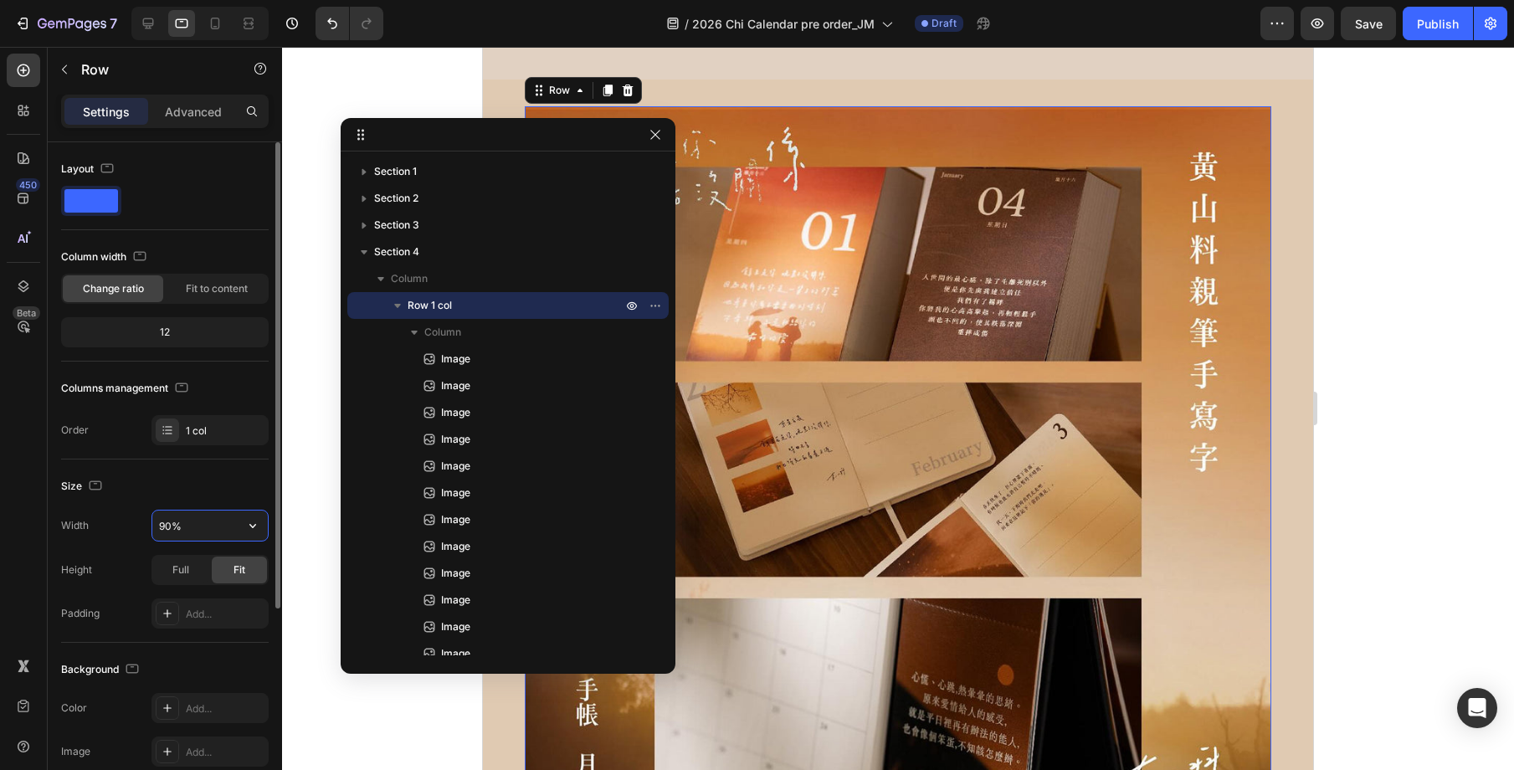
click at [160, 525] on input "90%" at bounding box center [209, 526] width 115 height 30
drag, startPoint x: 167, startPoint y: 524, endPoint x: 157, endPoint y: 525, distance: 10.1
click at [157, 525] on input "90%" at bounding box center [209, 526] width 115 height 30
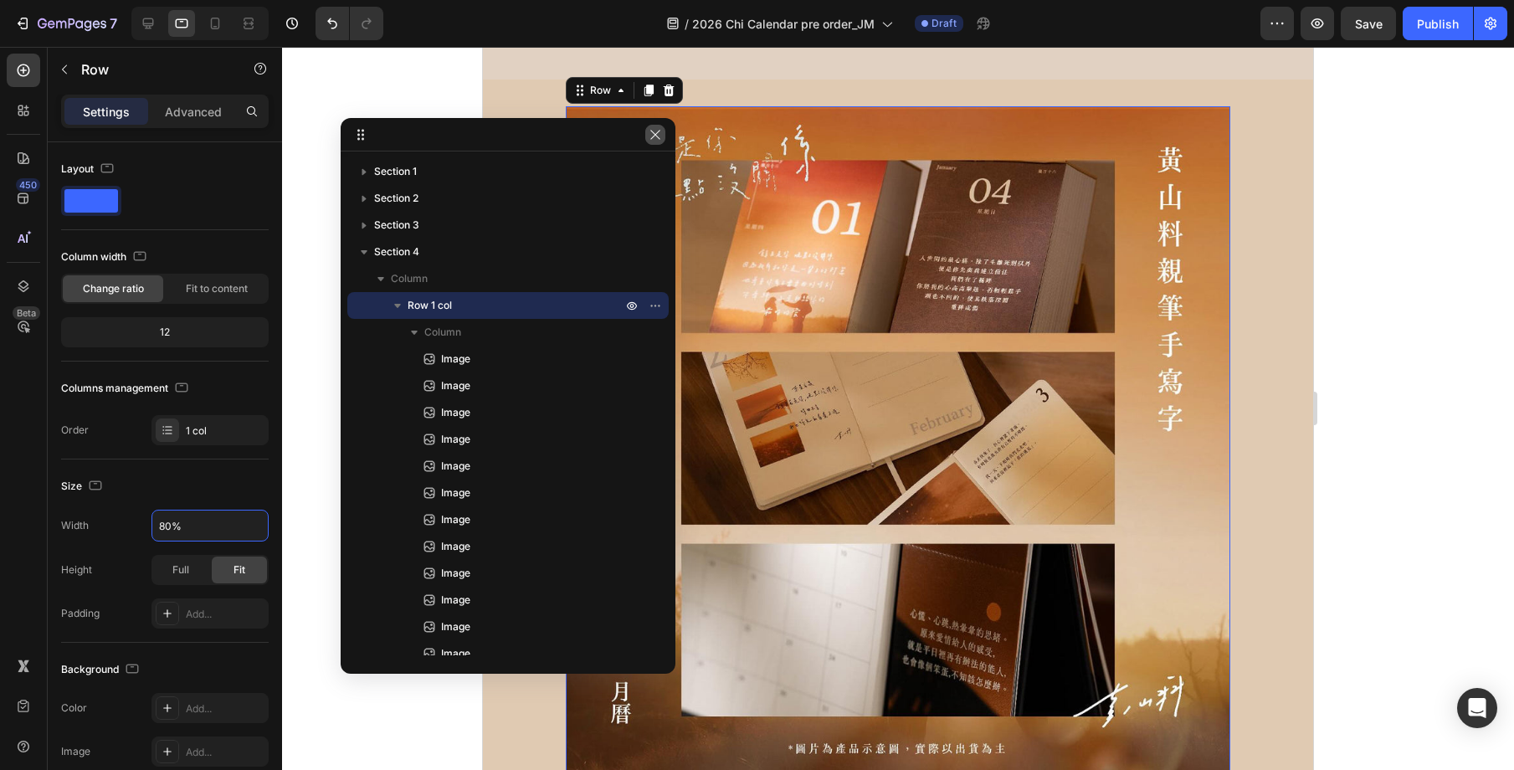
type input "80%"
click at [654, 136] on icon "button" at bounding box center [654, 134] width 9 height 9
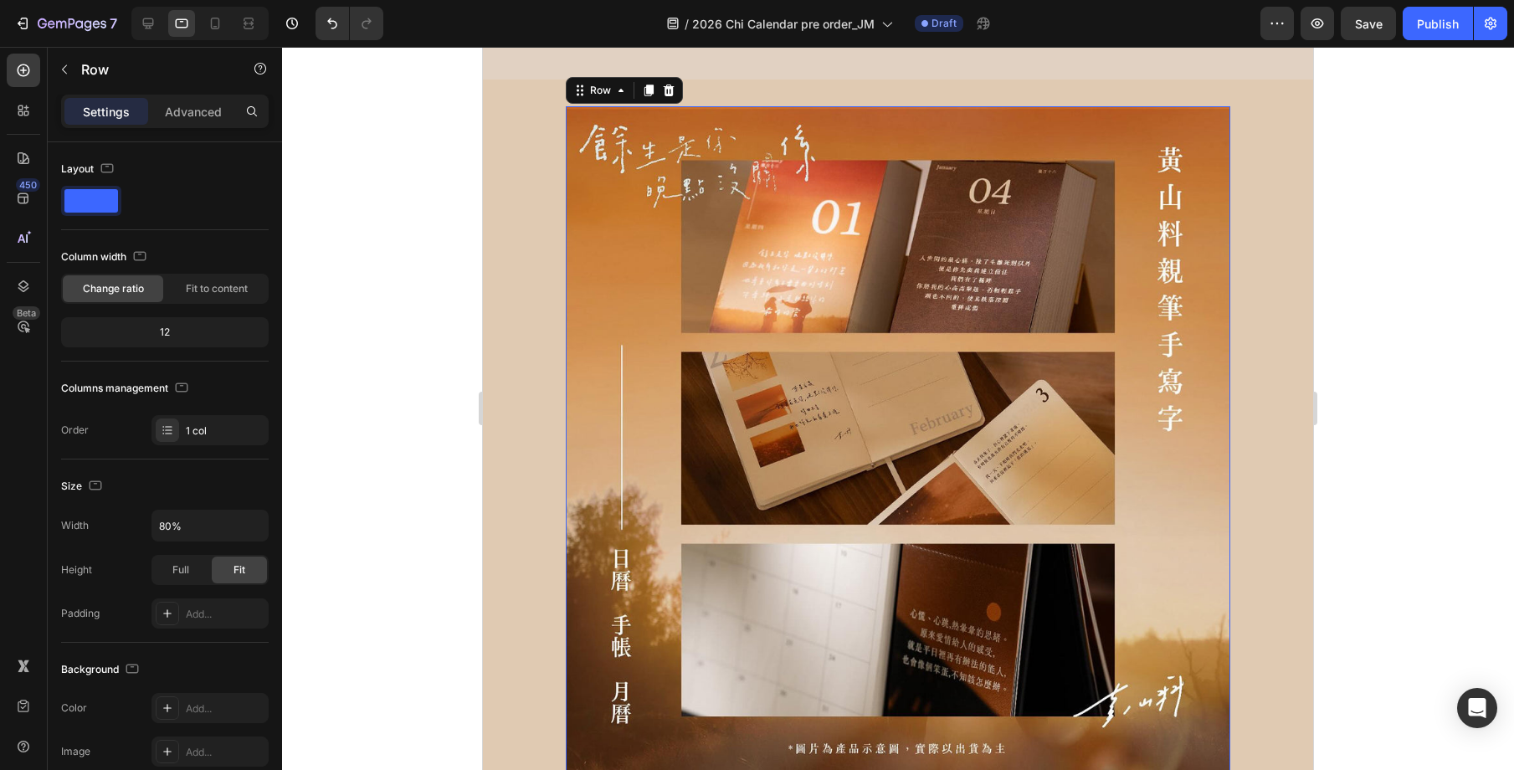
click at [1339, 400] on div at bounding box center [898, 408] width 1232 height 723
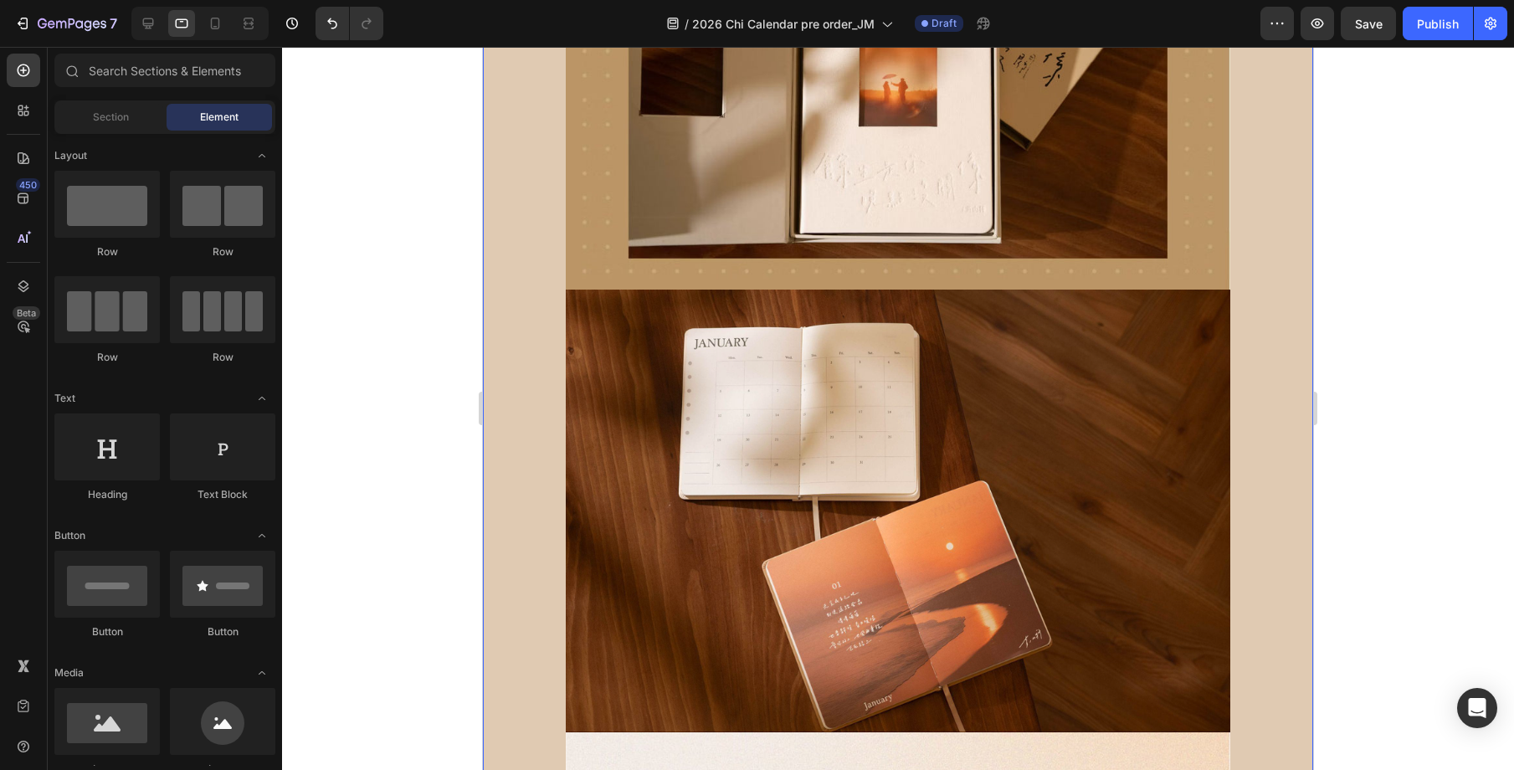
scroll to position [10069, 0]
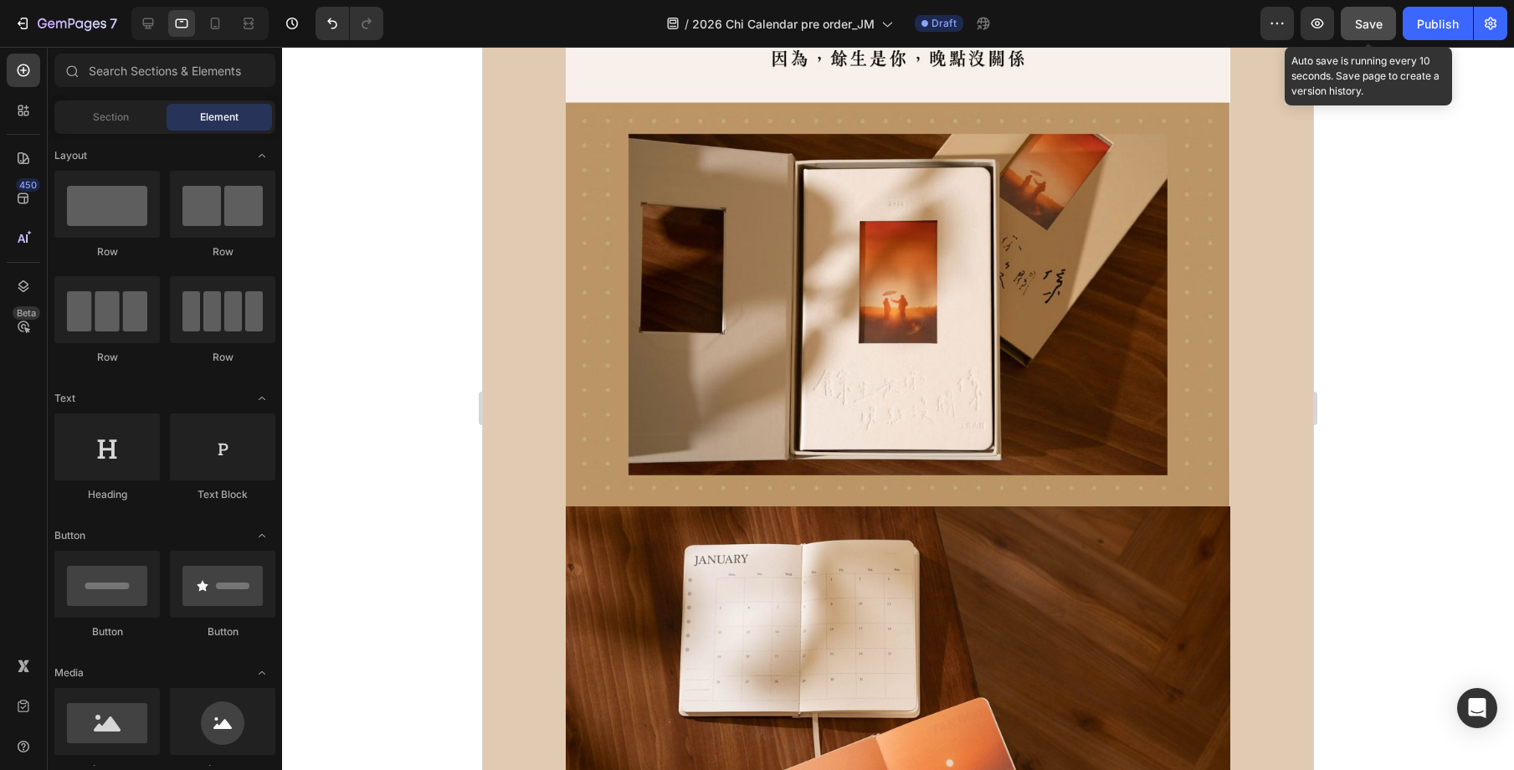
click at [1357, 28] on span "Save" at bounding box center [1369, 24] width 28 height 14
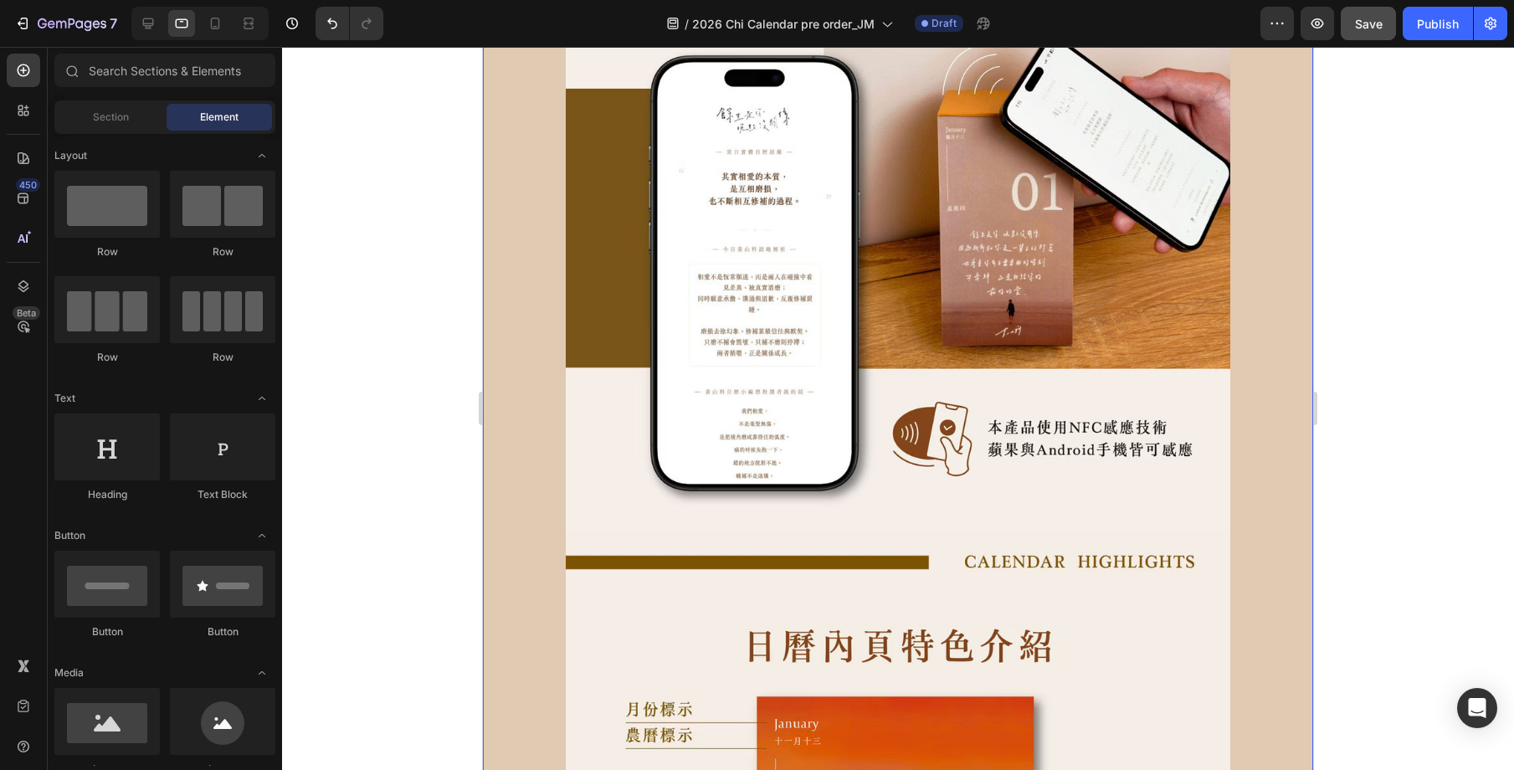
scroll to position [7259, 0]
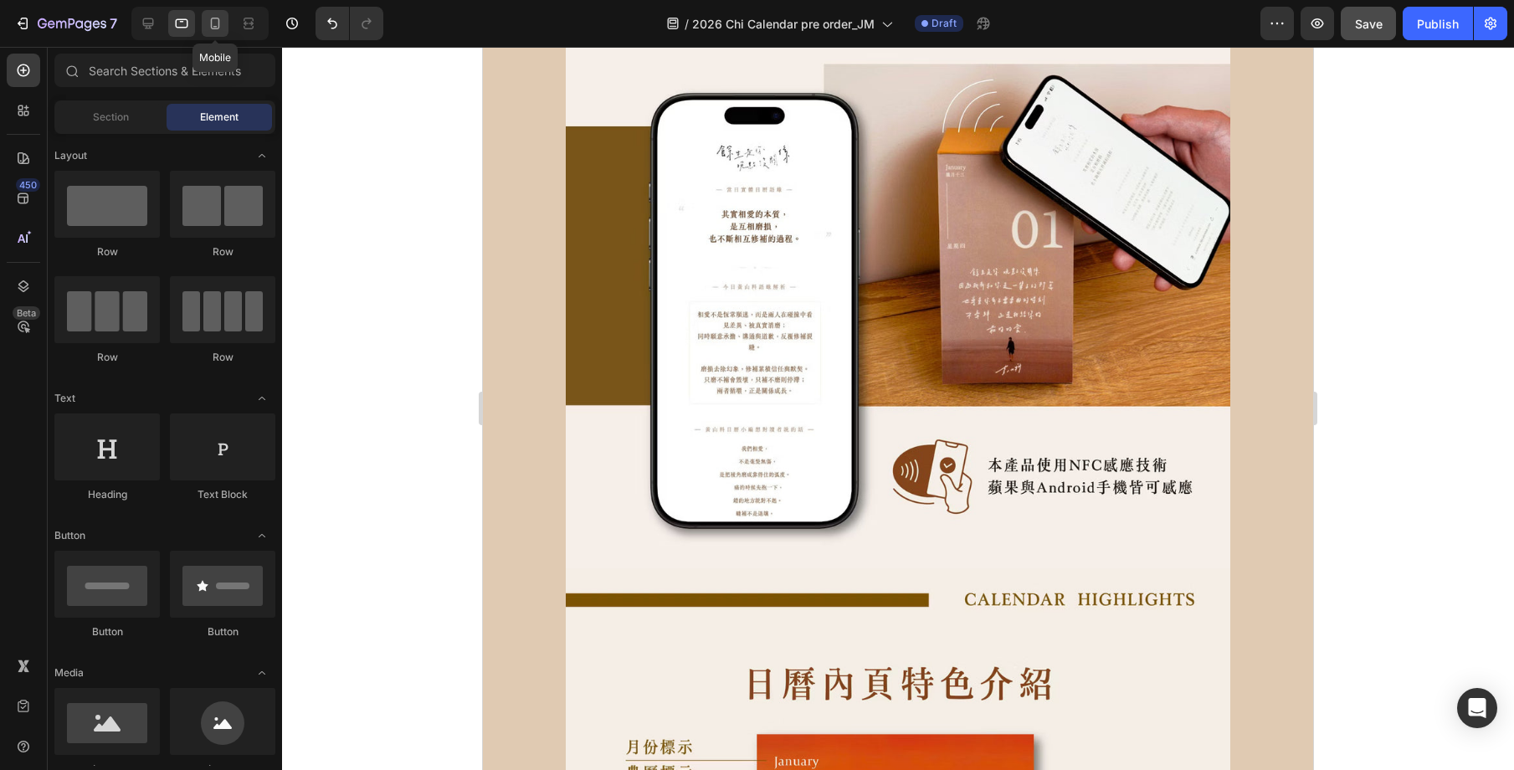
click at [221, 33] on div at bounding box center [215, 23] width 27 height 27
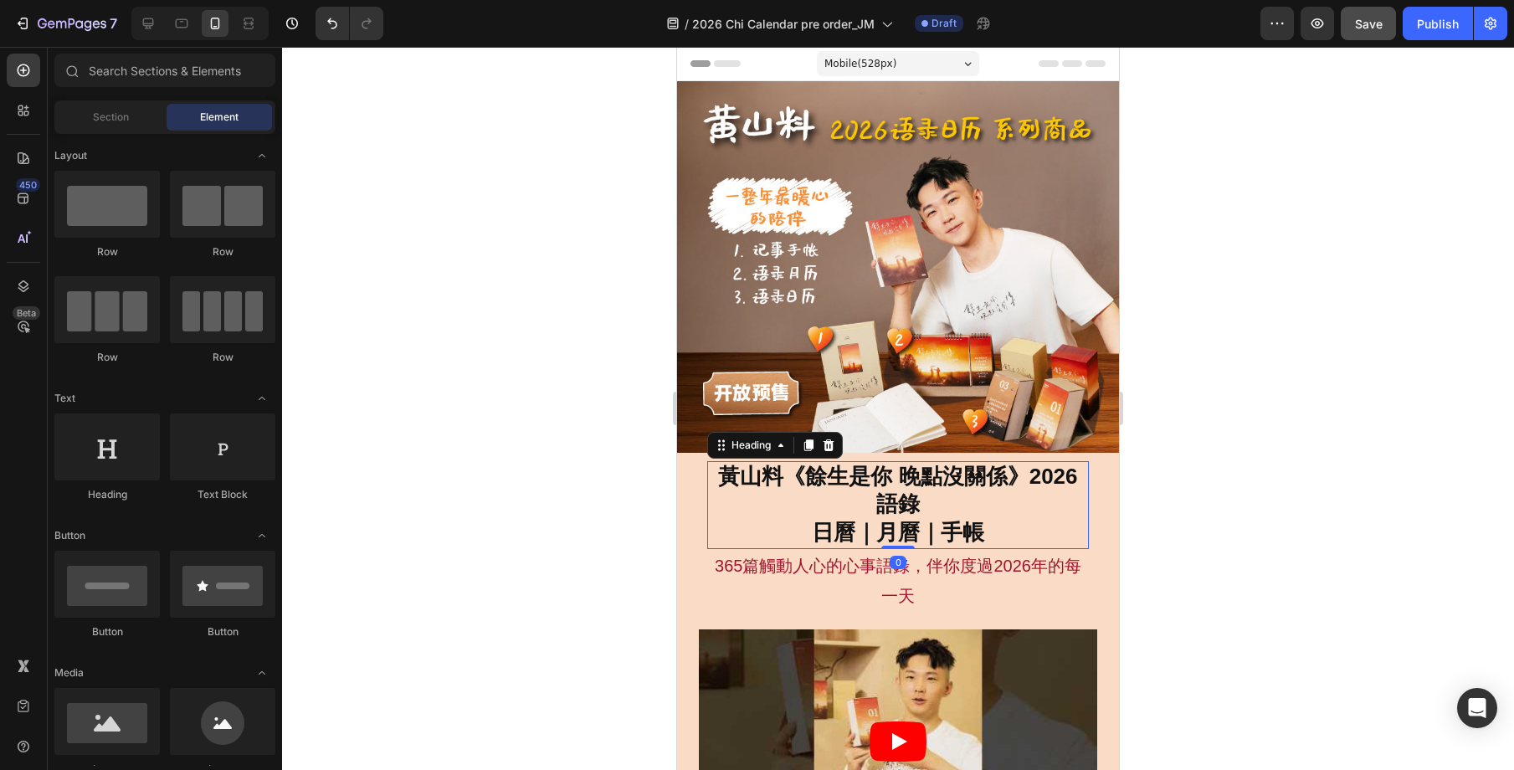
click at [1076, 506] on h2 "黃山料《餘生是你 晚點沒關係》2026 語錄 日曆｜月曆｜手帳" at bounding box center [897, 505] width 381 height 88
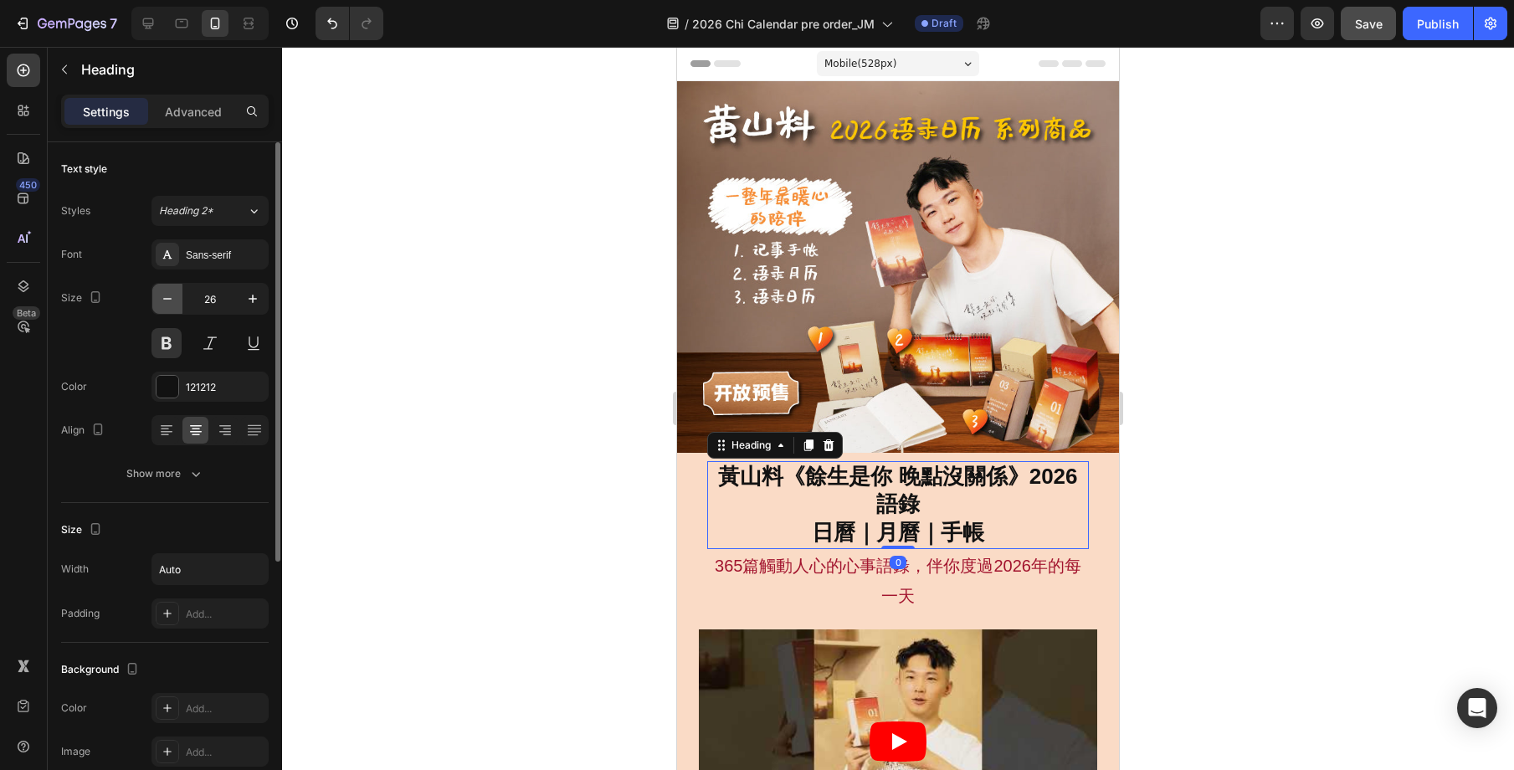
click at [170, 300] on icon "button" at bounding box center [167, 298] width 17 height 17
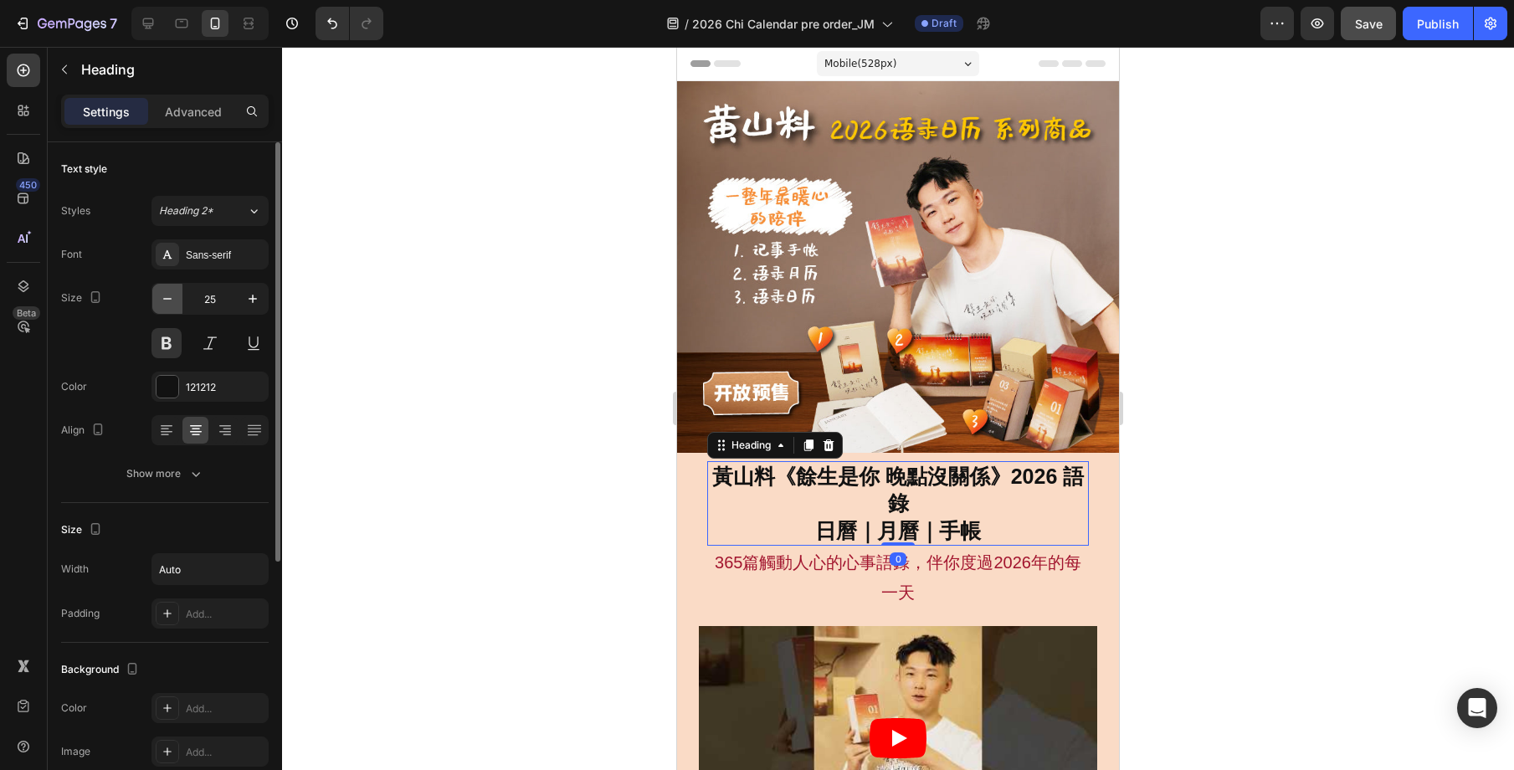
click at [170, 300] on icon "button" at bounding box center [167, 298] width 17 height 17
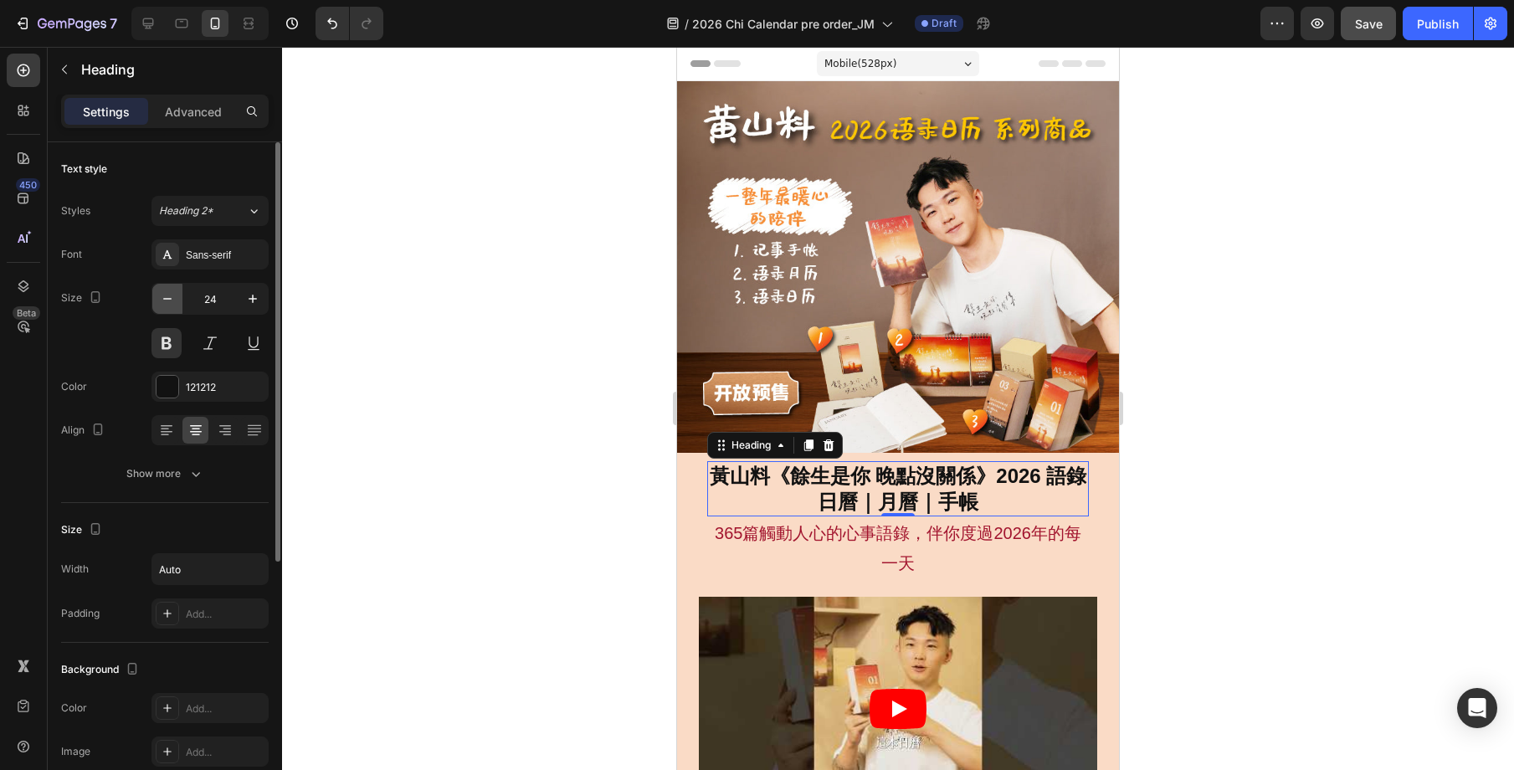
click at [170, 300] on icon "button" at bounding box center [167, 298] width 17 height 17
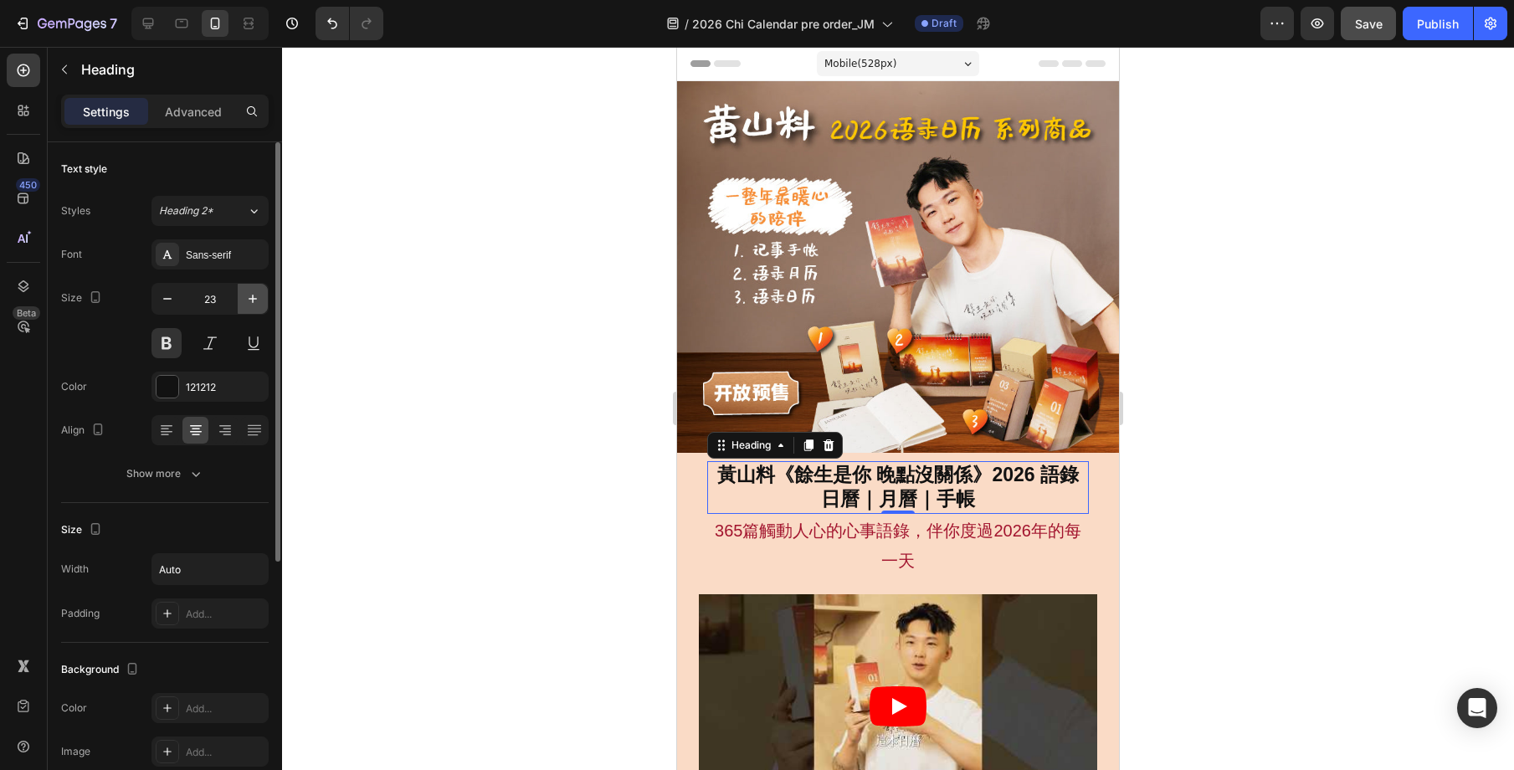
click at [252, 300] on icon "button" at bounding box center [252, 298] width 17 height 17
type input "24"
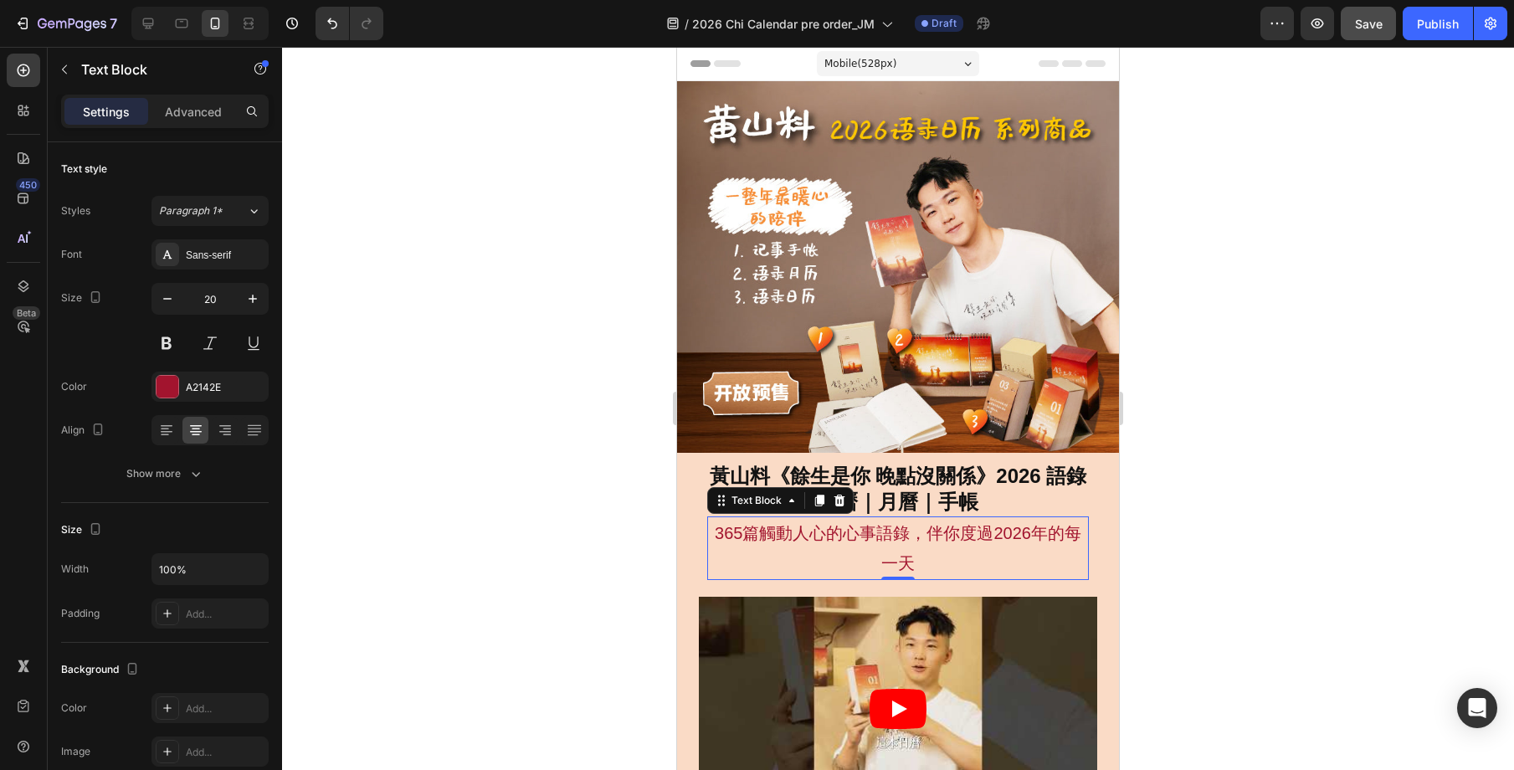
click at [937, 531] on p "365篇觸動人心的心事語錄，伴你度過2026年的每一天" at bounding box center [897, 548] width 377 height 60
click at [172, 299] on icon "button" at bounding box center [167, 298] width 17 height 17
type input "18"
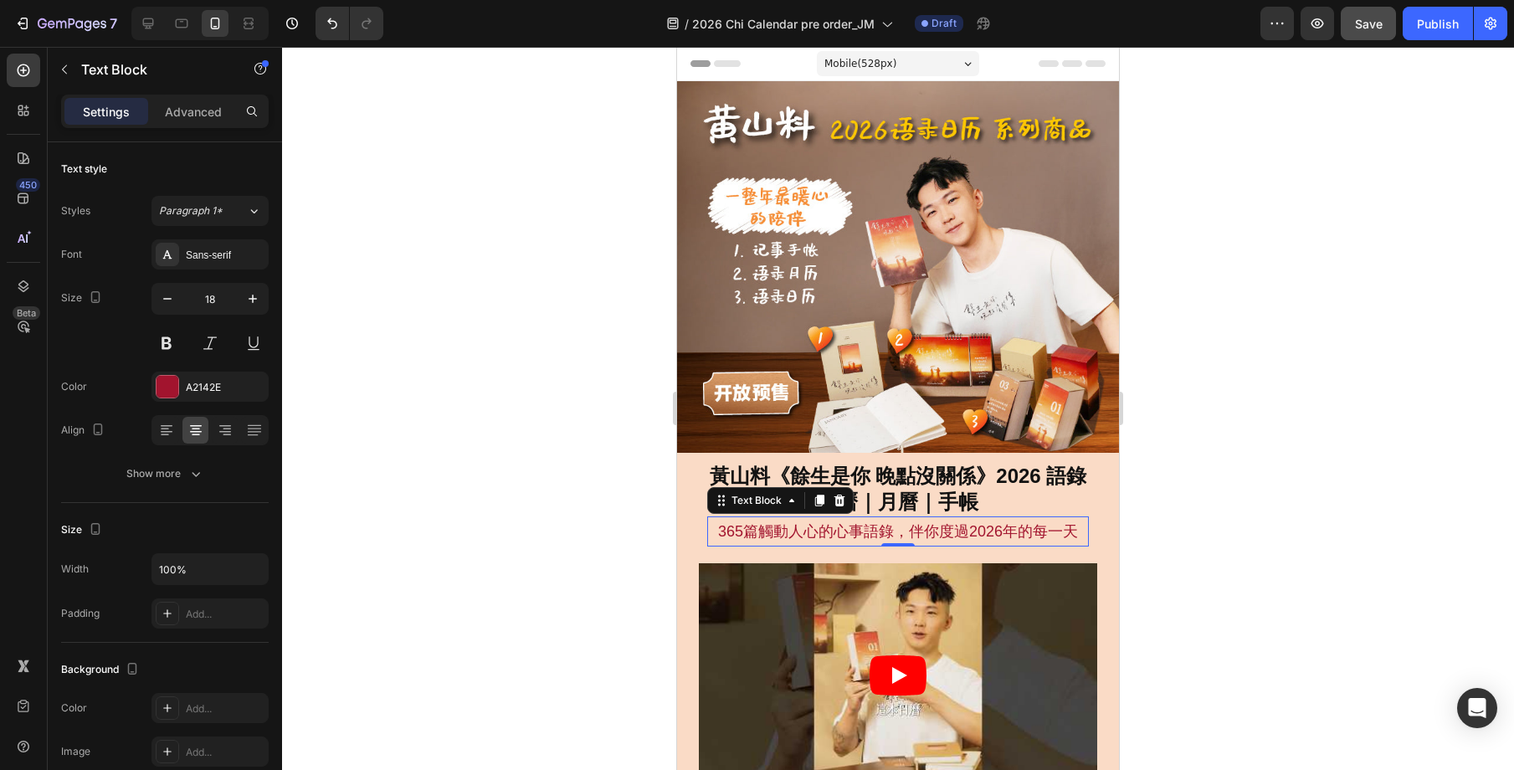
click at [1275, 536] on div at bounding box center [898, 408] width 1232 height 723
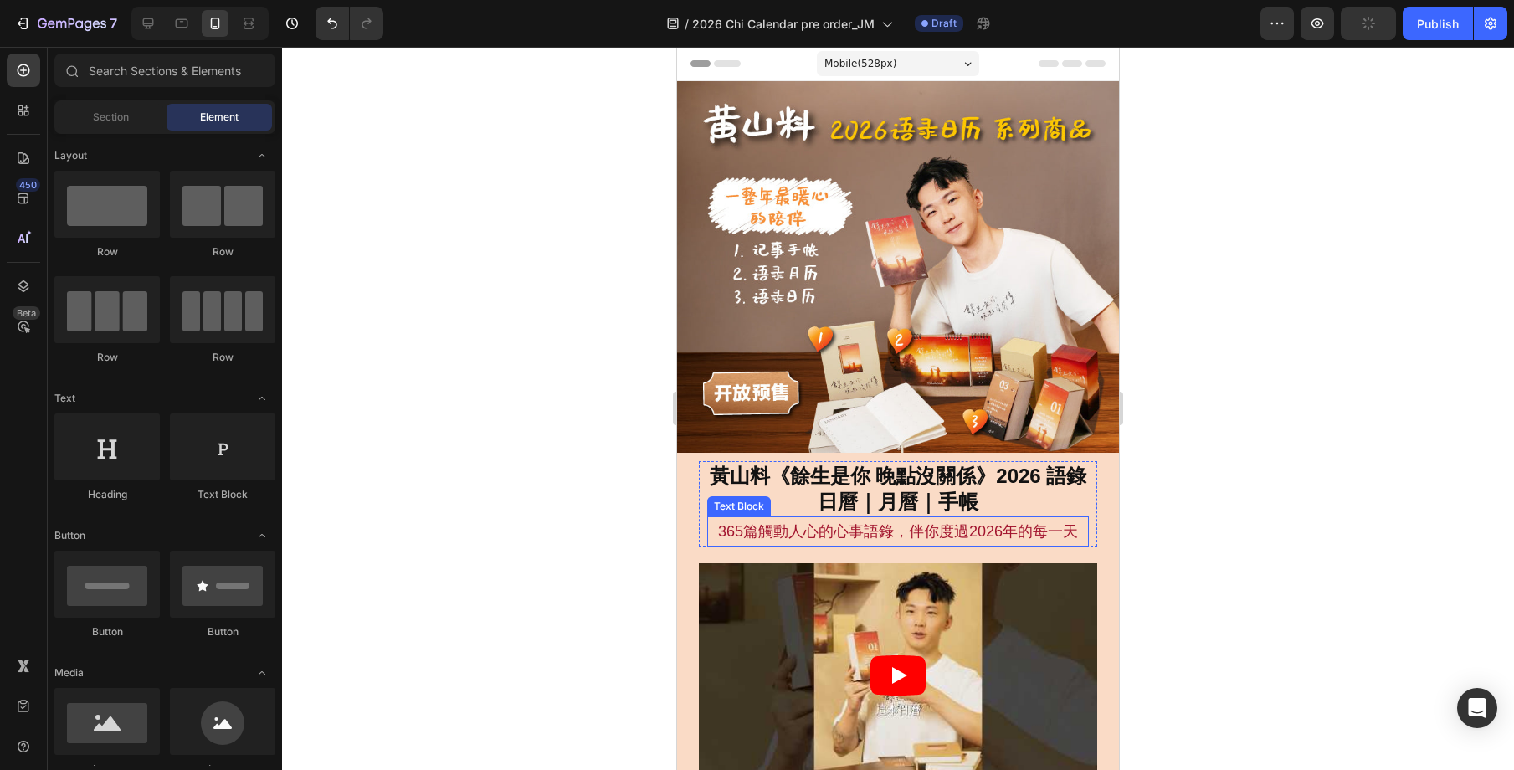
click at [1041, 520] on p "365篇觸動人心的心事語錄，伴你度過2026年的每一天" at bounding box center [897, 531] width 377 height 27
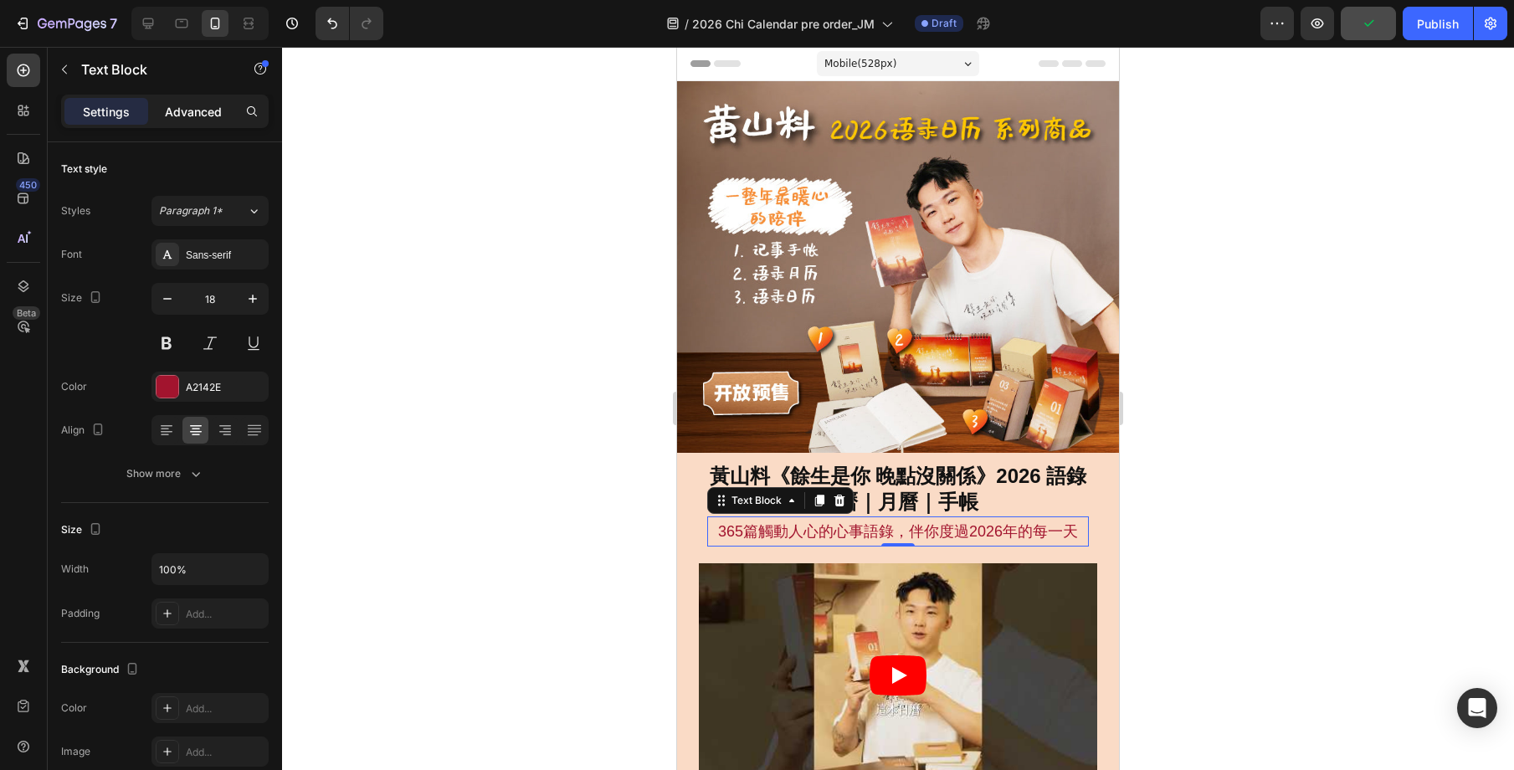
click at [179, 107] on p "Advanced" at bounding box center [193, 112] width 57 height 18
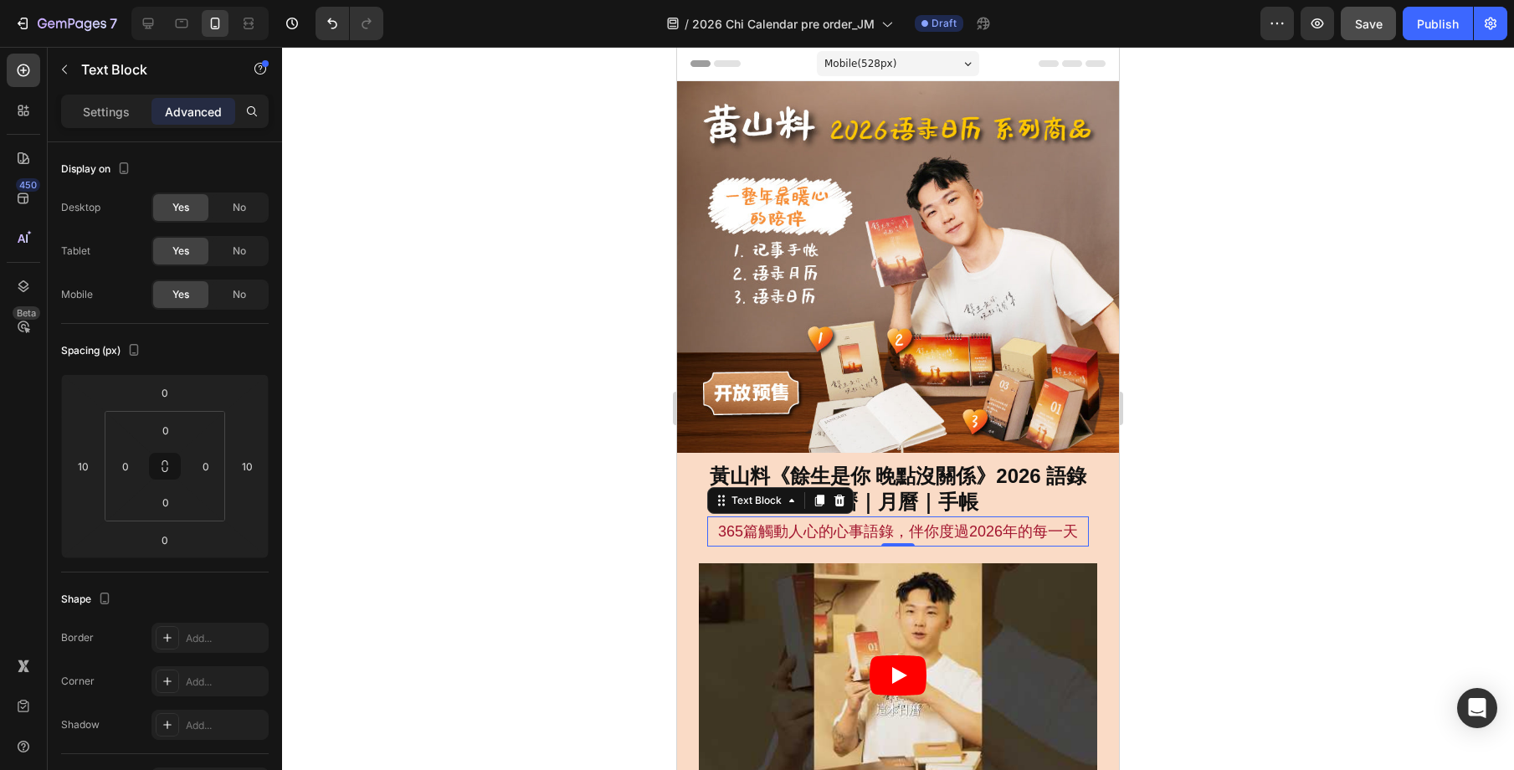
click at [1236, 496] on div at bounding box center [898, 408] width 1232 height 723
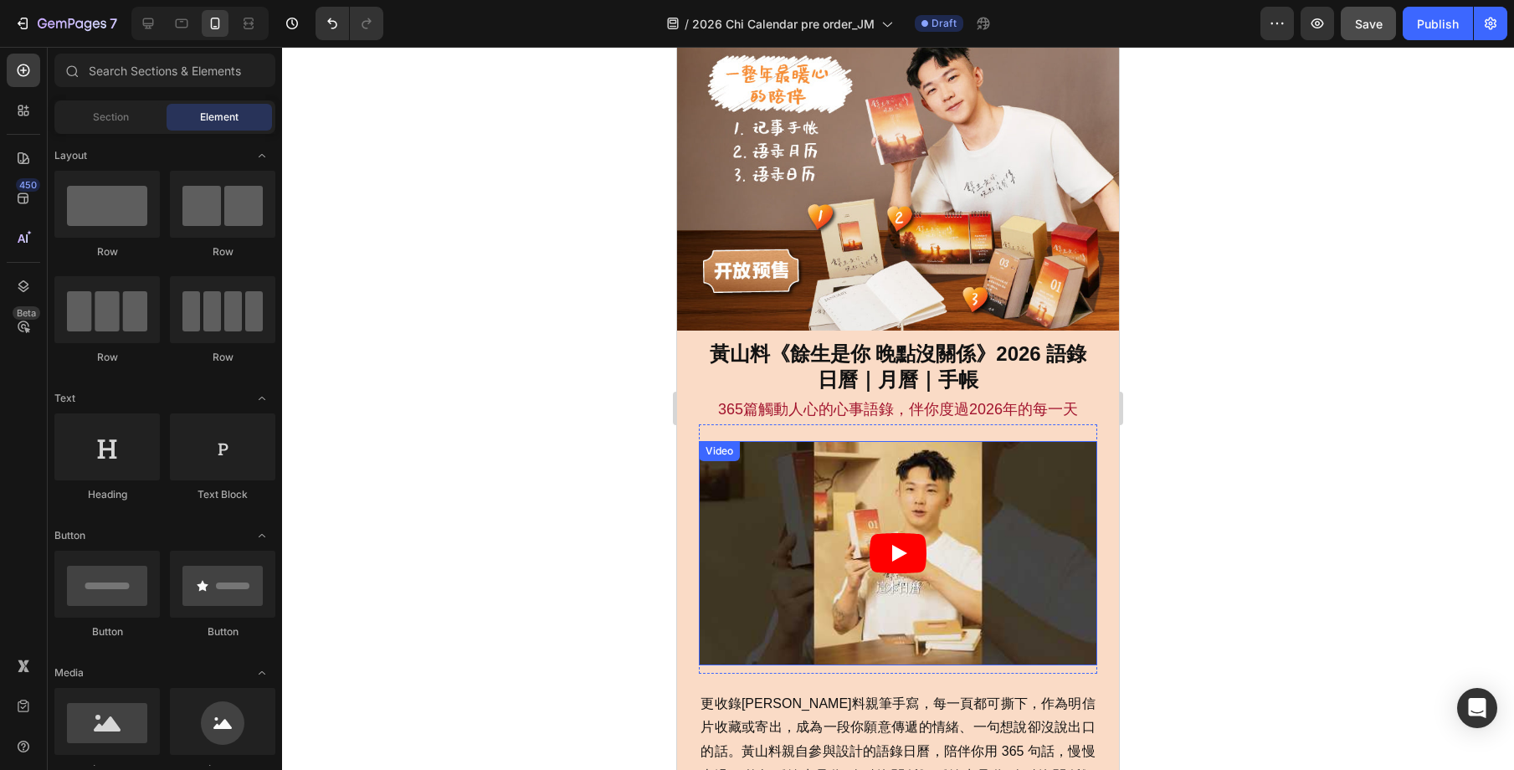
click at [986, 692] on p "更收錄[PERSON_NAME]料親筆手寫，每一頁都可撕下，作為明信片收藏或寄出，成為一段你願意傳遞的情緒、一句想說卻沒說出口的話。黃山料親自參與設計的語錄日…" at bounding box center [898, 764] width 394 height 145
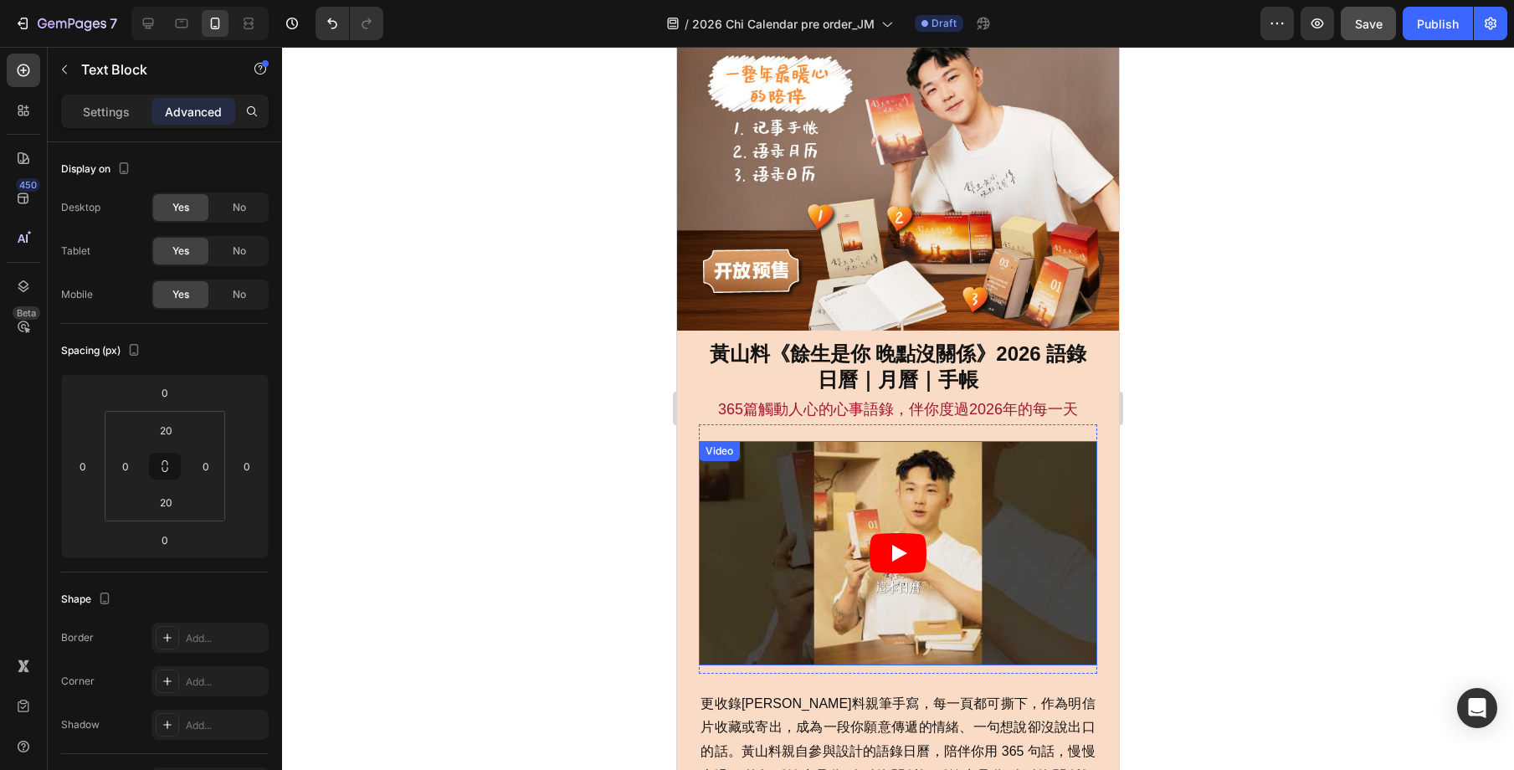
scroll to position [406, 0]
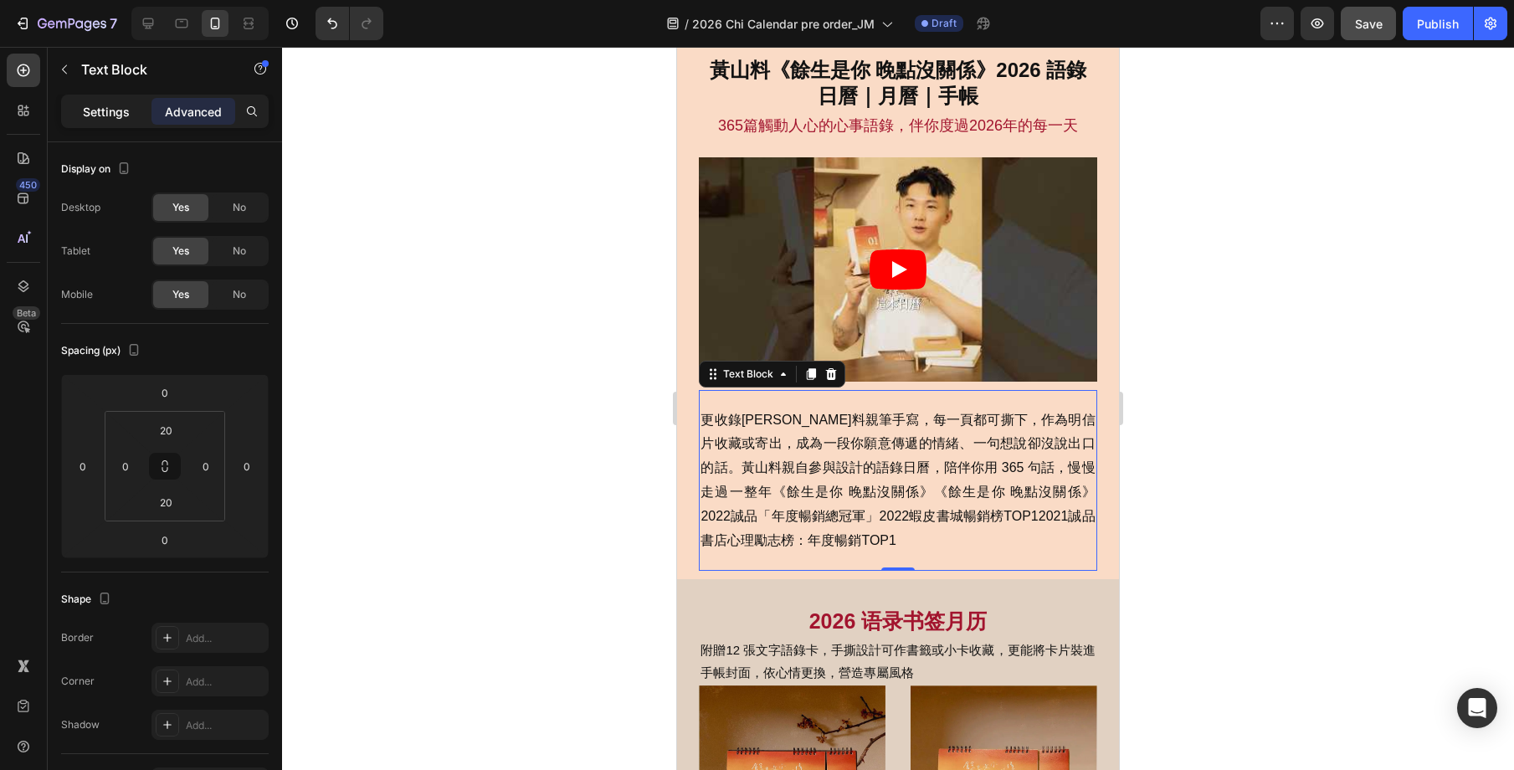
click at [116, 106] on p "Settings" at bounding box center [106, 112] width 47 height 18
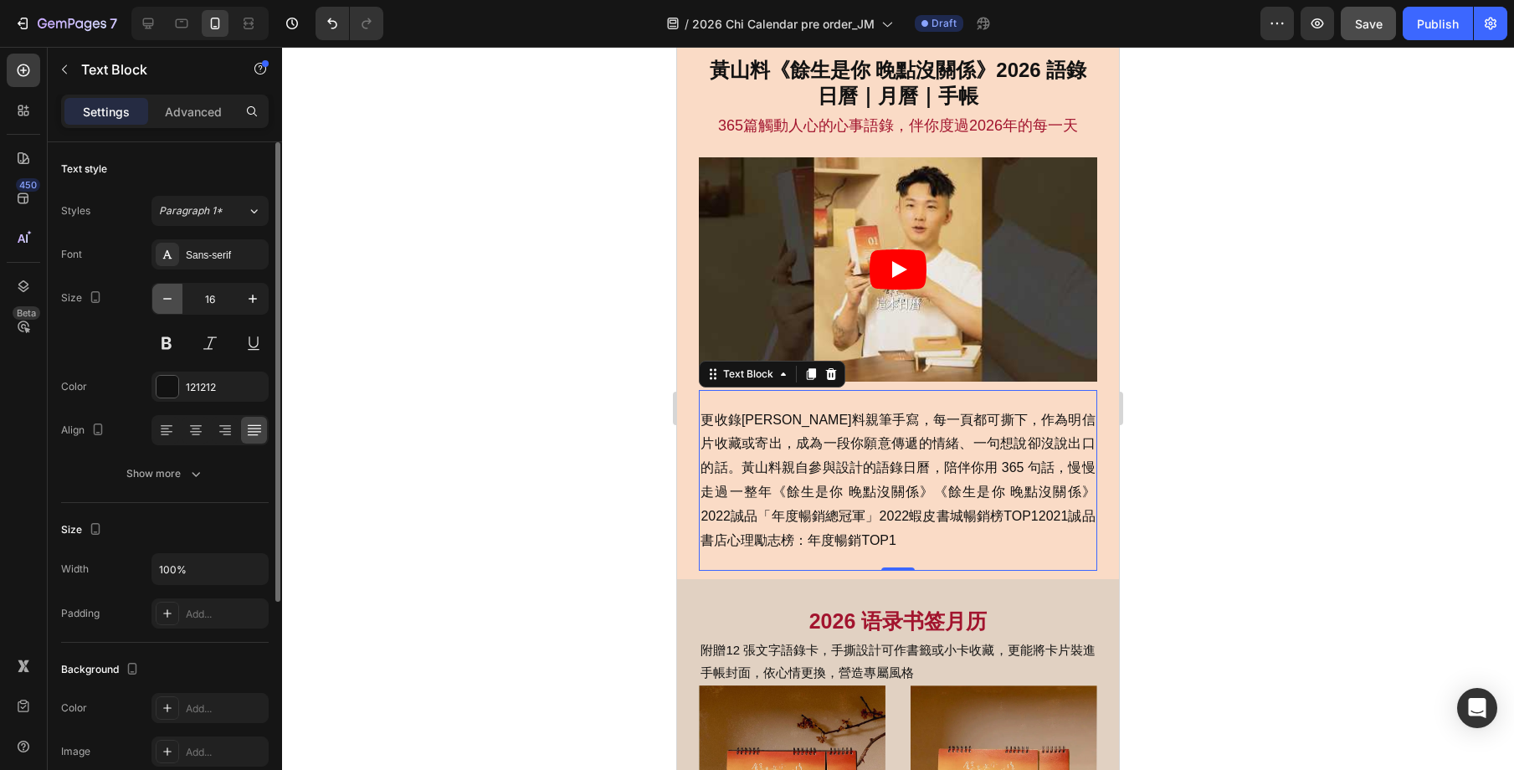
click at [169, 301] on icon "button" at bounding box center [167, 298] width 17 height 17
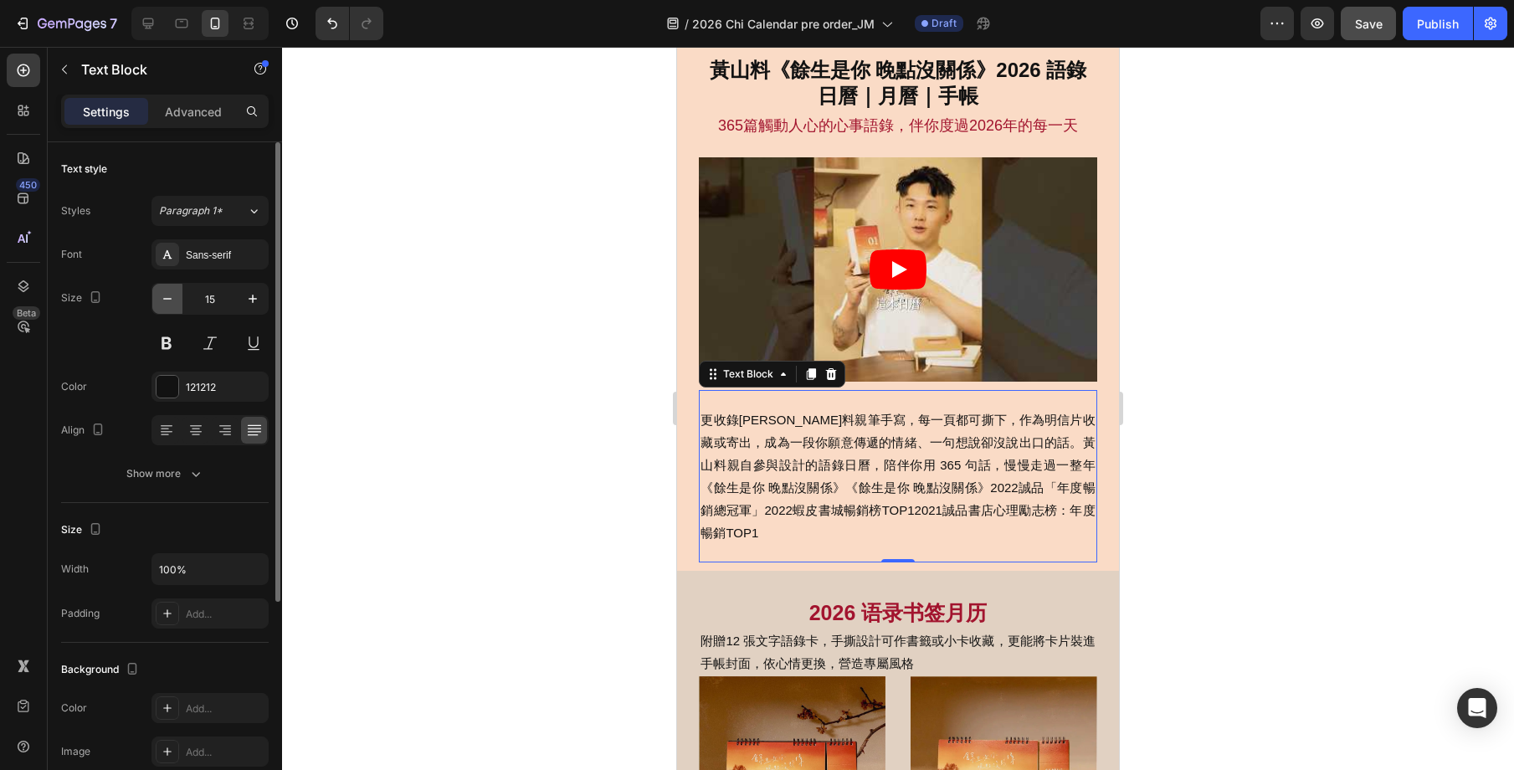
type input "14"
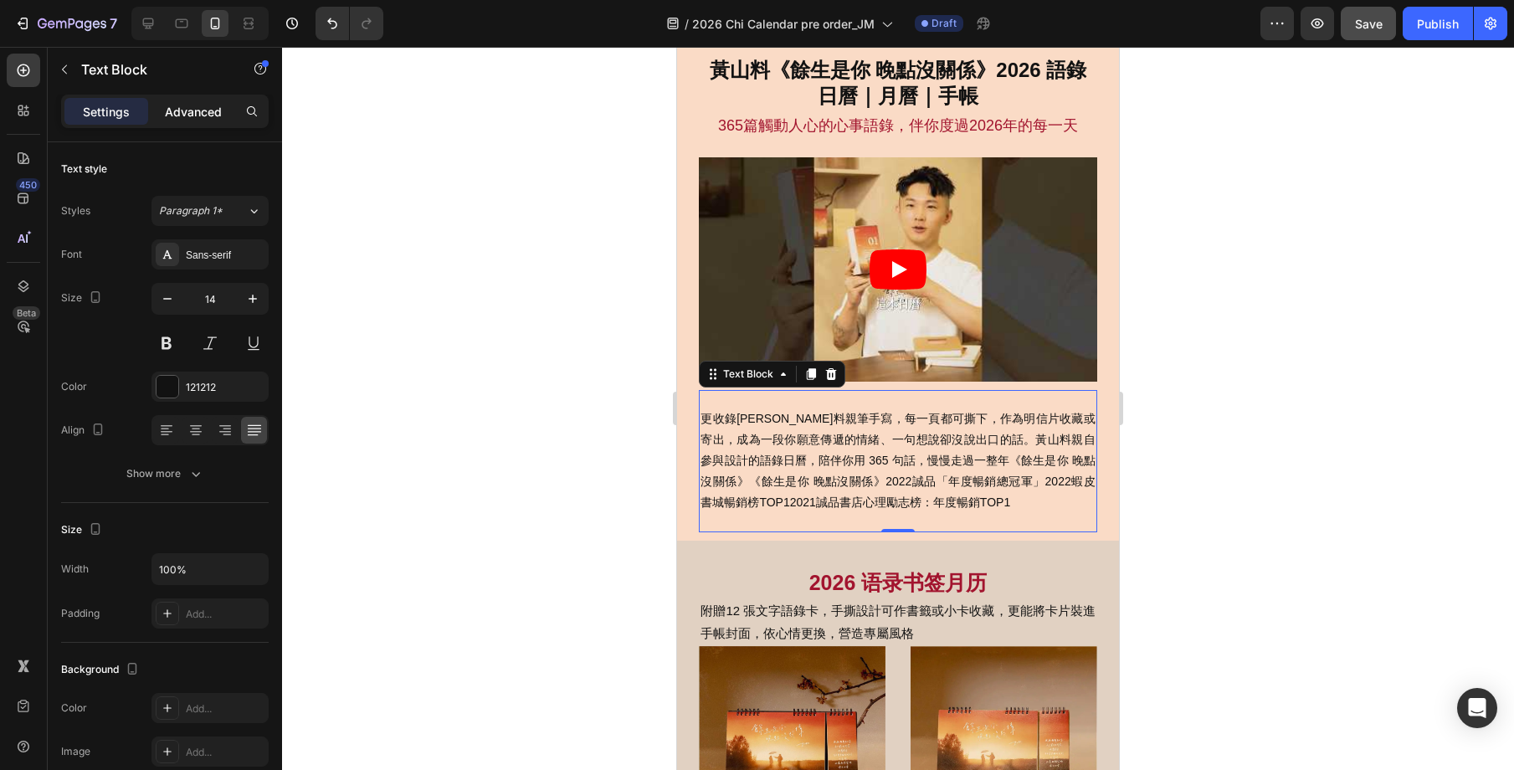
click at [198, 112] on p "Advanced" at bounding box center [193, 112] width 57 height 18
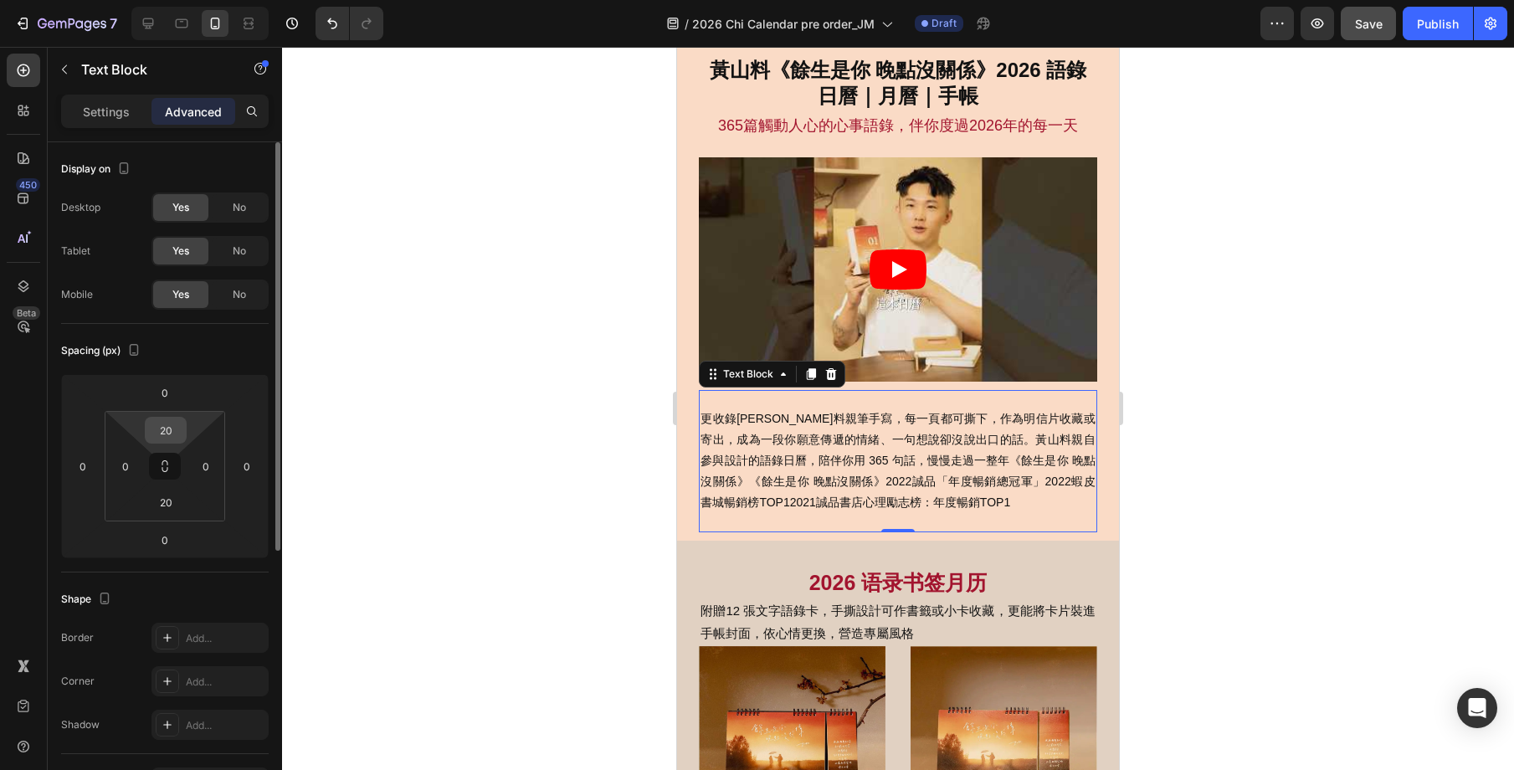
click at [177, 429] on input "20" at bounding box center [165, 430] width 33 height 25
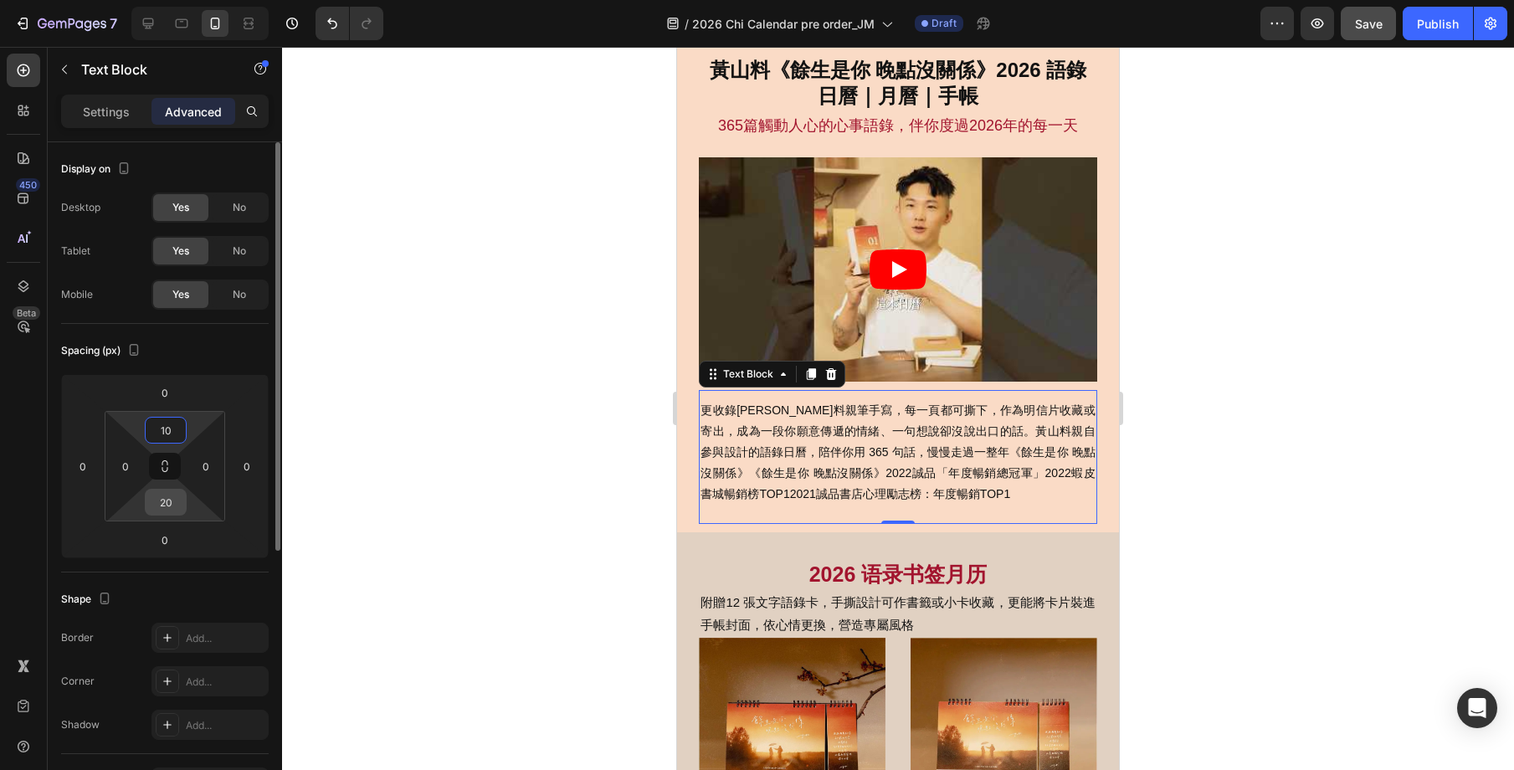
type input "10"
click at [172, 501] on input "20" at bounding box center [165, 502] width 33 height 25
type input "10"
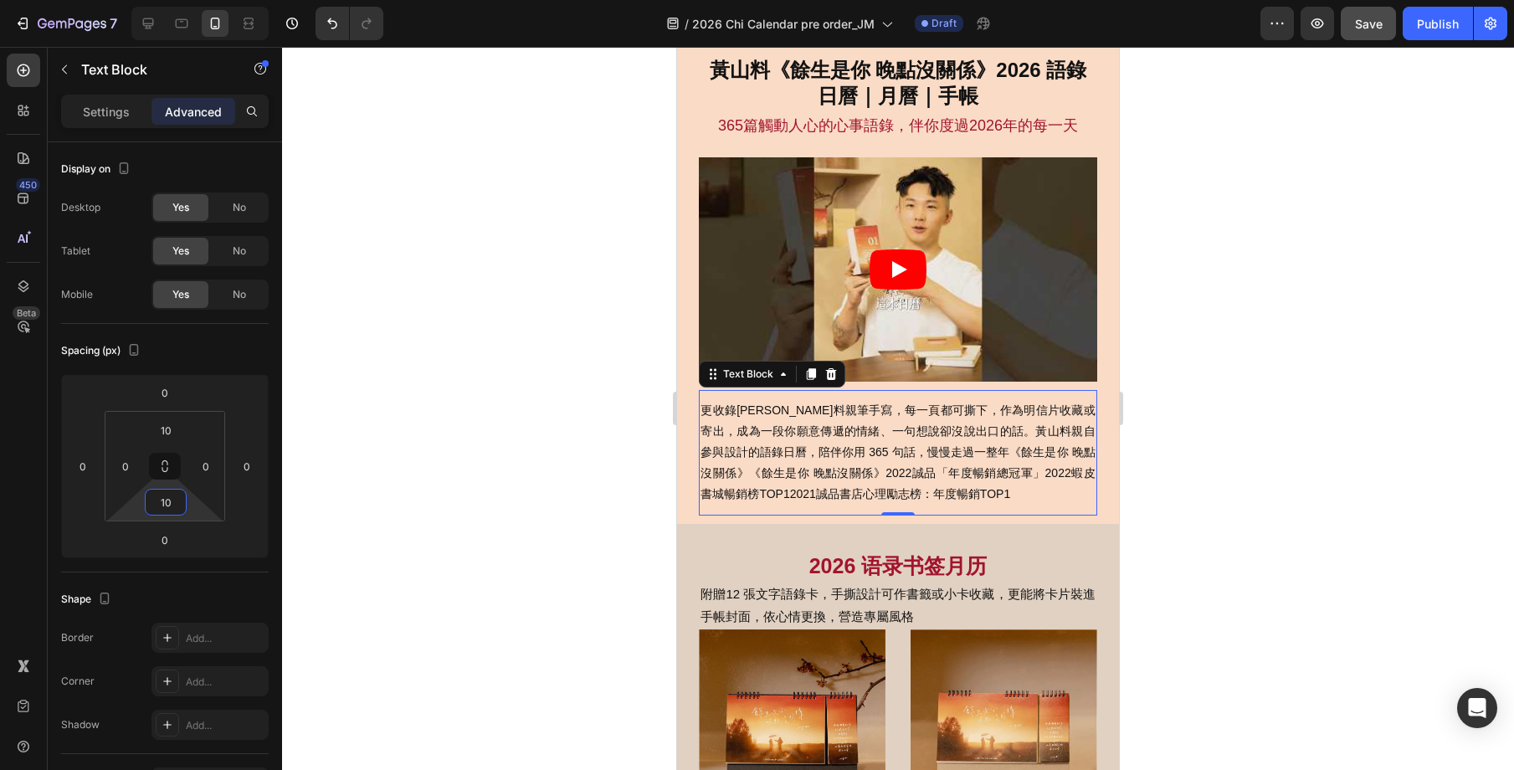
click at [1162, 490] on div at bounding box center [898, 408] width 1232 height 723
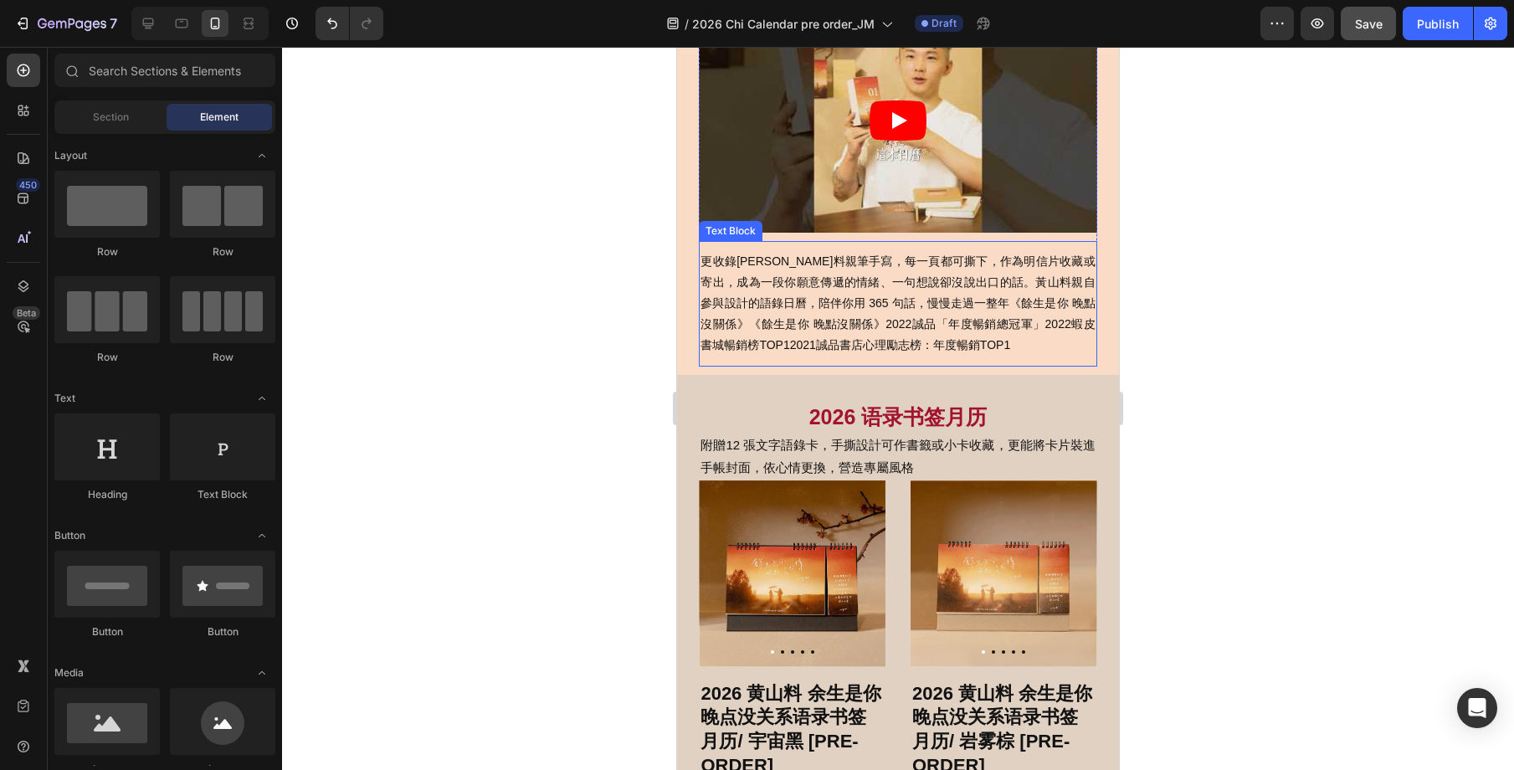
scroll to position [580, 0]
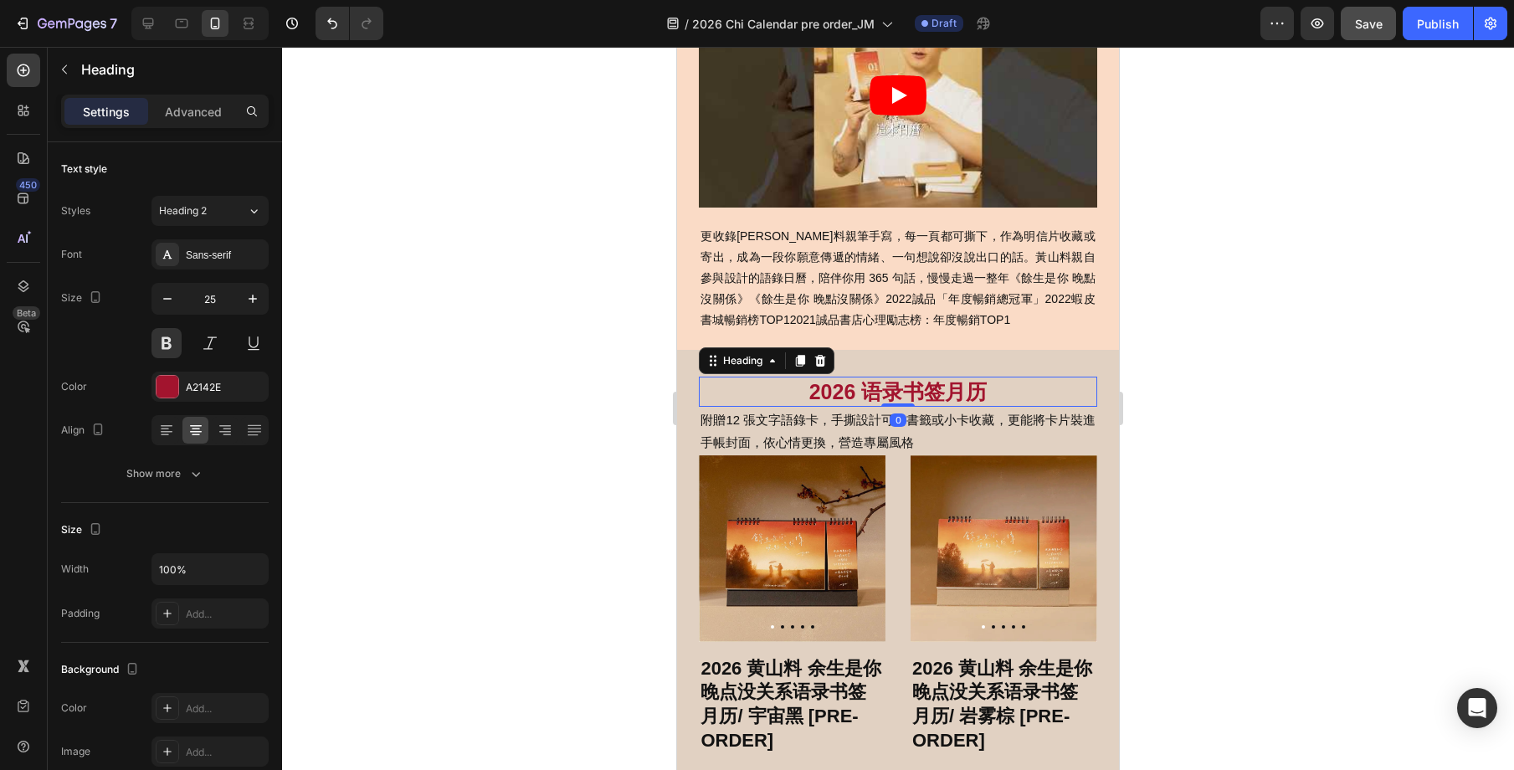
click at [1014, 384] on h2 "2026 语录书签月历" at bounding box center [898, 392] width 398 height 31
click at [988, 422] on p "附贈12 張文字語錄卡，手撕設計可作書籤或小卡收藏，更能將卡片裝進手帳封面，依心情更換，營造專屬風格" at bounding box center [898, 430] width 394 height 45
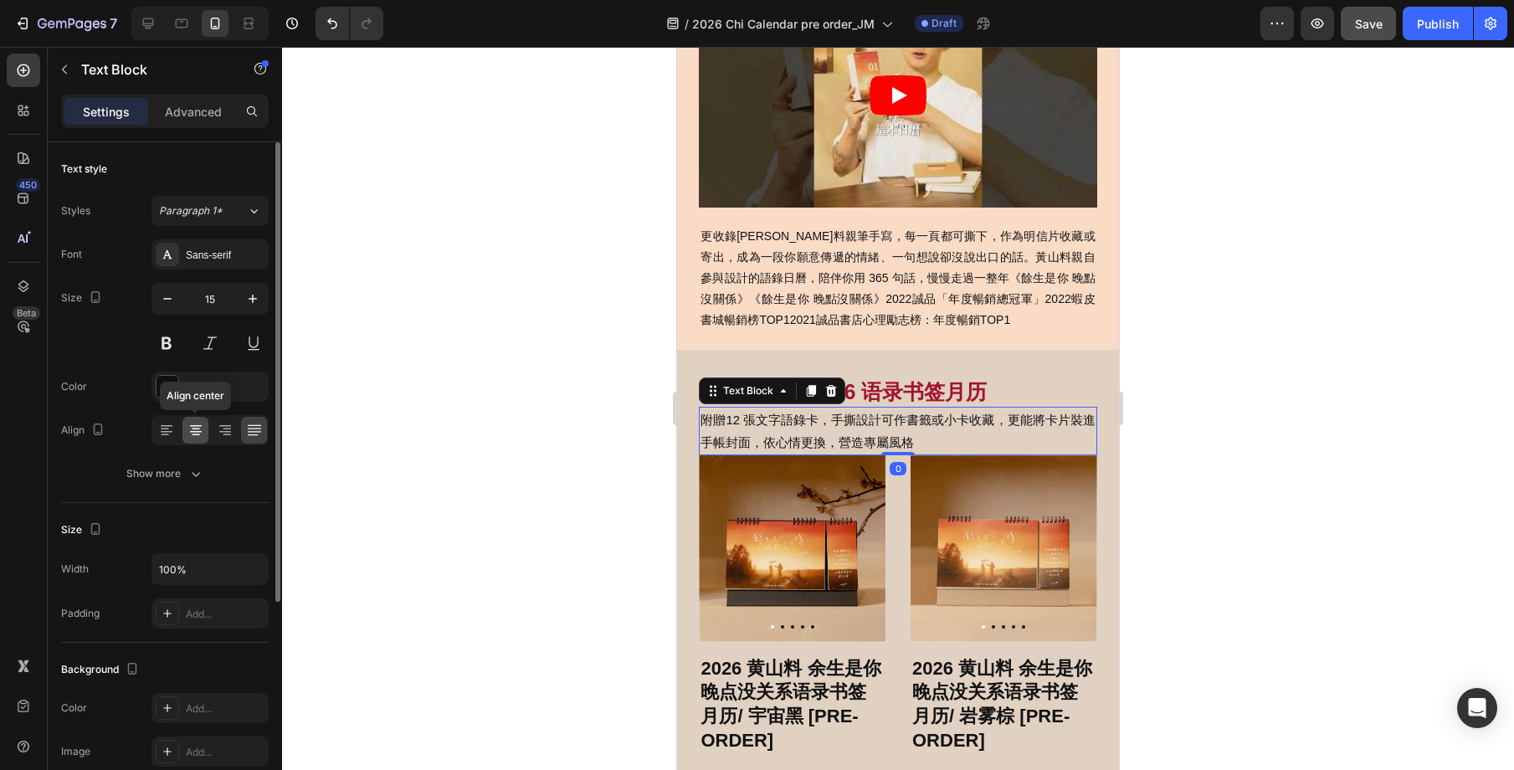
click at [195, 429] on icon at bounding box center [196, 430] width 8 height 2
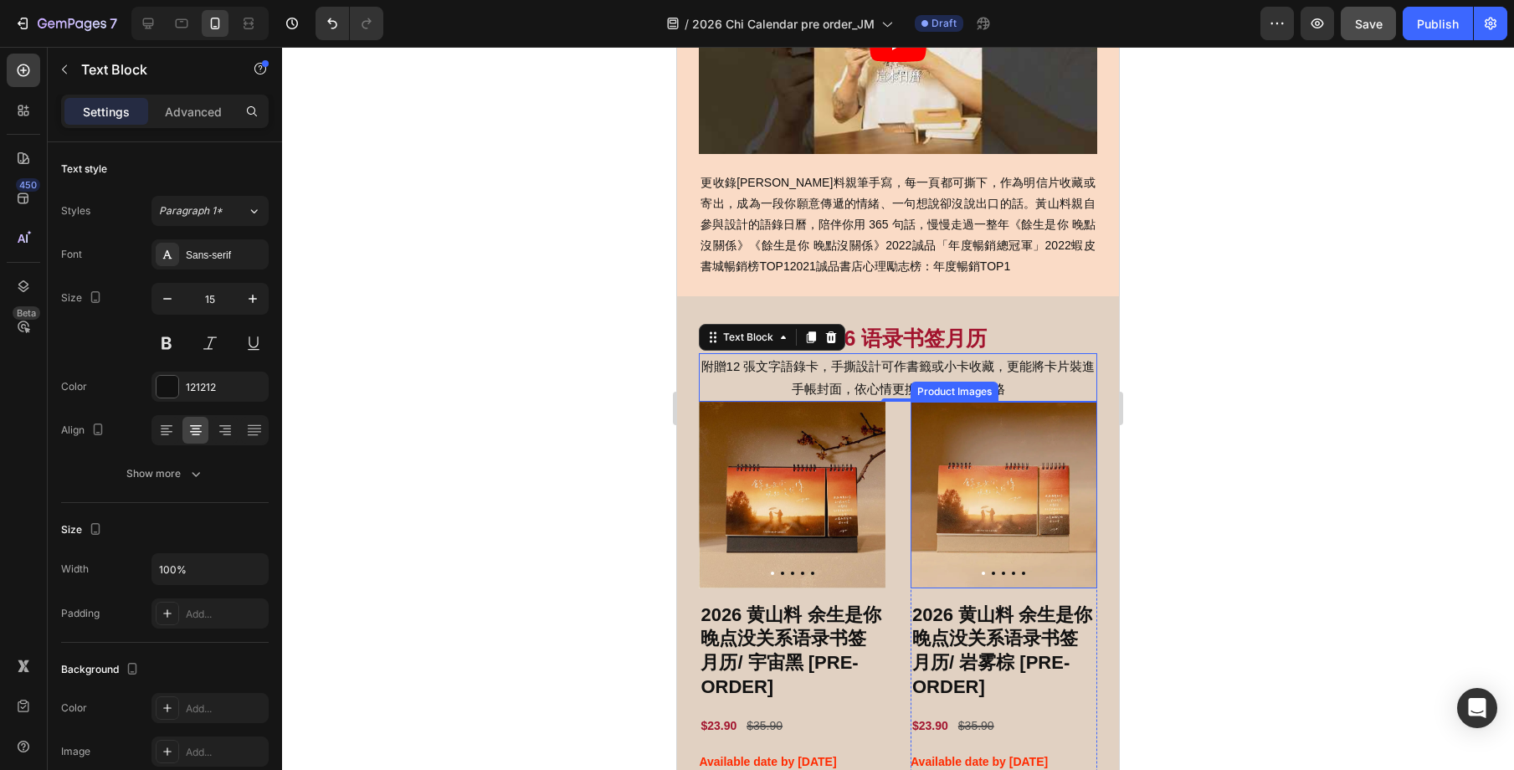
scroll to position [641, 0]
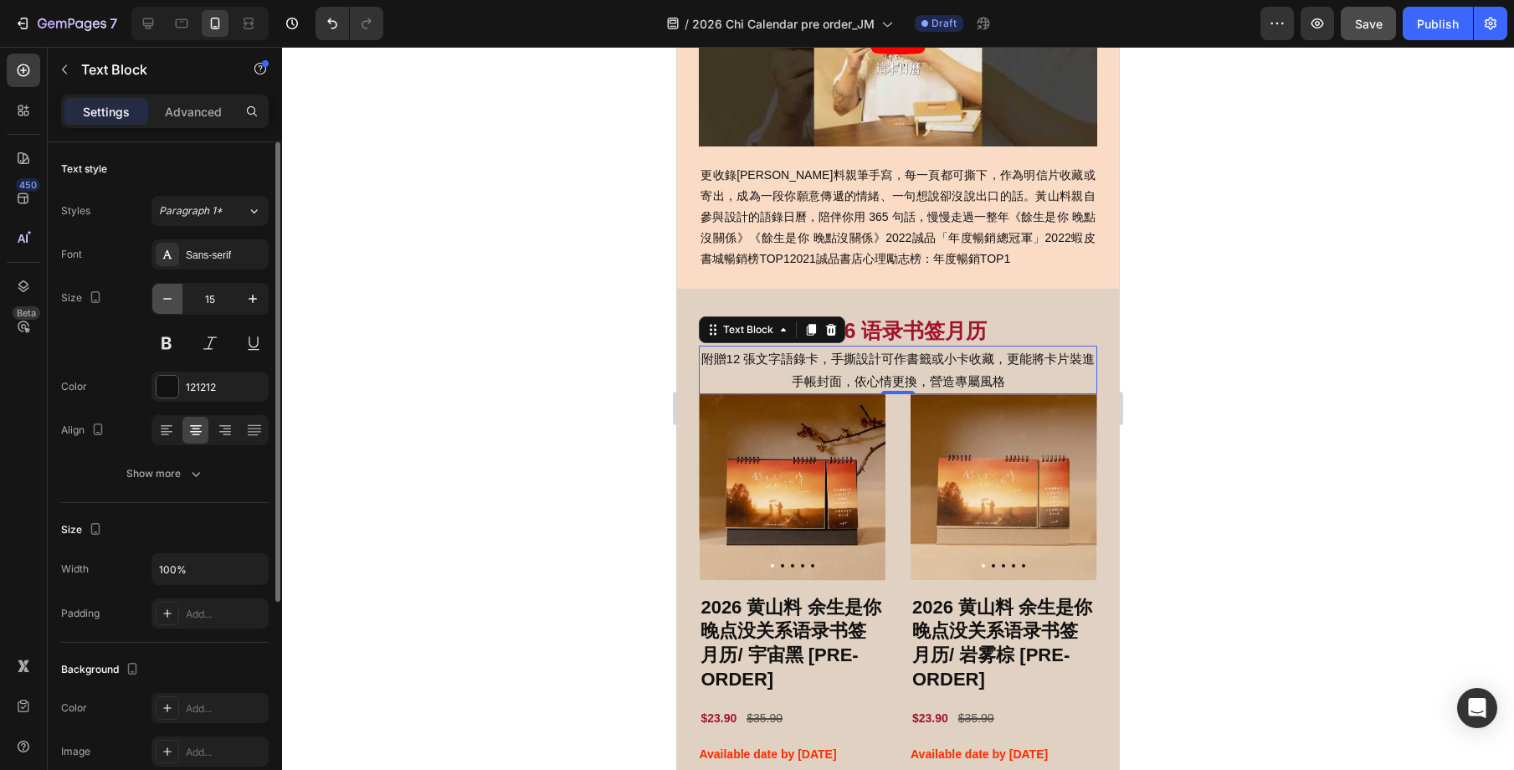
click at [173, 299] on icon "button" at bounding box center [167, 298] width 17 height 17
type input "14"
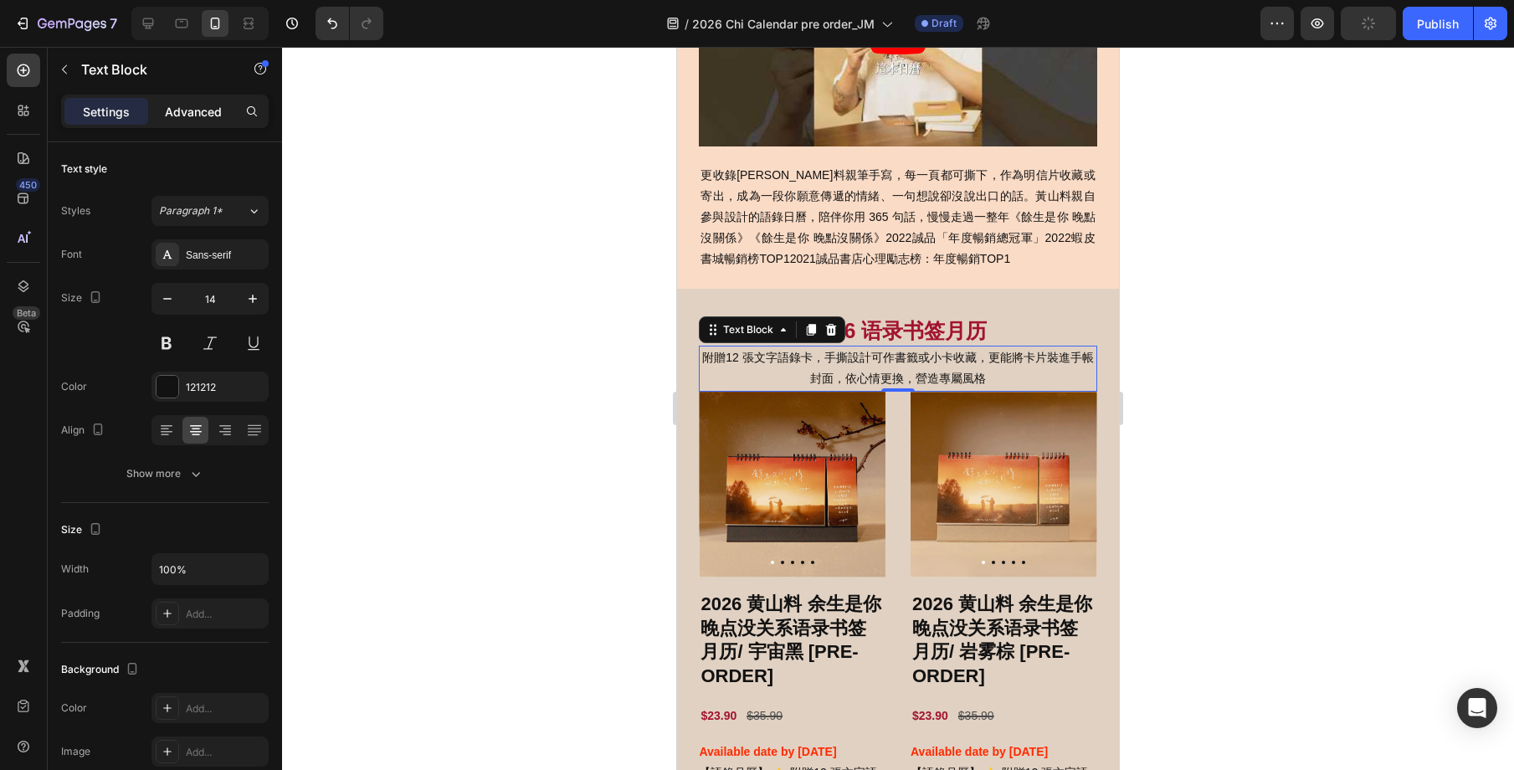
click at [211, 117] on p "Advanced" at bounding box center [193, 112] width 57 height 18
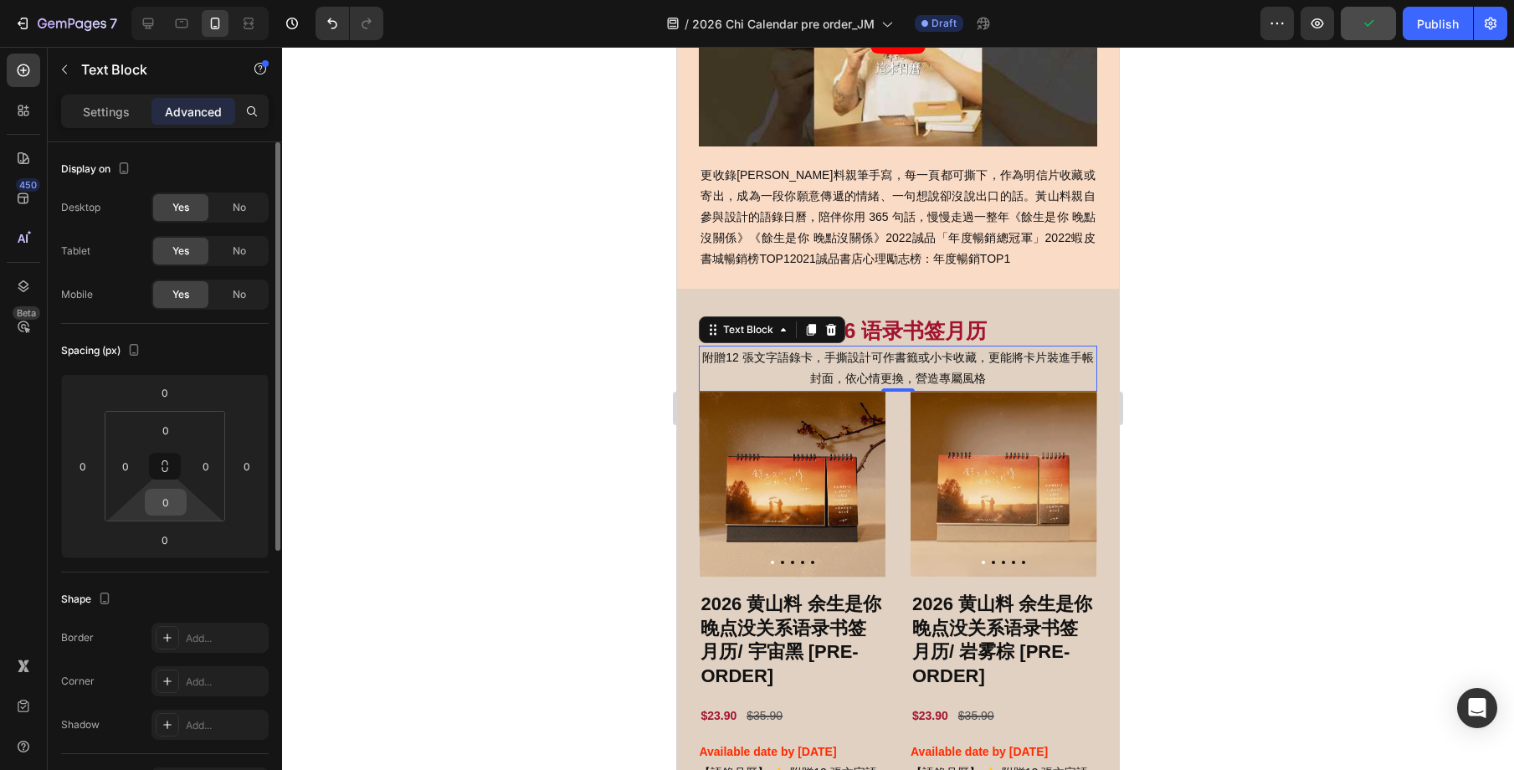
click at [169, 500] on input "0" at bounding box center [165, 502] width 33 height 25
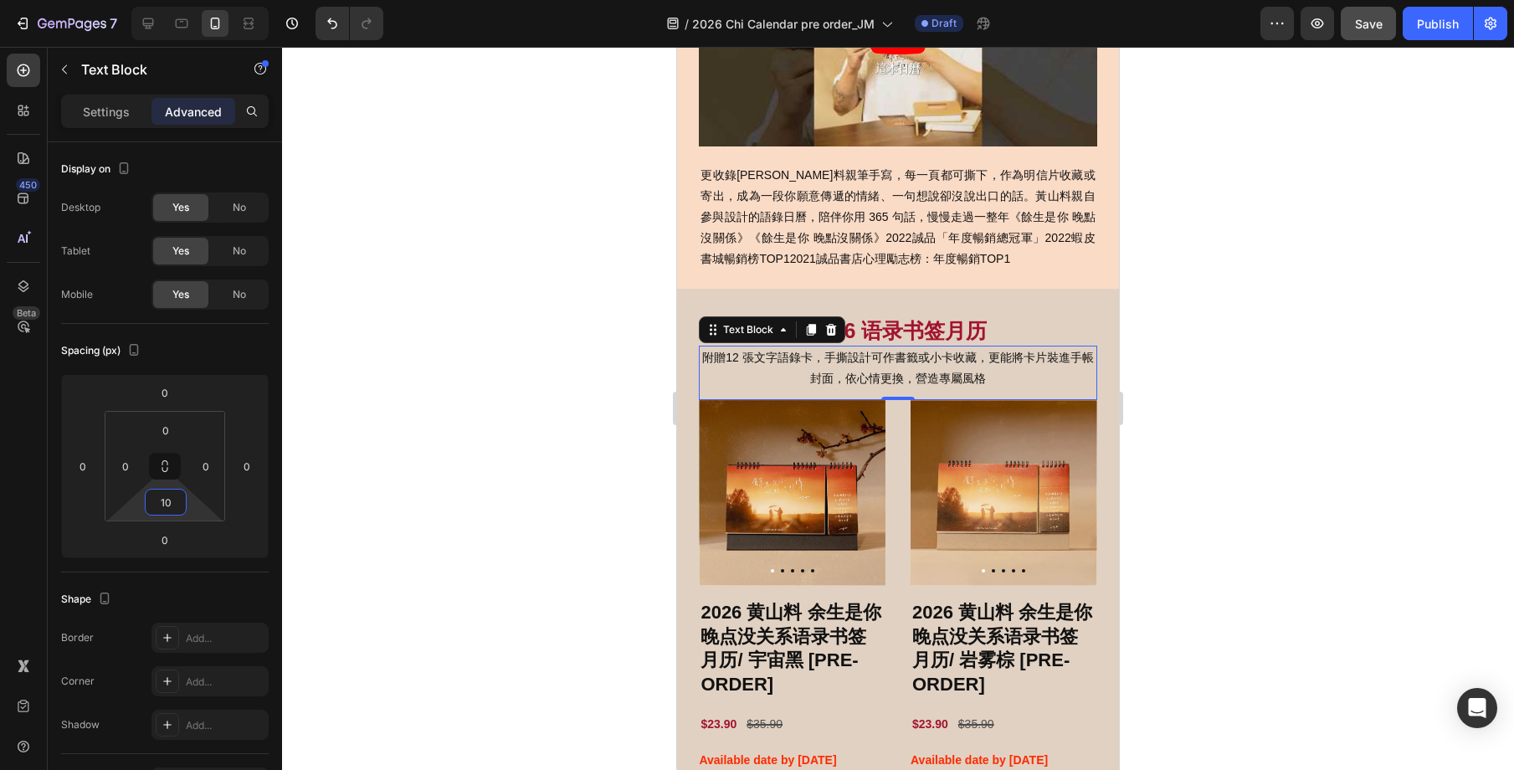
type input "10"
click at [1194, 443] on div at bounding box center [898, 408] width 1232 height 723
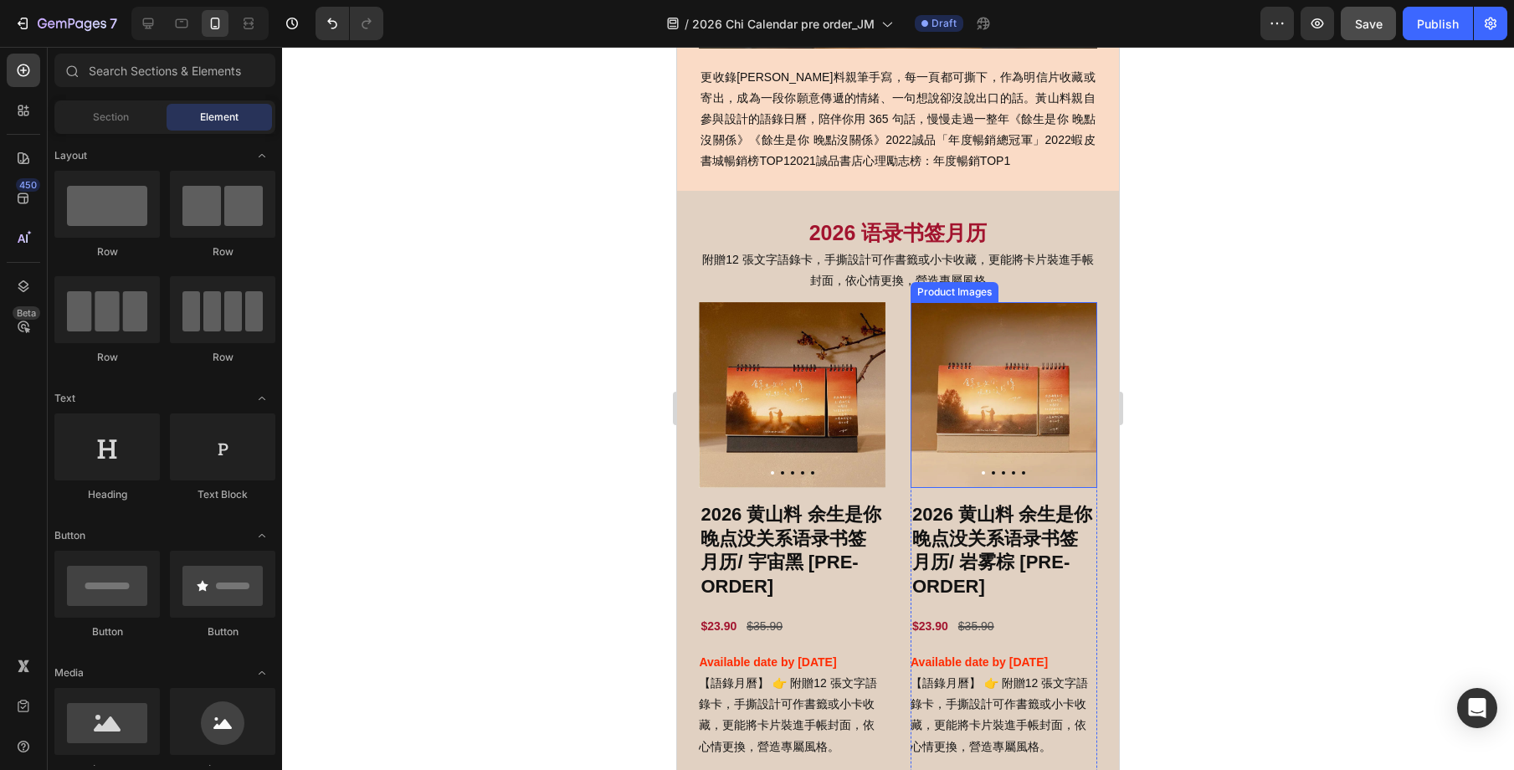
scroll to position [780, 0]
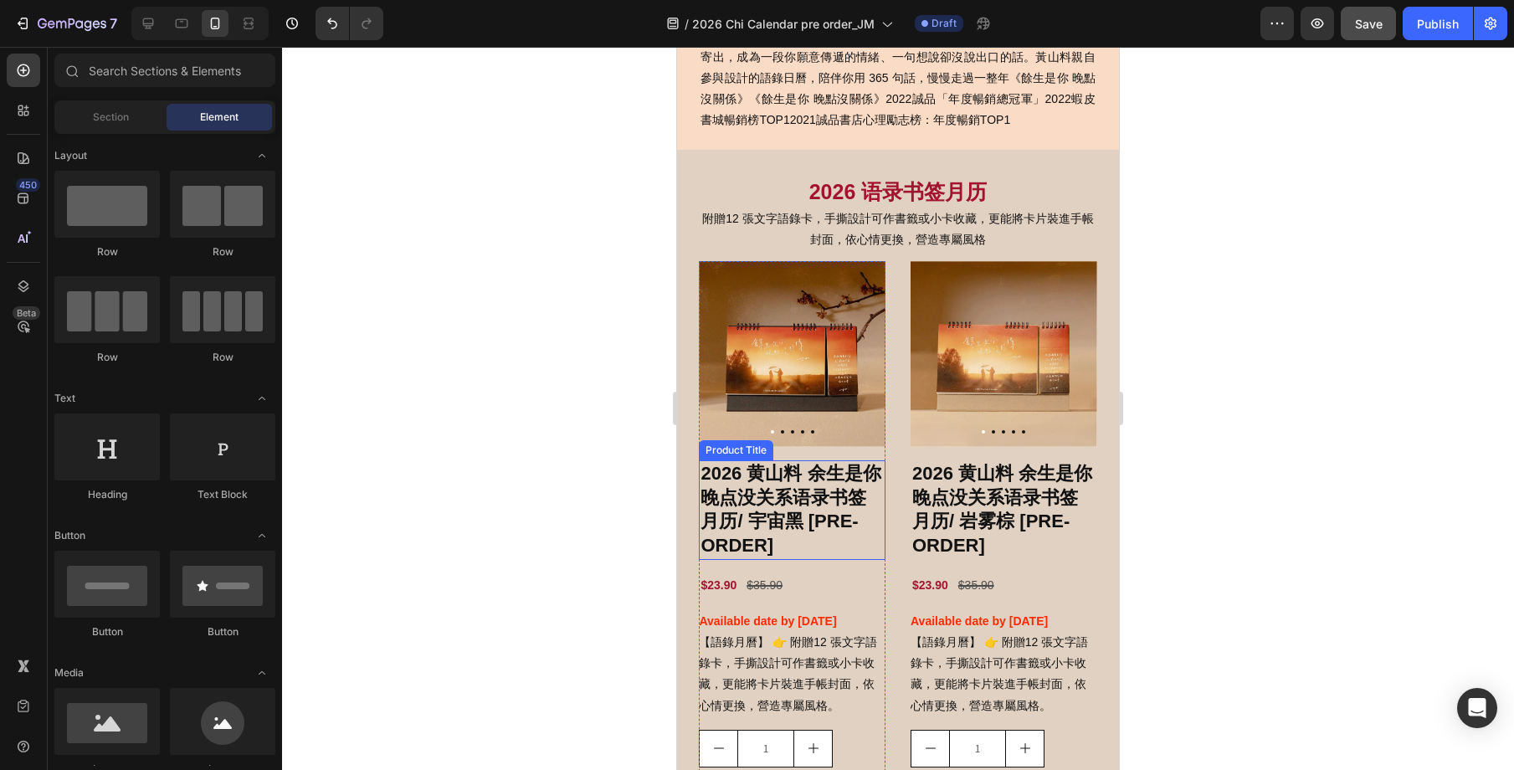
click at [757, 516] on h2 "2026 黄山料 余生是你 晚点没关系语录书签月历/ 宇宙黑 [PRE-ORDER]" at bounding box center [792, 509] width 187 height 99
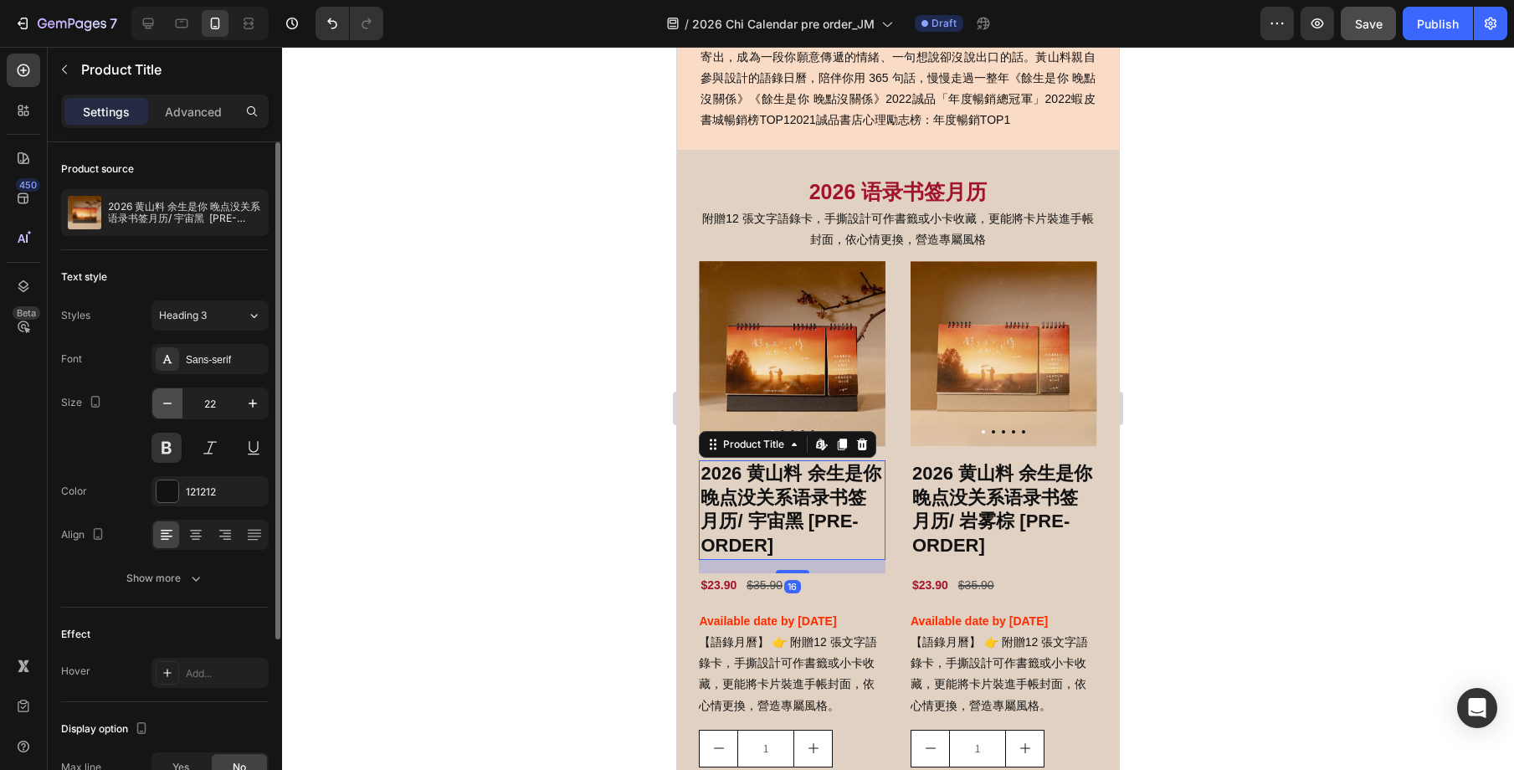
click at [170, 402] on icon "button" at bounding box center [167, 403] width 17 height 17
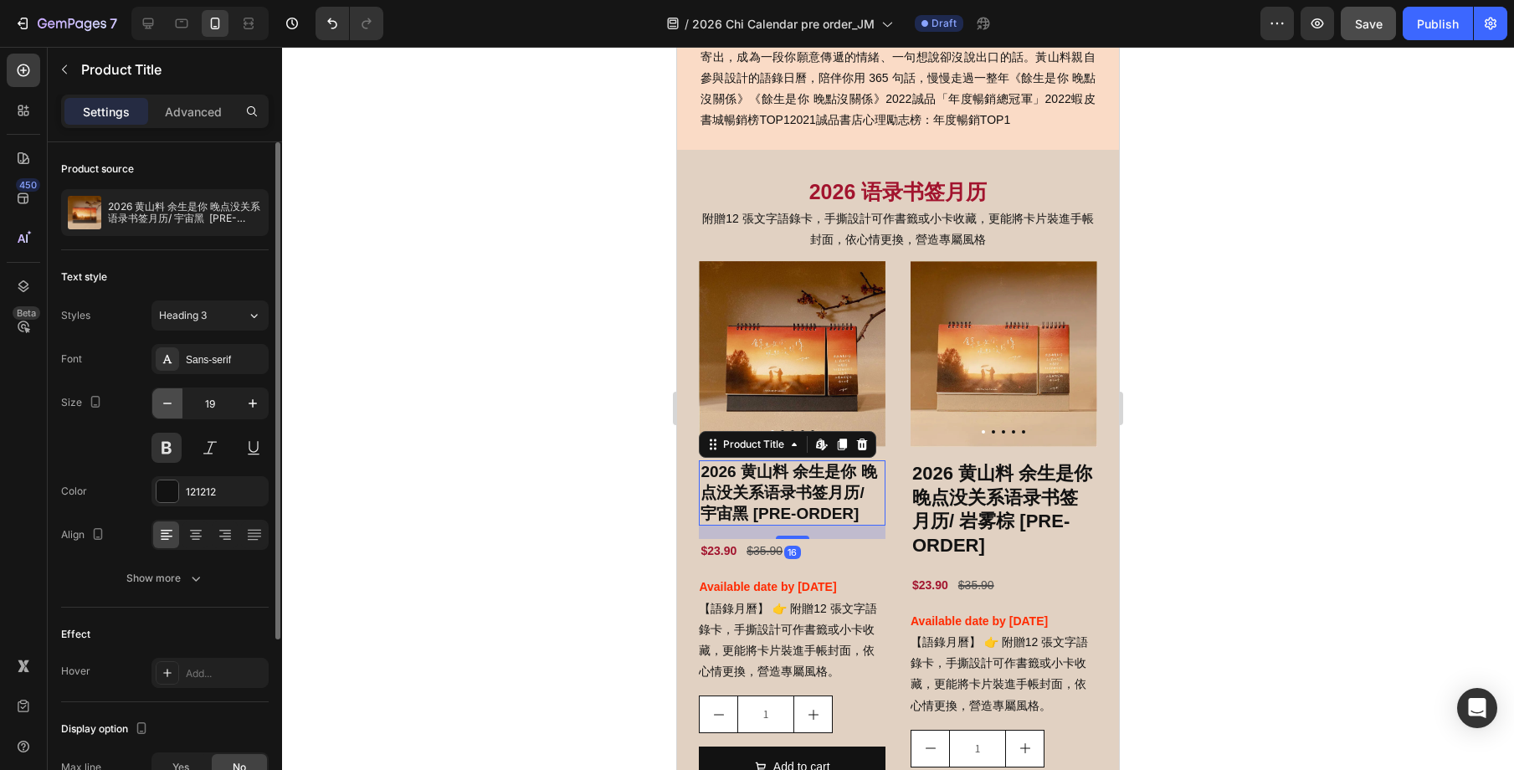
click at [170, 402] on icon "button" at bounding box center [167, 403] width 17 height 17
type input "18"
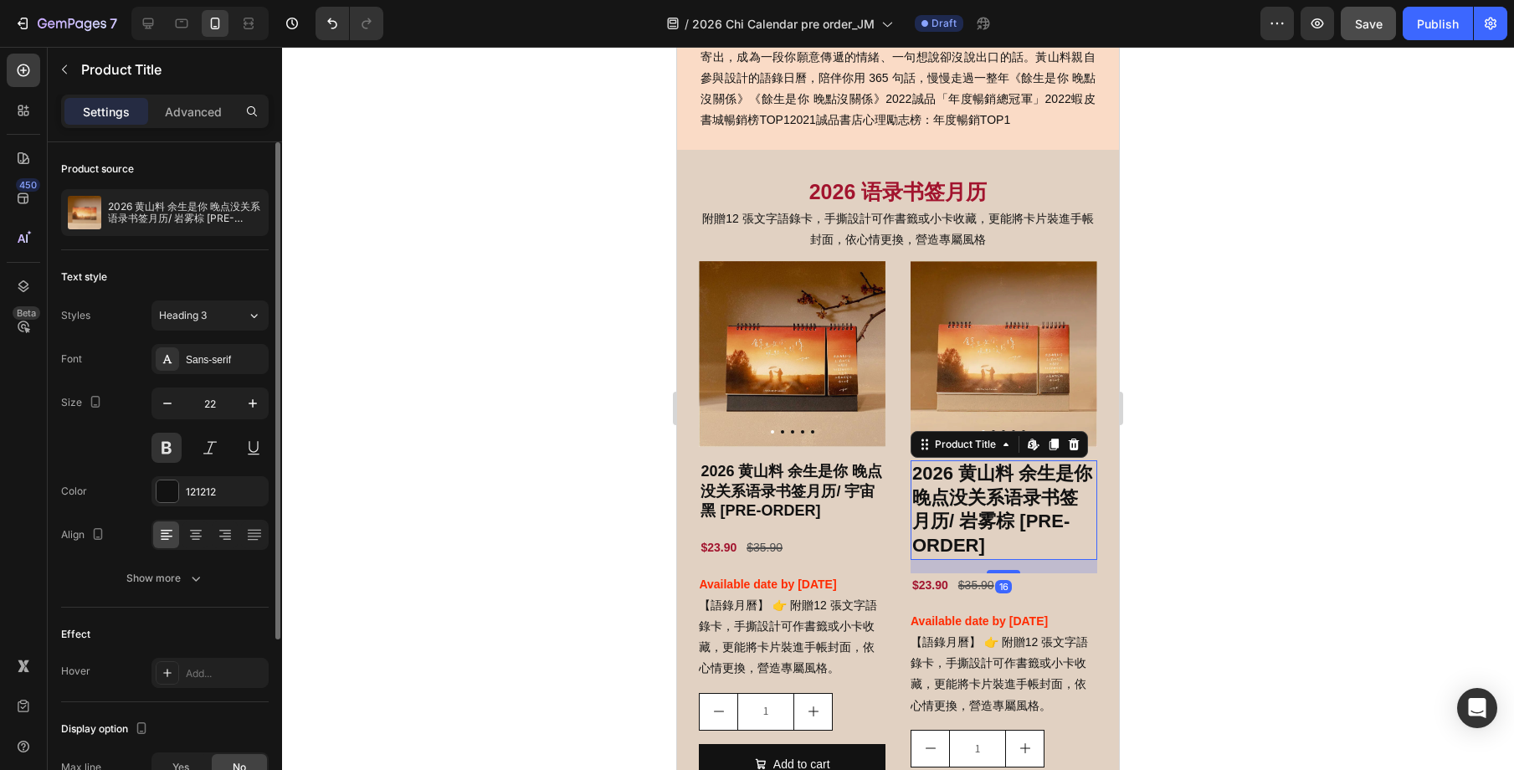
click at [1034, 490] on h2 "2026 黄山料 余生是你 晚点没关系语录书签月历/ 岩雾棕 [PRE-ORDER]" at bounding box center [1004, 509] width 187 height 99
click at [176, 406] on button "button" at bounding box center [167, 403] width 30 height 30
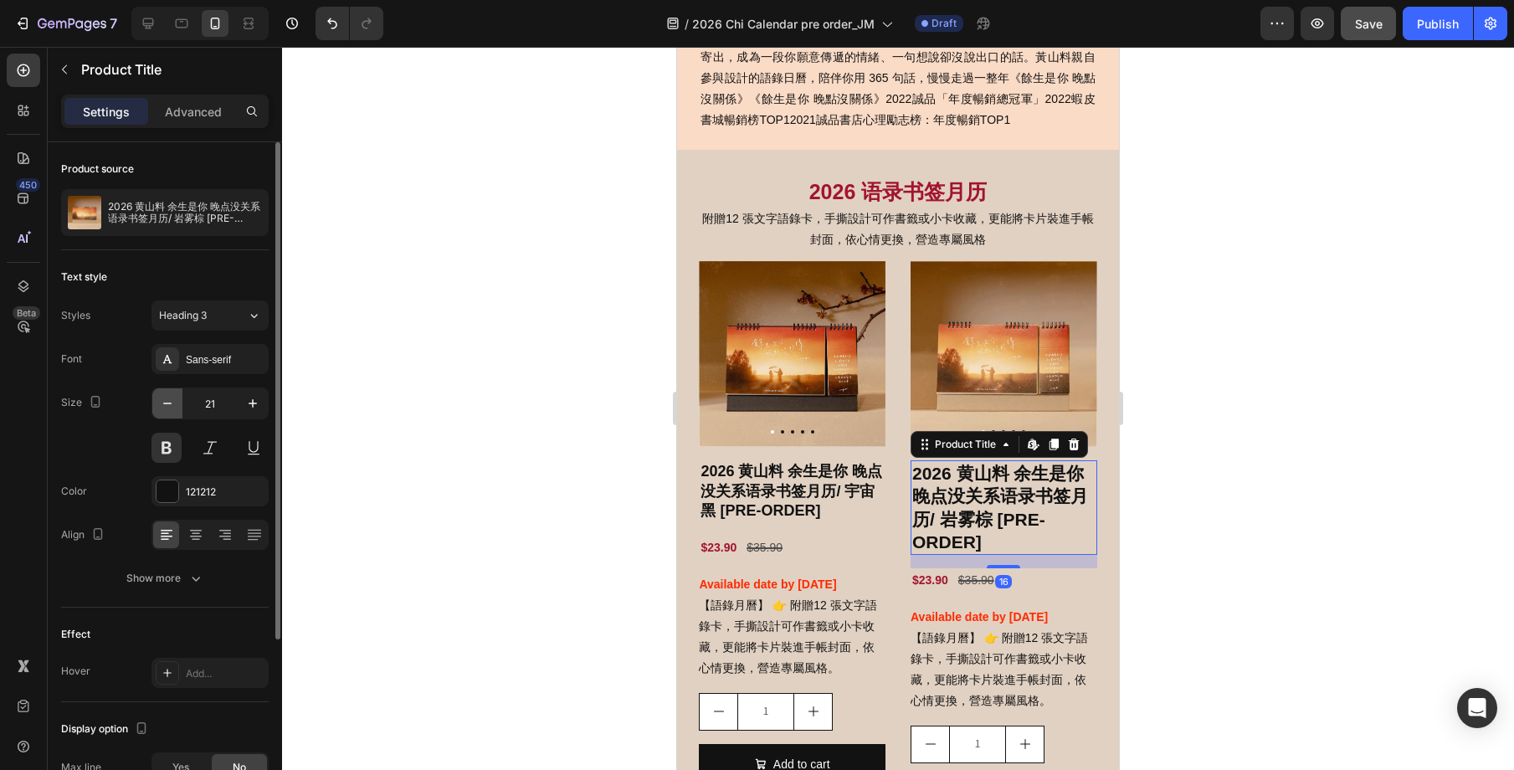
click at [176, 406] on button "button" at bounding box center [167, 403] width 30 height 30
type input "18"
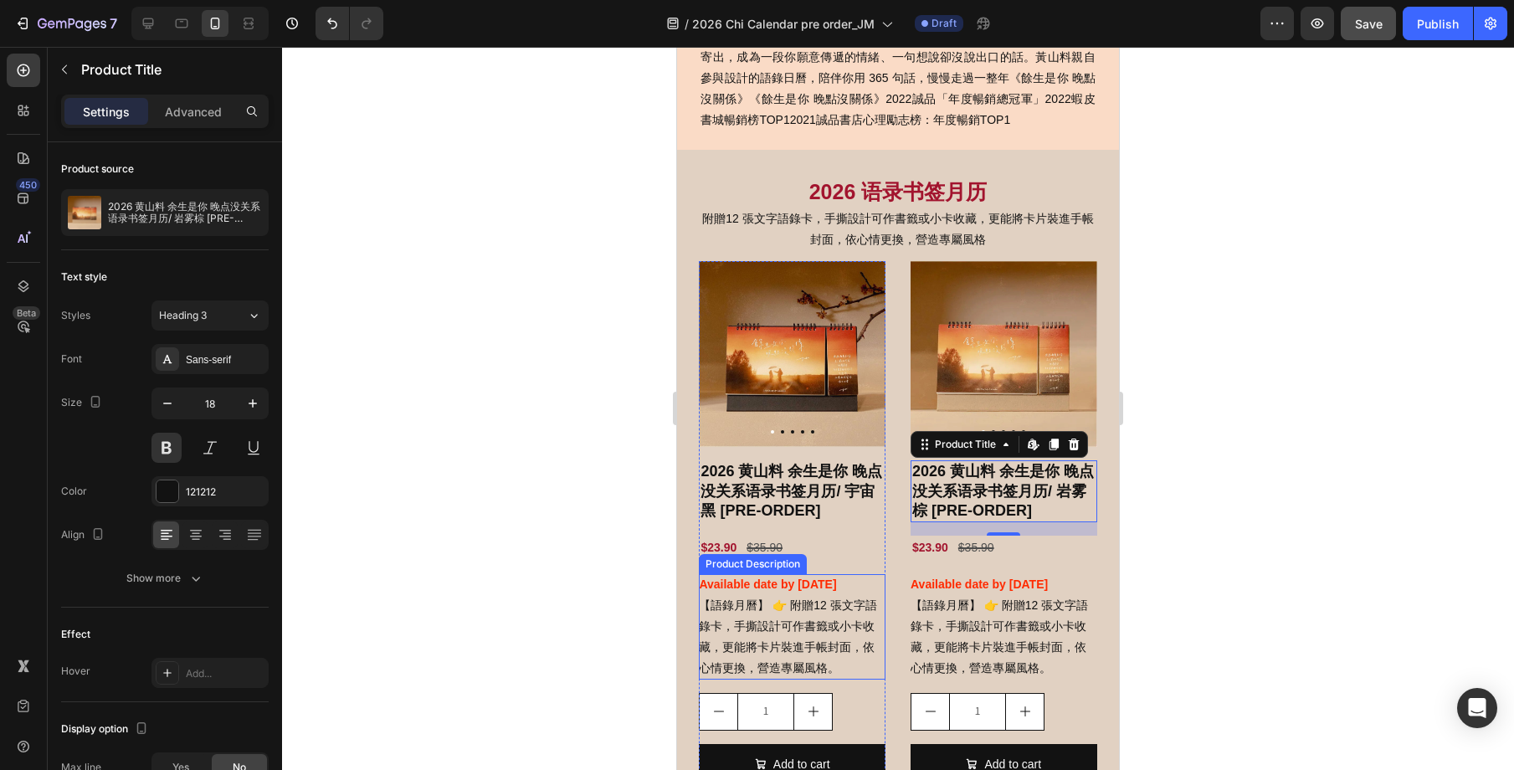
click at [852, 609] on p "【語錄月曆】 👉 附贈12 張文字語錄卡，手撕設計可作書籤或小卡收藏，更能將卡片裝進手帳封面，依心情更換，營造專屬風格。" at bounding box center [787, 636] width 177 height 77
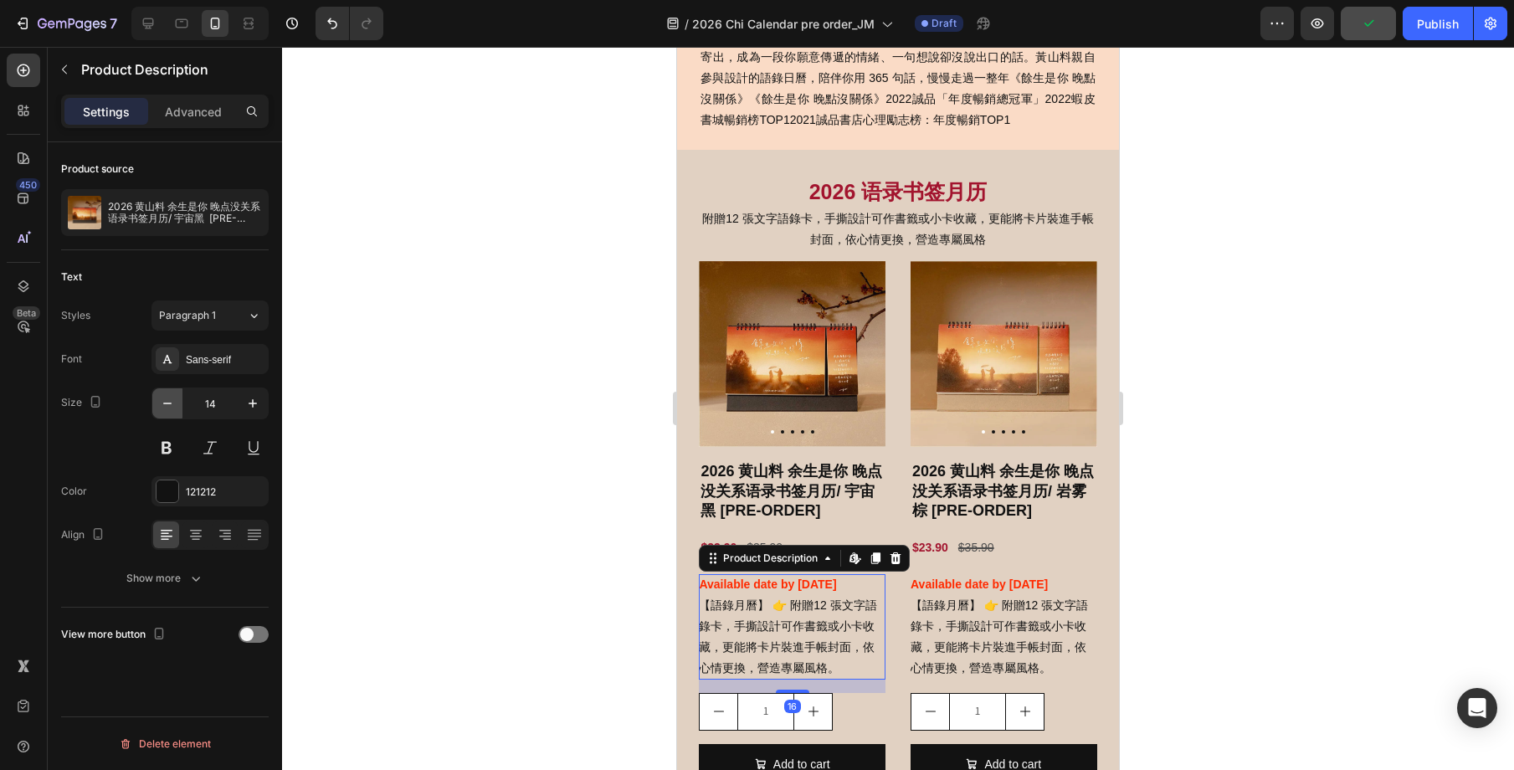
click at [170, 408] on icon "button" at bounding box center [167, 403] width 17 height 17
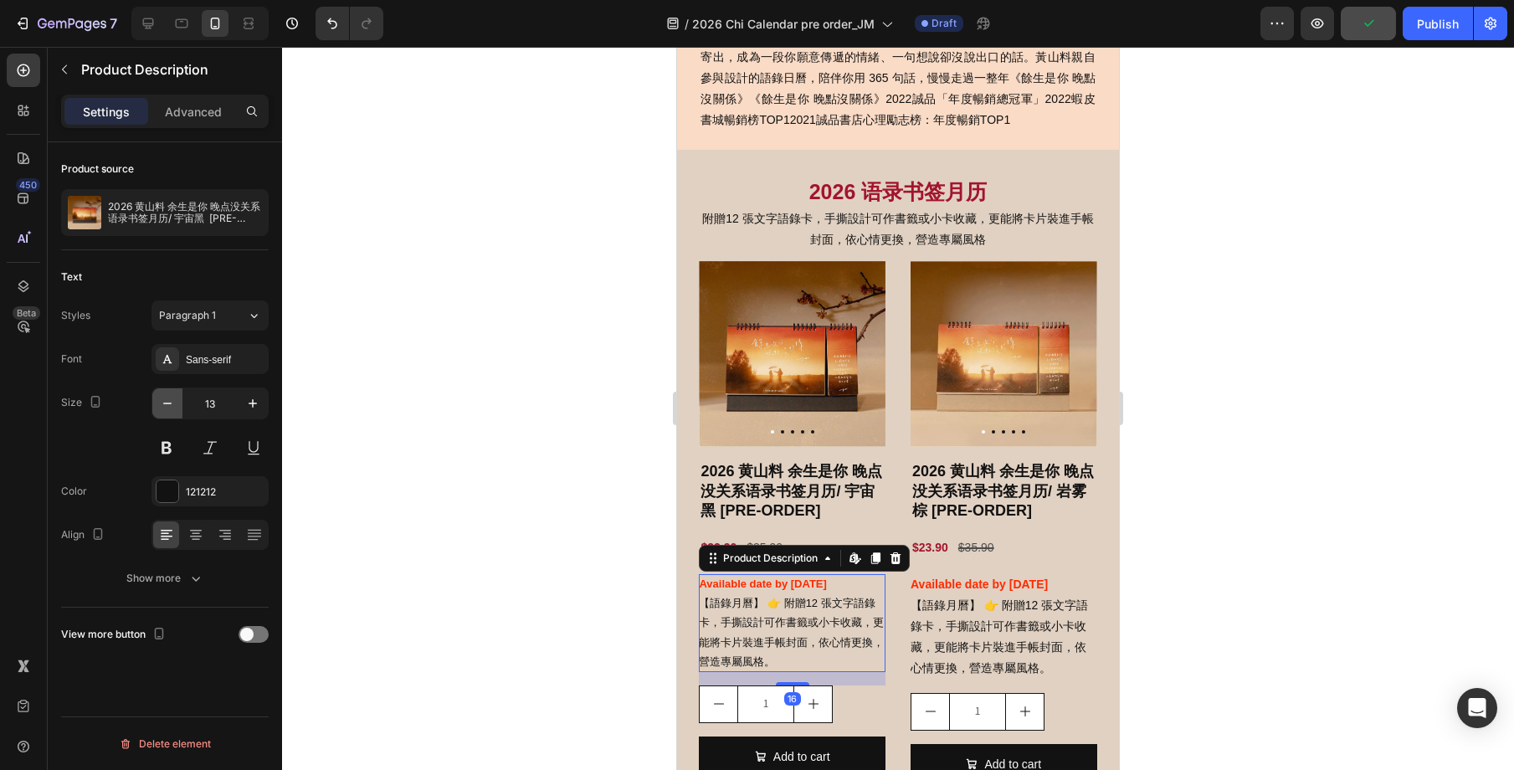
click at [170, 408] on icon "button" at bounding box center [167, 403] width 17 height 17
type input "12"
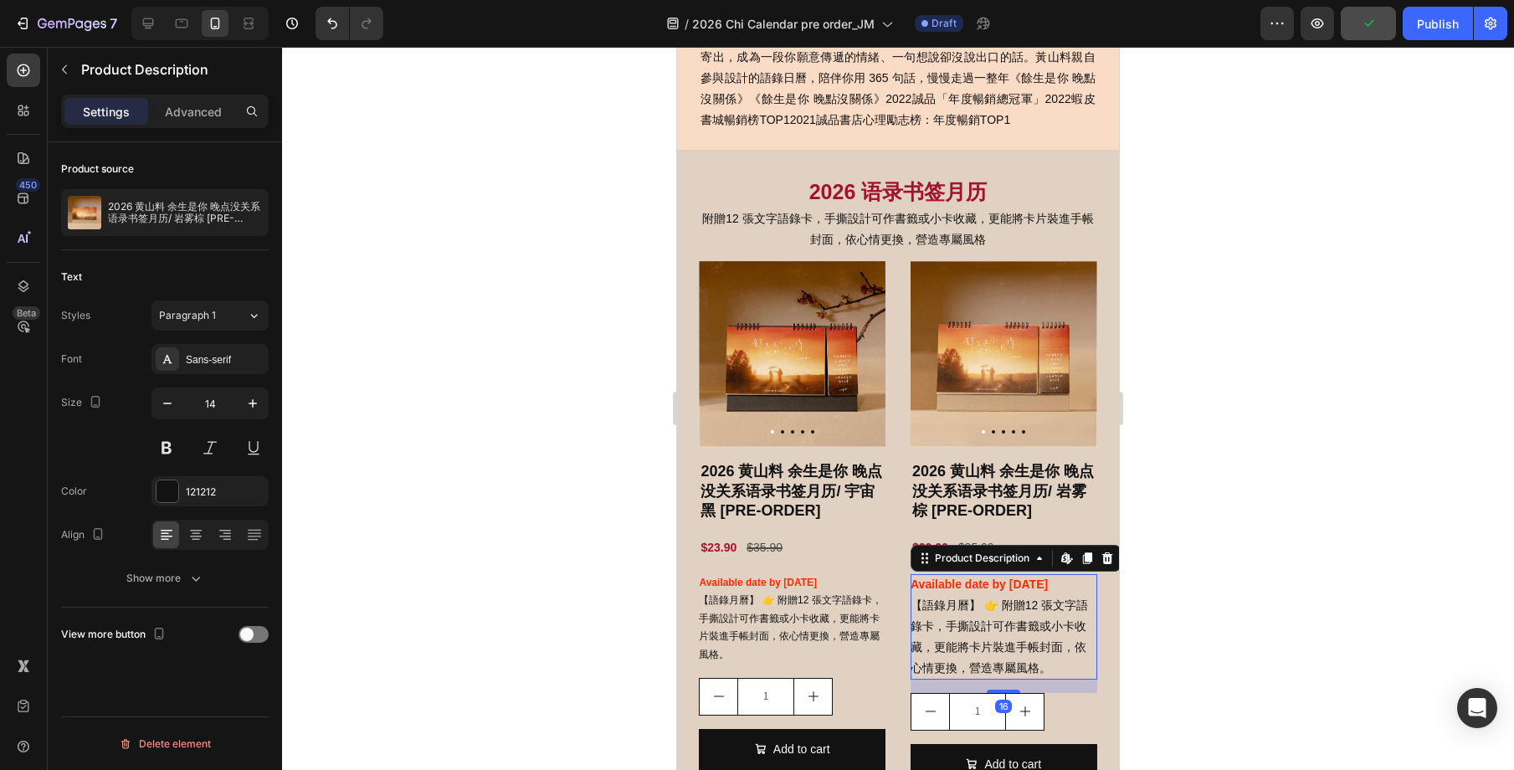
click at [1045, 624] on p "【語錄月曆】 👉 附贈12 張文字語錄卡，手撕設計可作書籤或小卡收藏，更能將卡片裝進手帳封面，依心情更換，營造專屬風格。" at bounding box center [999, 636] width 177 height 77
click at [164, 402] on icon "button" at bounding box center [167, 403] width 17 height 17
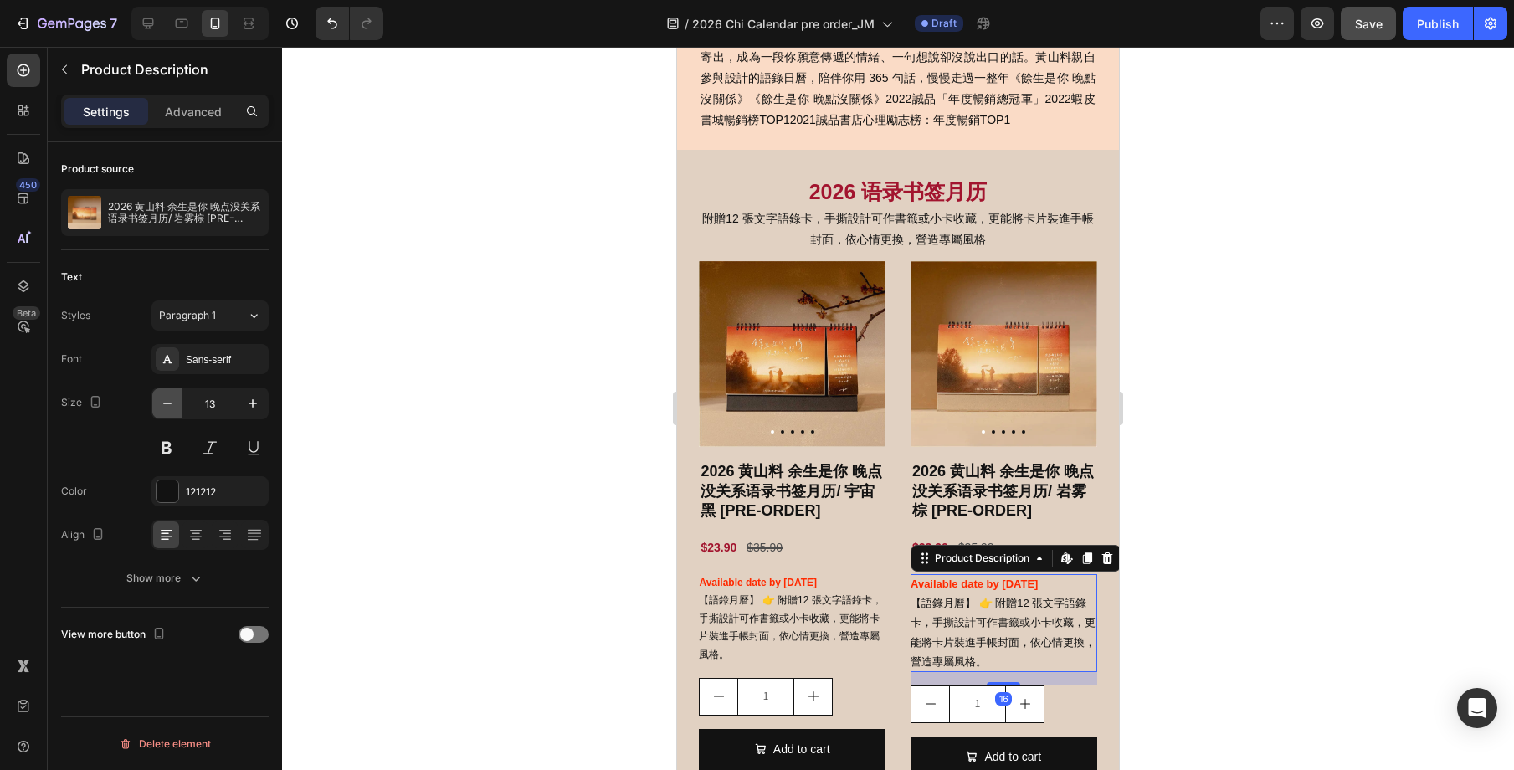
type input "12"
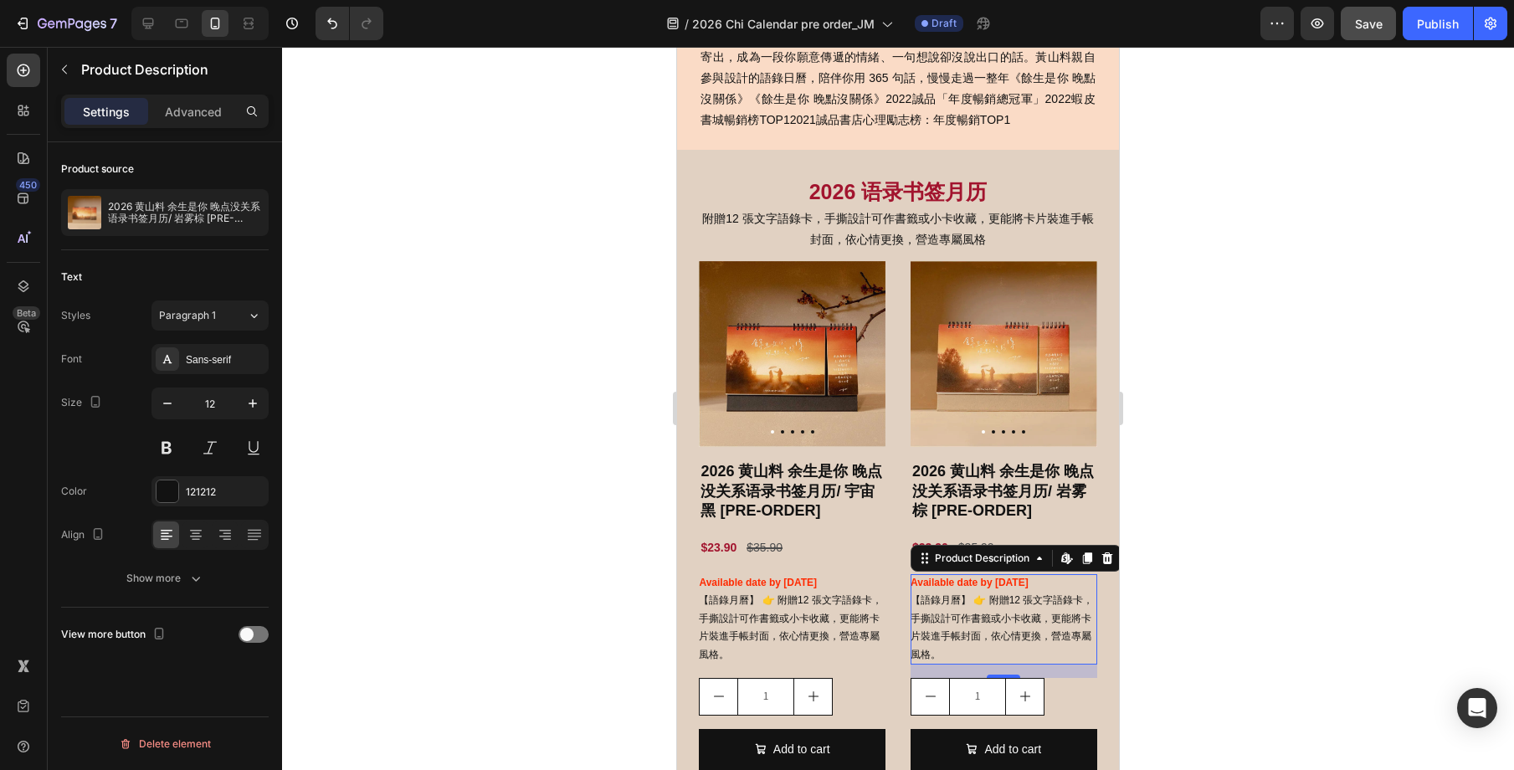
drag, startPoint x: 1329, startPoint y: 630, endPoint x: 1165, endPoint y: 521, distance: 196.8
click at [1329, 630] on div at bounding box center [898, 408] width 1232 height 723
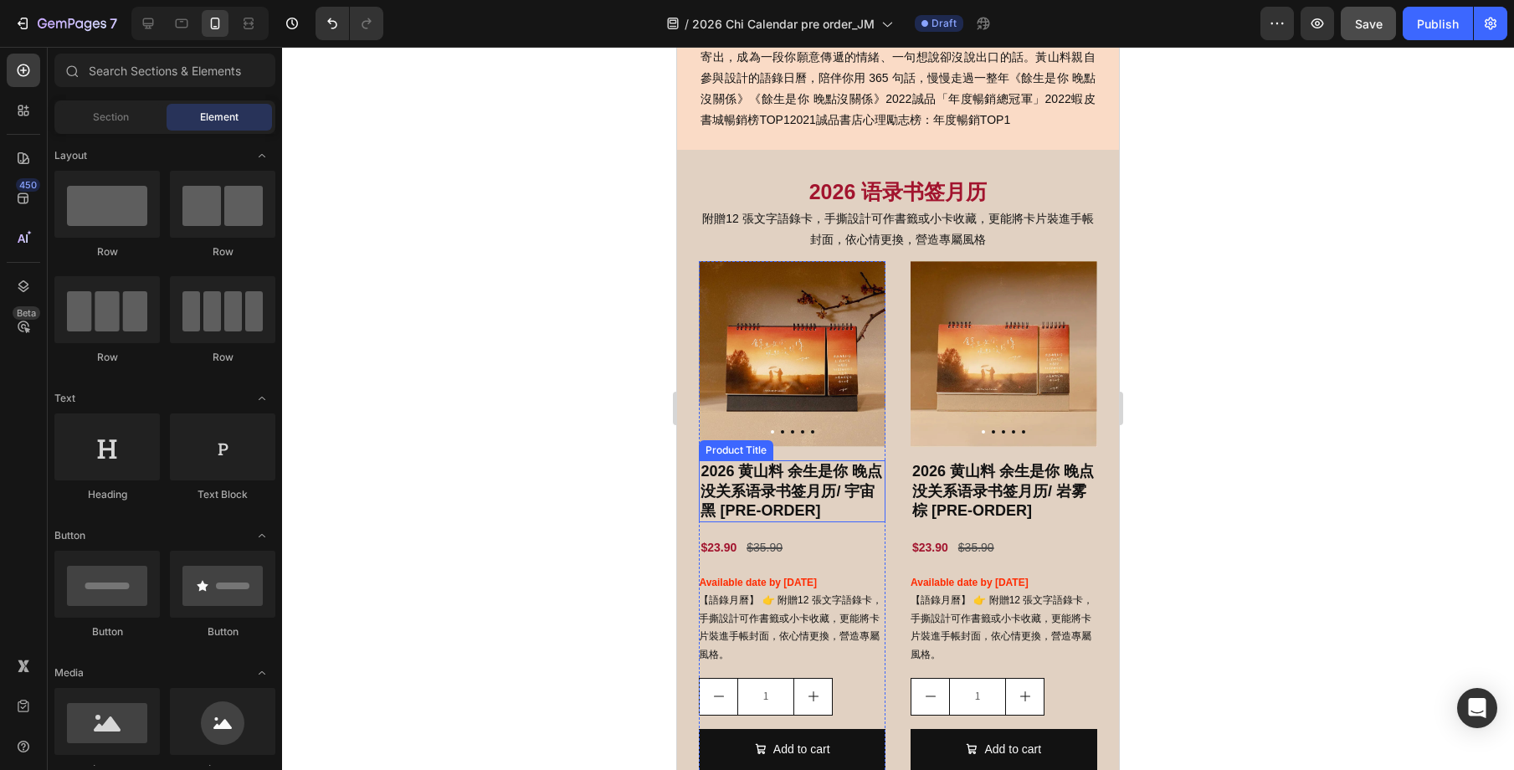
click at [829, 488] on h2 "2026 黄山料 余生是你 晚点没关系语录书签月历/ 宇宙黑 [PRE-ORDER]" at bounding box center [792, 491] width 187 height 62
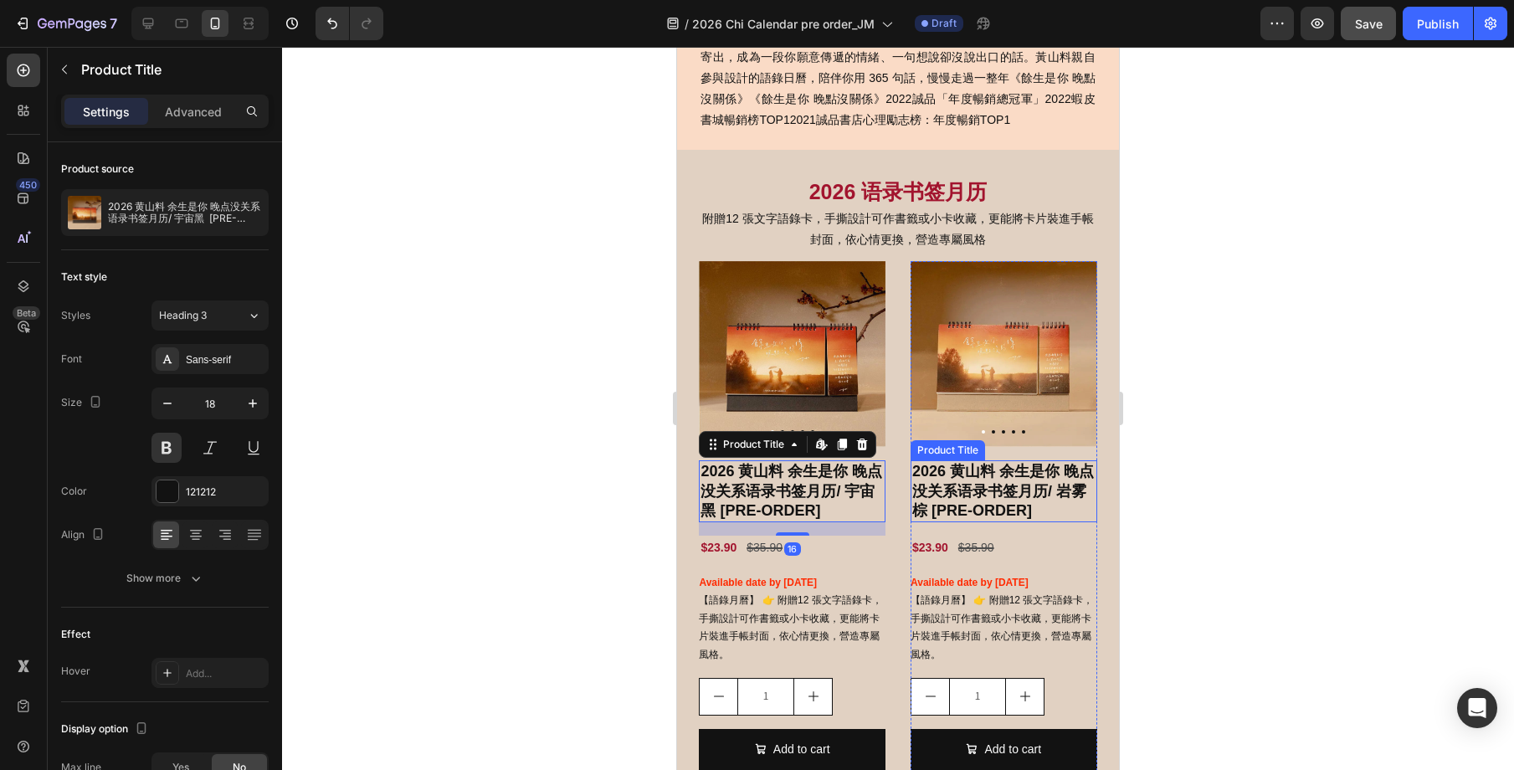
click at [995, 499] on h2 "2026 黄山料 余生是你 晚点没关系语录书签月历/ 岩雾棕 [PRE-ORDER]" at bounding box center [1004, 491] width 187 height 62
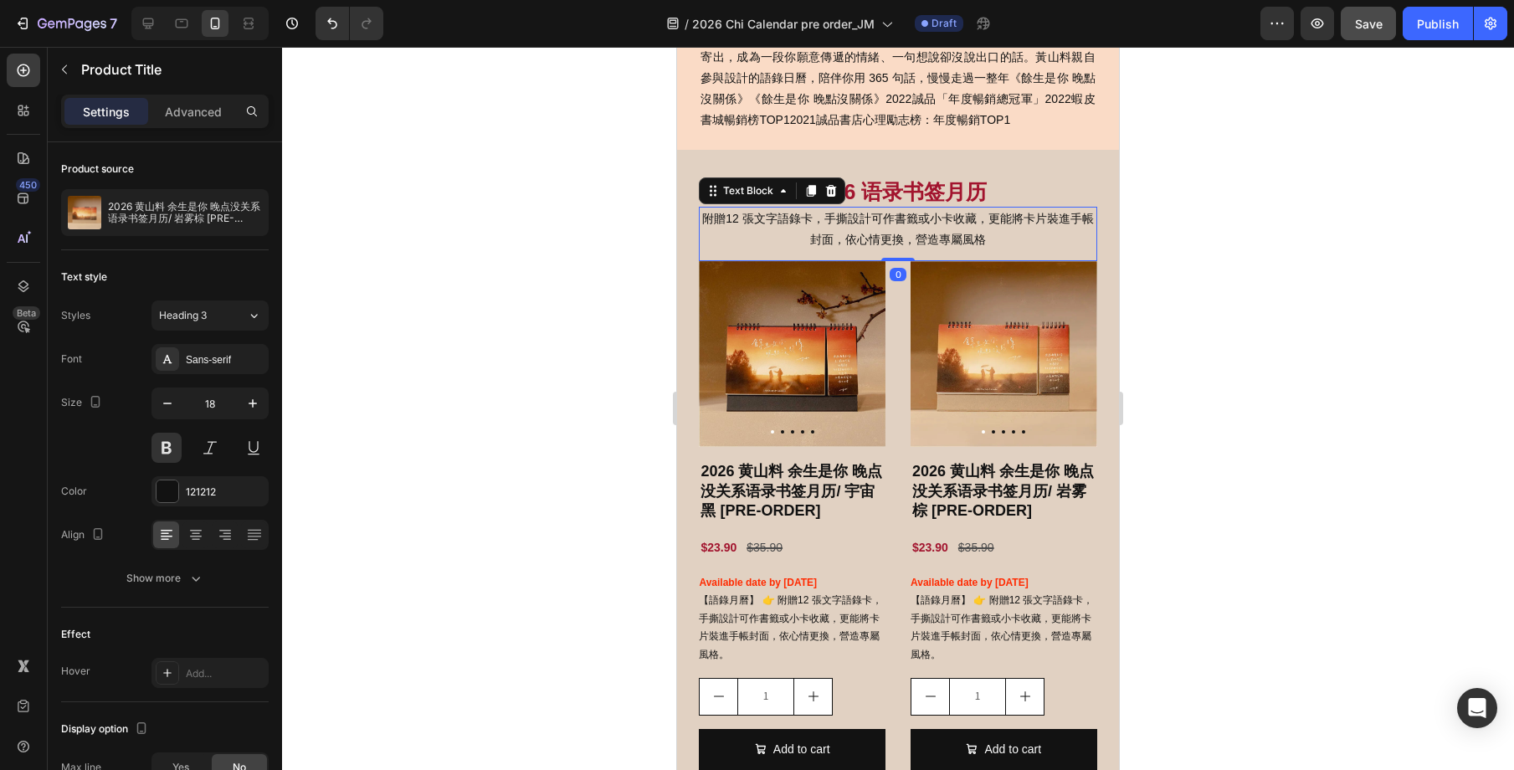
click at [834, 241] on p "附贈12 張文字語錄卡，手撕設計可作書籤或小卡收藏，更能將卡片裝進手帳封面，依心情更換，營造專屬風格" at bounding box center [898, 229] width 394 height 42
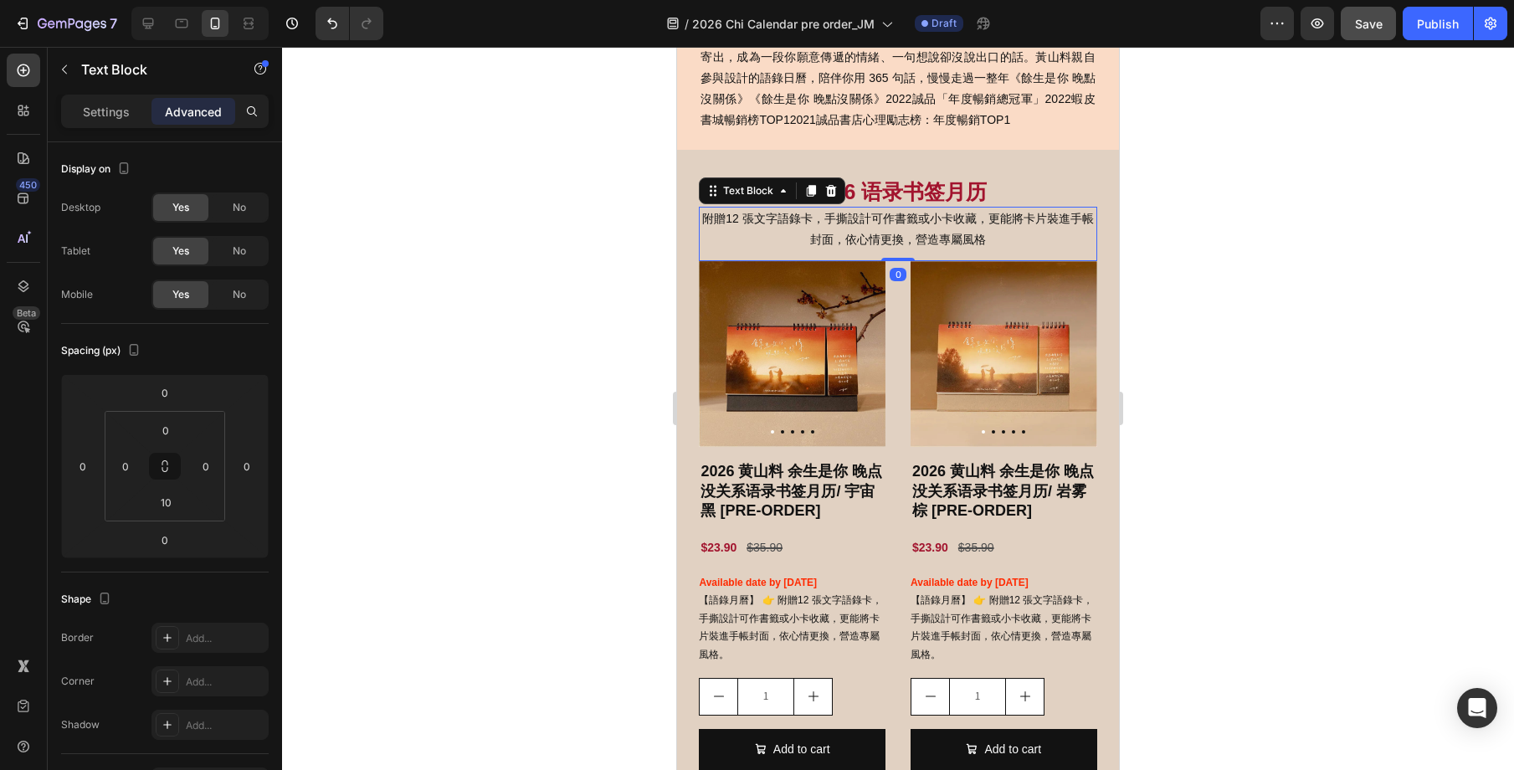
click at [105, 96] on div "Settings Advanced" at bounding box center [165, 111] width 208 height 33
click at [104, 103] on p "Settings" at bounding box center [106, 112] width 47 height 18
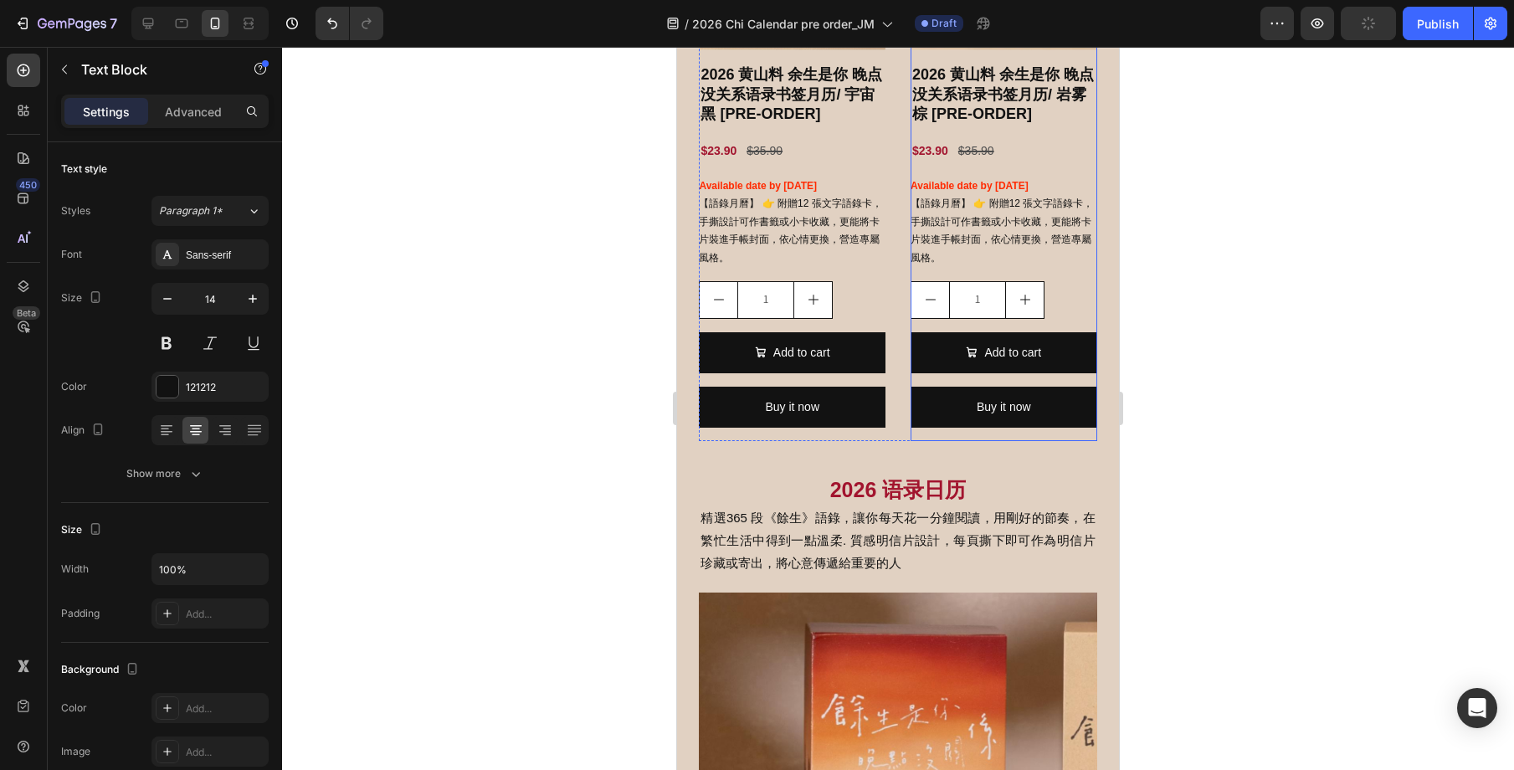
scroll to position [1225, 0]
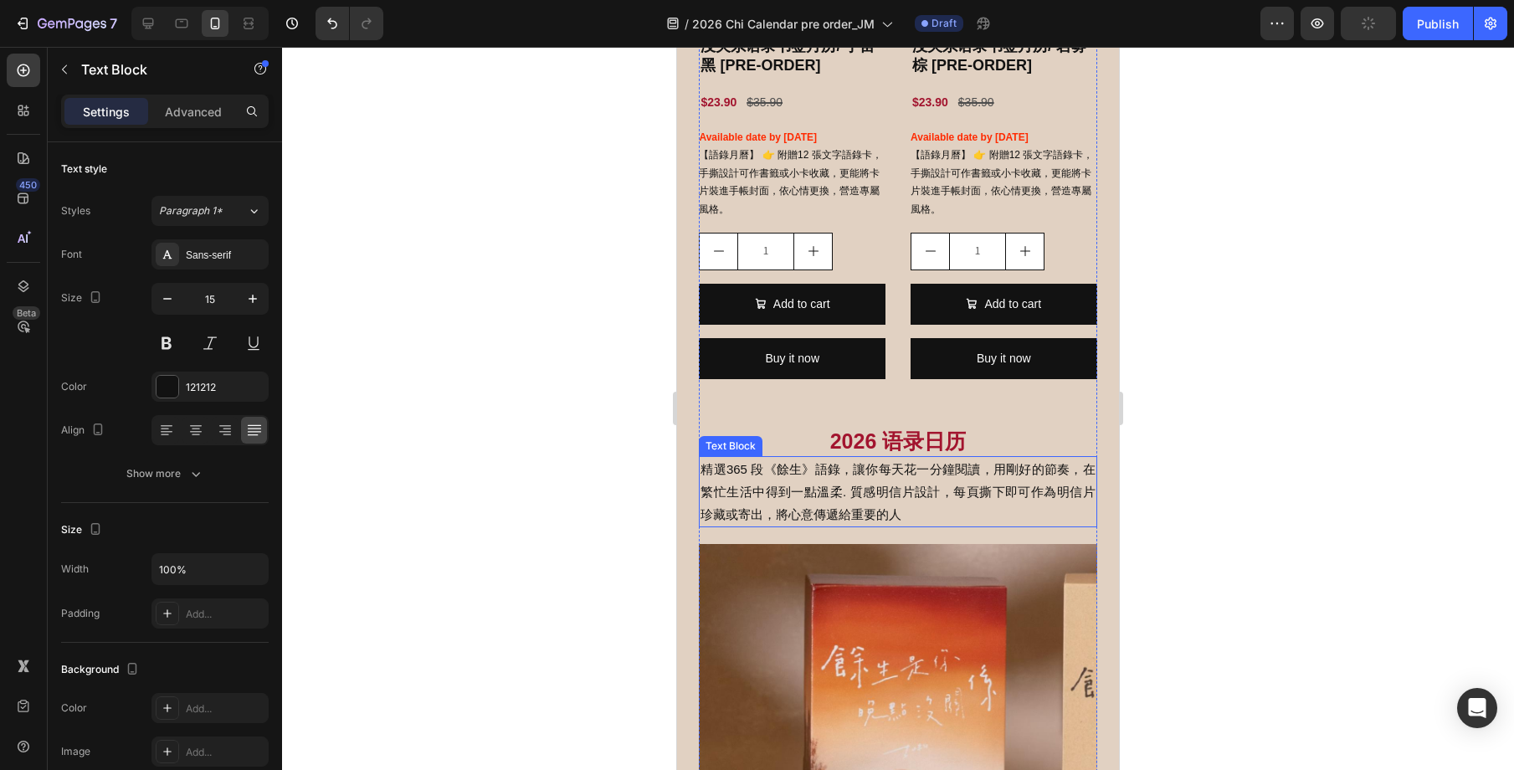
click at [1001, 488] on p "精選365 段《餘生》語錄，讓你每天花一分鐘閱讀，用剛好的節奏，在繁忙生活中得到一點溫柔. 質感明信片設計，每頁撕下即可作為明信片珍藏或寄出，將心意傳遞給重要…" at bounding box center [898, 492] width 394 height 68
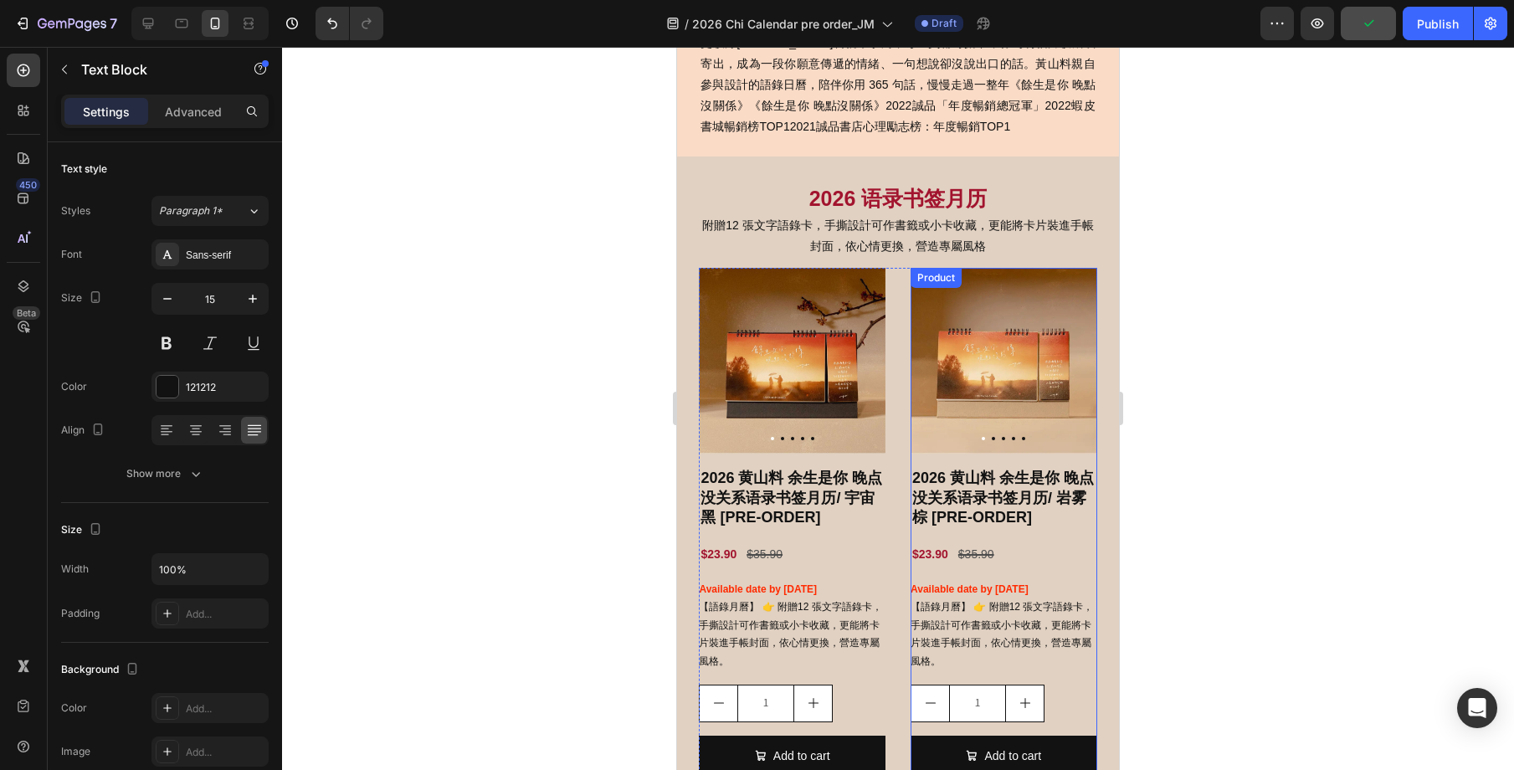
scroll to position [763, 0]
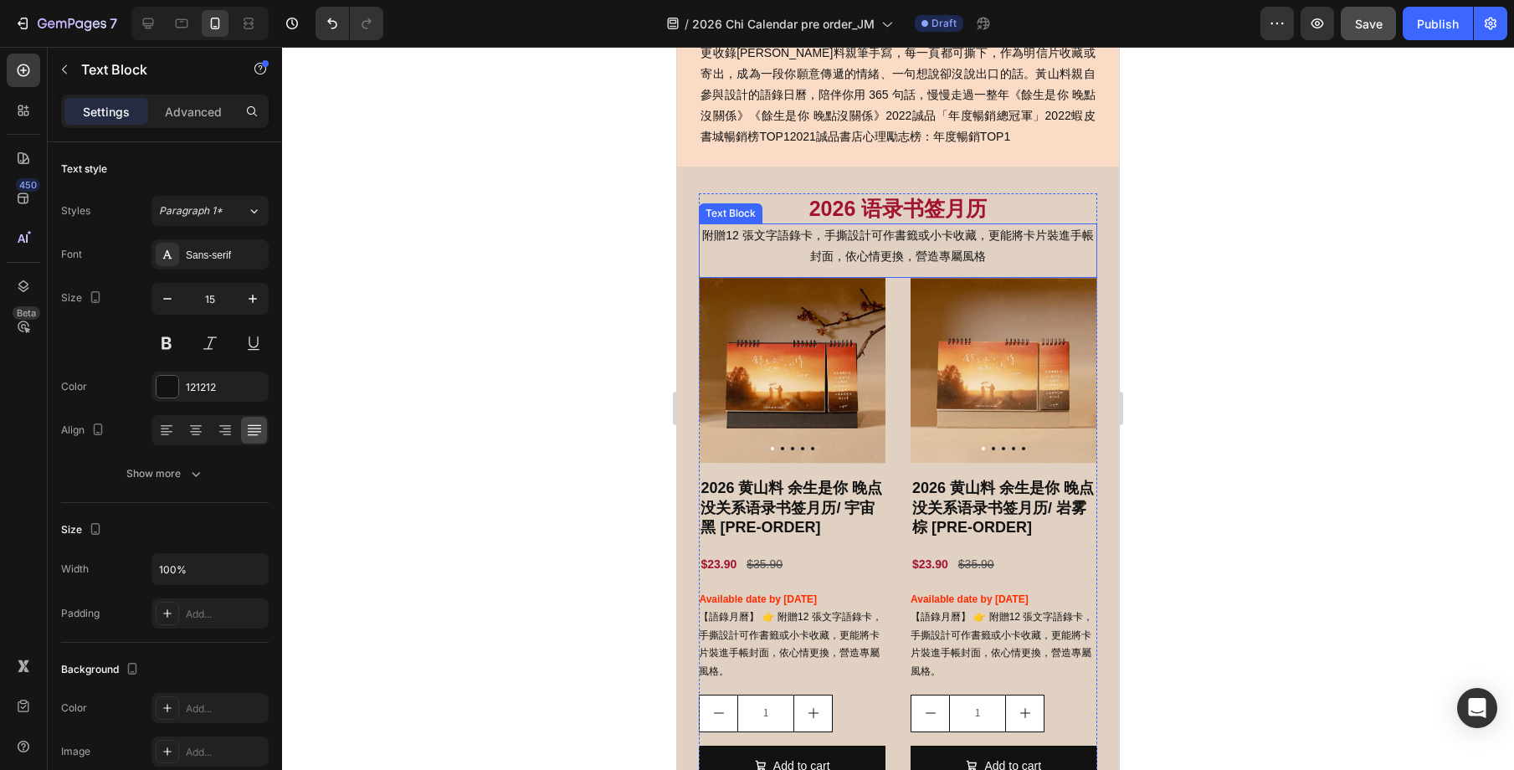
click at [988, 249] on p "附贈12 張文字語錄卡，手撕設計可作書籤或小卡收藏，更能將卡片裝進手帳封面，依心情更換，營造專屬風格" at bounding box center [898, 246] width 394 height 42
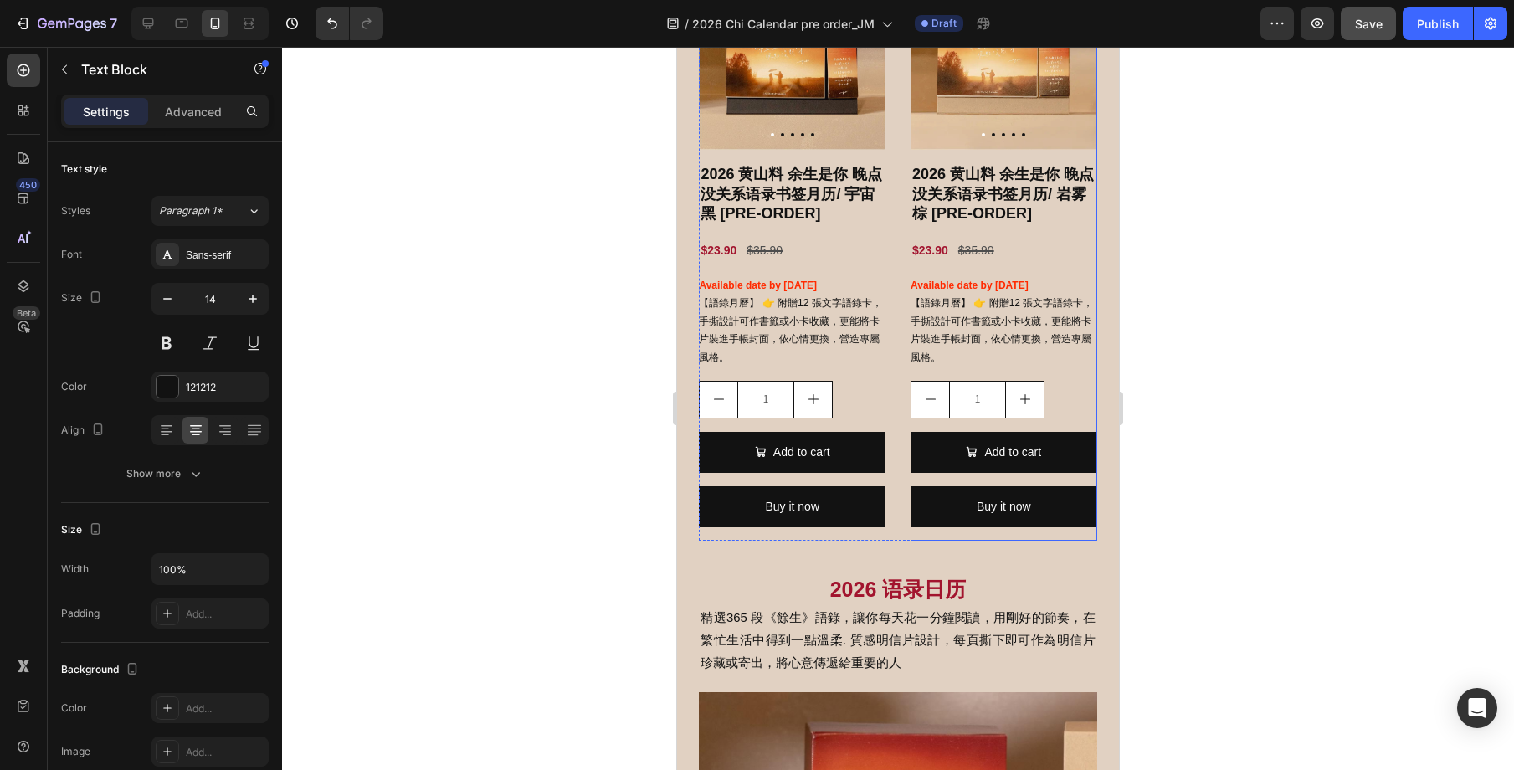
scroll to position [1096, 0]
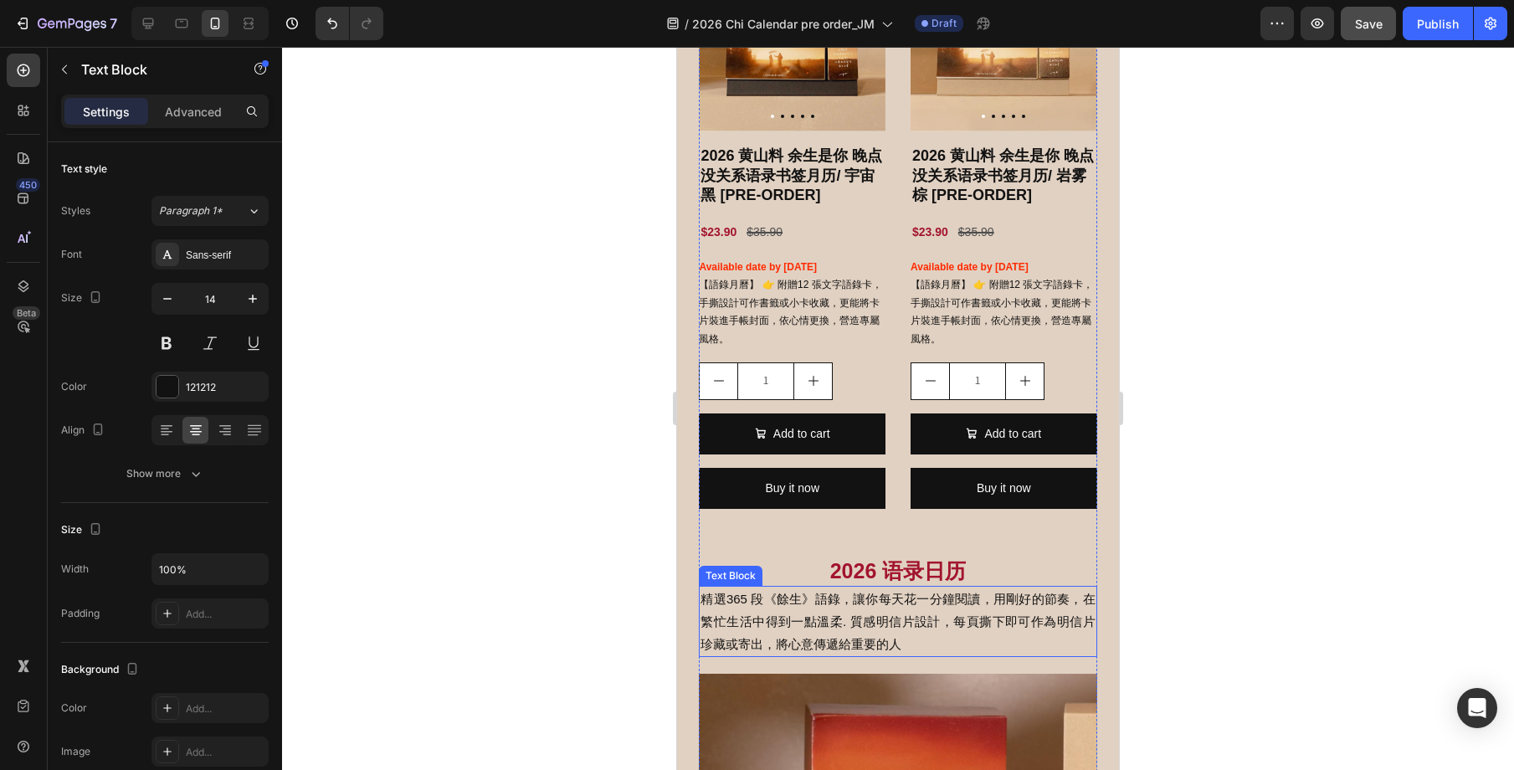
click at [971, 593] on p "精選365 段《餘生》語錄，讓你每天花一分鐘閱讀，用剛好的節奏，在繁忙生活中得到一點溫柔. 質感明信片設計，每頁撕下即可作為明信片珍藏或寄出，將心意傳遞給重要…" at bounding box center [898, 622] width 394 height 68
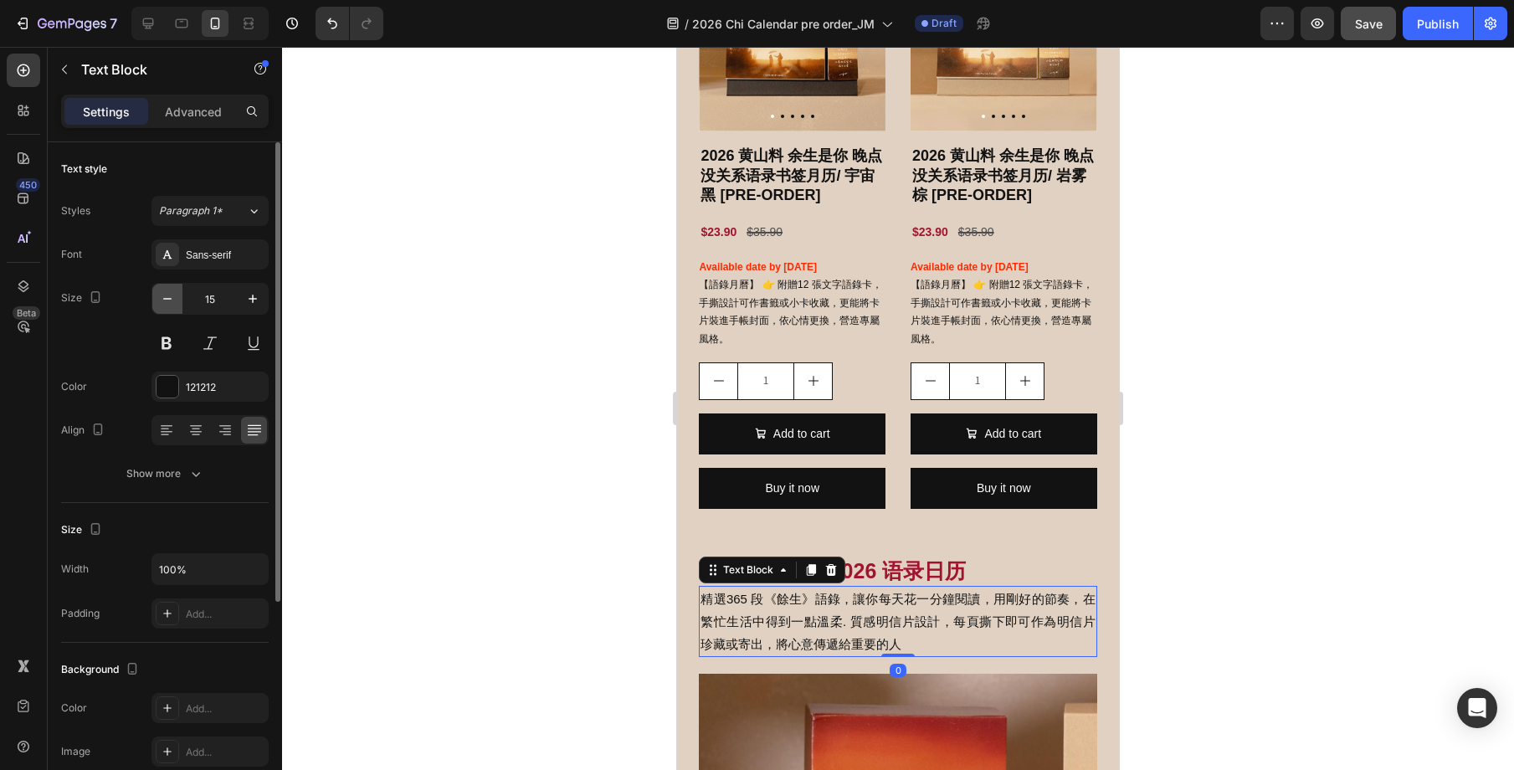
click at [170, 294] on icon "button" at bounding box center [167, 298] width 17 height 17
type input "14"
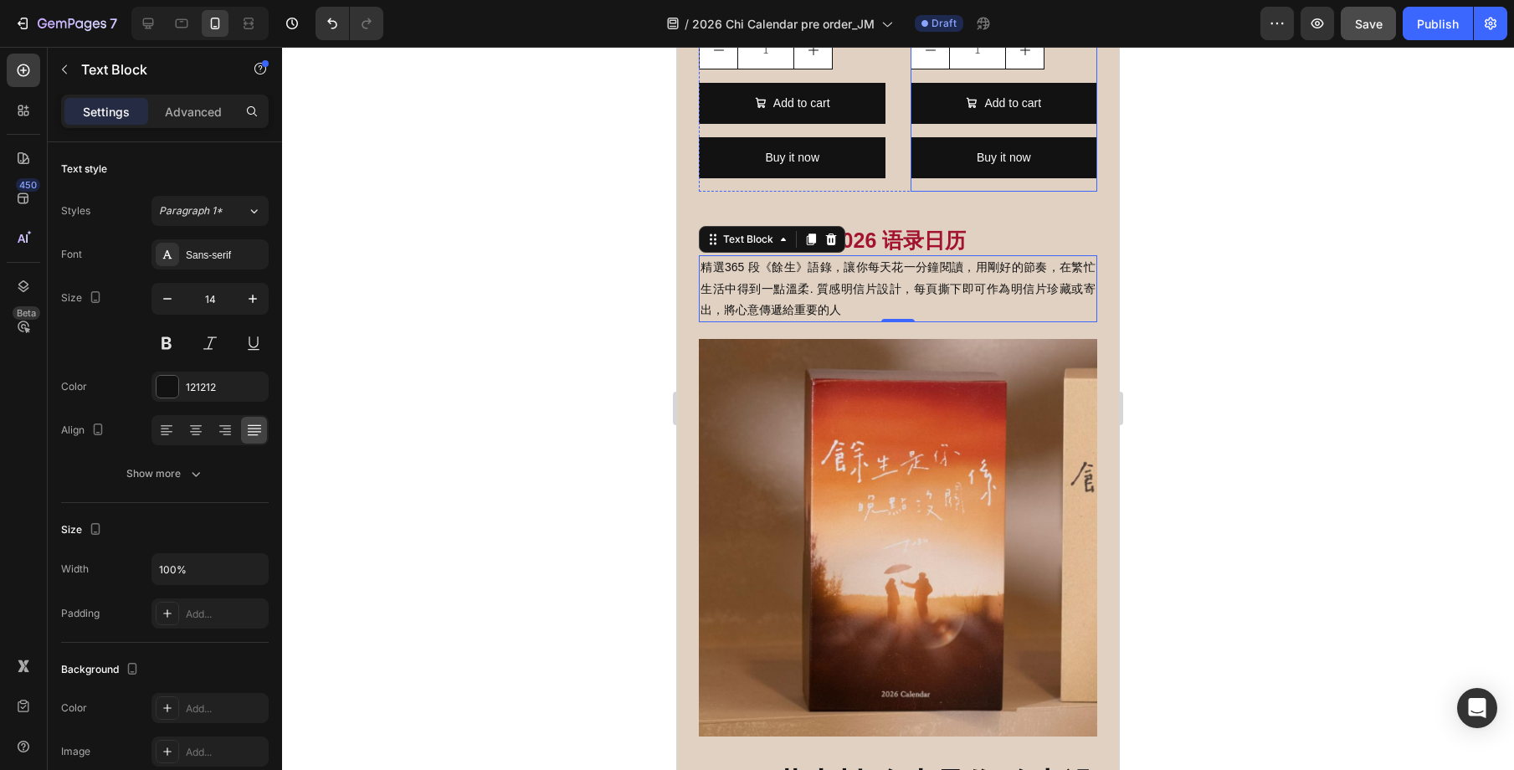
scroll to position [1429, 0]
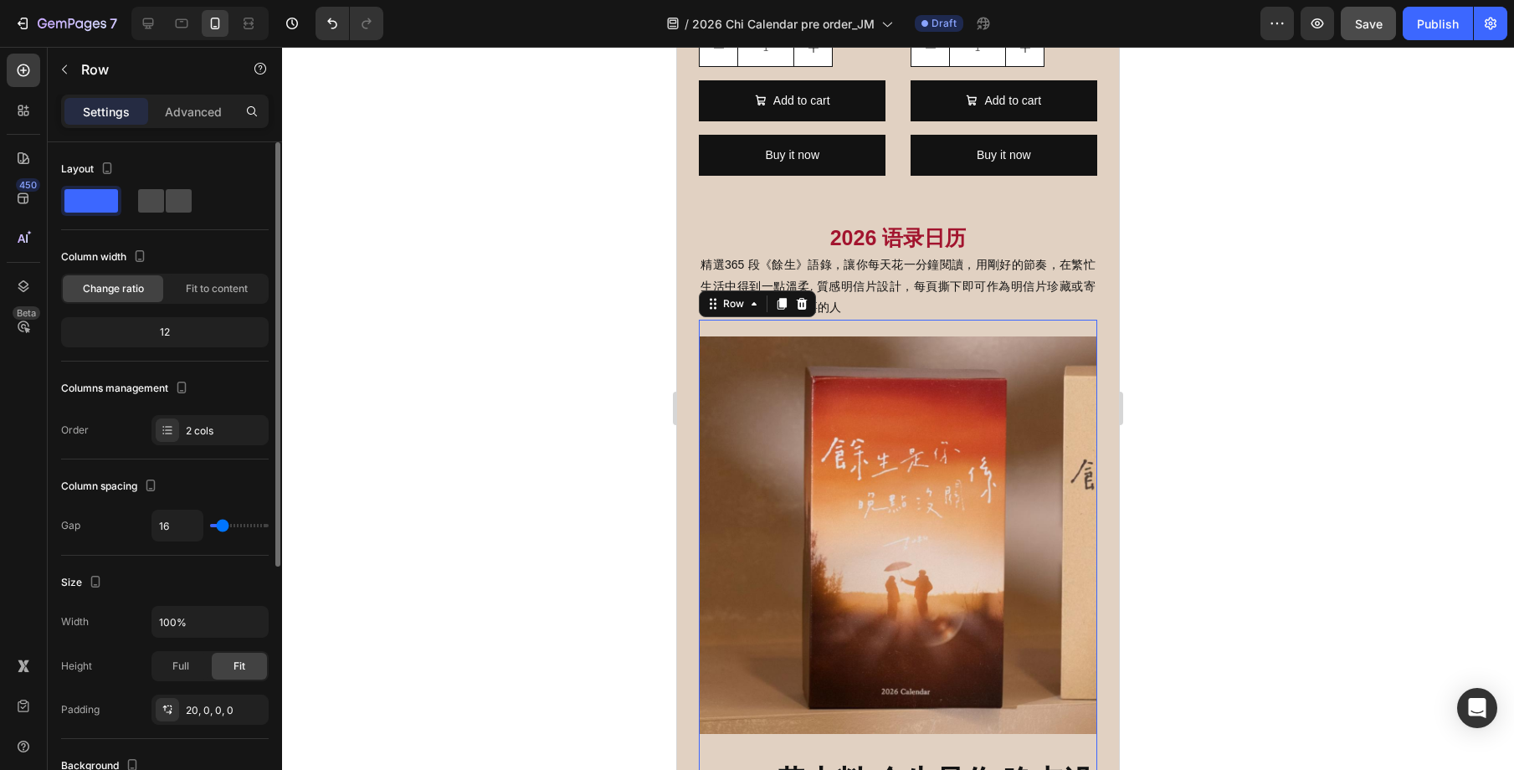
click at [167, 197] on span at bounding box center [179, 200] width 26 height 23
type input "30"
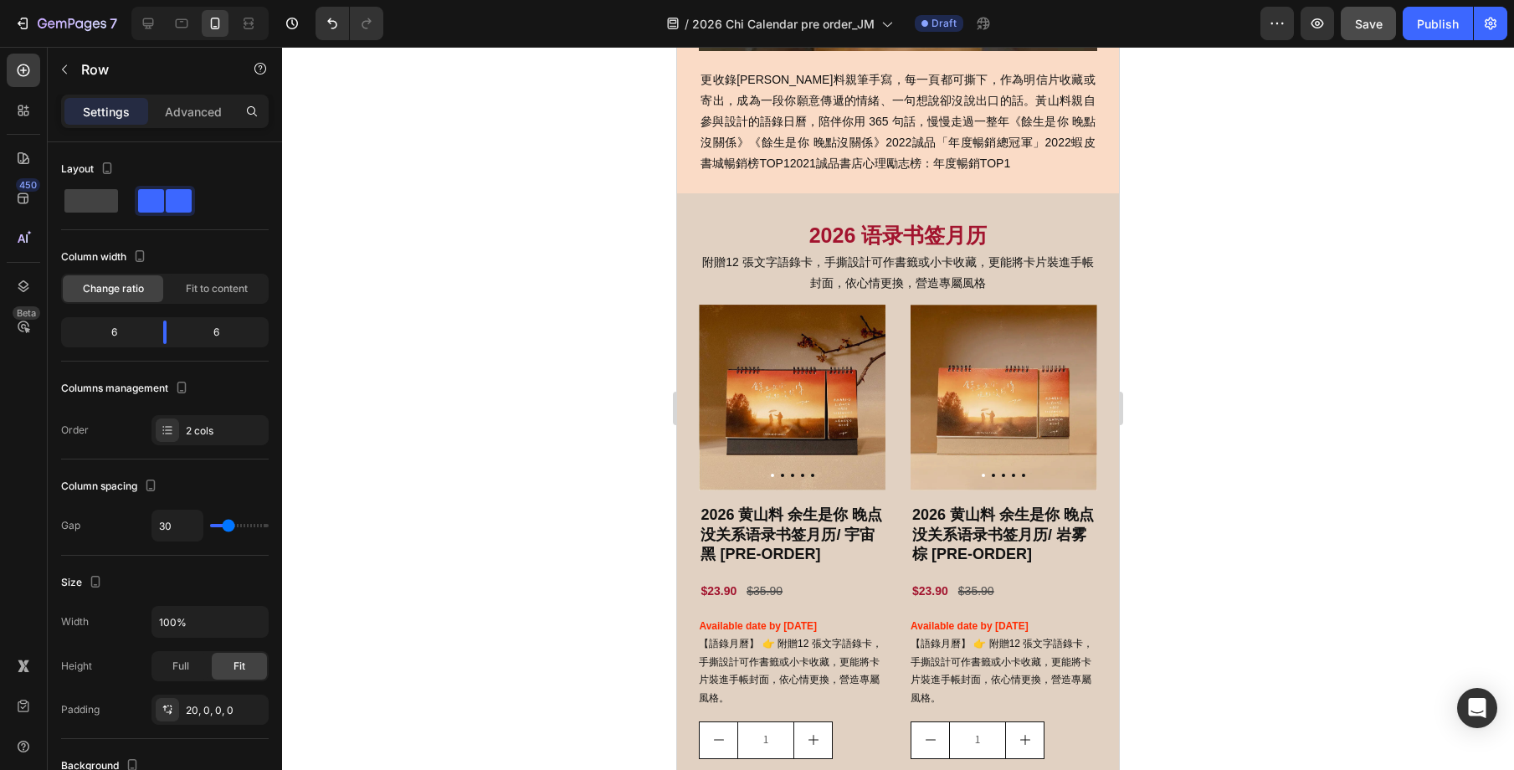
scroll to position [732, 0]
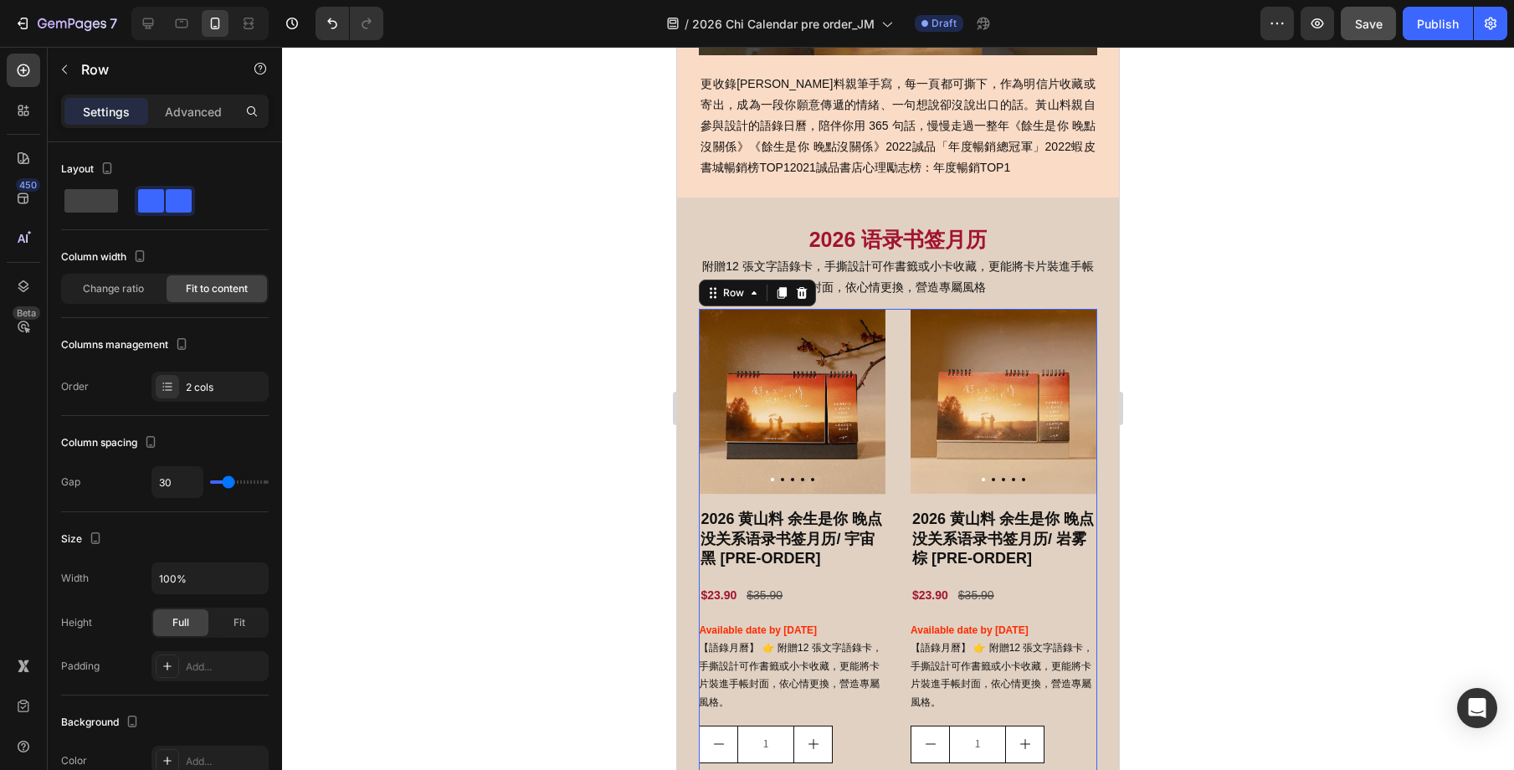
click at [903, 364] on div "Product Images 2026 黄山料 余生是你 晚点没关系语录书签月历/ 宇宙黑 [PRE-ORDER] Product Title $23.90 …" at bounding box center [898, 597] width 398 height 577
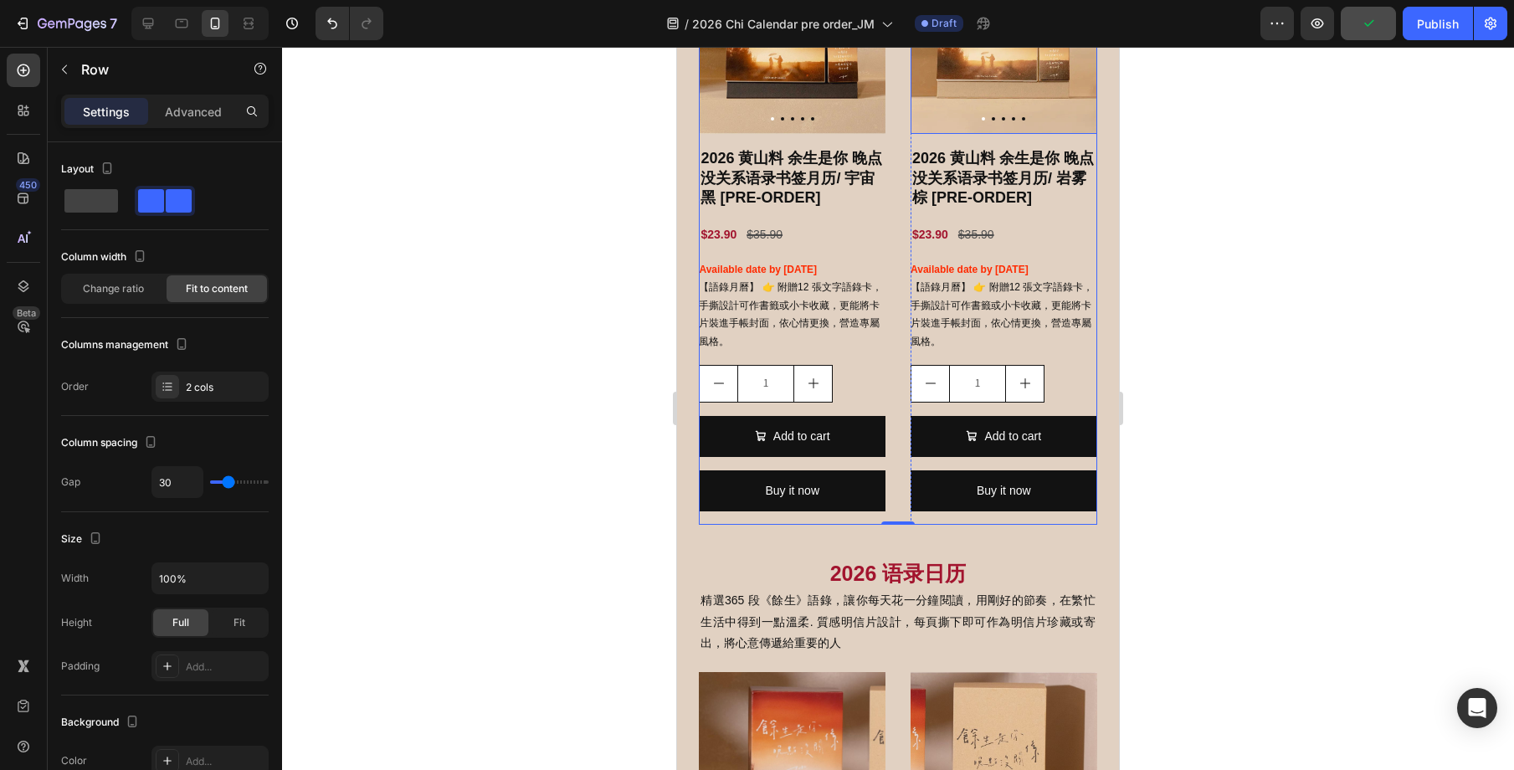
scroll to position [1185, 0]
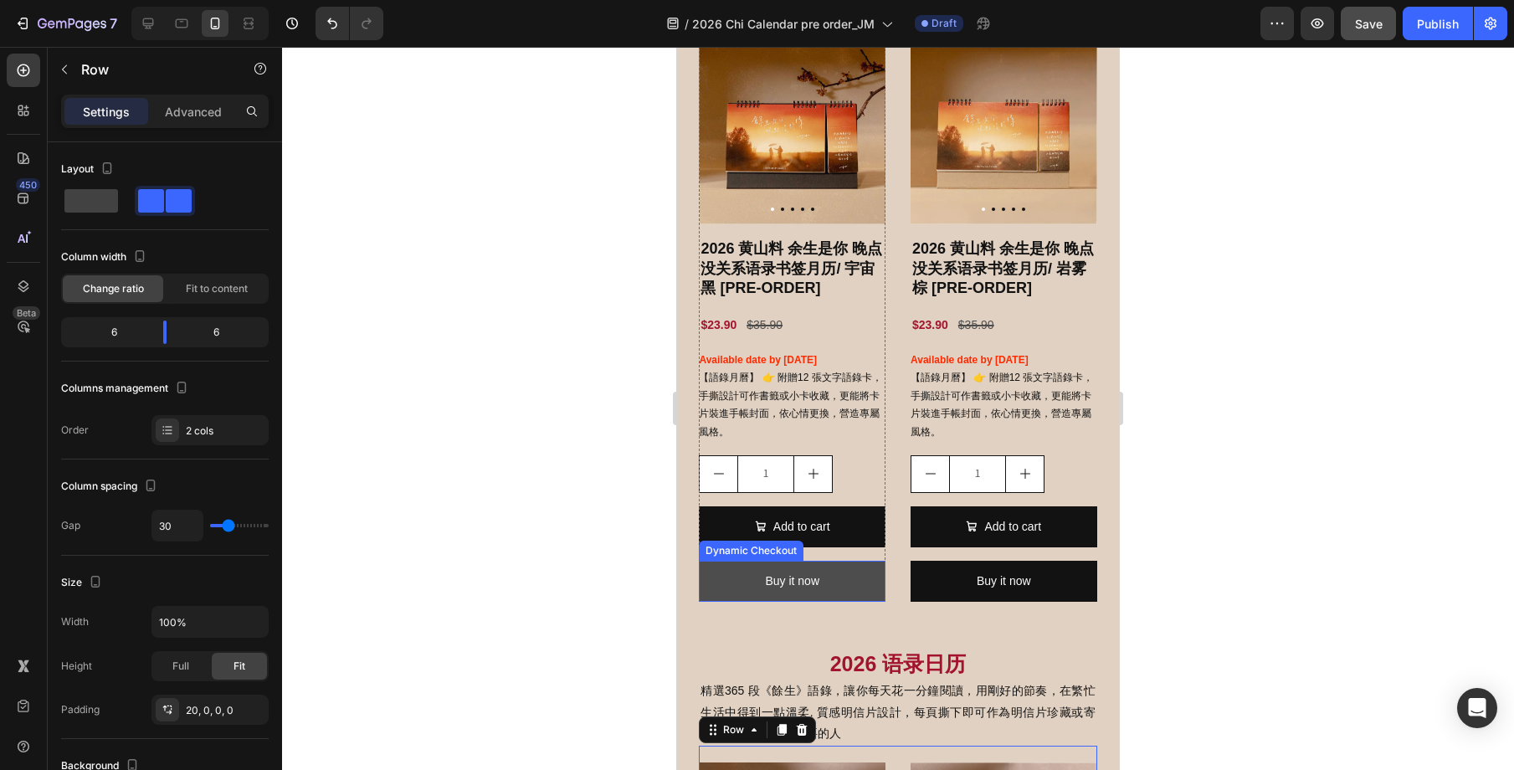
scroll to position [957, 0]
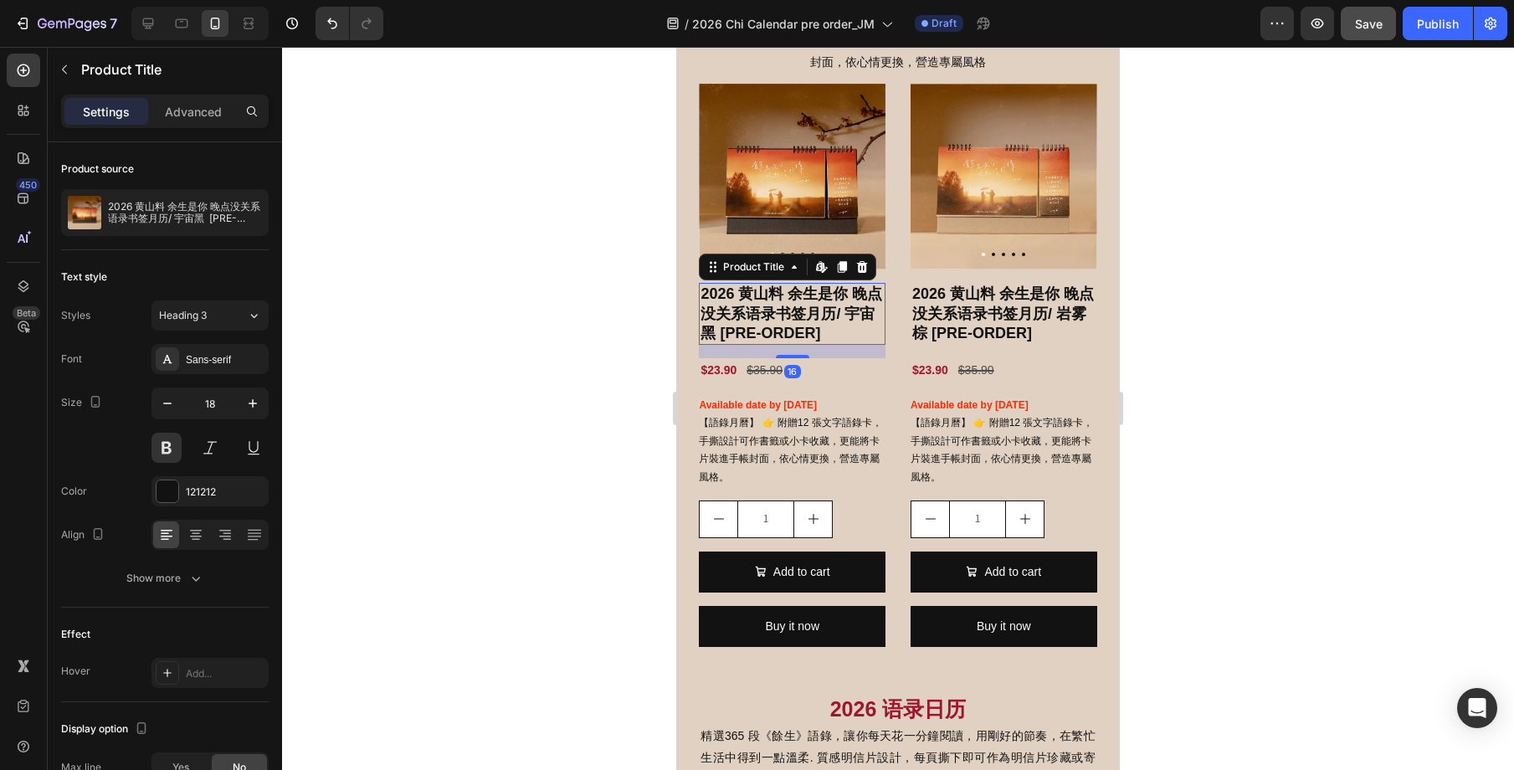
click at [798, 291] on h2 "2026 黄山料 余生是你 晚点没关系语录书签月历/ 宇宙黑 [PRE-ORDER]" at bounding box center [792, 314] width 187 height 62
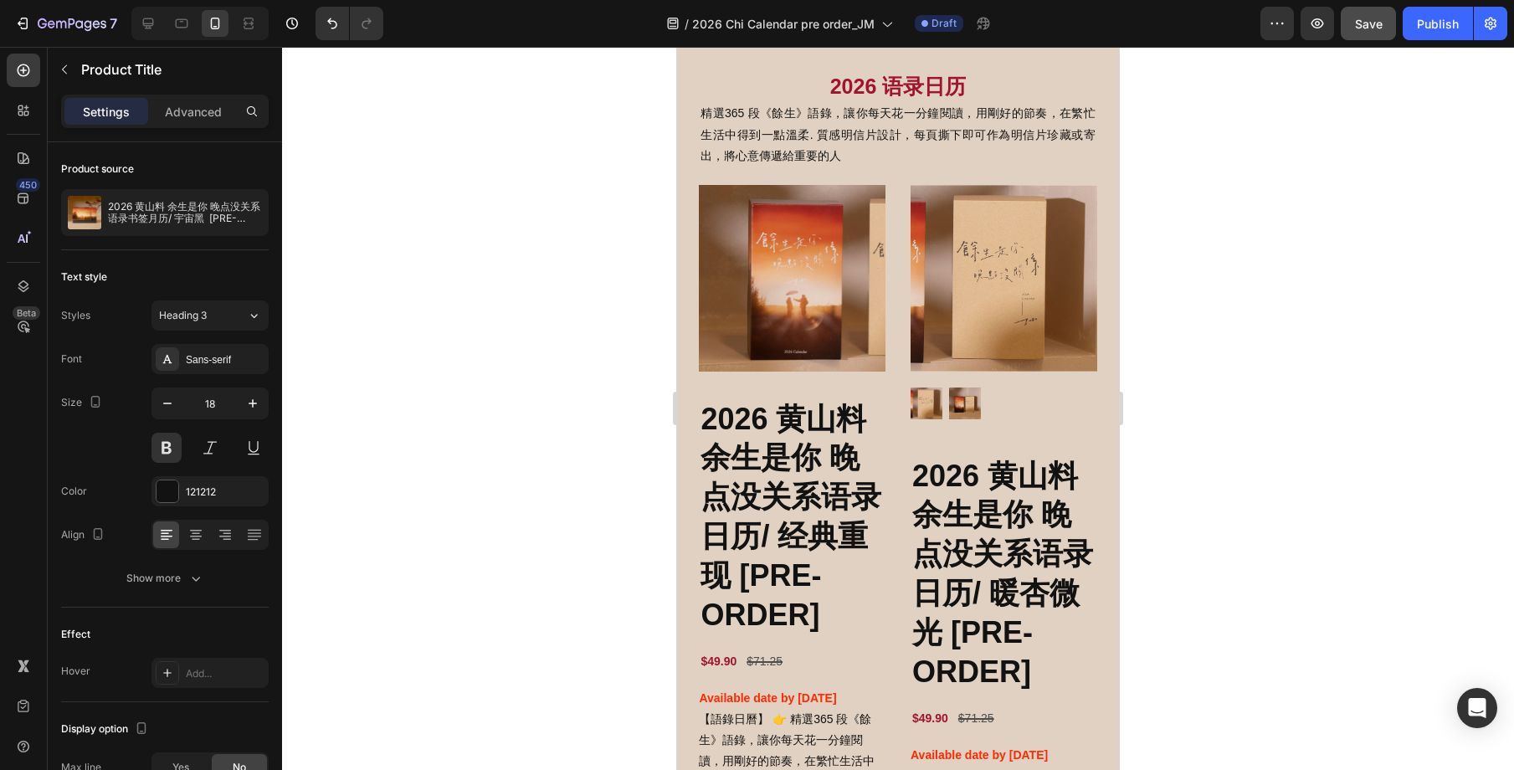
scroll to position [1625, 0]
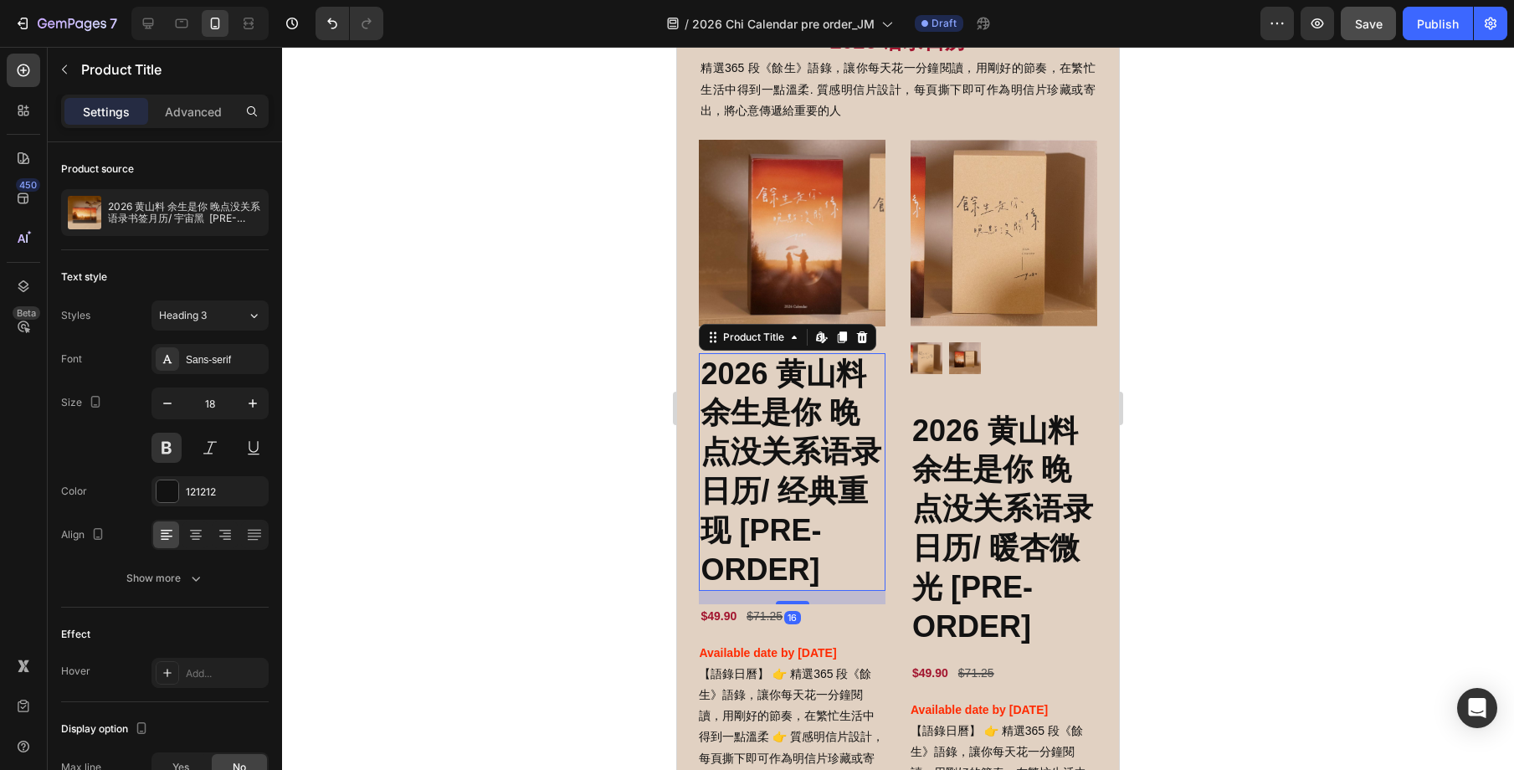
click at [781, 418] on h2 "2026 黄山料 余生是你 晚点没关系语录日历/ 经典重现 [PRE-ORDER]" at bounding box center [792, 472] width 187 height 239
click at [225, 403] on input "36" at bounding box center [209, 403] width 55 height 30
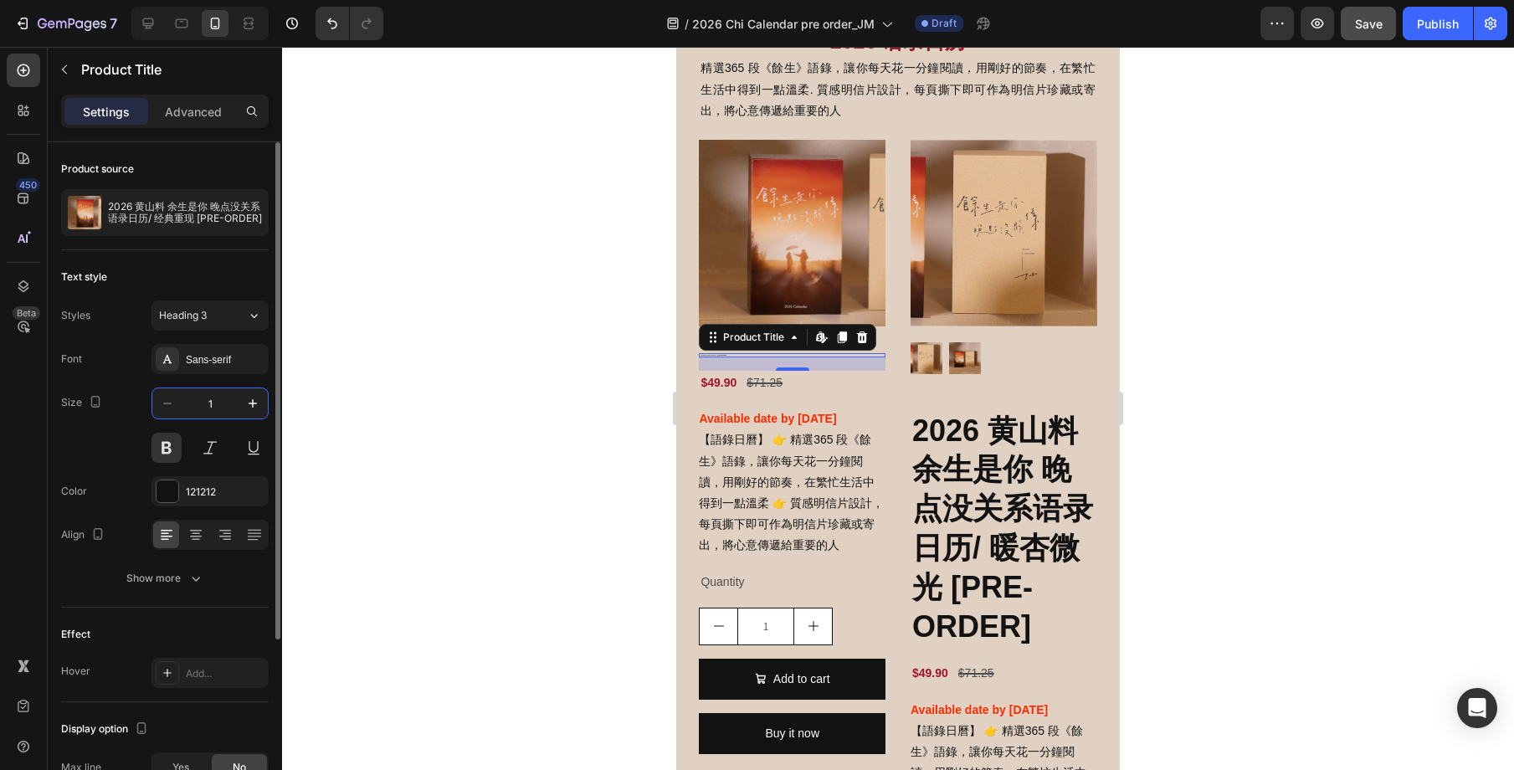
type input "18"
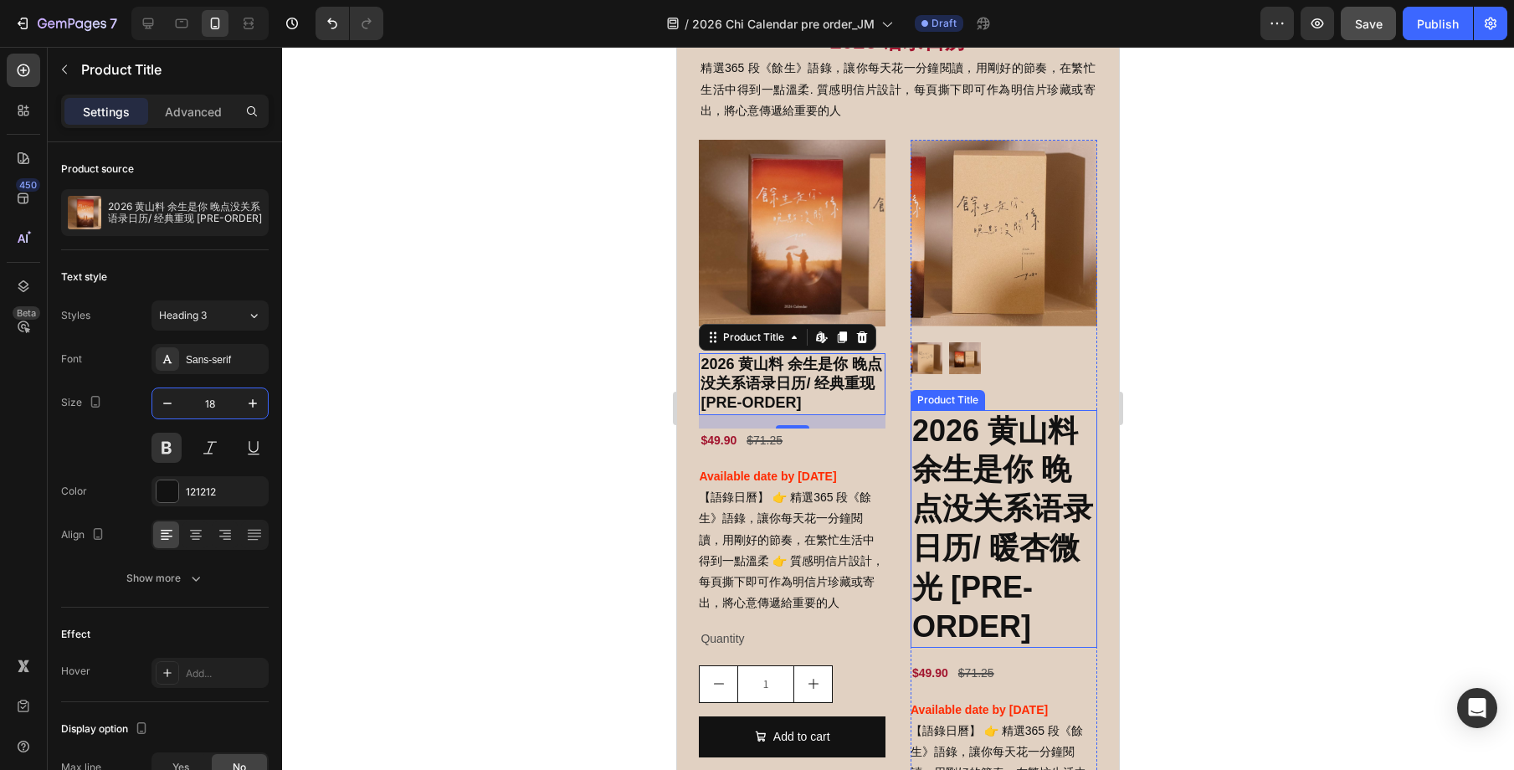
click at [969, 443] on h2 "2026 黄山料 余生是你 晚点没关系语录日历/ 暖杏微光 [PRE-ORDER]" at bounding box center [1004, 529] width 187 height 239
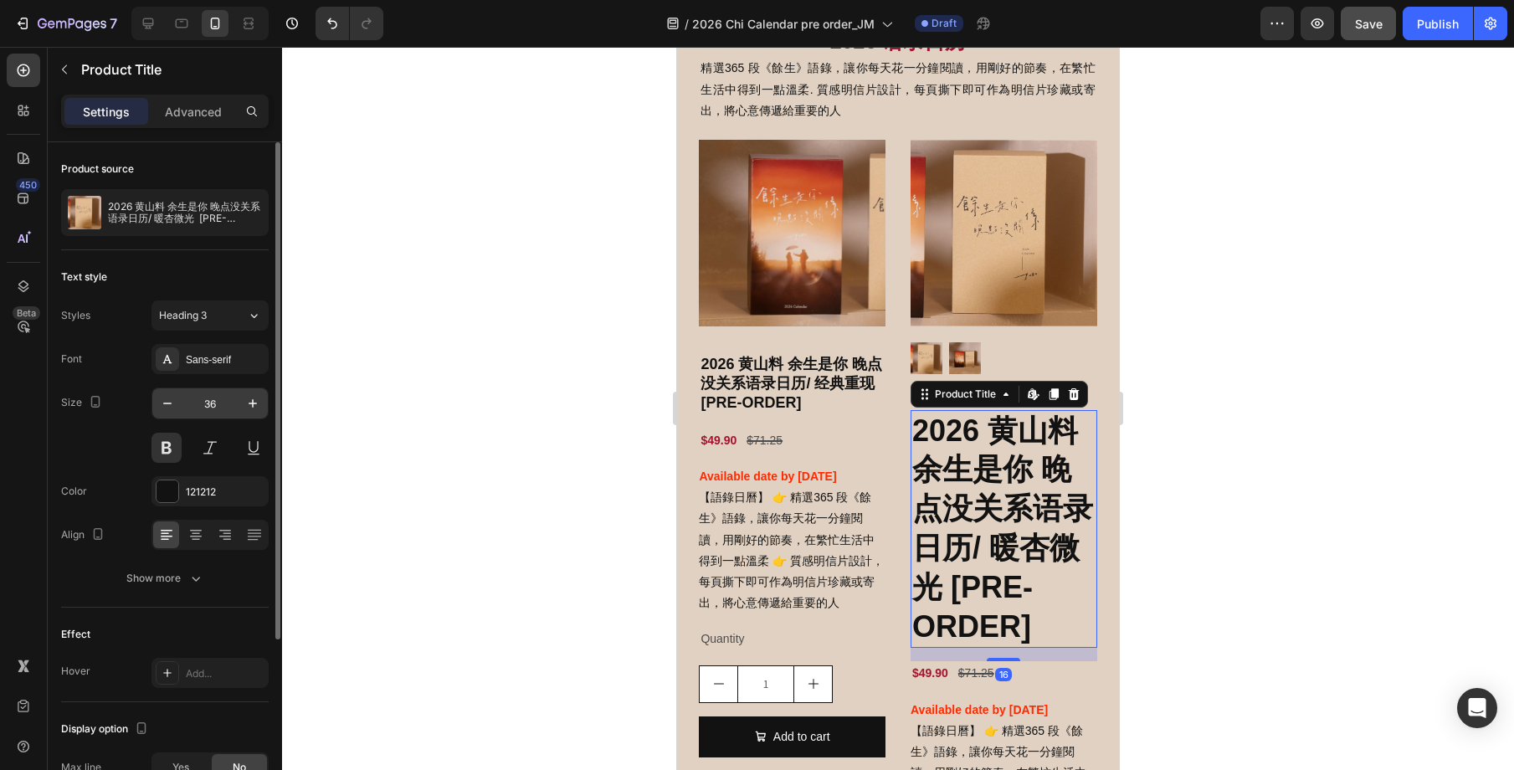
click at [210, 404] on input "36" at bounding box center [209, 403] width 55 height 30
type input "18"
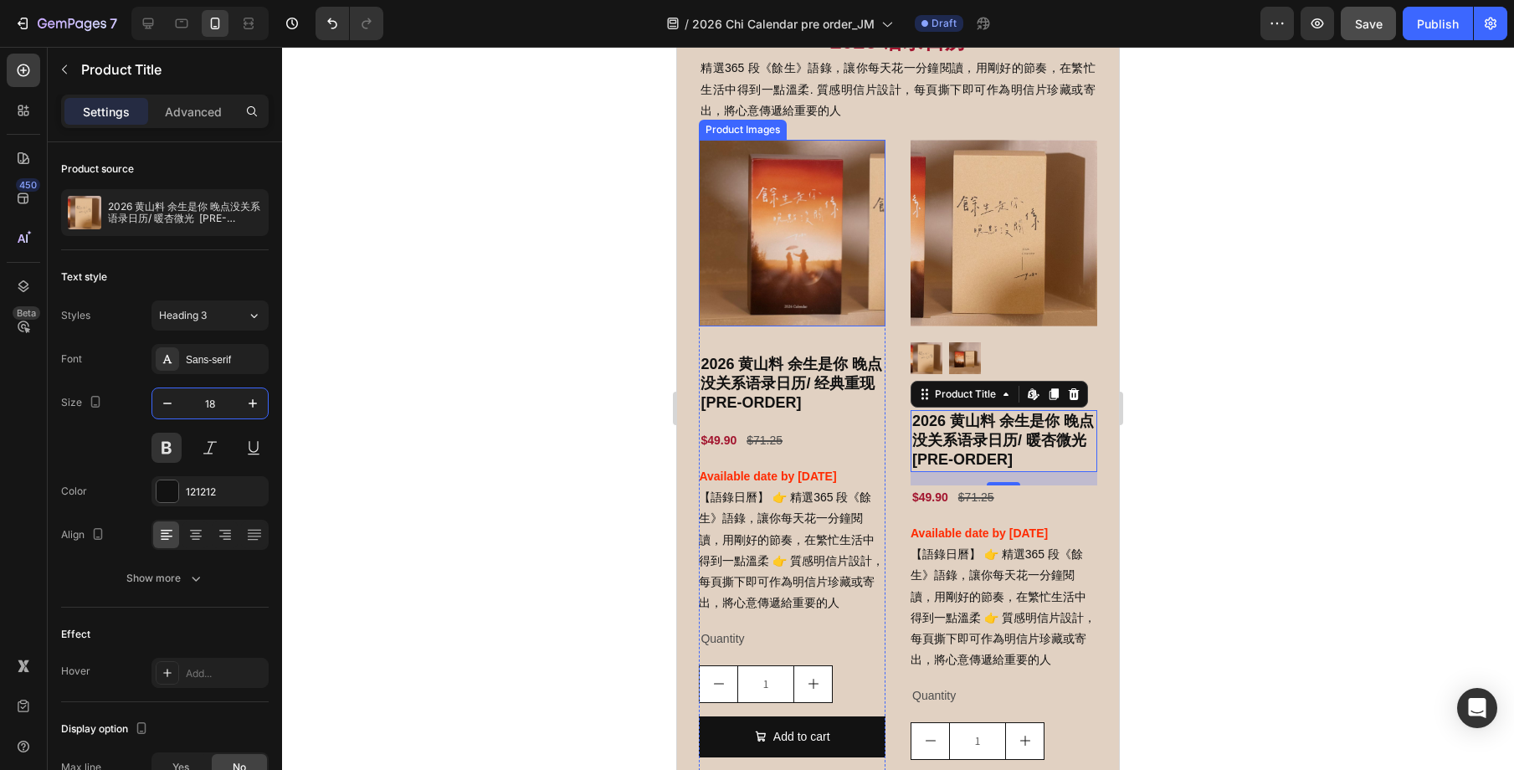
click at [755, 310] on img at bounding box center [792, 233] width 187 height 187
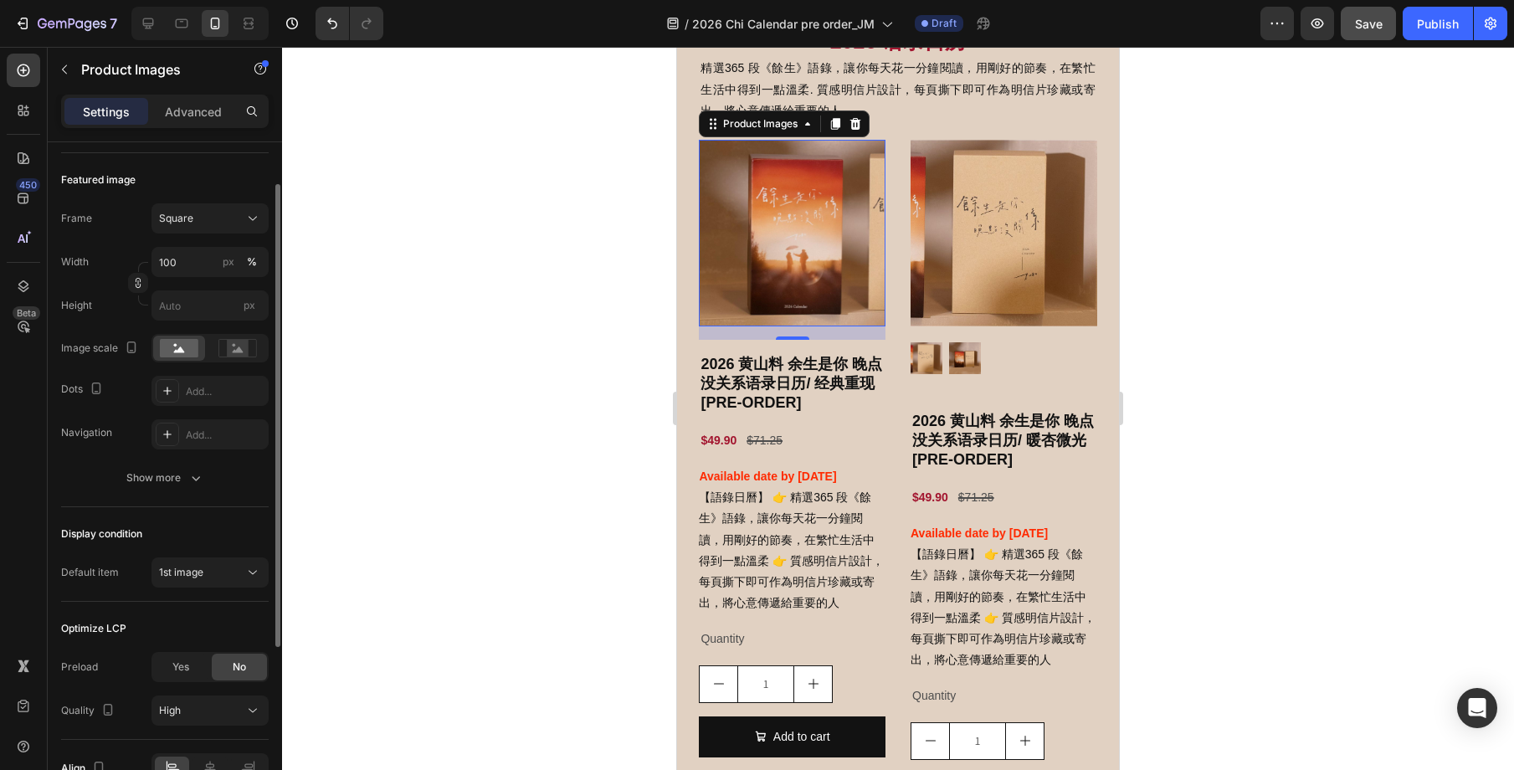
scroll to position [152, 0]
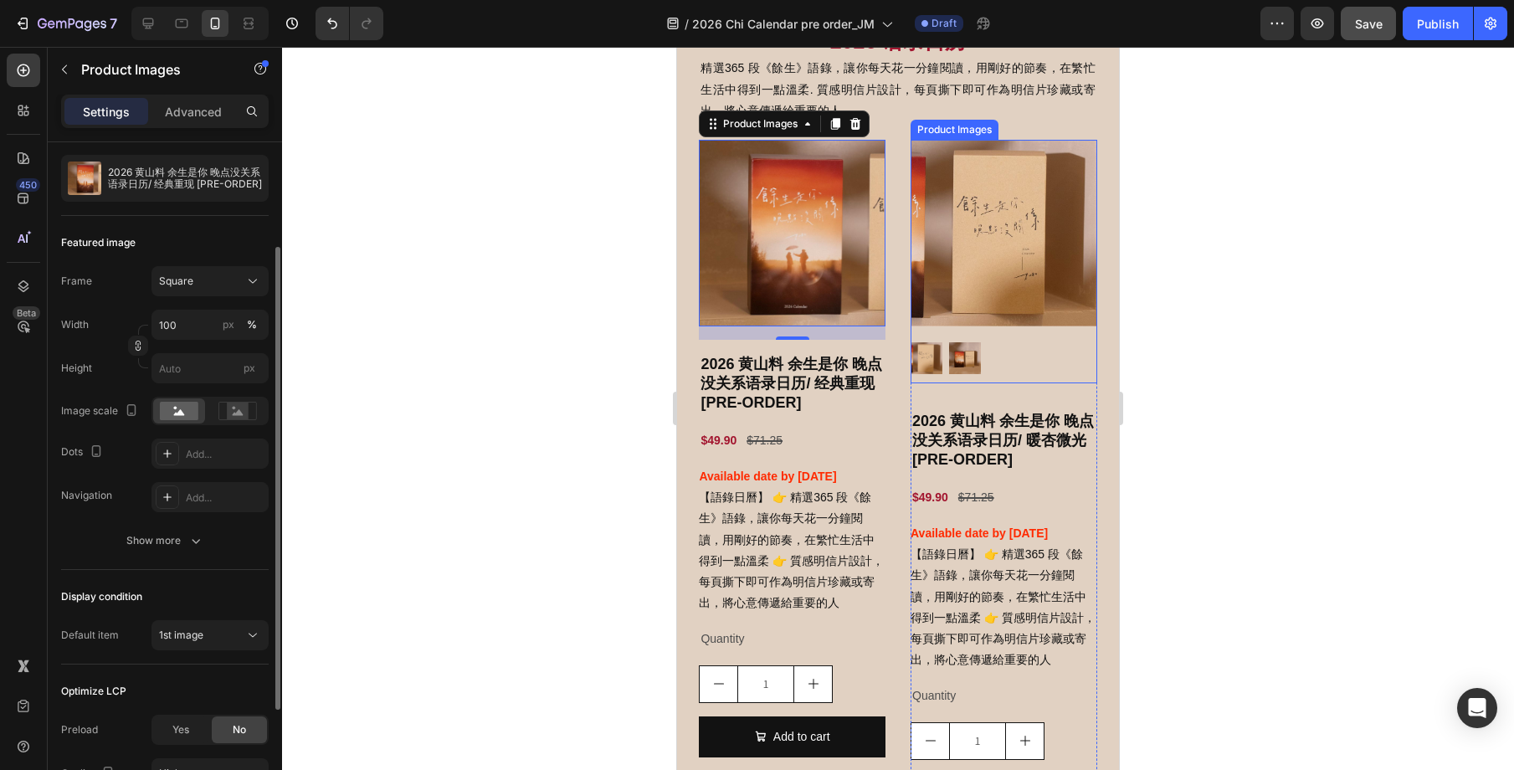
click at [988, 274] on img at bounding box center [1004, 233] width 187 height 187
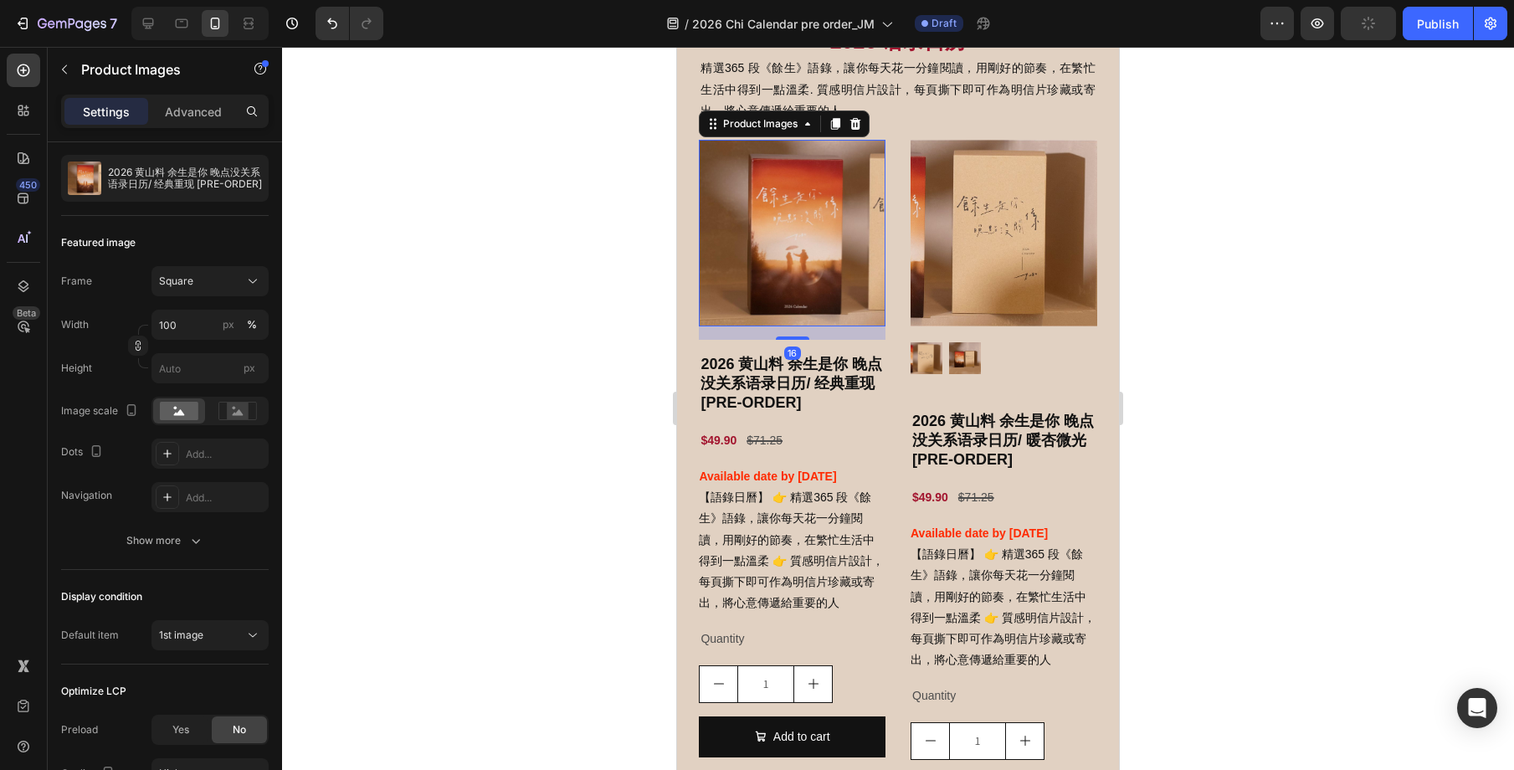
click at [838, 271] on img at bounding box center [792, 233] width 187 height 187
click at [970, 280] on img at bounding box center [1004, 233] width 187 height 187
click at [849, 275] on img at bounding box center [792, 233] width 187 height 187
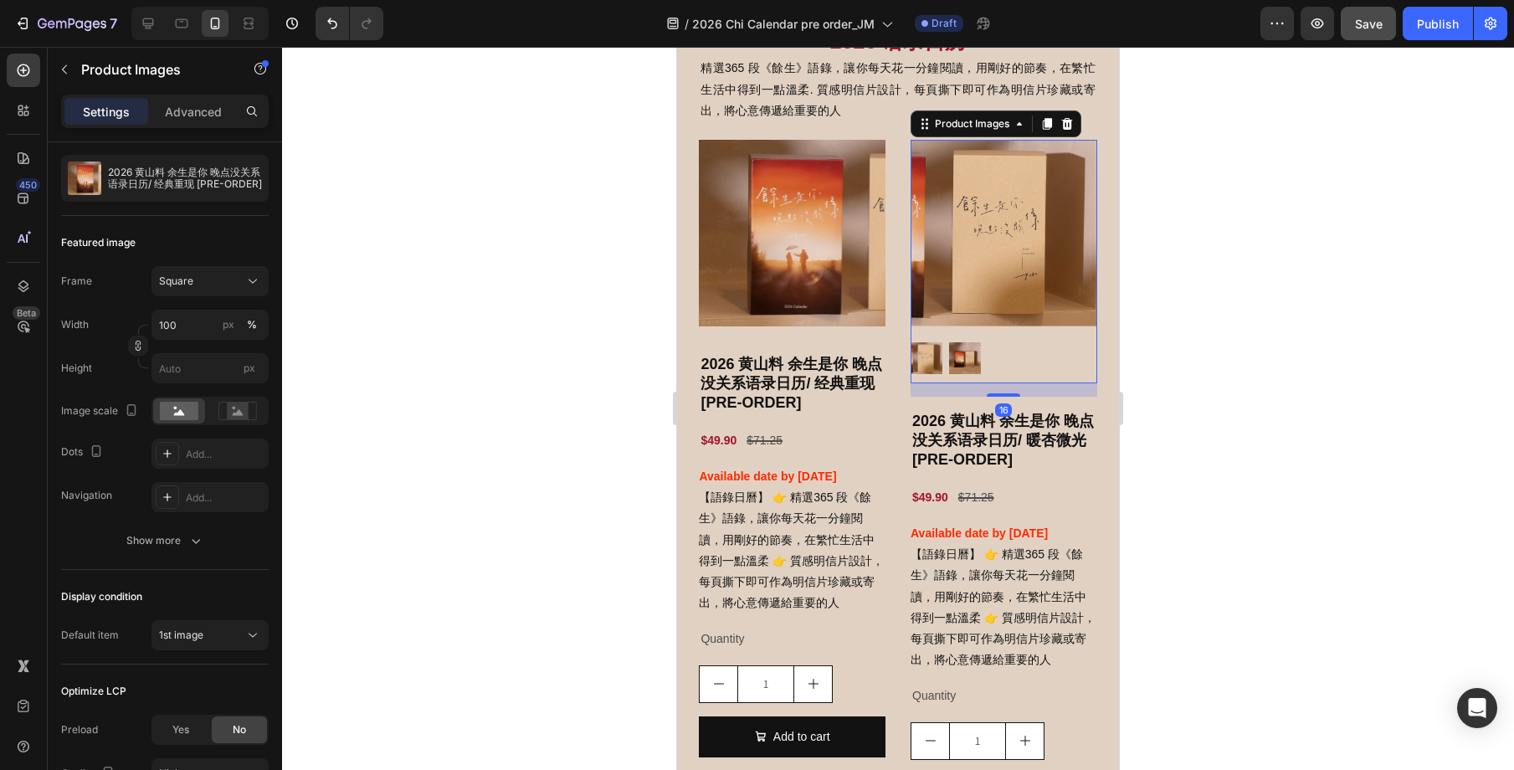
click at [958, 284] on img at bounding box center [1004, 233] width 187 height 187
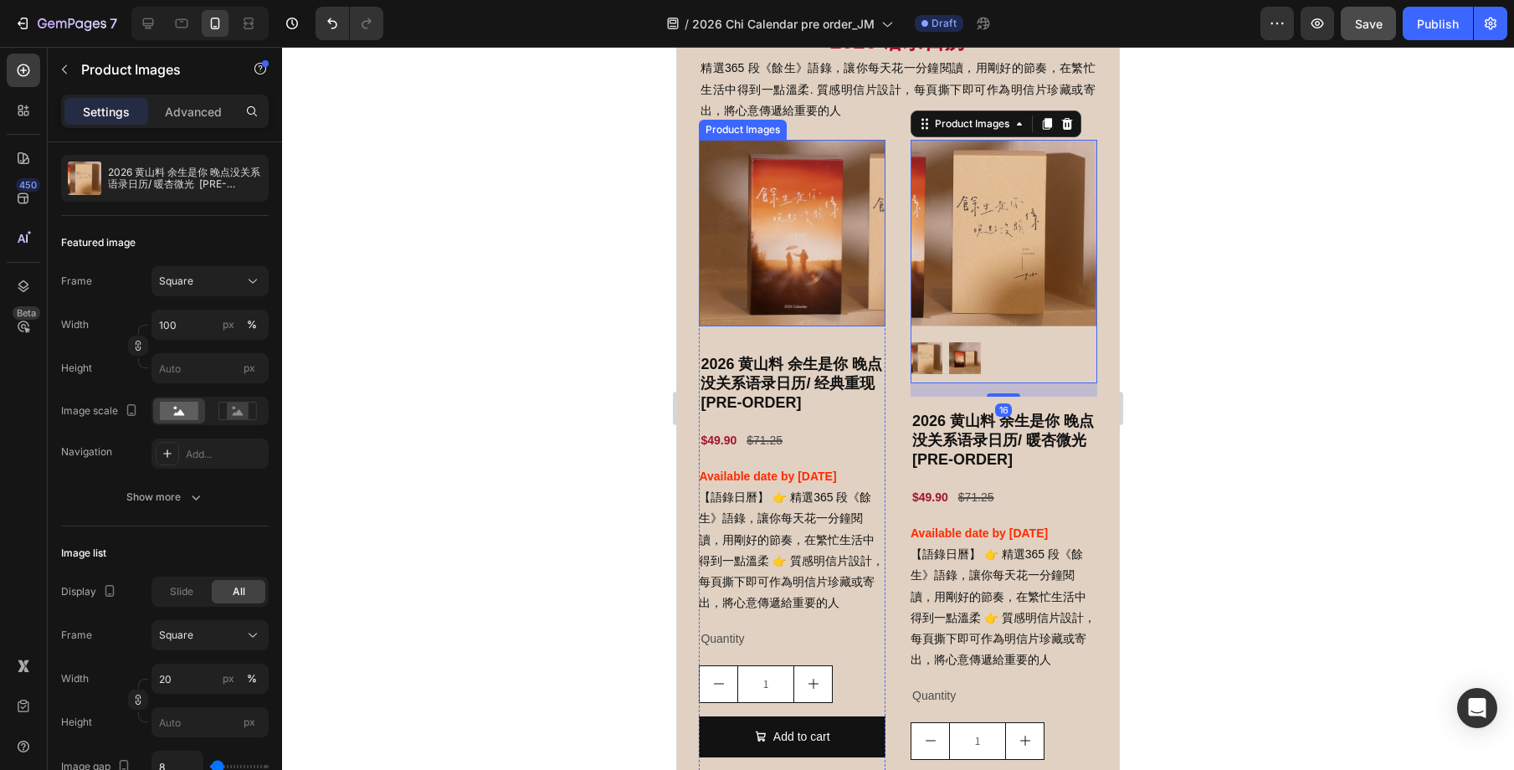
click at [800, 275] on img at bounding box center [792, 233] width 187 height 187
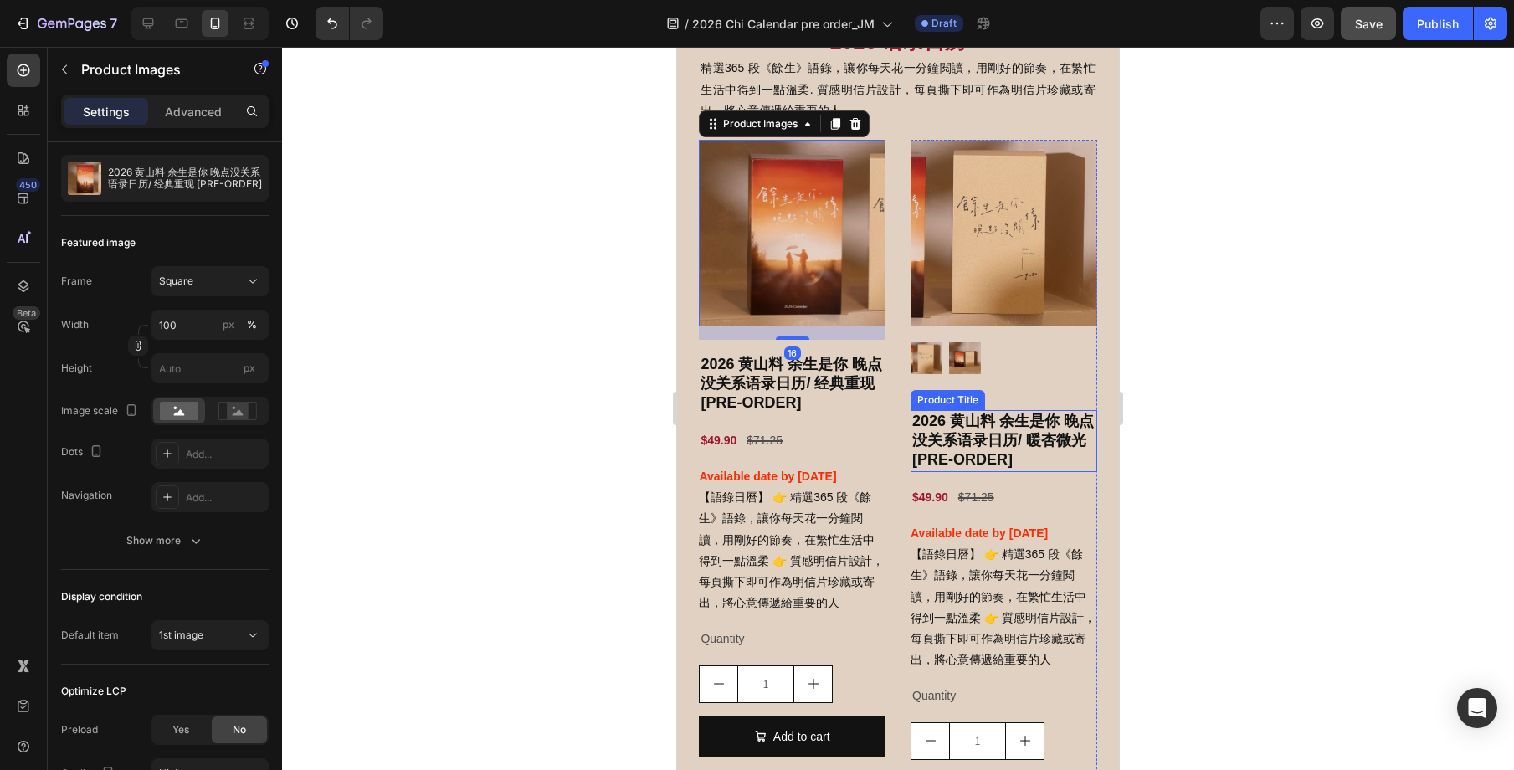
click at [1203, 418] on div at bounding box center [898, 408] width 1232 height 723
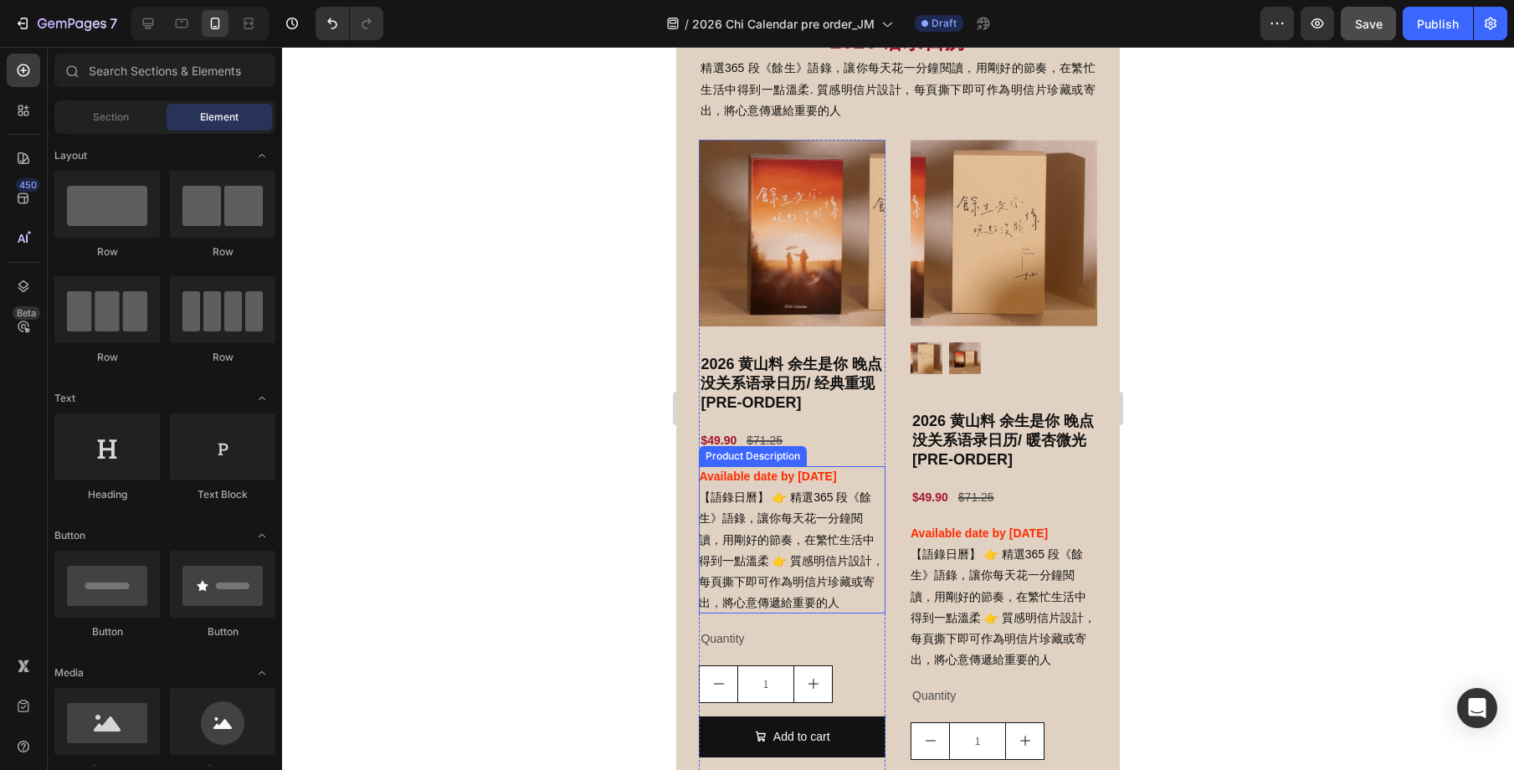
click at [854, 506] on div "Available date by [DATE] 【語錄日曆】 👉 精選365 段《餘生》語錄，讓你每天花一分鐘閱讀，用剛好的節奏，在繁忙生活中得到一點溫柔 …" at bounding box center [792, 539] width 187 height 147
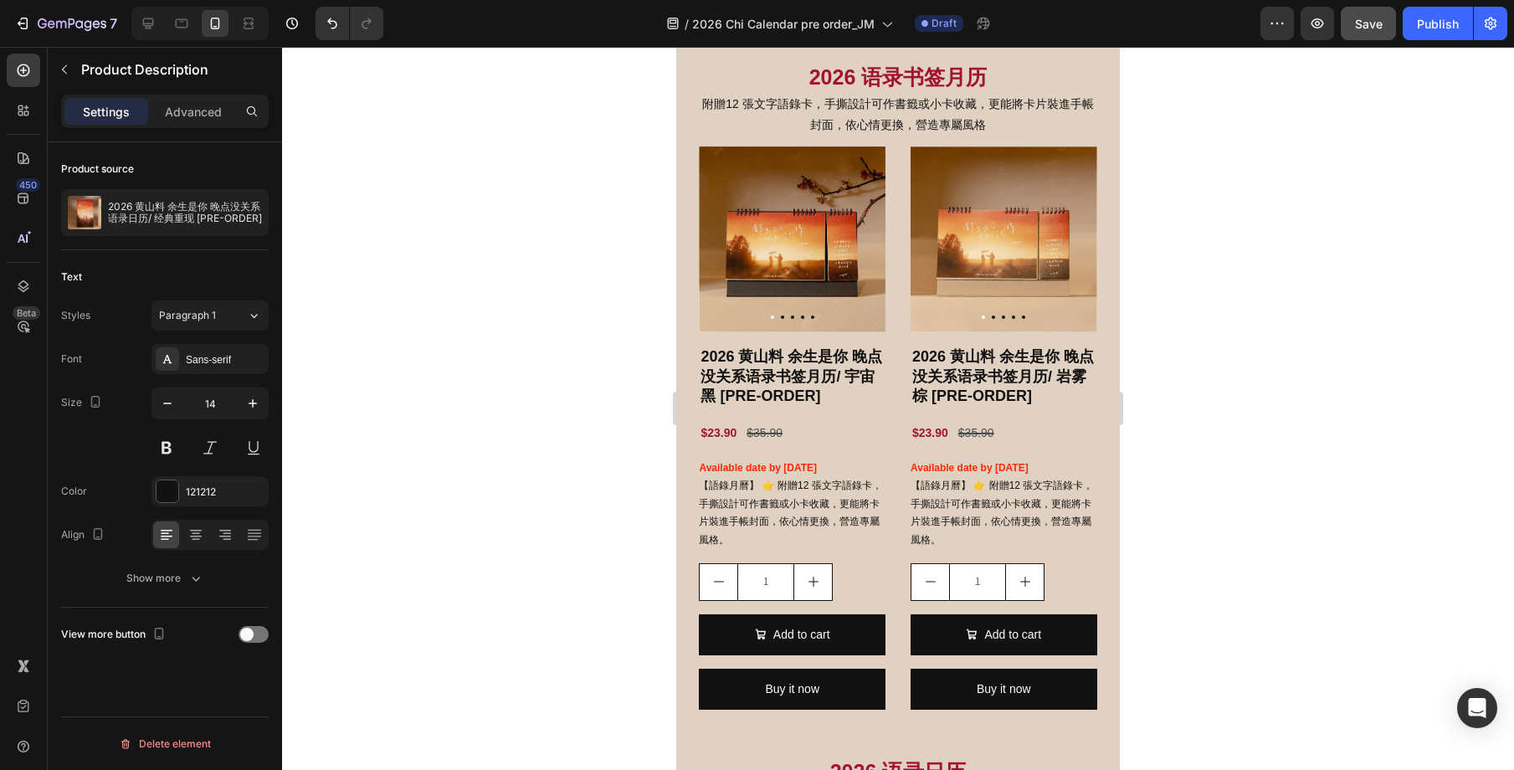
scroll to position [889, 0]
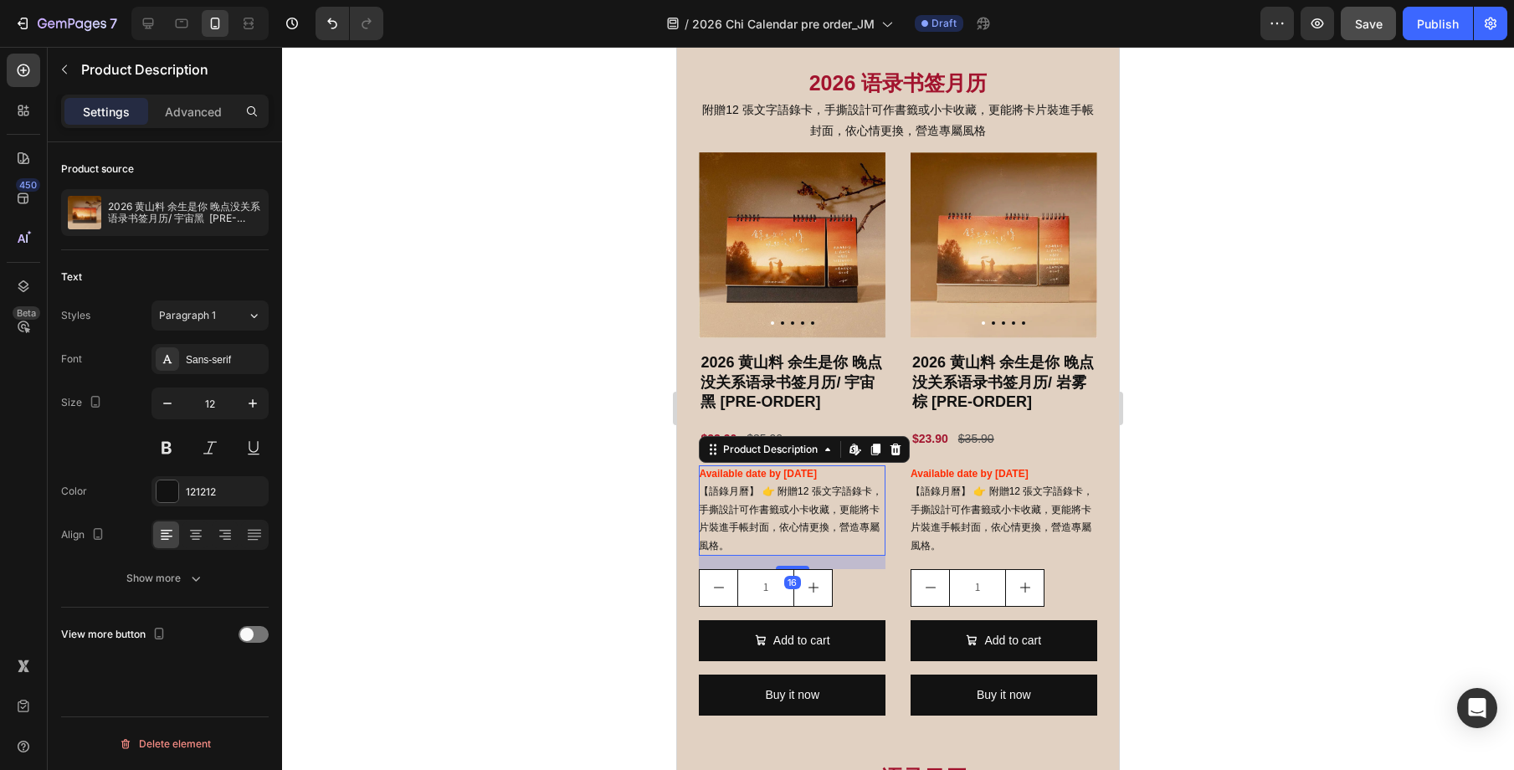
click at [790, 490] on p "【語錄月曆】 👉 附贈12 張文字語錄卡，手撕設計可作書籤或小卡收藏，更能將卡片裝進手帳封面，依心情更換，營造專屬風格。" at bounding box center [790, 518] width 182 height 66
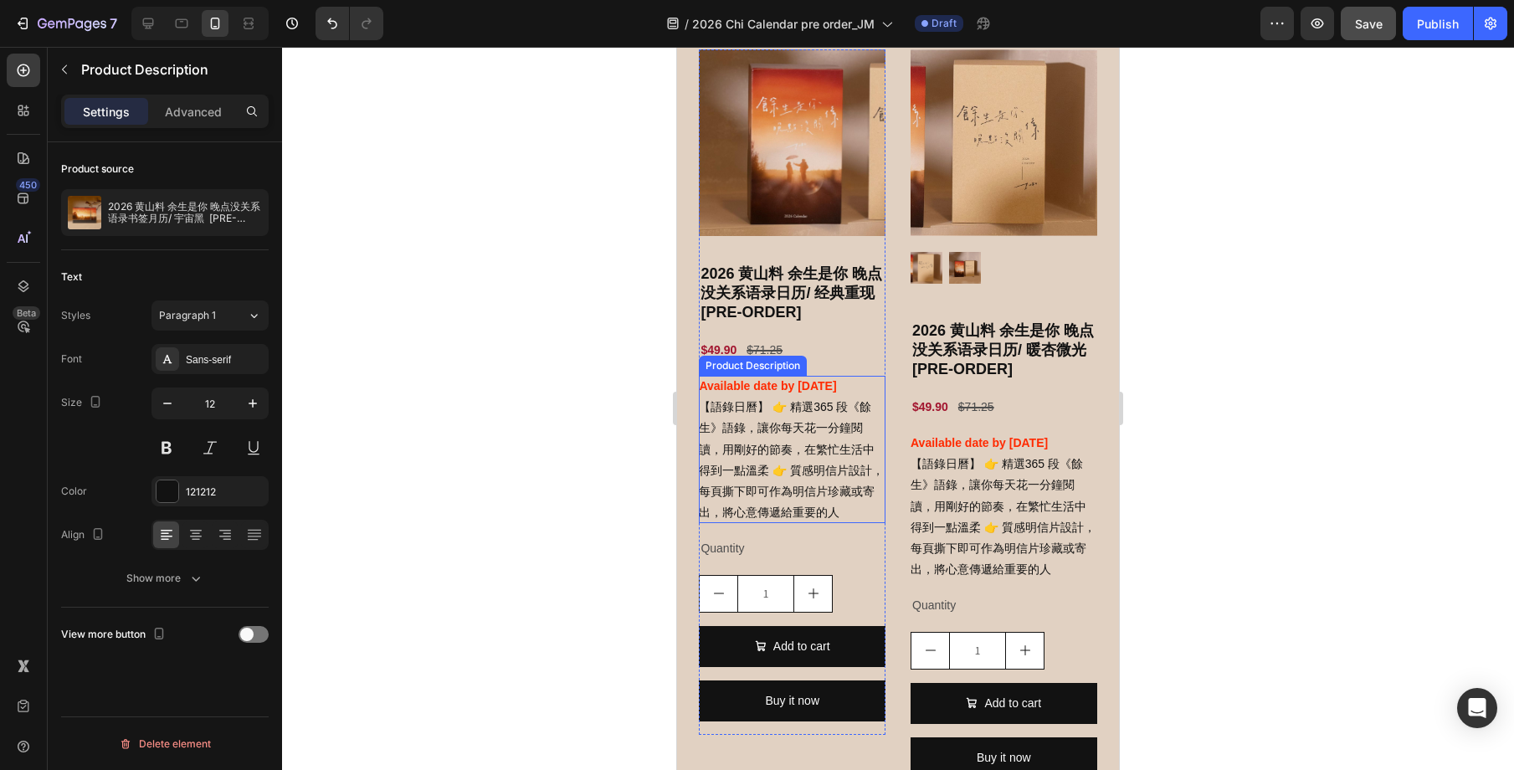
scroll to position [1731, 0]
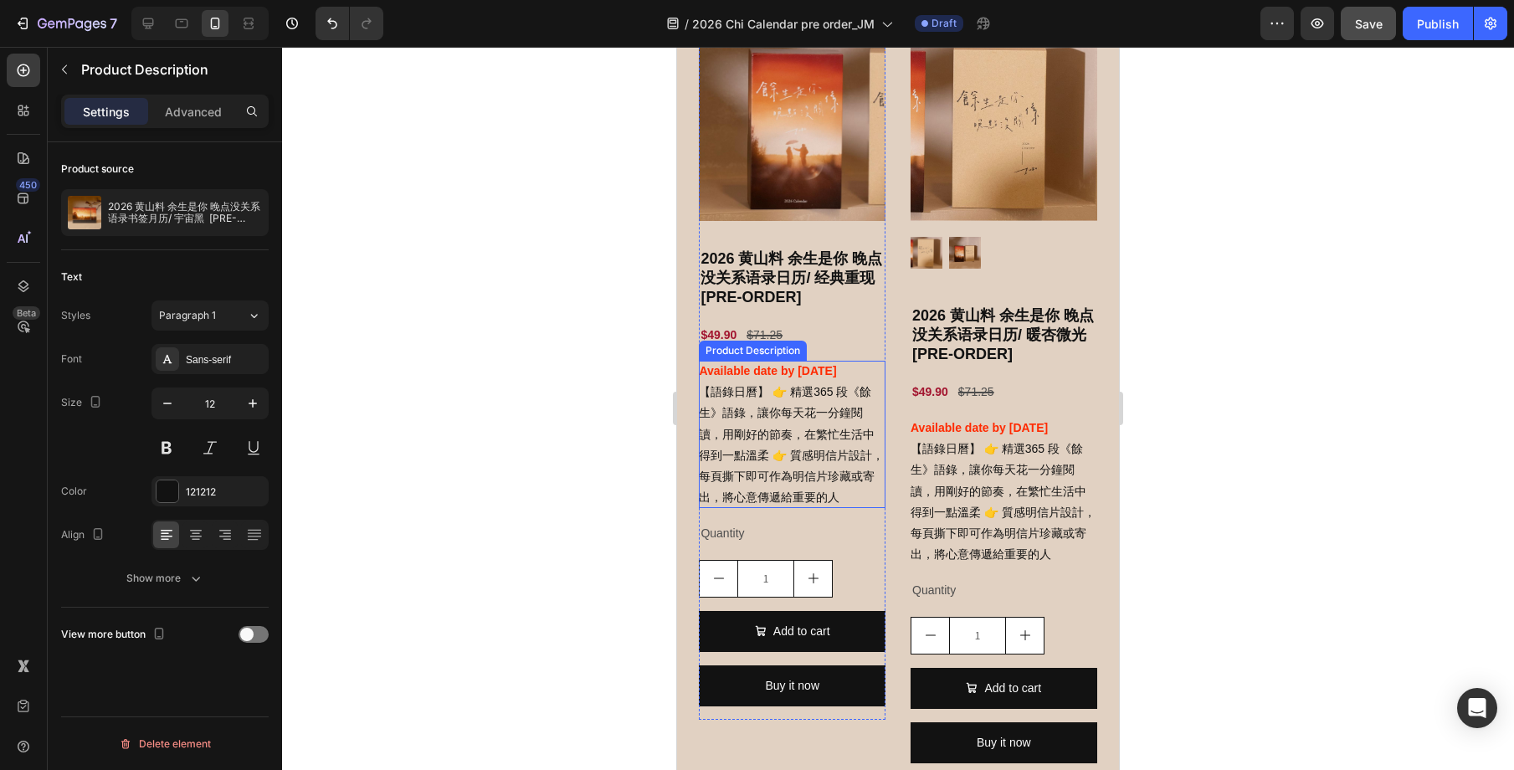
click at [798, 467] on div "Available date by [DATE] 【語錄日曆】 👉 精選365 段《餘生》語錄，讓你每天花一分鐘閱讀，用剛好的節奏，在繁忙生活中得到一點溫柔 …" at bounding box center [792, 434] width 187 height 147
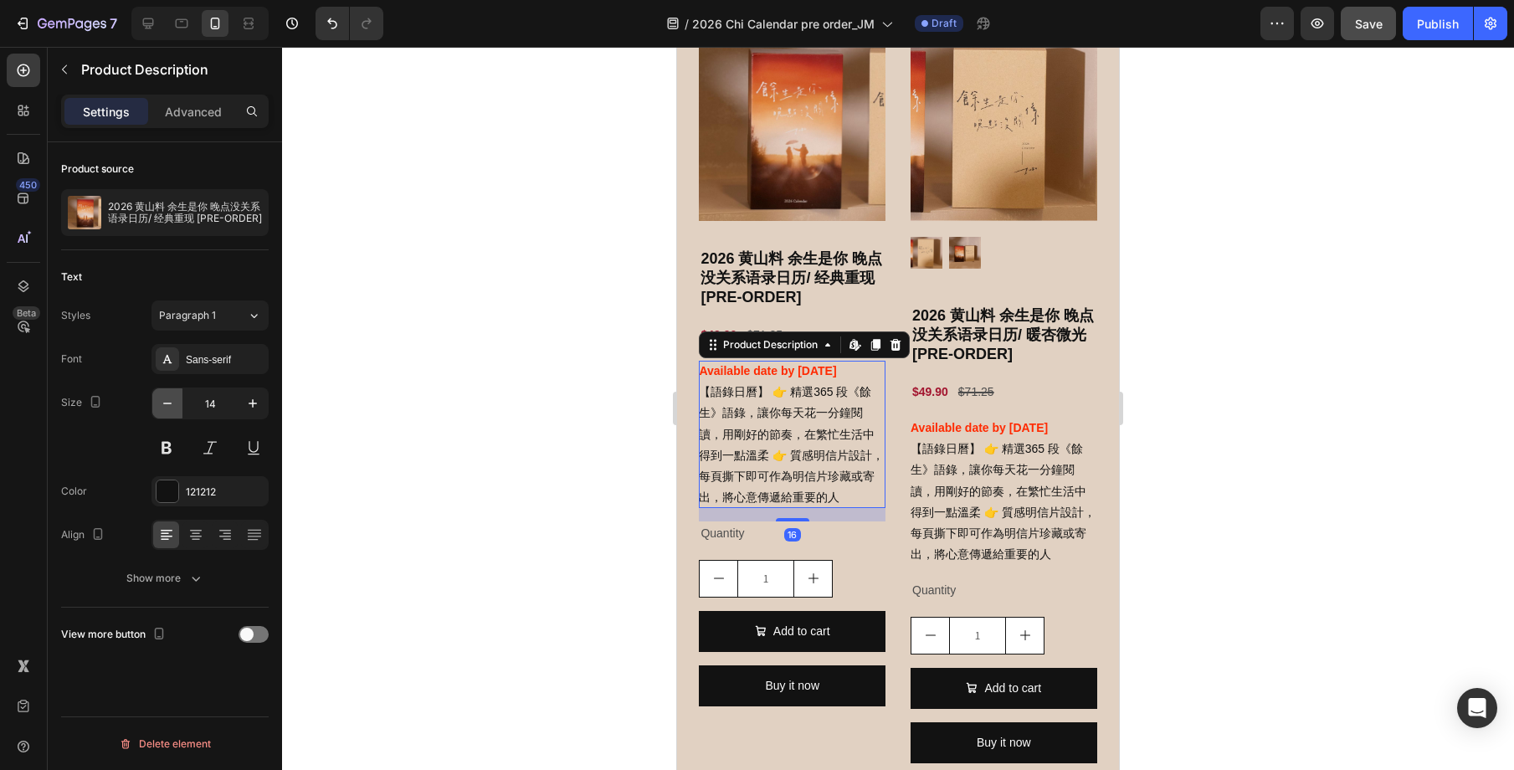
click at [166, 403] on icon "button" at bounding box center [167, 404] width 8 height 2
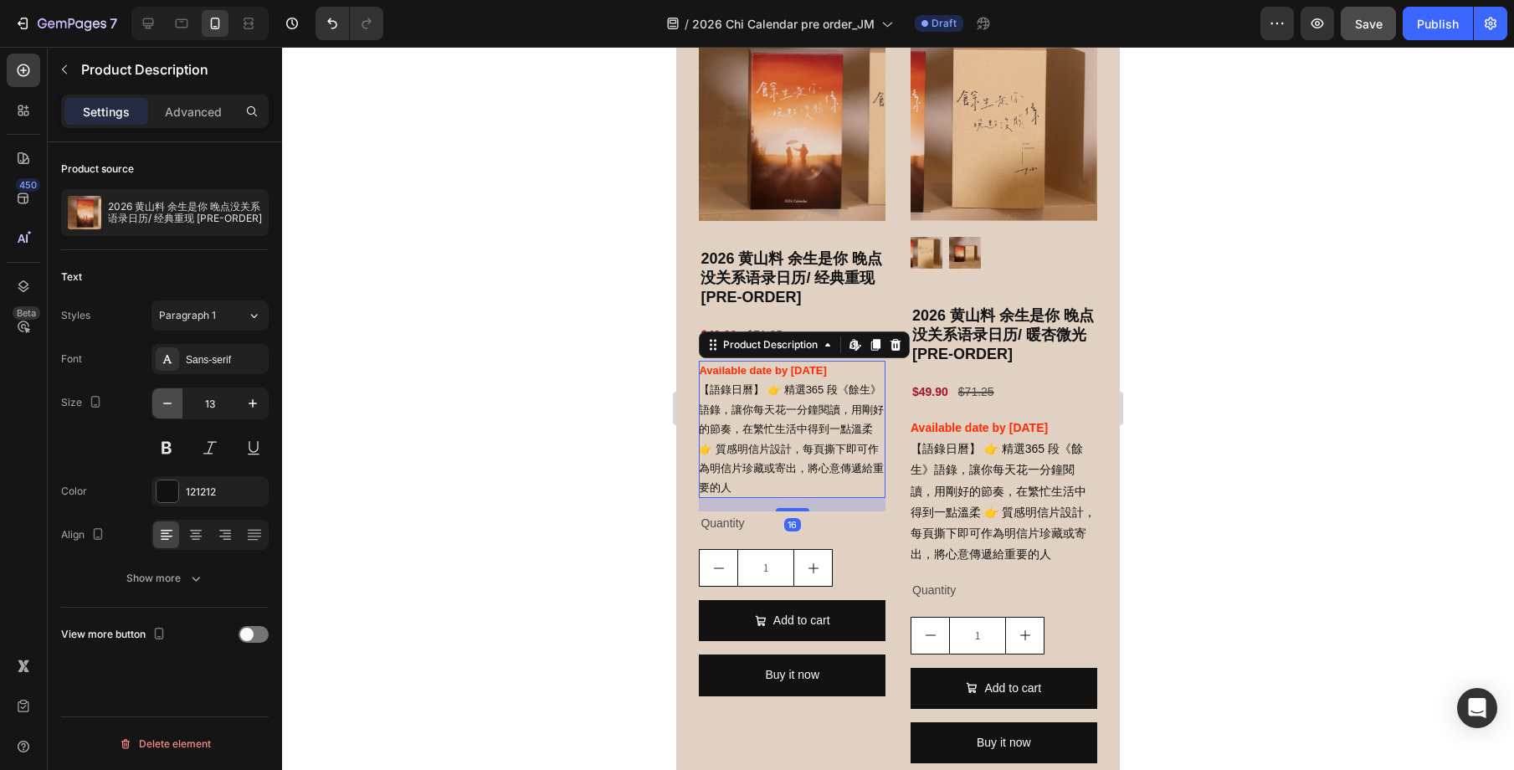
type input "12"
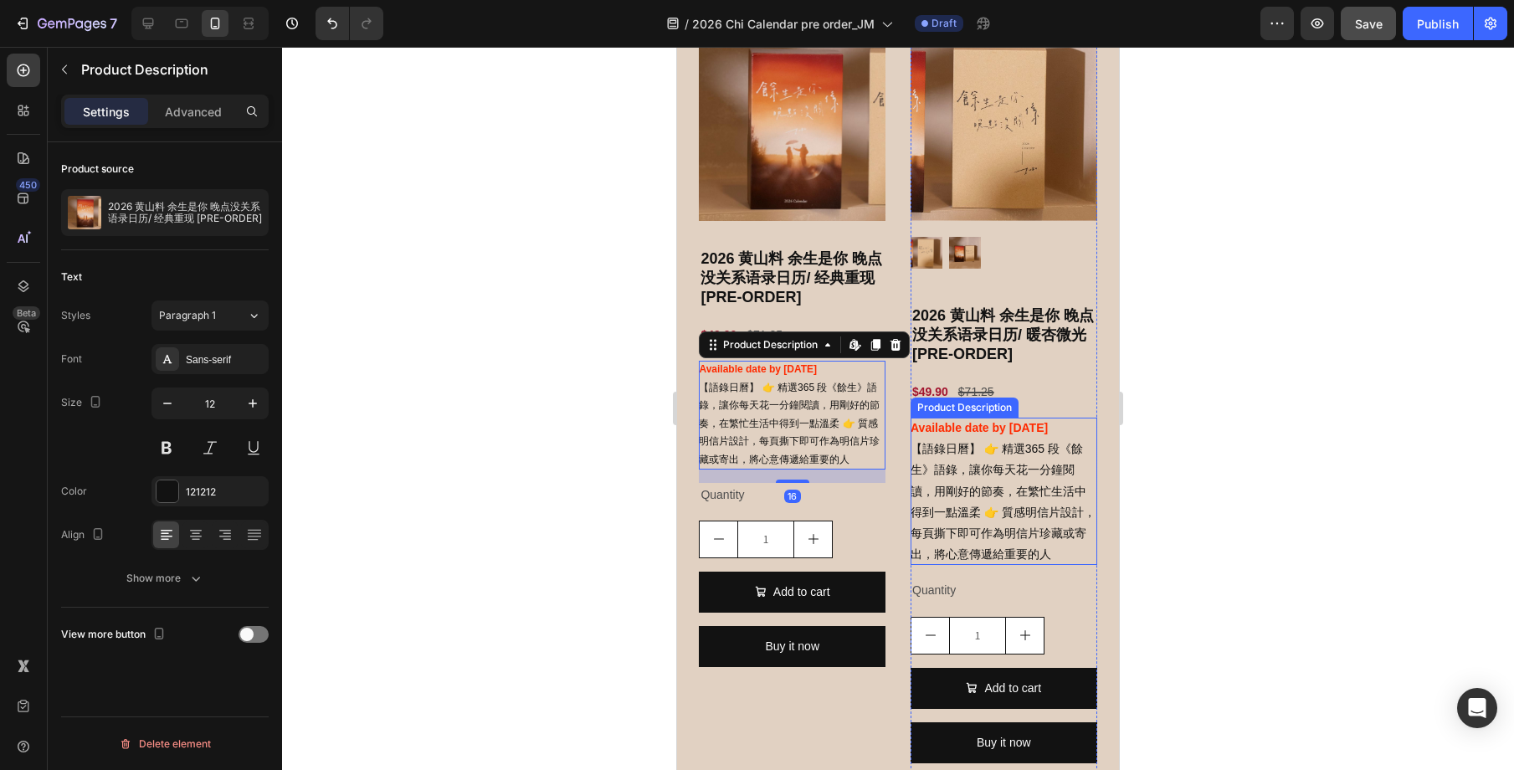
click at [1003, 539] on p "【語錄日曆】 👉 精選365 段《餘生》語錄，讓你每天花一分鐘閱讀，用剛好的節奏，在繁忙生活中得到一點溫柔 👉 質感明信片設計，每頁撕下即可作為明信片珍藏或寄…" at bounding box center [1003, 501] width 185 height 119
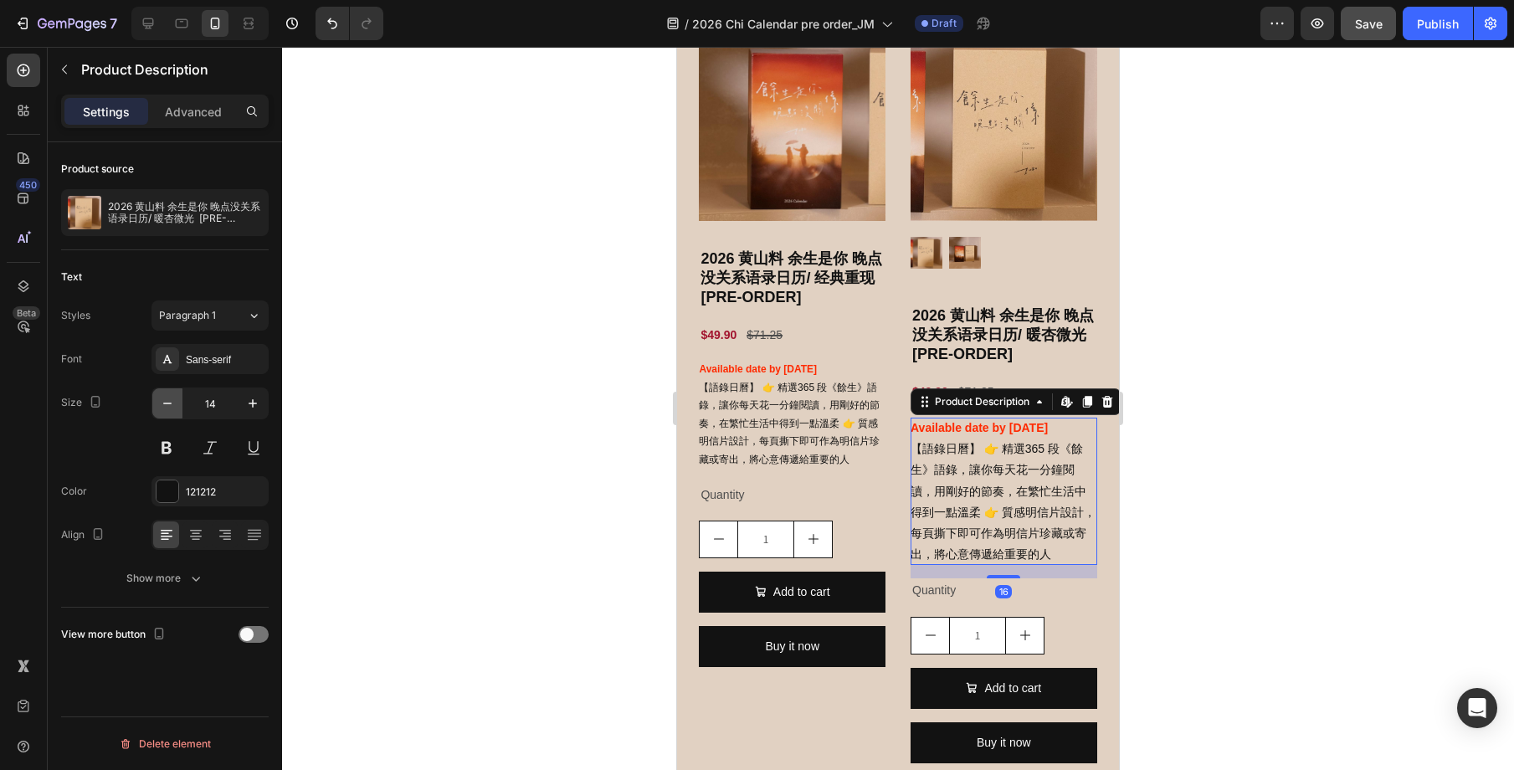
click at [176, 408] on button "button" at bounding box center [167, 403] width 30 height 30
type input "12"
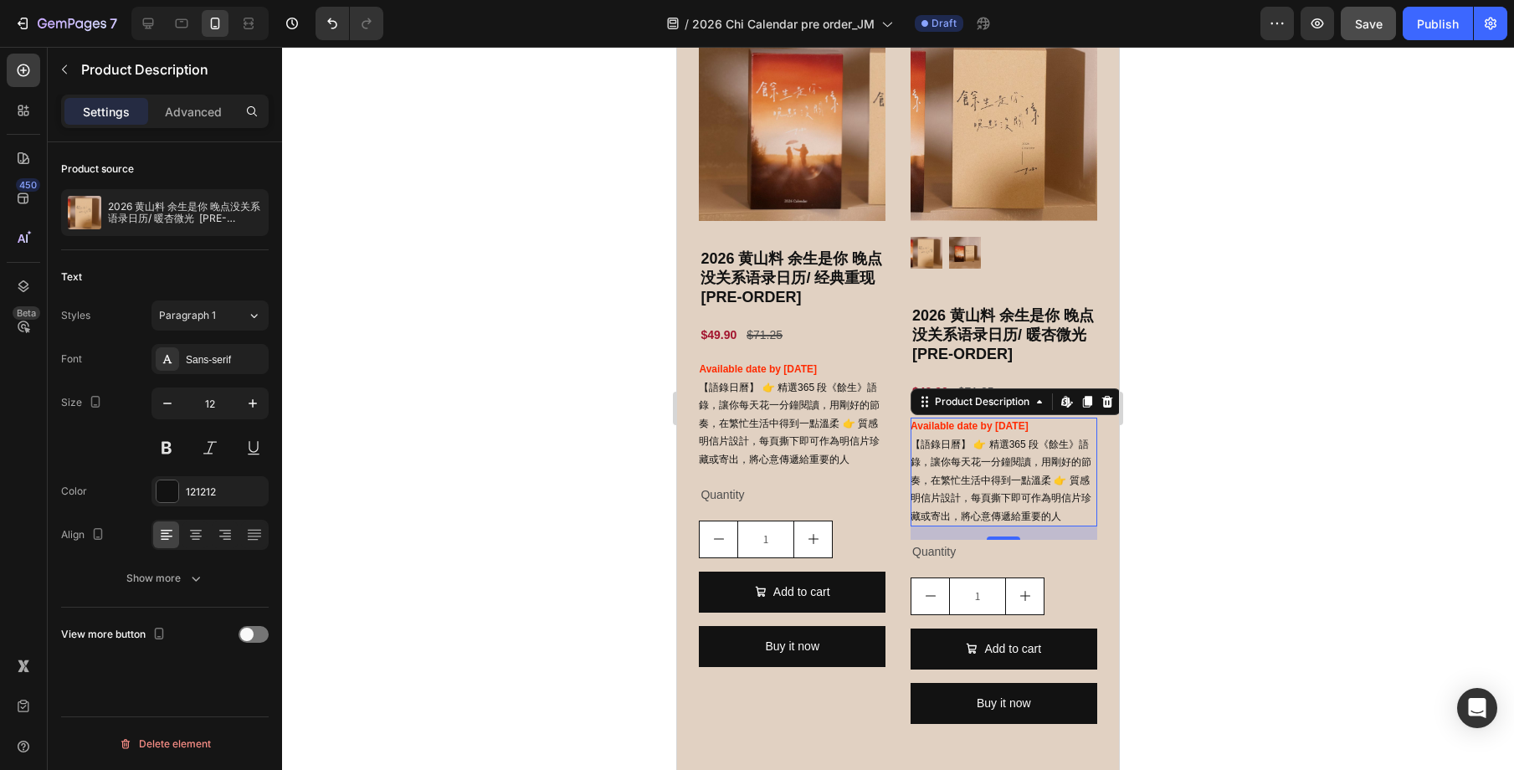
drag, startPoint x: 1234, startPoint y: 552, endPoint x: 1207, endPoint y: 552, distance: 26.8
click at [1234, 552] on div at bounding box center [898, 408] width 1232 height 723
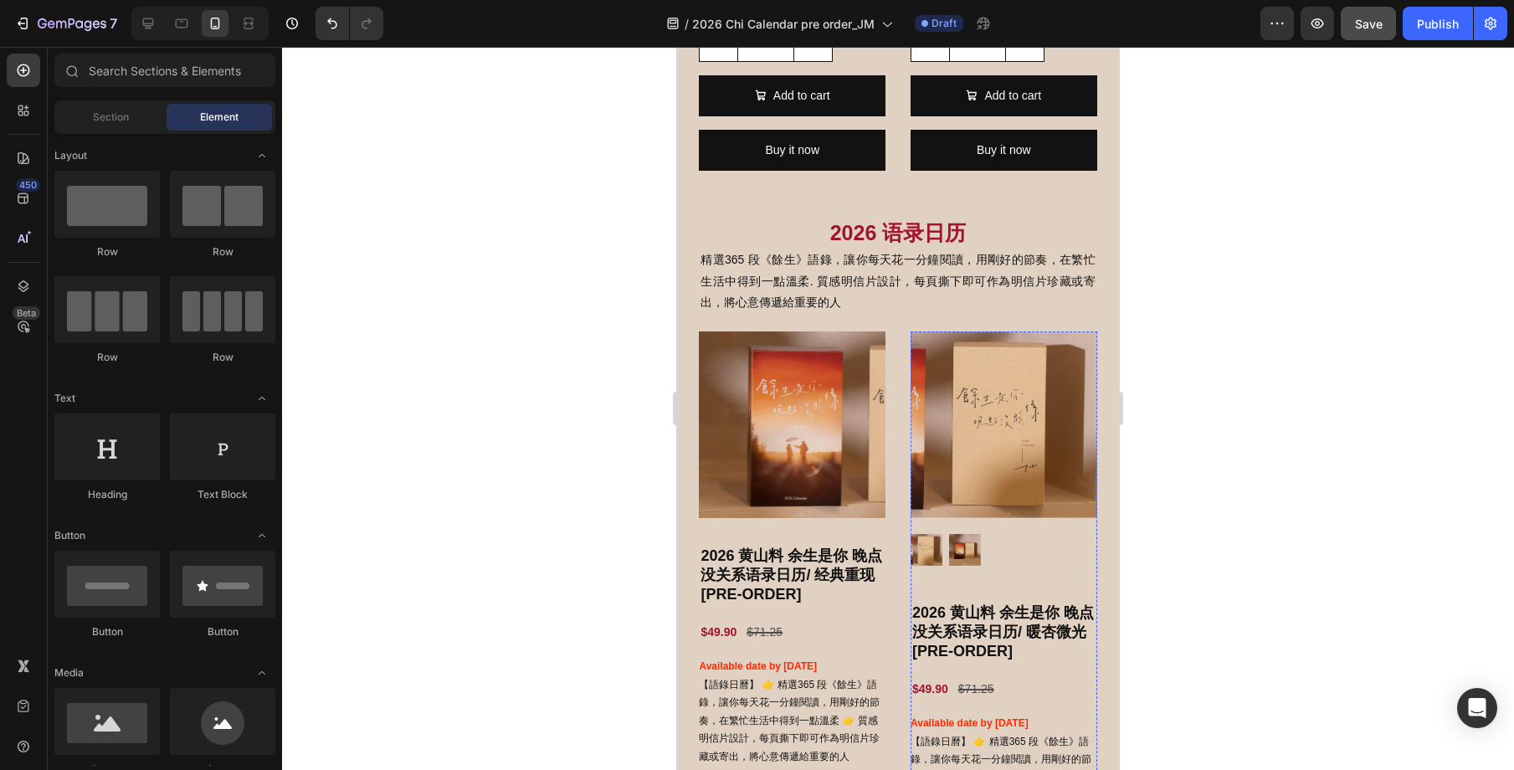
scroll to position [1431, 0]
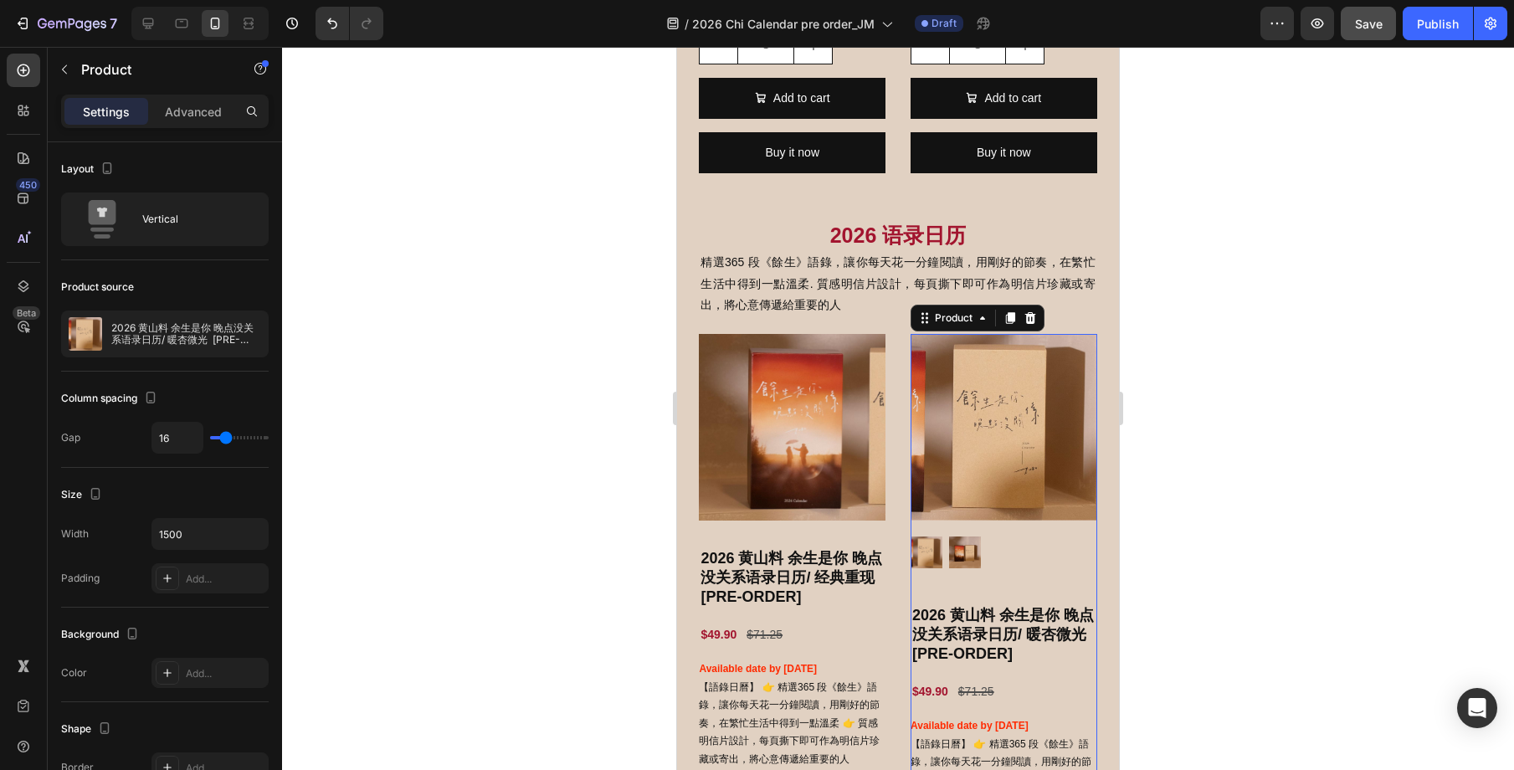
click at [958, 582] on div "Product Images" at bounding box center [1004, 462] width 187 height 257
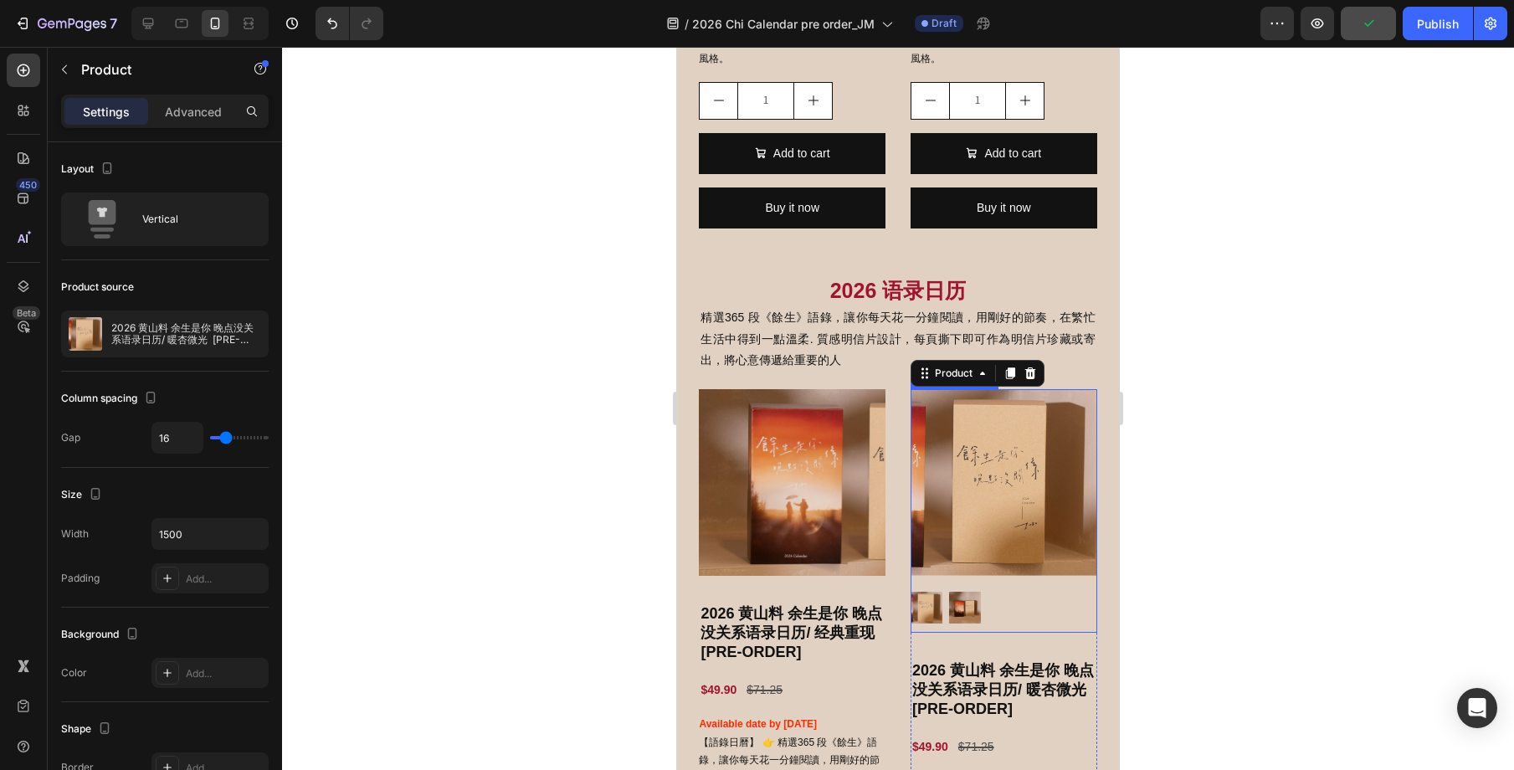
scroll to position [1377, 0]
click at [1035, 532] on img at bounding box center [1004, 481] width 187 height 187
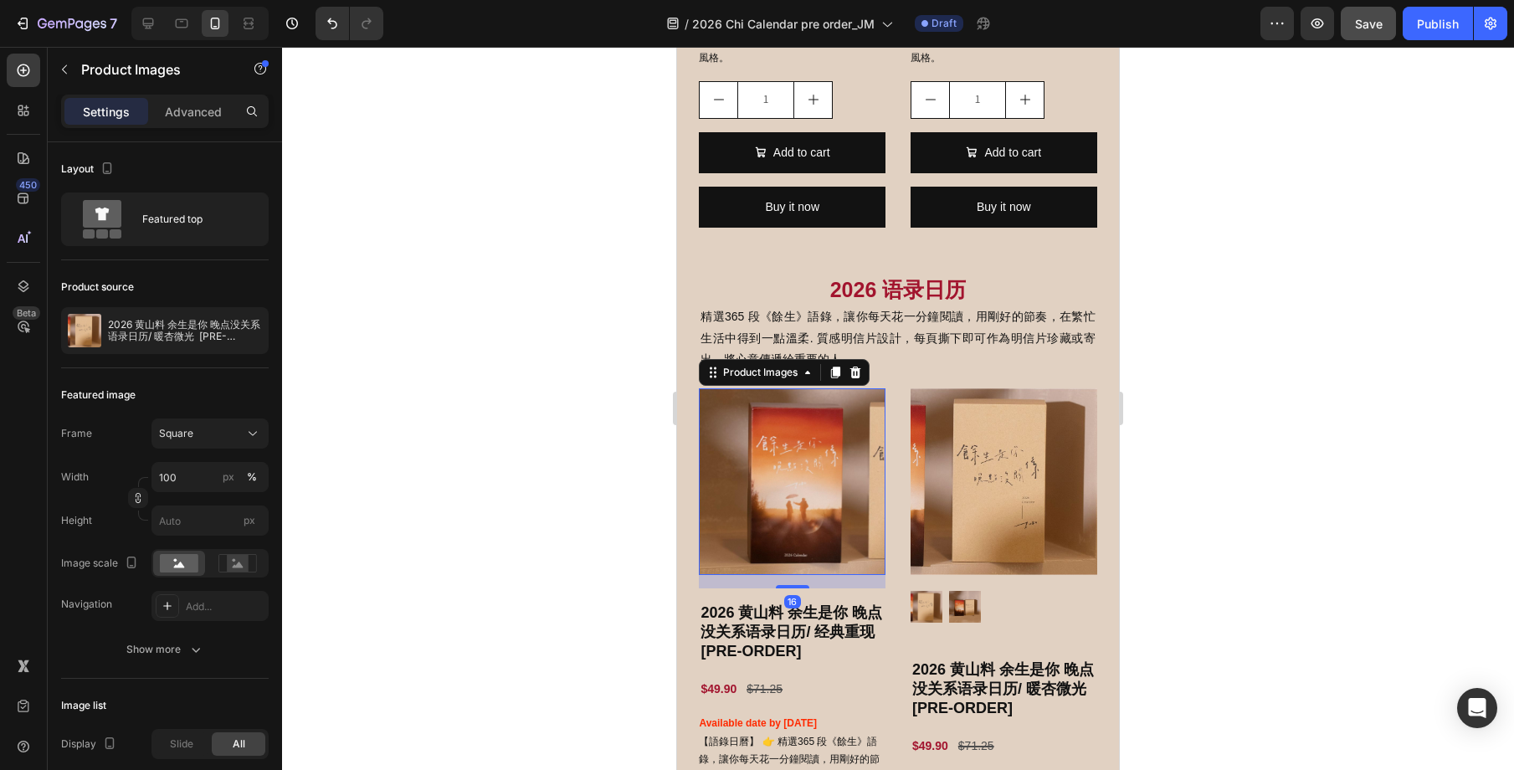
scroll to position [152, 0]
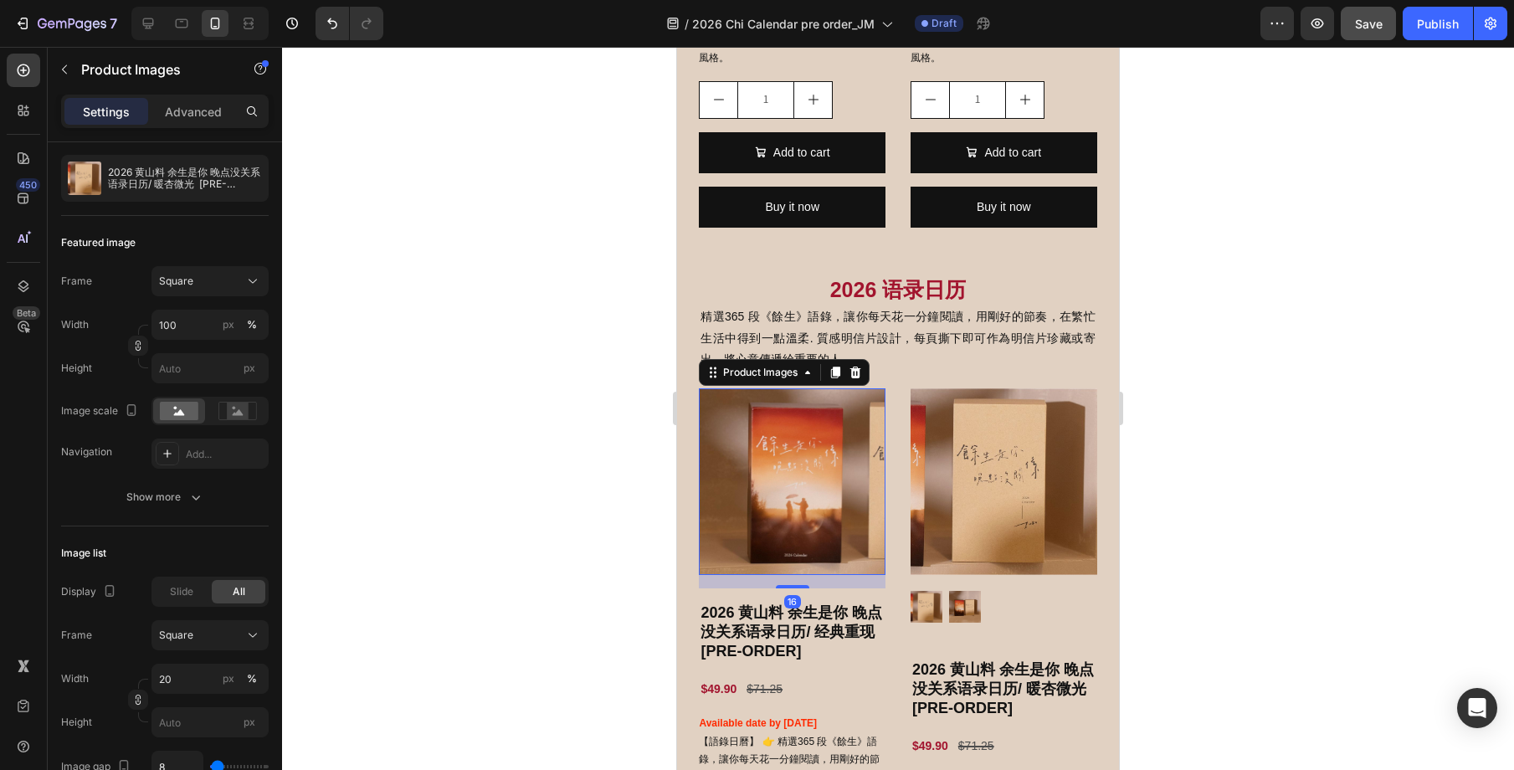
click at [799, 518] on img at bounding box center [792, 481] width 187 height 187
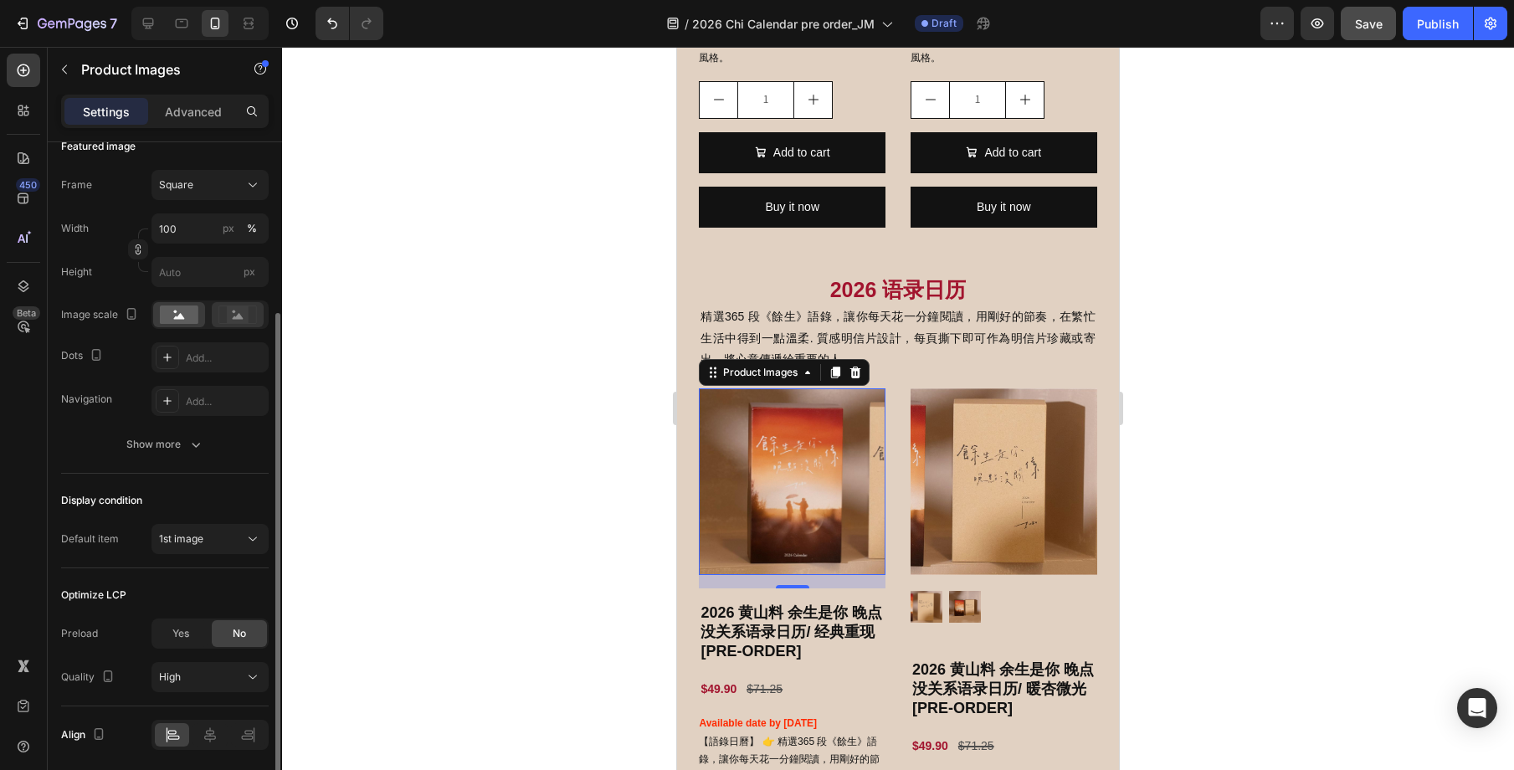
scroll to position [309, 0]
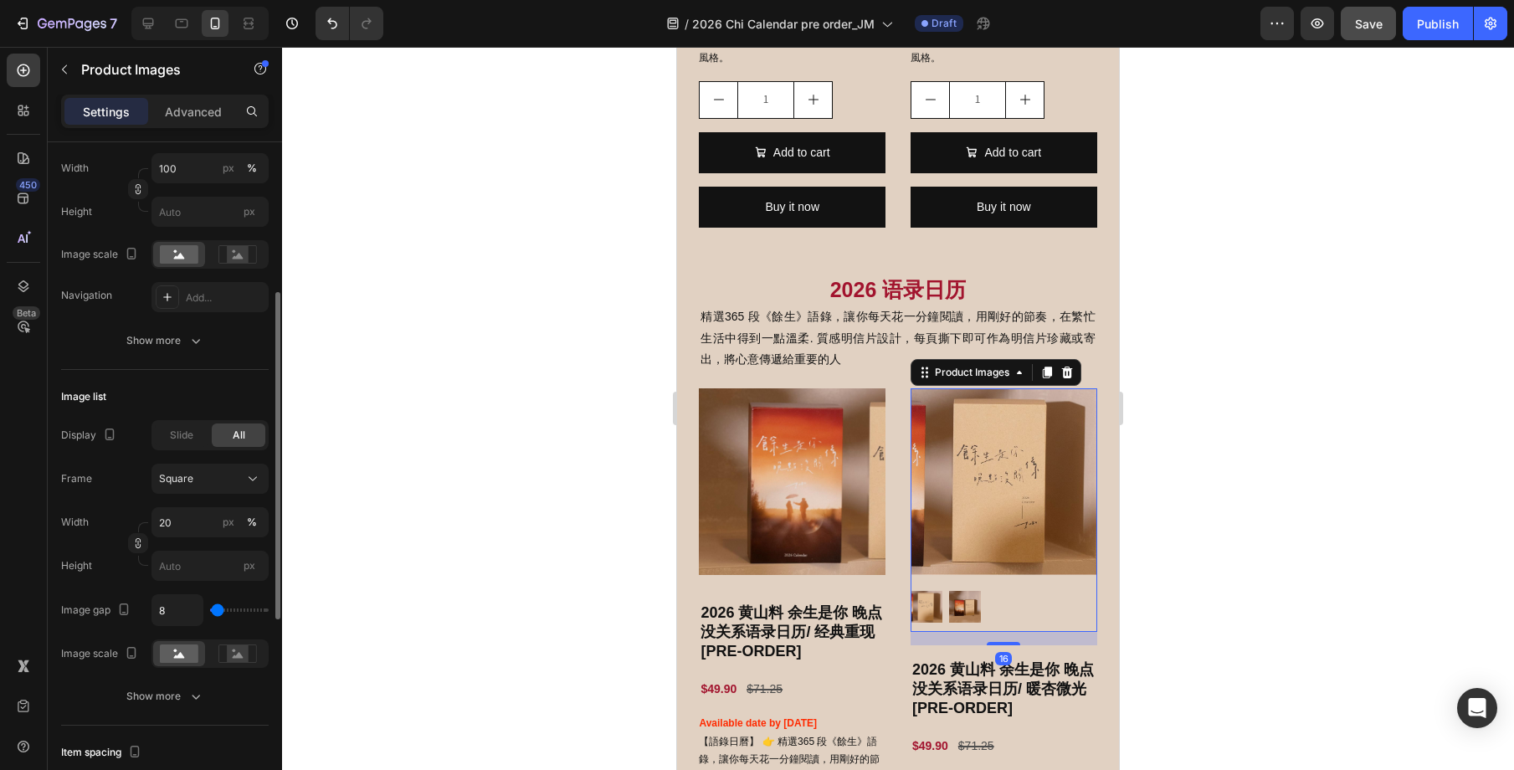
click at [972, 549] on img at bounding box center [1004, 481] width 187 height 187
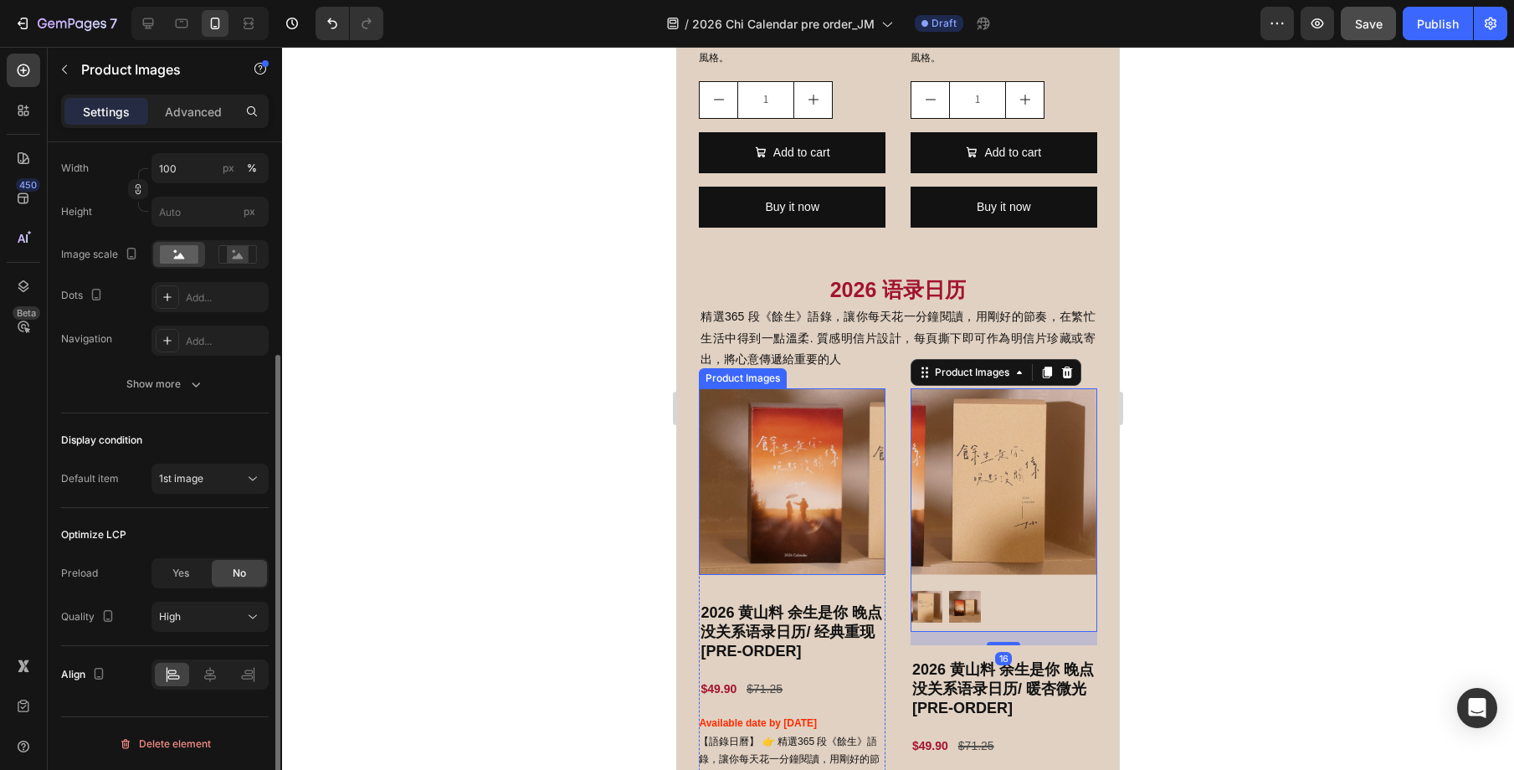
click at [794, 521] on img at bounding box center [792, 481] width 187 height 187
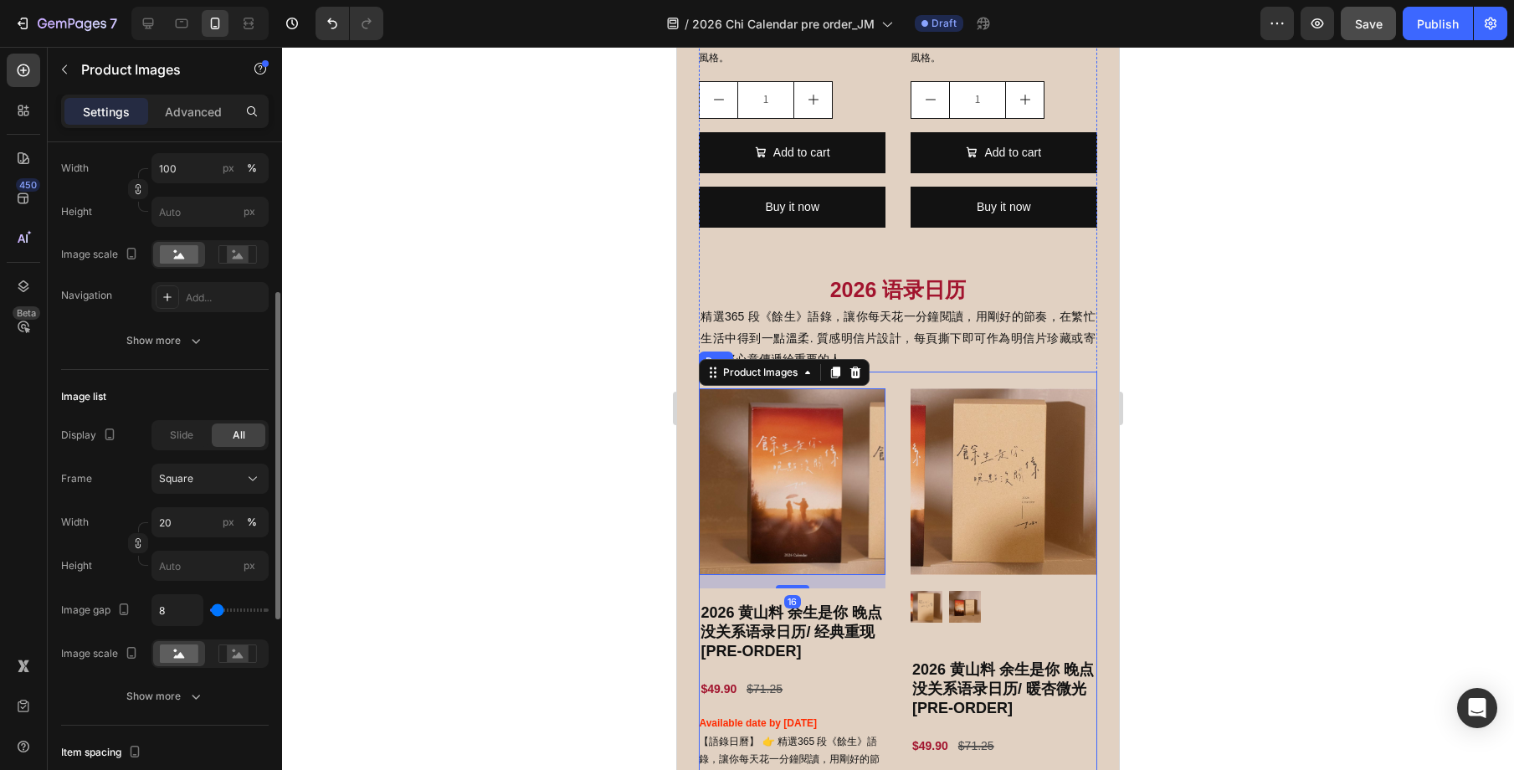
click at [981, 529] on img at bounding box center [1004, 481] width 187 height 187
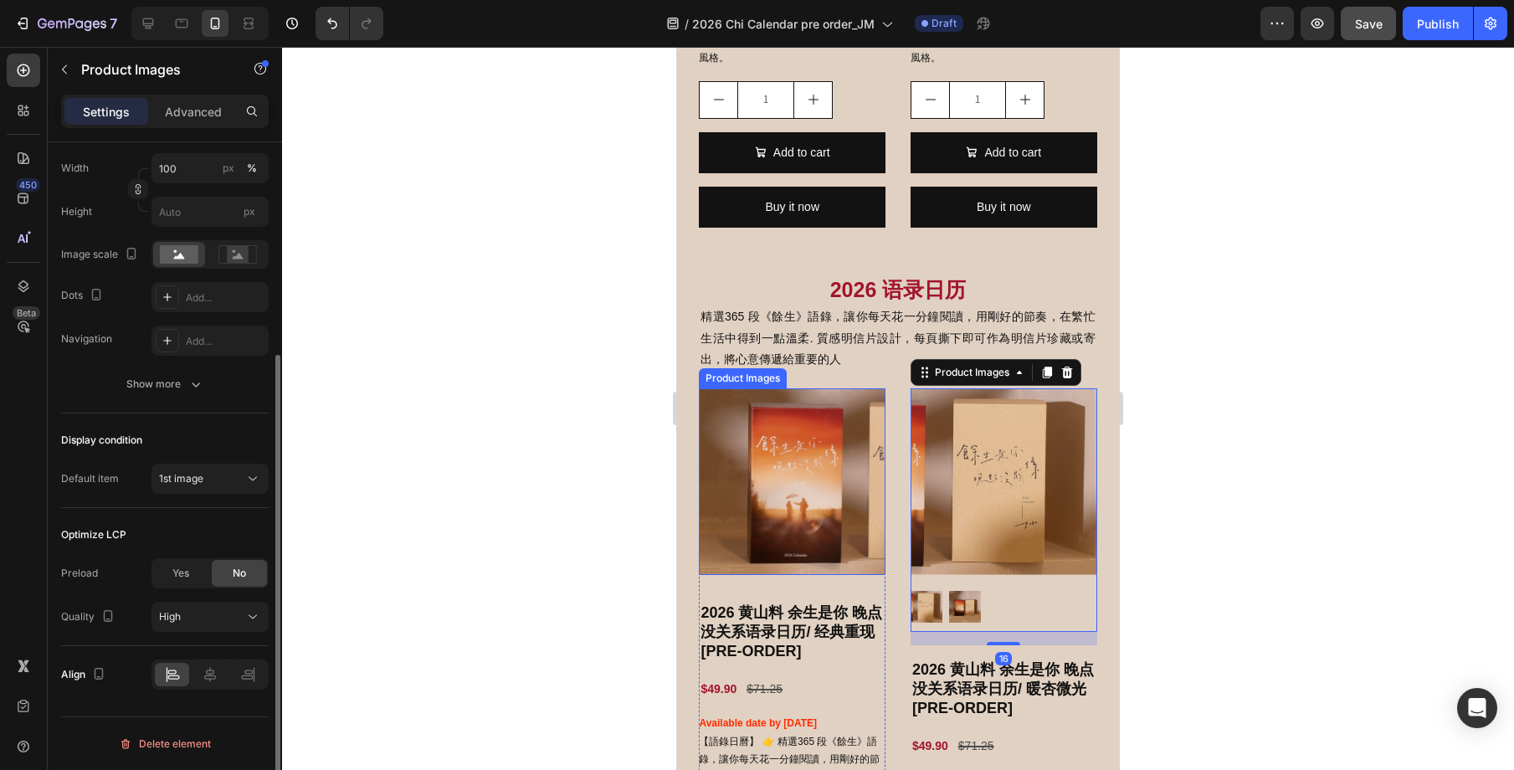
click at [803, 519] on img at bounding box center [792, 481] width 187 height 187
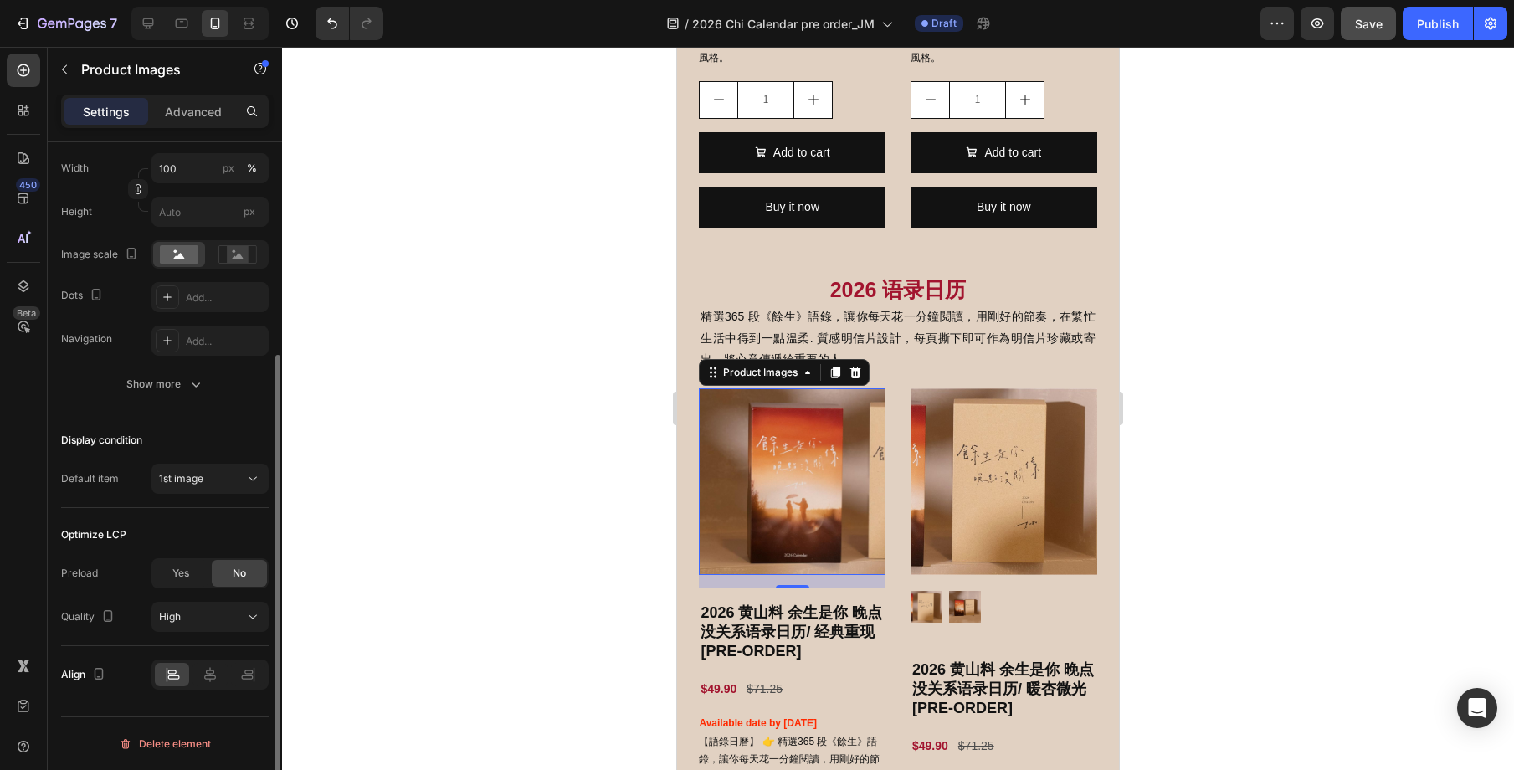
click at [981, 521] on img at bounding box center [1004, 481] width 187 height 187
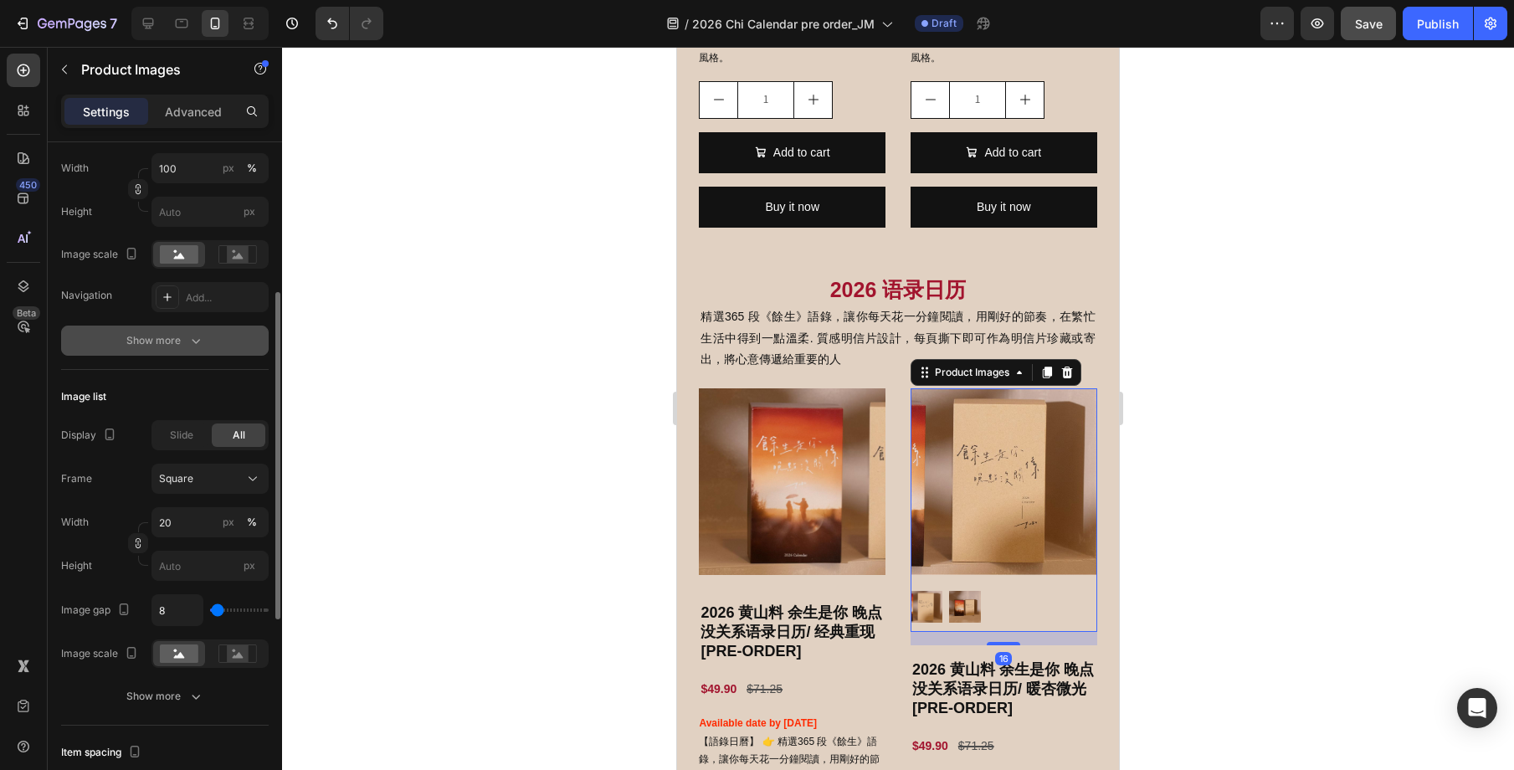
click at [193, 343] on icon "button" at bounding box center [195, 340] width 17 height 17
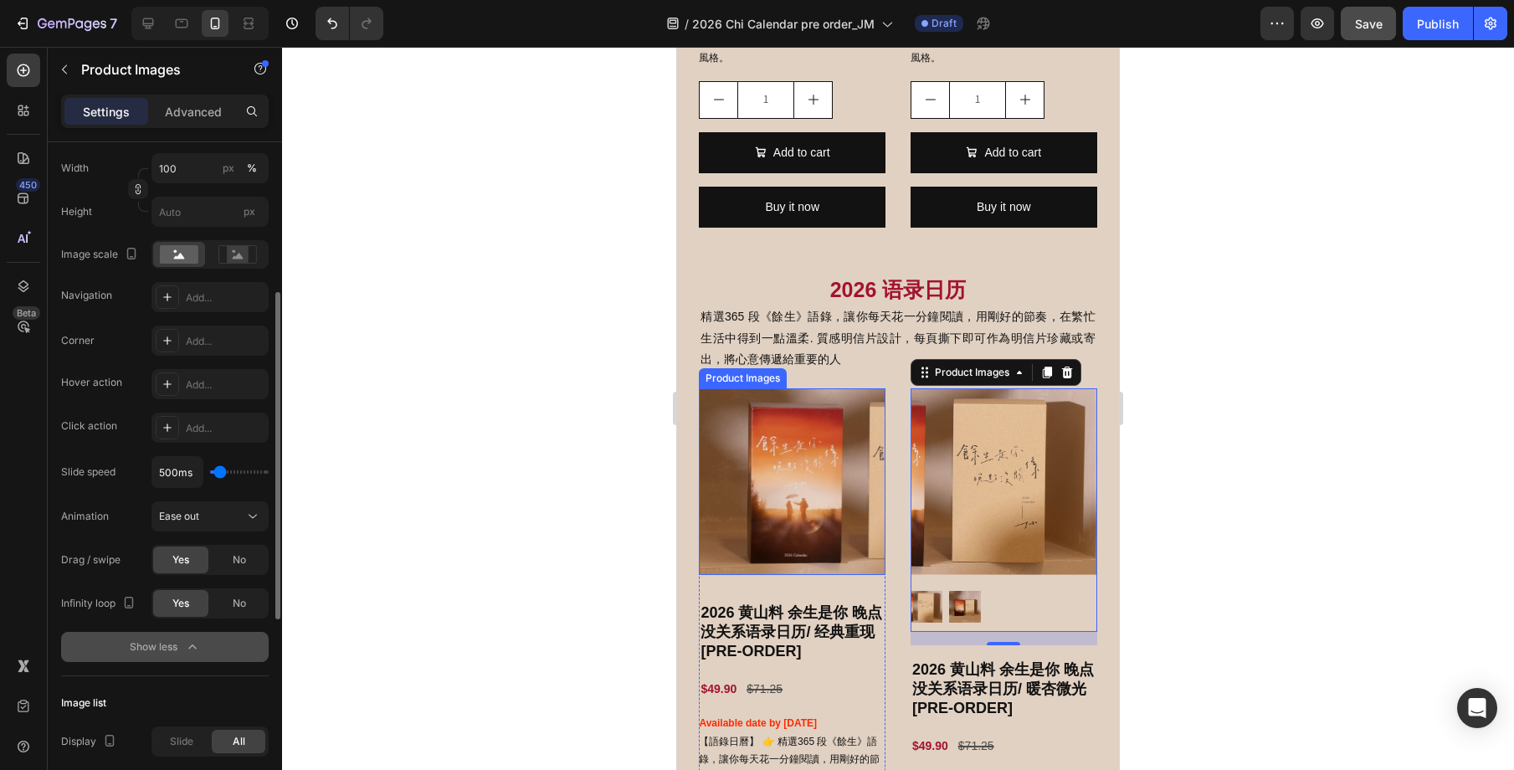
click at [813, 538] on img at bounding box center [792, 481] width 187 height 187
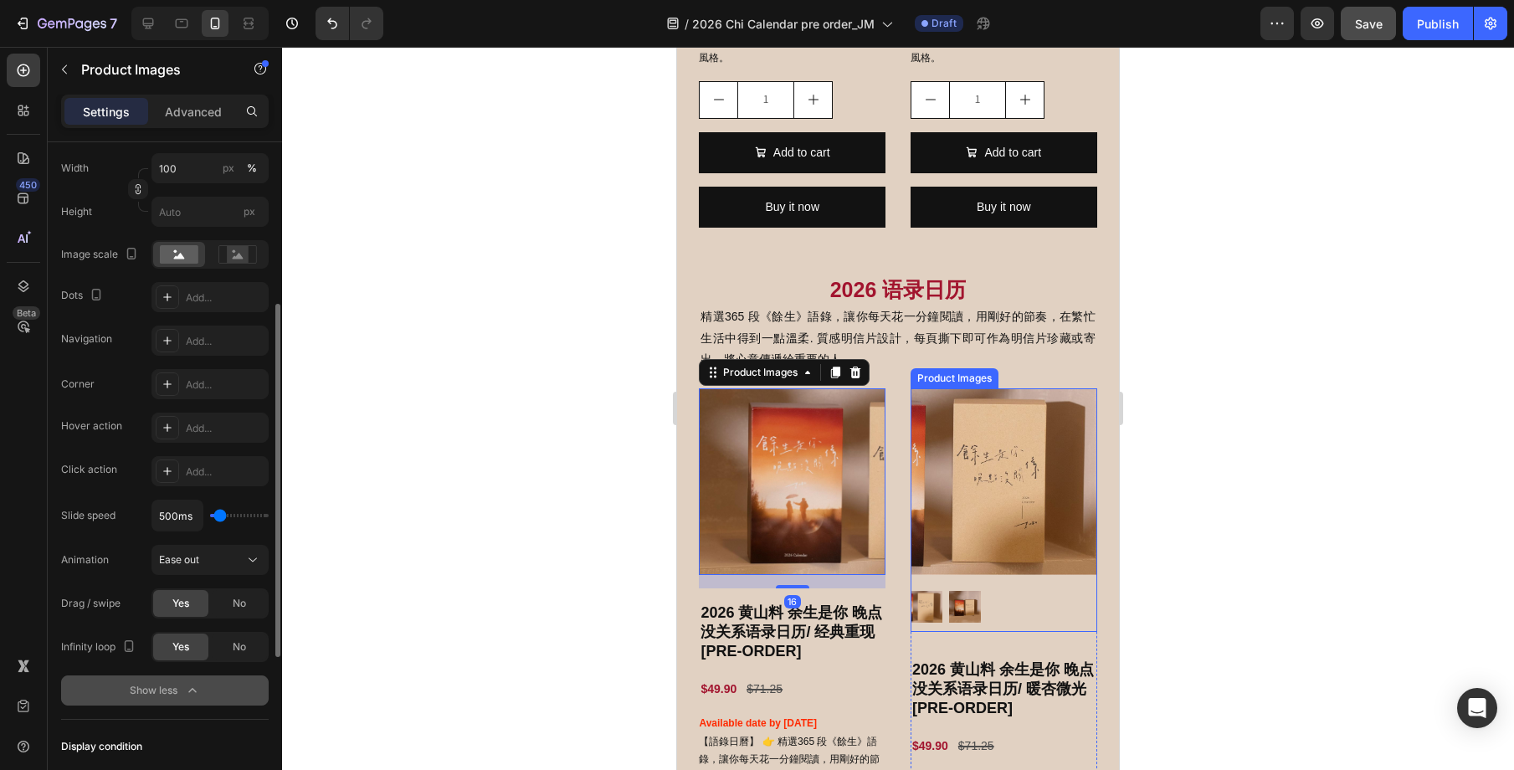
click at [965, 552] on img at bounding box center [1004, 481] width 187 height 187
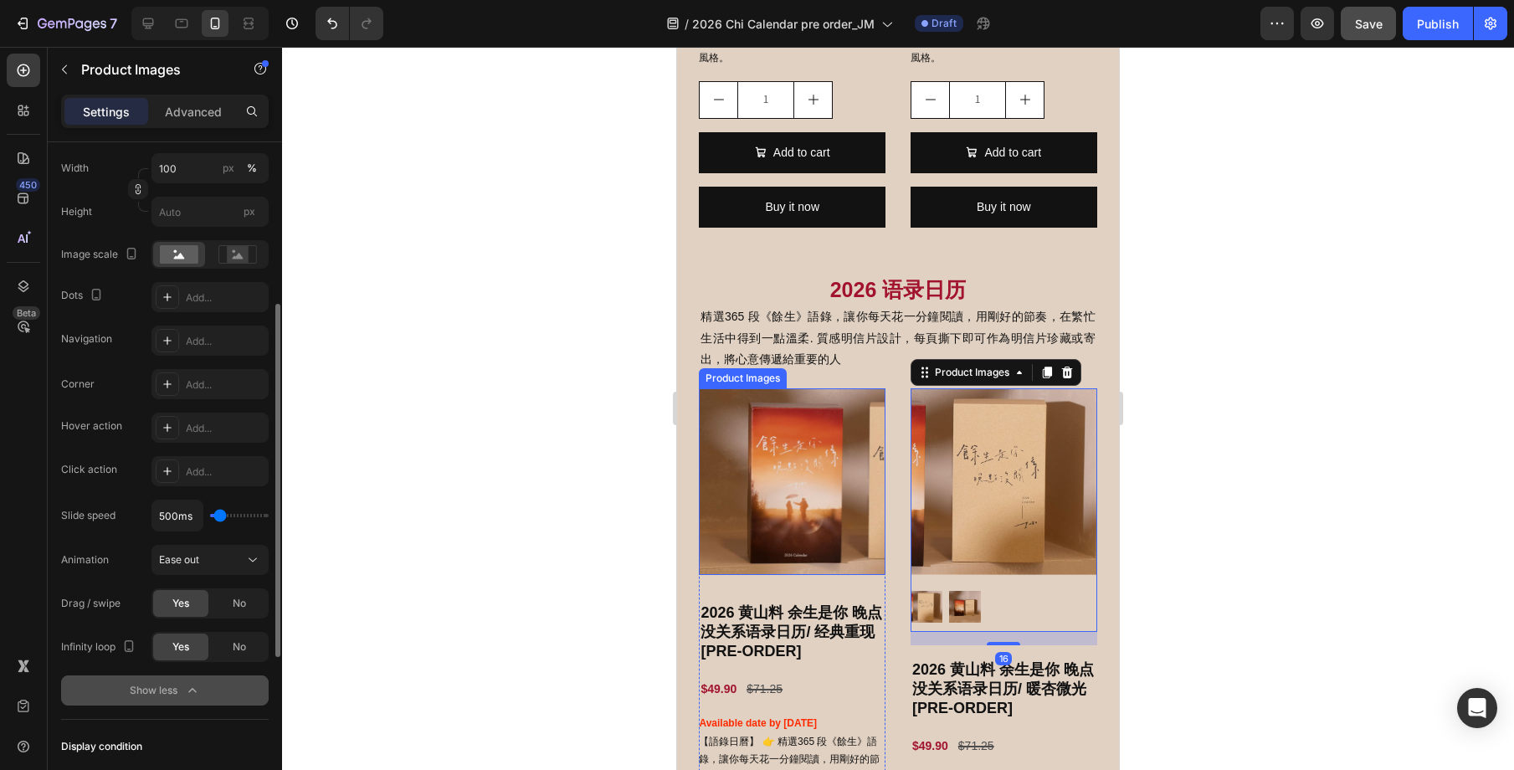
click at [823, 531] on img at bounding box center [792, 481] width 187 height 187
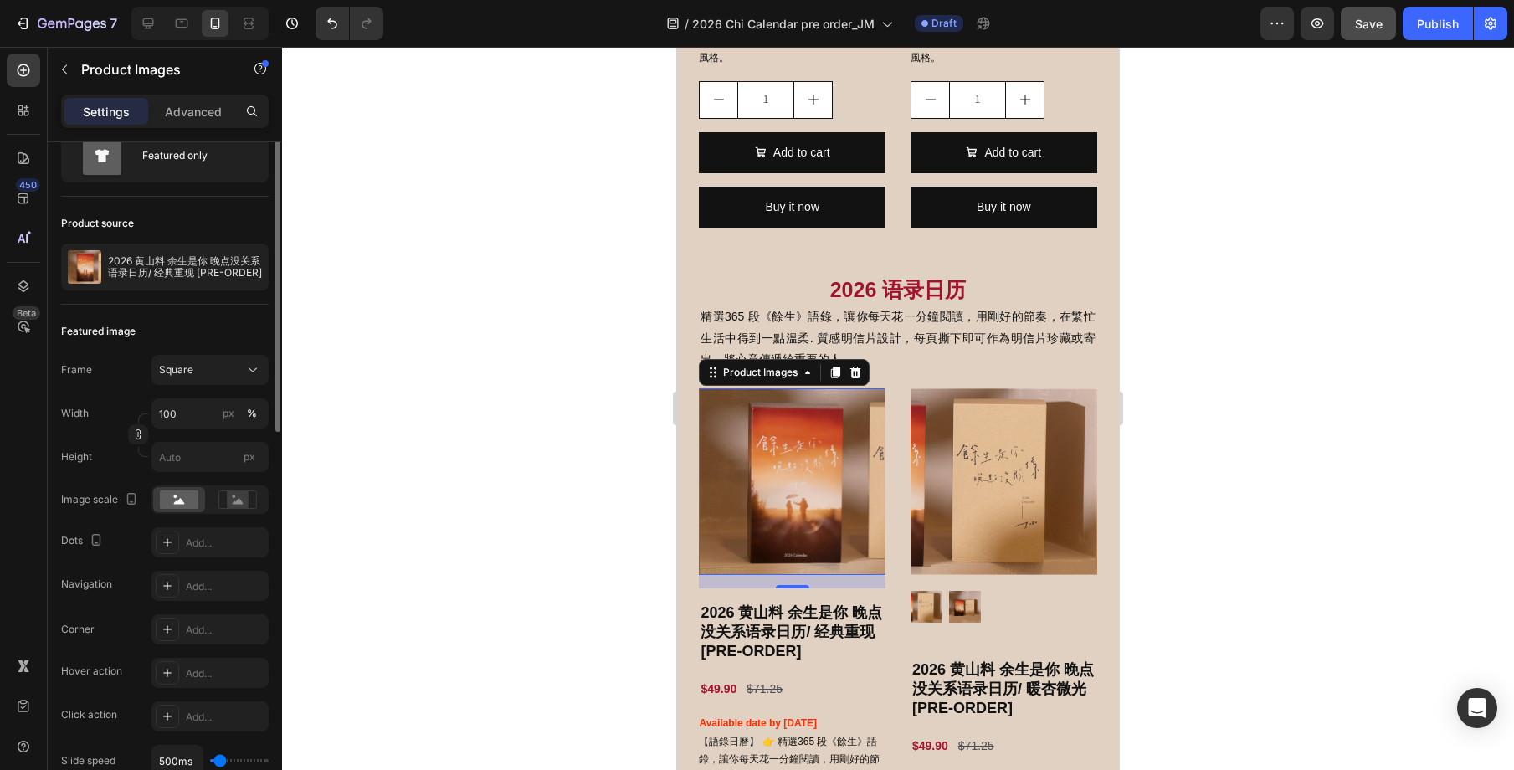
scroll to position [0, 0]
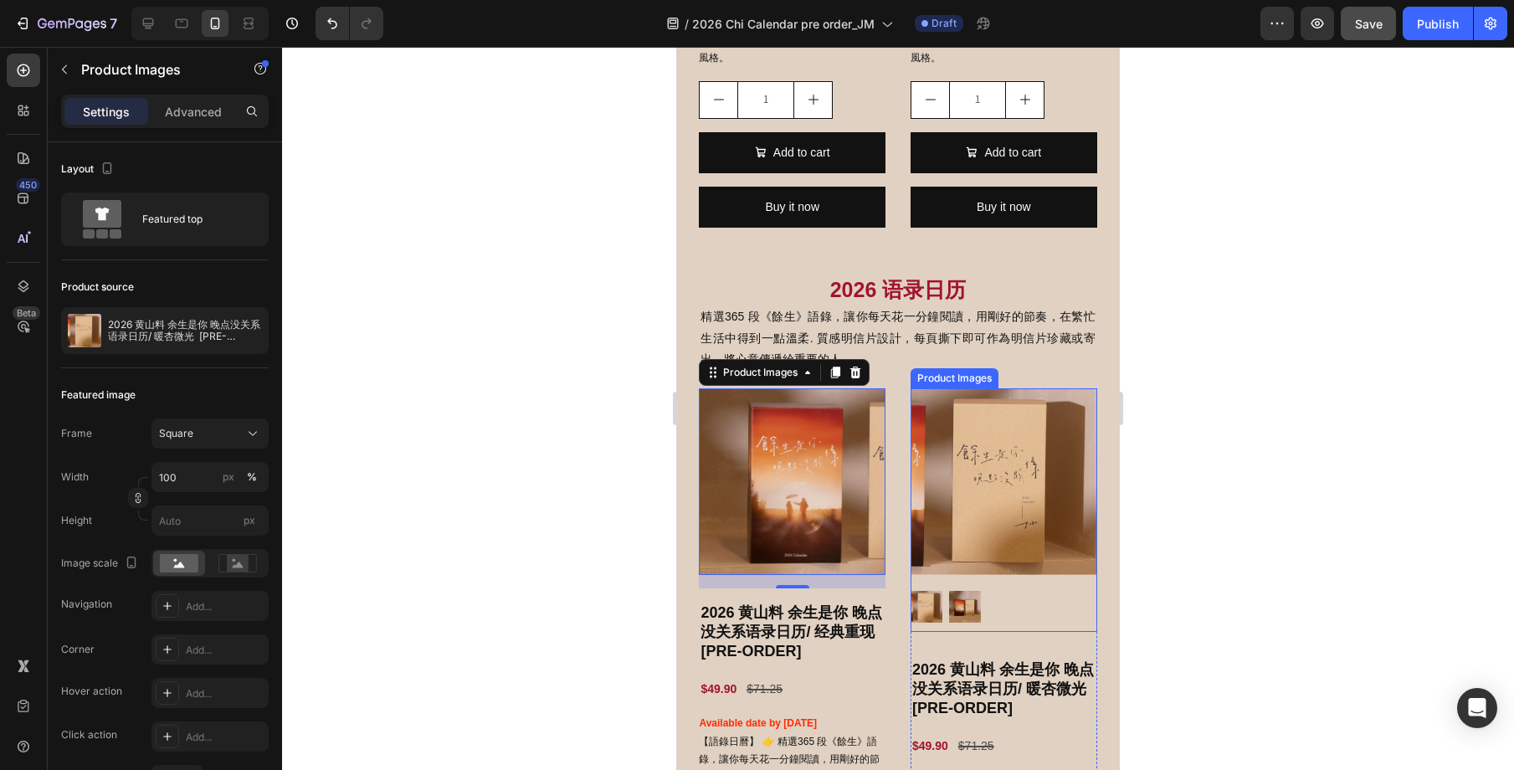
click at [968, 473] on img at bounding box center [1004, 481] width 187 height 187
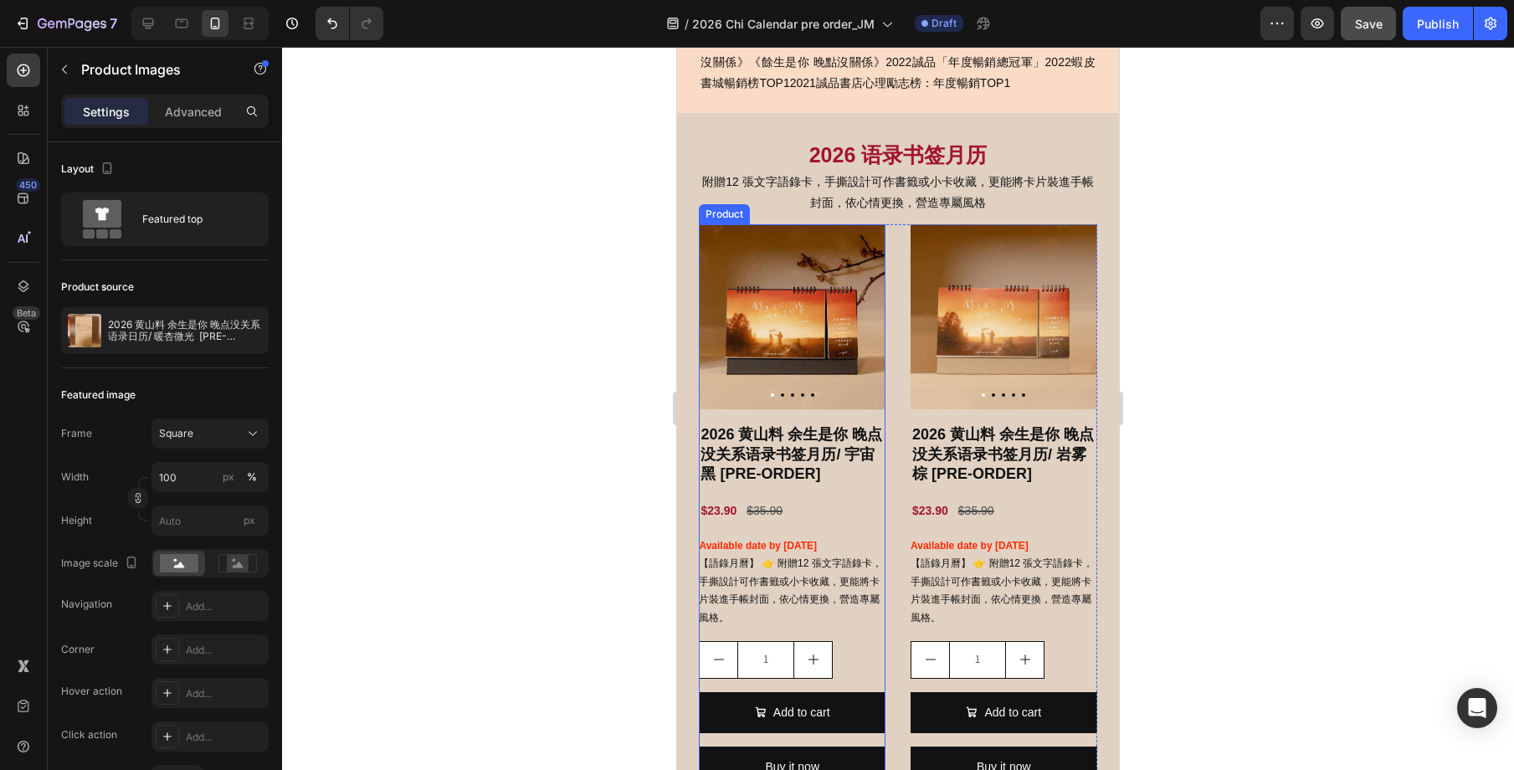
scroll to position [814, 0]
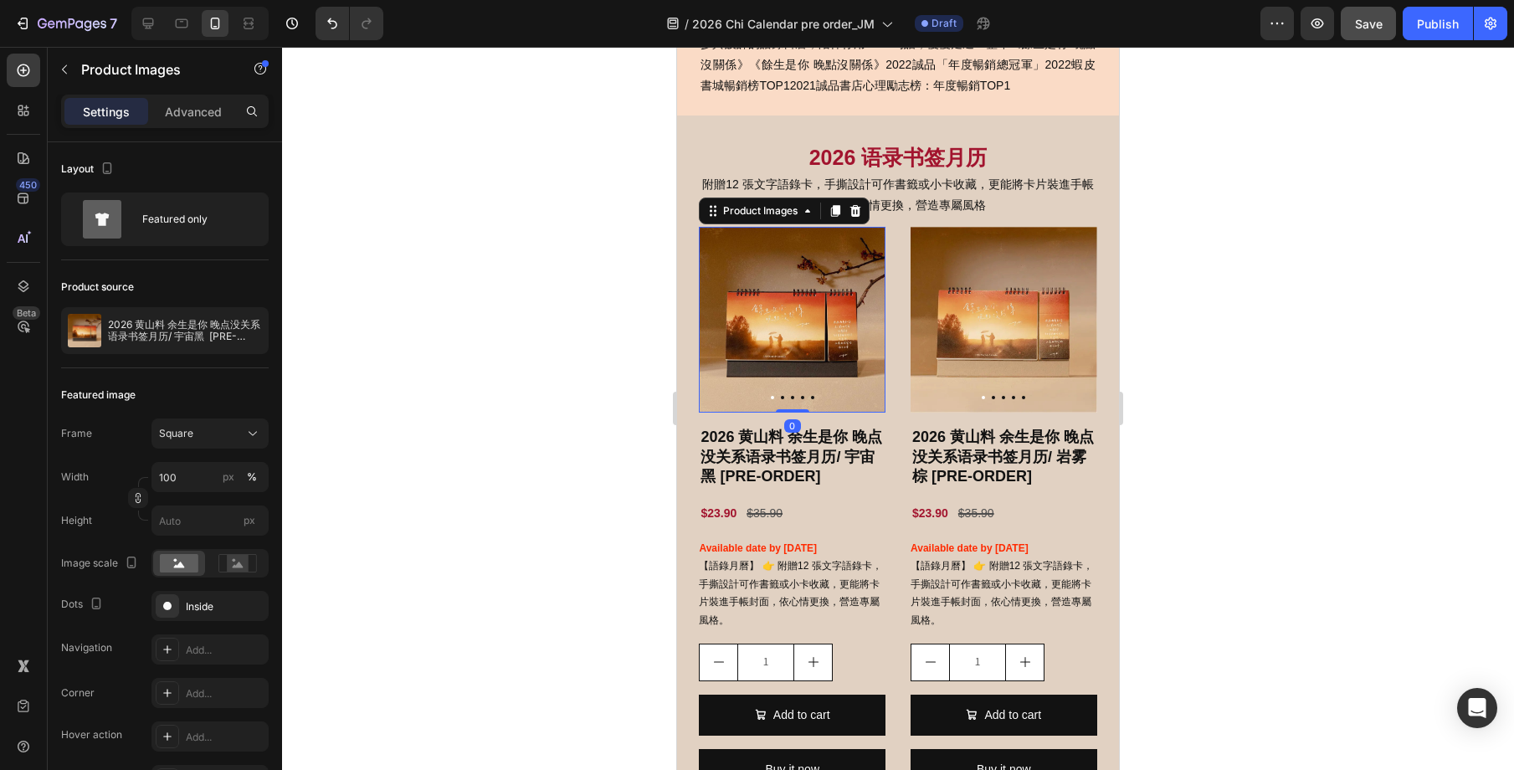
click at [839, 343] on img at bounding box center [792, 320] width 187 height 187
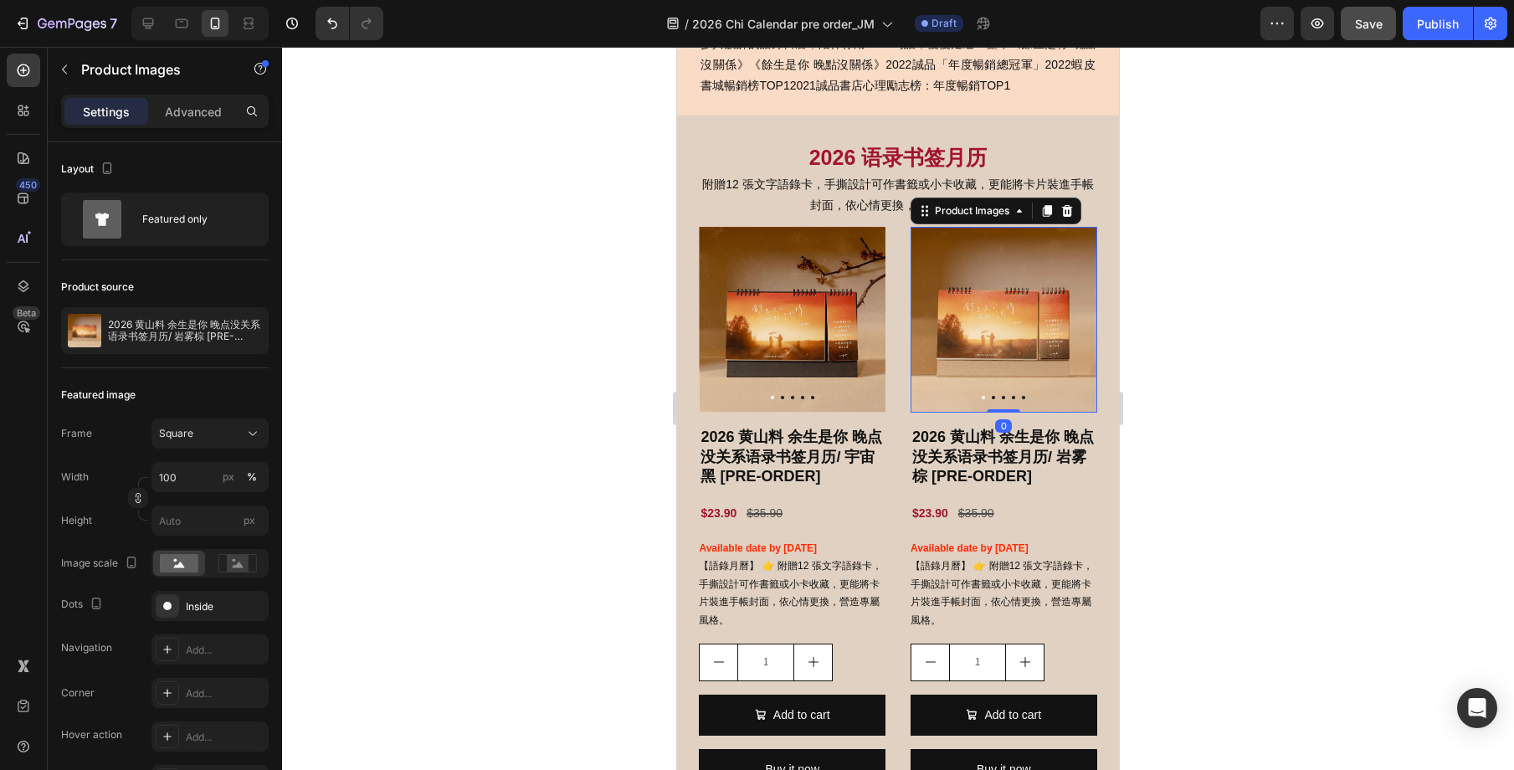
click at [988, 345] on img at bounding box center [1004, 320] width 187 height 187
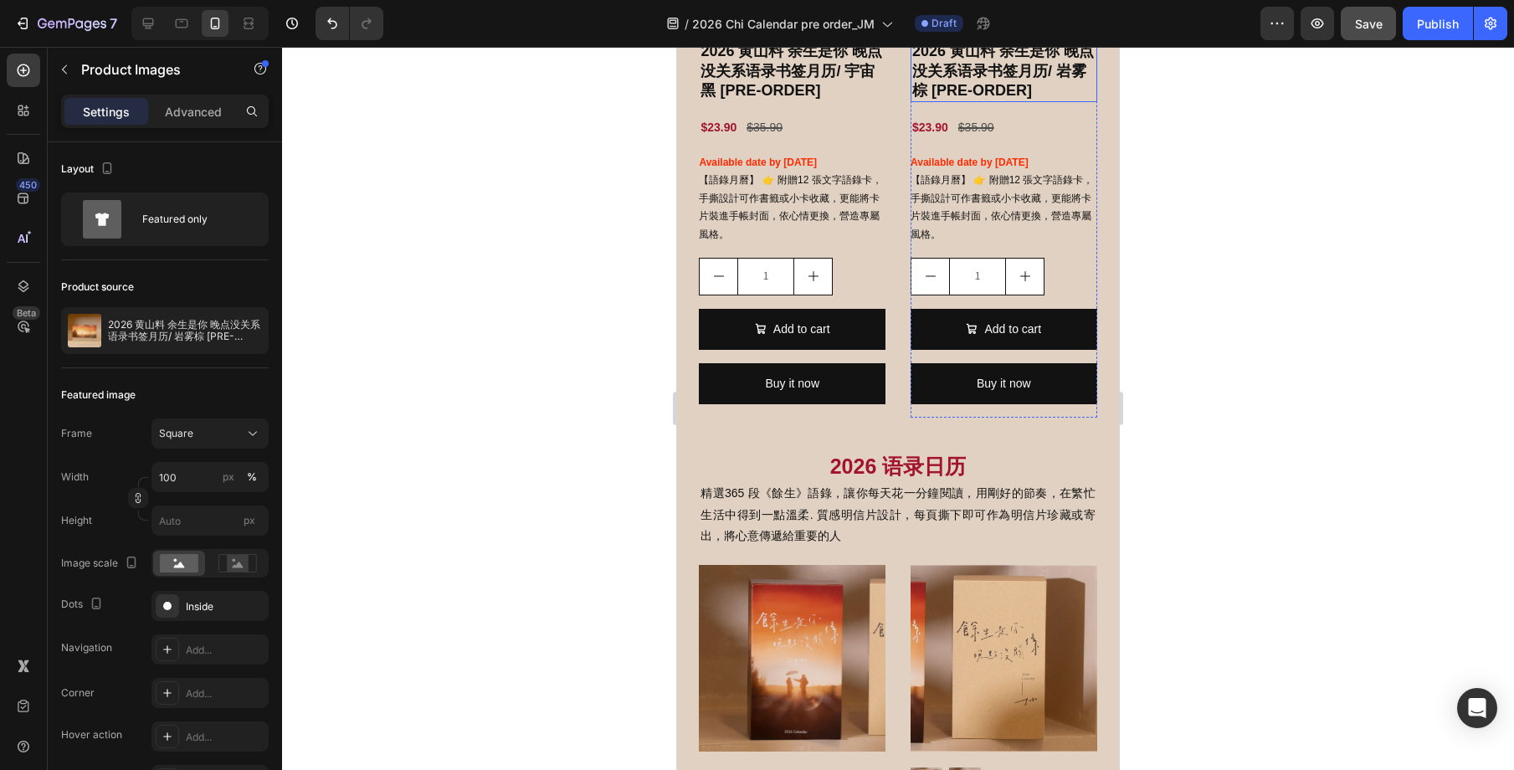
scroll to position [1327, 0]
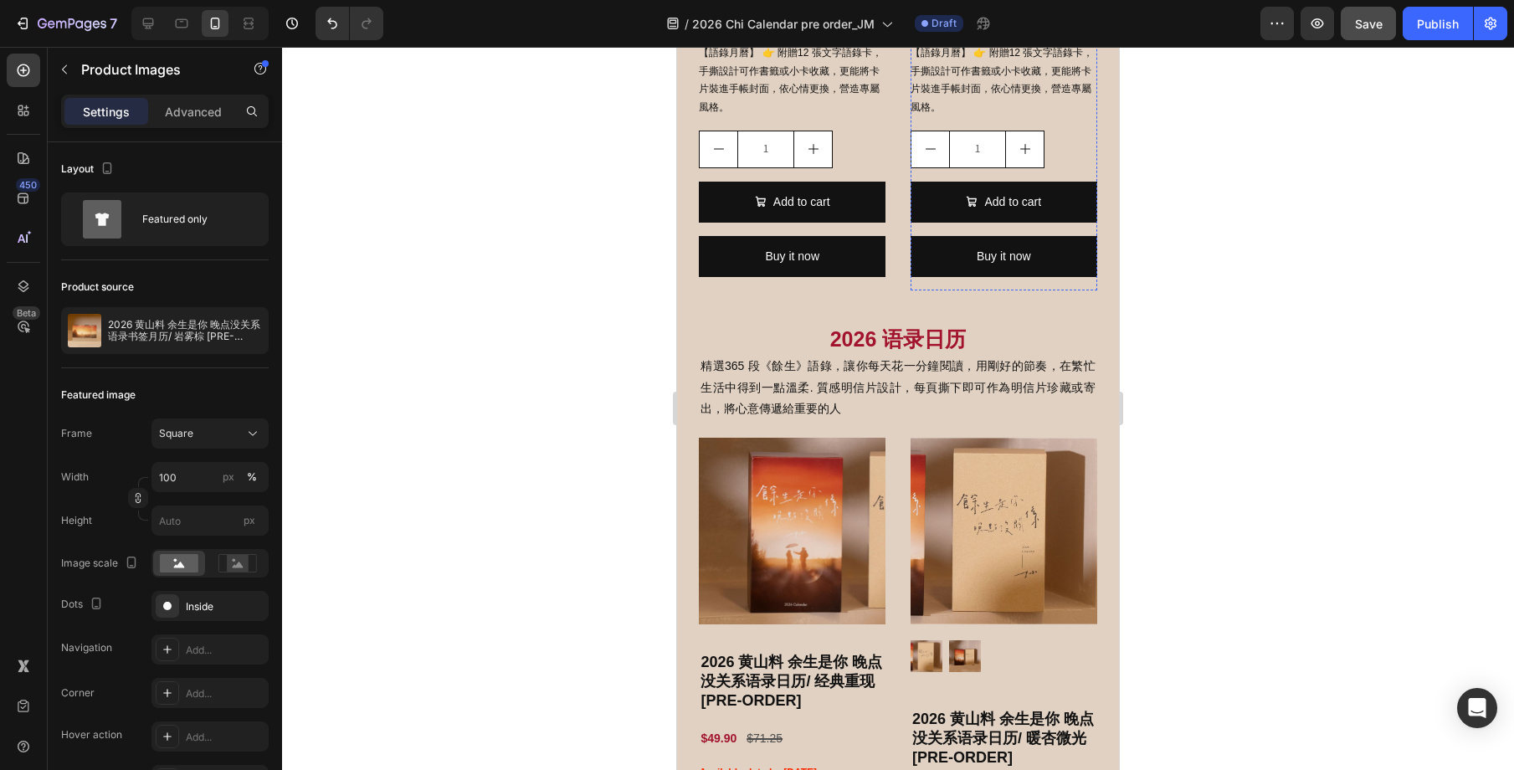
click at [981, 508] on img at bounding box center [1004, 531] width 187 height 187
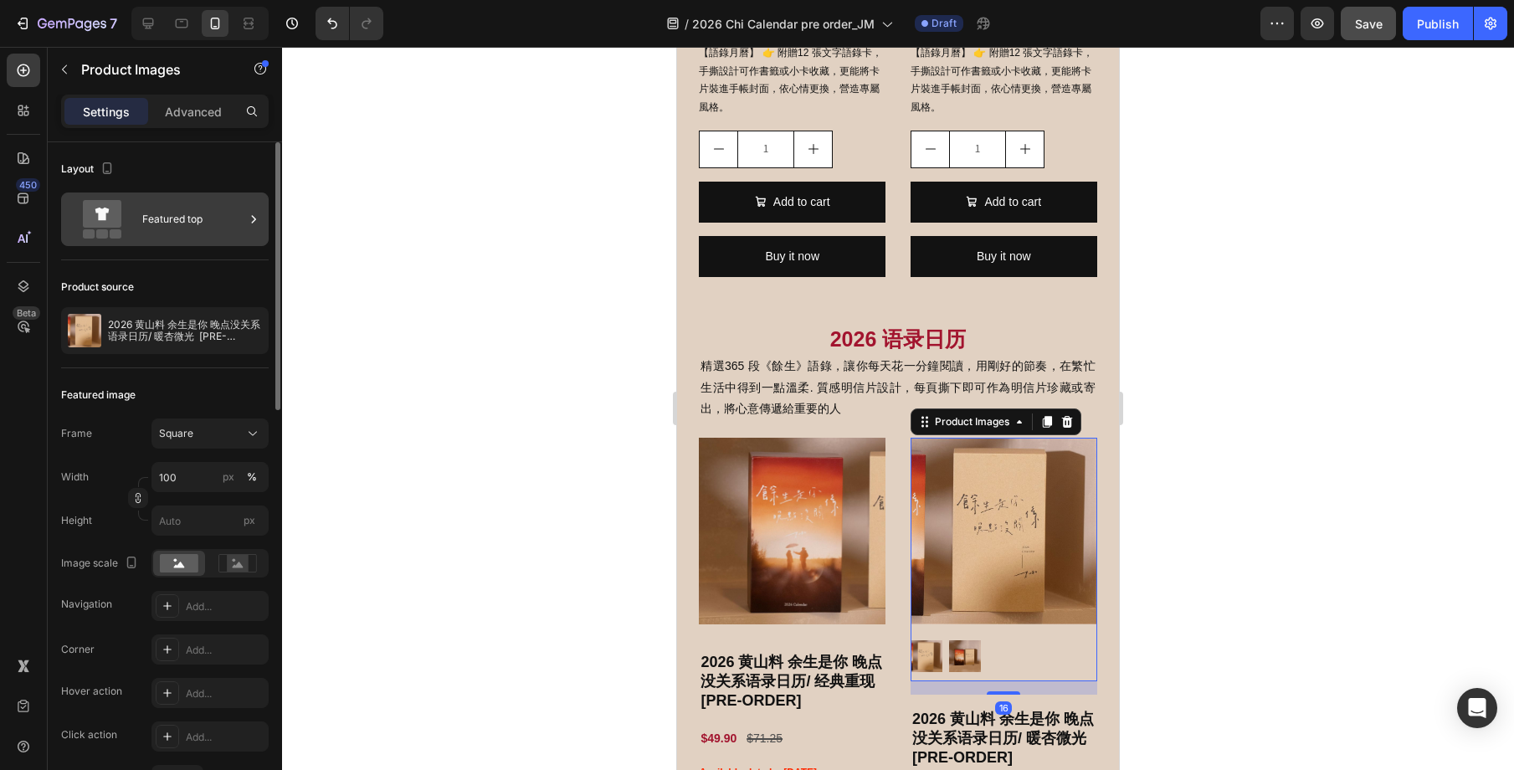
click at [264, 228] on div "Featured top" at bounding box center [165, 219] width 208 height 54
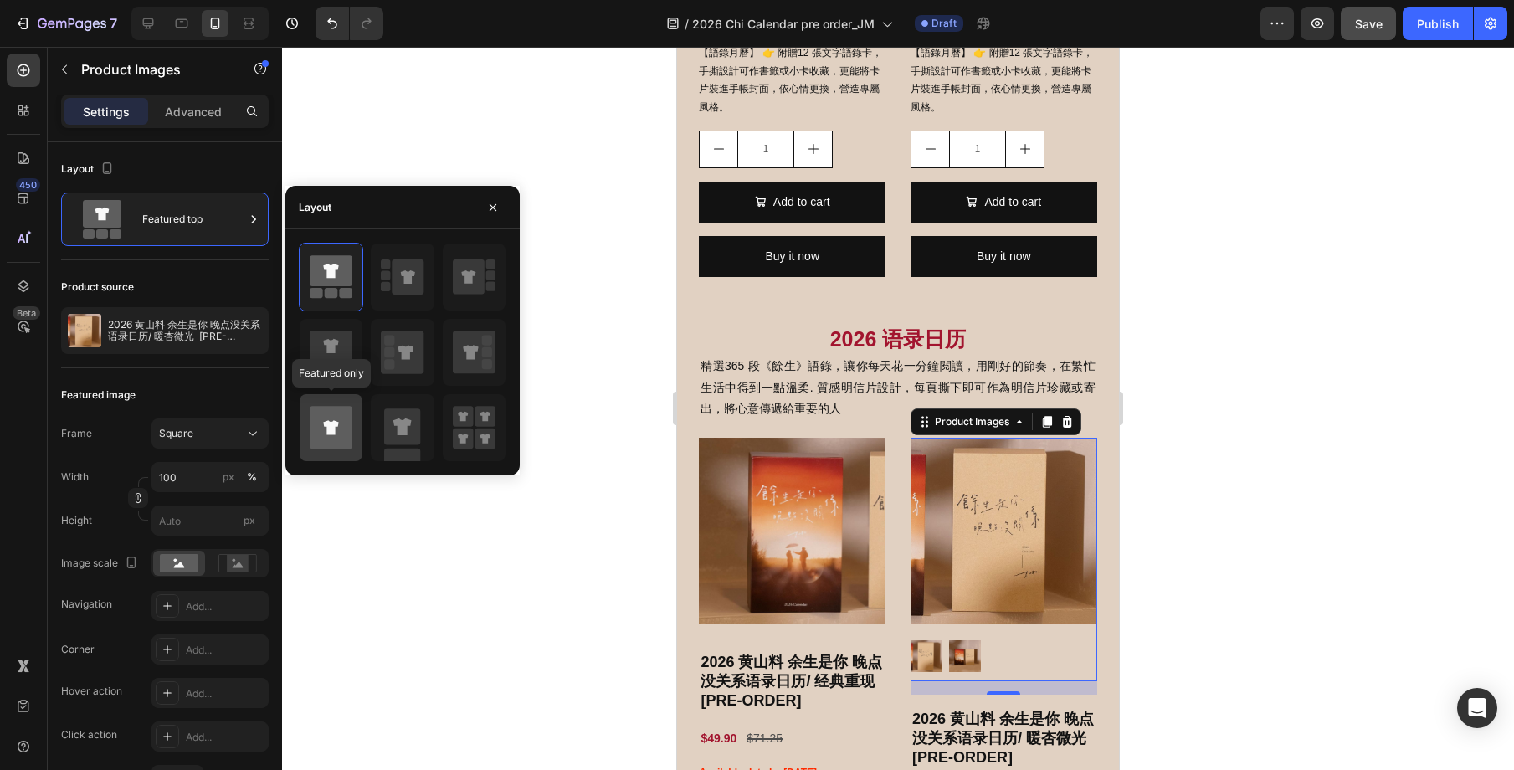
click at [341, 438] on icon at bounding box center [331, 427] width 43 height 43
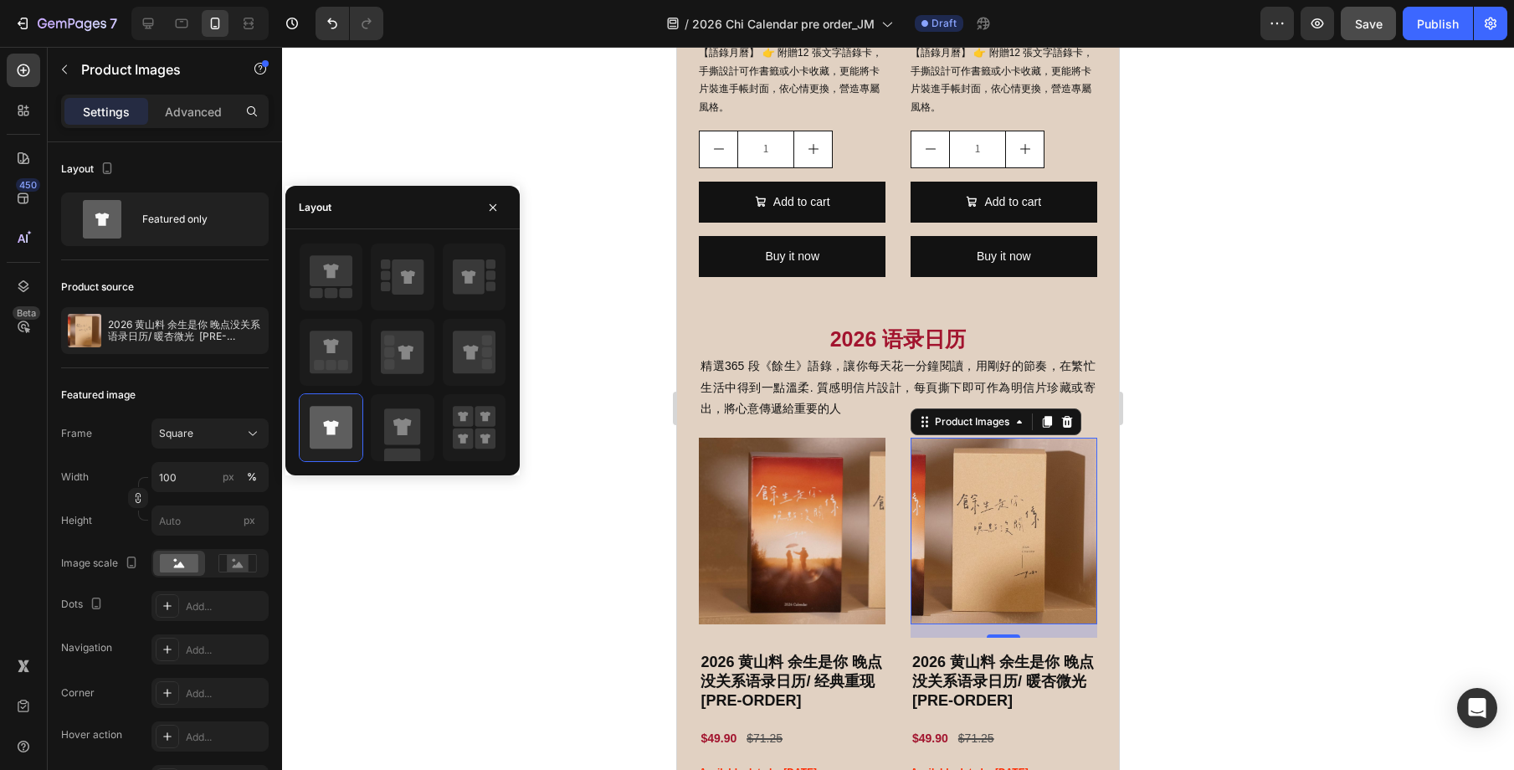
drag, startPoint x: 1176, startPoint y: 572, endPoint x: 1183, endPoint y: 565, distance: 9.5
click at [1177, 572] on div at bounding box center [898, 408] width 1232 height 723
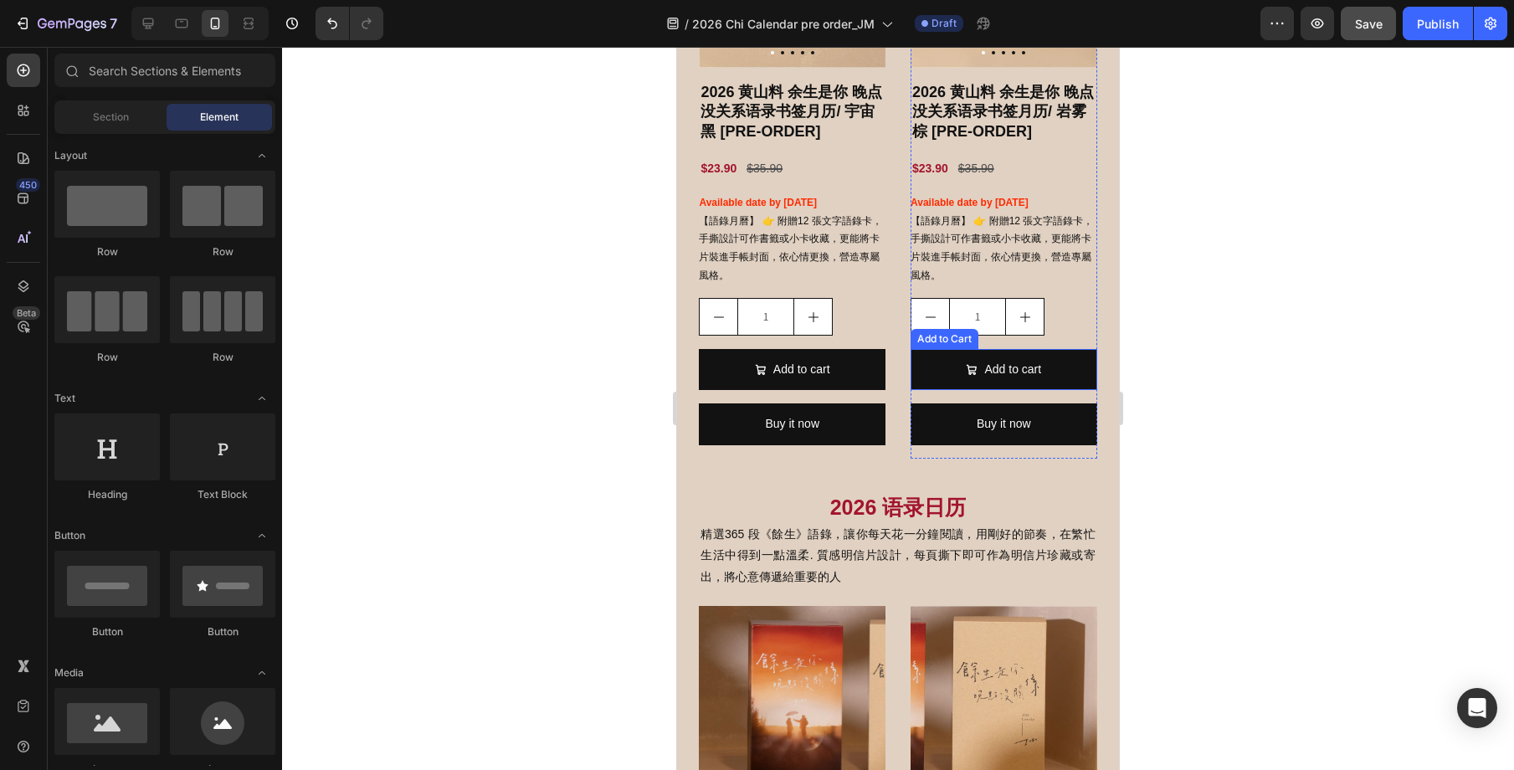
scroll to position [860, 0]
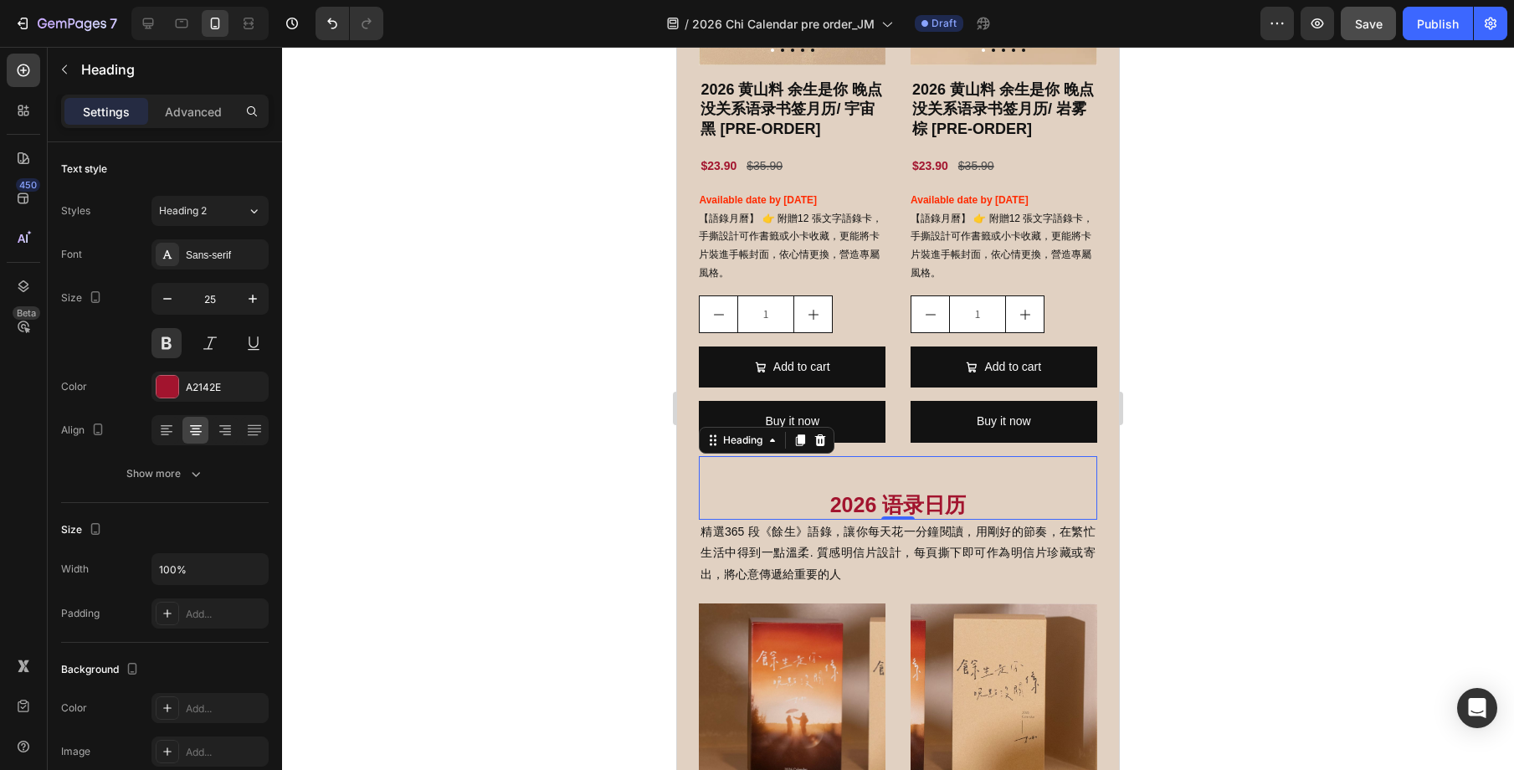
click at [980, 508] on h2 "2026 语录日历" at bounding box center [898, 505] width 398 height 31
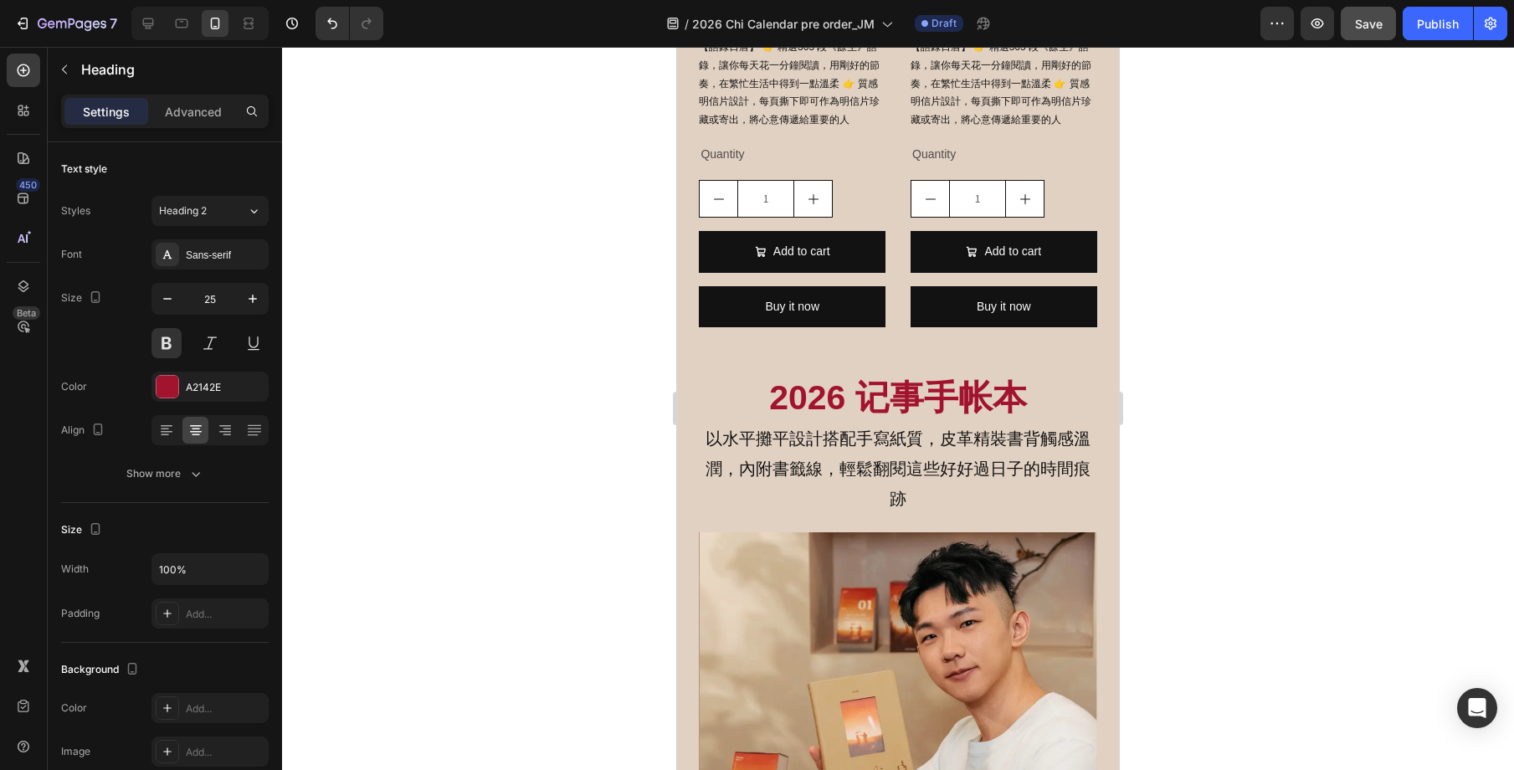
scroll to position [1817, 0]
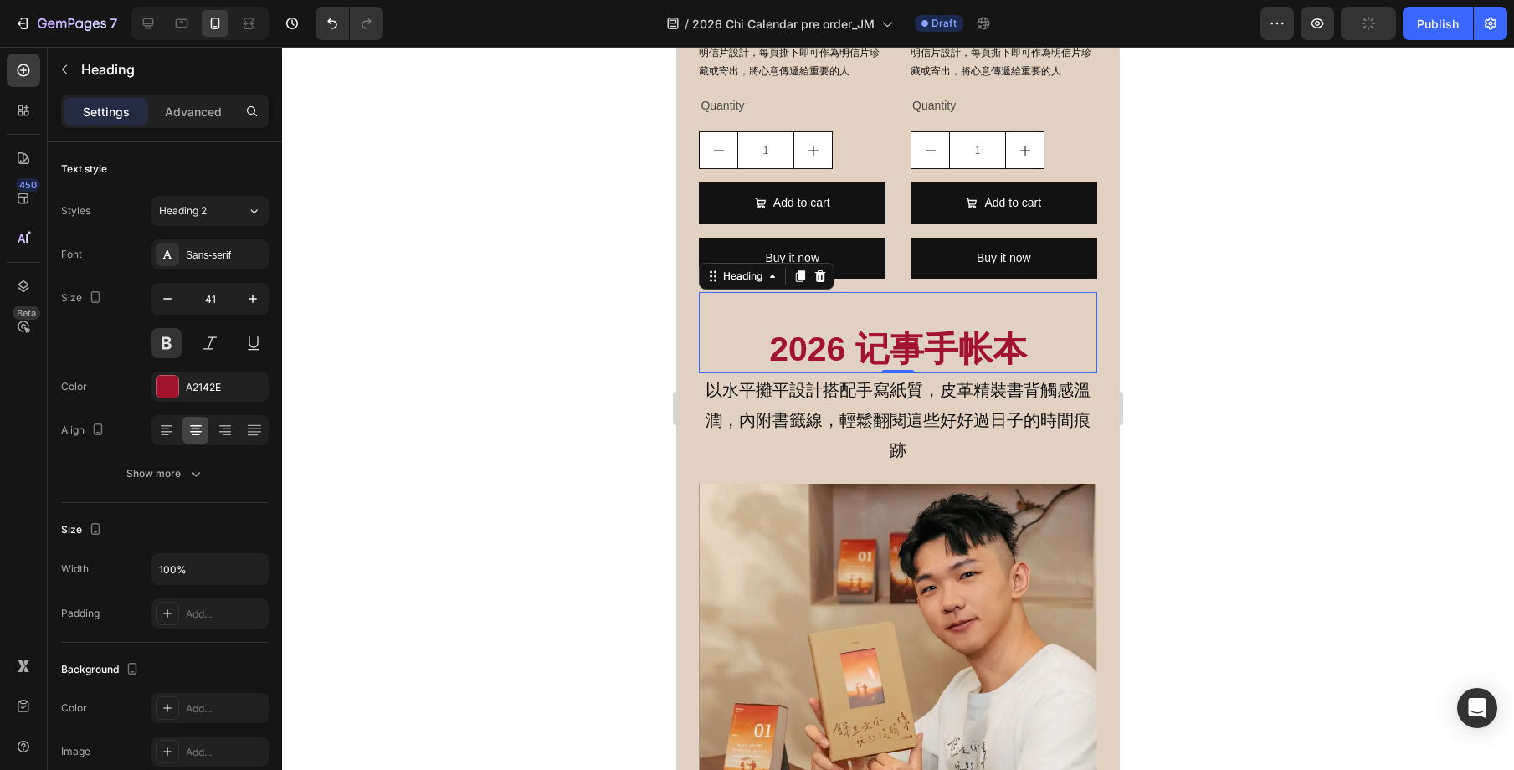
click at [1035, 356] on h2 "2026 记事手帐本" at bounding box center [898, 350] width 398 height 48
click at [159, 301] on icon "button" at bounding box center [167, 298] width 17 height 17
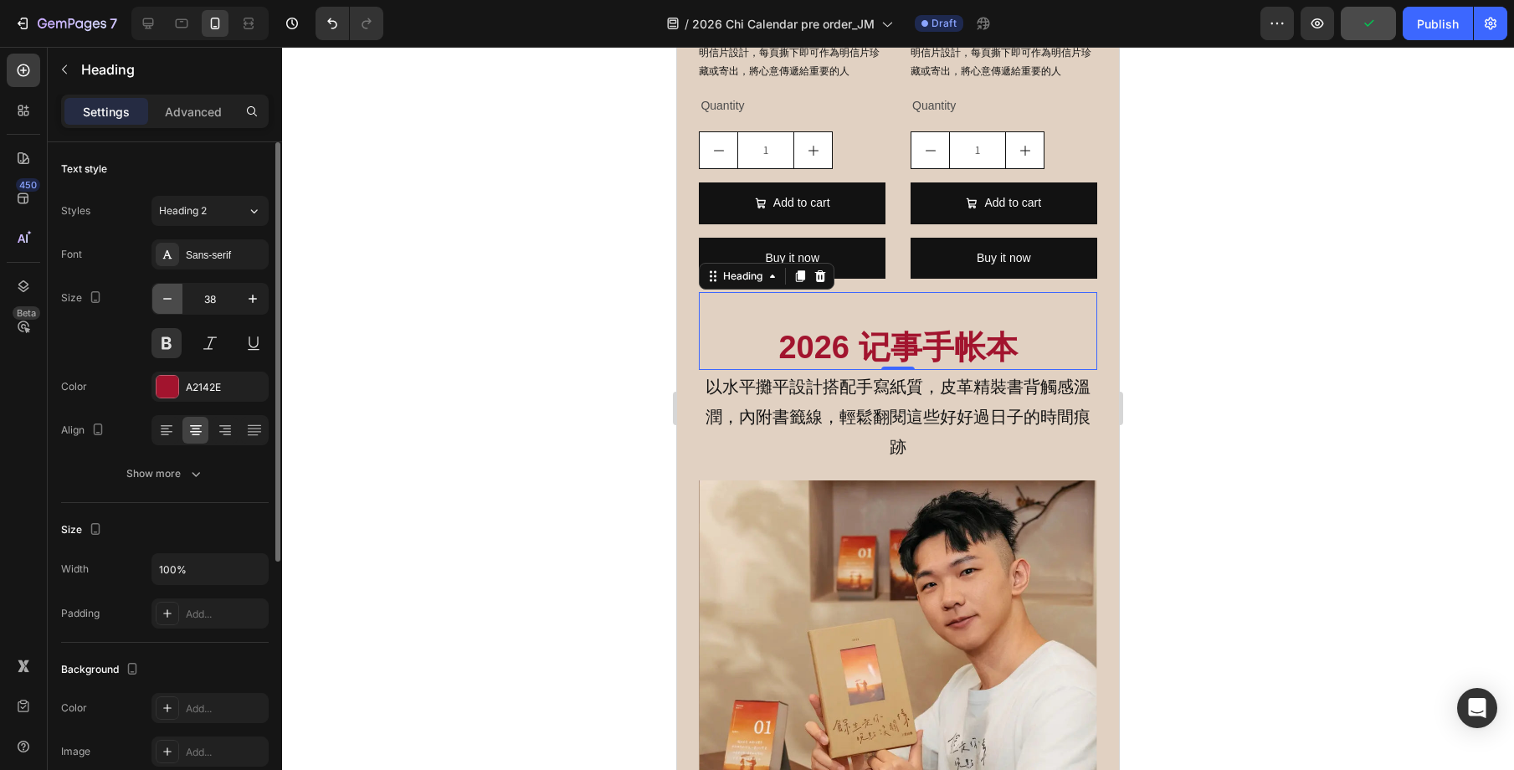
click at [159, 301] on icon "button" at bounding box center [167, 298] width 17 height 17
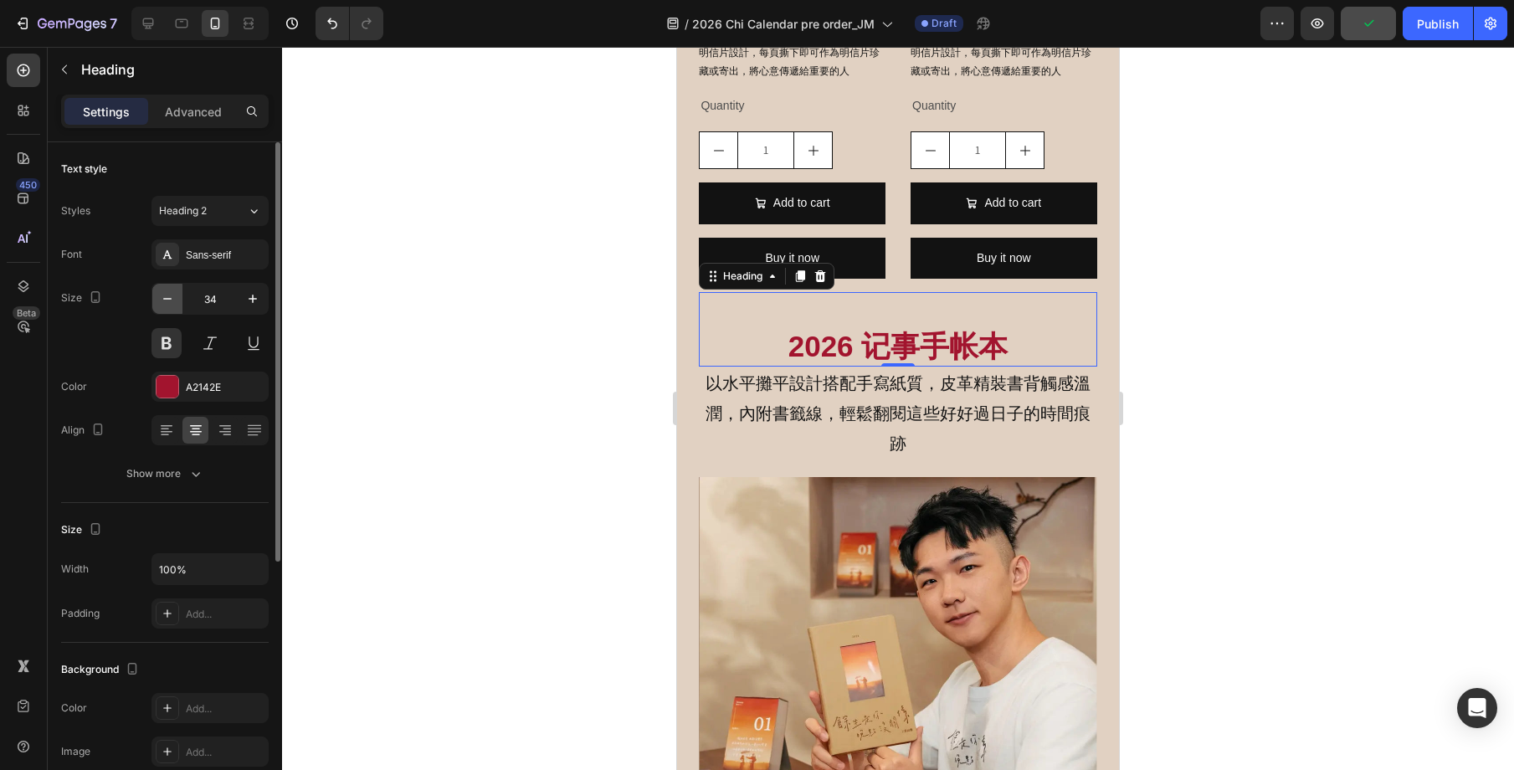
click at [159, 301] on icon "button" at bounding box center [167, 298] width 17 height 17
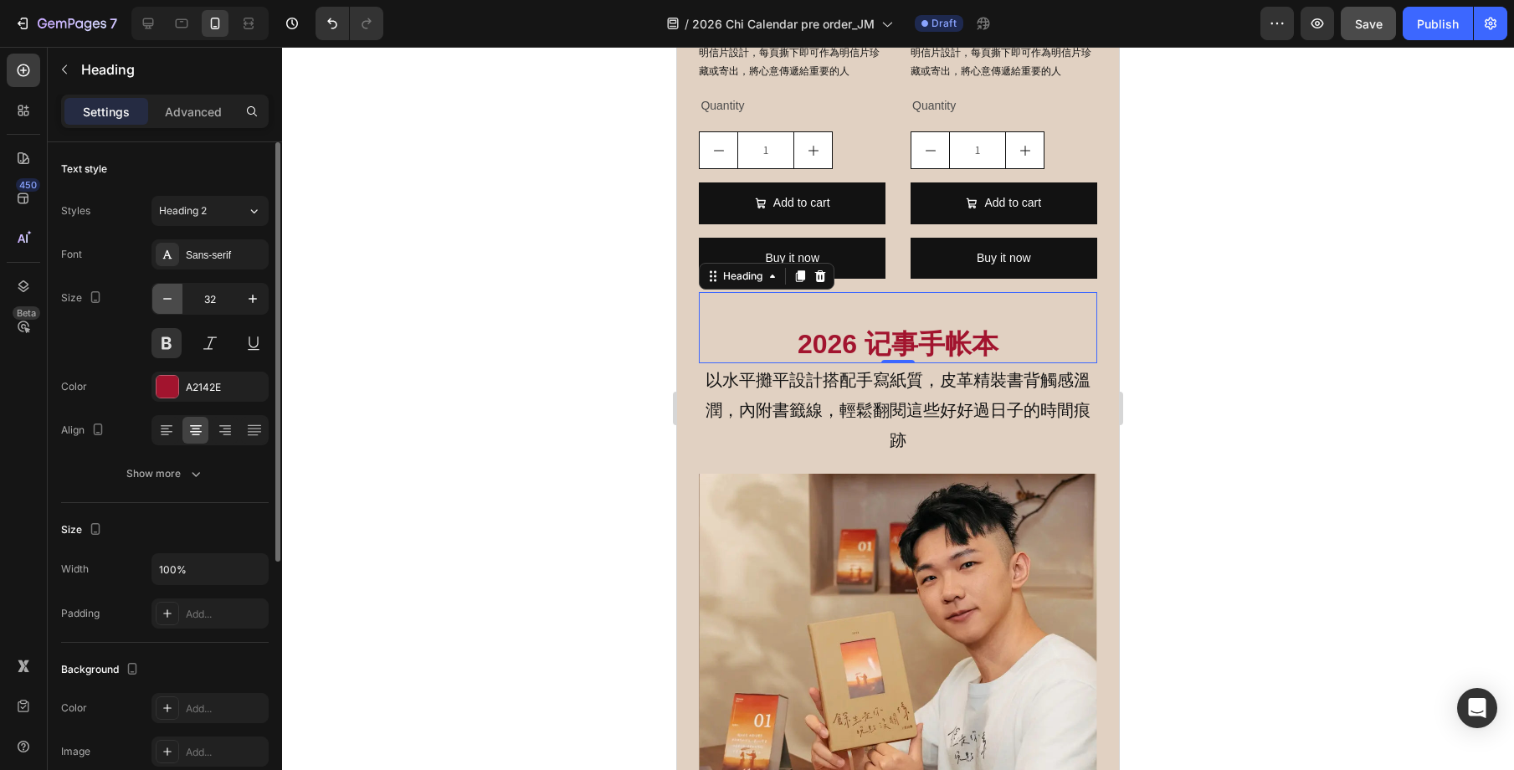
click at [159, 301] on icon "button" at bounding box center [167, 298] width 17 height 17
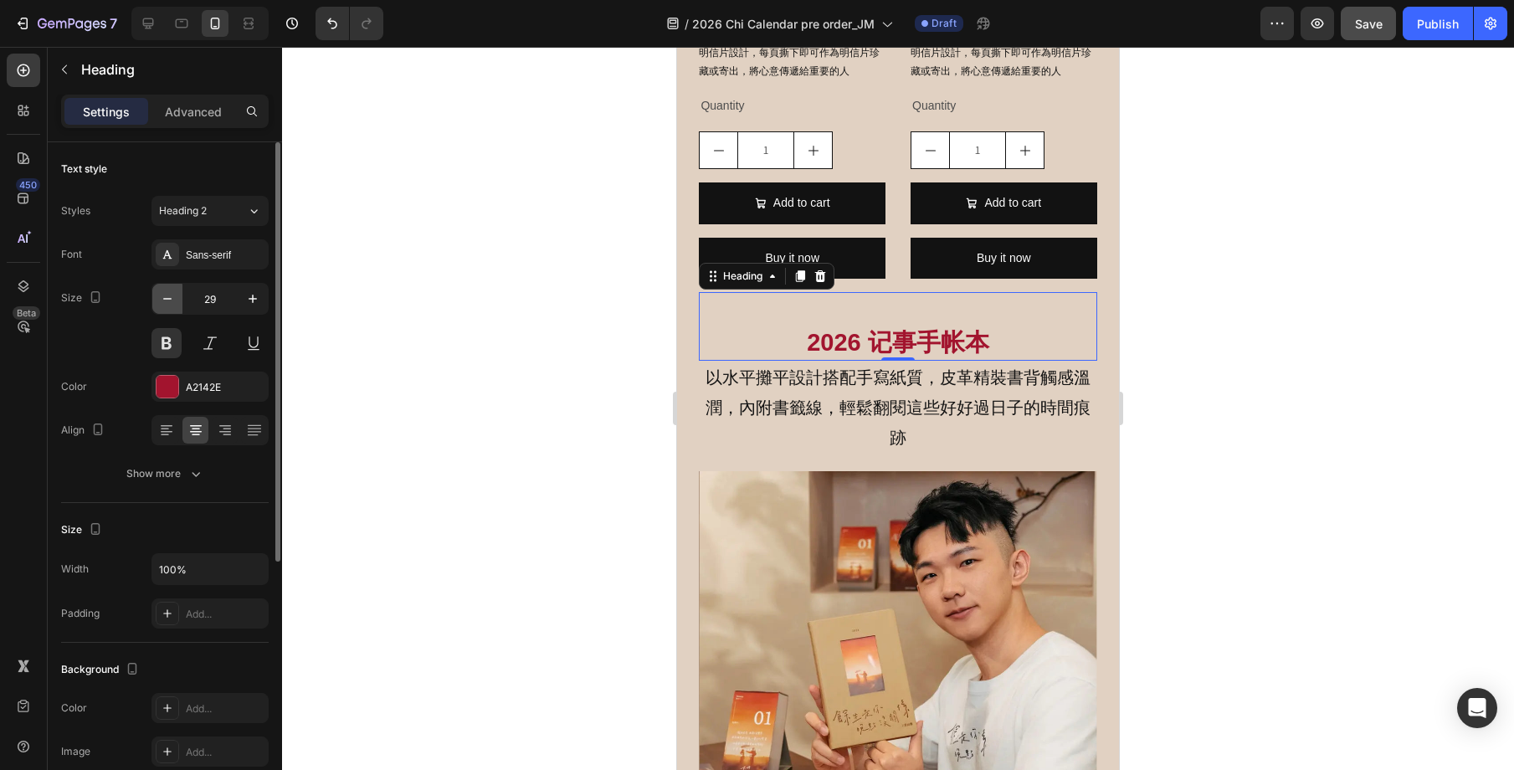
click at [159, 301] on icon "button" at bounding box center [167, 298] width 17 height 17
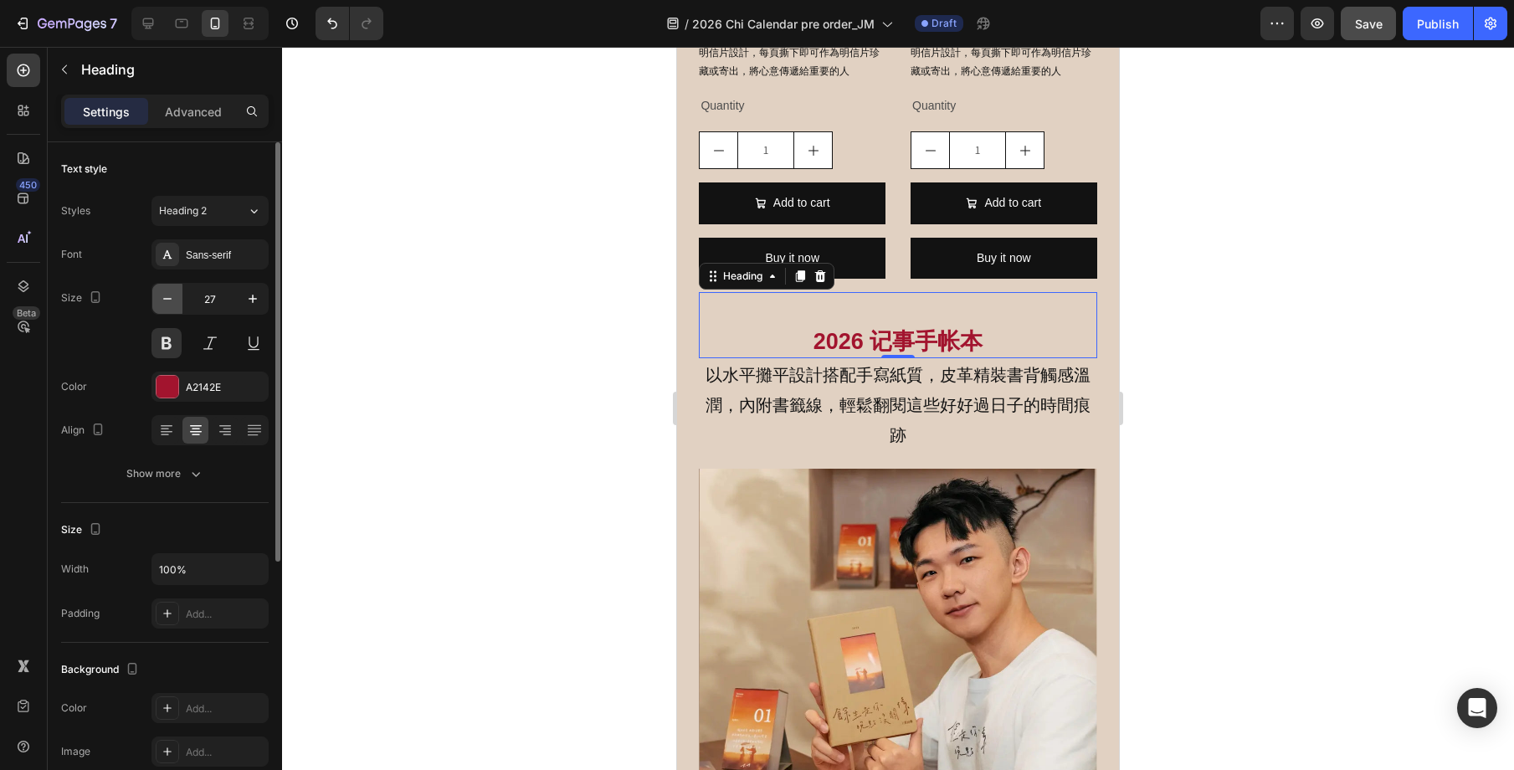
click at [159, 301] on icon "button" at bounding box center [167, 298] width 17 height 17
type input "25"
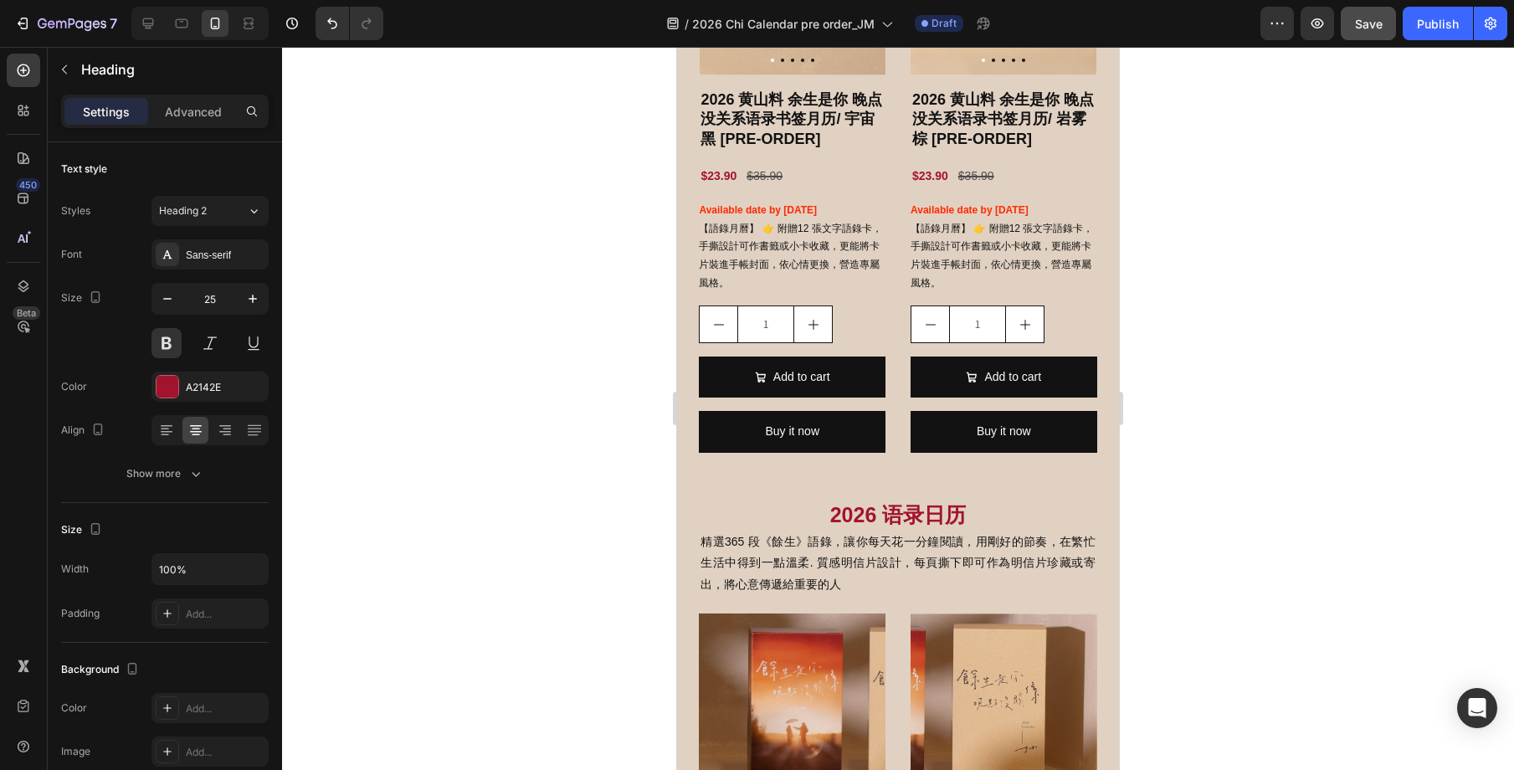
scroll to position [857, 0]
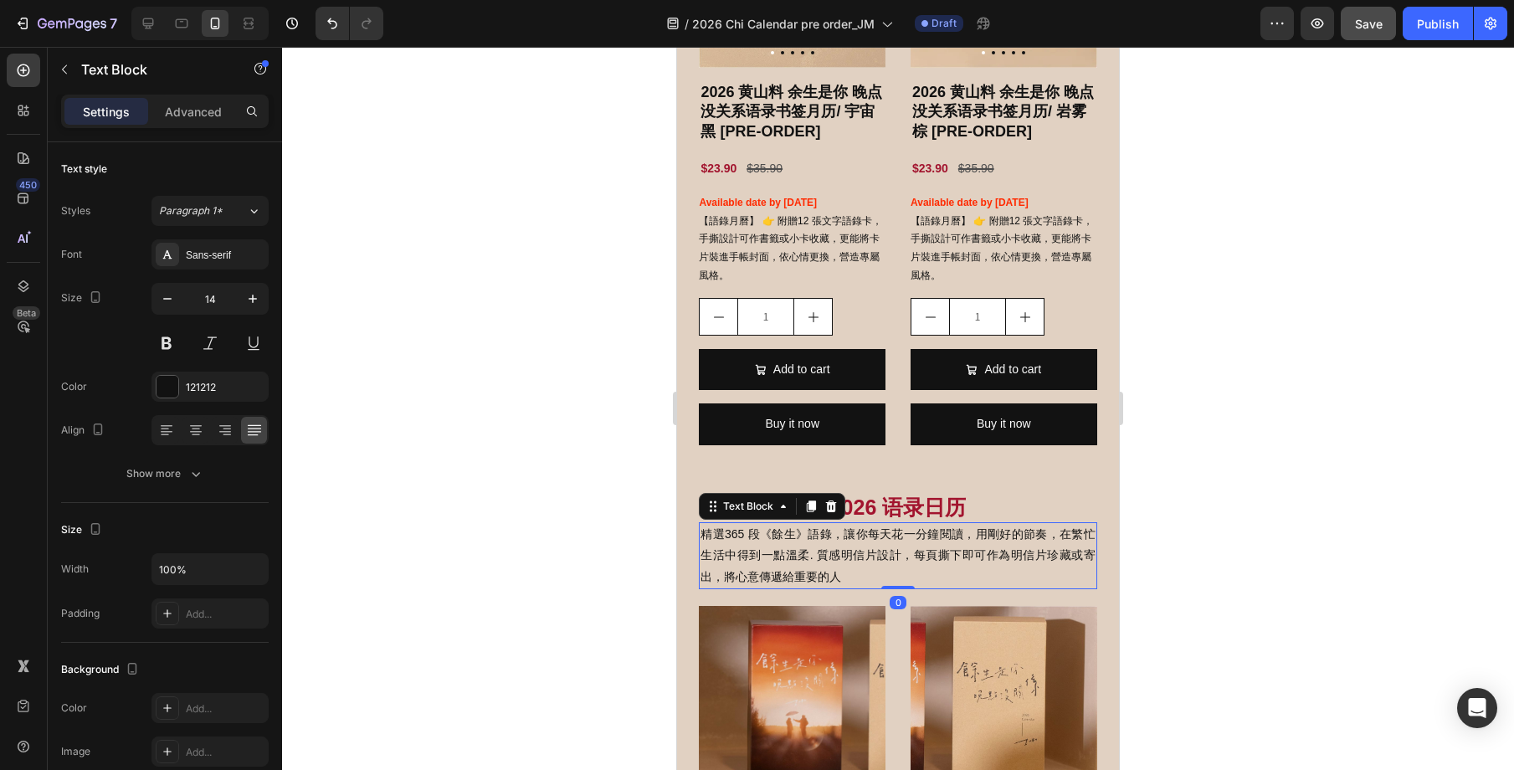
click at [934, 536] on p "精選365 段《餘生》語錄，讓你每天花一分鐘閱讀，用剛好的節奏，在繁忙生活中得到一點溫柔. 質感明信片設計，每頁撕下即可作為明信片珍藏或寄出，將心意傳遞給重要…" at bounding box center [898, 556] width 394 height 64
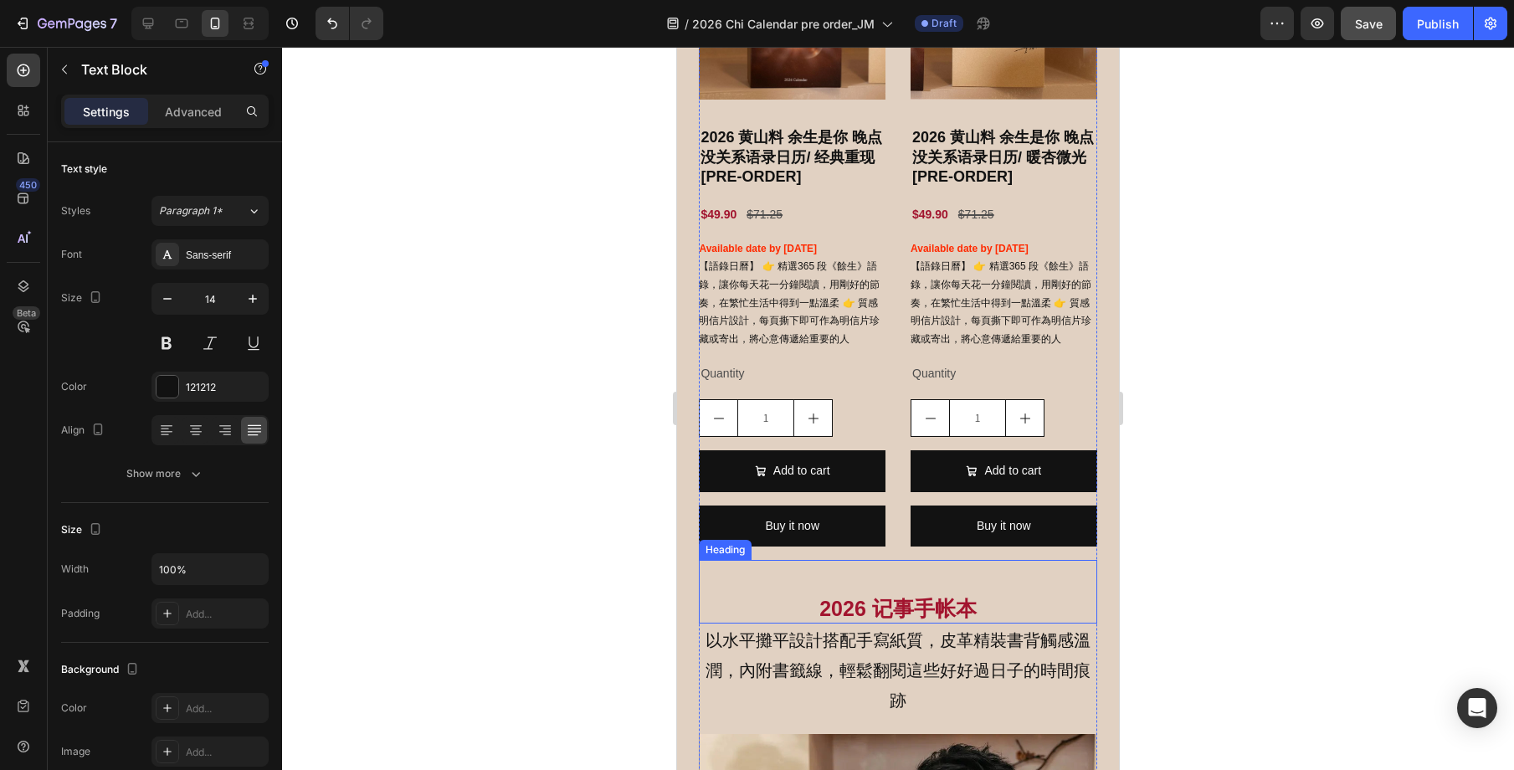
scroll to position [1583, 0]
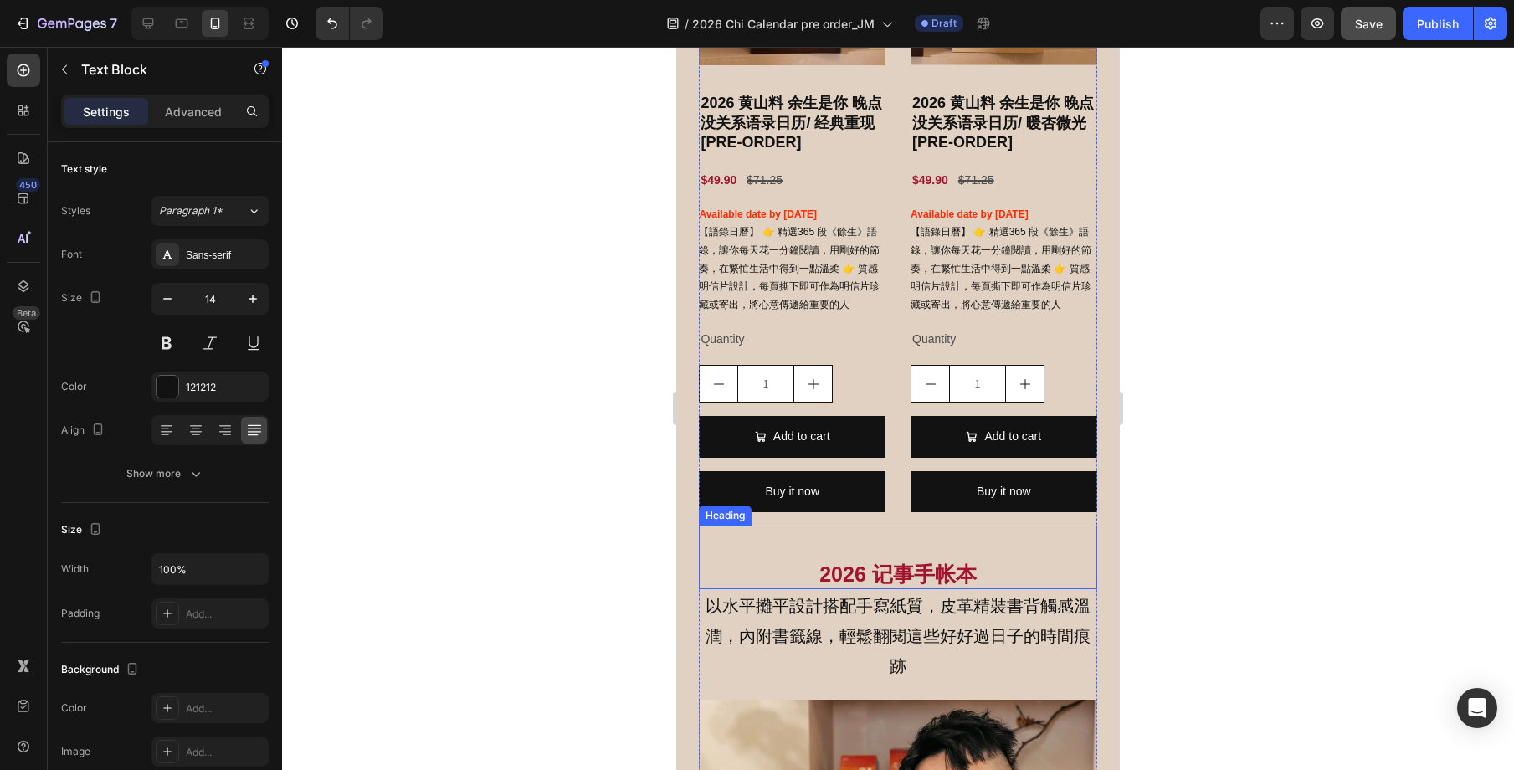
click at [919, 601] on p "以水平攤平設計搭配手寫紙質，皮革精裝書背觸感溫潤，內附書籤線，輕鬆翻閱這些好好過日子的時間痕跡" at bounding box center [898, 636] width 394 height 90
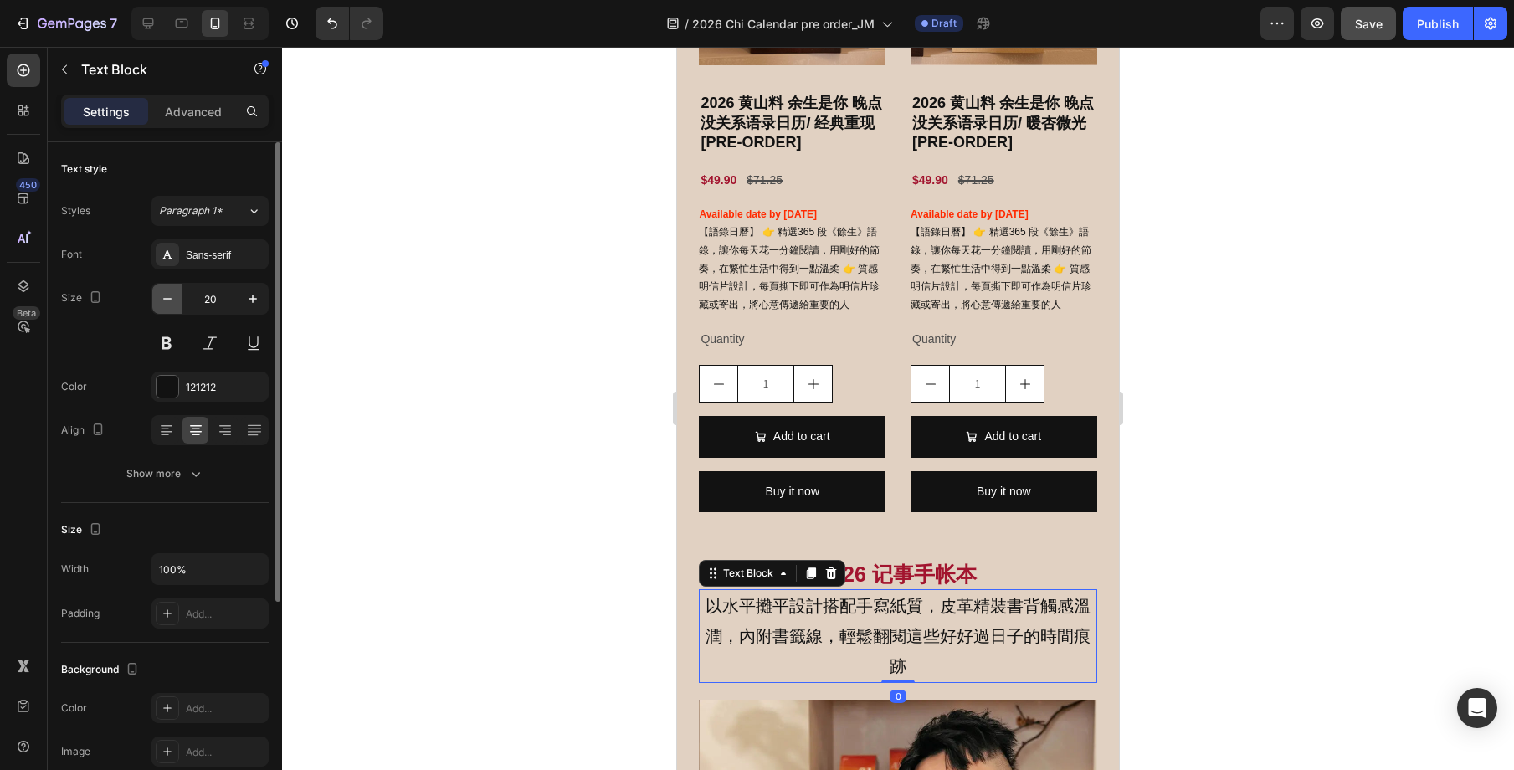
click at [174, 304] on icon "button" at bounding box center [167, 298] width 17 height 17
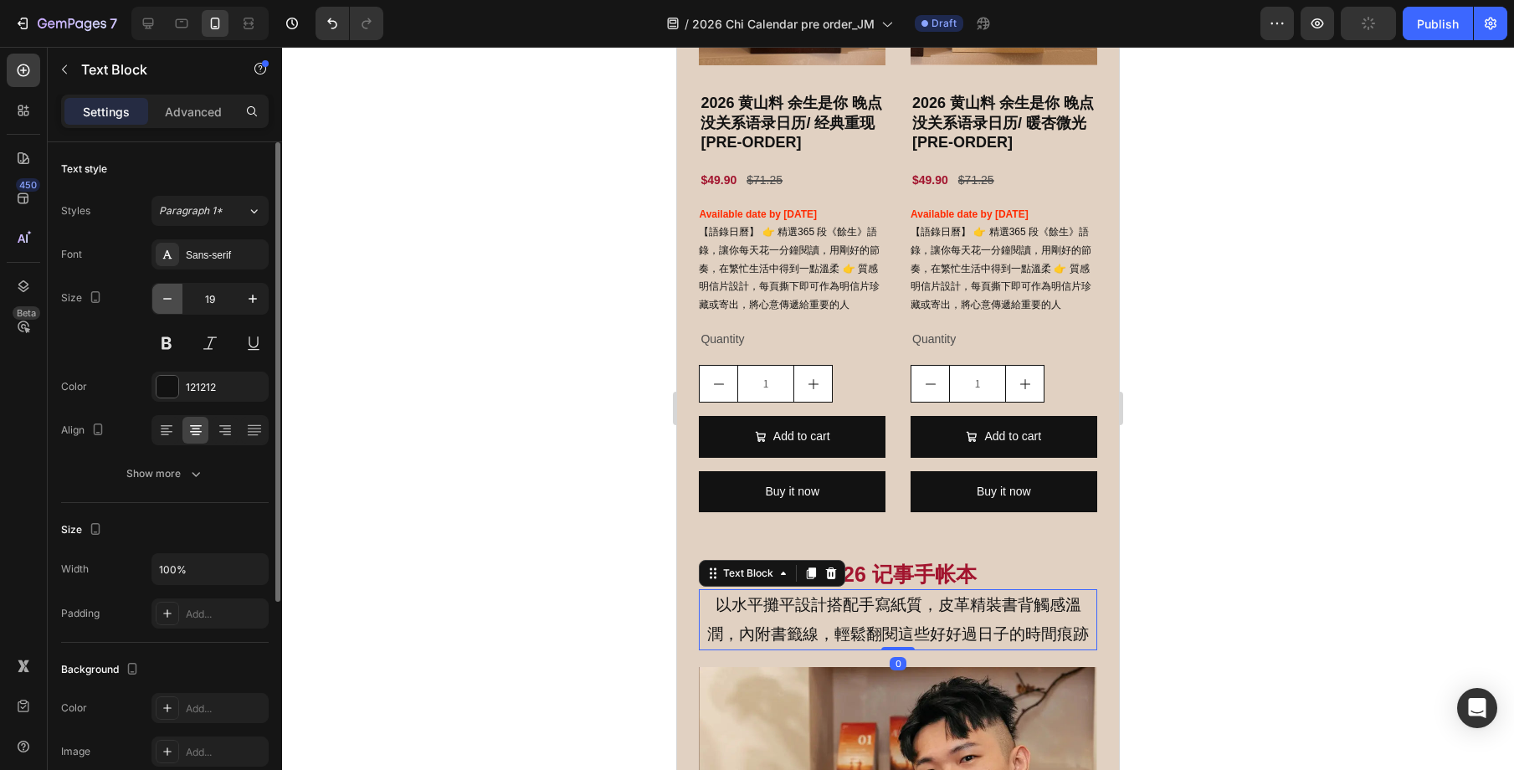
click at [174, 304] on icon "button" at bounding box center [167, 298] width 17 height 17
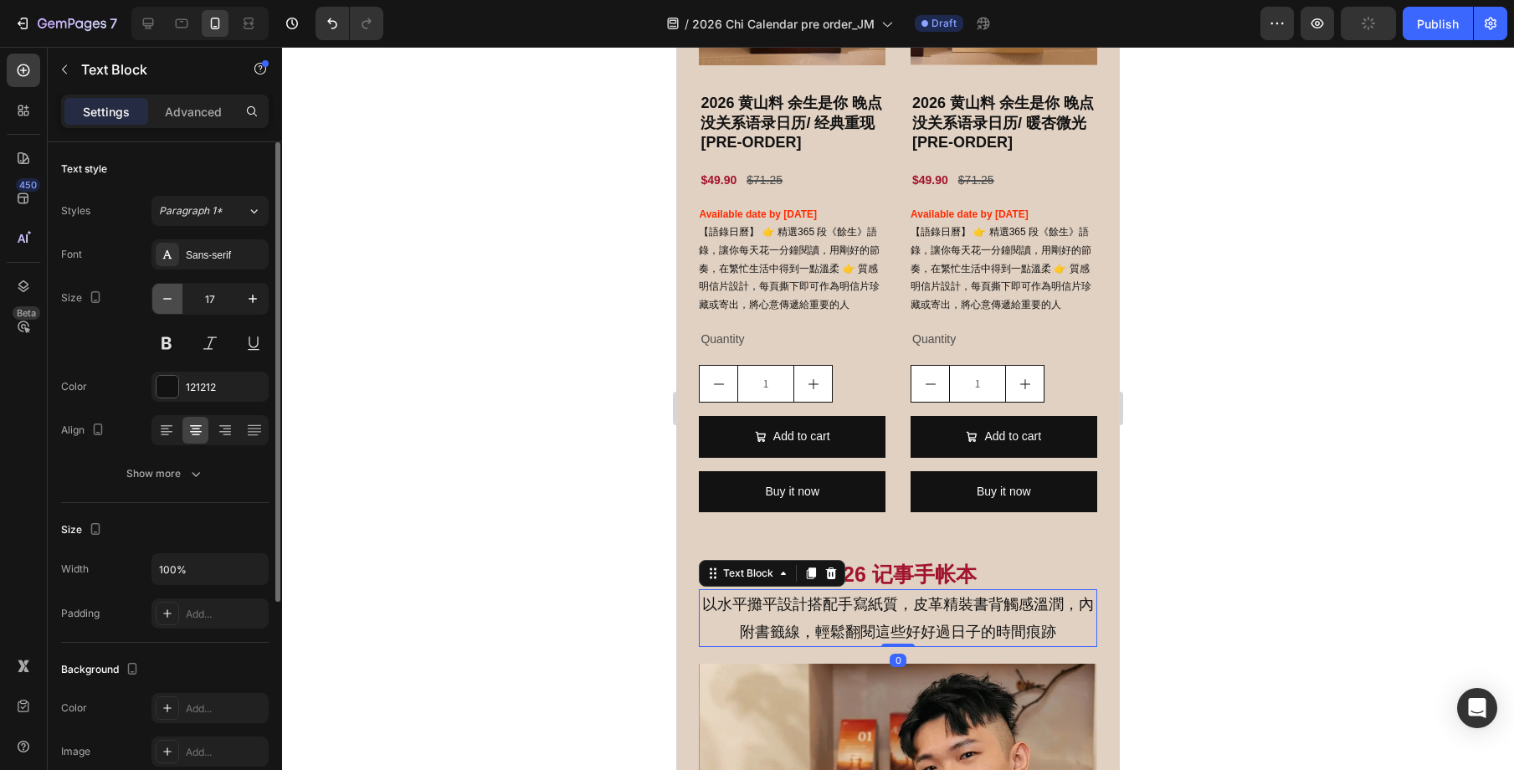
click at [174, 304] on icon "button" at bounding box center [167, 298] width 17 height 17
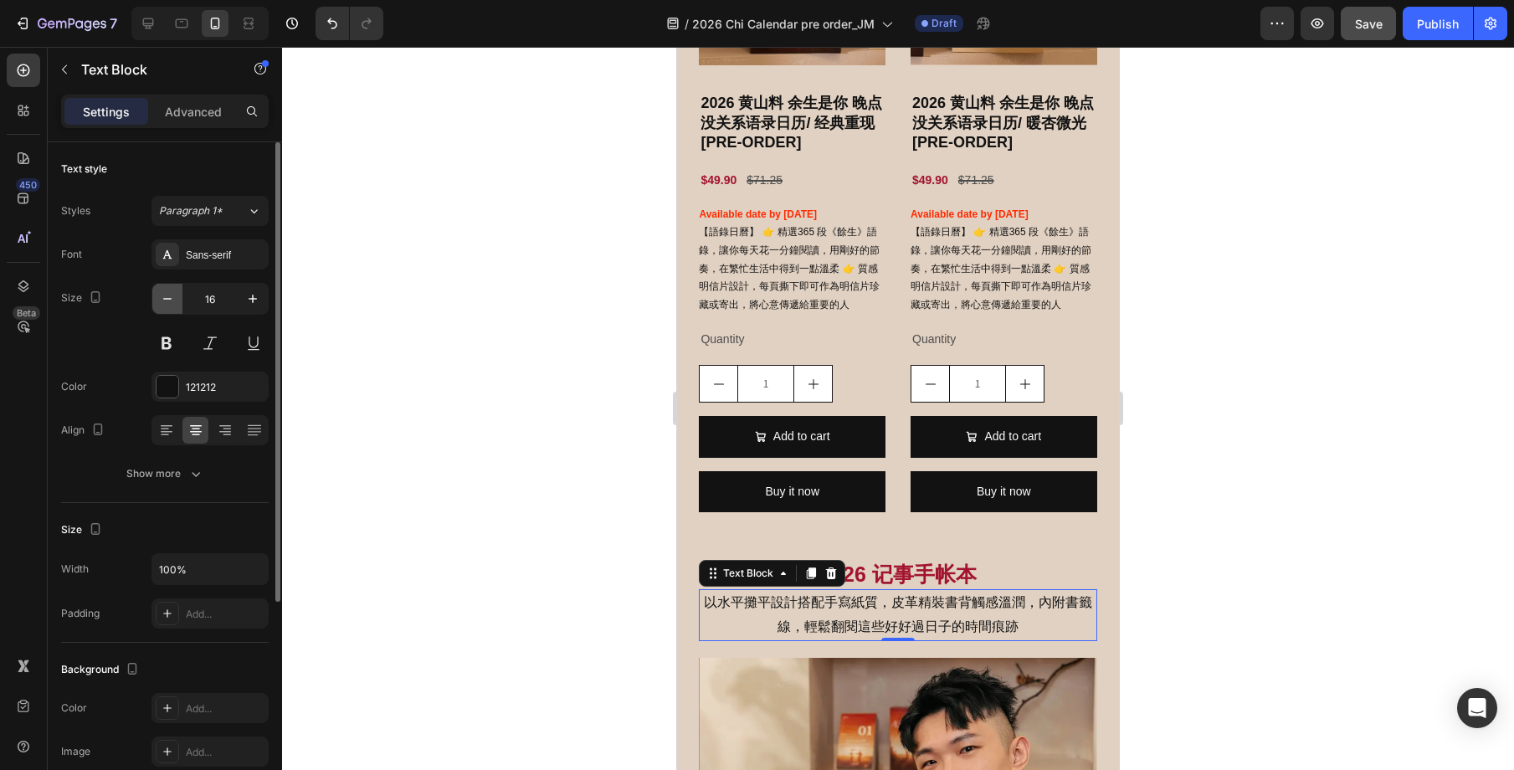
click at [174, 304] on icon "button" at bounding box center [167, 298] width 17 height 17
type input "14"
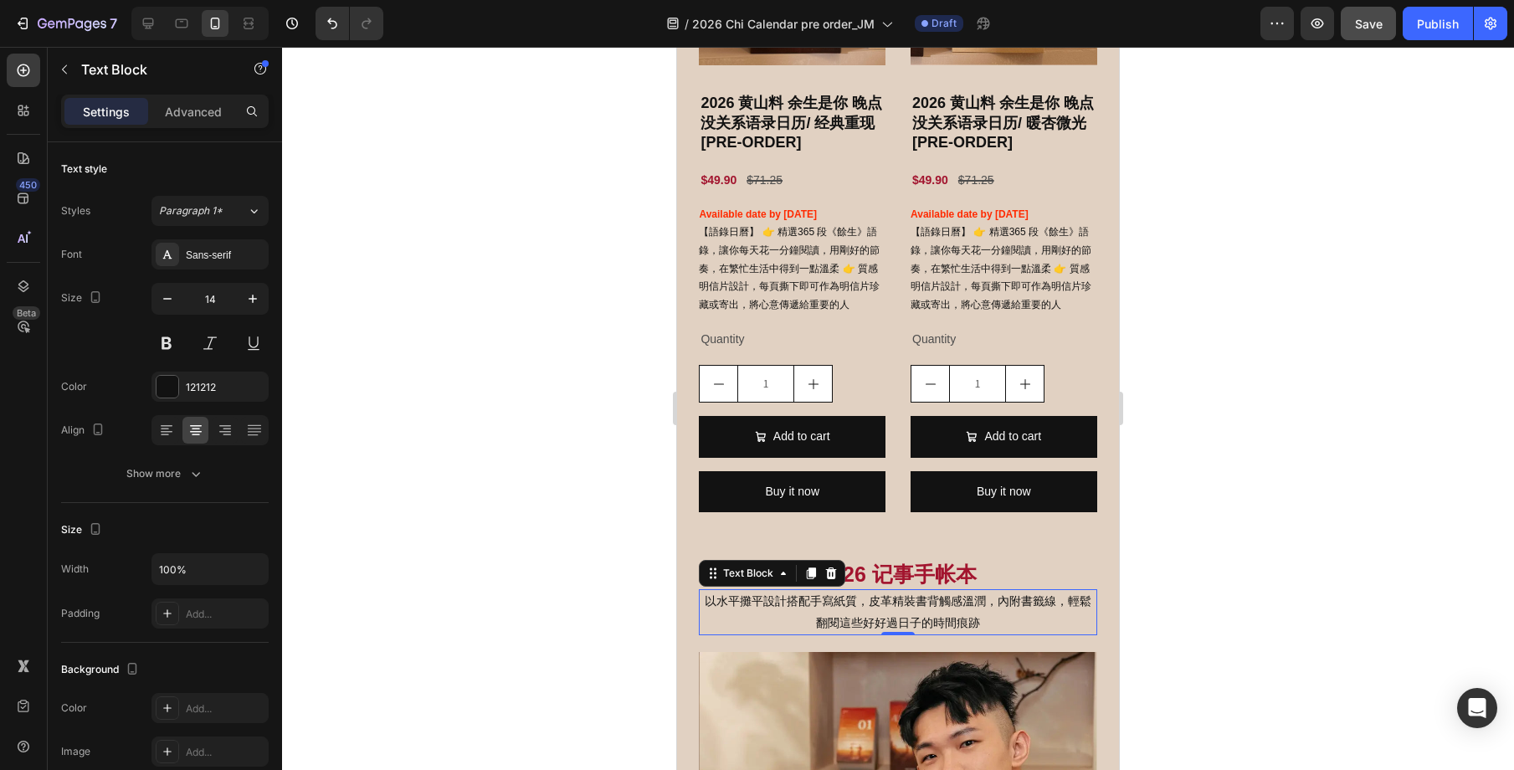
click at [1280, 527] on div at bounding box center [898, 408] width 1232 height 723
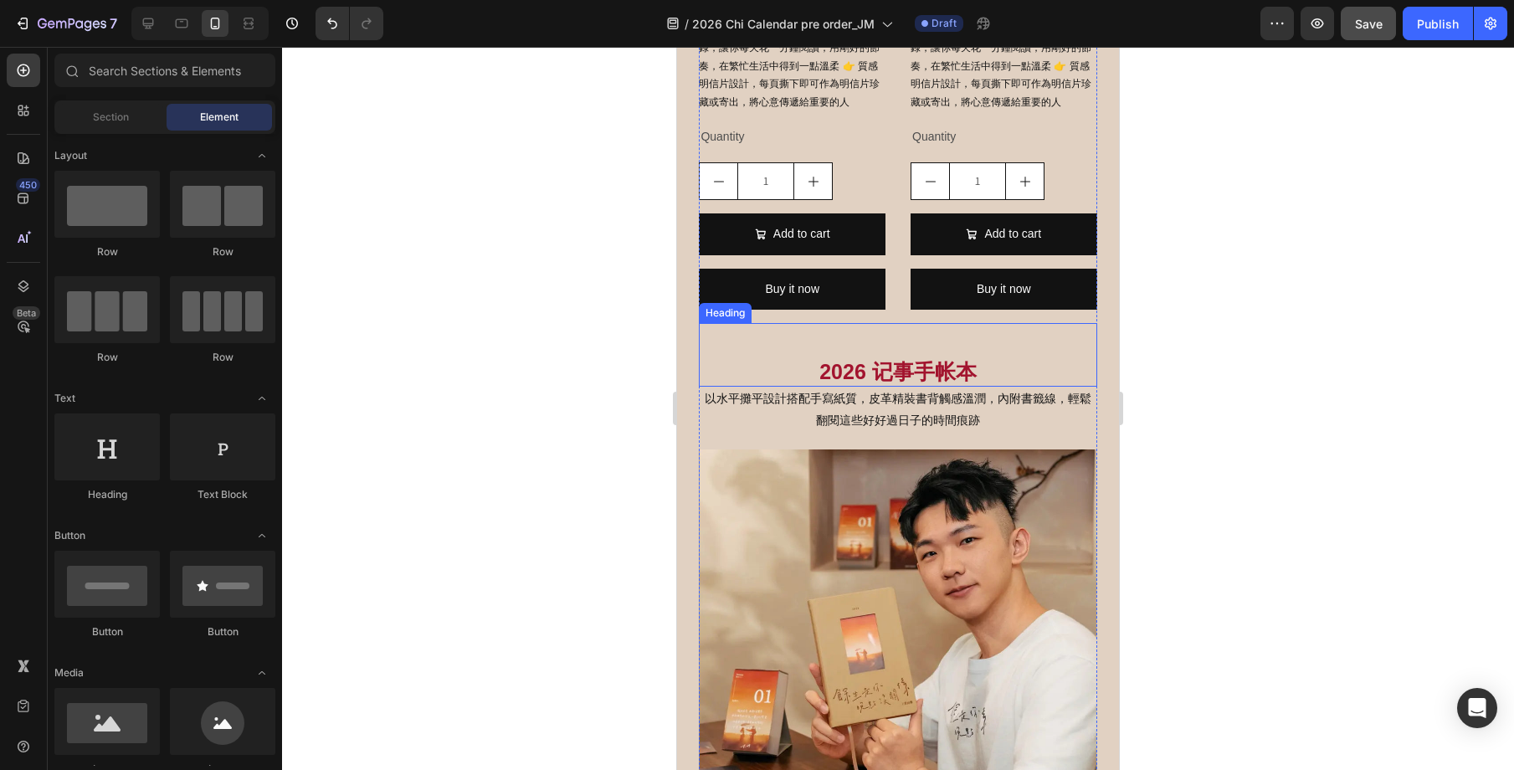
scroll to position [1817, 0]
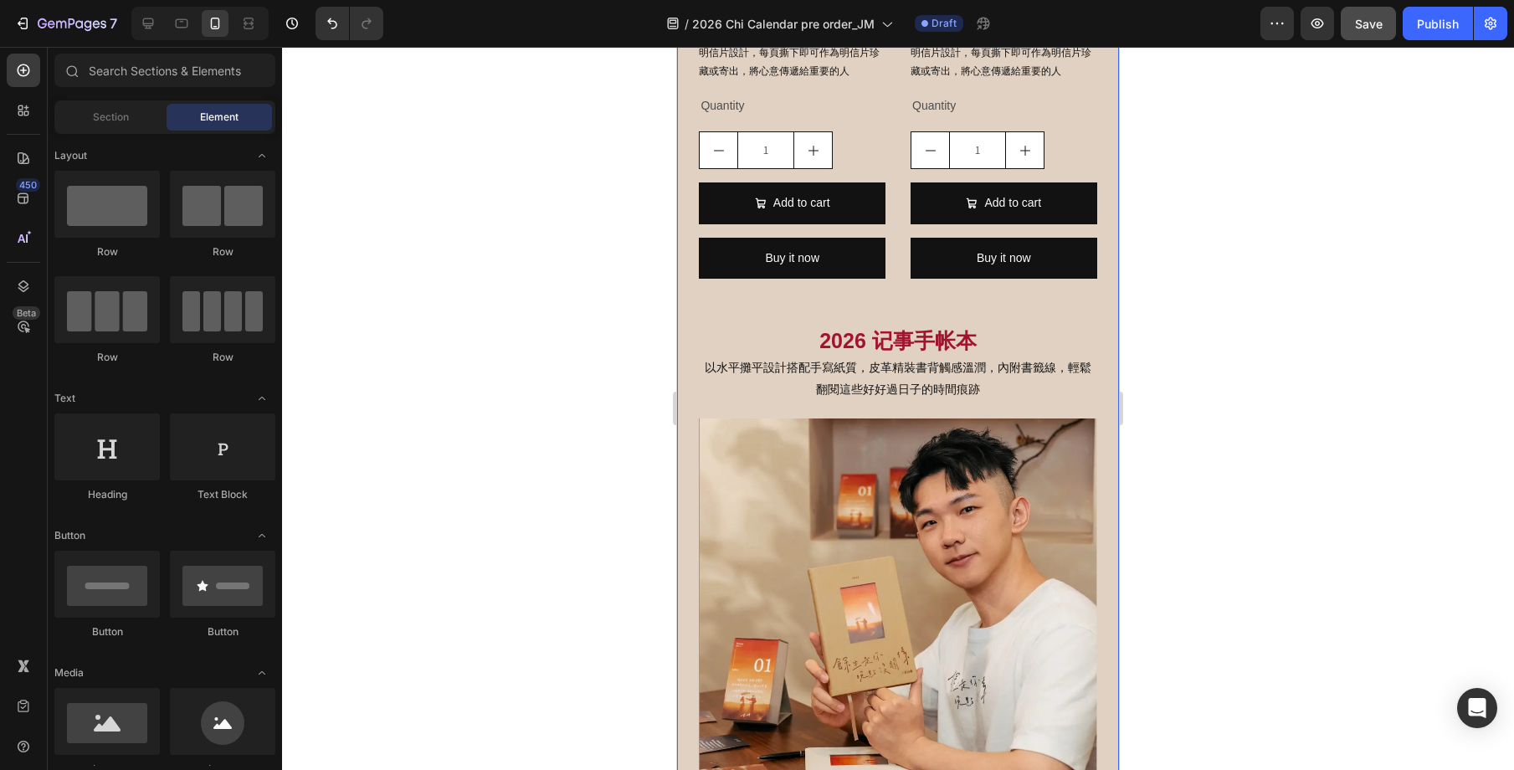
click at [1103, 485] on div "2026 语录书签月历 Heading 附贈12 張文字語錄卡，手撕設計可作書籤或小卡收藏，更能將卡片裝進手帳封面，依心情更換，營造專屬風格 Text Blo…" at bounding box center [898, 586] width 442 height 3499
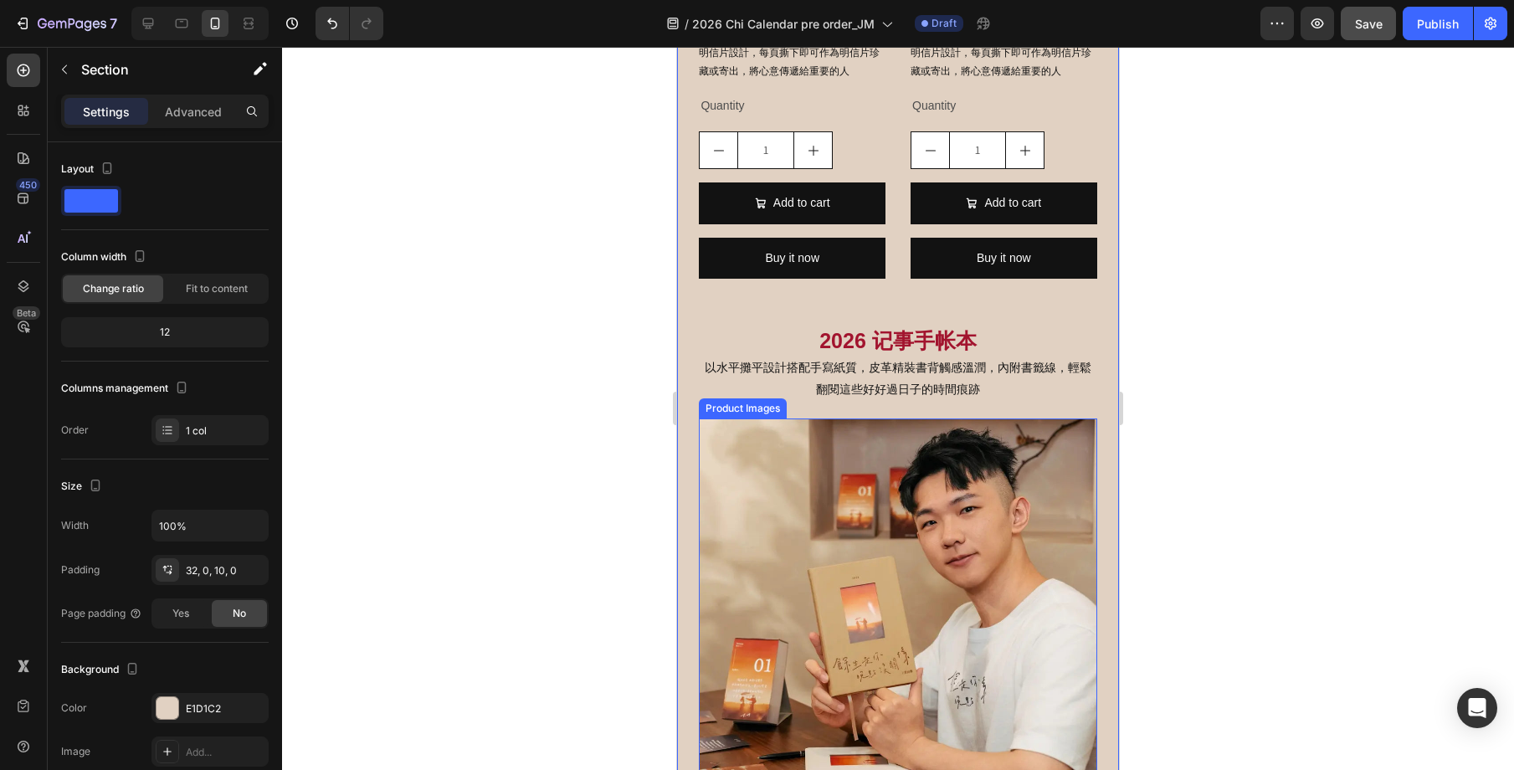
click at [804, 418] on img at bounding box center [898, 617] width 398 height 398
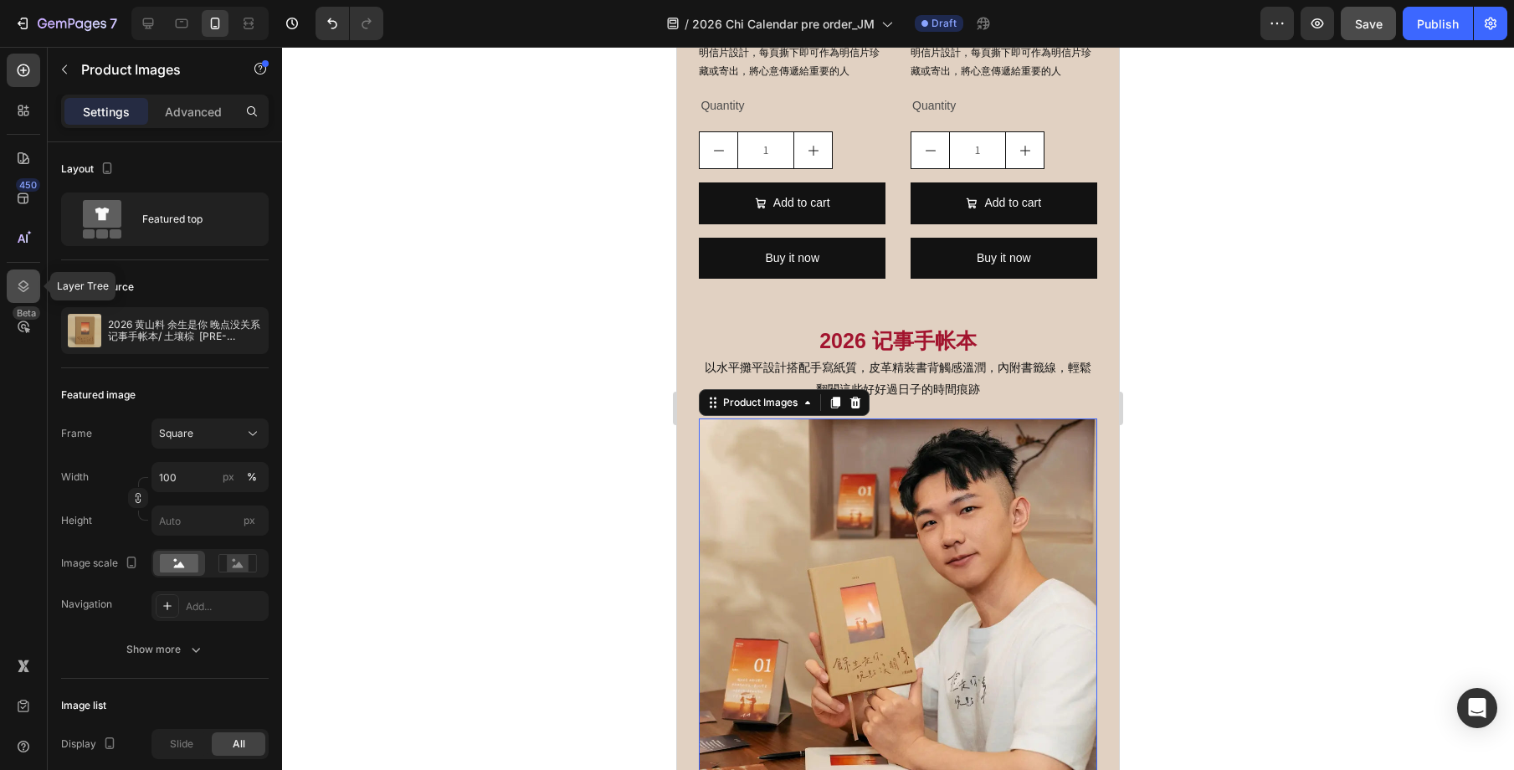
click at [22, 285] on icon at bounding box center [23, 286] width 17 height 17
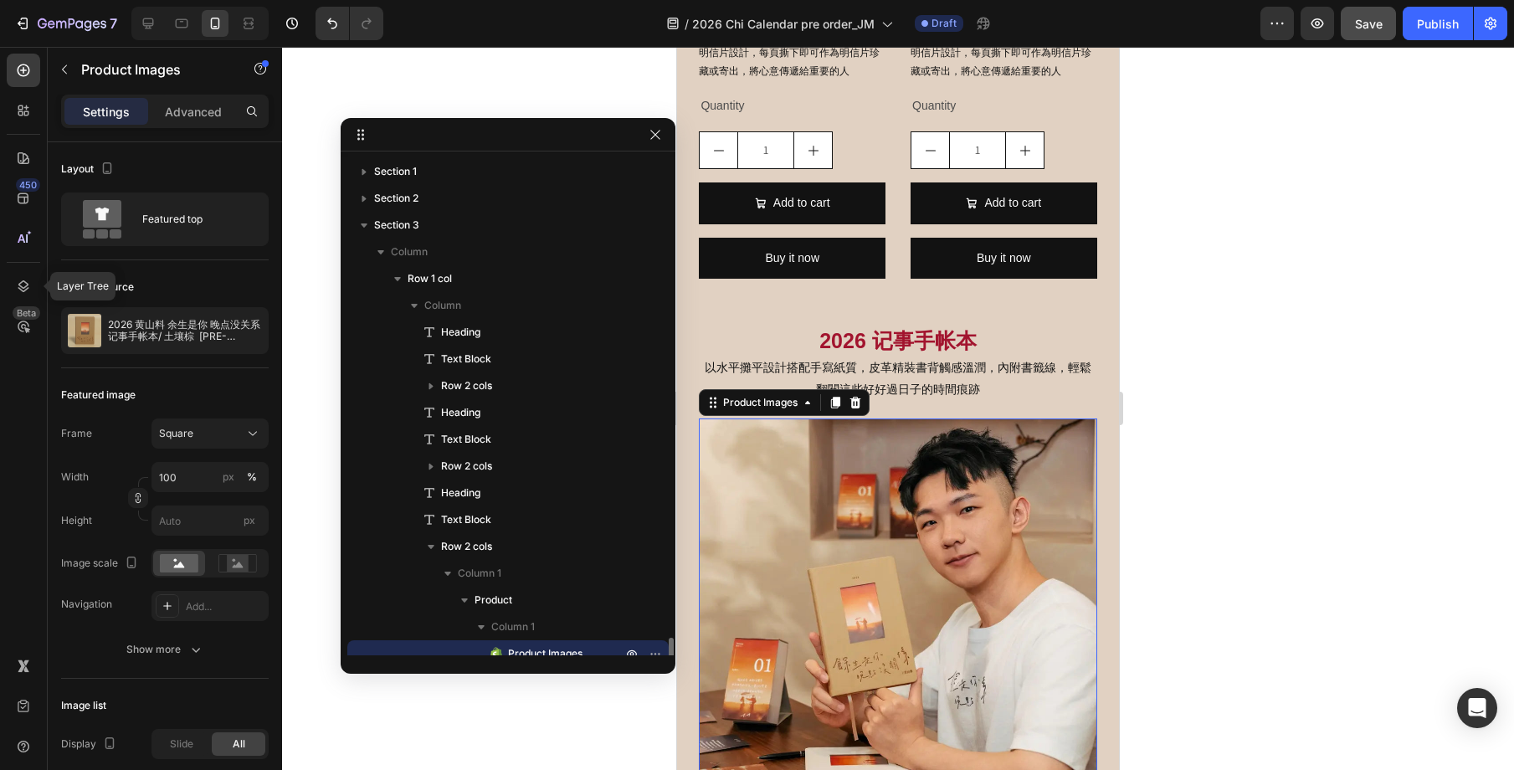
scroll to position [296, 0]
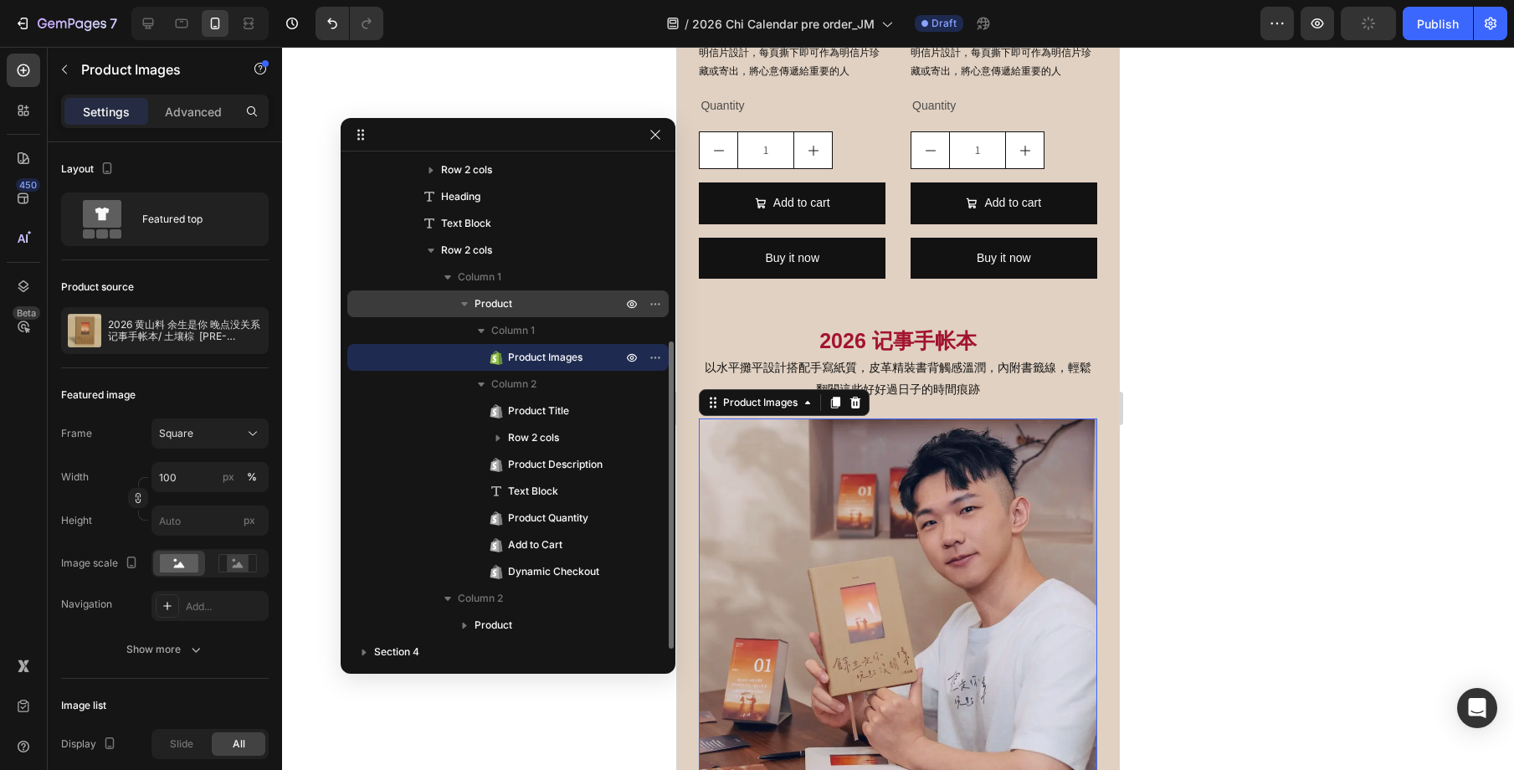
click at [487, 310] on span "Product" at bounding box center [494, 303] width 38 height 17
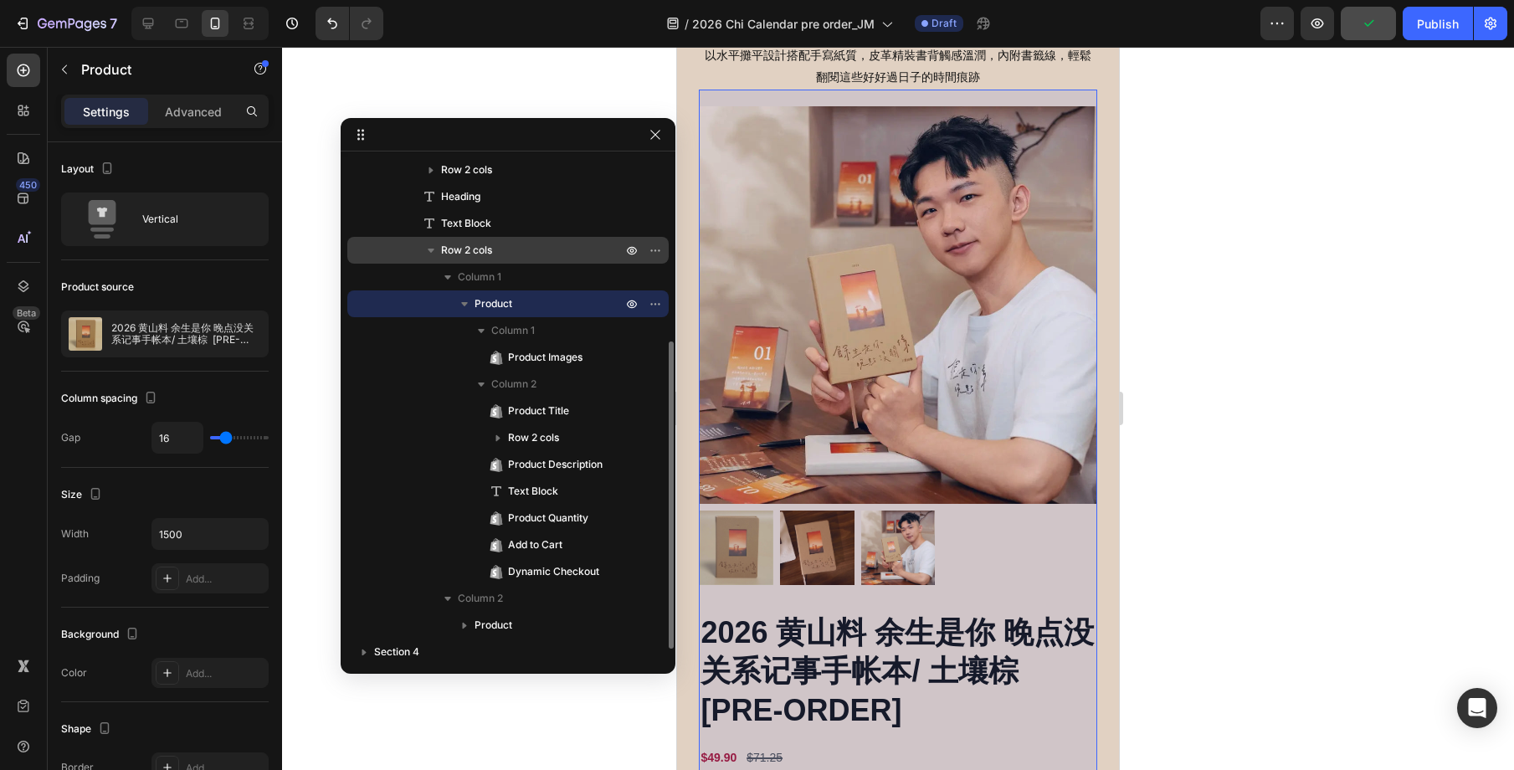
click at [485, 253] on span "Row 2 cols" at bounding box center [466, 250] width 51 height 17
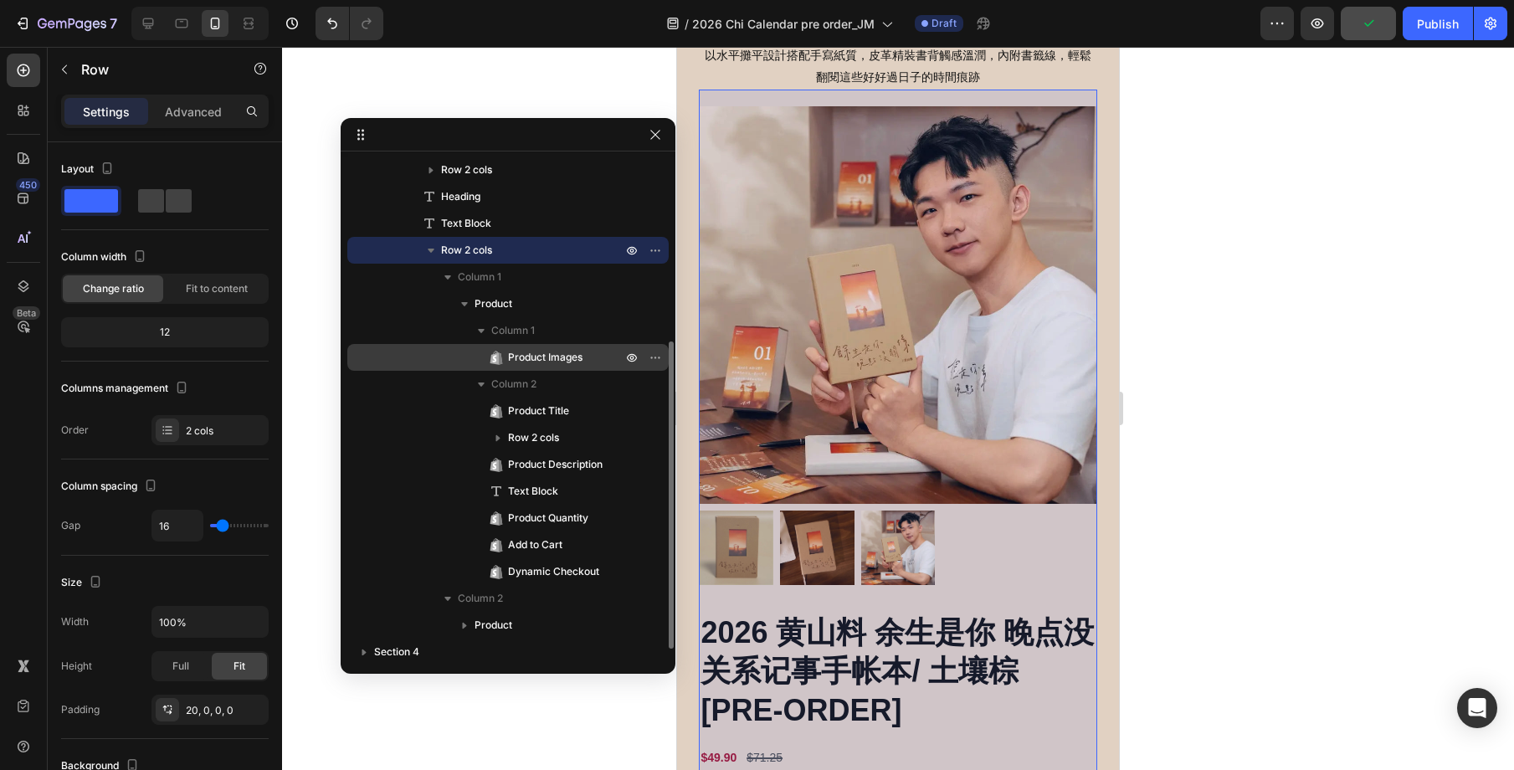
scroll to position [2112, 0]
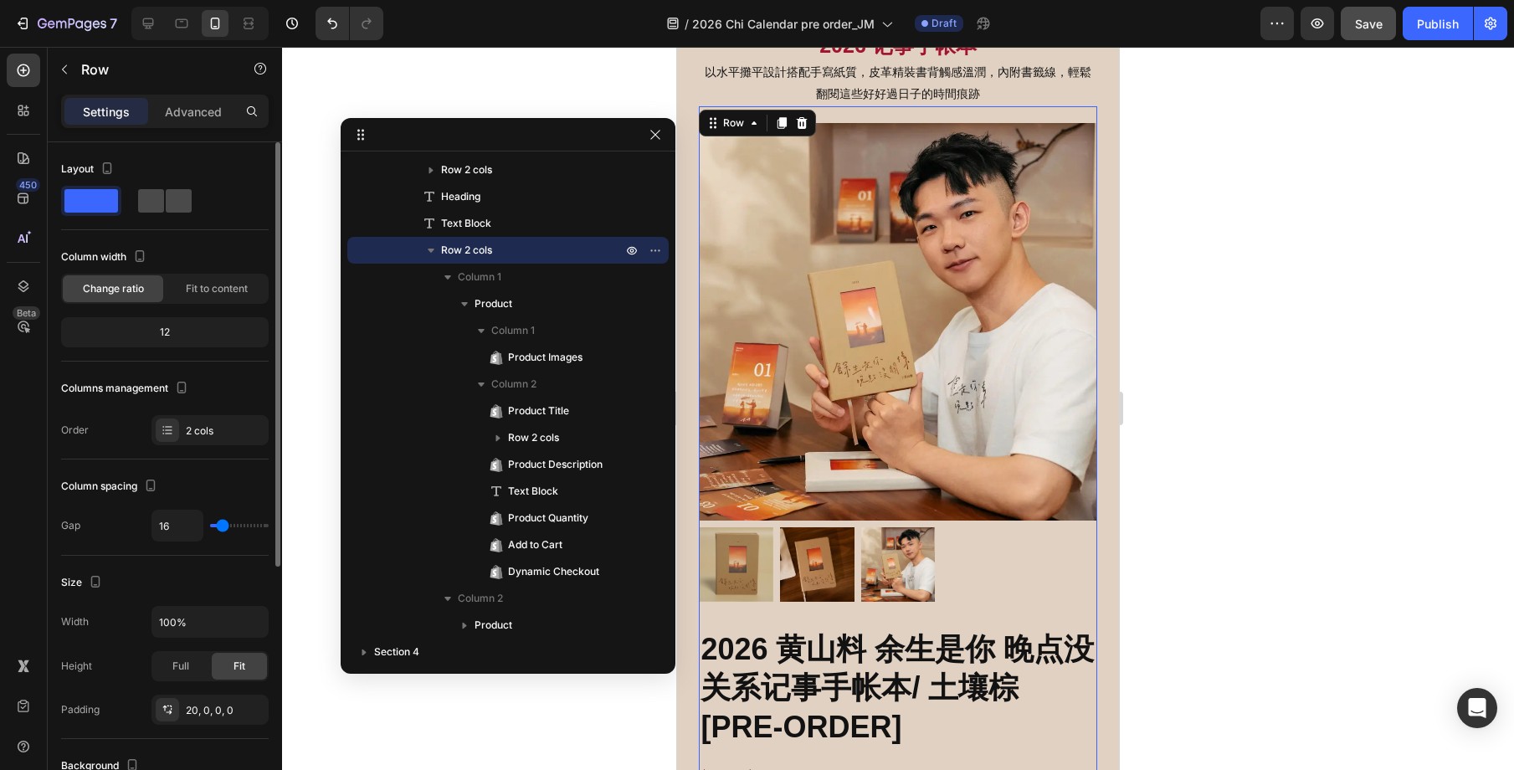
click at [169, 209] on span at bounding box center [179, 200] width 26 height 23
type input "30"
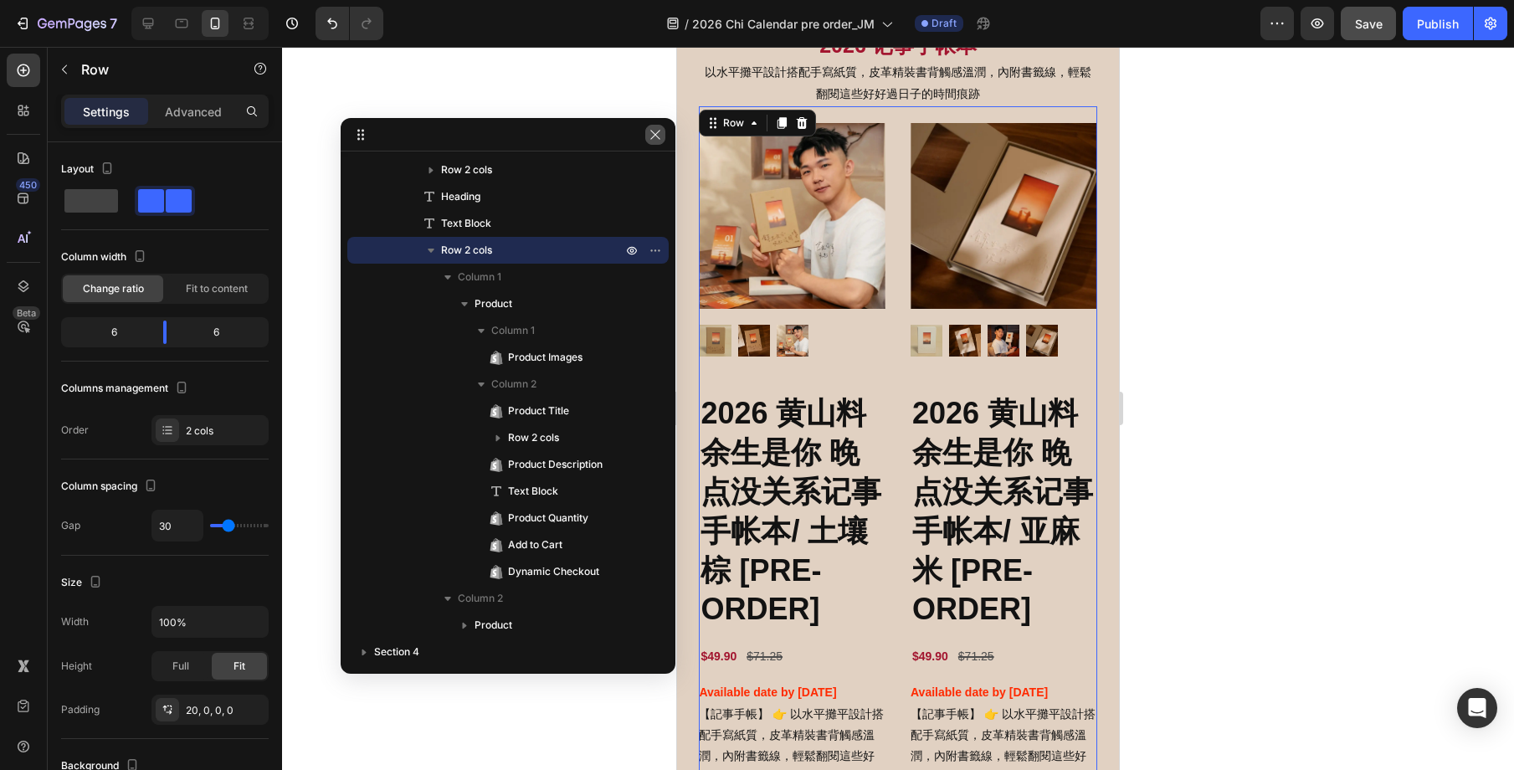
click at [649, 137] on icon "button" at bounding box center [655, 134] width 13 height 13
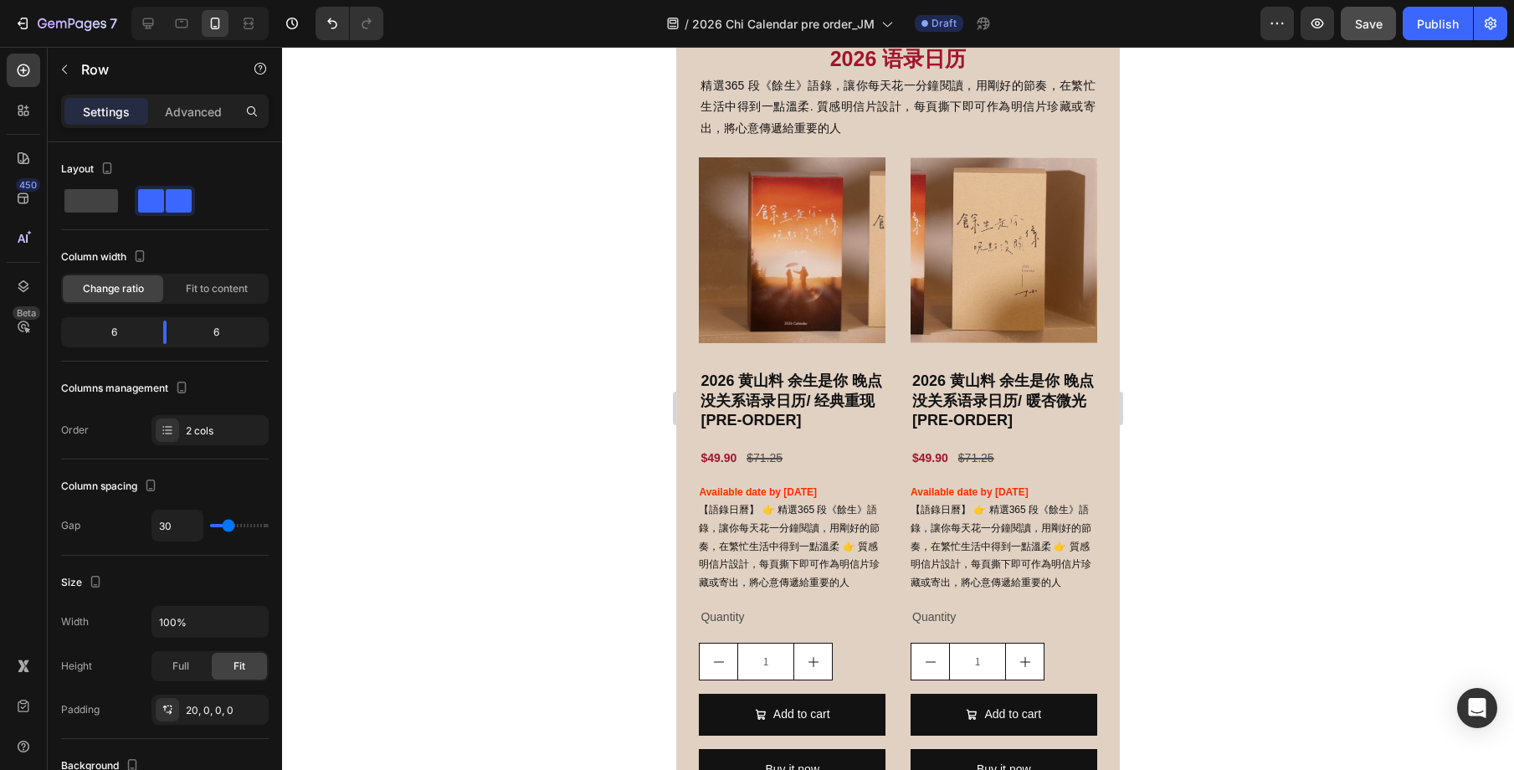
scroll to position [1302, 0]
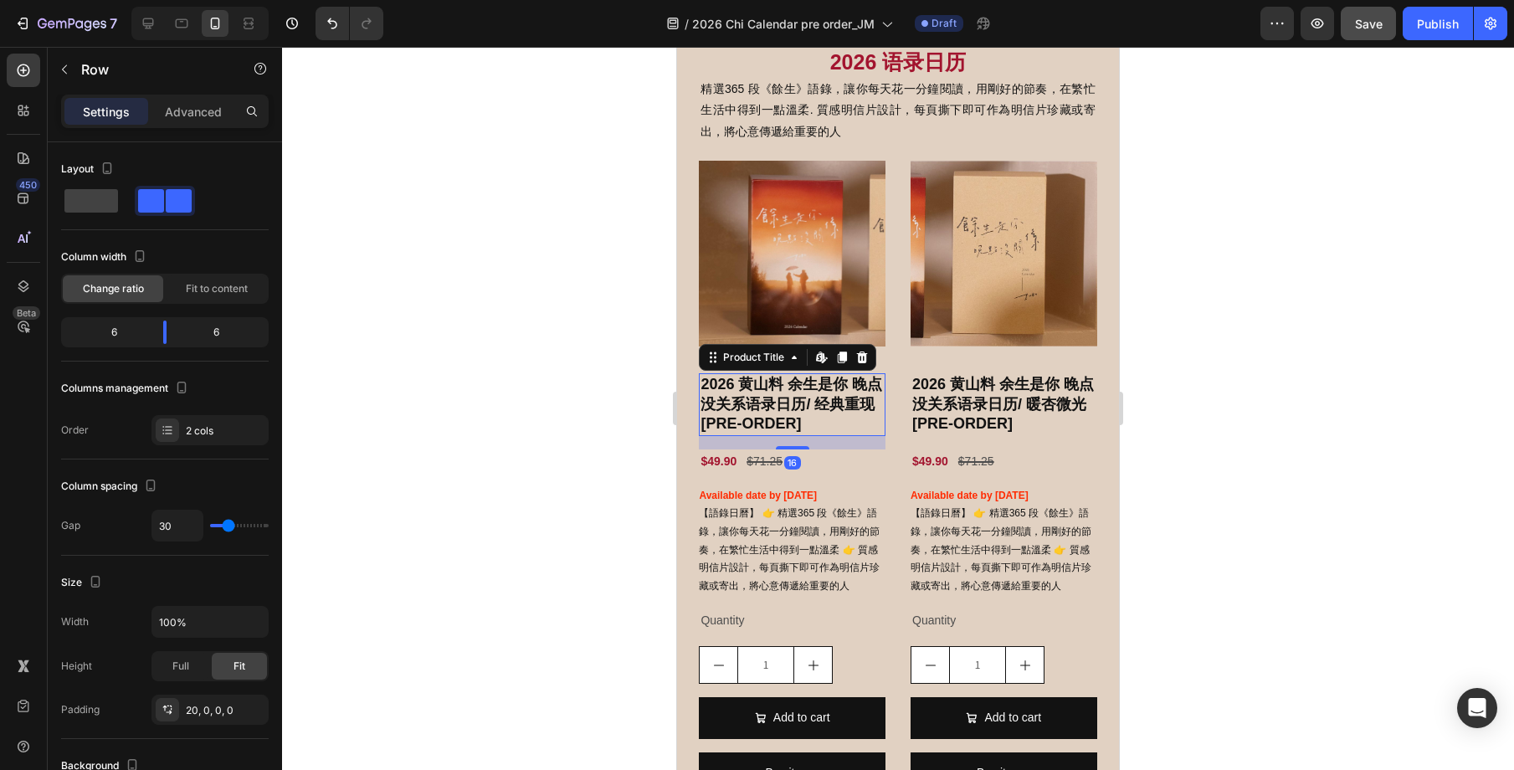
click at [797, 415] on h2 "2026 黄山料 余生是你 晚点没关系语录日历/ 经典重现 [PRE-ORDER]" at bounding box center [792, 404] width 187 height 62
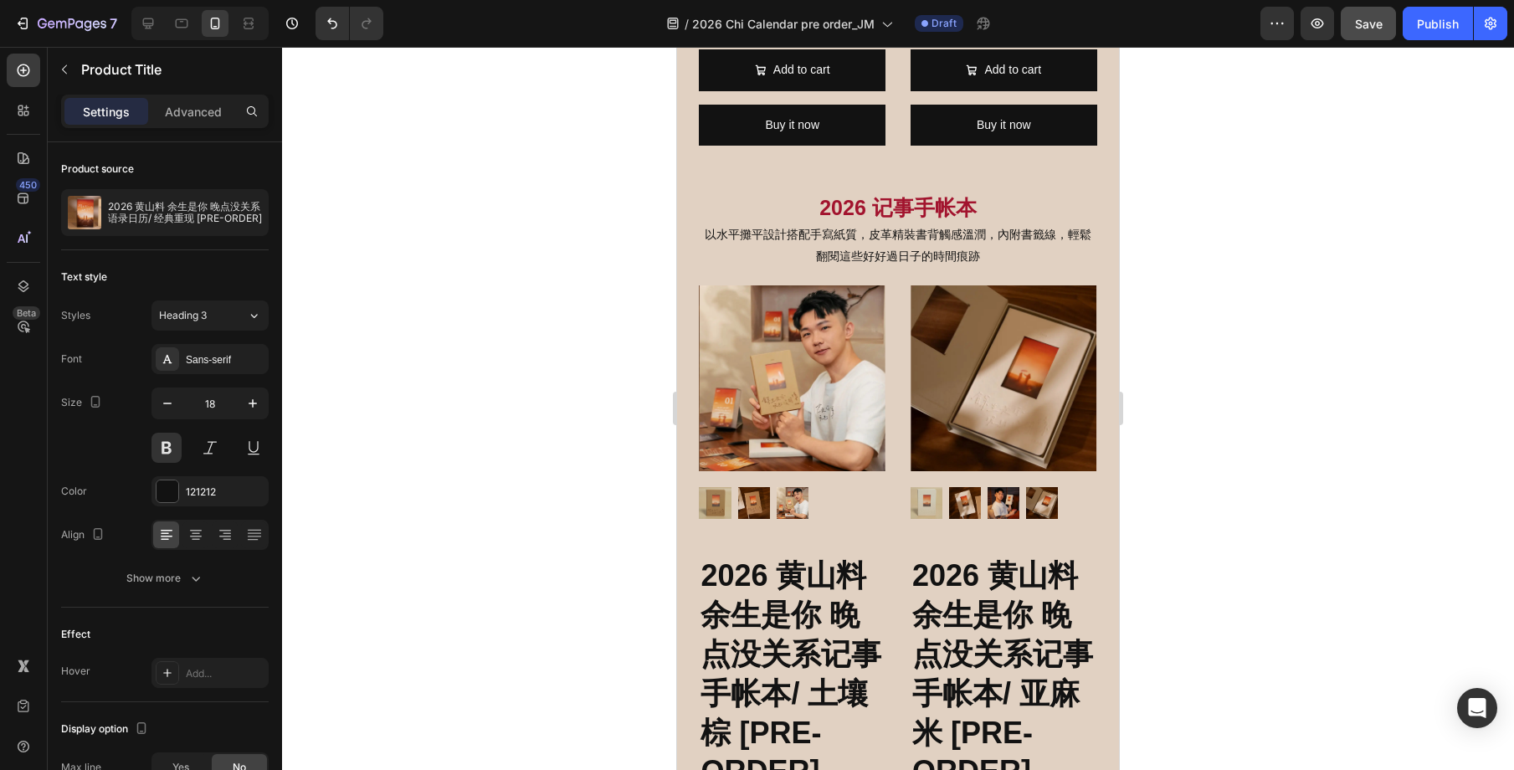
scroll to position [1984, 0]
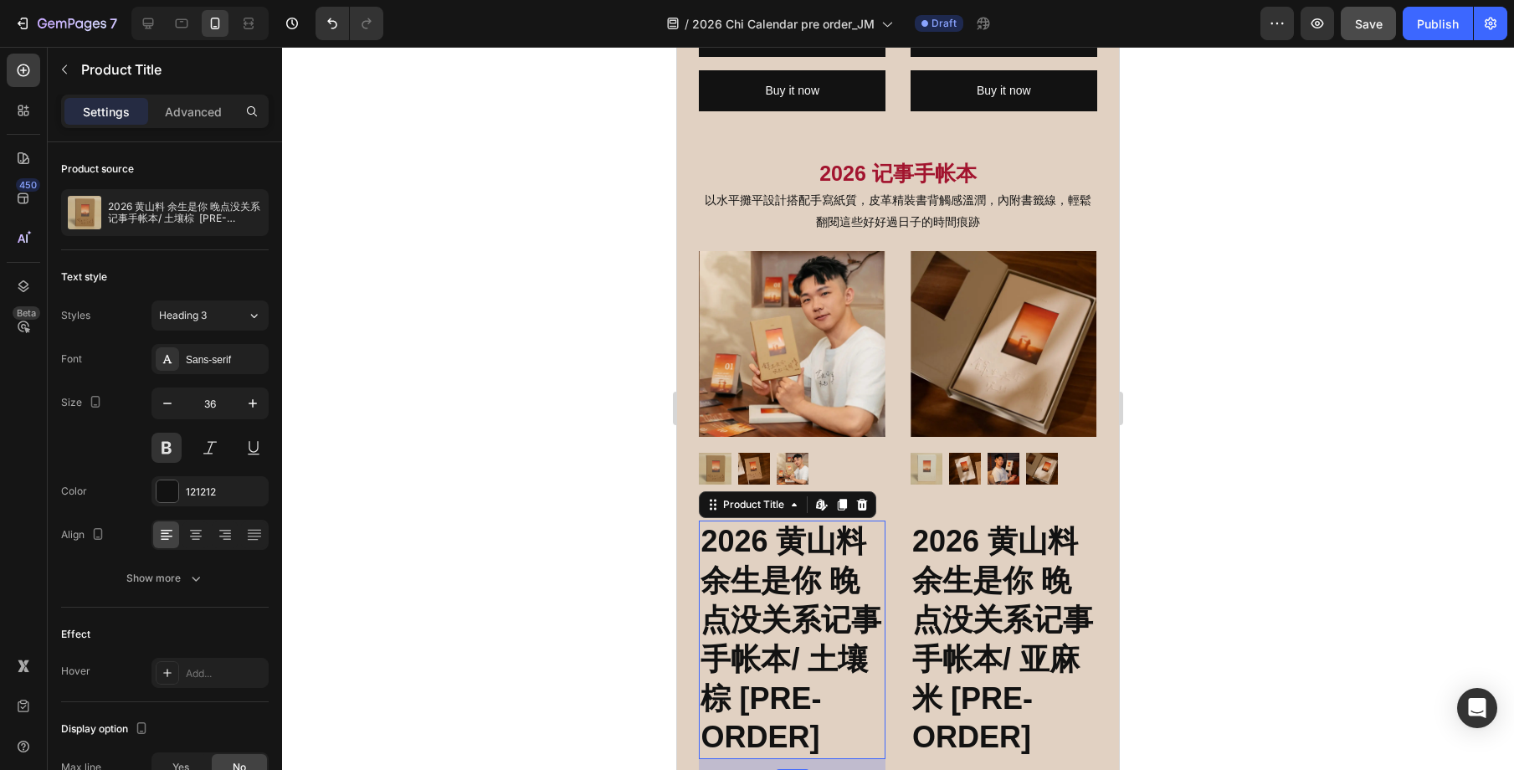
click at [808, 589] on h2 "2026 黄山料 余生是你 晚点没关系记事手帐本/ 土壤棕 [PRE-ORDER]" at bounding box center [792, 640] width 187 height 239
drag, startPoint x: 232, startPoint y: 398, endPoint x: 192, endPoint y: 396, distance: 40.3
click at [192, 396] on input "36" at bounding box center [209, 403] width 55 height 30
drag, startPoint x: 203, startPoint y: 404, endPoint x: 243, endPoint y: 403, distance: 40.2
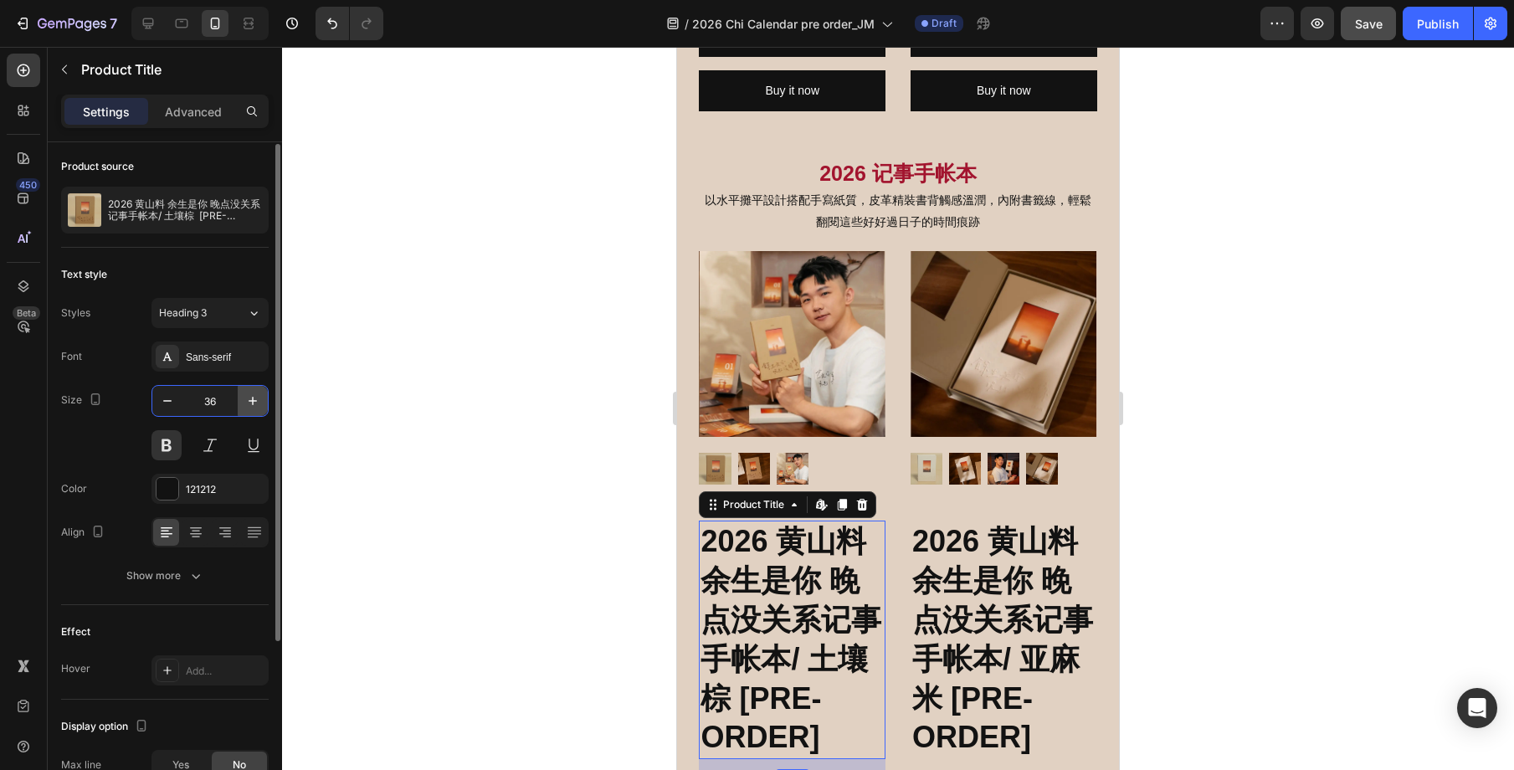
click at [243, 403] on div "36" at bounding box center [209, 401] width 115 height 30
type input "18"
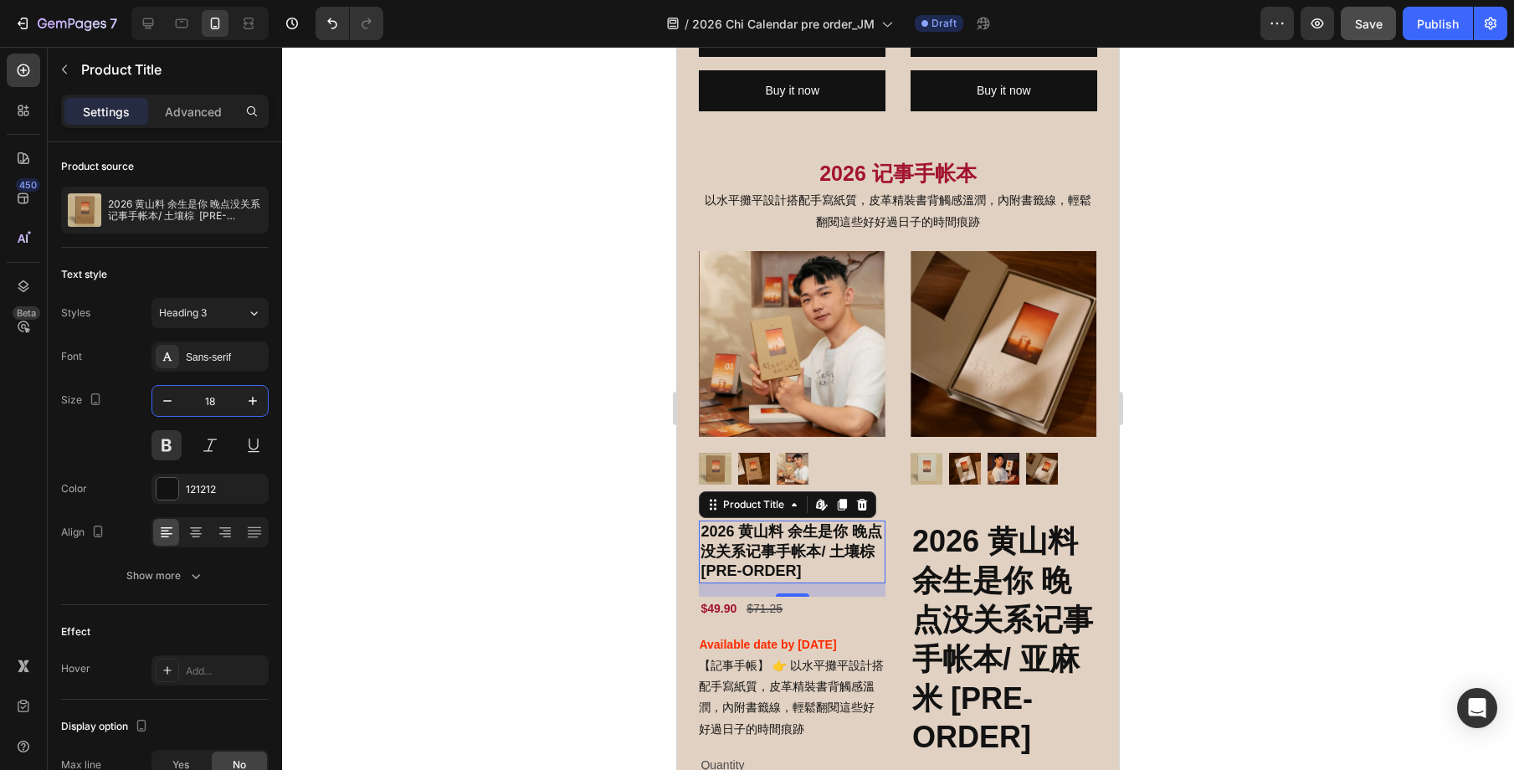
click at [902, 532] on div "Product Images 2026 黄山料 余生是你 晚点没关系记事手帐本/ 土壤棕 [PRE-ORDER] Product Title Edit con…" at bounding box center [898, 680] width 398 height 893
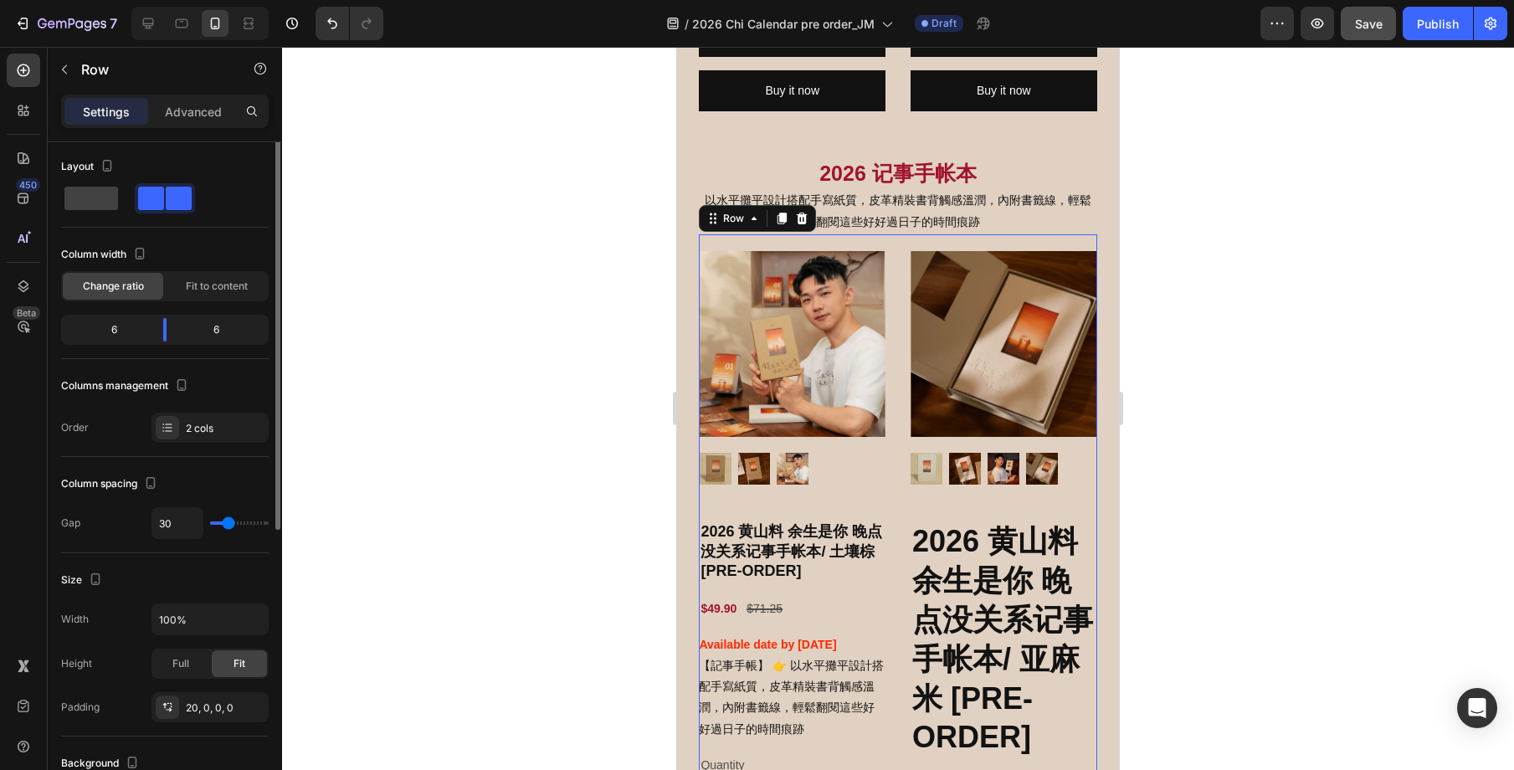
scroll to position [0, 0]
click at [941, 542] on h2 "2026 黄山料 余生是你 晚点没关系记事手帐本/ 亚麻米 [PRE-ORDER]" at bounding box center [1004, 640] width 187 height 239
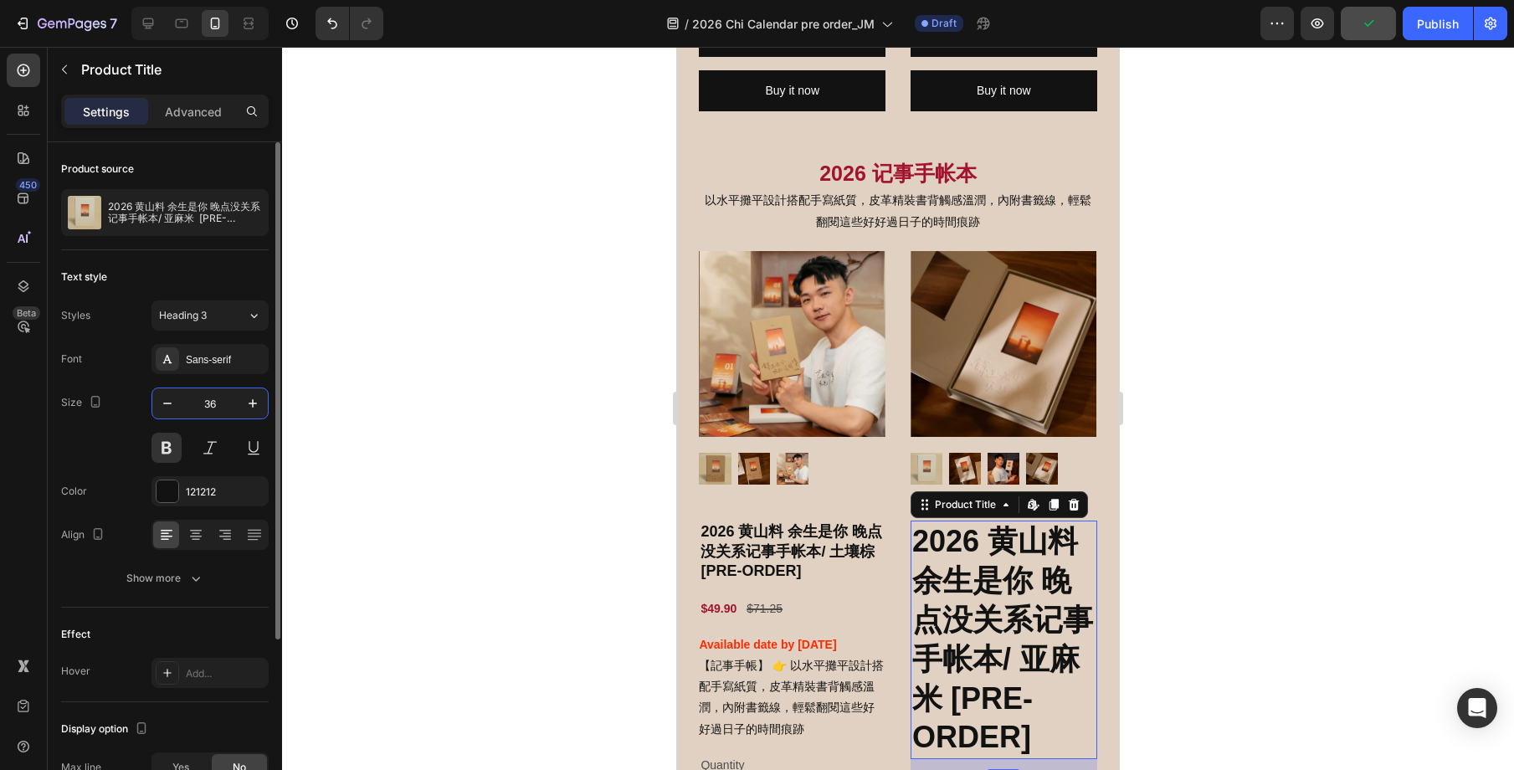
drag, startPoint x: 203, startPoint y: 404, endPoint x: 232, endPoint y: 403, distance: 28.5
click at [232, 403] on input "36" at bounding box center [209, 403] width 55 height 30
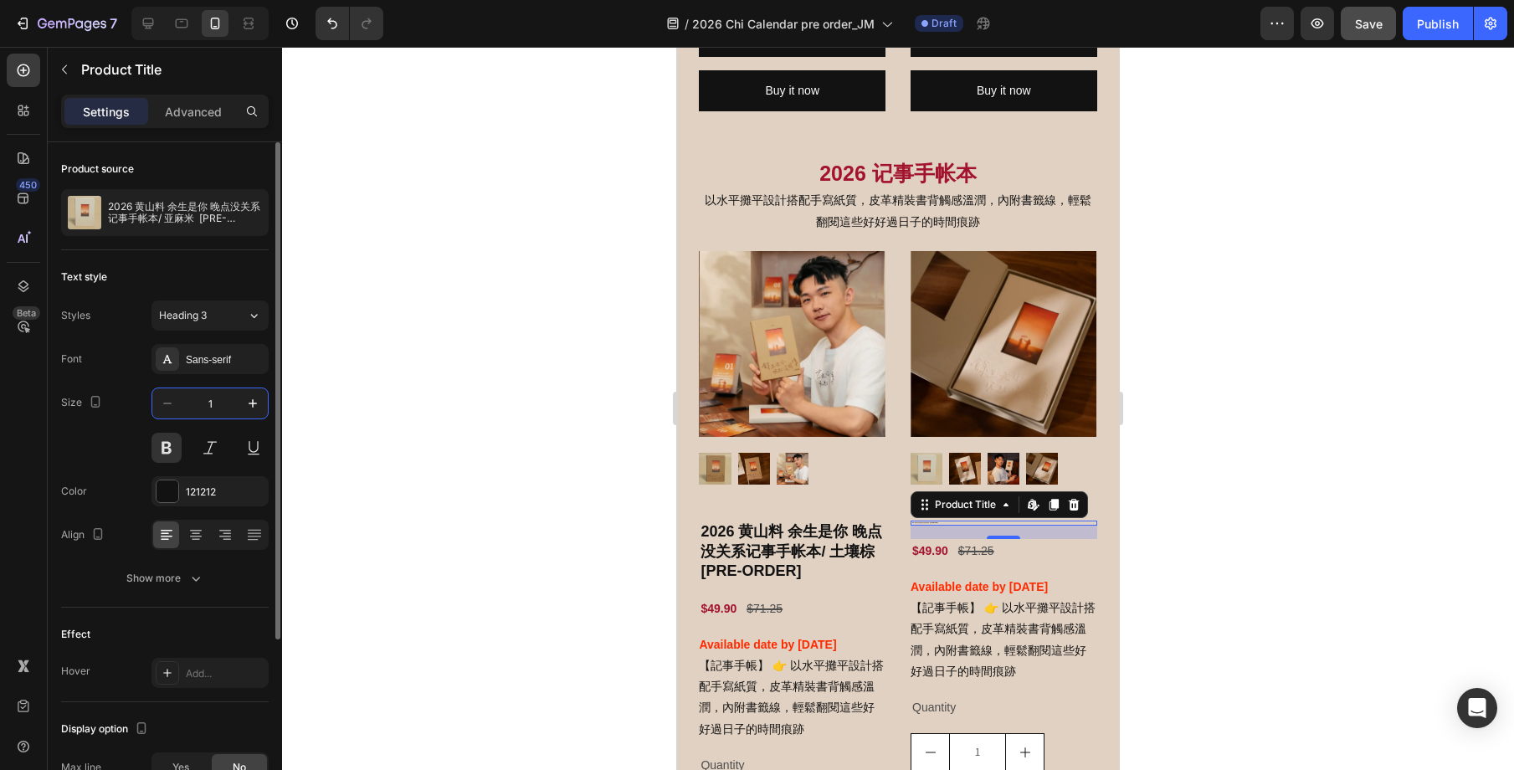
type input "18"
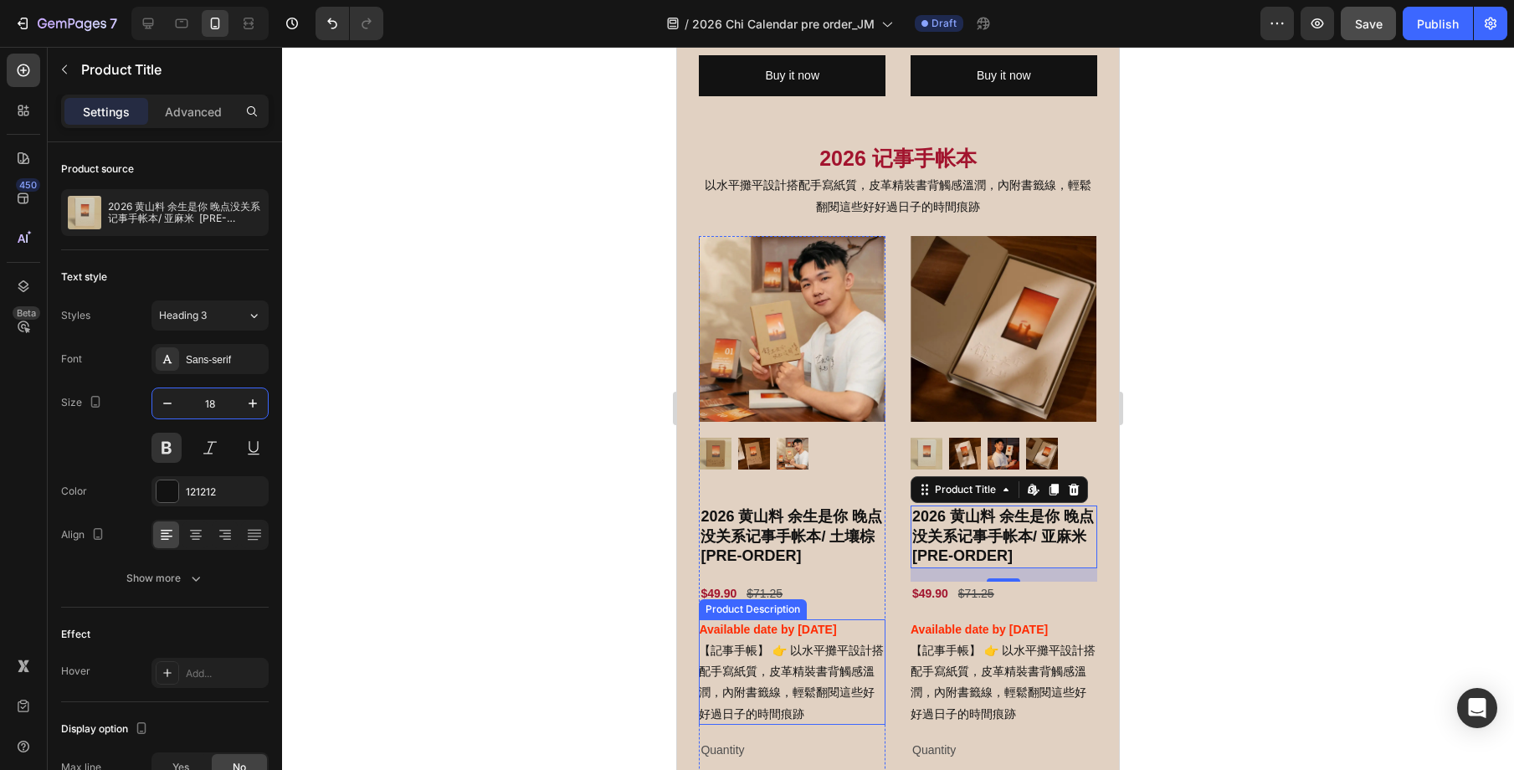
click at [829, 656] on div "Available date by 30/11/2025 【記事手帳】 👉 以水平攤平設計搭配手寫紙質，皮革精裝書背觸感溫潤，內附書籤線，輕鬆翻閱這些好好過日…" at bounding box center [792, 671] width 187 height 105
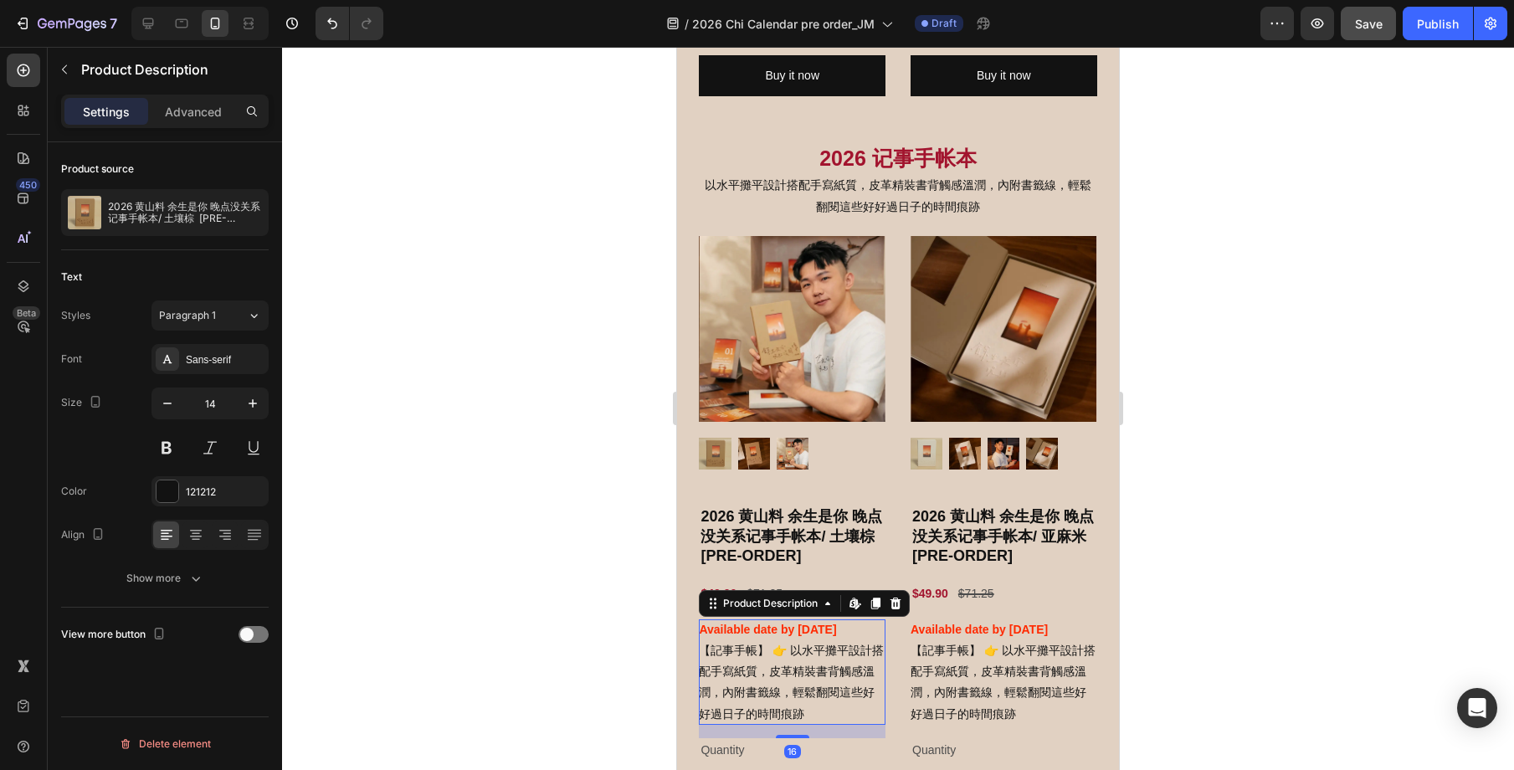
scroll to position [1999, 0]
click at [165, 404] on icon "button" at bounding box center [167, 403] width 17 height 17
type input "12"
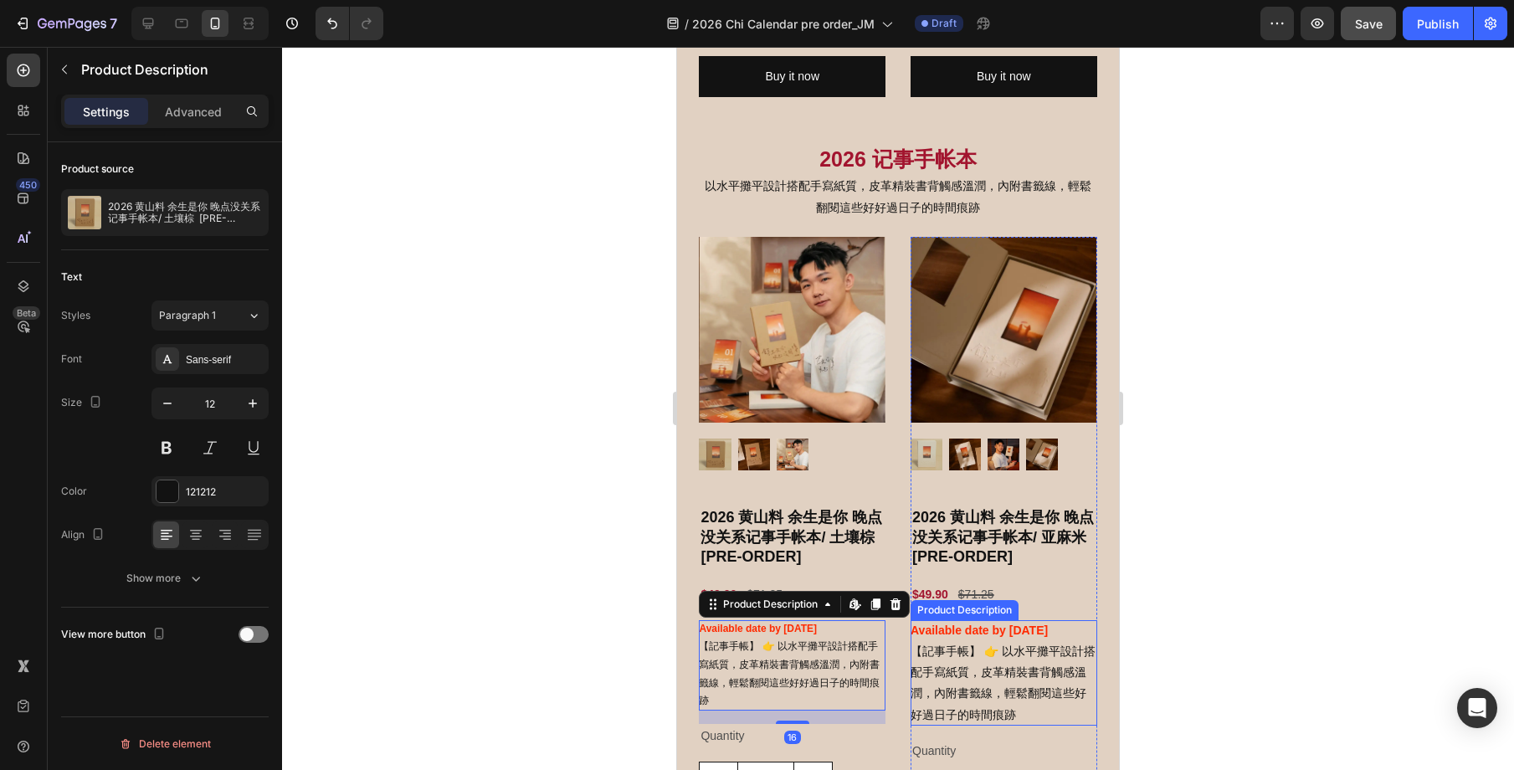
scroll to position [2000, 0]
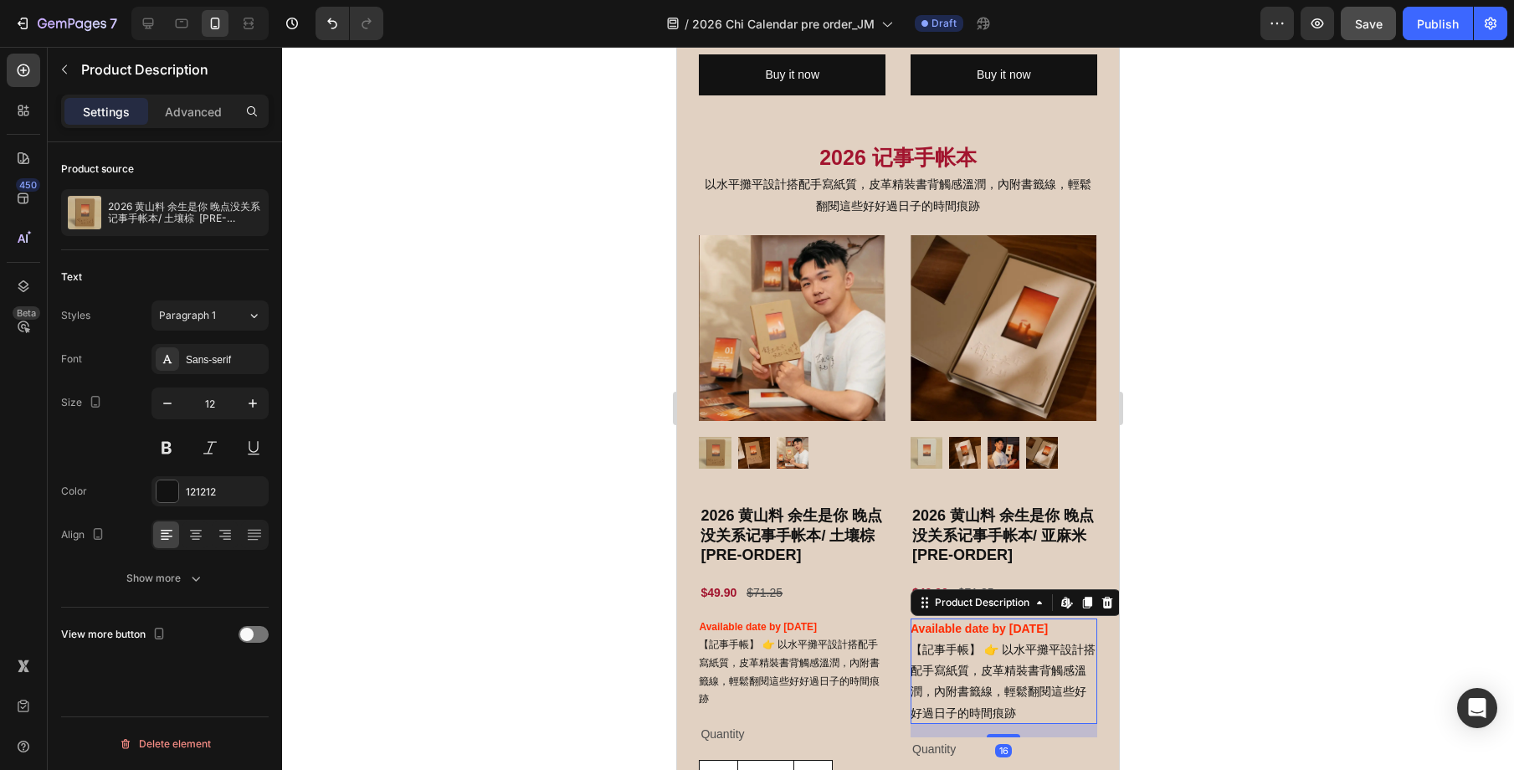
drag, startPoint x: 1019, startPoint y: 684, endPoint x: 974, endPoint y: 664, distance: 49.5
click at [1019, 684] on div "Available date by 30/11/2025 【記事手帳】 👉 以水平攤平設計搭配手寫紙質，皮革精裝書背觸感溫潤，內附書籤線，輕鬆翻閱這些好好過日…" at bounding box center [1004, 670] width 187 height 105
click at [170, 407] on icon "button" at bounding box center [167, 403] width 17 height 17
type input "12"
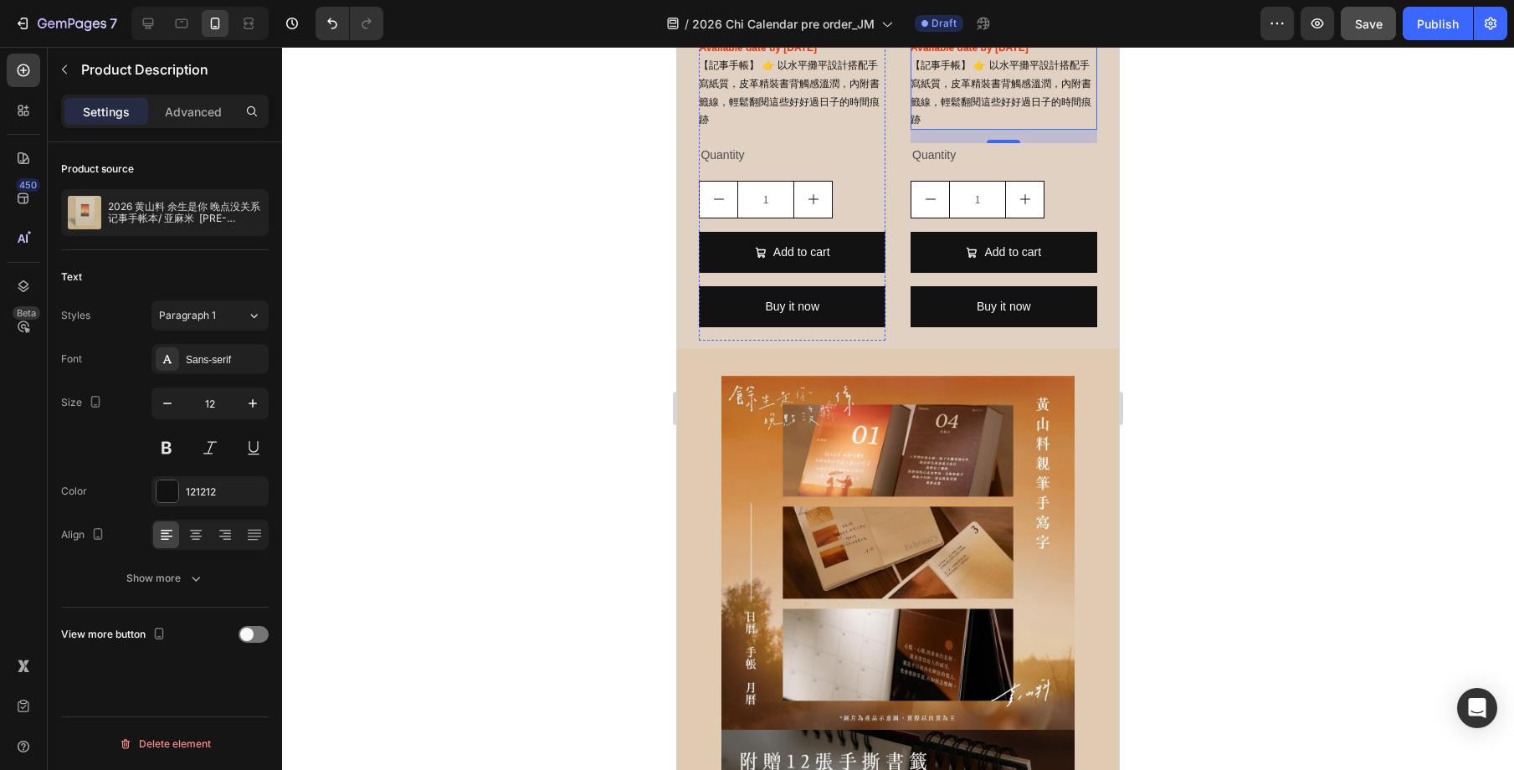
scroll to position [2622, 0]
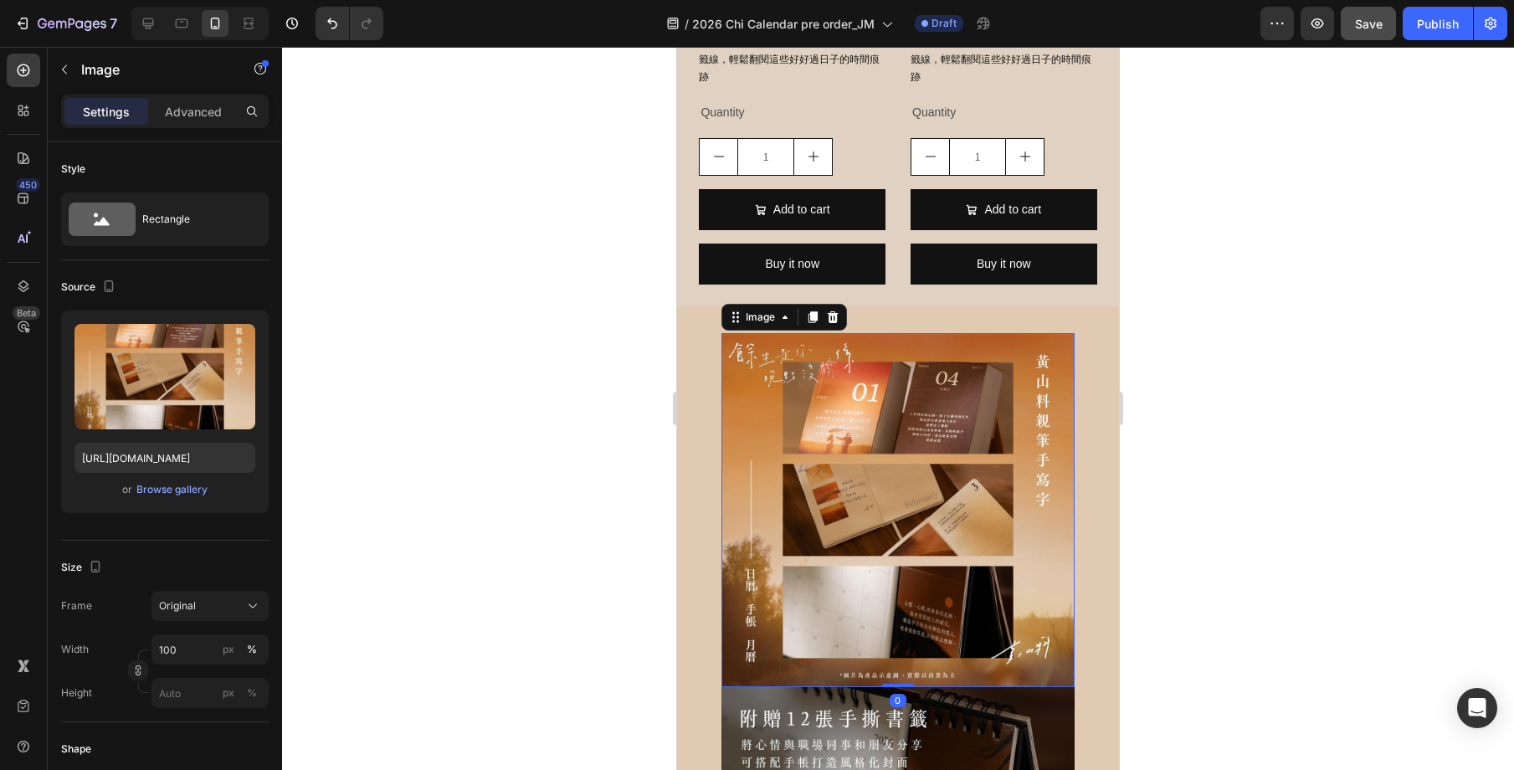
click at [889, 341] on img at bounding box center [897, 509] width 353 height 353
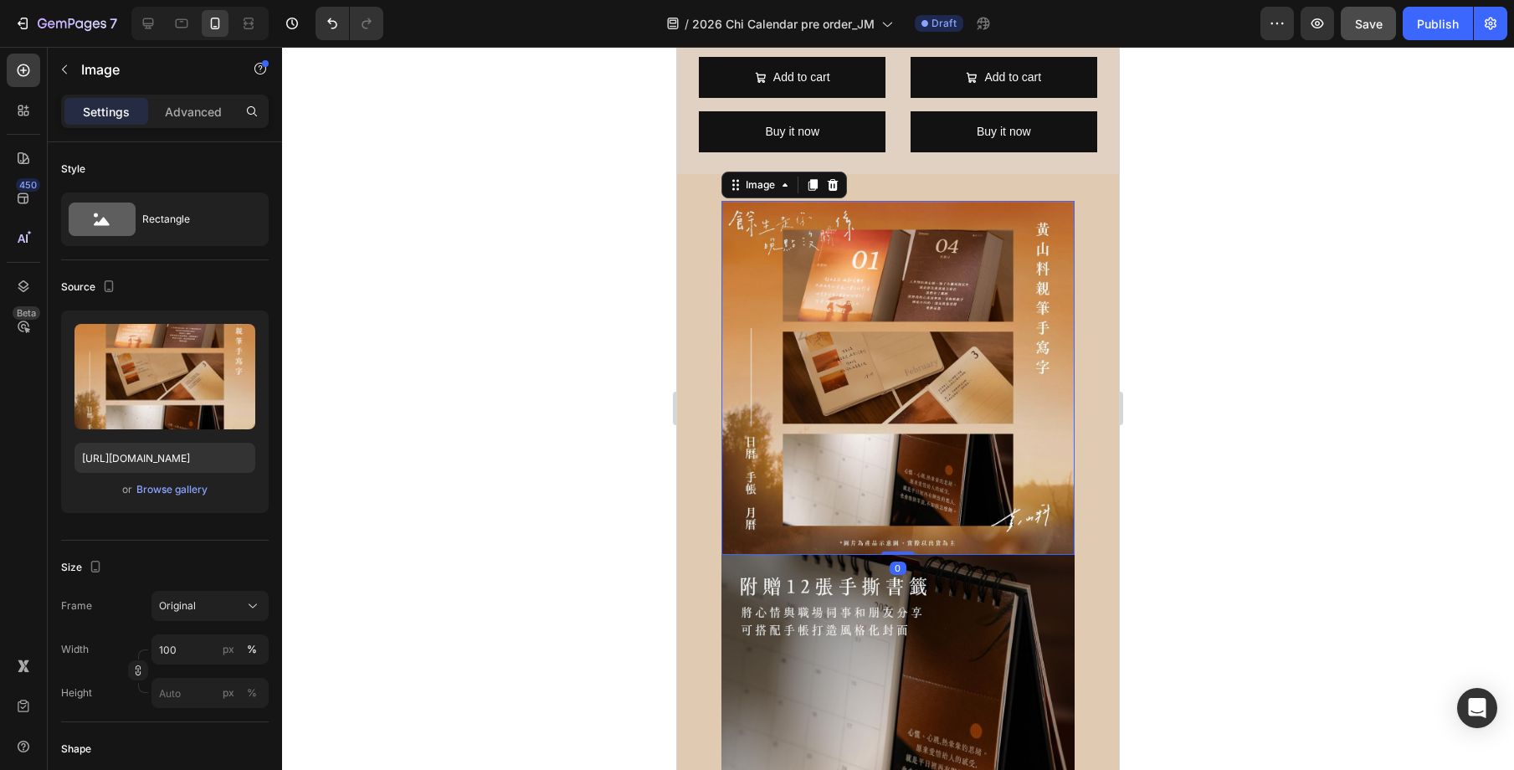
scroll to position [2734, 0]
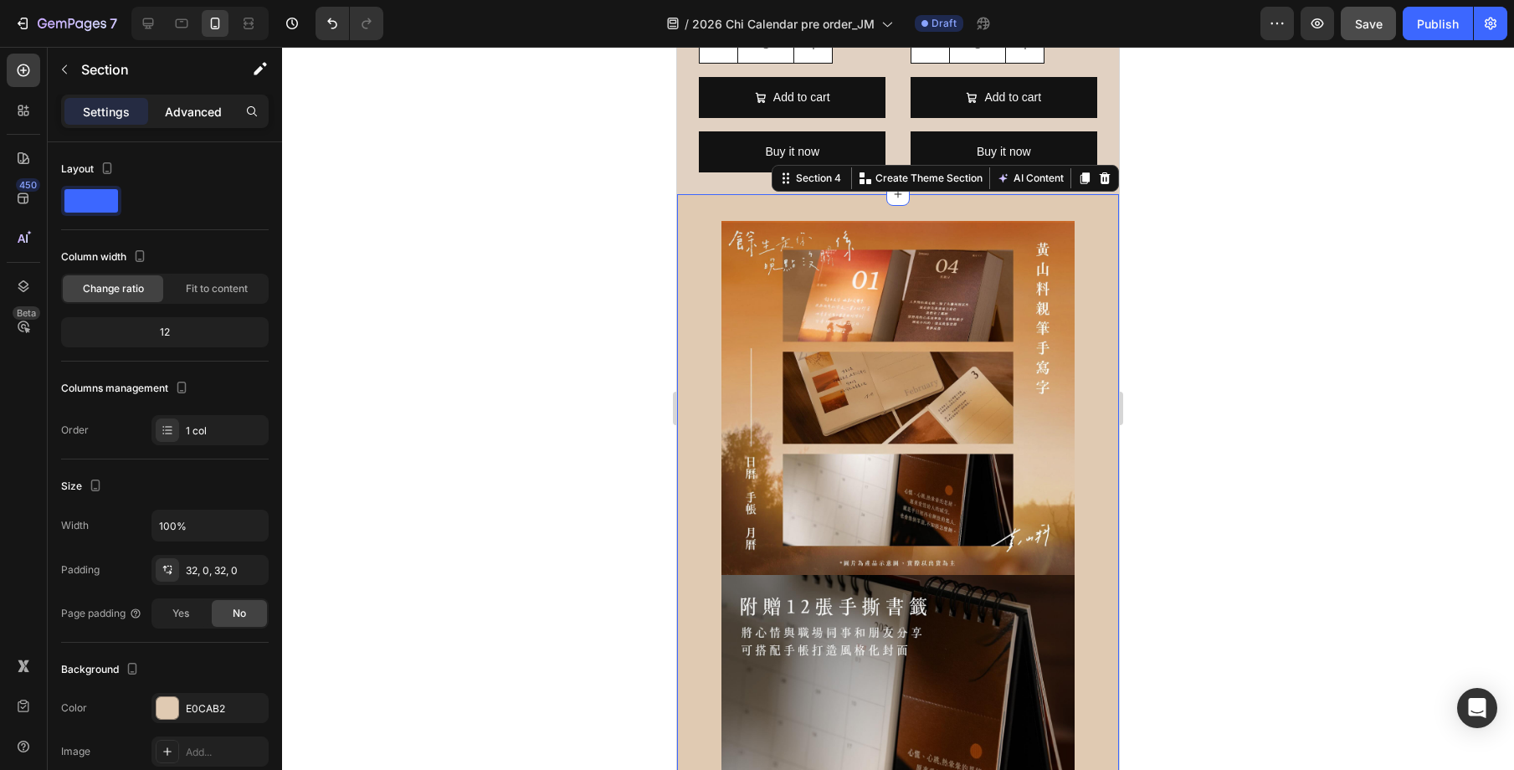
click at [206, 103] on p "Advanced" at bounding box center [193, 112] width 57 height 18
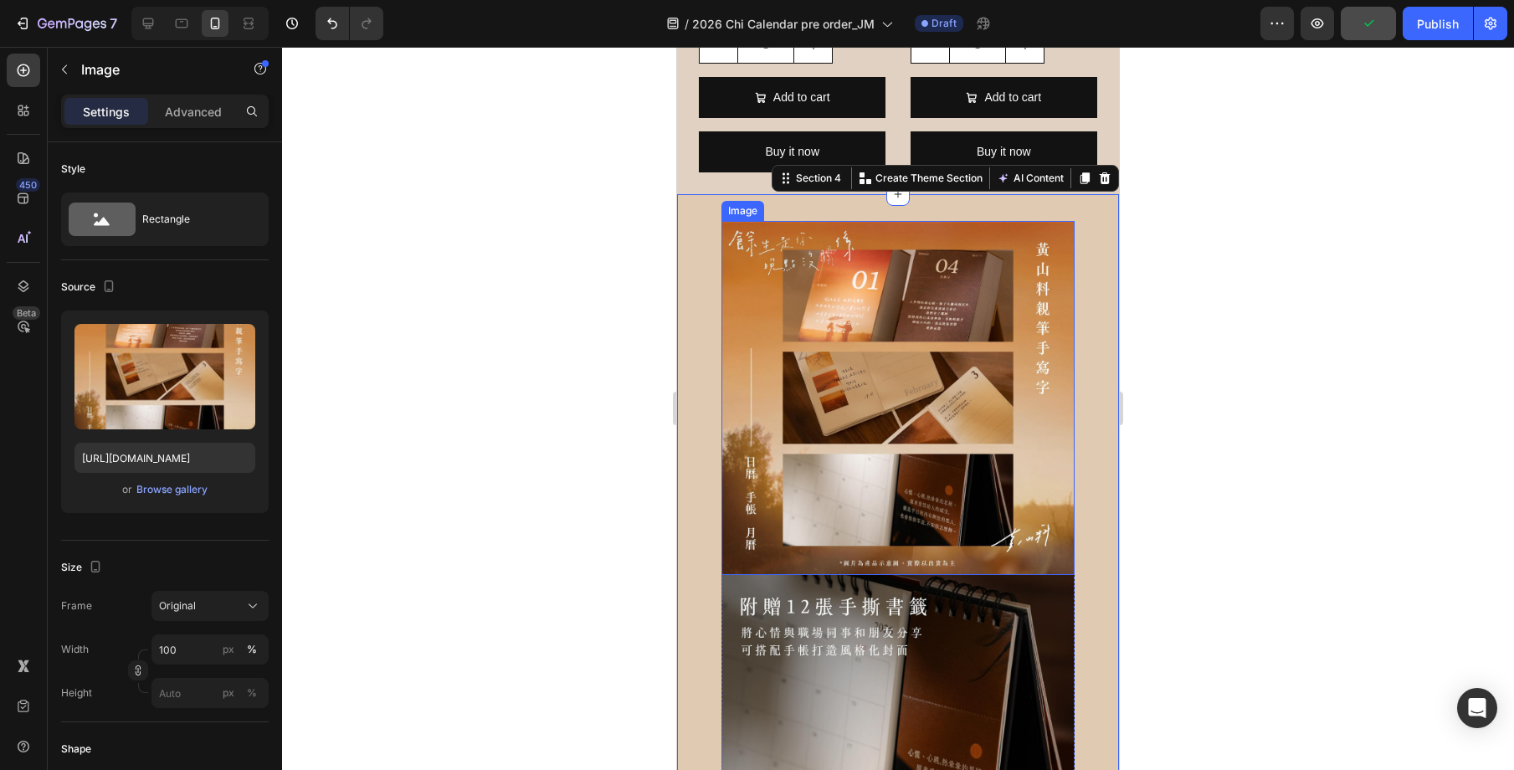
click at [829, 476] on img at bounding box center [897, 397] width 353 height 353
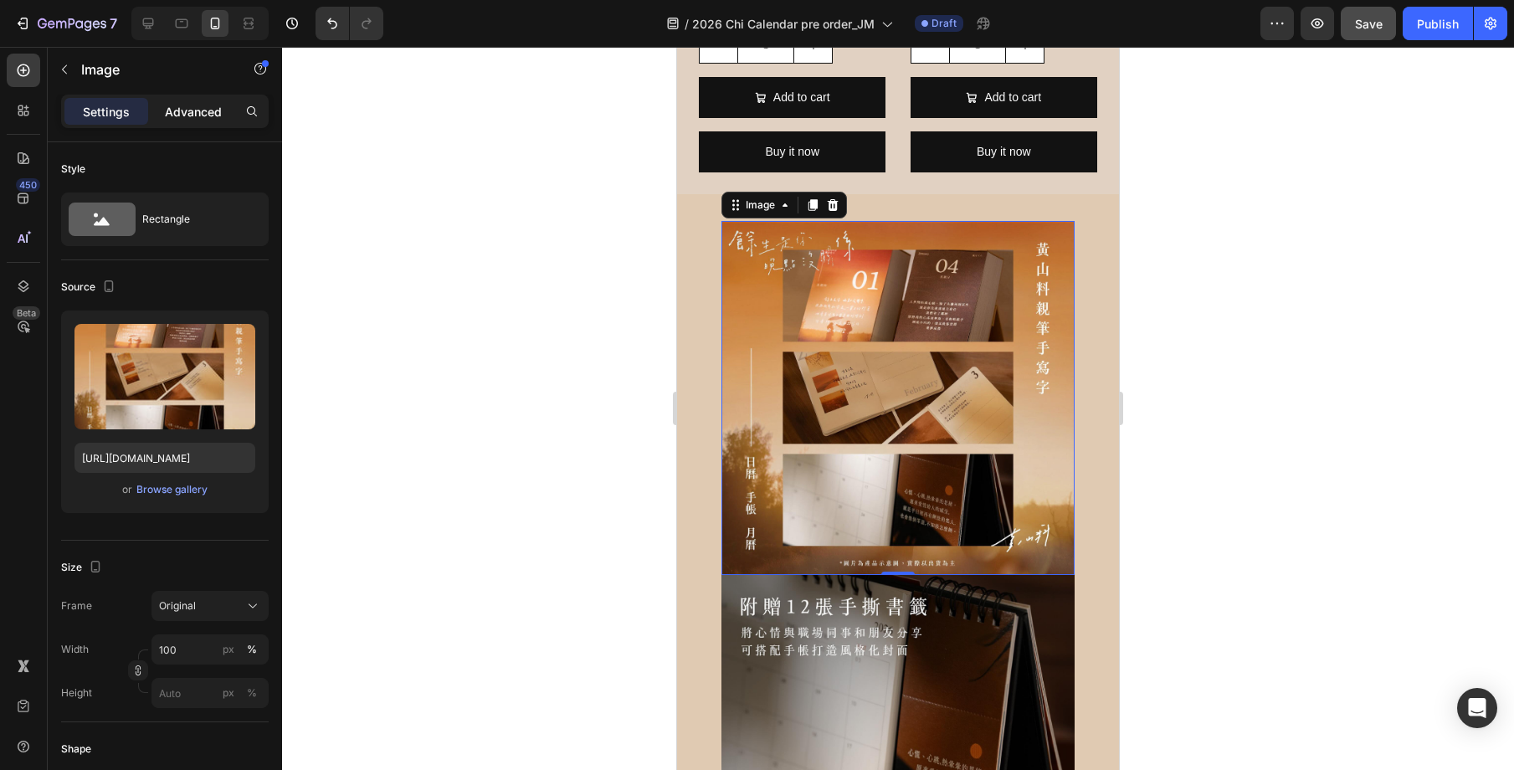
click at [194, 121] on div "Advanced" at bounding box center [193, 111] width 84 height 27
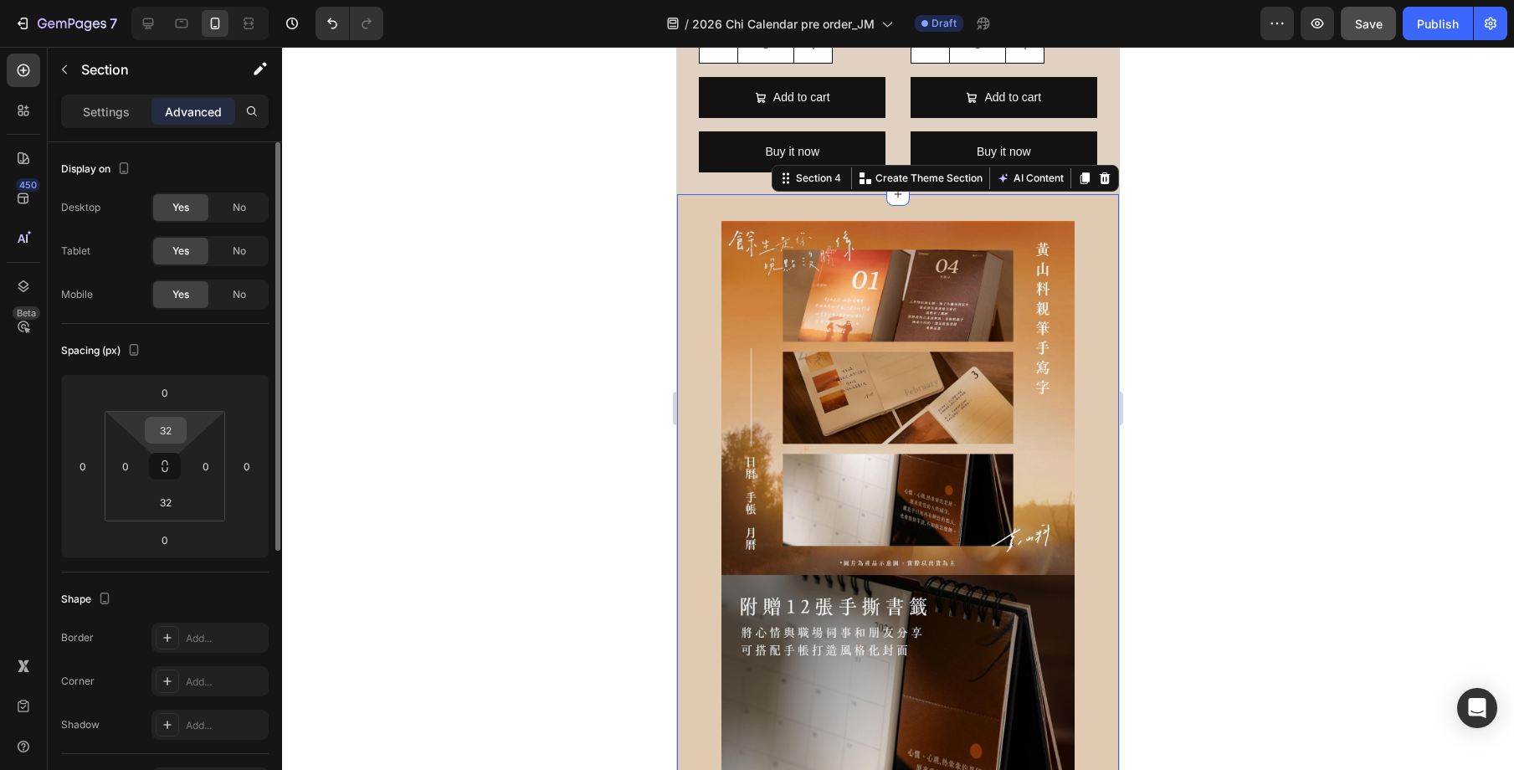
click at [170, 428] on input "32" at bounding box center [165, 430] width 33 height 25
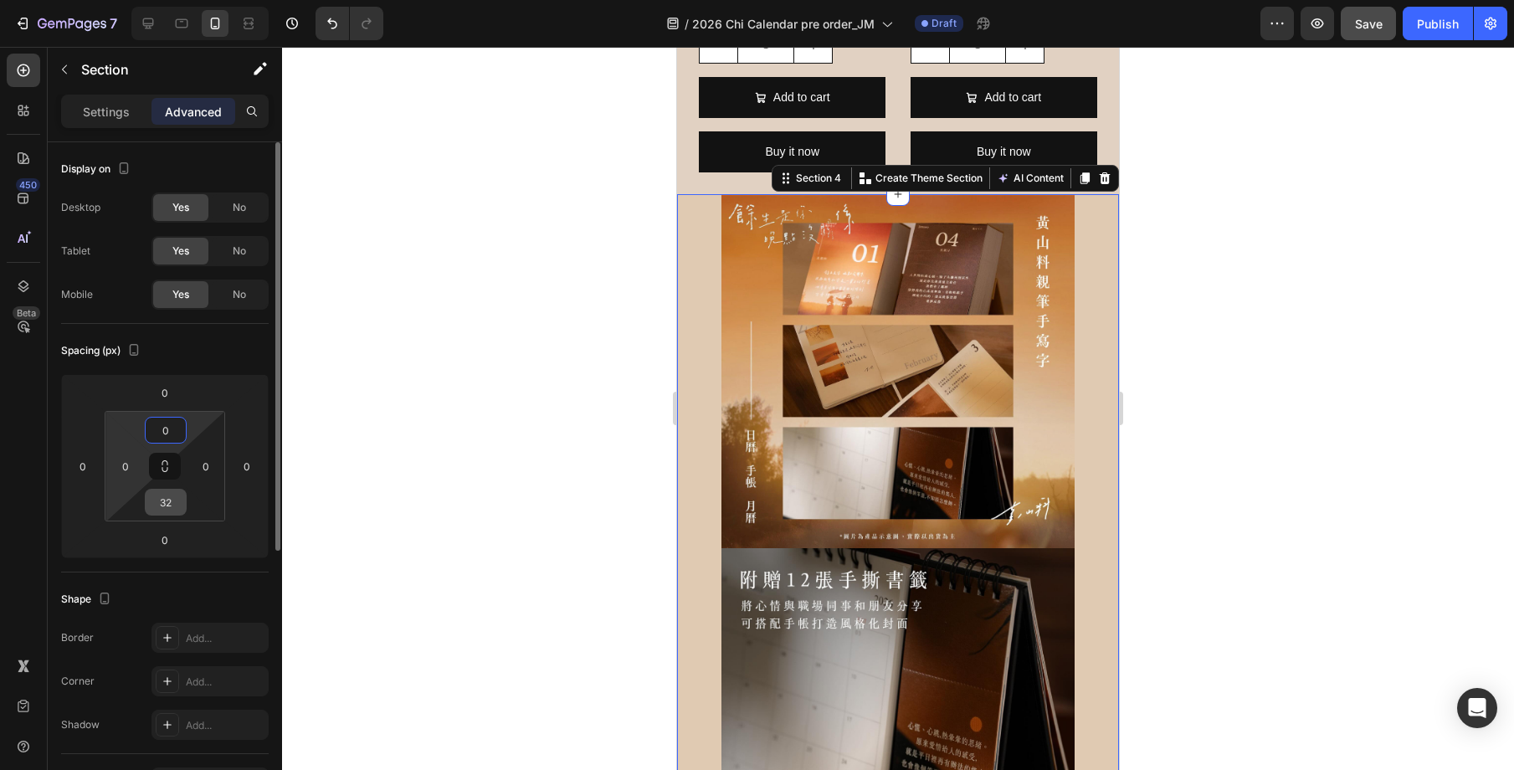
type input "0"
click at [172, 505] on input "32" at bounding box center [165, 502] width 33 height 25
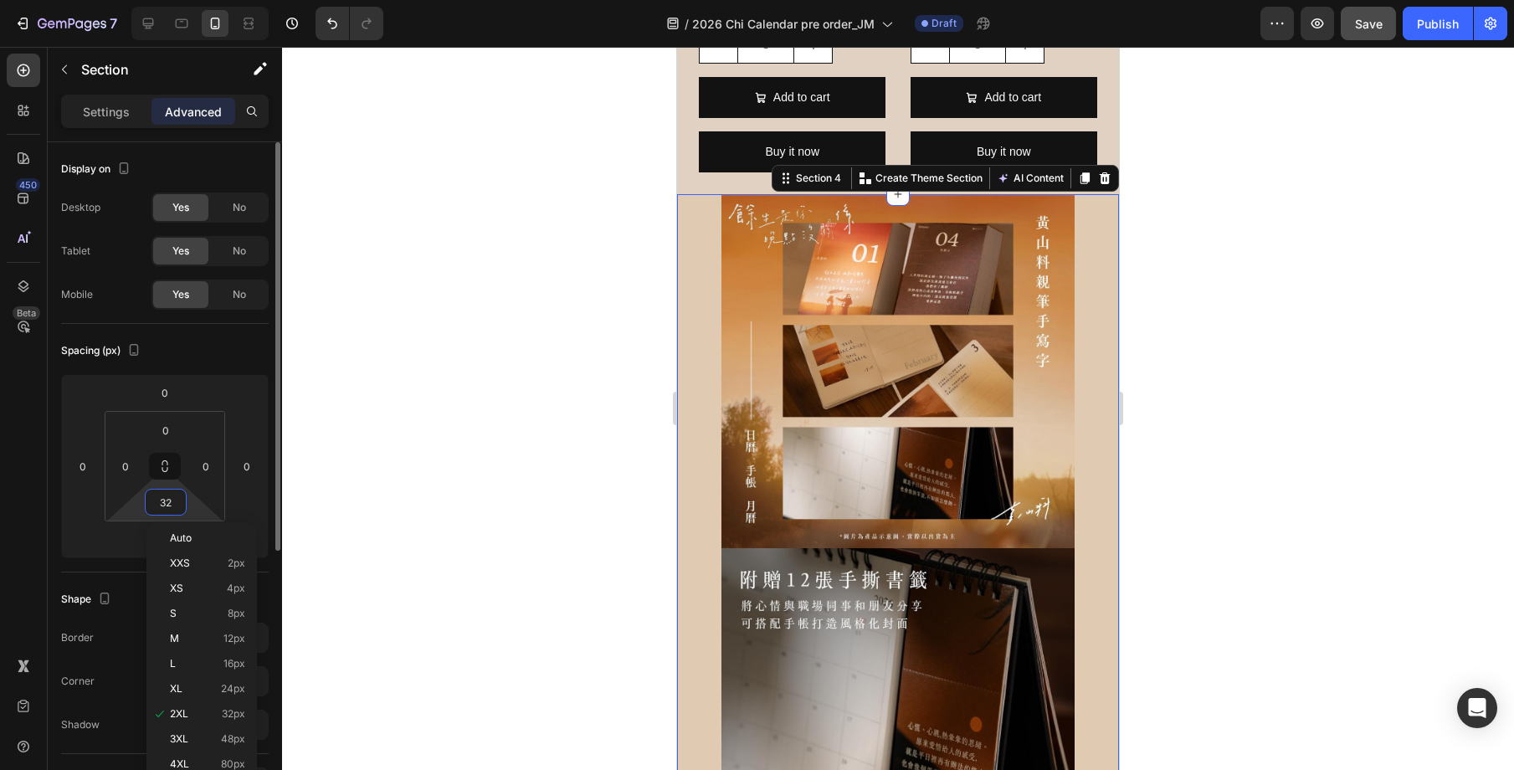
type input "0"
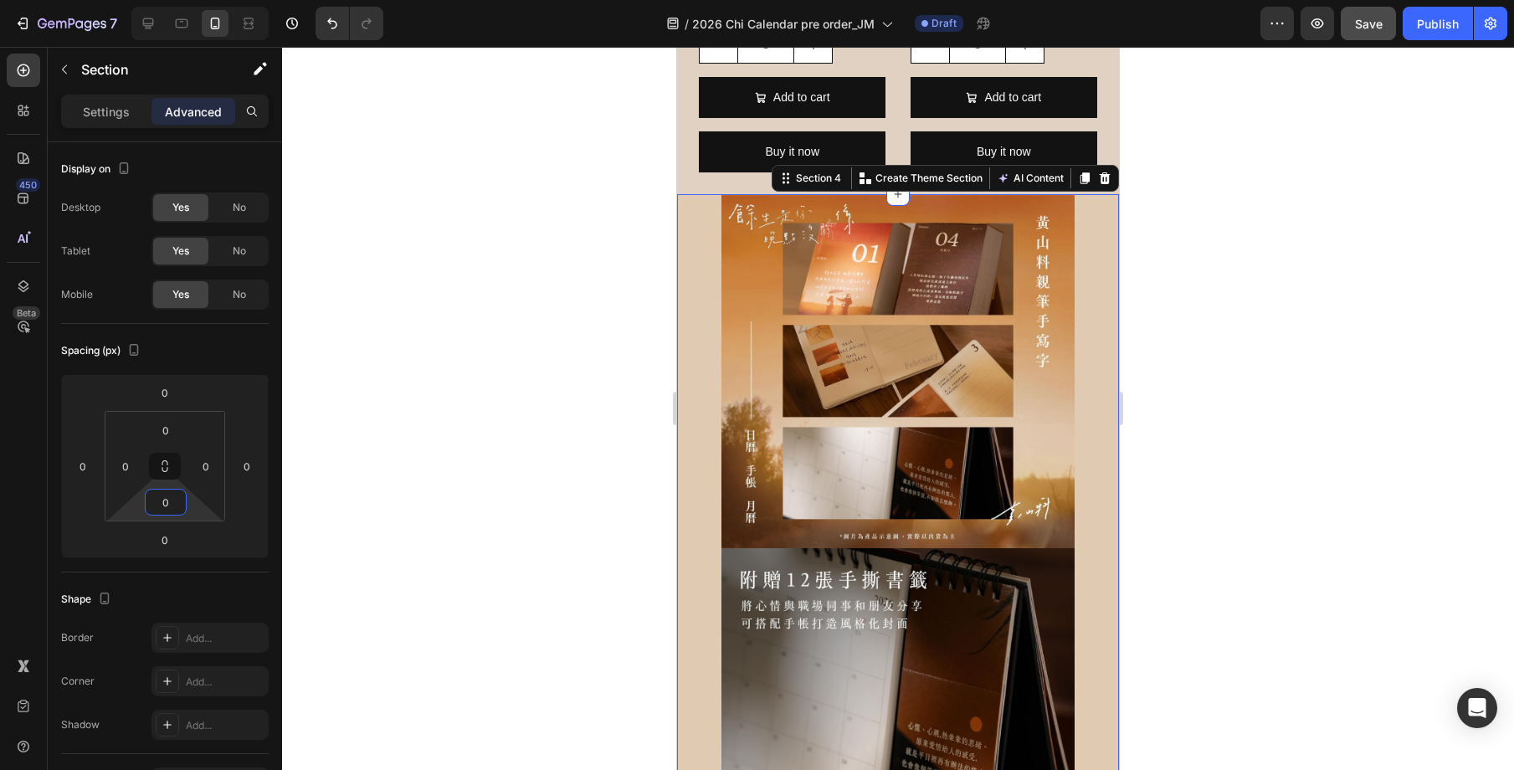
click at [1169, 362] on div at bounding box center [898, 408] width 1232 height 723
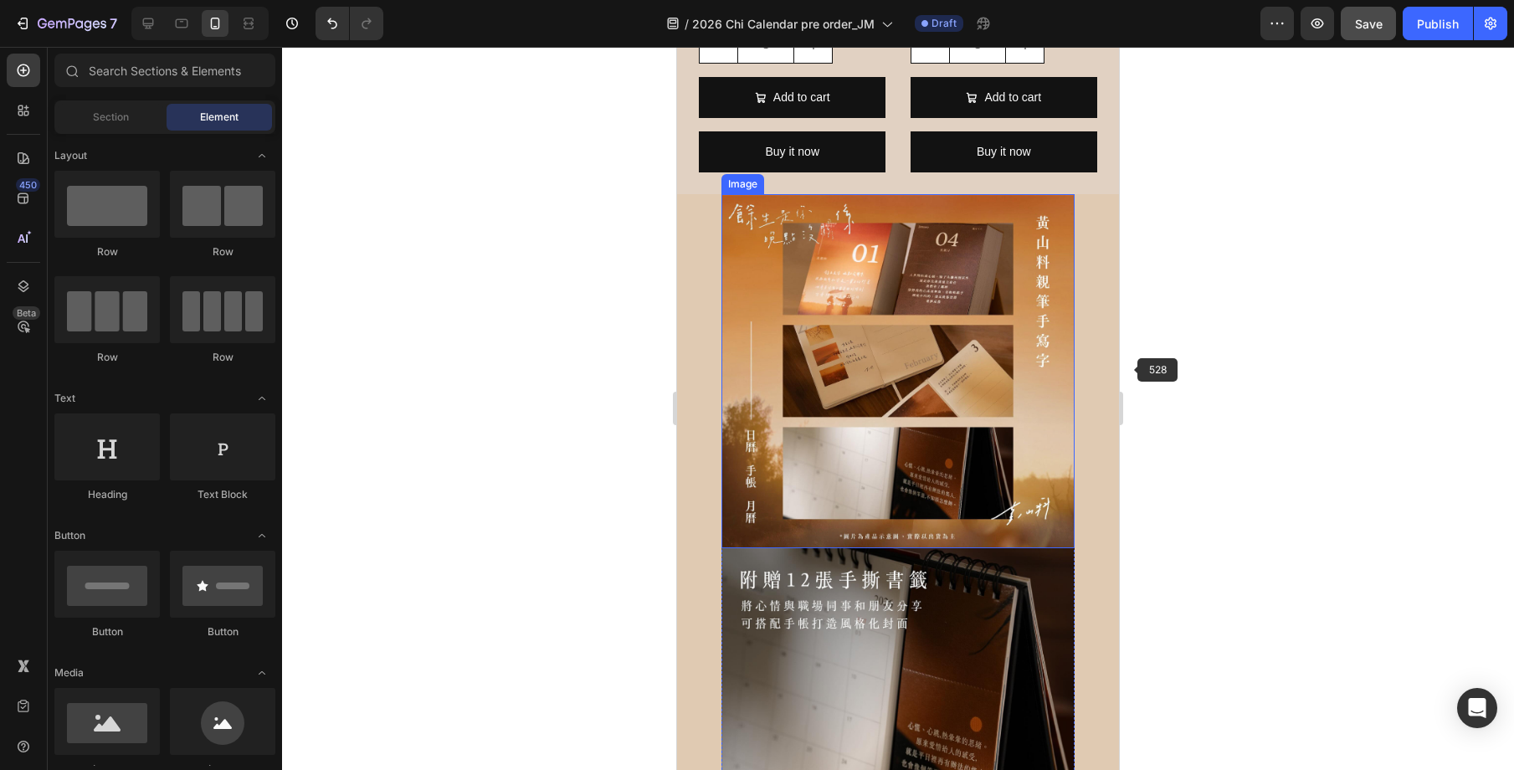
click at [999, 362] on img at bounding box center [897, 370] width 353 height 353
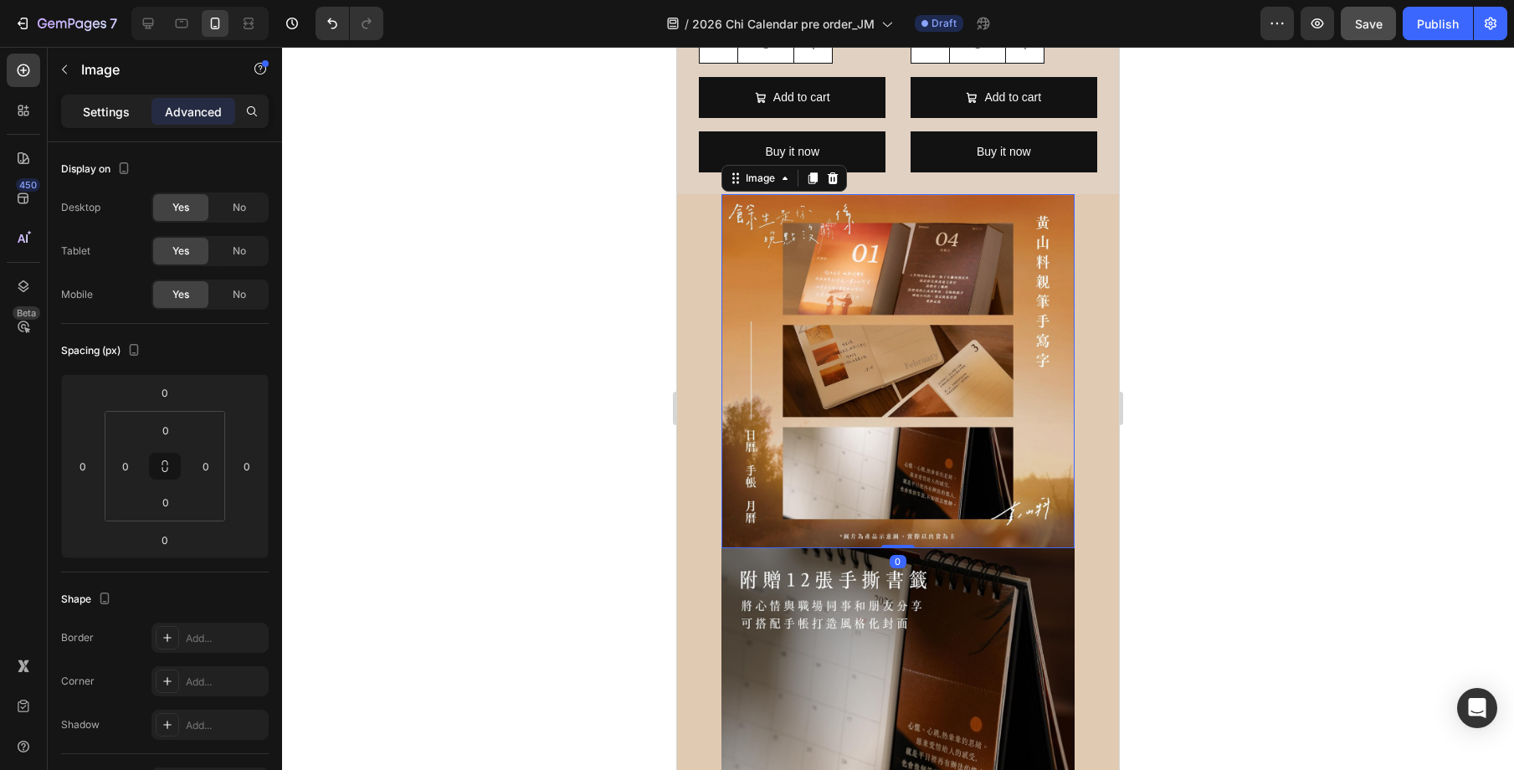
click at [106, 114] on p "Settings" at bounding box center [106, 112] width 47 height 18
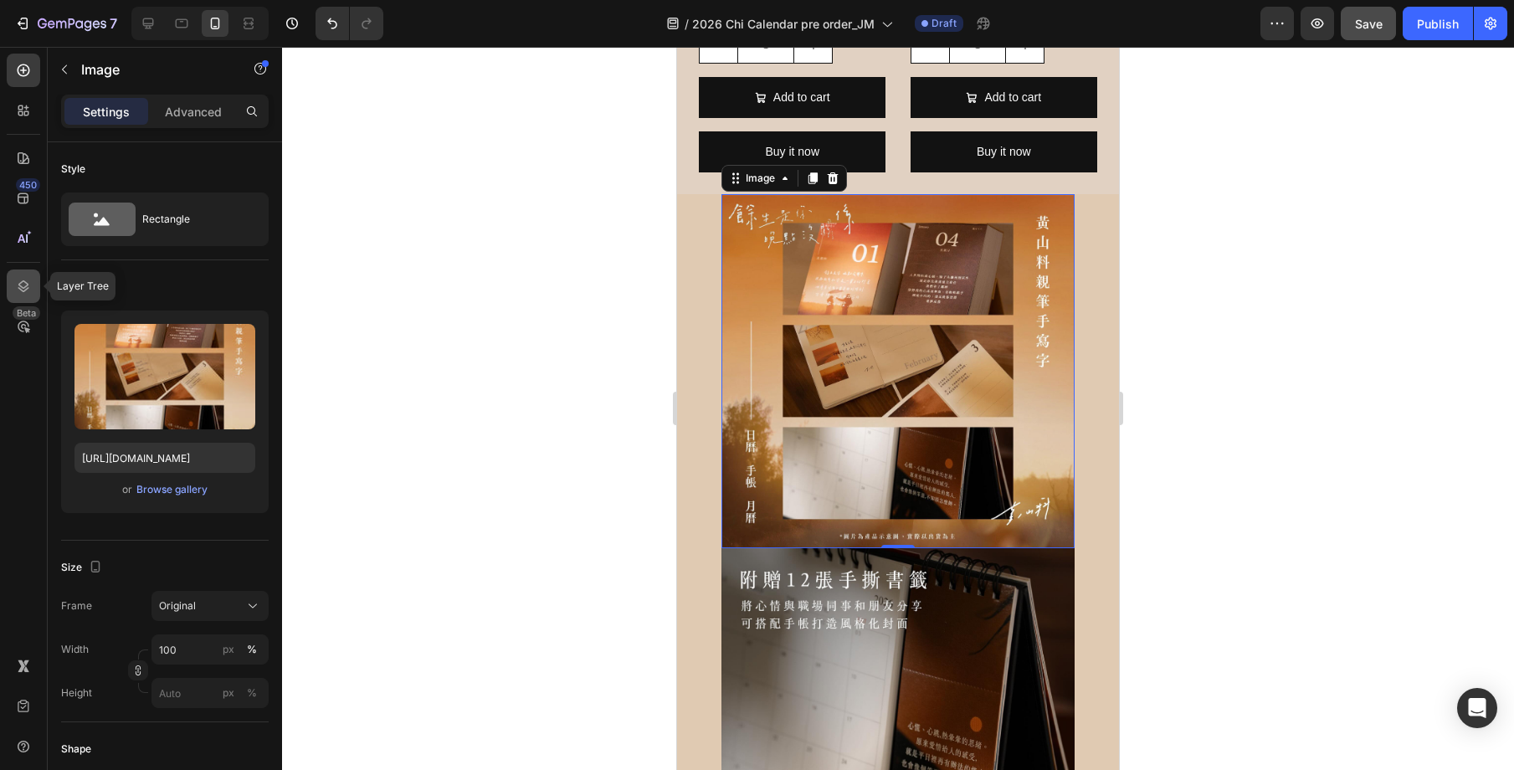
click at [24, 281] on icon at bounding box center [23, 286] width 17 height 17
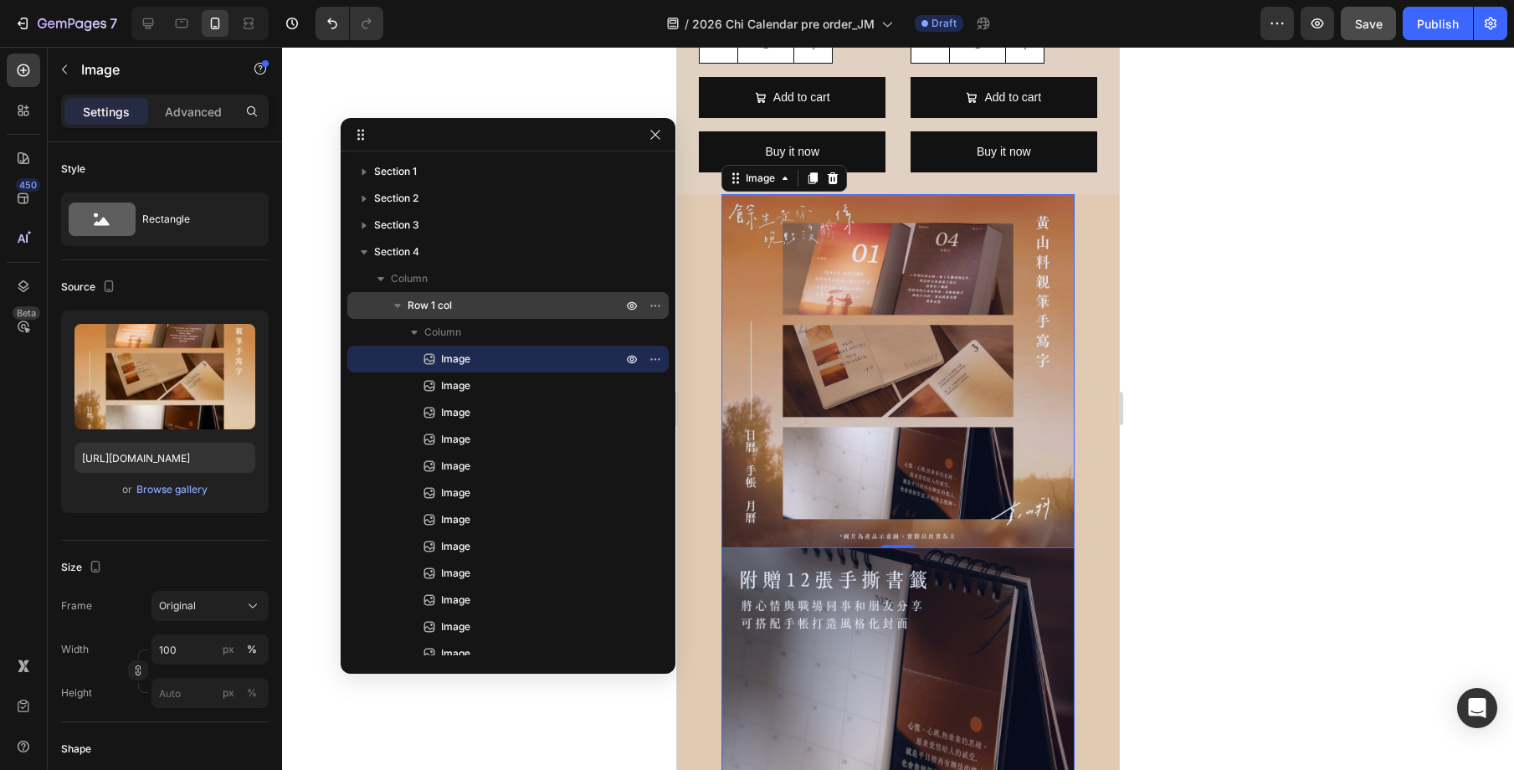
click at [464, 302] on p "Row 1 col" at bounding box center [517, 305] width 218 height 17
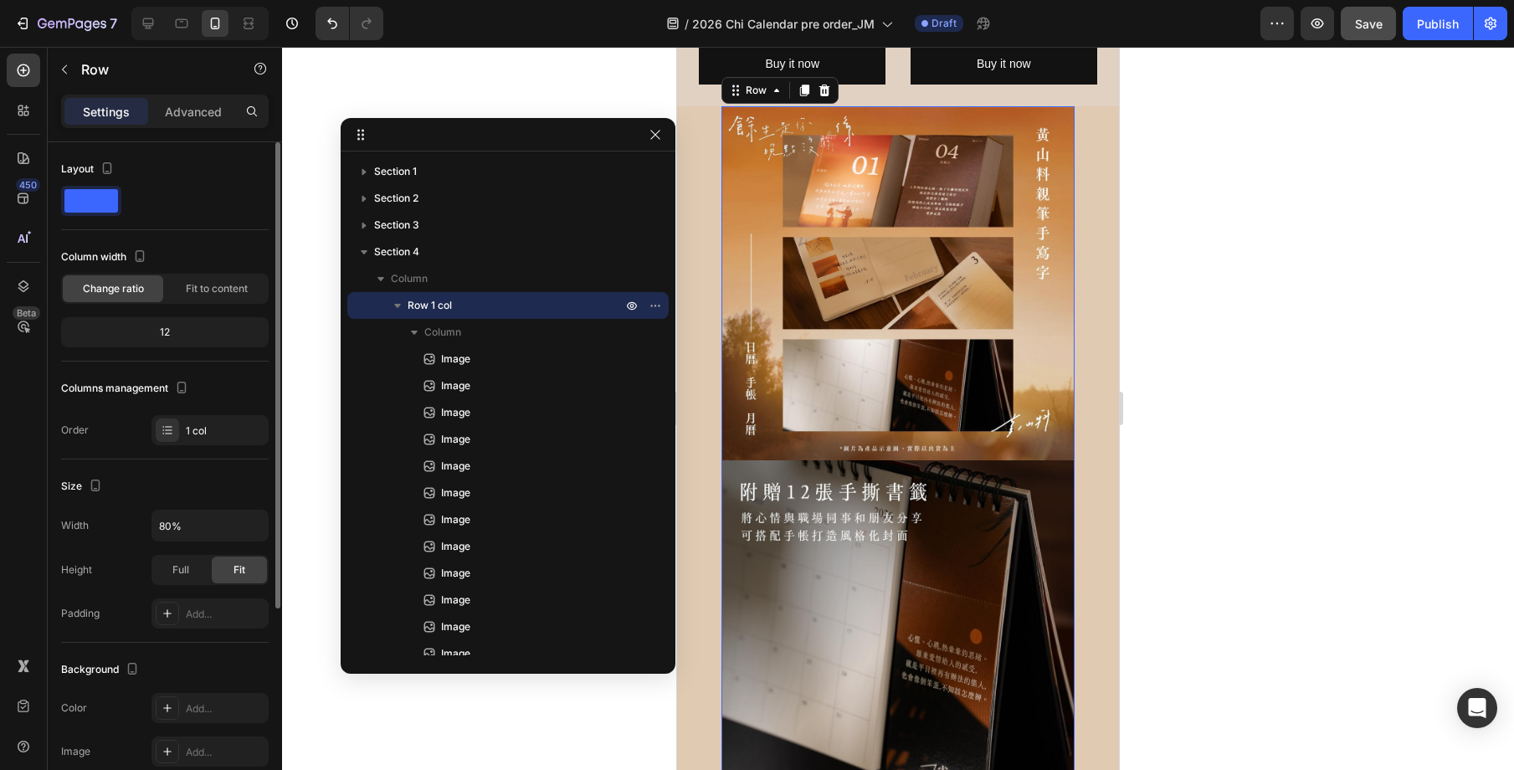
scroll to position [2823, 0]
click at [157, 524] on input "80%" at bounding box center [209, 526] width 115 height 30
drag, startPoint x: 165, startPoint y: 525, endPoint x: 156, endPoint y: 525, distance: 9.2
click at [156, 525] on input "80%" at bounding box center [209, 526] width 115 height 30
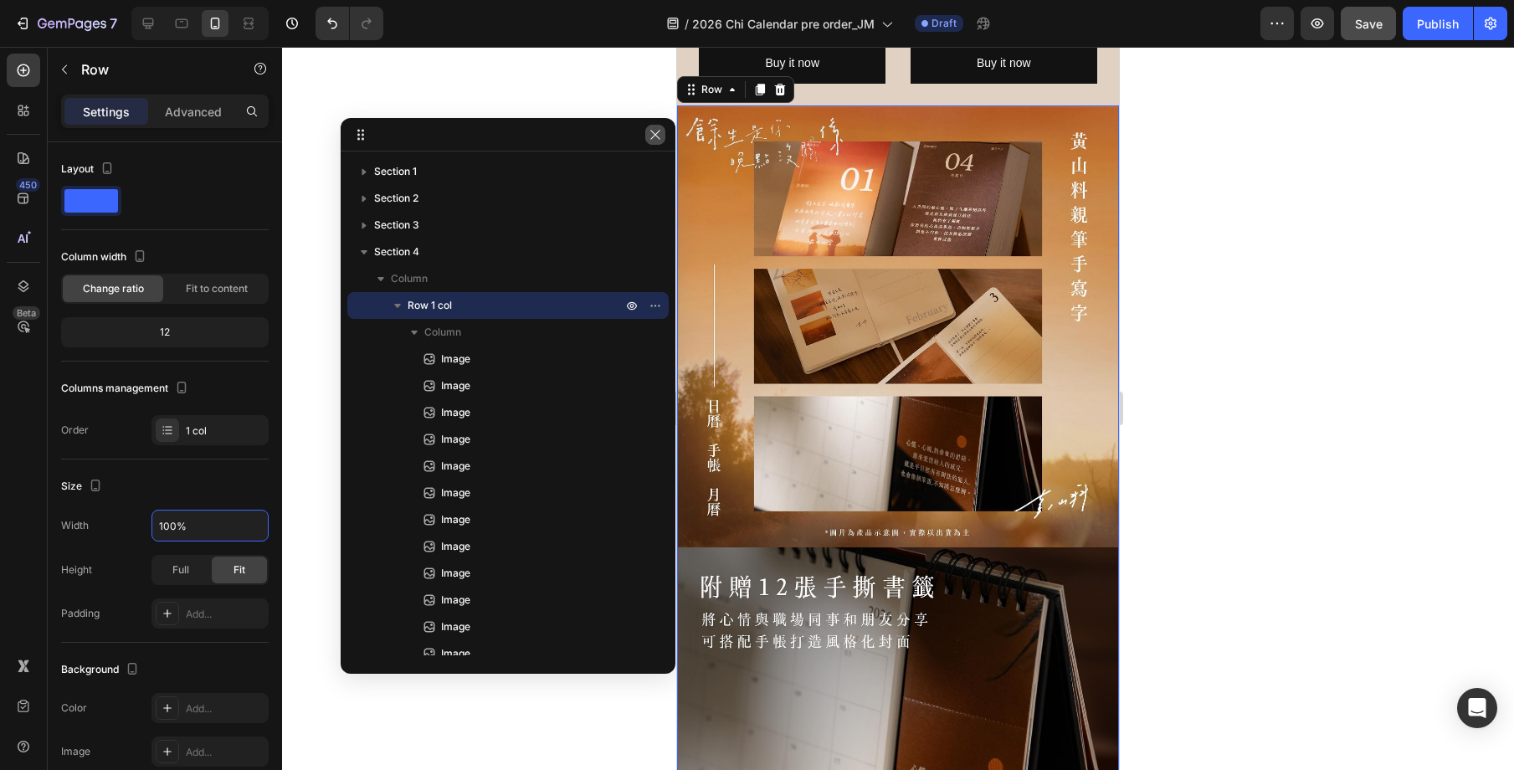
type input "100%"
drag, startPoint x: 657, startPoint y: 134, endPoint x: 670, endPoint y: 192, distance: 59.9
click at [655, 135] on icon "button" at bounding box center [655, 134] width 13 height 13
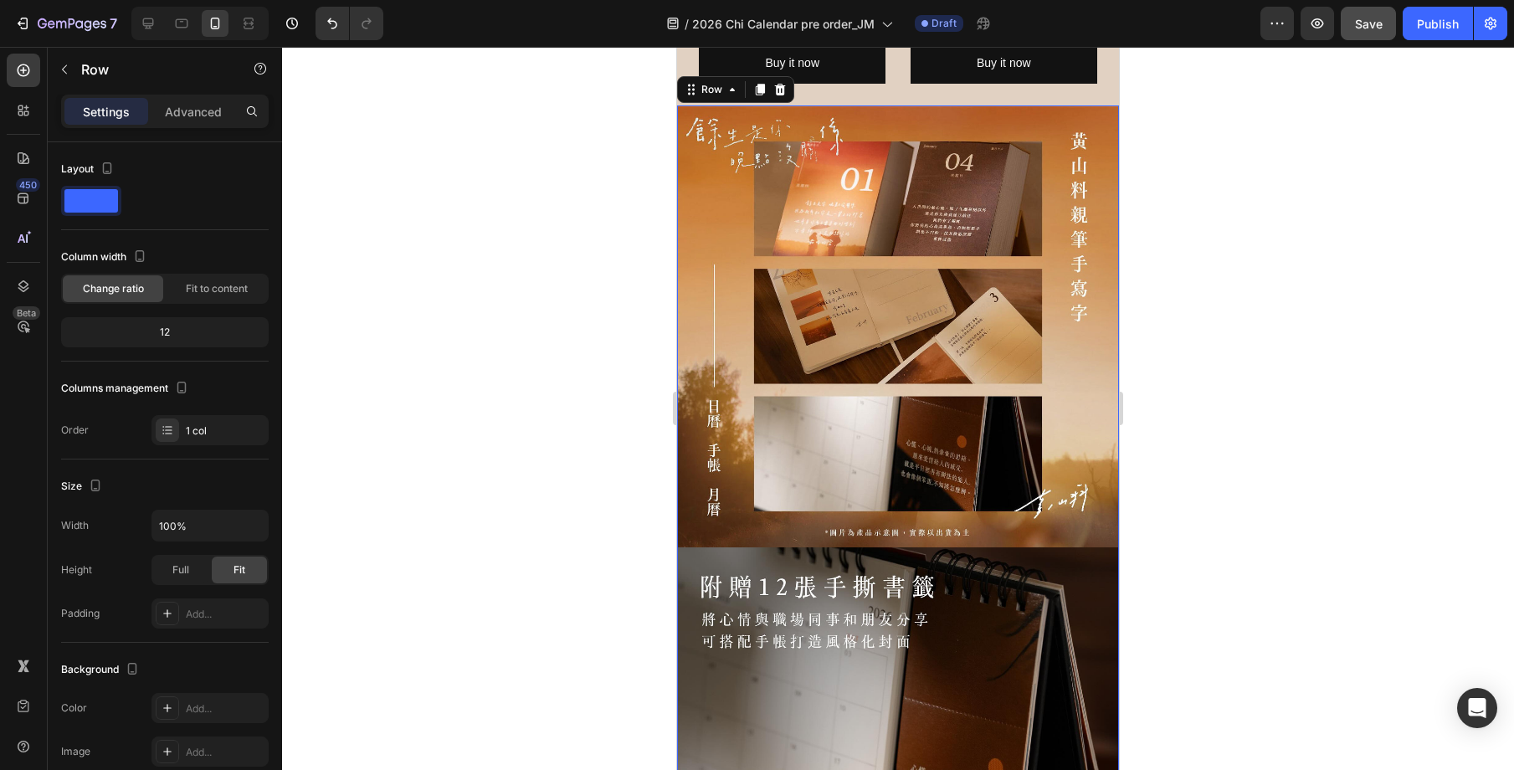
click at [1192, 385] on div at bounding box center [898, 408] width 1232 height 723
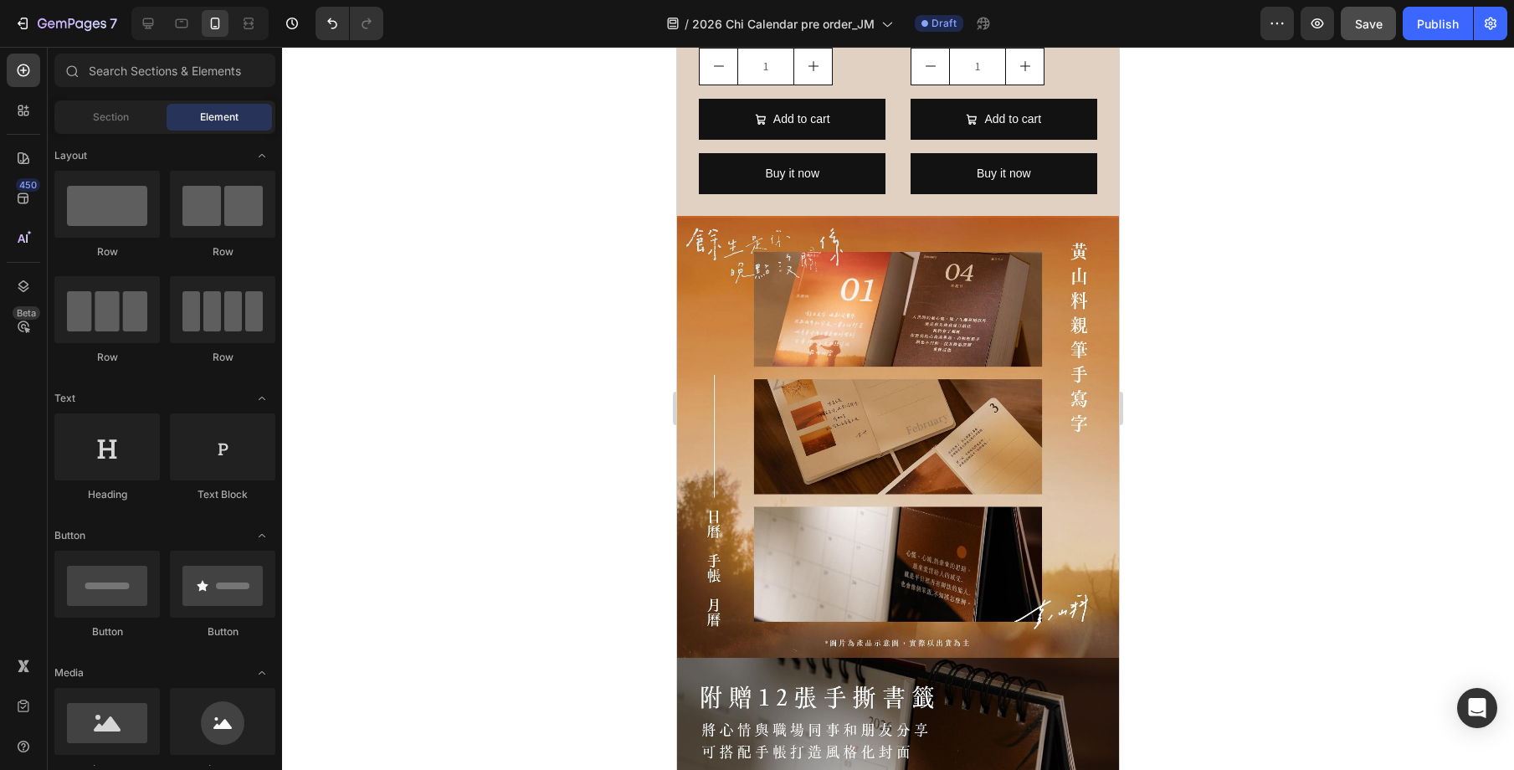
scroll to position [0, 0]
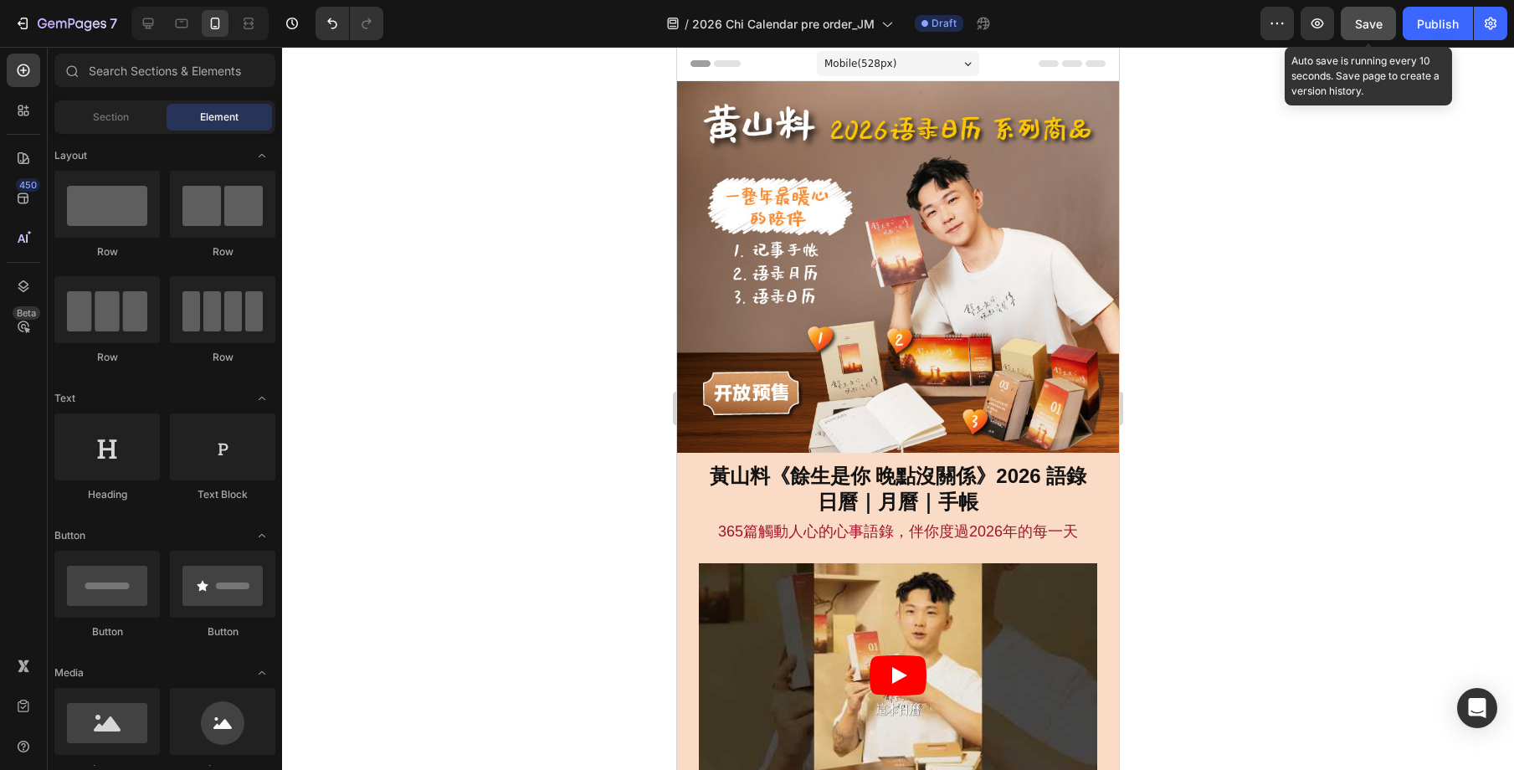
click at [1369, 32] on div "Save" at bounding box center [1369, 24] width 28 height 18
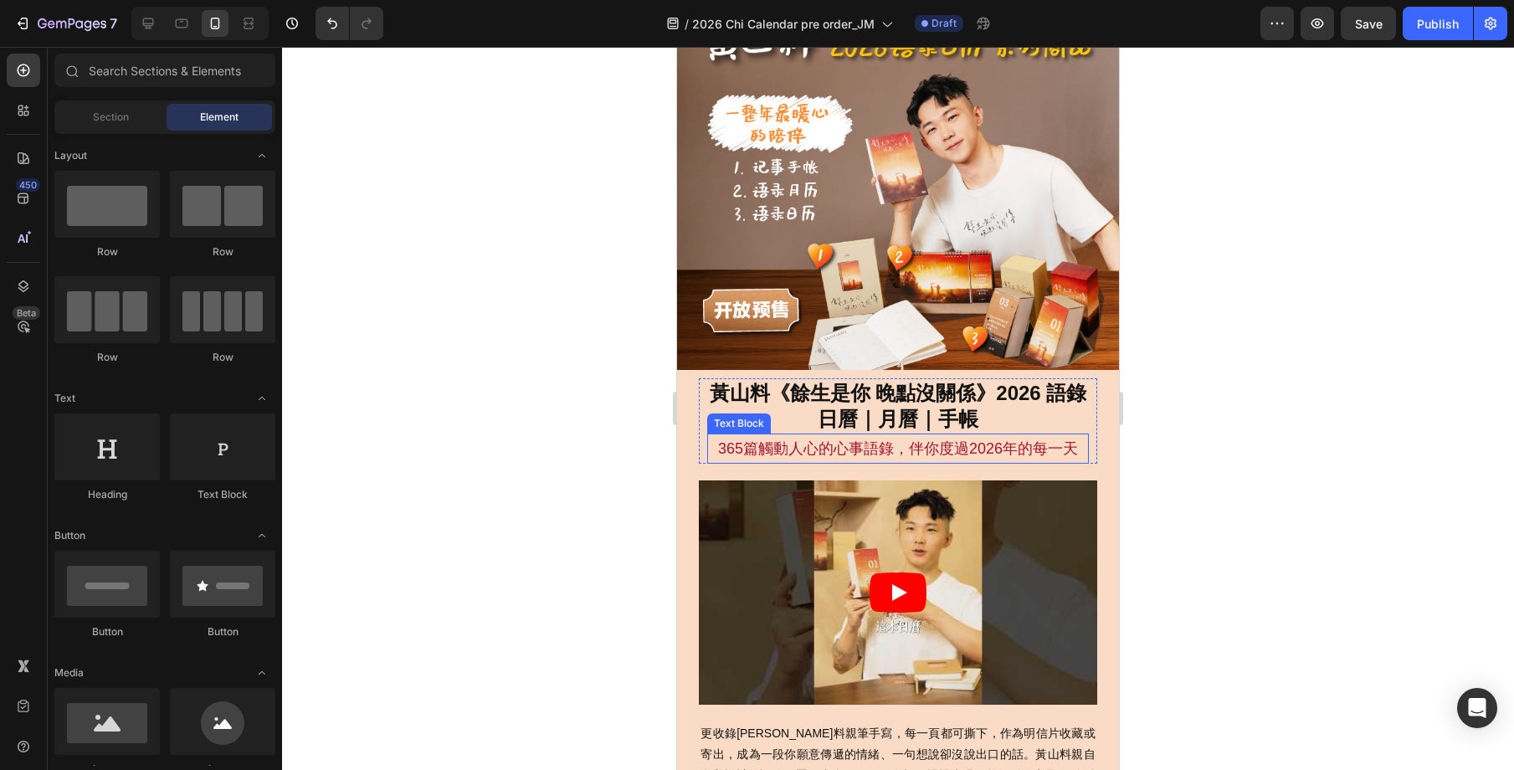
scroll to position [82, 0]
click at [989, 406] on h2 "黃山料《餘生是你 晚點沒關係》2026 語錄 日曆｜月曆｜手帳" at bounding box center [898, 406] width 381 height 55
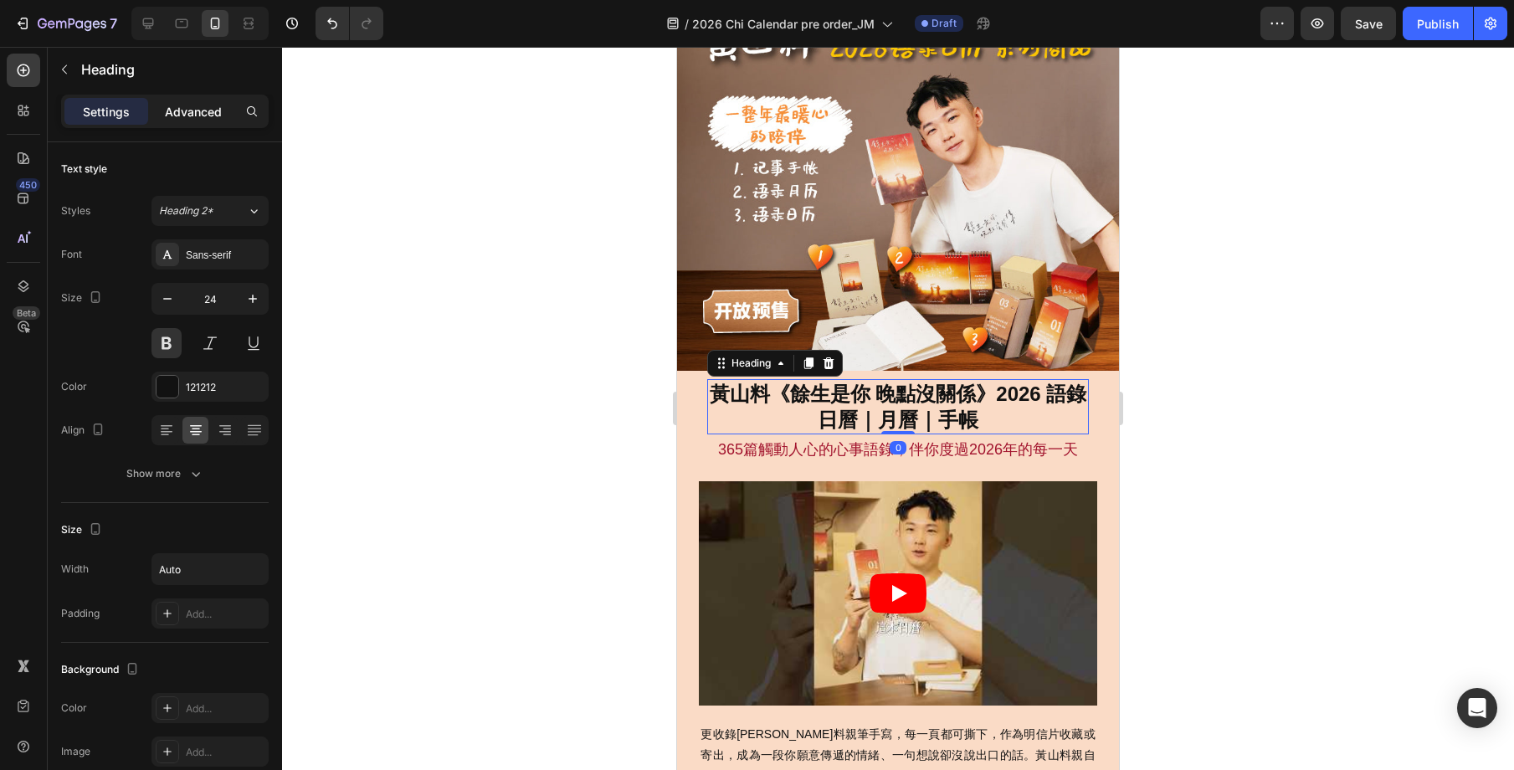
click at [184, 107] on p "Advanced" at bounding box center [193, 112] width 57 height 18
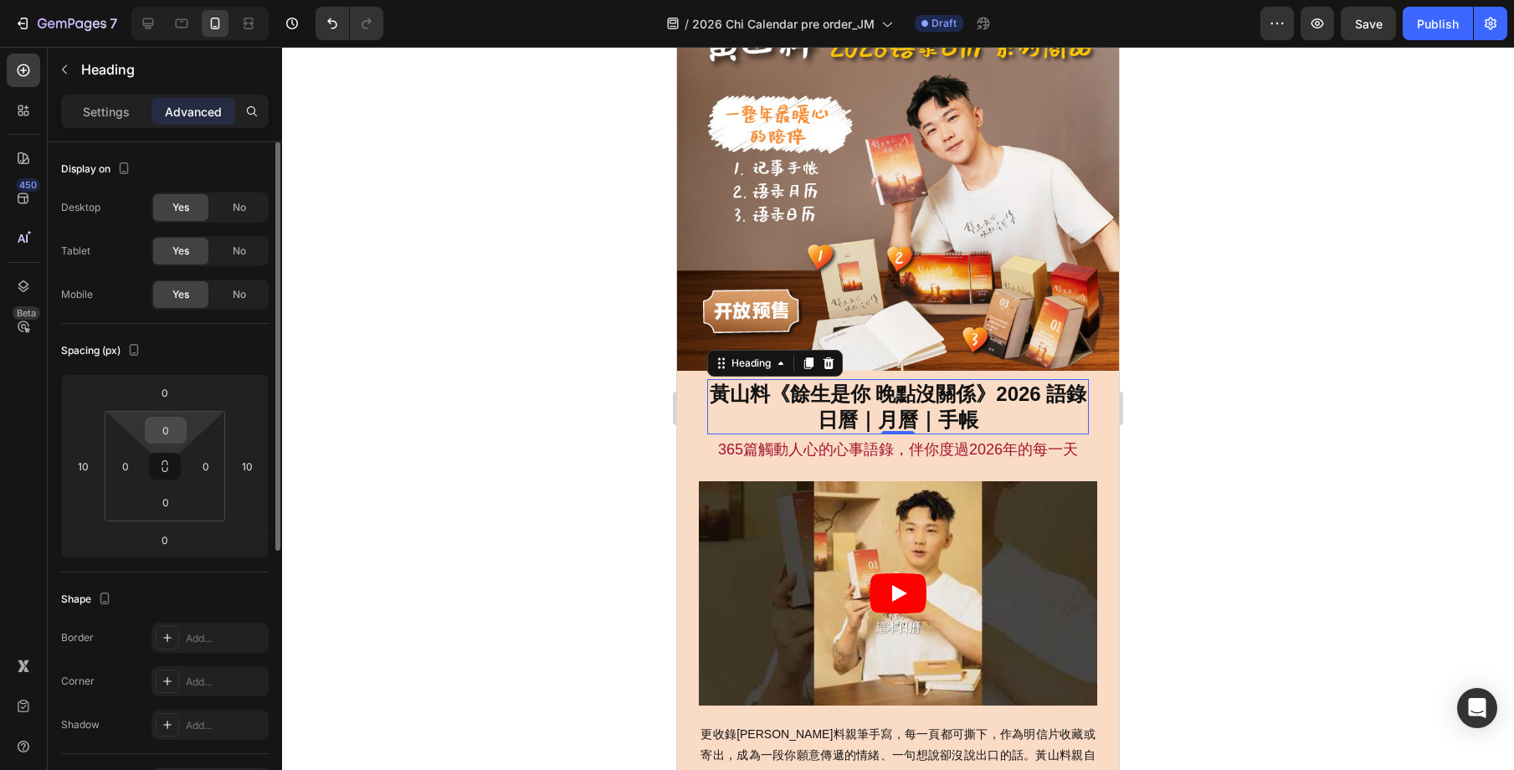
click at [160, 435] on input "0" at bounding box center [165, 430] width 33 height 25
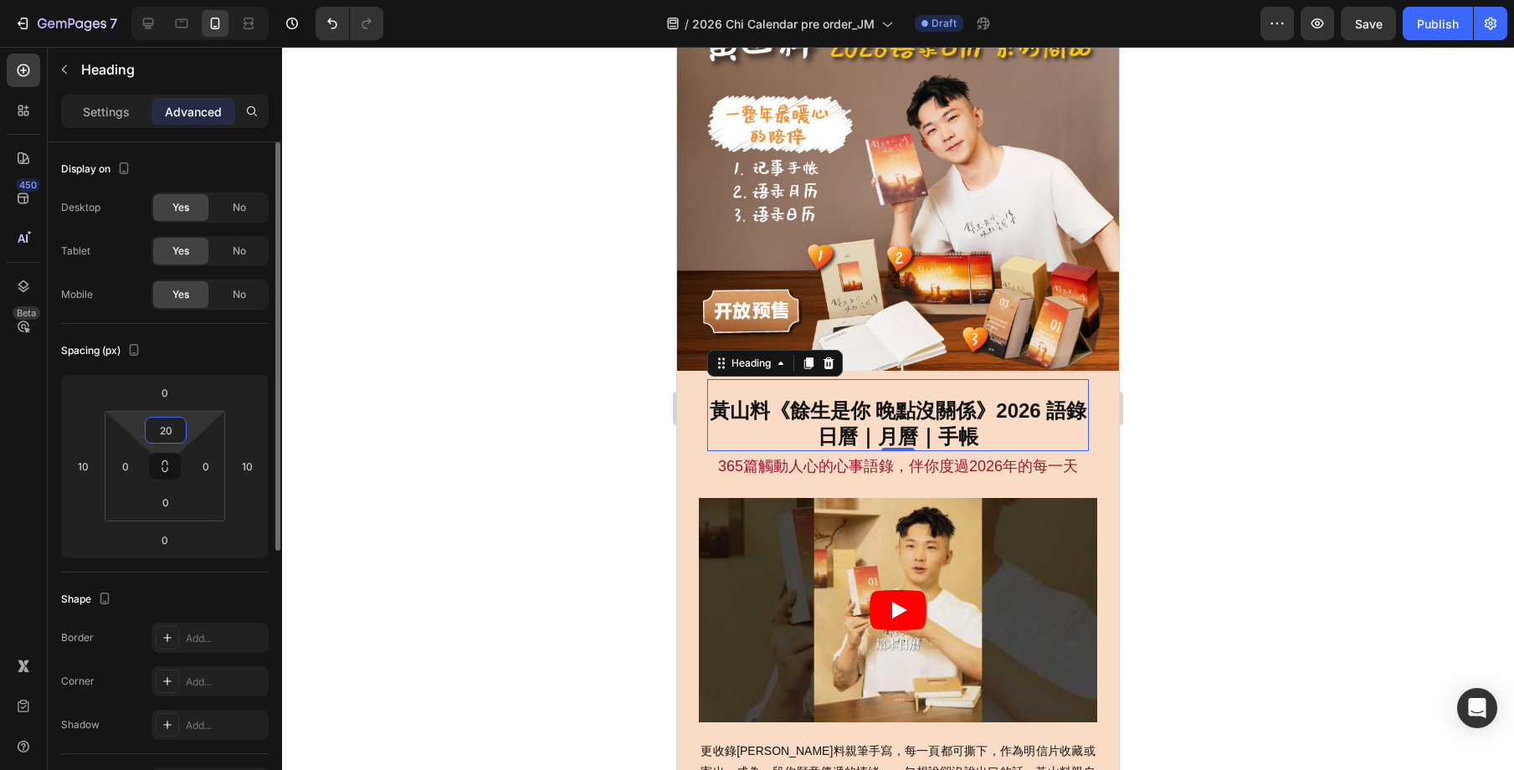
drag, startPoint x: 167, startPoint y: 433, endPoint x: 157, endPoint y: 432, distance: 9.2
click at [157, 432] on input "20" at bounding box center [165, 430] width 33 height 25
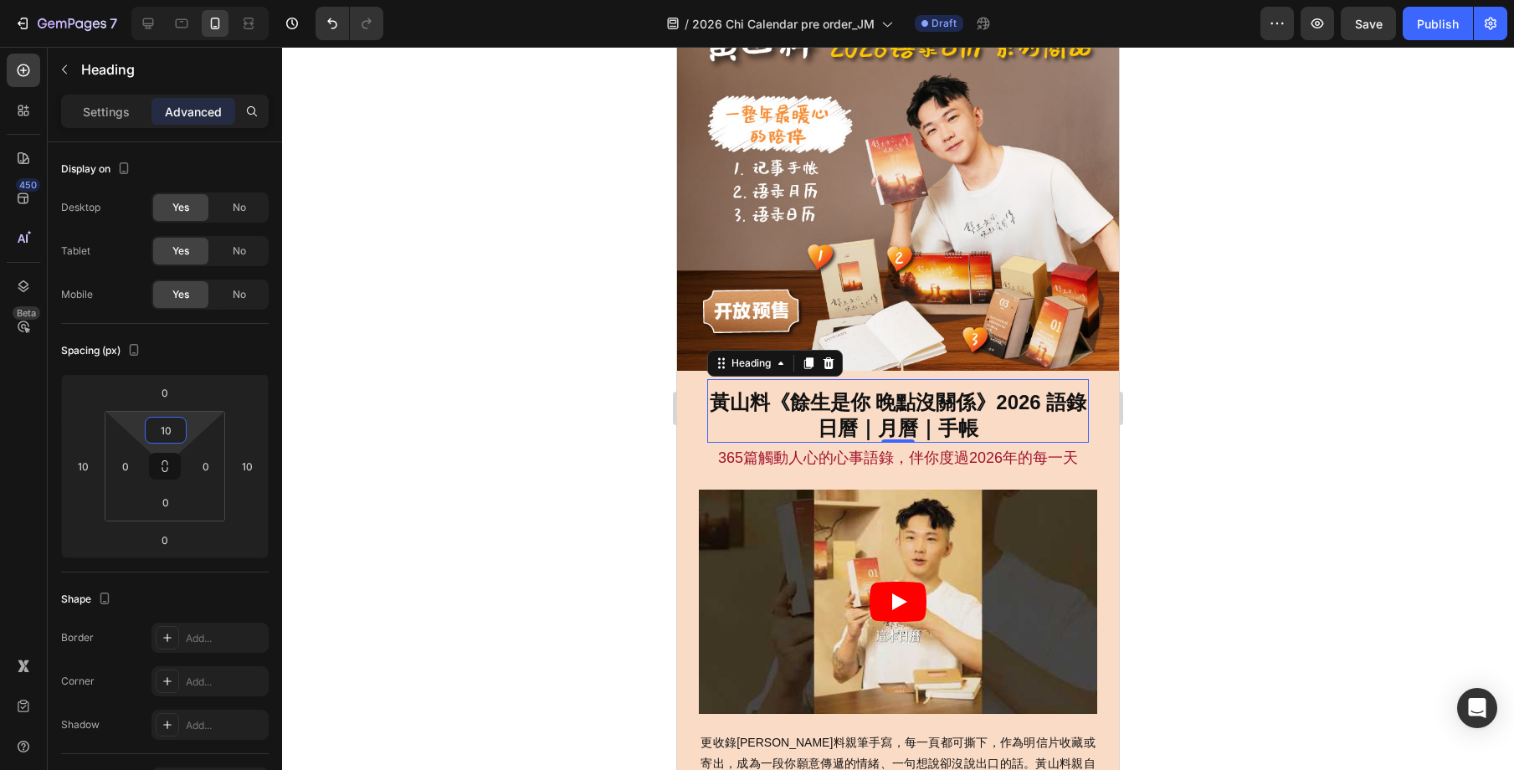
type input "10"
click at [1240, 464] on div at bounding box center [898, 408] width 1232 height 723
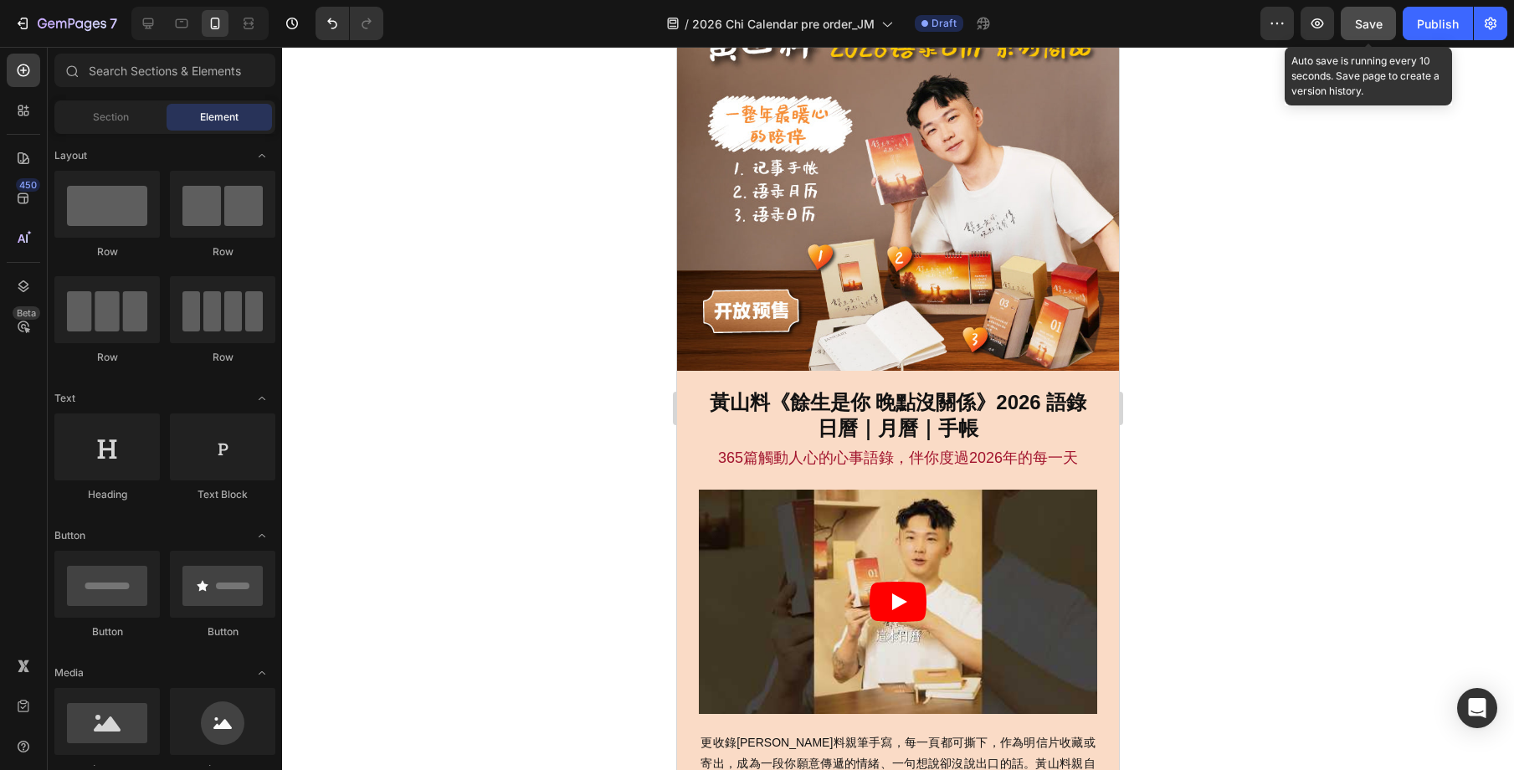
click at [1366, 29] on span "Save" at bounding box center [1369, 24] width 28 height 14
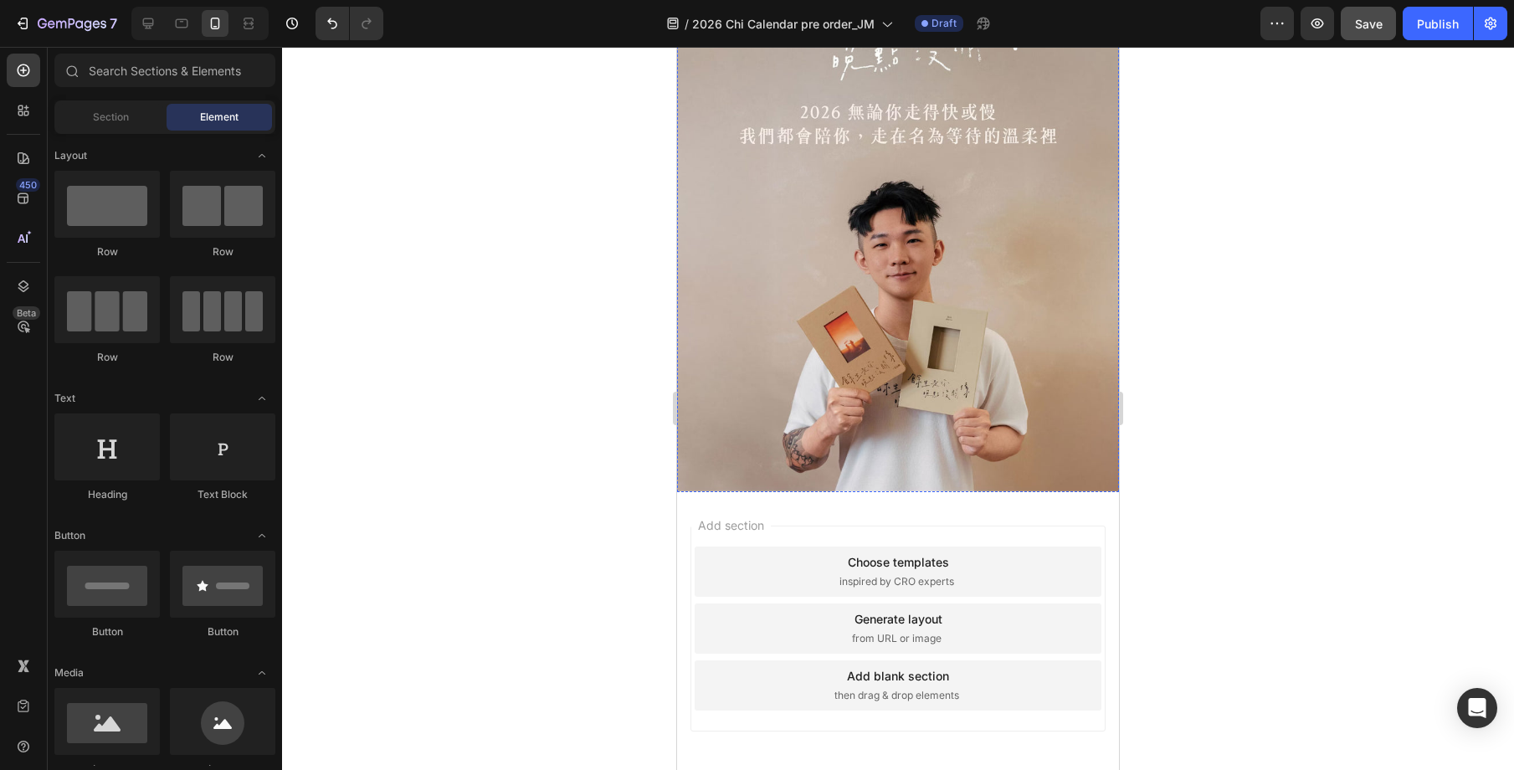
scroll to position [10245, 0]
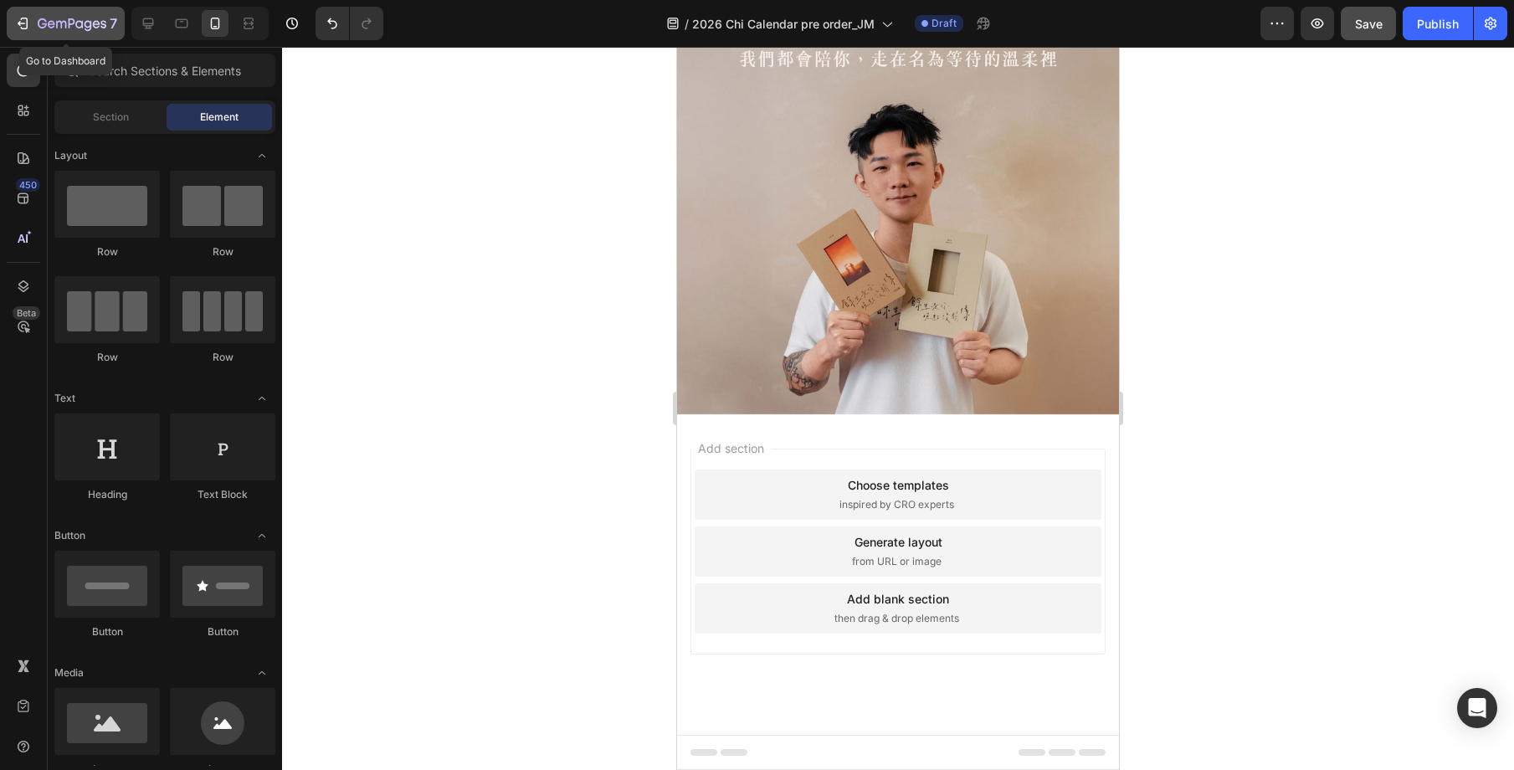
click at [104, 23] on icon "button" at bounding box center [72, 25] width 69 height 14
